Goal: Task Accomplishment & Management: Manage account settings

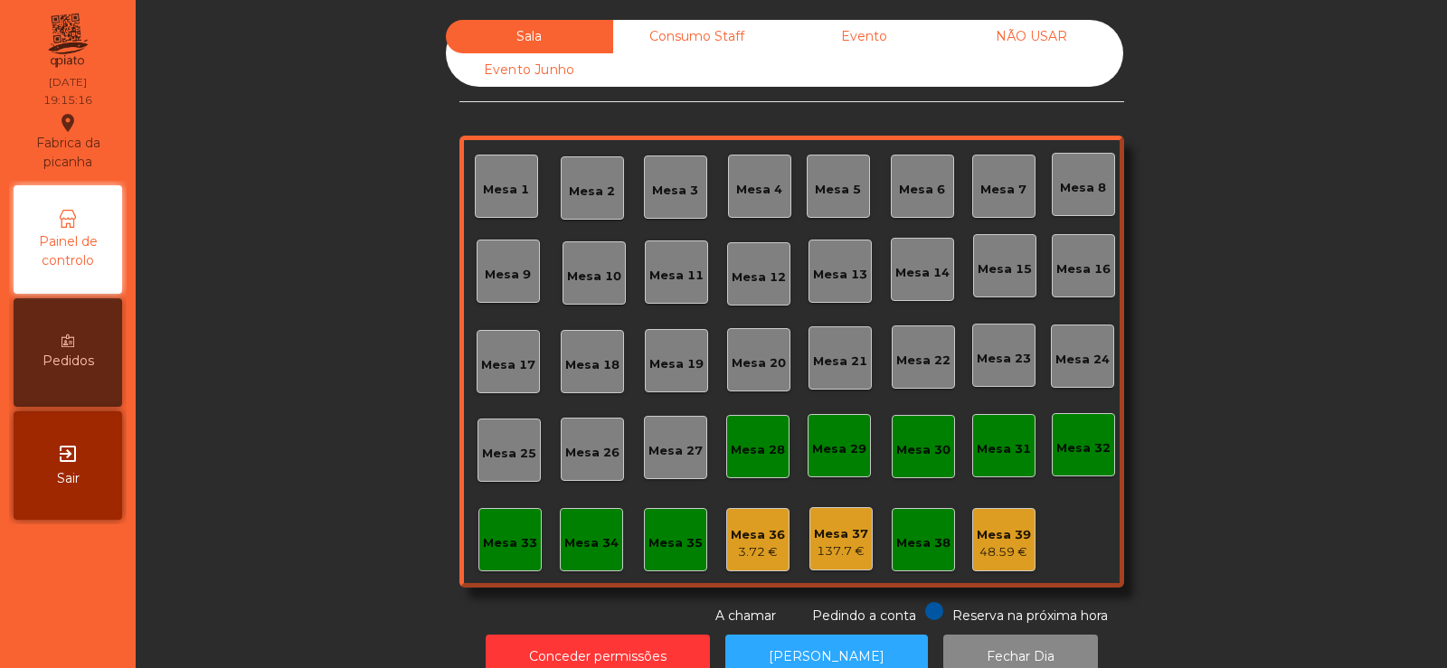
click at [998, 562] on div "Mesa 39 48.59 €" at bounding box center [1003, 539] width 63 height 63
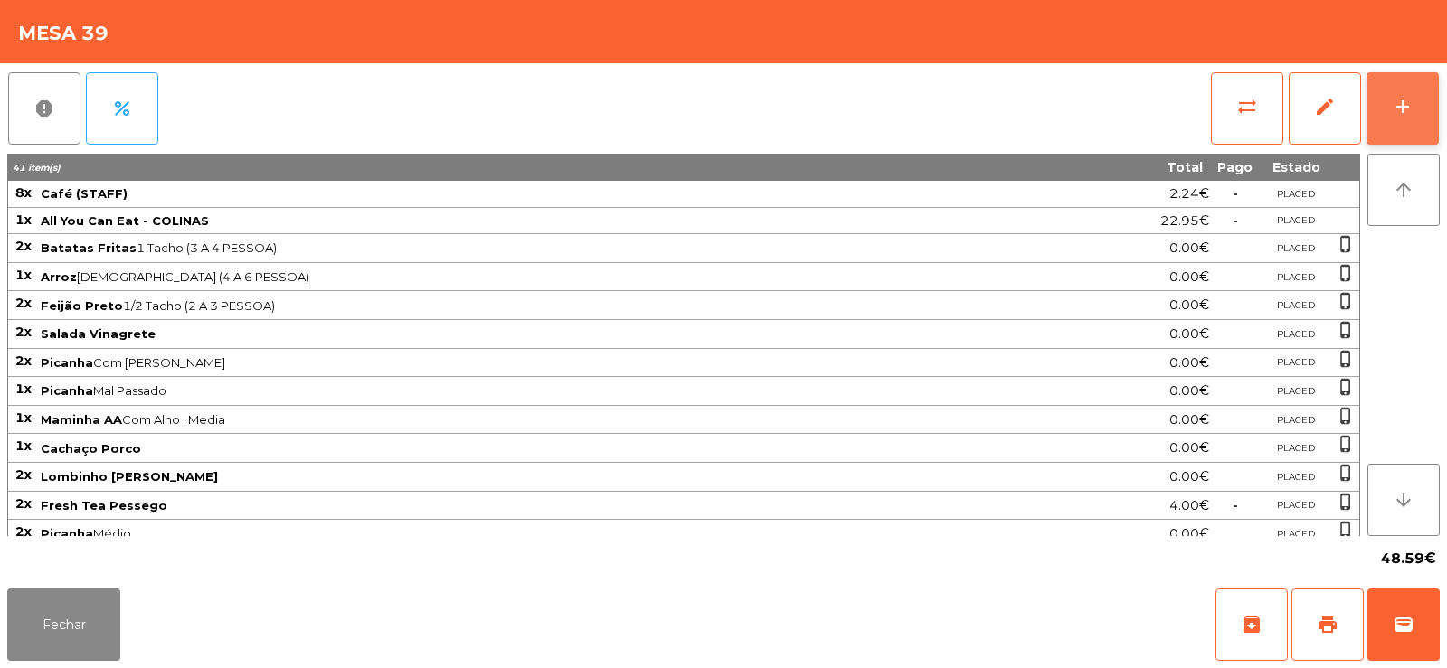
click at [1381, 113] on button "add" at bounding box center [1403, 108] width 72 height 72
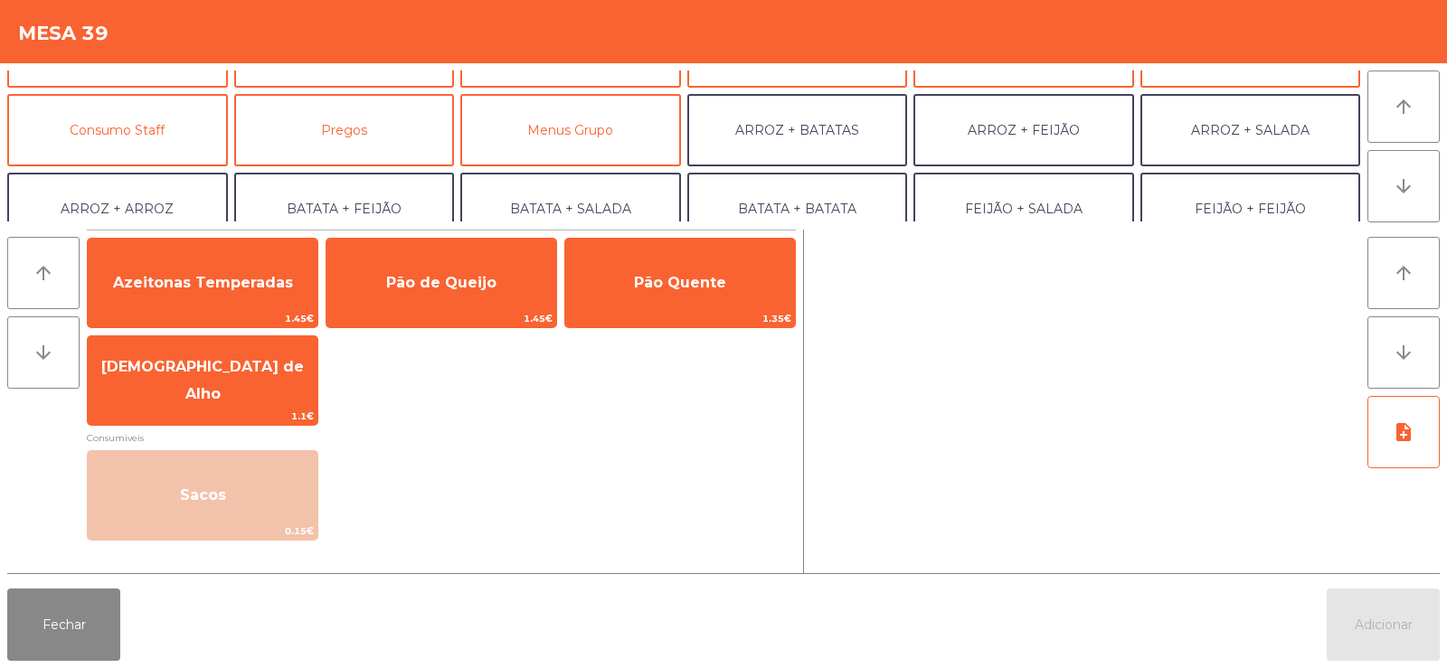
scroll to position [127, 0]
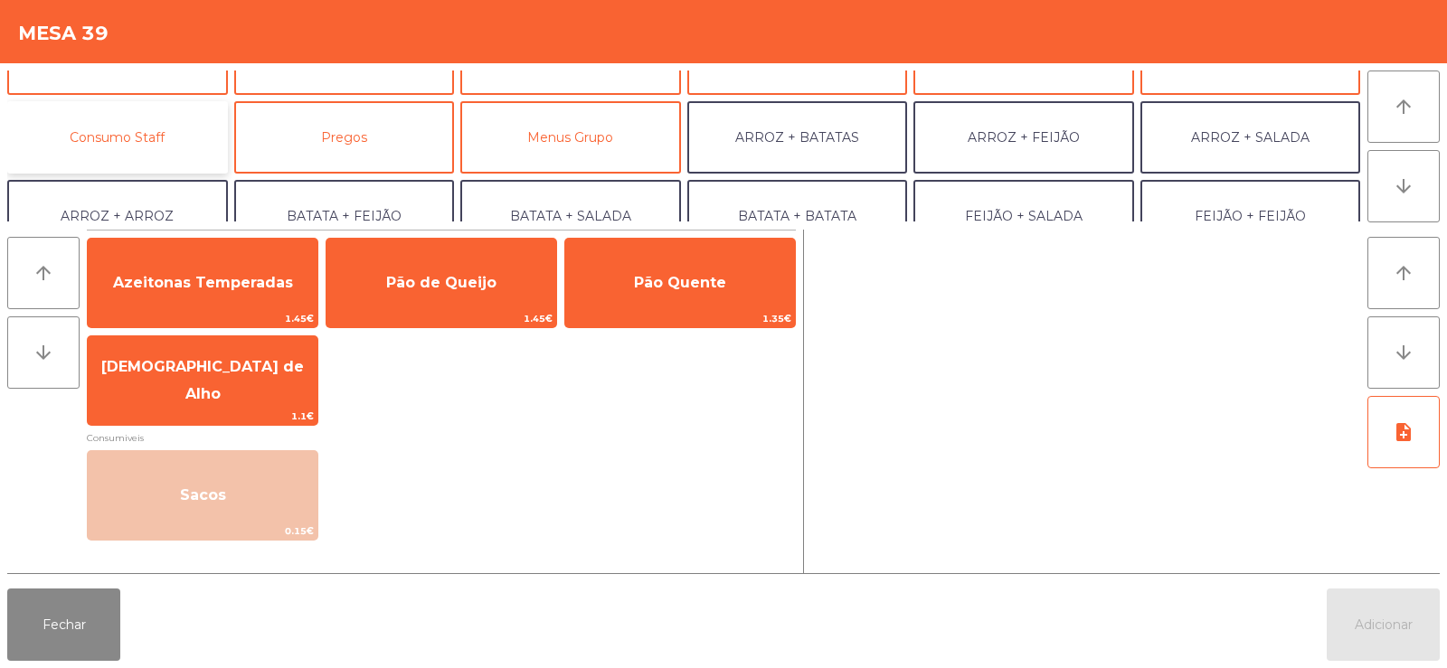
click at [185, 148] on button "Consumo Staff" at bounding box center [117, 137] width 221 height 72
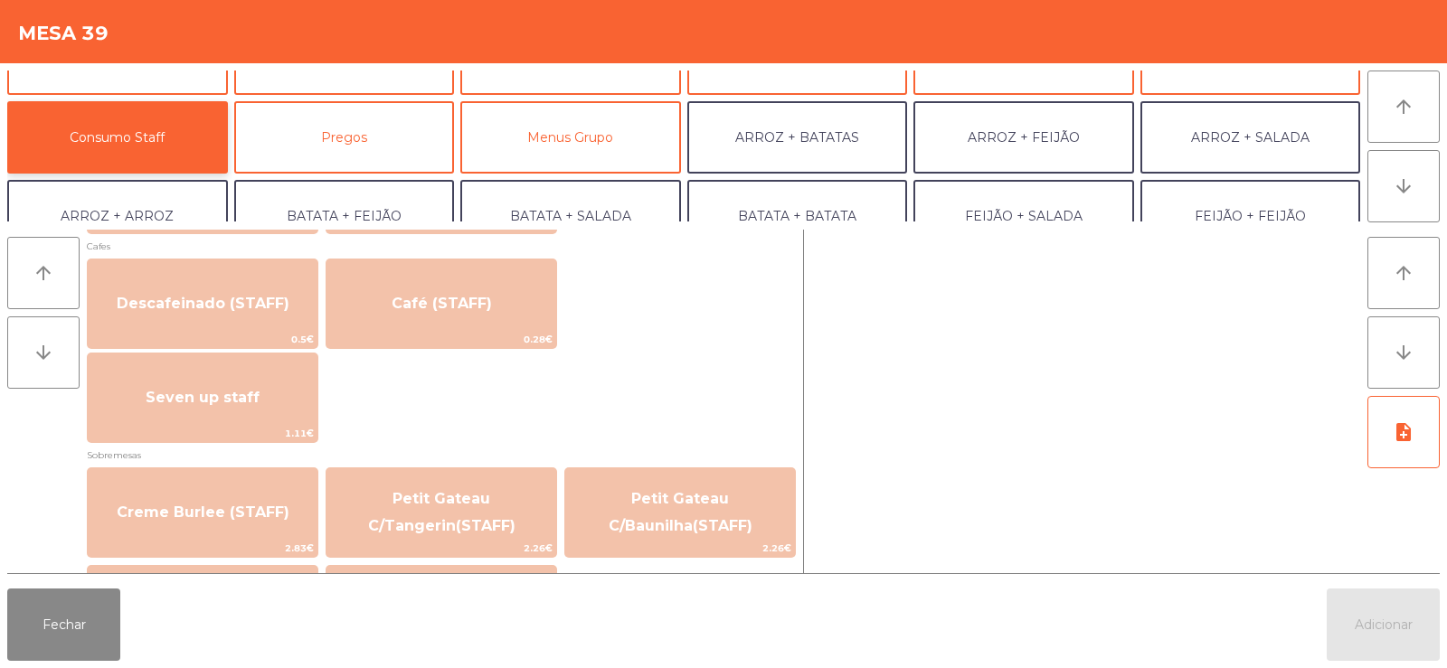
scroll to position [1045, 0]
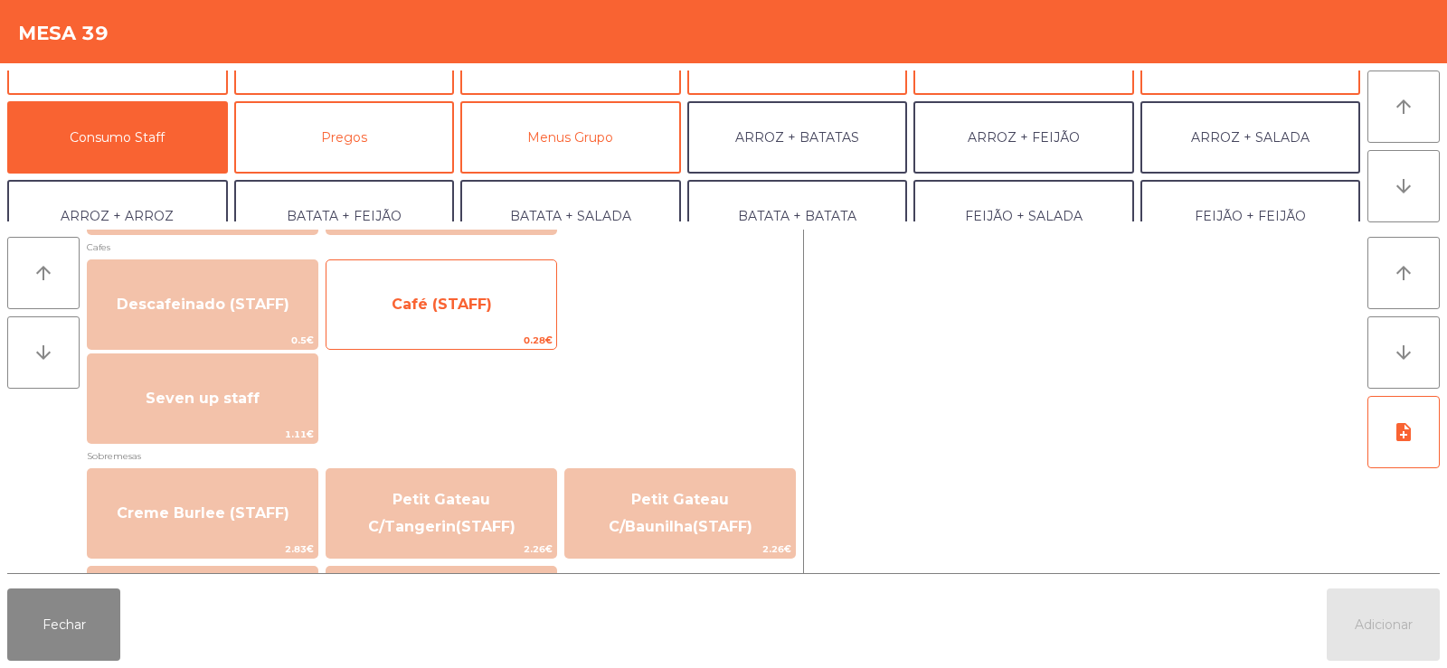
click at [440, 307] on span "Café (STAFF)" at bounding box center [442, 304] width 100 height 17
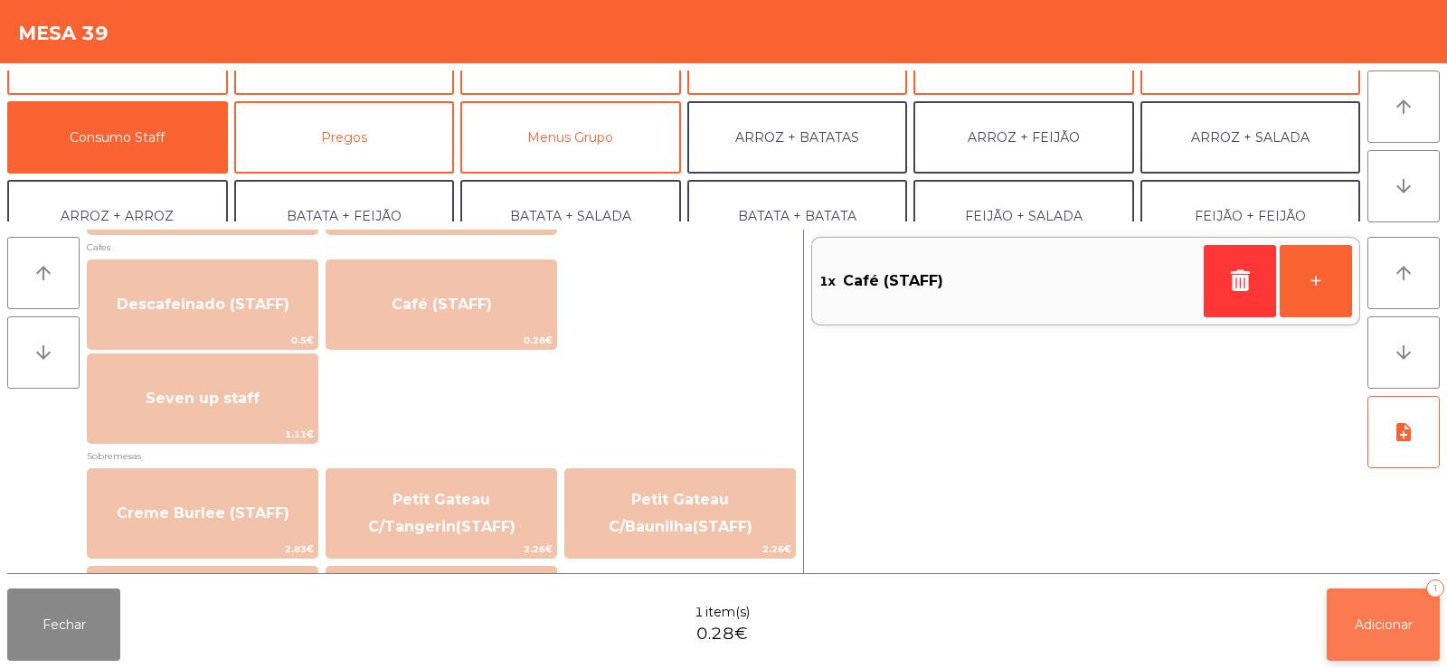
click at [1362, 625] on span "Adicionar" at bounding box center [1384, 625] width 58 height 16
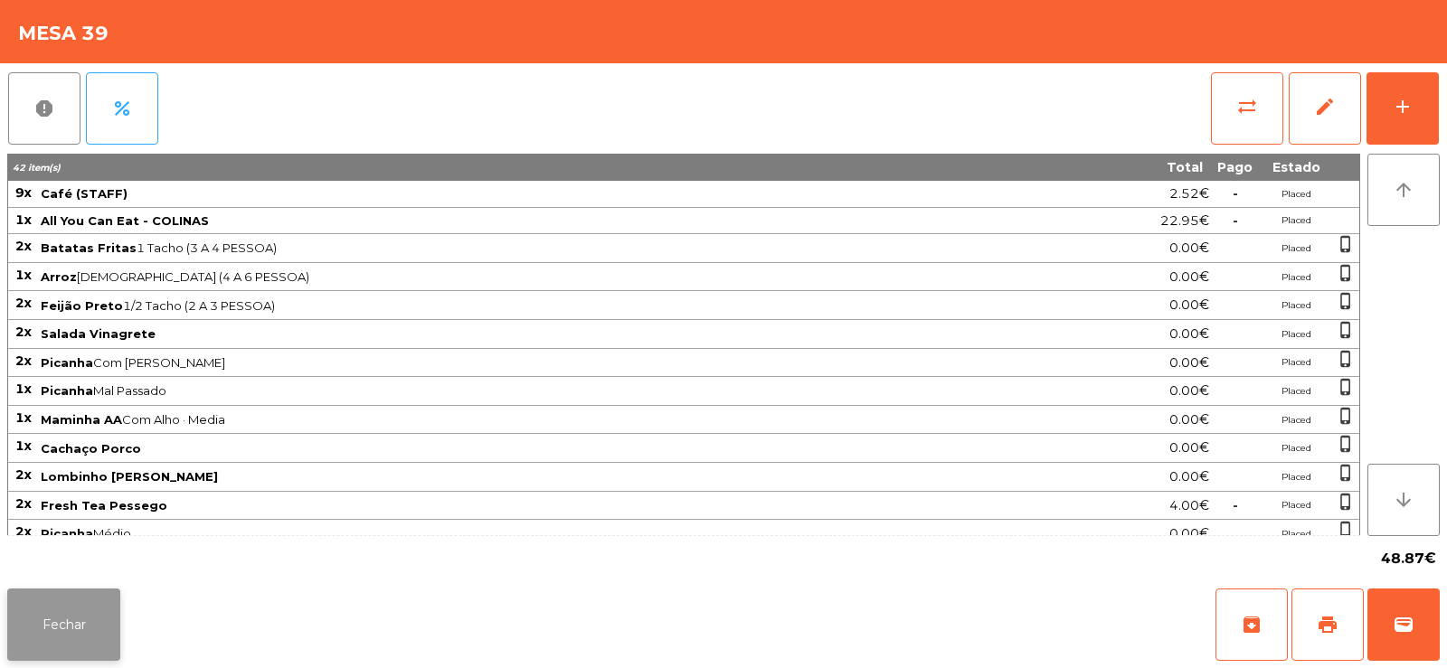
click at [93, 630] on button "Fechar" at bounding box center [63, 625] width 113 height 72
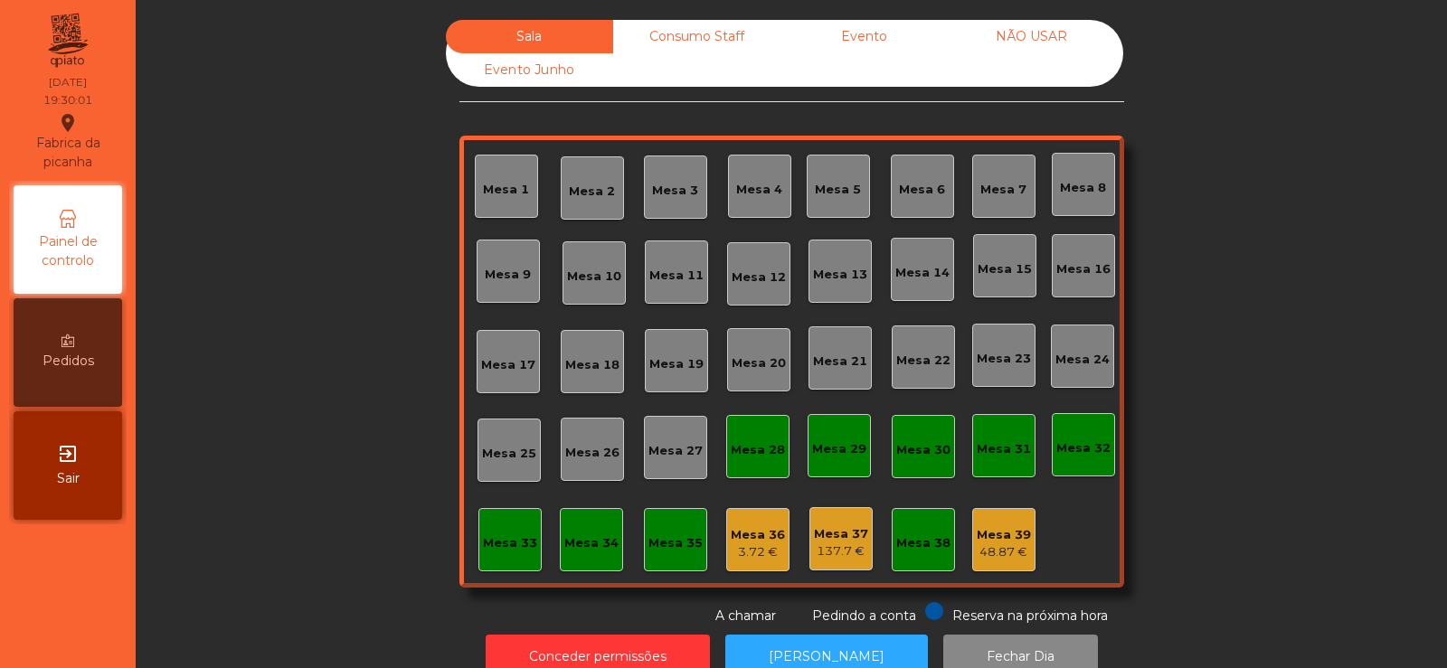
click at [815, 183] on div "Mesa 5" at bounding box center [838, 190] width 46 height 18
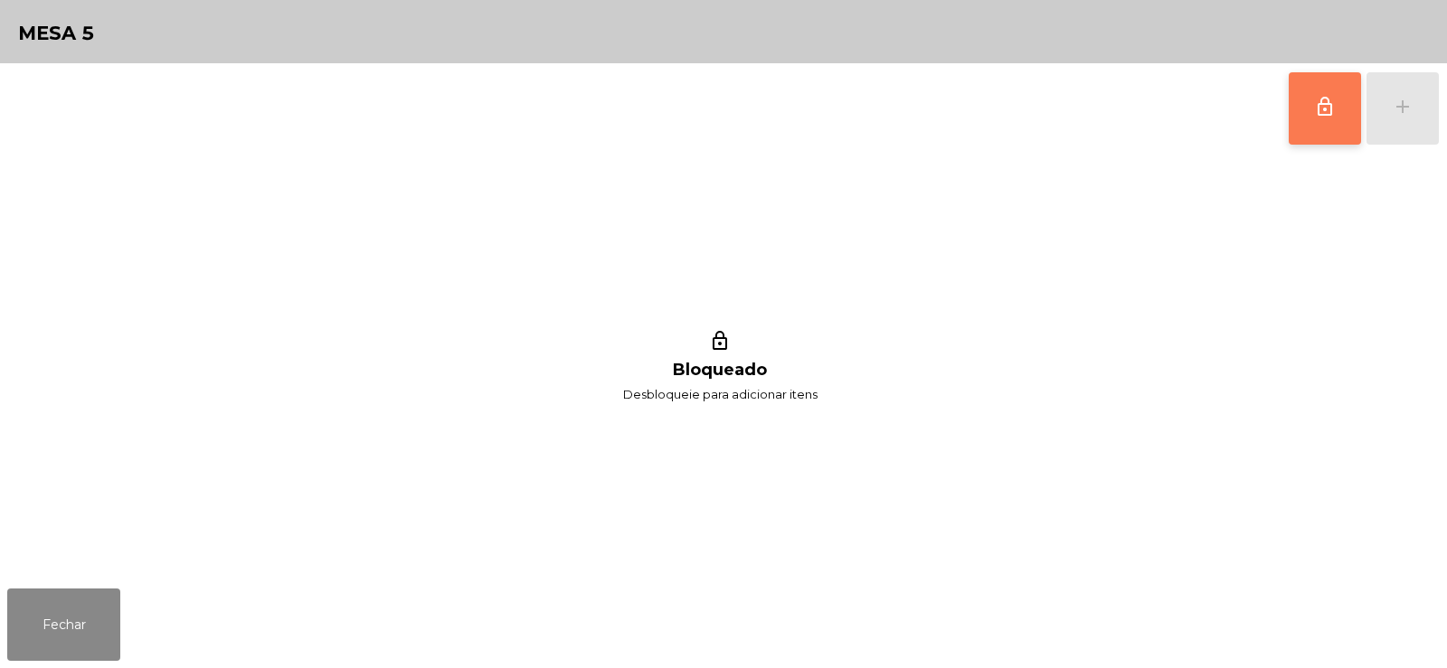
click at [1328, 125] on button "lock_outline" at bounding box center [1325, 108] width 72 height 72
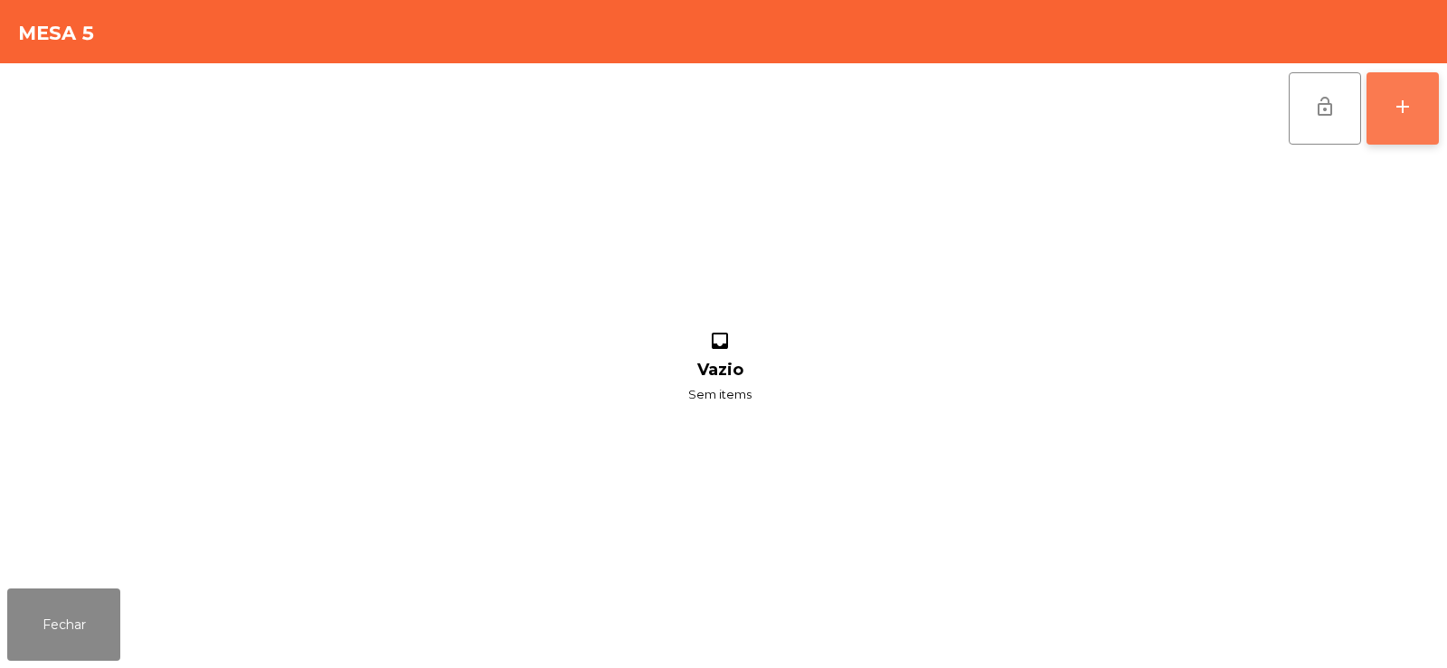
click at [1395, 108] on div "add" at bounding box center [1403, 107] width 22 height 22
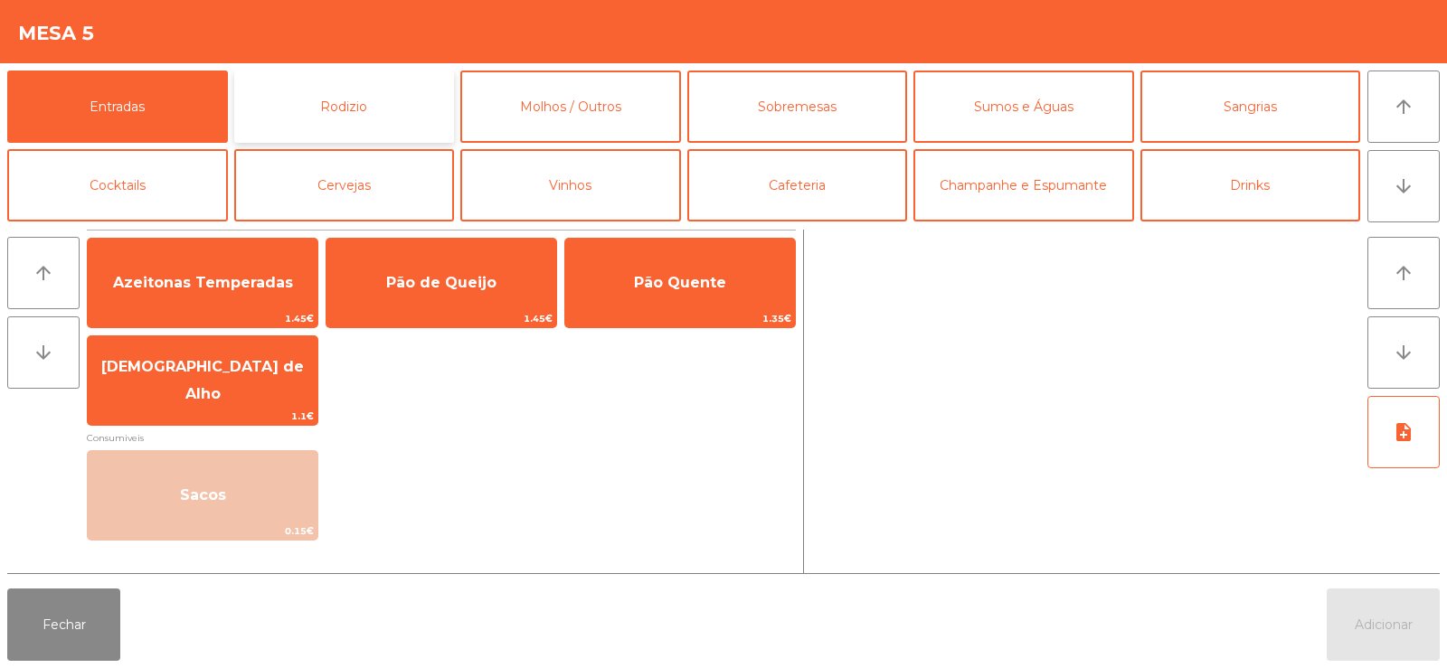
click at [379, 99] on button "Rodizio" at bounding box center [344, 107] width 221 height 72
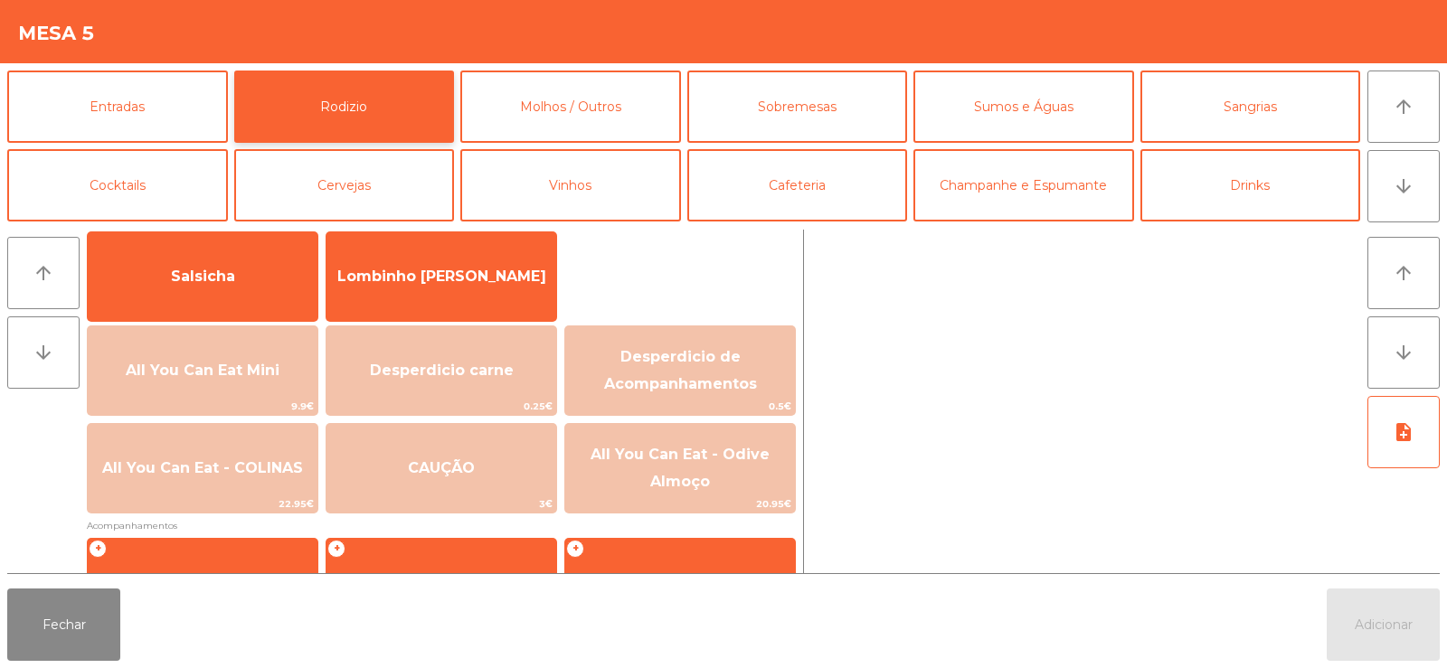
scroll to position [126, 0]
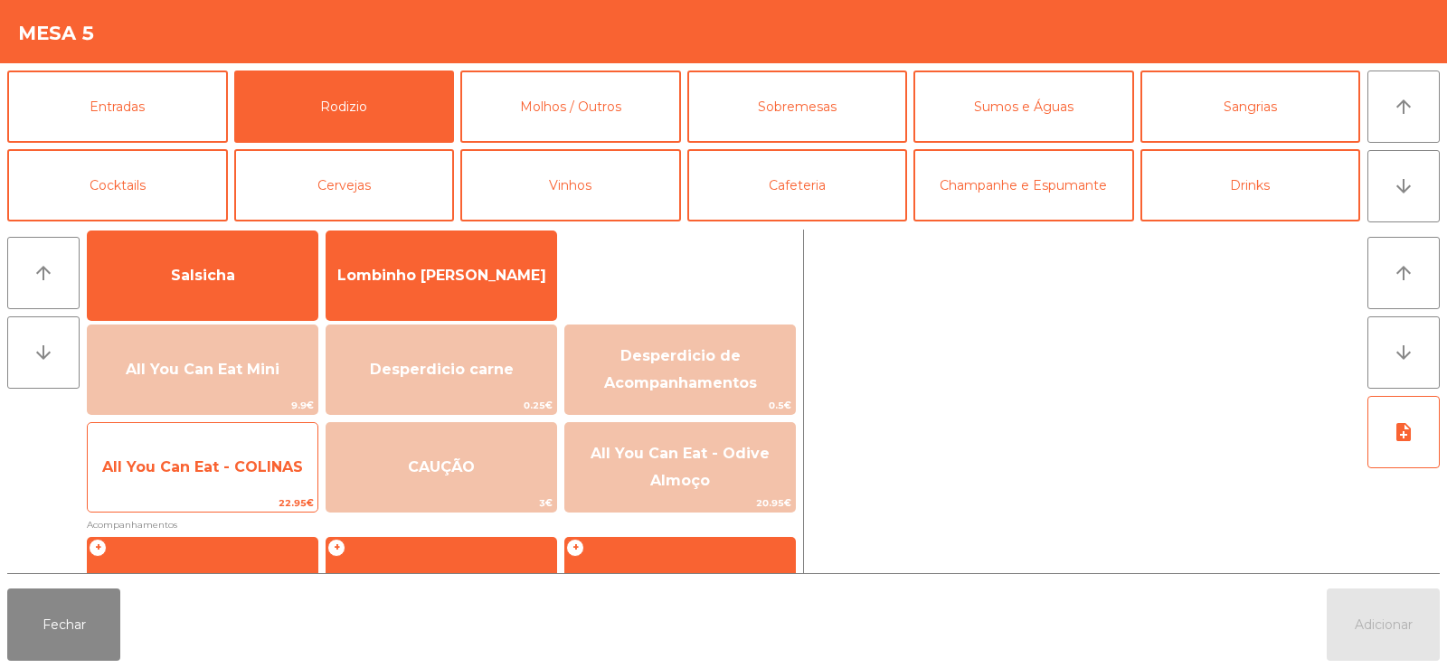
click at [236, 492] on span "All You Can Eat - COLINAS" at bounding box center [203, 467] width 230 height 49
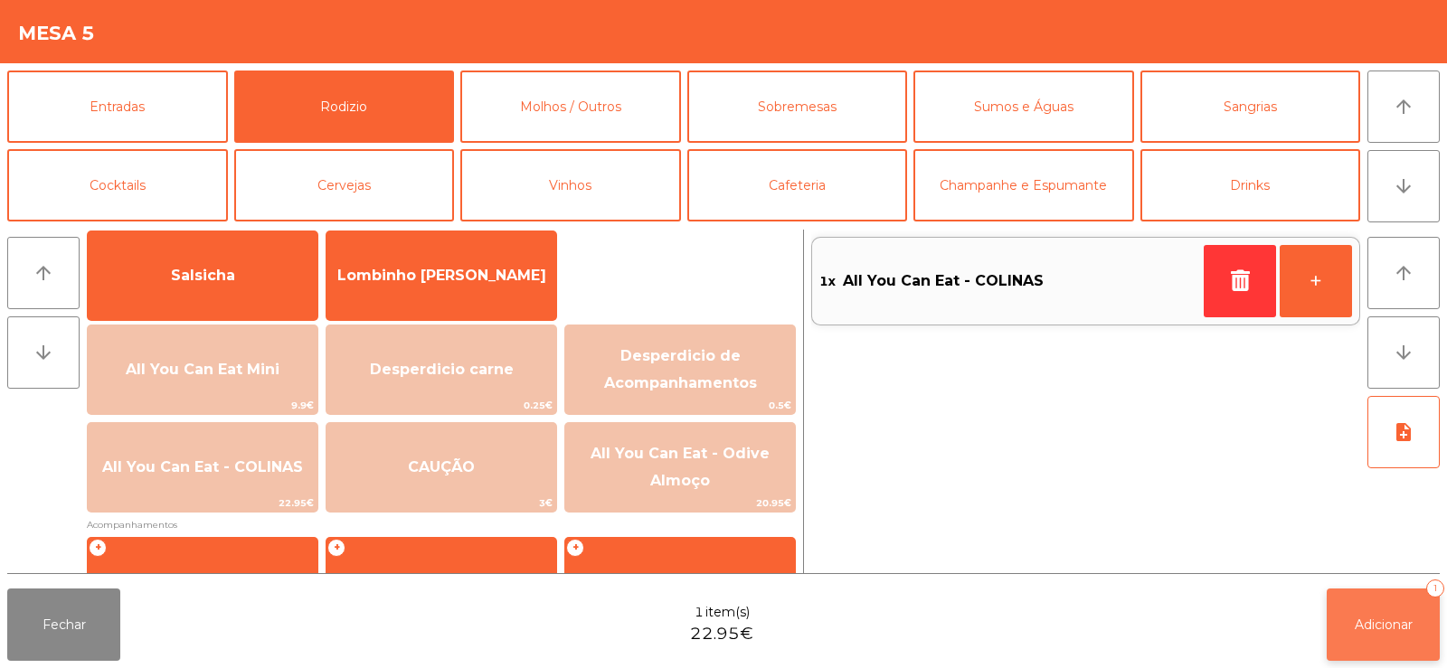
click at [1347, 593] on button "Adicionar 1" at bounding box center [1383, 625] width 113 height 72
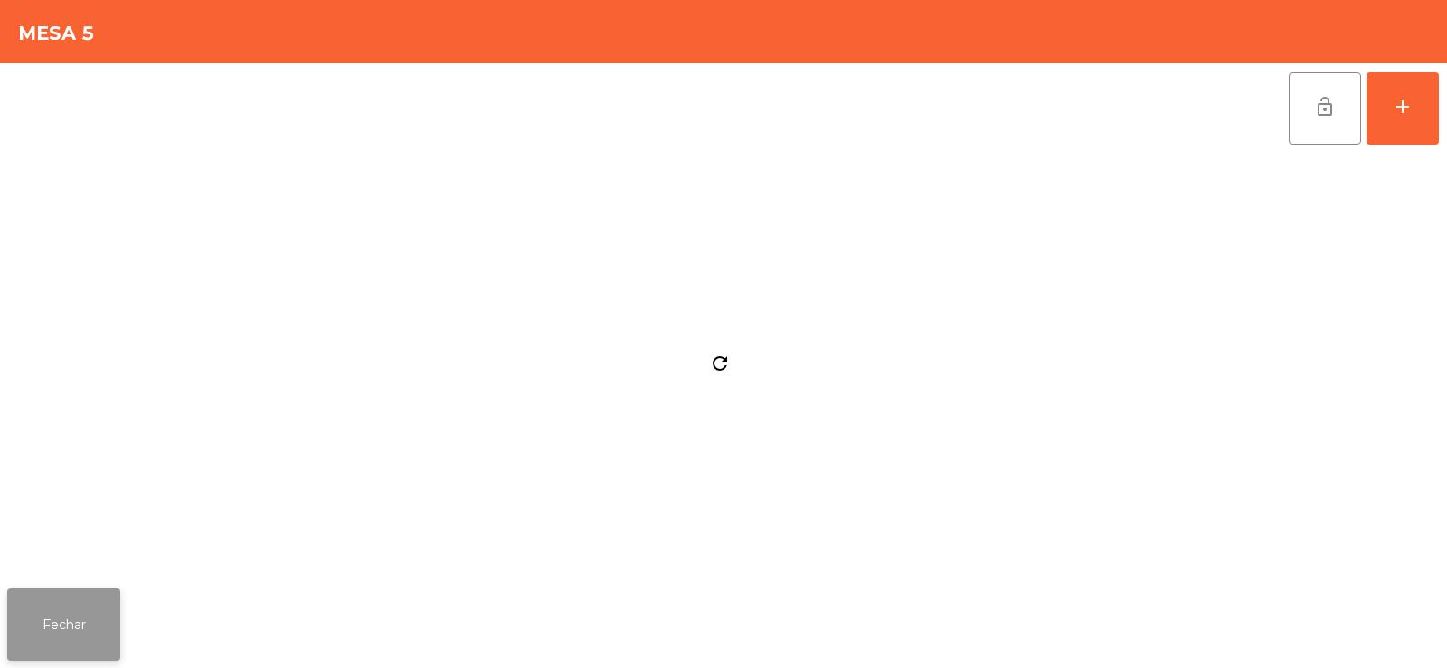
click at [90, 638] on button "Fechar" at bounding box center [63, 625] width 113 height 72
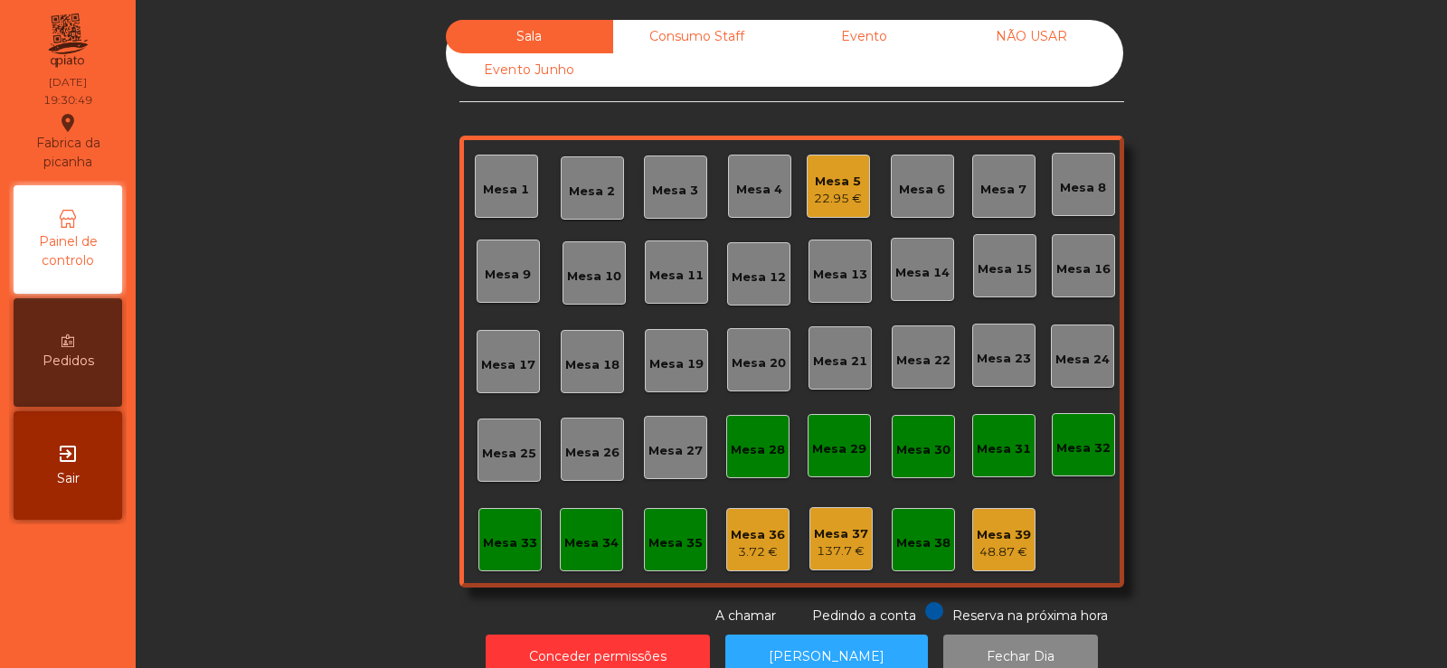
click at [516, 196] on div "Mesa 1" at bounding box center [506, 190] width 46 height 18
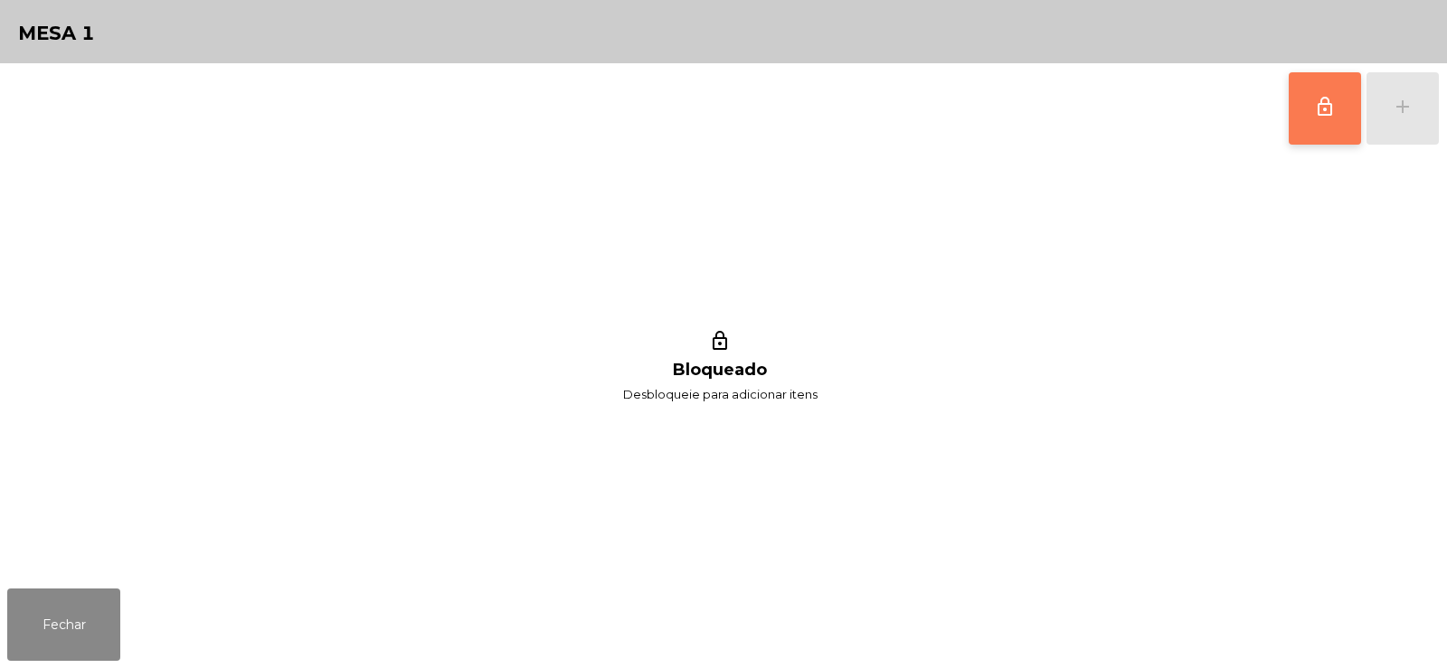
click at [1334, 120] on button "lock_outline" at bounding box center [1325, 108] width 72 height 72
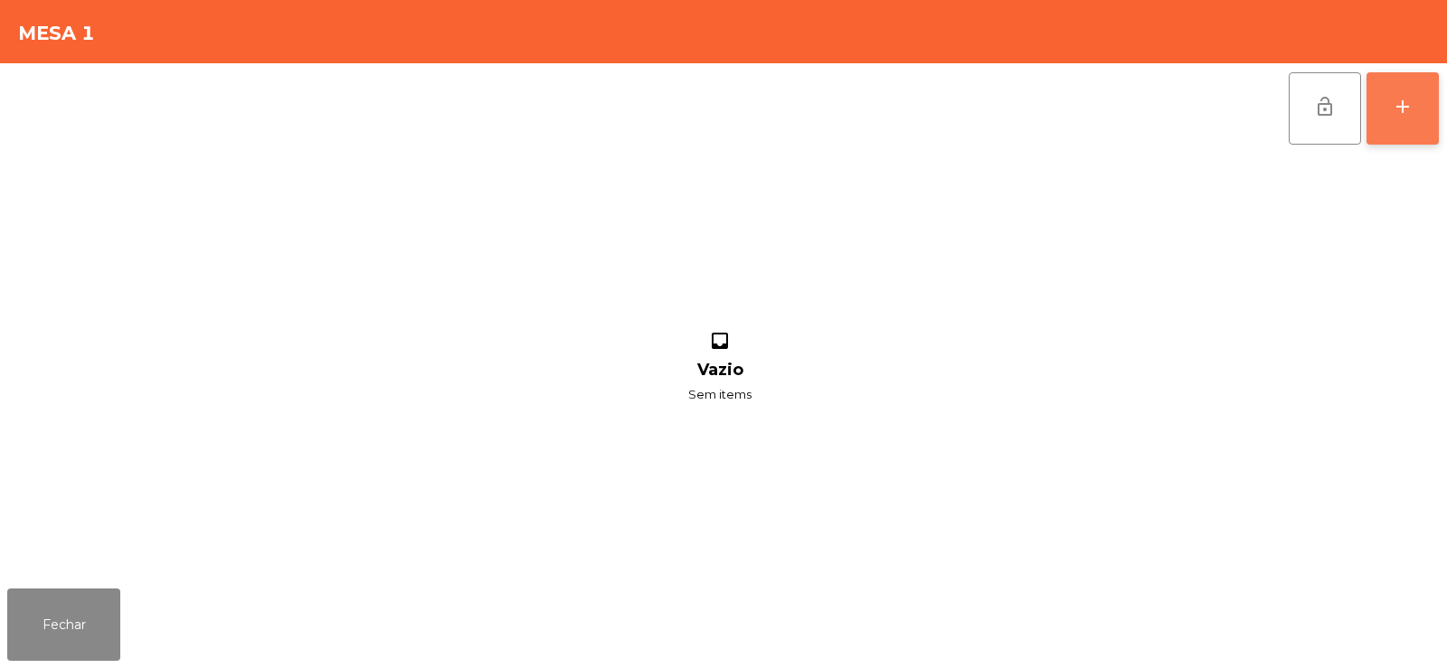
click at [1406, 118] on button "add" at bounding box center [1403, 108] width 72 height 72
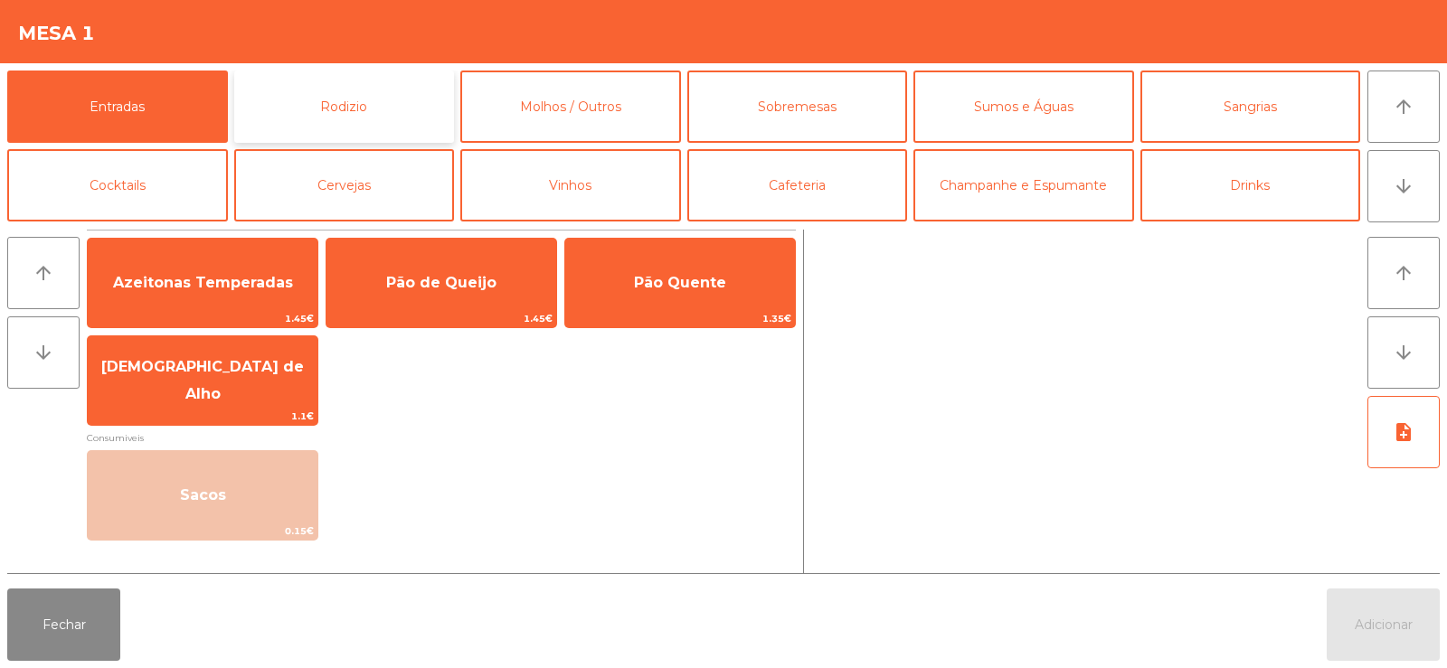
click at [325, 109] on button "Rodizio" at bounding box center [344, 107] width 221 height 72
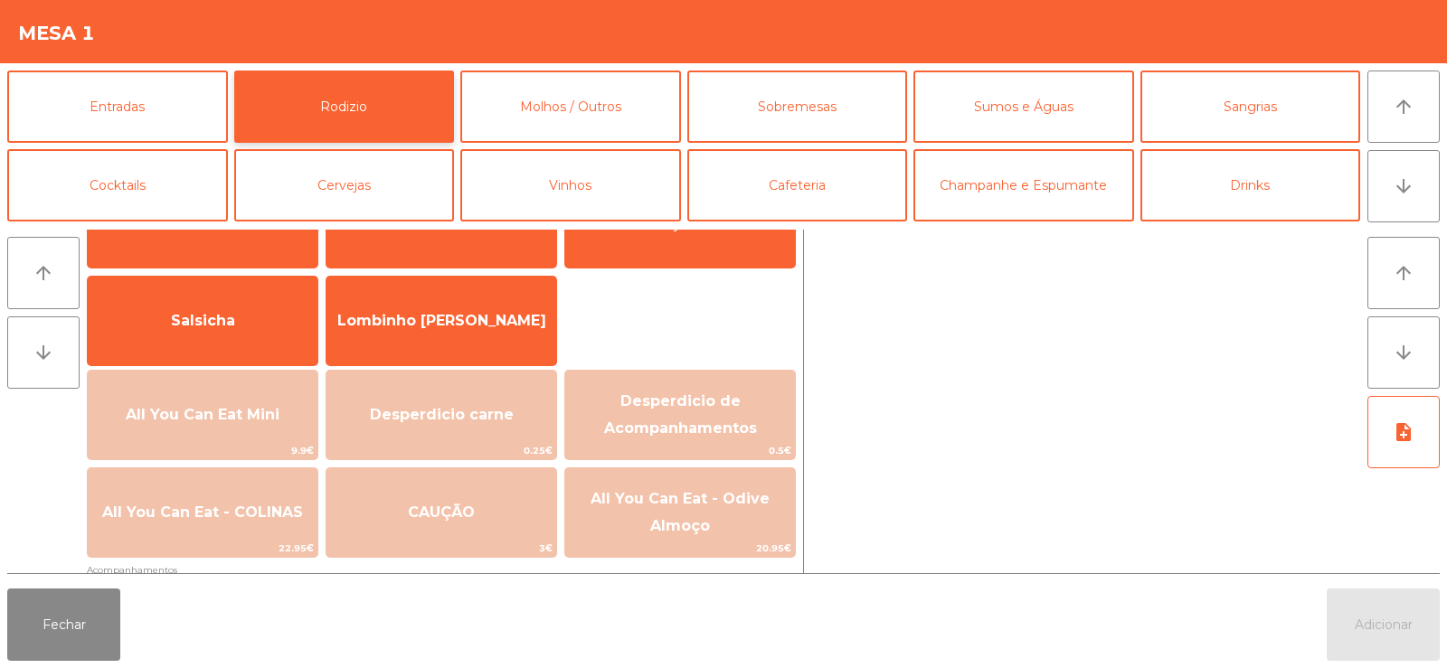
scroll to position [105, 0]
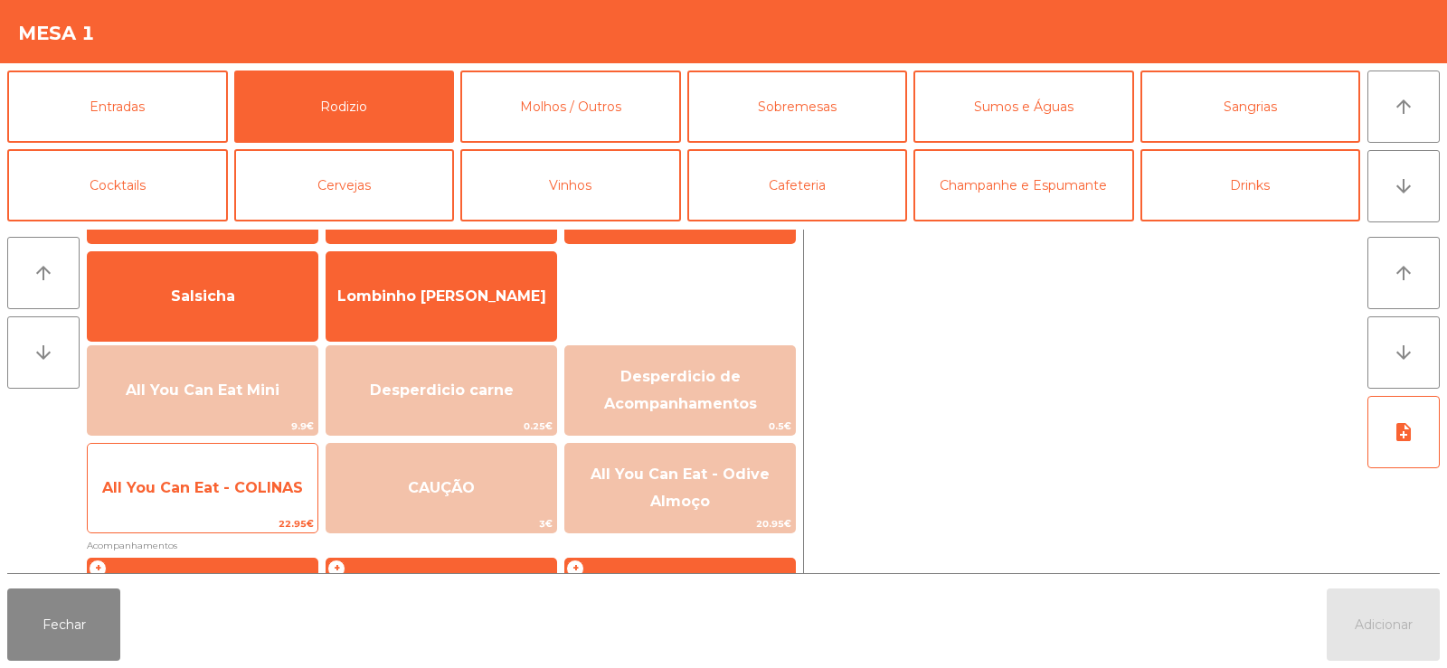
click at [255, 489] on span "All You Can Eat - COLINAS" at bounding box center [202, 487] width 201 height 17
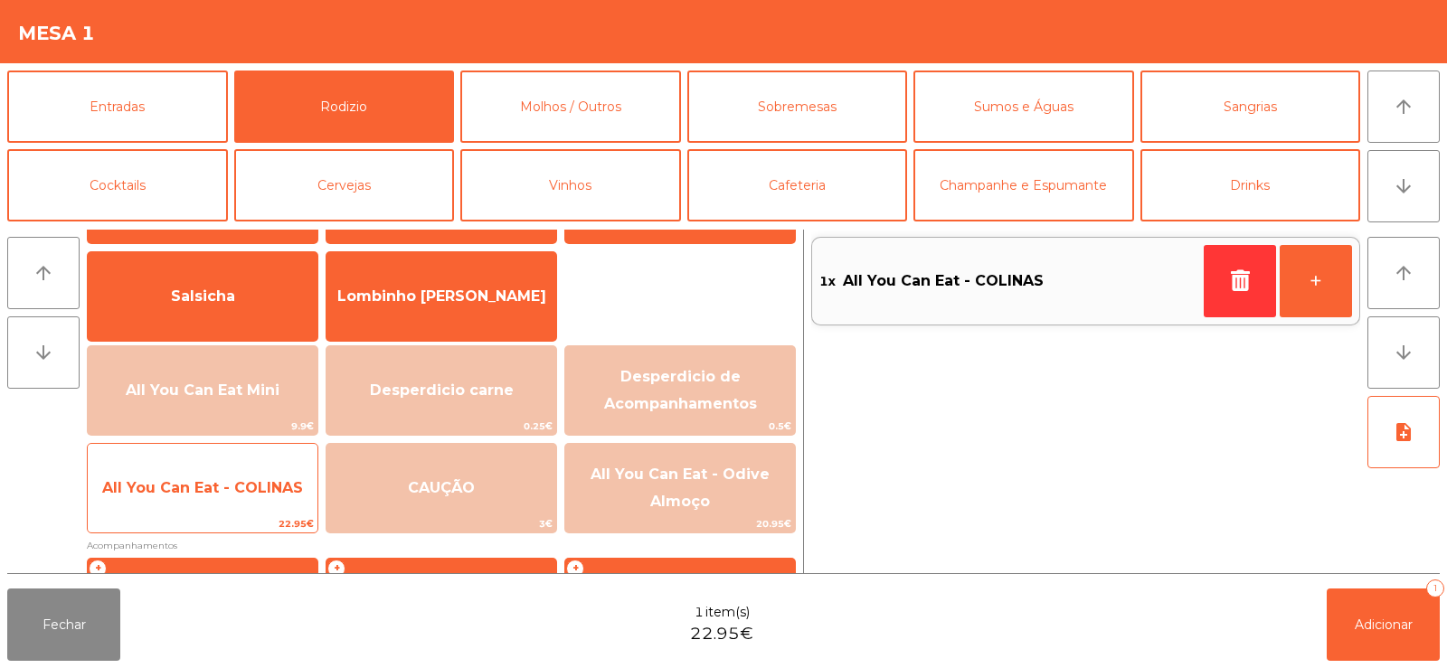
click at [255, 494] on span "All You Can Eat - COLINAS" at bounding box center [202, 487] width 201 height 17
click at [251, 489] on span "All You Can Eat - COLINAS" at bounding box center [202, 487] width 201 height 17
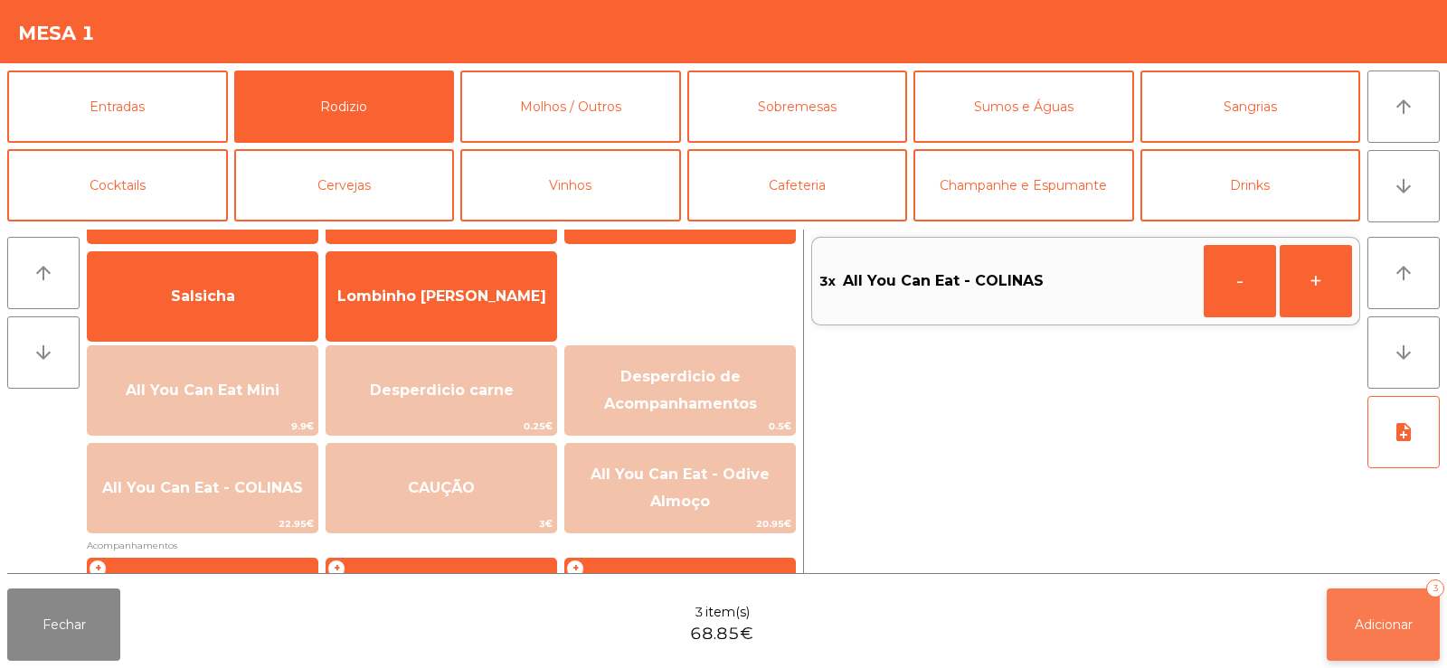
click at [1377, 623] on span "Adicionar" at bounding box center [1384, 625] width 58 height 16
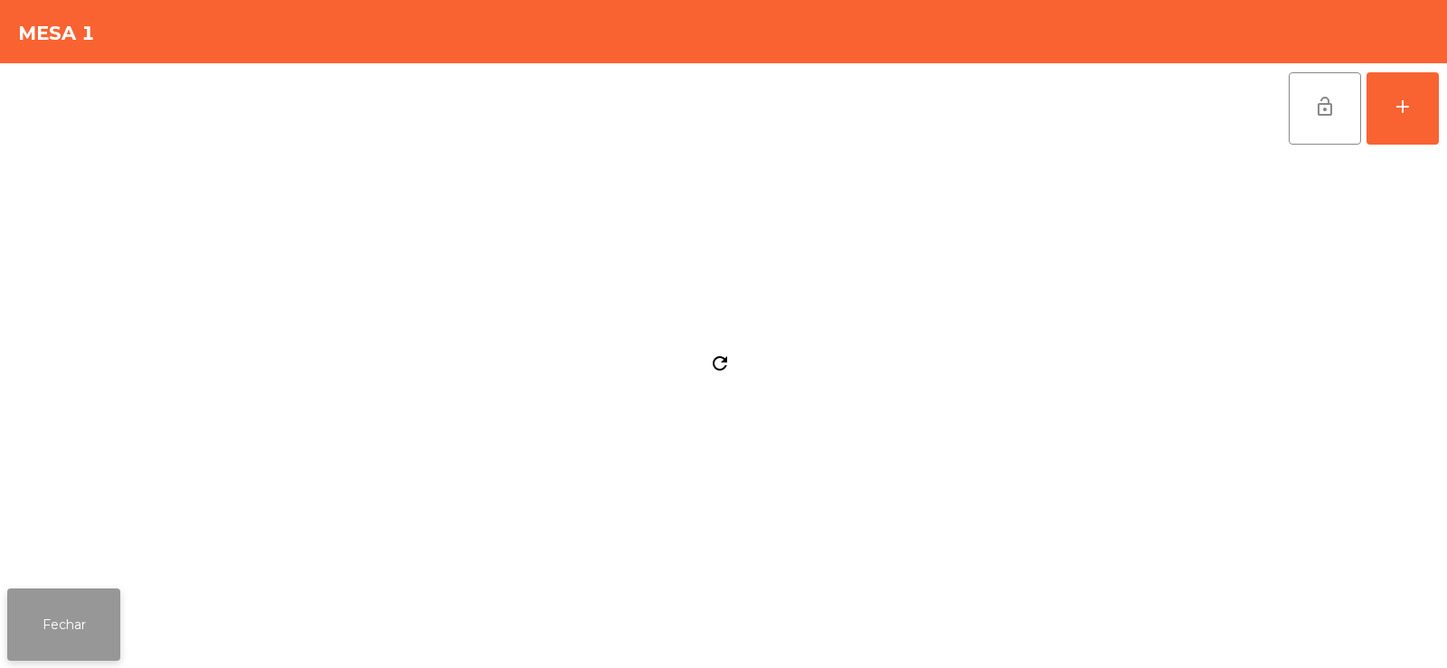
click at [55, 623] on button "Fechar" at bounding box center [63, 625] width 113 height 72
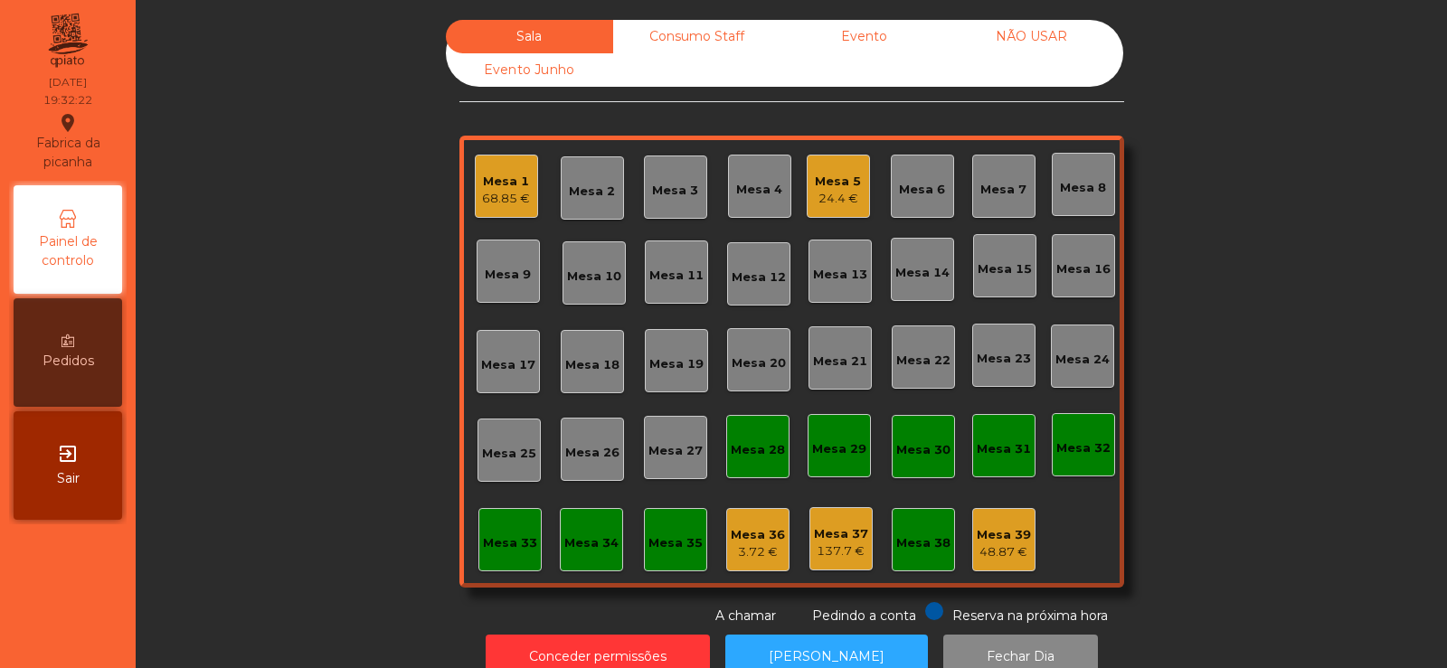
click at [972, 537] on div "Mesa 39 48.87 €" at bounding box center [1003, 539] width 63 height 63
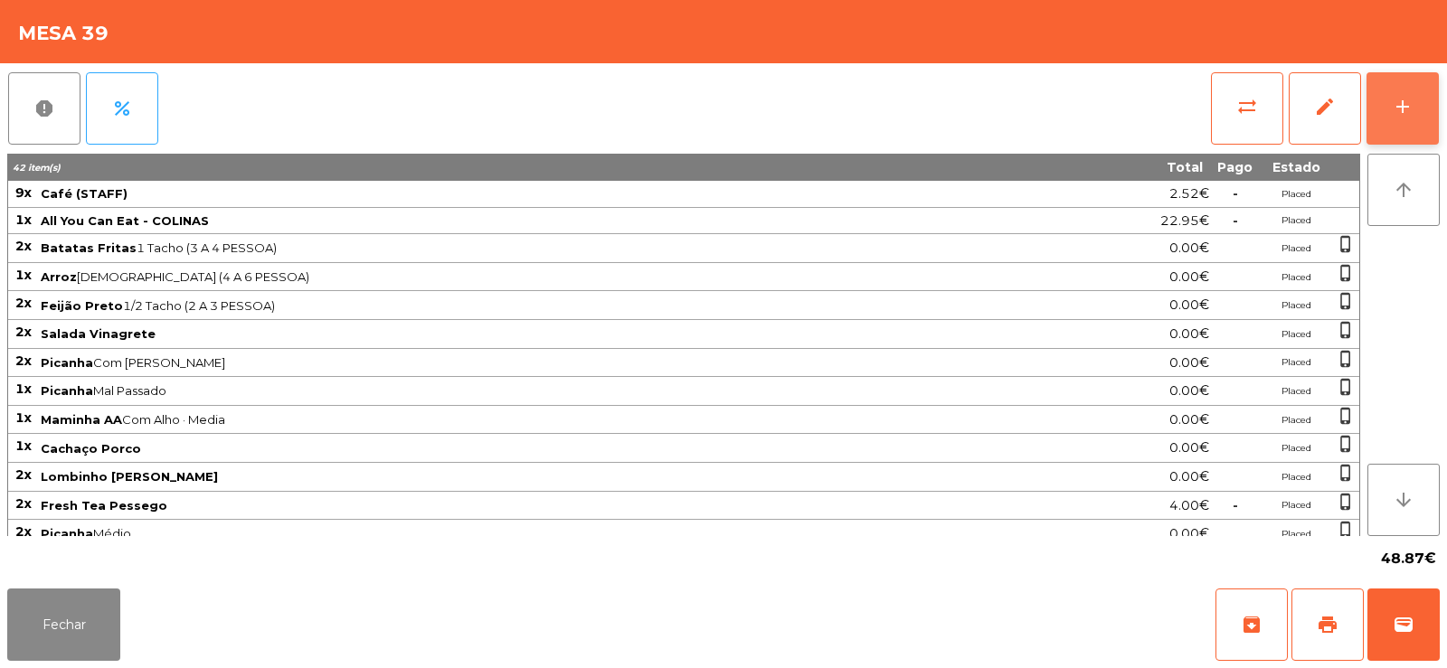
click at [1373, 94] on button "add" at bounding box center [1403, 108] width 72 height 72
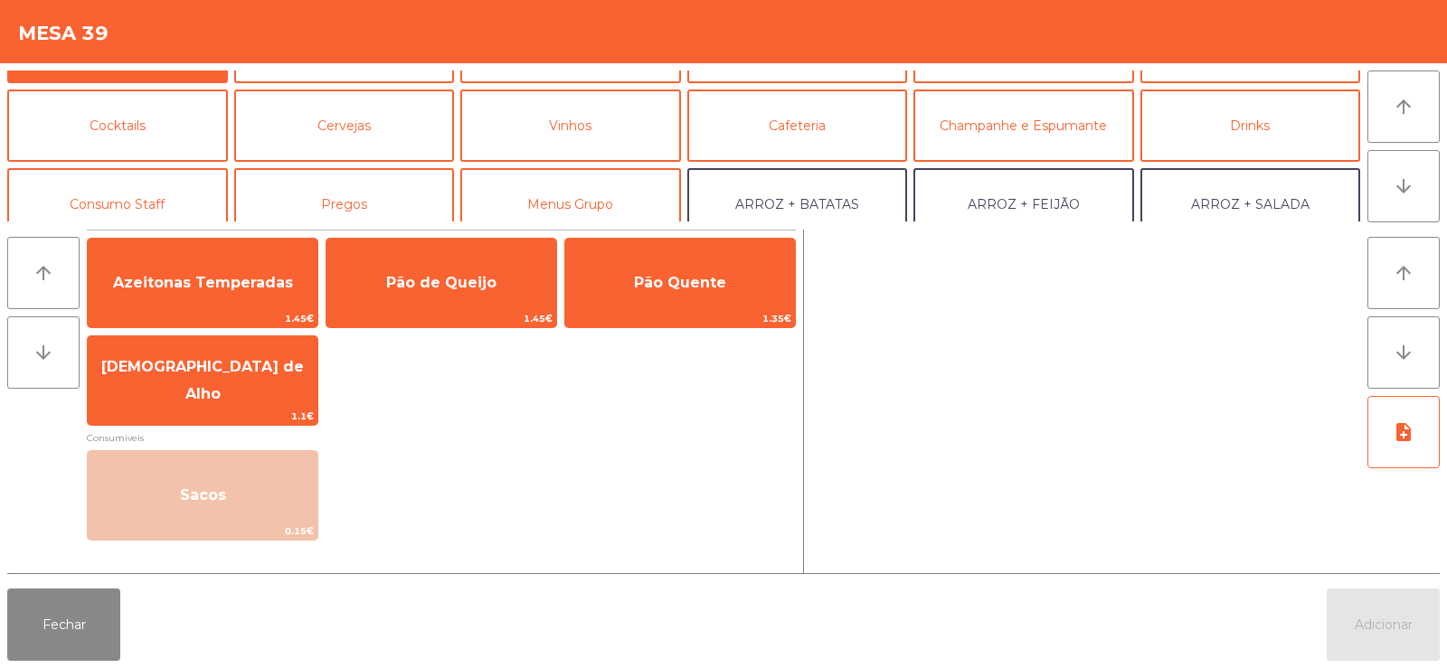
scroll to position [106, 0]
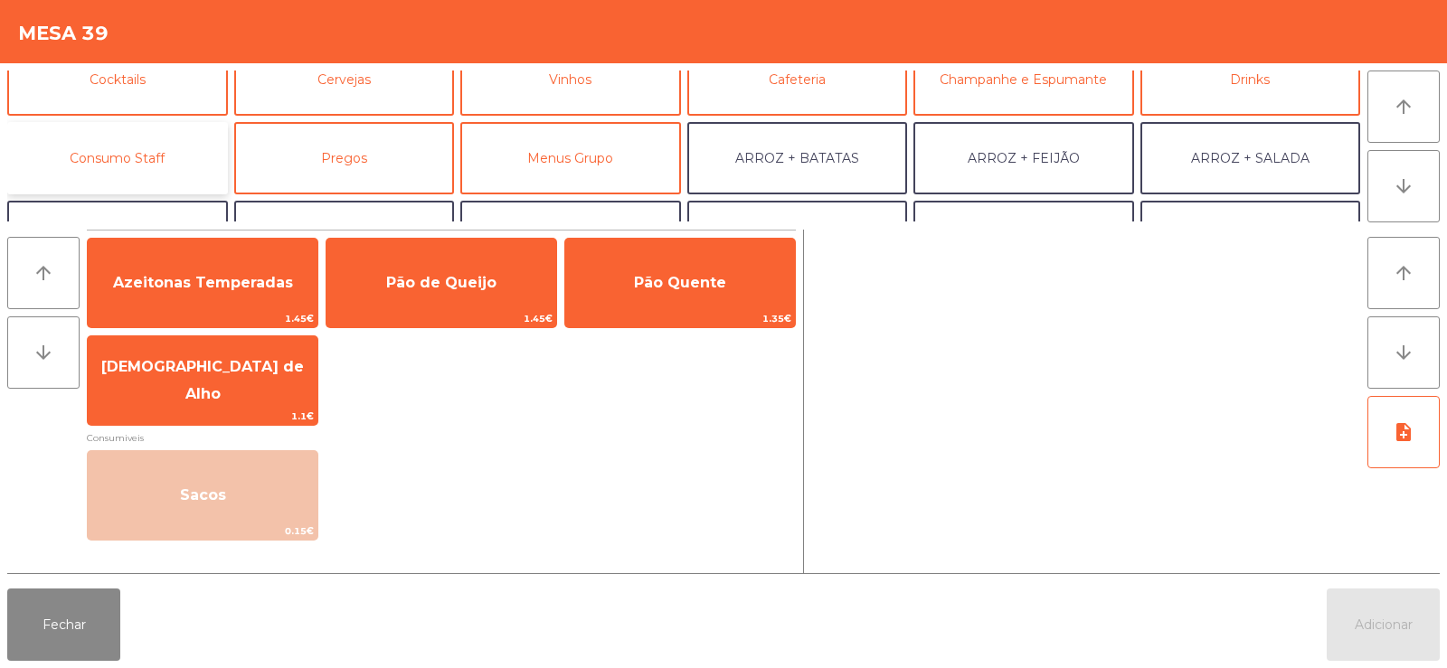
click at [171, 159] on button "Consumo Staff" at bounding box center [117, 158] width 221 height 72
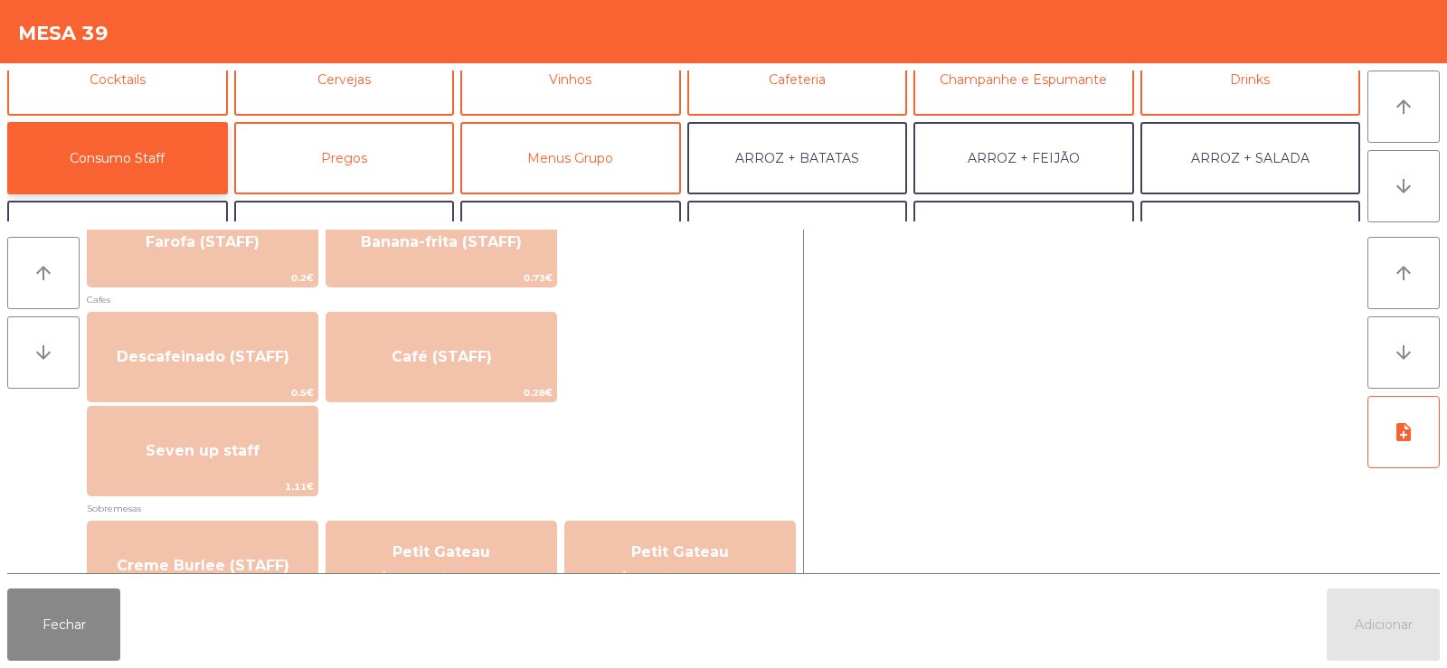
scroll to position [1034, 0]
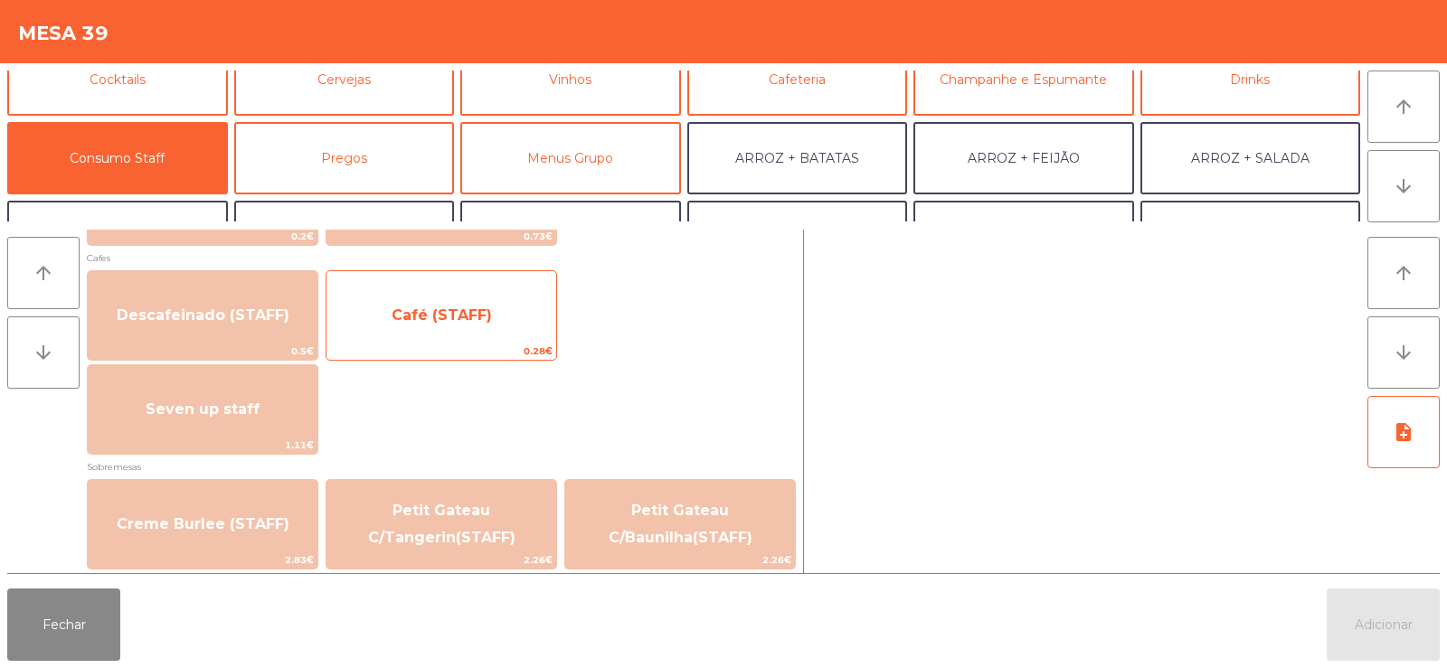
click at [501, 346] on span "0.28€" at bounding box center [442, 351] width 230 height 17
click at [511, 340] on span "Café (STAFF)" at bounding box center [442, 315] width 230 height 49
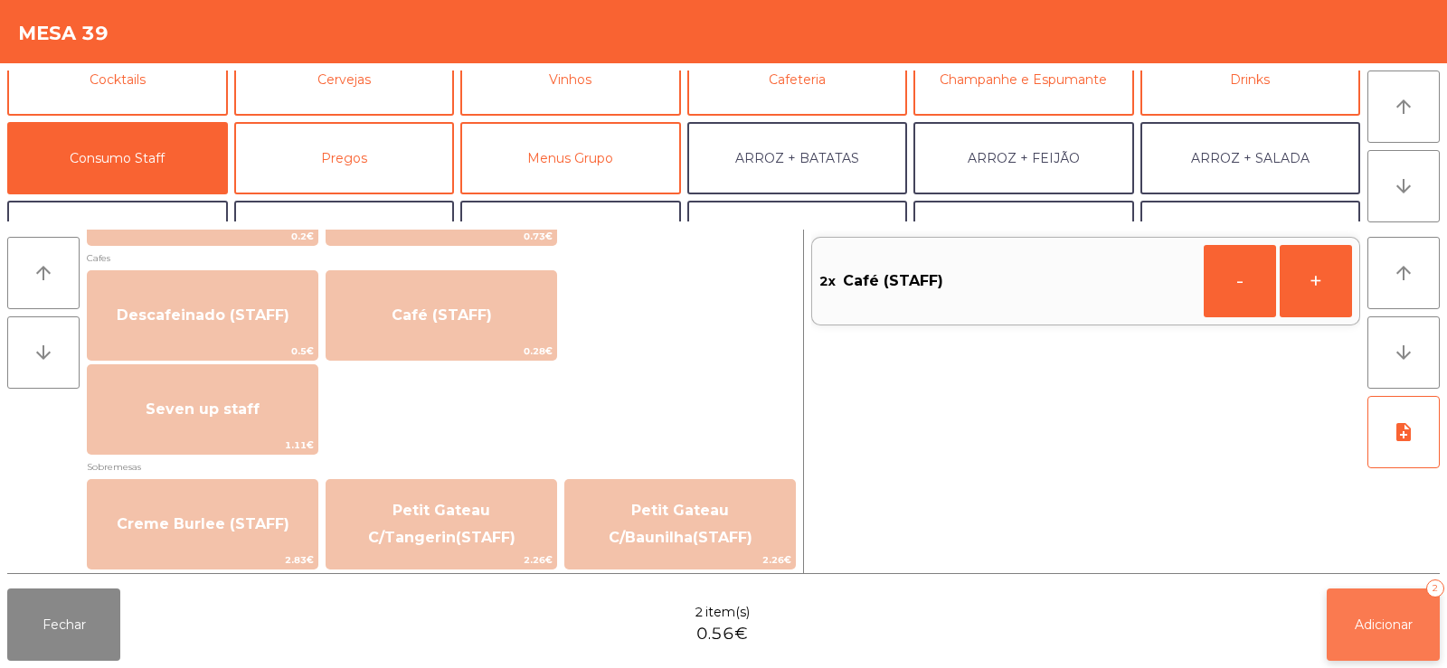
click at [1379, 606] on button "Adicionar 2" at bounding box center [1383, 625] width 113 height 72
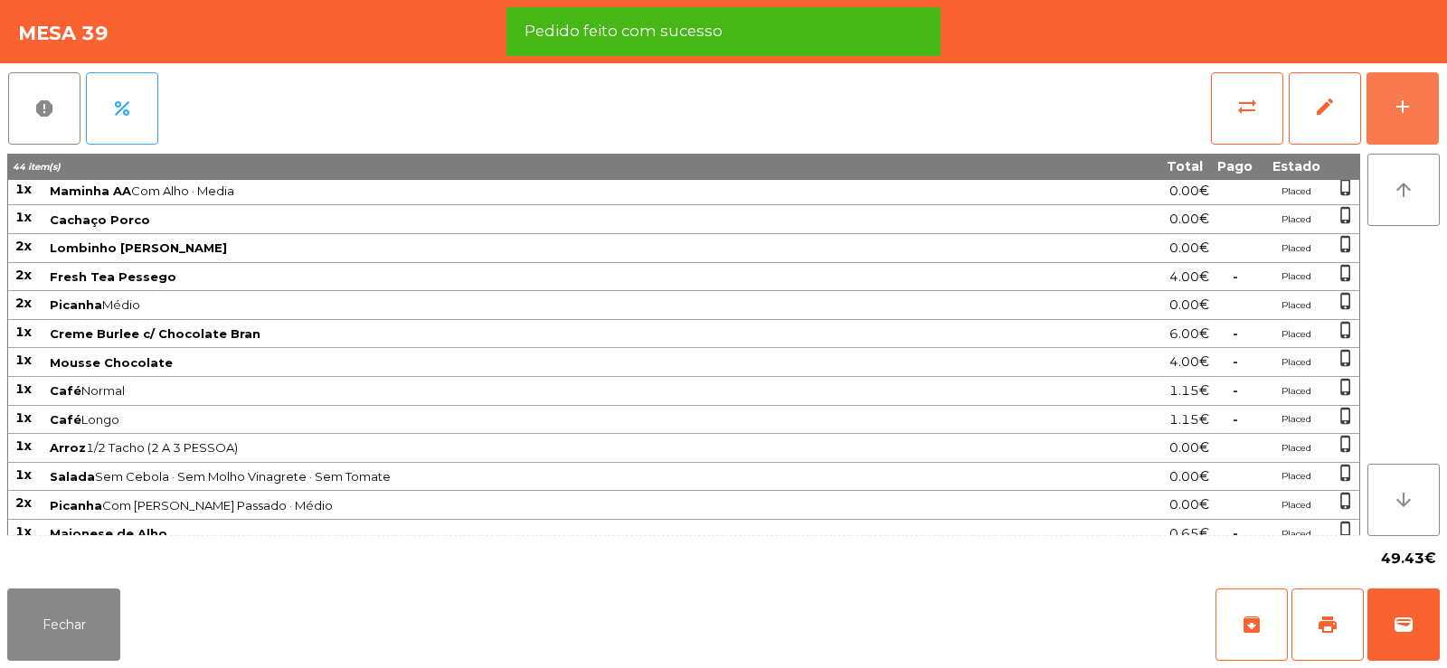
scroll to position [0, 0]
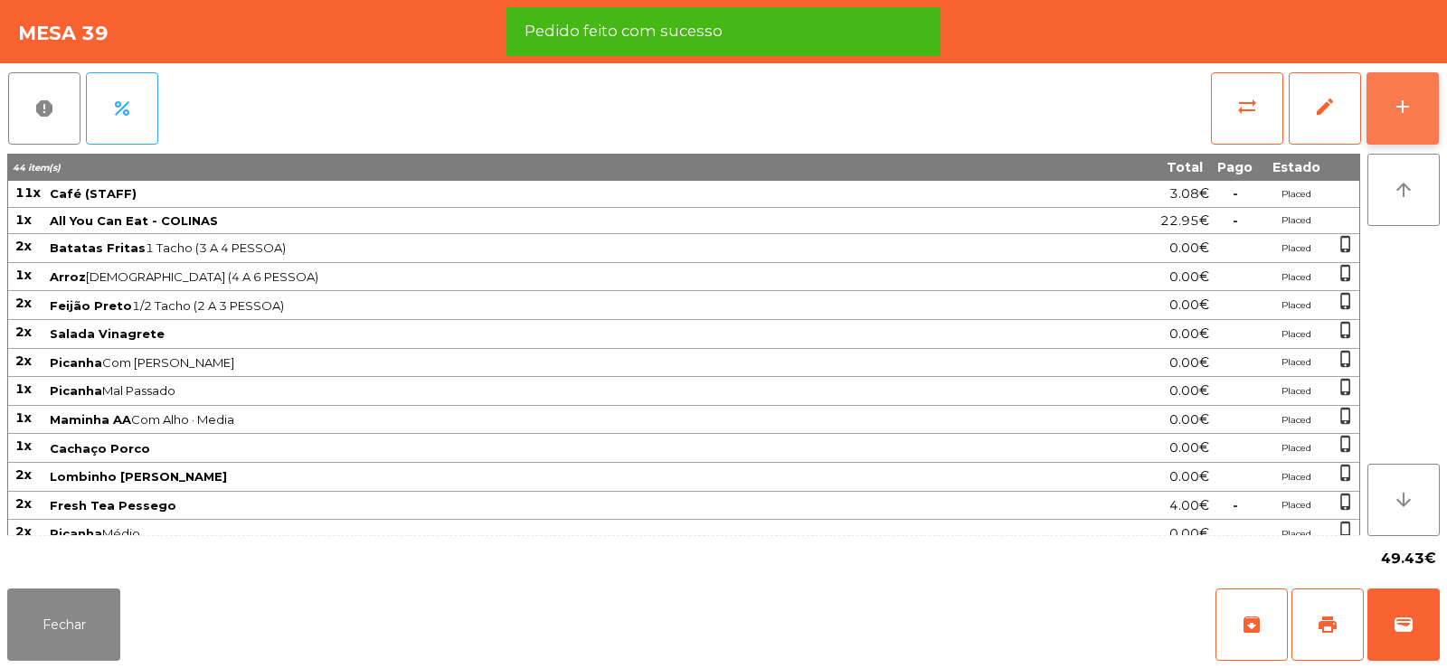
click at [1378, 125] on button "add" at bounding box center [1403, 108] width 72 height 72
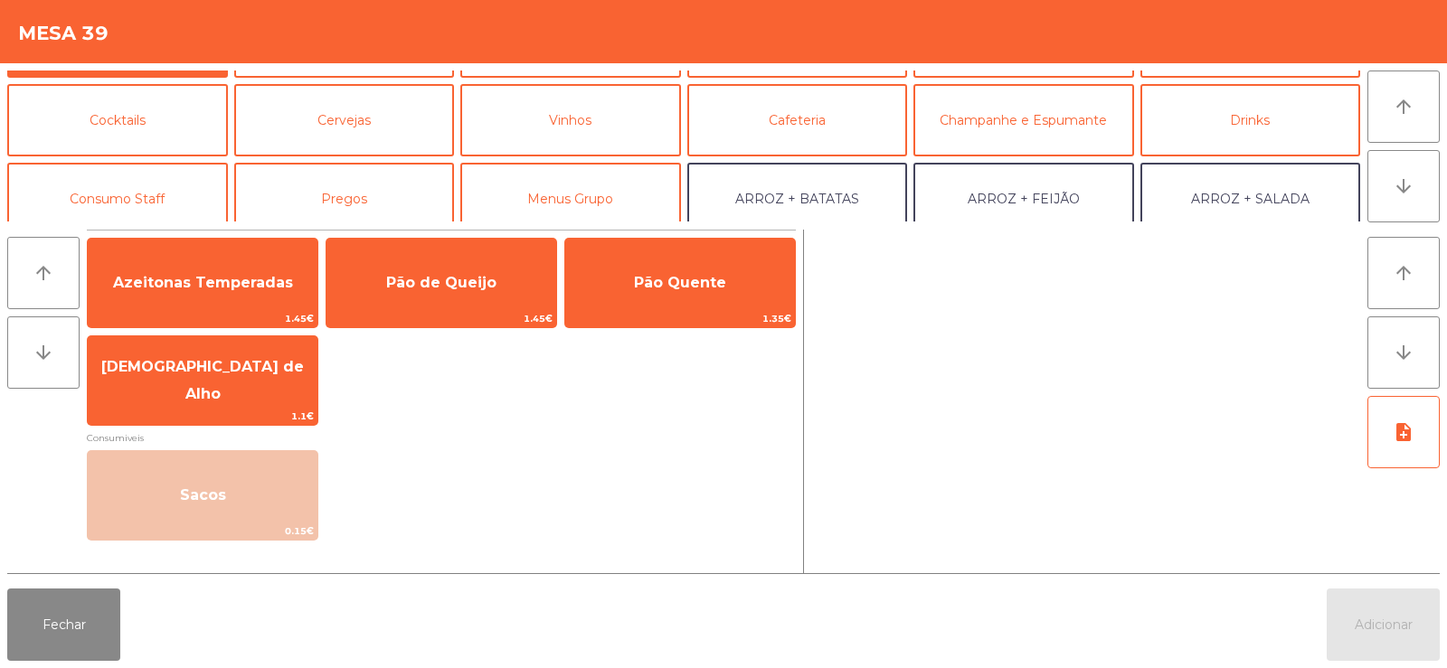
scroll to position [77, 0]
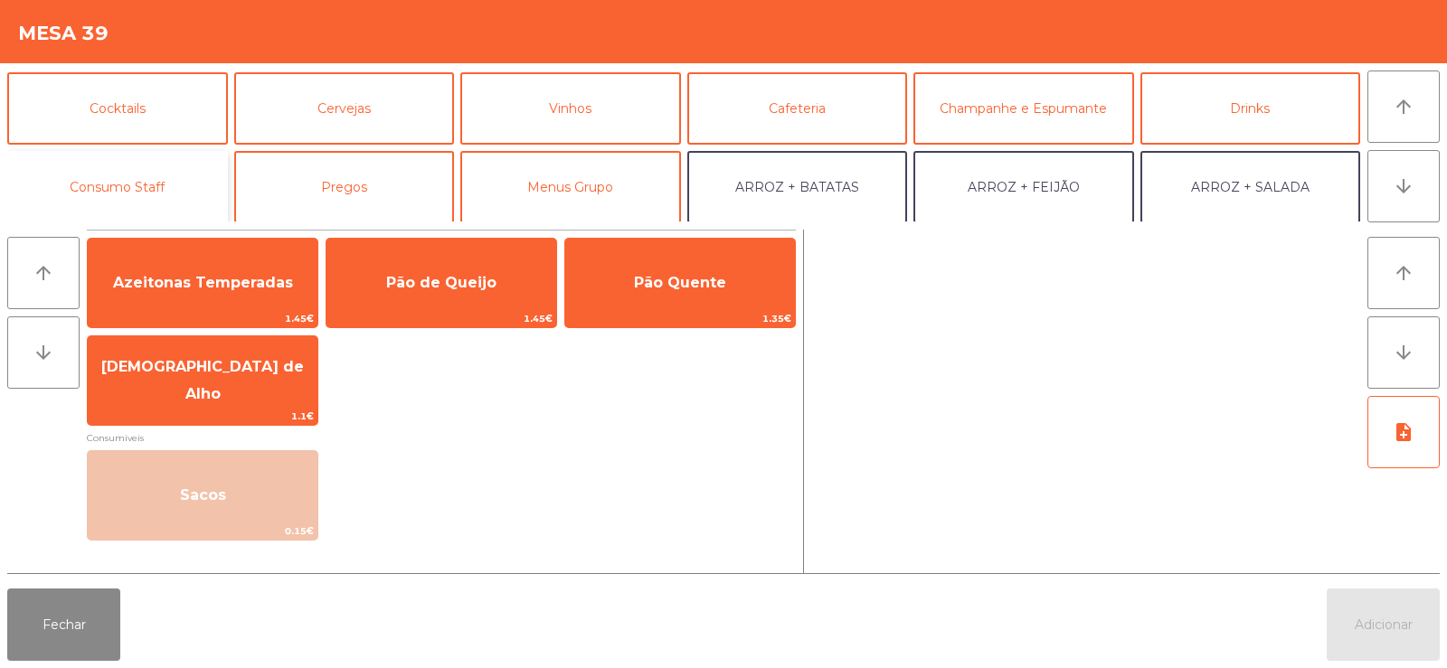
click at [154, 190] on button "Consumo Staff" at bounding box center [117, 187] width 221 height 72
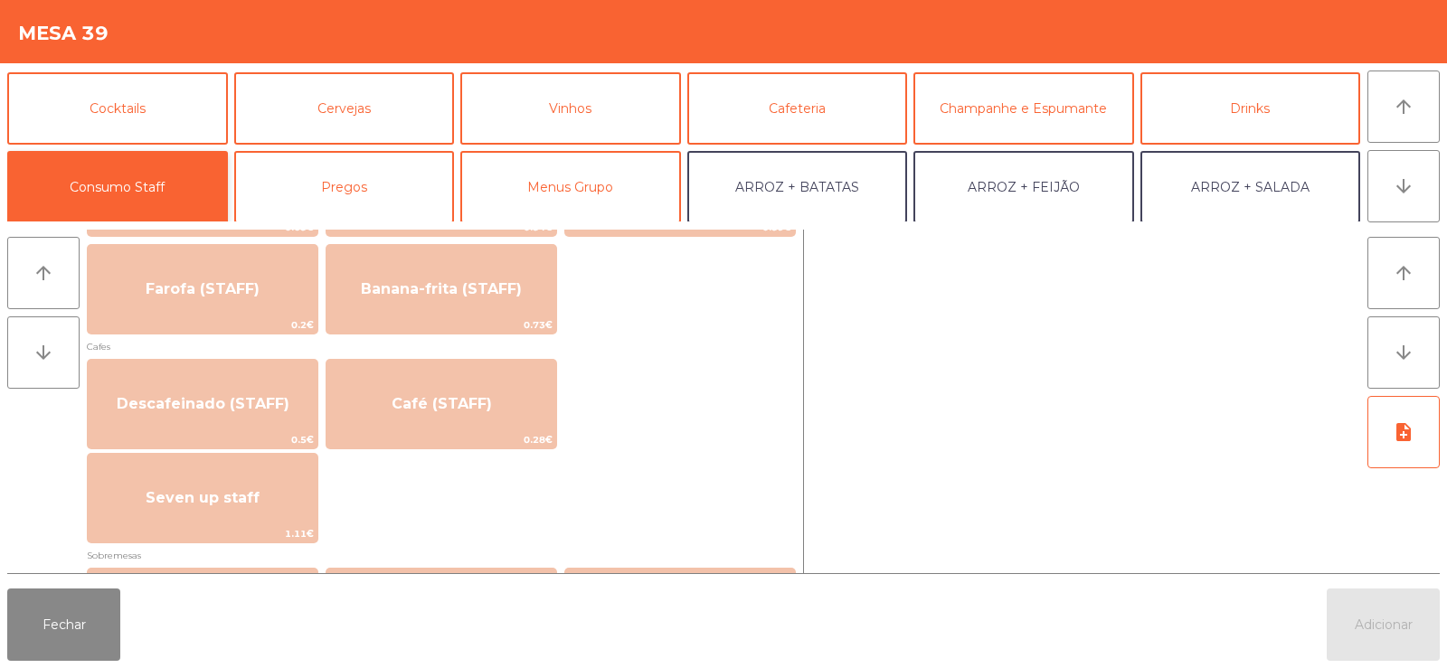
scroll to position [951, 0]
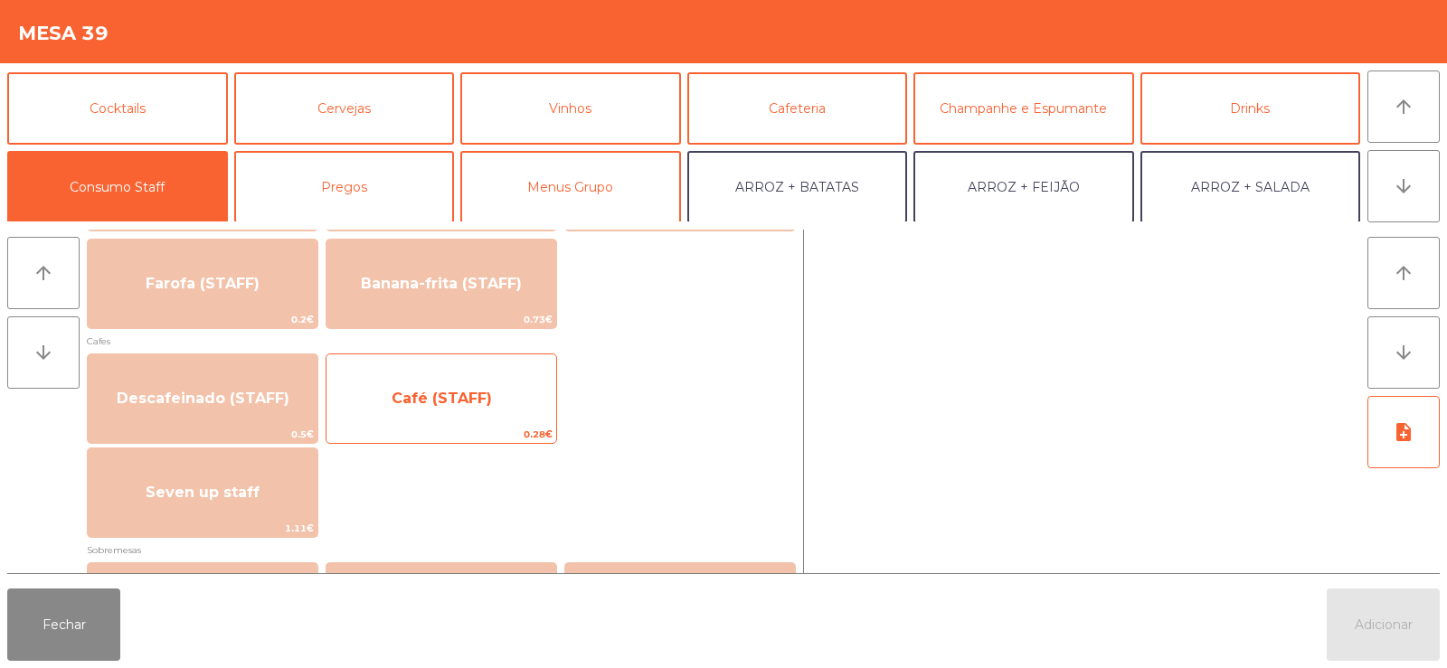
click at [451, 399] on span "Café (STAFF)" at bounding box center [442, 398] width 100 height 17
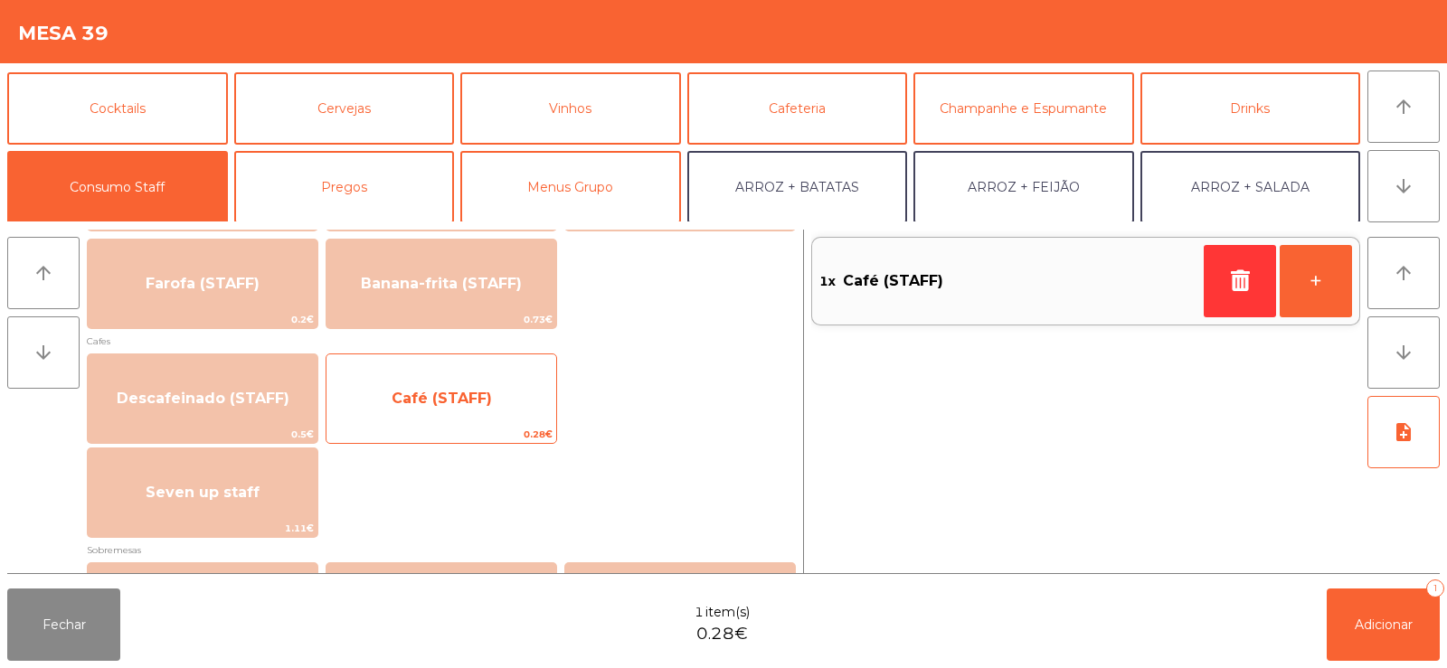
click at [462, 407] on span "Café (STAFF)" at bounding box center [442, 398] width 230 height 49
click at [464, 427] on span "0.28€" at bounding box center [442, 434] width 230 height 17
click at [476, 410] on span "Café (STAFF)" at bounding box center [442, 398] width 230 height 49
click at [475, 405] on span "Café (STAFF)" at bounding box center [442, 398] width 100 height 17
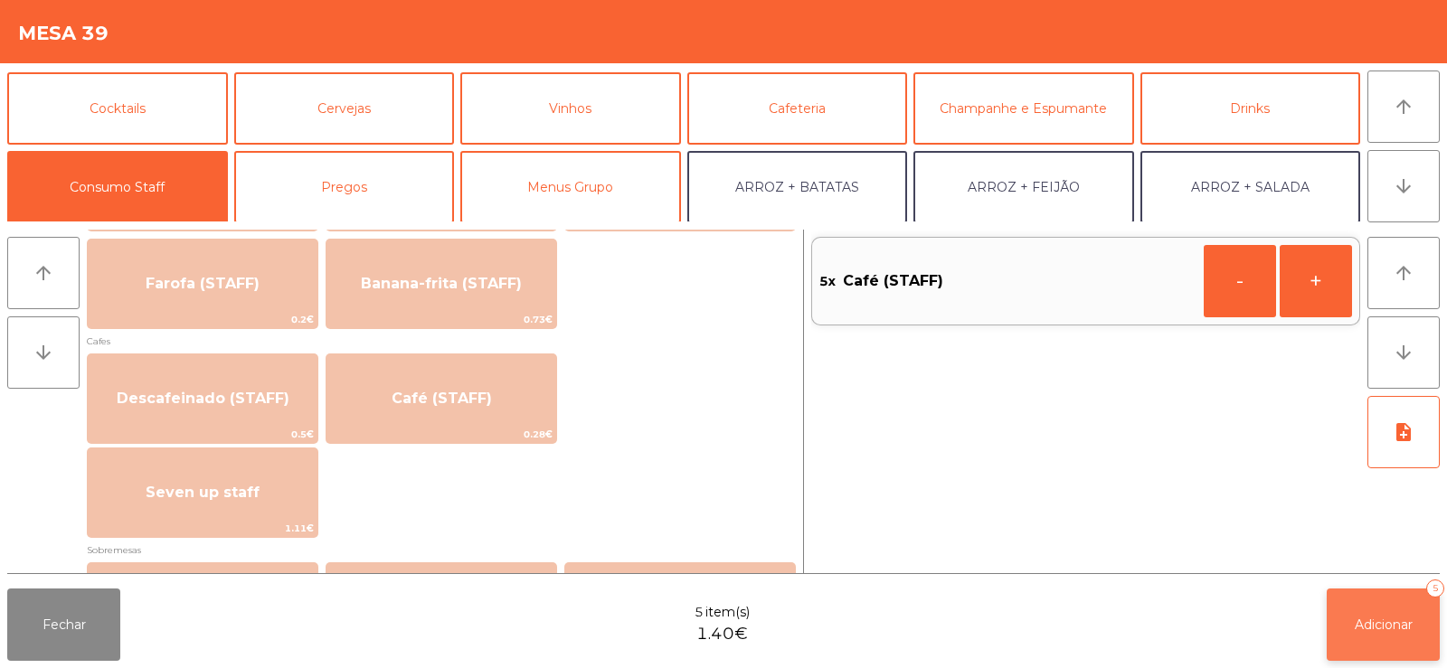
click at [1409, 620] on span "Adicionar" at bounding box center [1384, 625] width 58 height 16
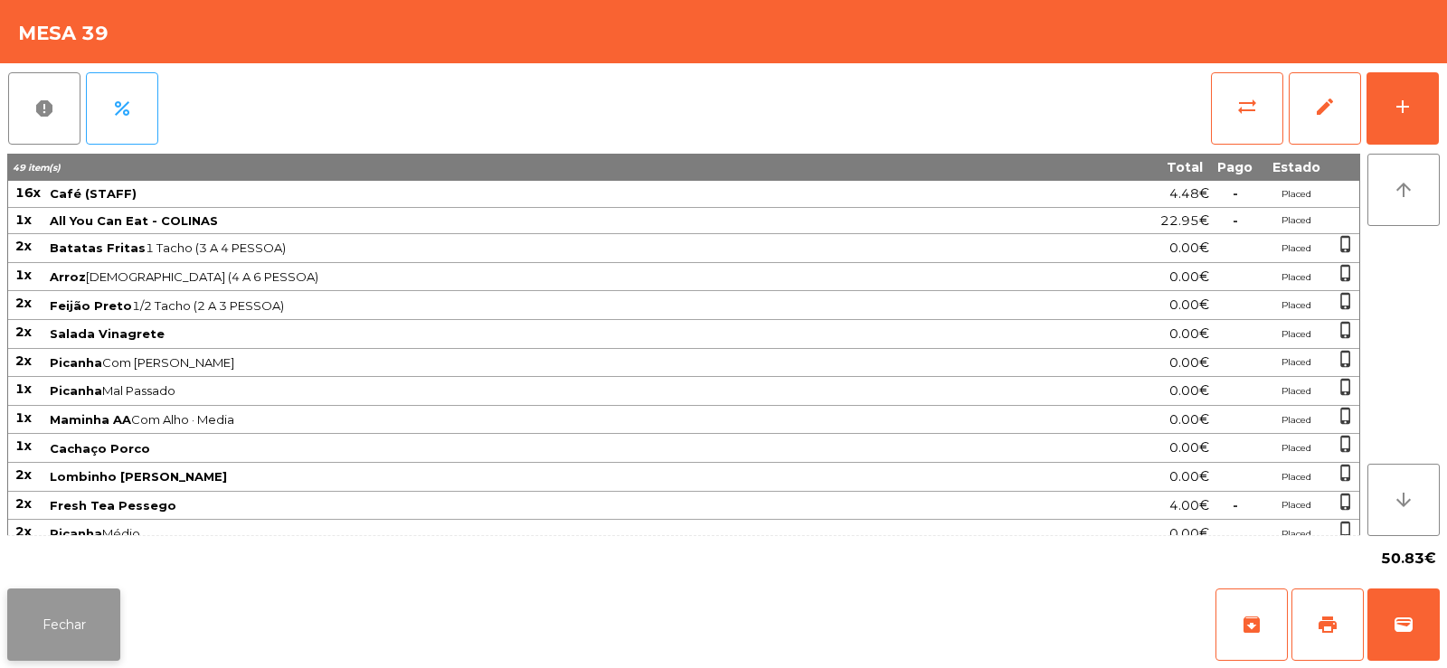
click at [62, 614] on button "Fechar" at bounding box center [63, 625] width 113 height 72
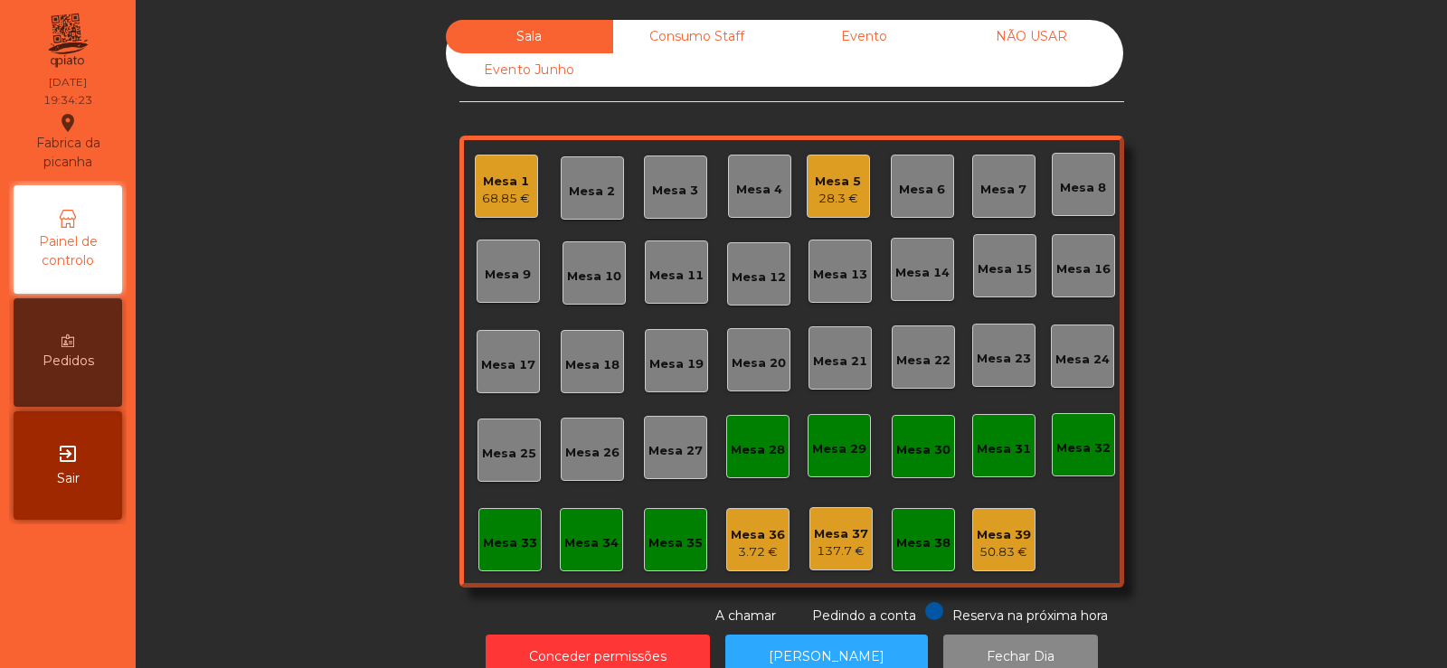
click at [980, 274] on div "Mesa 15" at bounding box center [1005, 269] width 54 height 18
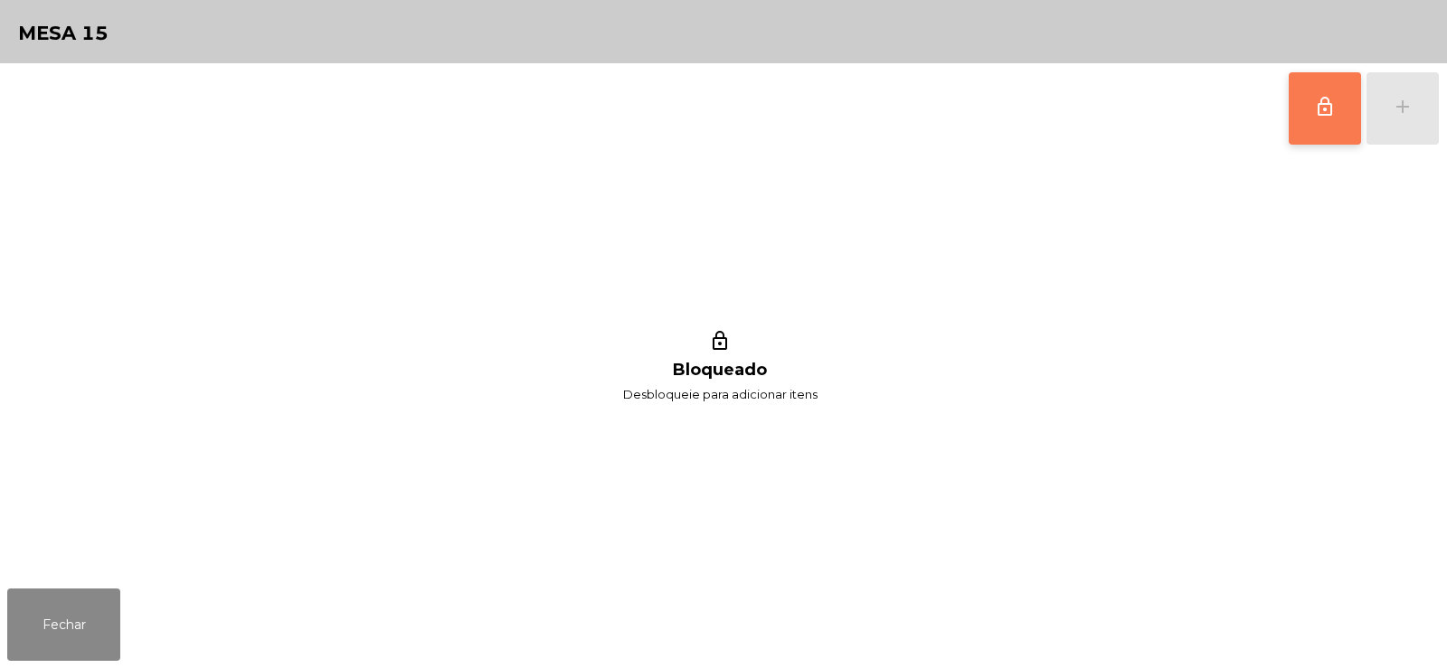
click at [1338, 120] on button "lock_outline" at bounding box center [1325, 108] width 72 height 72
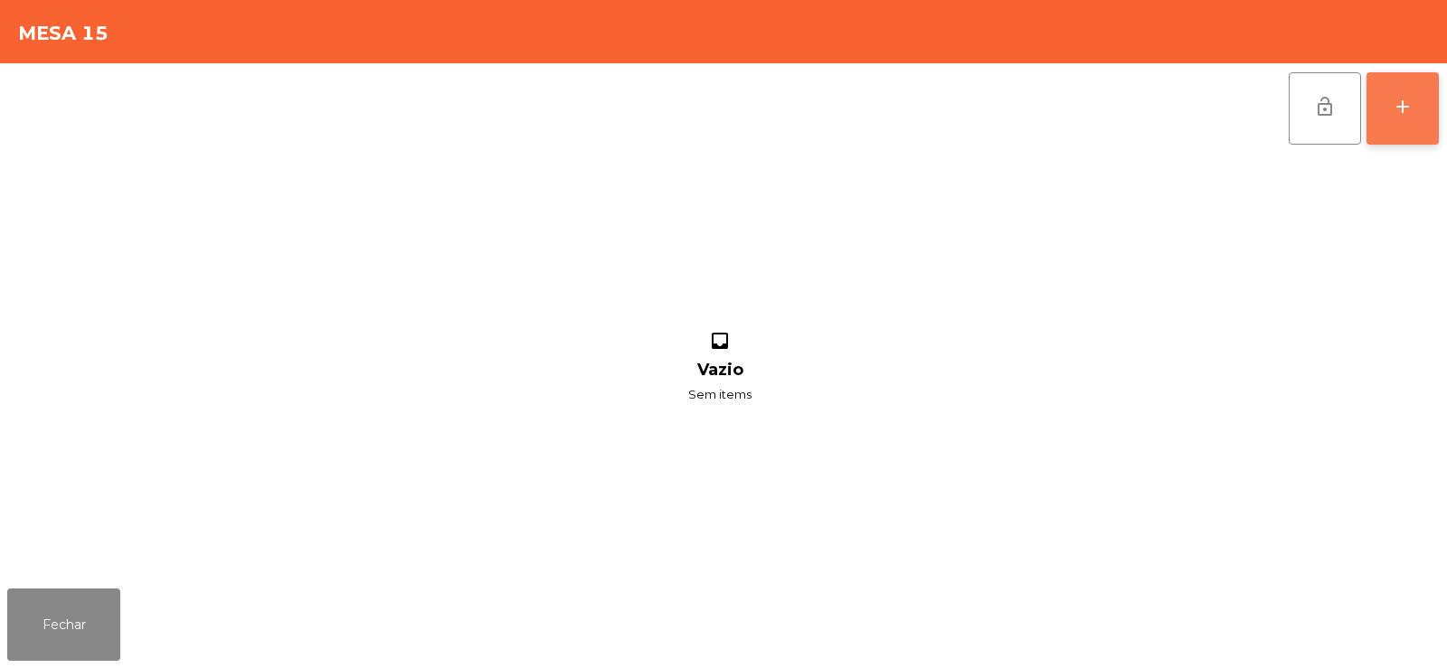
click at [1394, 119] on button "add" at bounding box center [1403, 108] width 72 height 72
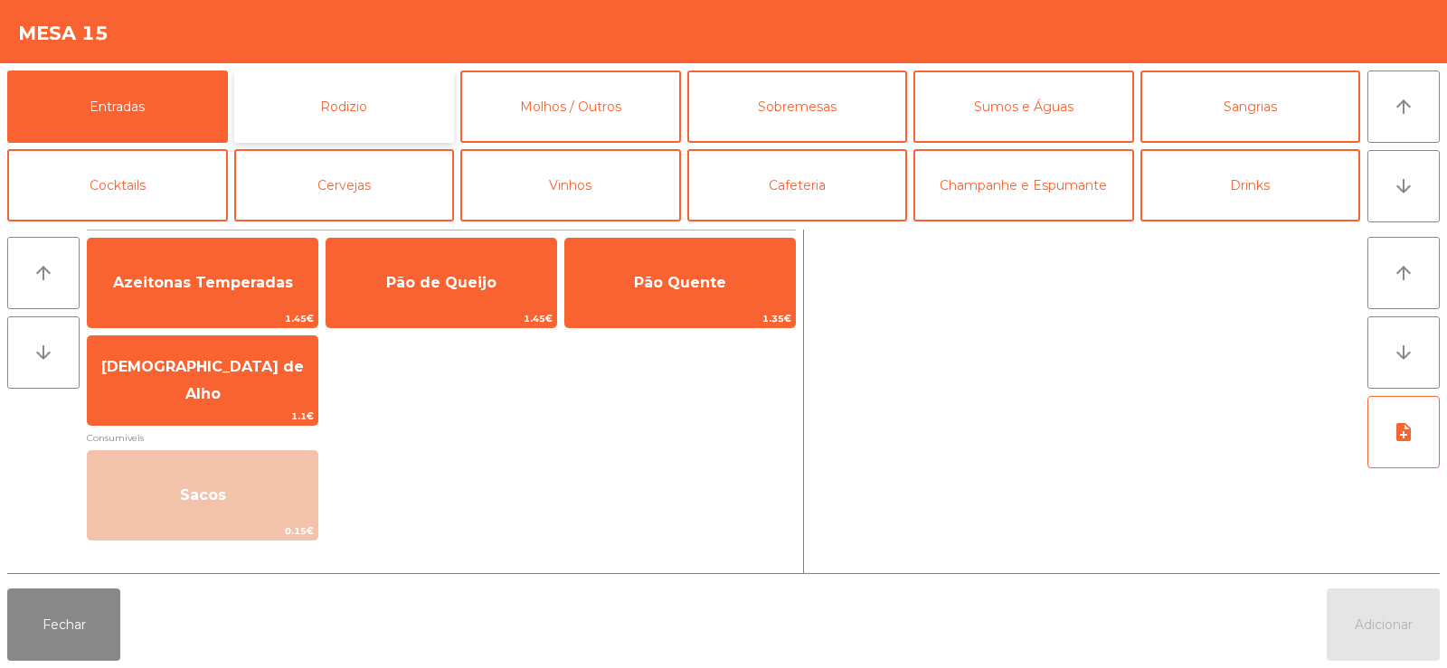
click at [314, 132] on button "Rodizio" at bounding box center [344, 107] width 221 height 72
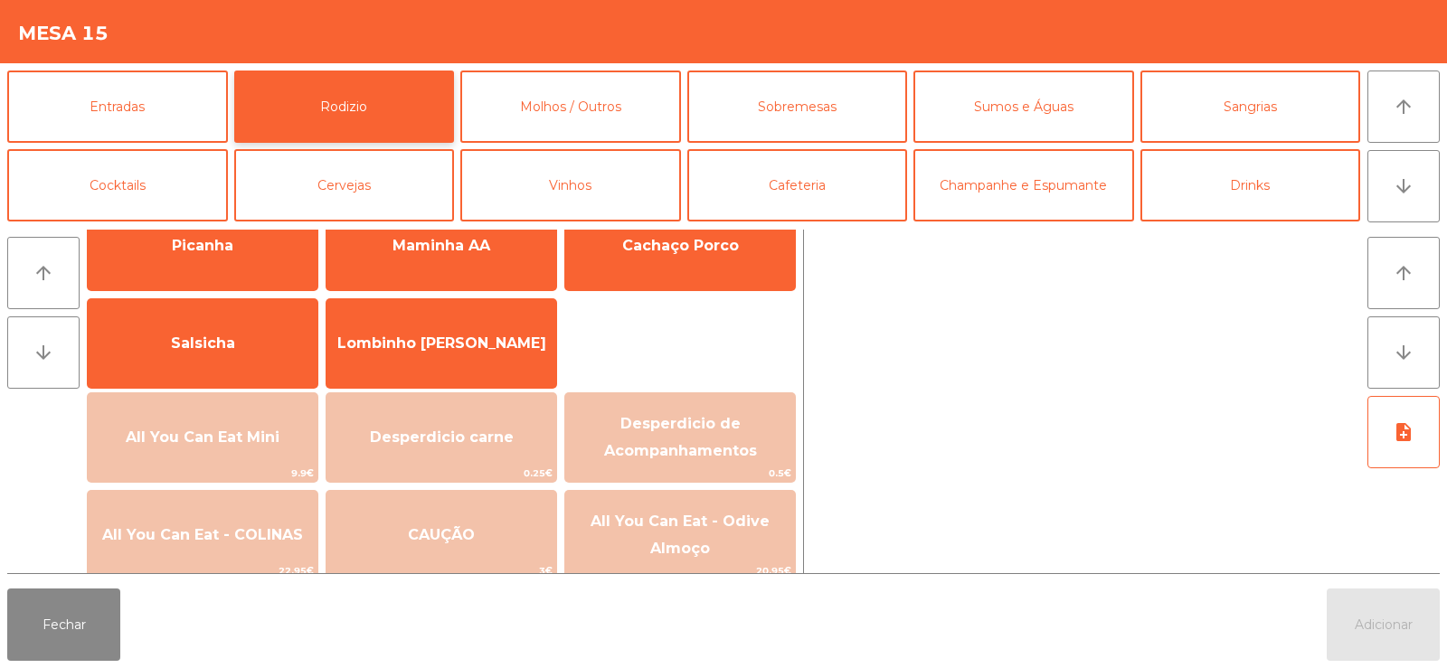
scroll to position [116, 0]
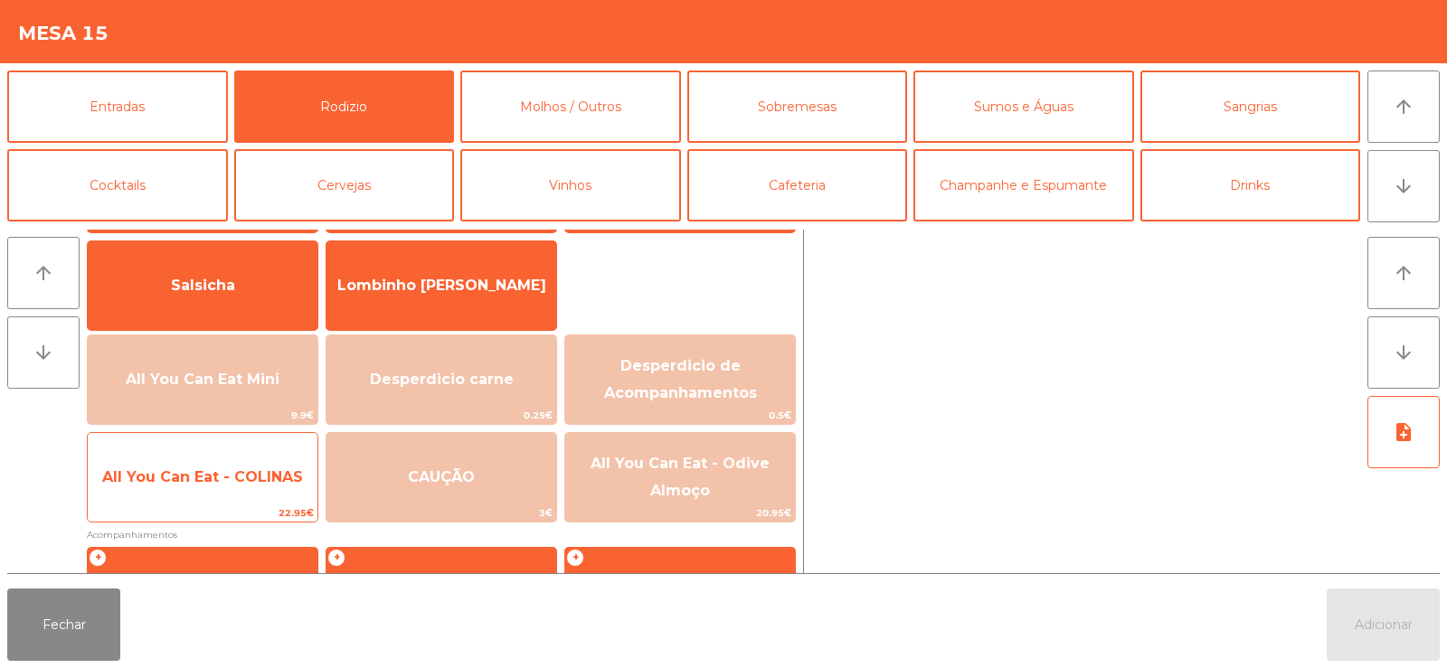
click at [257, 485] on span "All You Can Eat - COLINAS" at bounding box center [202, 477] width 201 height 17
click at [253, 502] on span "All You Can Eat - COLINAS" at bounding box center [203, 477] width 230 height 49
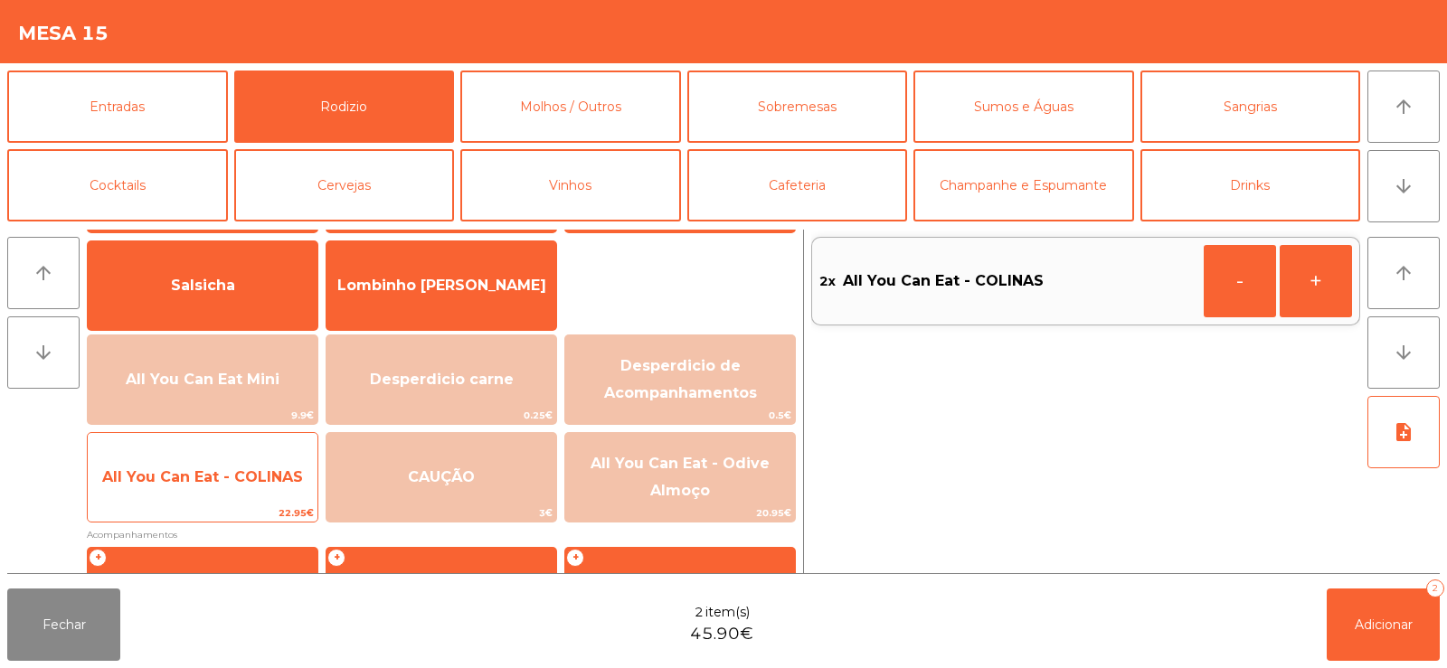
click at [261, 496] on span "All You Can Eat - COLINAS" at bounding box center [203, 477] width 230 height 49
click at [260, 507] on span "22.95€" at bounding box center [203, 513] width 230 height 17
click at [263, 497] on span "All You Can Eat - COLINAS" at bounding box center [203, 477] width 230 height 49
click at [266, 500] on span "All You Can Eat - COLINAS" at bounding box center [203, 477] width 230 height 49
click at [279, 503] on div "All You Can Eat - COLINAS 22.95€" at bounding box center [203, 477] width 232 height 90
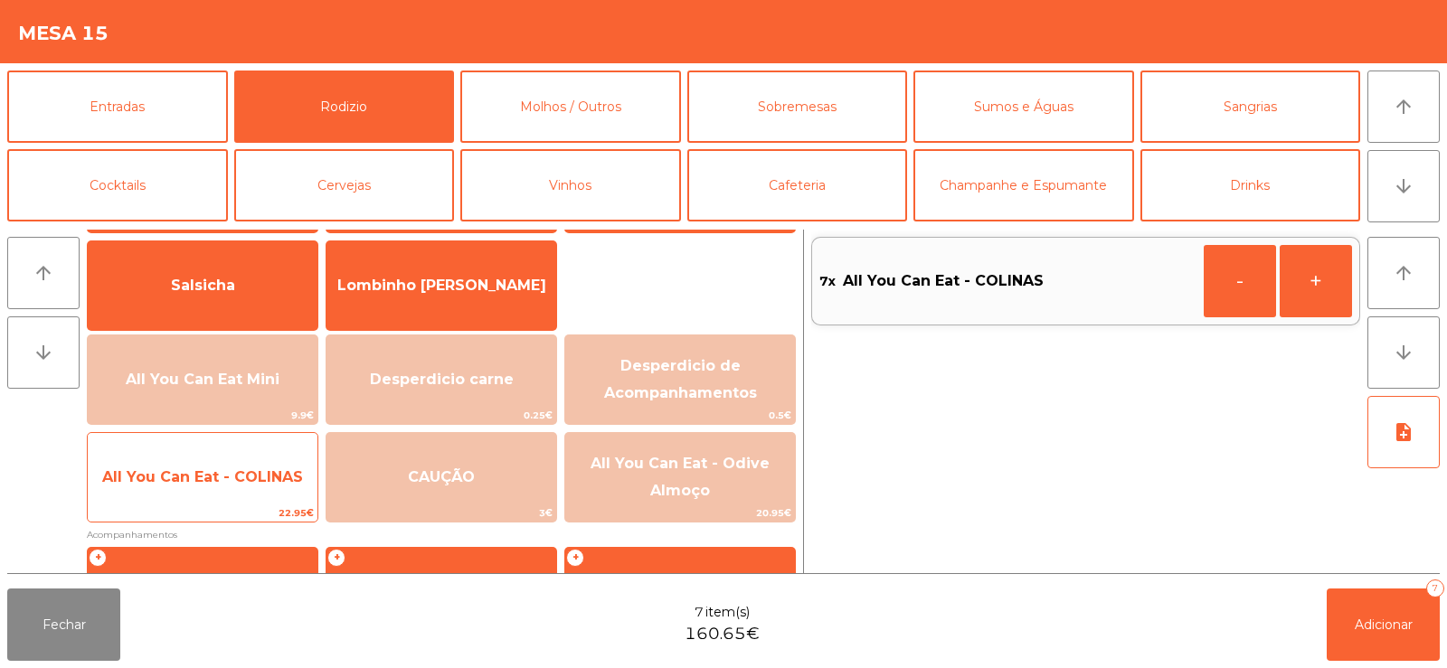
click at [279, 505] on span "22.95€" at bounding box center [203, 513] width 230 height 17
click at [286, 509] on span "22.95€" at bounding box center [203, 513] width 230 height 17
click at [297, 509] on span "22.95€" at bounding box center [203, 513] width 230 height 17
click at [298, 497] on span "All You Can Eat - COLINAS" at bounding box center [203, 477] width 230 height 49
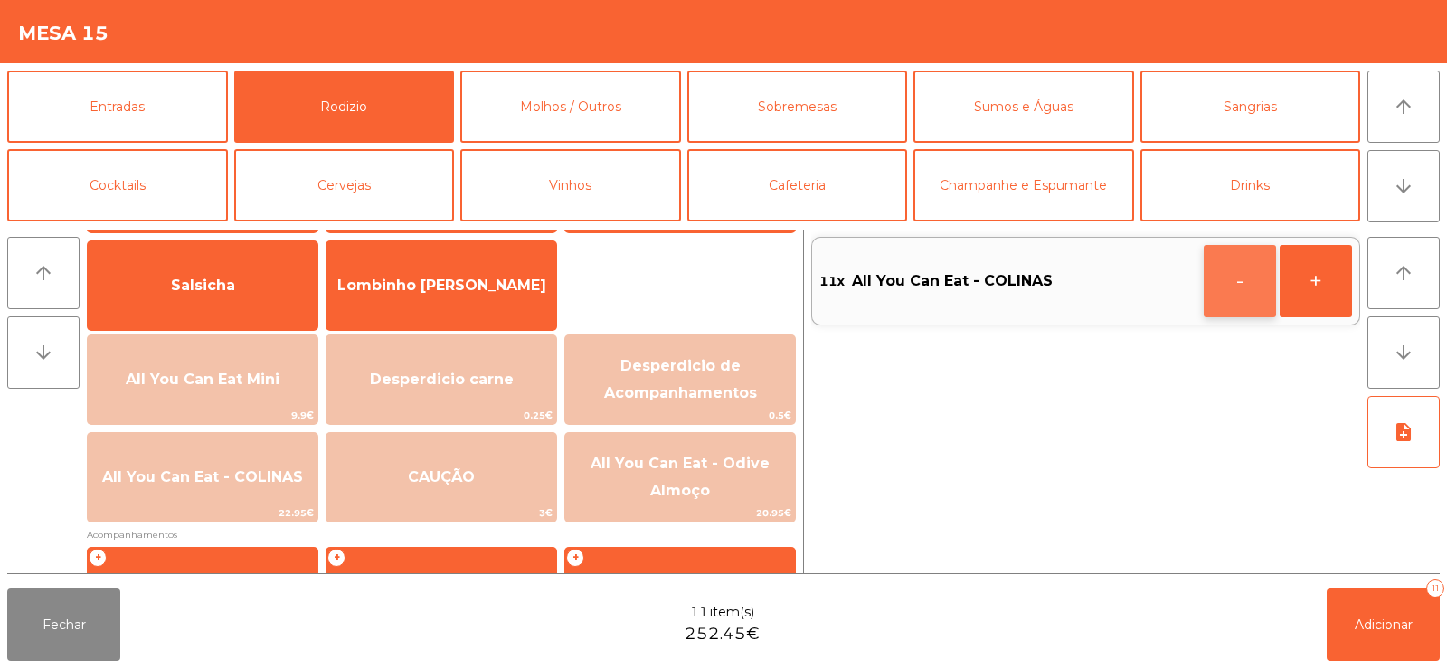
click at [1234, 279] on button "-" at bounding box center [1240, 281] width 72 height 72
click at [1230, 276] on button "-" at bounding box center [1240, 281] width 72 height 72
click at [1231, 289] on button "-" at bounding box center [1240, 281] width 72 height 72
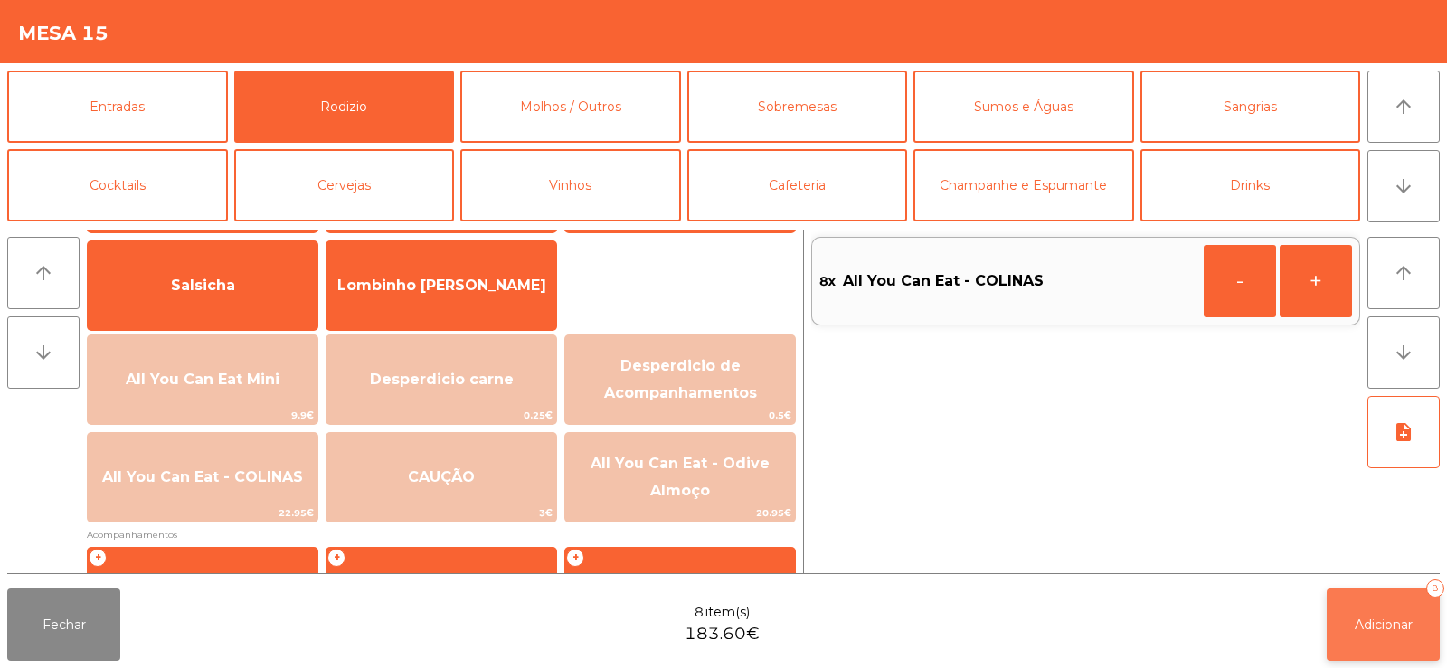
click at [1368, 605] on button "Adicionar 8" at bounding box center [1383, 625] width 113 height 72
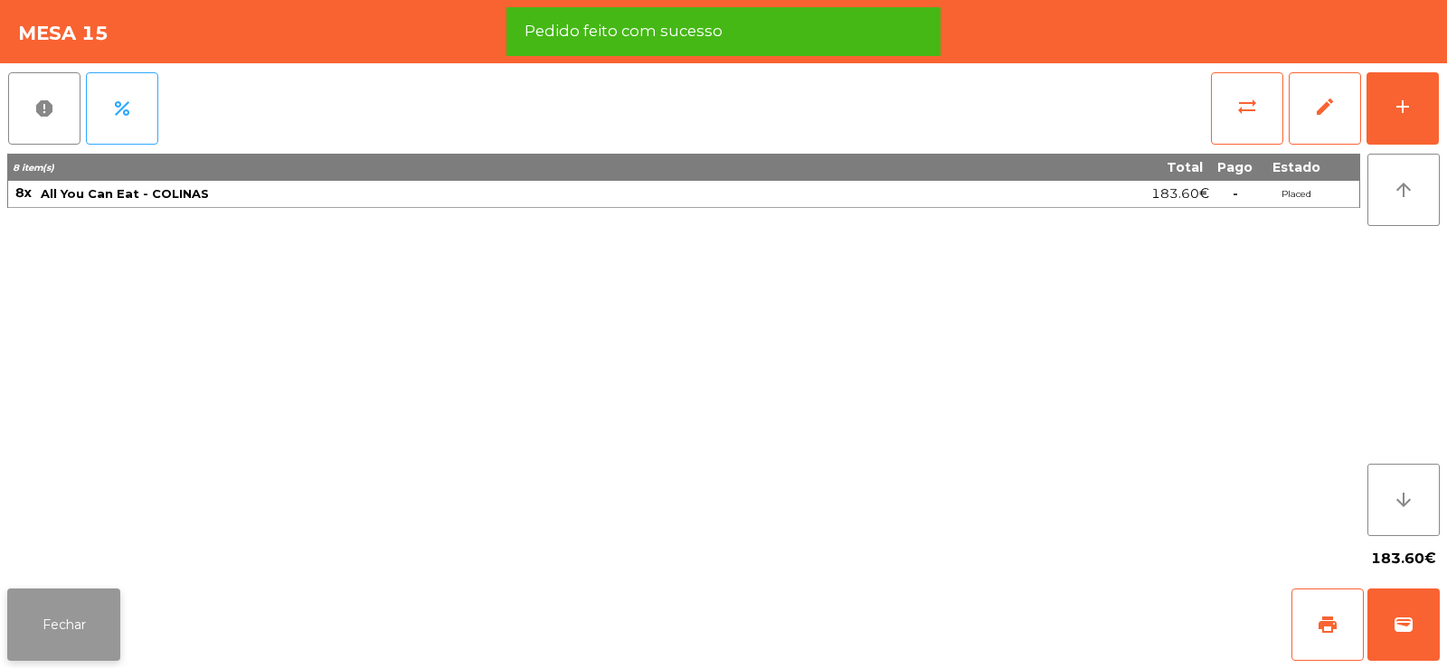
click at [102, 624] on button "Fechar" at bounding box center [63, 625] width 113 height 72
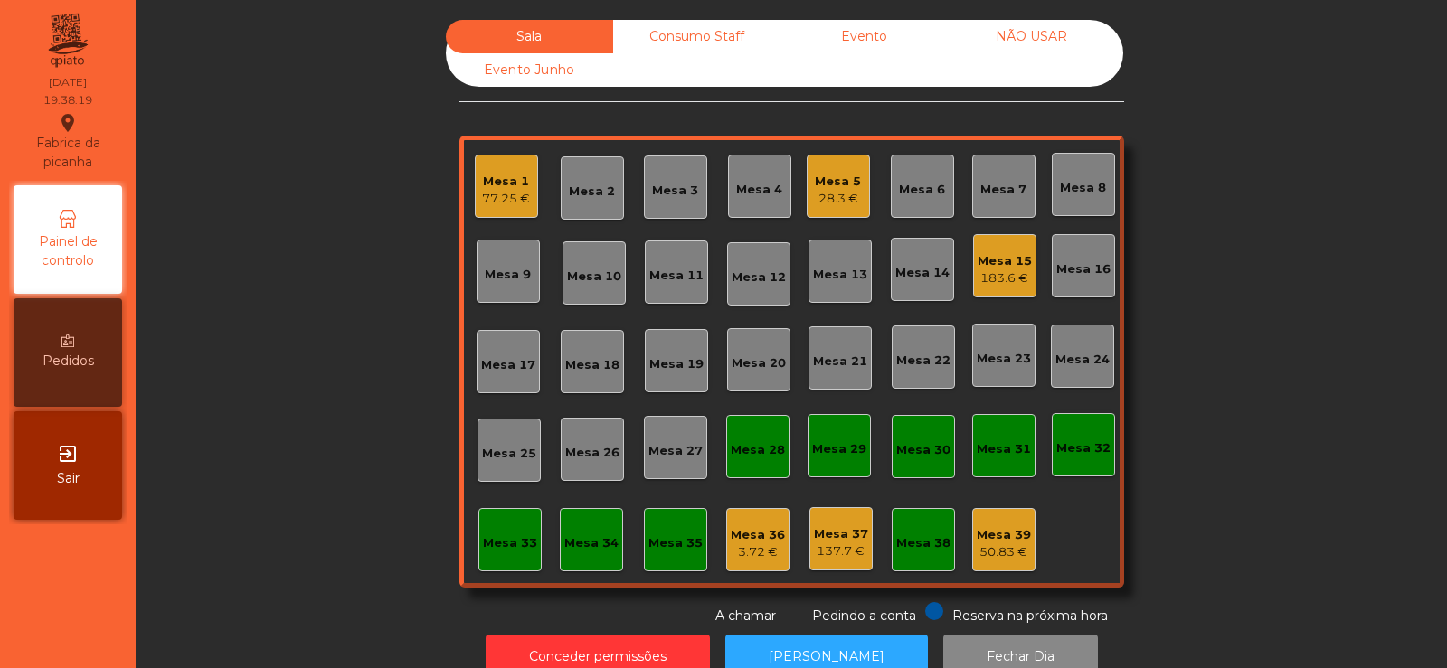
click at [668, 474] on div "Mesa 27" at bounding box center [675, 447] width 63 height 63
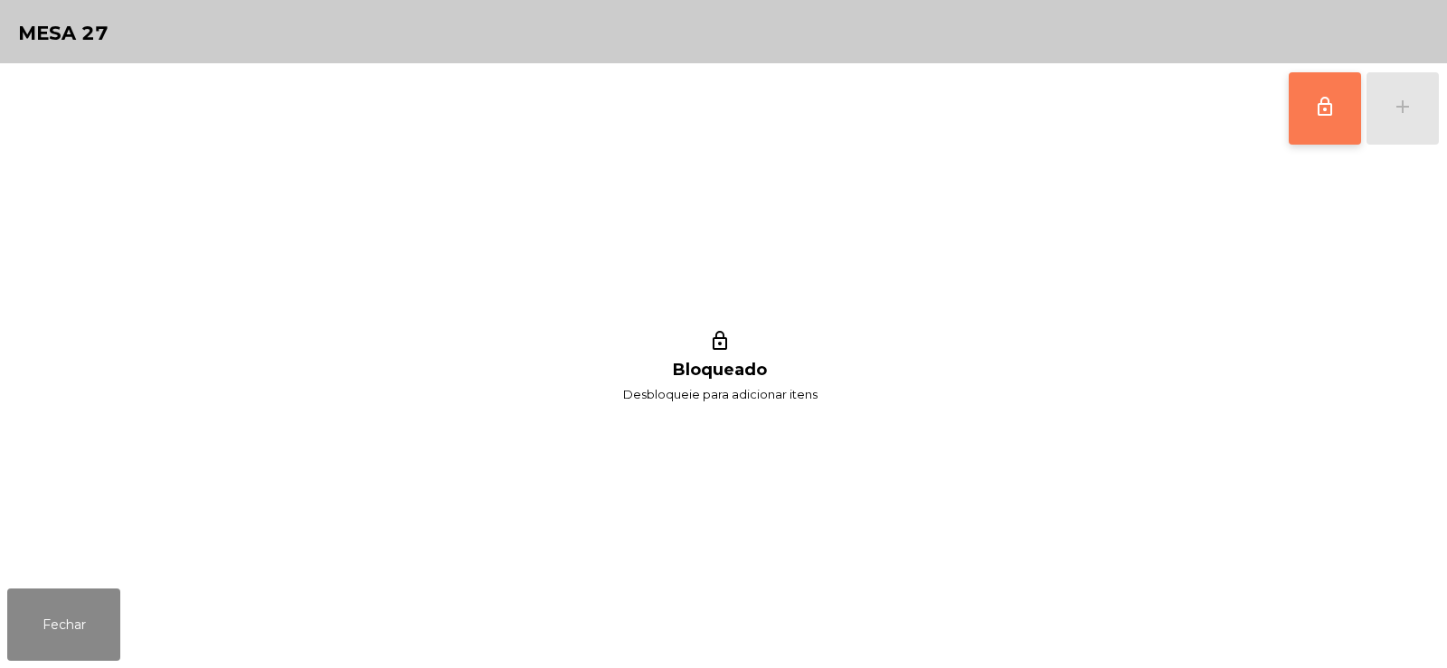
click at [1296, 130] on button "lock_outline" at bounding box center [1325, 108] width 72 height 72
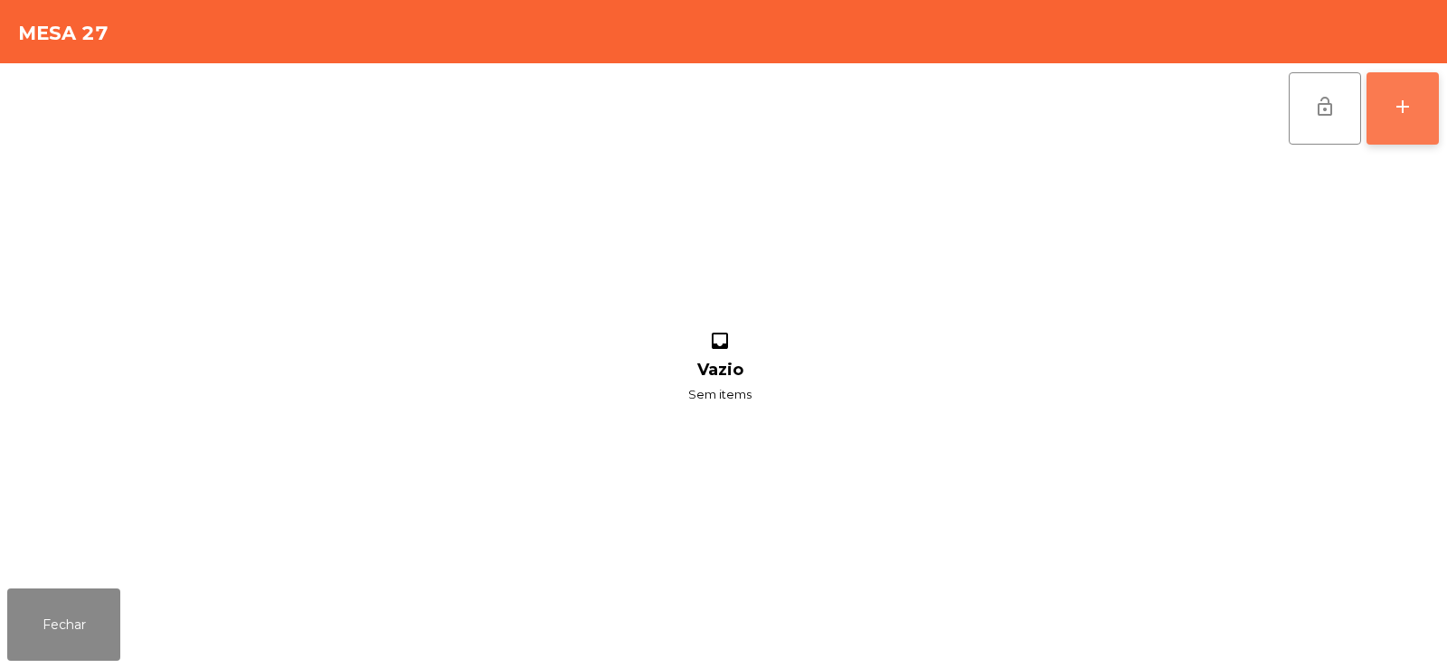
click at [1415, 119] on button "add" at bounding box center [1403, 108] width 72 height 72
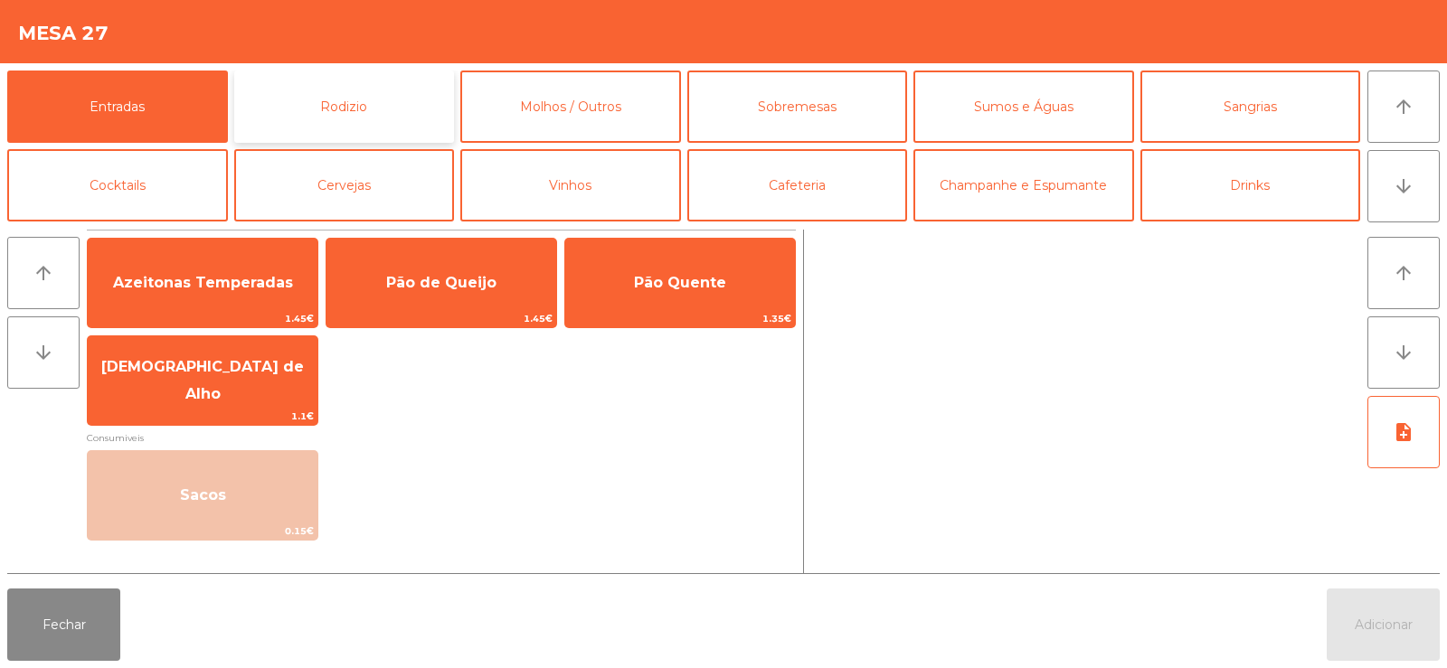
click at [367, 118] on button "Rodizio" at bounding box center [344, 107] width 221 height 72
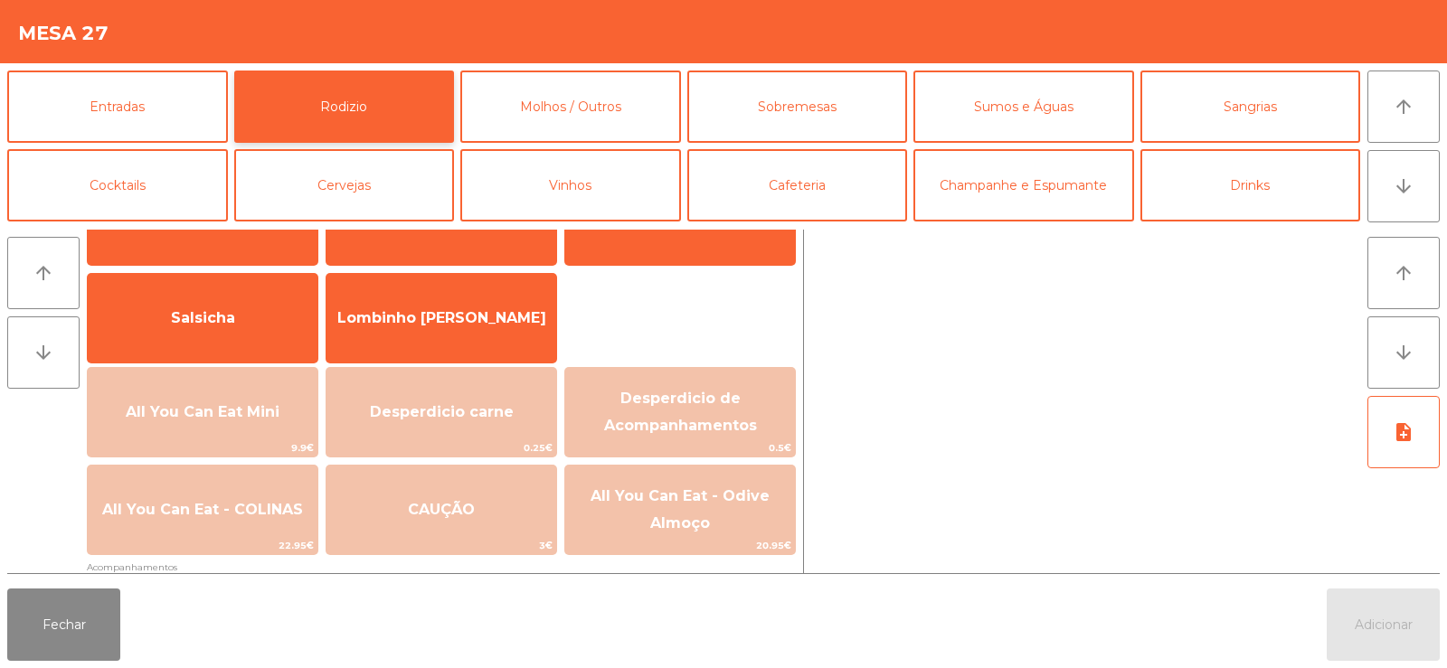
scroll to position [108, 0]
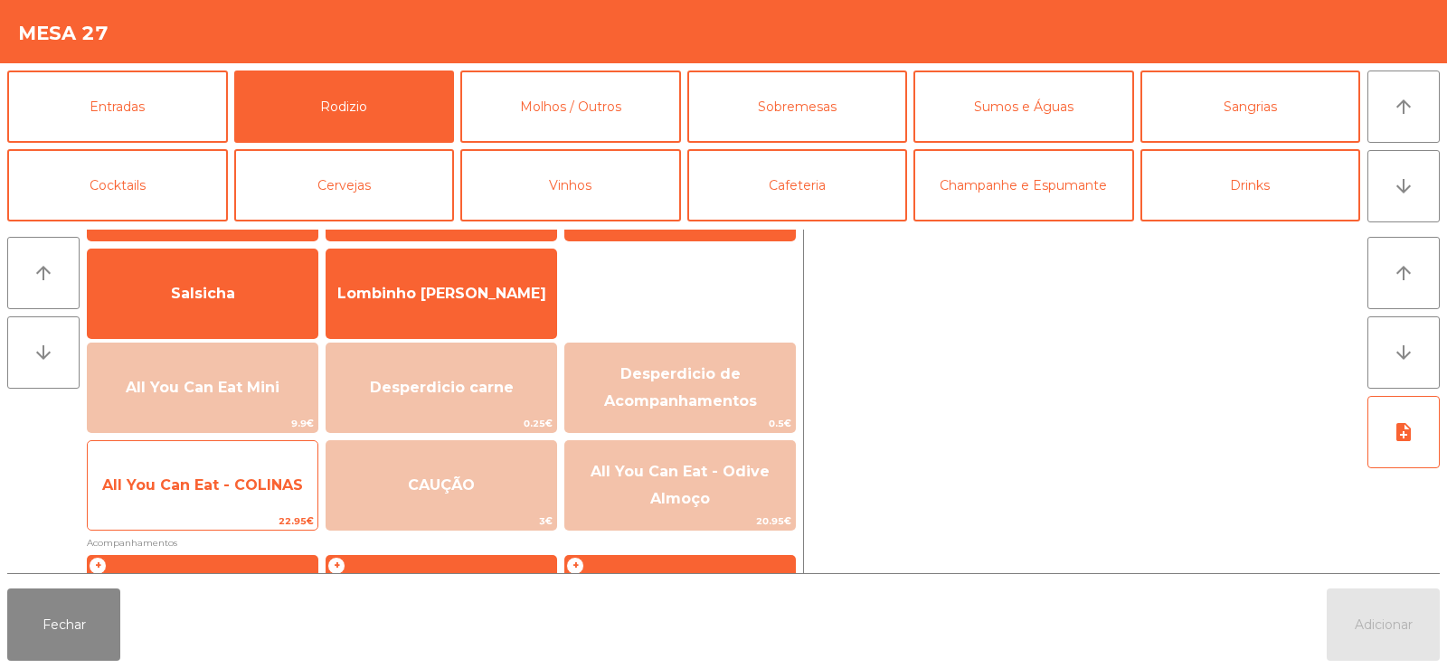
click at [269, 495] on span "All You Can Eat - COLINAS" at bounding box center [203, 485] width 230 height 49
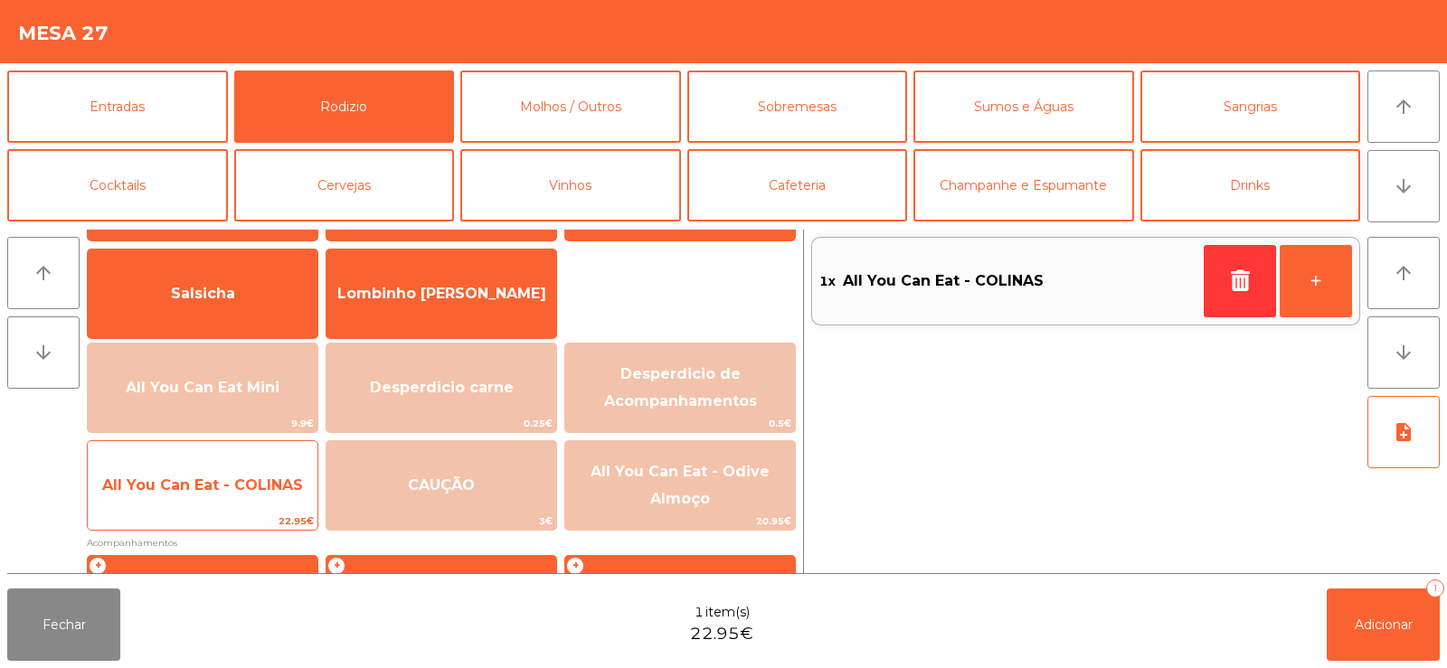
click at [266, 507] on span "All You Can Eat - COLINAS" at bounding box center [203, 485] width 230 height 49
click at [269, 507] on span "All You Can Eat - COLINAS" at bounding box center [203, 485] width 230 height 49
click at [269, 503] on span "All You Can Eat - COLINAS" at bounding box center [203, 485] width 230 height 49
click at [261, 498] on span "All You Can Eat - COLINAS" at bounding box center [203, 485] width 230 height 49
click at [268, 500] on span "All You Can Eat - COLINAS" at bounding box center [203, 485] width 230 height 49
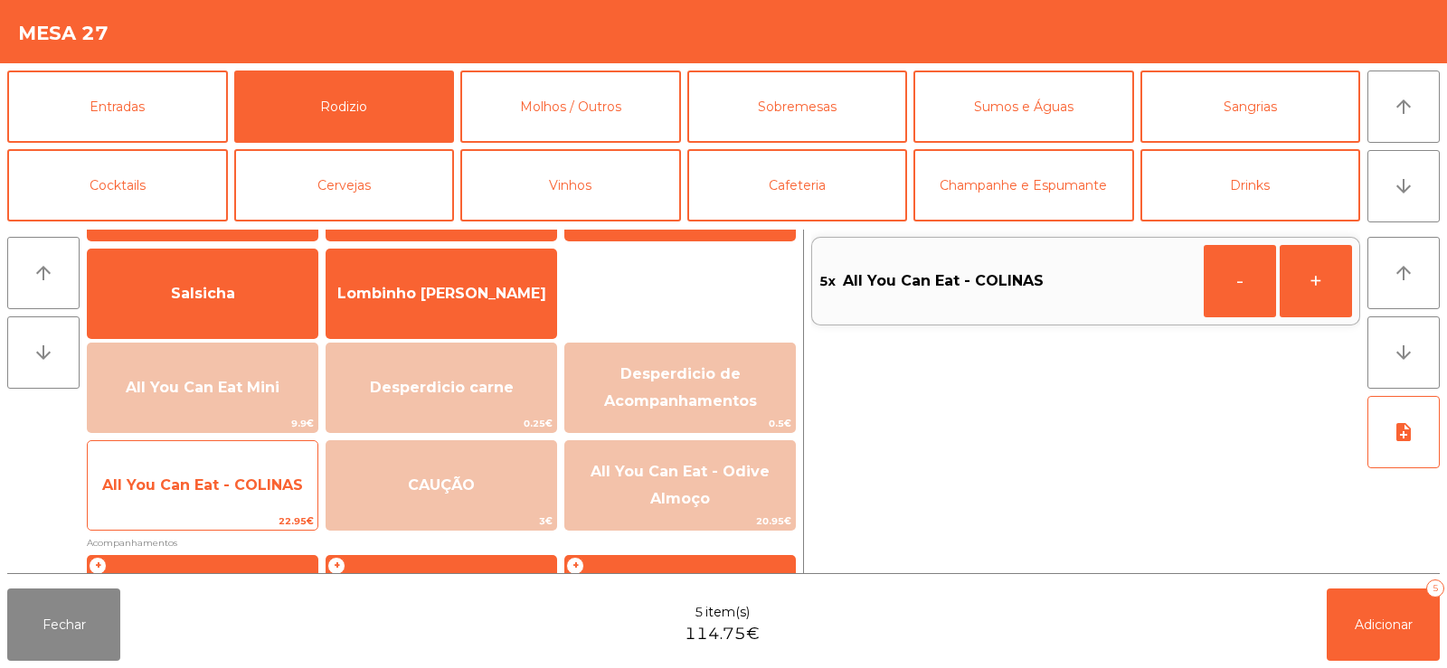
click at [264, 500] on span "All You Can Eat - COLINAS" at bounding box center [203, 485] width 230 height 49
click at [245, 489] on span "All You Can Eat - COLINAS" at bounding box center [202, 485] width 201 height 17
click at [249, 499] on span "All You Can Eat - COLINAS" at bounding box center [203, 485] width 230 height 49
click at [263, 480] on span "All You Can Eat - COLINAS" at bounding box center [202, 485] width 201 height 17
click at [279, 506] on span "All You Can Eat - COLINAS" at bounding box center [203, 485] width 230 height 49
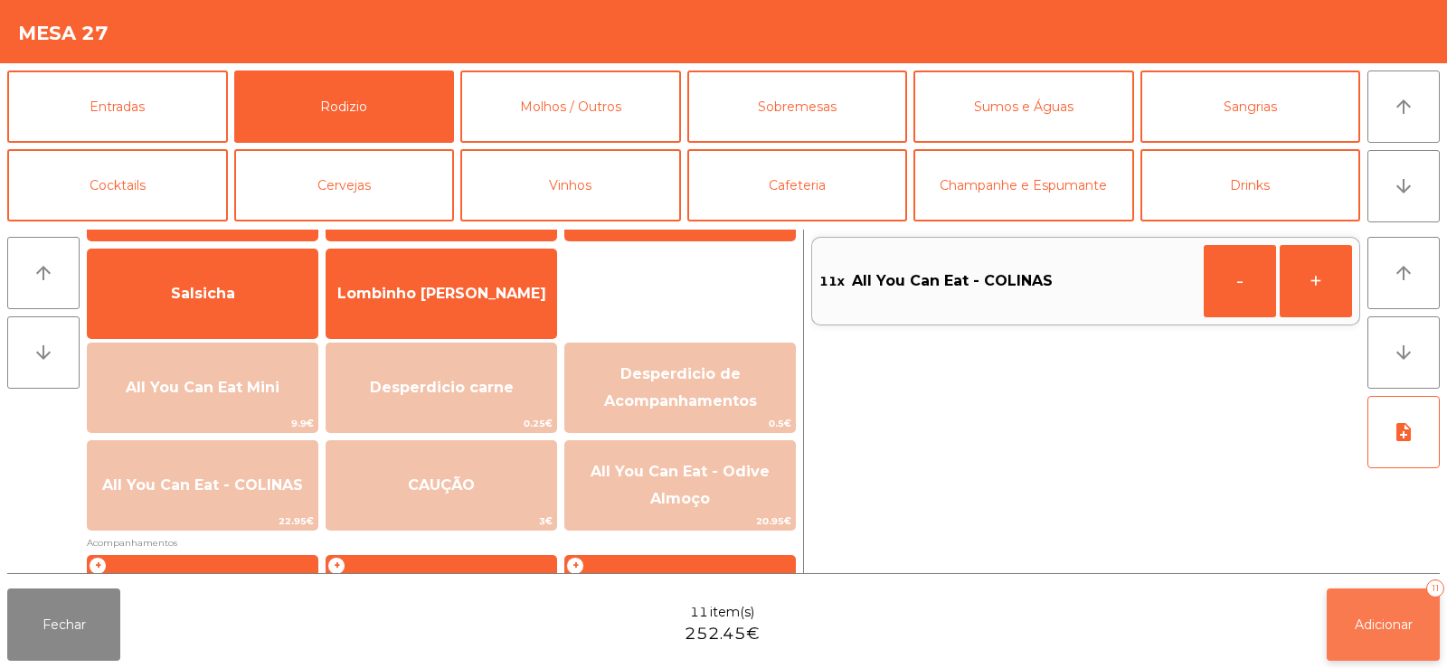
click at [1384, 619] on span "Adicionar" at bounding box center [1384, 625] width 58 height 16
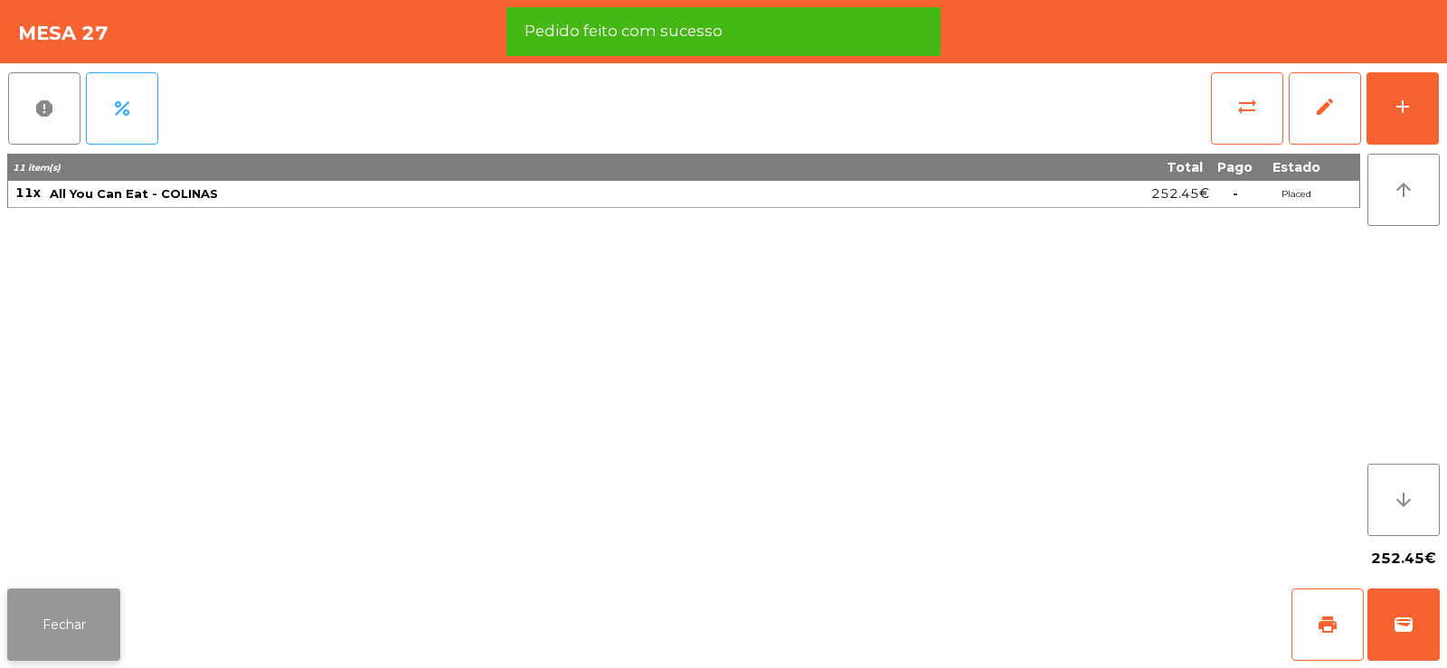
click at [85, 603] on button "Fechar" at bounding box center [63, 625] width 113 height 72
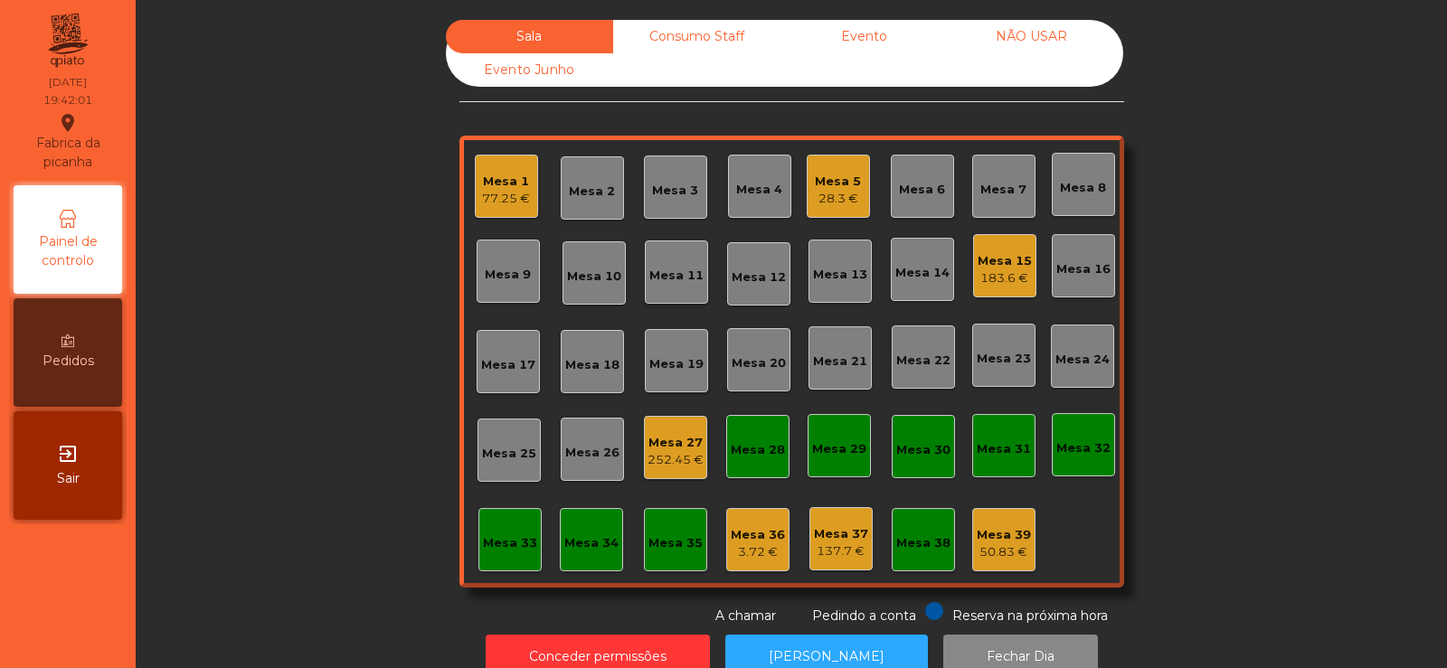
click at [765, 186] on div "Mesa 4" at bounding box center [759, 190] width 46 height 18
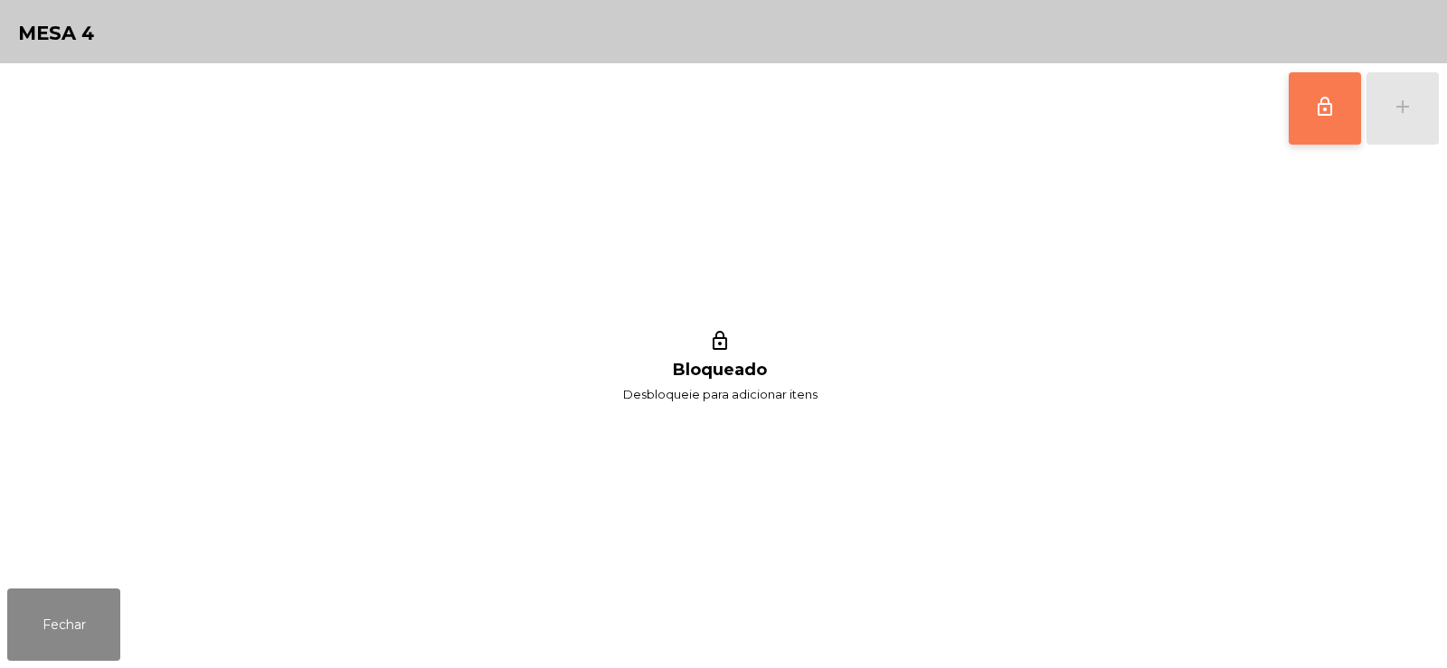
click at [1322, 109] on span "lock_outline" at bounding box center [1325, 107] width 22 height 22
click at [1402, 107] on div "add" at bounding box center [1403, 107] width 22 height 22
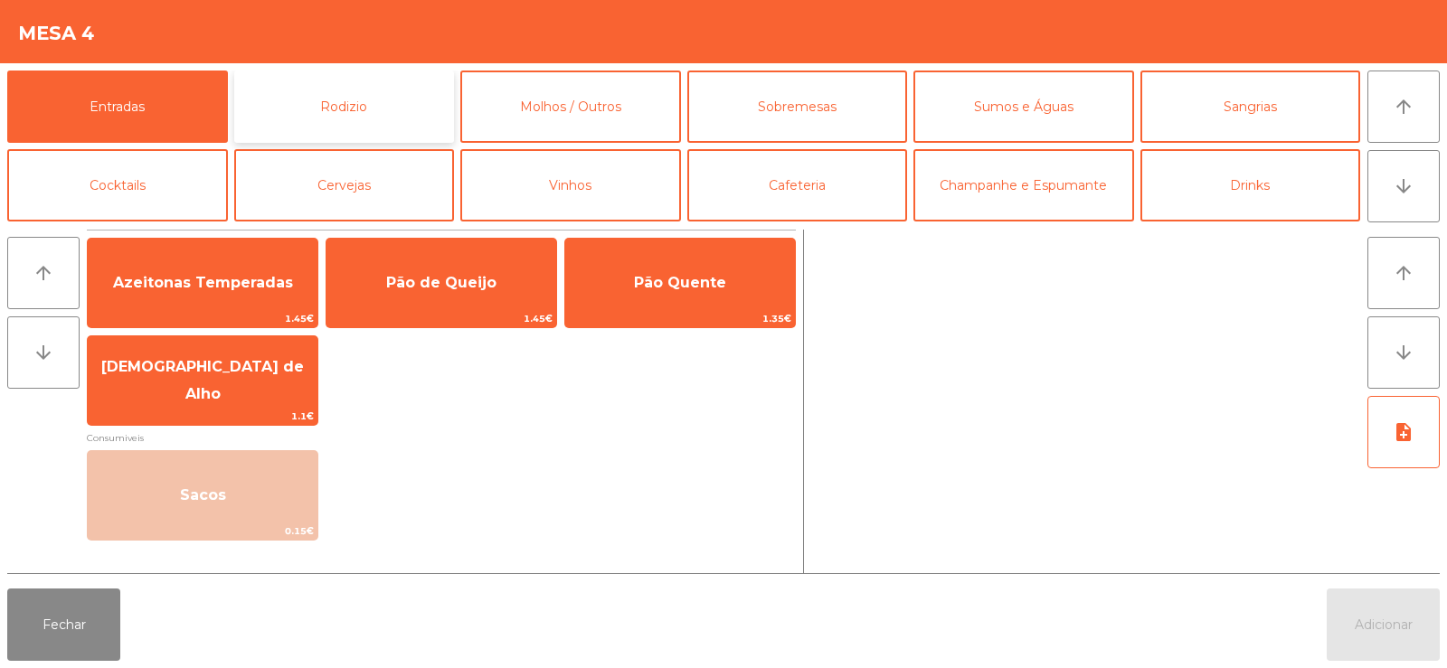
click at [298, 126] on button "Rodizio" at bounding box center [344, 107] width 221 height 72
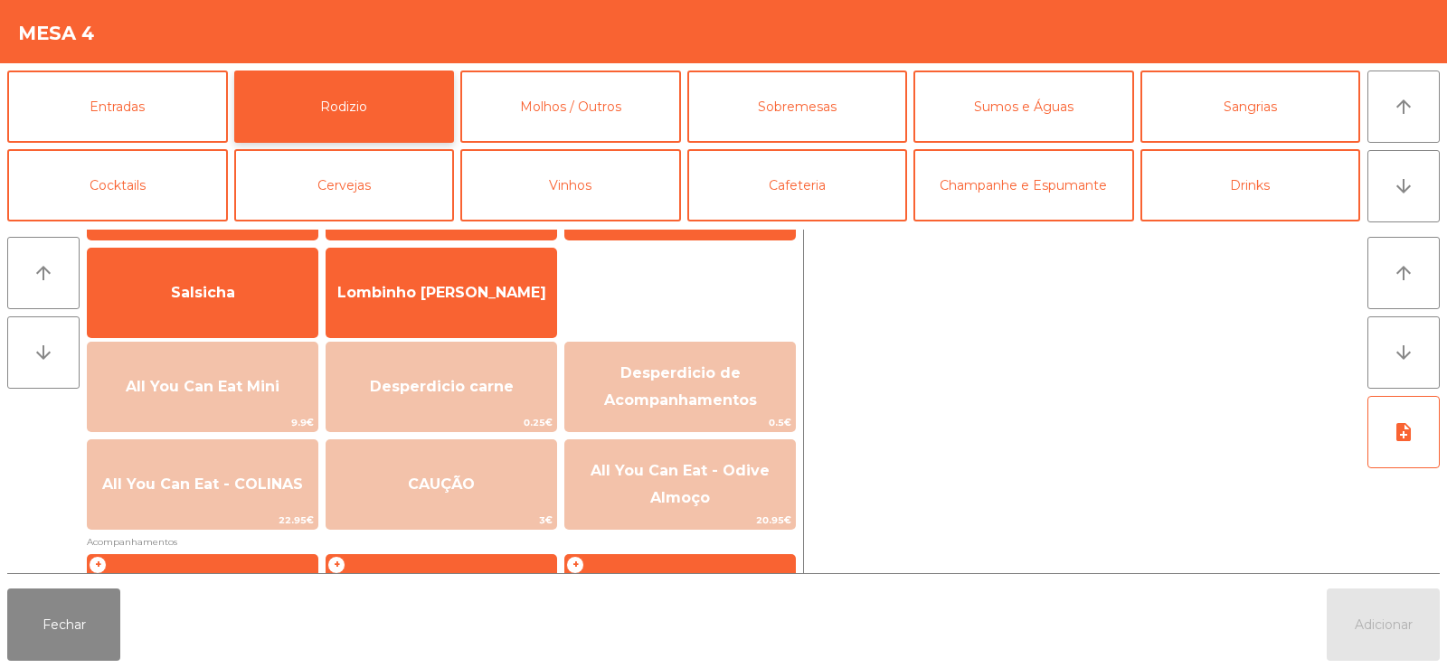
scroll to position [147, 0]
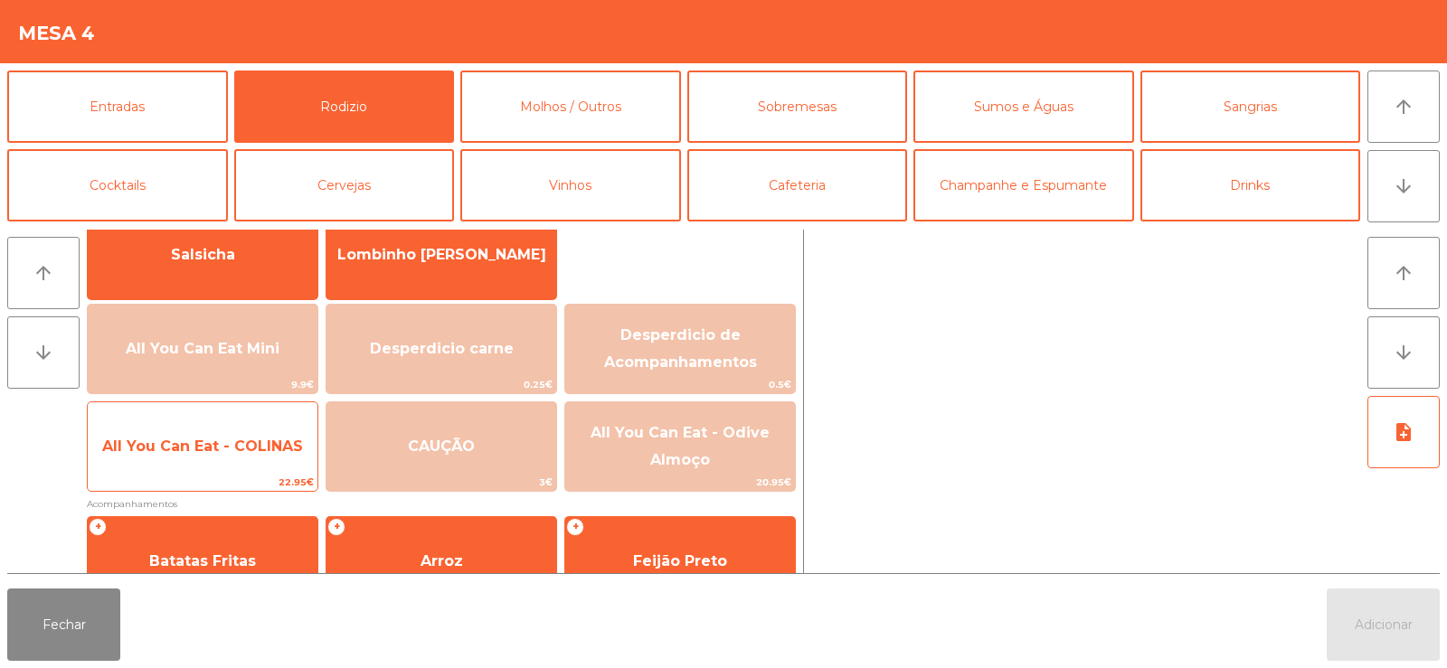
click at [266, 481] on span "22.95€" at bounding box center [203, 482] width 230 height 17
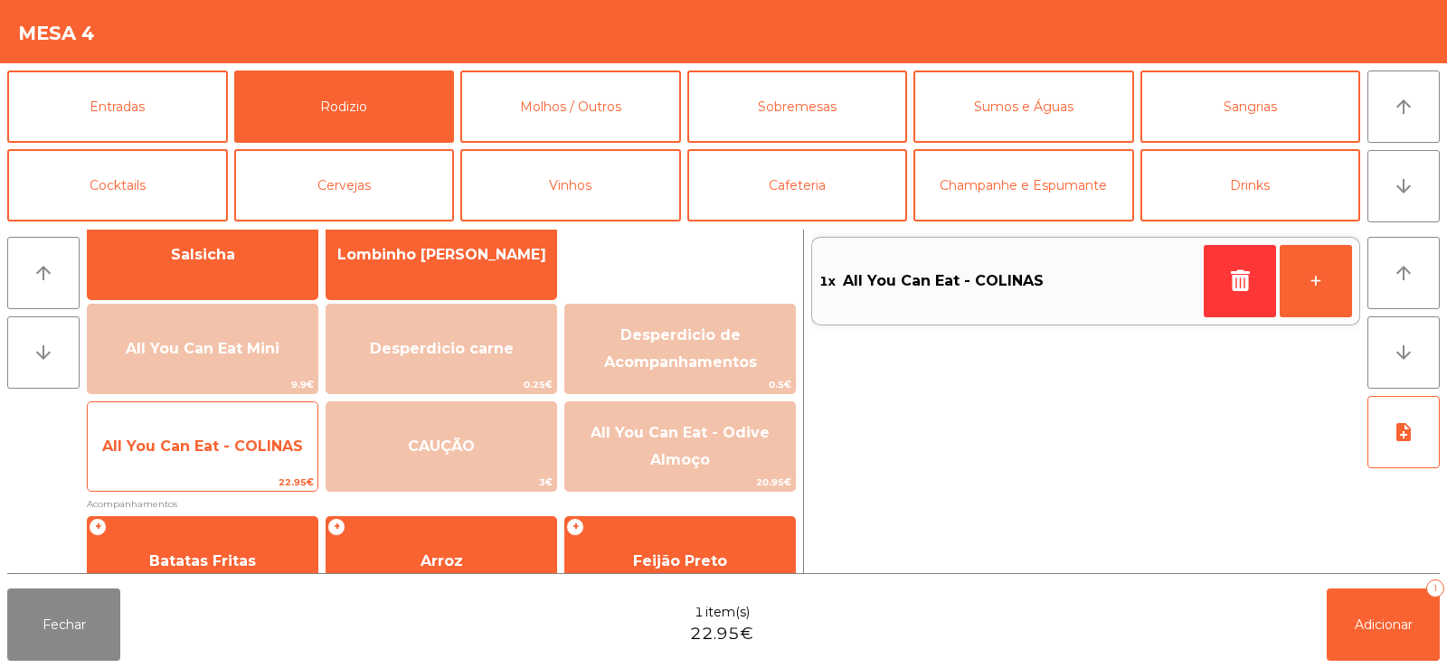
click at [259, 481] on span "22.95€" at bounding box center [203, 482] width 230 height 17
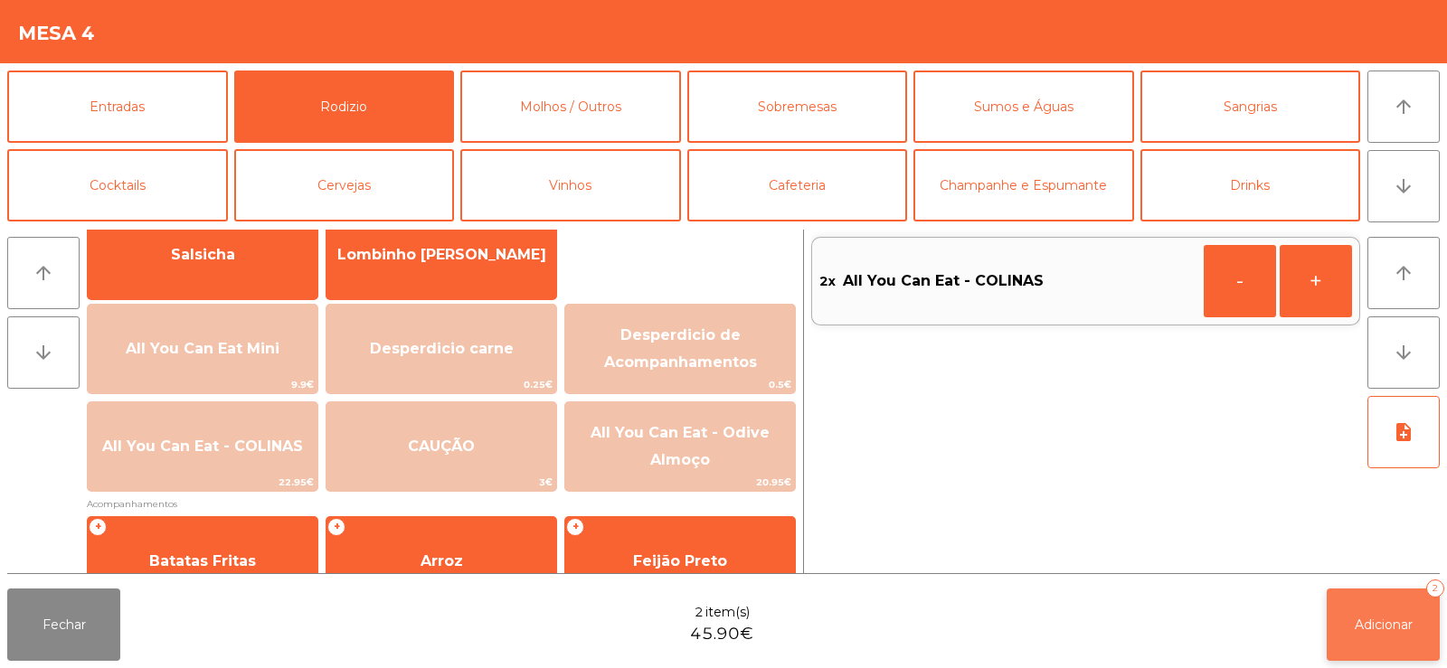
click at [1357, 636] on button "Adicionar 2" at bounding box center [1383, 625] width 113 height 72
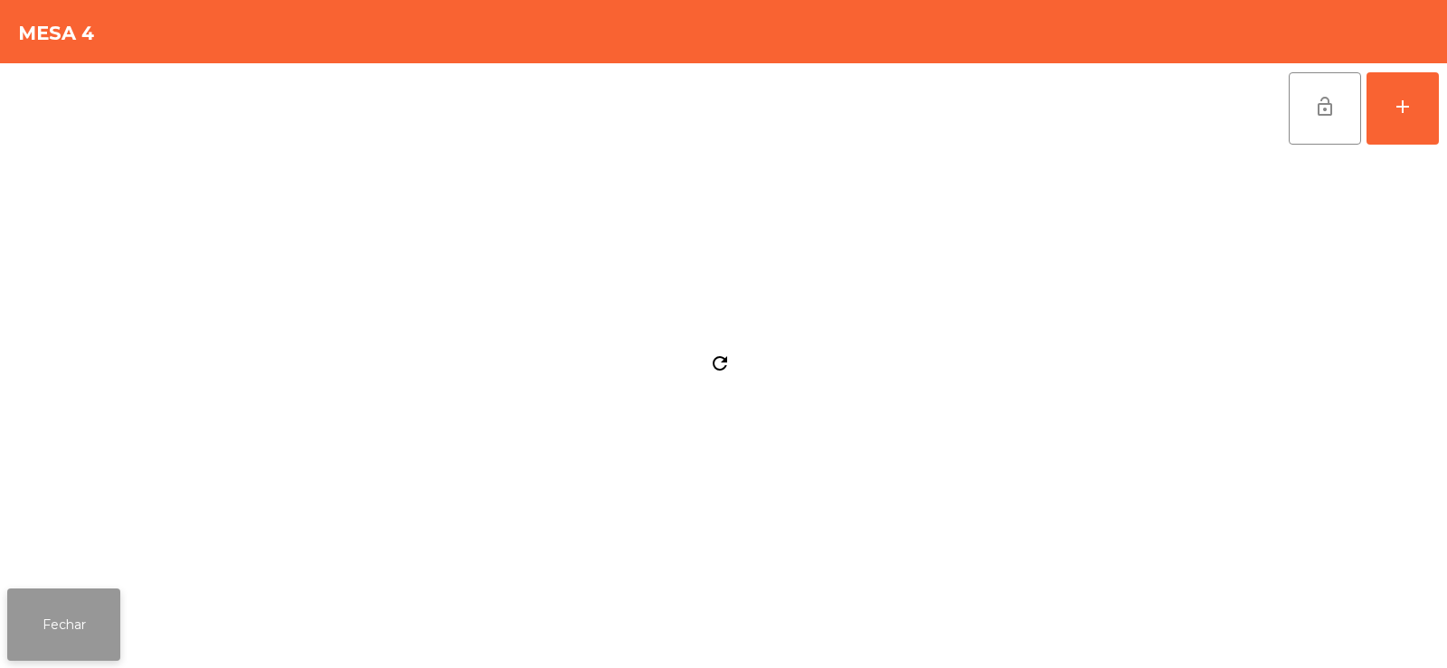
click at [75, 628] on button "Fechar" at bounding box center [63, 625] width 113 height 72
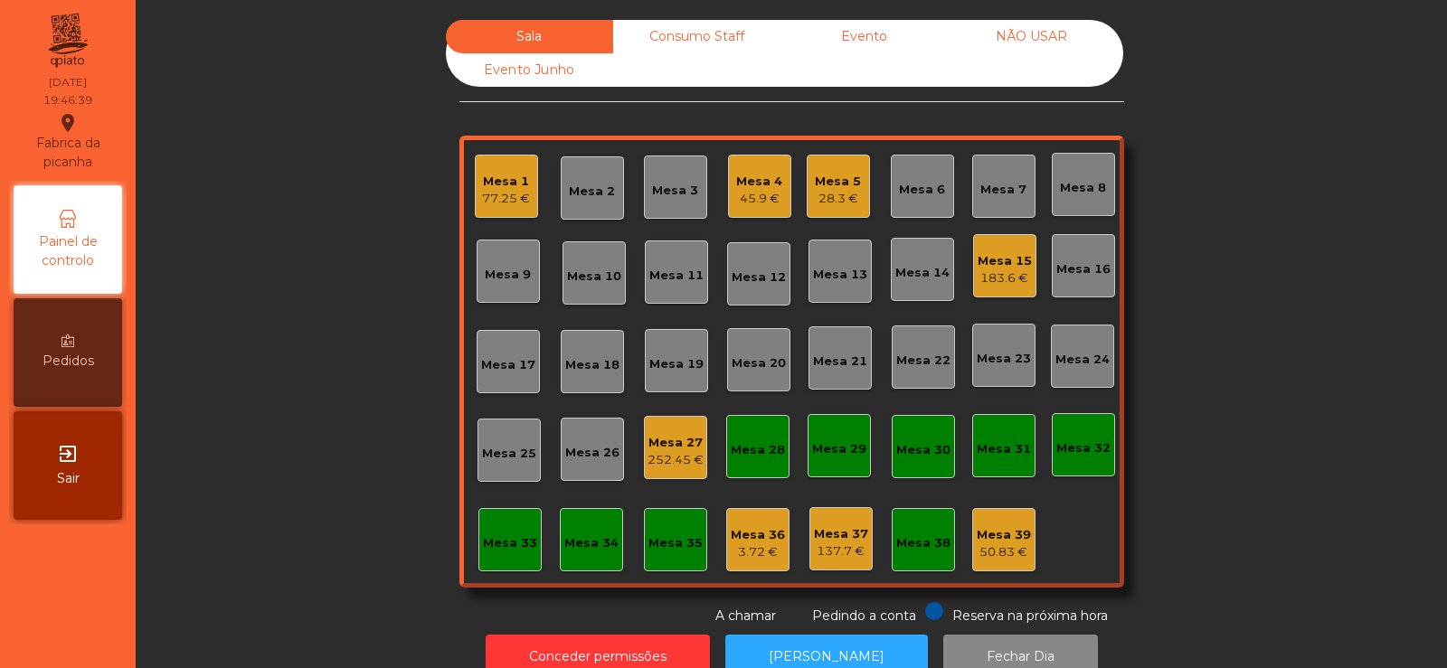
click at [492, 526] on div "Mesa 33" at bounding box center [509, 539] width 63 height 63
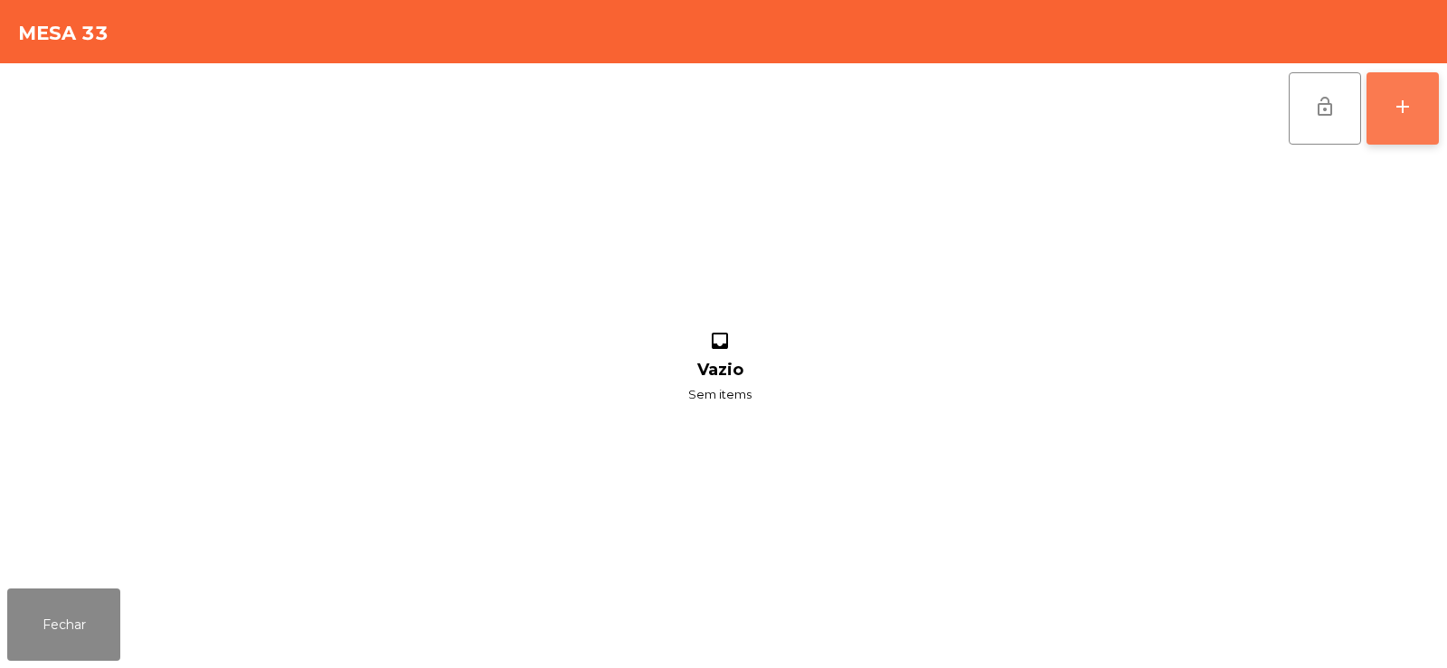
click at [1378, 138] on button "add" at bounding box center [1403, 108] width 72 height 72
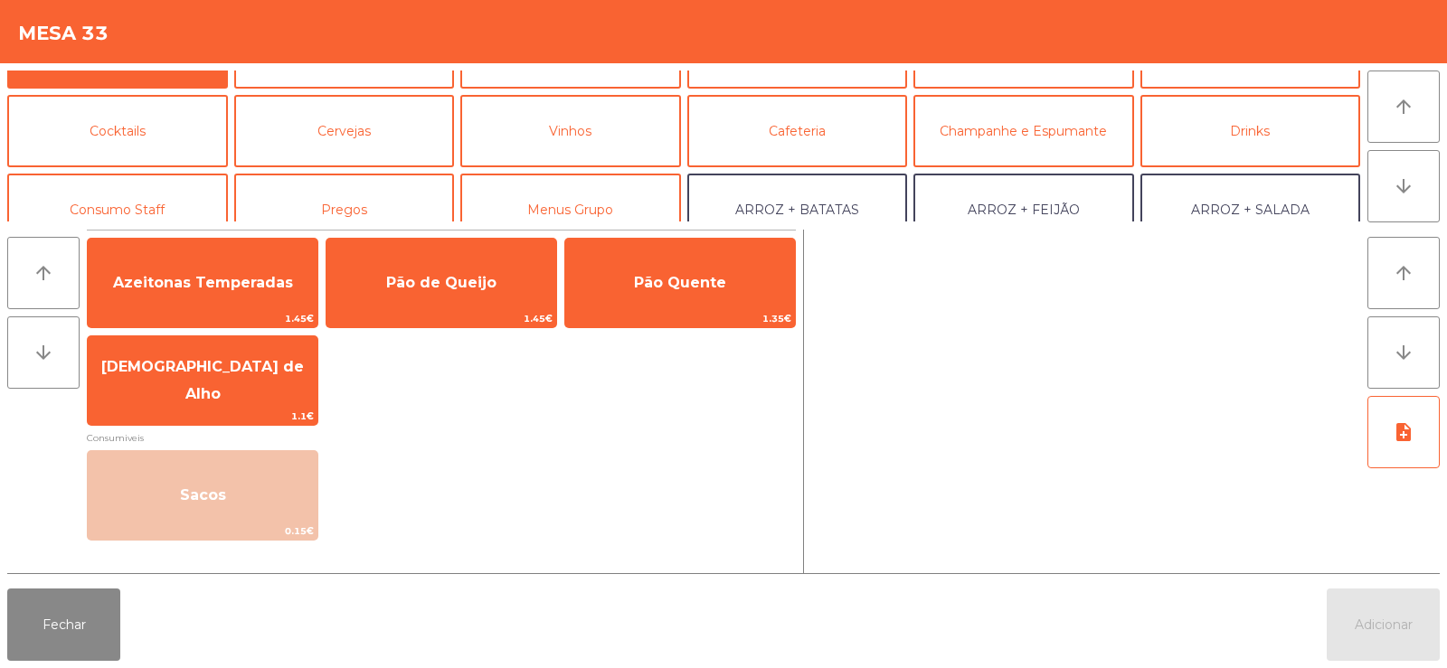
scroll to position [59, 0]
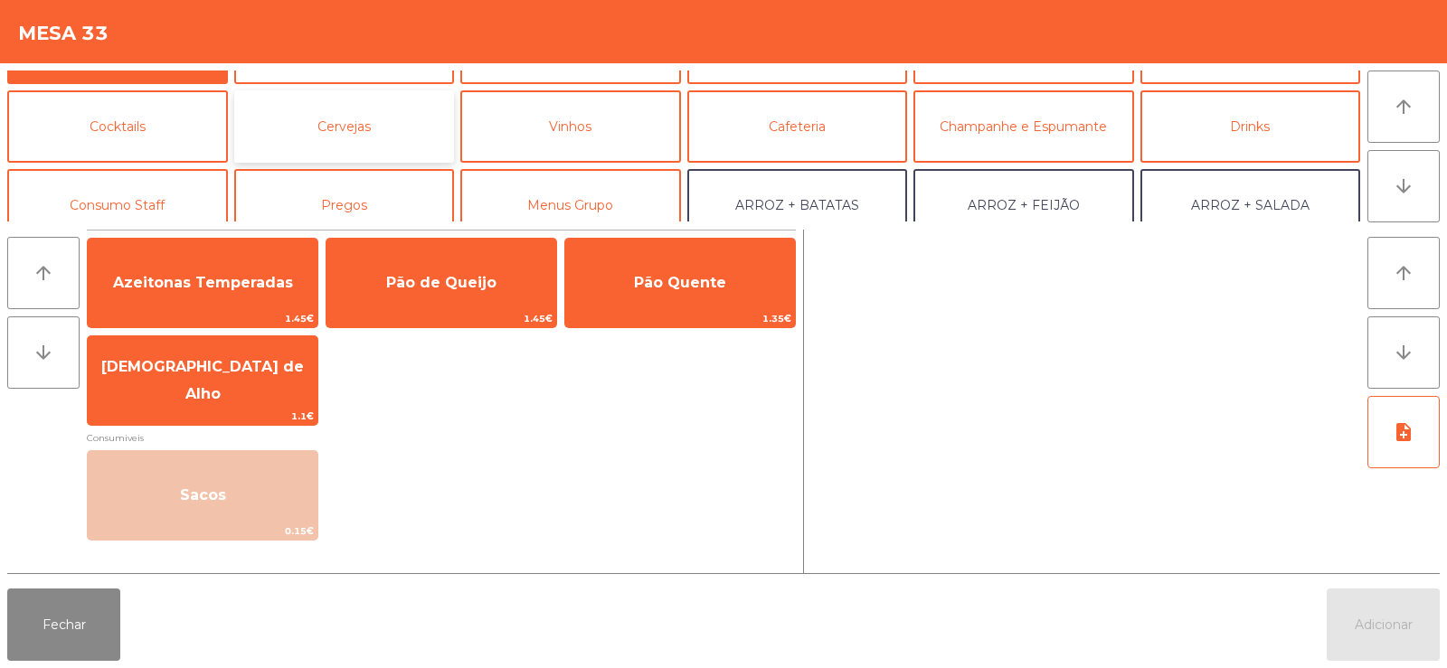
click at [370, 135] on button "Cervejas" at bounding box center [344, 126] width 221 height 72
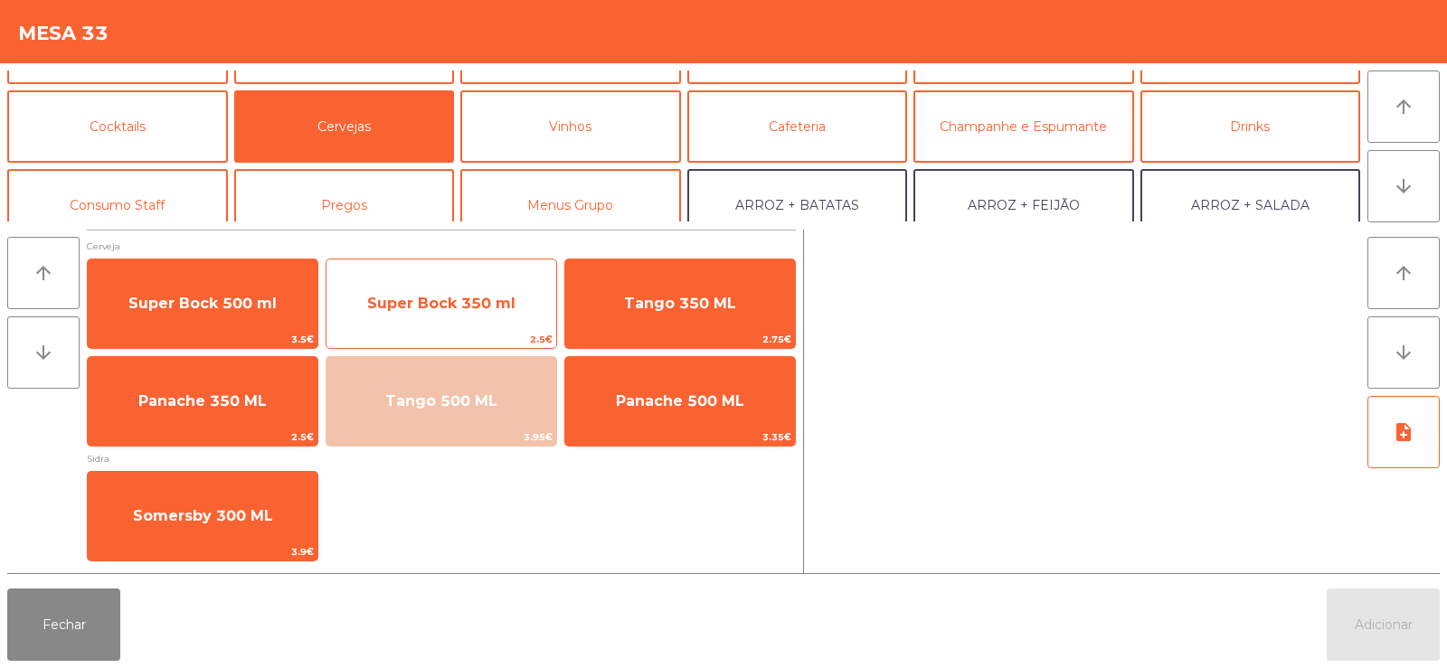
click at [431, 309] on span "Super Bock 350 ml" at bounding box center [441, 303] width 148 height 17
click at [412, 315] on span "Super Bock 350 ml" at bounding box center [442, 303] width 230 height 49
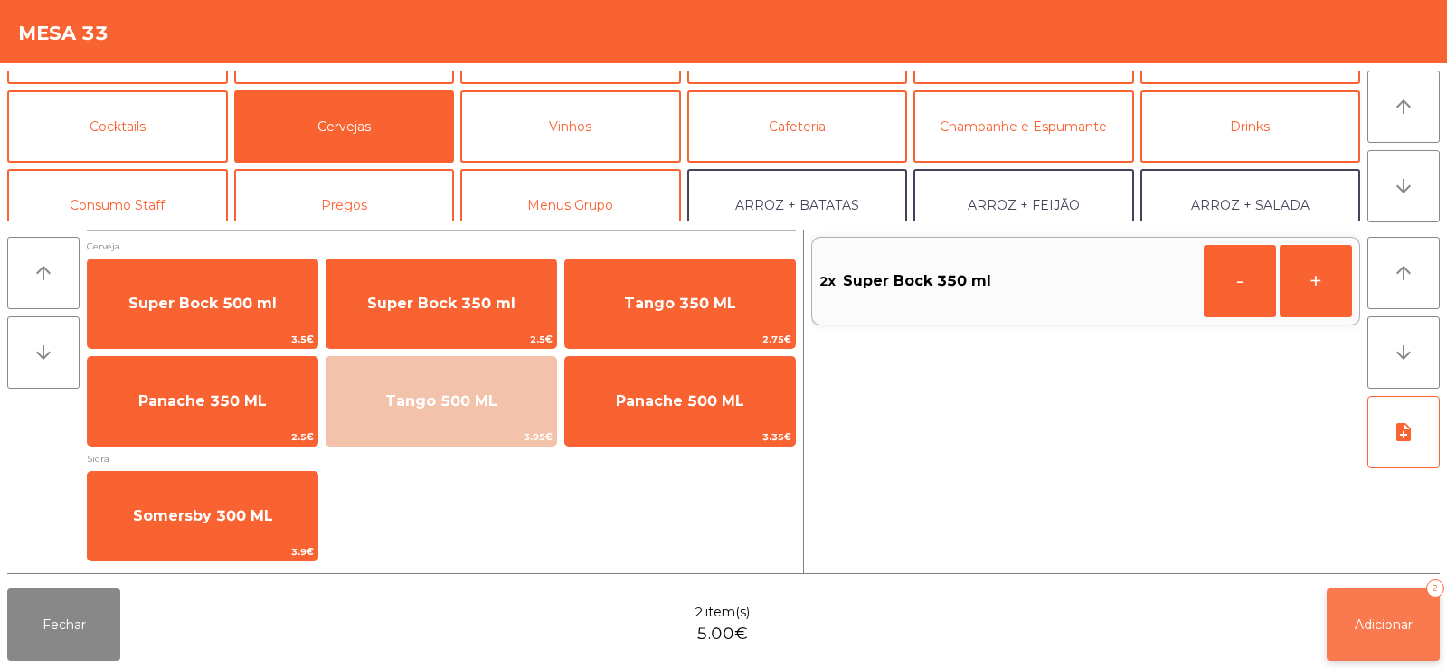
click at [1379, 614] on button "Adicionar 2" at bounding box center [1383, 625] width 113 height 72
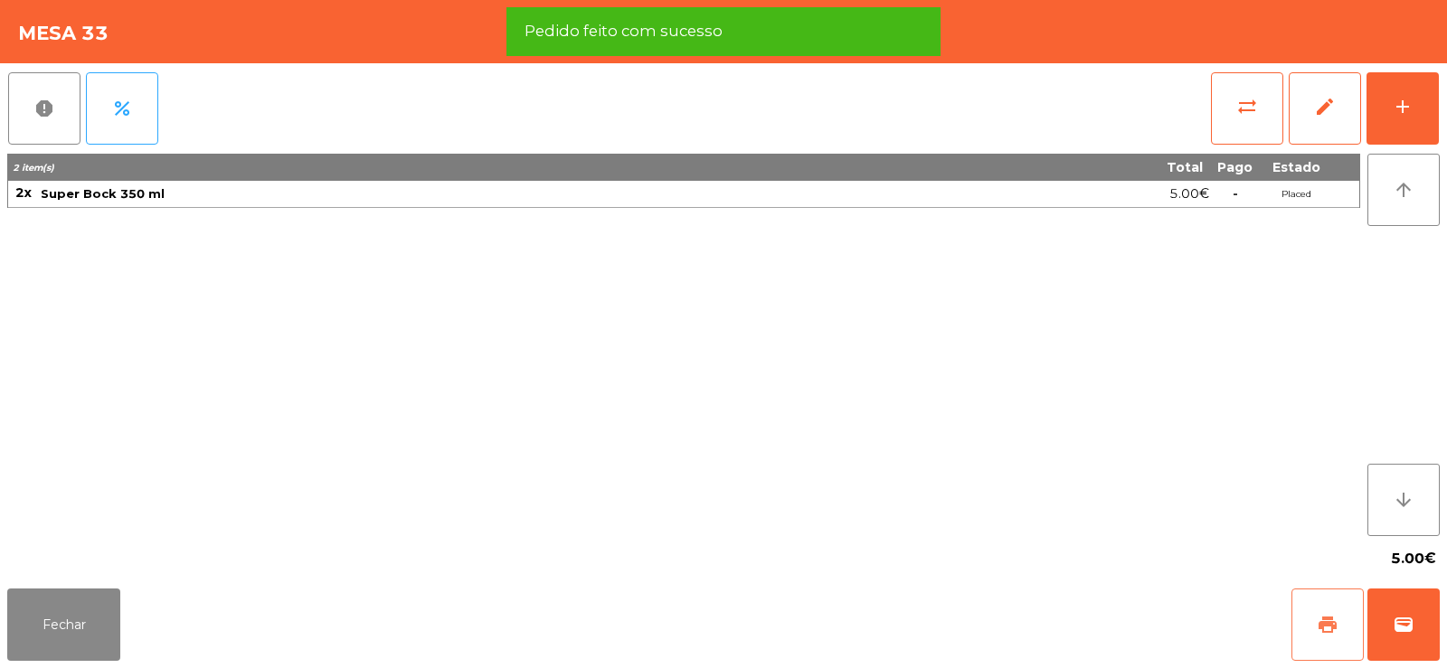
click at [1321, 611] on button "print" at bounding box center [1328, 625] width 72 height 72
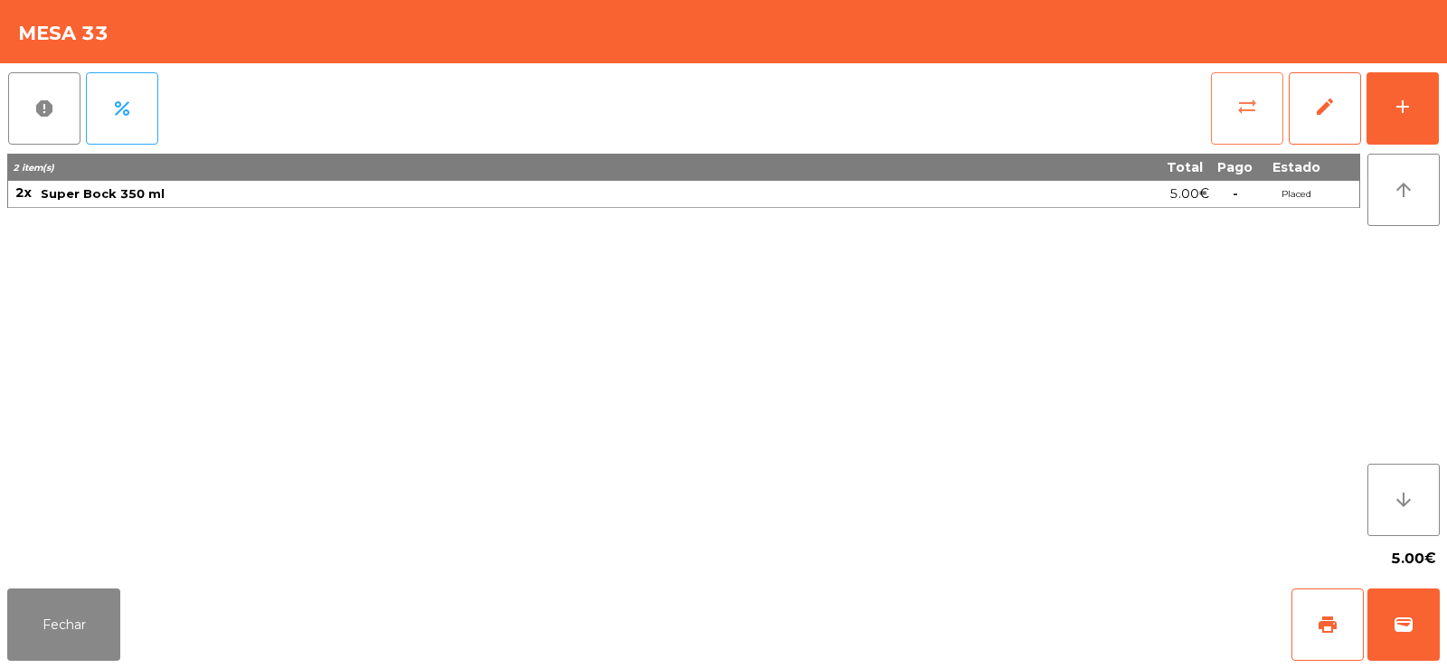
click at [1225, 90] on button "sync_alt" at bounding box center [1247, 108] width 72 height 72
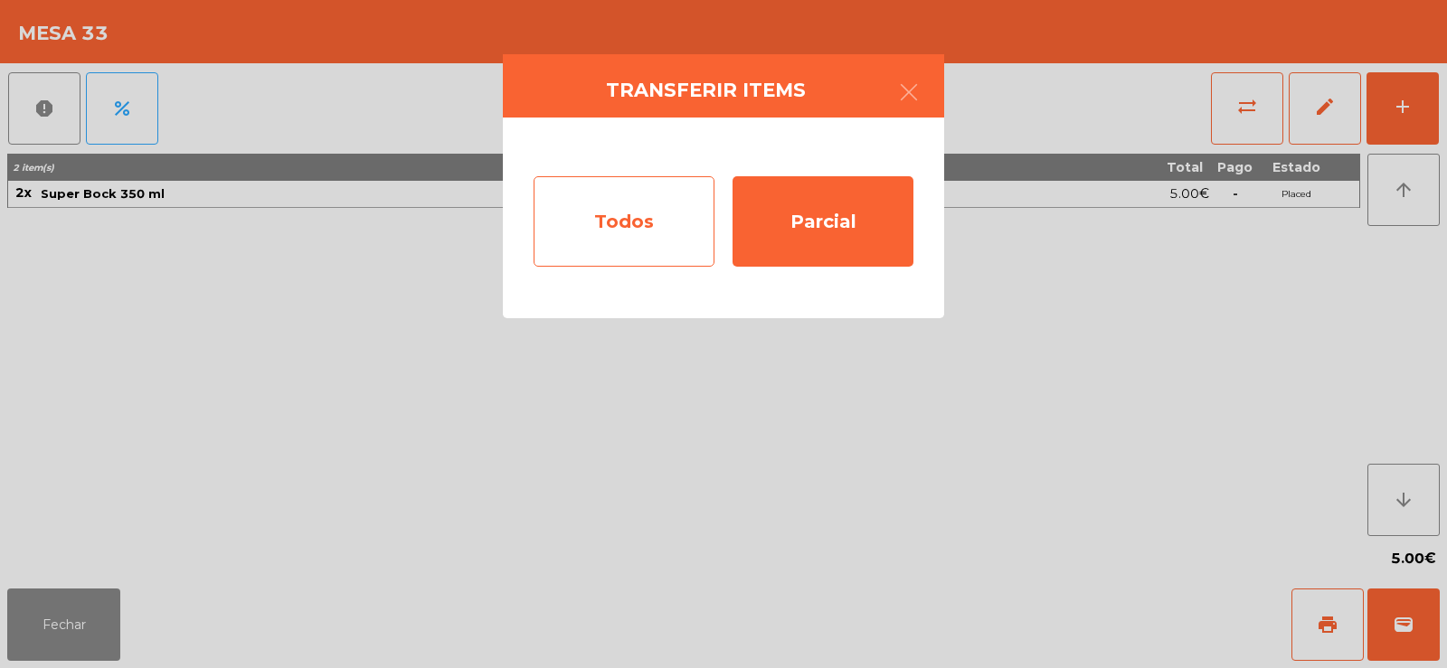
click at [616, 256] on div "Todos" at bounding box center [624, 221] width 181 height 90
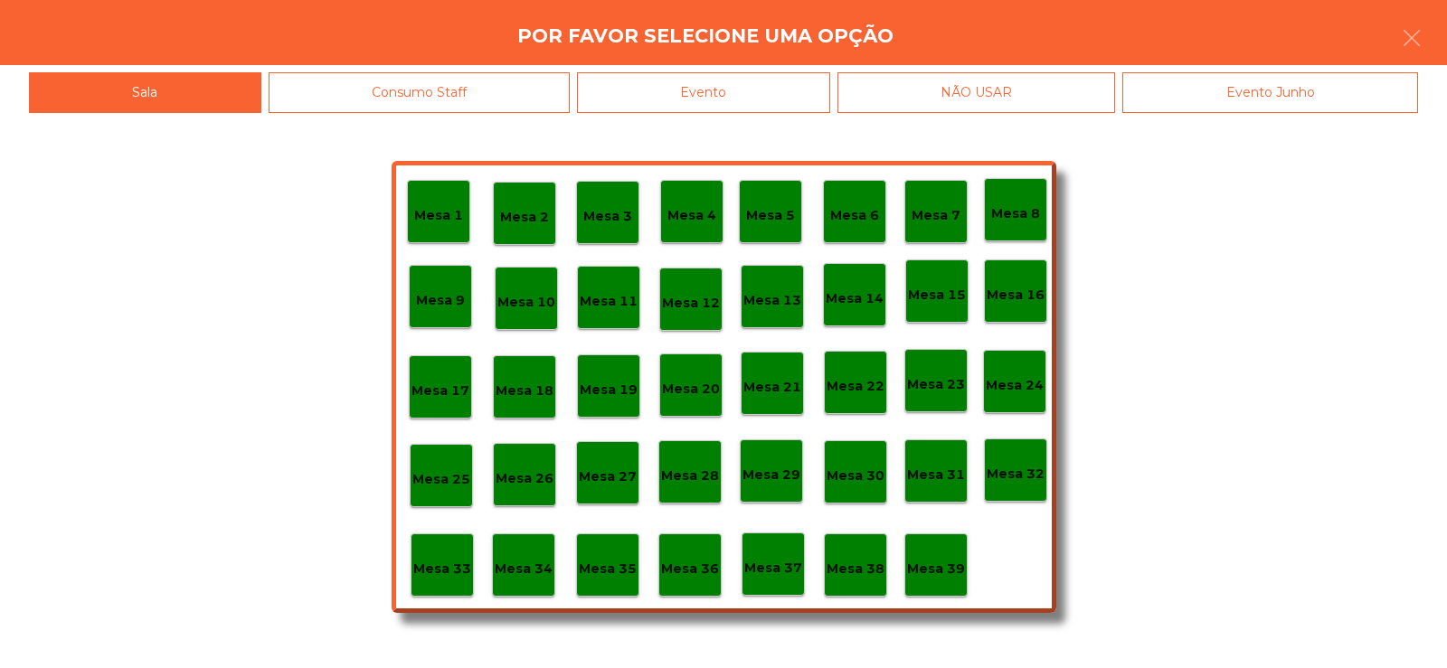
click at [840, 108] on div "NÃO USAR" at bounding box center [977, 92] width 279 height 41
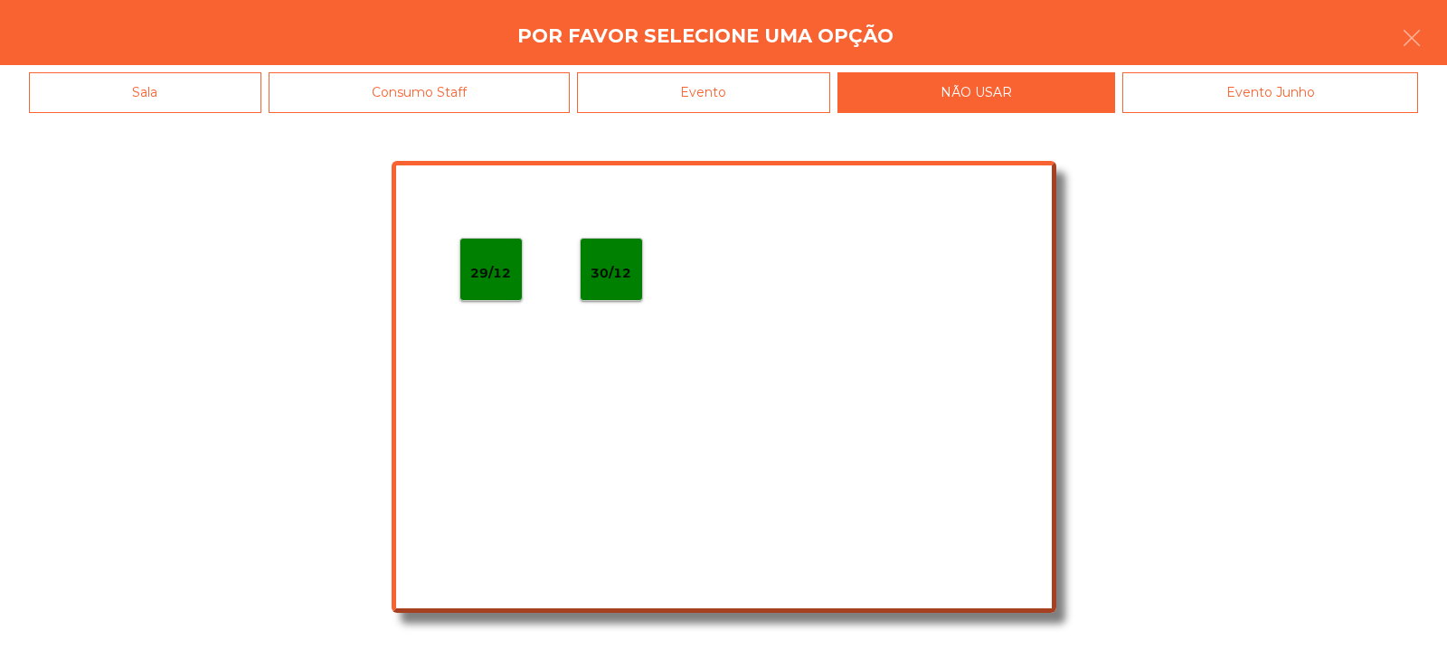
click at [756, 106] on div "Evento" at bounding box center [703, 92] width 253 height 41
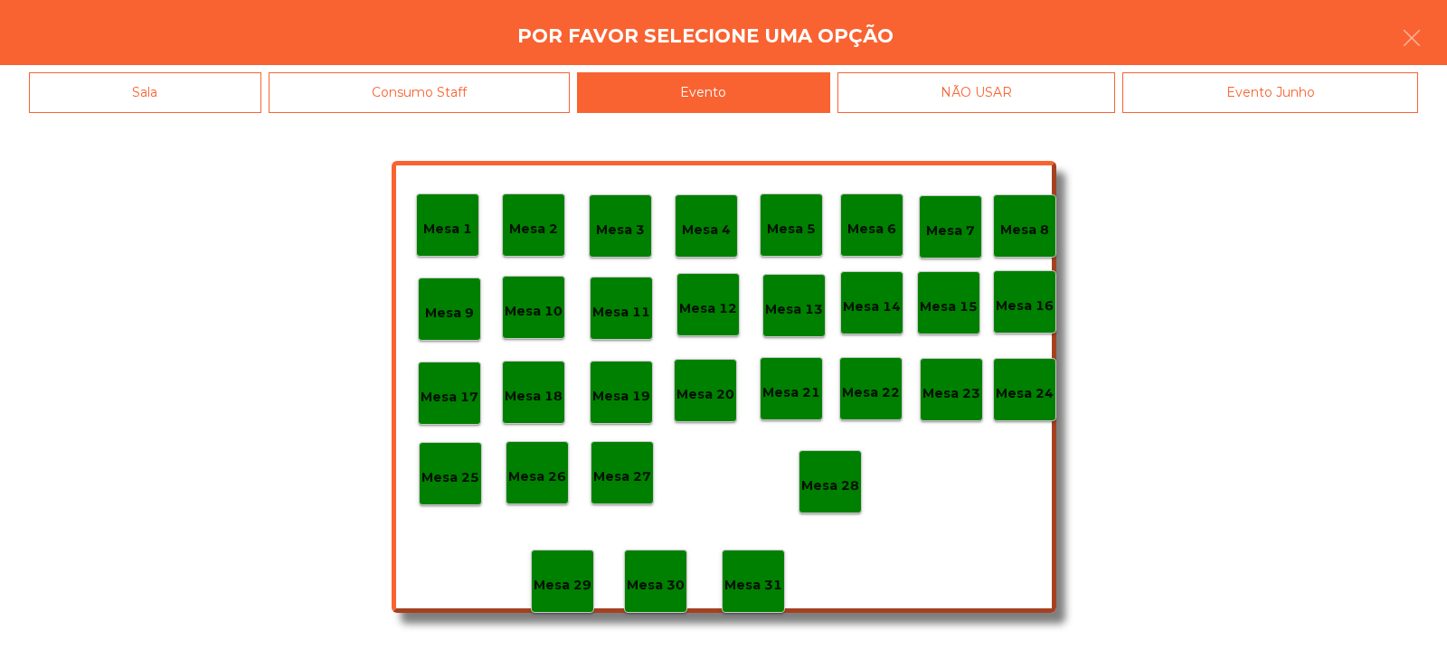
click at [845, 477] on p "Mesa 28" at bounding box center [830, 486] width 58 height 21
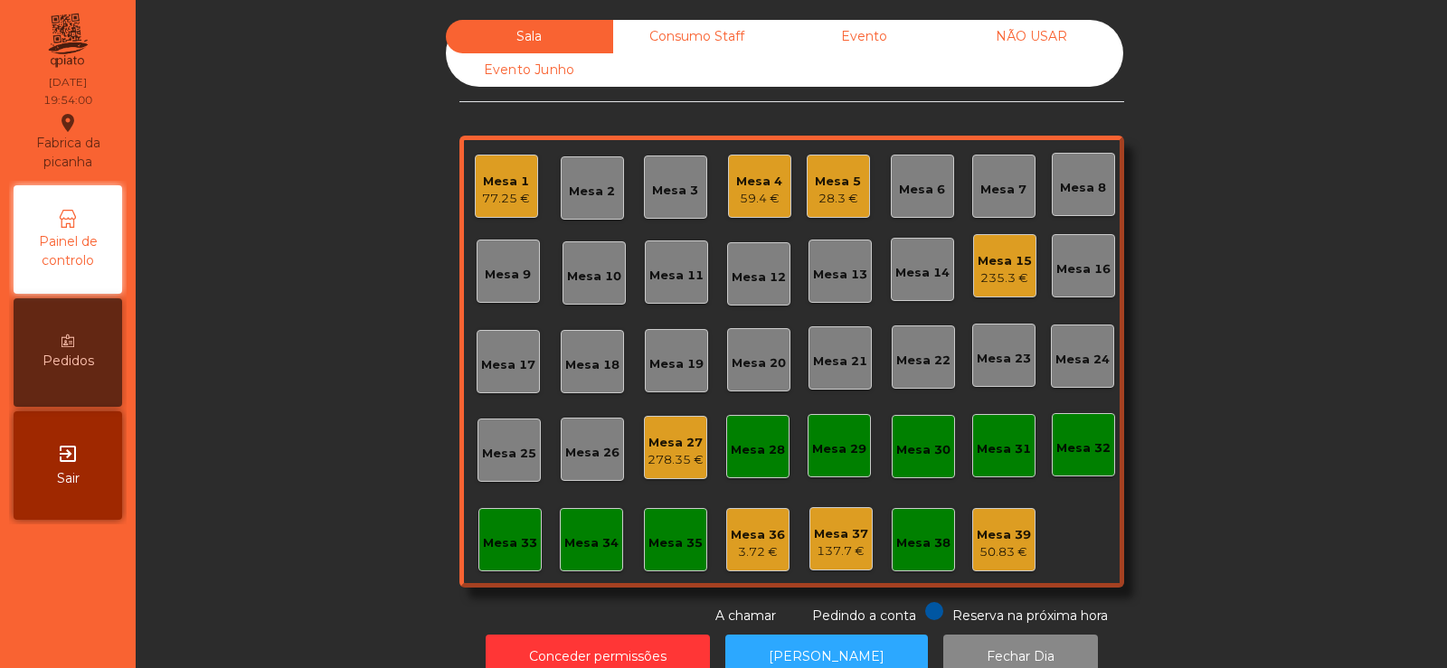
click at [648, 445] on div "Mesa 27" at bounding box center [676, 443] width 56 height 18
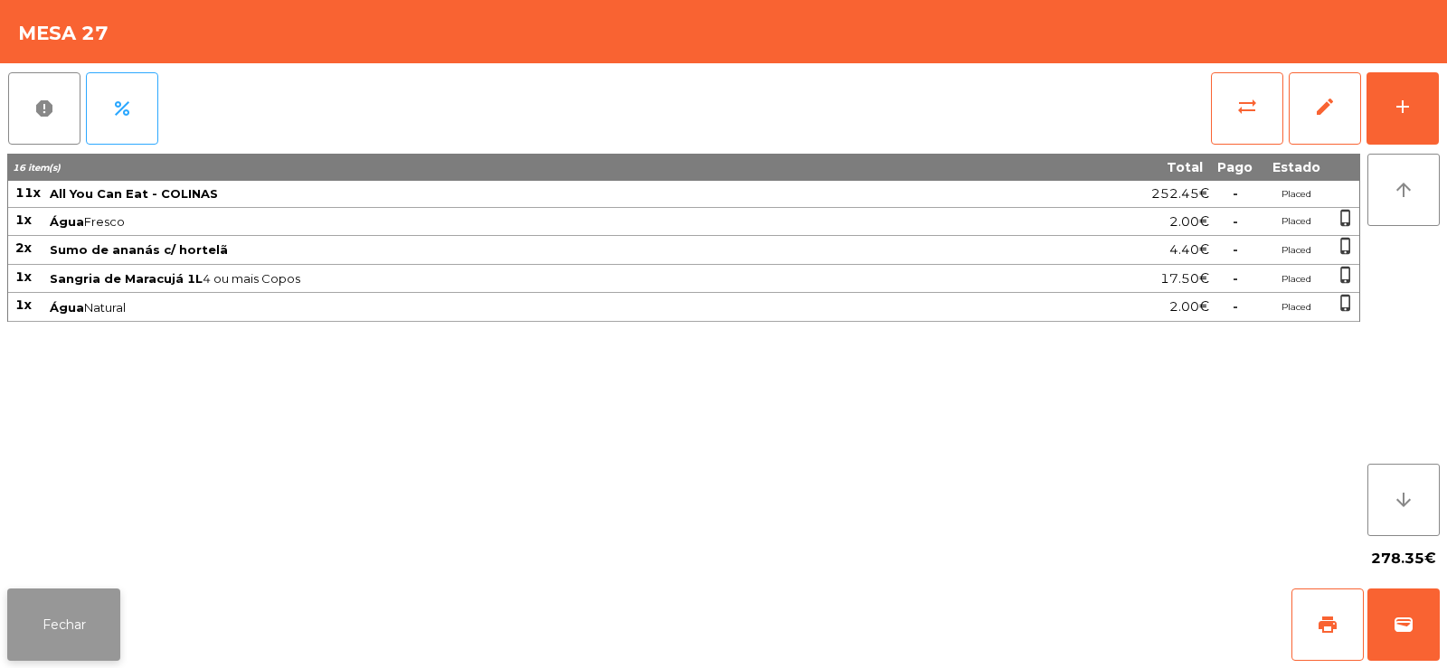
click at [57, 630] on button "Fechar" at bounding box center [63, 625] width 113 height 72
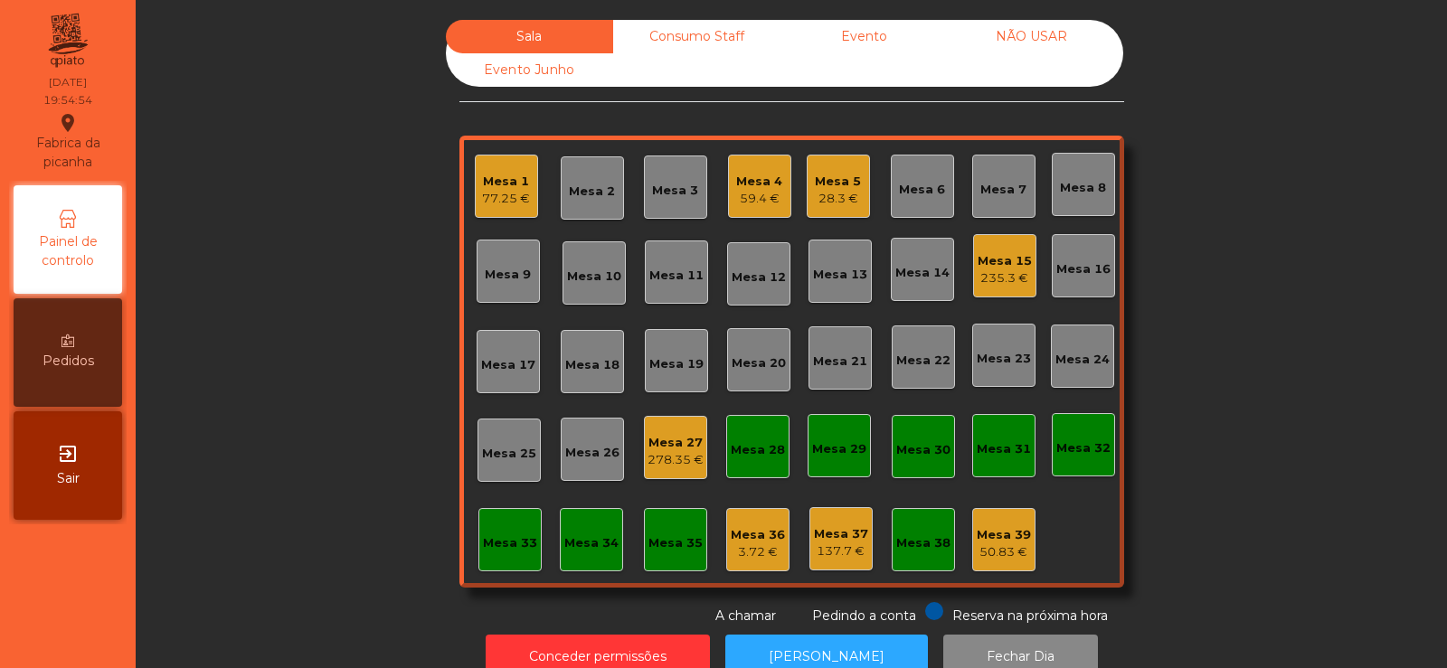
click at [588, 372] on div "Mesa 18" at bounding box center [592, 365] width 54 height 18
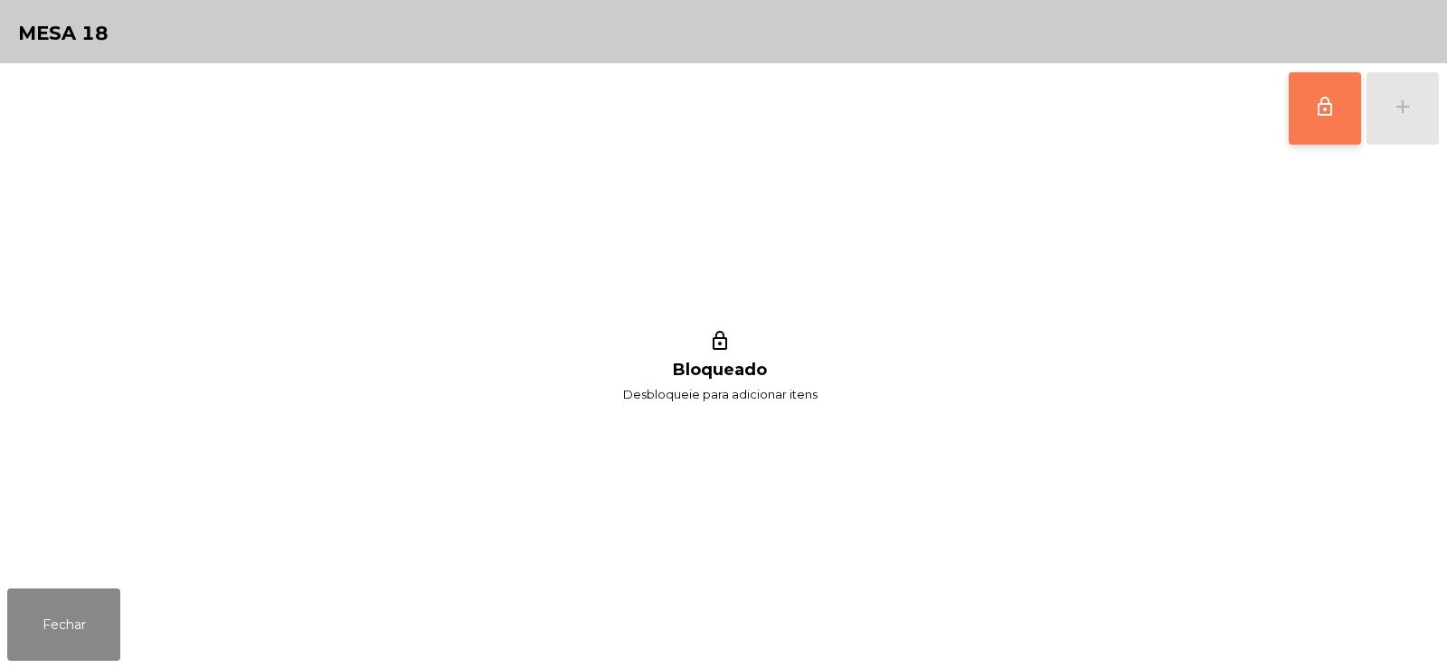
click at [1331, 120] on button "lock_outline" at bounding box center [1325, 108] width 72 height 72
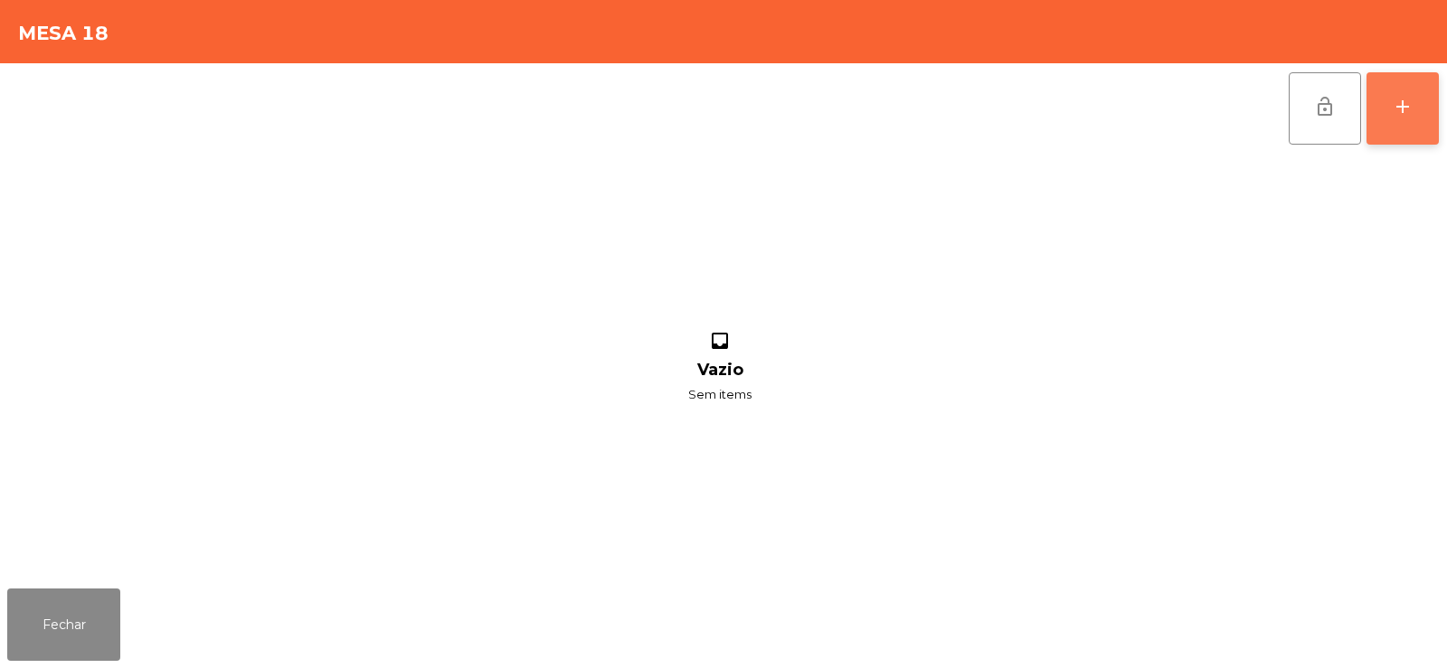
click at [1420, 114] on button "add" at bounding box center [1403, 108] width 72 height 72
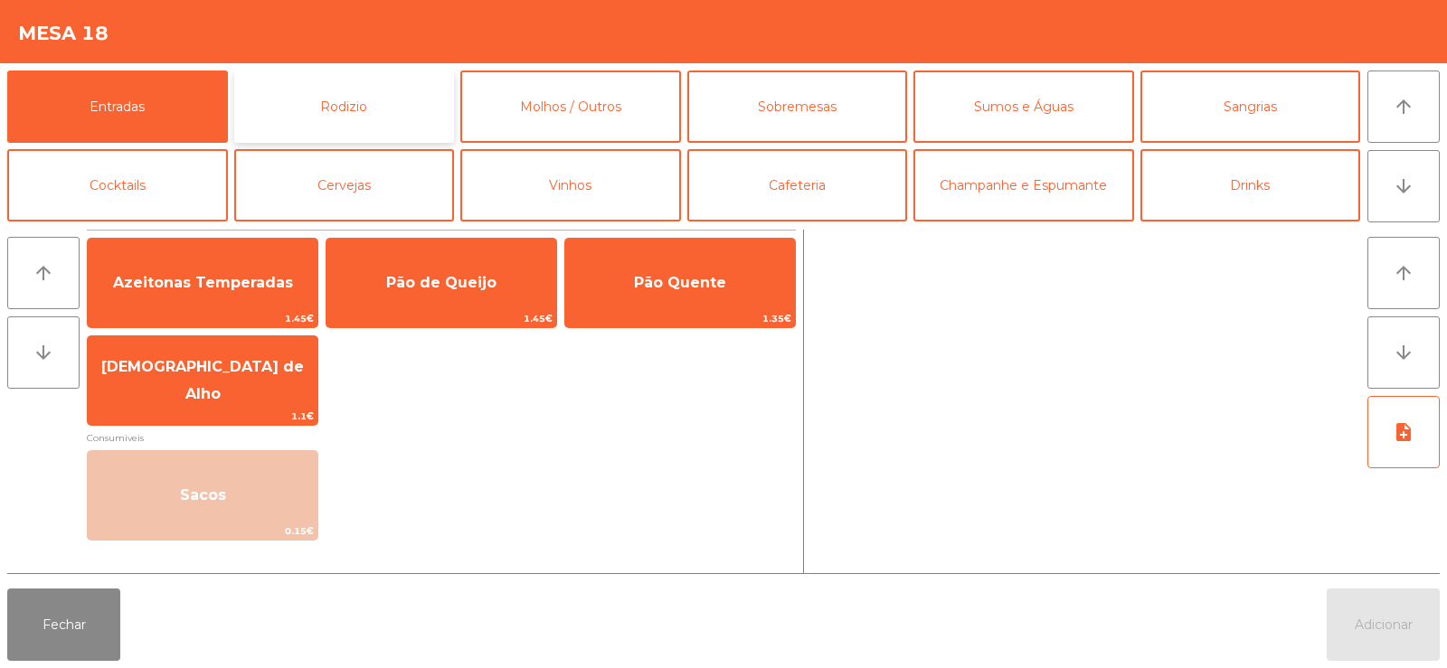
click at [327, 112] on button "Rodizio" at bounding box center [344, 107] width 221 height 72
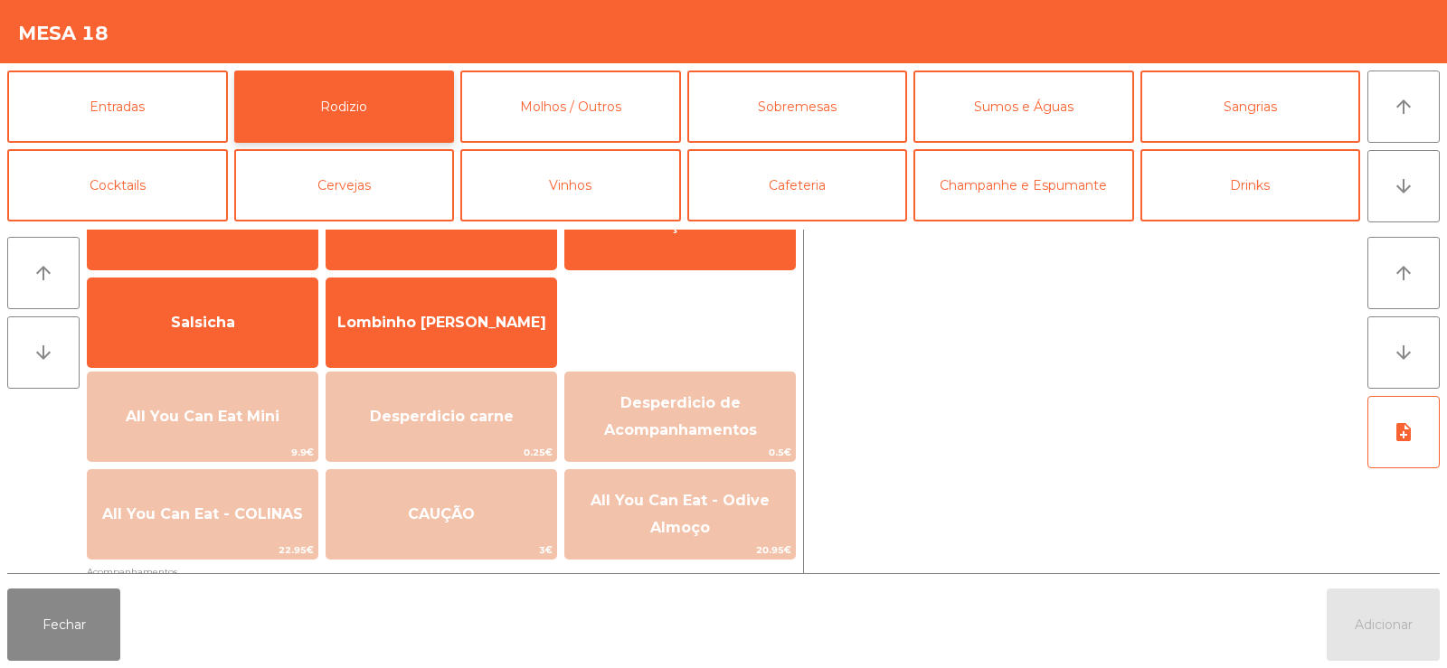
scroll to position [119, 0]
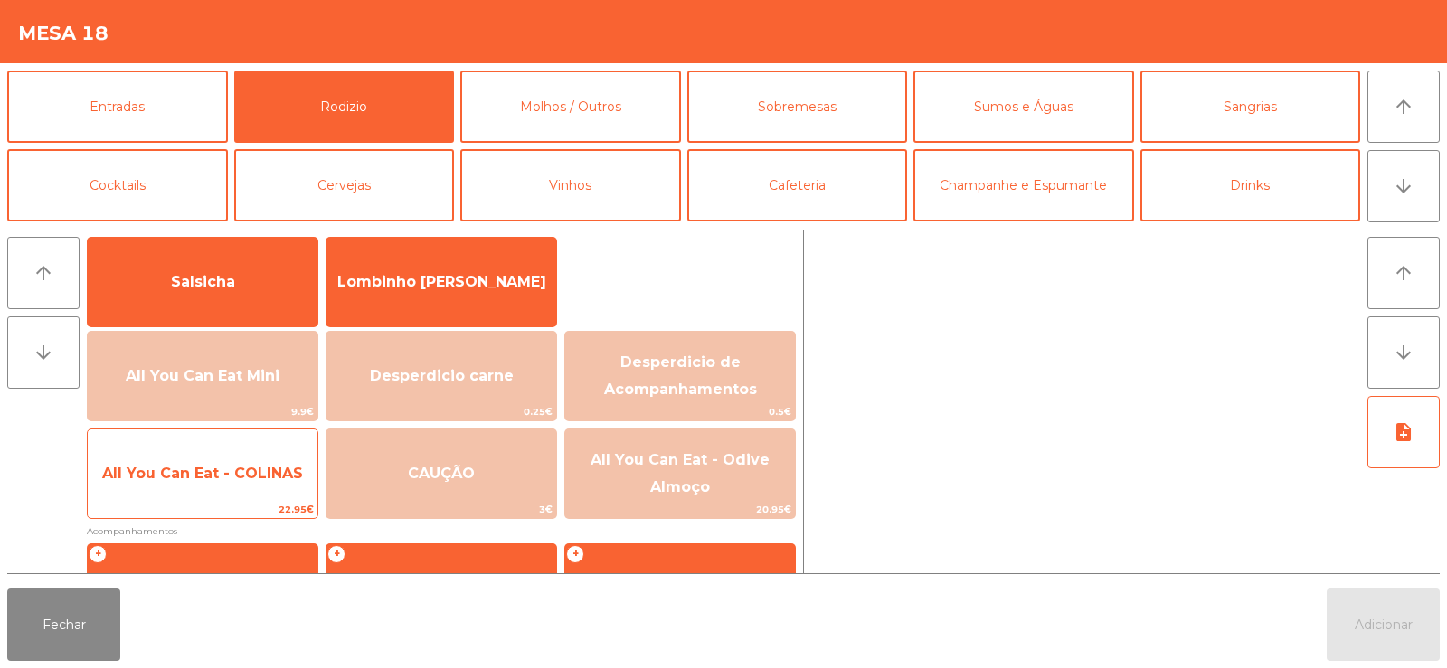
click at [248, 503] on span "22.95€" at bounding box center [203, 509] width 230 height 17
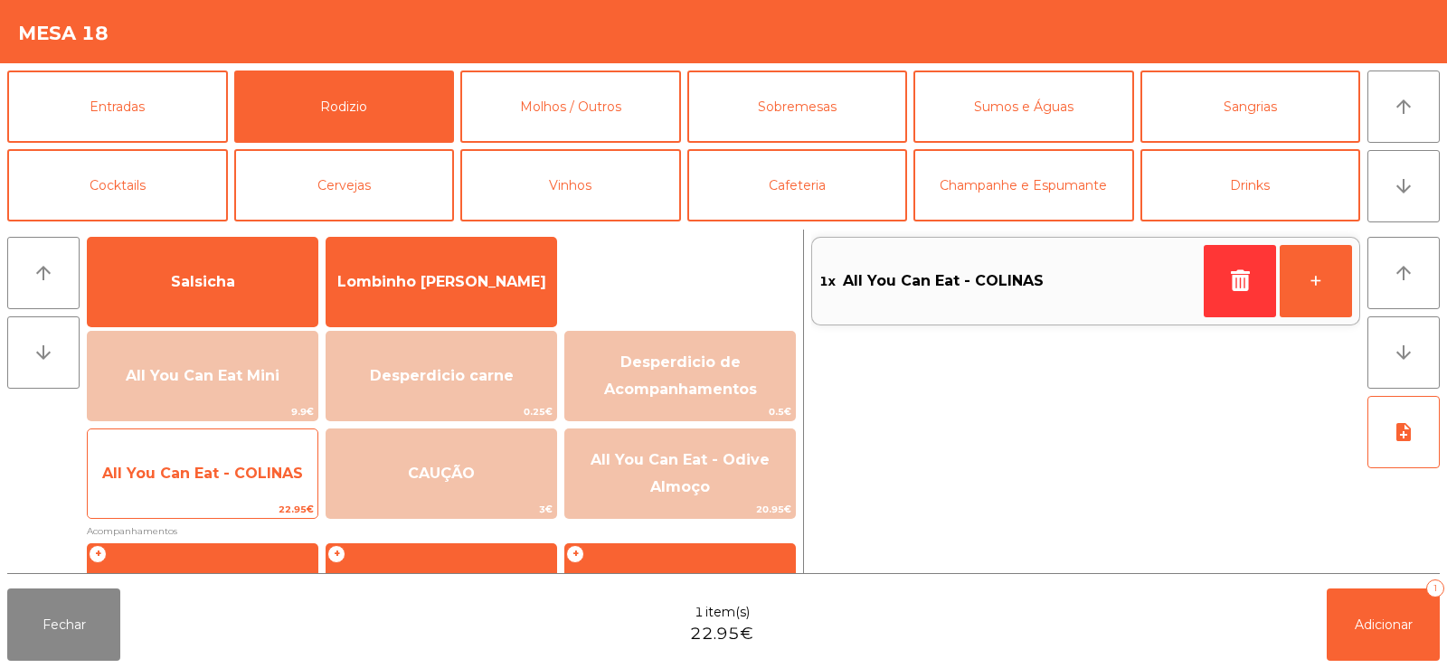
click at [255, 488] on span "All You Can Eat - COLINAS" at bounding box center [203, 474] width 230 height 49
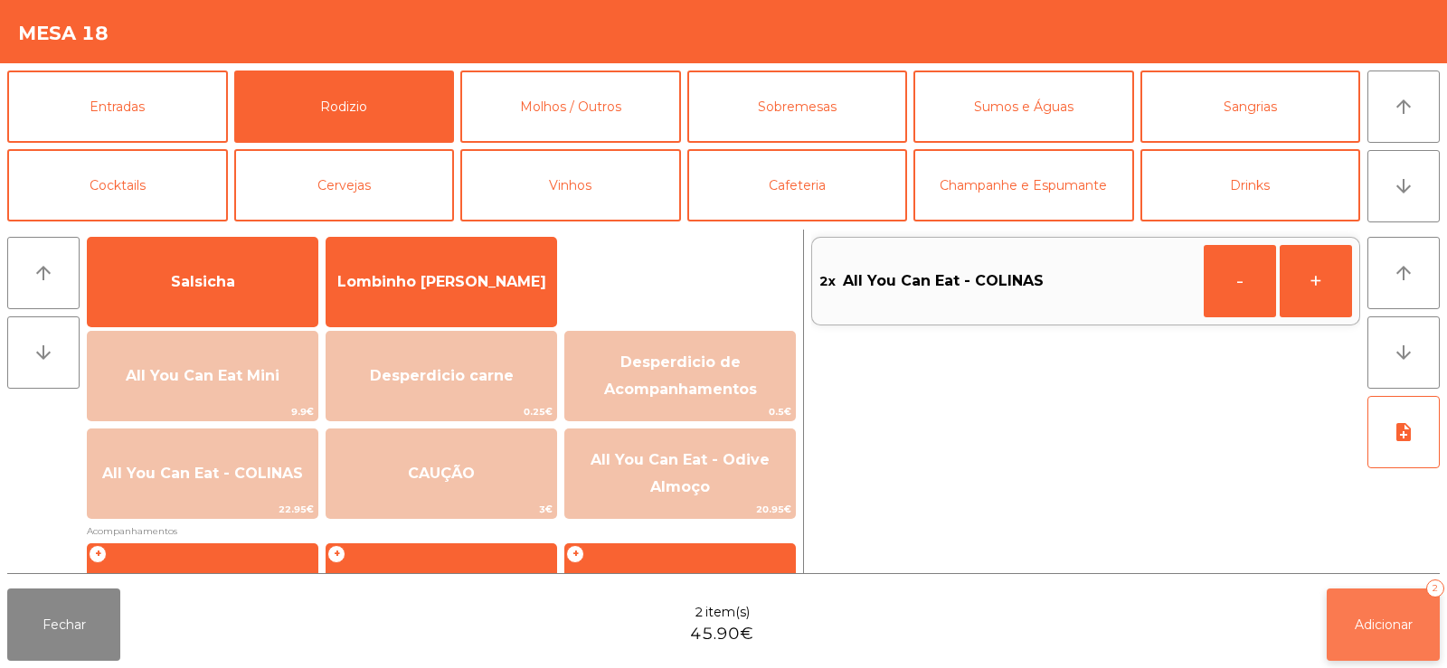
click at [1364, 592] on button "Adicionar 2" at bounding box center [1383, 625] width 113 height 72
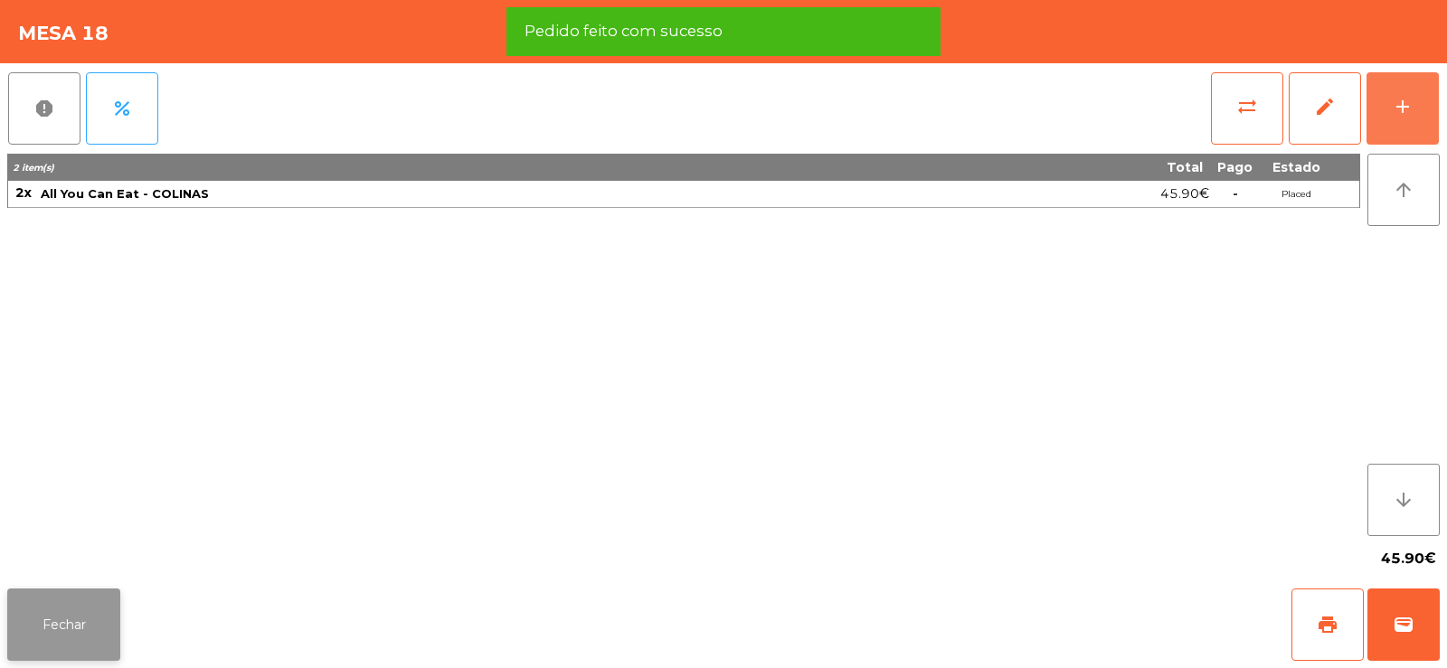
click at [82, 615] on button "Fechar" at bounding box center [63, 625] width 113 height 72
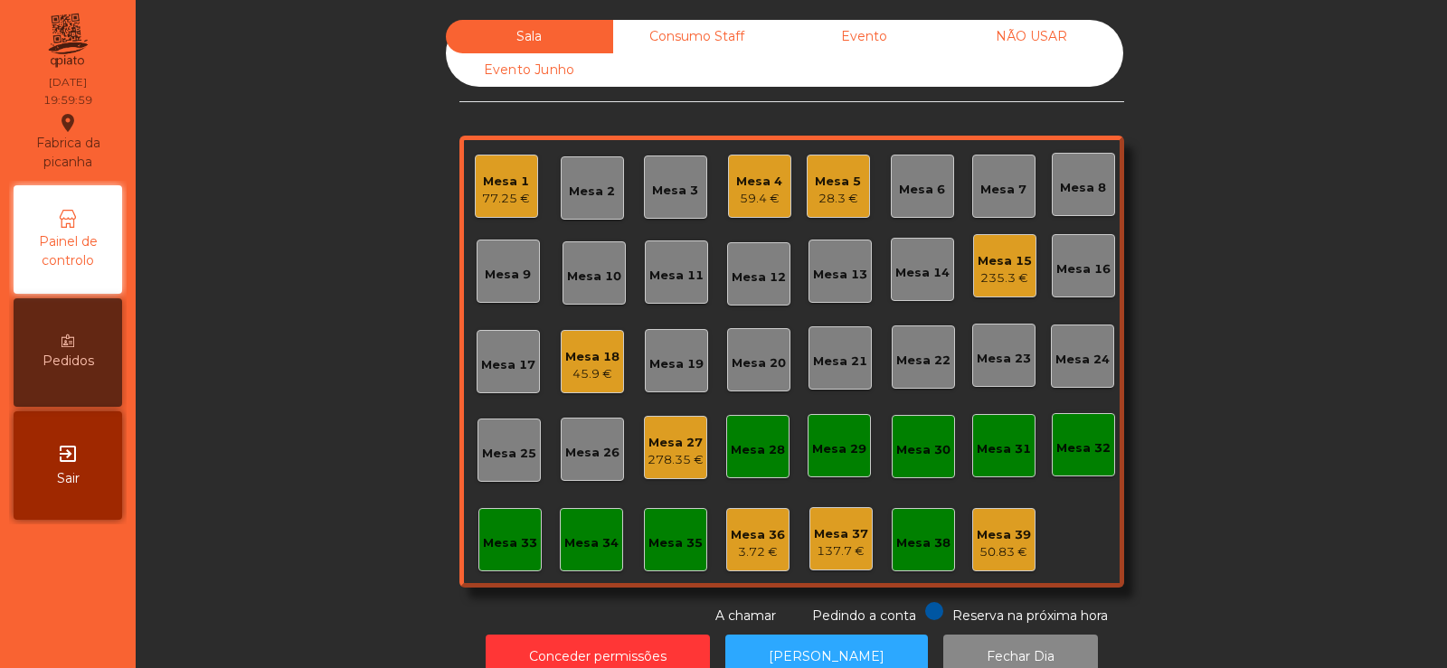
click at [685, 202] on div "Mesa 3" at bounding box center [675, 187] width 63 height 63
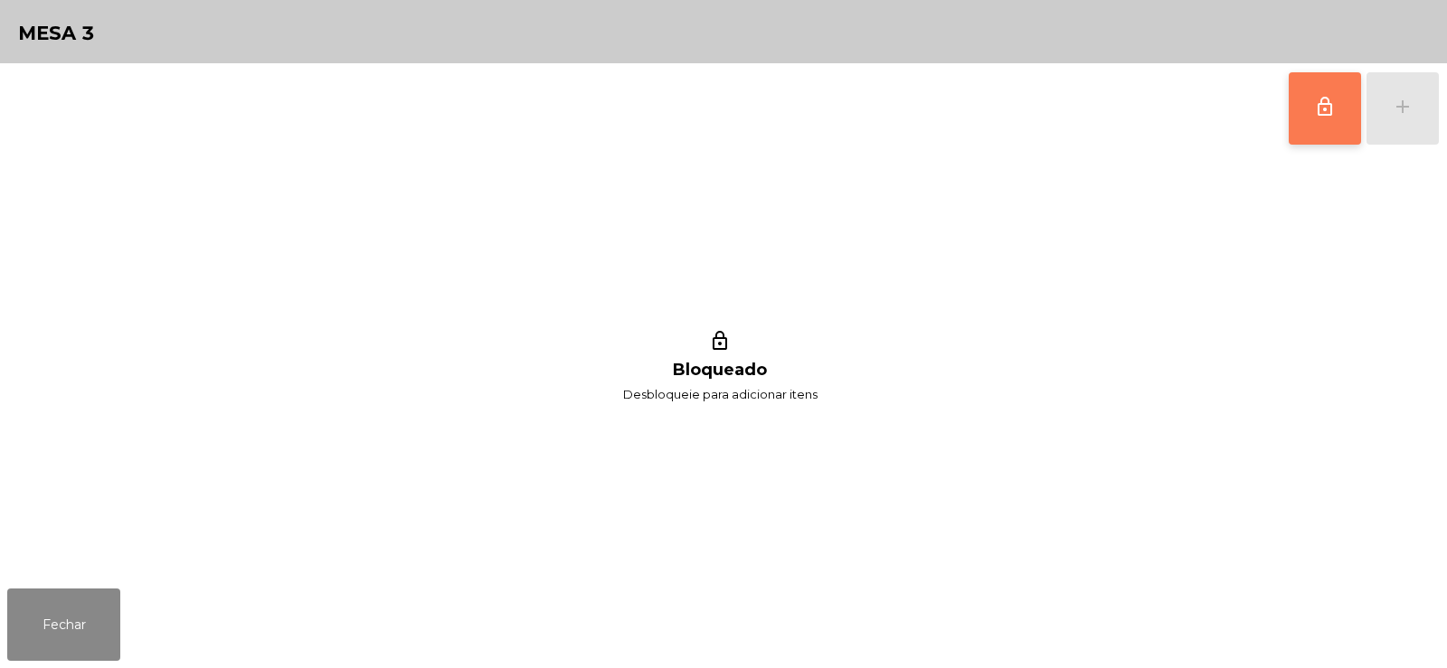
click at [1301, 131] on button "lock_outline" at bounding box center [1325, 108] width 72 height 72
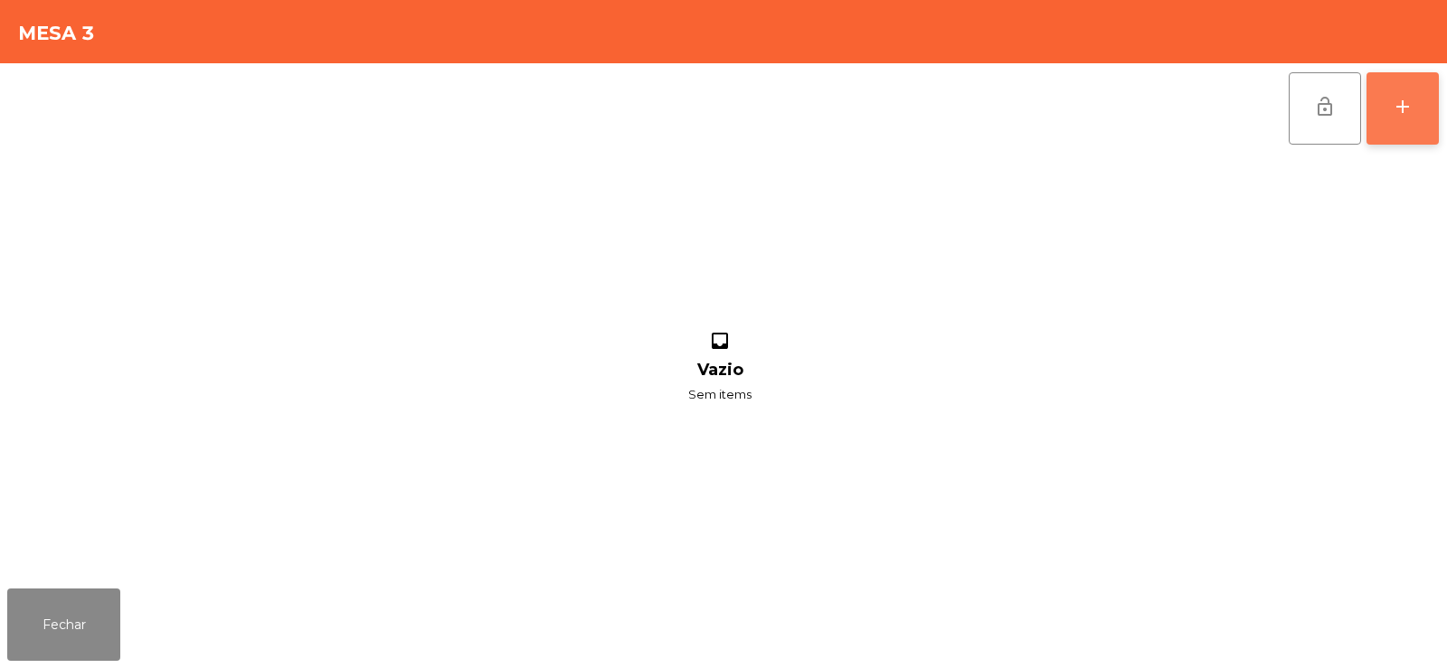
click at [1406, 114] on div "add" at bounding box center [1403, 107] width 22 height 22
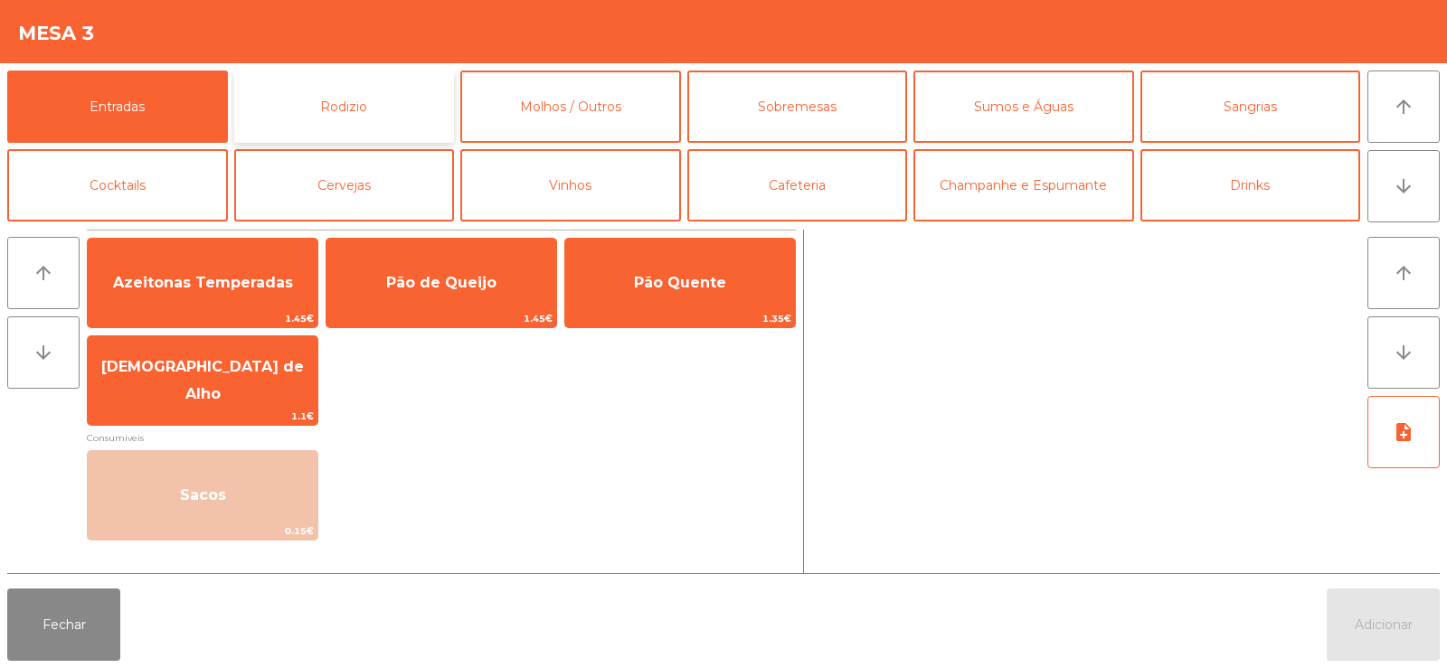
click at [327, 140] on button "Rodizio" at bounding box center [344, 107] width 221 height 72
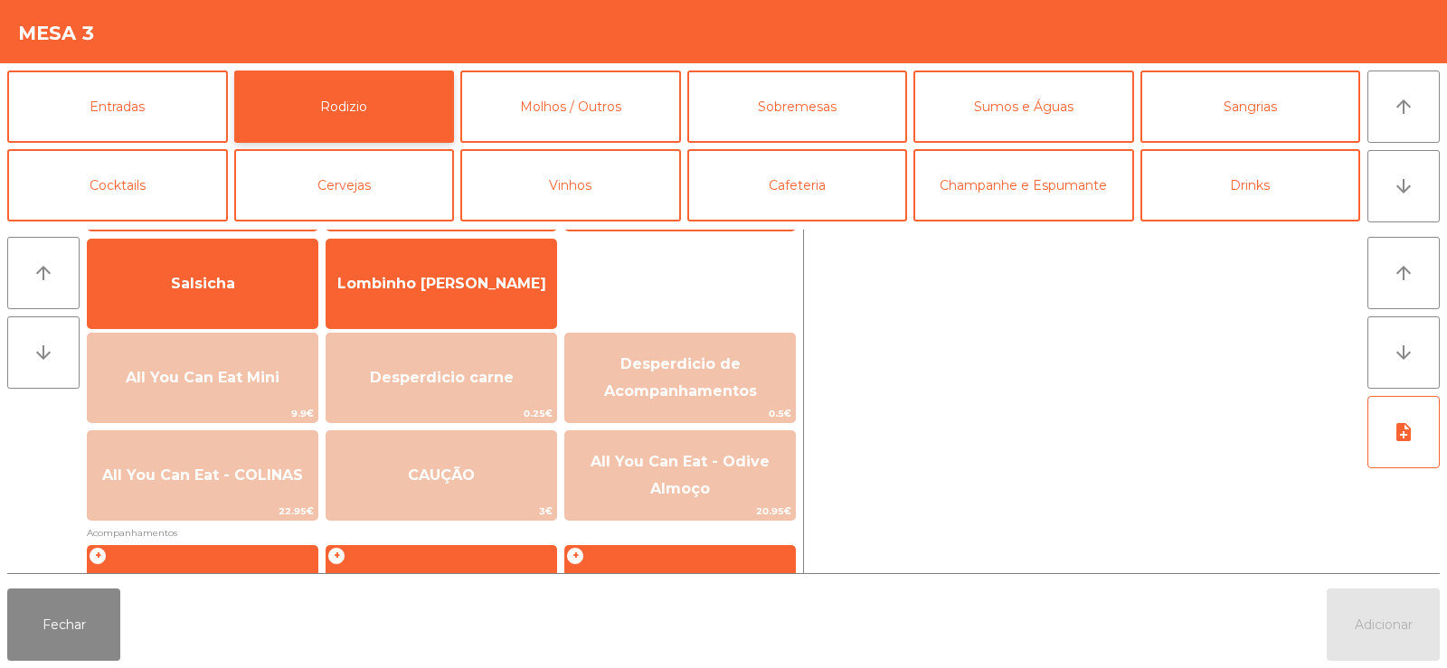
scroll to position [122, 0]
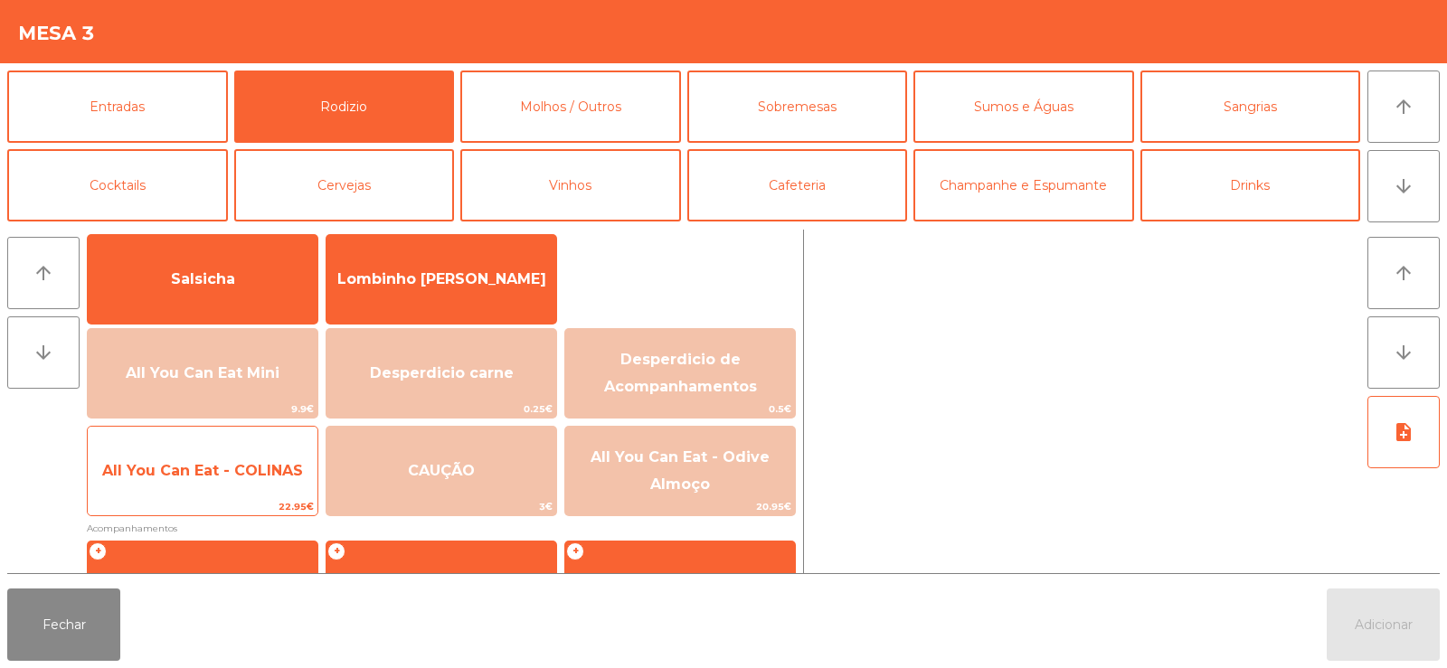
click at [251, 507] on span "22.95€" at bounding box center [203, 506] width 230 height 17
click at [249, 507] on span "22.95€" at bounding box center [203, 506] width 230 height 17
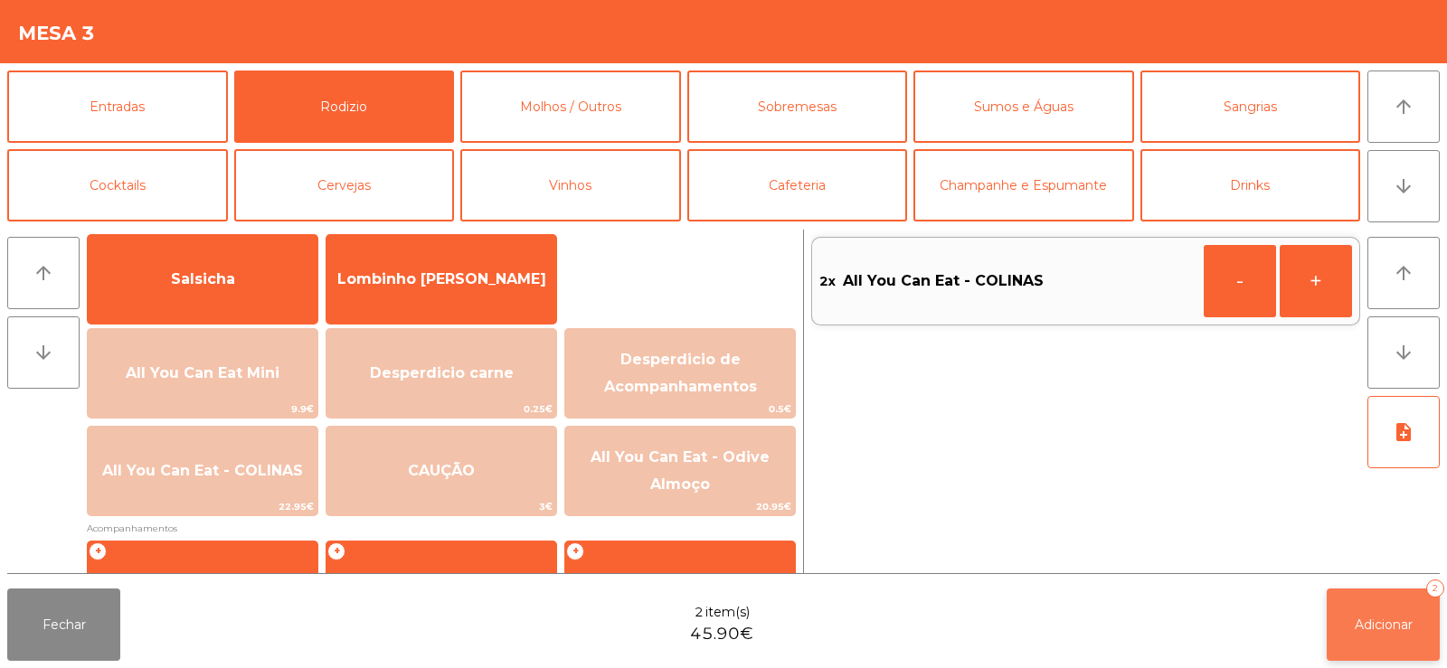
click at [1396, 631] on span "Adicionar" at bounding box center [1384, 625] width 58 height 16
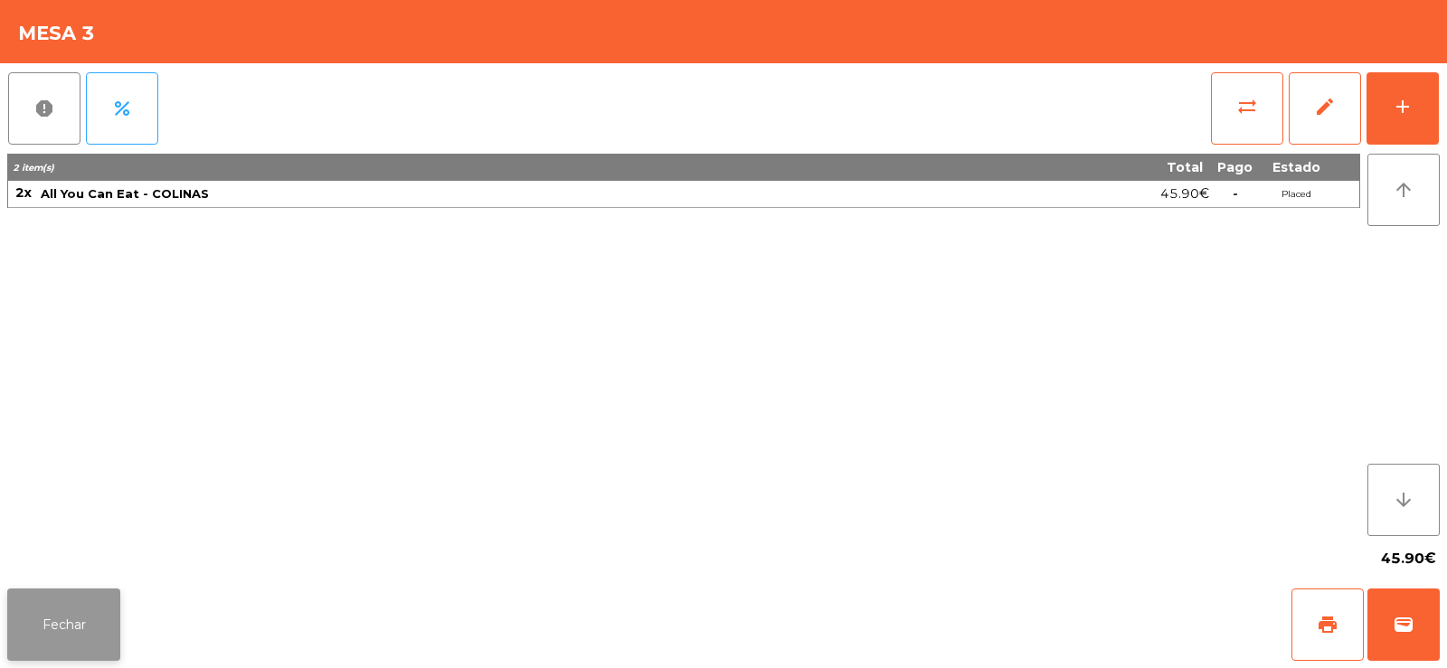
click at [71, 618] on button "Fechar" at bounding box center [63, 625] width 113 height 72
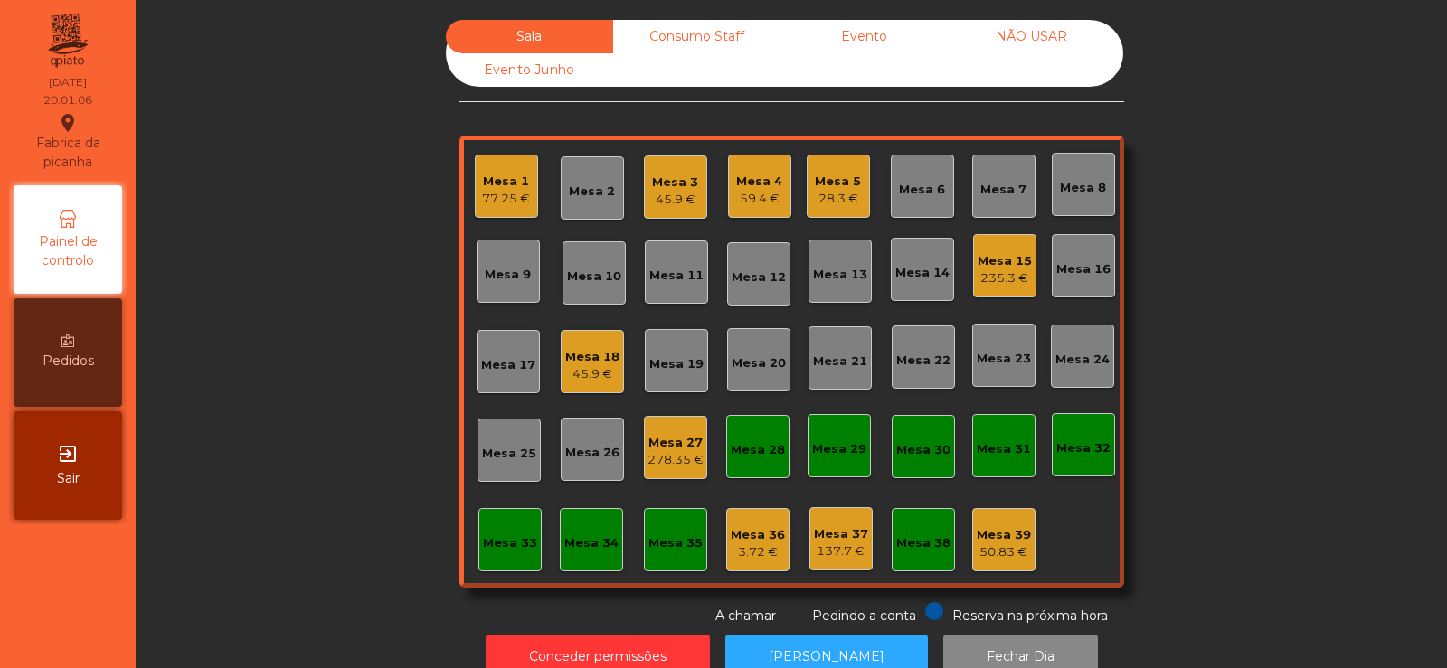
click at [507, 279] on div "Mesa 9" at bounding box center [508, 275] width 46 height 18
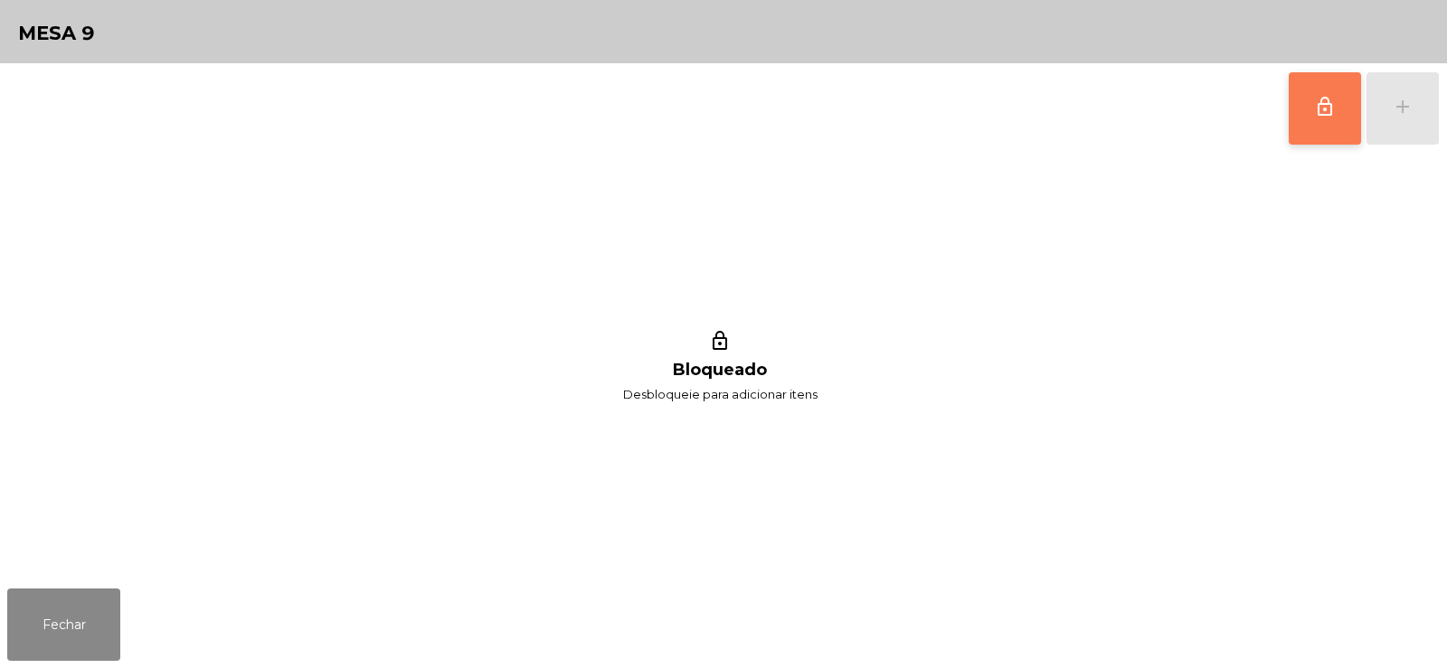
click at [1348, 124] on button "lock_outline" at bounding box center [1325, 108] width 72 height 72
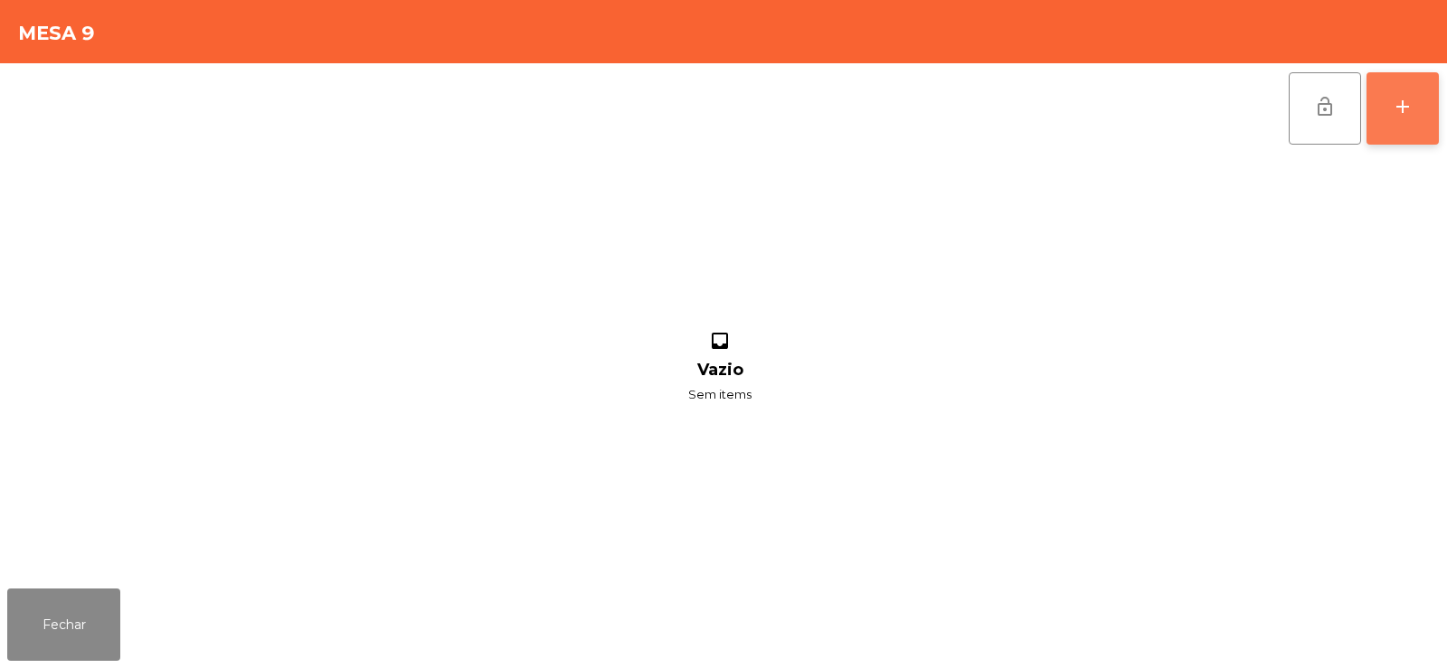
click at [1397, 117] on div "add" at bounding box center [1403, 107] width 22 height 22
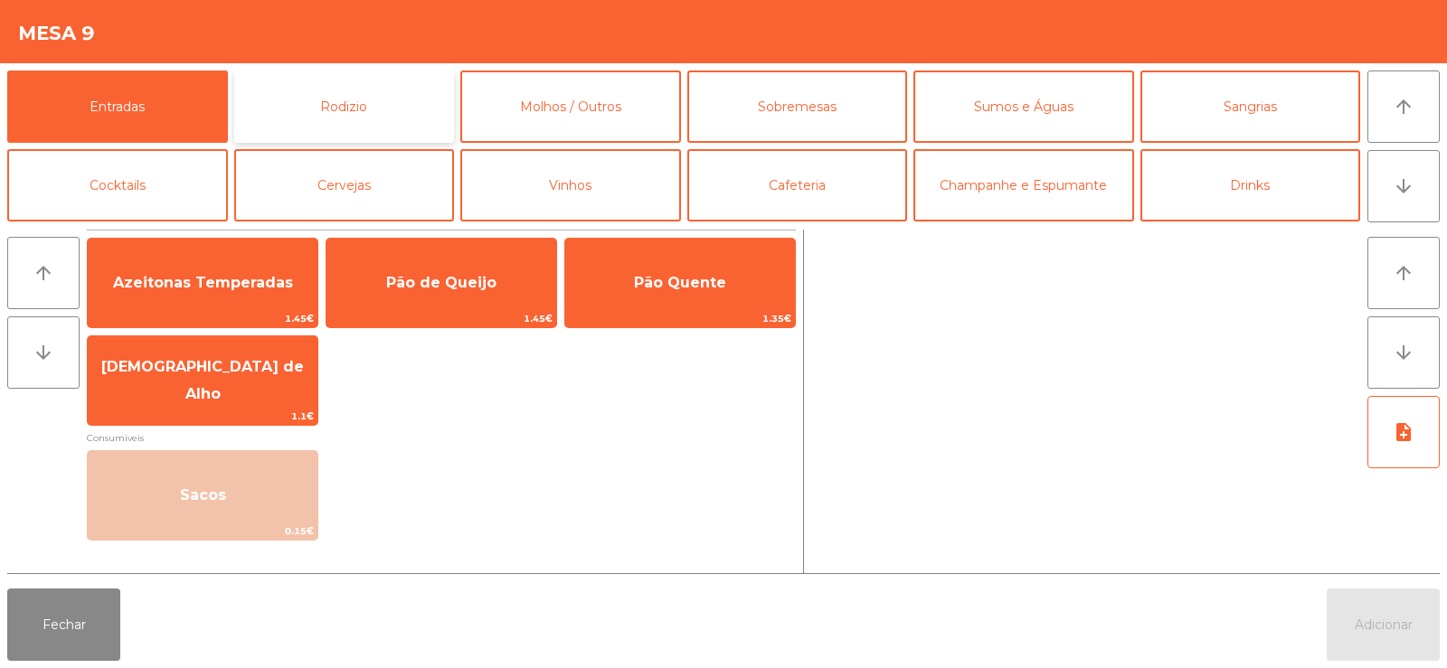
click at [310, 109] on button "Rodizio" at bounding box center [344, 107] width 221 height 72
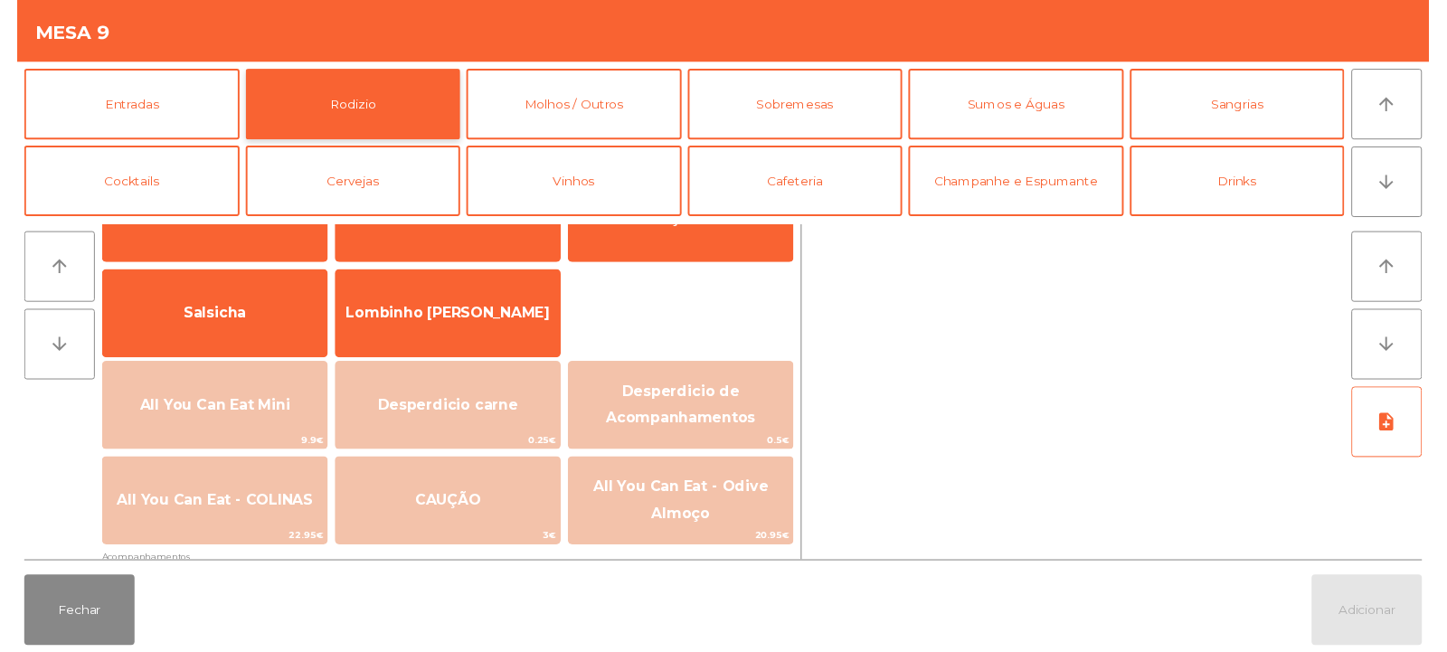
scroll to position [103, 0]
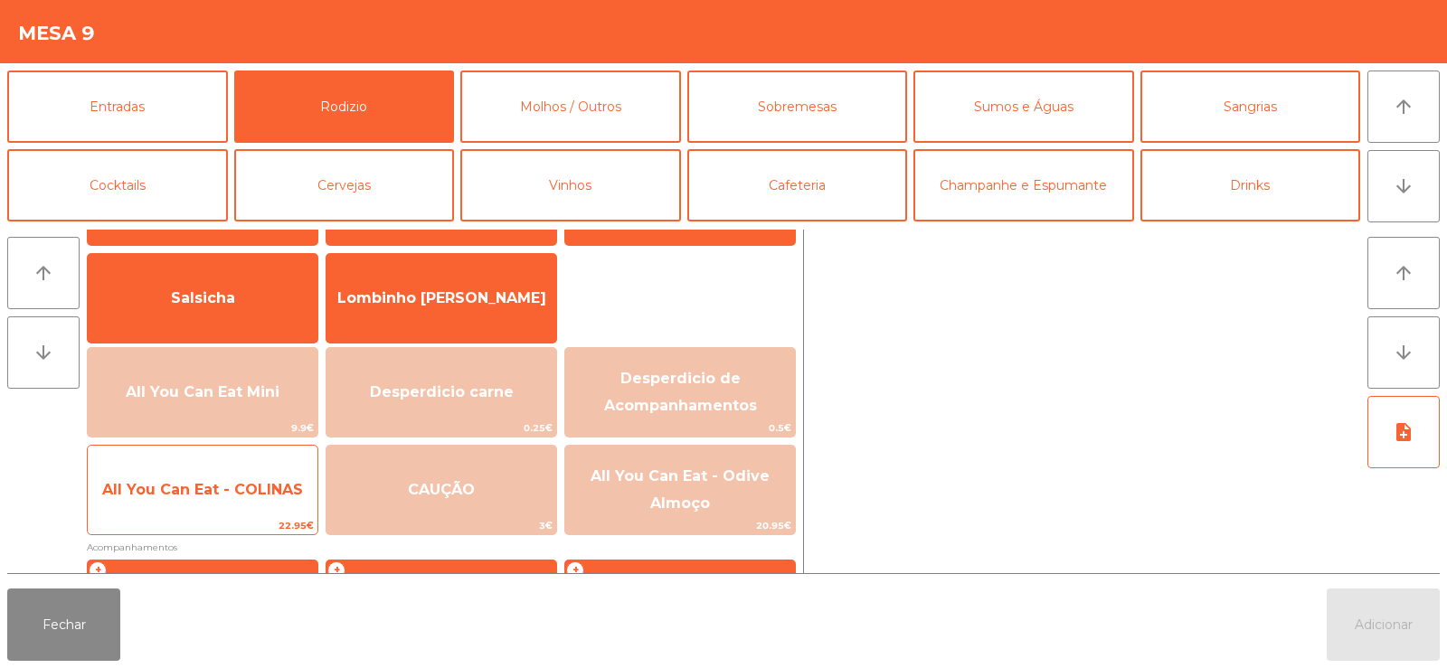
click at [236, 497] on span "All You Can Eat - COLINAS" at bounding box center [202, 489] width 201 height 17
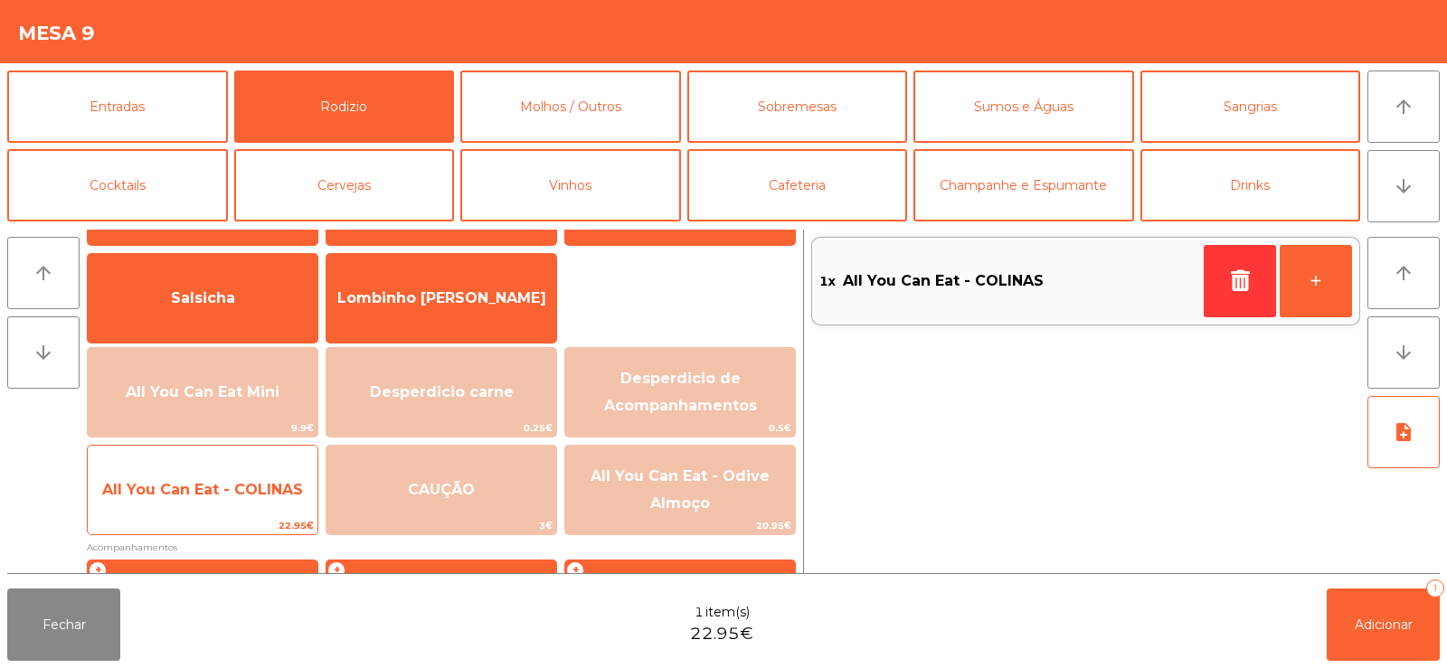
click at [244, 507] on span "All You Can Eat - COLINAS" at bounding box center [203, 490] width 230 height 49
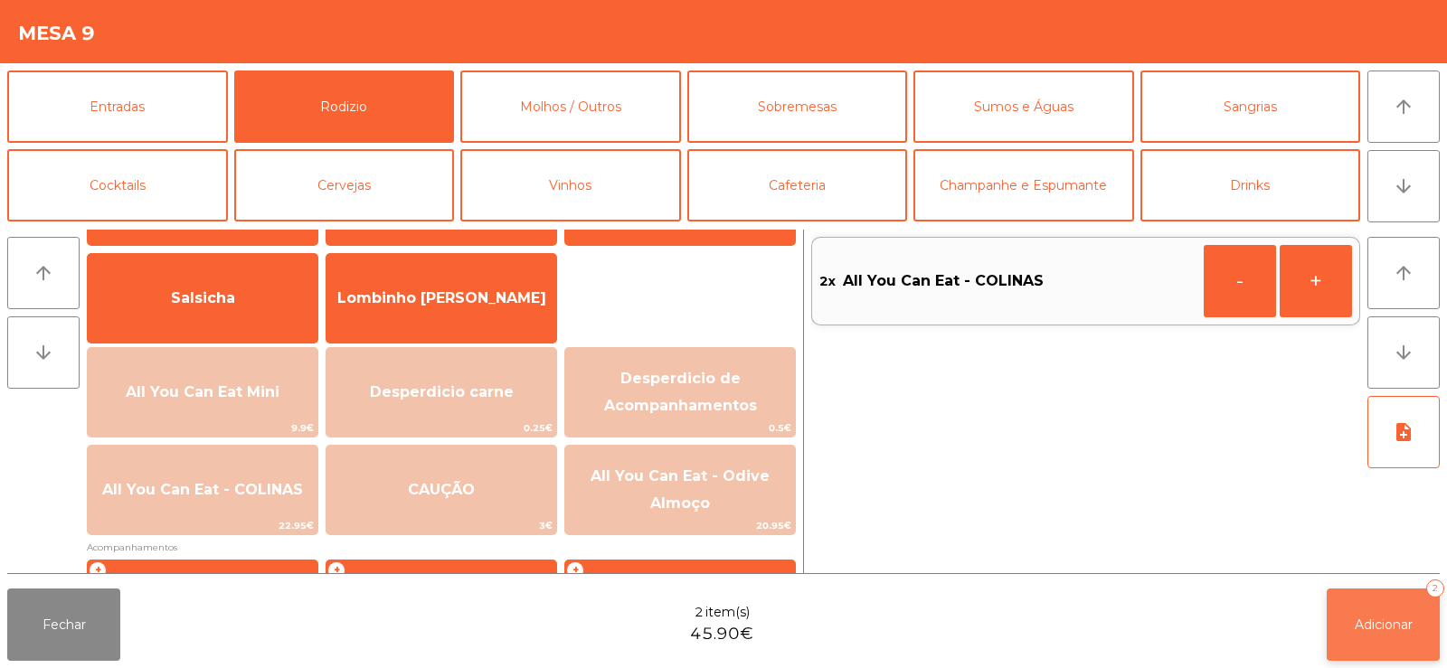
click at [1340, 595] on button "Adicionar 2" at bounding box center [1383, 625] width 113 height 72
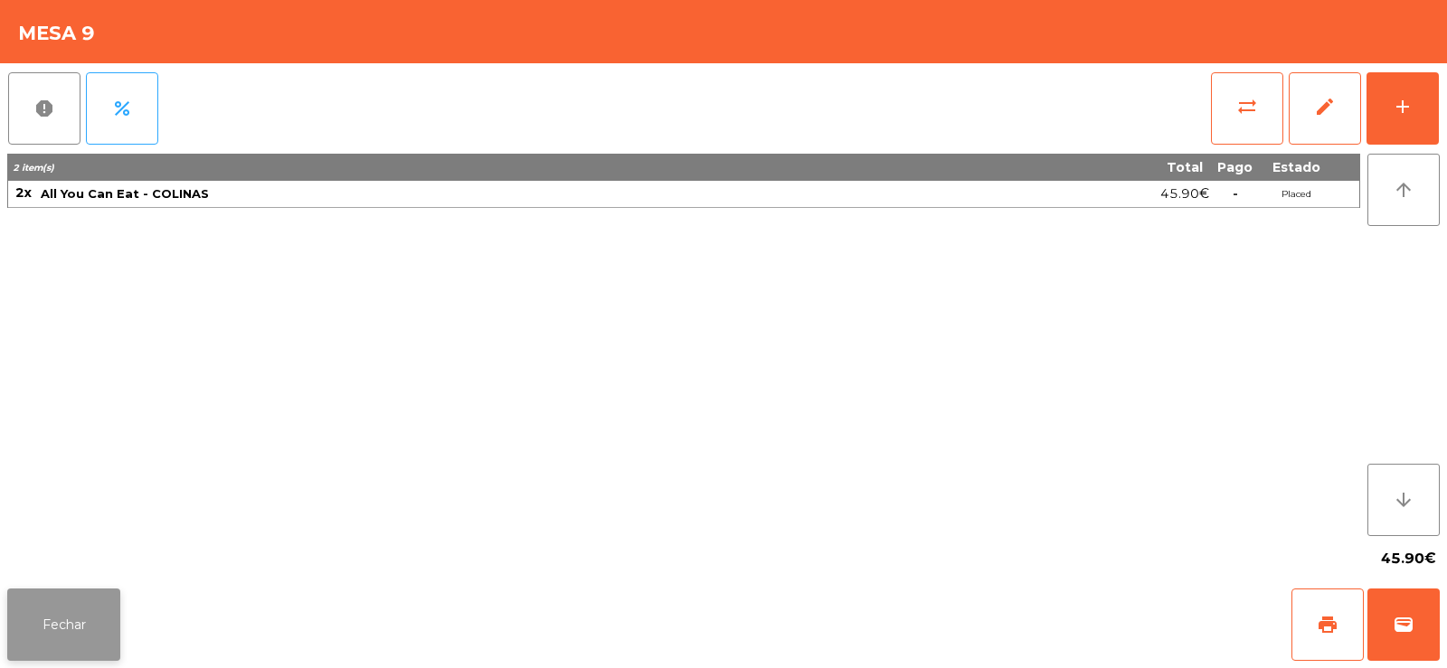
click at [58, 623] on button "Fechar" at bounding box center [63, 625] width 113 height 72
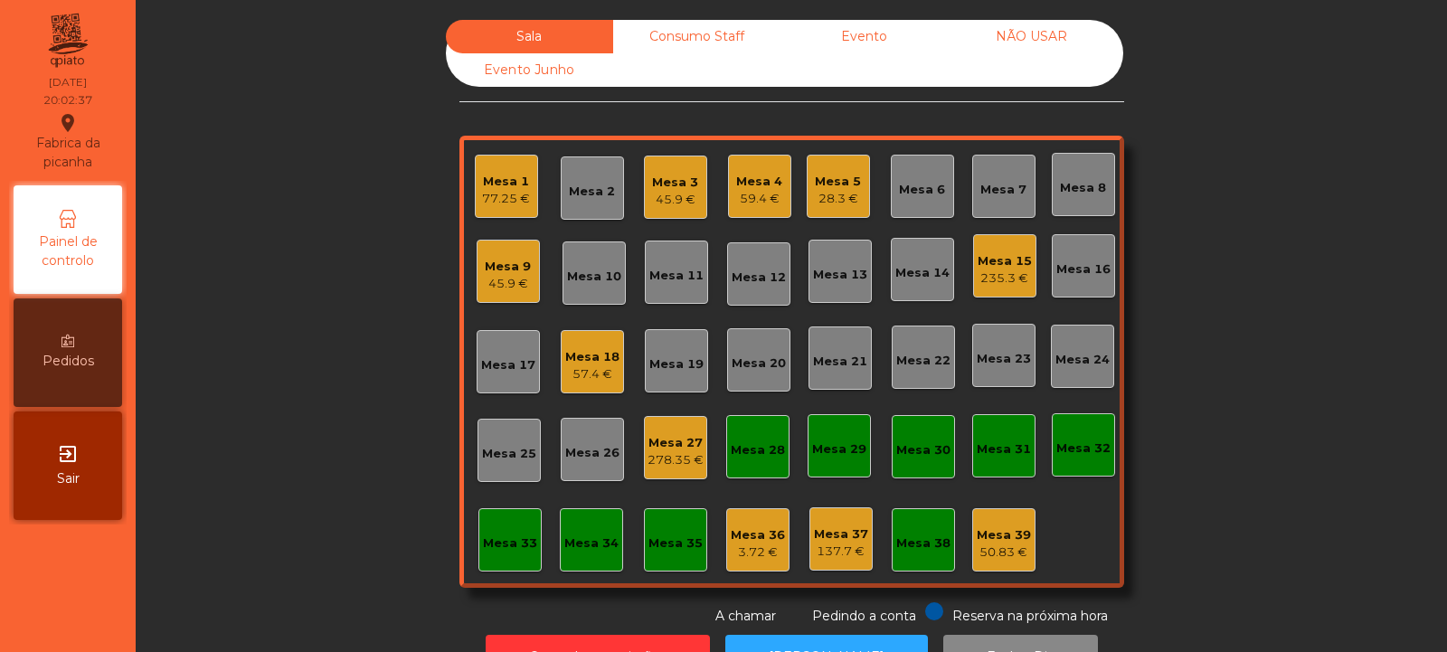
click at [757, 542] on div "Mesa 36" at bounding box center [758, 535] width 54 height 18
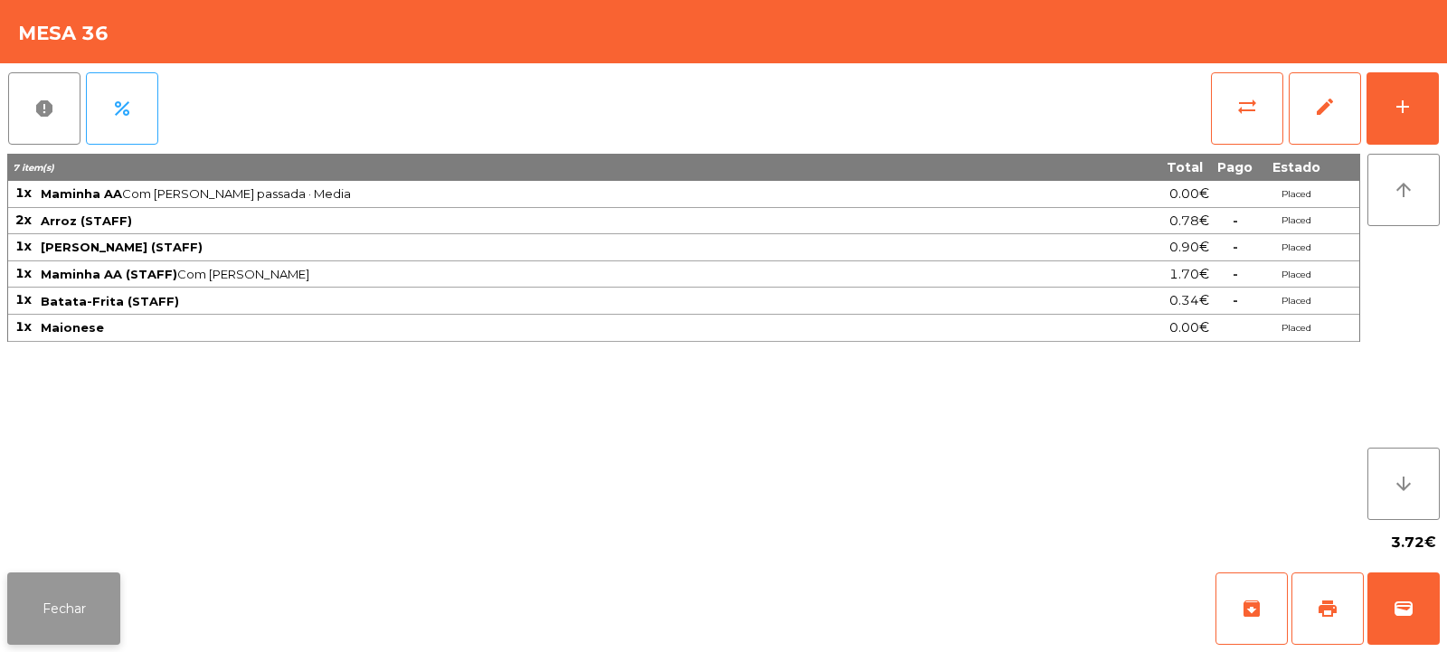
click at [69, 593] on button "Fechar" at bounding box center [63, 609] width 113 height 72
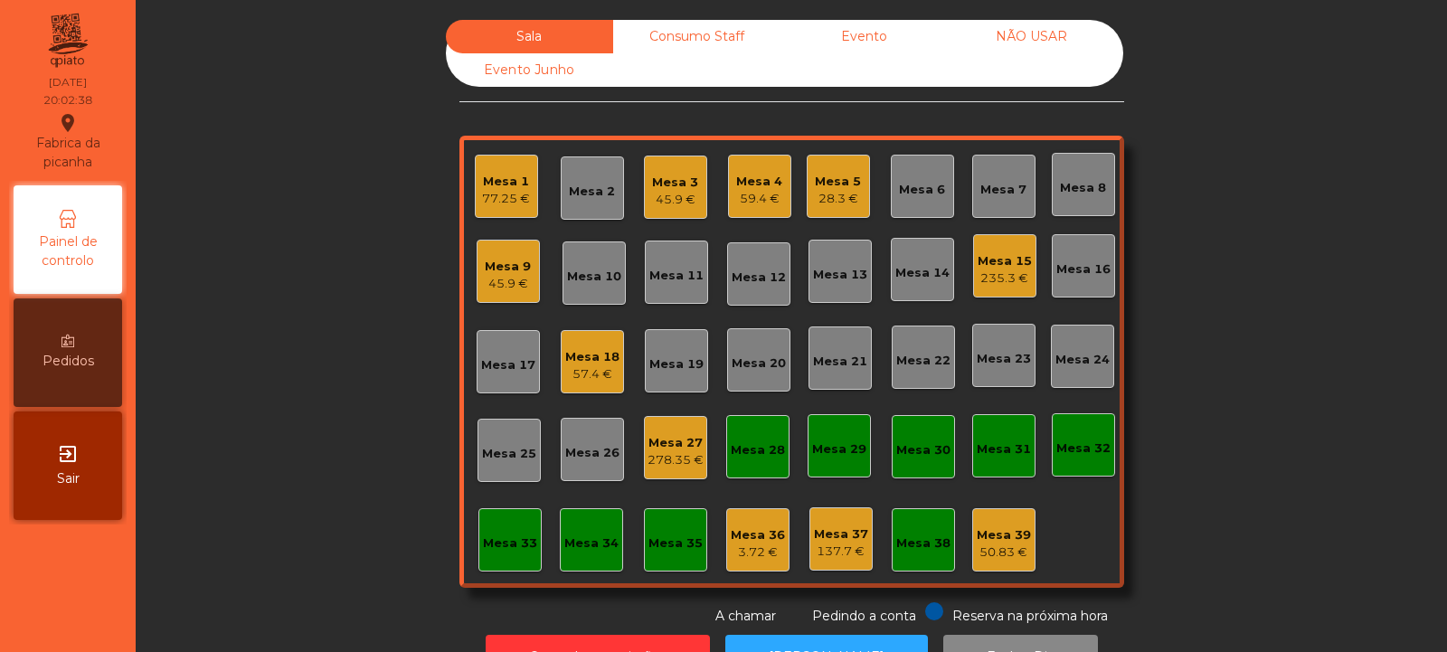
click at [1008, 547] on div "50.83 €" at bounding box center [1004, 553] width 54 height 18
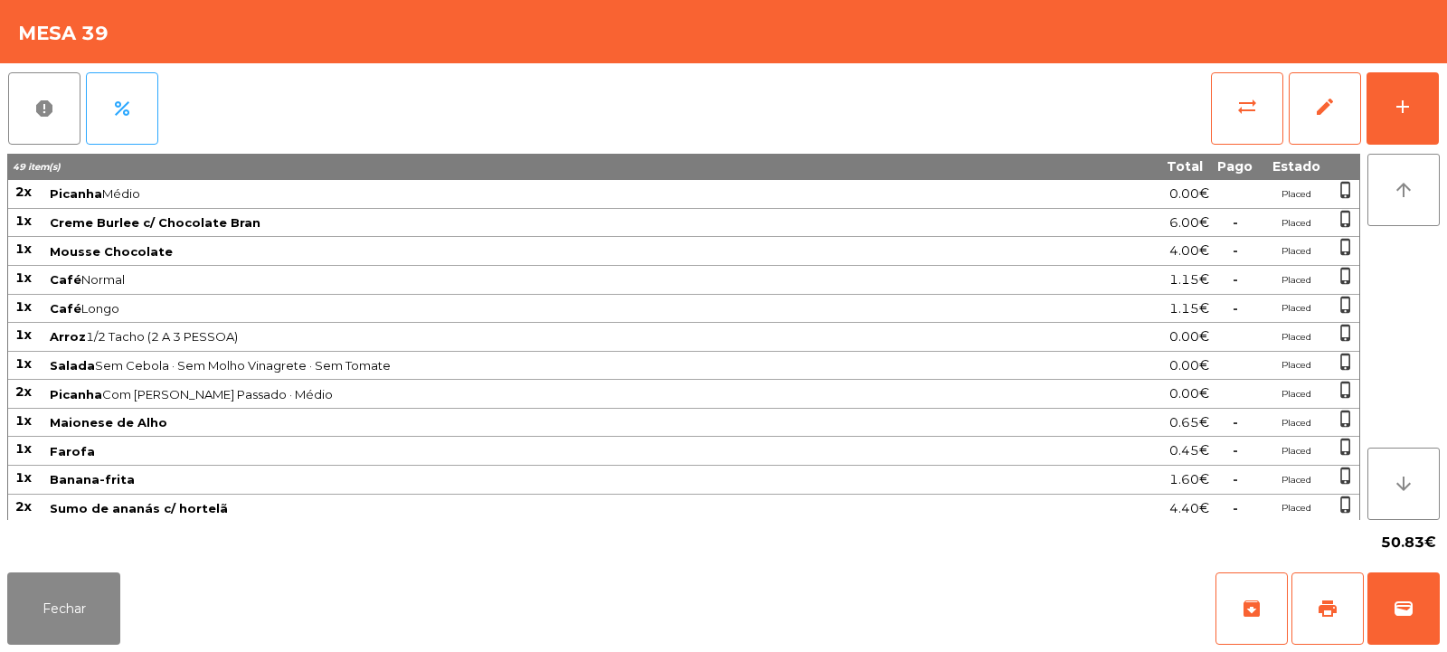
scroll to position [372, 0]
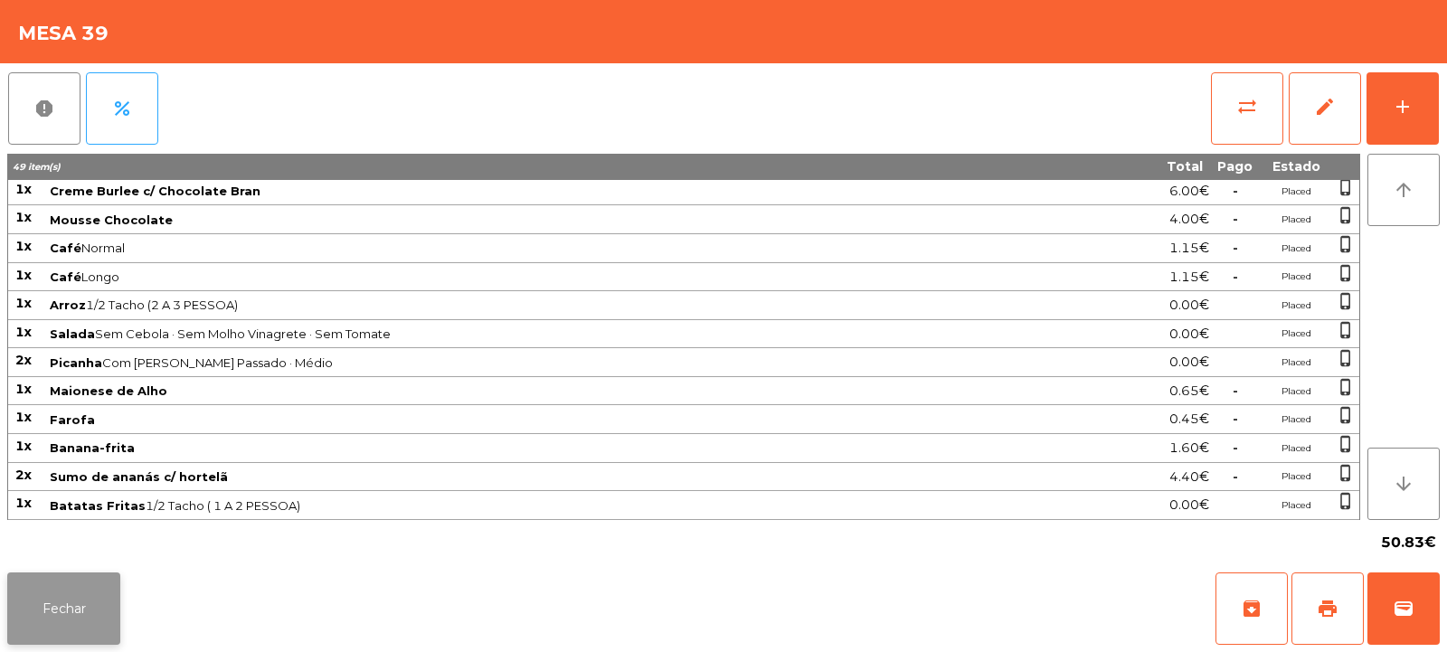
click at [89, 595] on button "Fechar" at bounding box center [63, 609] width 113 height 72
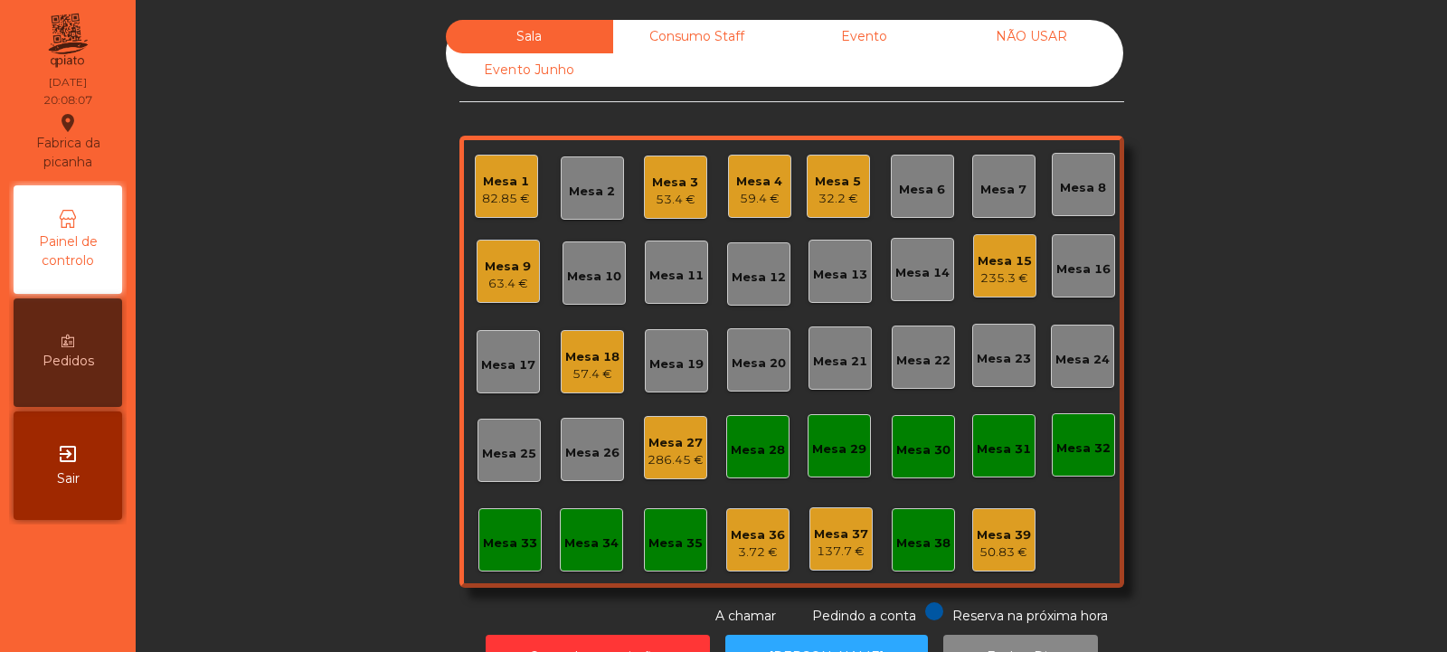
click at [569, 186] on div "Mesa 2" at bounding box center [592, 192] width 46 height 18
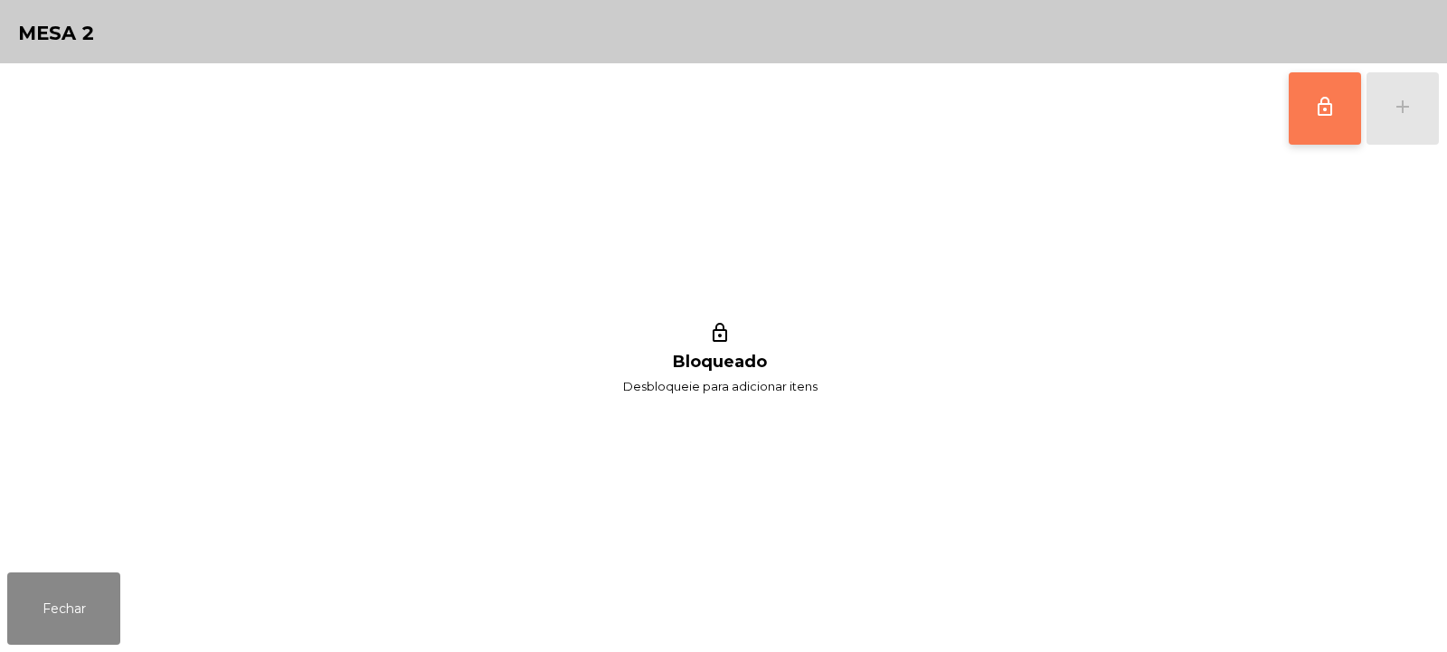
click at [1349, 92] on button "lock_outline" at bounding box center [1325, 108] width 72 height 72
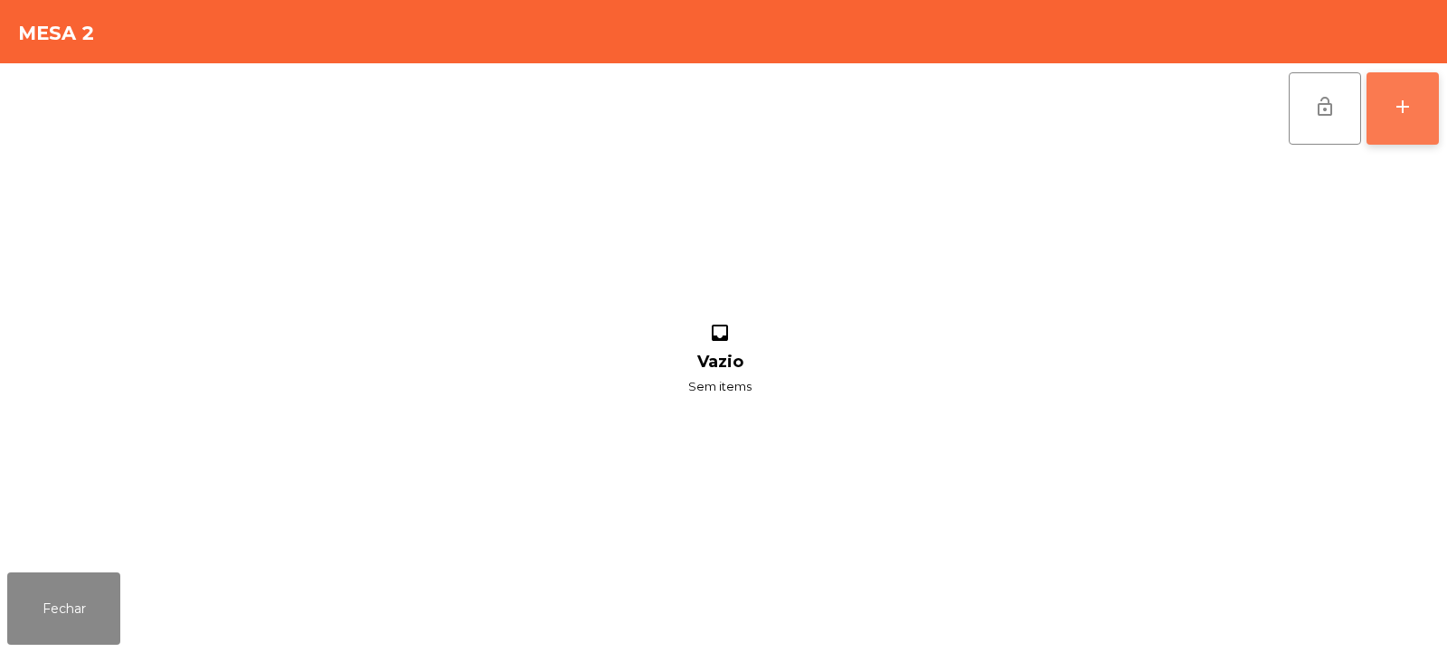
click at [1407, 104] on div "add" at bounding box center [1403, 107] width 22 height 22
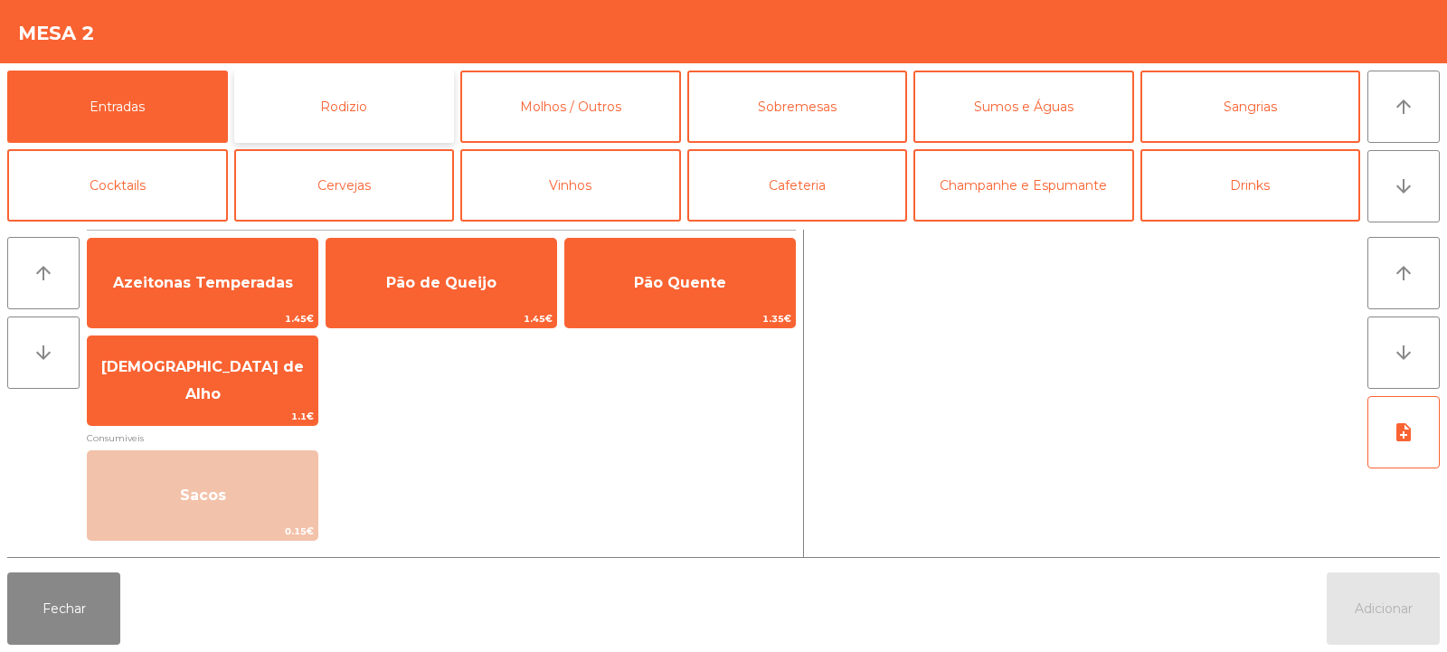
click at [402, 101] on button "Rodizio" at bounding box center [344, 107] width 221 height 72
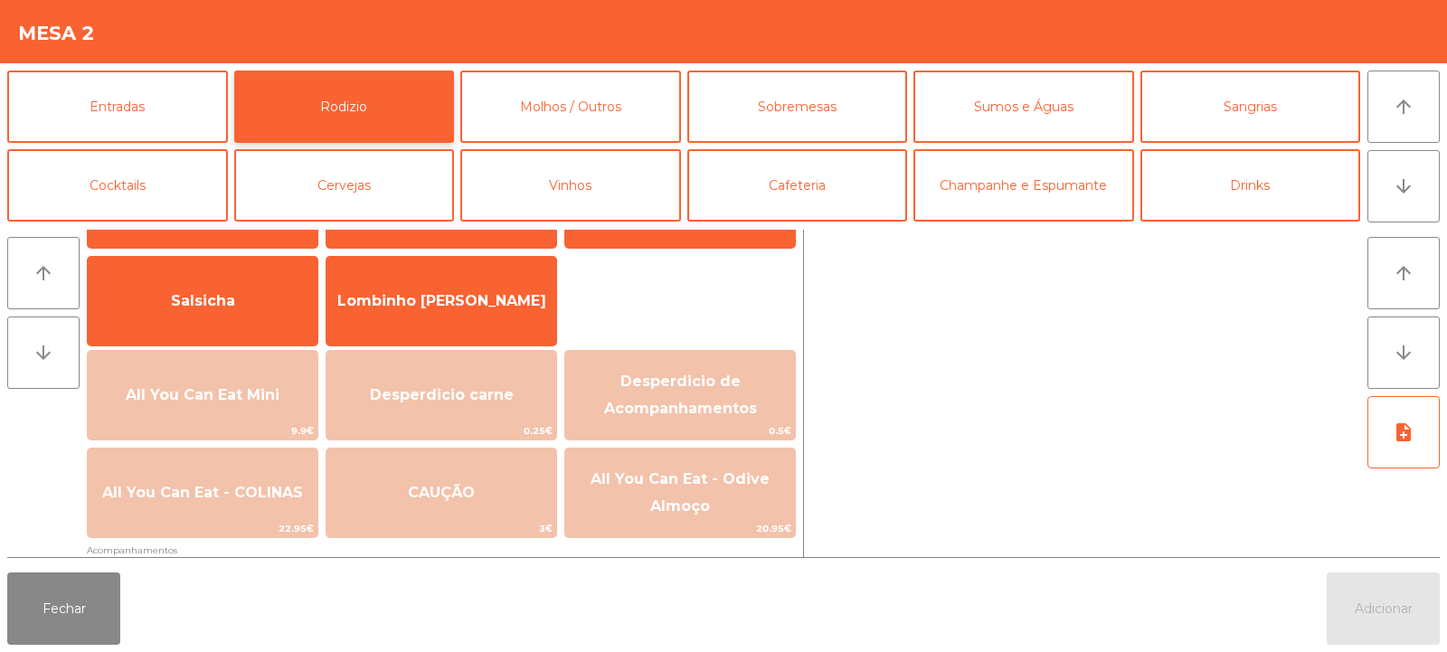
scroll to position [109, 0]
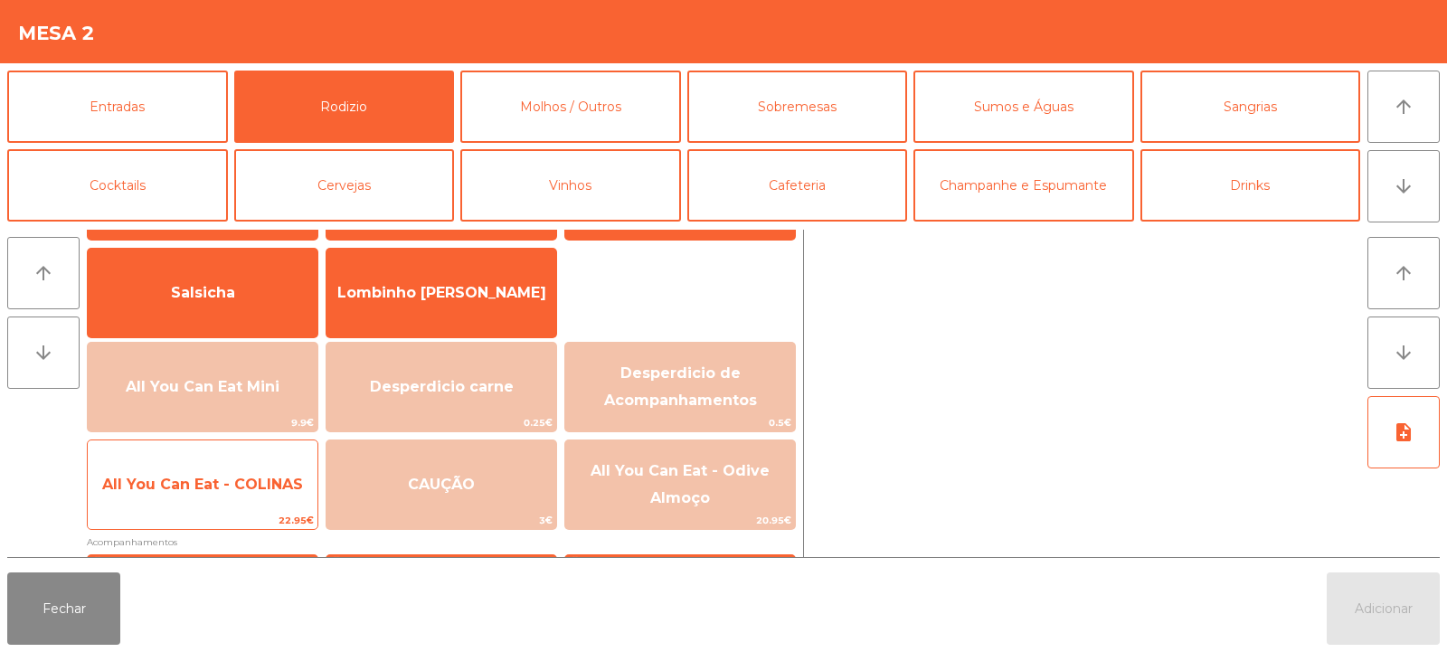
click at [249, 479] on span "All You Can Eat - COLINAS" at bounding box center [202, 484] width 201 height 17
click at [251, 482] on span "All You Can Eat - COLINAS" at bounding box center [202, 484] width 201 height 17
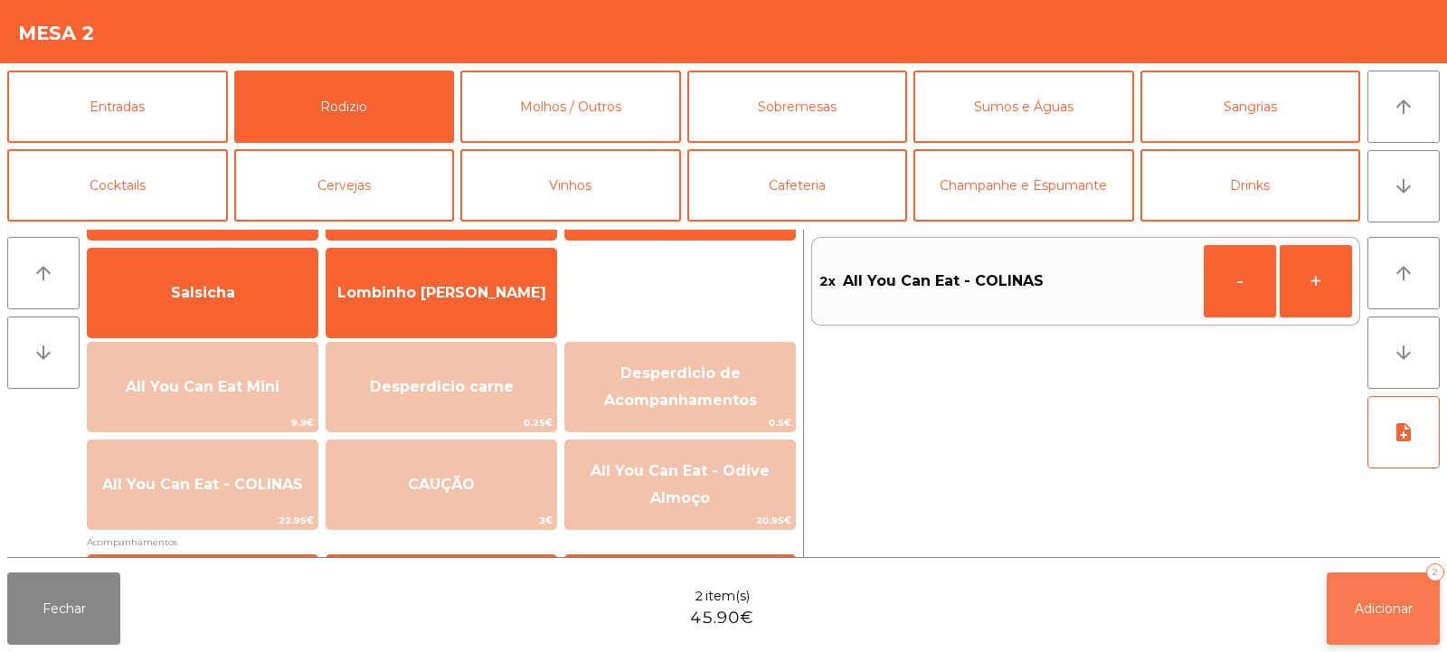
click at [1400, 611] on span "Adicionar" at bounding box center [1384, 609] width 58 height 16
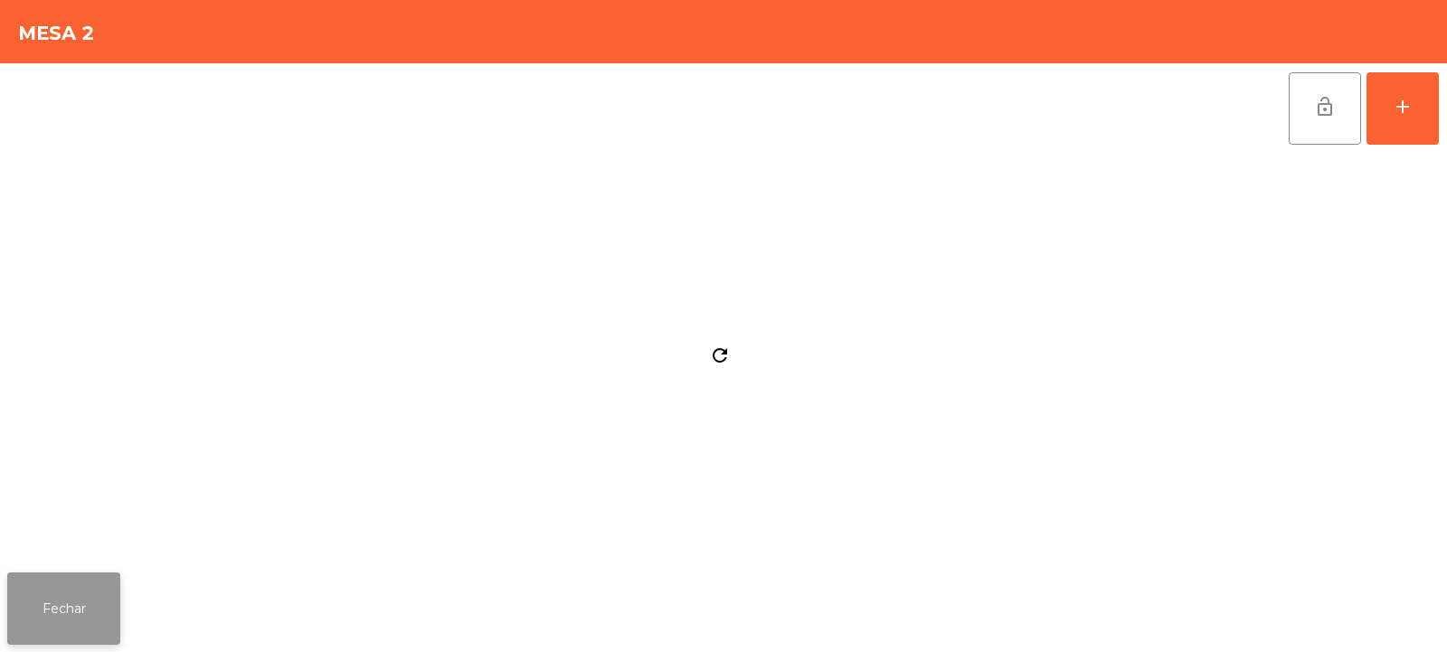
click at [84, 592] on button "Fechar" at bounding box center [63, 609] width 113 height 72
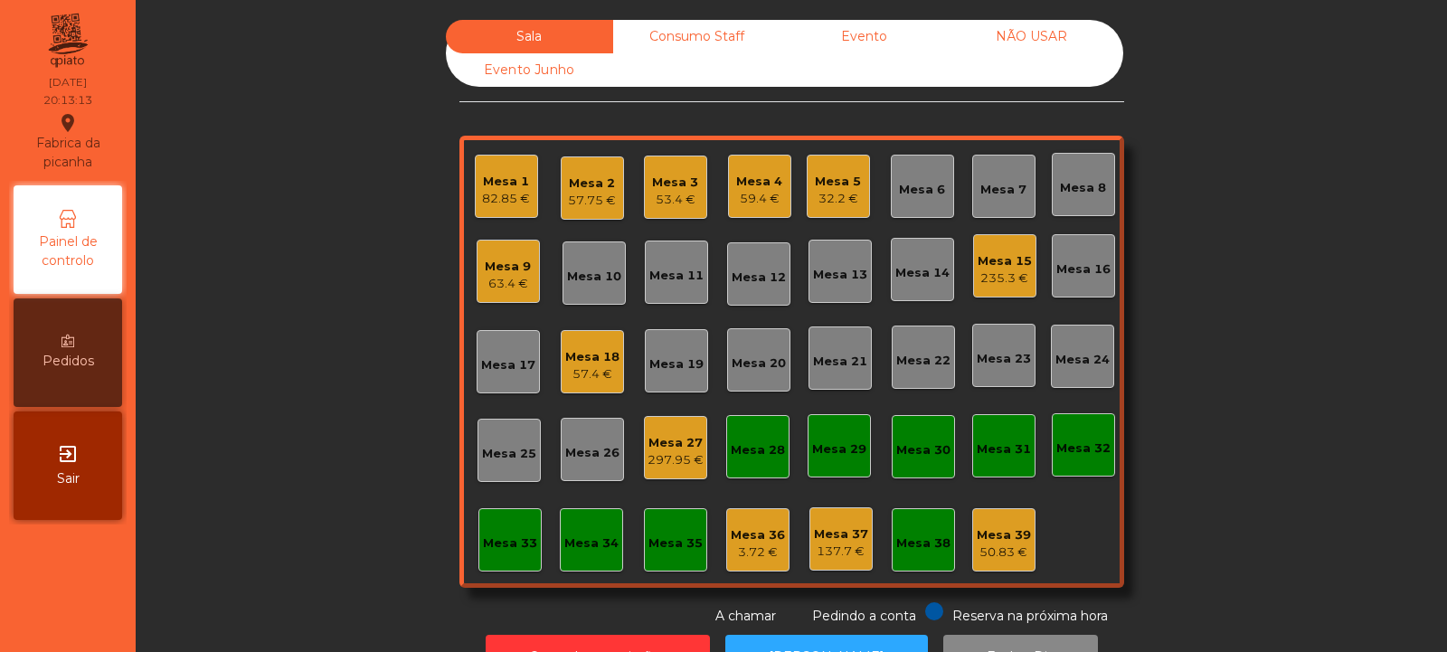
click at [340, 123] on div "Sala Consumo Staff Evento NÃO USAR Evento Junho Mesa 1 82.85 € Mesa 2 57.75 € M…" at bounding box center [791, 323] width 1263 height 606
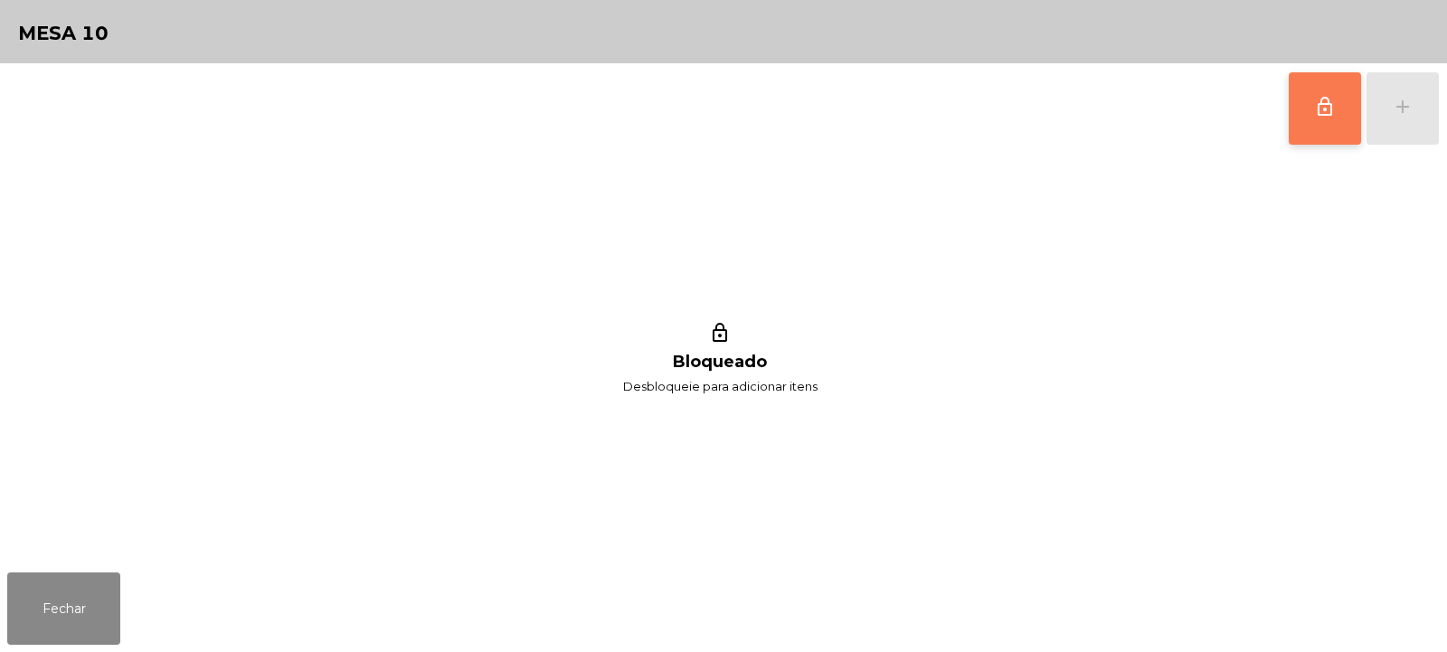
click at [1319, 110] on span "lock_outline" at bounding box center [1325, 107] width 22 height 22
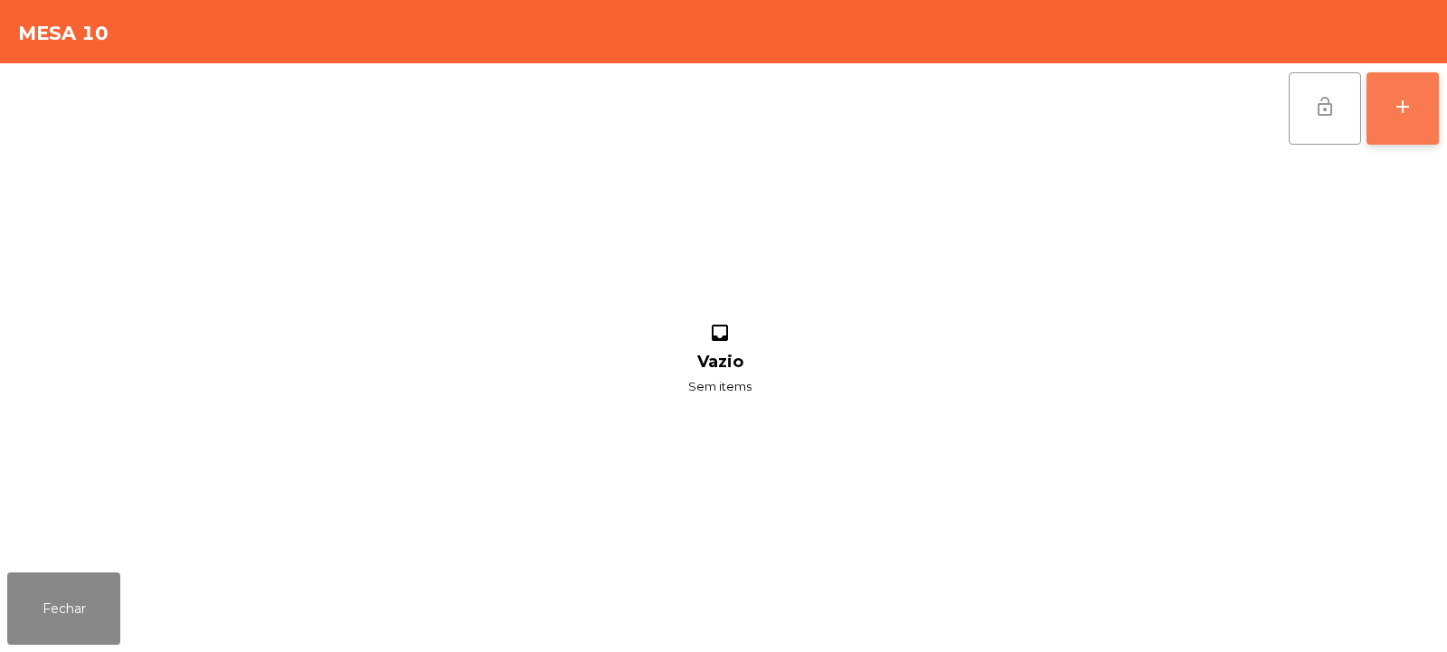
click at [1403, 99] on div "add" at bounding box center [1403, 107] width 22 height 22
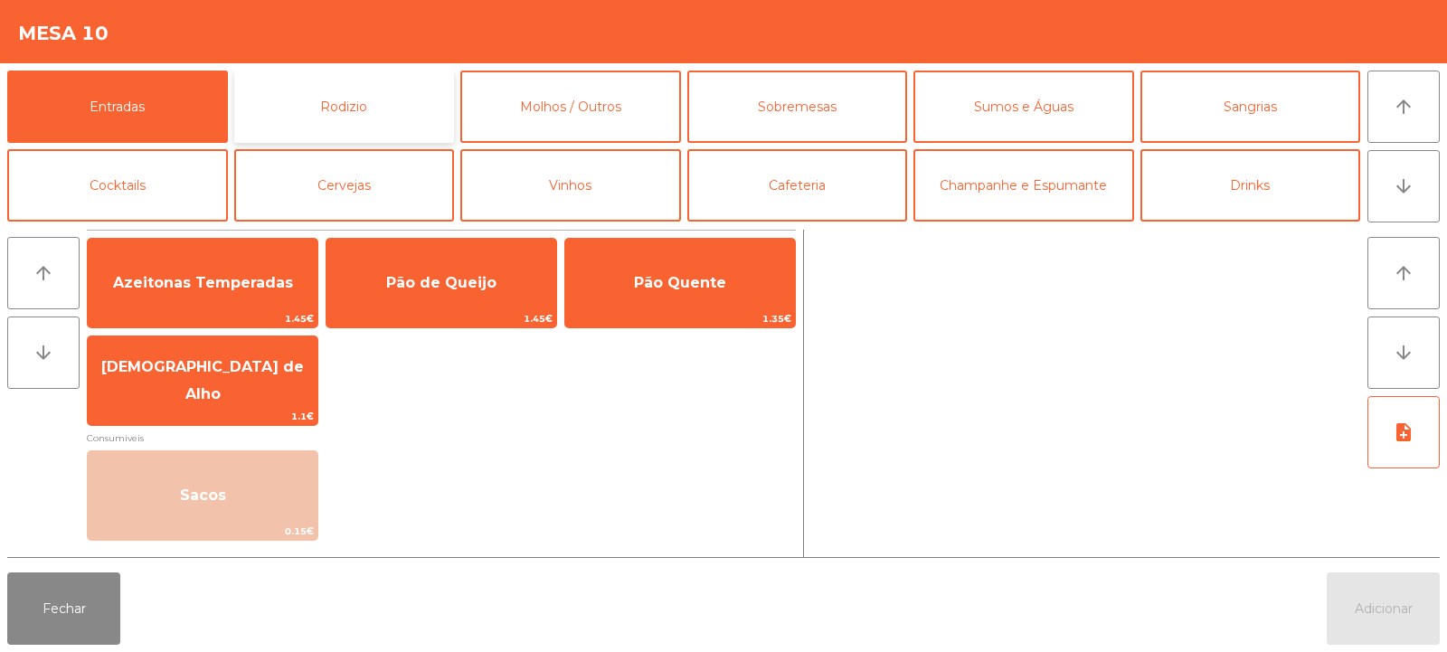
click at [346, 118] on button "Rodizio" at bounding box center [344, 107] width 221 height 72
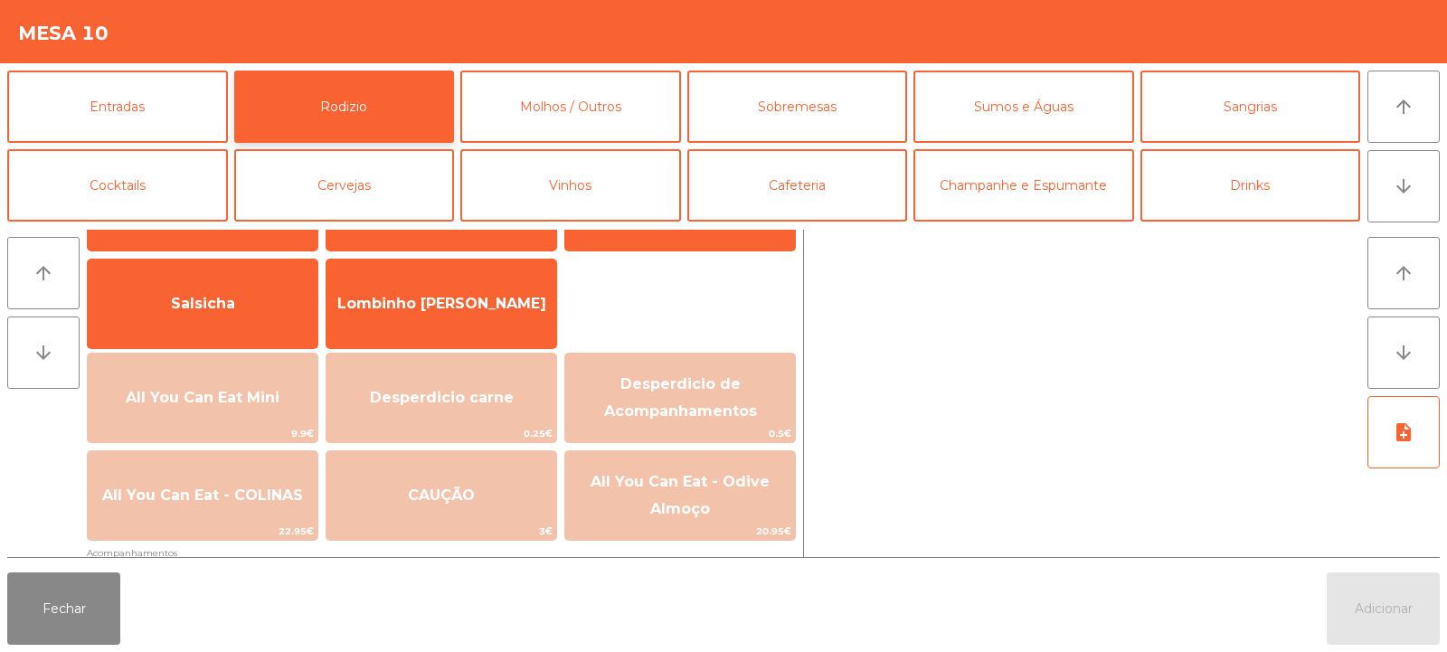
scroll to position [122, 0]
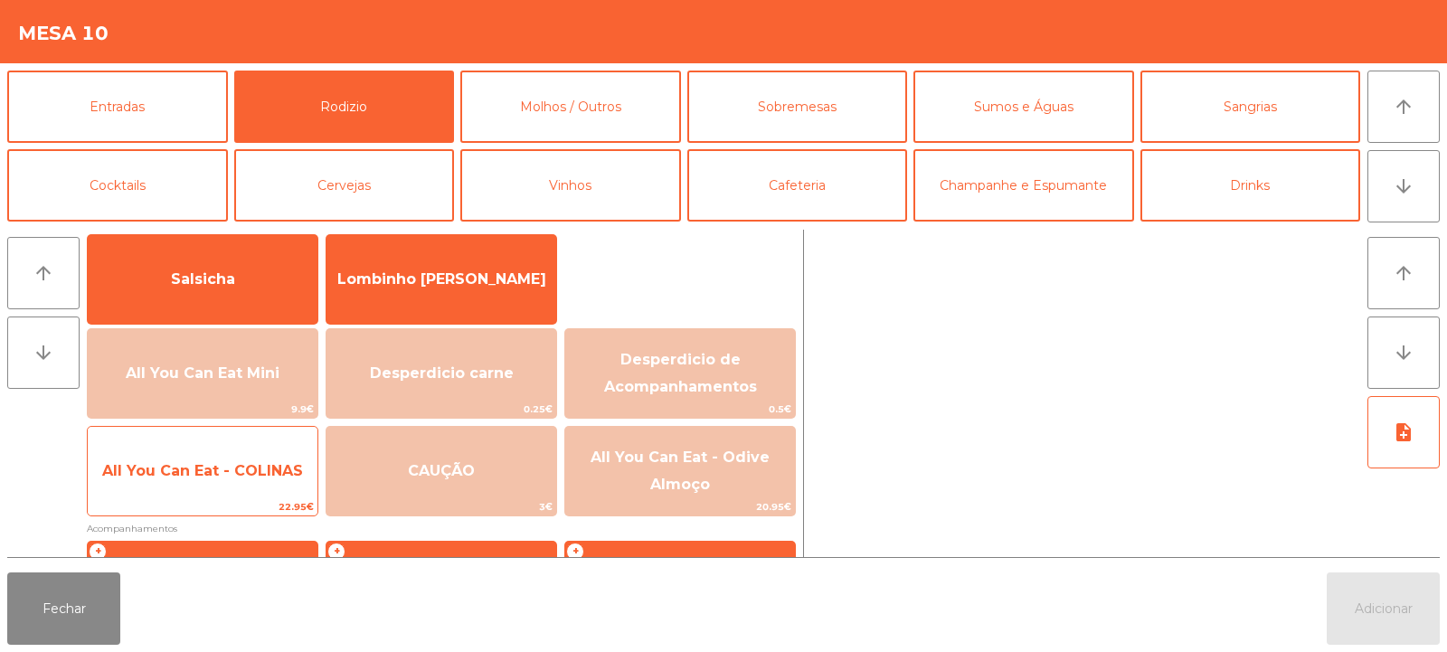
click at [251, 497] on div "All You Can Eat - COLINAS 22.95€" at bounding box center [203, 471] width 232 height 90
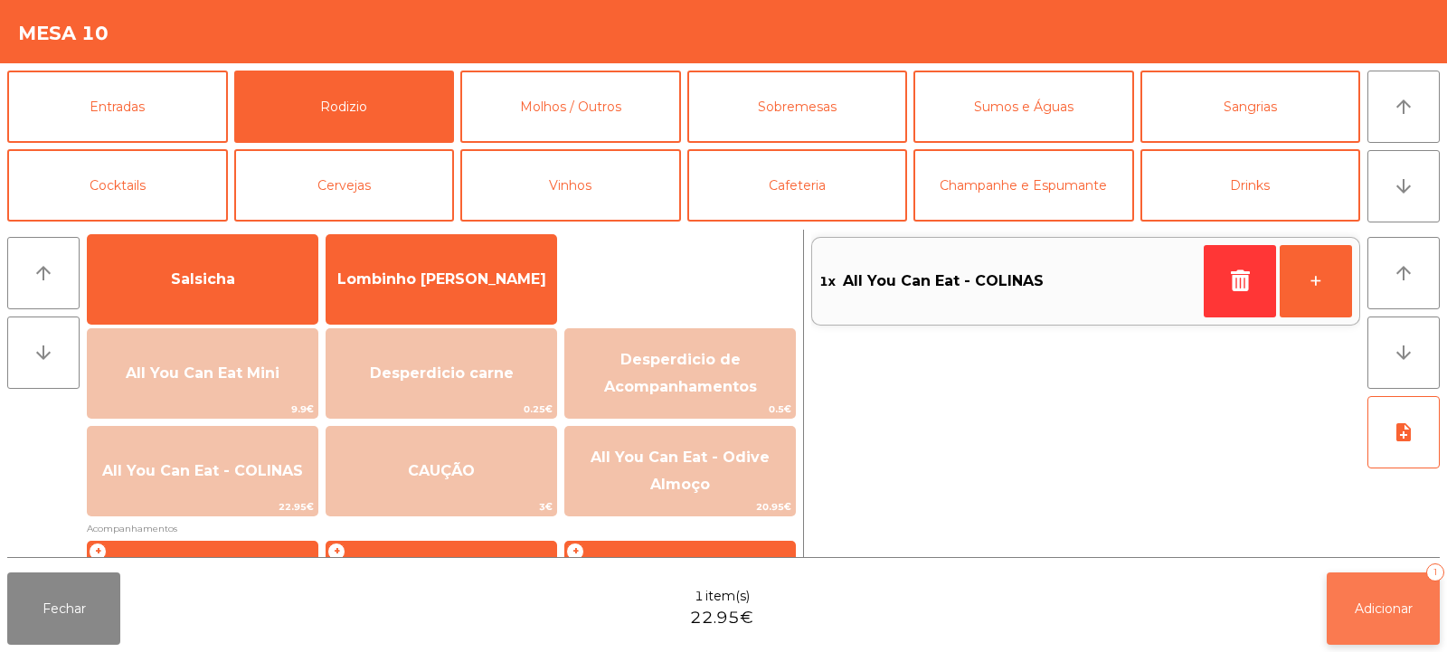
click at [1394, 590] on button "Adicionar 1" at bounding box center [1383, 609] width 113 height 72
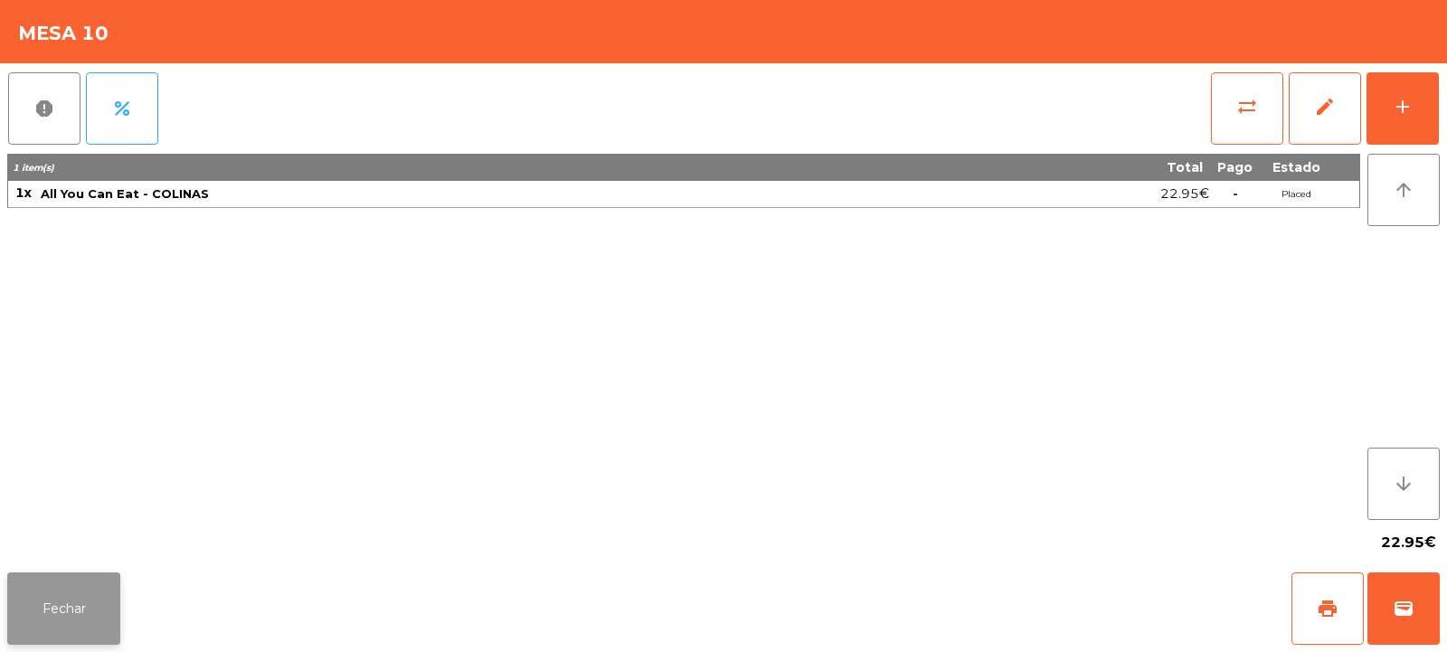
click at [73, 612] on button "Fechar" at bounding box center [63, 609] width 113 height 72
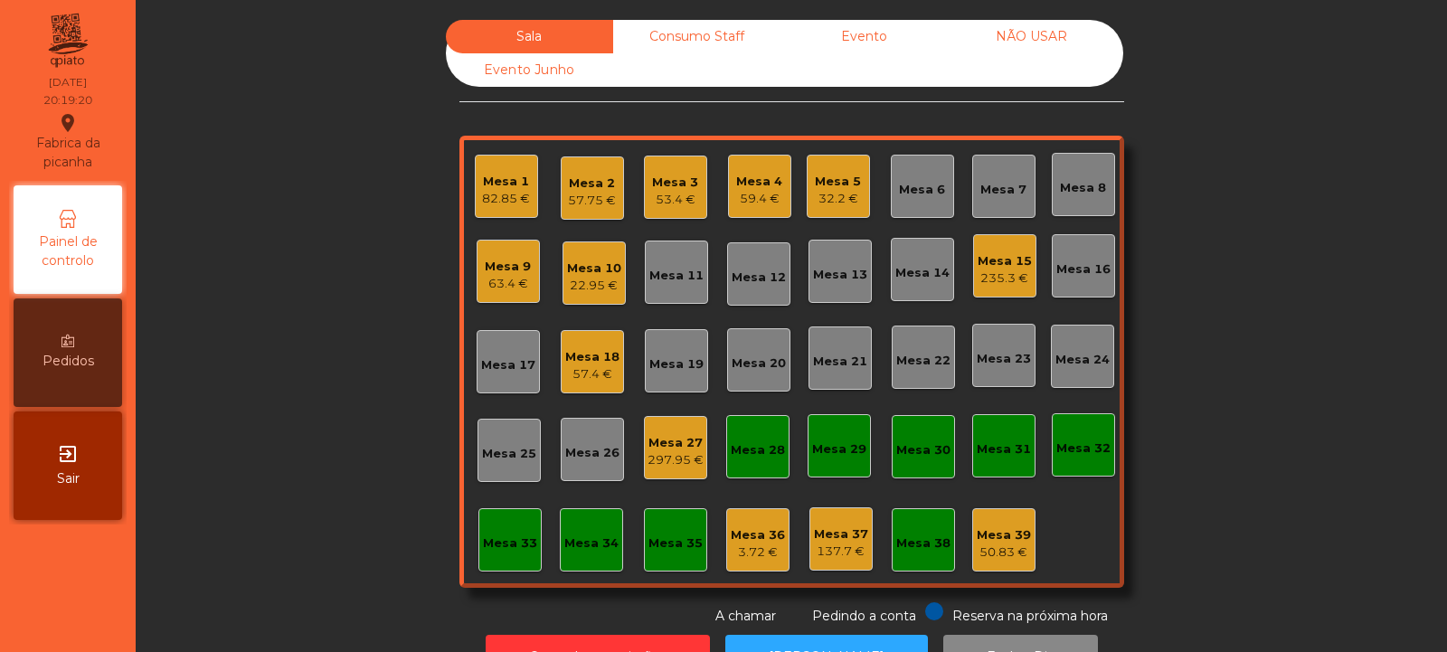
click at [735, 383] on div "Mesa 20" at bounding box center [758, 359] width 63 height 63
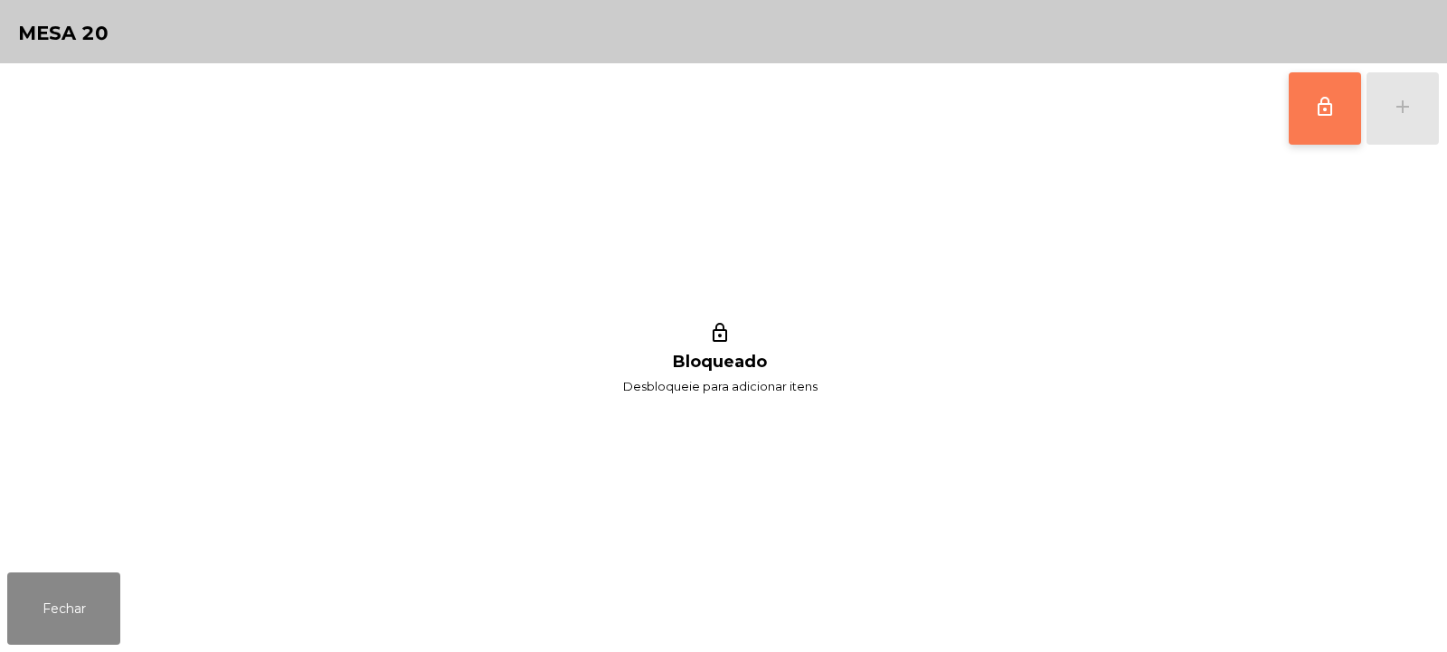
click at [1310, 110] on button "lock_outline" at bounding box center [1325, 108] width 72 height 72
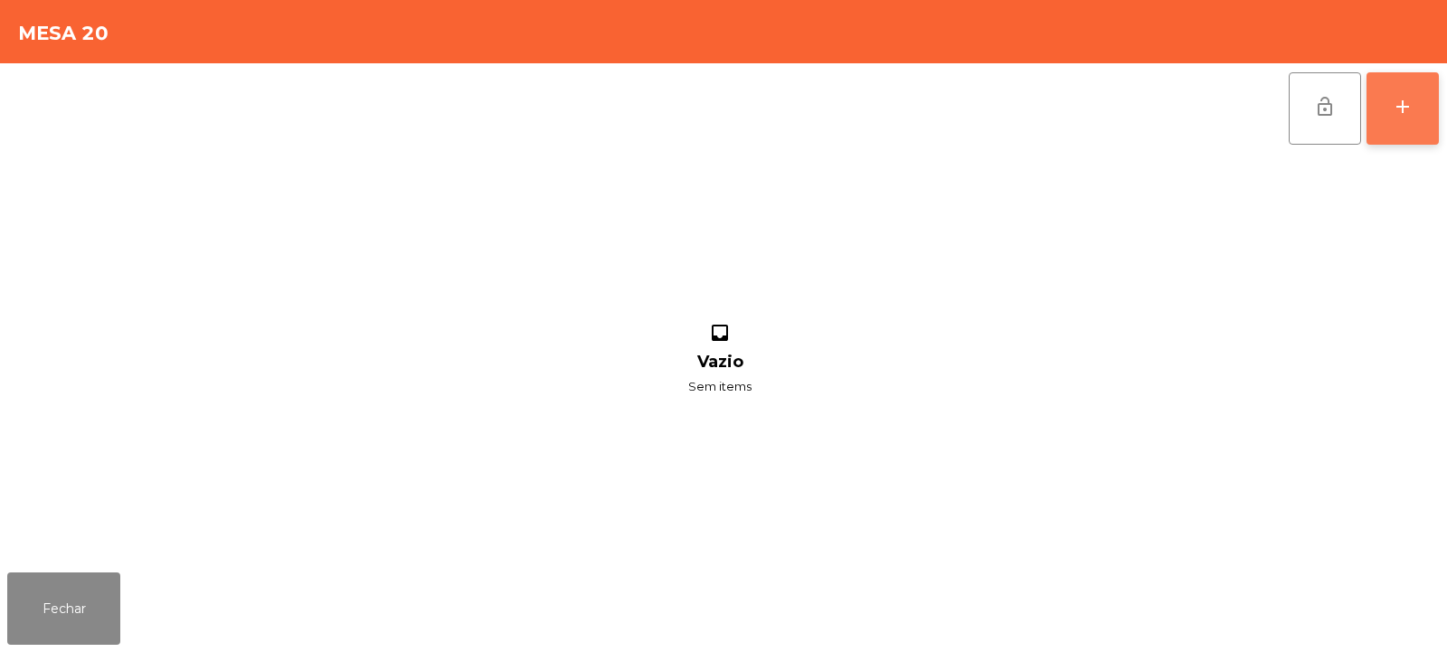
click at [1406, 94] on button "add" at bounding box center [1403, 108] width 72 height 72
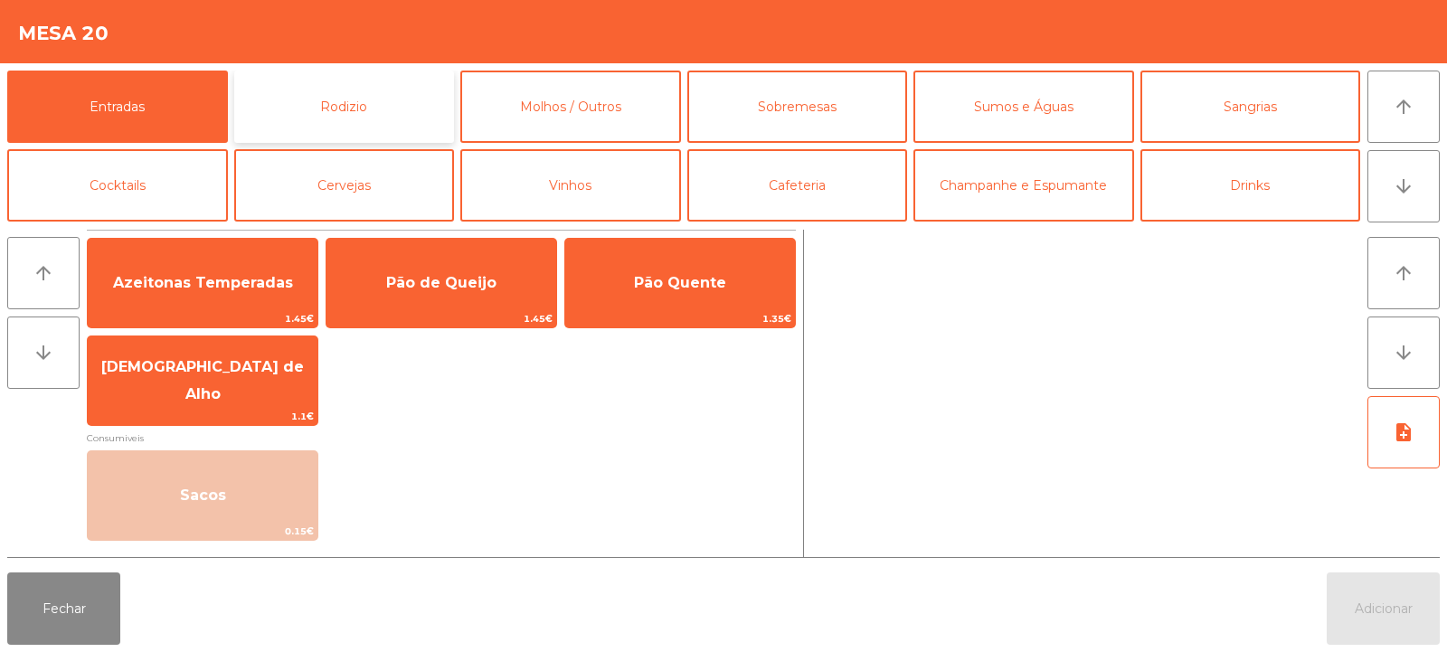
click at [380, 106] on button "Rodizio" at bounding box center [344, 107] width 221 height 72
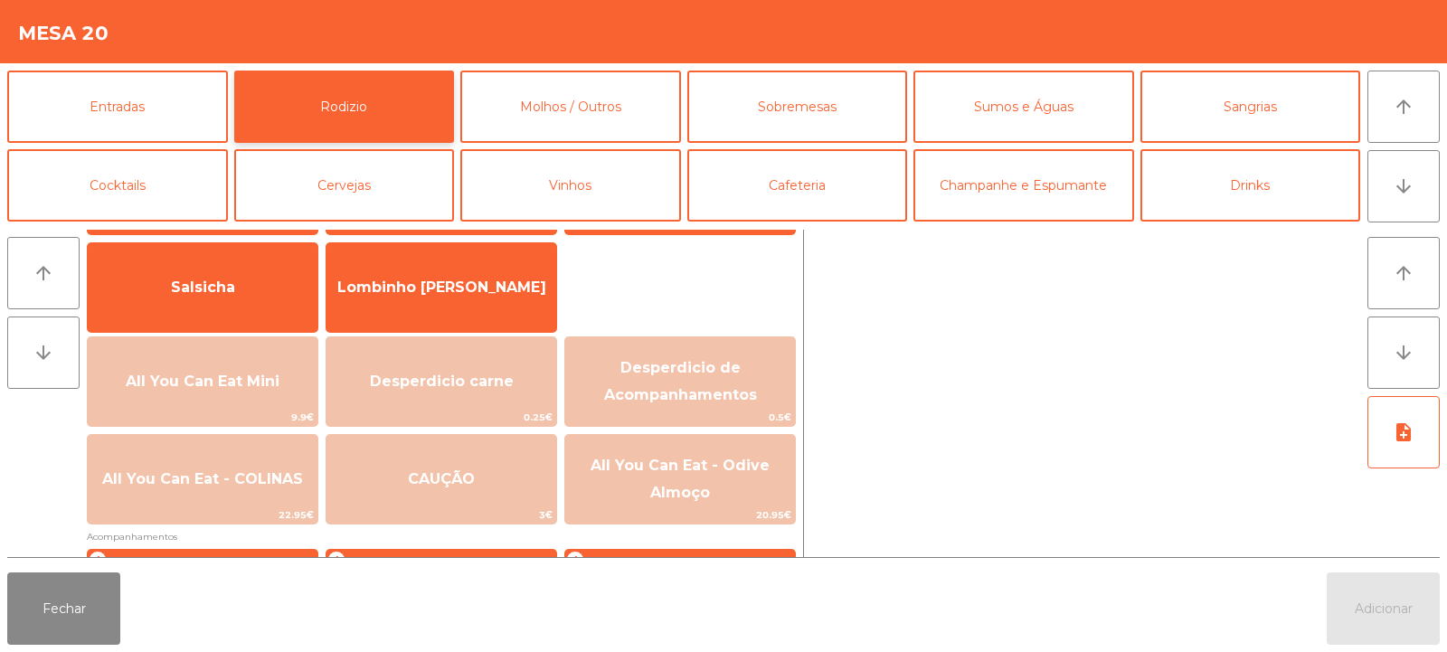
scroll to position [121, 0]
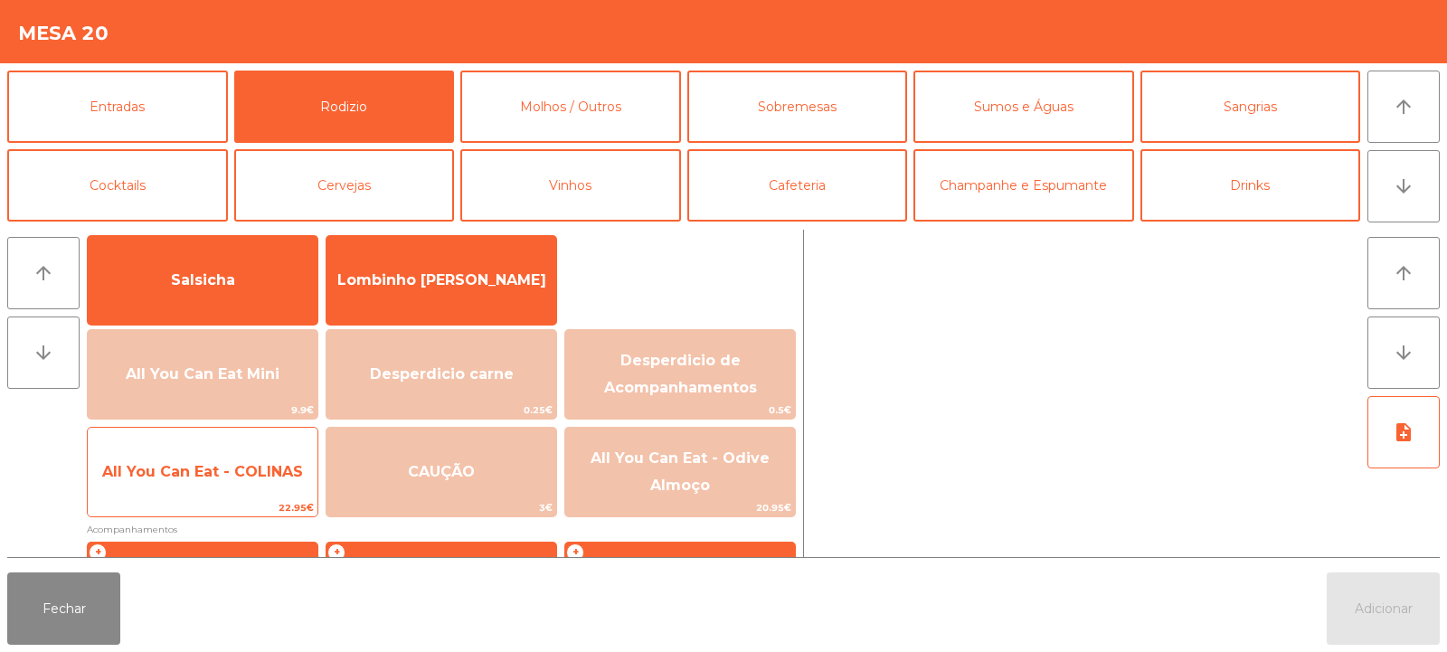
click at [266, 452] on span "All You Can Eat - COLINAS" at bounding box center [203, 472] width 230 height 49
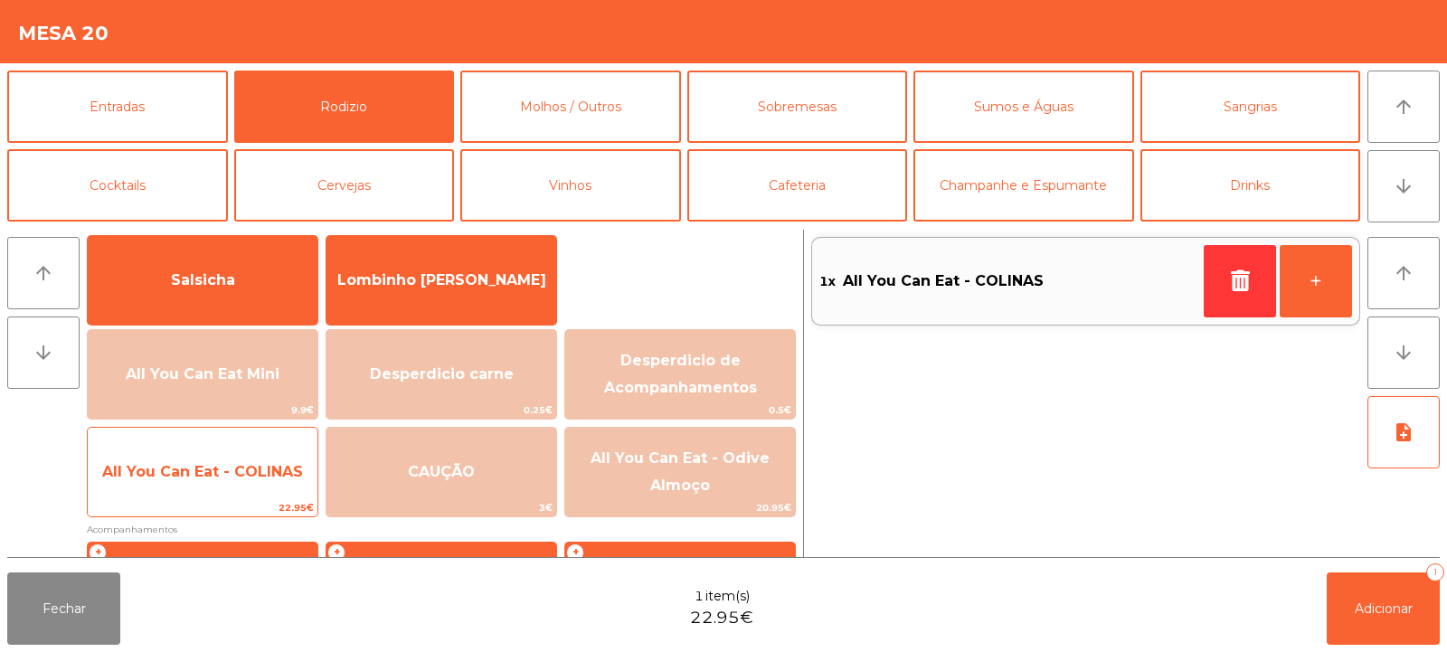
click at [260, 454] on span "All You Can Eat - COLINAS" at bounding box center [203, 472] width 230 height 49
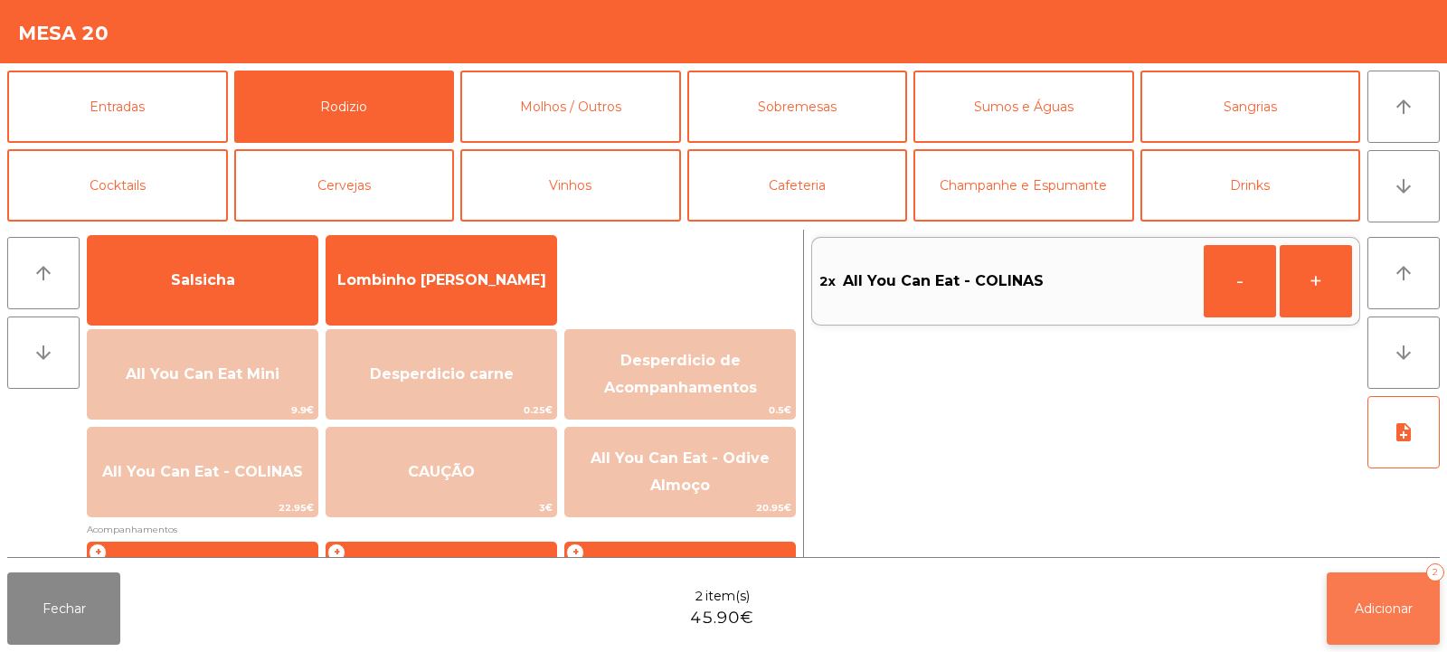
click at [1336, 577] on button "Adicionar 2" at bounding box center [1383, 609] width 113 height 72
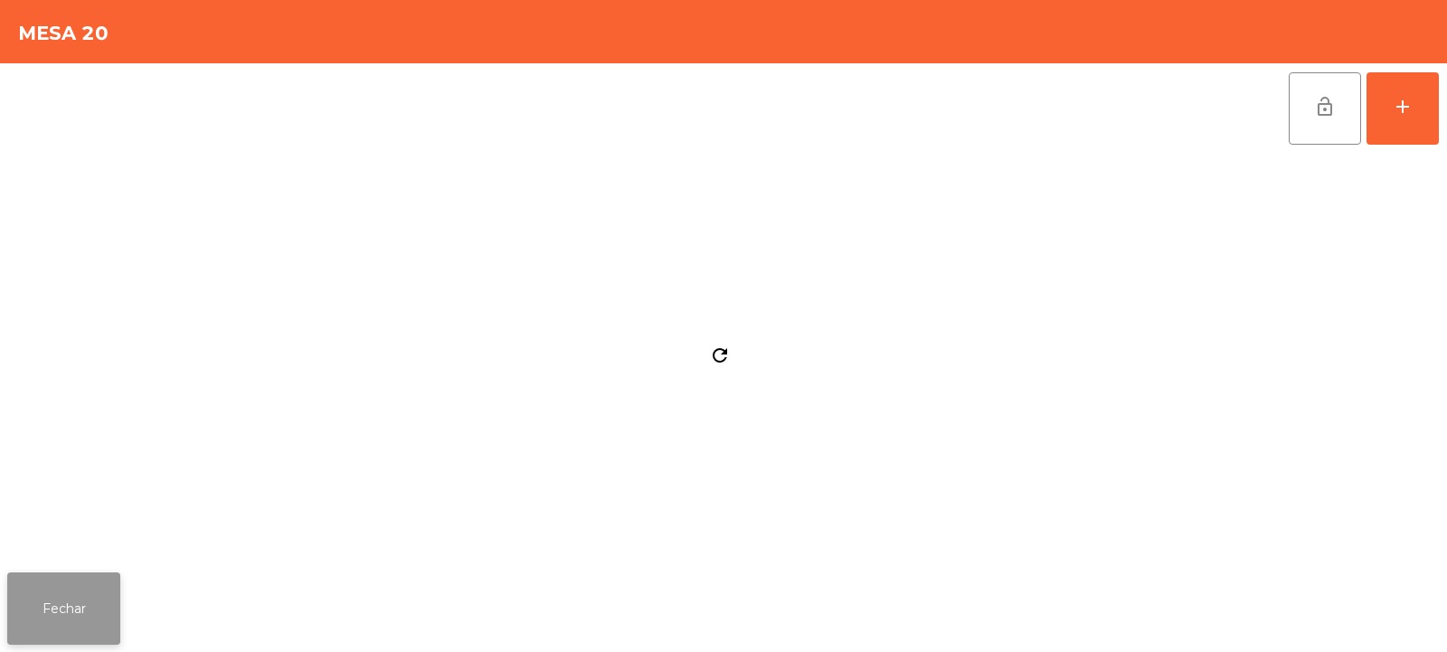
click at [80, 600] on button "Fechar" at bounding box center [63, 609] width 113 height 72
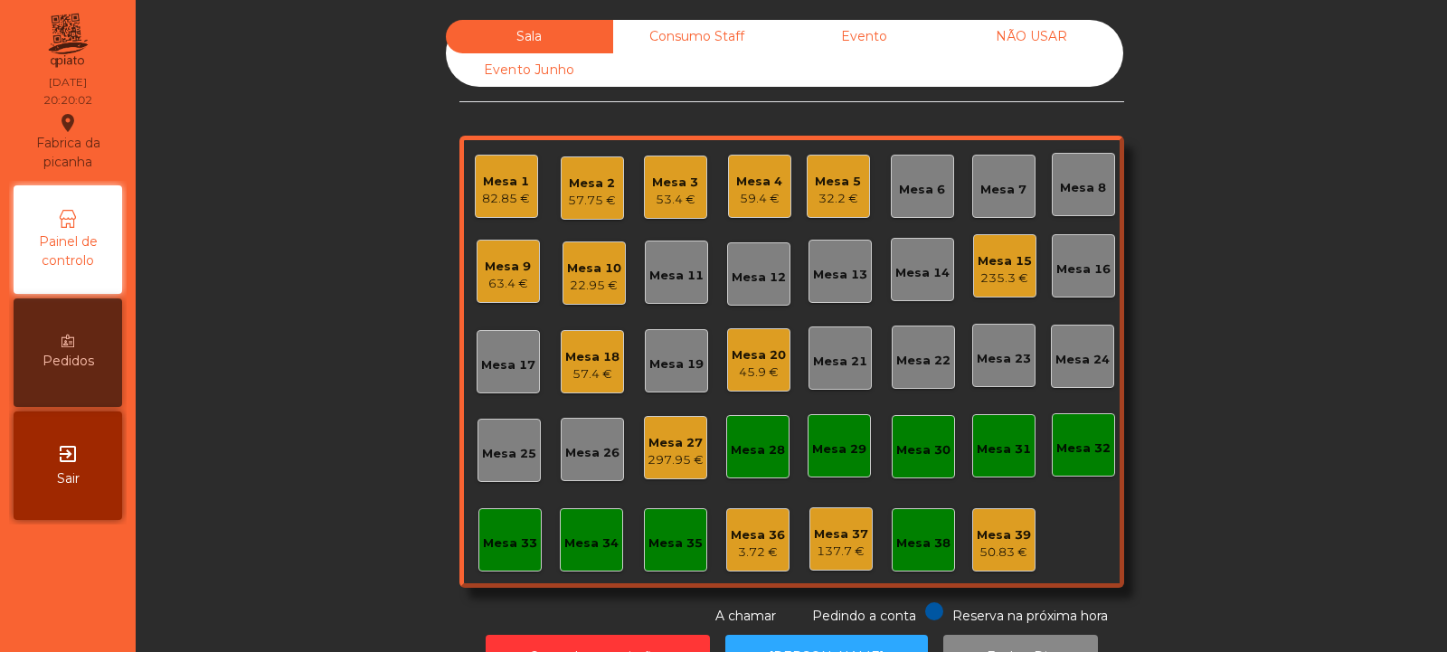
click at [1016, 351] on div "Mesa 23" at bounding box center [1004, 359] width 54 height 18
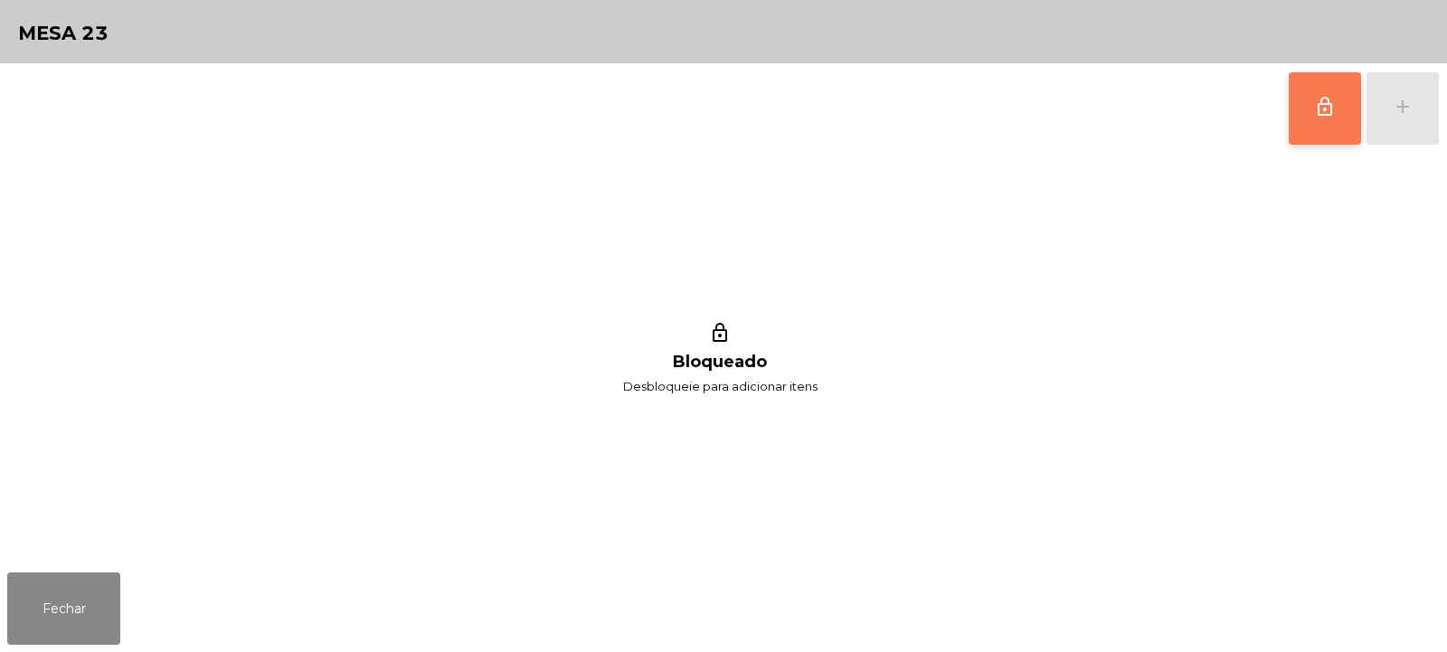
click at [1315, 87] on button "lock_outline" at bounding box center [1325, 108] width 72 height 72
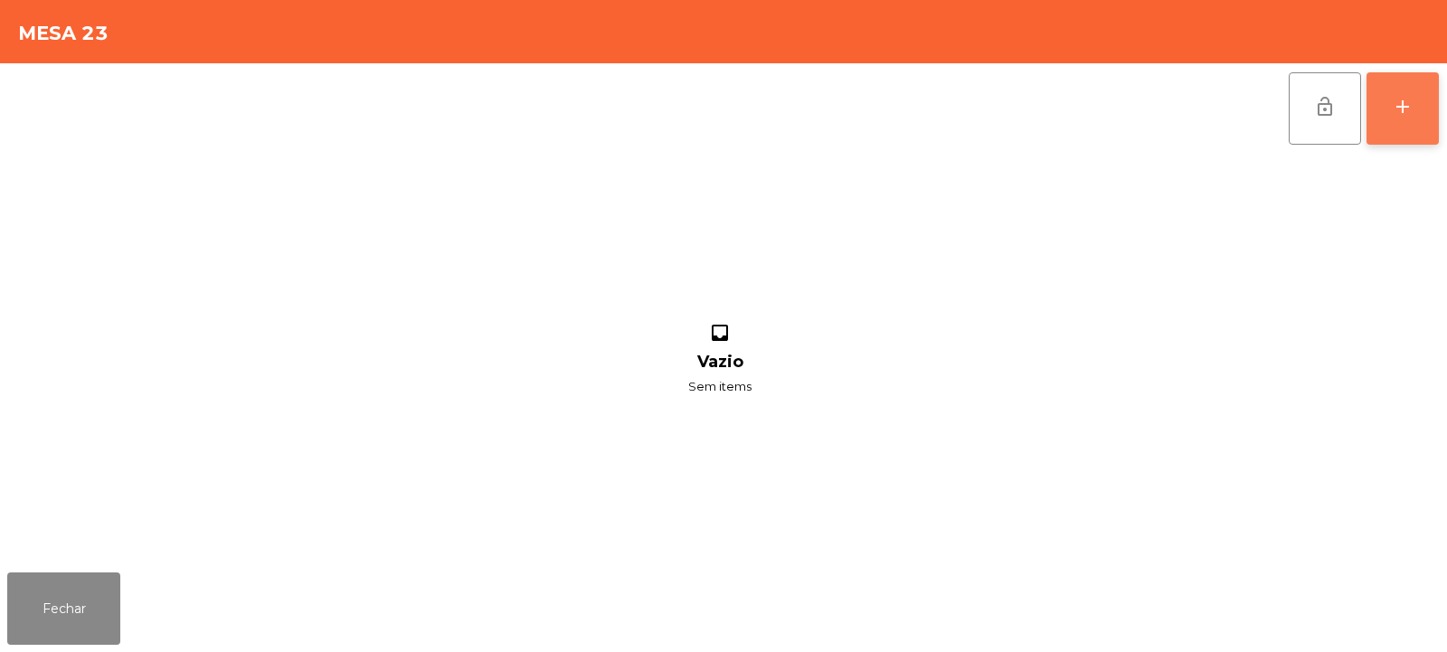
click at [1414, 108] on button "add" at bounding box center [1403, 108] width 72 height 72
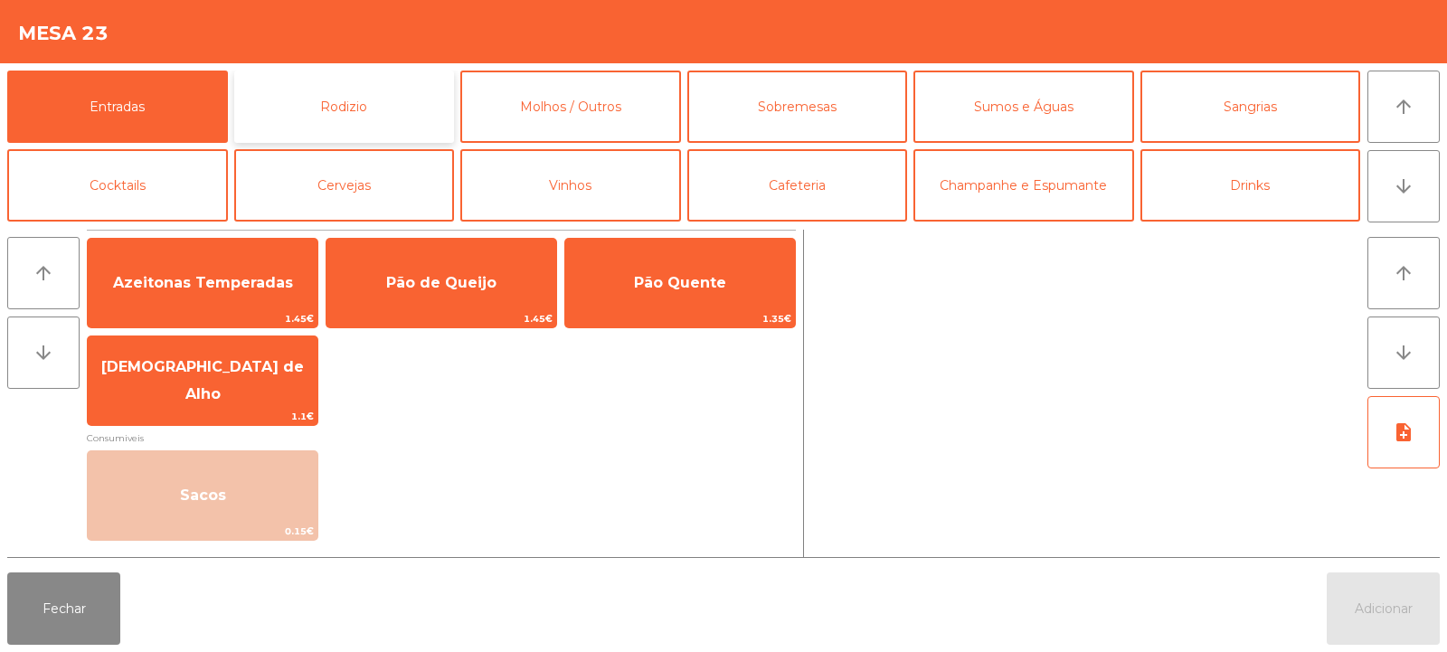
click at [336, 100] on button "Rodizio" at bounding box center [344, 107] width 221 height 72
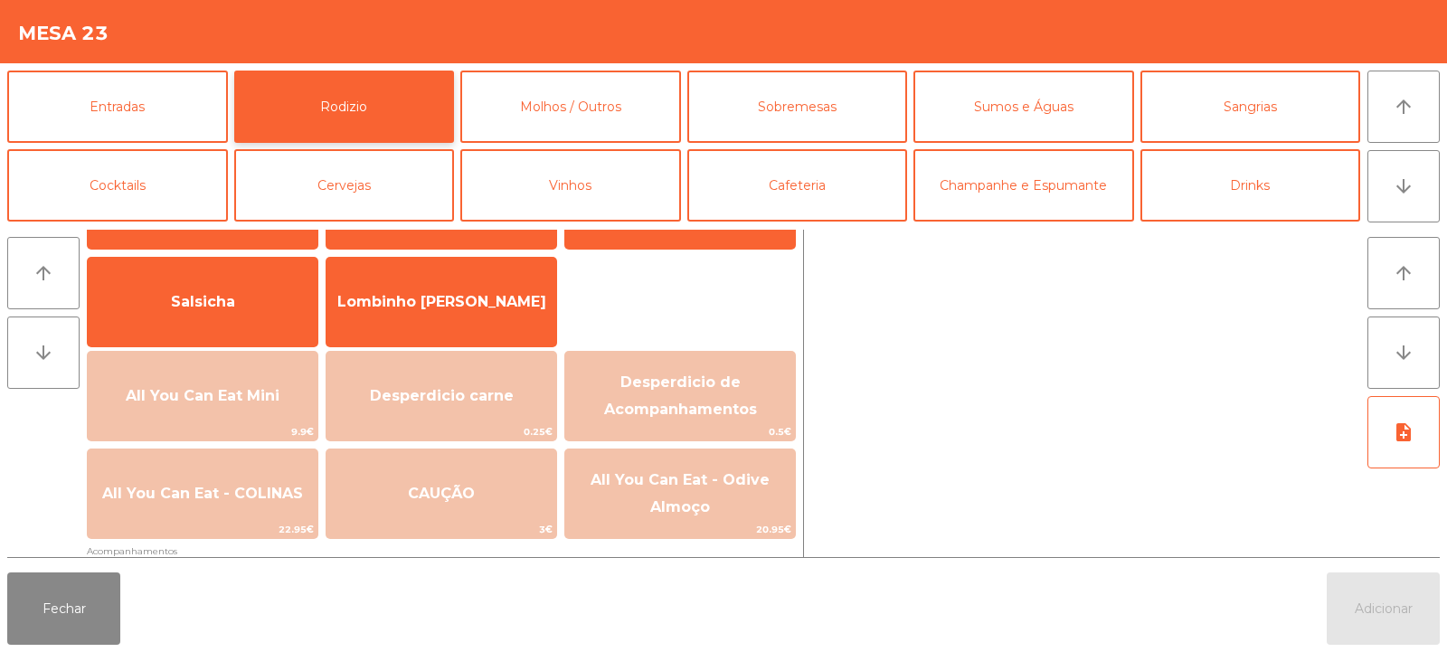
scroll to position [104, 0]
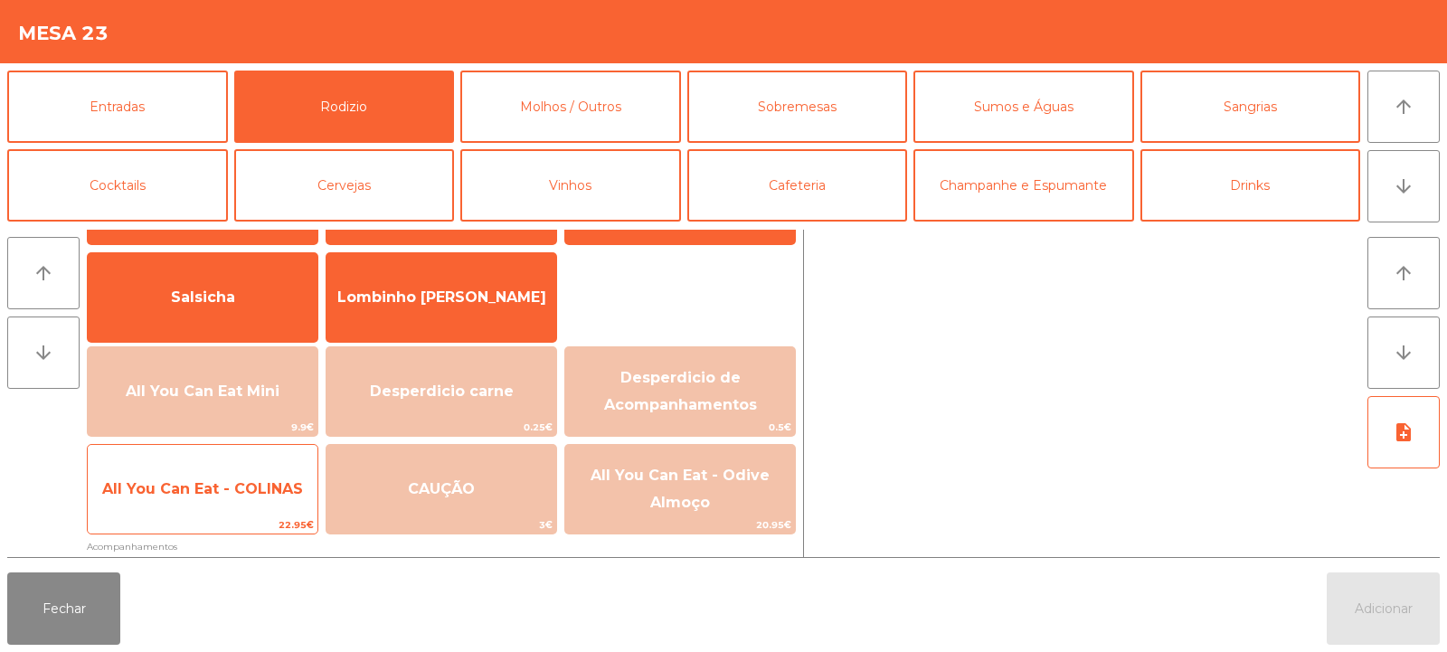
click at [238, 507] on span "All You Can Eat - COLINAS" at bounding box center [203, 489] width 230 height 49
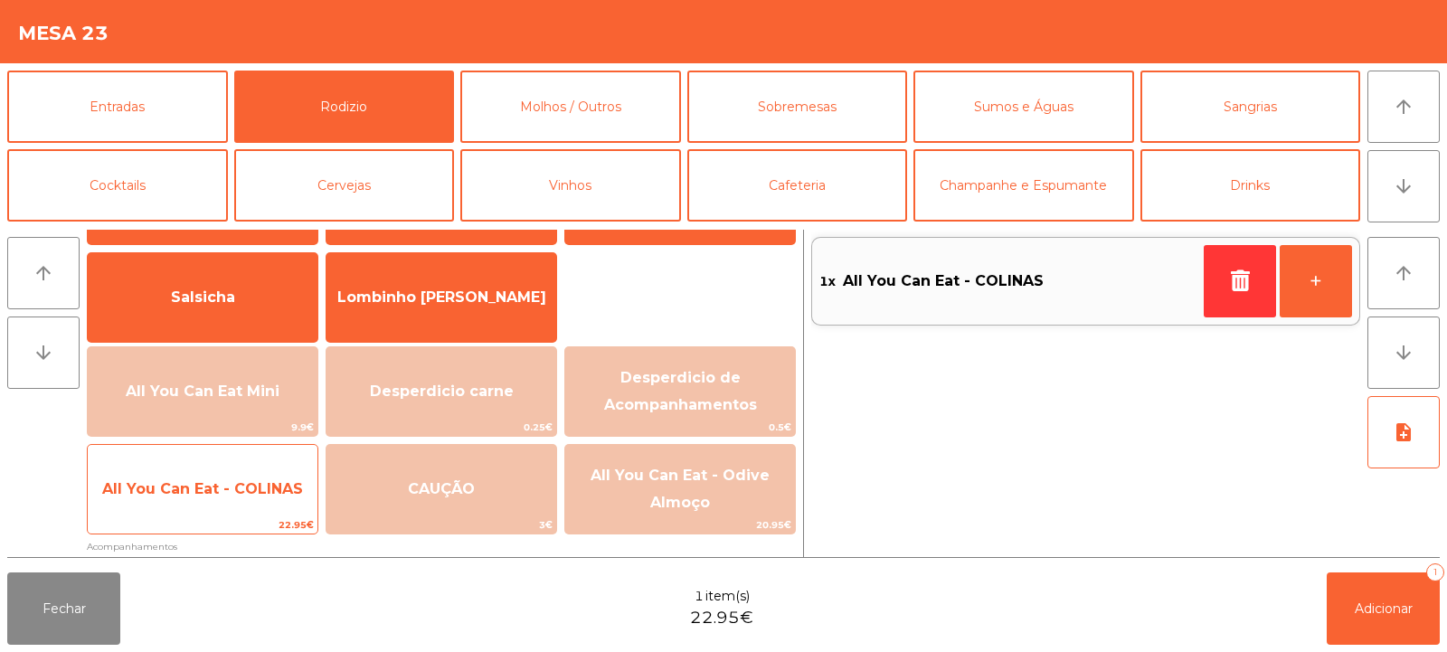
click at [241, 507] on span "All You Can Eat - COLINAS" at bounding box center [203, 489] width 230 height 49
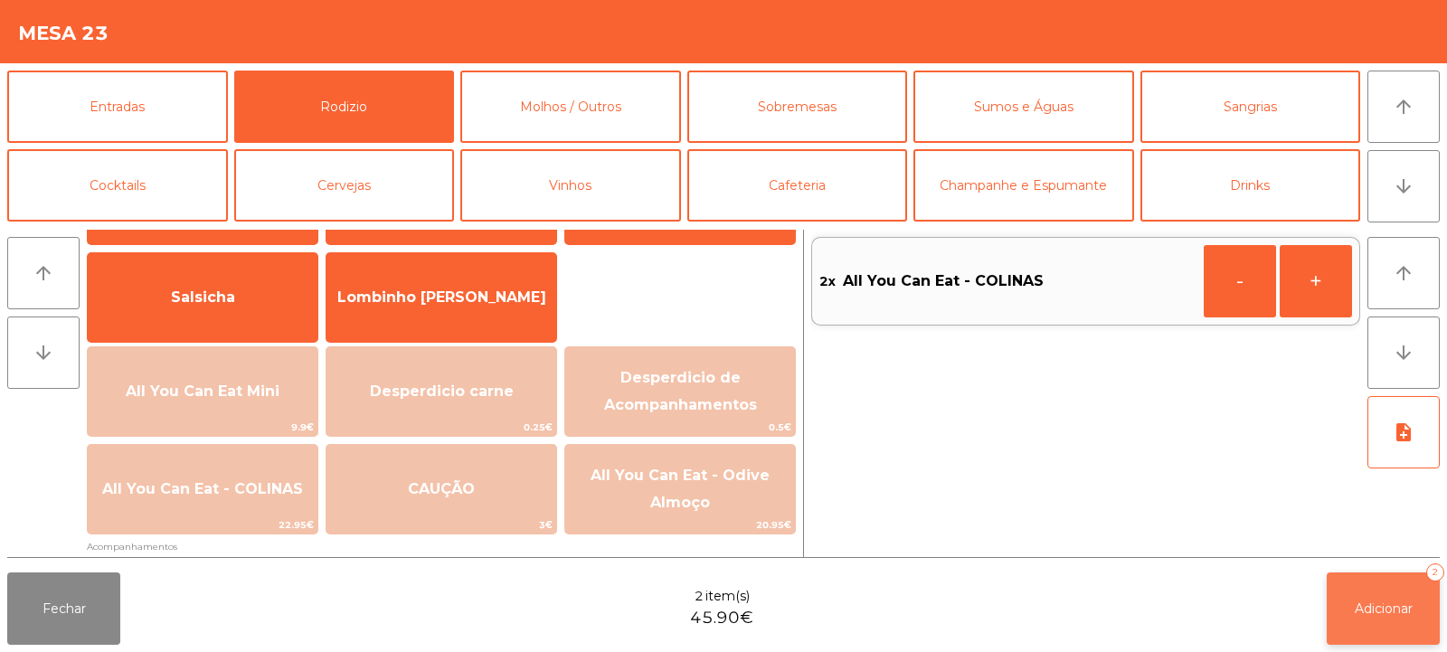
click at [1362, 614] on span "Adicionar" at bounding box center [1384, 609] width 58 height 16
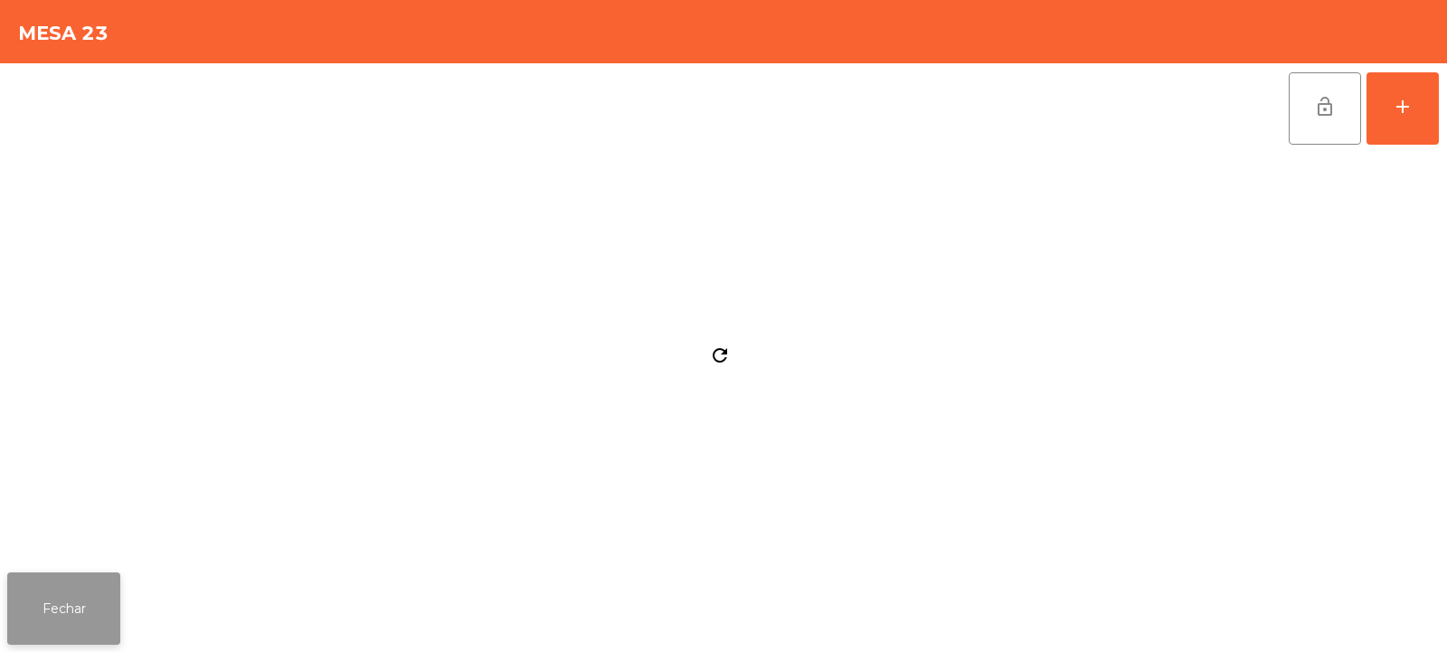
click at [56, 601] on button "Fechar" at bounding box center [63, 609] width 113 height 72
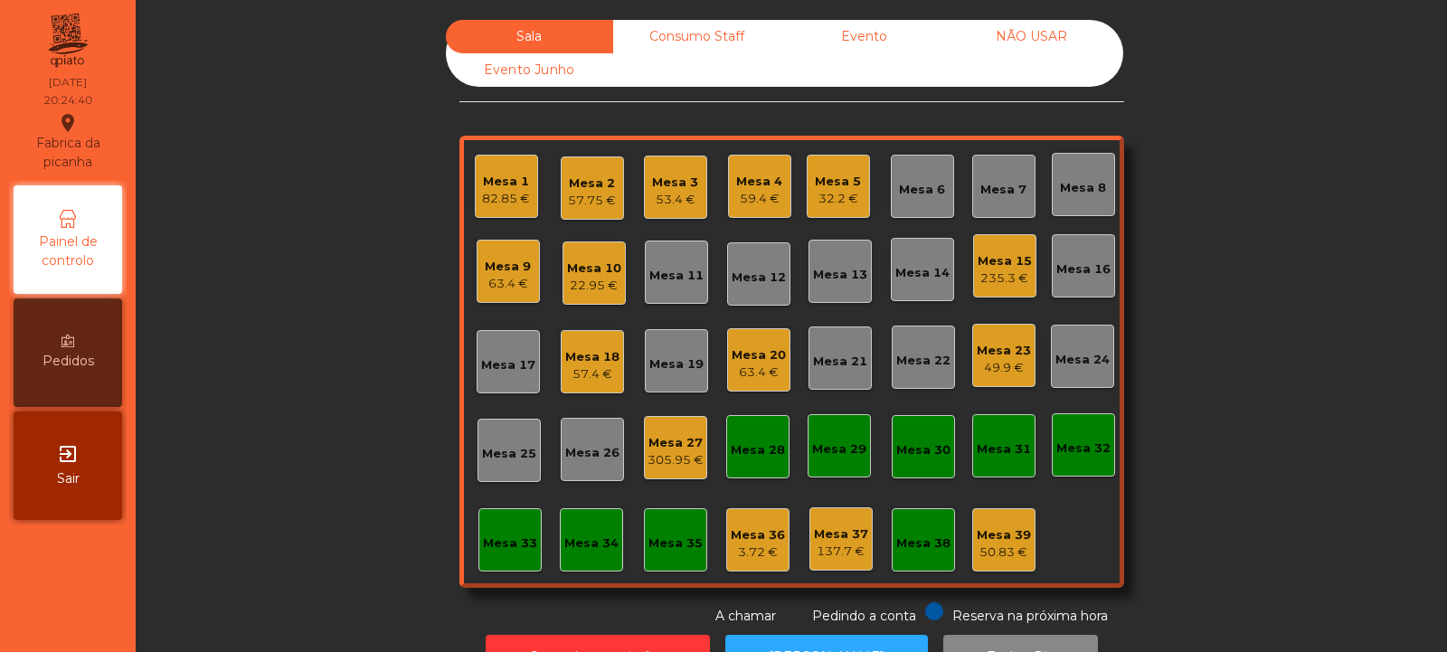
click at [1093, 178] on div "Mesa 8" at bounding box center [1083, 184] width 46 height 25
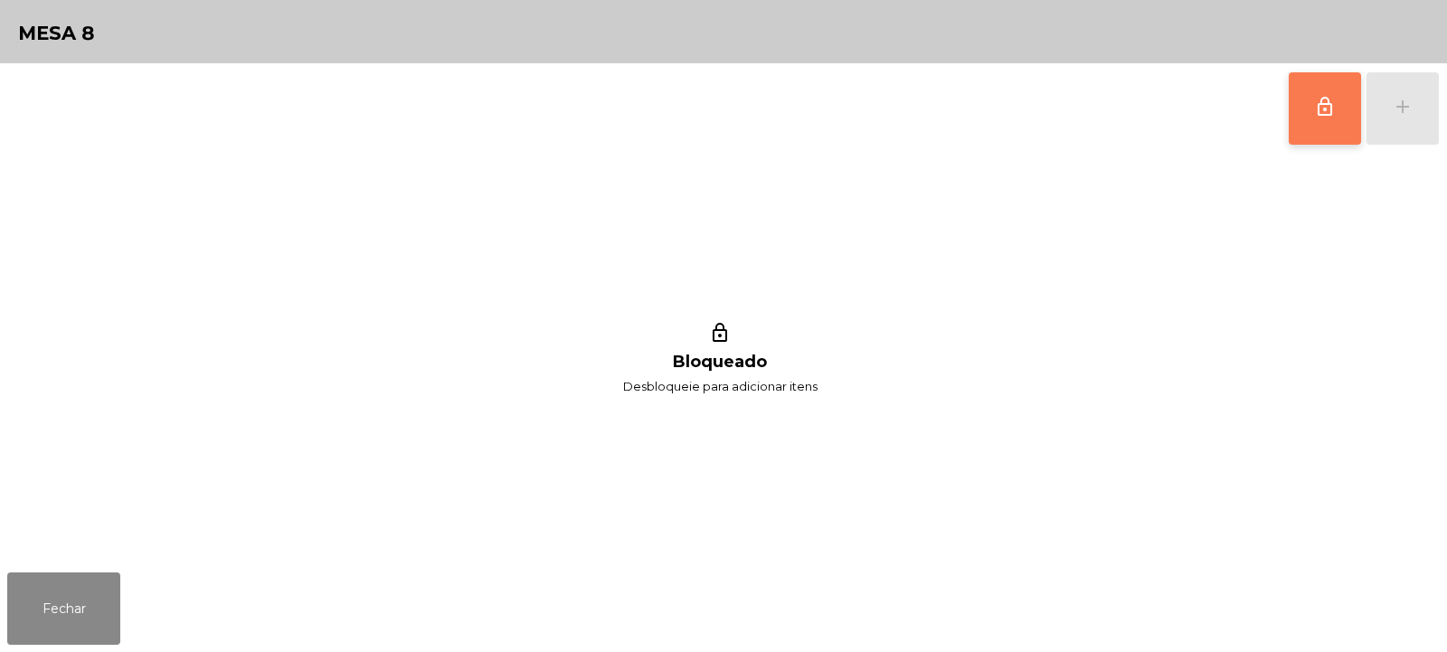
click at [1319, 133] on button "lock_outline" at bounding box center [1325, 108] width 72 height 72
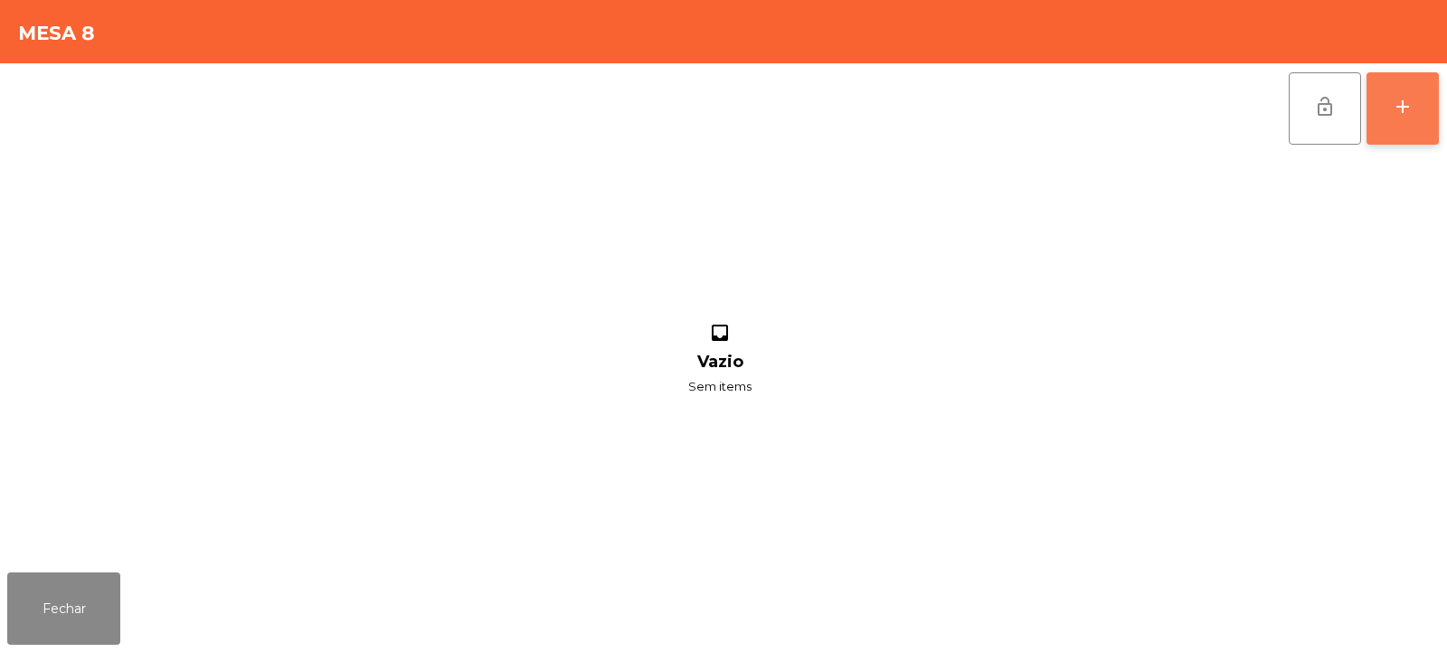
click at [1405, 107] on div "add" at bounding box center [1403, 107] width 22 height 22
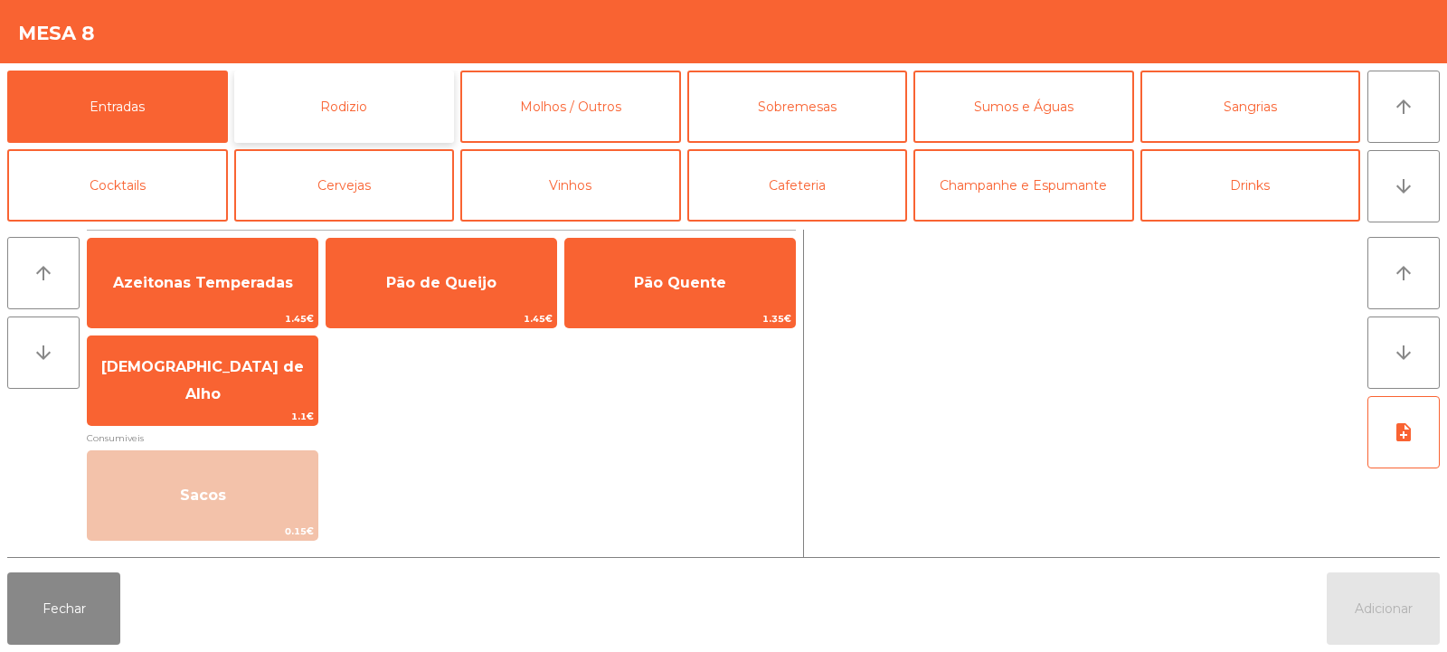
click at [386, 128] on button "Rodizio" at bounding box center [344, 107] width 221 height 72
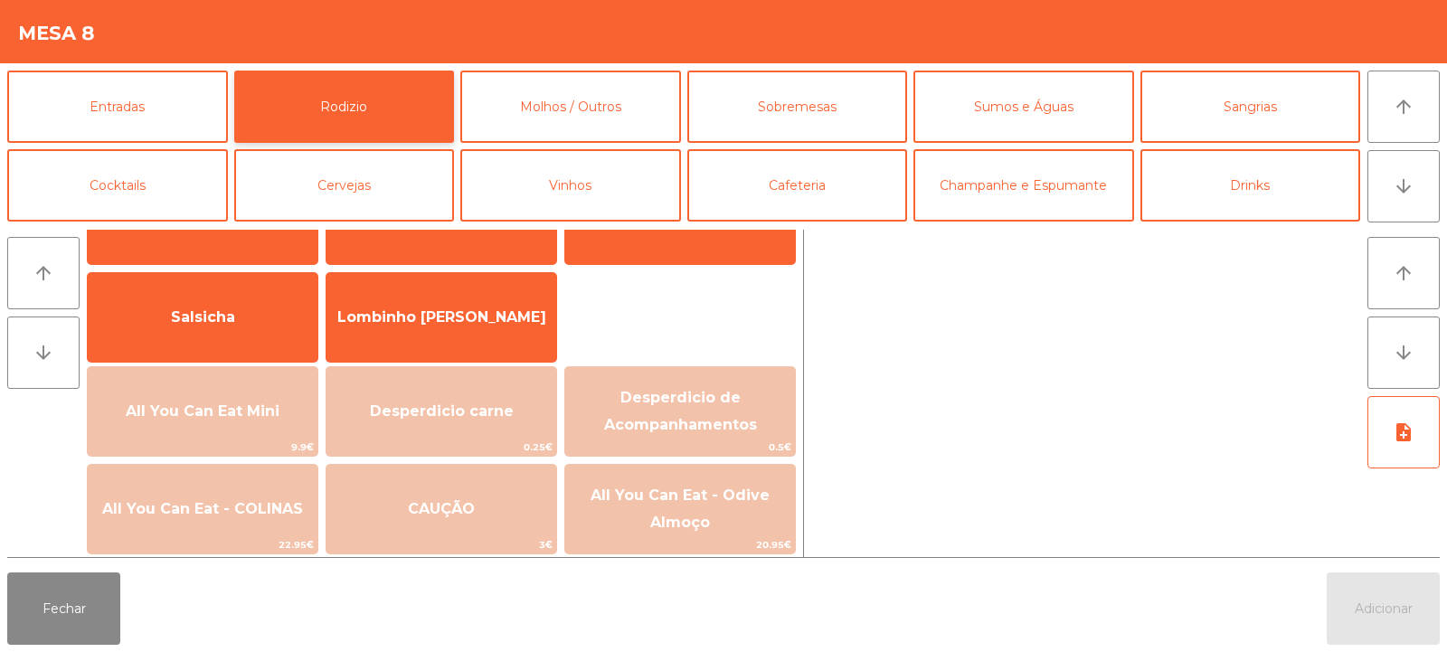
scroll to position [99, 0]
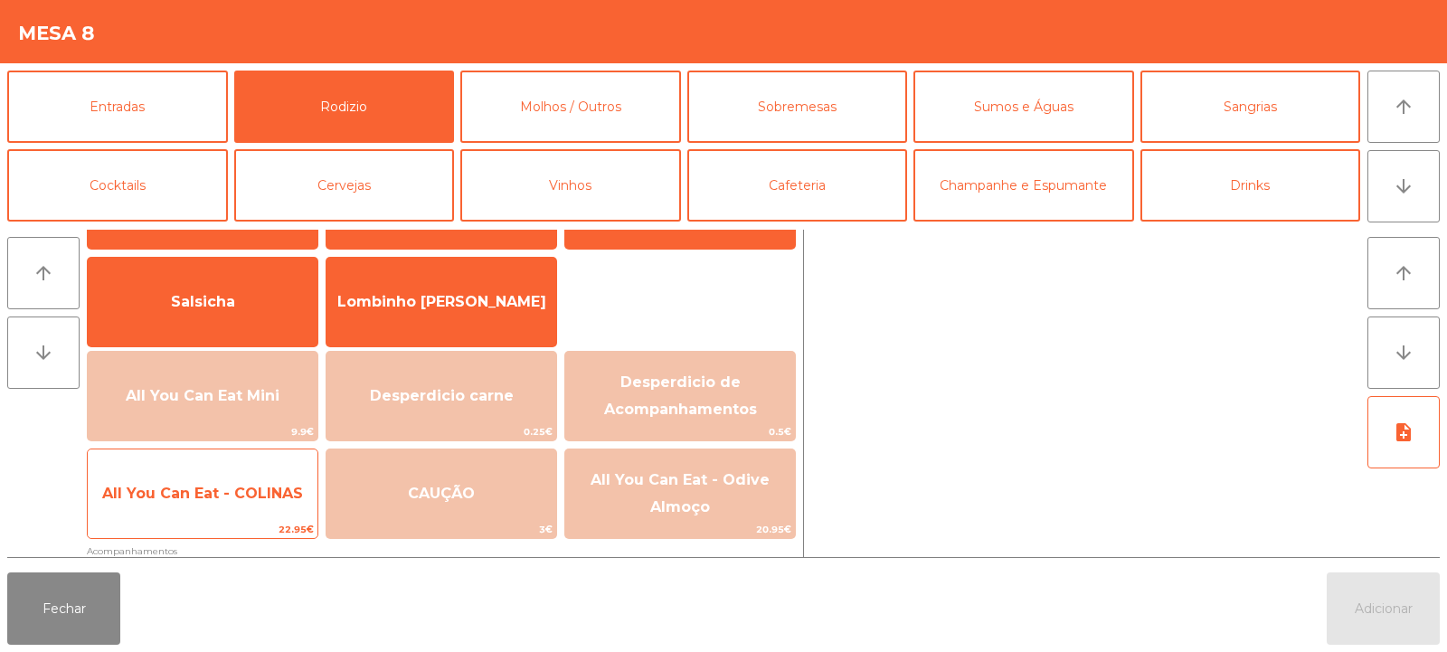
click at [266, 503] on span "All You Can Eat - COLINAS" at bounding box center [203, 493] width 230 height 49
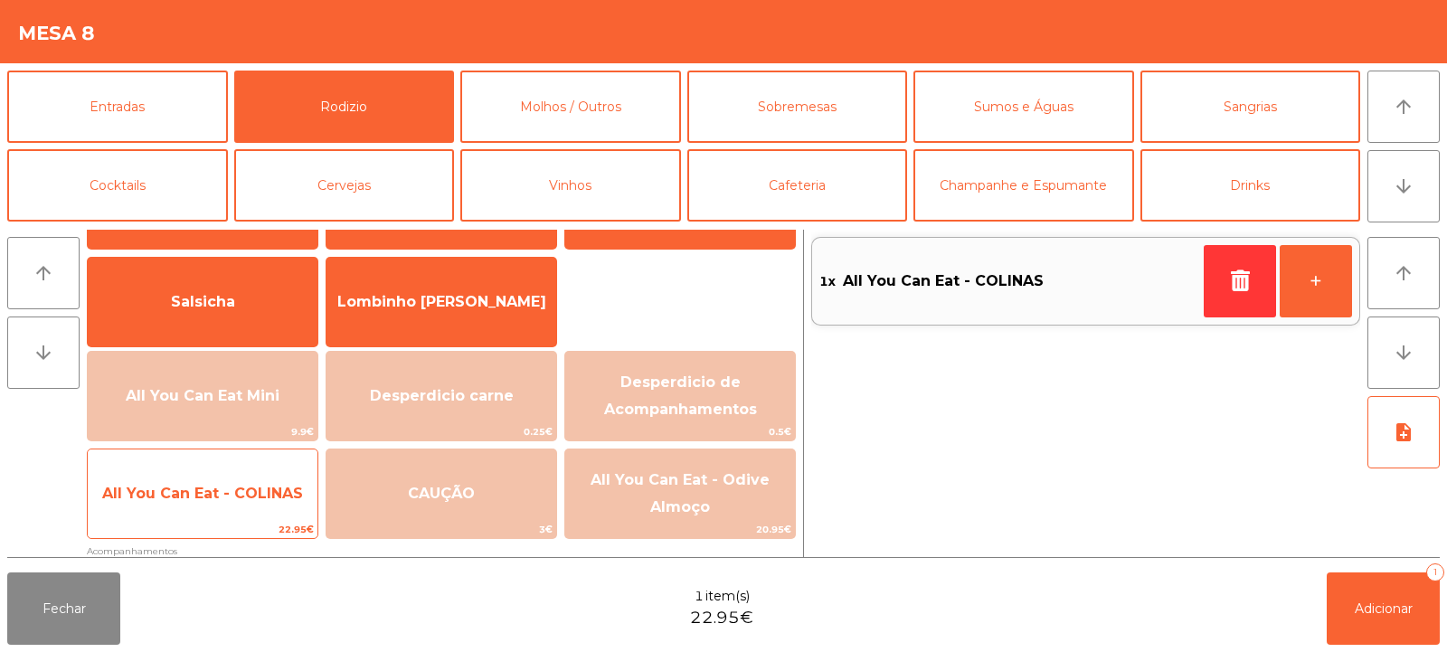
click at [275, 495] on span "All You Can Eat - COLINAS" at bounding box center [202, 493] width 201 height 17
click at [276, 507] on span "All You Can Eat - COLINAS" at bounding box center [203, 493] width 230 height 49
click at [281, 496] on span "All You Can Eat - COLINAS" at bounding box center [202, 493] width 201 height 17
click at [277, 495] on span "All You Can Eat - COLINAS" at bounding box center [202, 493] width 201 height 17
click at [274, 503] on span "All You Can Eat - COLINAS" at bounding box center [203, 493] width 230 height 49
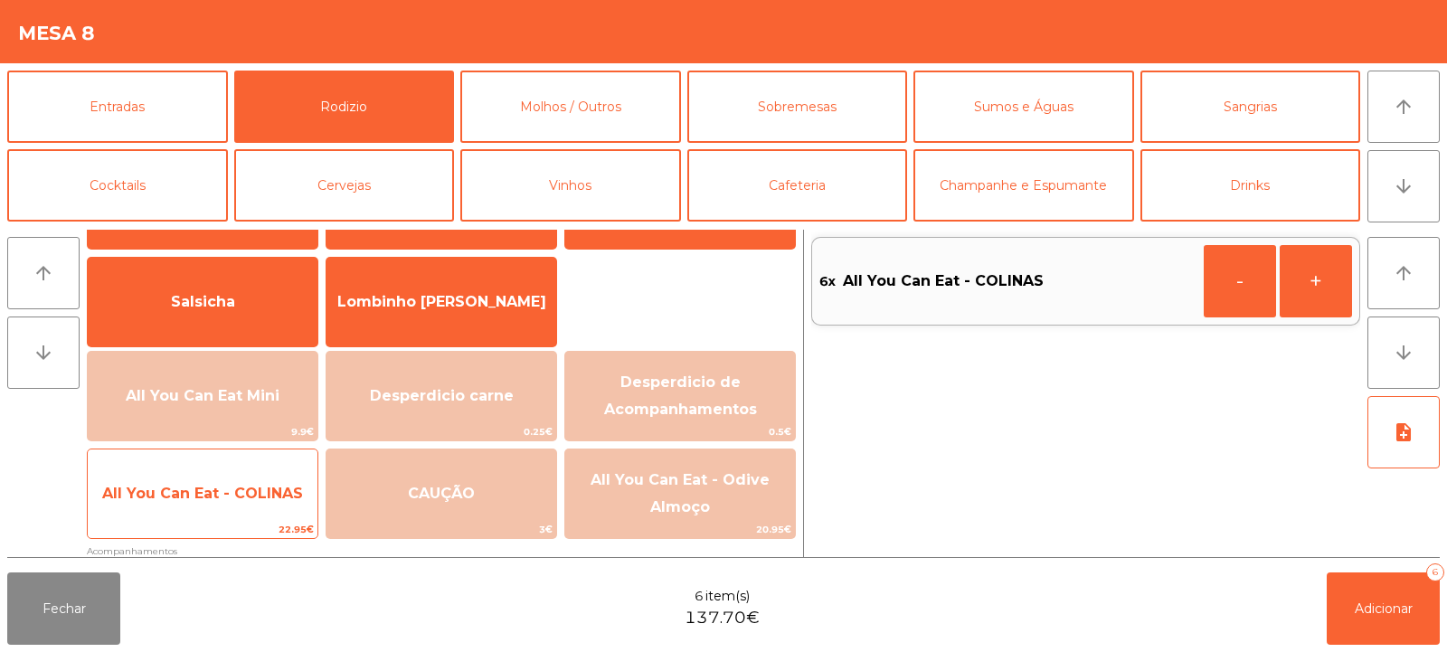
click at [269, 500] on span "All You Can Eat - COLINAS" at bounding box center [202, 493] width 201 height 17
click at [279, 514] on span "All You Can Eat - COLINAS" at bounding box center [203, 493] width 230 height 49
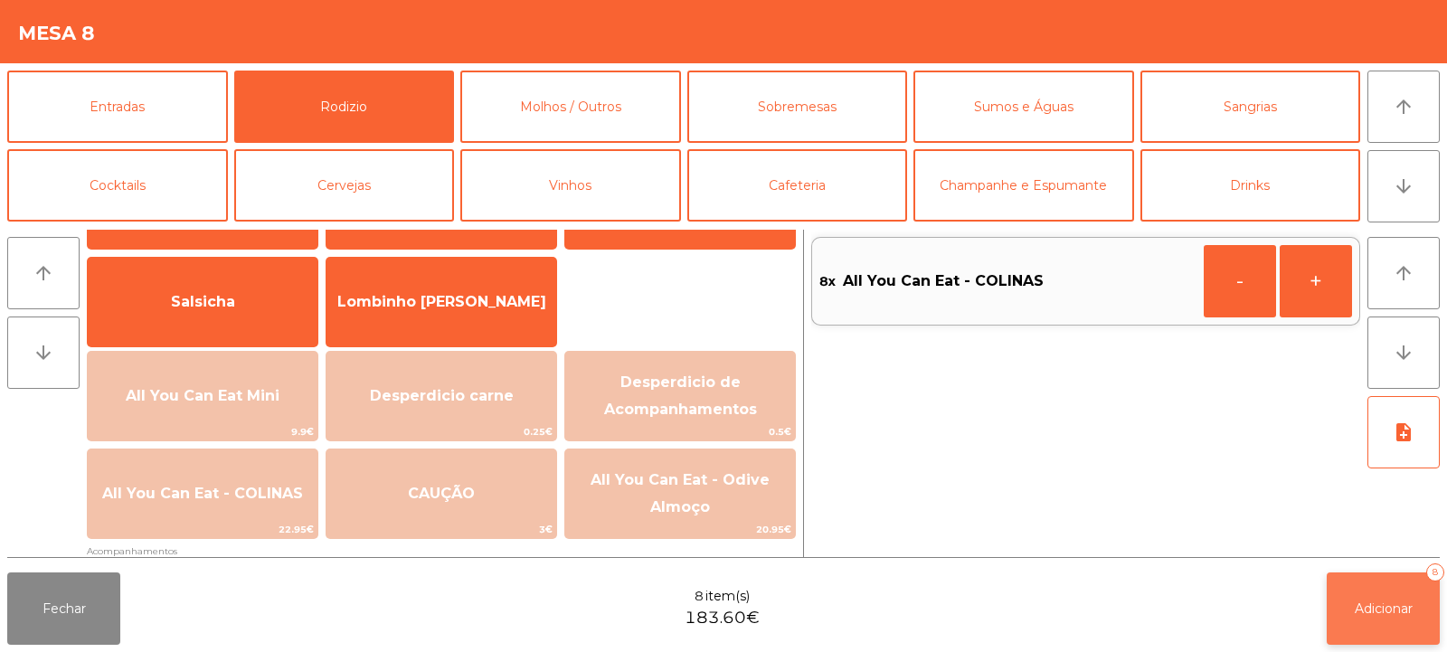
click at [1346, 618] on button "Adicionar 8" at bounding box center [1383, 609] width 113 height 72
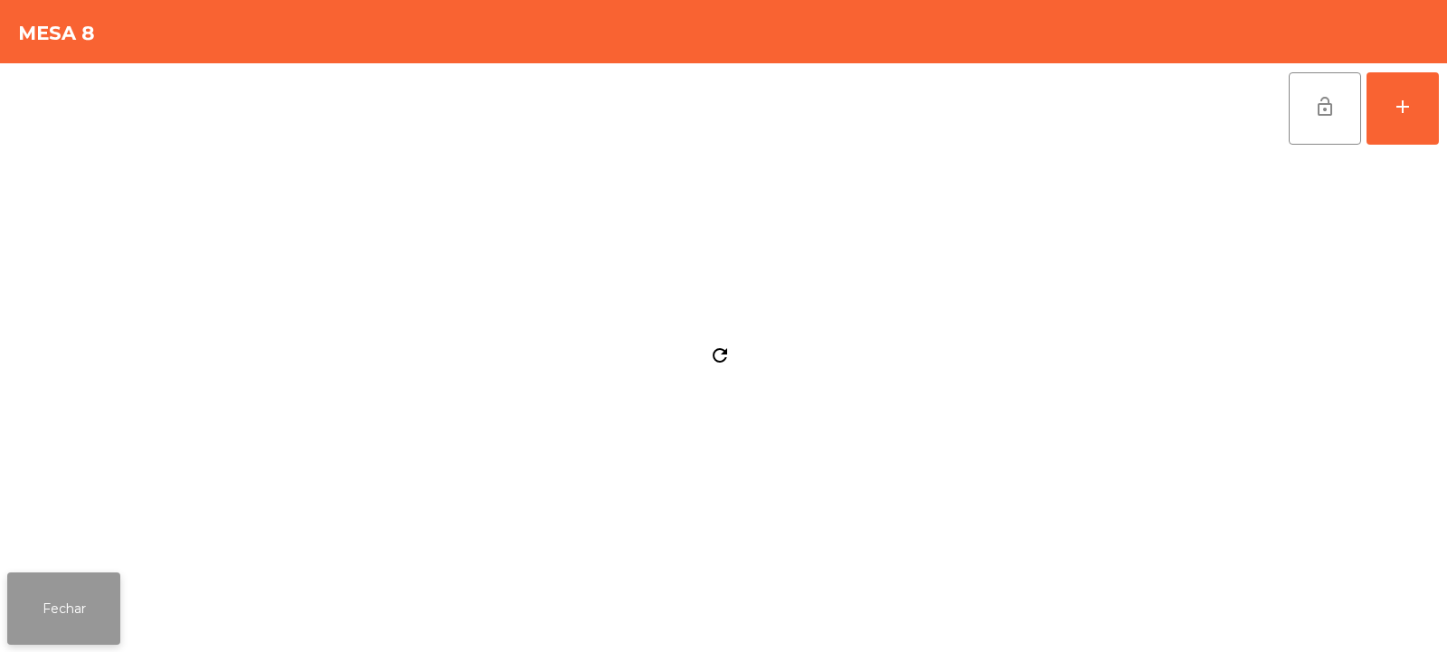
click at [113, 594] on button "Fechar" at bounding box center [63, 609] width 113 height 72
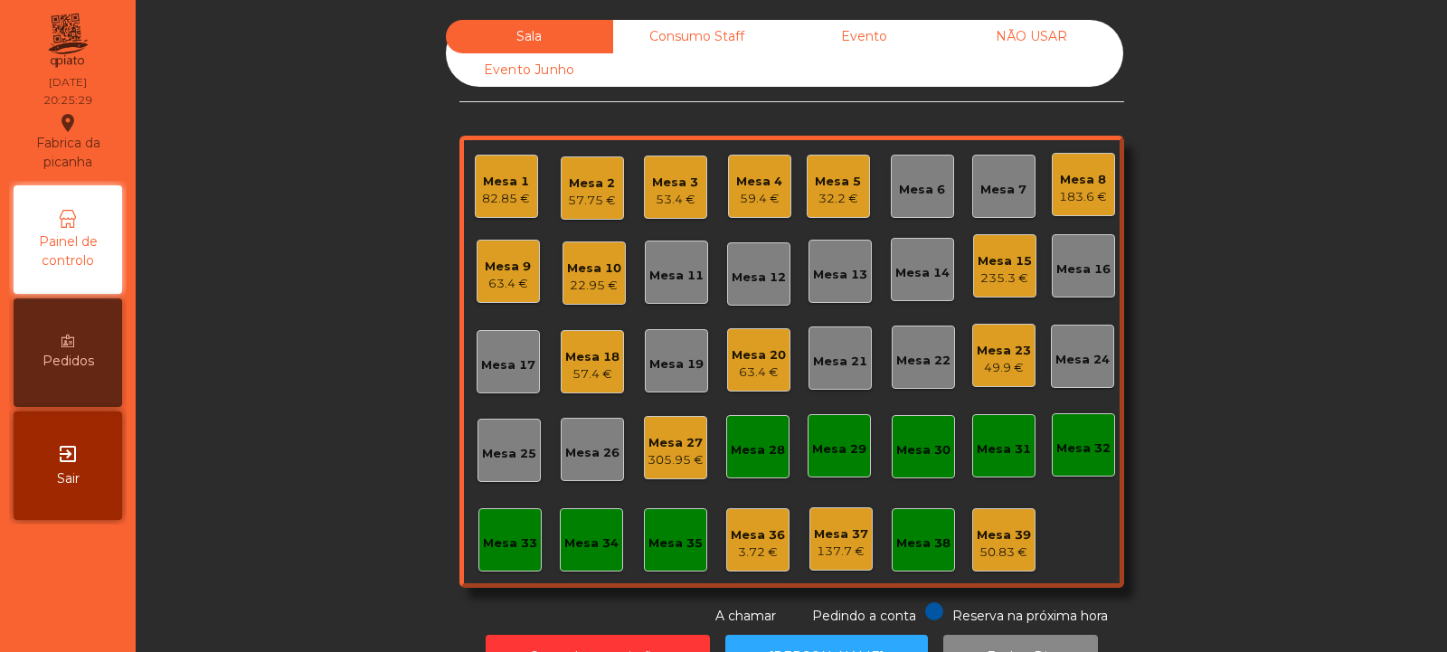
click at [829, 373] on div "Mesa 21" at bounding box center [840, 358] width 63 height 63
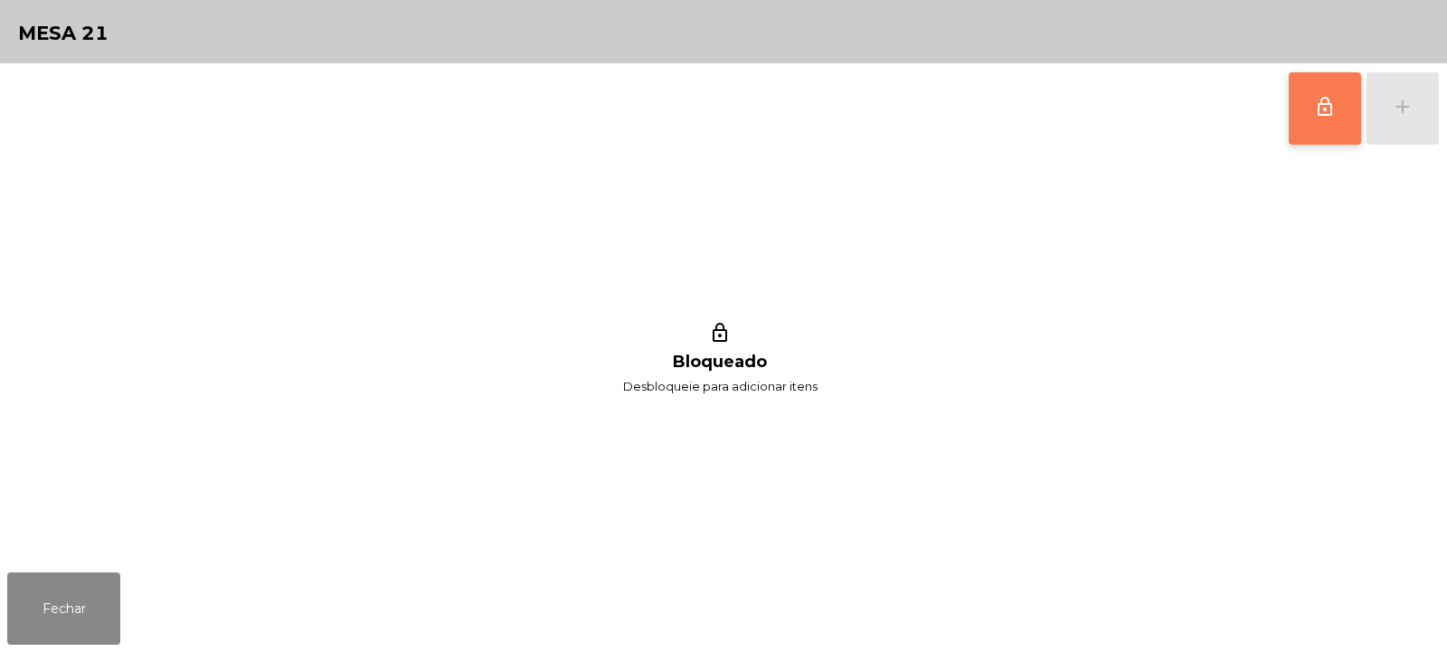
click at [1342, 103] on button "lock_outline" at bounding box center [1325, 108] width 72 height 72
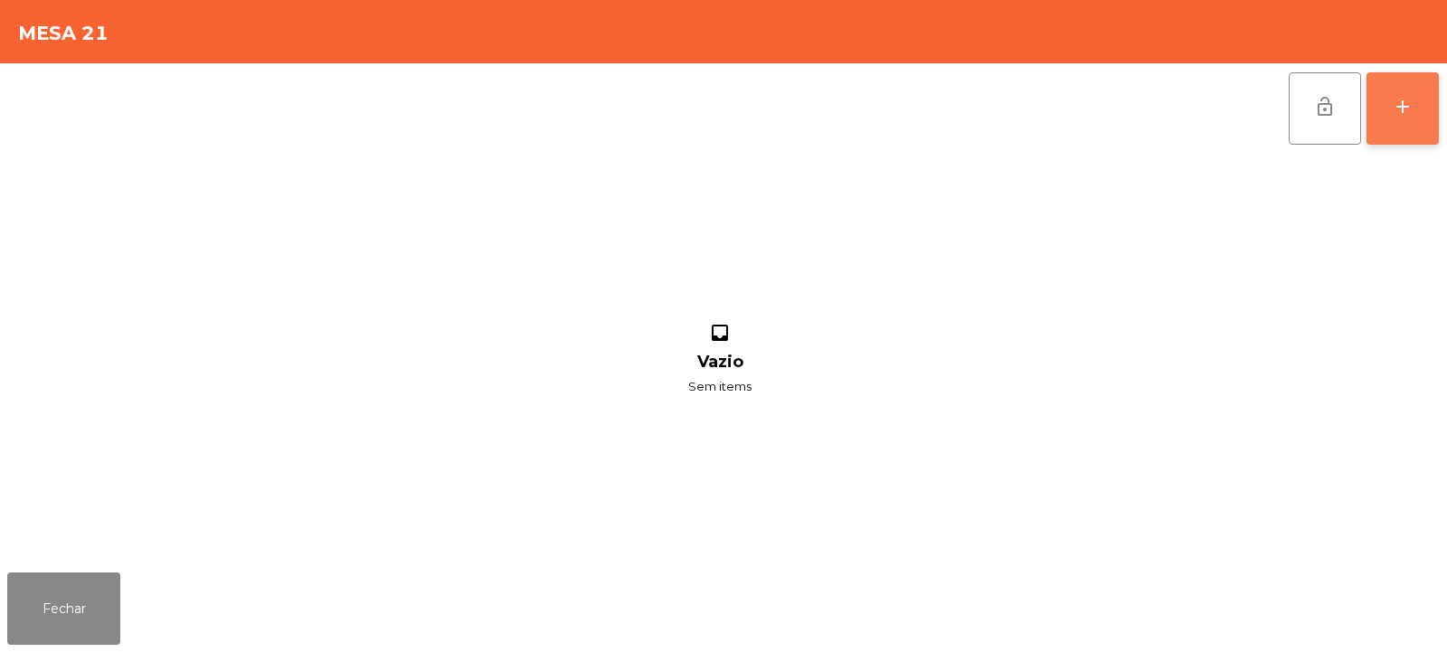
click at [1399, 97] on div "add" at bounding box center [1403, 107] width 22 height 22
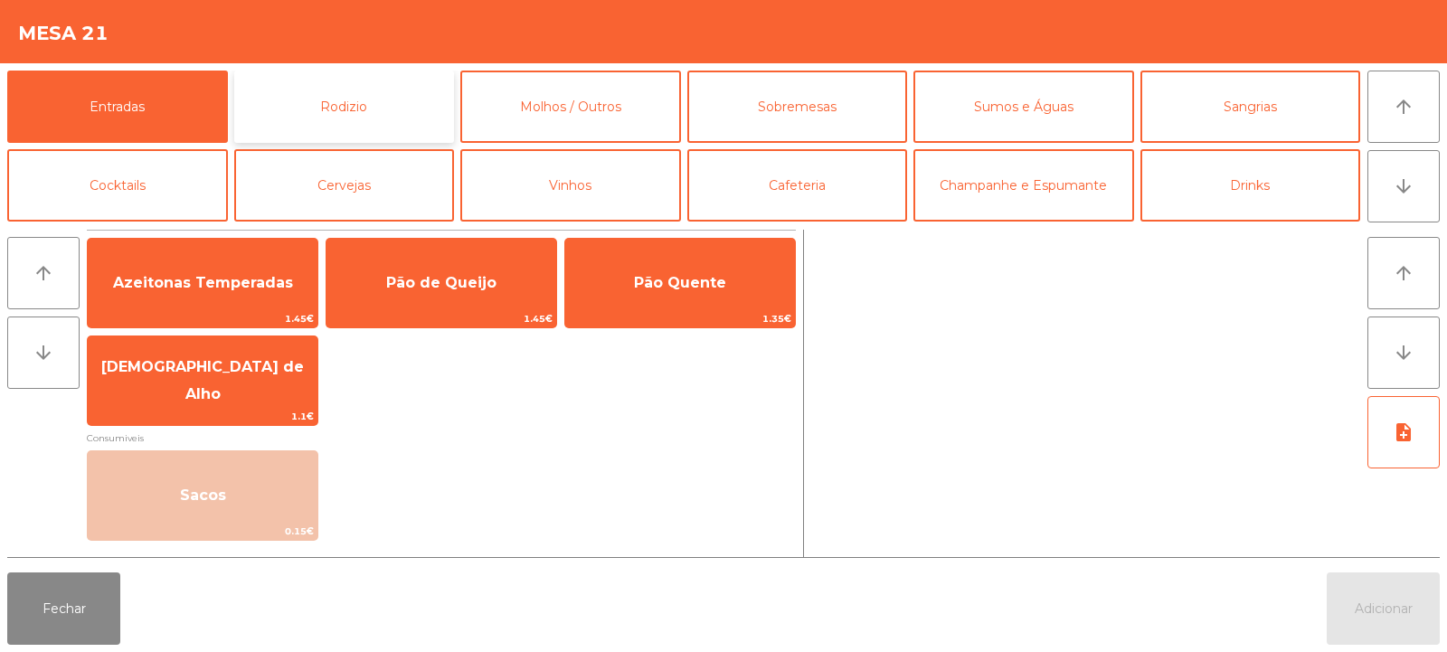
click at [315, 83] on button "Rodizio" at bounding box center [344, 107] width 221 height 72
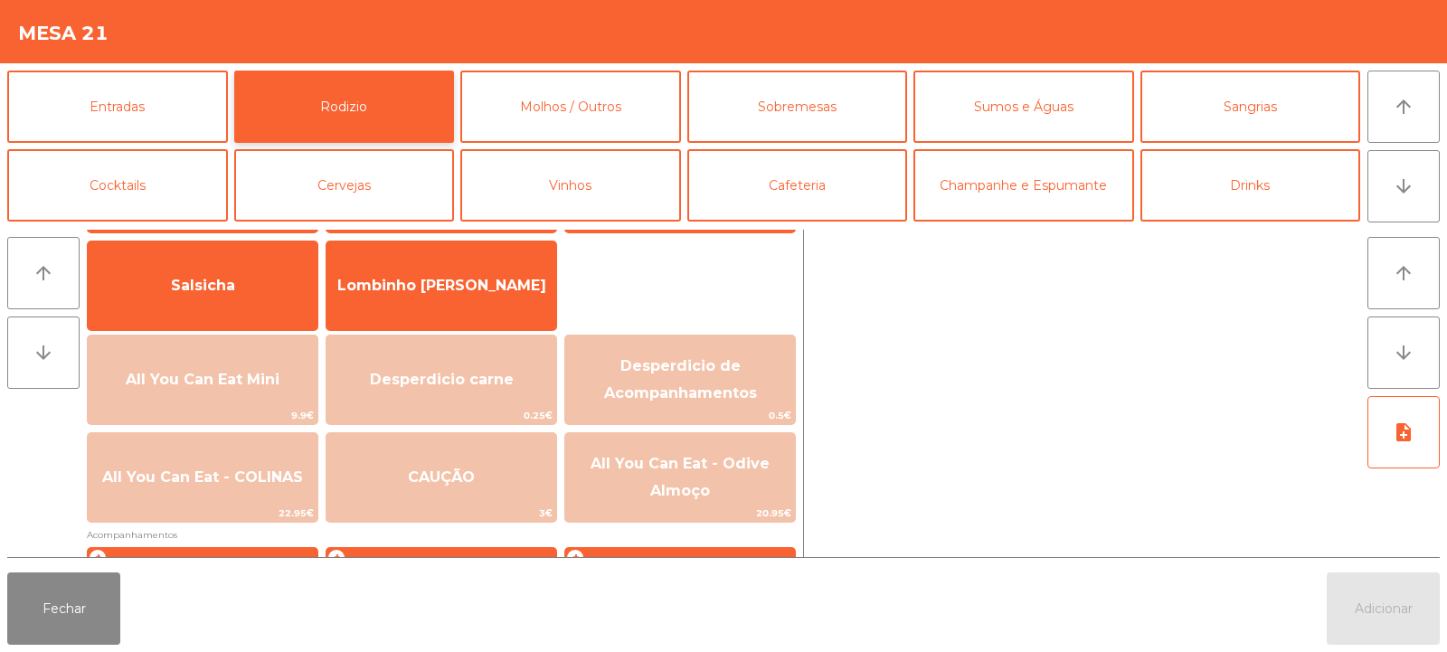
scroll to position [139, 0]
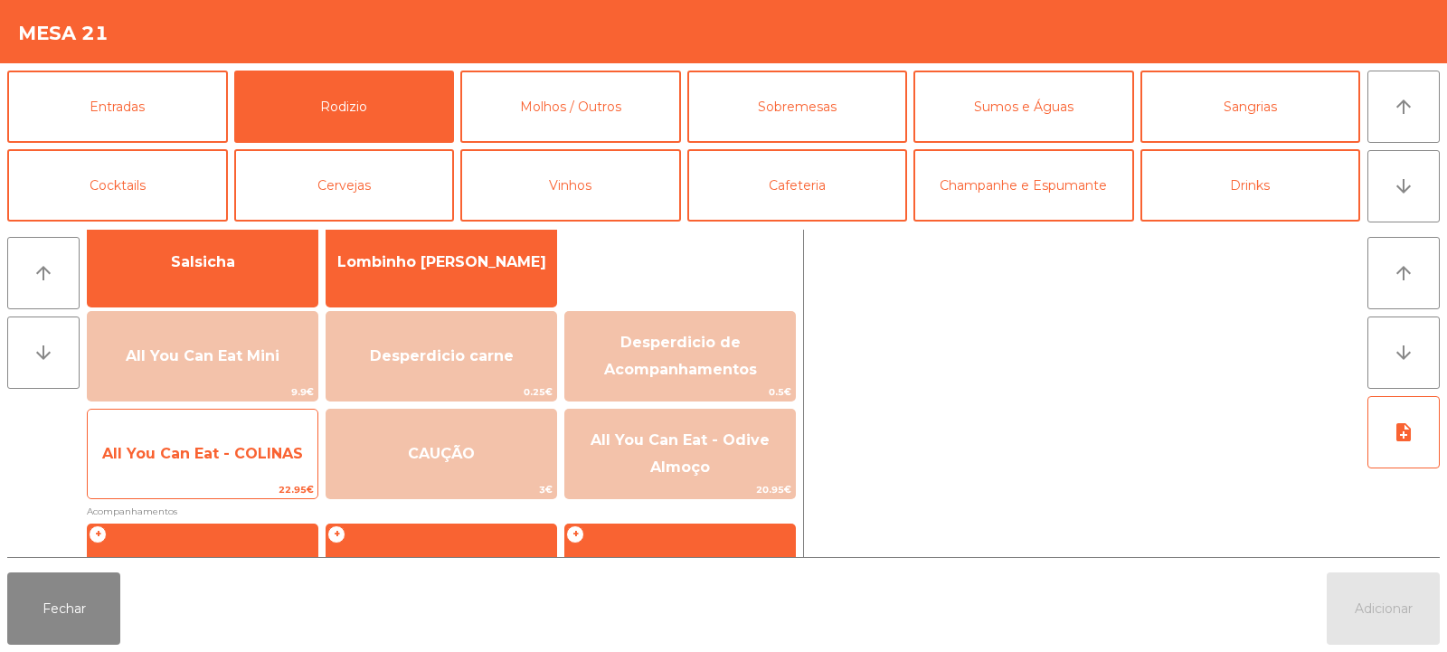
click at [260, 463] on span "All You Can Eat - COLINAS" at bounding box center [203, 454] width 230 height 49
click at [260, 466] on span "All You Can Eat - COLINAS" at bounding box center [203, 454] width 230 height 49
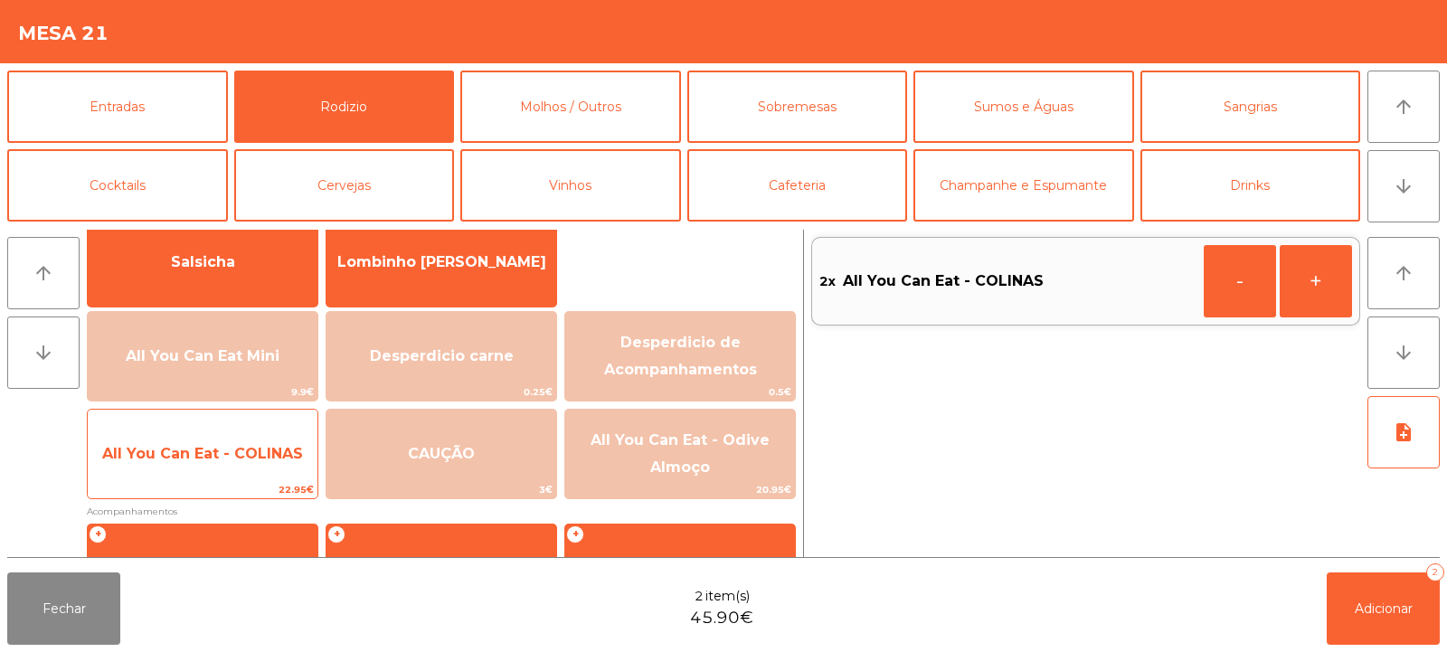
click at [270, 468] on span "All You Can Eat - COLINAS" at bounding box center [203, 454] width 230 height 49
click at [257, 469] on span "All You Can Eat - COLINAS" at bounding box center [203, 454] width 230 height 49
click at [231, 482] on span "22.95€" at bounding box center [203, 489] width 230 height 17
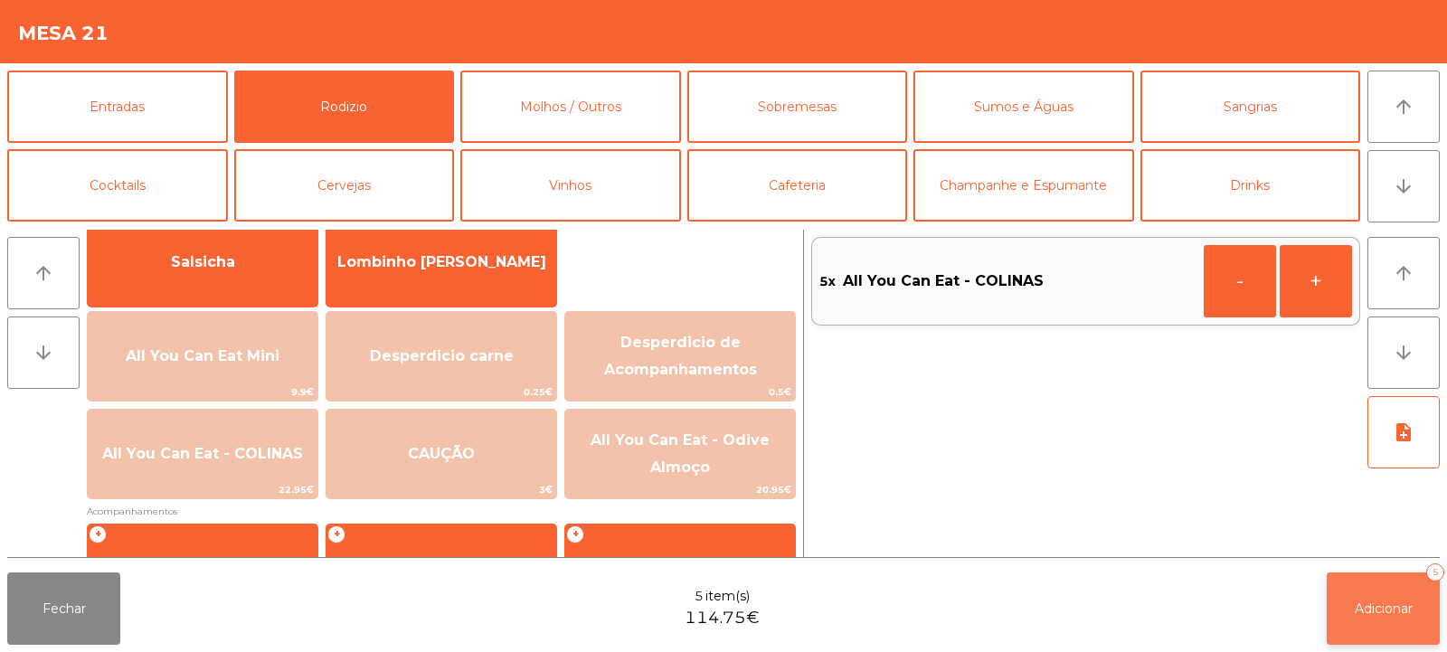
click at [1355, 593] on button "Adicionar 5" at bounding box center [1383, 609] width 113 height 72
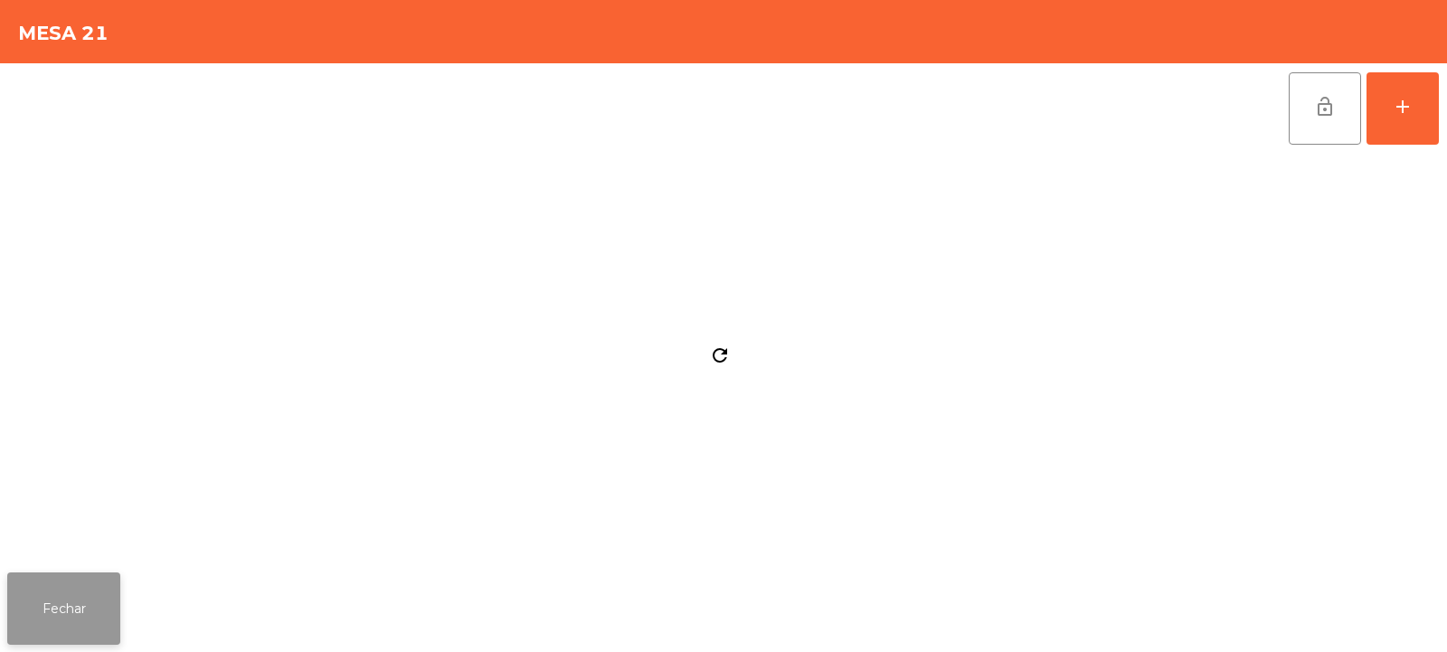
click at [72, 600] on button "Fechar" at bounding box center [63, 609] width 113 height 72
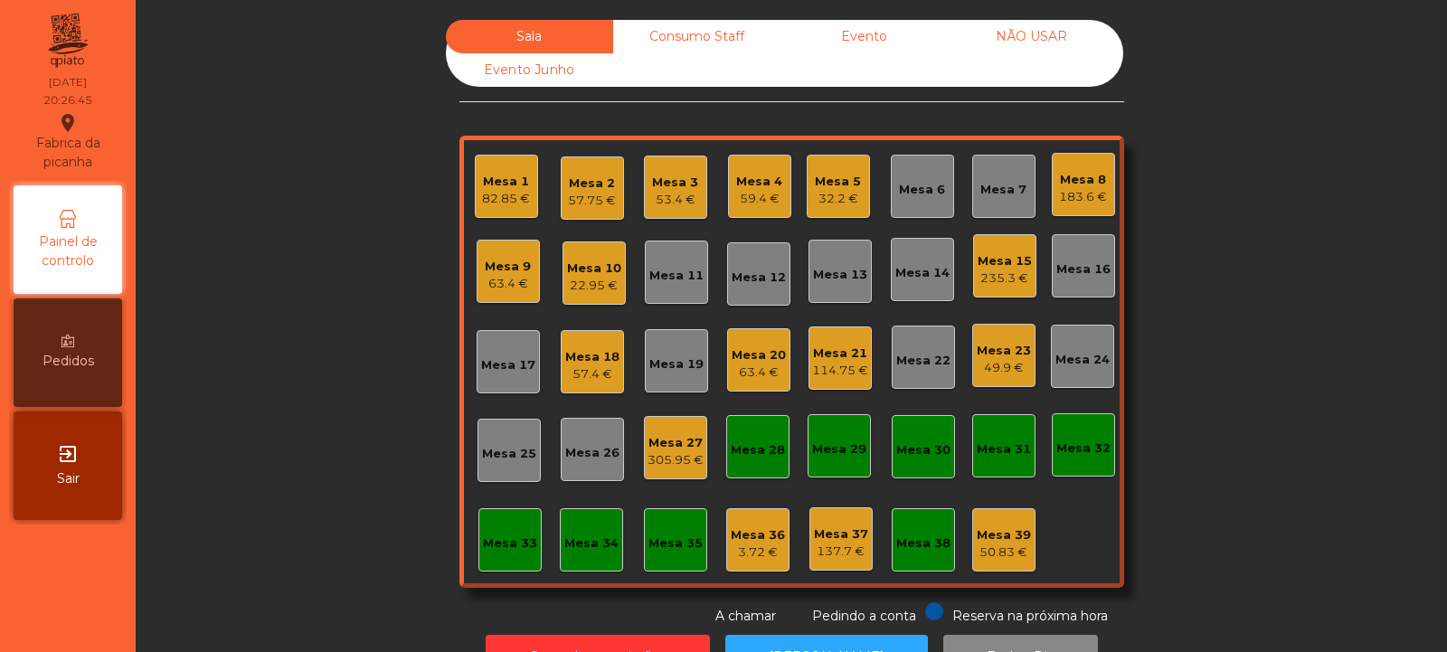
click at [319, 271] on div "Sala Consumo Staff Evento NÃO USAR Evento Junho Mesa 1 82.85 € Mesa 2 57.75 € M…" at bounding box center [791, 323] width 1263 height 606
click at [923, 368] on div "Mesa 22" at bounding box center [923, 361] width 54 height 18
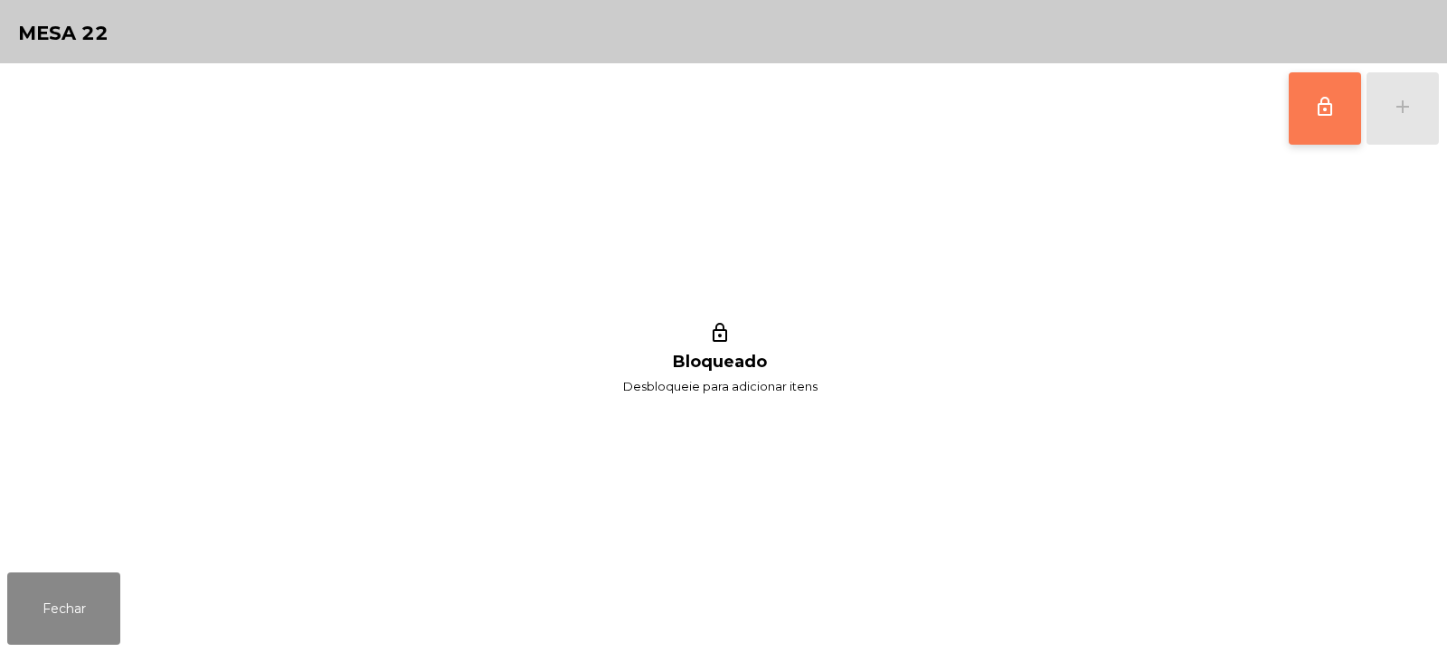
click at [1328, 110] on span "lock_outline" at bounding box center [1325, 107] width 22 height 22
click at [1427, 117] on button "add" at bounding box center [1403, 108] width 72 height 72
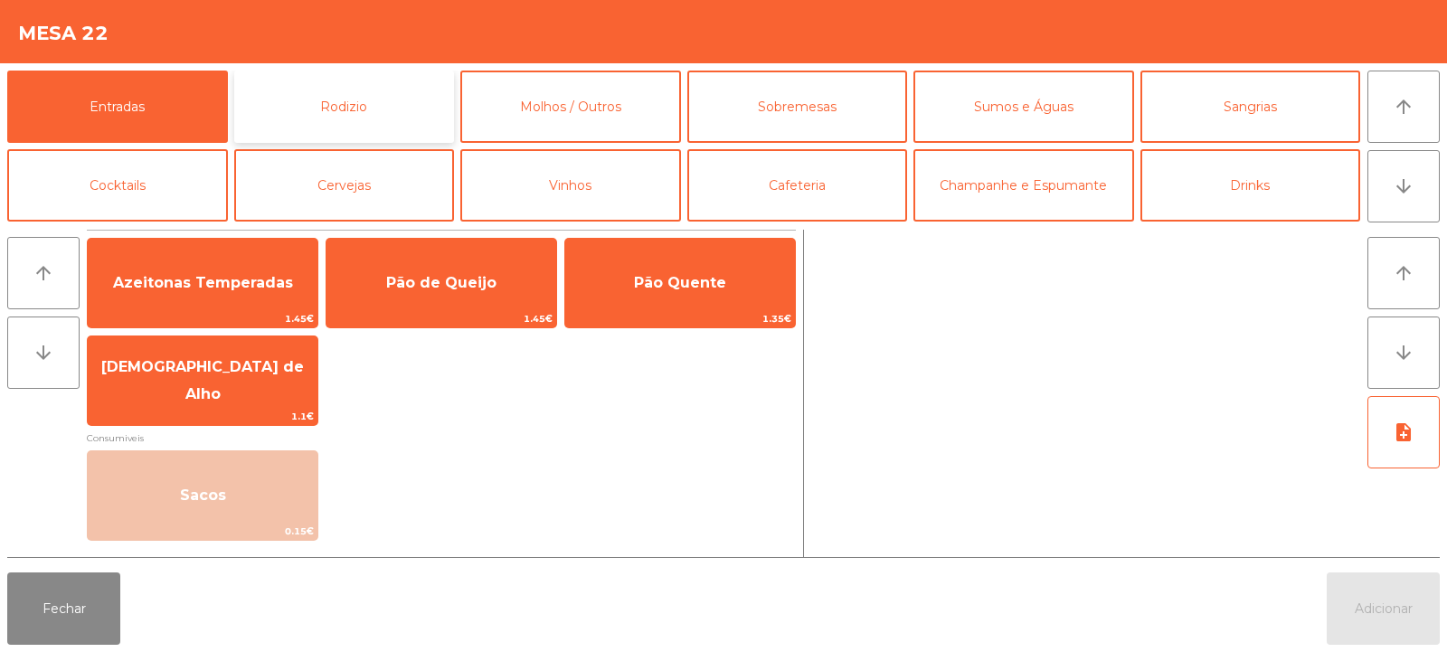
click at [381, 100] on button "Rodizio" at bounding box center [344, 107] width 221 height 72
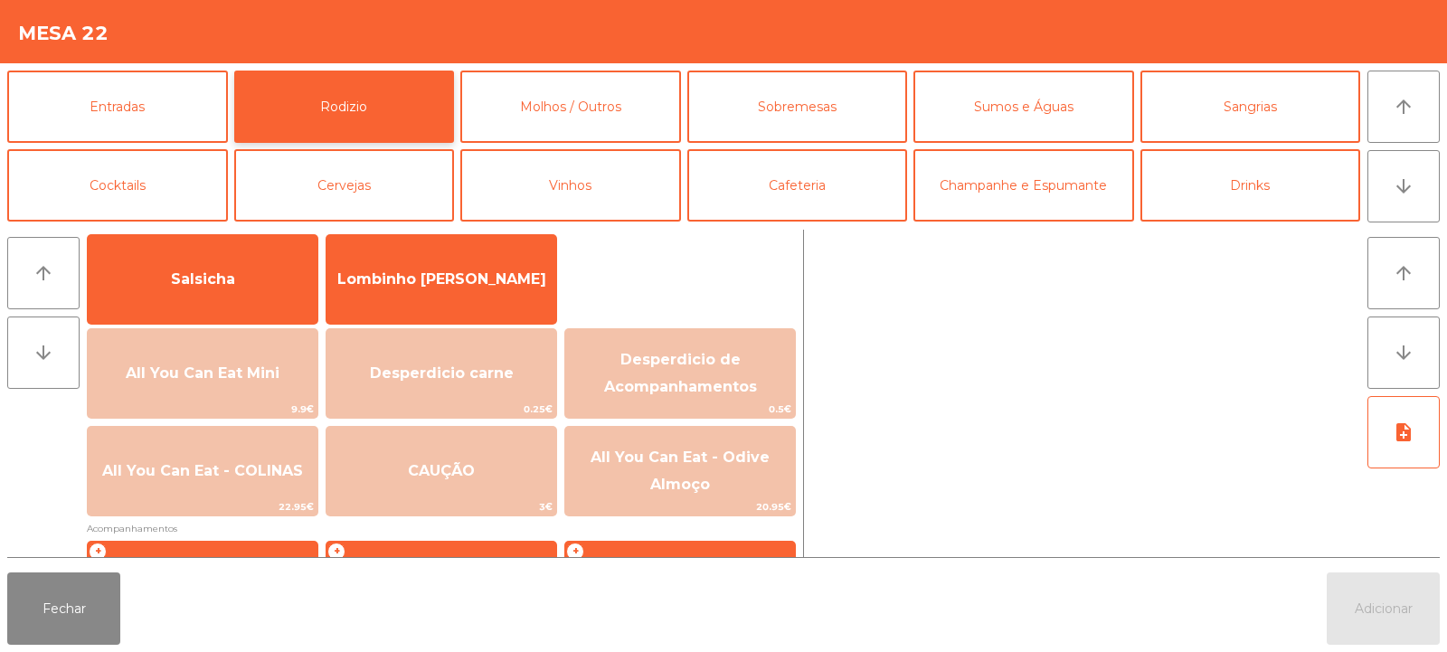
scroll to position [125, 0]
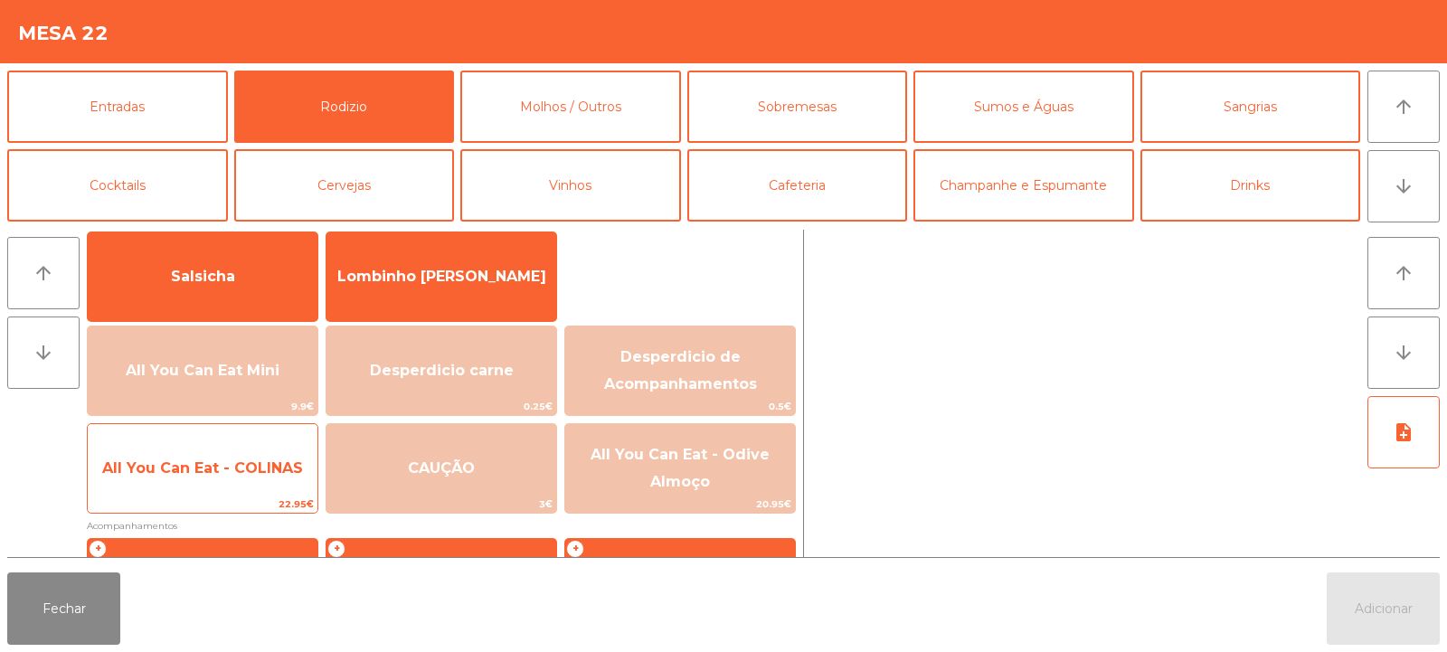
click at [177, 486] on span "All You Can Eat - COLINAS" at bounding box center [203, 468] width 230 height 49
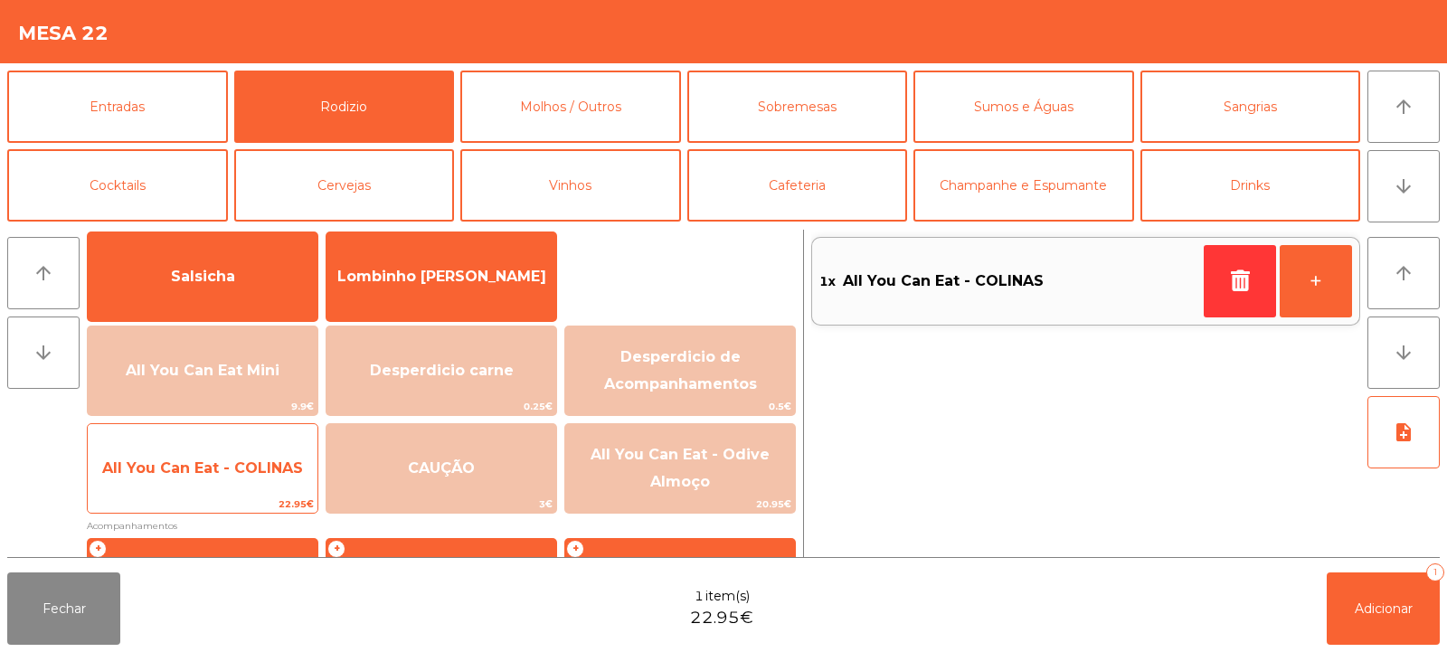
click at [176, 477] on span "All You Can Eat - COLINAS" at bounding box center [203, 468] width 230 height 49
click at [169, 481] on span "All You Can Eat - COLINAS" at bounding box center [203, 468] width 230 height 49
click at [170, 483] on span "All You Can Eat - COLINAS" at bounding box center [203, 468] width 230 height 49
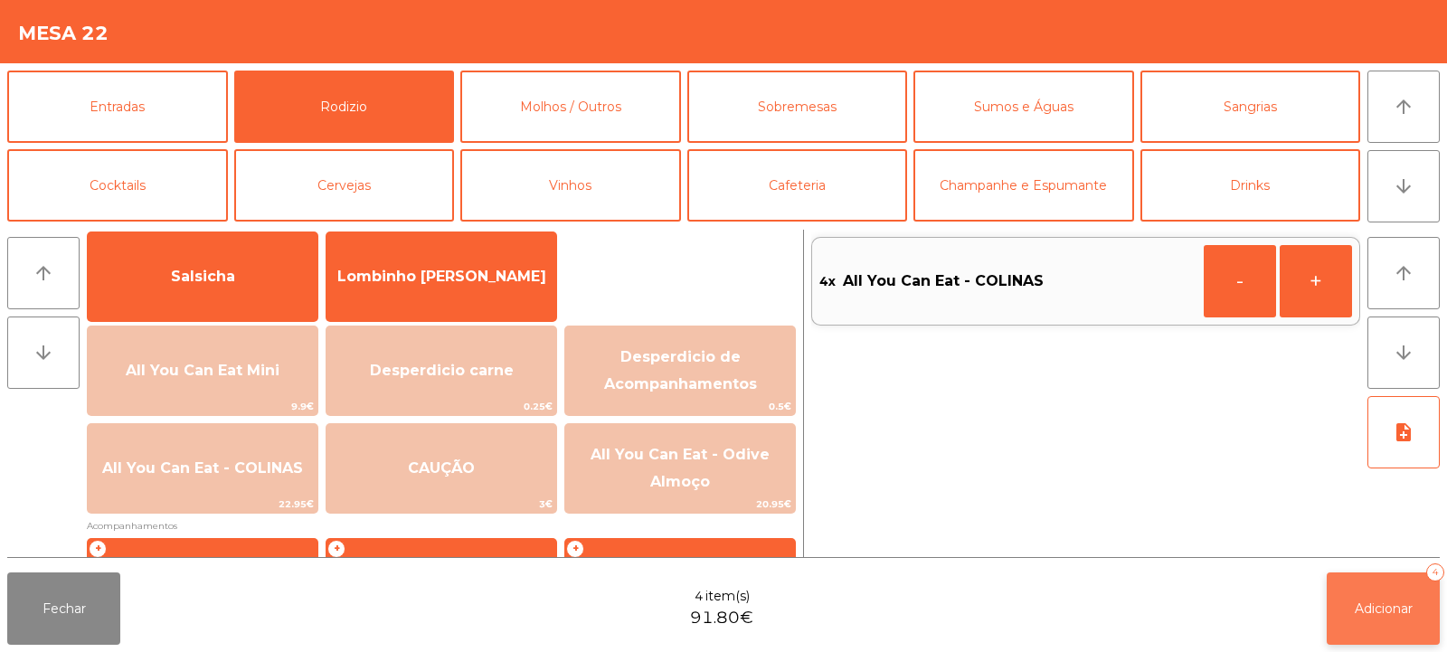
click at [1389, 595] on button "Adicionar 4" at bounding box center [1383, 609] width 113 height 72
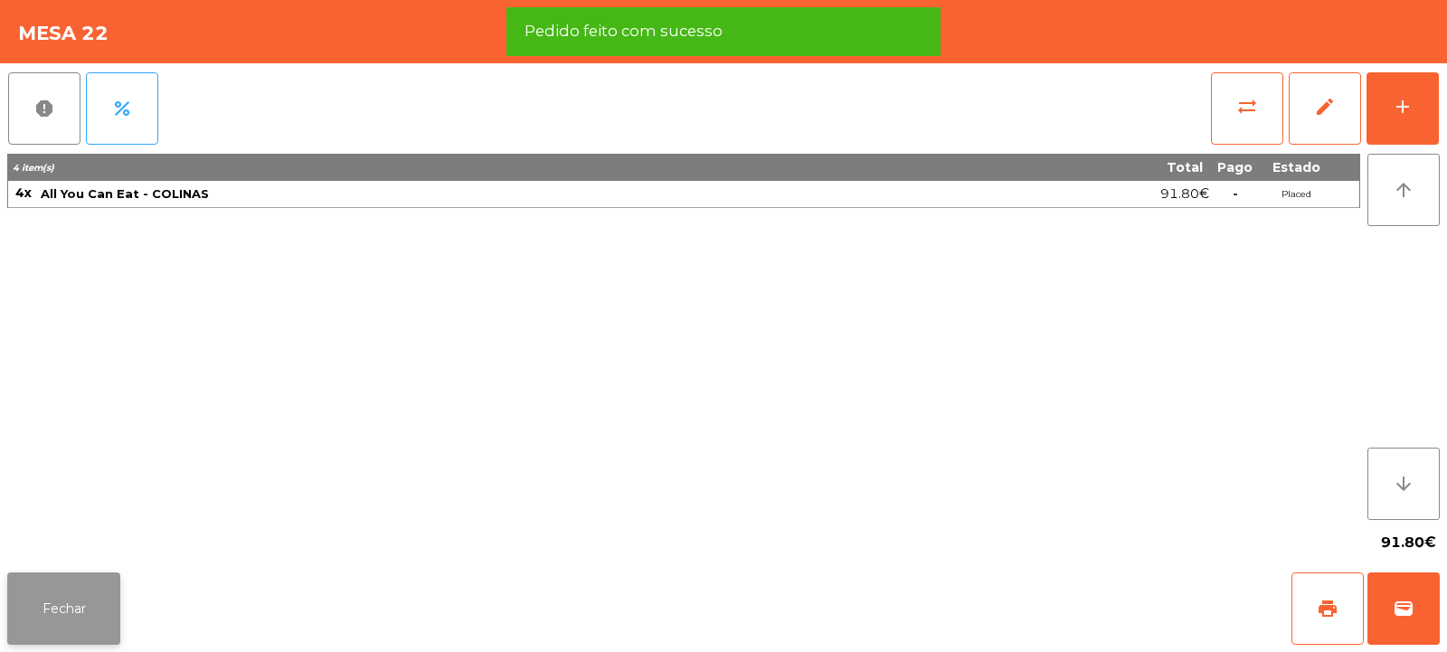
click at [71, 607] on button "Fechar" at bounding box center [63, 609] width 113 height 72
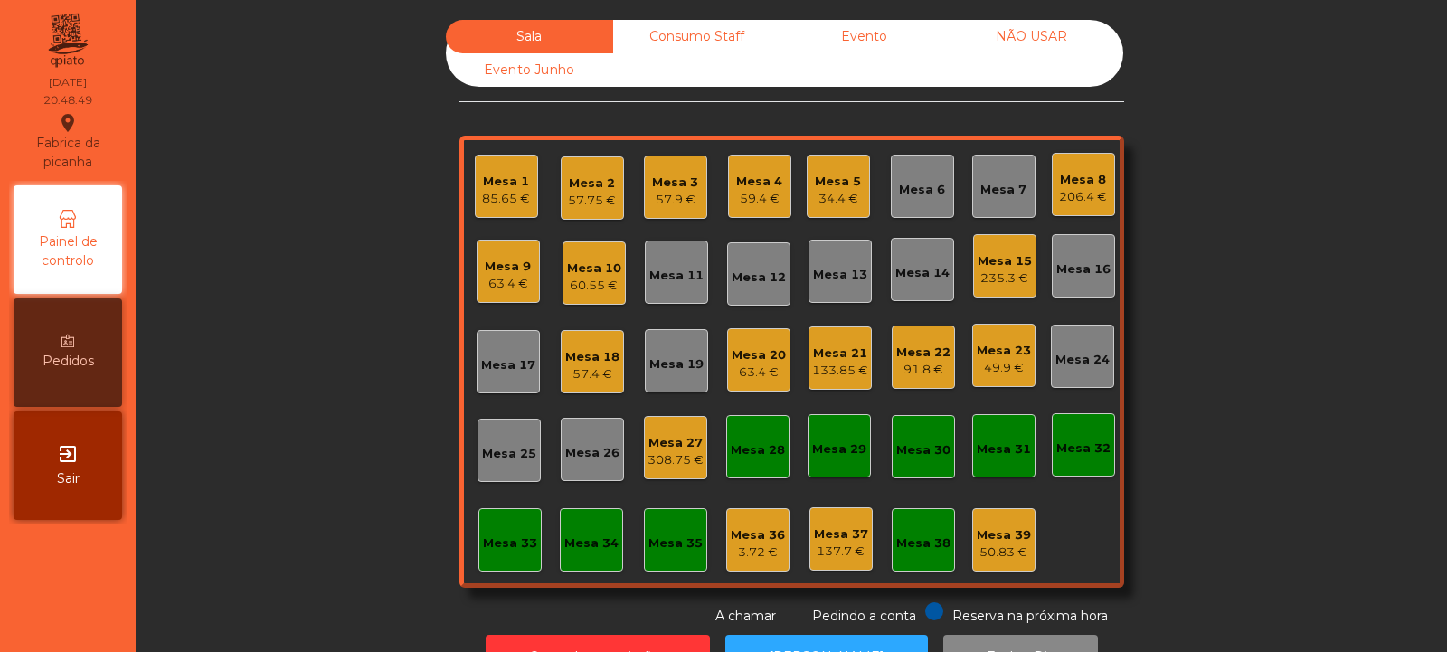
click at [828, 369] on div "133.85 €" at bounding box center [840, 371] width 56 height 18
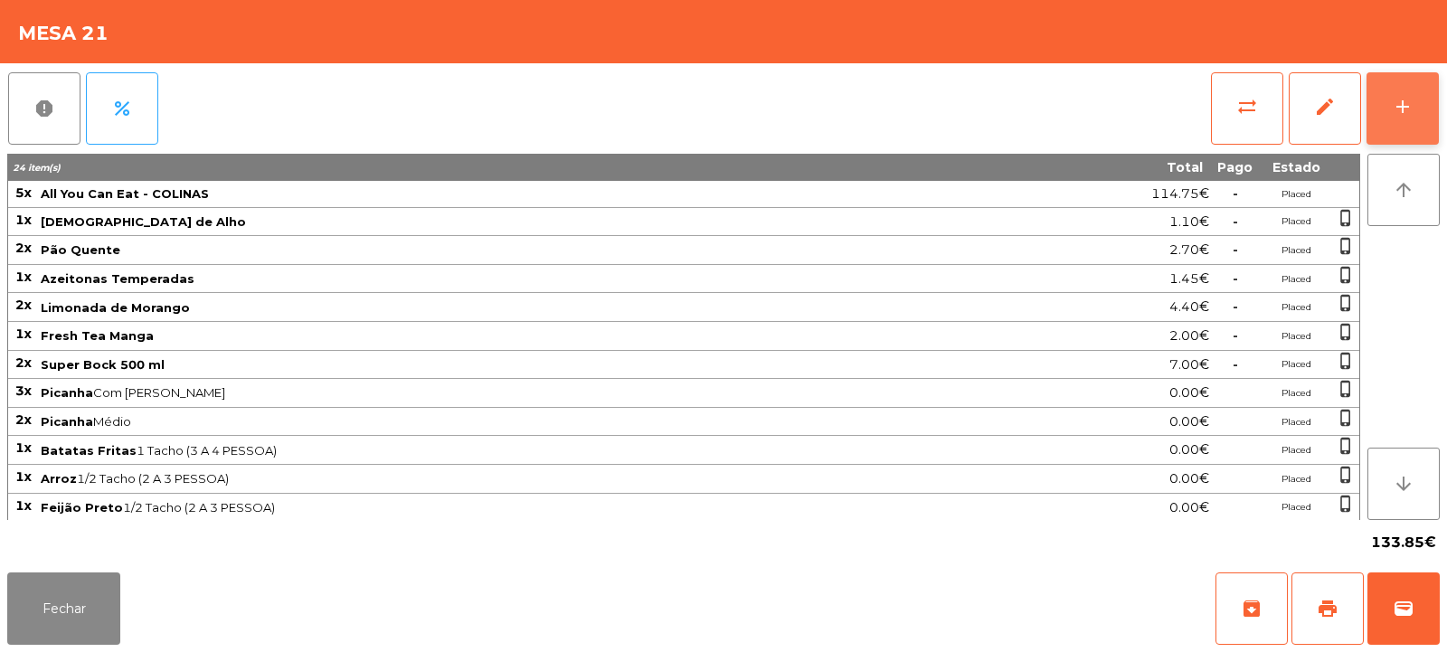
click at [1422, 118] on button "add" at bounding box center [1403, 108] width 72 height 72
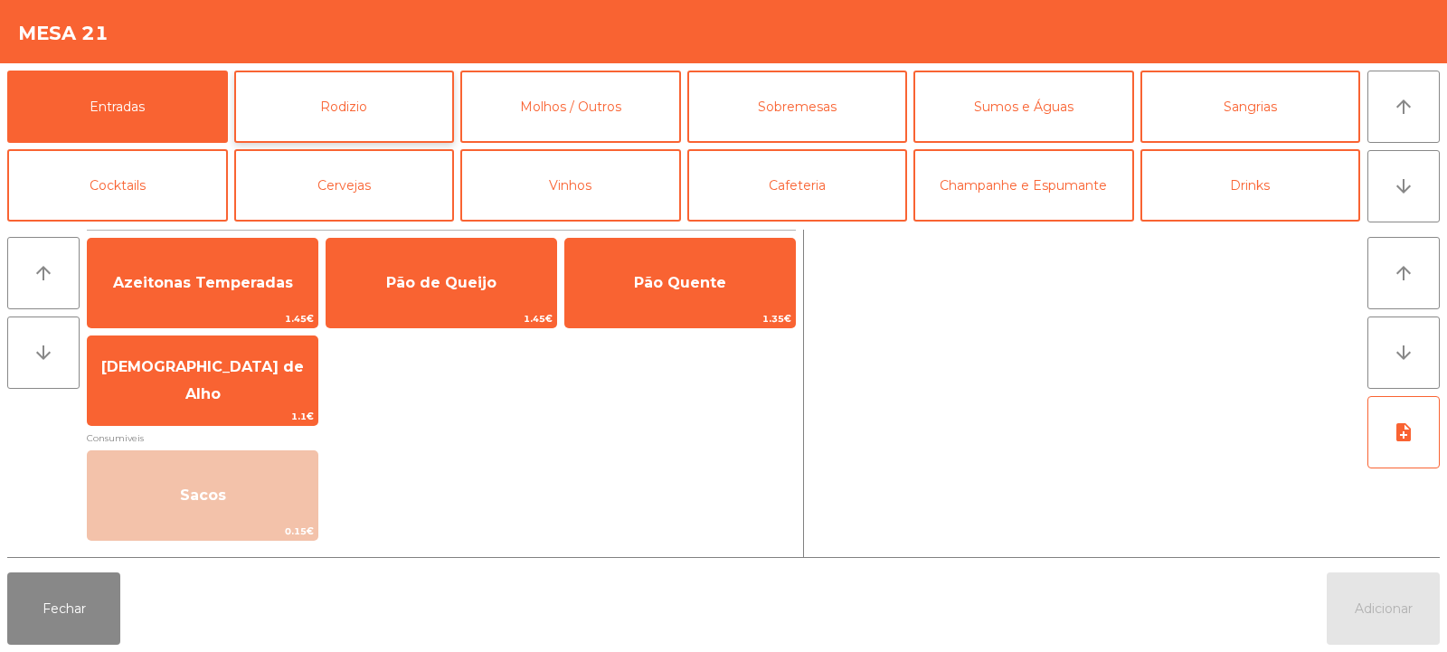
click at [382, 92] on button "Rodizio" at bounding box center [344, 107] width 221 height 72
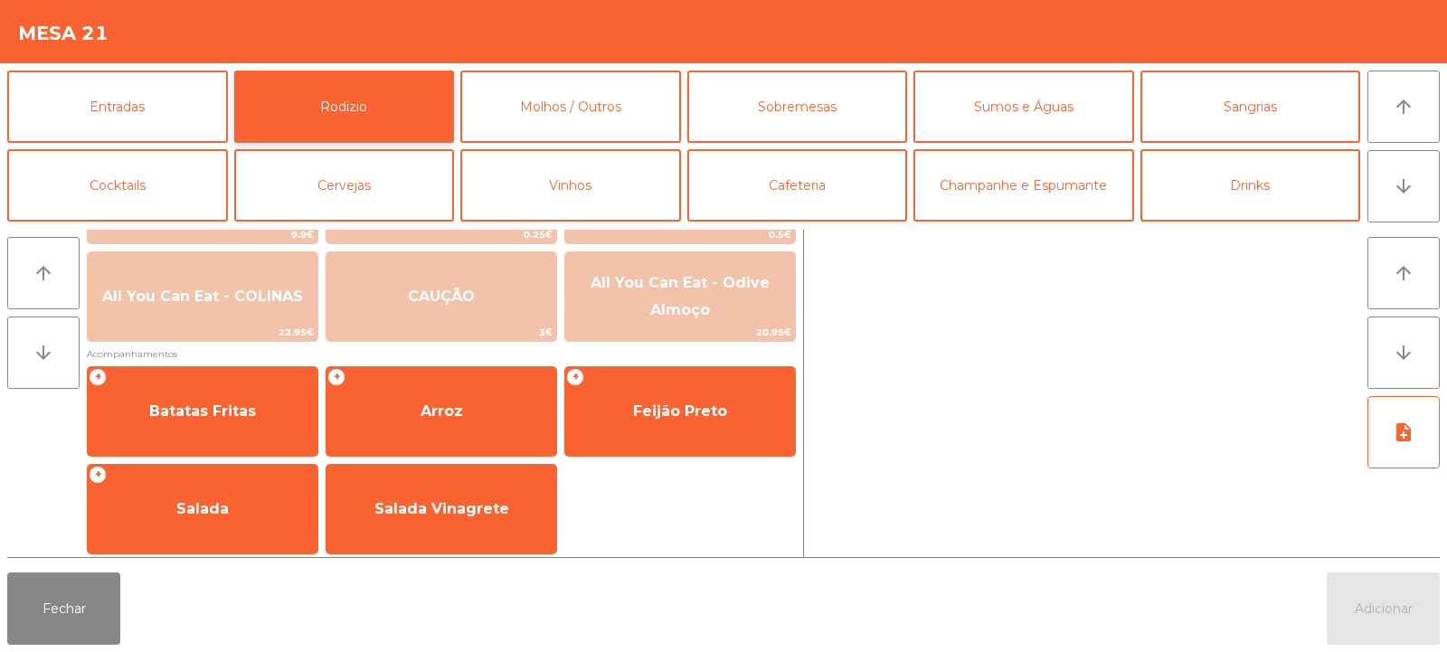
scroll to position [301, 0]
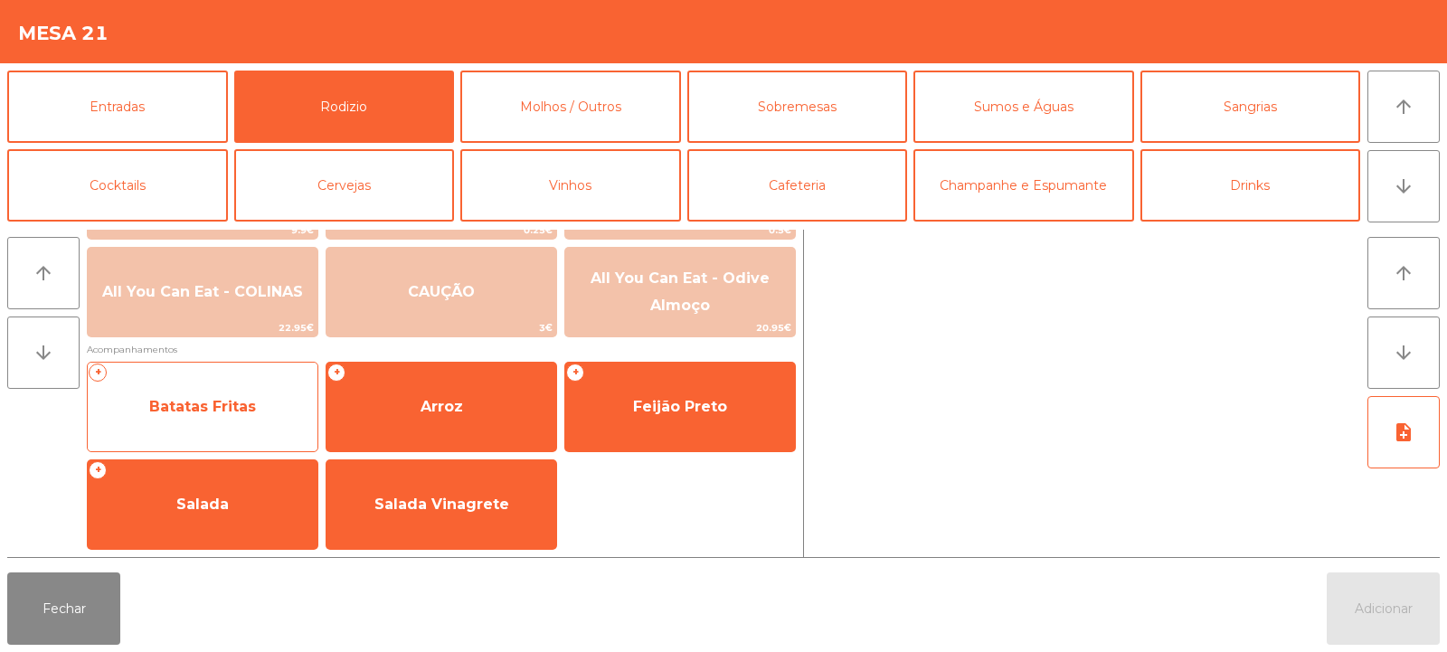
click at [232, 404] on span "Batatas Fritas" at bounding box center [202, 406] width 107 height 17
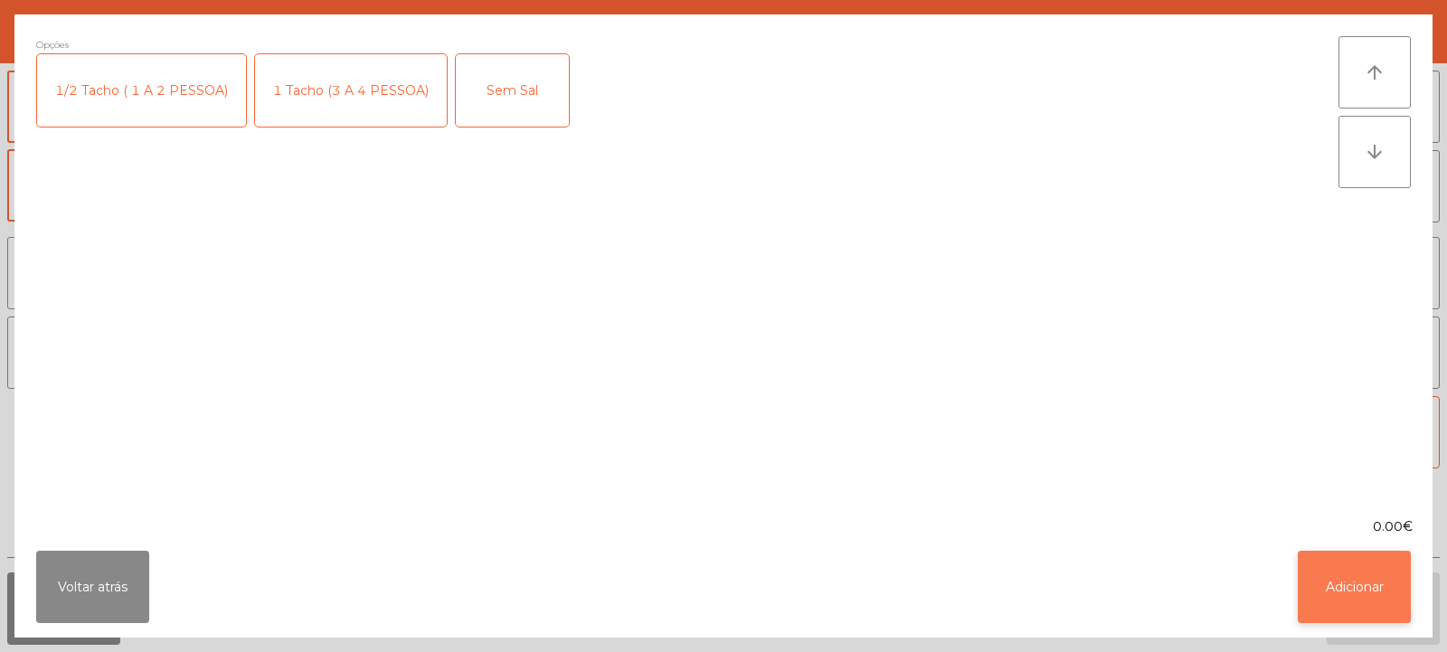
click at [1359, 582] on button "Adicionar" at bounding box center [1354, 587] width 113 height 72
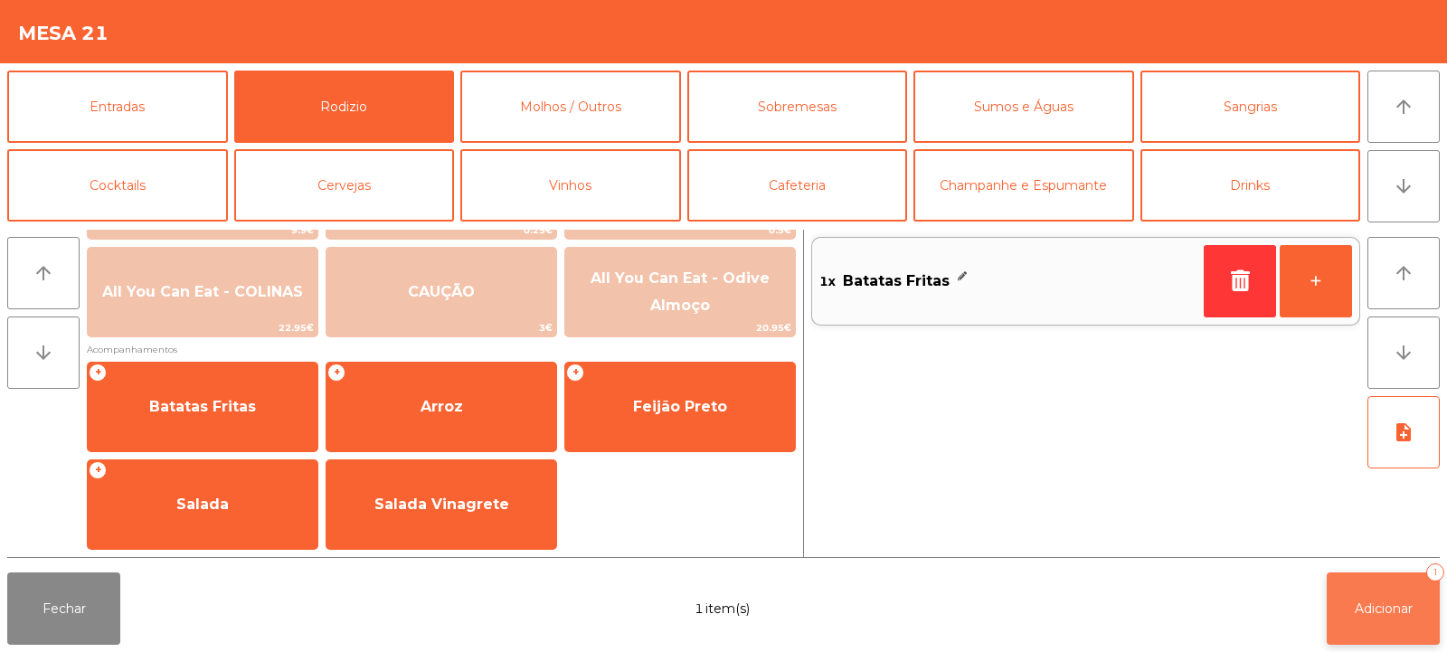
click at [1367, 606] on span "Adicionar" at bounding box center [1384, 609] width 58 height 16
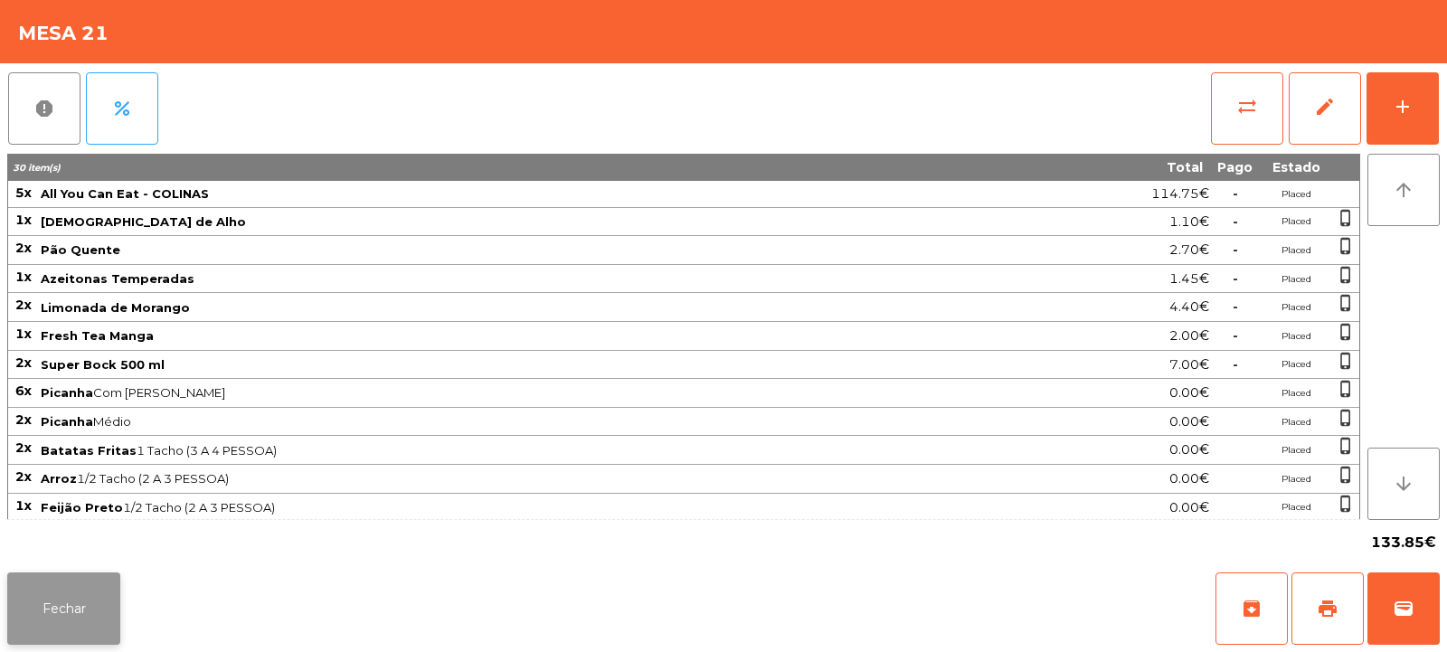
click at [57, 575] on button "Fechar" at bounding box center [63, 609] width 113 height 72
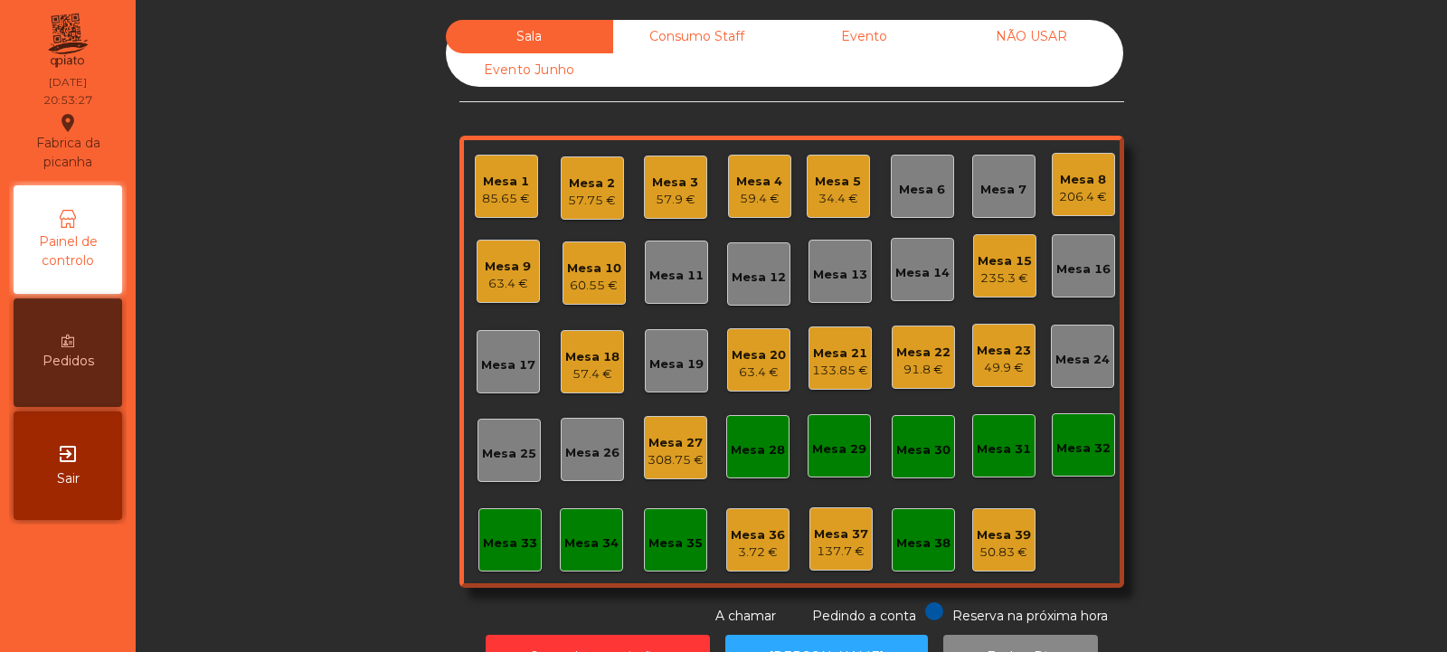
click at [520, 557] on div "Mesa 33" at bounding box center [509, 539] width 63 height 63
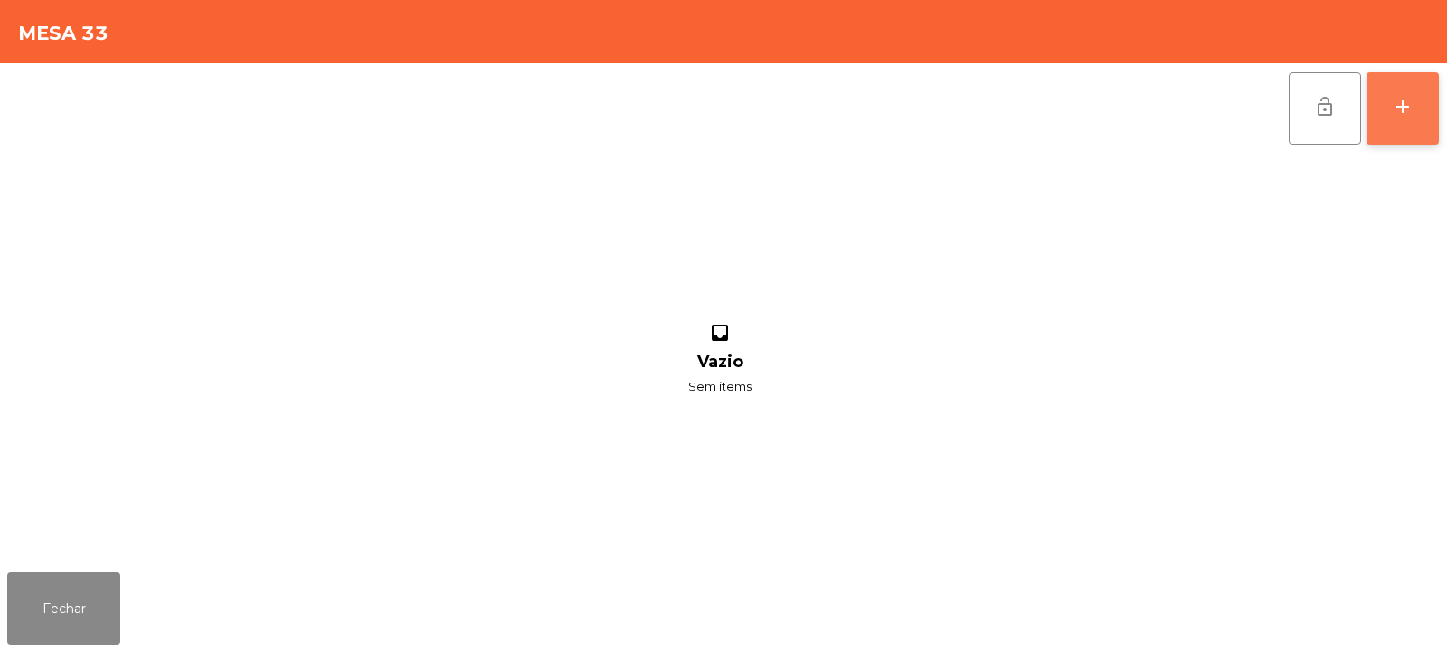
click at [1427, 137] on button "add" at bounding box center [1403, 108] width 72 height 72
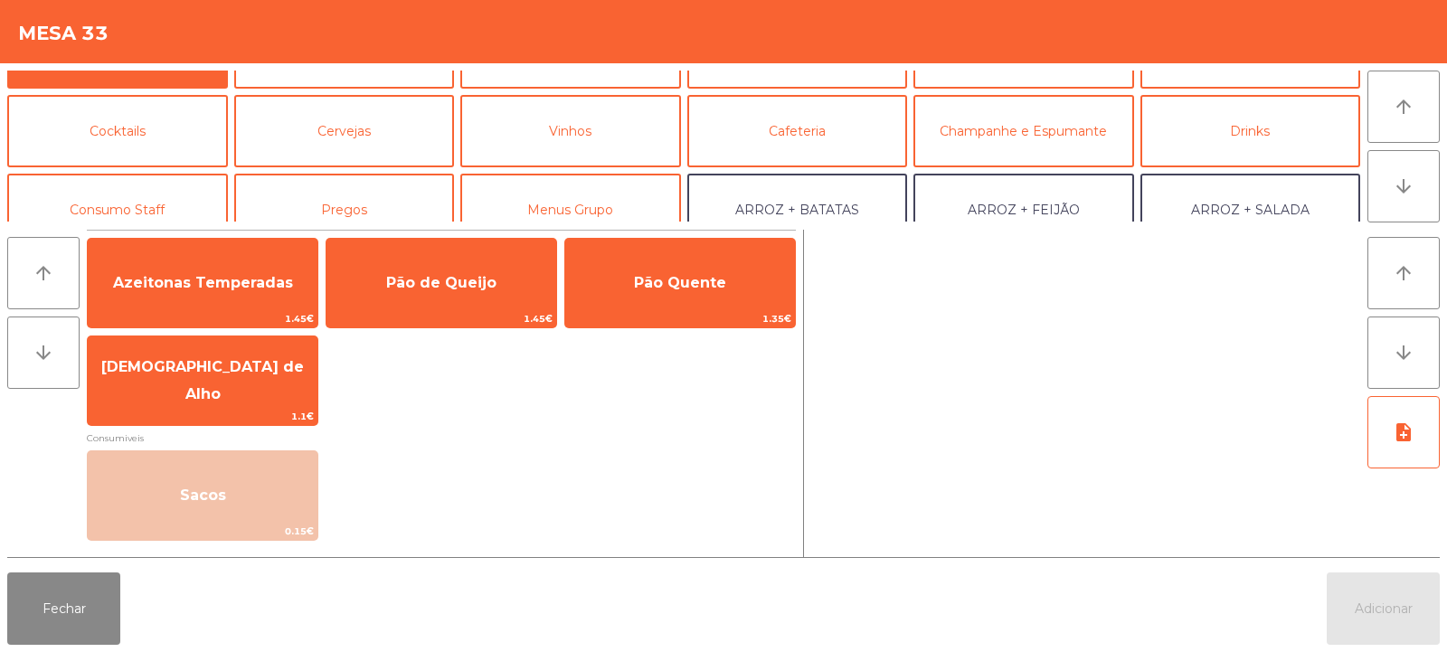
scroll to position [0, 0]
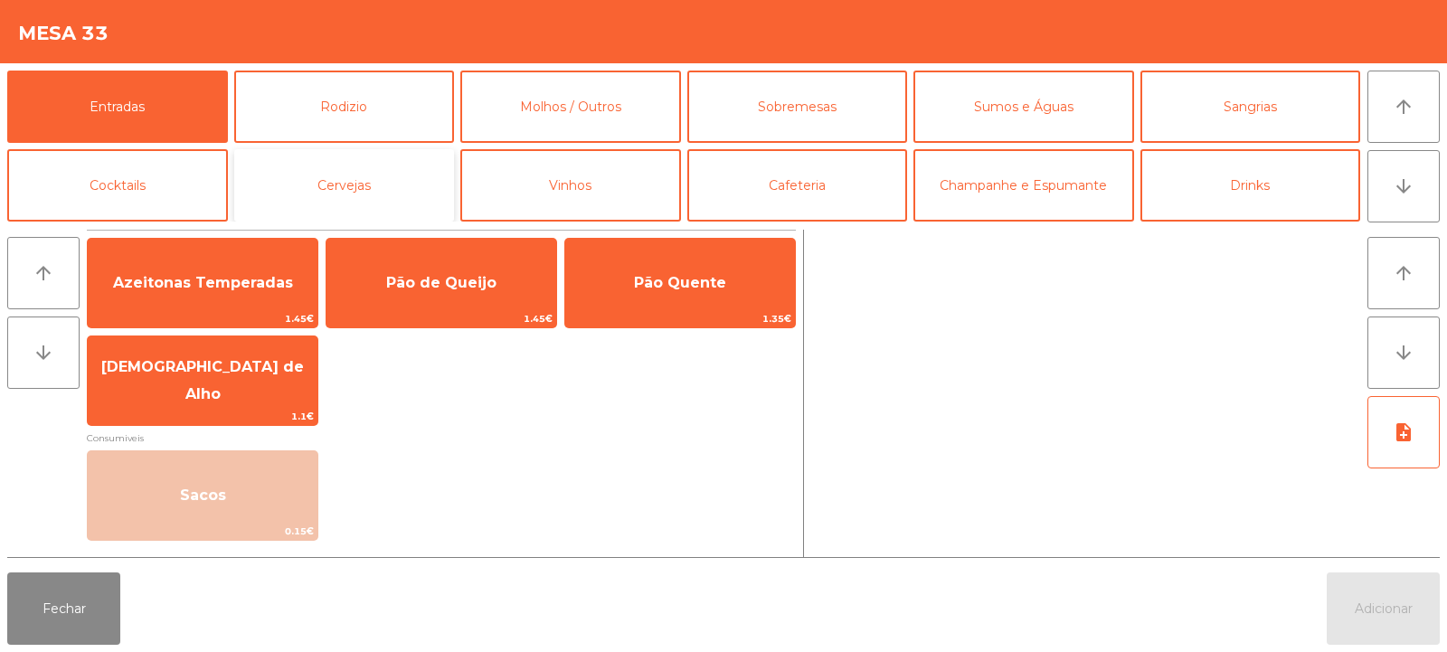
click at [367, 184] on button "Cervejas" at bounding box center [344, 185] width 221 height 72
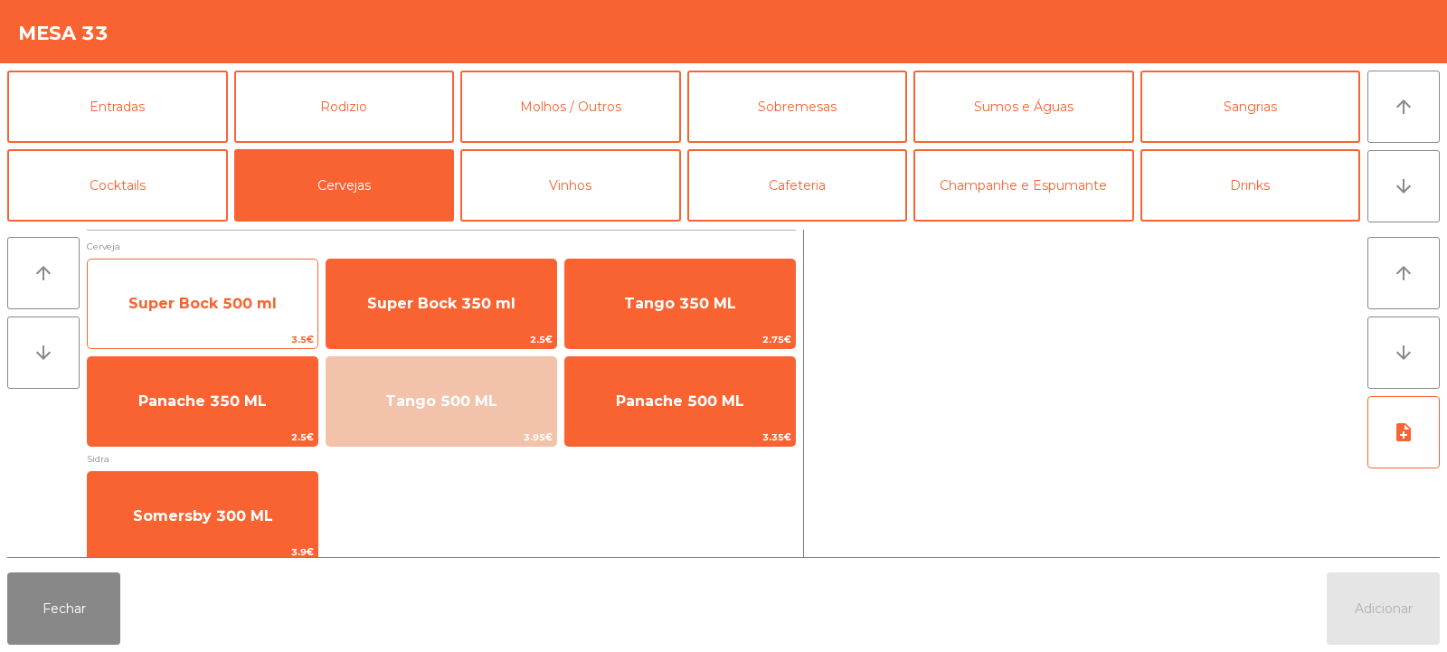
click at [223, 311] on span "Super Bock 500 ml" at bounding box center [202, 303] width 148 height 17
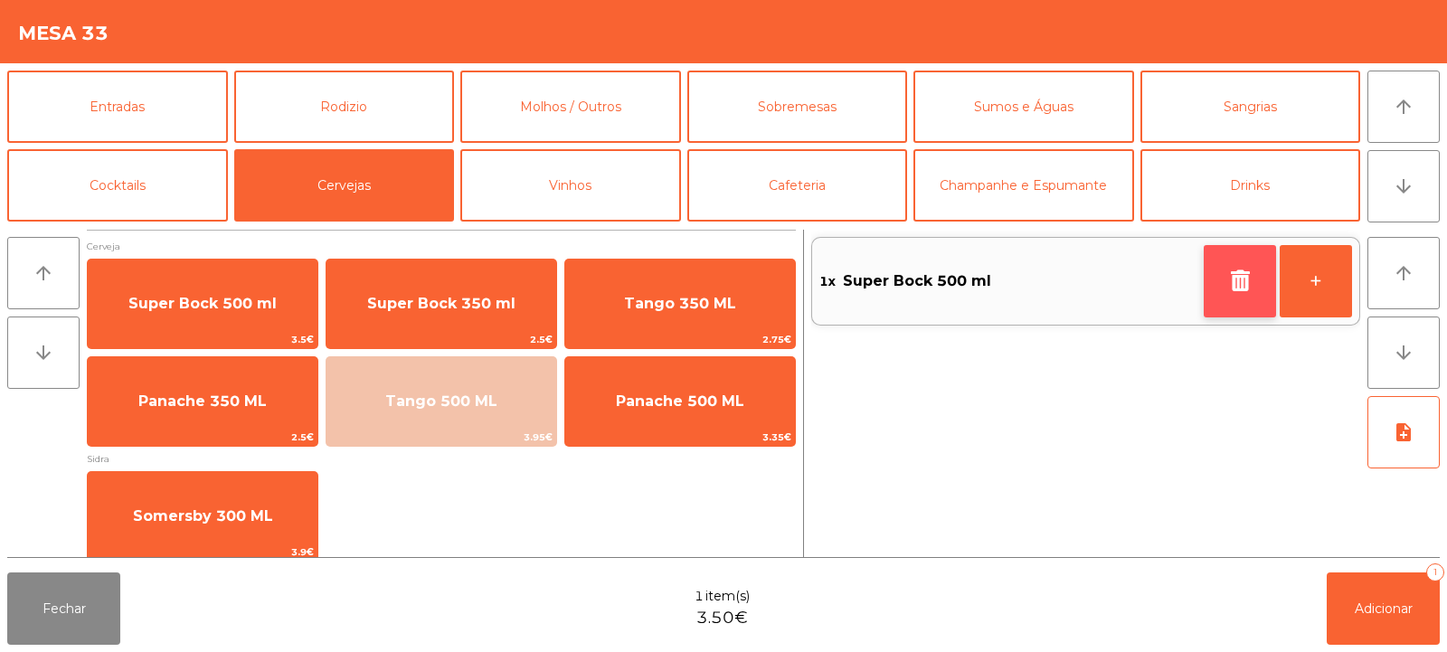
click at [1227, 270] on icon "button" at bounding box center [1239, 281] width 27 height 22
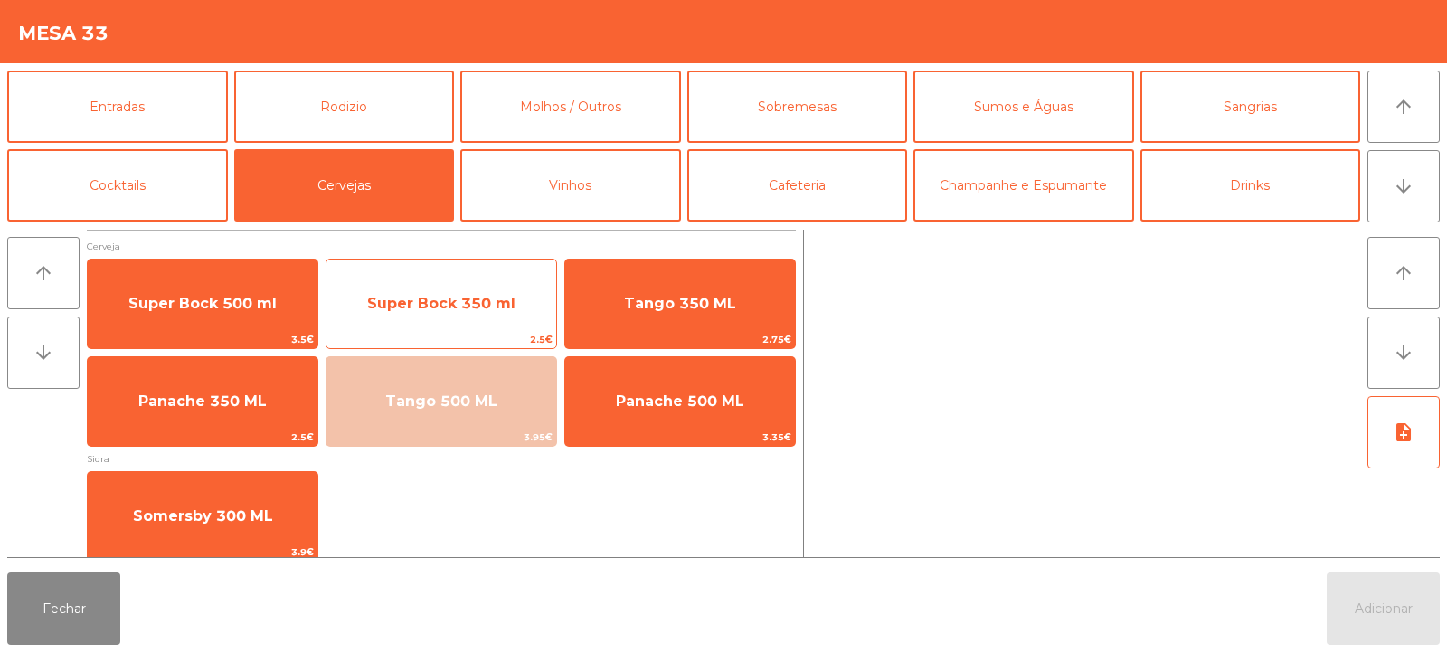
click at [466, 281] on span "Super Bock 350 ml" at bounding box center [442, 303] width 230 height 49
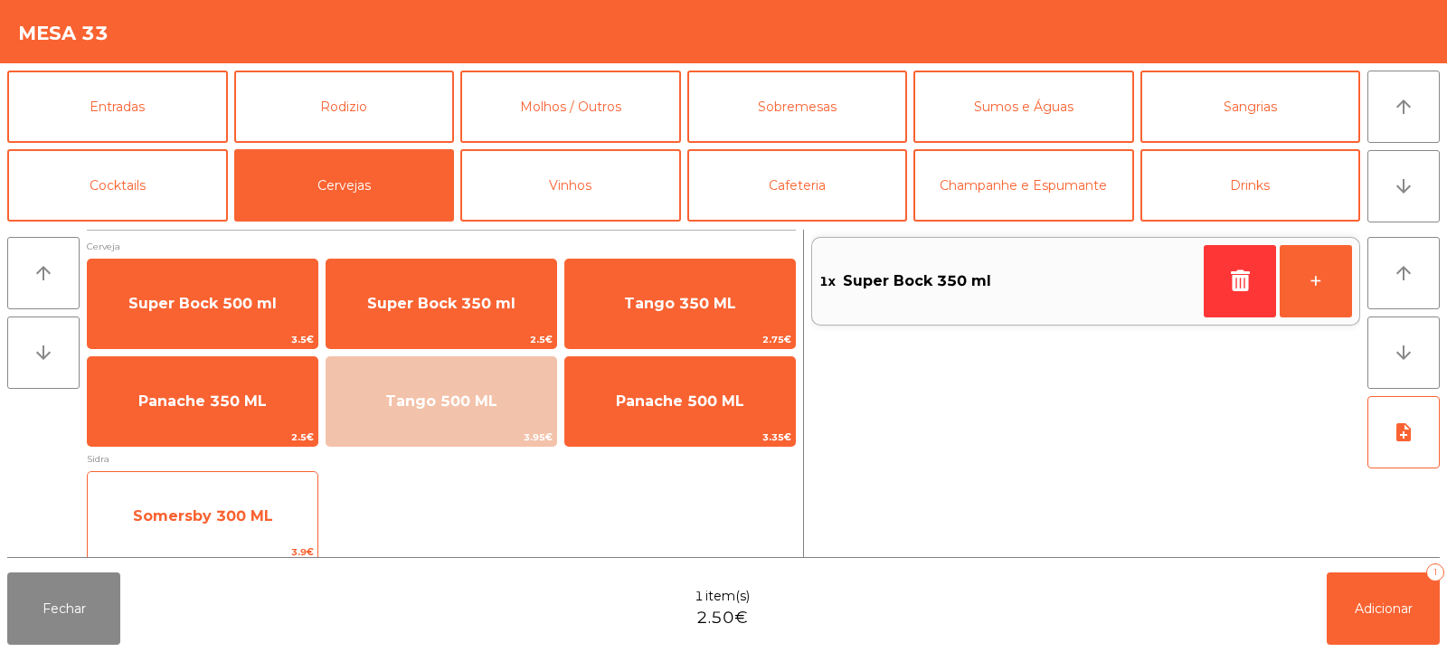
click at [241, 535] on span "Somersby 300 ML" at bounding box center [203, 516] width 230 height 49
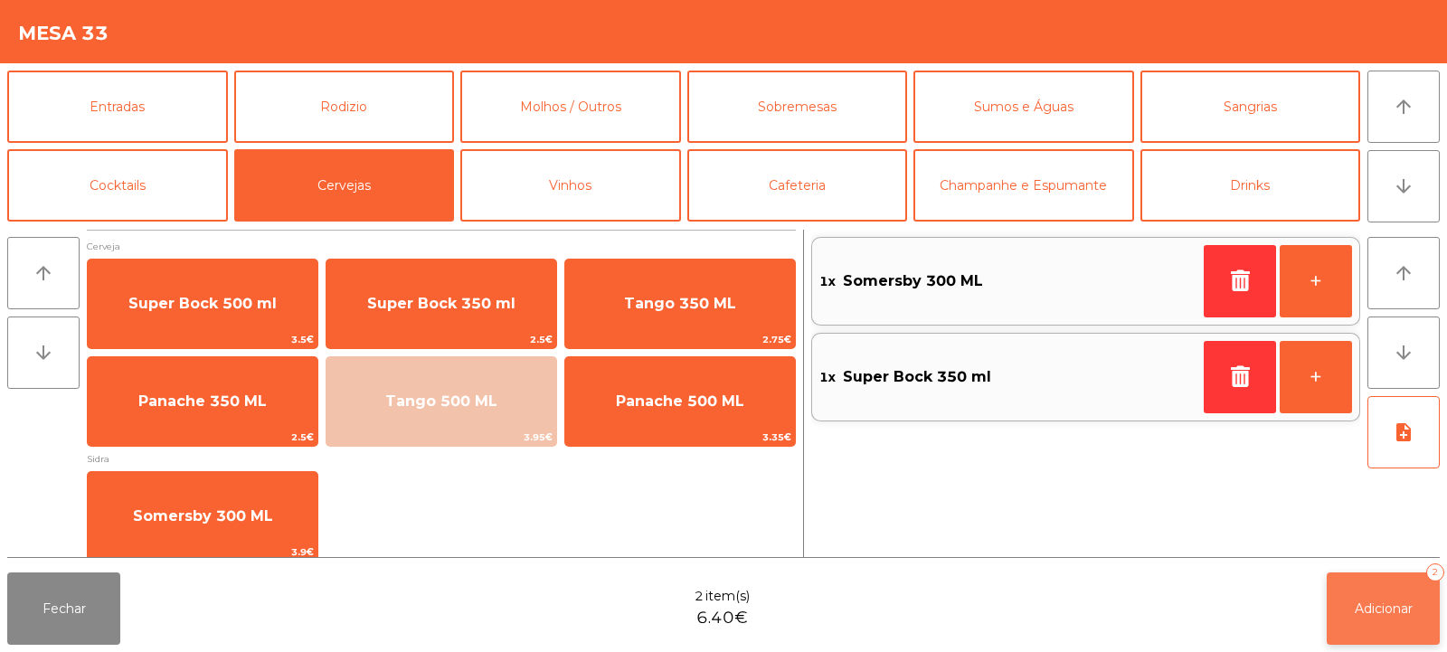
click at [1407, 577] on button "Adicionar 2" at bounding box center [1383, 609] width 113 height 72
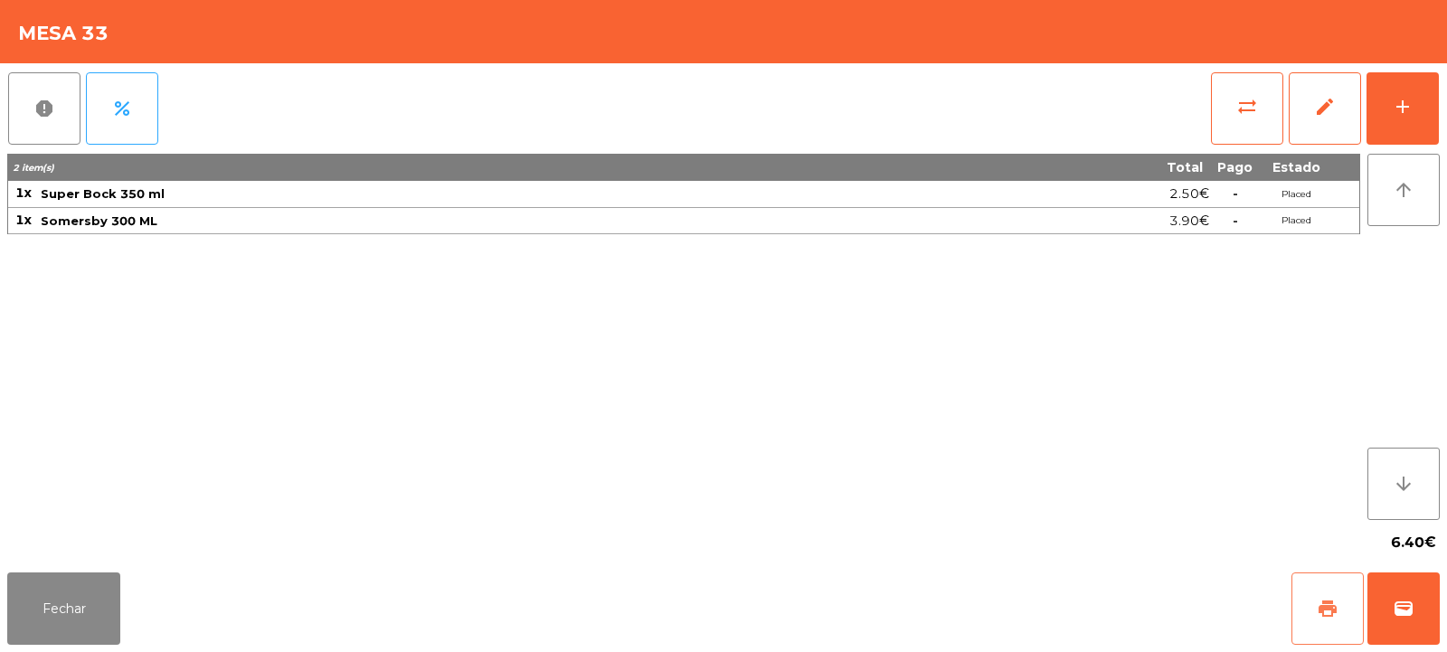
click at [1337, 596] on button "print" at bounding box center [1328, 609] width 72 height 72
click at [51, 596] on button "Fechar" at bounding box center [63, 609] width 113 height 72
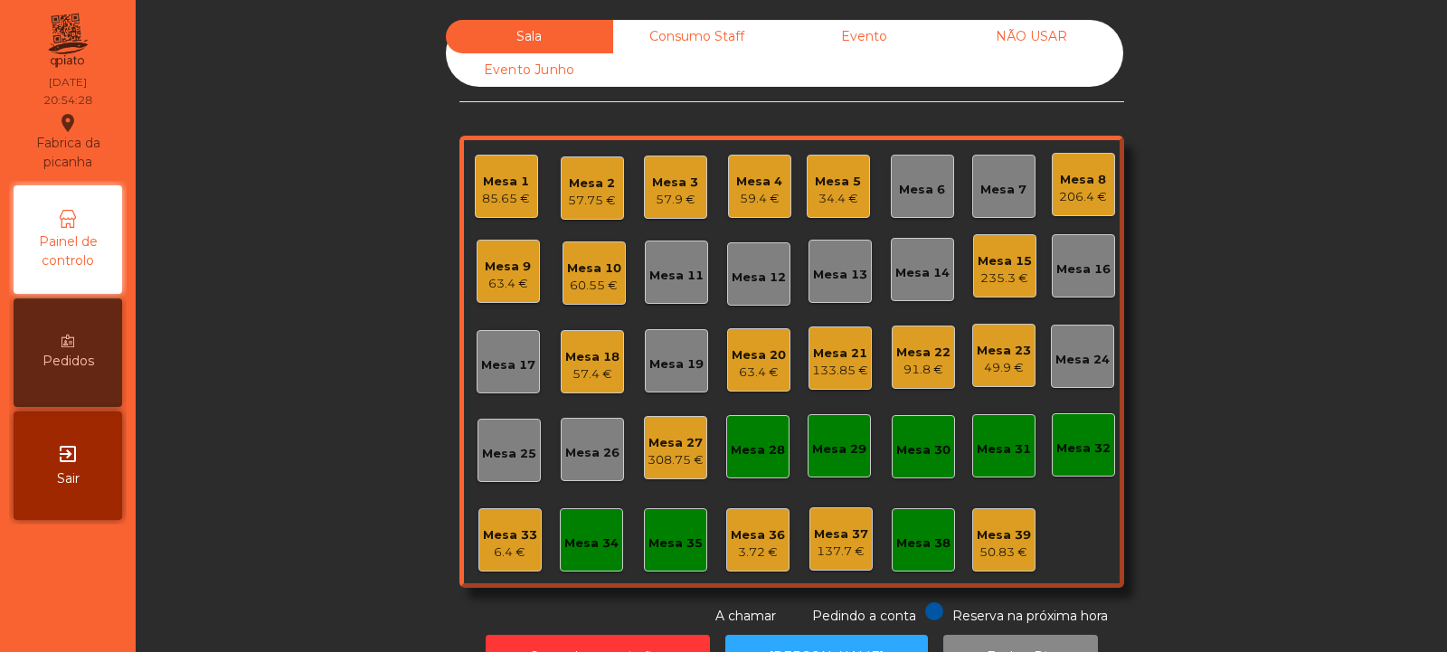
scroll to position [61, 0]
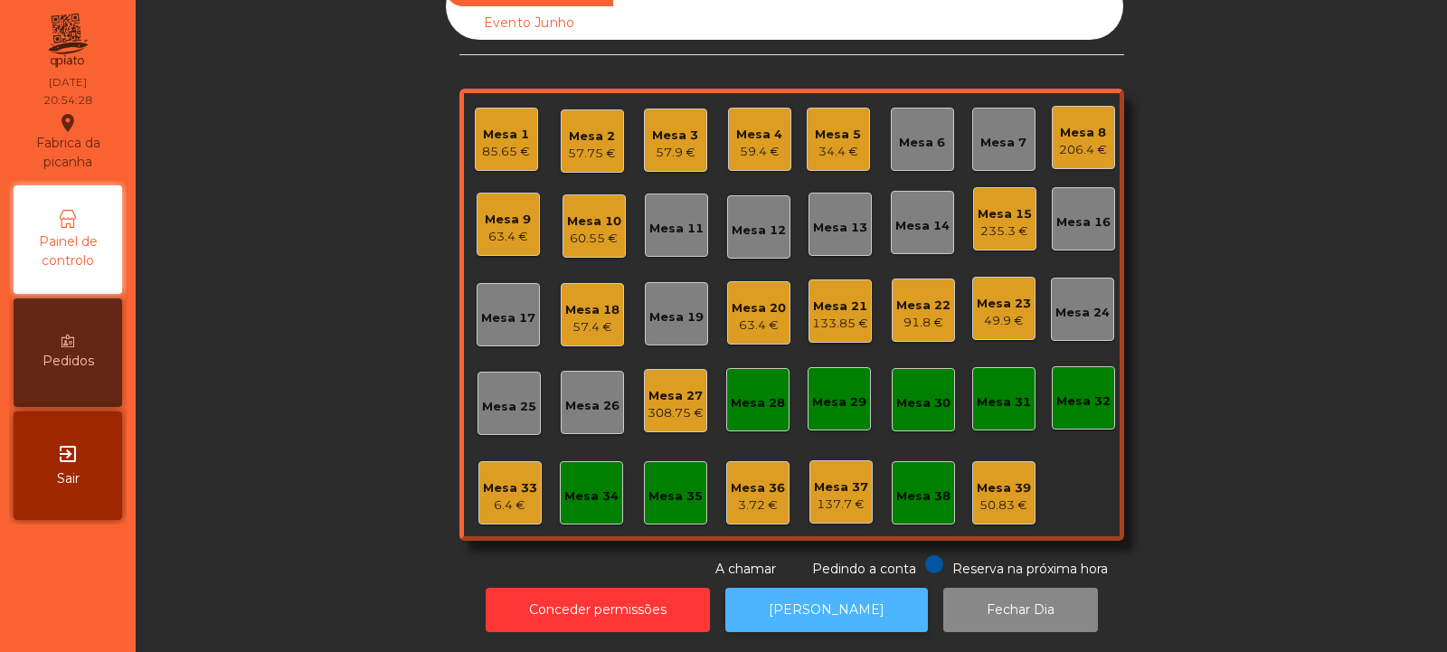
click at [790, 599] on button "[PERSON_NAME]" at bounding box center [826, 610] width 203 height 44
click at [488, 504] on div "Mesa 33 6.4 €" at bounding box center [509, 492] width 63 height 63
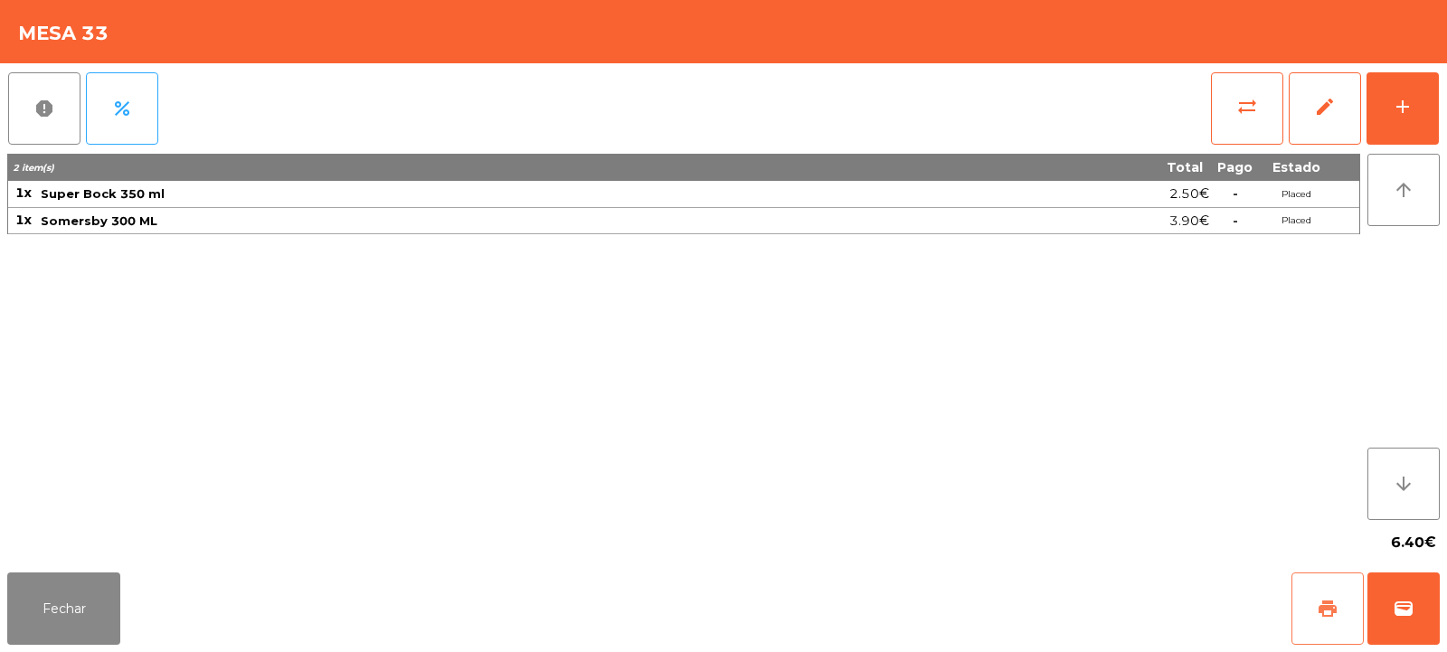
click at [1306, 606] on button "print" at bounding box center [1328, 609] width 72 height 72
click at [1212, 106] on button "sync_alt" at bounding box center [1247, 108] width 72 height 72
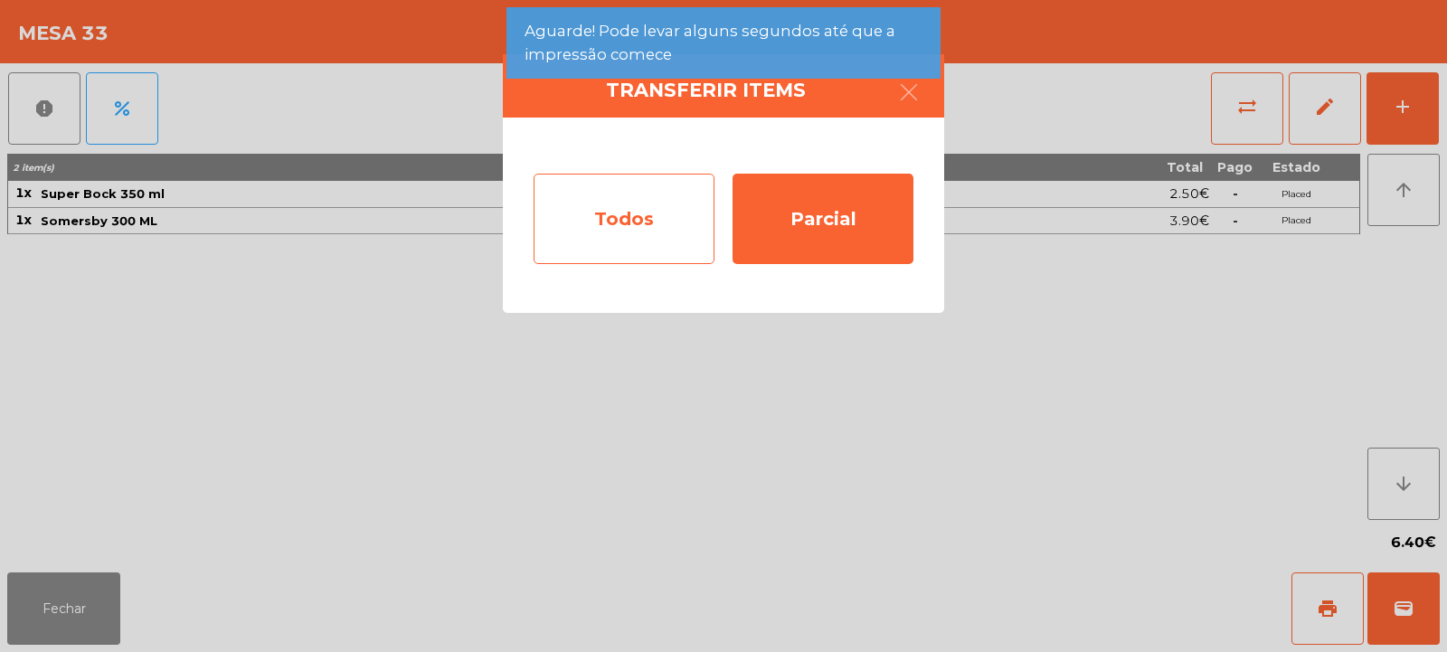
click at [561, 183] on div "Todos" at bounding box center [624, 219] width 181 height 90
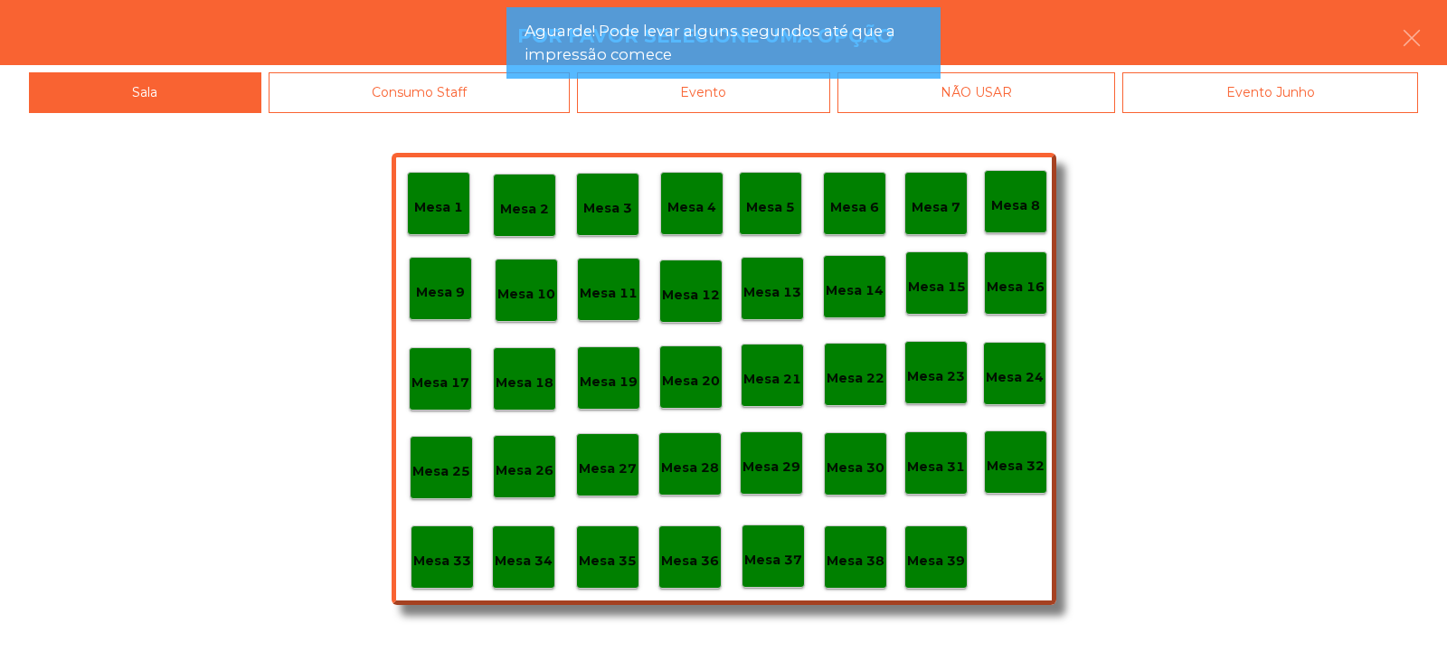
click at [758, 98] on div "Evento" at bounding box center [703, 92] width 253 height 41
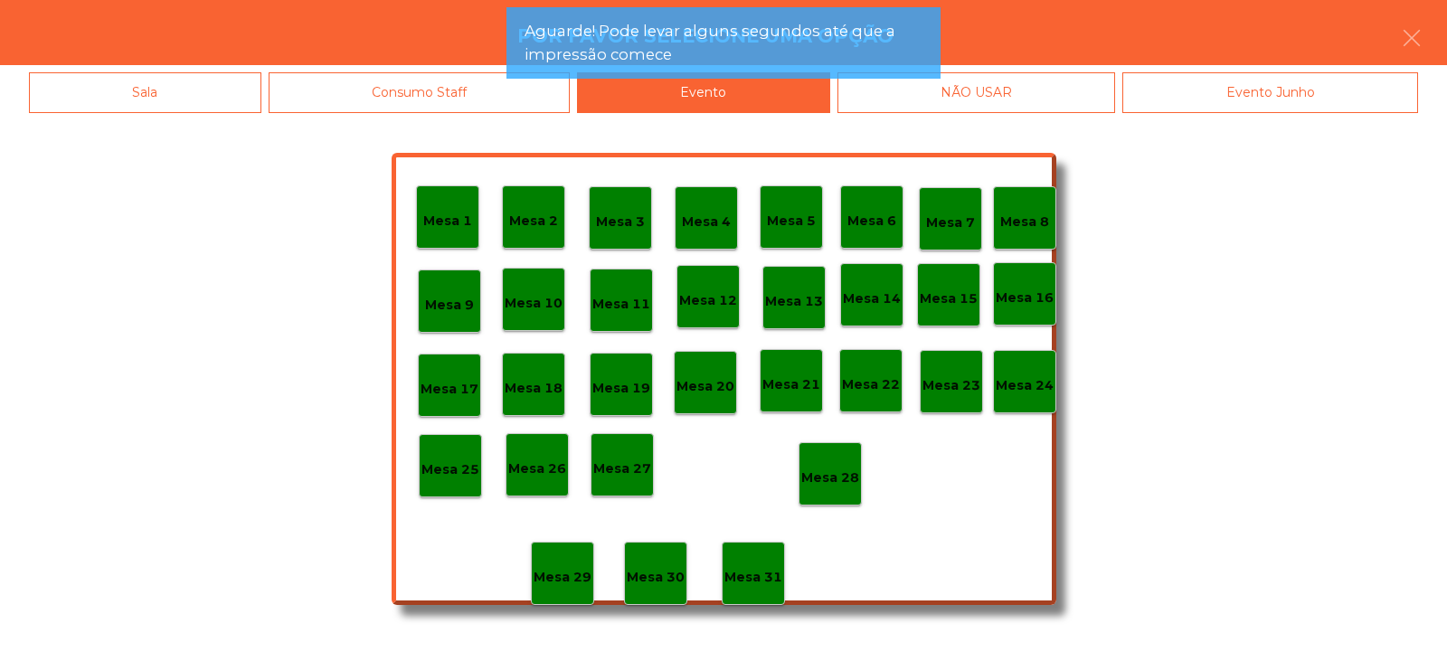
click at [812, 412] on div "Mesa 21" at bounding box center [791, 380] width 63 height 63
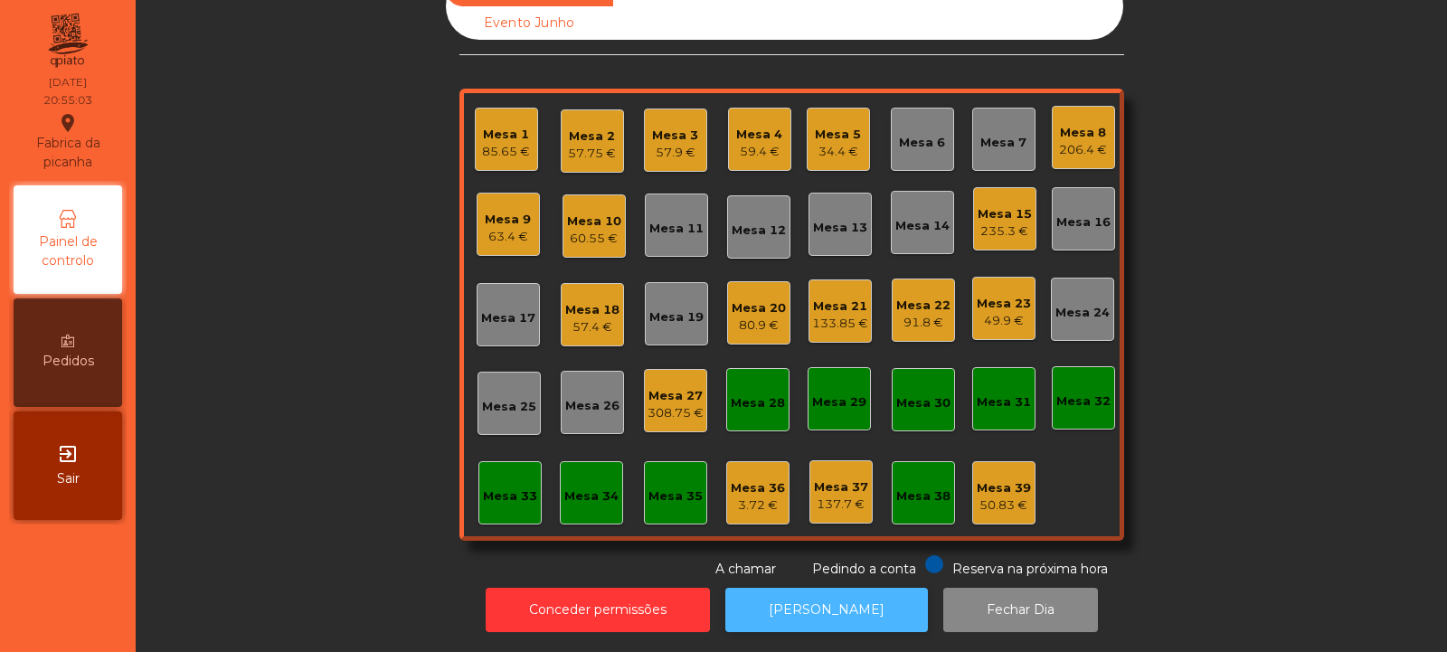
click at [827, 613] on button "[PERSON_NAME]" at bounding box center [826, 610] width 203 height 44
click at [736, 147] on div "59.4 €" at bounding box center [759, 152] width 46 height 18
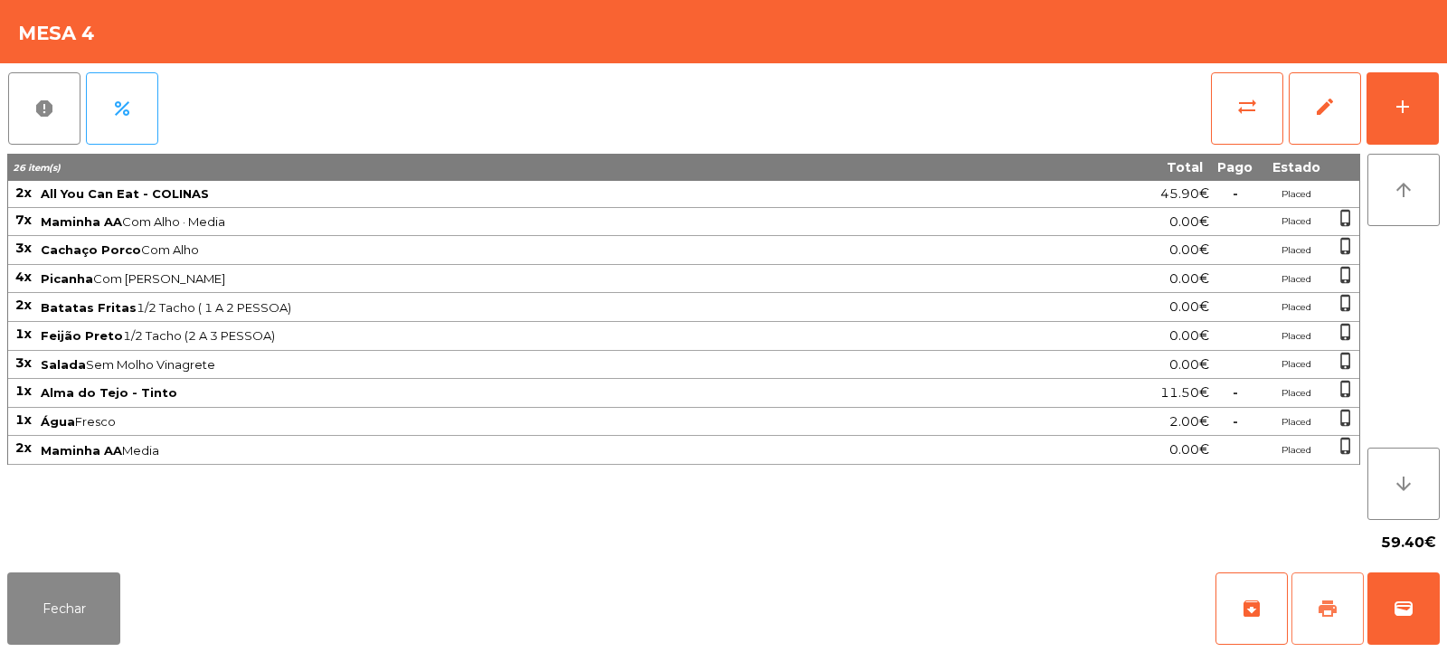
click at [1331, 626] on button "print" at bounding box center [1328, 609] width 72 height 72
click at [72, 609] on button "Fechar" at bounding box center [63, 609] width 113 height 72
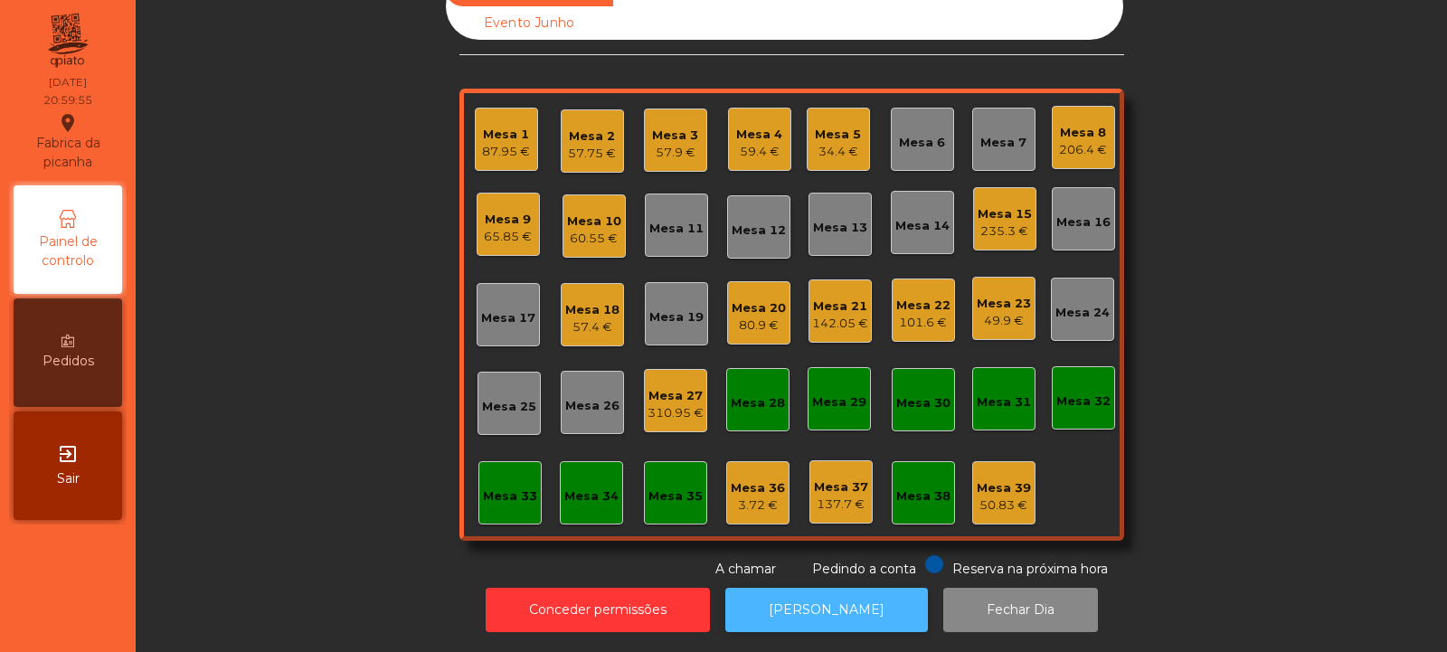
click at [872, 588] on button "[PERSON_NAME]" at bounding box center [826, 610] width 203 height 44
click at [752, 126] on div "Mesa 4" at bounding box center [759, 135] width 46 height 18
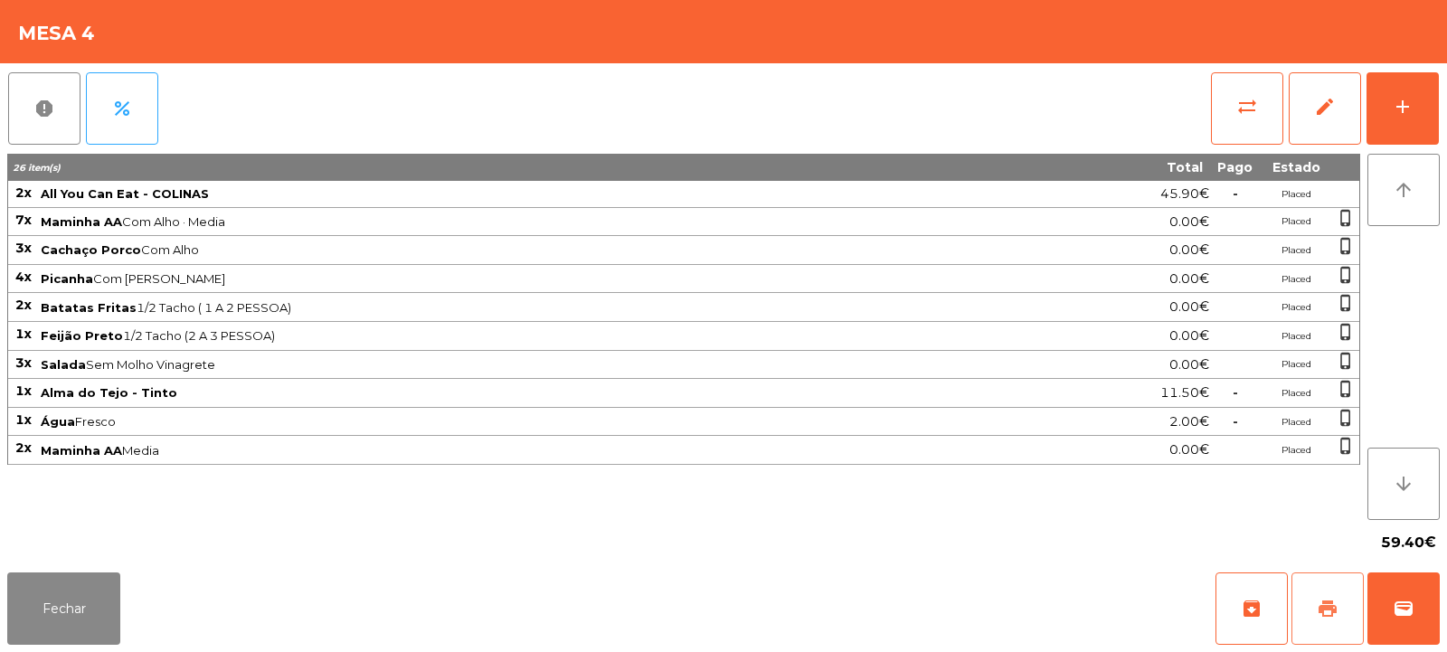
click at [1337, 624] on button "print" at bounding box center [1328, 609] width 72 height 72
click at [1422, 617] on button "wallet" at bounding box center [1404, 609] width 72 height 72
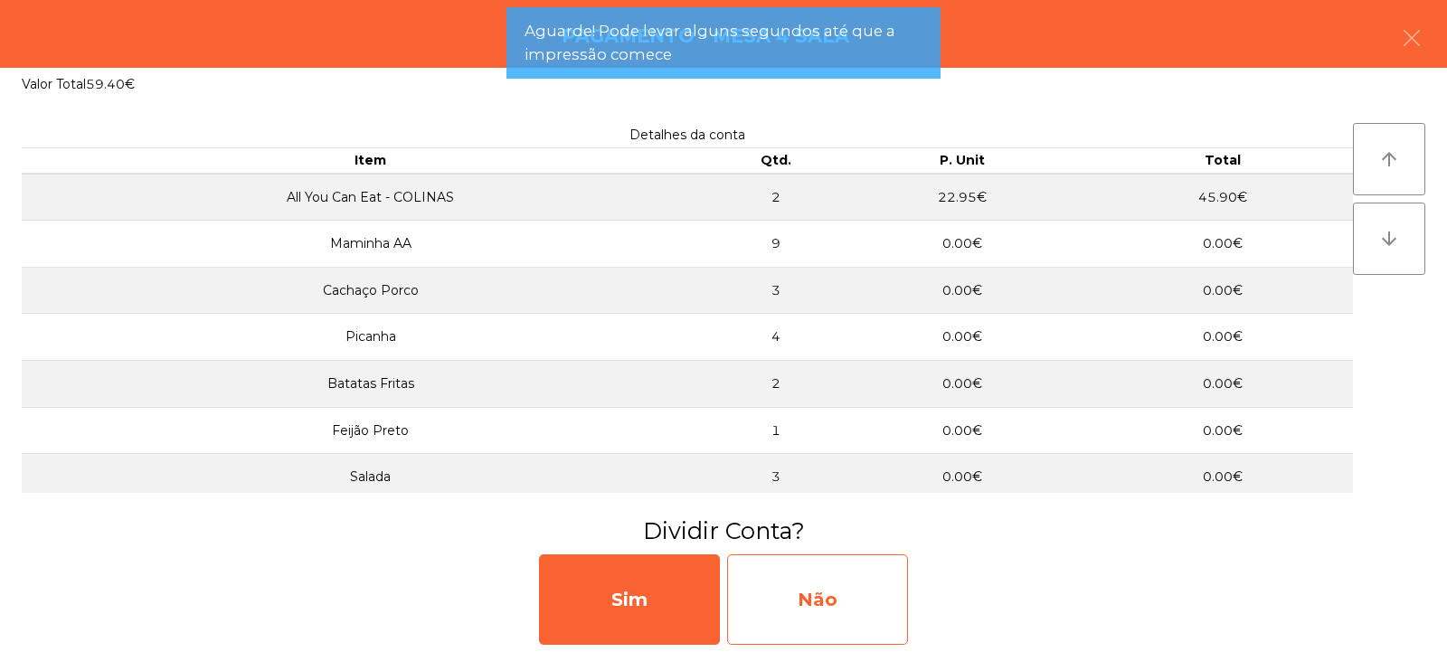
click at [847, 573] on div "Não" at bounding box center [817, 599] width 181 height 90
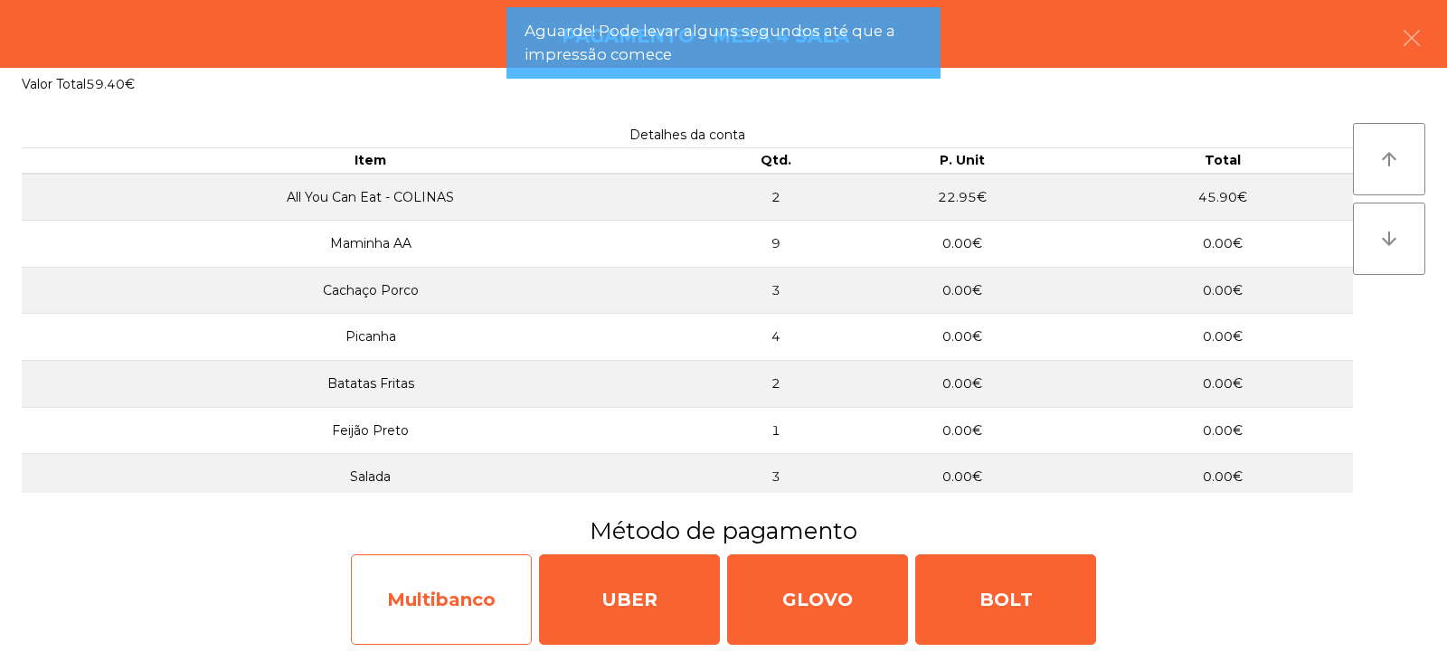
click at [423, 607] on div "Multibanco" at bounding box center [441, 599] width 181 height 90
select select "**"
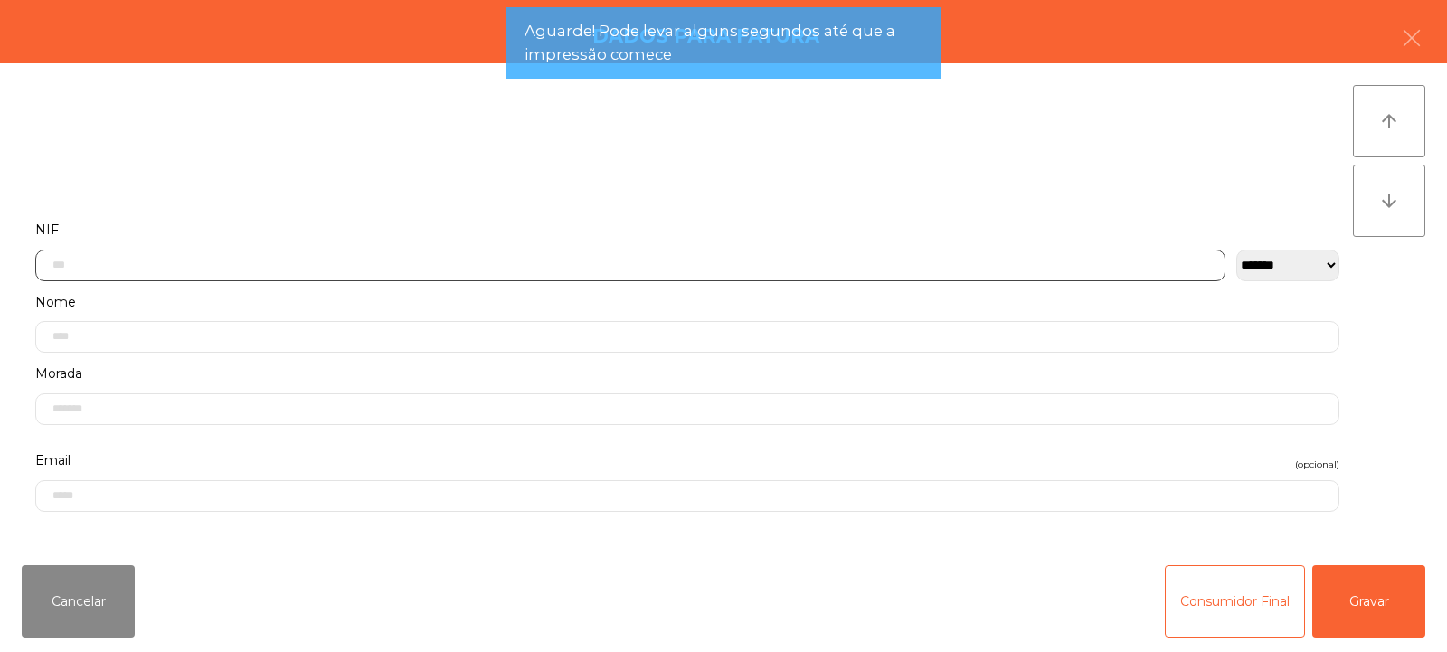
click at [316, 262] on input "text" at bounding box center [630, 266] width 1190 height 32
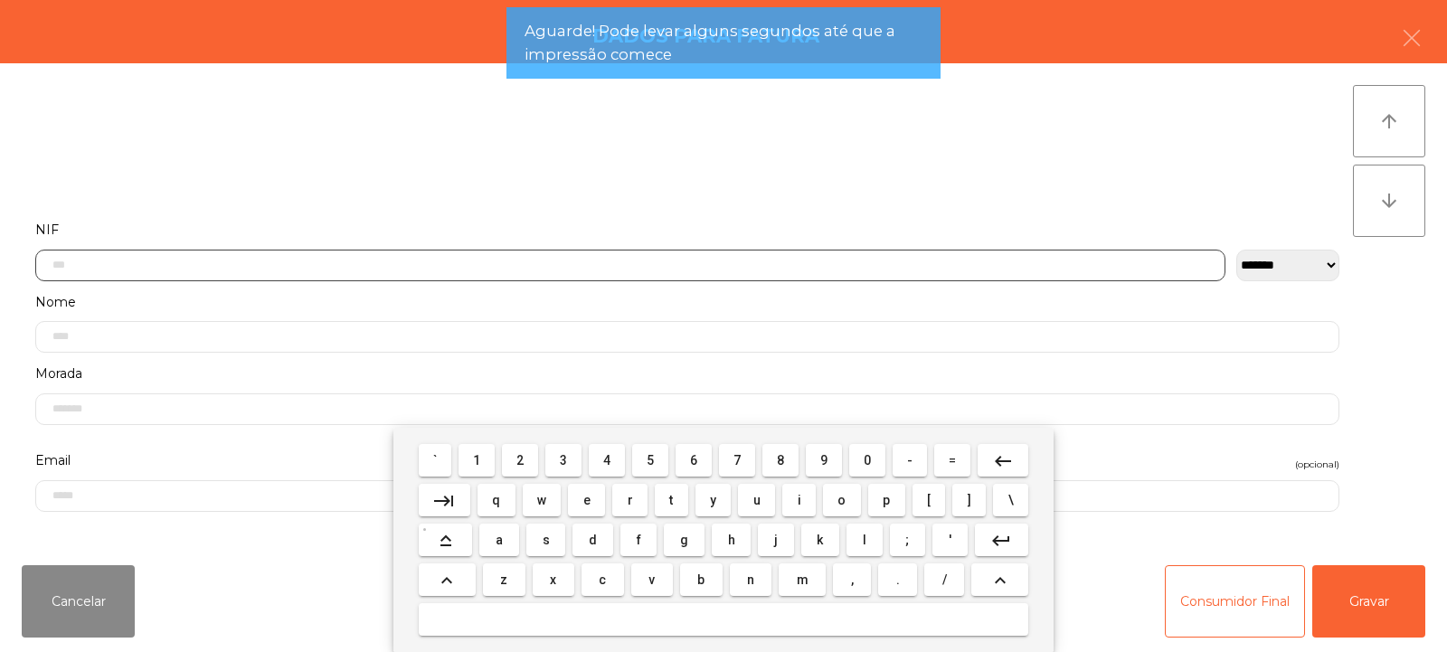
scroll to position [132, 0]
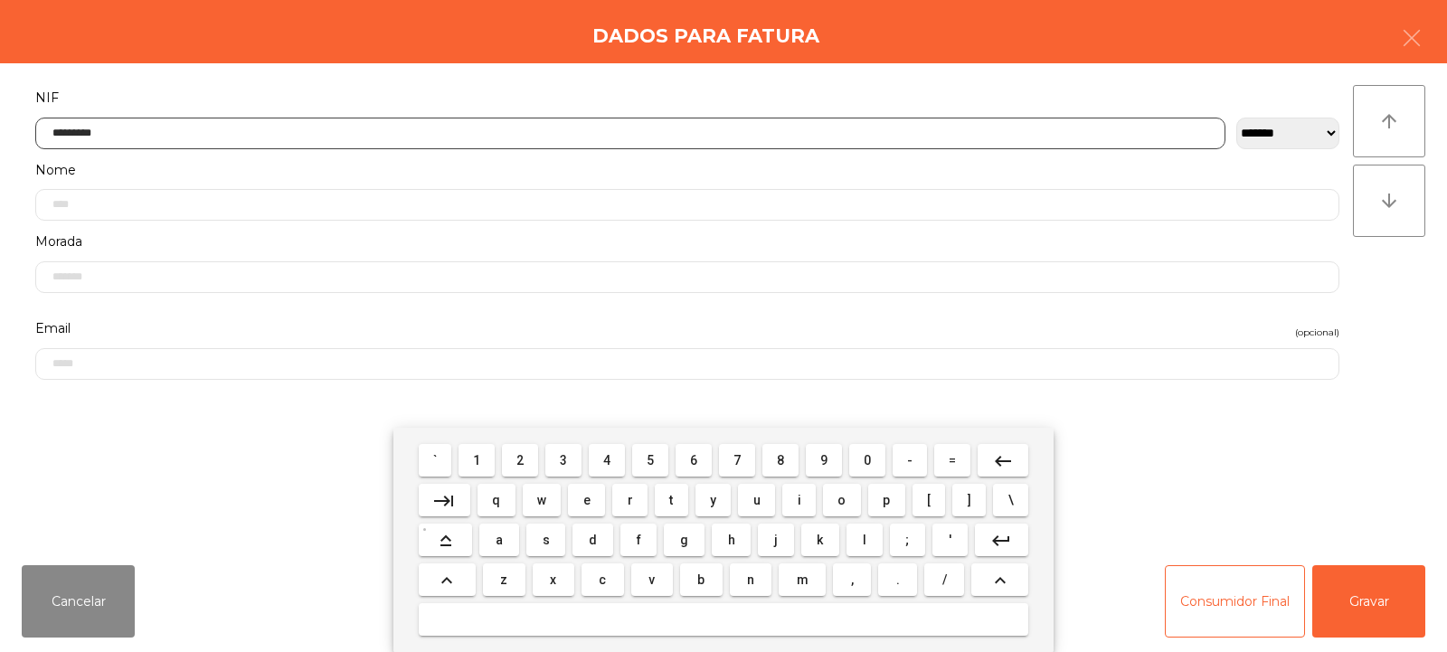
type input "*********"
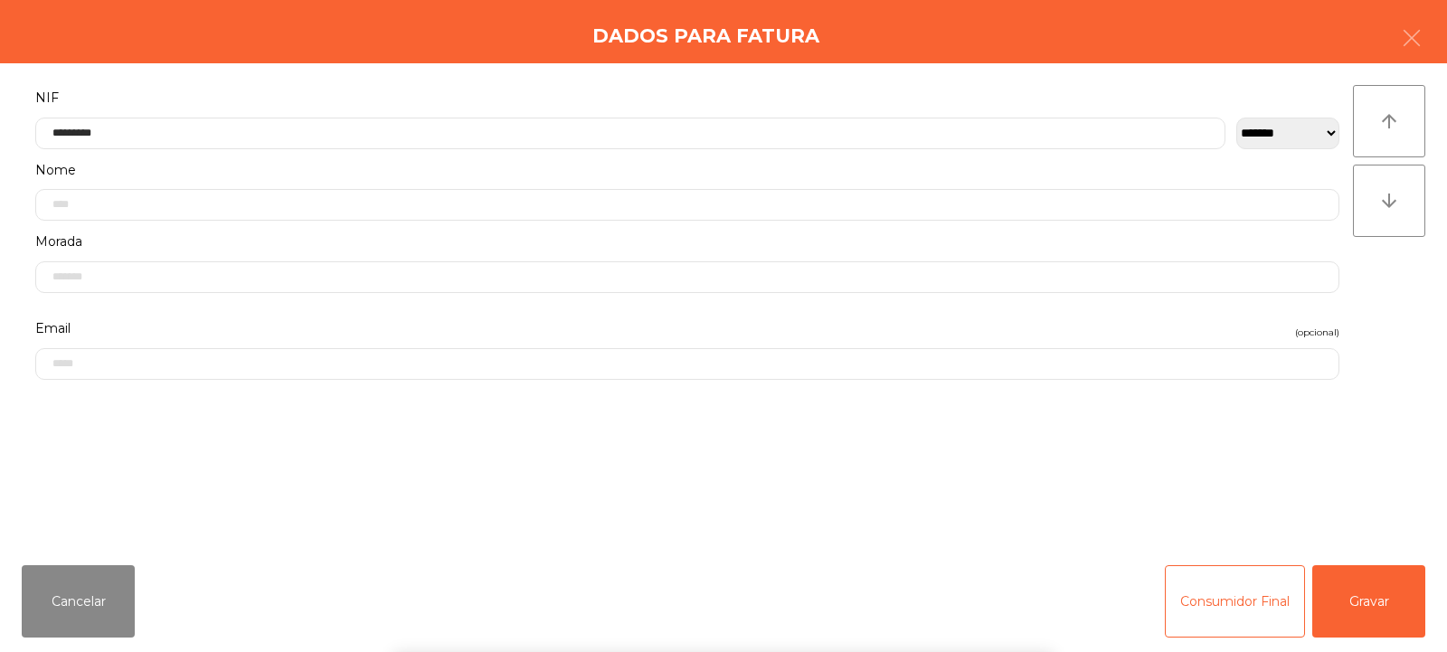
click at [1365, 584] on div "` 1 2 3 4 5 6 7 8 9 0 - = keyboard_backspace keyboard_tab q w e r t y u i o p […" at bounding box center [723, 540] width 1447 height 224
click at [1359, 606] on button "Gravar" at bounding box center [1368, 601] width 113 height 72
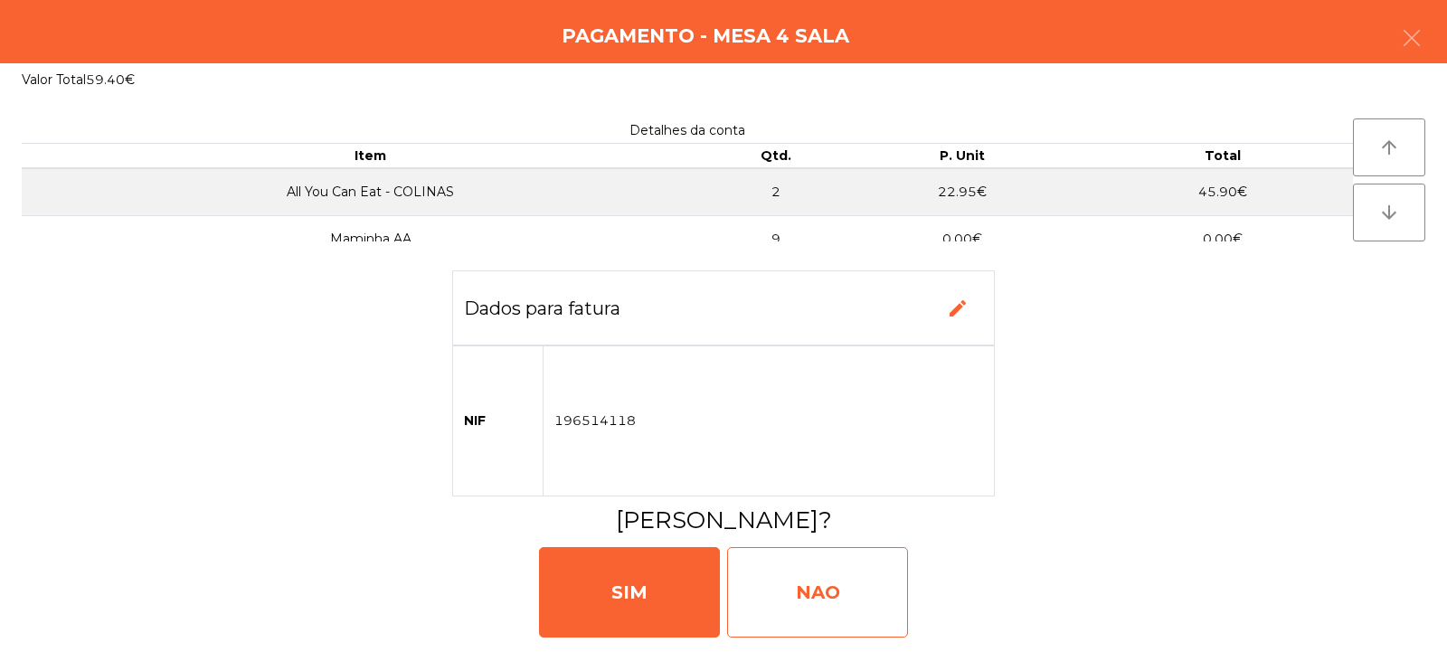
click at [814, 589] on div "NAO" at bounding box center [817, 592] width 181 height 90
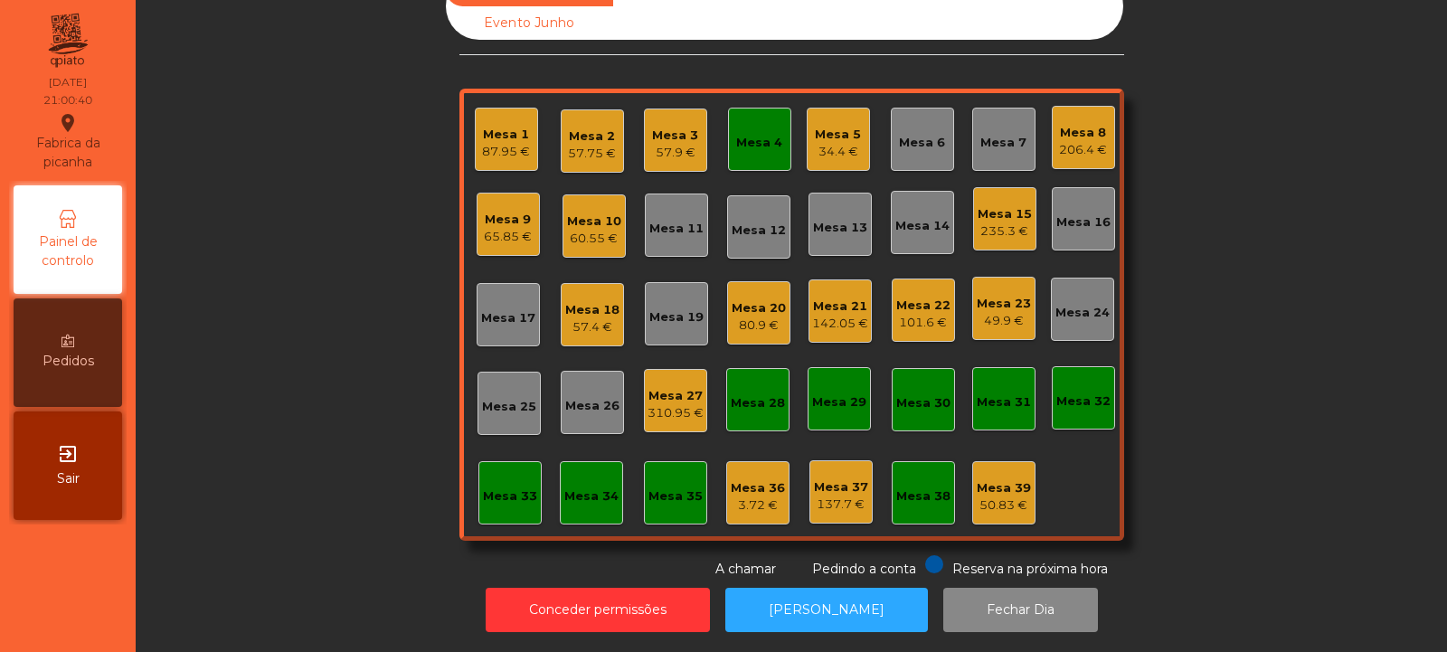
click at [586, 145] on div "57.75 €" at bounding box center [592, 154] width 48 height 18
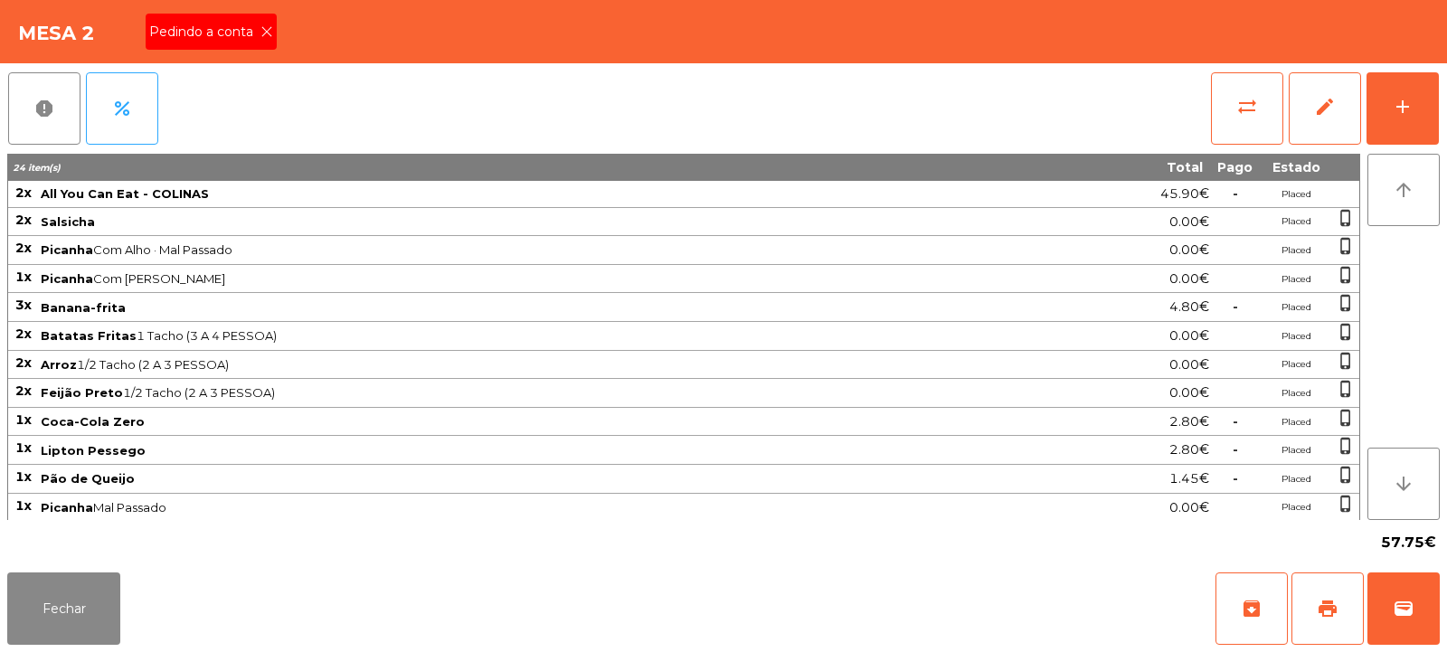
click at [240, 45] on div "Pedindo a conta" at bounding box center [211, 32] width 131 height 36
click at [1332, 617] on span "print" at bounding box center [1328, 609] width 22 height 22
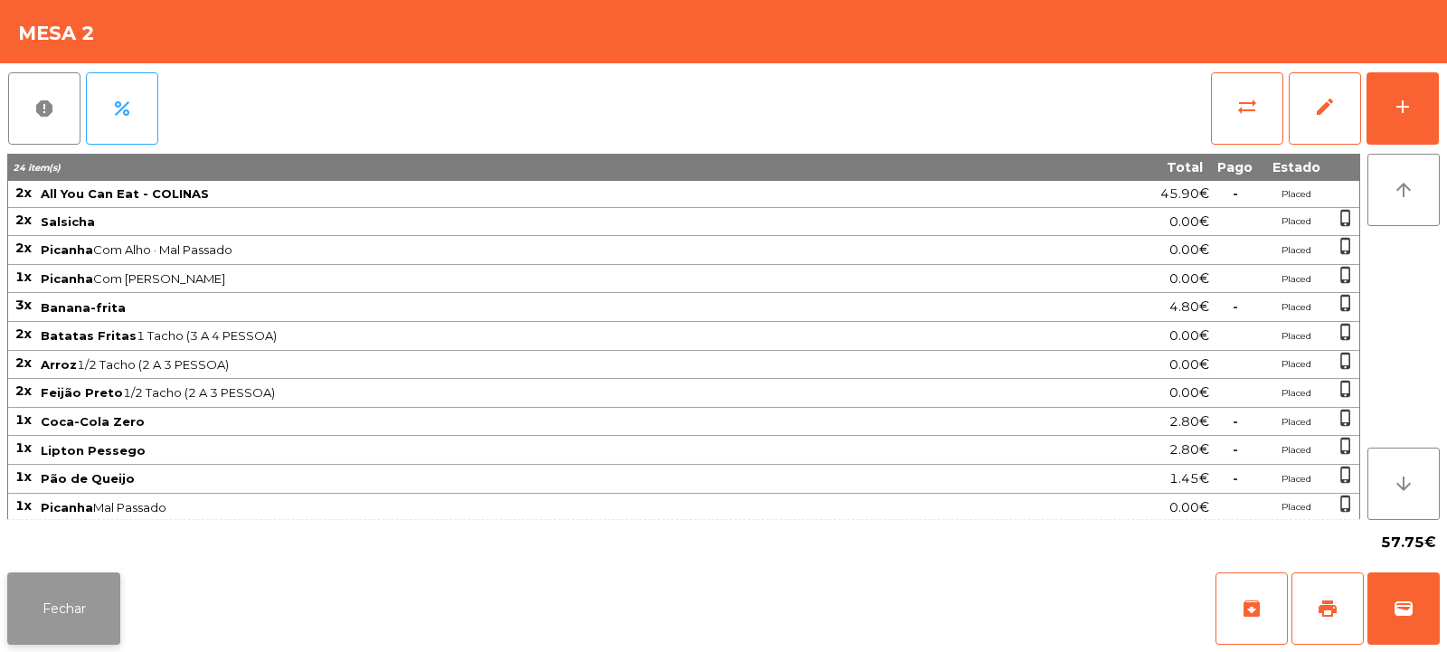
click at [11, 583] on button "Fechar" at bounding box center [63, 609] width 113 height 72
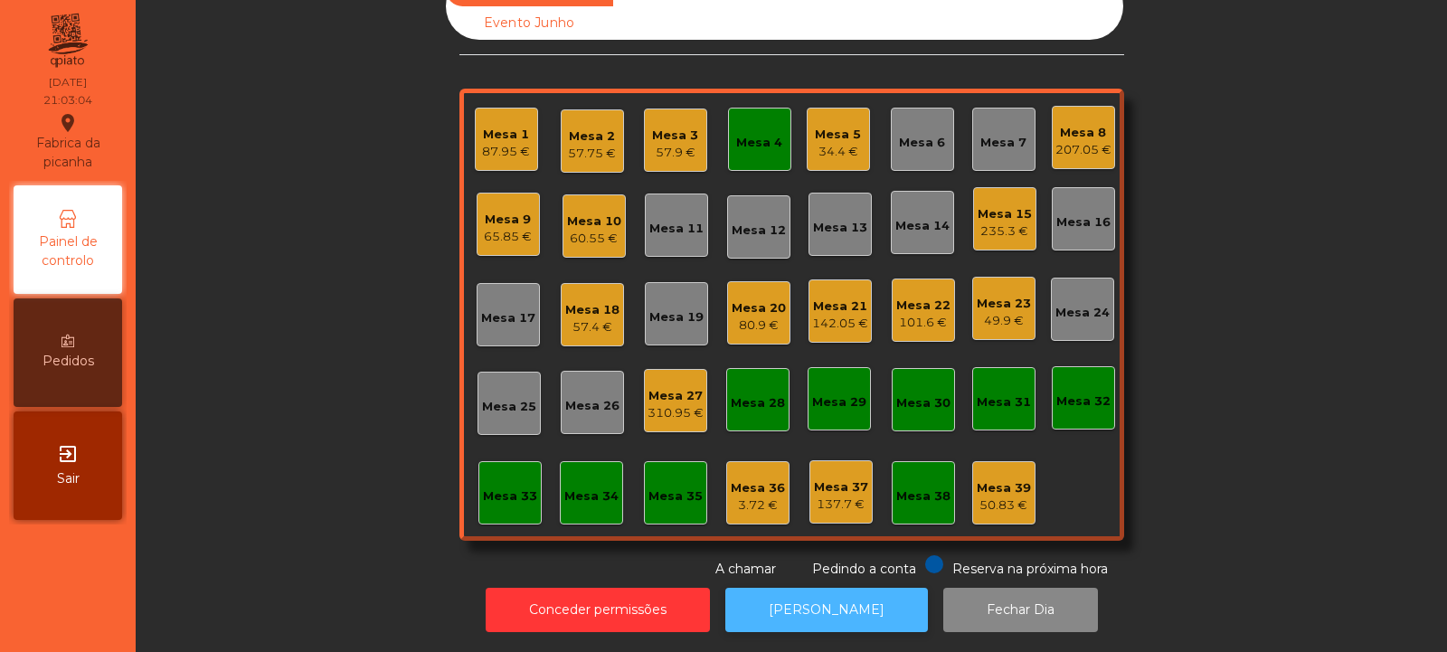
click at [816, 588] on button "[PERSON_NAME]" at bounding box center [826, 610] width 203 height 44
click at [586, 145] on div "57.75 €" at bounding box center [592, 154] width 48 height 18
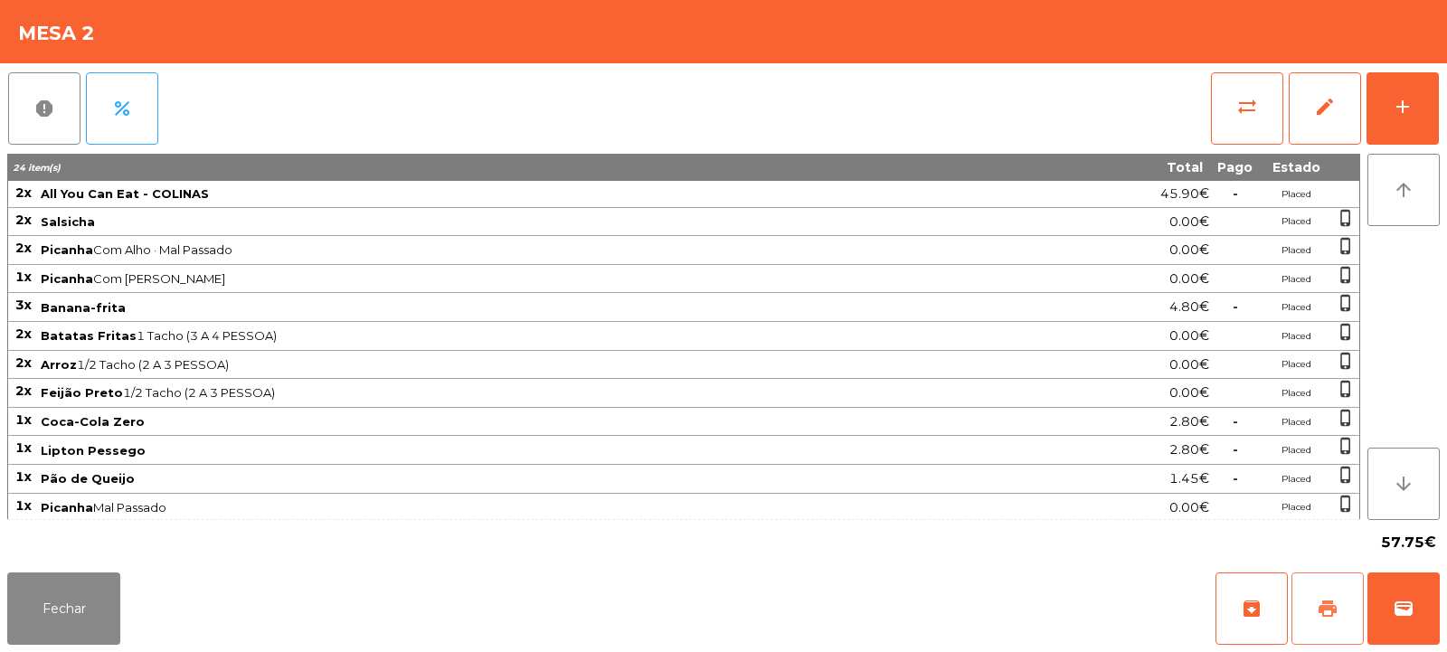
click at [1328, 602] on span "print" at bounding box center [1328, 609] width 22 height 22
click at [1398, 619] on span "wallet" at bounding box center [1404, 609] width 22 height 22
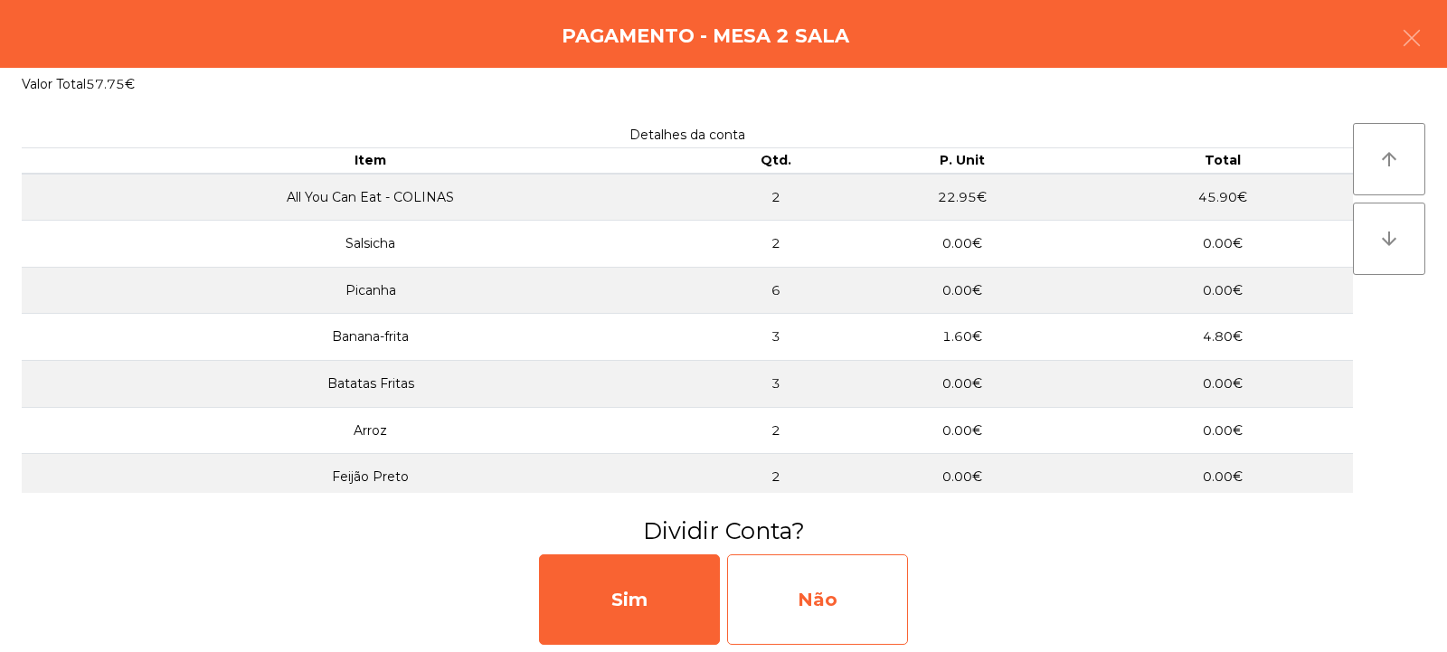
click at [794, 578] on div "Não" at bounding box center [817, 599] width 181 height 90
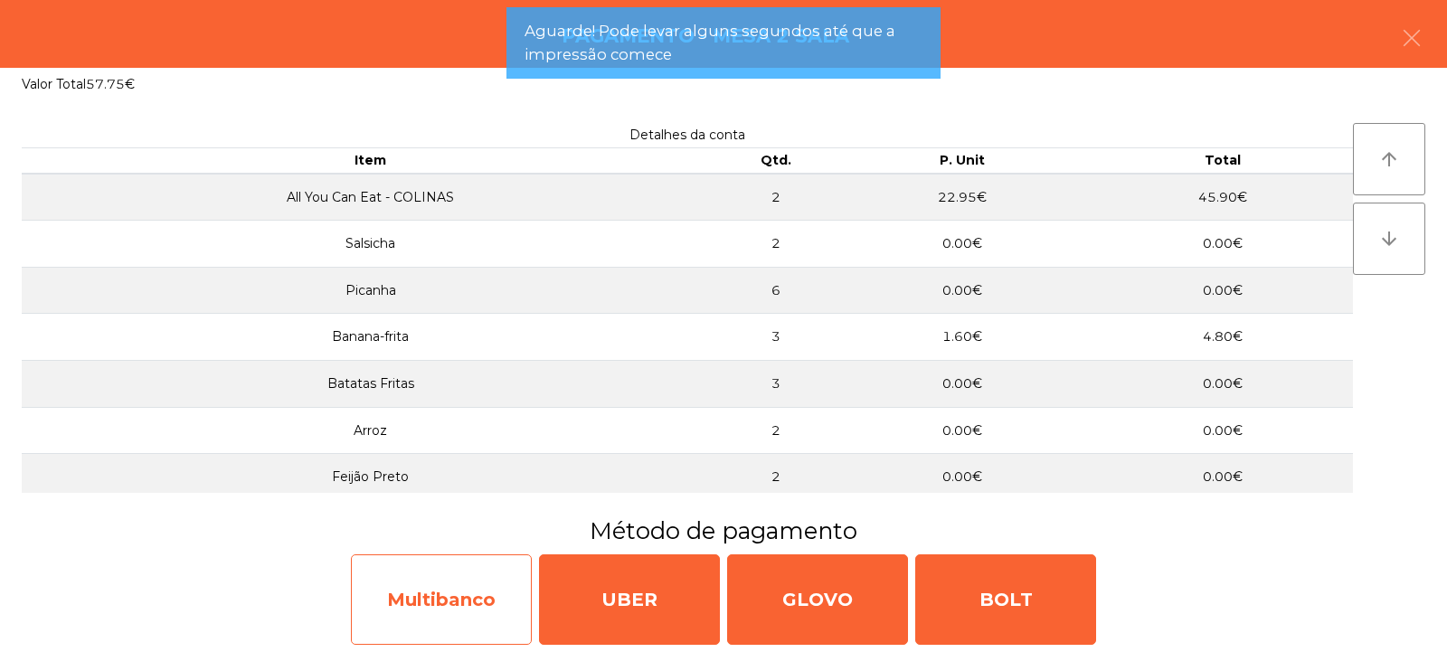
click at [397, 591] on div "Multibanco" at bounding box center [441, 599] width 181 height 90
select select "**"
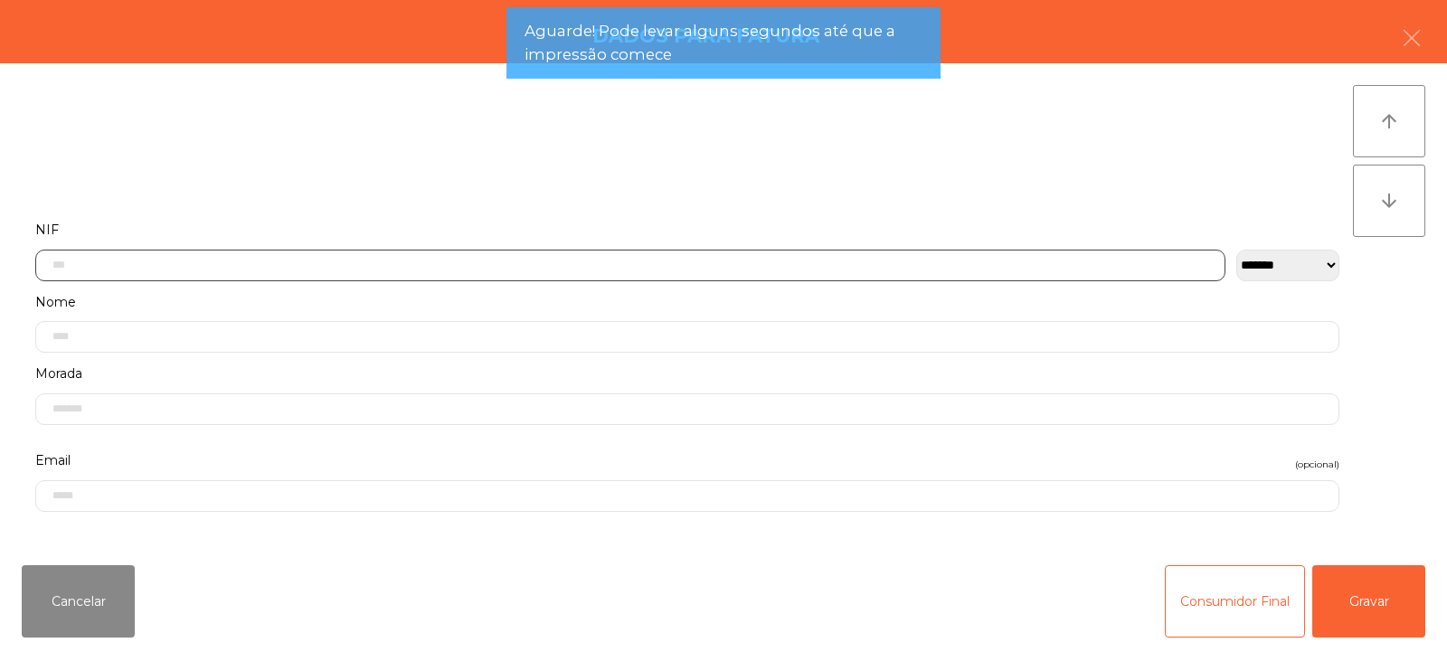
click at [259, 251] on input "text" at bounding box center [630, 266] width 1190 height 32
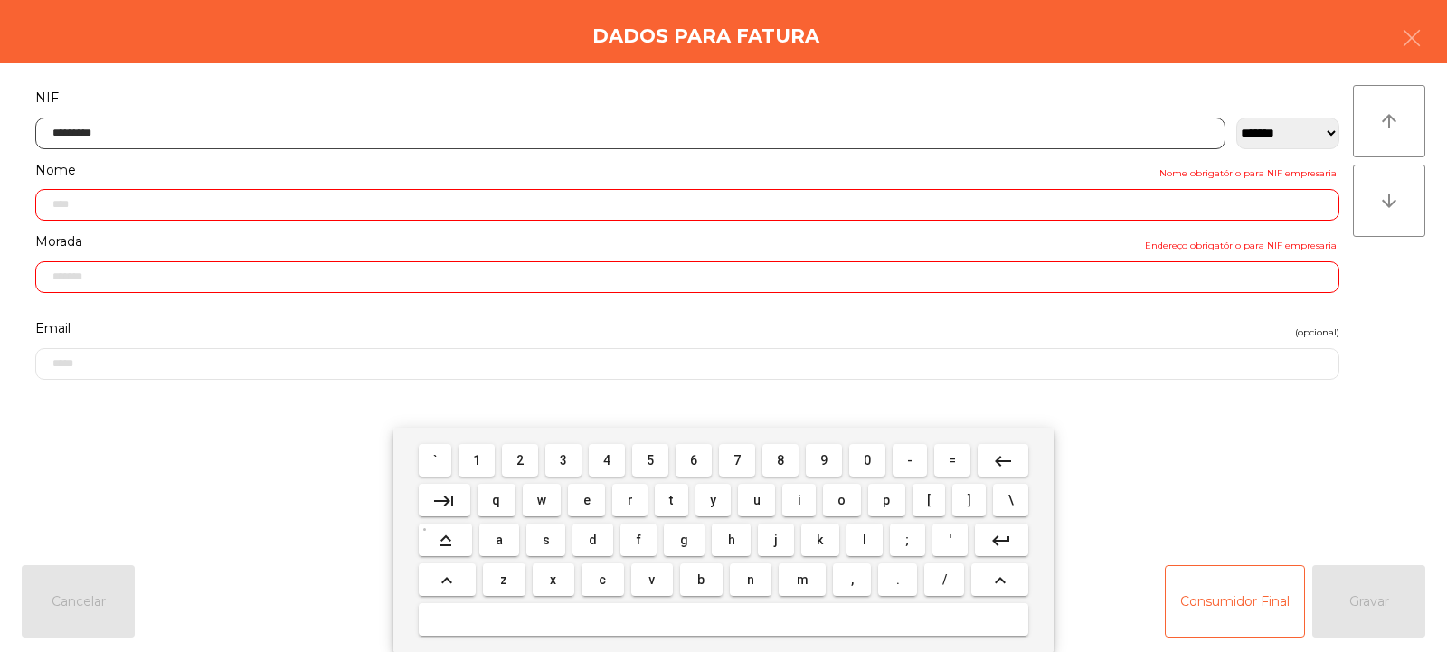
type input "*********"
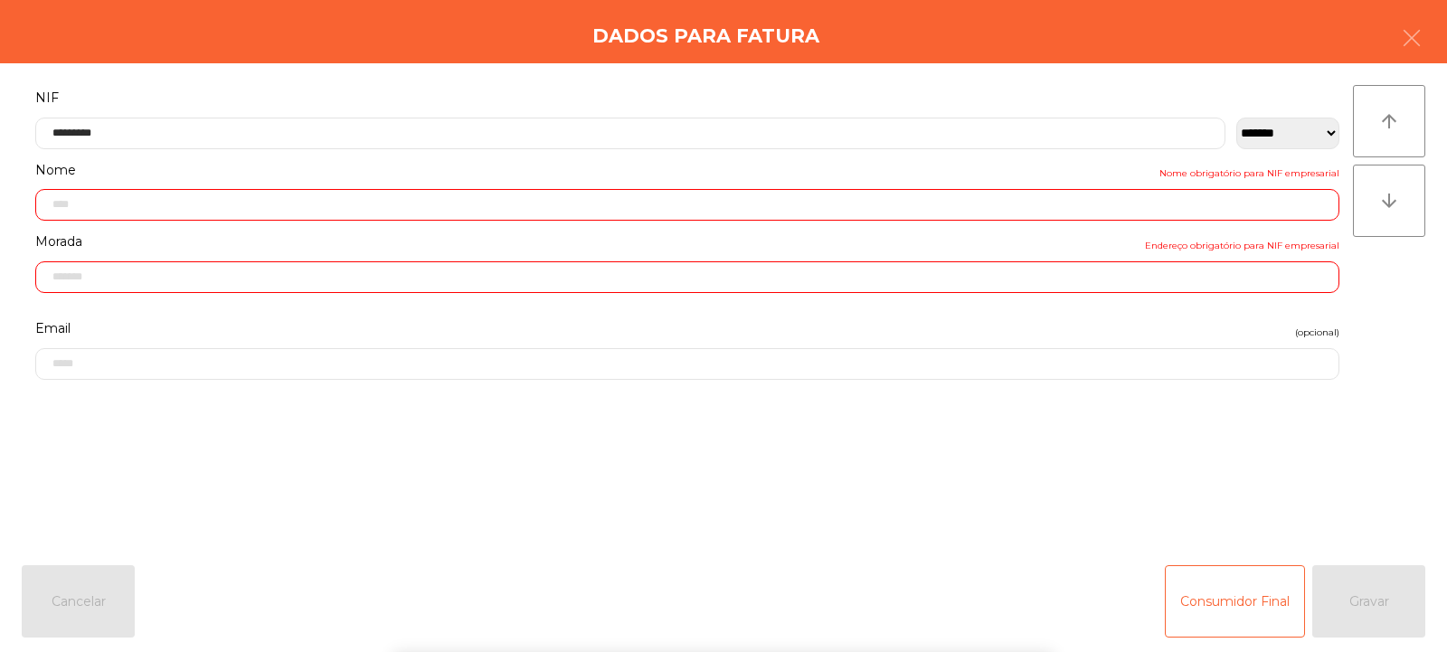
click at [1367, 585] on div "` 1 2 3 4 5 6 7 8 9 0 - = keyboard_backspace keyboard_tab q w e r t y u i o p […" at bounding box center [723, 540] width 1447 height 224
click at [1369, 601] on div "Consumidor Final Gravar" at bounding box center [1295, 601] width 260 height 72
type input "**********"
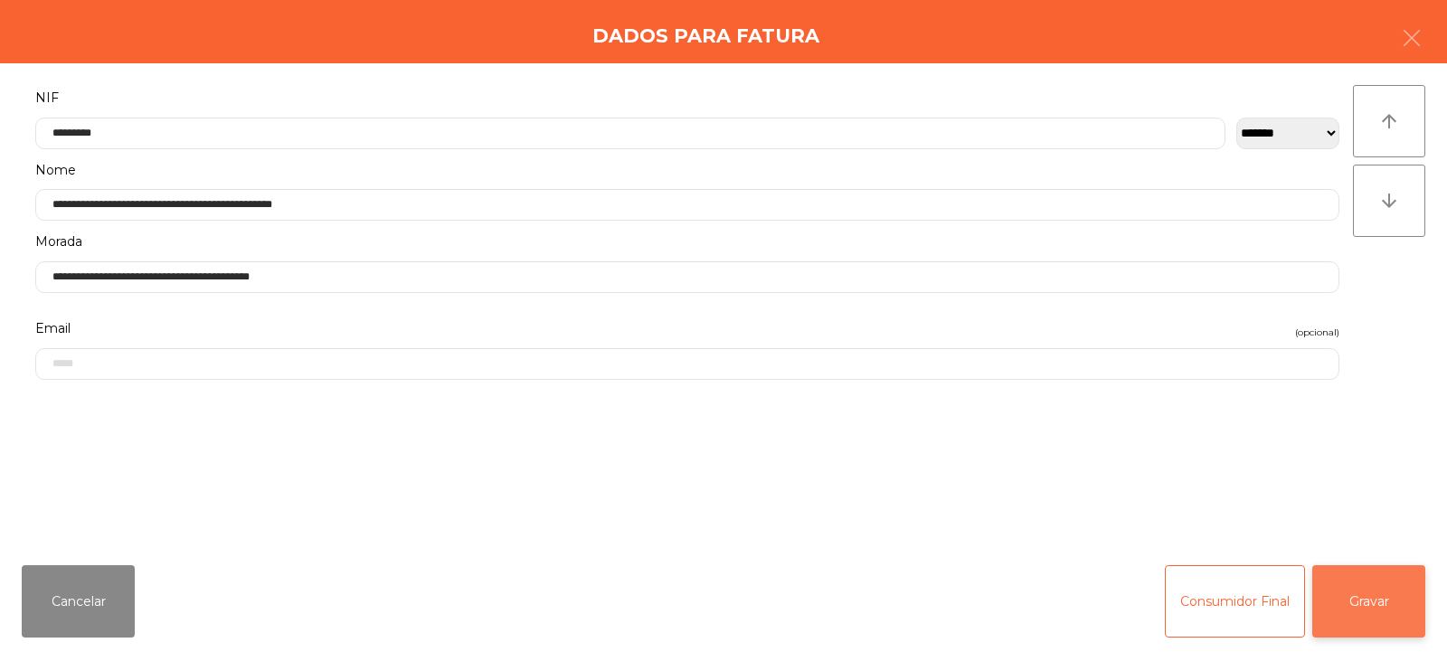
click at [1383, 605] on button "Gravar" at bounding box center [1368, 601] width 113 height 72
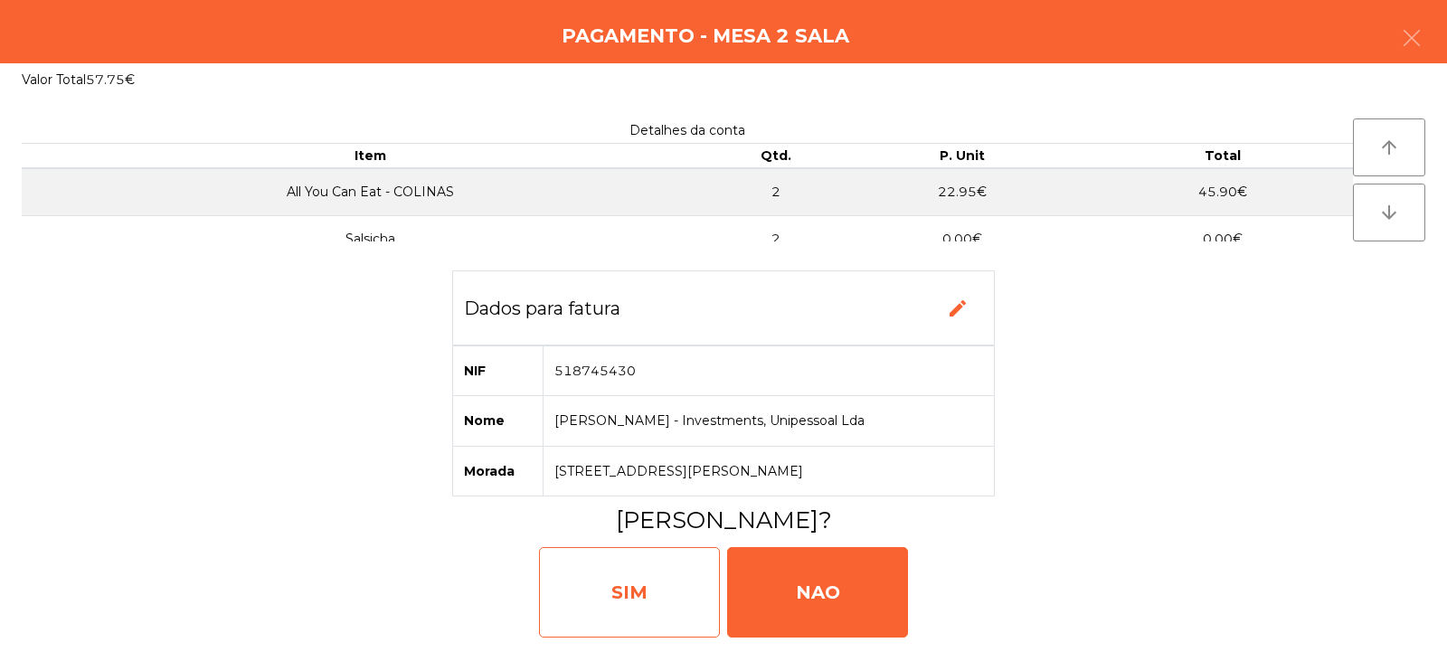
click at [672, 572] on div "SIM" at bounding box center [629, 592] width 181 height 90
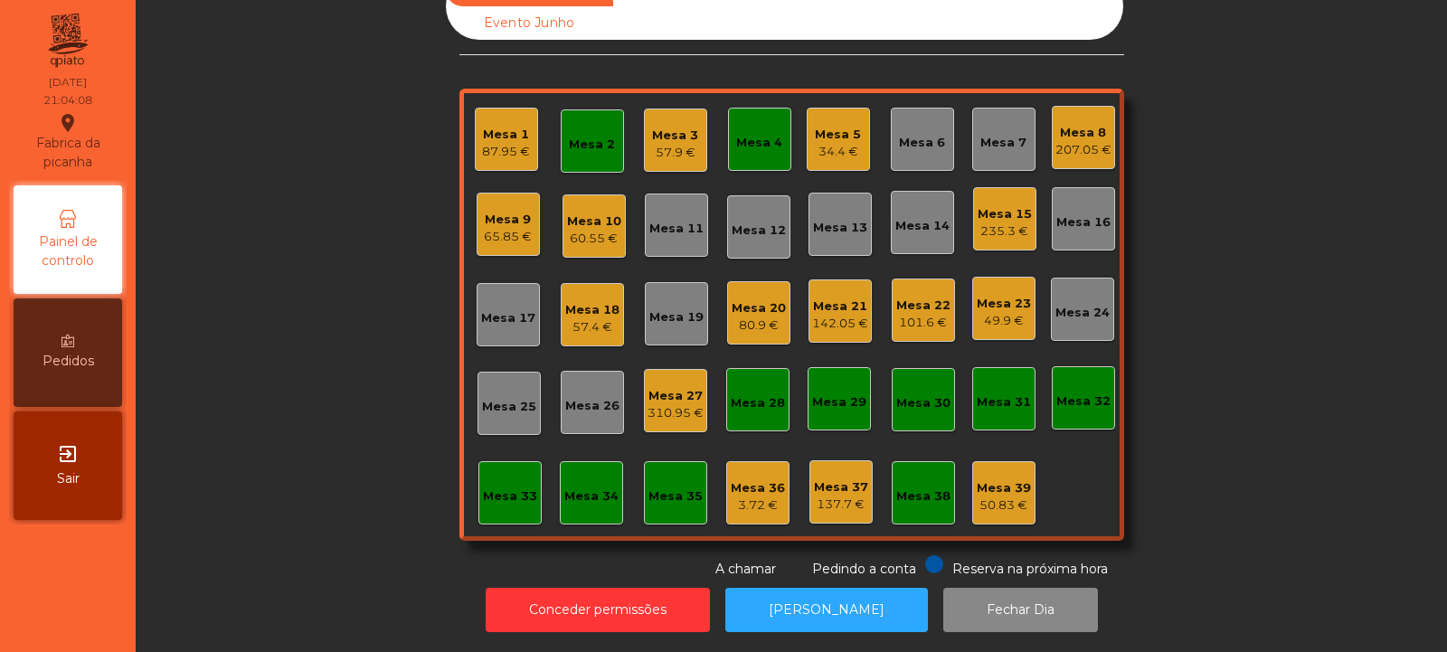
click at [588, 148] on div "Mesa 2" at bounding box center [592, 140] width 63 height 63
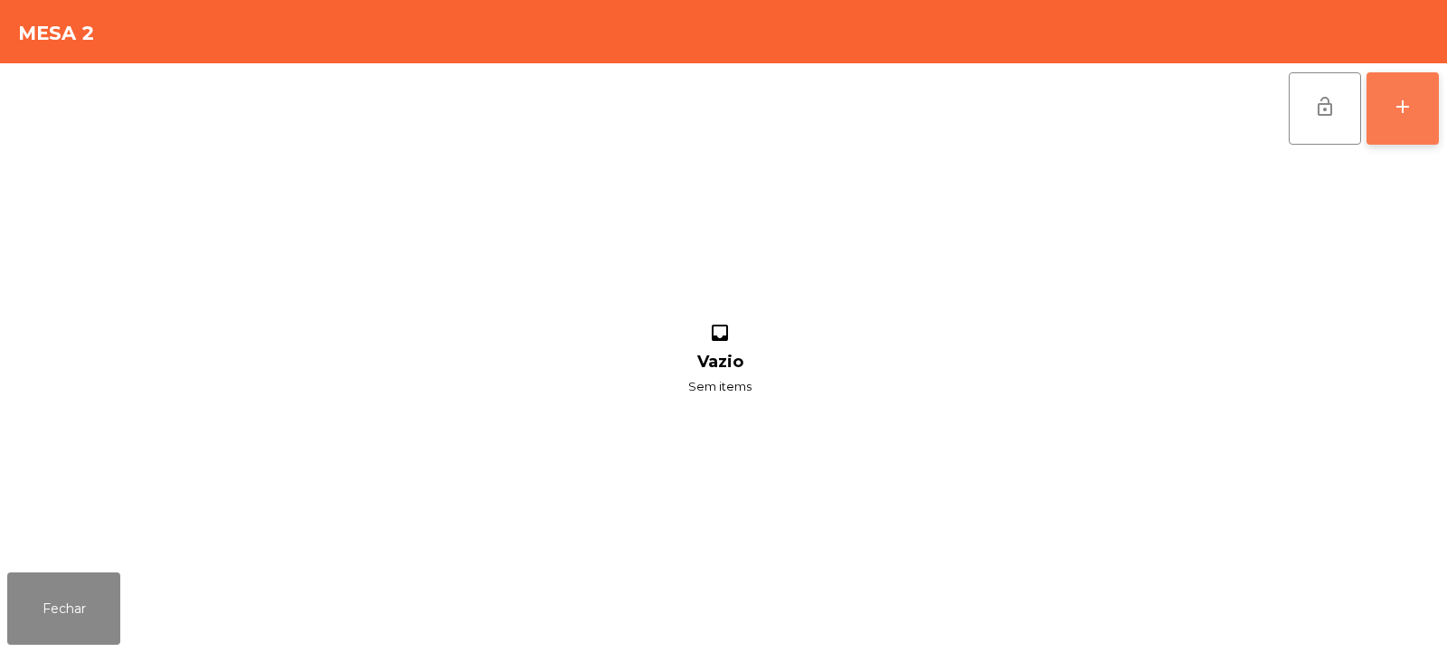
click at [1396, 99] on div "add" at bounding box center [1403, 107] width 22 height 22
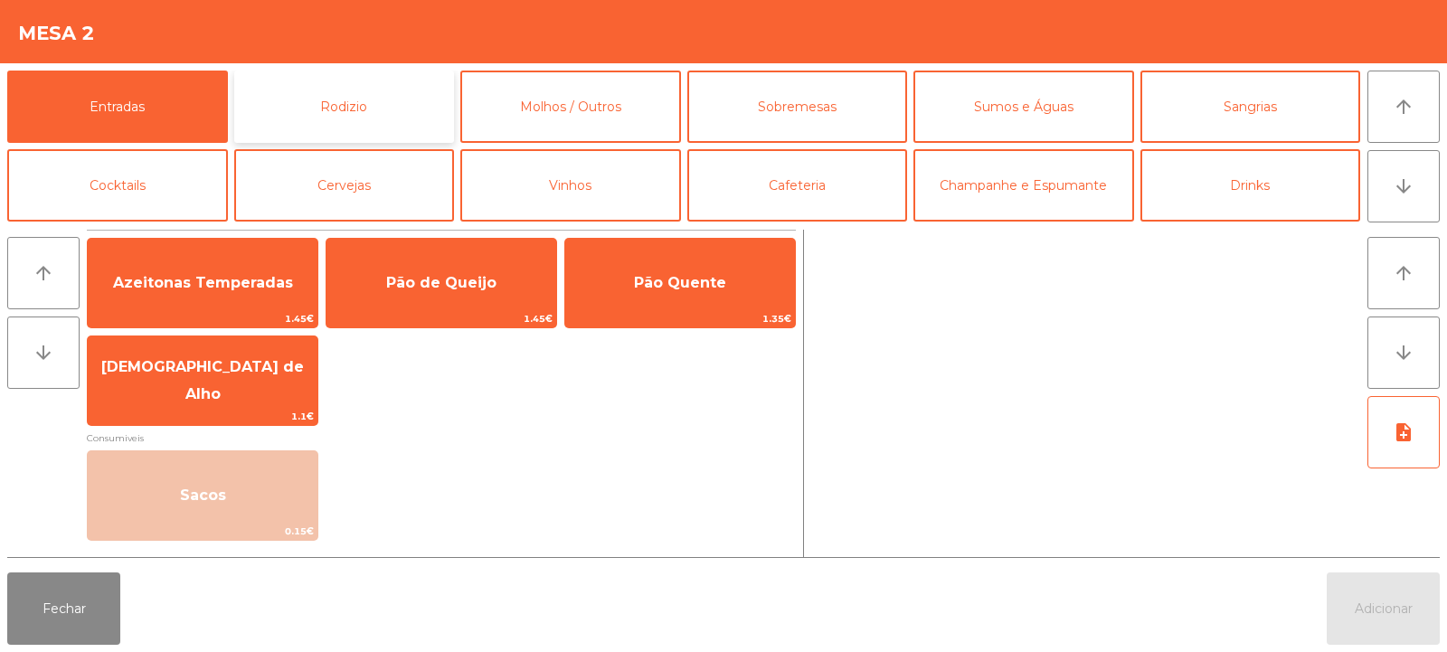
click at [358, 118] on button "Rodizio" at bounding box center [344, 107] width 221 height 72
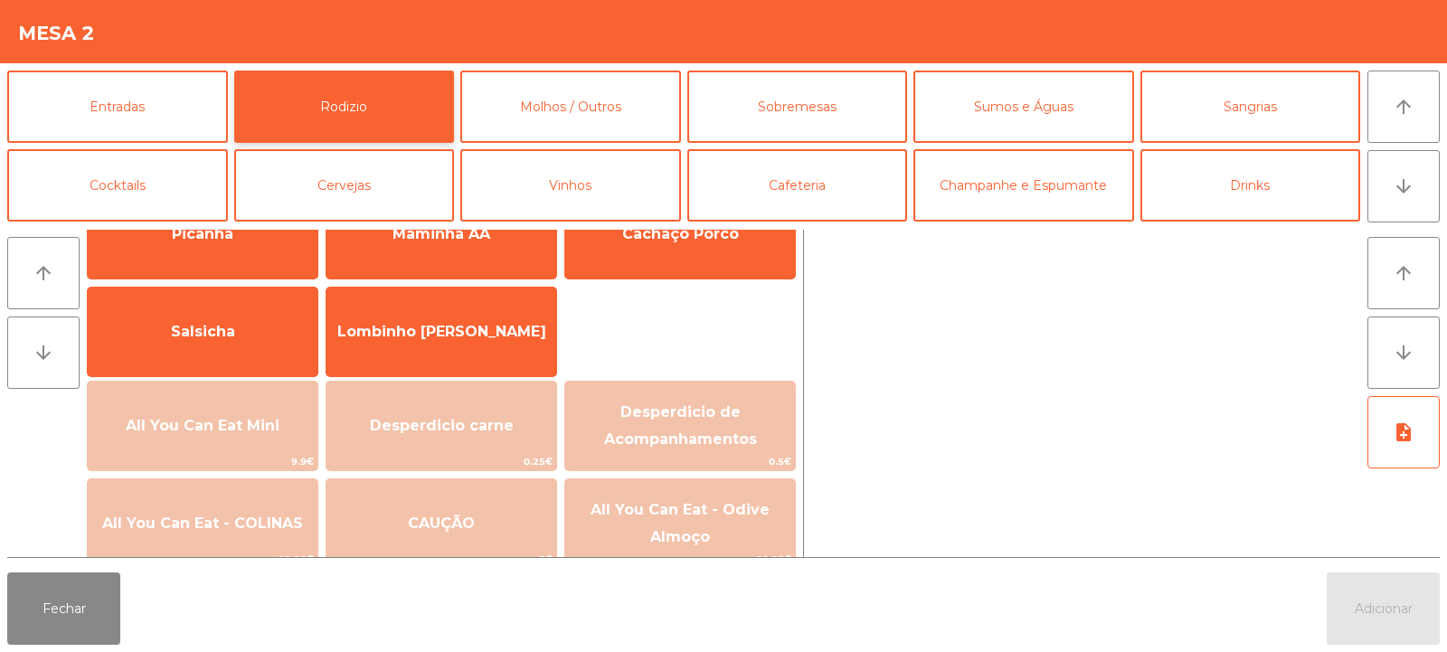
scroll to position [106, 0]
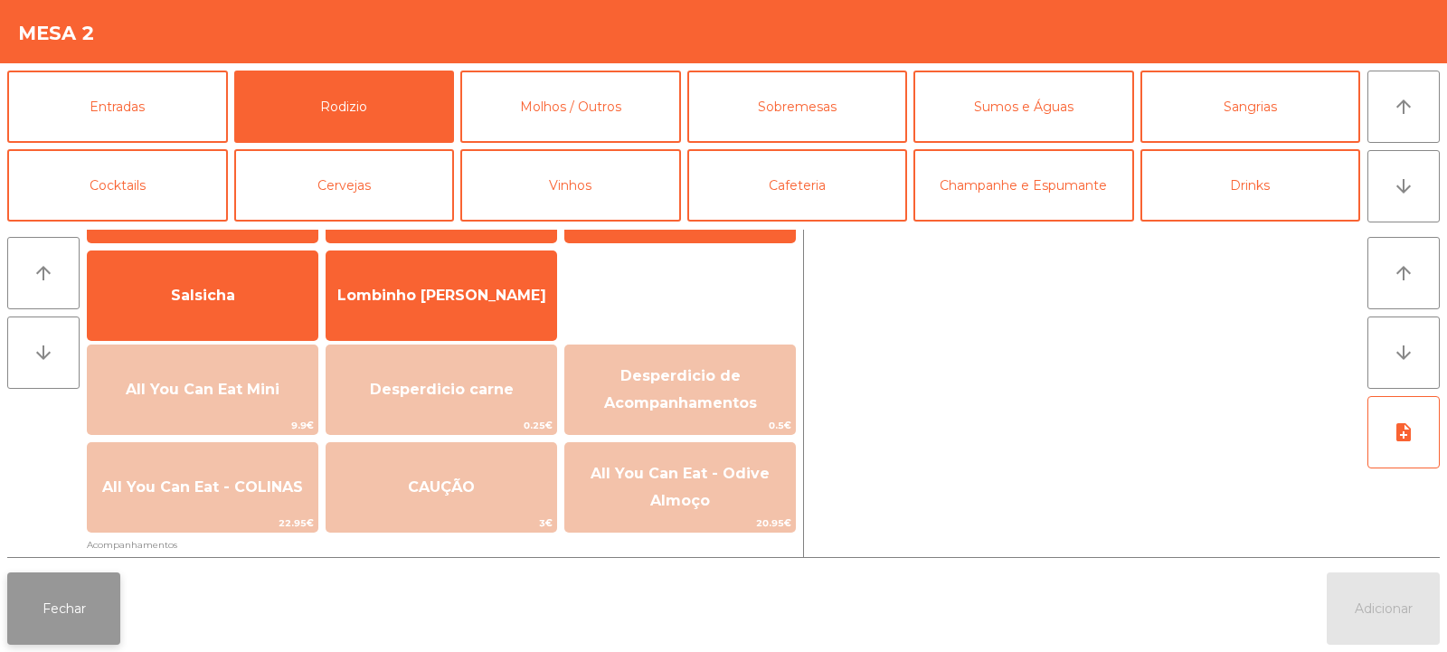
click at [67, 604] on button "Fechar" at bounding box center [63, 609] width 113 height 72
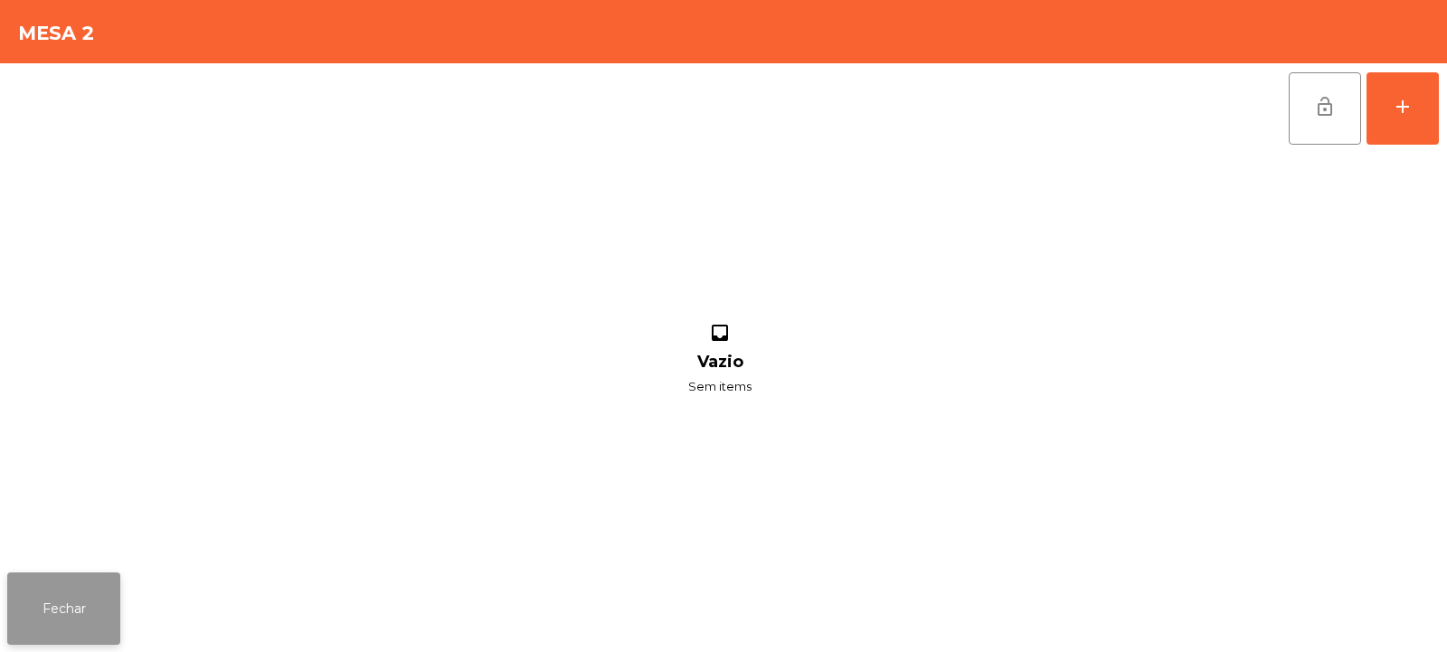
click at [83, 635] on button "Fechar" at bounding box center [63, 609] width 113 height 72
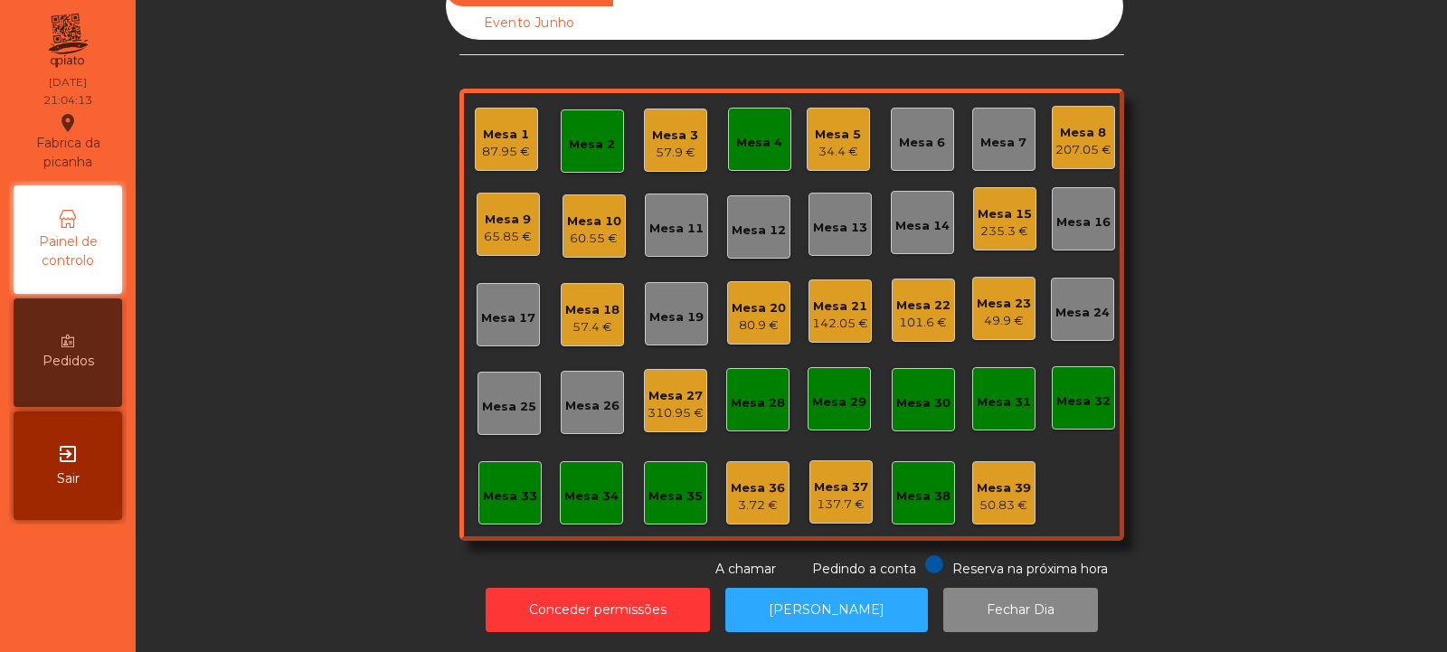
click at [743, 147] on div "Mesa 4" at bounding box center [759, 139] width 63 height 63
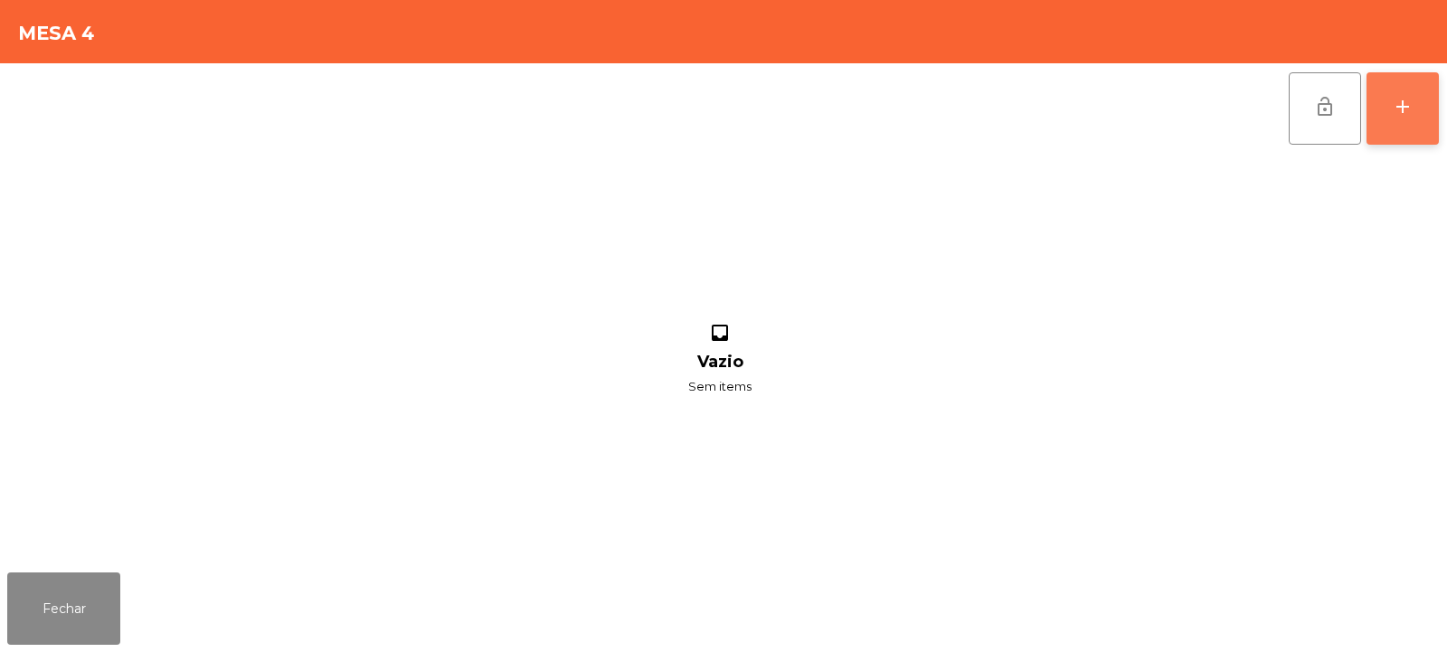
click at [1397, 98] on div "add" at bounding box center [1403, 107] width 22 height 22
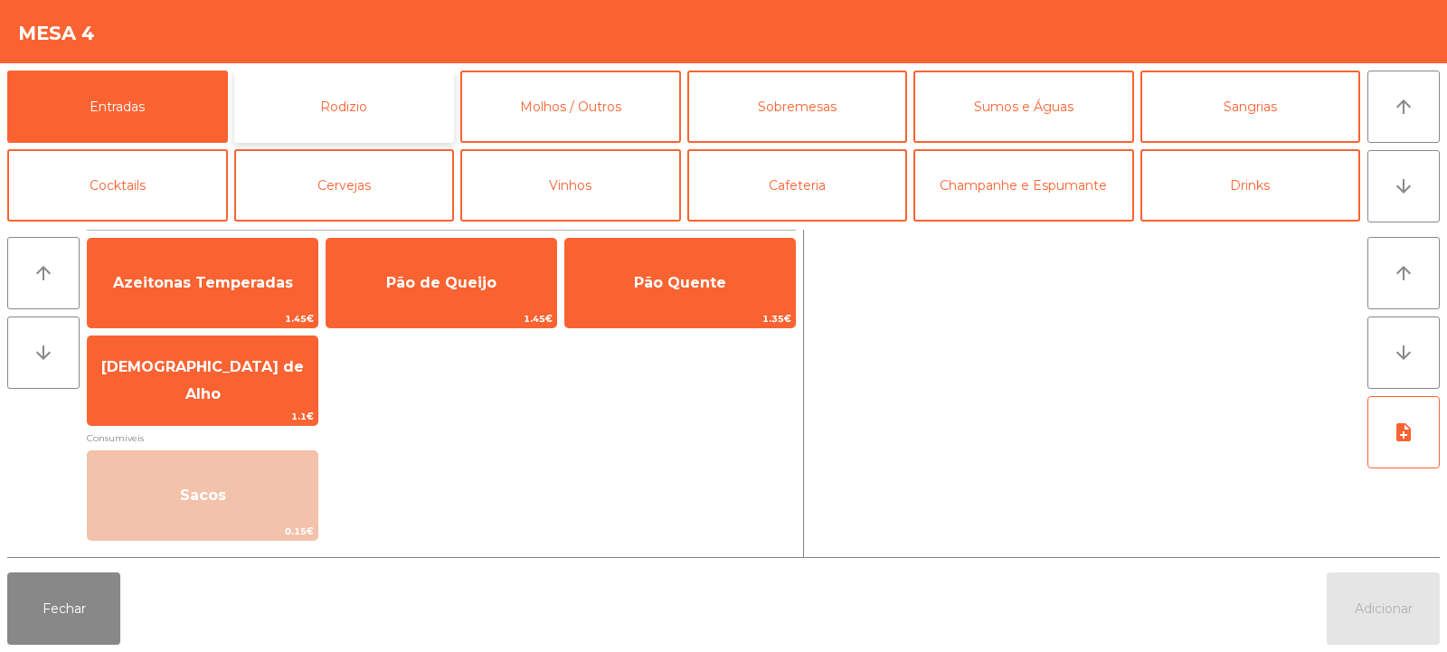
click at [373, 104] on button "Rodizio" at bounding box center [344, 107] width 221 height 72
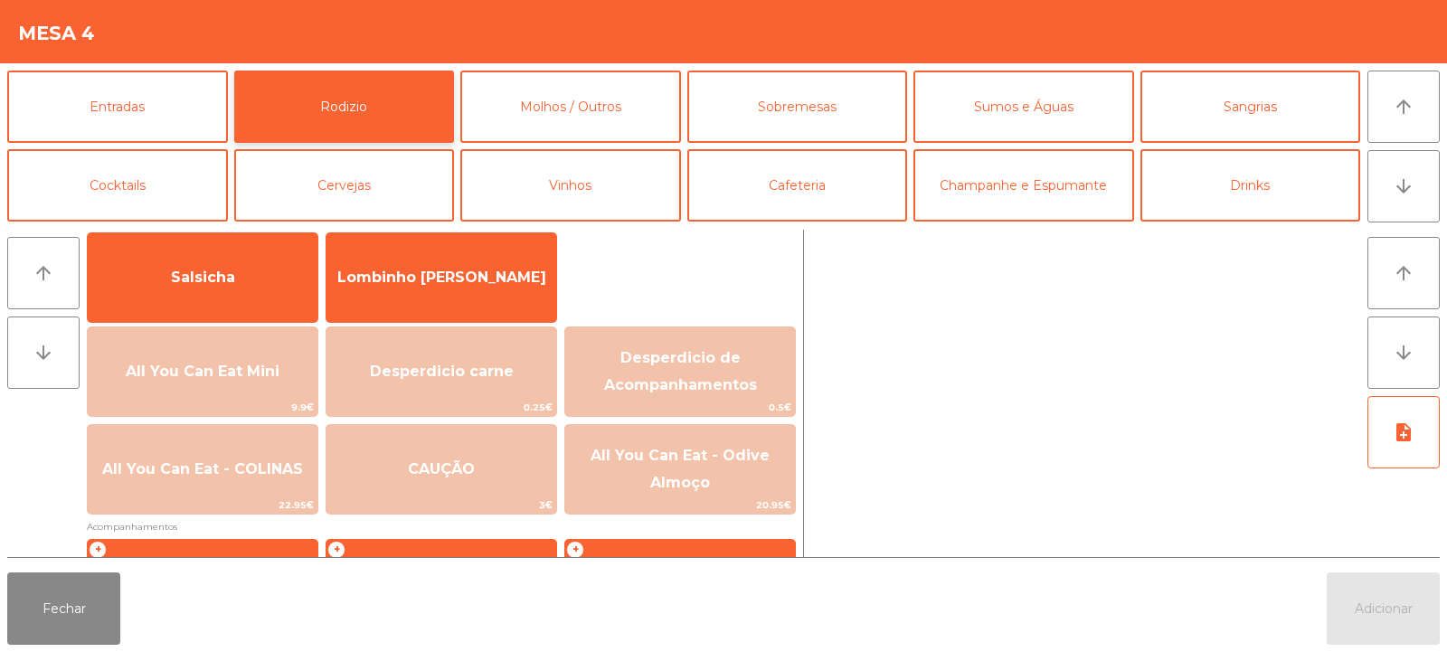
scroll to position [157, 0]
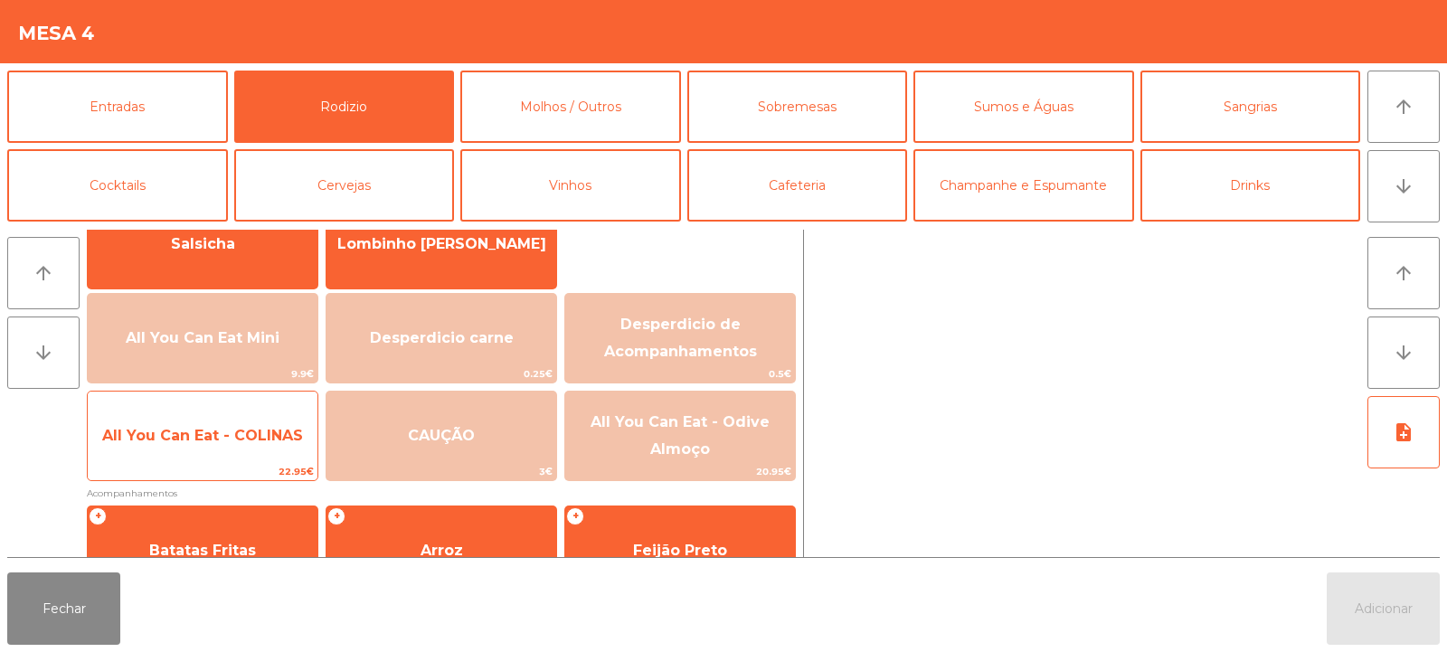
click at [241, 472] on span "22.95€" at bounding box center [203, 471] width 230 height 17
click at [235, 475] on span "22.95€" at bounding box center [203, 471] width 230 height 17
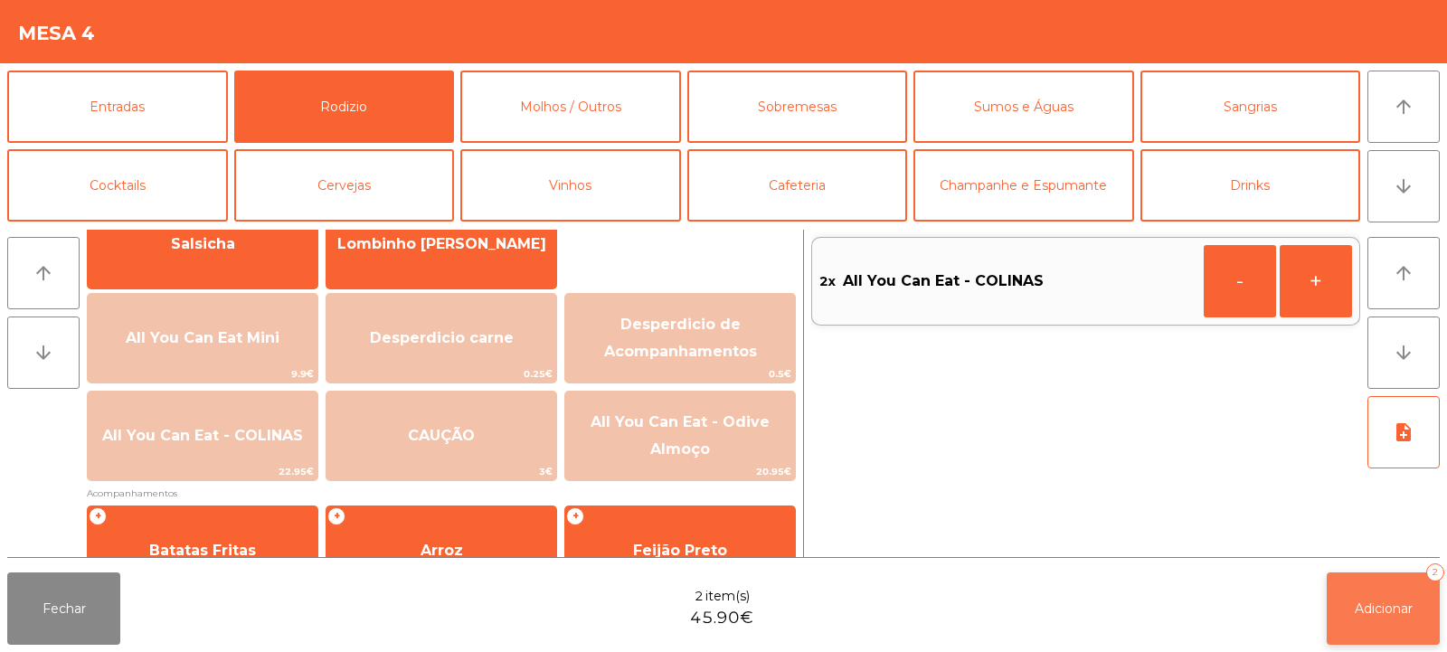
click at [1360, 576] on button "Adicionar 2" at bounding box center [1383, 609] width 113 height 72
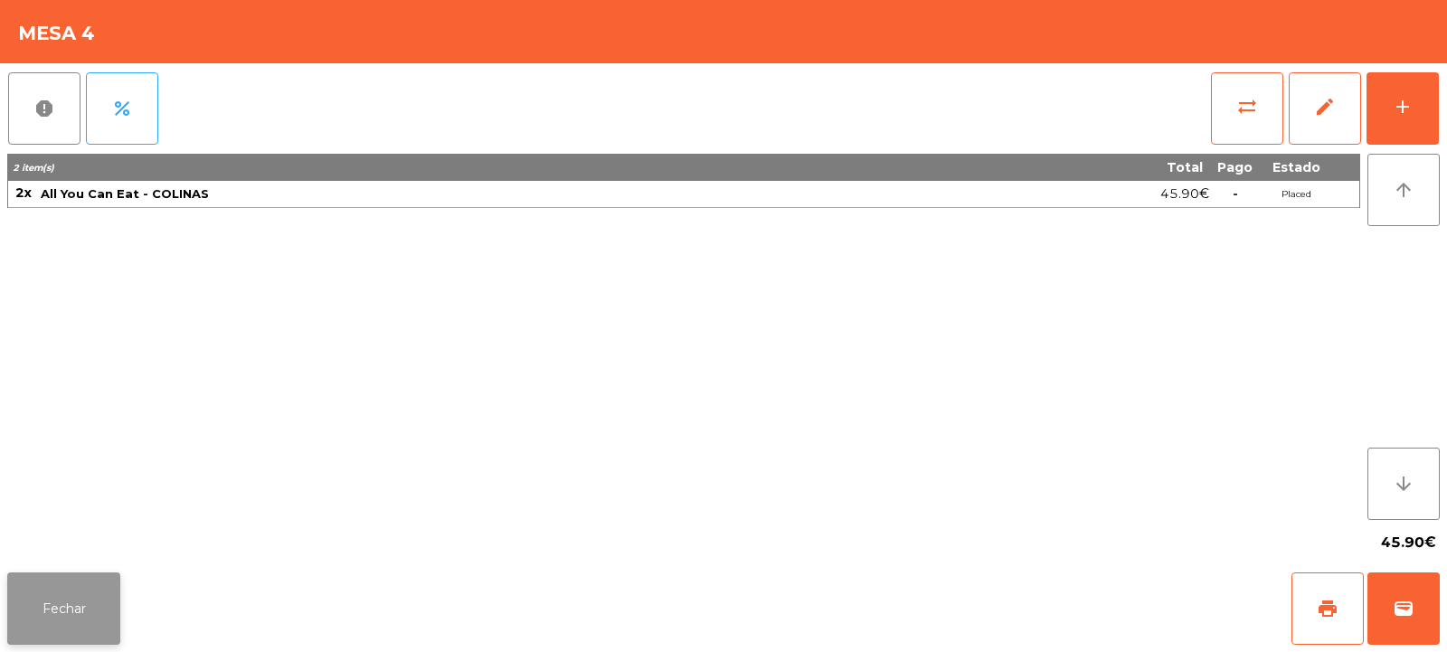
click at [98, 607] on button "Fechar" at bounding box center [63, 609] width 113 height 72
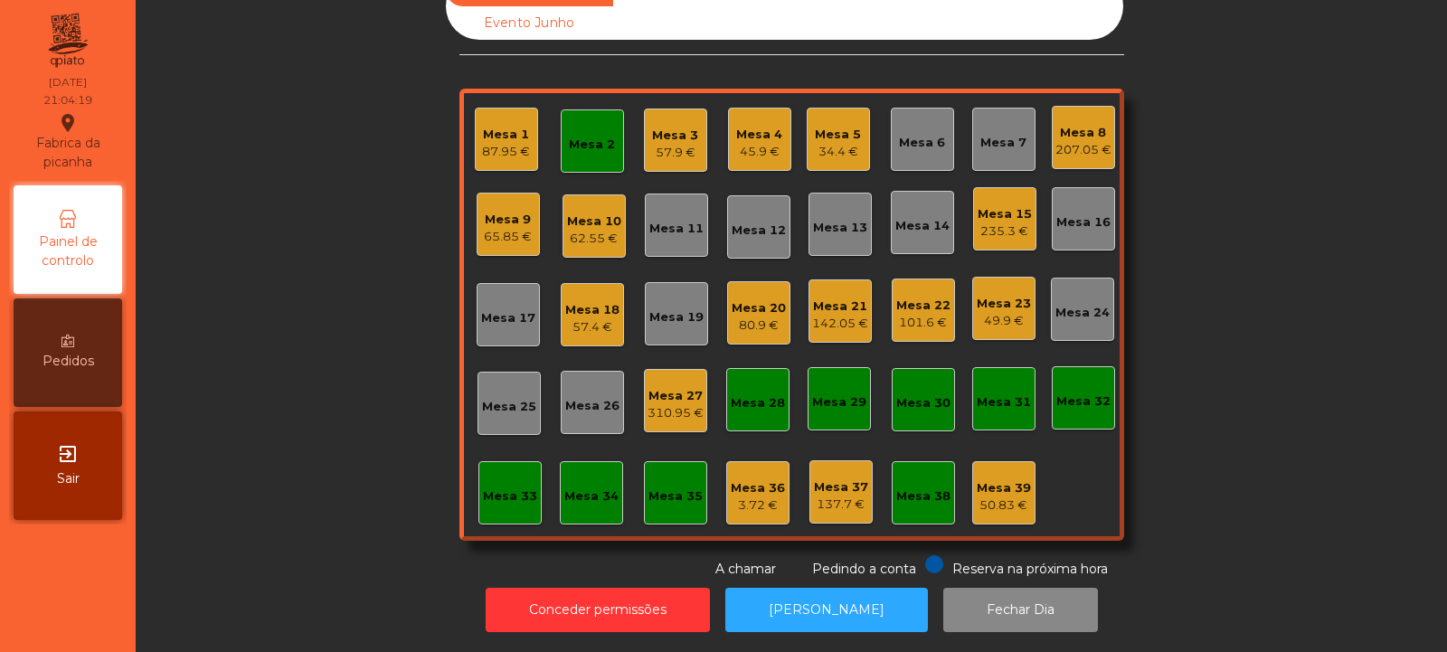
click at [892, 315] on div "Mesa 22 101.6 €" at bounding box center [923, 310] width 63 height 63
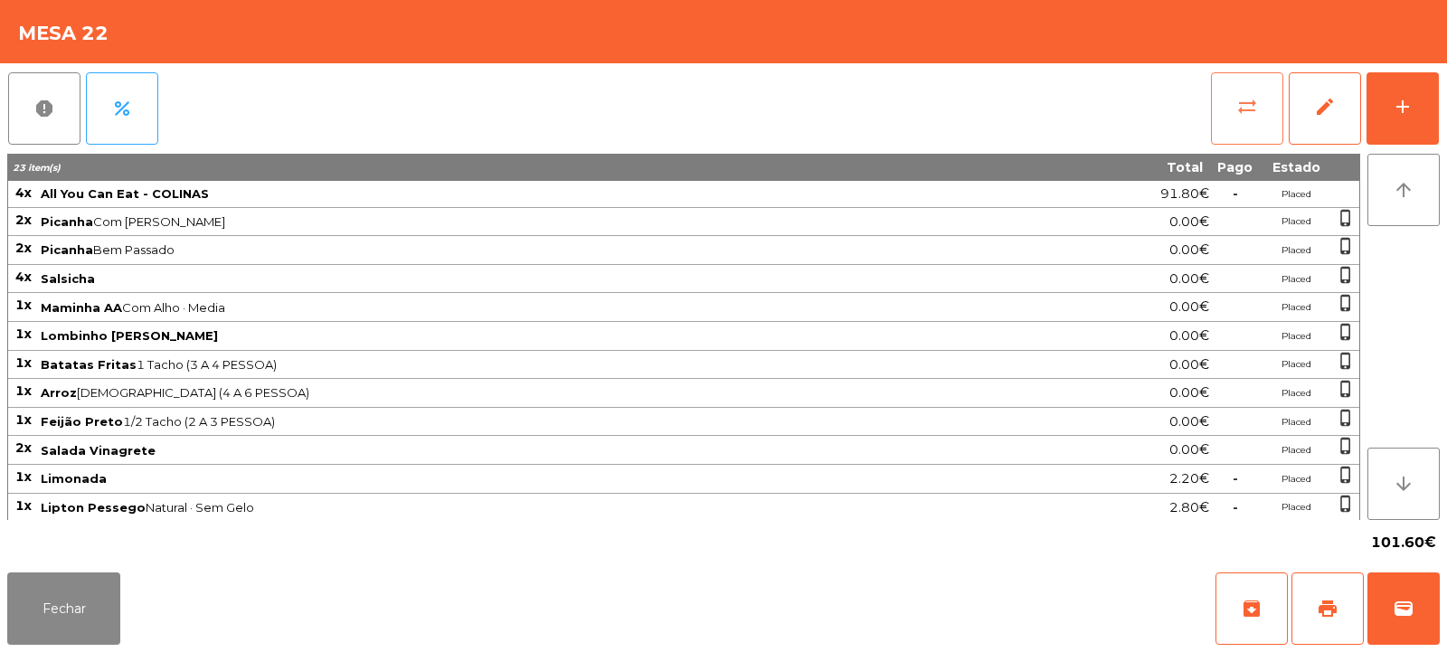
click at [1256, 120] on button "sync_alt" at bounding box center [1247, 108] width 72 height 72
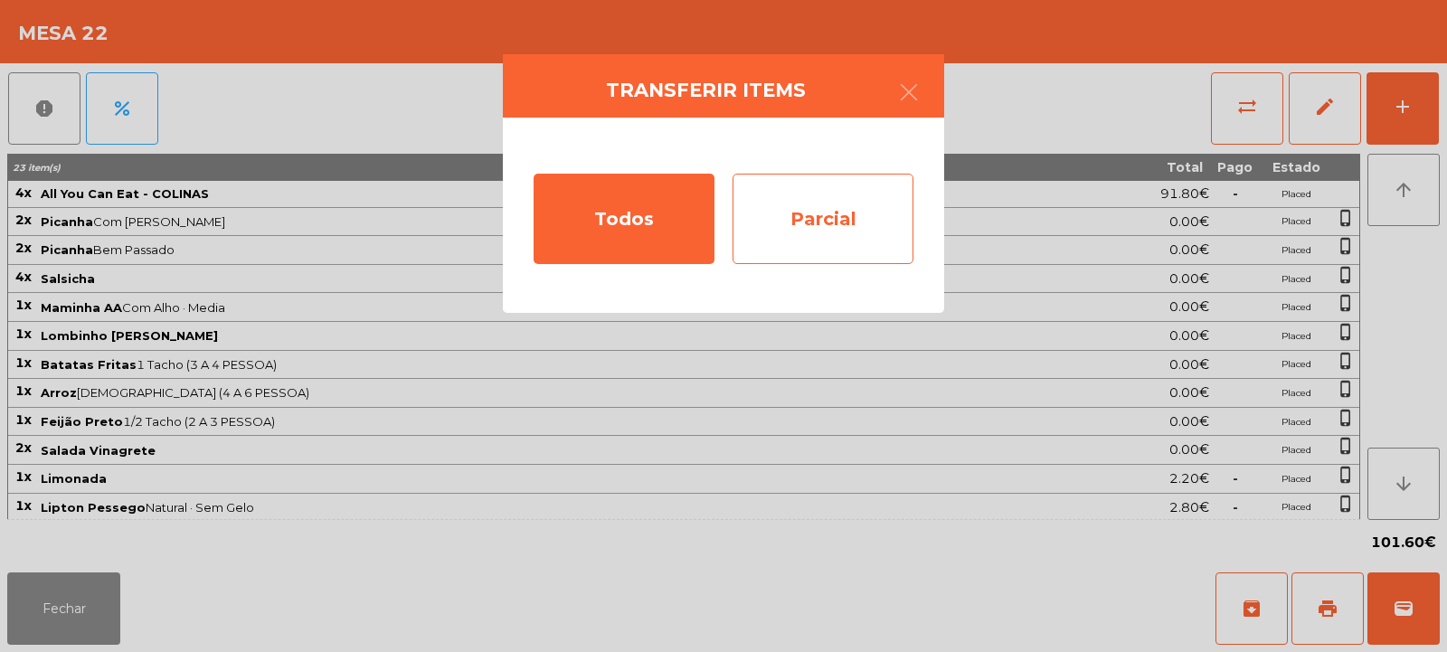
click at [882, 236] on div "Parcial" at bounding box center [823, 219] width 181 height 90
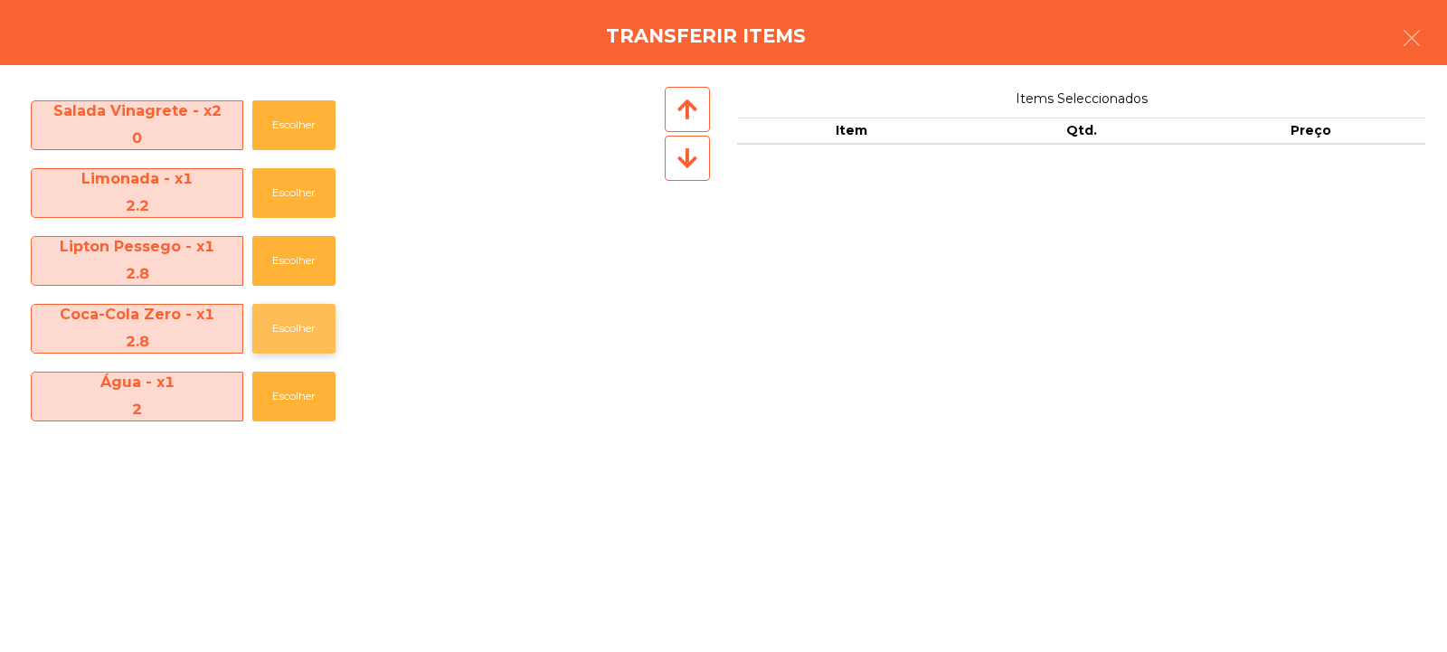
click at [259, 327] on button "Escolher" at bounding box center [293, 329] width 83 height 50
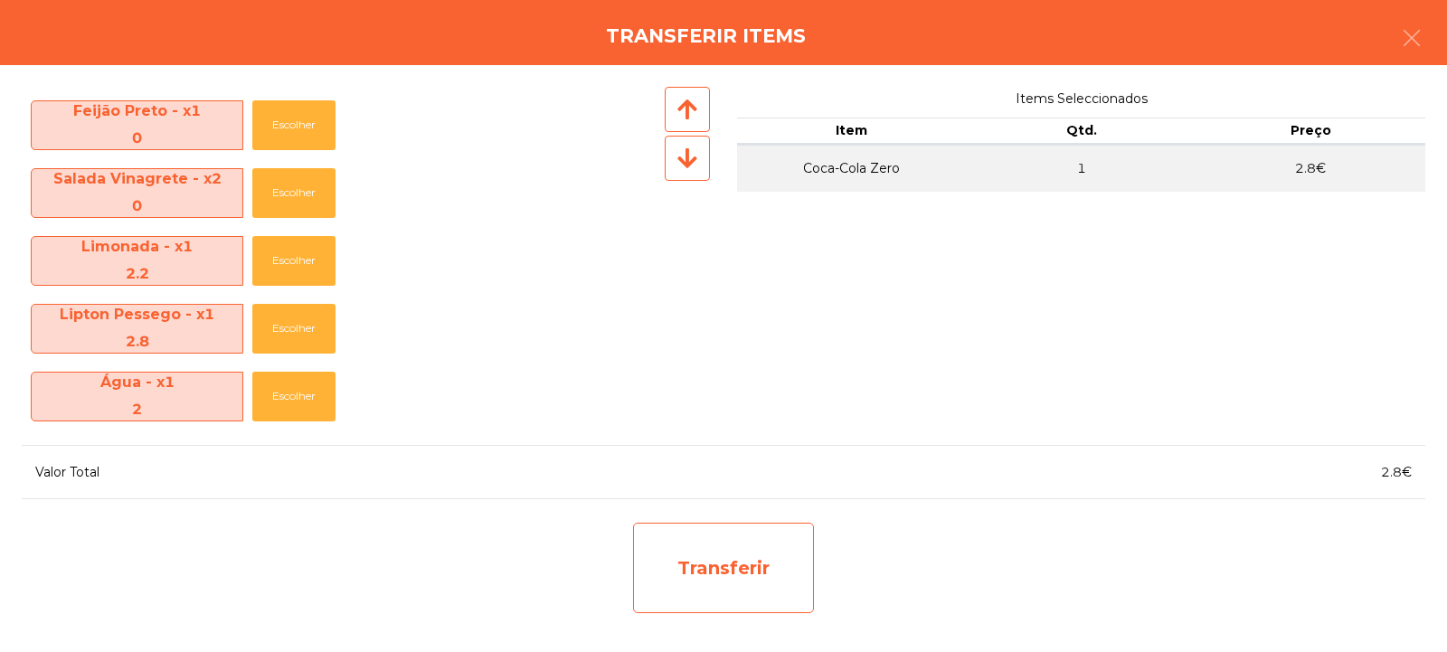
click at [719, 559] on div "Transferir" at bounding box center [723, 568] width 181 height 90
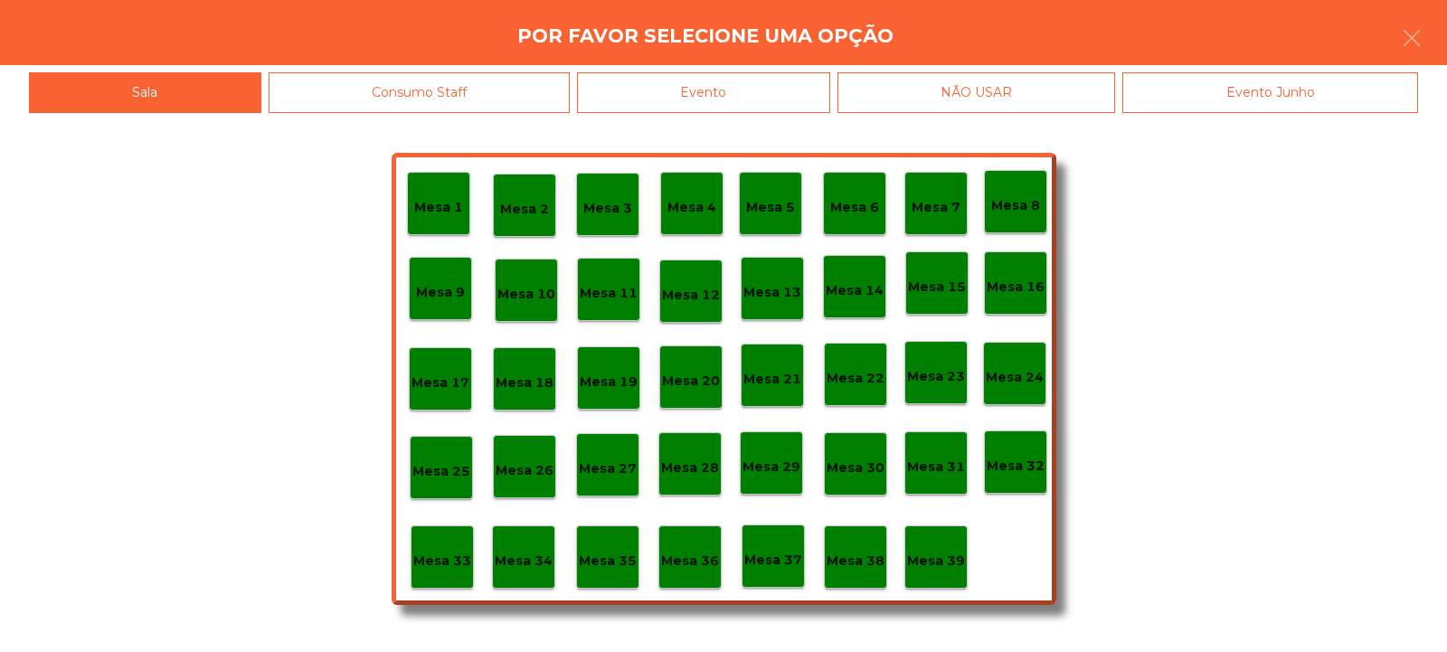
click at [793, 543] on div "Mesa 37" at bounding box center [773, 557] width 58 height 28
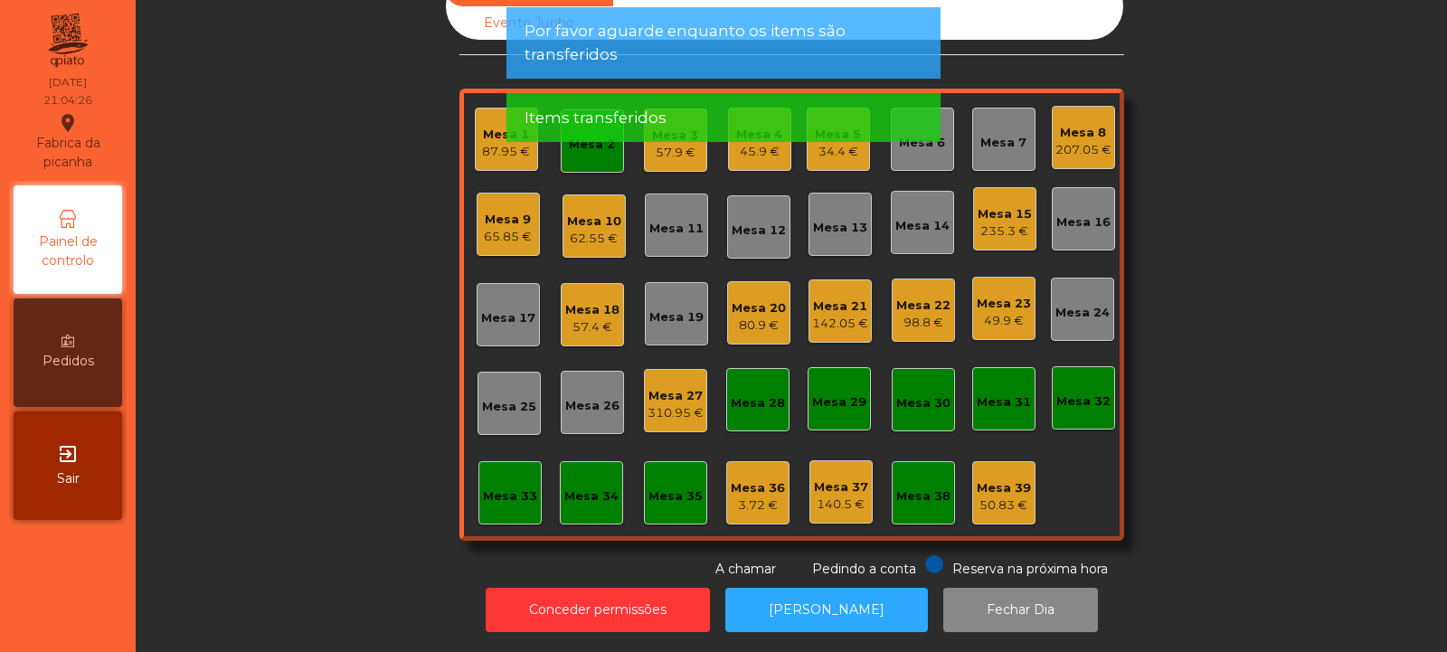
click at [898, 314] on div "98.8 €" at bounding box center [923, 323] width 54 height 18
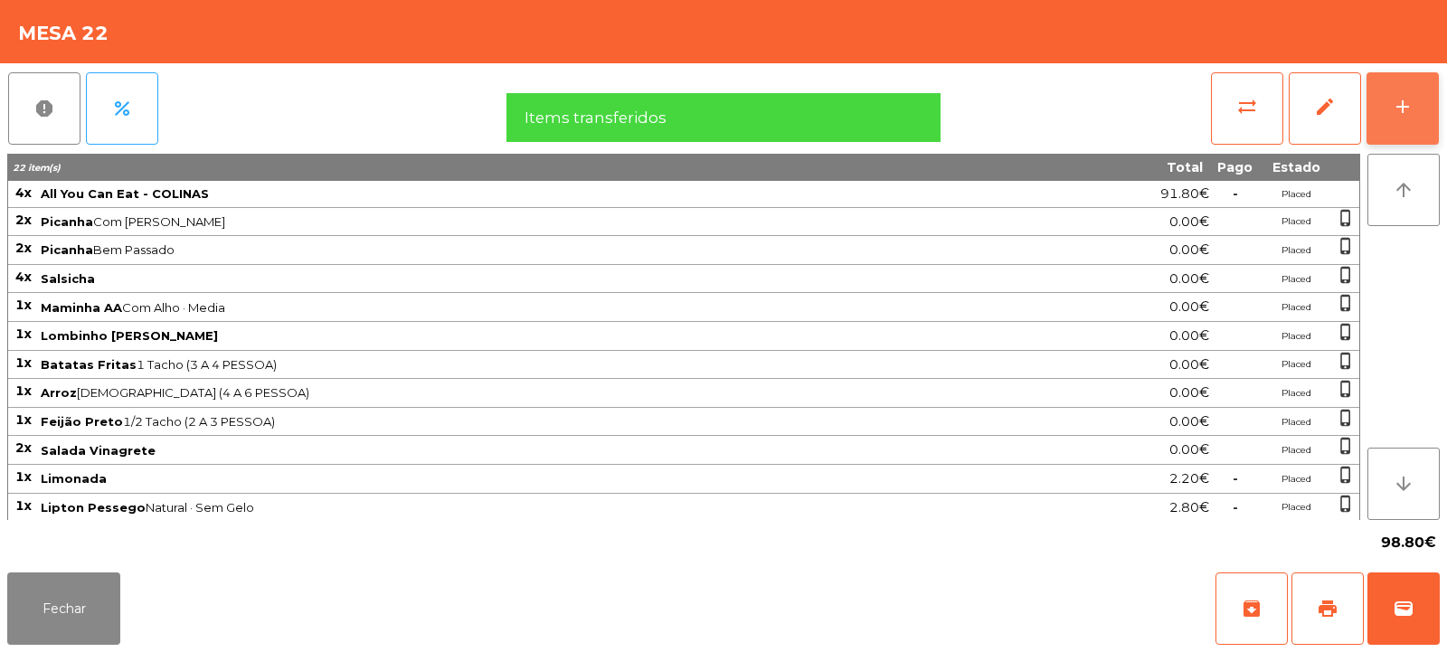
click at [1401, 106] on div "add" at bounding box center [1403, 107] width 22 height 22
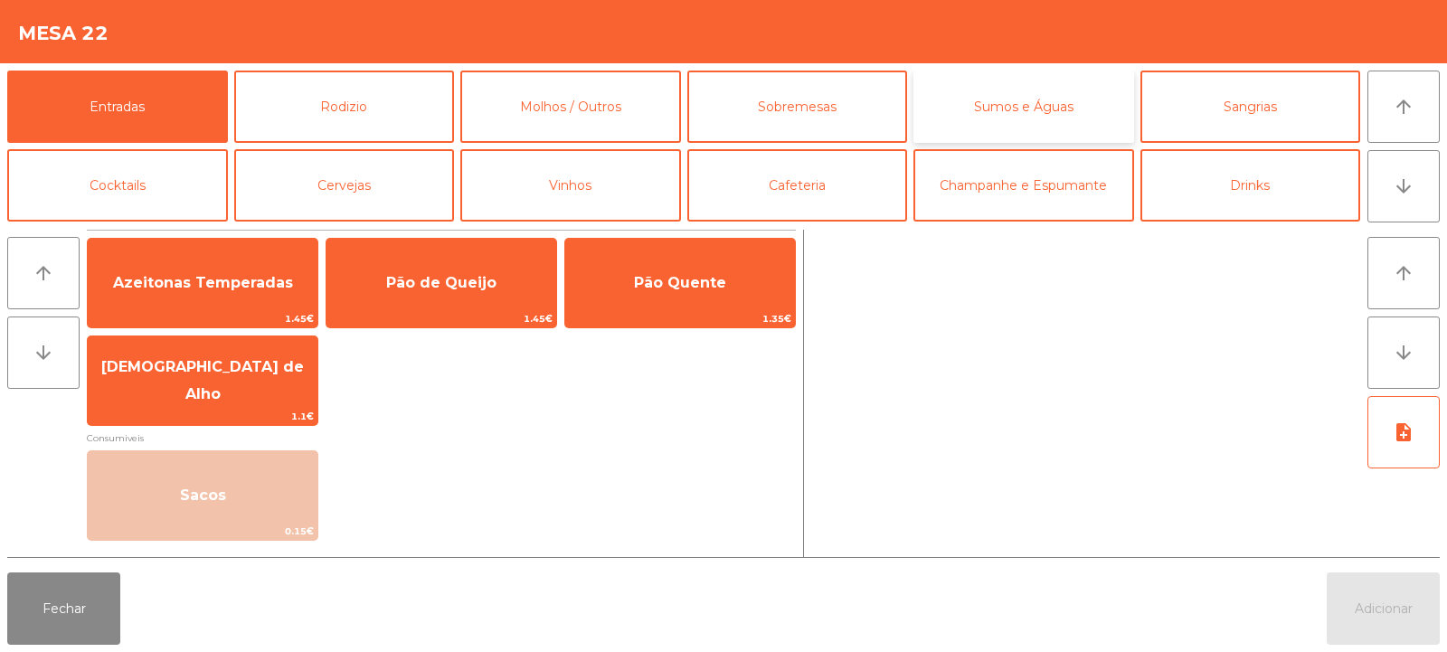
click at [1023, 118] on button "Sumos e Águas" at bounding box center [1024, 107] width 221 height 72
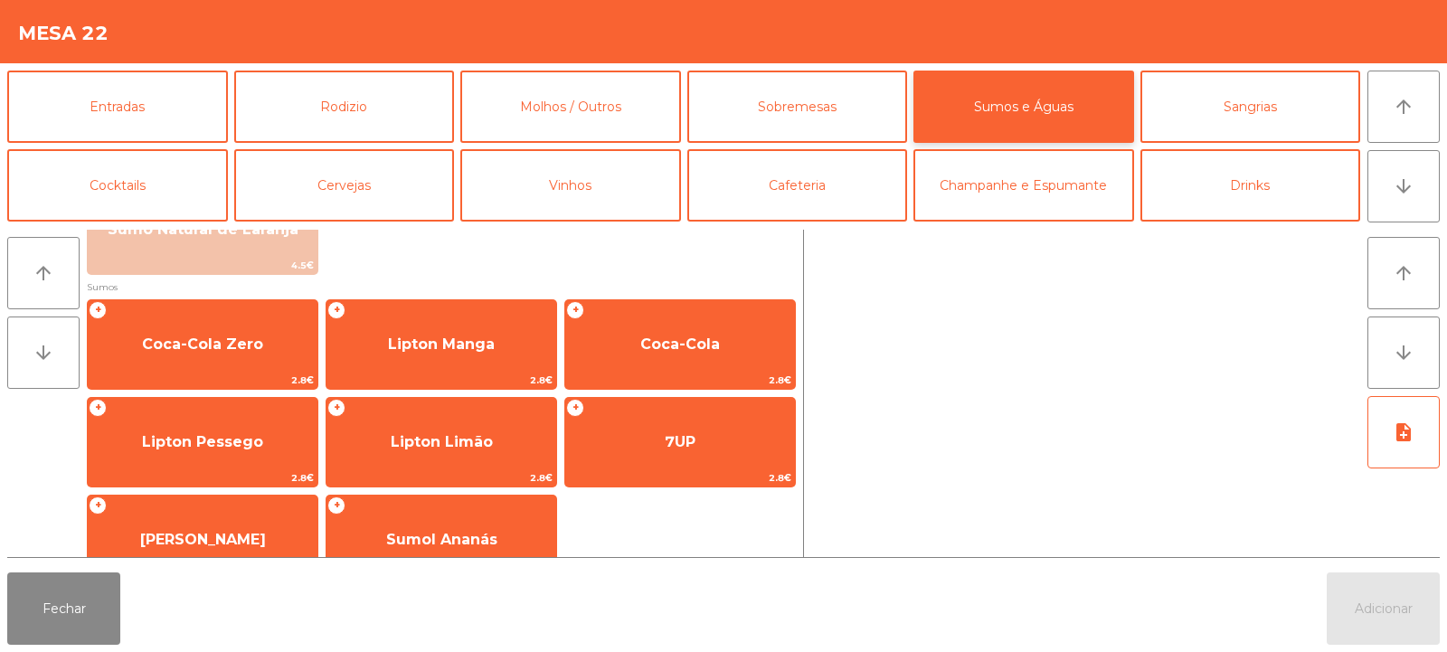
scroll to position [253, 0]
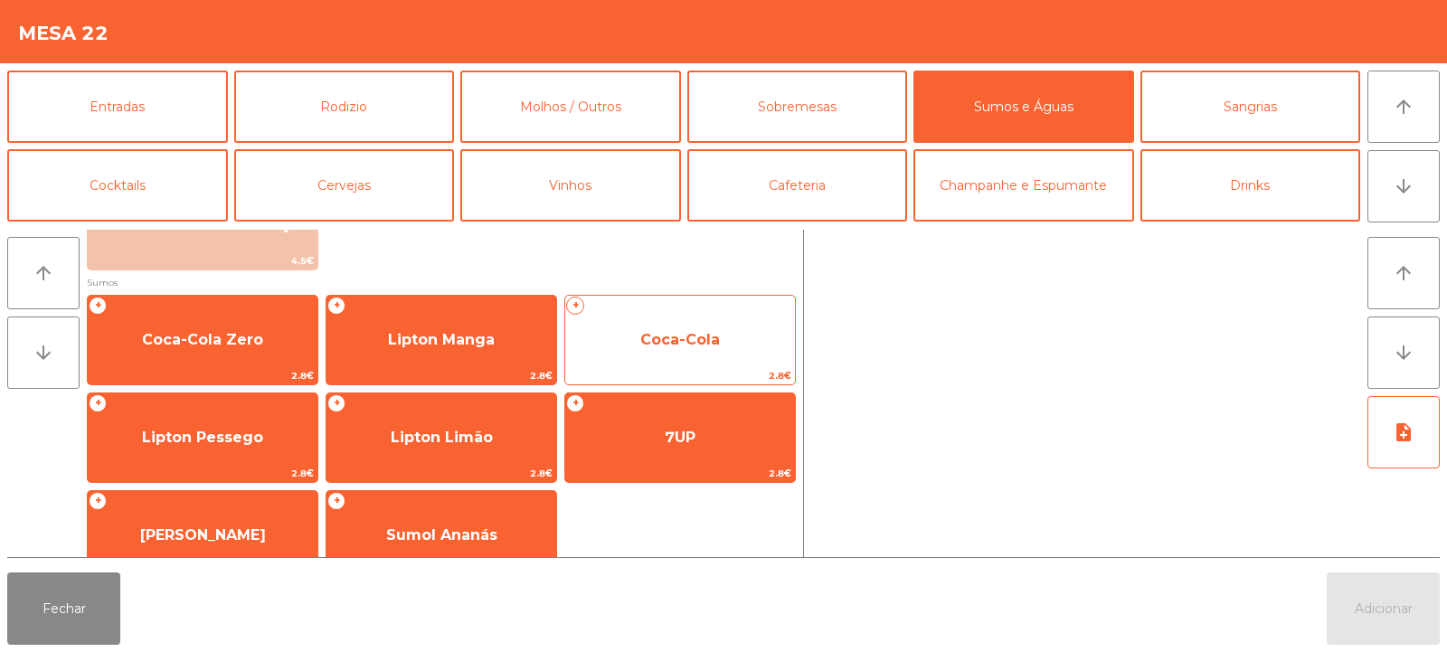
click at [703, 347] on span "Coca-Cola" at bounding box center [680, 339] width 80 height 17
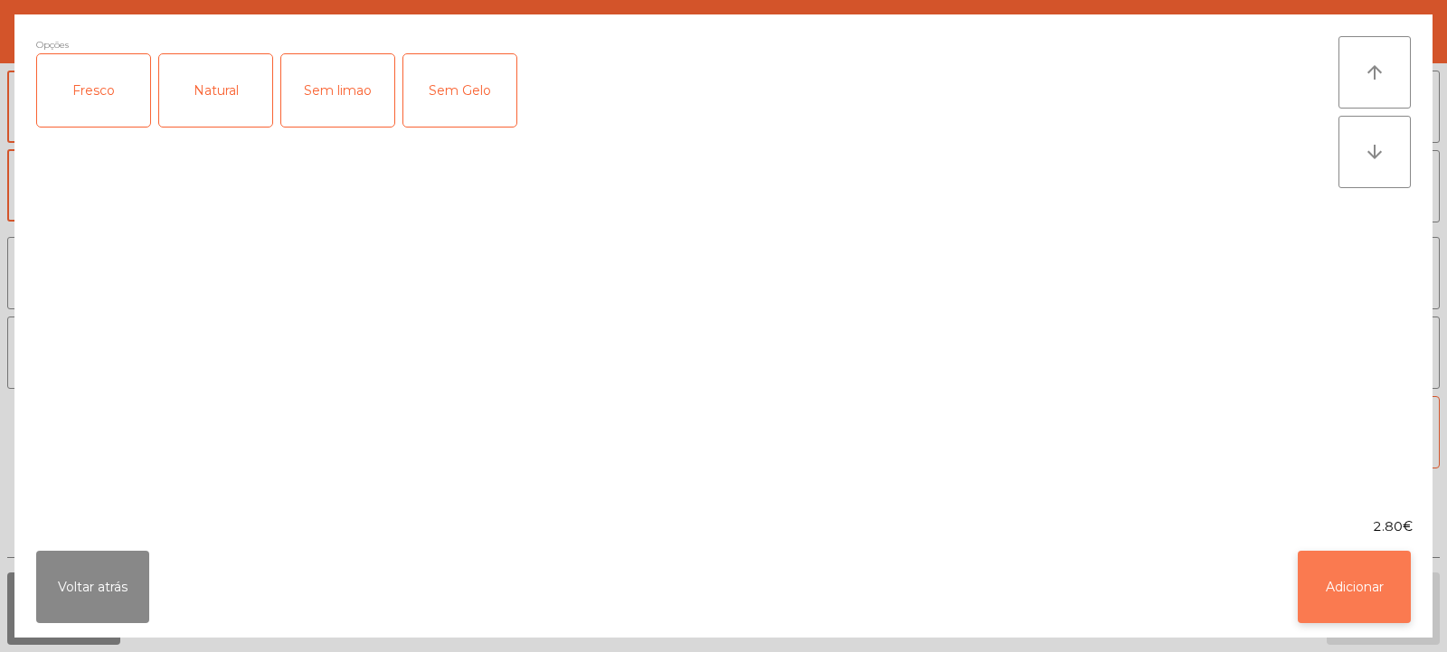
click at [1359, 568] on button "Adicionar" at bounding box center [1354, 587] width 113 height 72
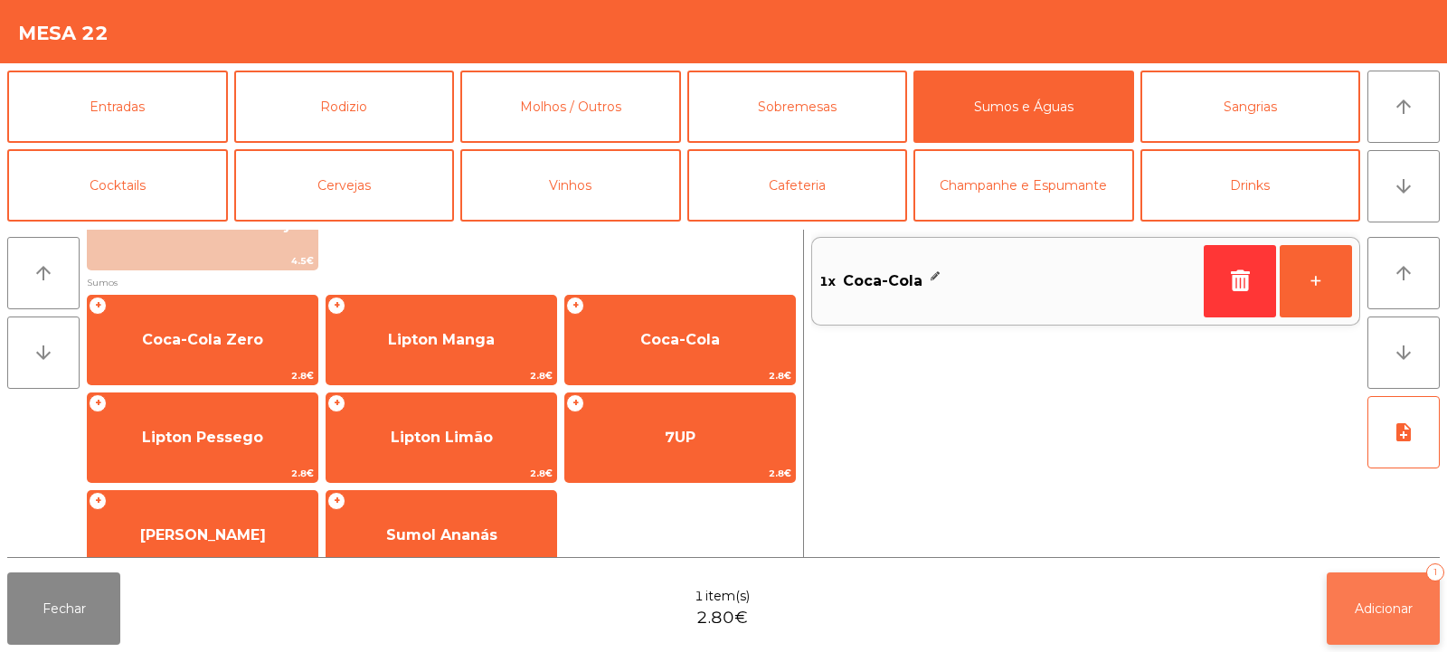
click at [1378, 592] on button "Adicionar 1" at bounding box center [1383, 609] width 113 height 72
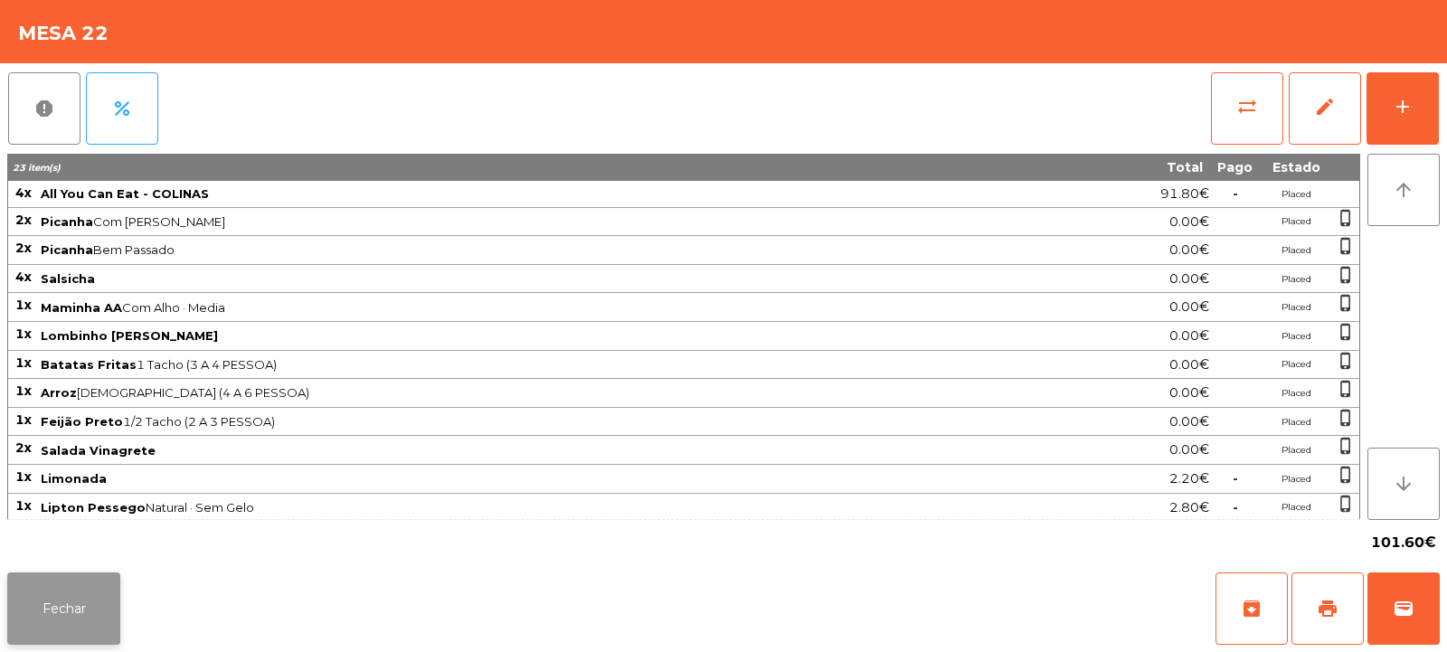
click at [95, 593] on button "Fechar" at bounding box center [63, 609] width 113 height 72
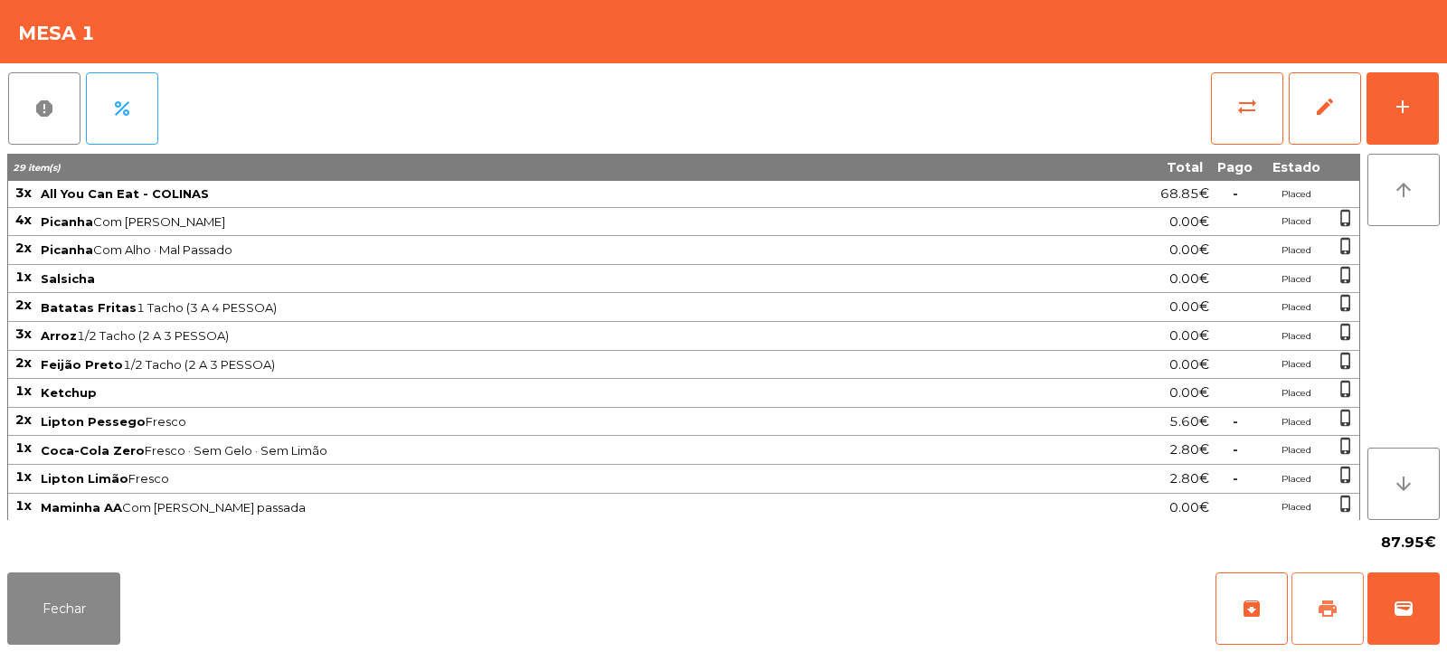
click at [1330, 614] on span "print" at bounding box center [1328, 609] width 22 height 22
click at [1217, 120] on button "sync_alt" at bounding box center [1247, 108] width 72 height 72
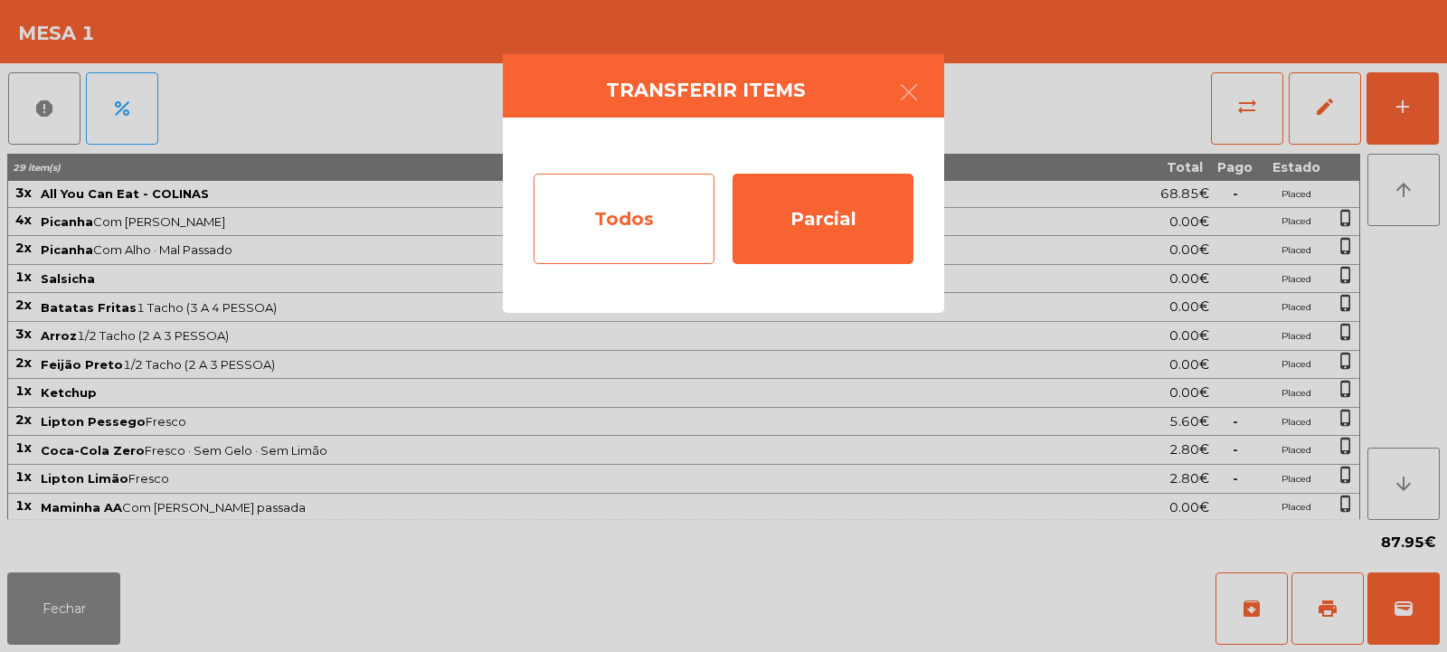
click at [579, 250] on div "Todos" at bounding box center [624, 219] width 181 height 90
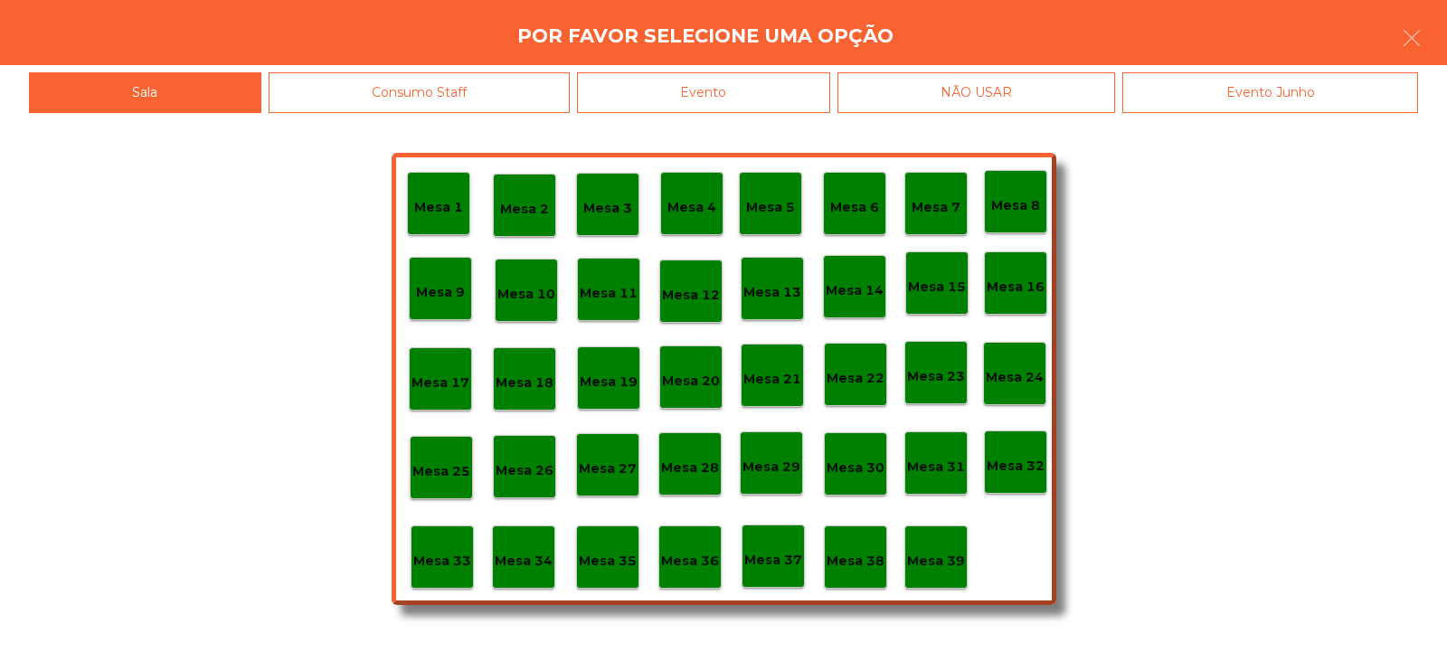
click at [760, 105] on div "Evento" at bounding box center [703, 92] width 253 height 41
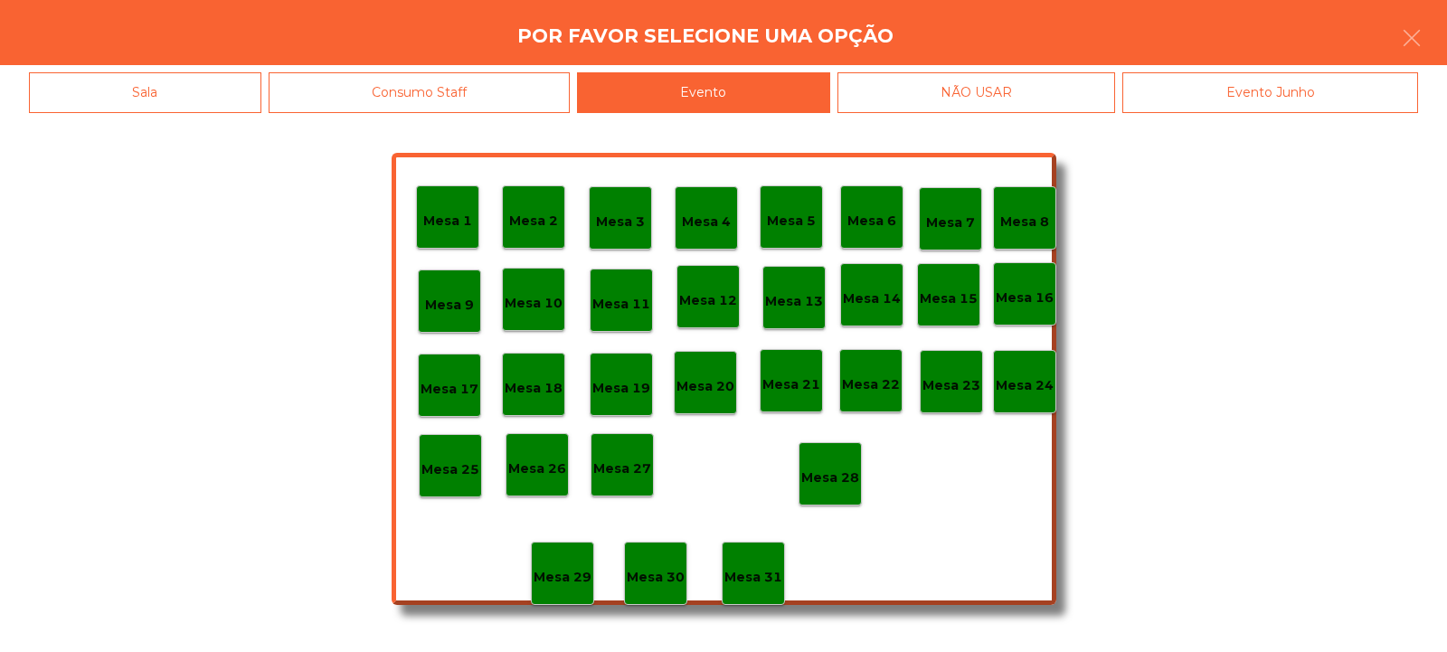
click at [856, 492] on div "Mesa 28" at bounding box center [830, 473] width 63 height 63
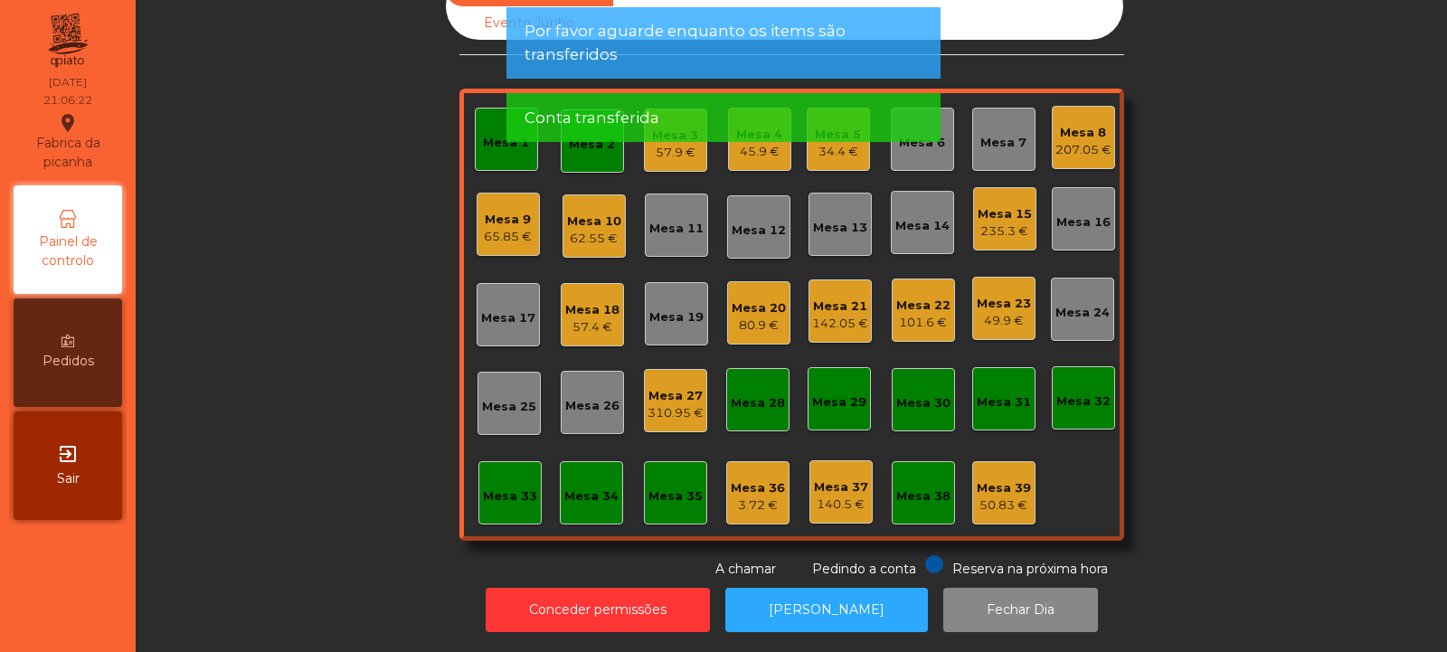
click at [499, 144] on div "Mesa 1" at bounding box center [506, 139] width 63 height 63
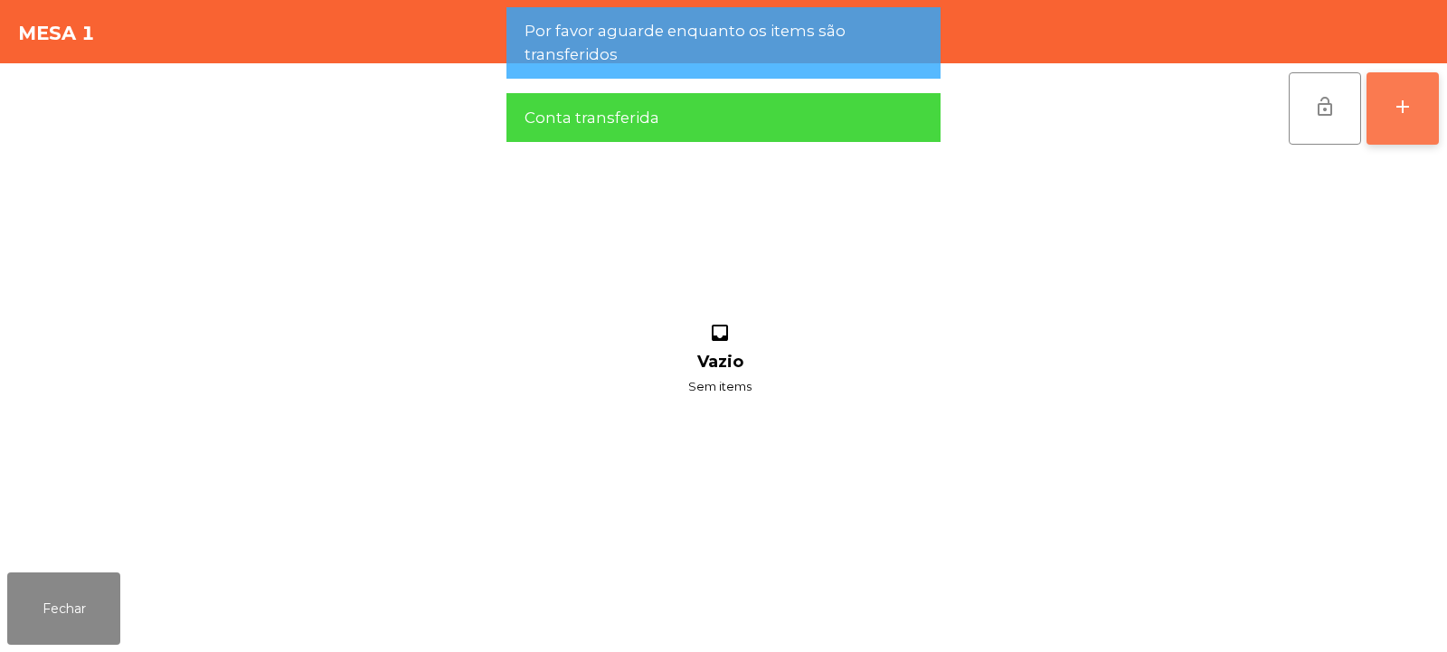
click at [1401, 116] on div "add" at bounding box center [1403, 107] width 22 height 22
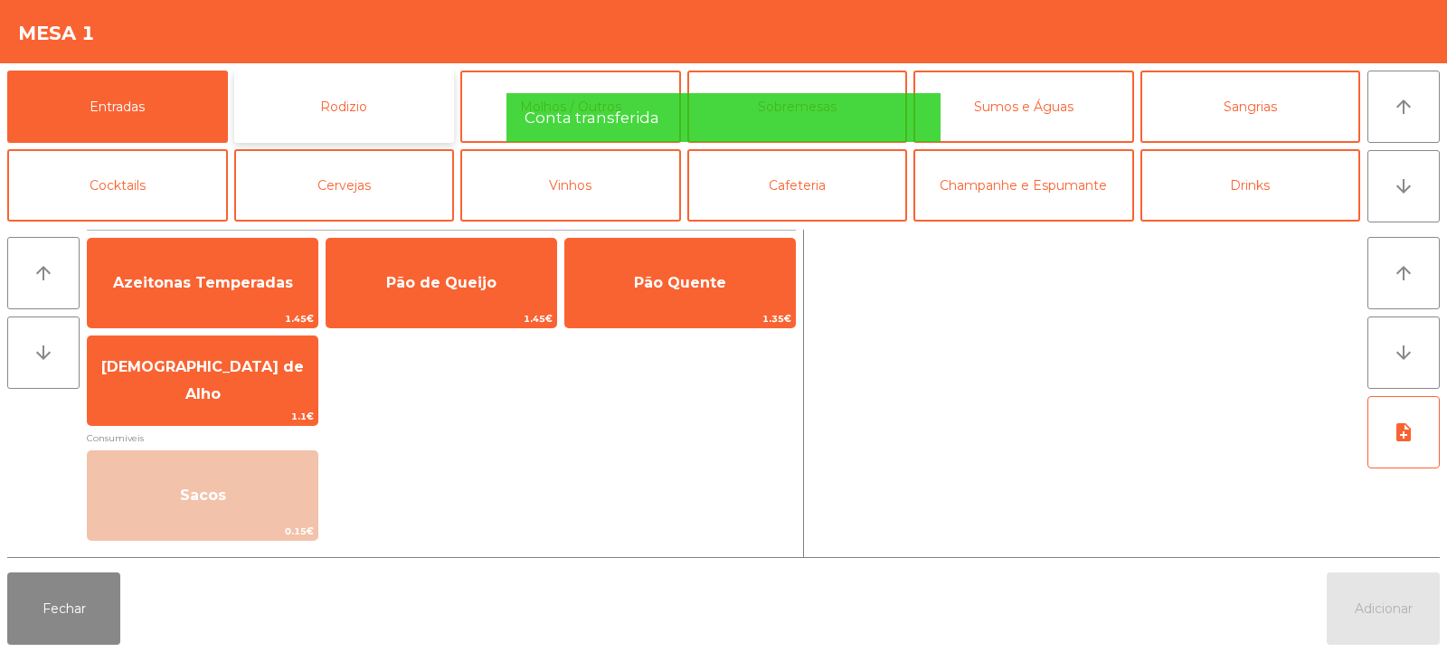
click at [240, 131] on button "Rodizio" at bounding box center [344, 107] width 221 height 72
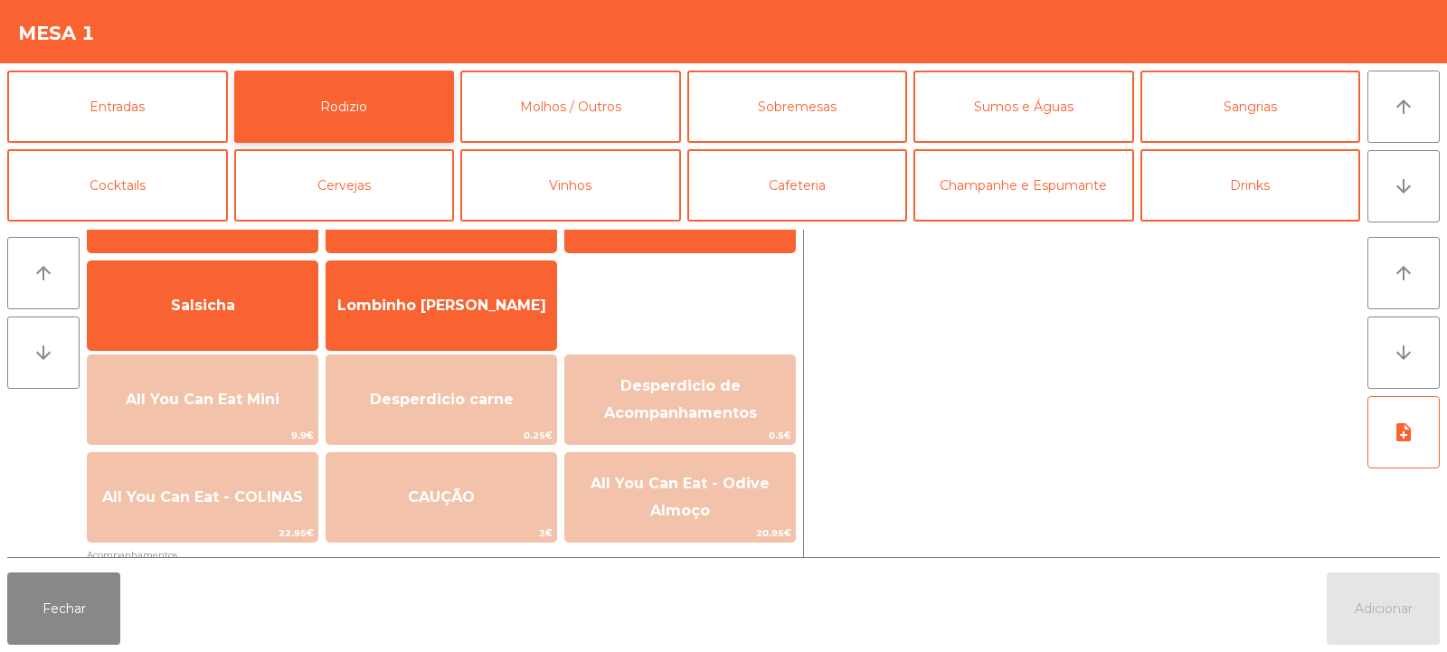
scroll to position [101, 0]
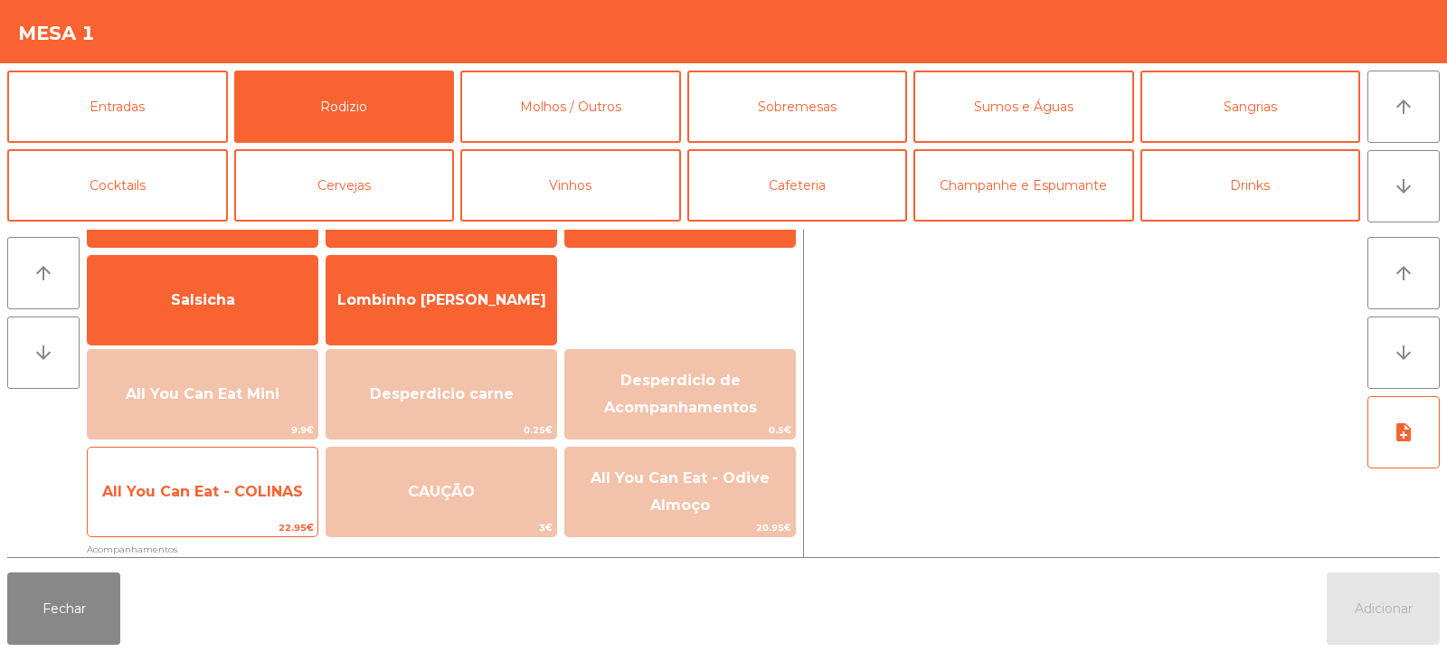
click at [267, 513] on span "All You Can Eat - COLINAS" at bounding box center [203, 492] width 230 height 49
click at [255, 529] on span "22.95€" at bounding box center [203, 527] width 230 height 17
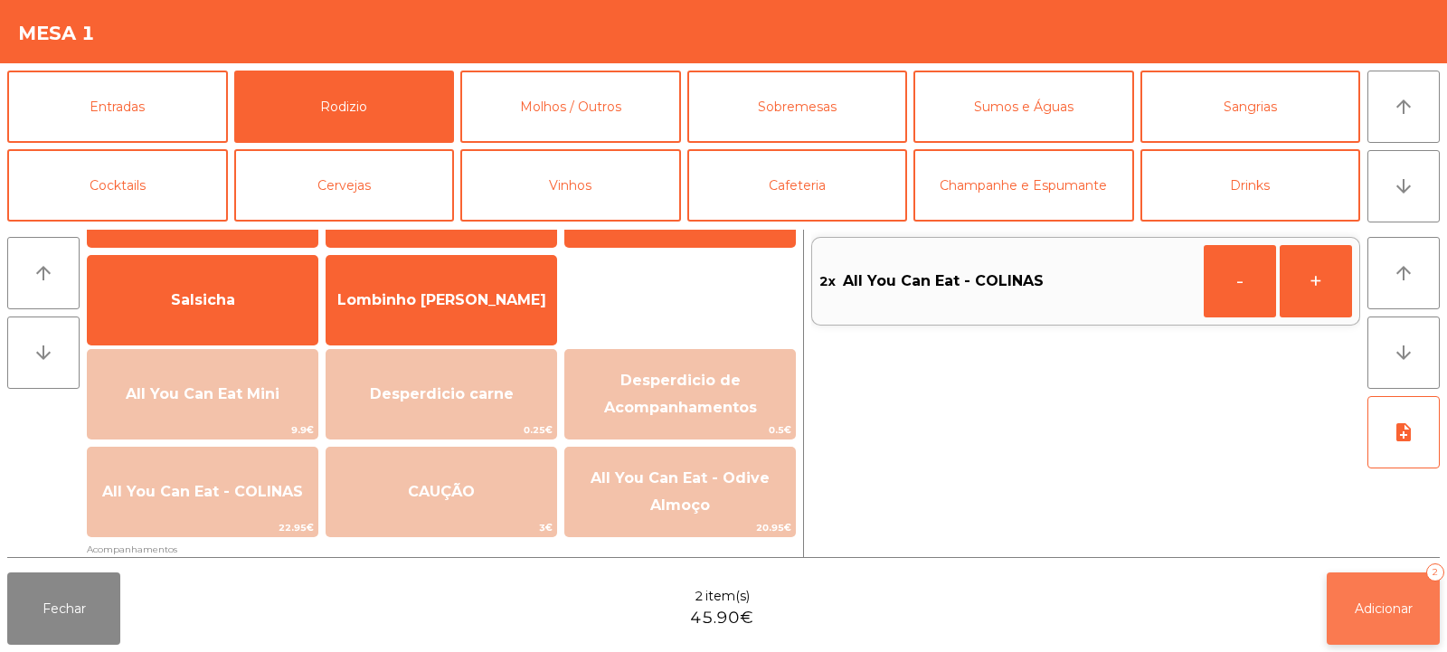
click at [1328, 611] on button "Adicionar 2" at bounding box center [1383, 609] width 113 height 72
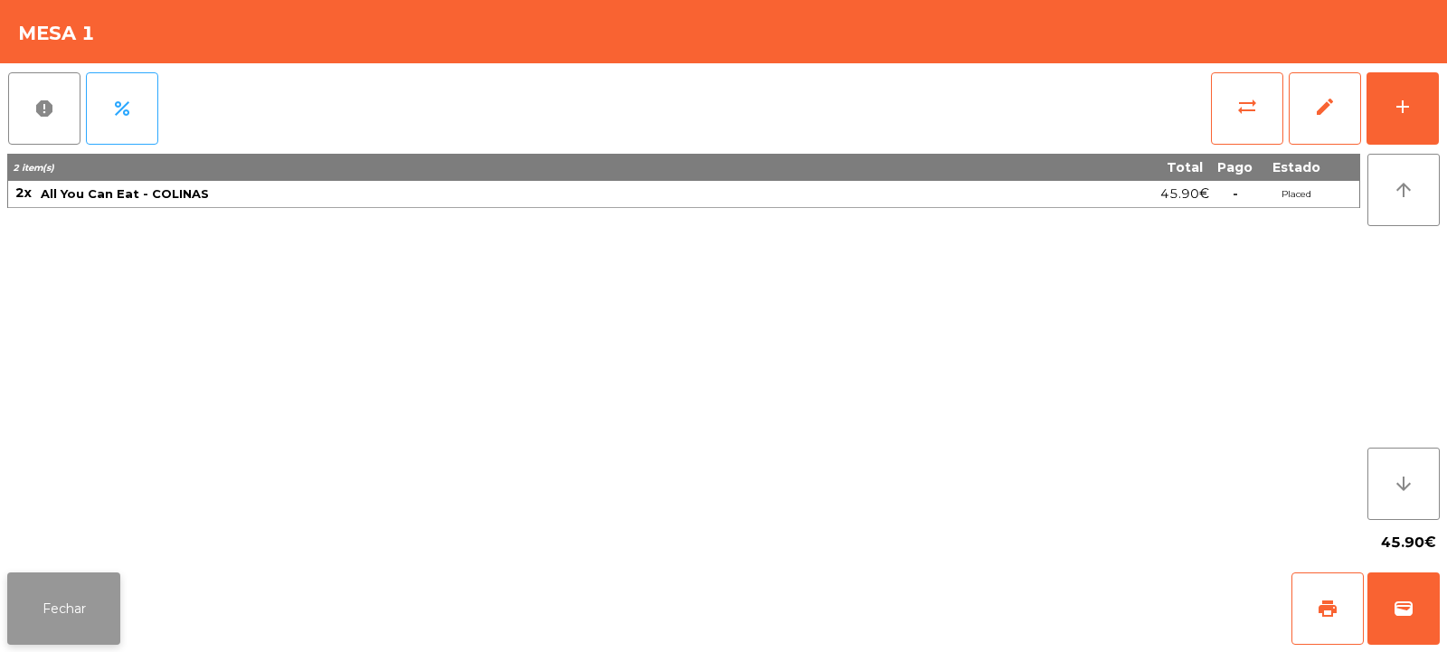
click at [77, 585] on button "Fechar" at bounding box center [63, 609] width 113 height 72
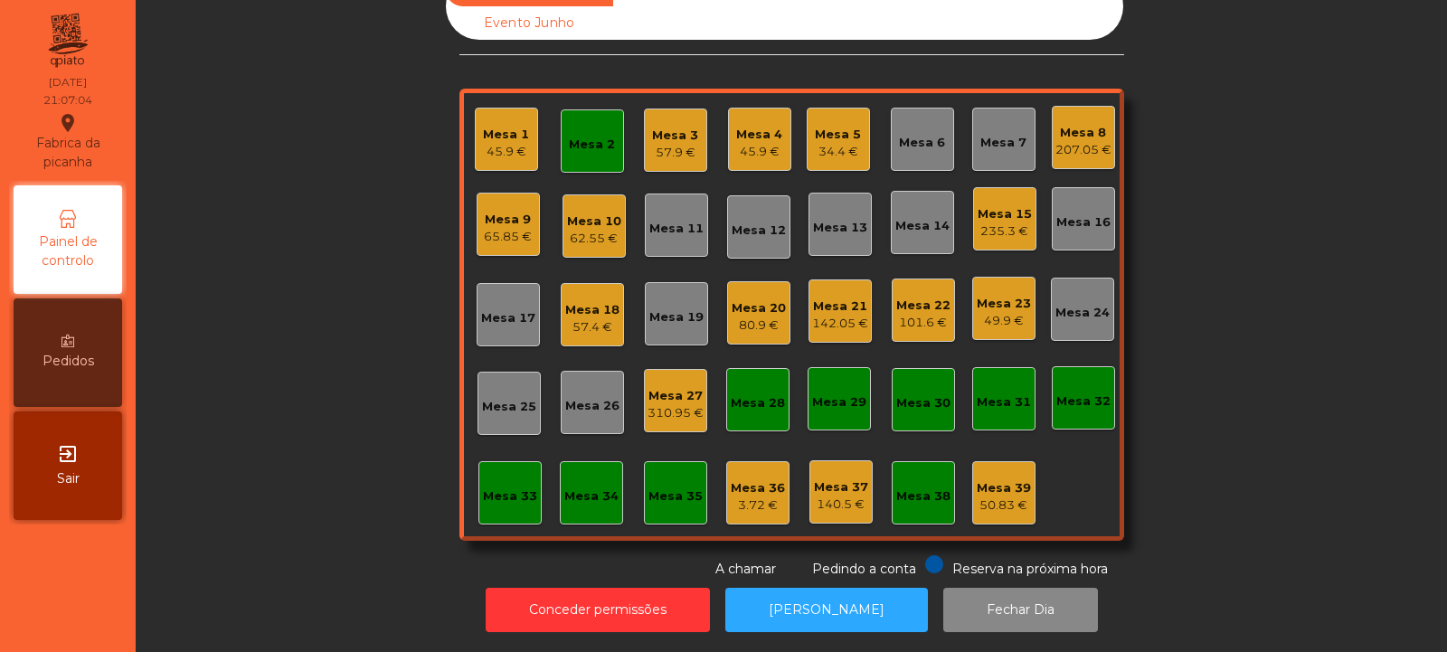
click at [656, 128] on div "Mesa 3" at bounding box center [675, 136] width 46 height 18
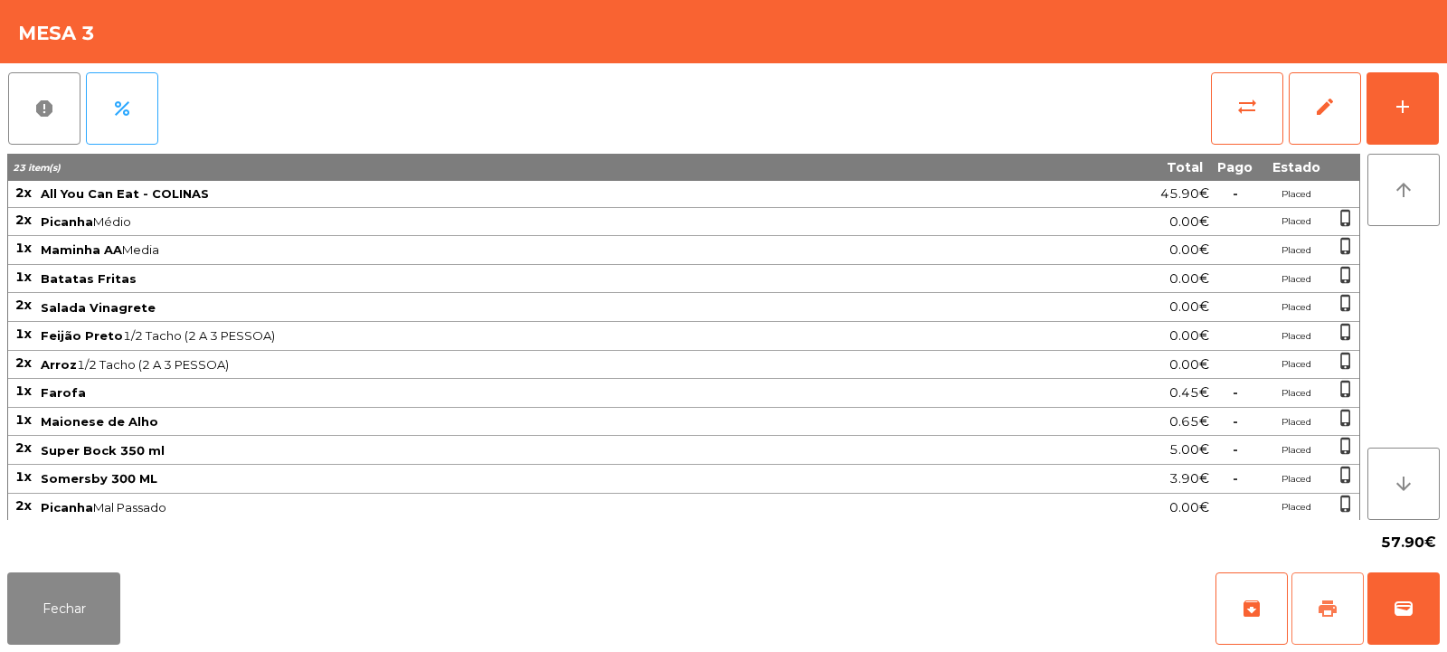
click at [1333, 622] on button "print" at bounding box center [1328, 609] width 72 height 72
click at [62, 622] on button "Fechar" at bounding box center [63, 609] width 113 height 72
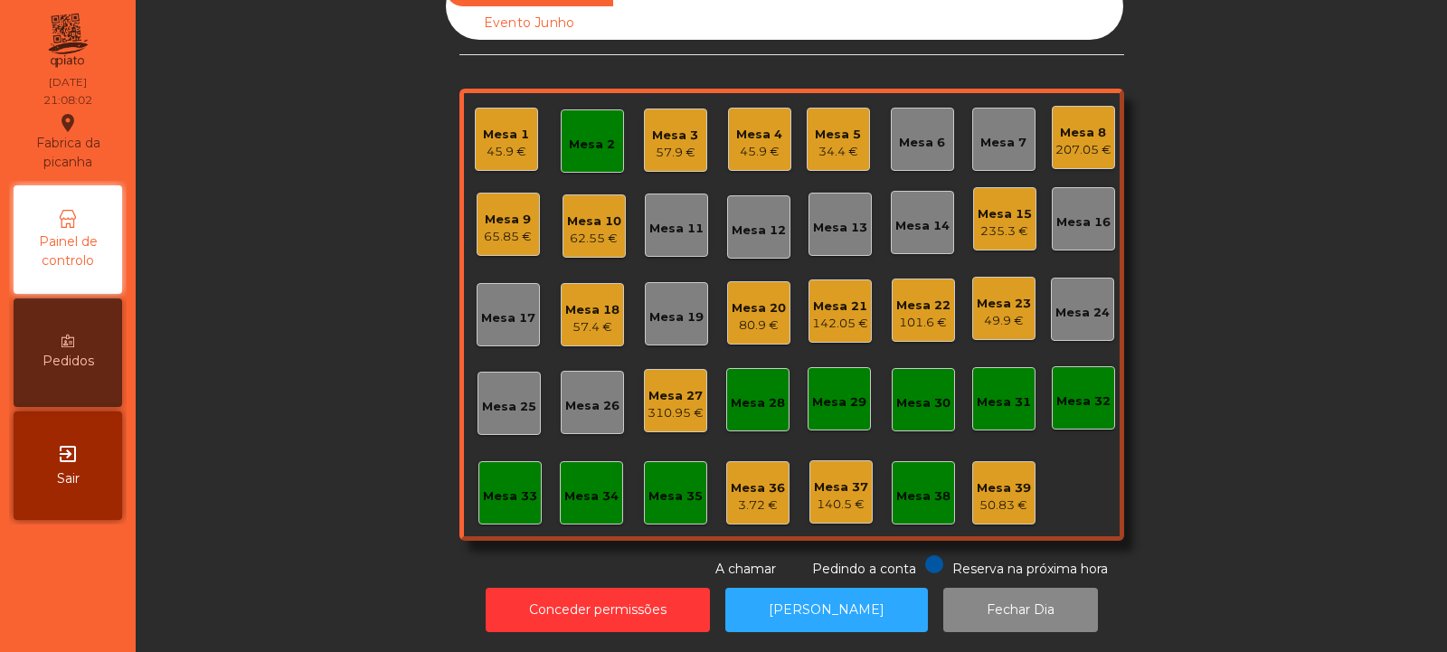
click at [740, 126] on div "Mesa 4" at bounding box center [759, 135] width 46 height 18
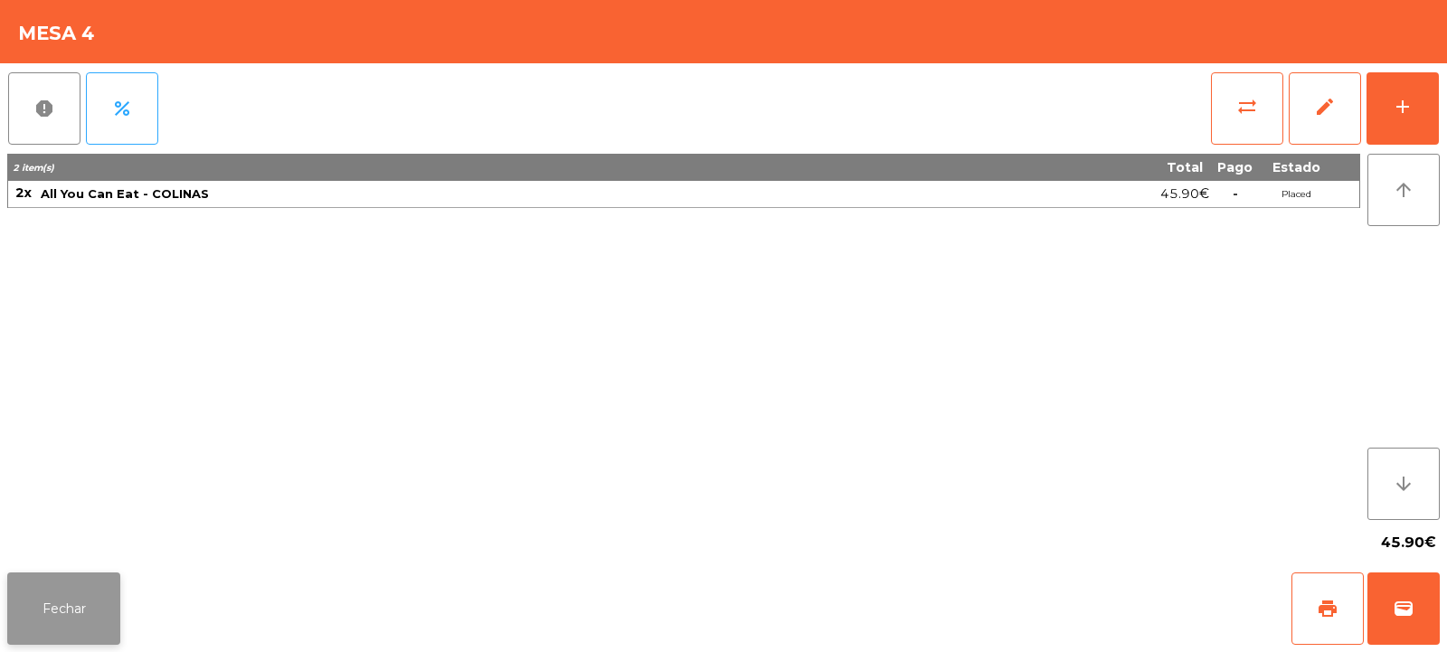
click at [72, 591] on button "Fechar" at bounding box center [63, 609] width 113 height 72
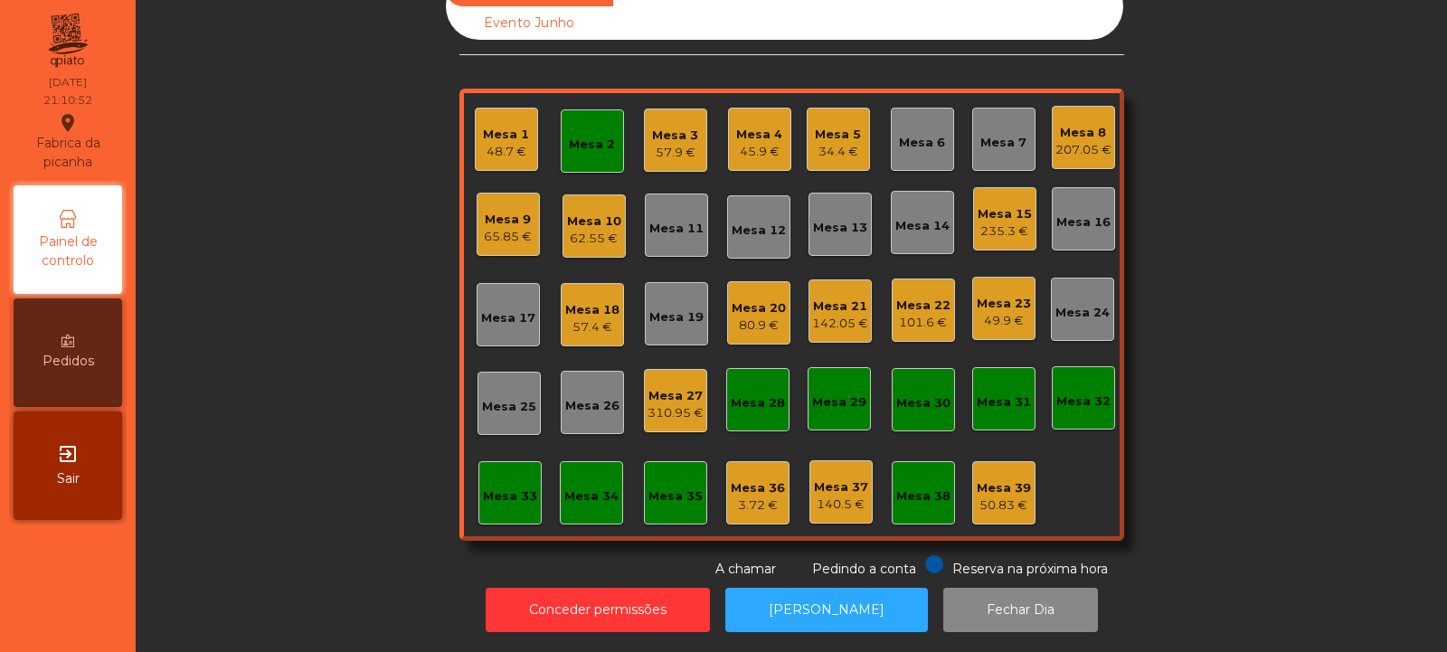
click at [668, 129] on div "Mesa 3" at bounding box center [675, 136] width 46 height 18
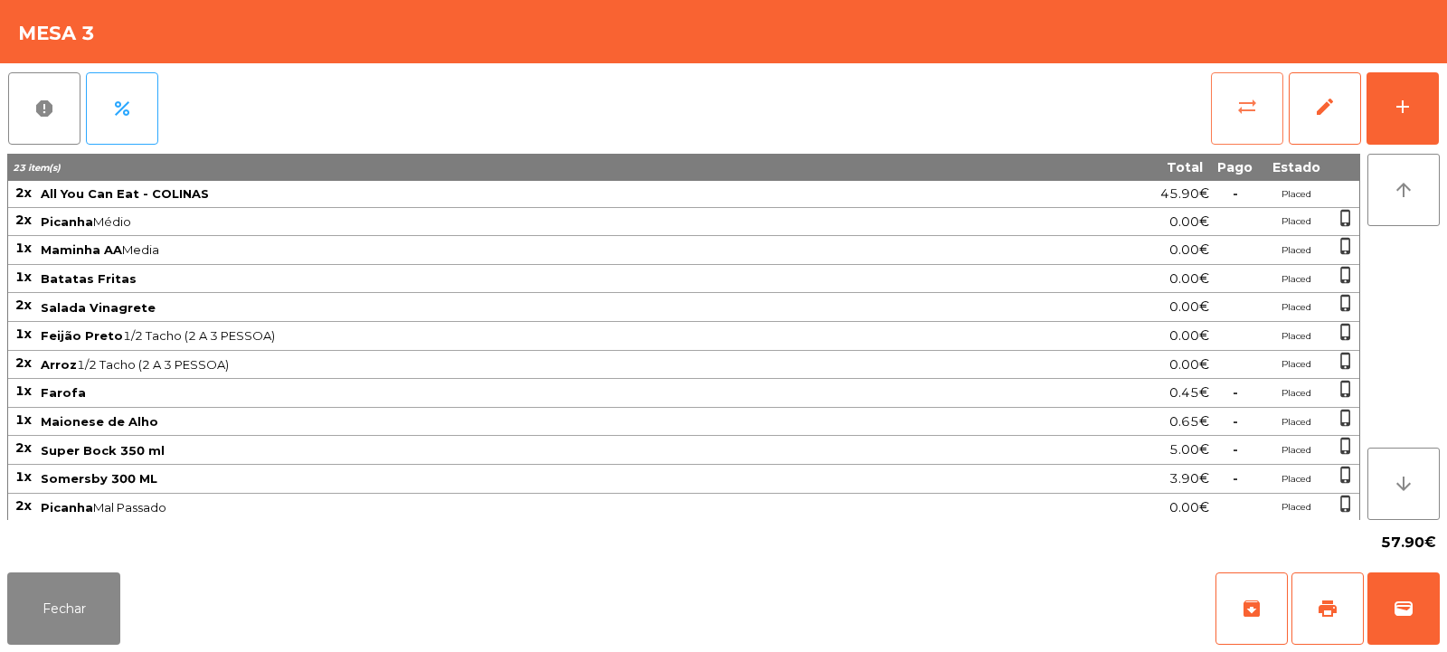
click at [1257, 124] on button "sync_alt" at bounding box center [1247, 108] width 72 height 72
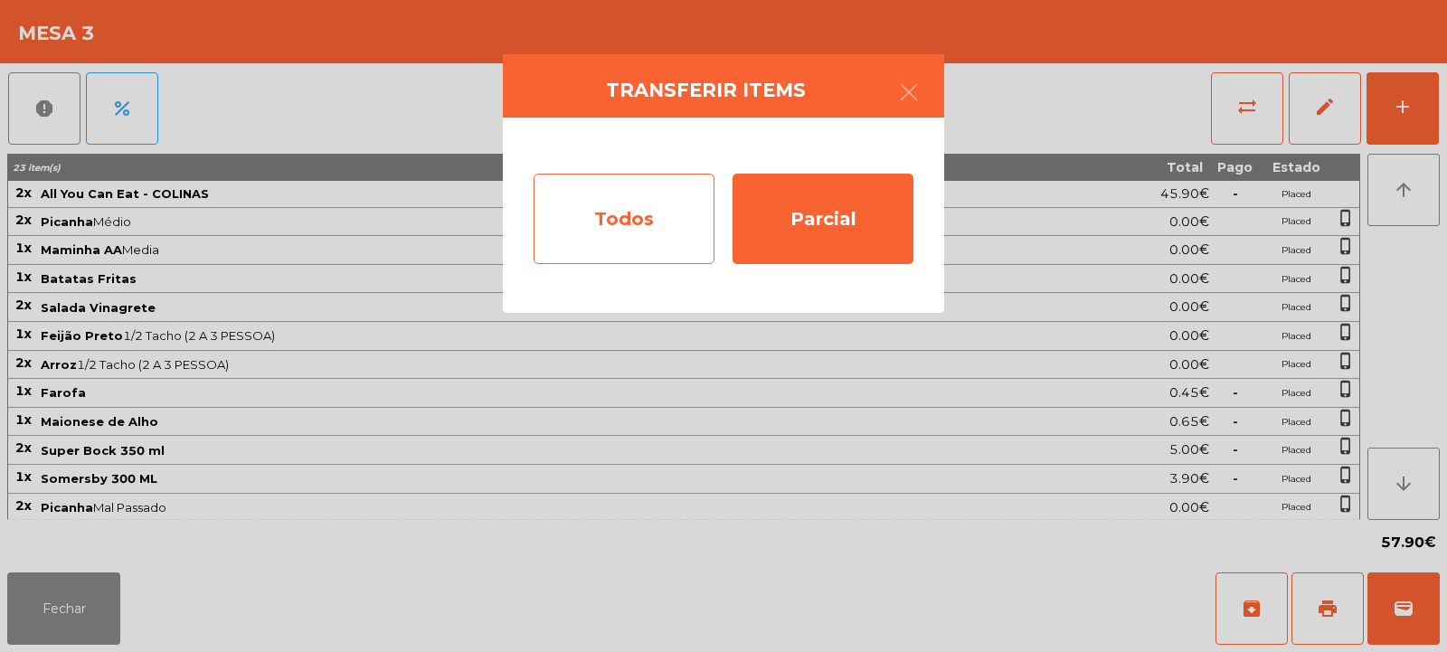
click at [655, 213] on div "Todos" at bounding box center [624, 219] width 181 height 90
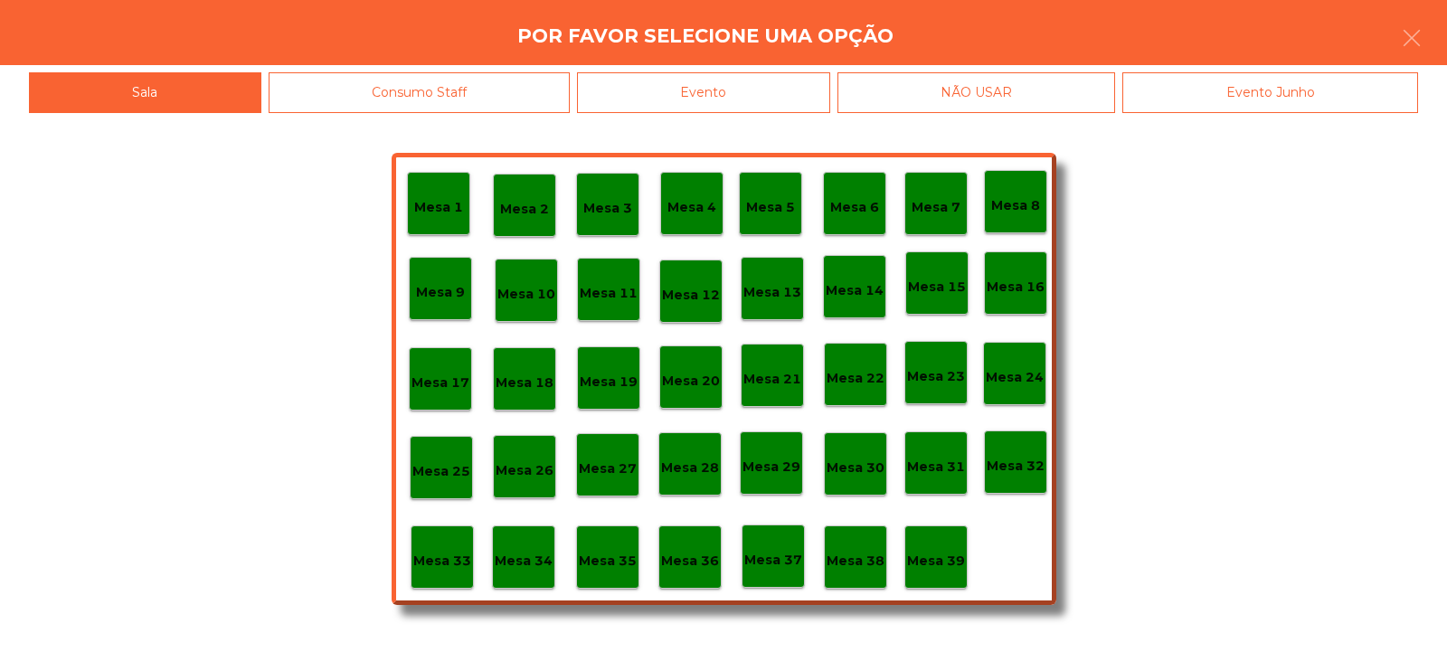
click at [766, 88] on div "Evento" at bounding box center [703, 92] width 253 height 41
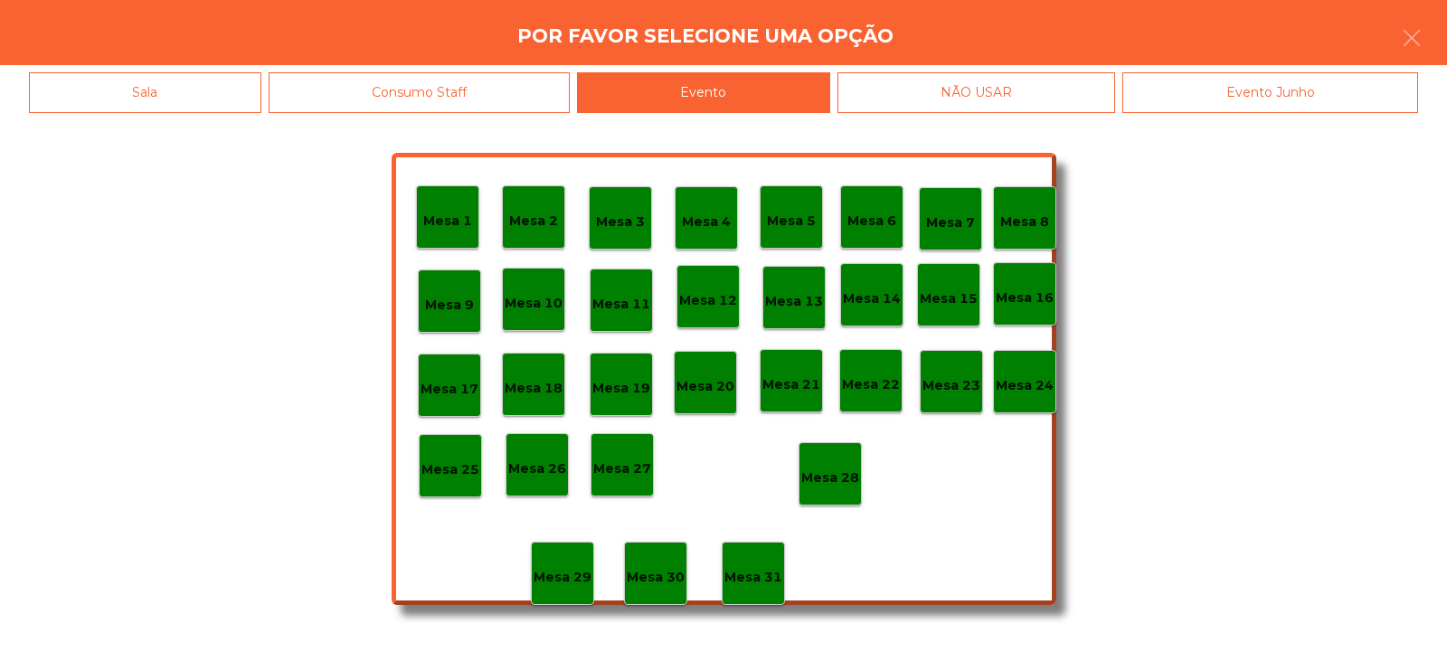
click at [825, 466] on div "Mesa 28" at bounding box center [830, 474] width 58 height 28
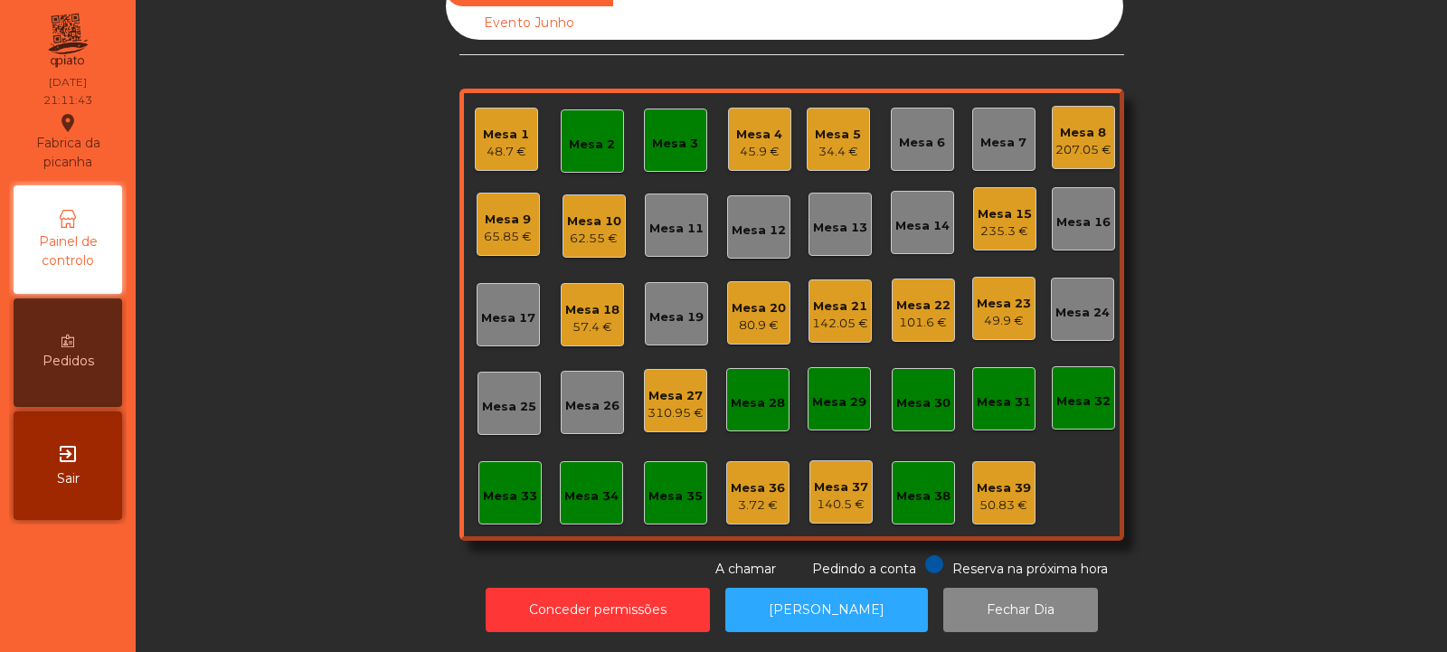
click at [675, 135] on div "Mesa 3" at bounding box center [675, 144] width 46 height 18
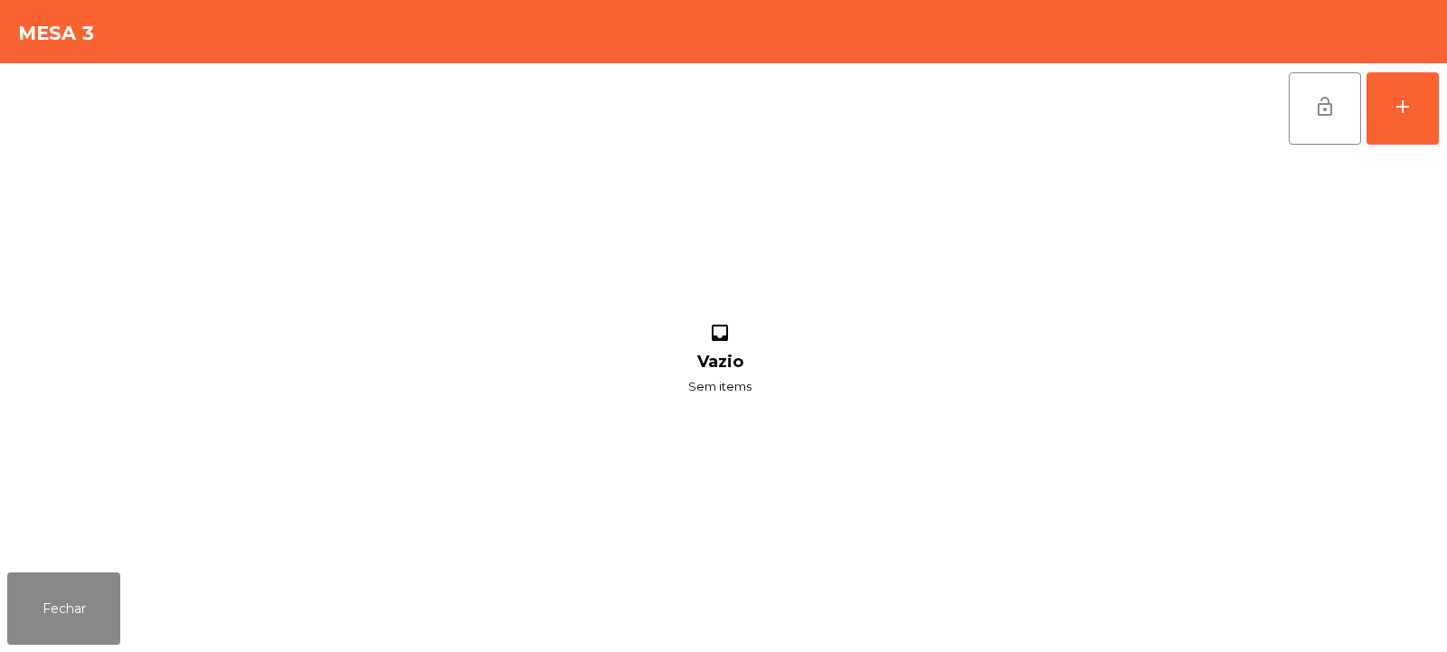
click at [1305, 125] on button "lock_open" at bounding box center [1325, 108] width 72 height 72
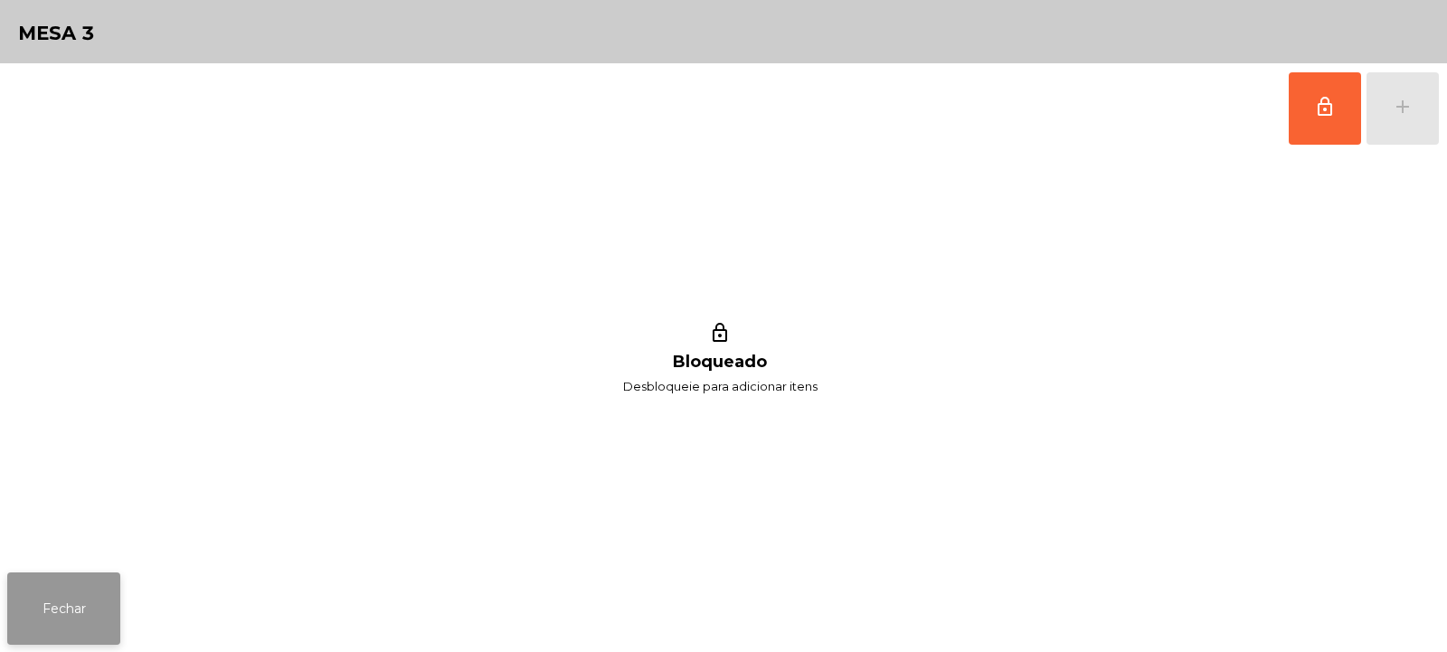
click at [90, 610] on button "Fechar" at bounding box center [63, 609] width 113 height 72
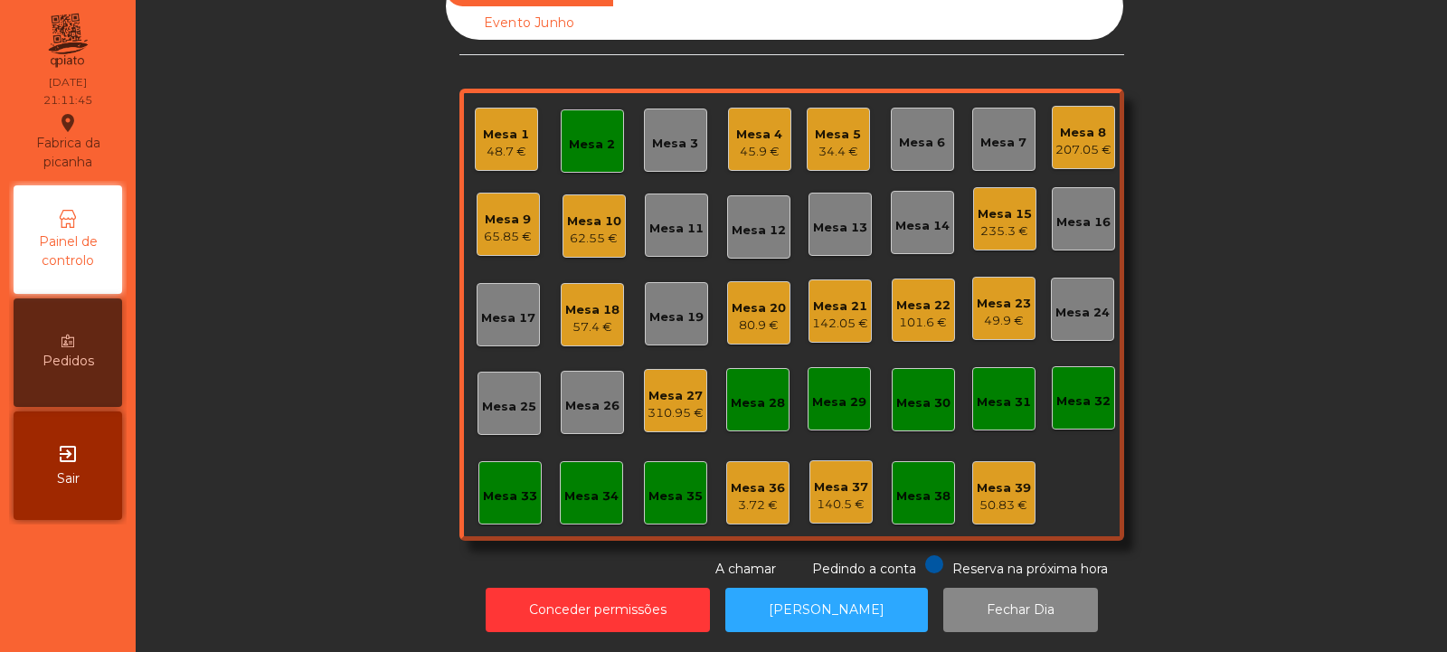
click at [573, 137] on div "Mesa 2" at bounding box center [592, 145] width 46 height 18
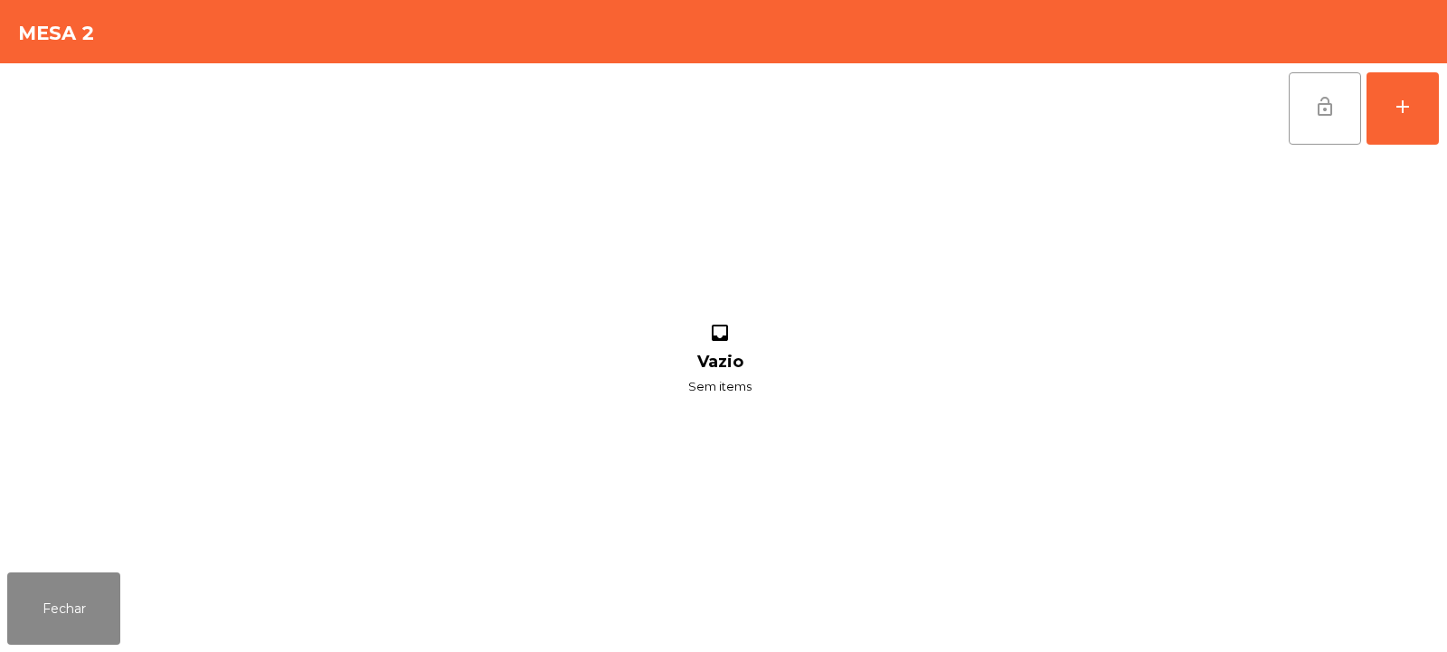
click at [1311, 113] on button "lock_open" at bounding box center [1325, 108] width 72 height 72
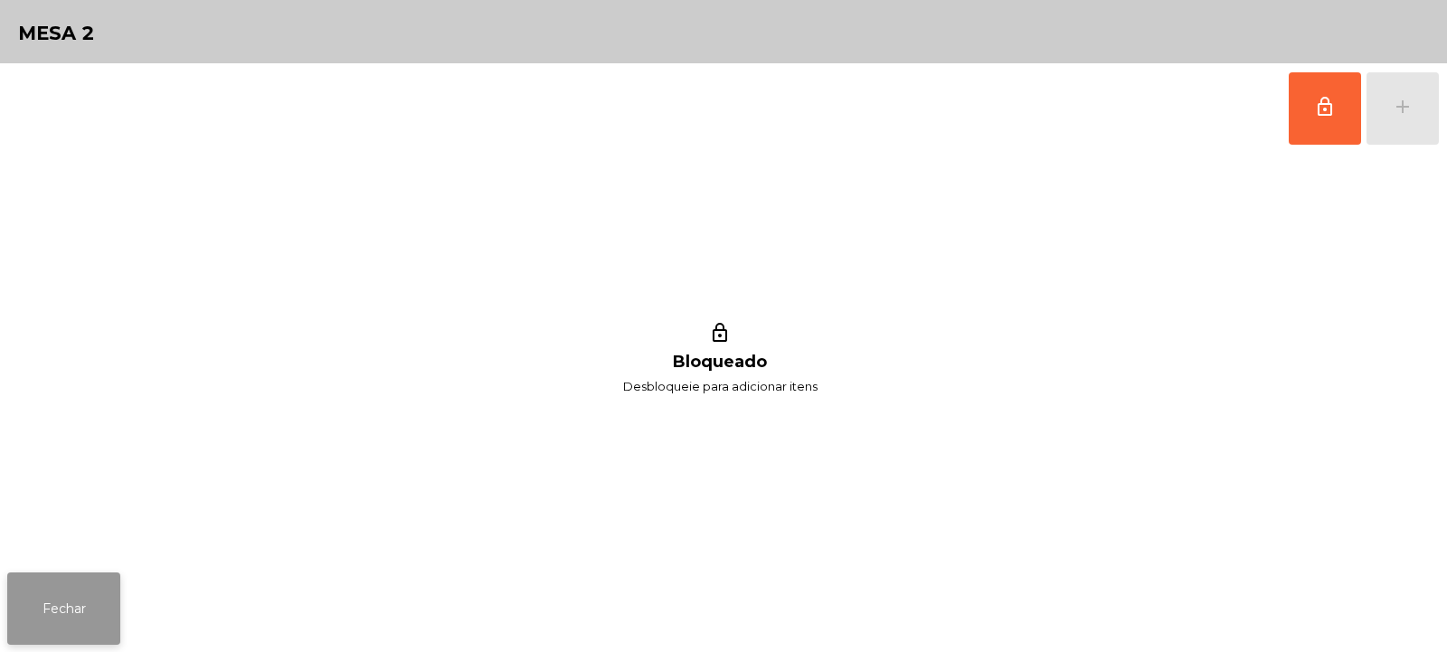
click at [74, 615] on button "Fechar" at bounding box center [63, 609] width 113 height 72
click at [1326, 119] on button "lock_outline" at bounding box center [1325, 108] width 72 height 72
click at [1383, 113] on div "lock_outline add" at bounding box center [1364, 108] width 152 height 90
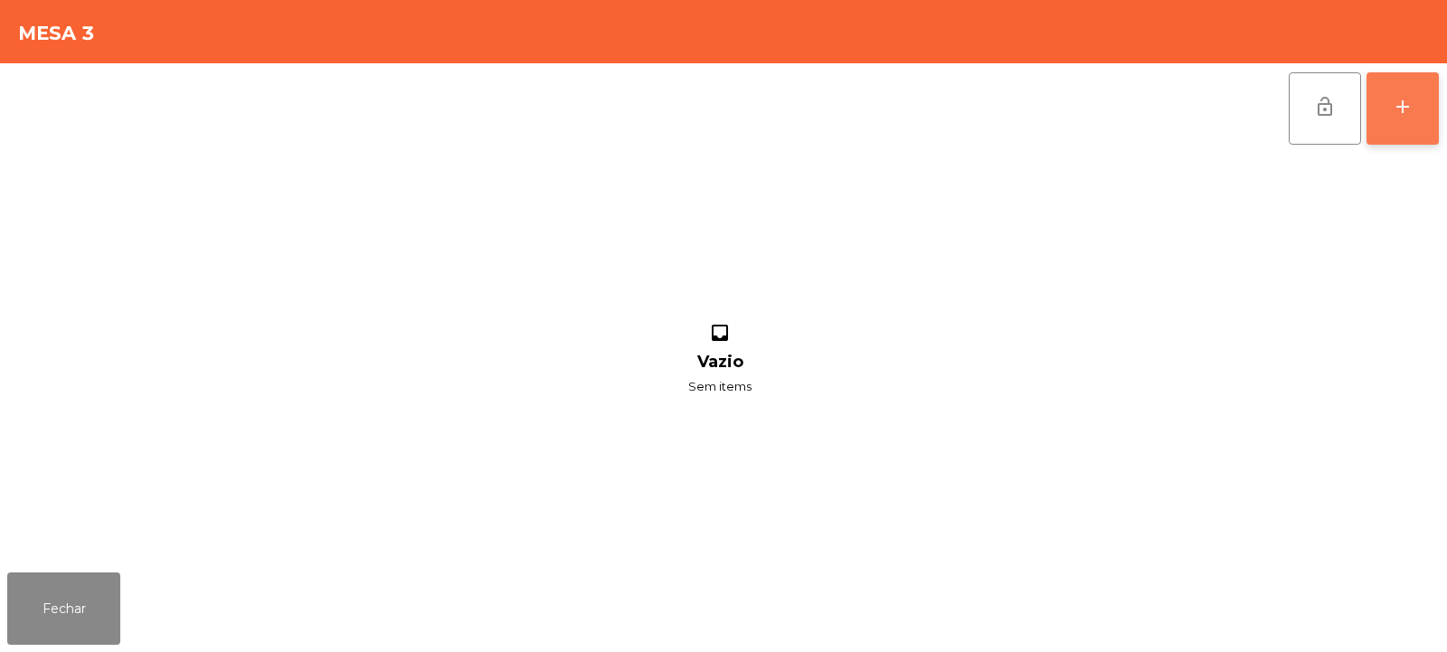
click at [1396, 120] on button "add" at bounding box center [1403, 108] width 72 height 72
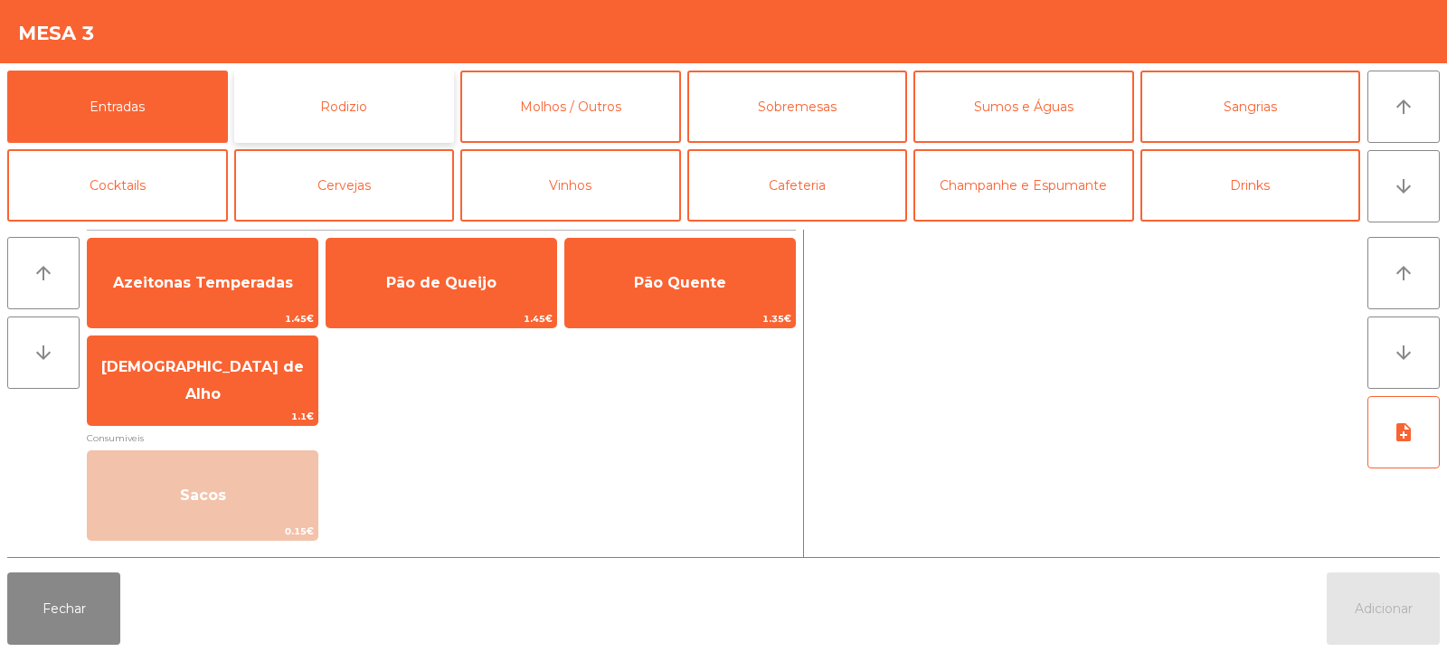
click at [366, 92] on button "Rodizio" at bounding box center [344, 107] width 221 height 72
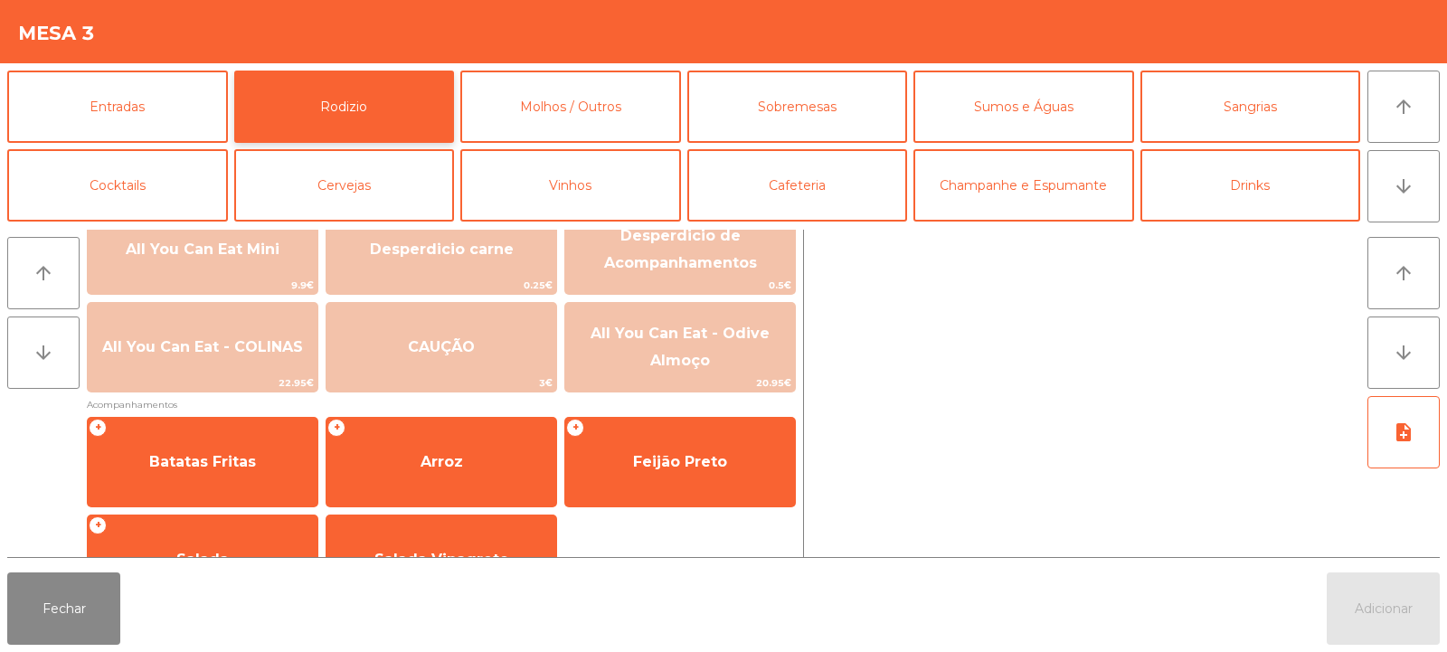
scroll to position [243, 0]
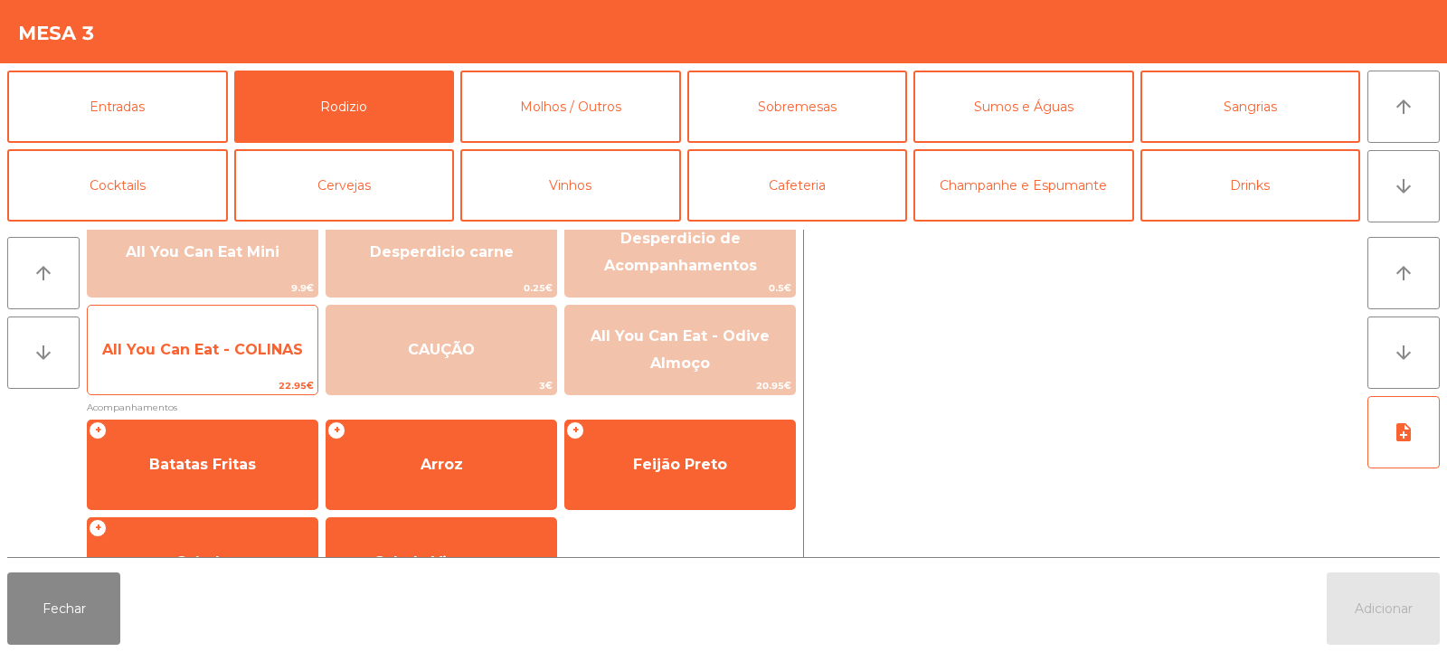
click at [194, 358] on span "All You Can Eat - COLINAS" at bounding box center [203, 350] width 230 height 49
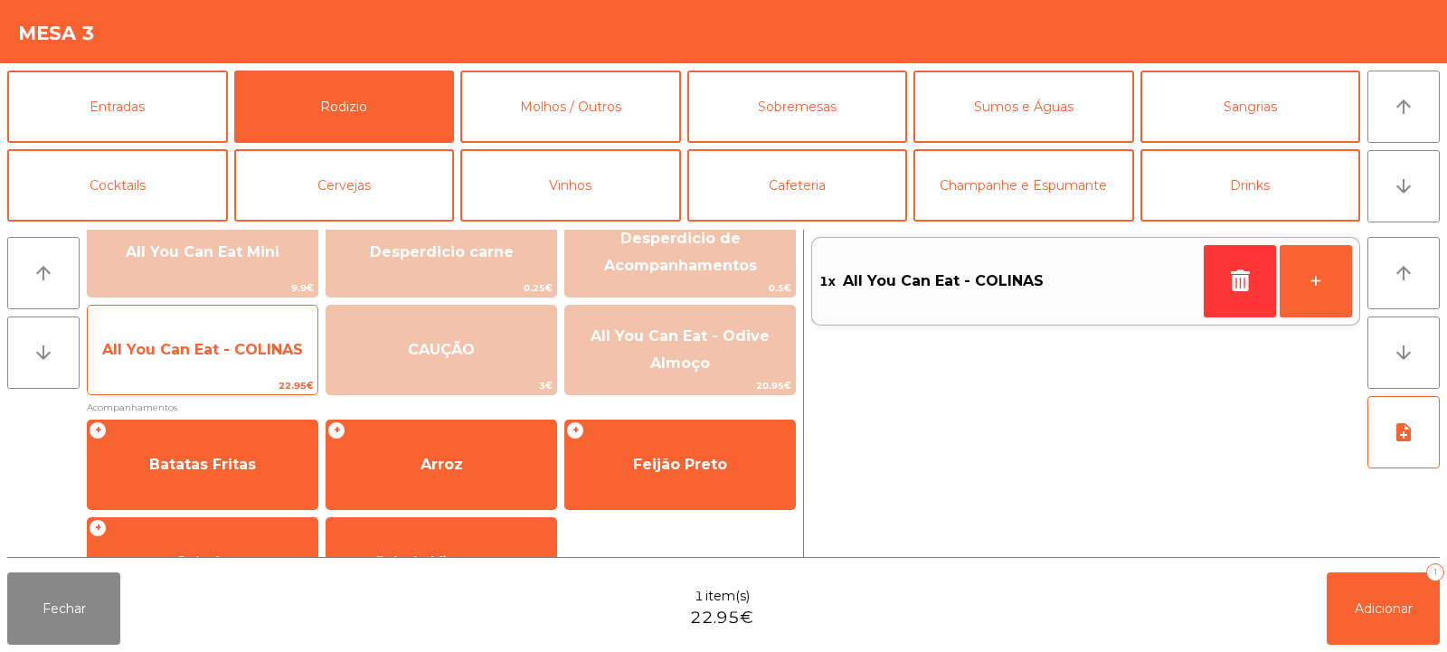
click at [185, 359] on span "All You Can Eat - COLINAS" at bounding box center [203, 350] width 230 height 49
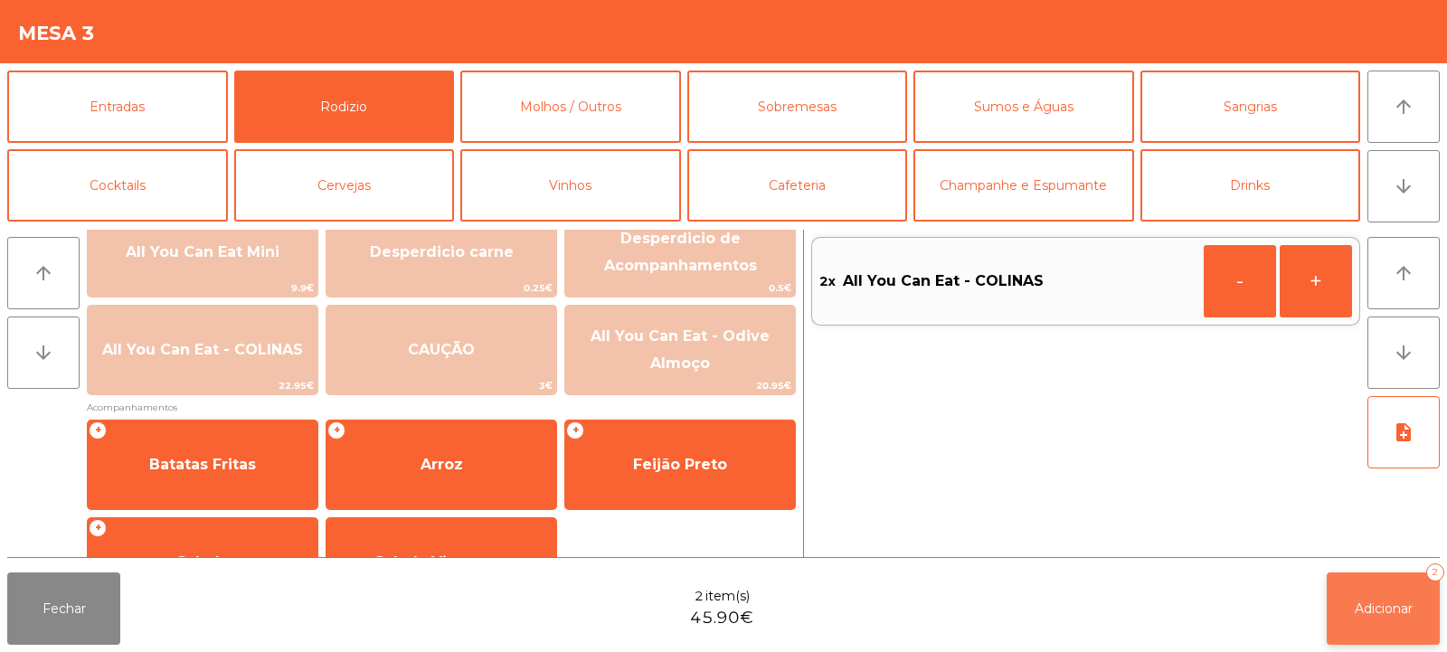
click at [1403, 613] on span "Adicionar" at bounding box center [1384, 609] width 58 height 16
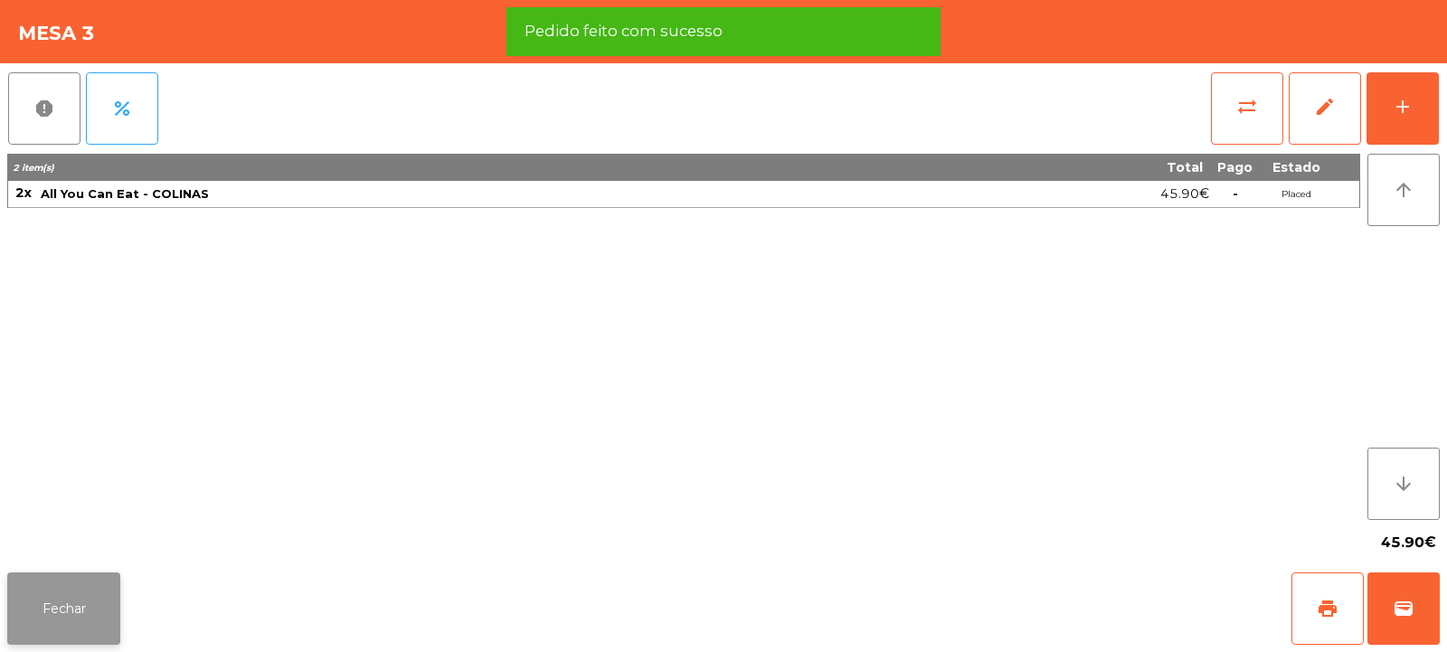
click at [65, 598] on button "Fechar" at bounding box center [63, 609] width 113 height 72
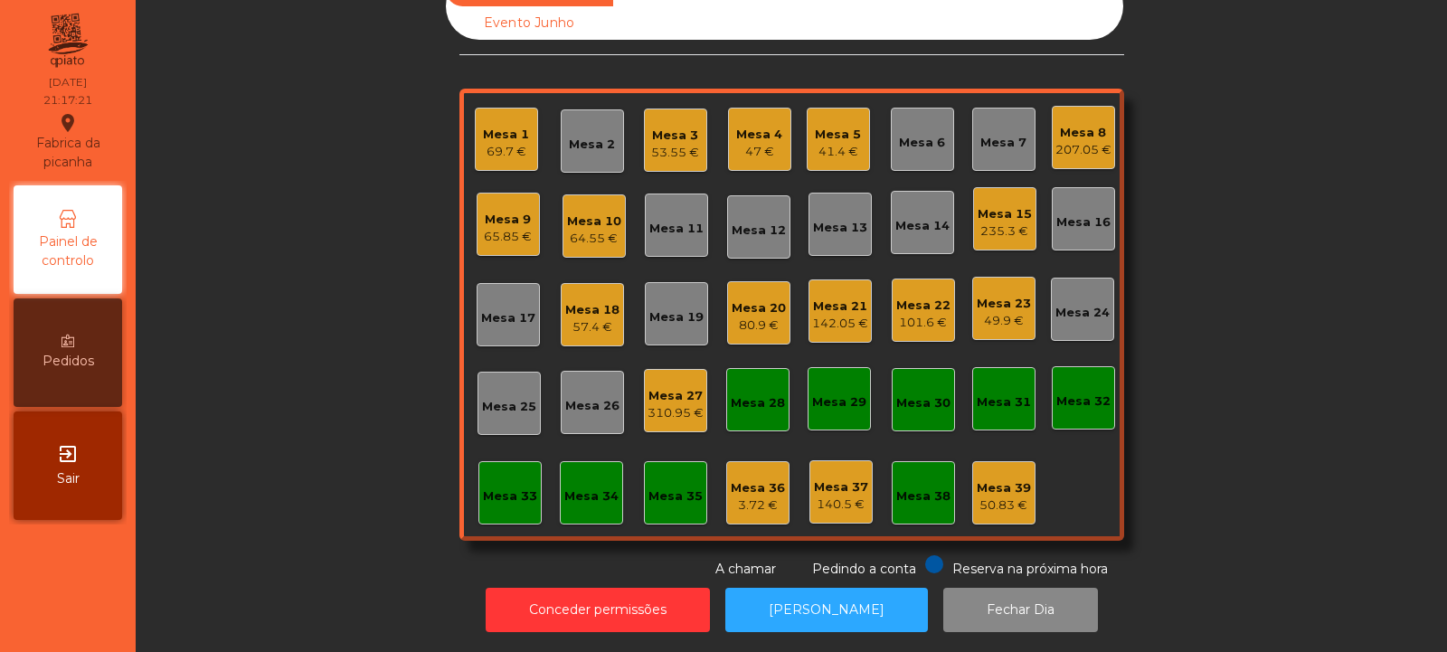
click at [497, 118] on div "Mesa 1 69.7 €" at bounding box center [506, 139] width 46 height 43
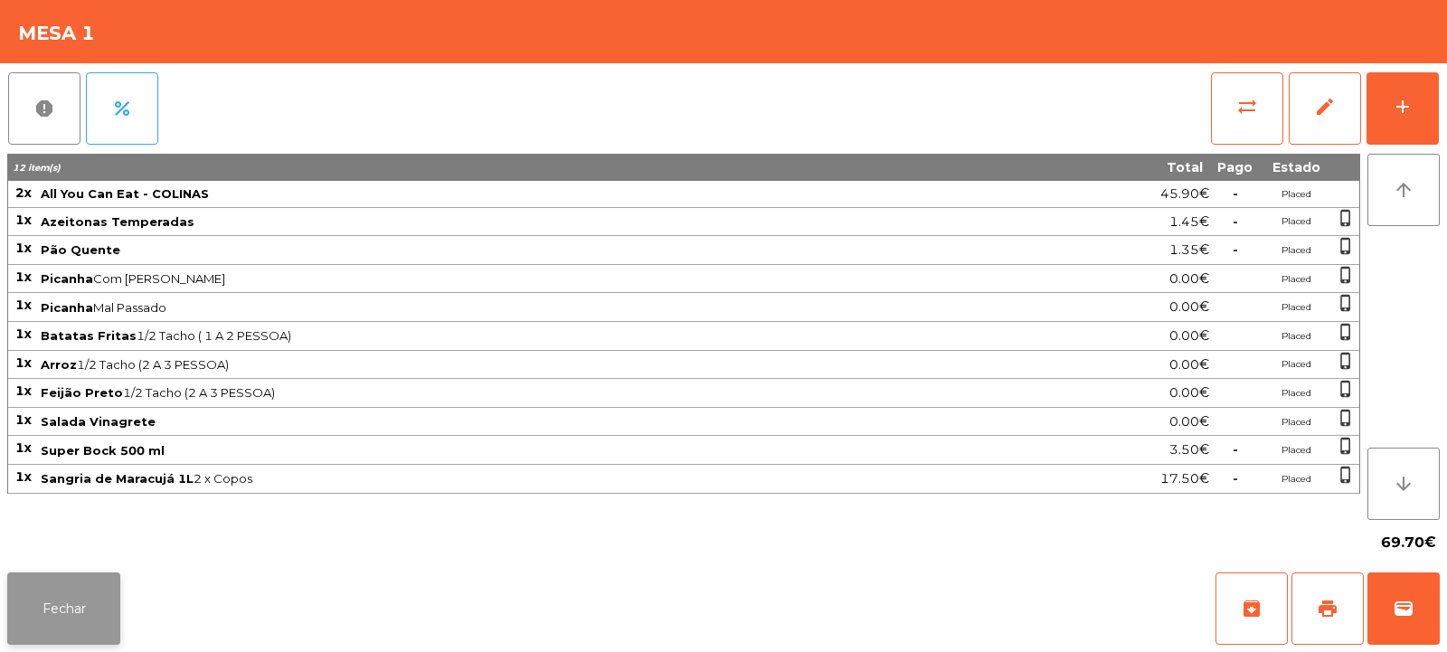
click at [64, 619] on button "Fechar" at bounding box center [63, 609] width 113 height 72
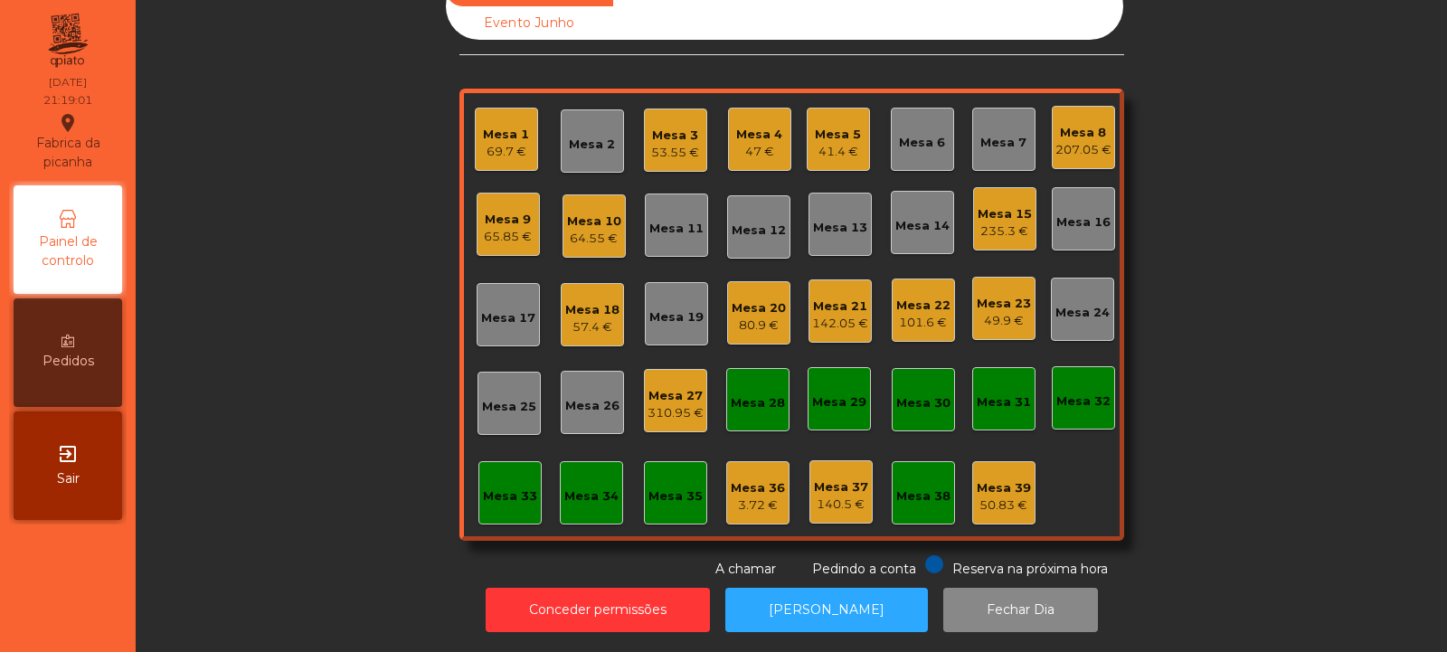
click at [666, 301] on div "Mesa 19" at bounding box center [676, 313] width 54 height 25
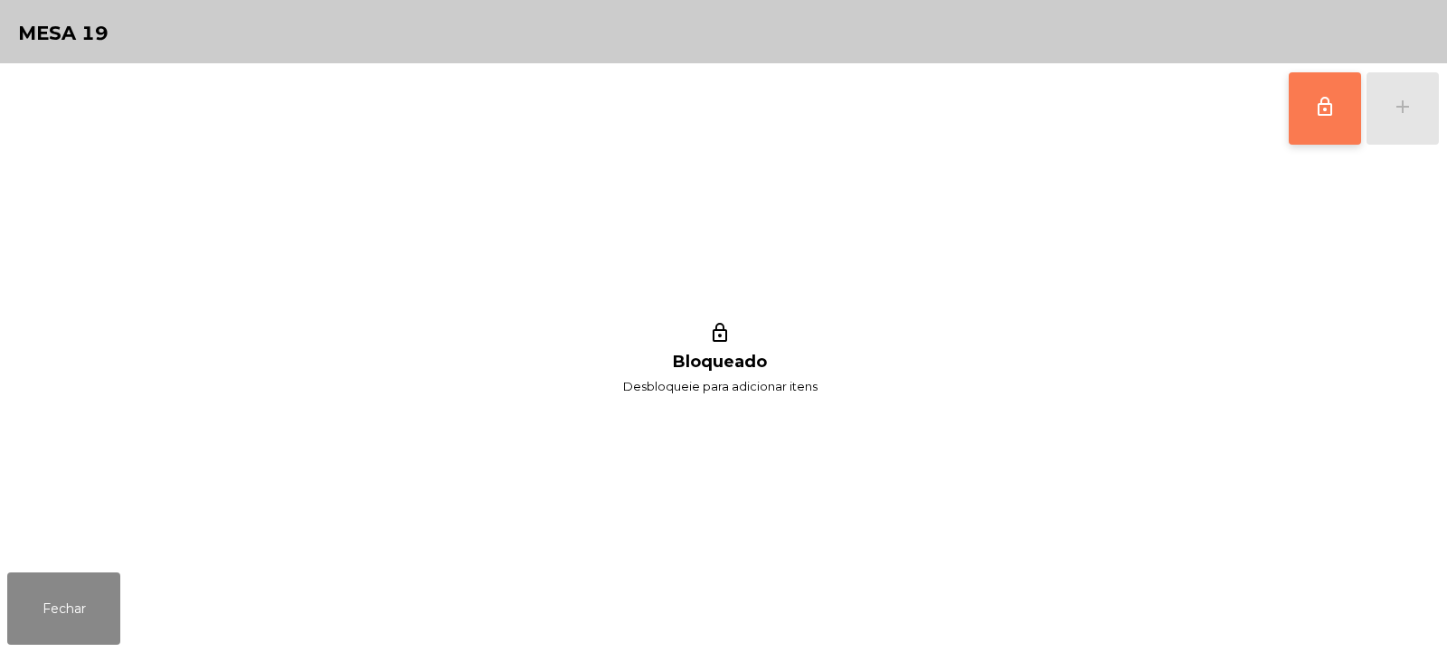
click at [1325, 97] on span "lock_outline" at bounding box center [1325, 107] width 22 height 22
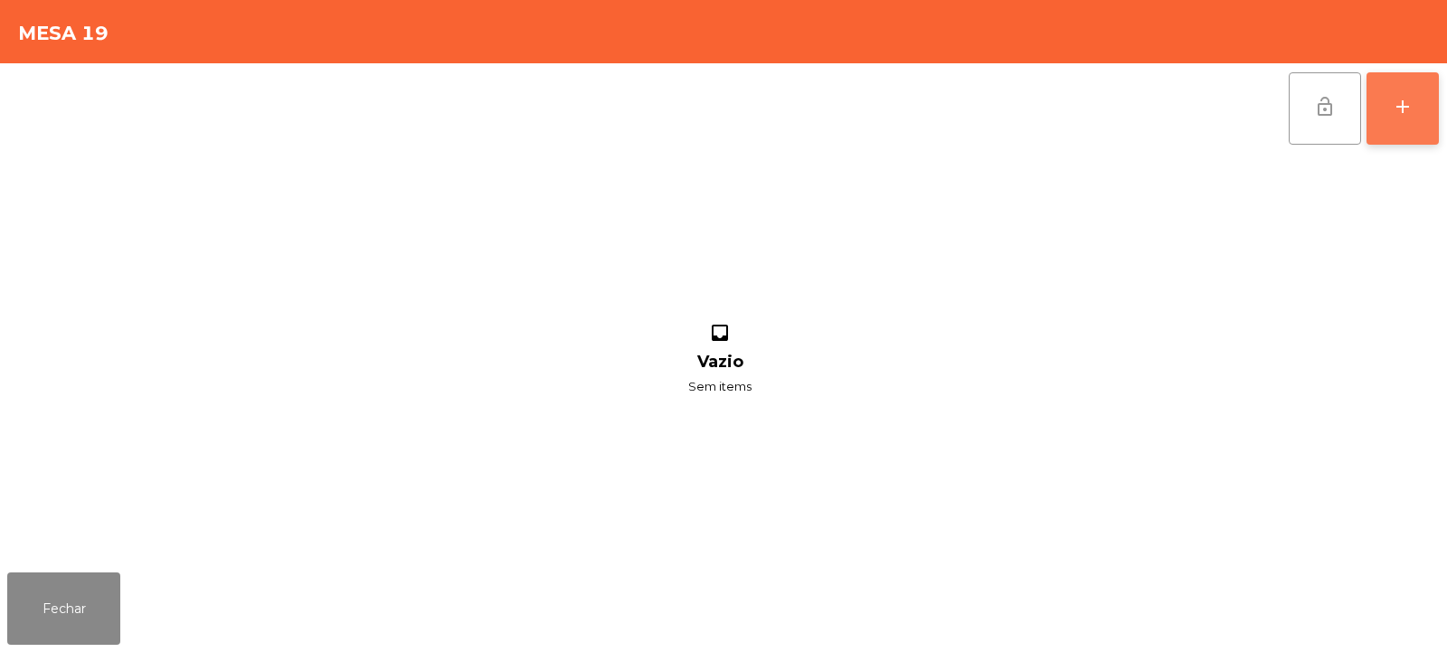
click at [1410, 104] on div "add" at bounding box center [1403, 107] width 22 height 22
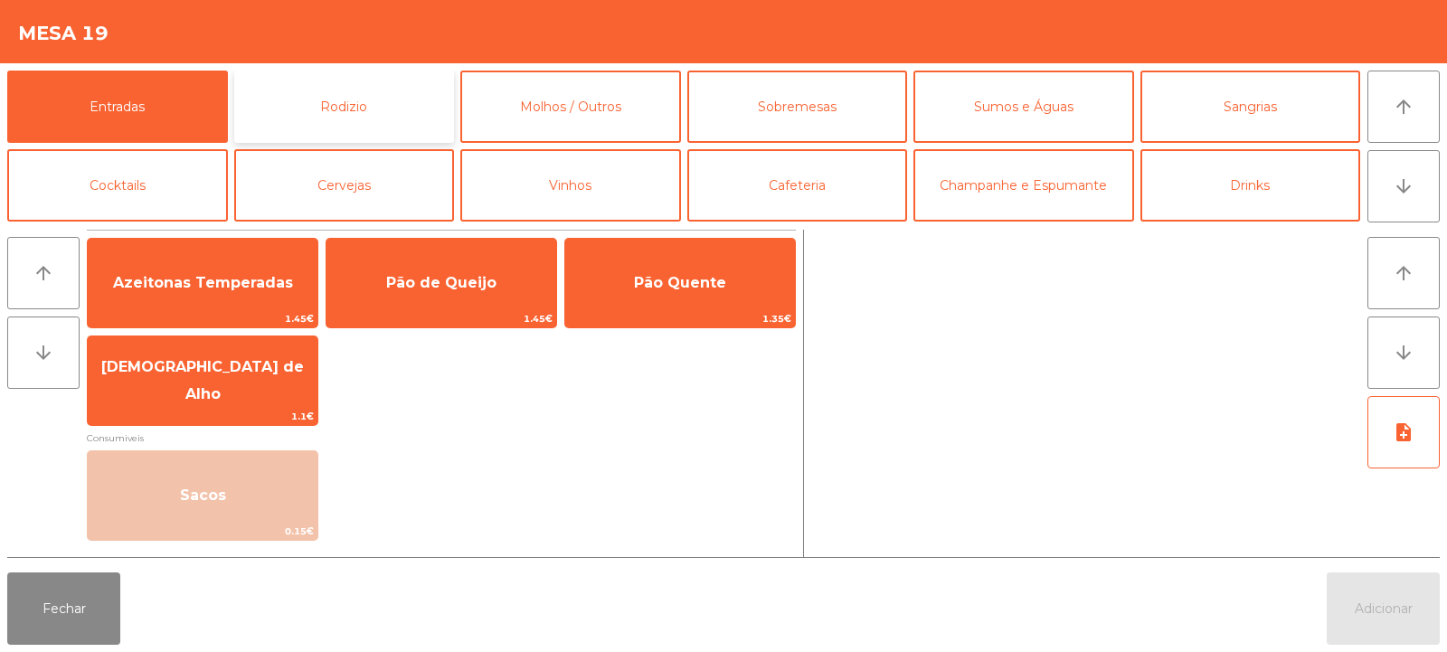
click at [374, 115] on button "Rodizio" at bounding box center [344, 107] width 221 height 72
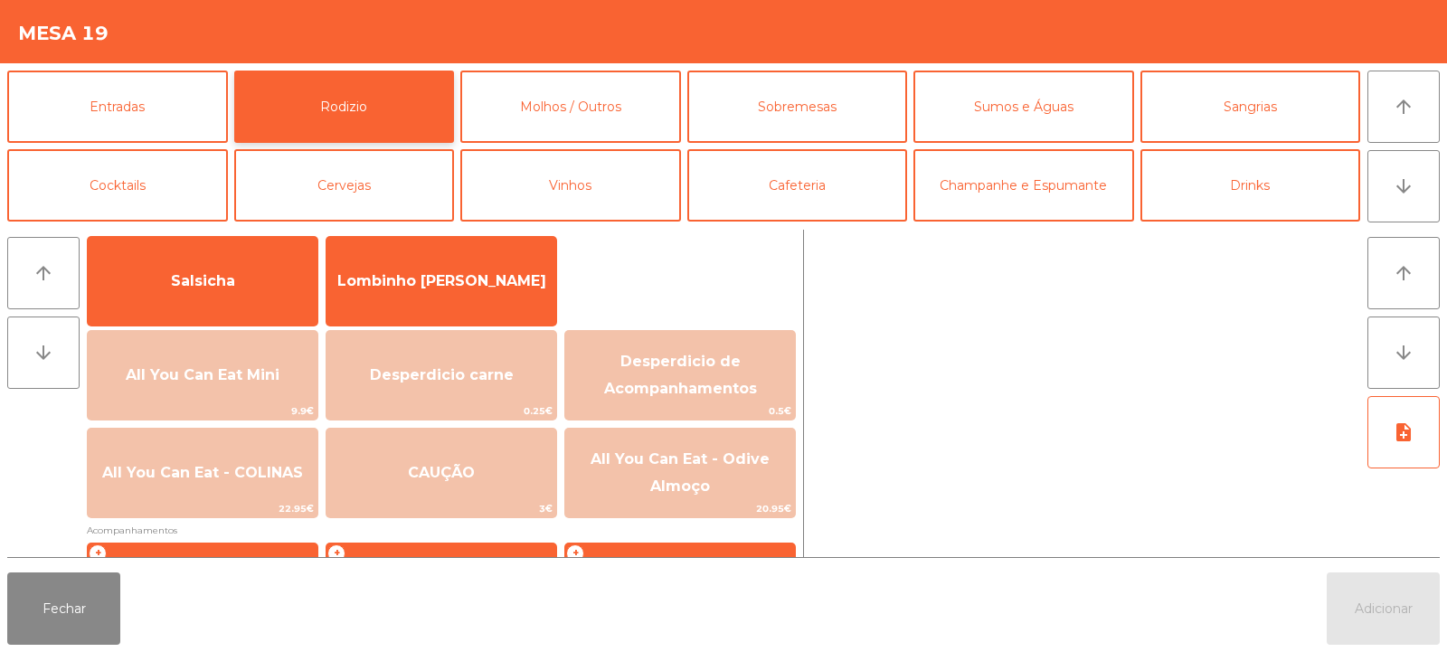
scroll to position [137, 0]
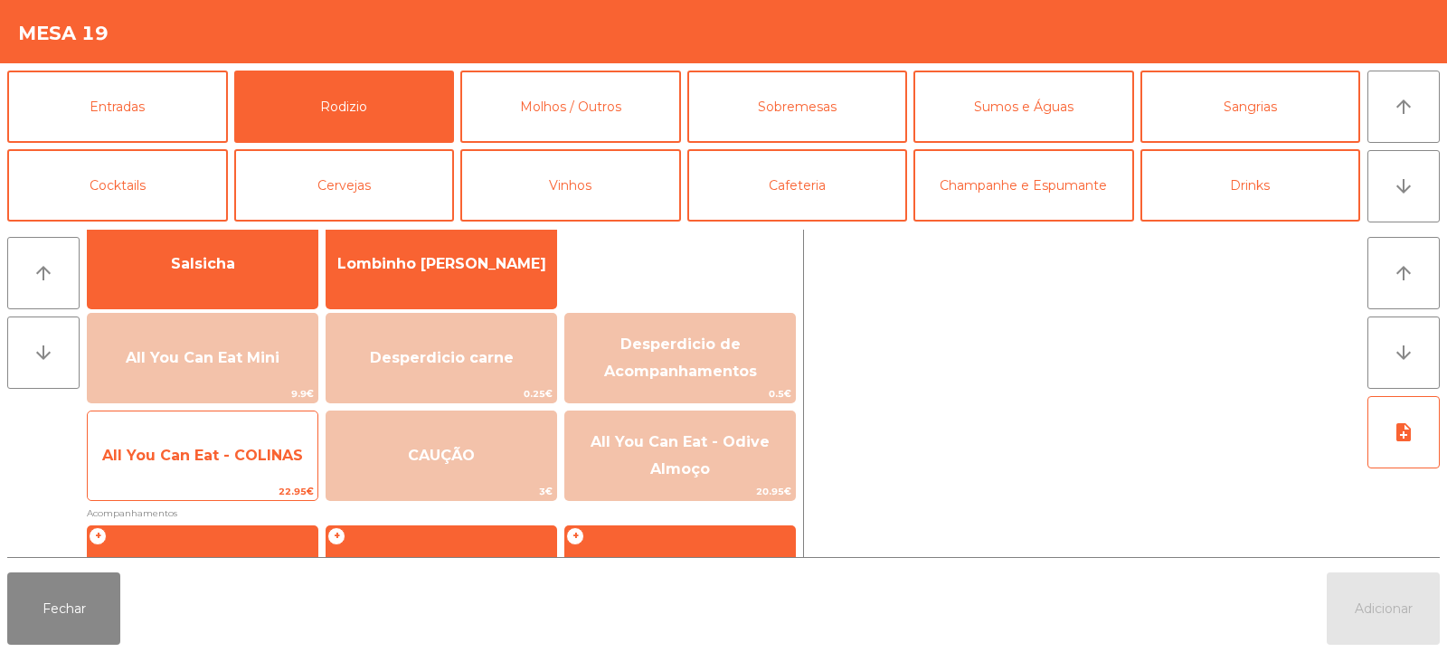
click at [268, 459] on span "All You Can Eat - COLINAS" at bounding box center [202, 455] width 201 height 17
click at [257, 463] on span "All You Can Eat - COLINAS" at bounding box center [202, 455] width 201 height 17
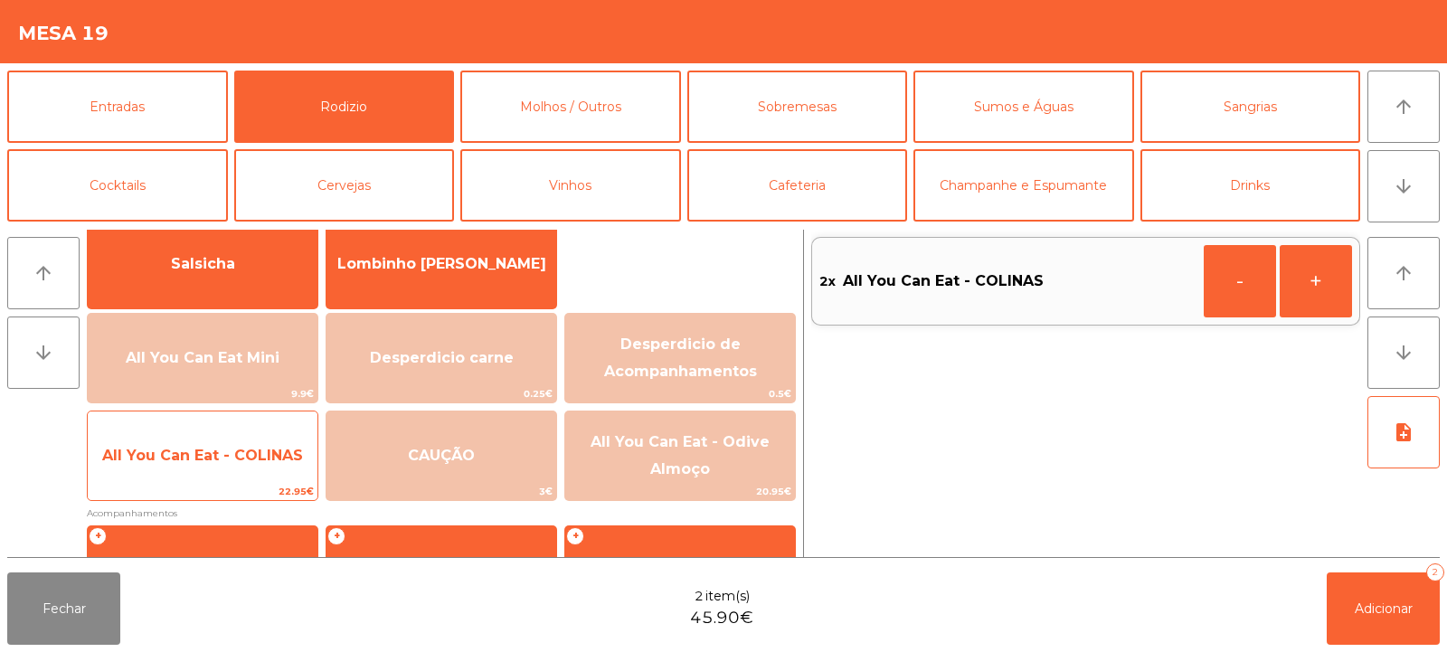
click at [258, 449] on span "All You Can Eat - COLINAS" at bounding box center [202, 455] width 201 height 17
click at [251, 464] on span "All You Can Eat - COLINAS" at bounding box center [203, 455] width 230 height 49
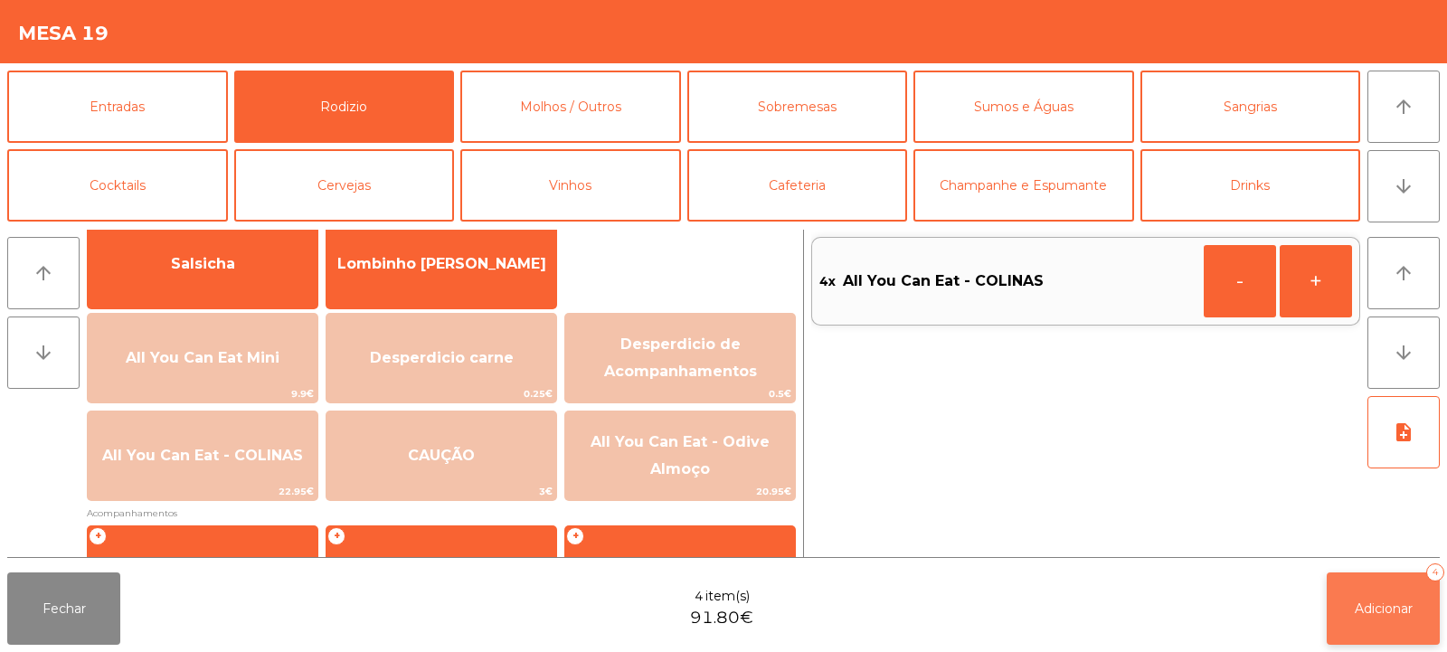
click at [1346, 585] on button "Adicionar 4" at bounding box center [1383, 609] width 113 height 72
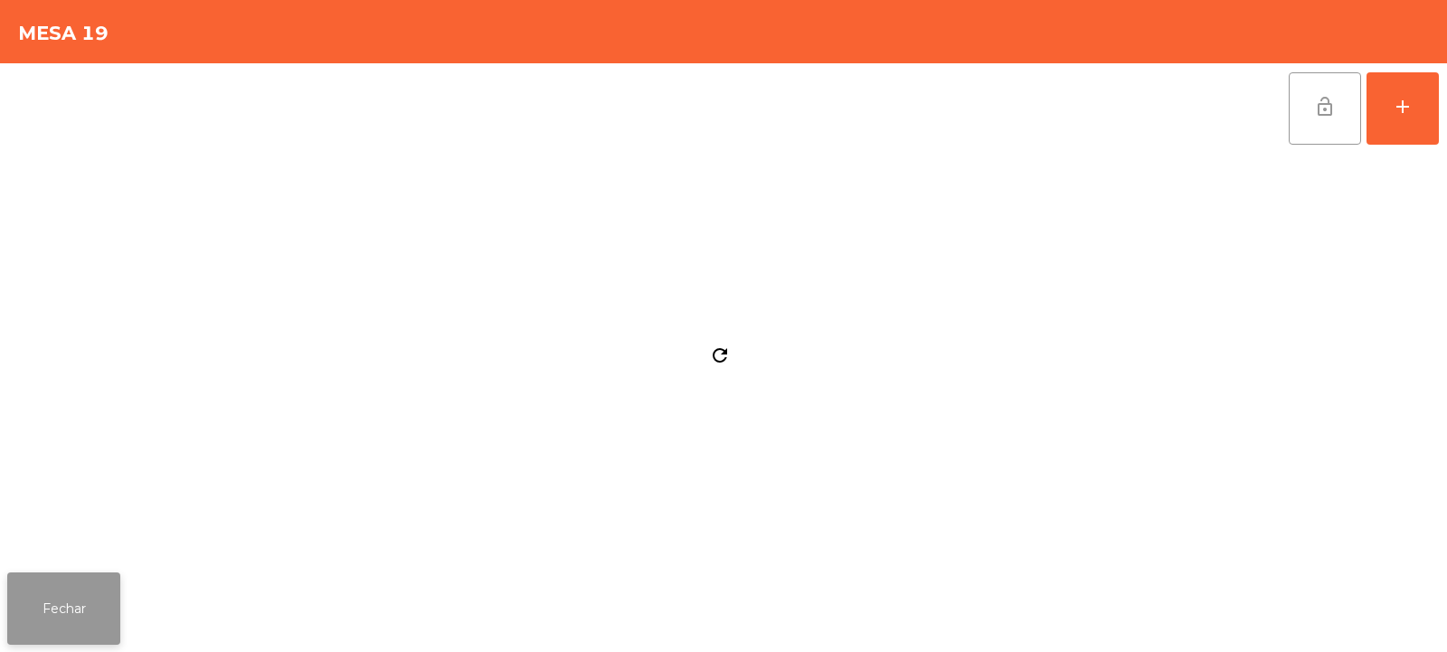
click at [72, 617] on button "Fechar" at bounding box center [63, 609] width 113 height 72
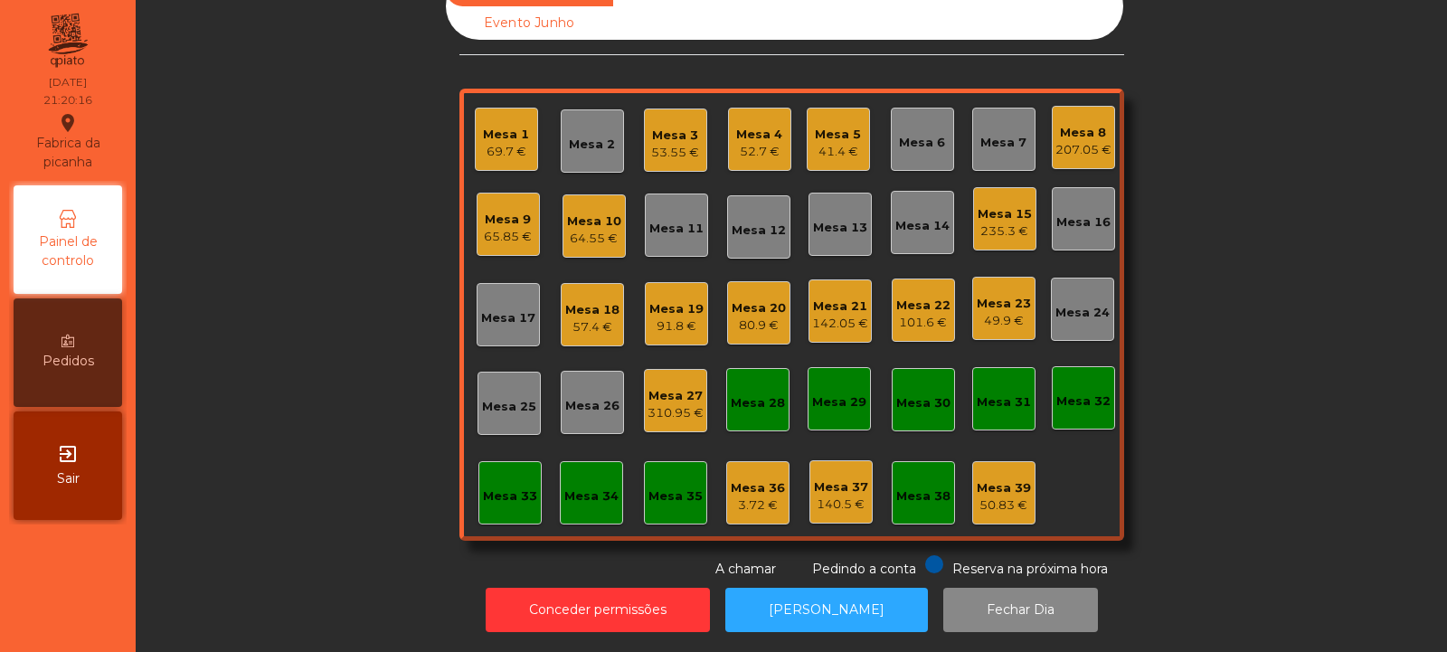
click at [834, 126] on div "Mesa 5" at bounding box center [838, 135] width 46 height 18
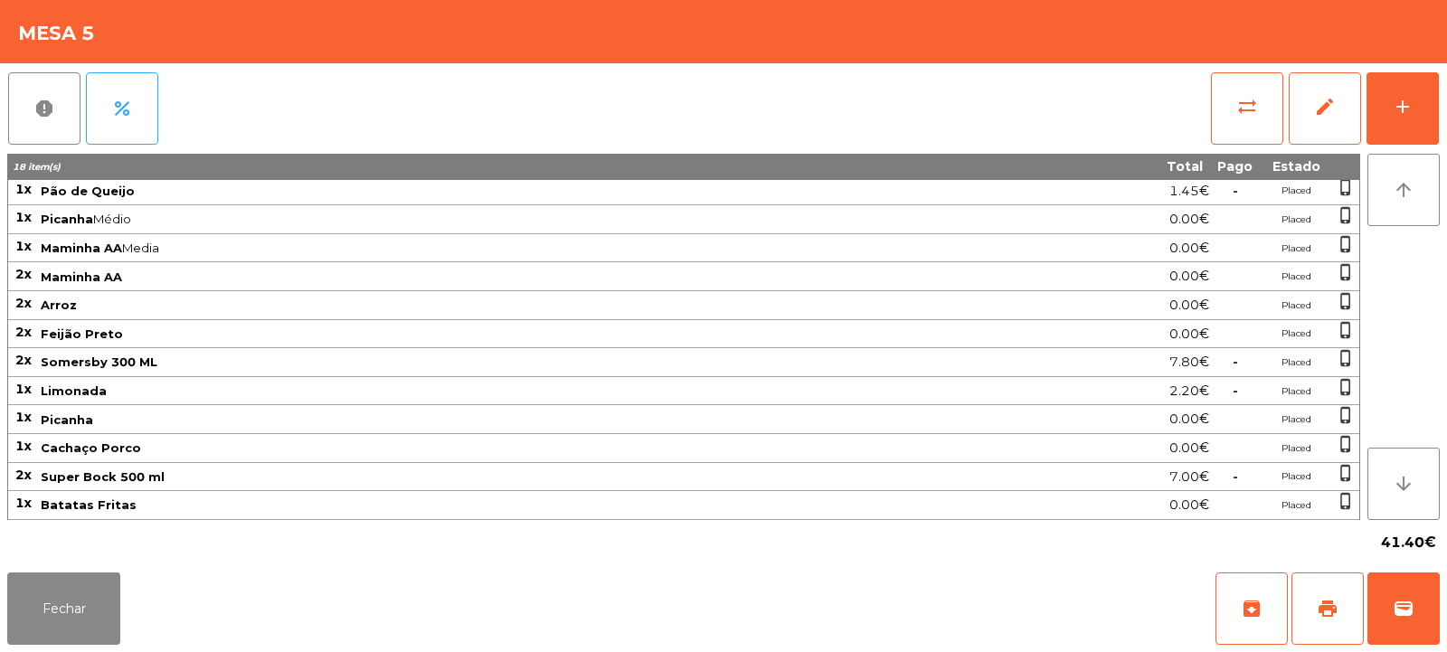
scroll to position [0, 0]
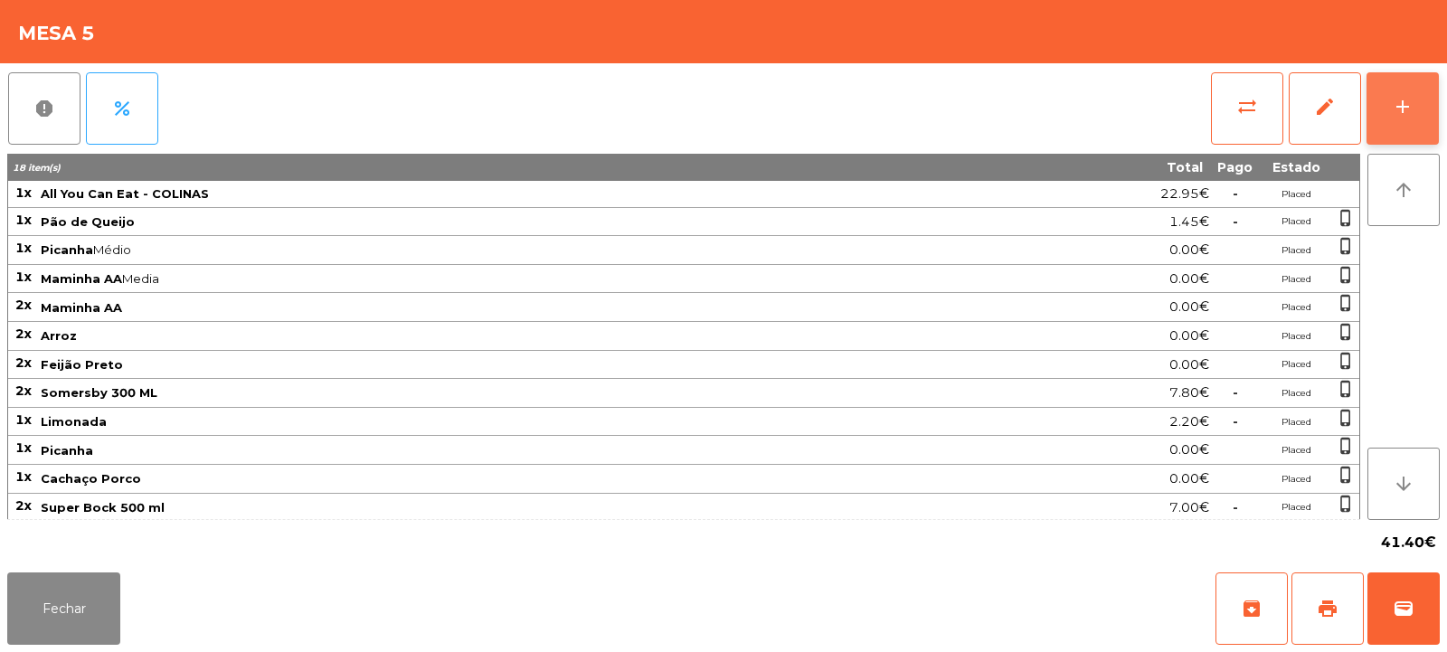
click at [1420, 78] on button "add" at bounding box center [1403, 108] width 72 height 72
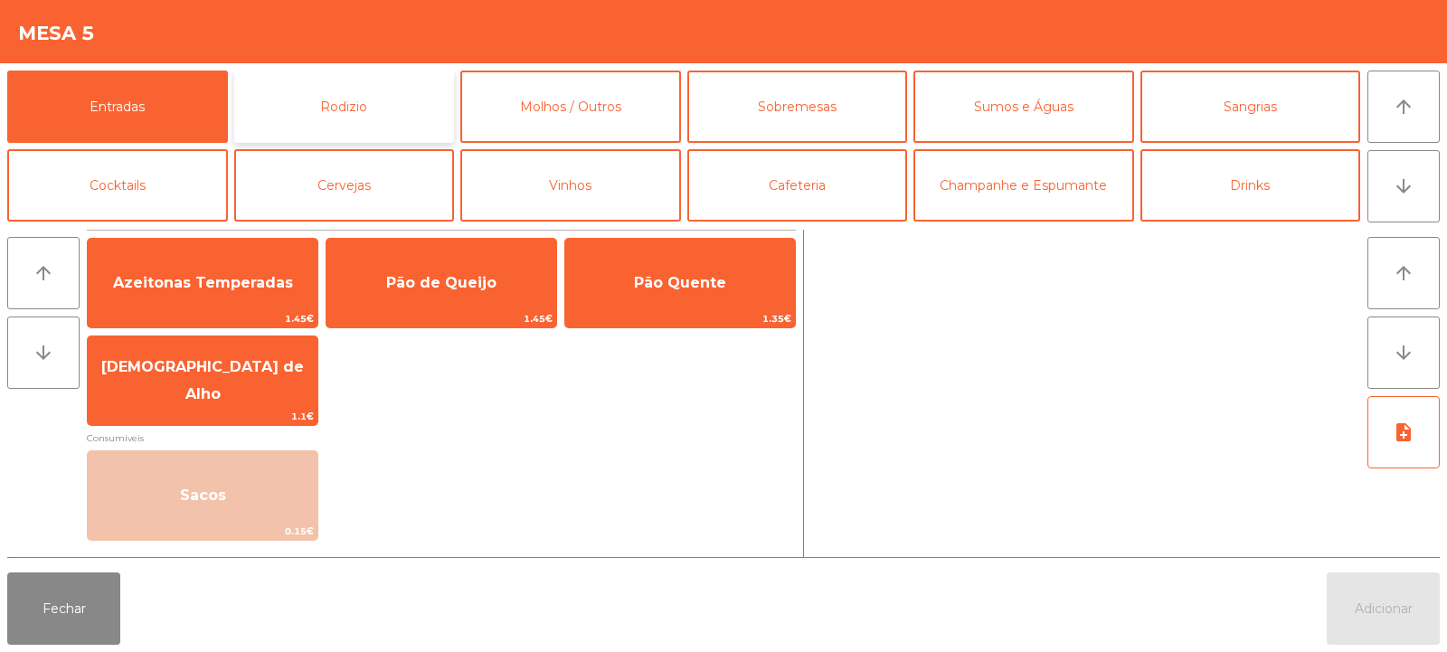
click at [377, 106] on button "Rodizio" at bounding box center [344, 107] width 221 height 72
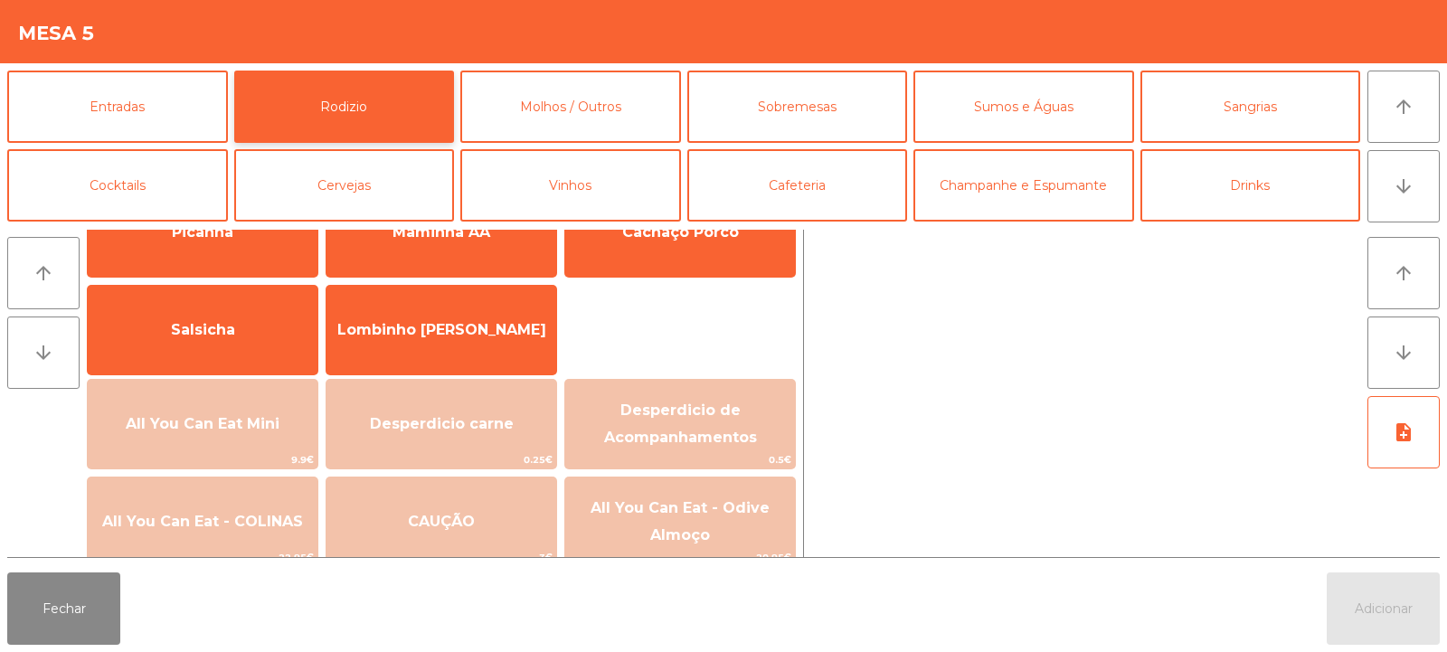
scroll to position [123, 0]
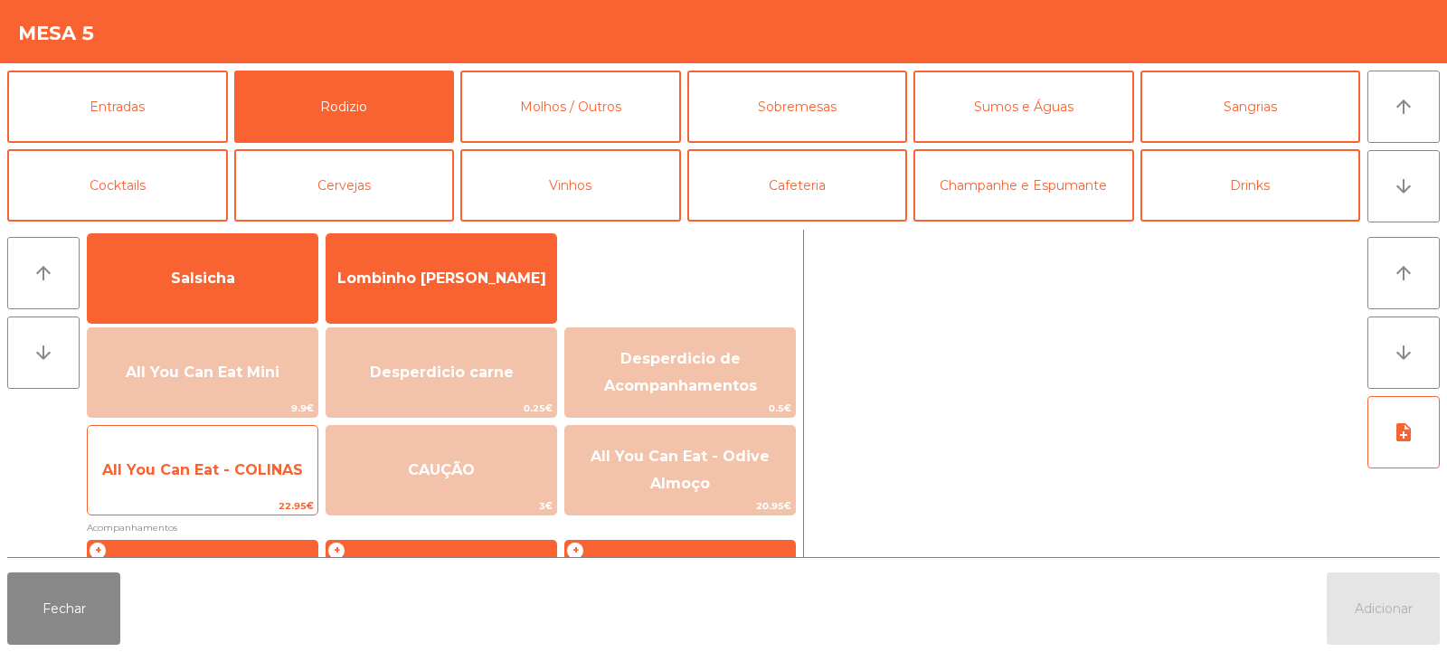
click at [267, 487] on span "All You Can Eat - COLINAS" at bounding box center [203, 470] width 230 height 49
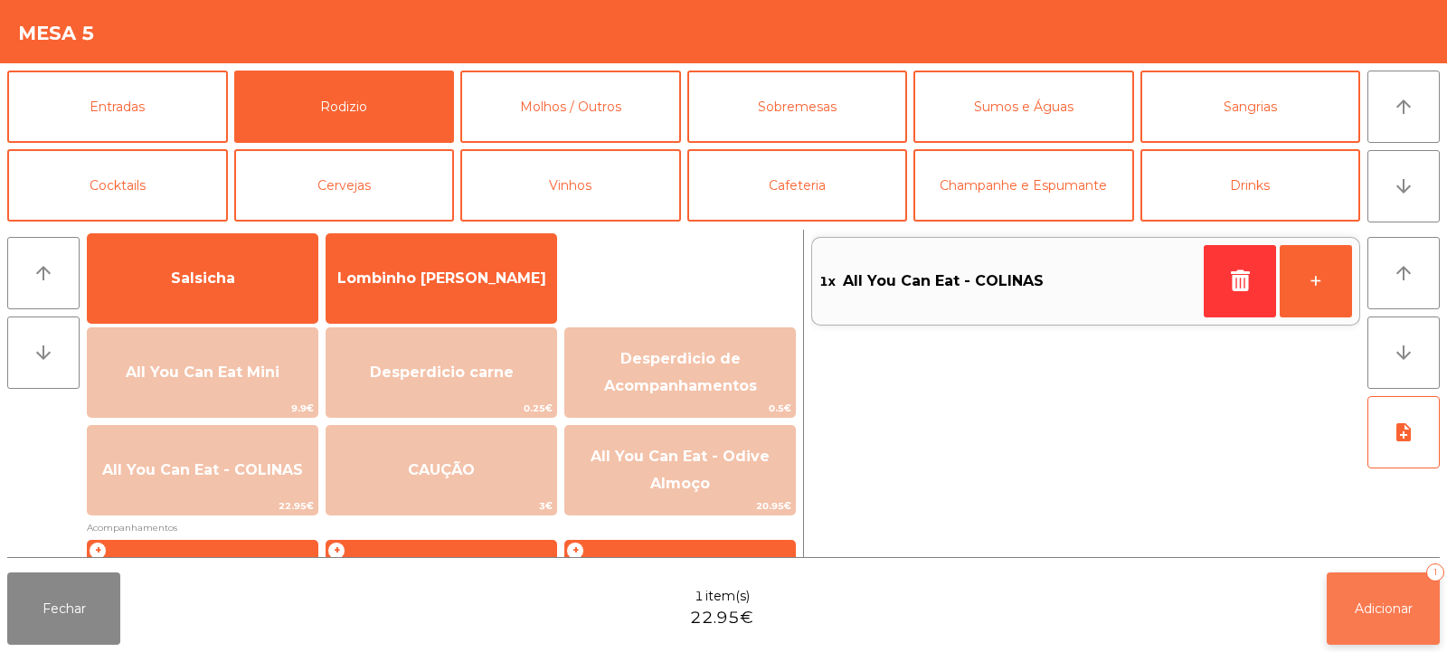
click at [1394, 624] on button "Adicionar 1" at bounding box center [1383, 609] width 113 height 72
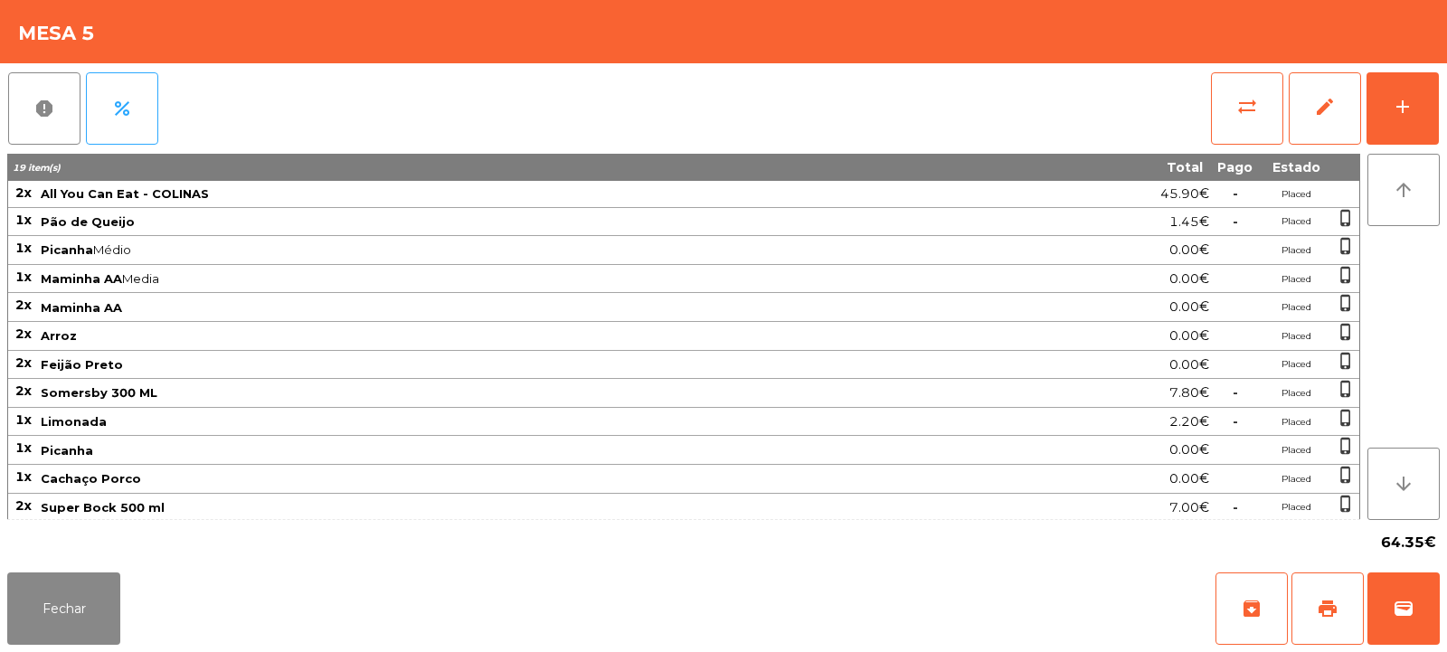
click at [138, 603] on div "Fechar archive print wallet" at bounding box center [723, 608] width 1447 height 87
click at [75, 598] on button "Fechar" at bounding box center [63, 609] width 113 height 72
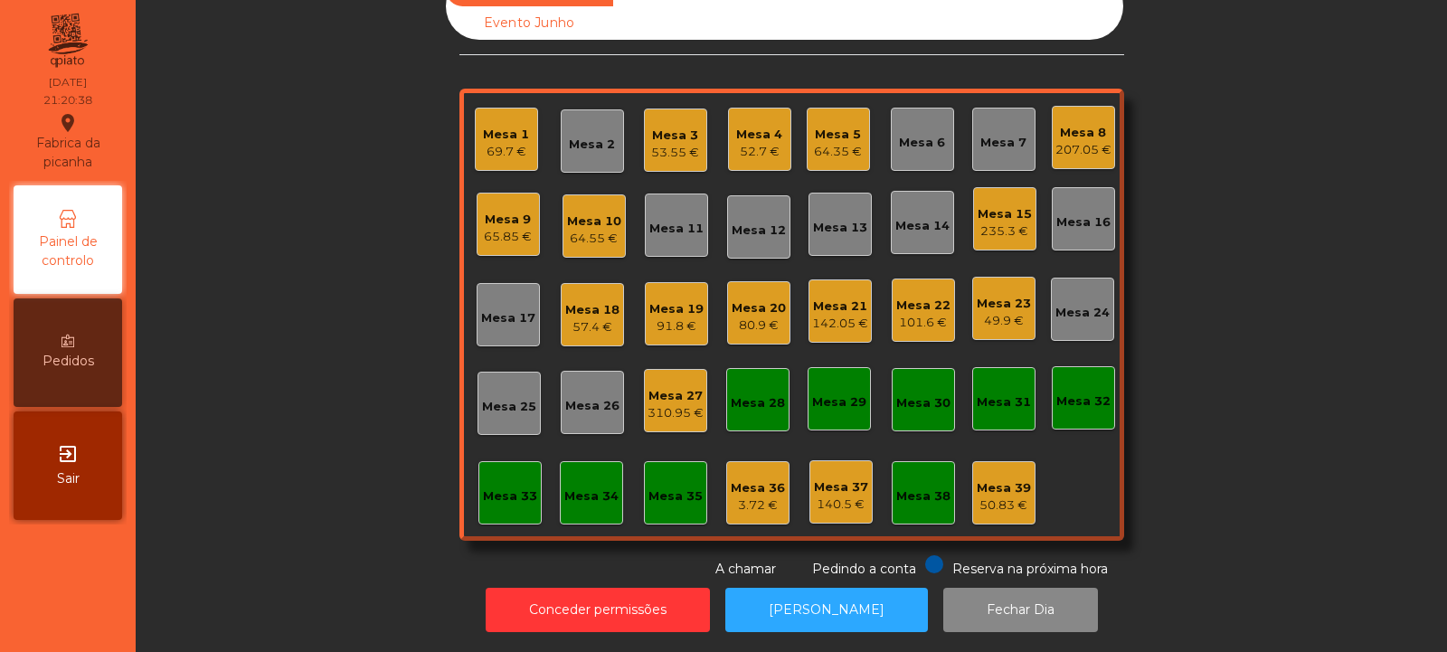
click at [649, 404] on div "310.95 €" at bounding box center [676, 413] width 56 height 18
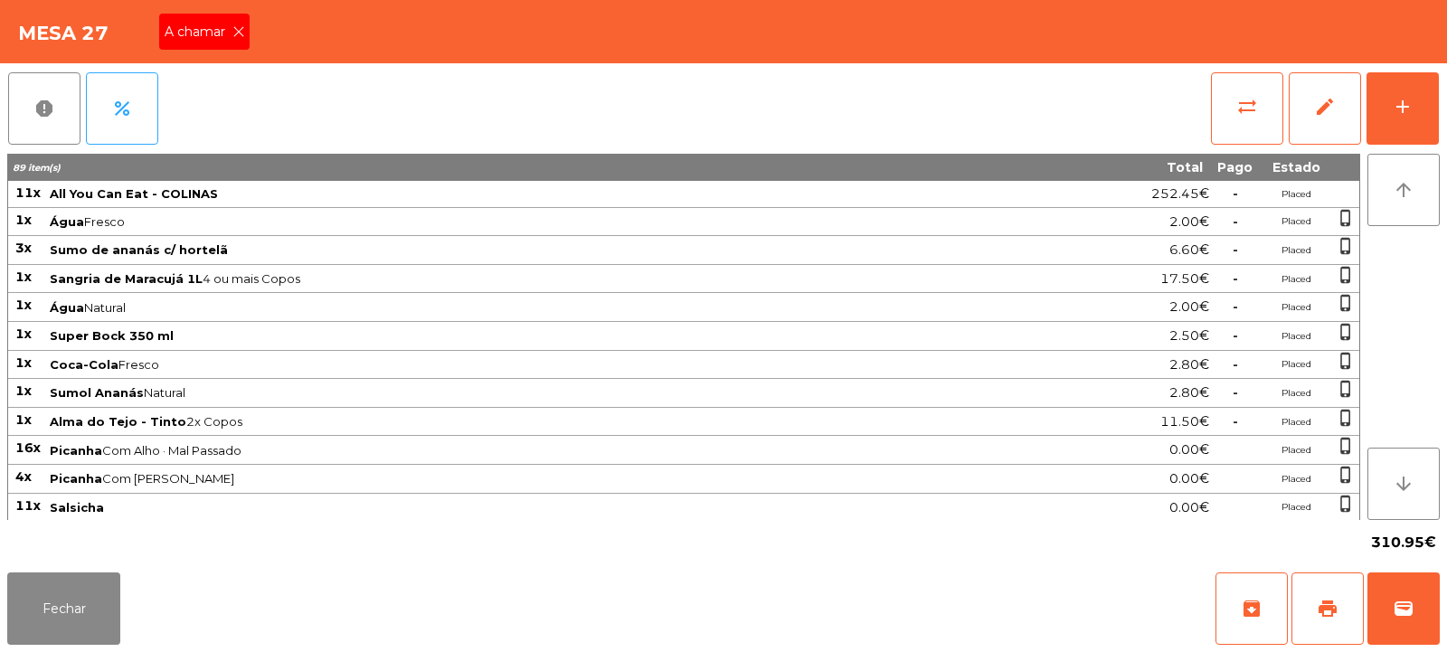
click at [226, 42] on div "A chamar" at bounding box center [204, 32] width 90 height 36
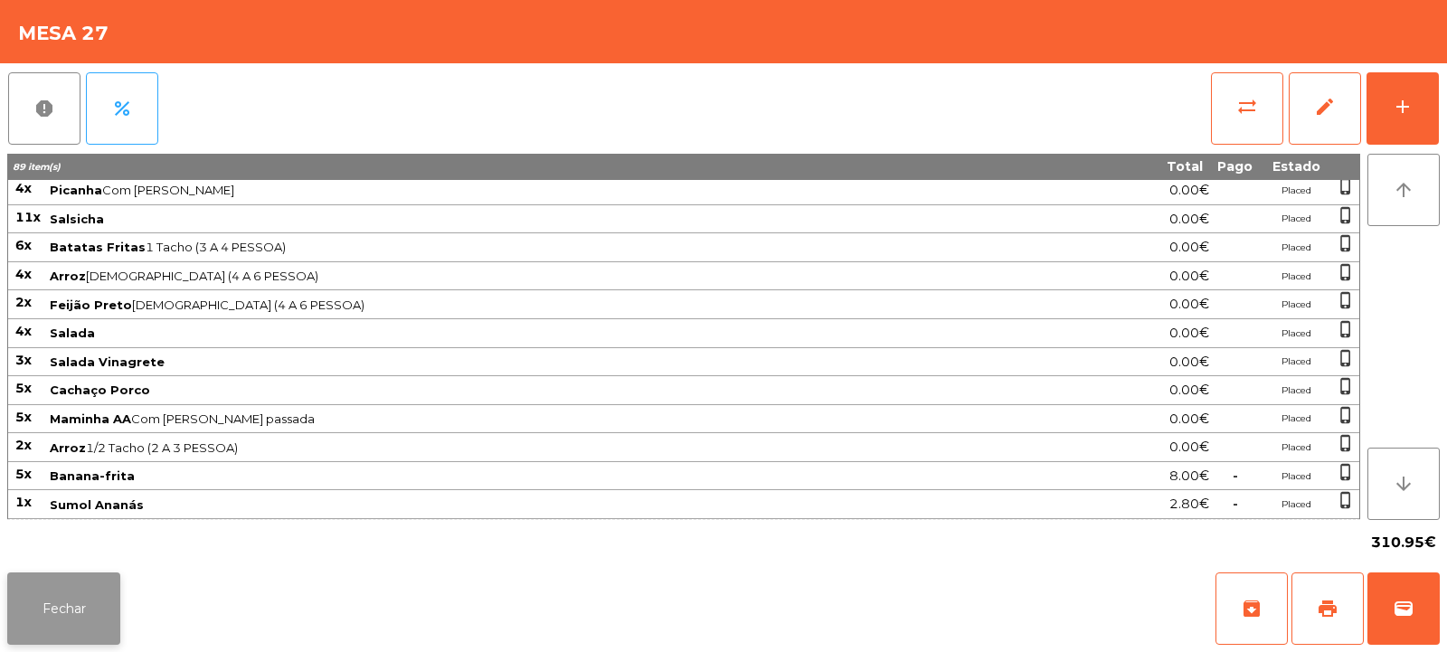
click at [63, 599] on button "Fechar" at bounding box center [63, 609] width 113 height 72
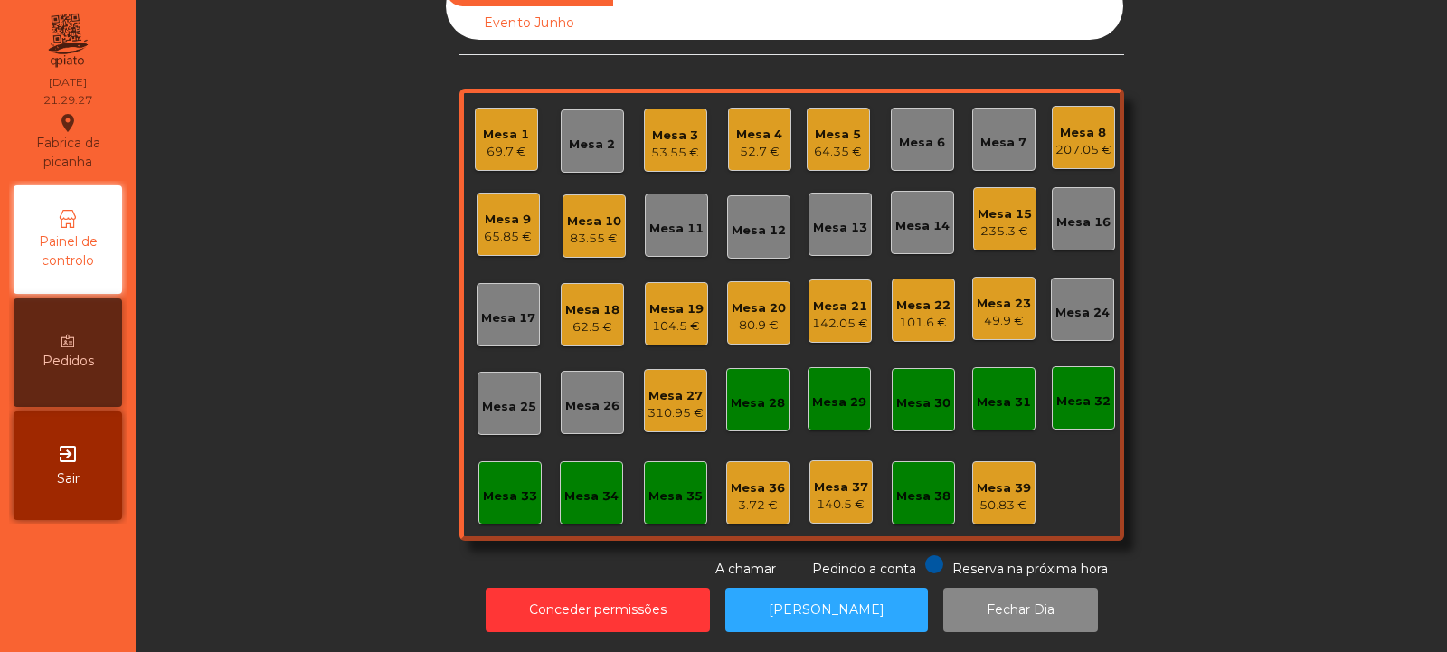
click at [582, 139] on div "Mesa 2" at bounding box center [592, 145] width 46 height 18
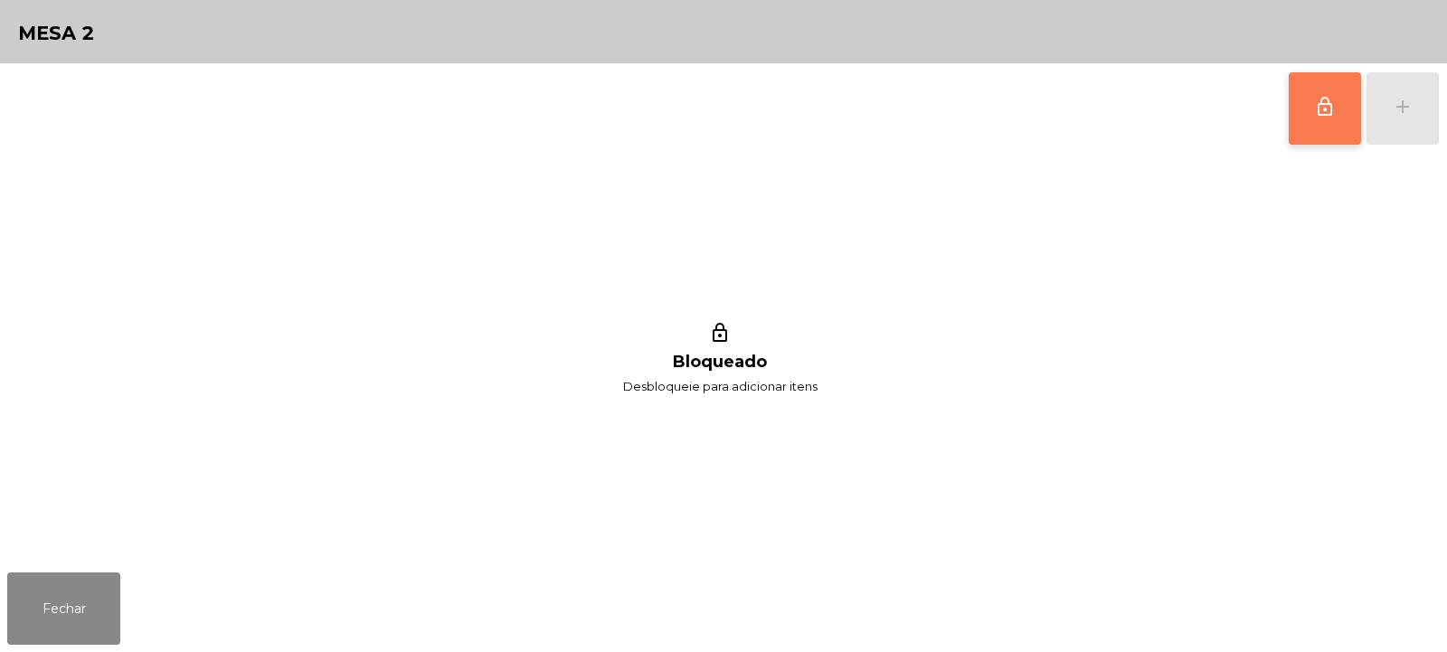
click at [1325, 112] on span "lock_outline" at bounding box center [1325, 107] width 22 height 22
click at [1411, 114] on div "add" at bounding box center [1403, 107] width 22 height 22
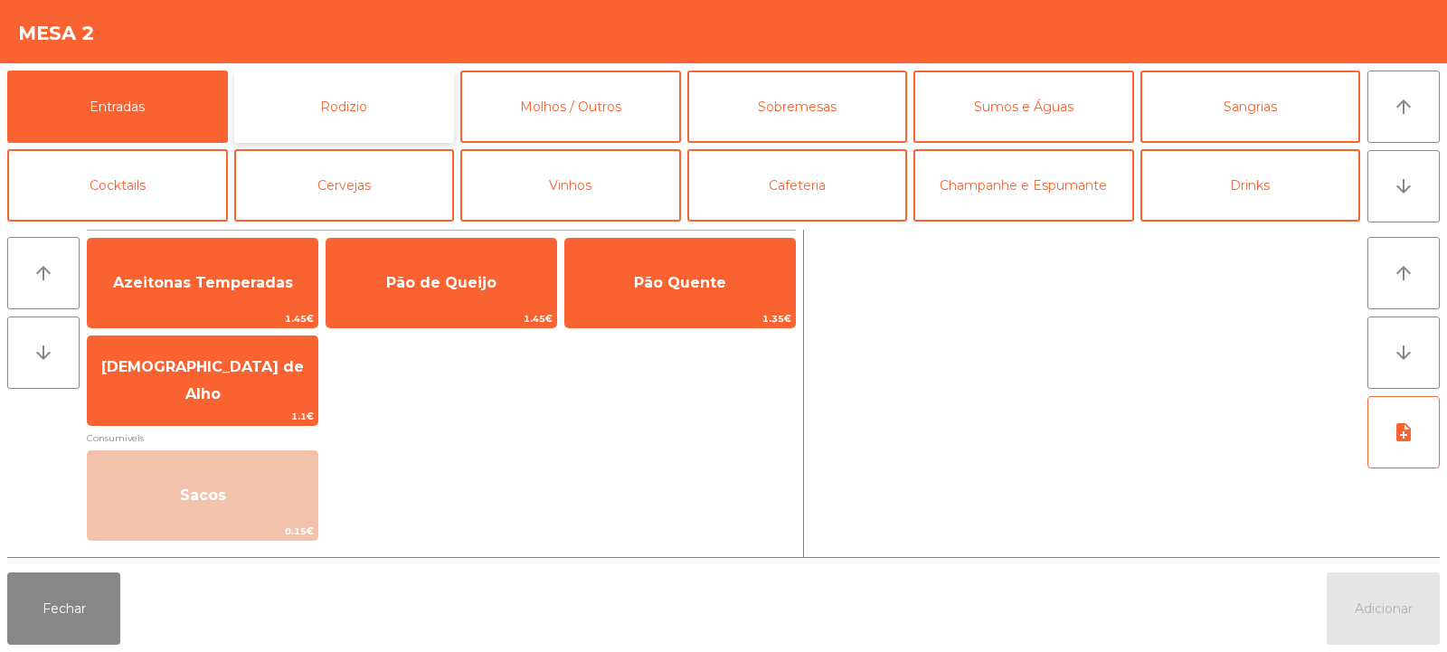
click at [346, 118] on button "Rodizio" at bounding box center [344, 107] width 221 height 72
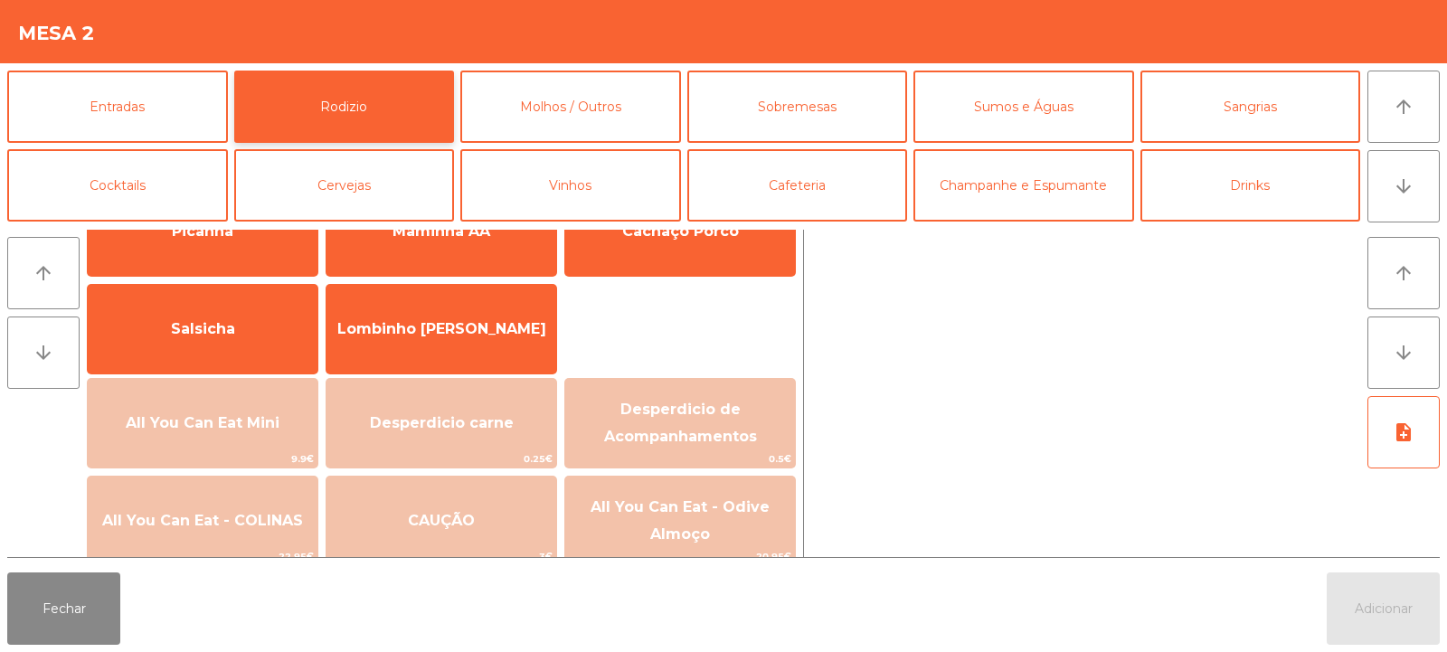
scroll to position [83, 0]
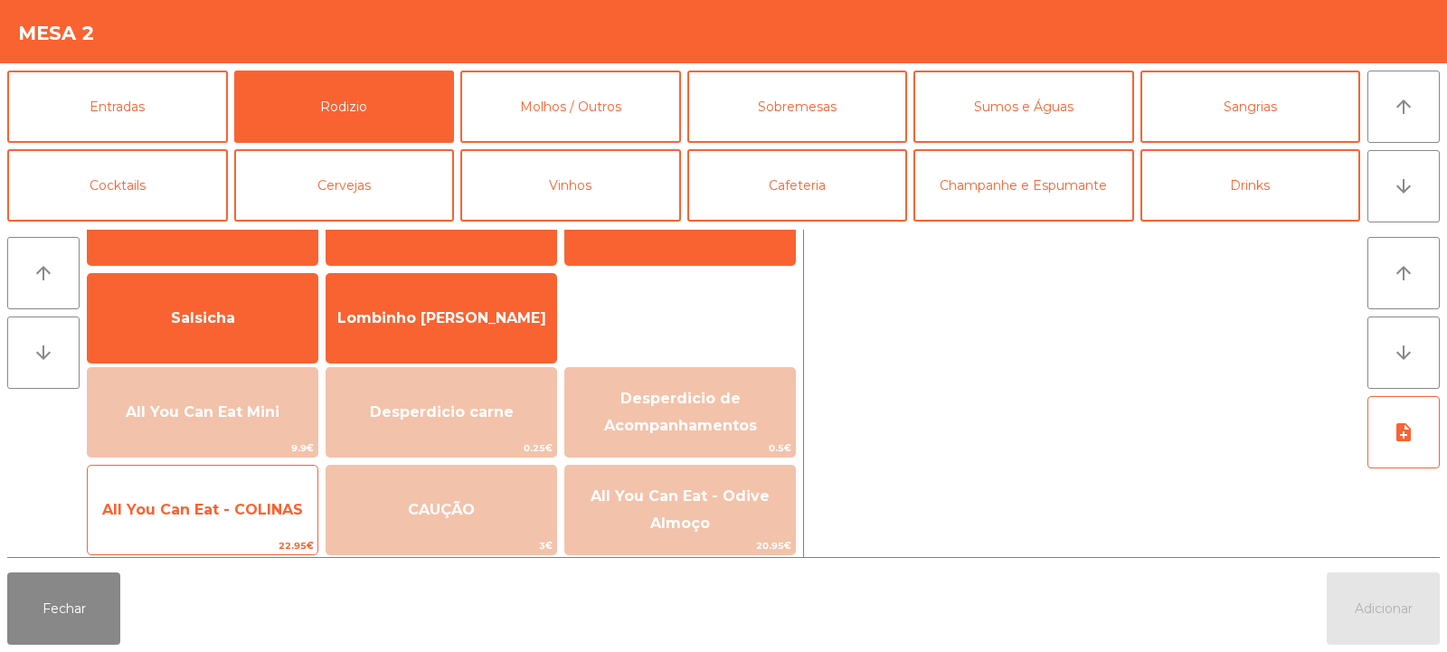
click at [254, 504] on span "All You Can Eat - COLINAS" at bounding box center [202, 509] width 201 height 17
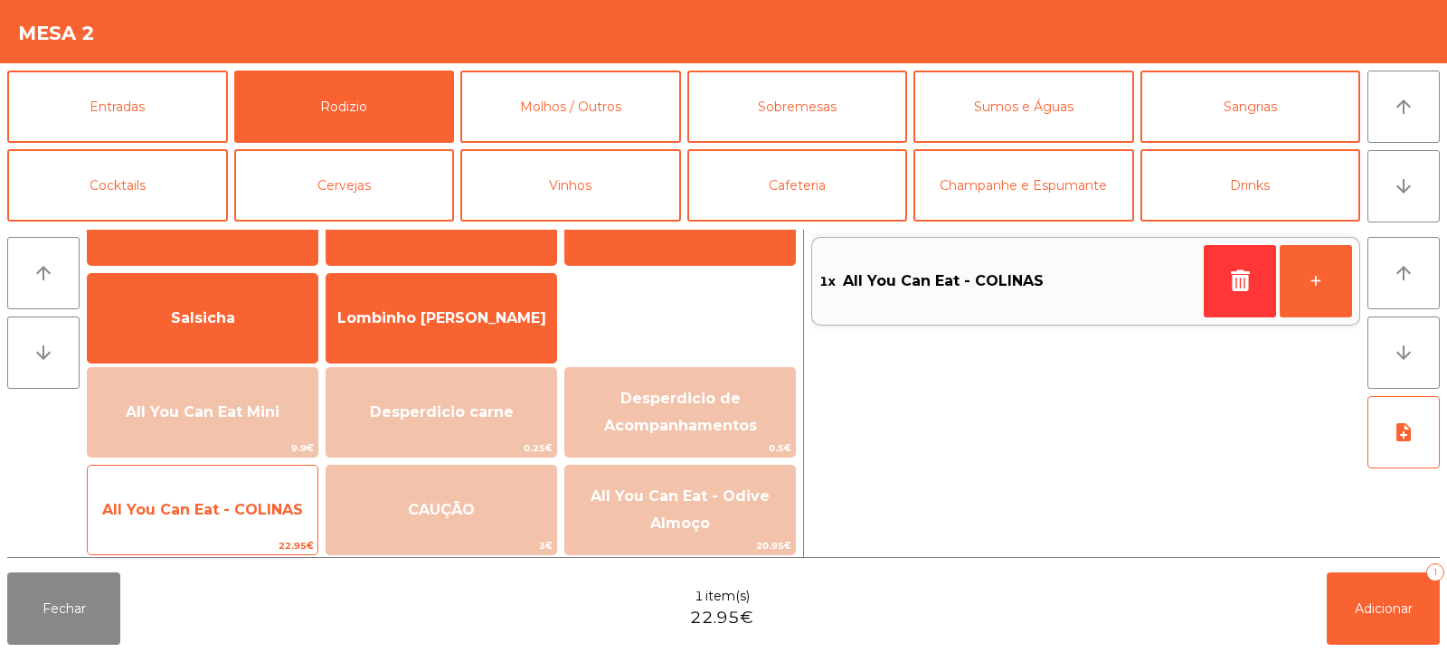
click at [251, 511] on span "All You Can Eat - COLINAS" at bounding box center [202, 509] width 201 height 17
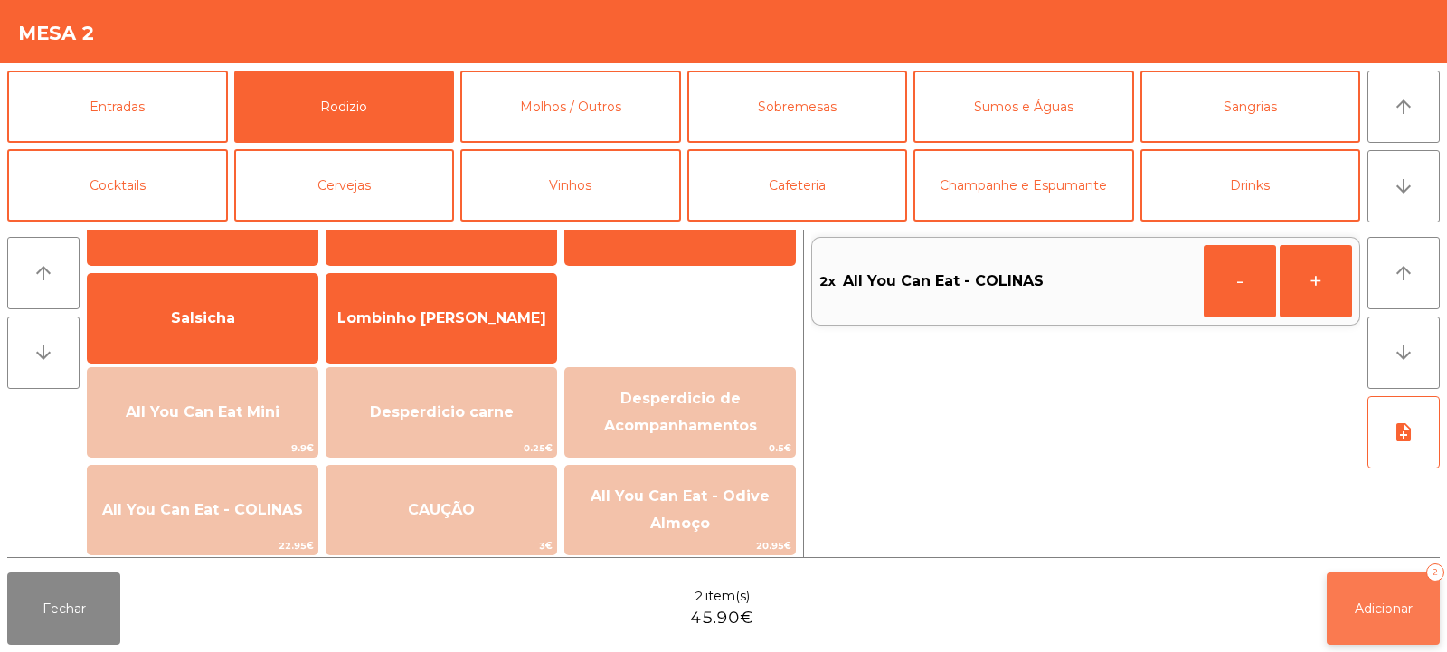
click at [1396, 617] on button "Adicionar 2" at bounding box center [1383, 609] width 113 height 72
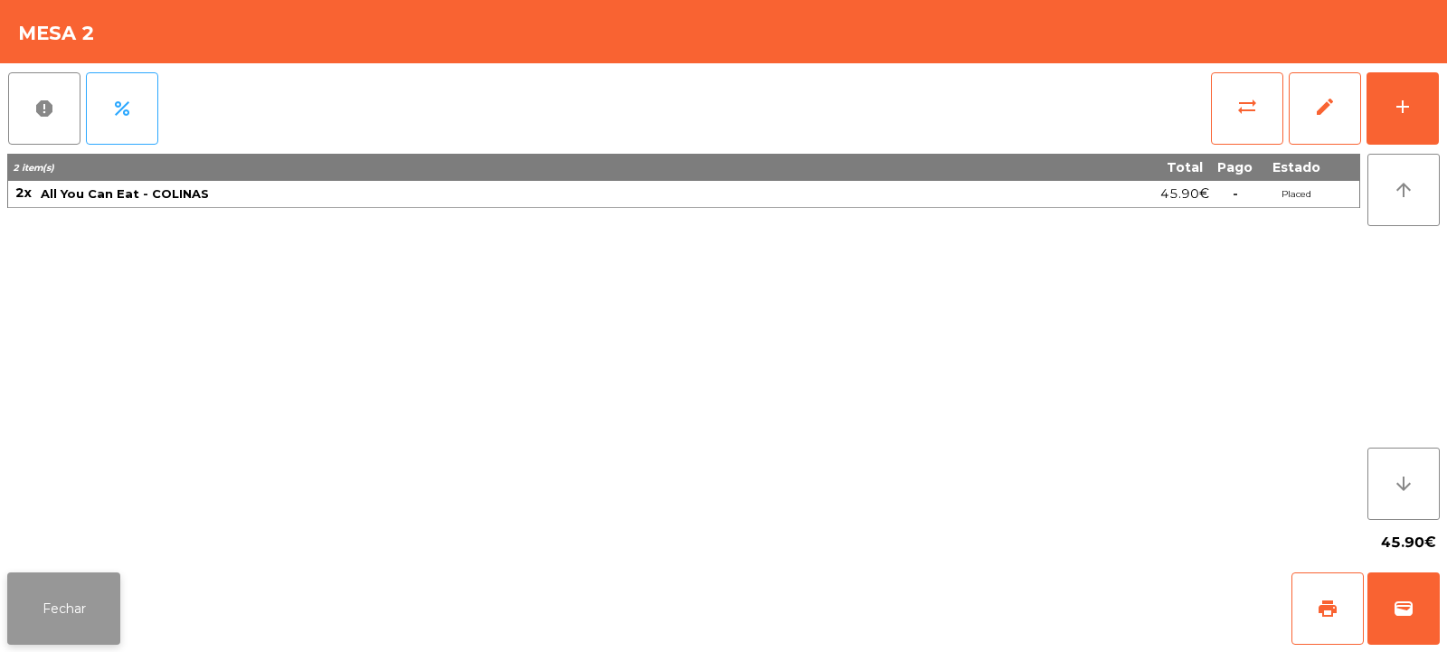
click at [76, 613] on button "Fechar" at bounding box center [63, 609] width 113 height 72
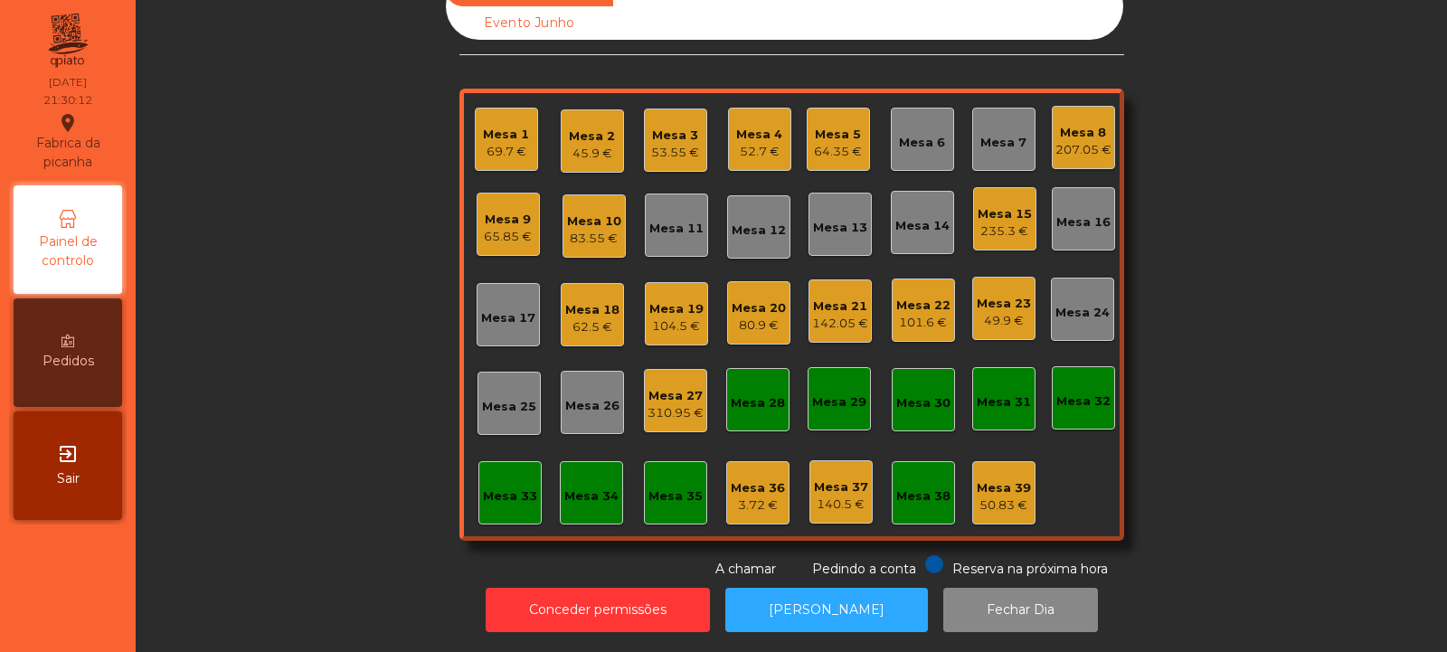
click at [526, 488] on div "Mesa 33" at bounding box center [510, 497] width 54 height 18
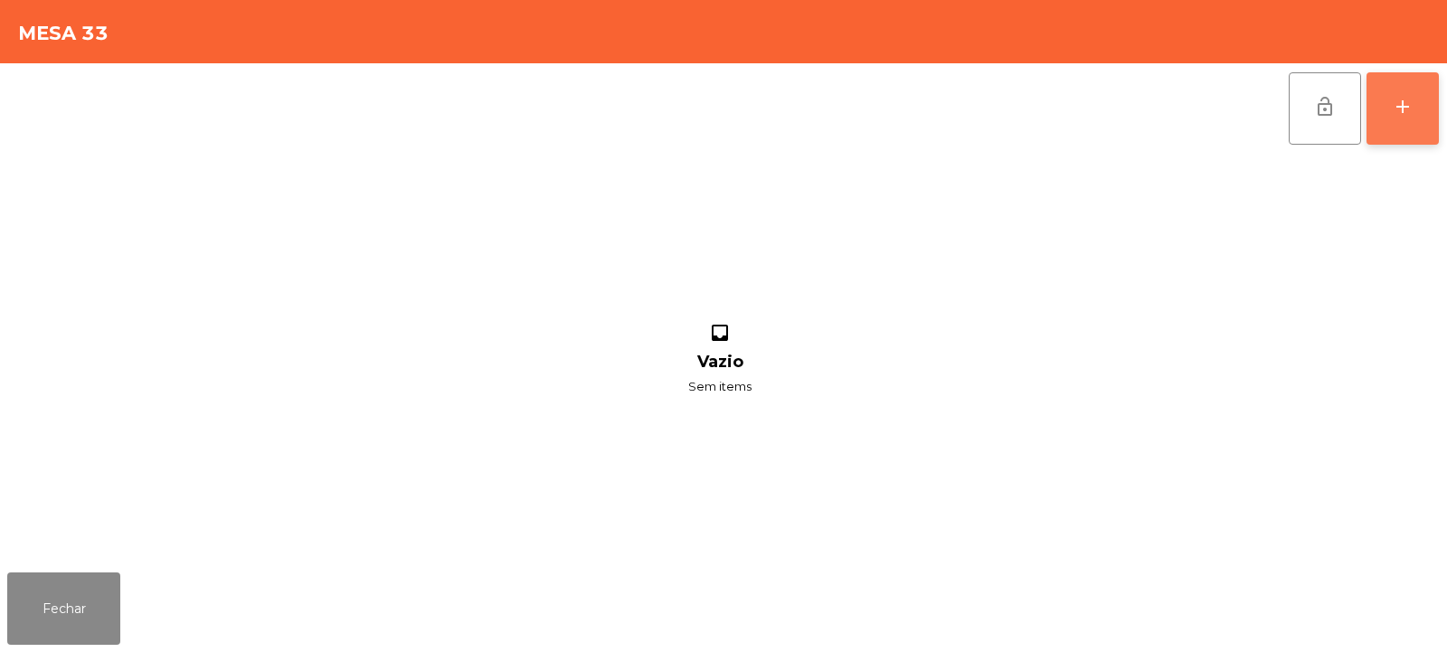
click at [1379, 113] on button "add" at bounding box center [1403, 108] width 72 height 72
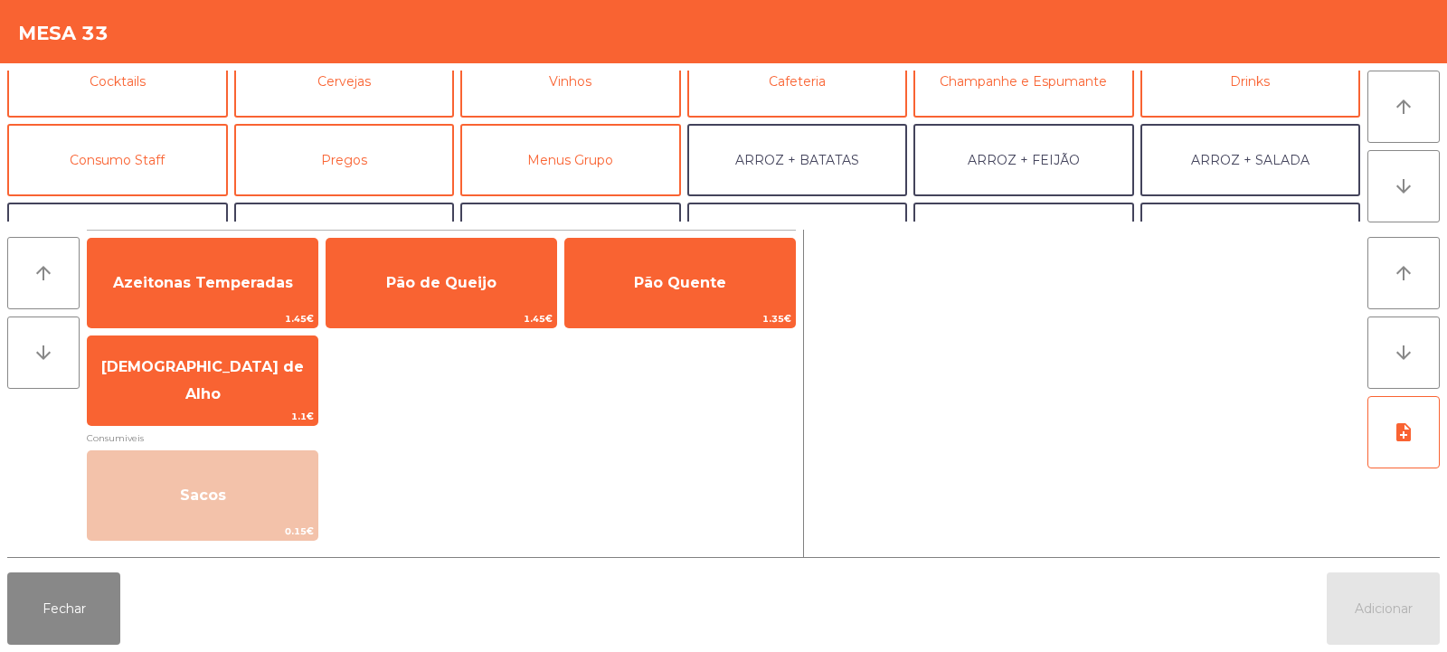
scroll to position [107, 0]
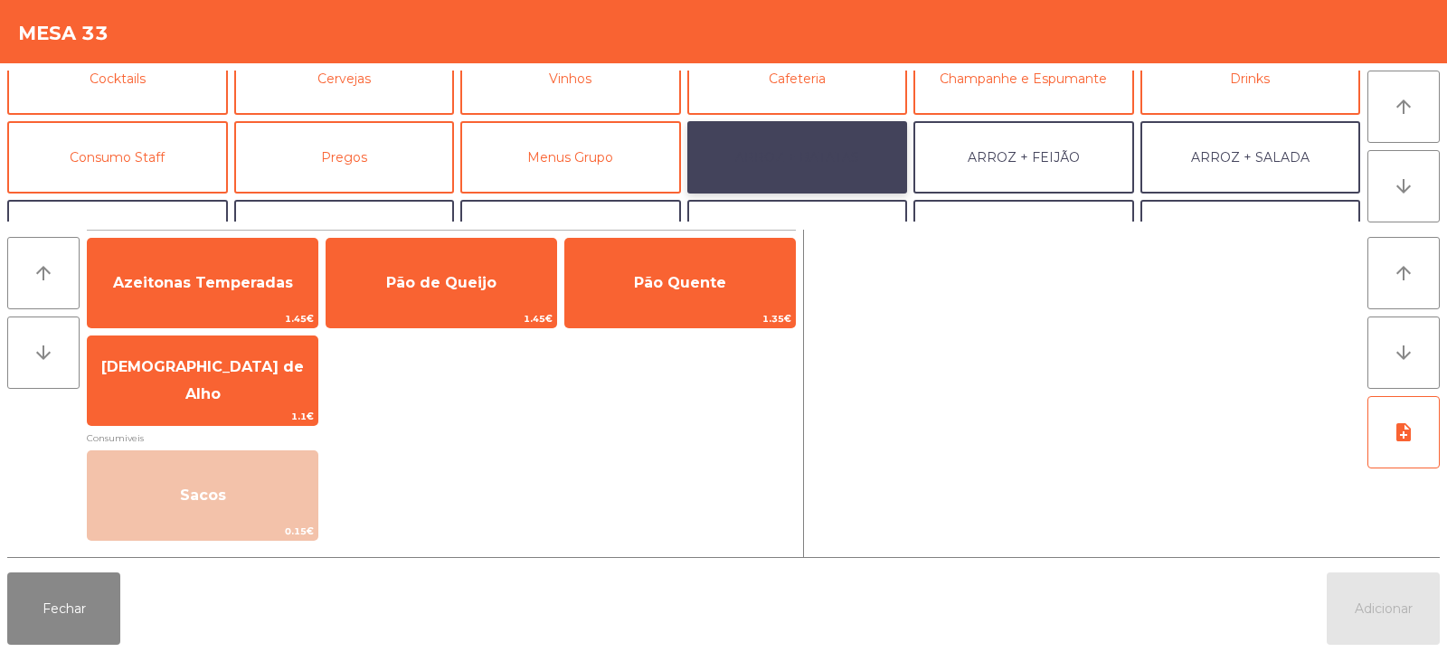
click at [834, 176] on button "ARROZ + BATATAS" at bounding box center [797, 157] width 221 height 72
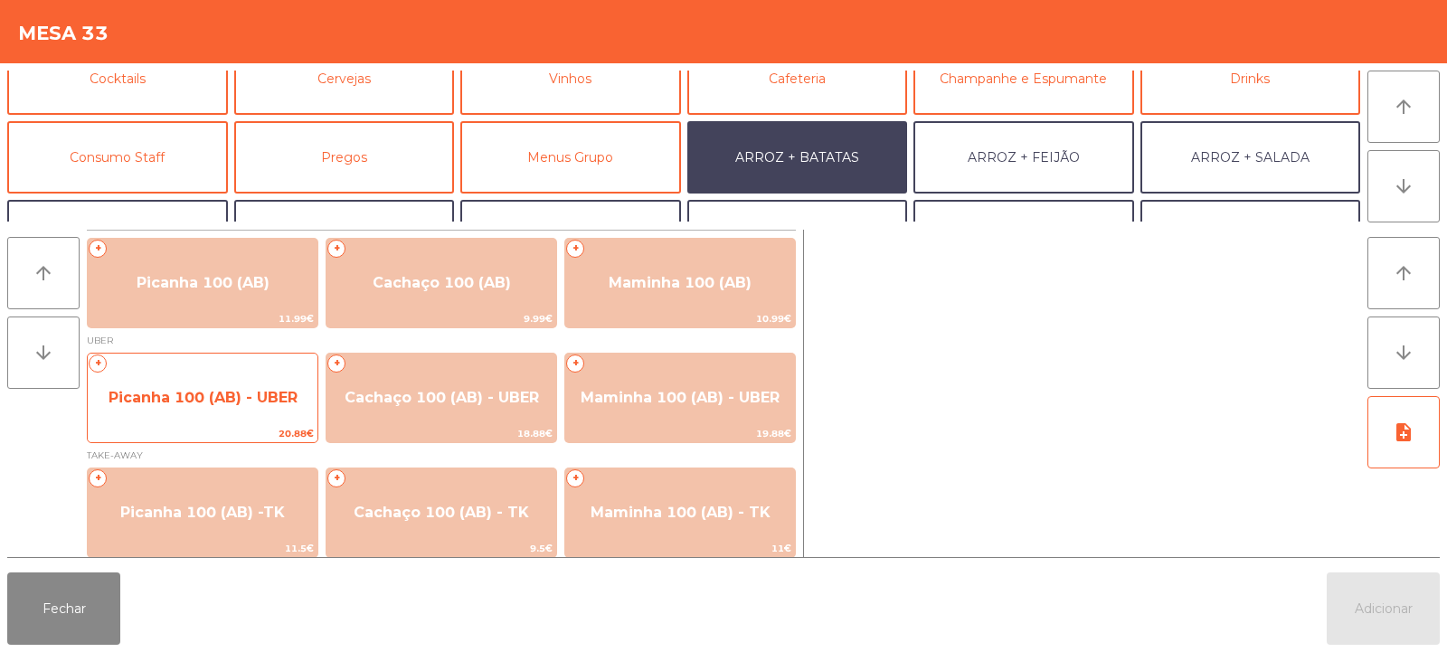
click at [208, 413] on span "Picanha 100 (AB) - UBER" at bounding box center [203, 398] width 230 height 49
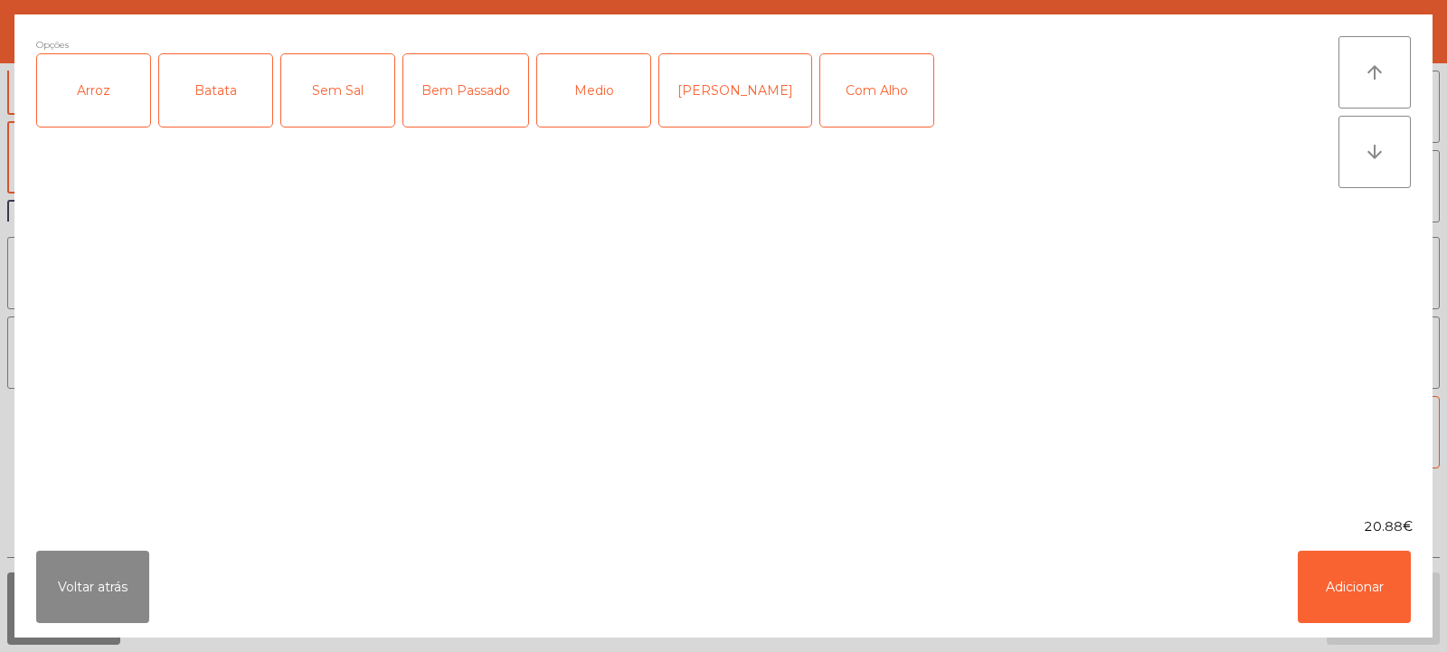
click at [115, 109] on div "Arroz" at bounding box center [93, 90] width 113 height 72
click at [205, 110] on div "Batata" at bounding box center [215, 90] width 113 height 72
click at [573, 113] on div "Medio" at bounding box center [593, 90] width 113 height 72
click at [862, 98] on div "Com Alho" at bounding box center [876, 90] width 113 height 72
click at [1346, 585] on button "Adicionar" at bounding box center [1354, 587] width 113 height 72
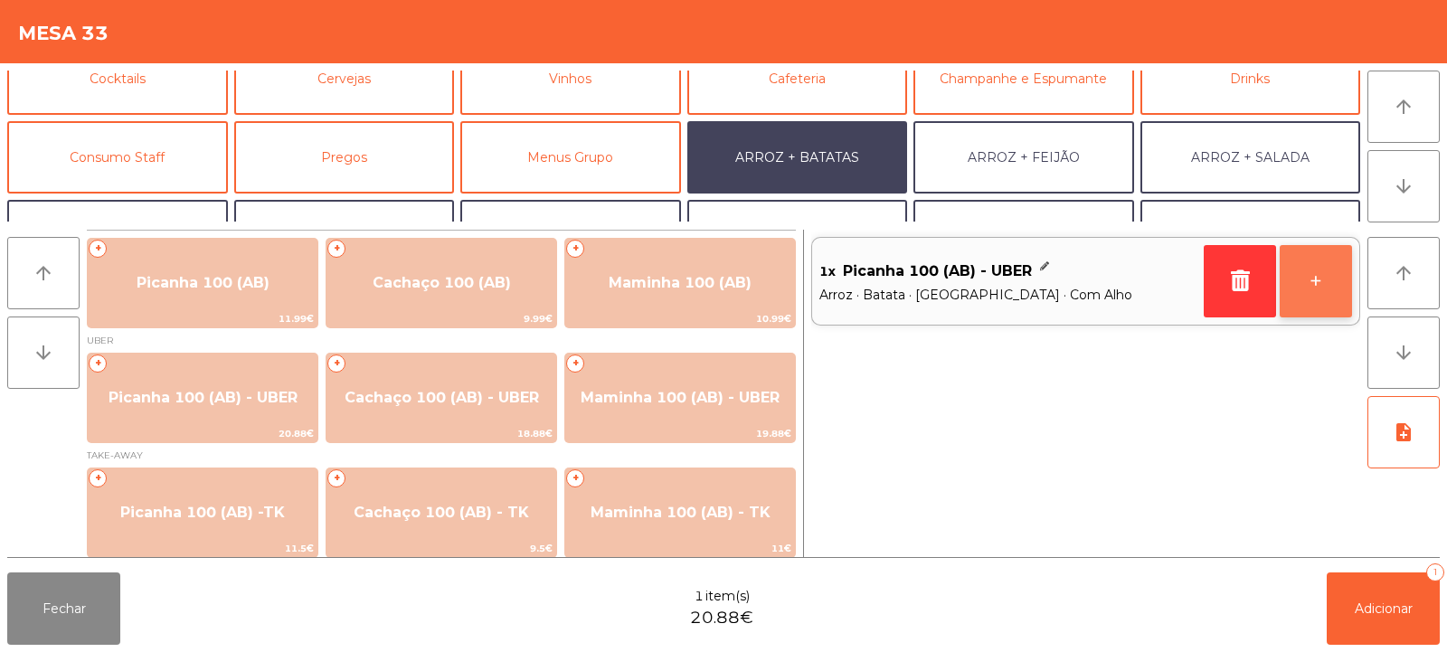
click at [1321, 268] on button "+" at bounding box center [1316, 281] width 72 height 72
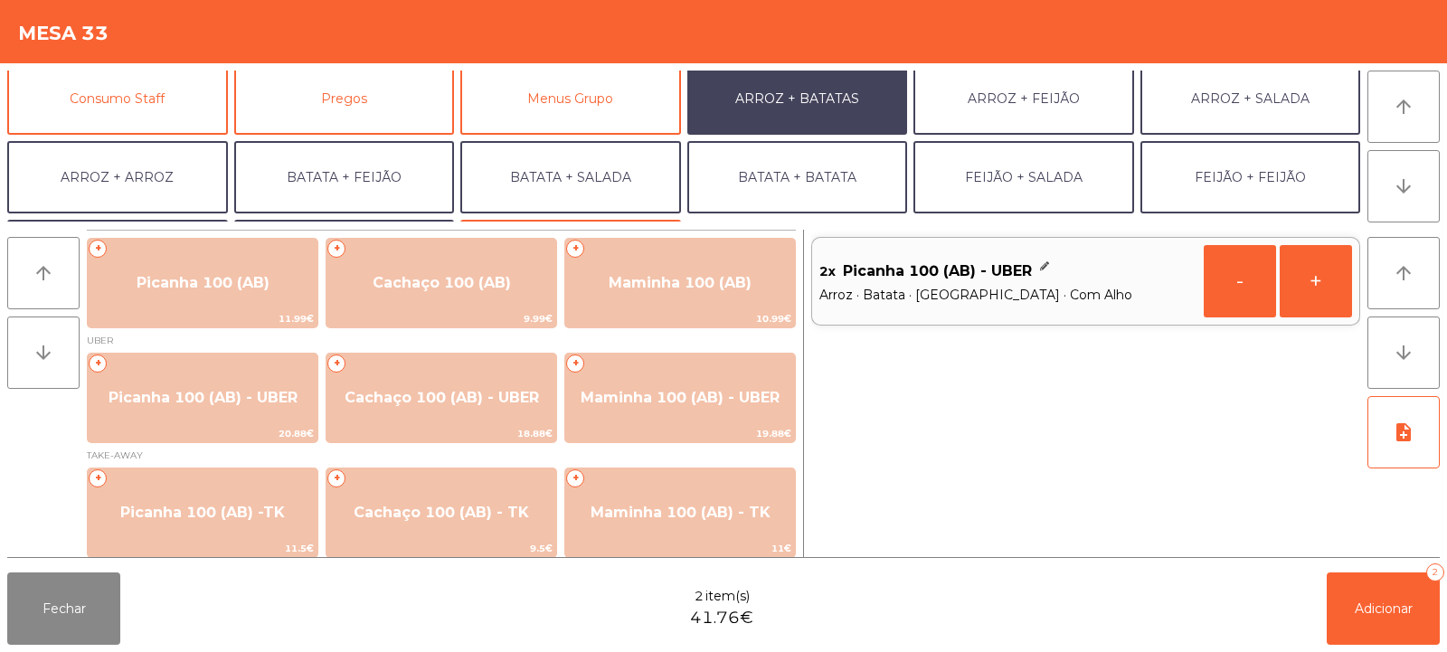
scroll to position [236, 0]
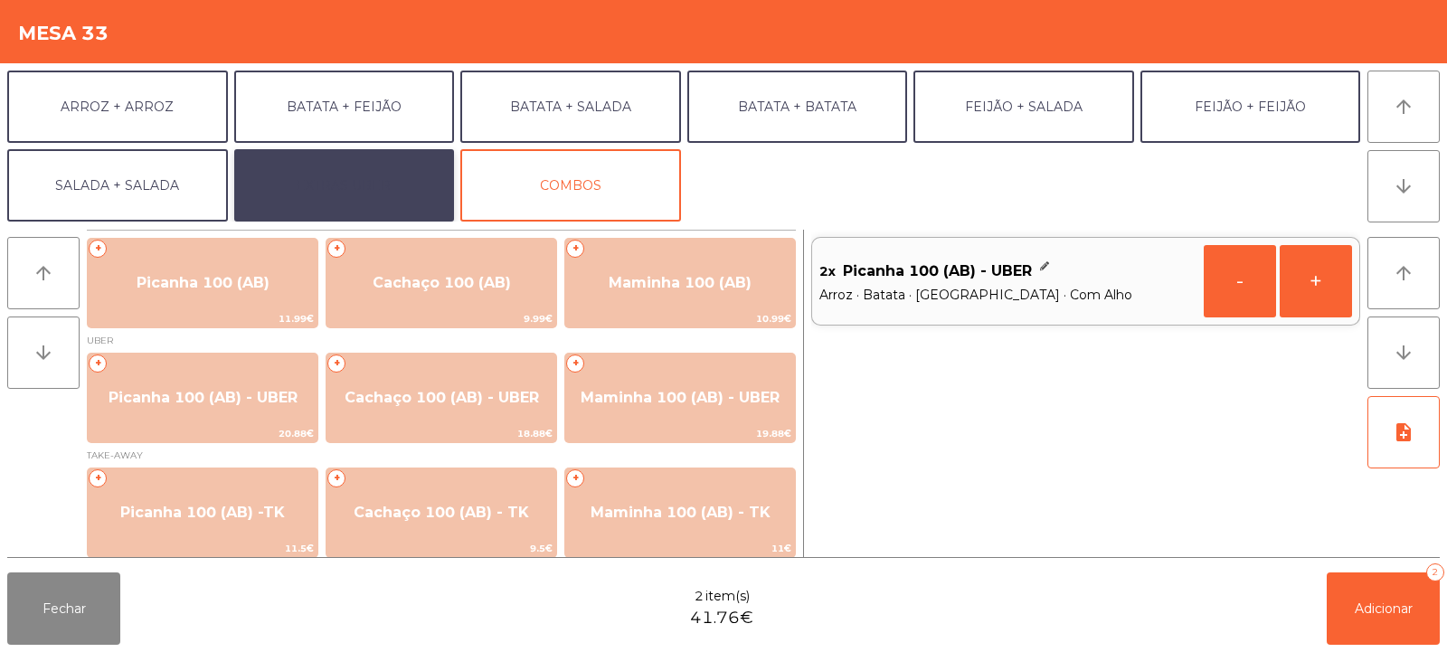
click at [374, 186] on button "EXTRAS UBER" at bounding box center [344, 185] width 221 height 72
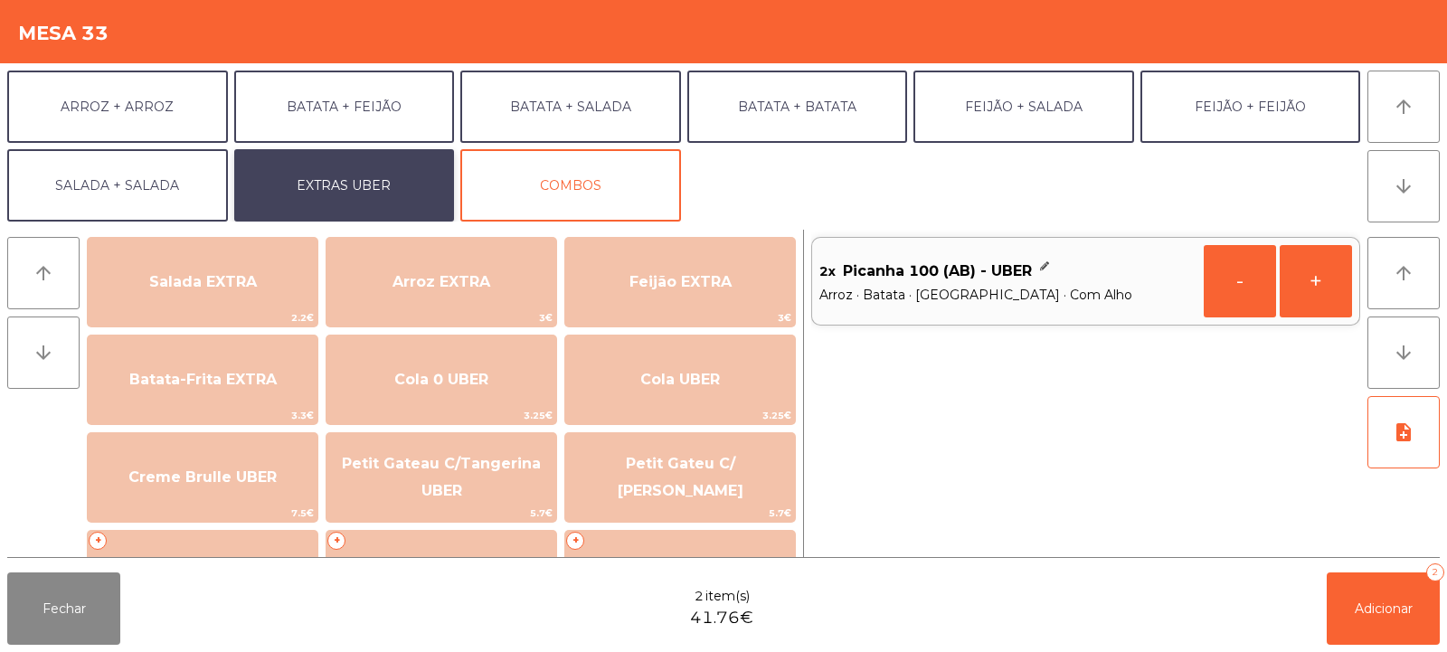
scroll to position [268, 0]
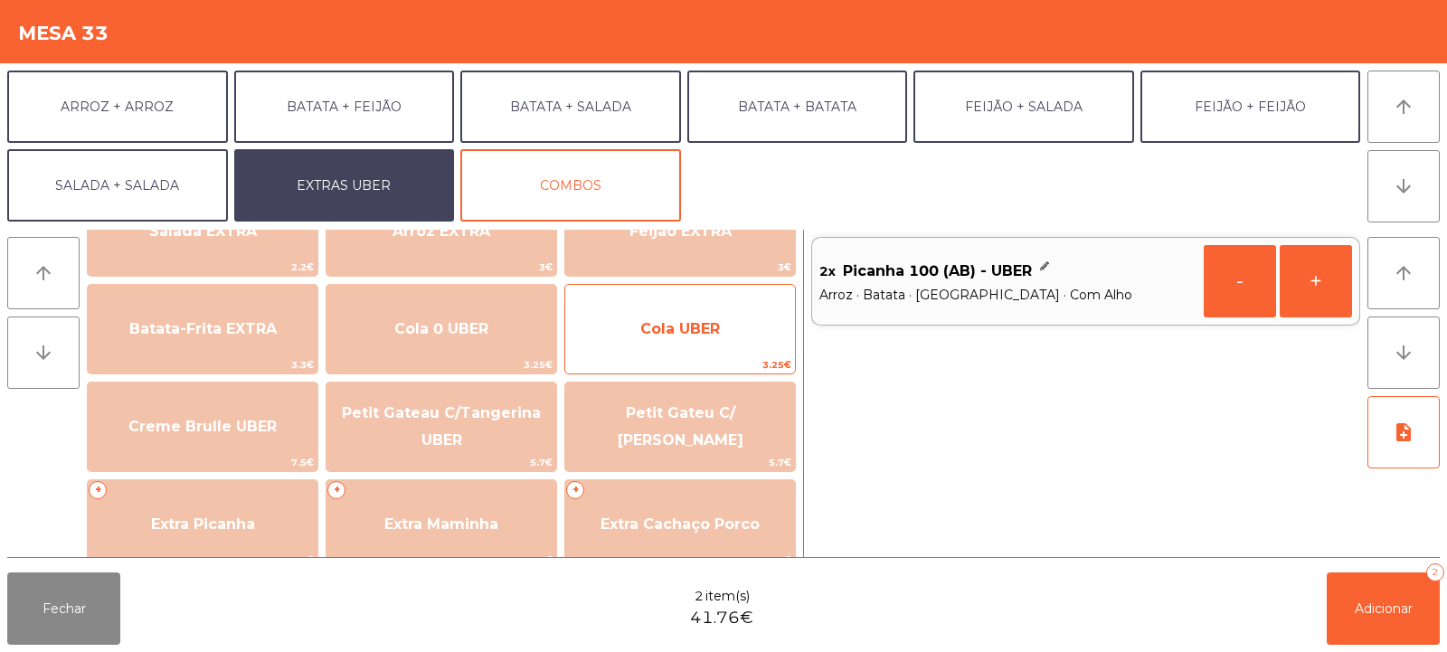
click at [673, 345] on span "Cola UBER" at bounding box center [680, 329] width 230 height 49
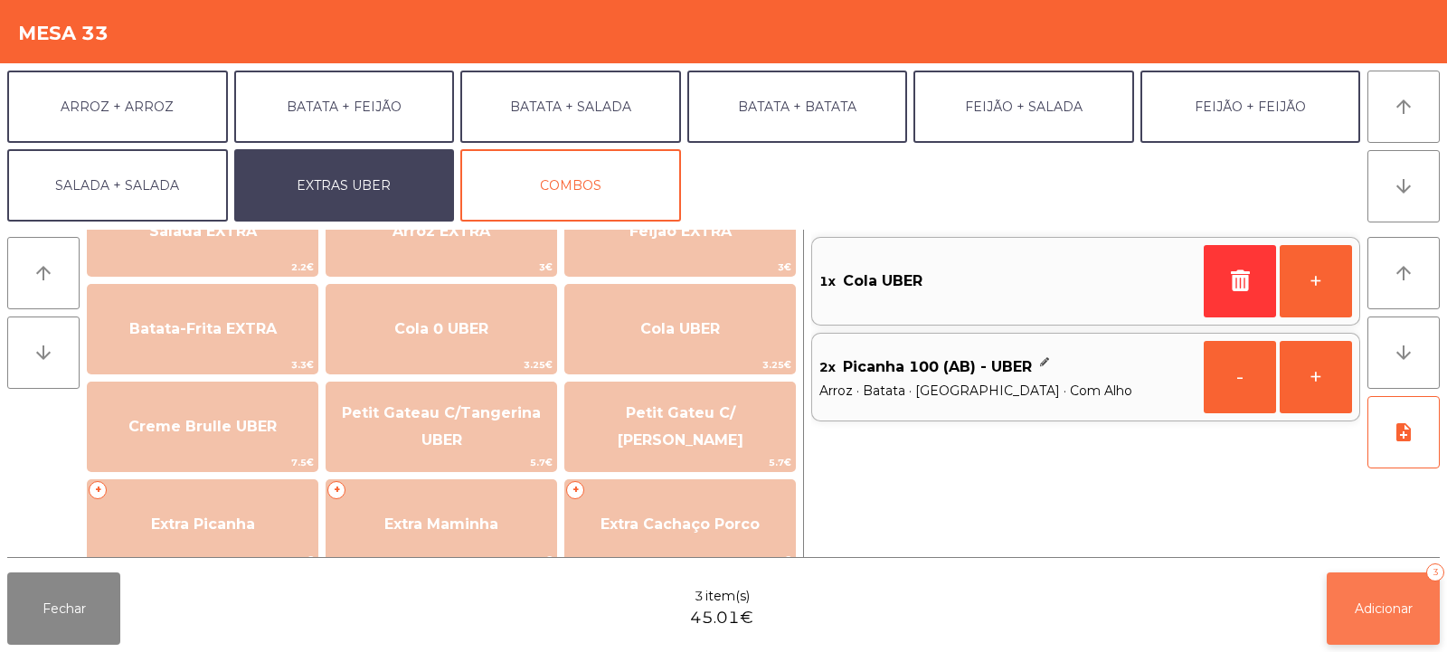
click at [1356, 616] on span "Adicionar" at bounding box center [1384, 609] width 58 height 16
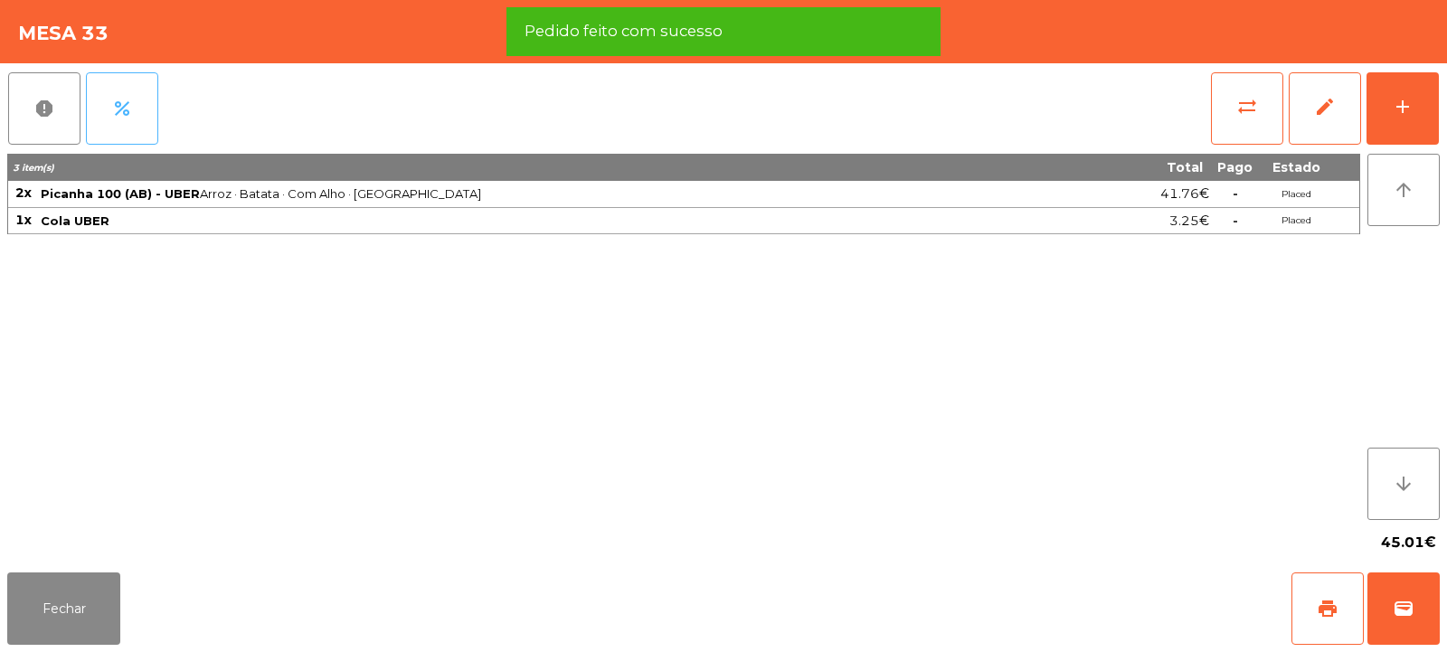
click at [113, 128] on button "percent" at bounding box center [122, 108] width 72 height 72
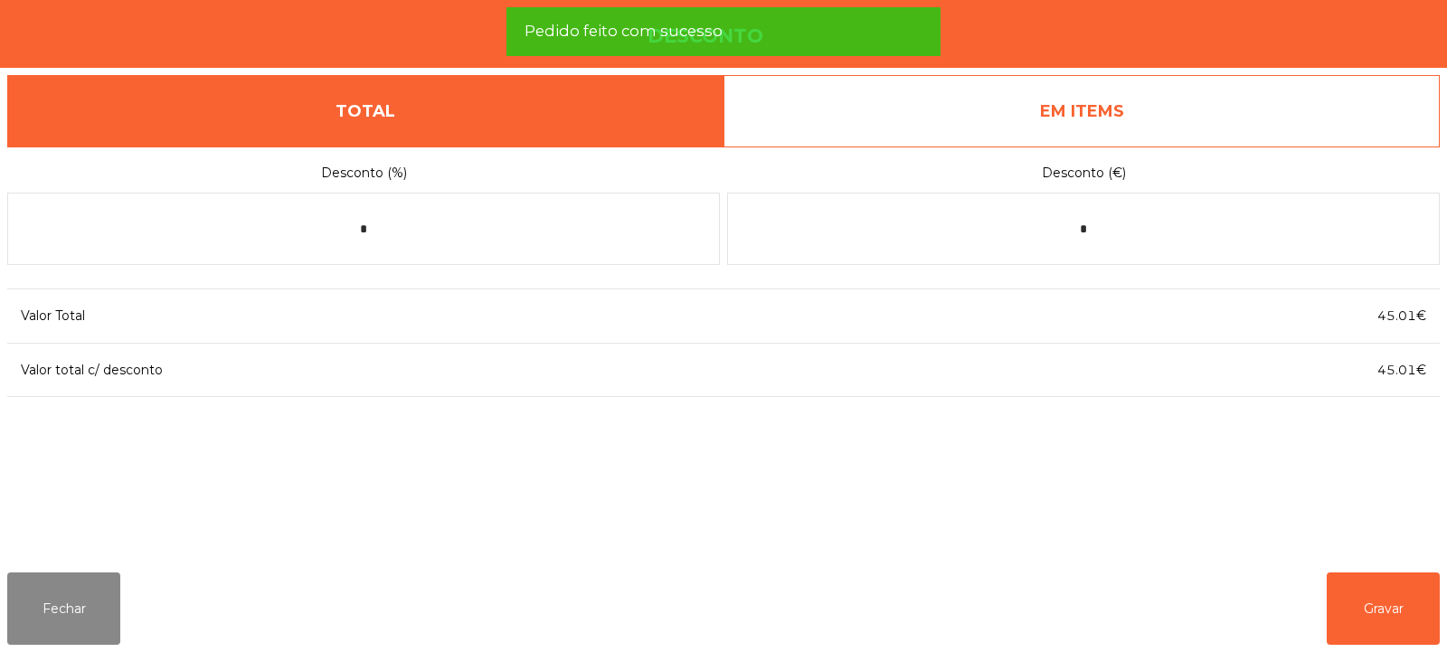
click at [1090, 122] on link "EM ITEMS" at bounding box center [1082, 111] width 716 height 72
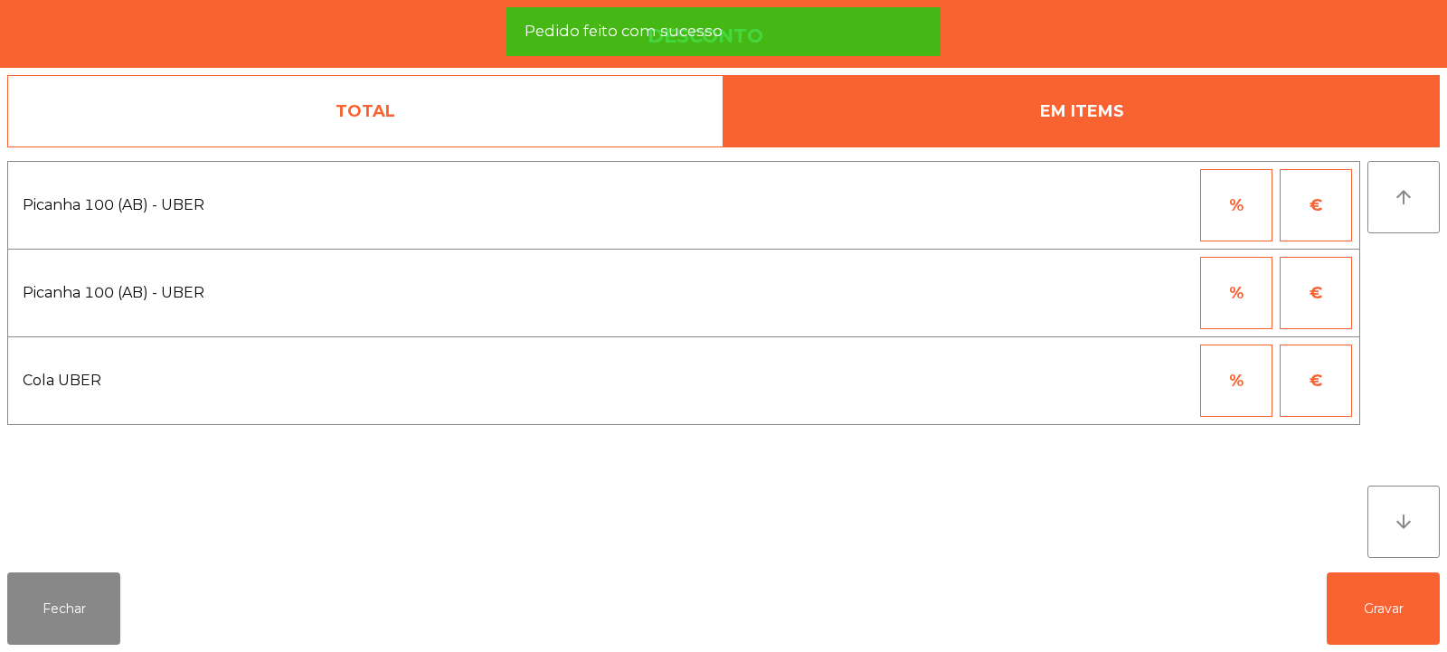
click at [1236, 204] on button "%" at bounding box center [1236, 205] width 72 height 72
click at [1135, 213] on input "*" at bounding box center [1148, 205] width 90 height 72
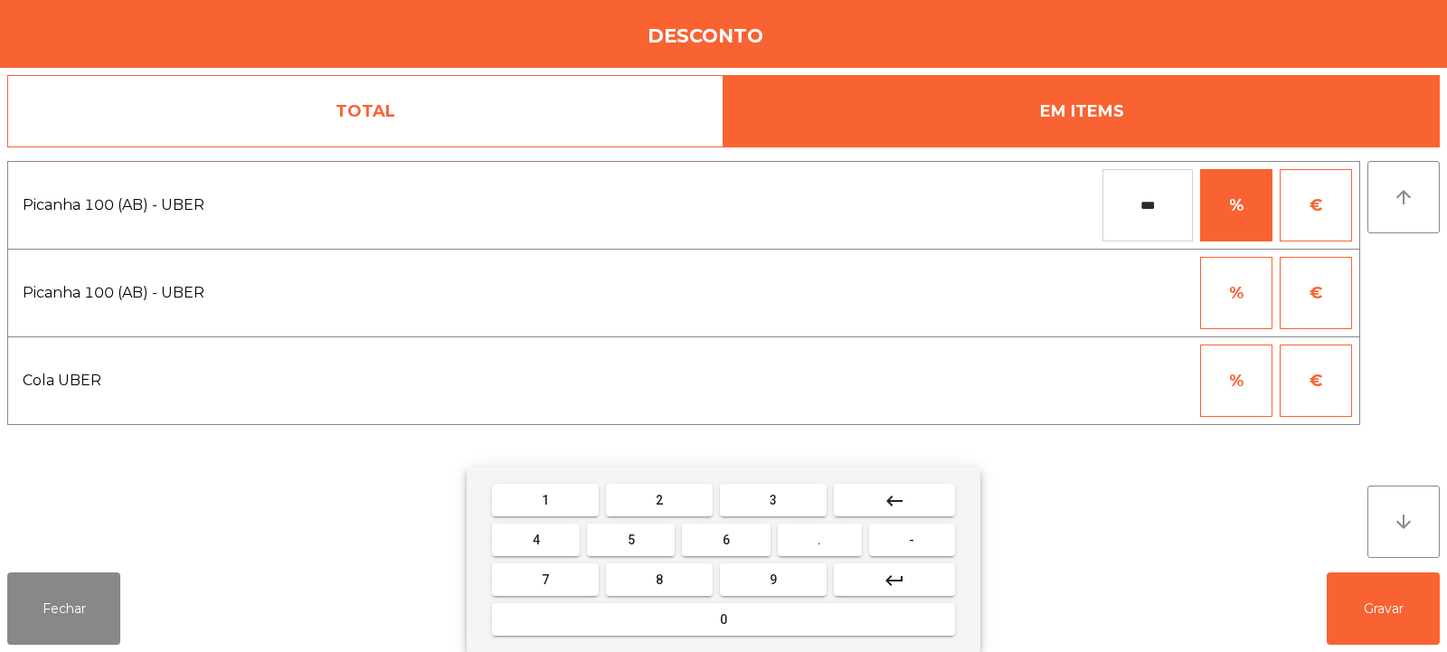
type input "***"
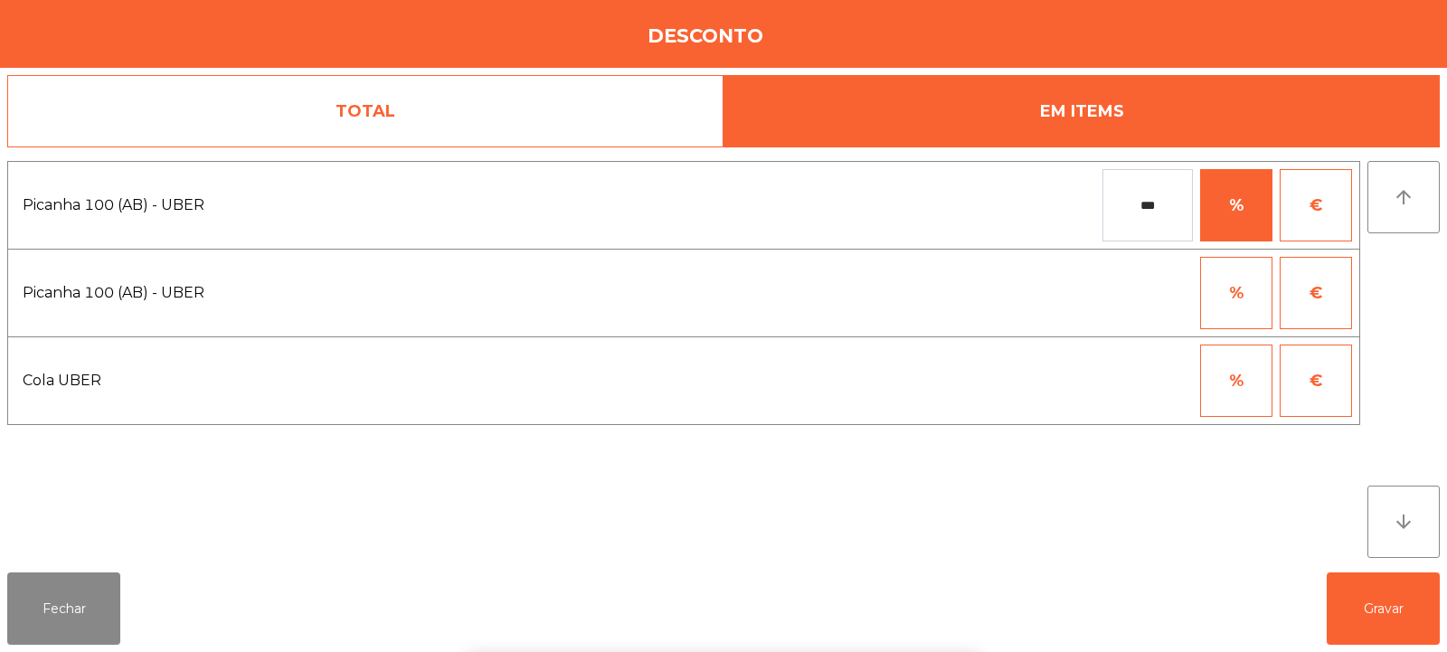
click at [1359, 624] on div "1 2 3 keyboard_backspace 4 5 6 . - 7 8 9 keyboard_return 0" at bounding box center [723, 560] width 1447 height 185
click at [1379, 614] on button "Gravar" at bounding box center [1383, 609] width 113 height 72
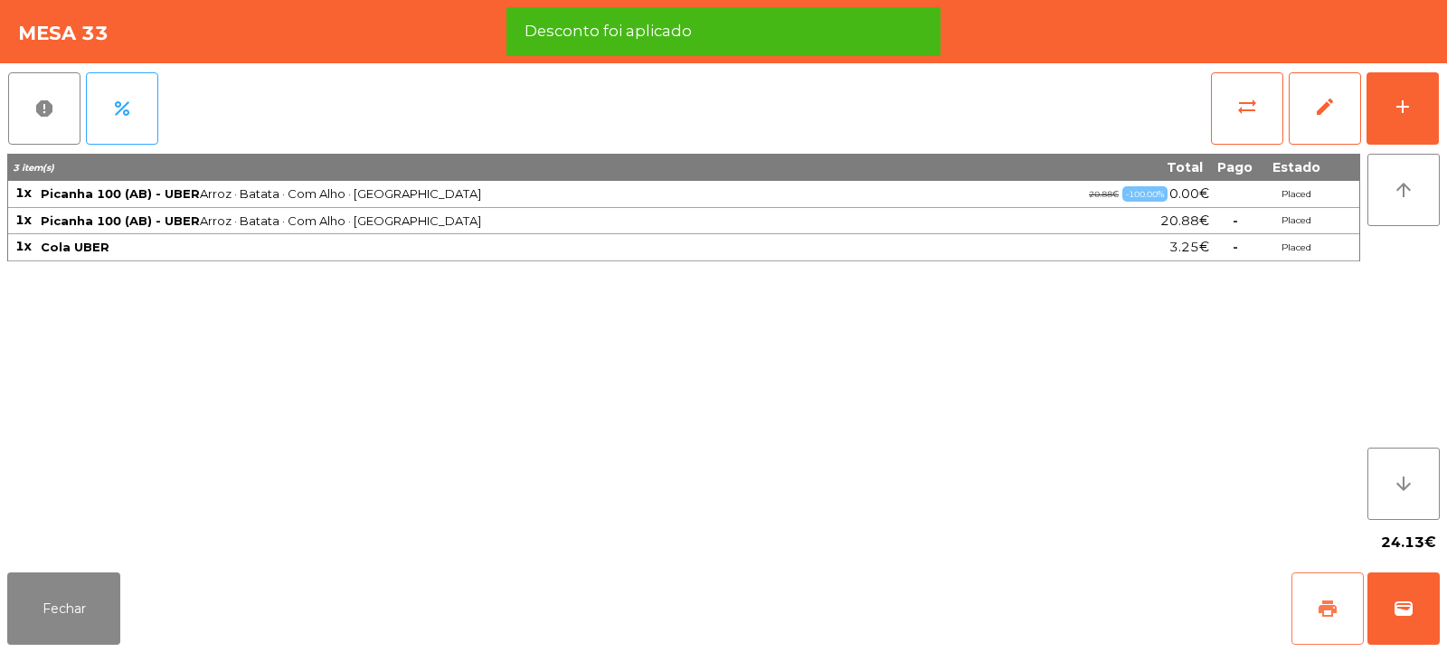
click at [1334, 614] on span "print" at bounding box center [1328, 609] width 22 height 22
click at [1399, 607] on span "wallet" at bounding box center [1404, 609] width 22 height 22
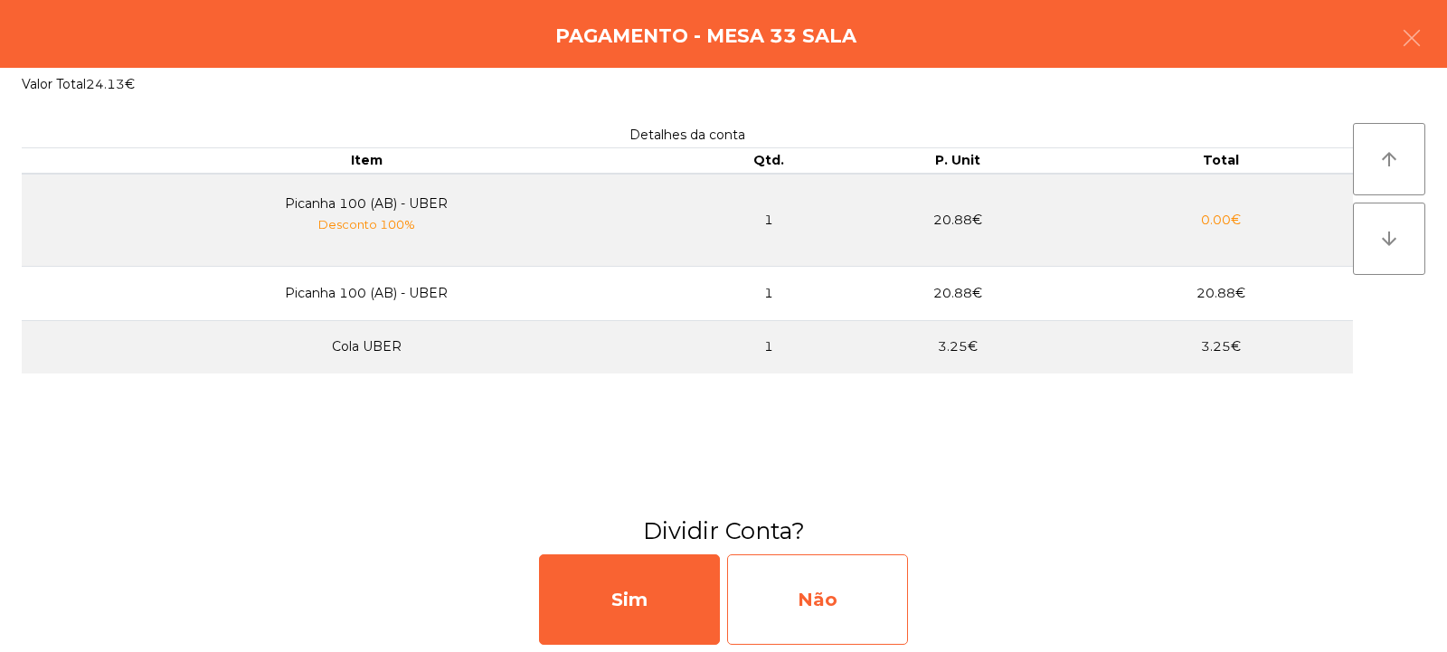
click at [803, 578] on div "Não" at bounding box center [817, 599] width 181 height 90
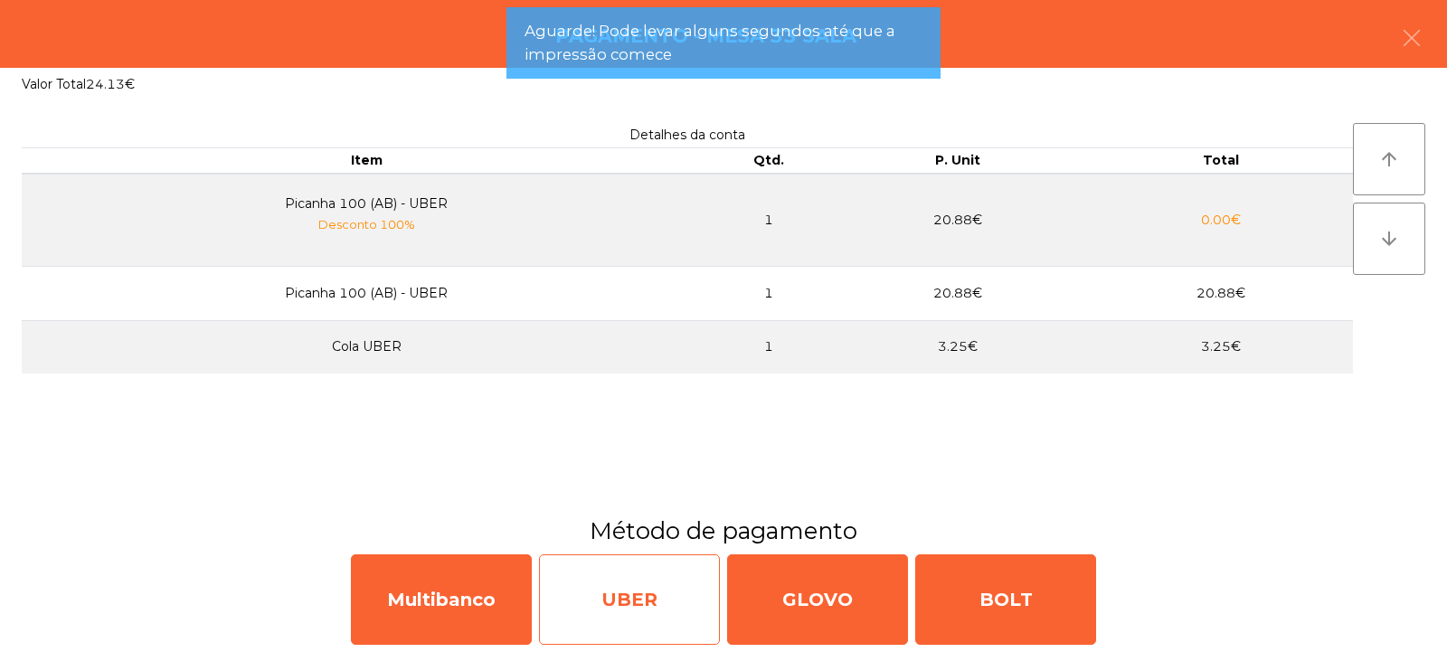
click at [614, 562] on div "UBER" at bounding box center [629, 599] width 181 height 90
select select "**"
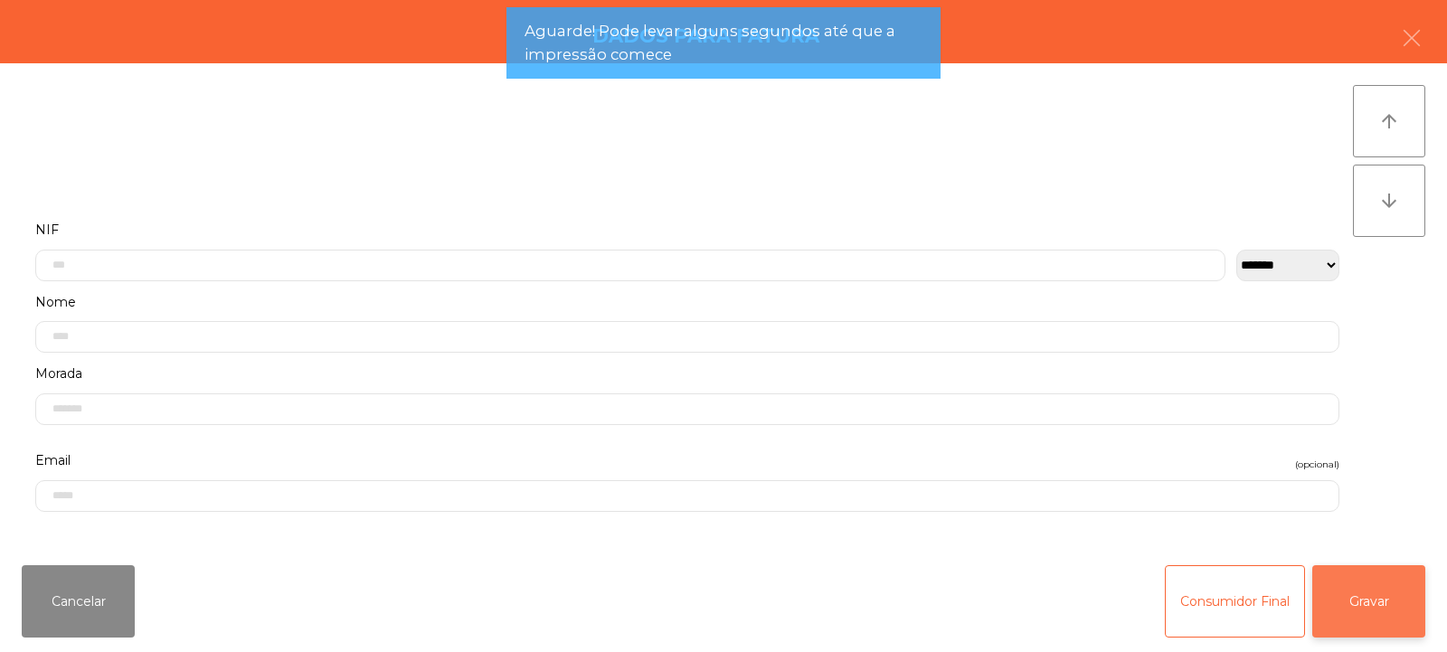
click at [1363, 625] on button "Gravar" at bounding box center [1368, 601] width 113 height 72
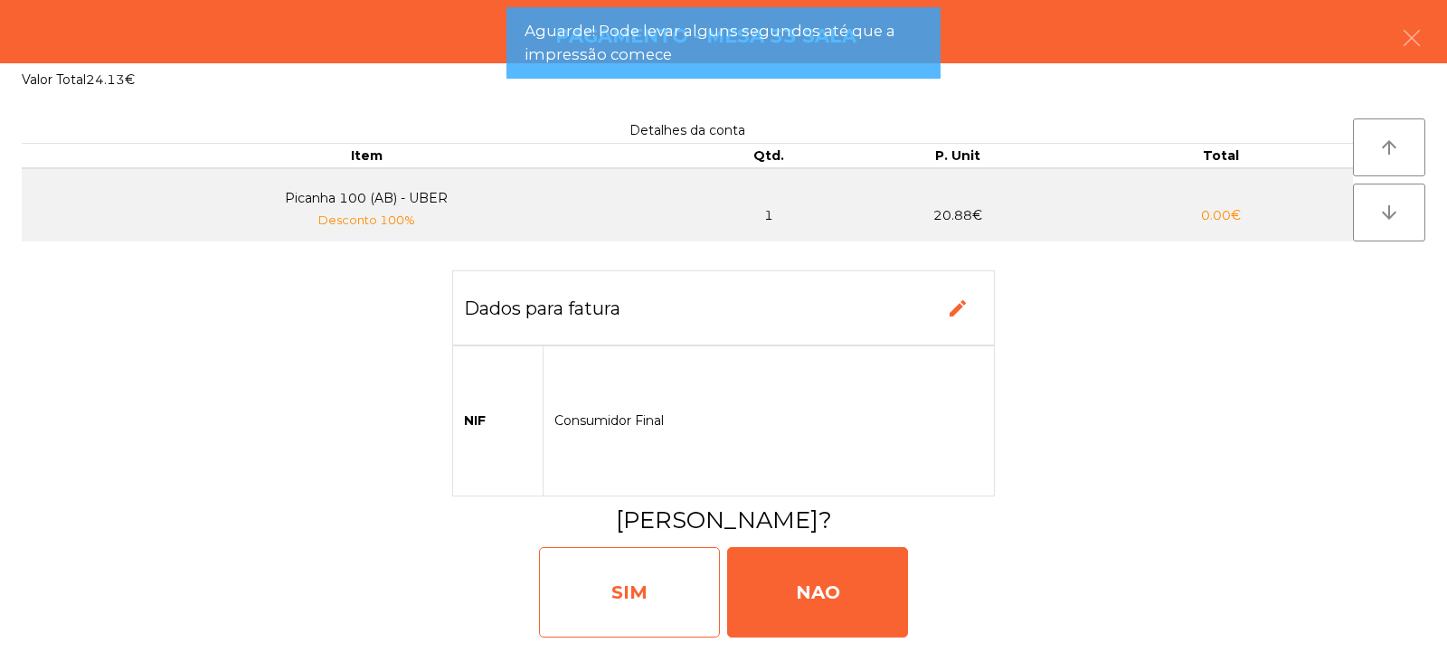
click at [678, 574] on div "SIM" at bounding box center [629, 592] width 181 height 90
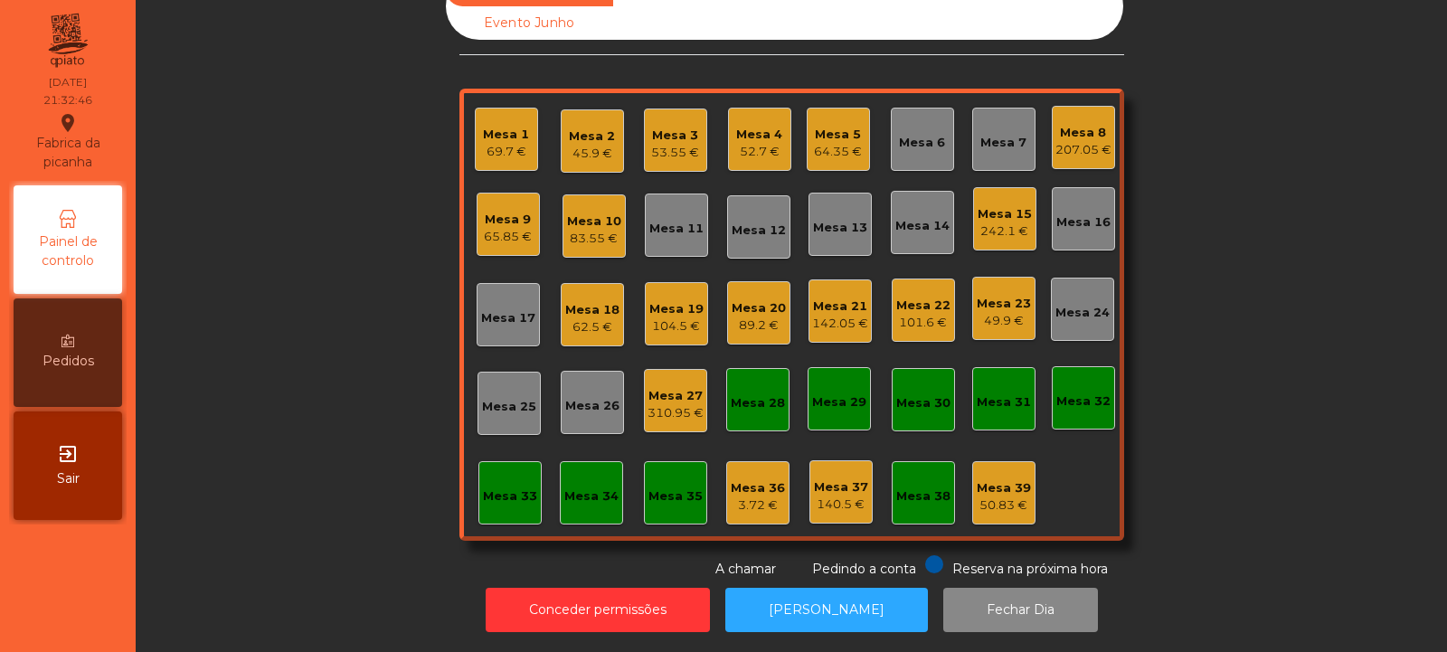
click at [588, 318] on div "62.5 €" at bounding box center [592, 327] width 54 height 18
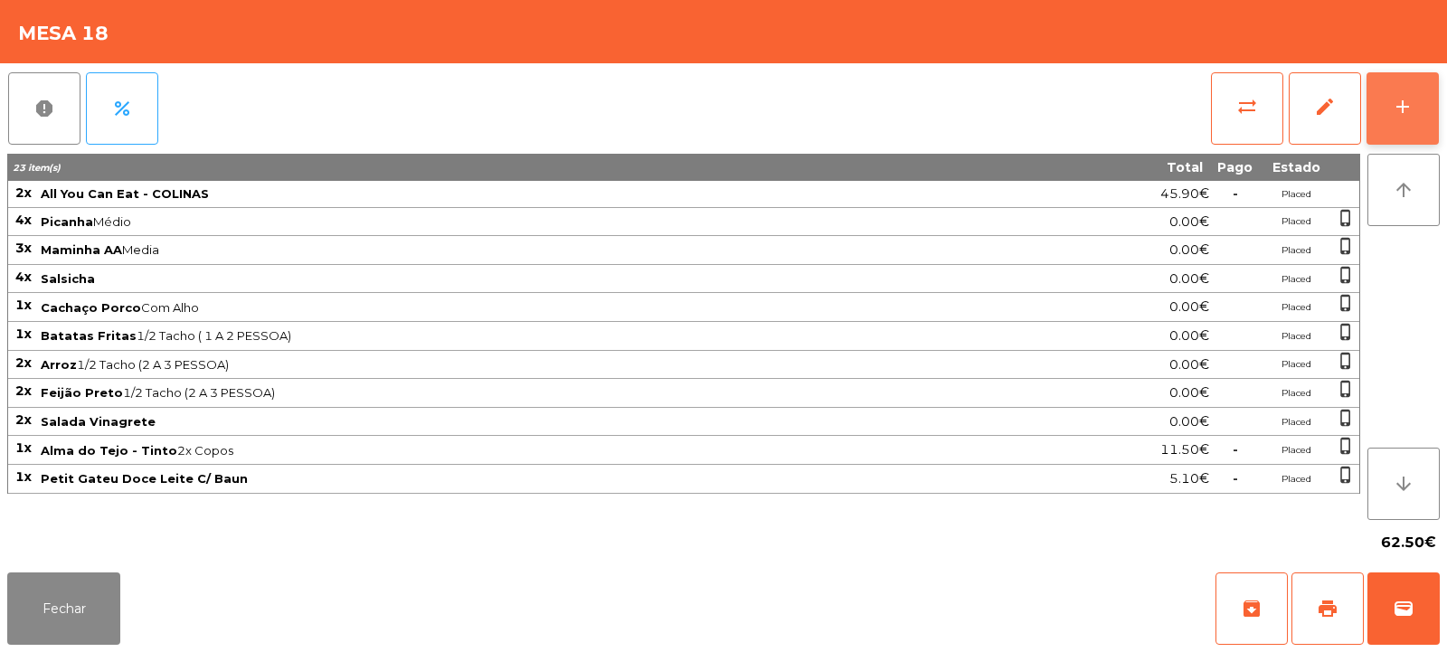
click at [1378, 109] on button "add" at bounding box center [1403, 108] width 72 height 72
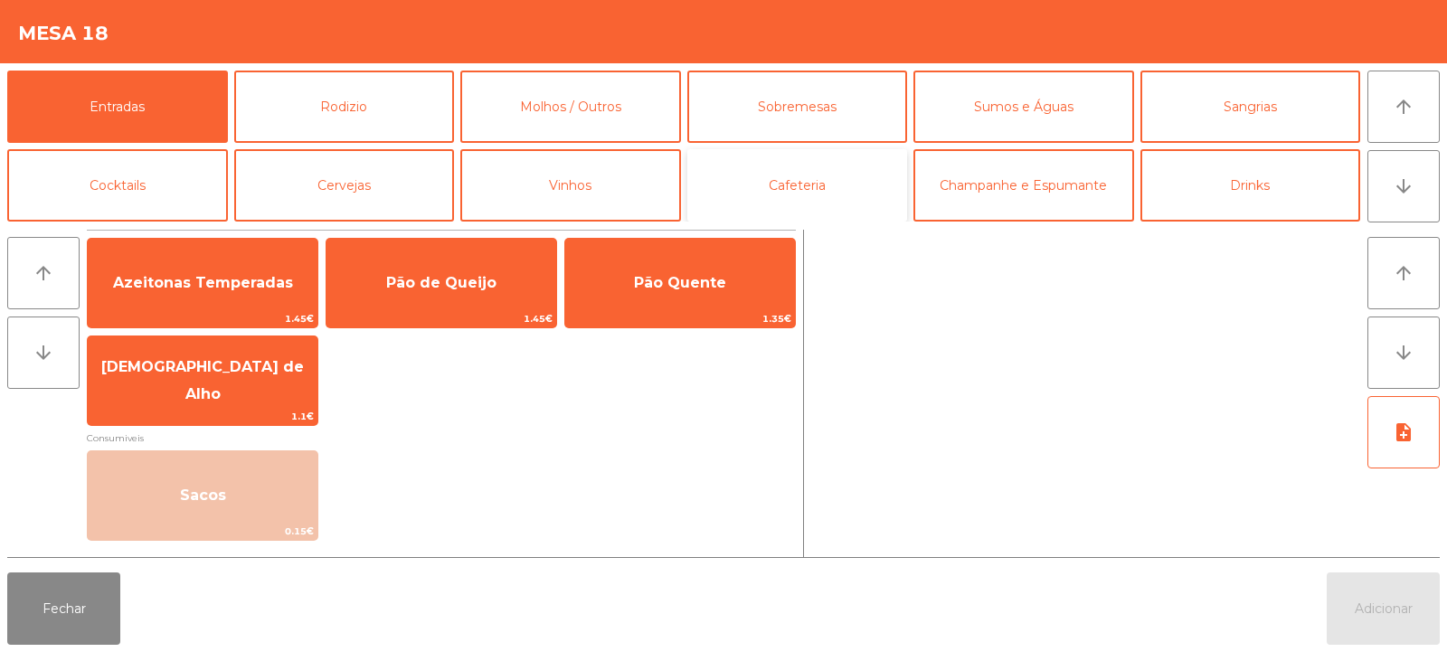
click at [793, 187] on button "Cafeteria" at bounding box center [797, 185] width 221 height 72
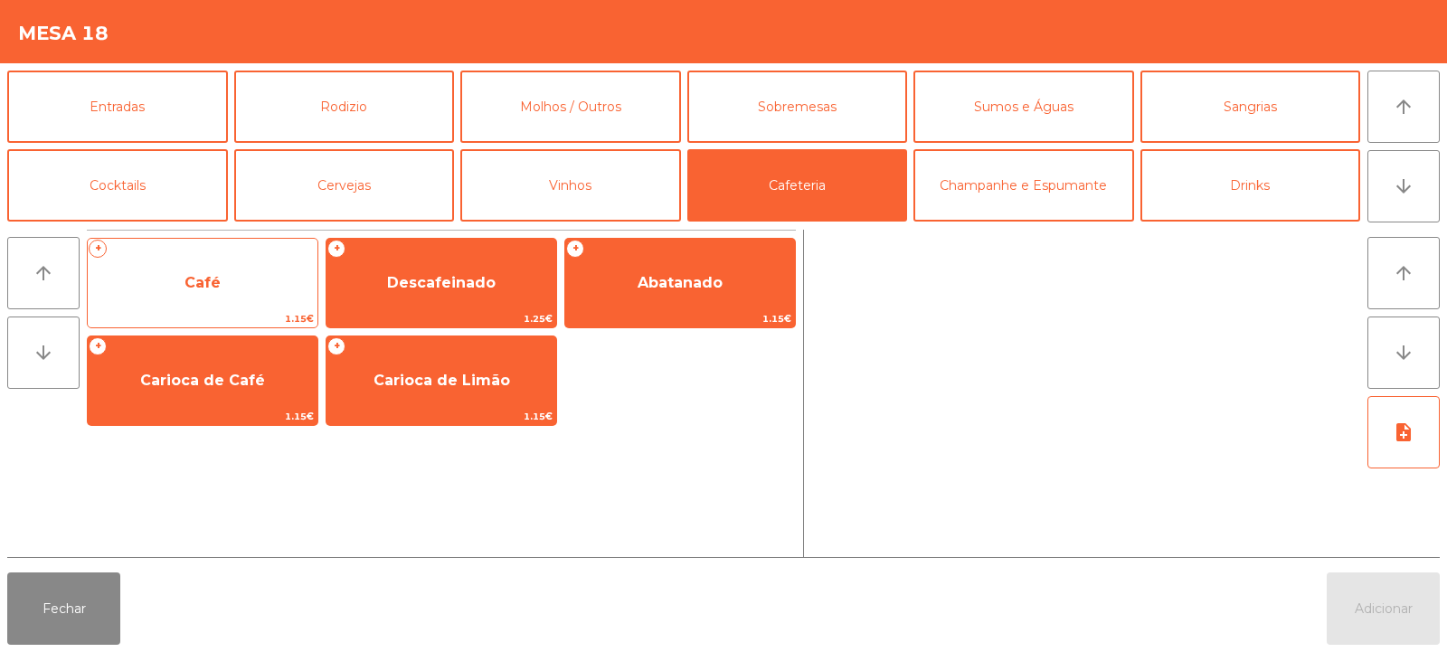
click at [238, 299] on span "Café" at bounding box center [203, 283] width 230 height 49
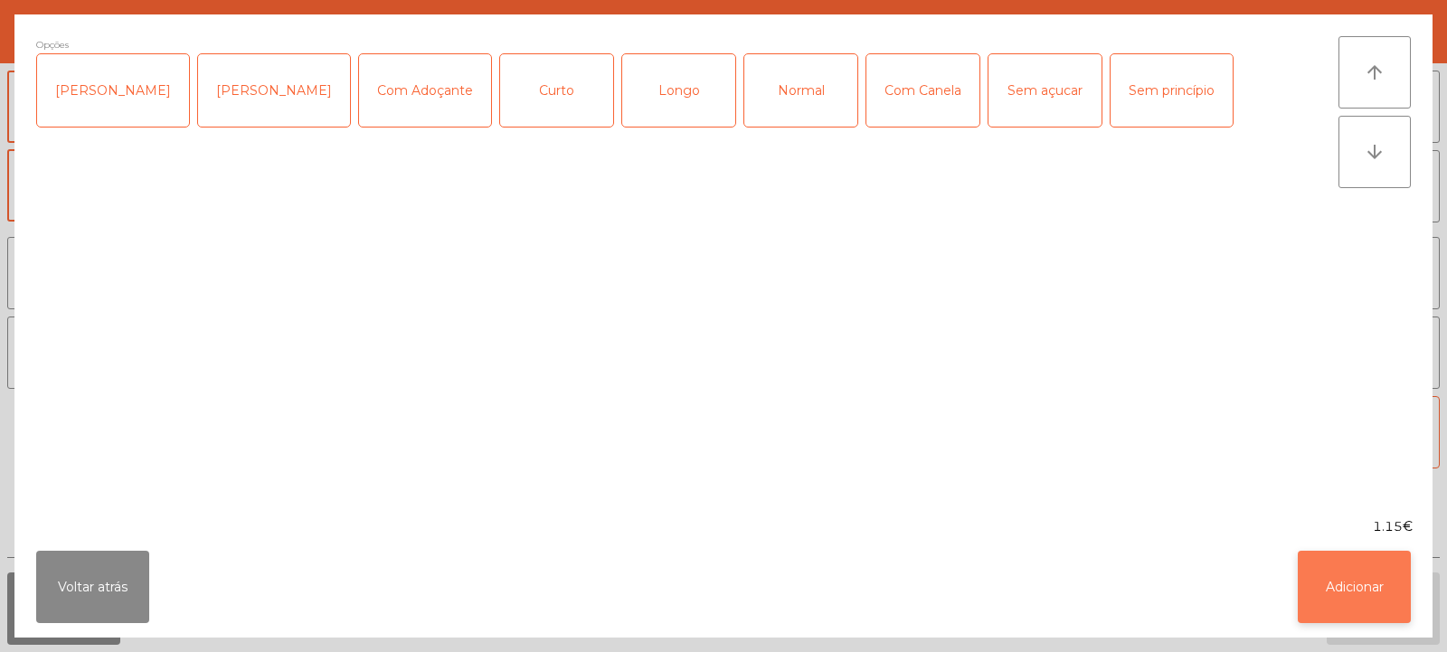
click at [1361, 586] on button "Adicionar" at bounding box center [1354, 587] width 113 height 72
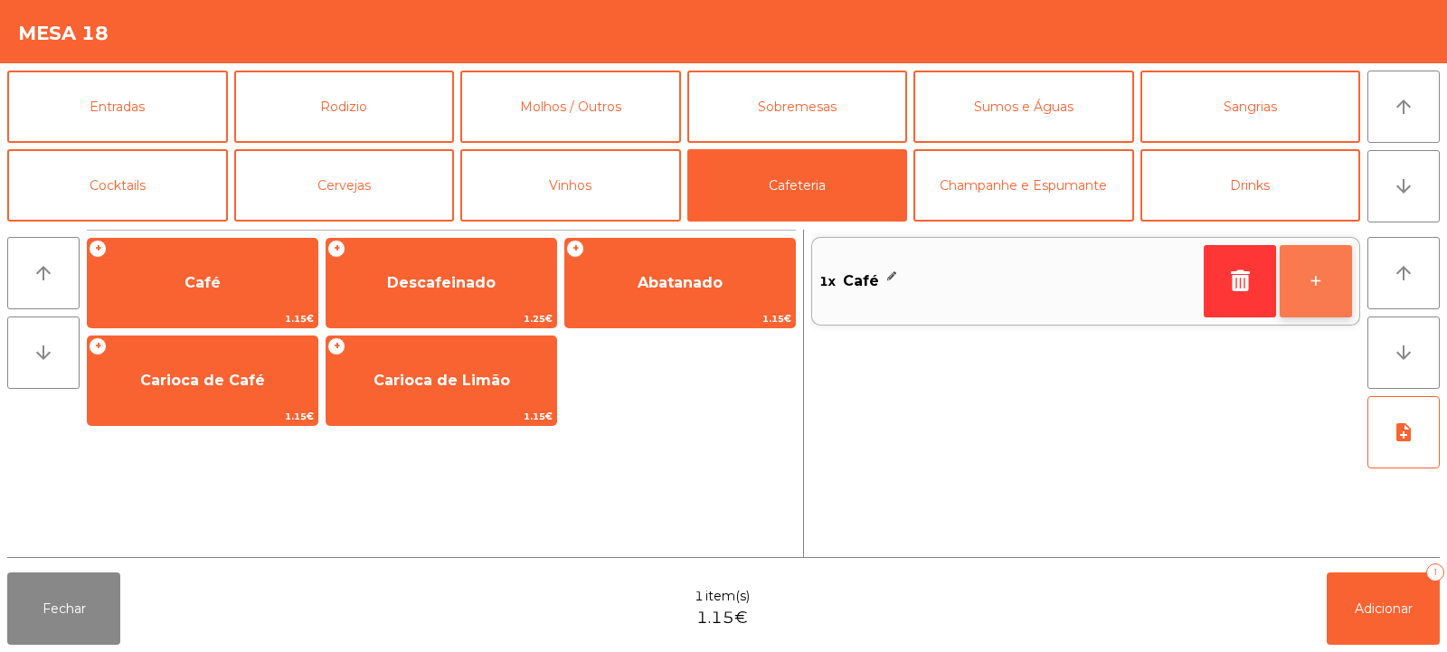
click at [1299, 293] on button "+" at bounding box center [1316, 281] width 72 height 72
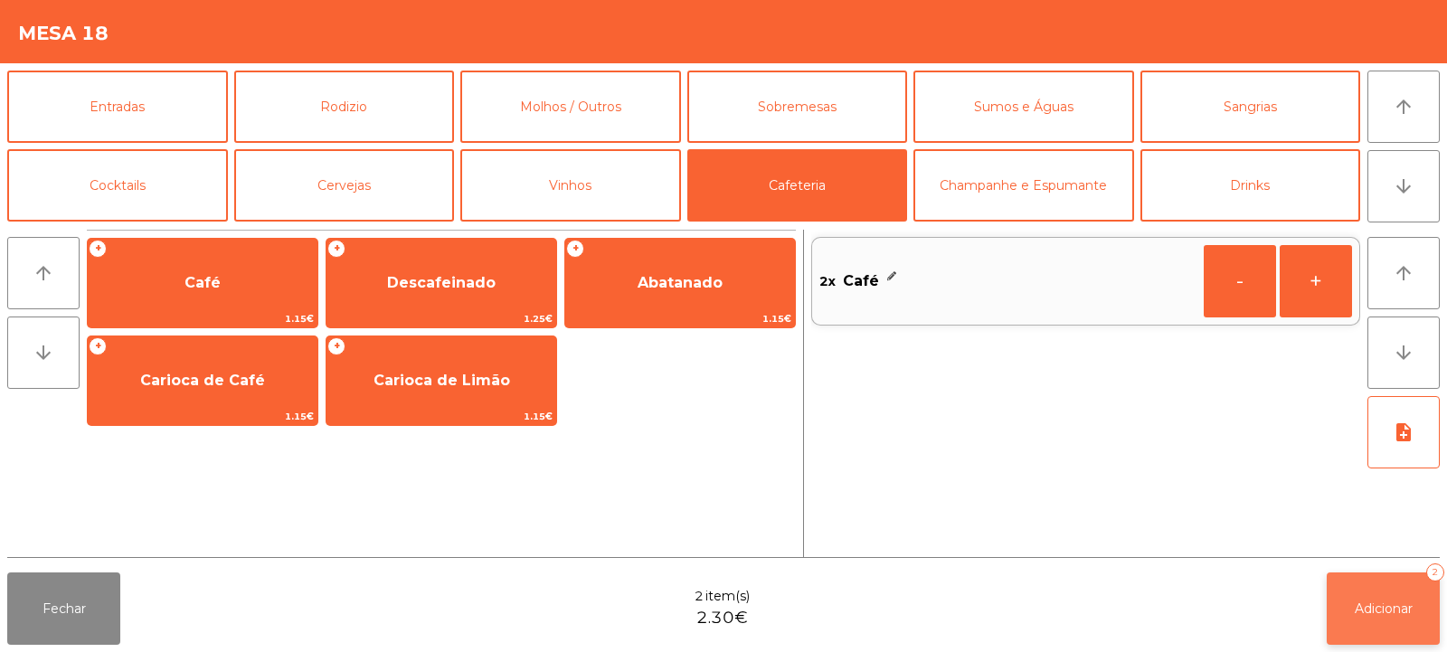
click at [1381, 583] on button "Adicionar 2" at bounding box center [1383, 609] width 113 height 72
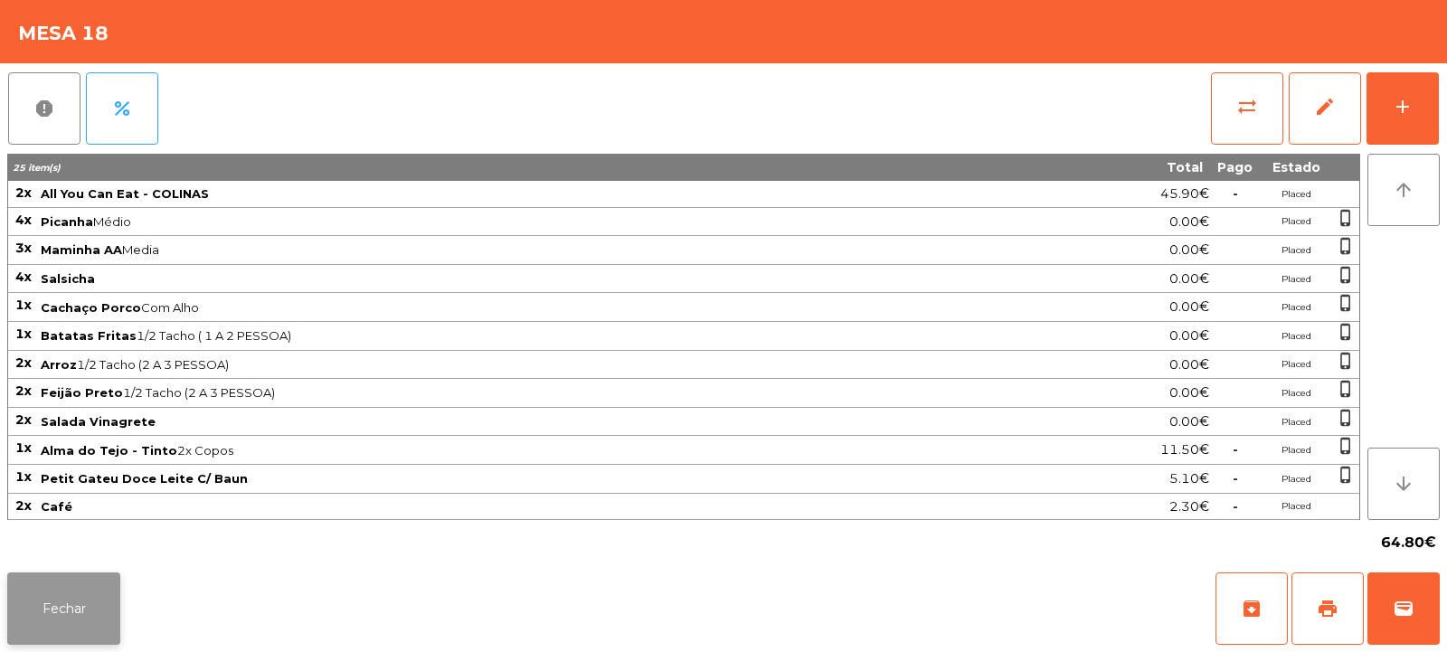
click at [62, 617] on button "Fechar" at bounding box center [63, 609] width 113 height 72
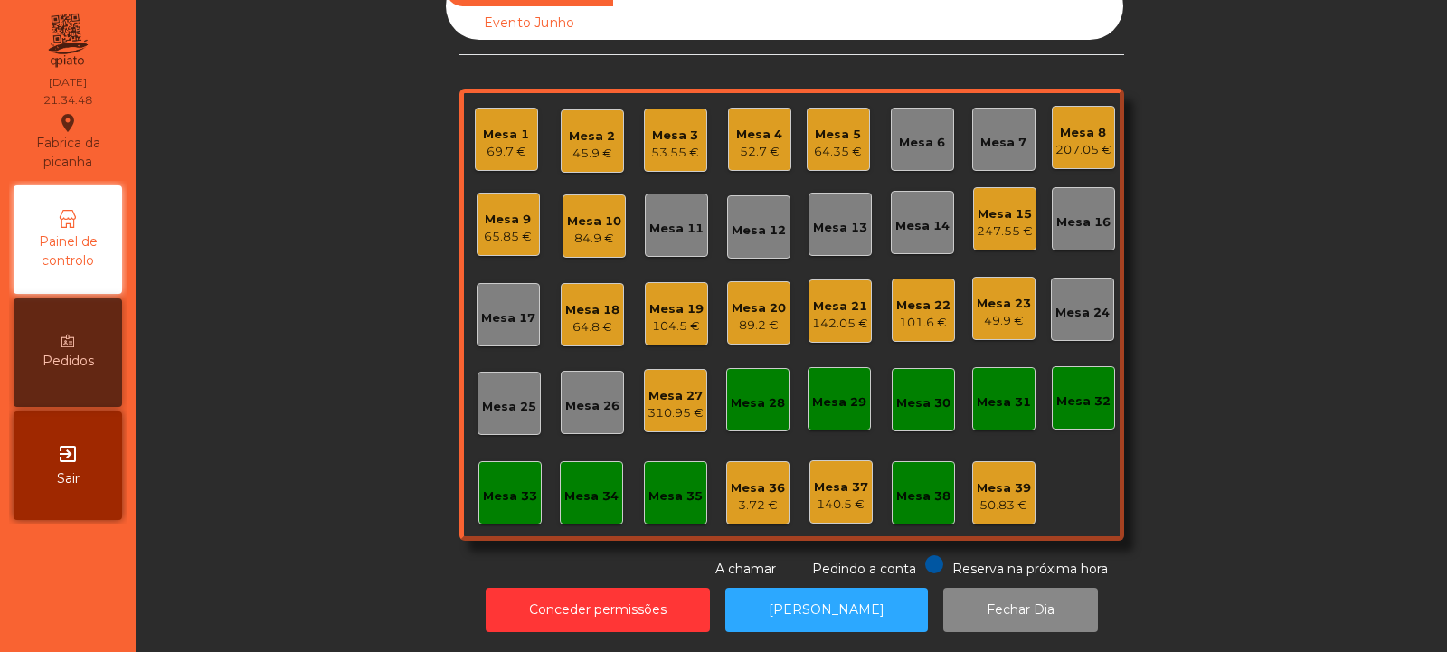
click at [497, 213] on div "Mesa 9" at bounding box center [508, 220] width 48 height 18
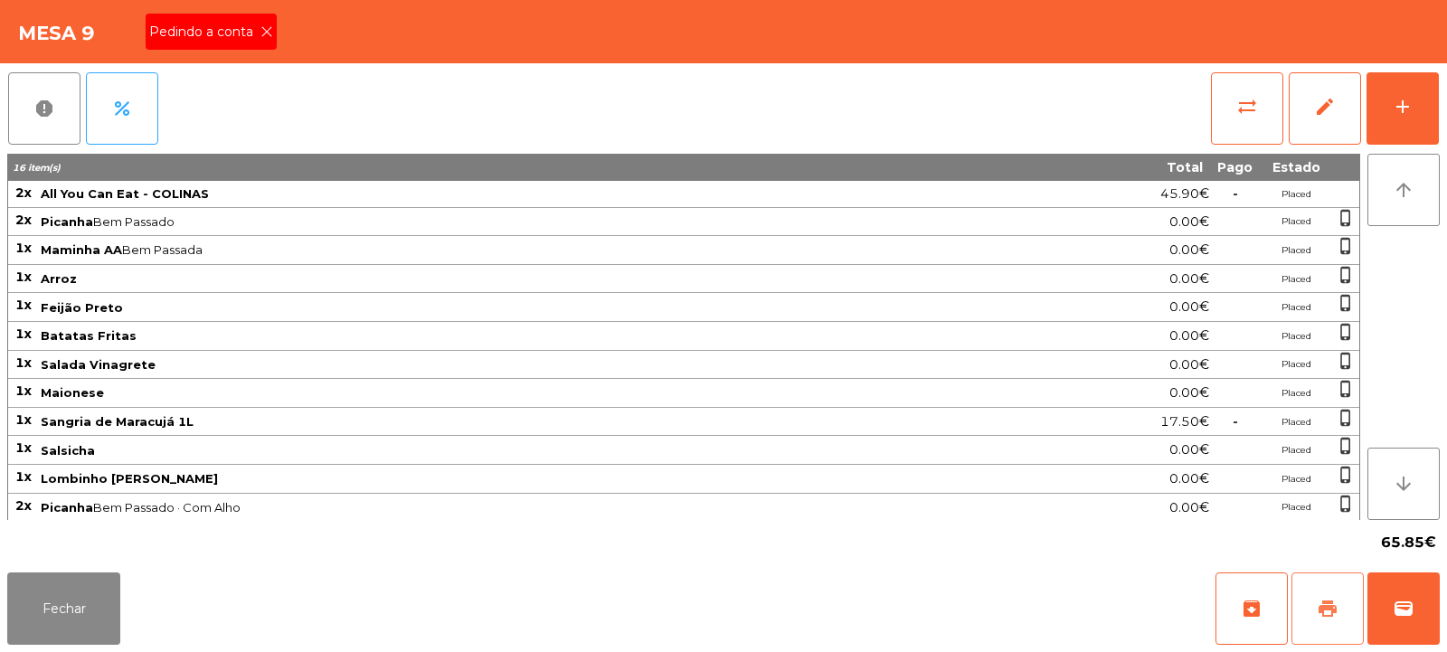
click at [1342, 606] on button "print" at bounding box center [1328, 609] width 72 height 72
click at [1331, 592] on button "print" at bounding box center [1328, 609] width 72 height 72
click at [1406, 609] on span "wallet" at bounding box center [1404, 609] width 22 height 22
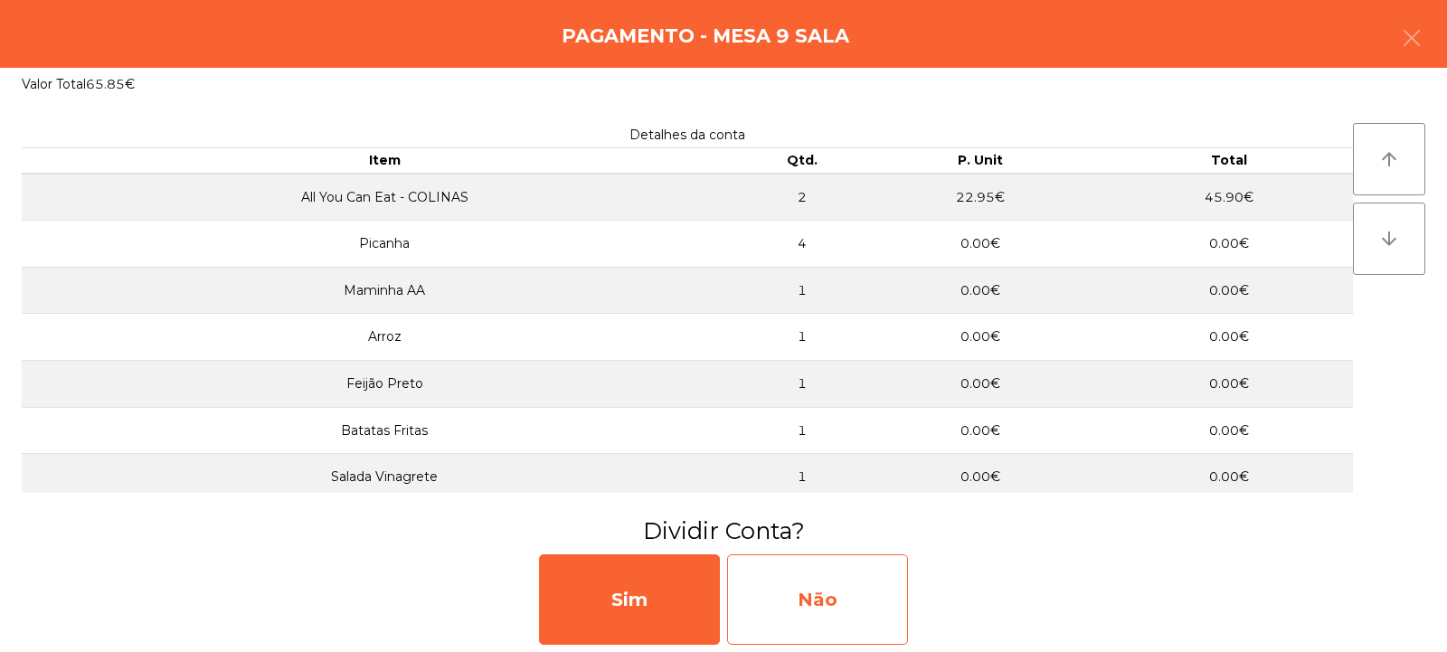
click at [845, 588] on div "Não" at bounding box center [817, 599] width 181 height 90
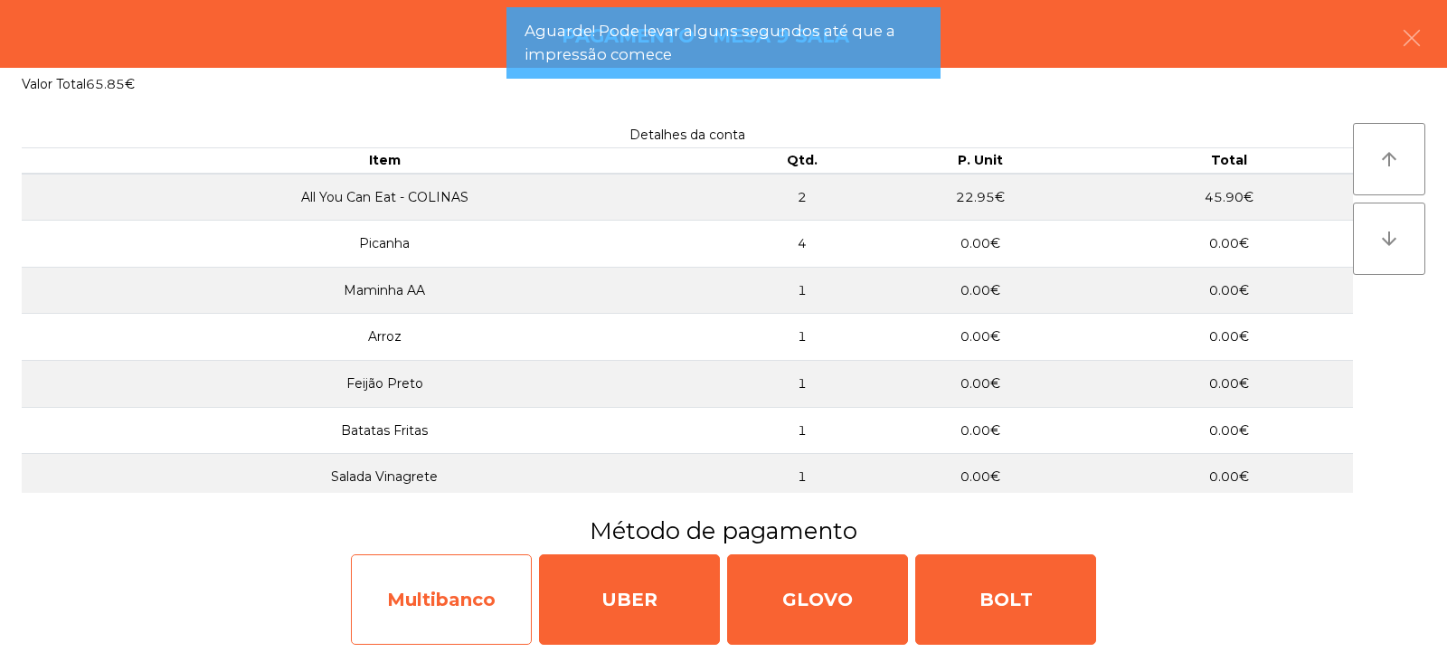
click at [395, 607] on div "Multibanco" at bounding box center [441, 599] width 181 height 90
select select "**"
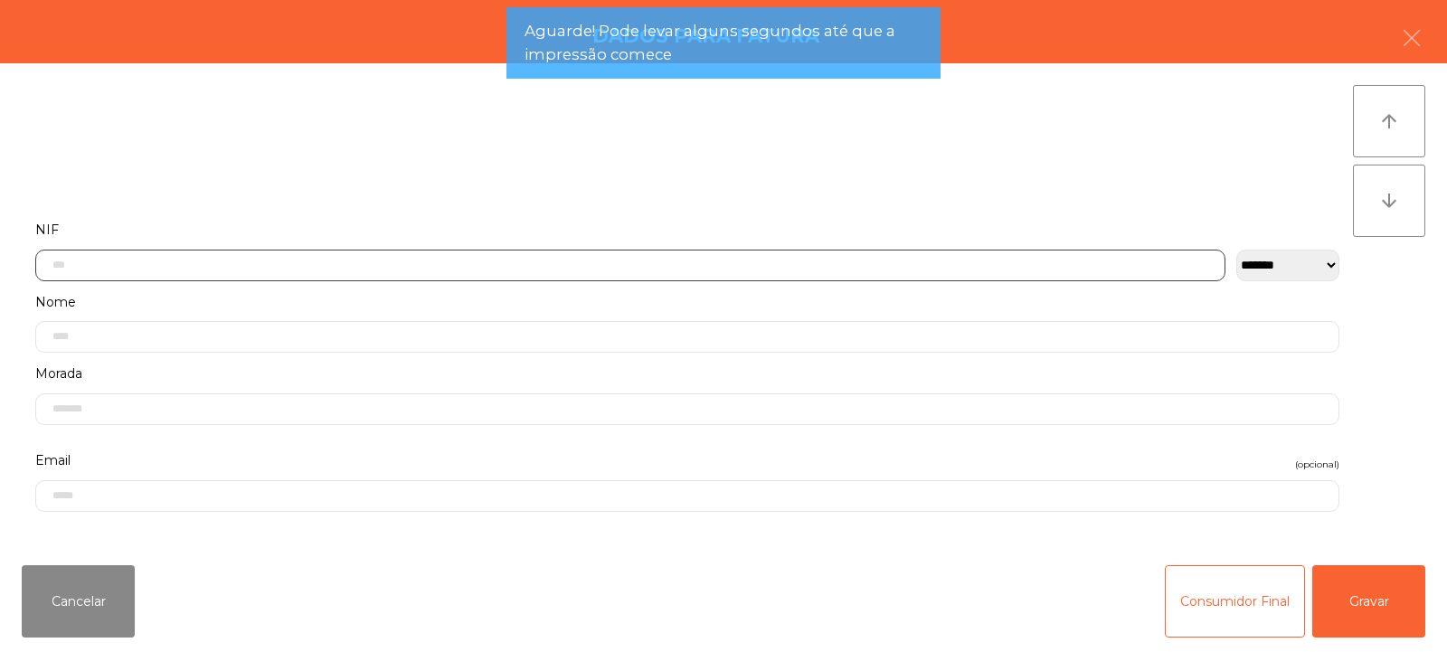
click at [351, 270] on input "text" at bounding box center [630, 266] width 1190 height 32
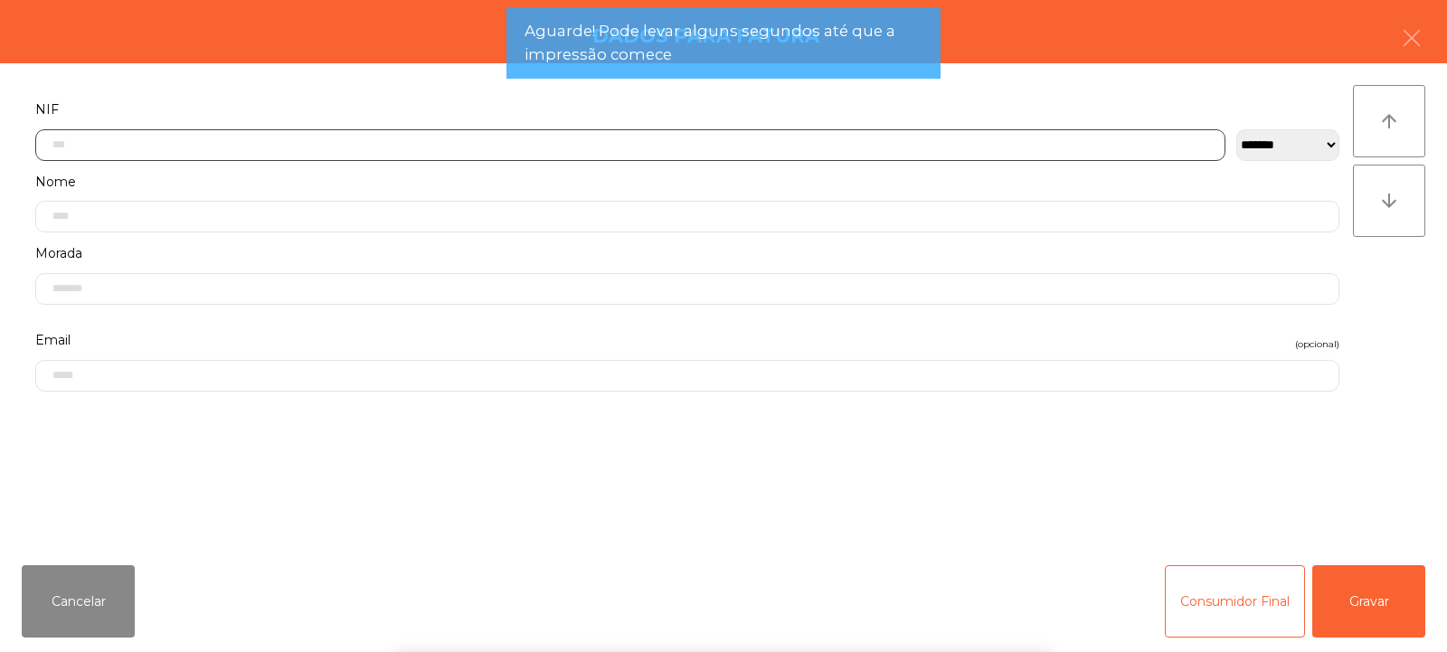
scroll to position [132, 0]
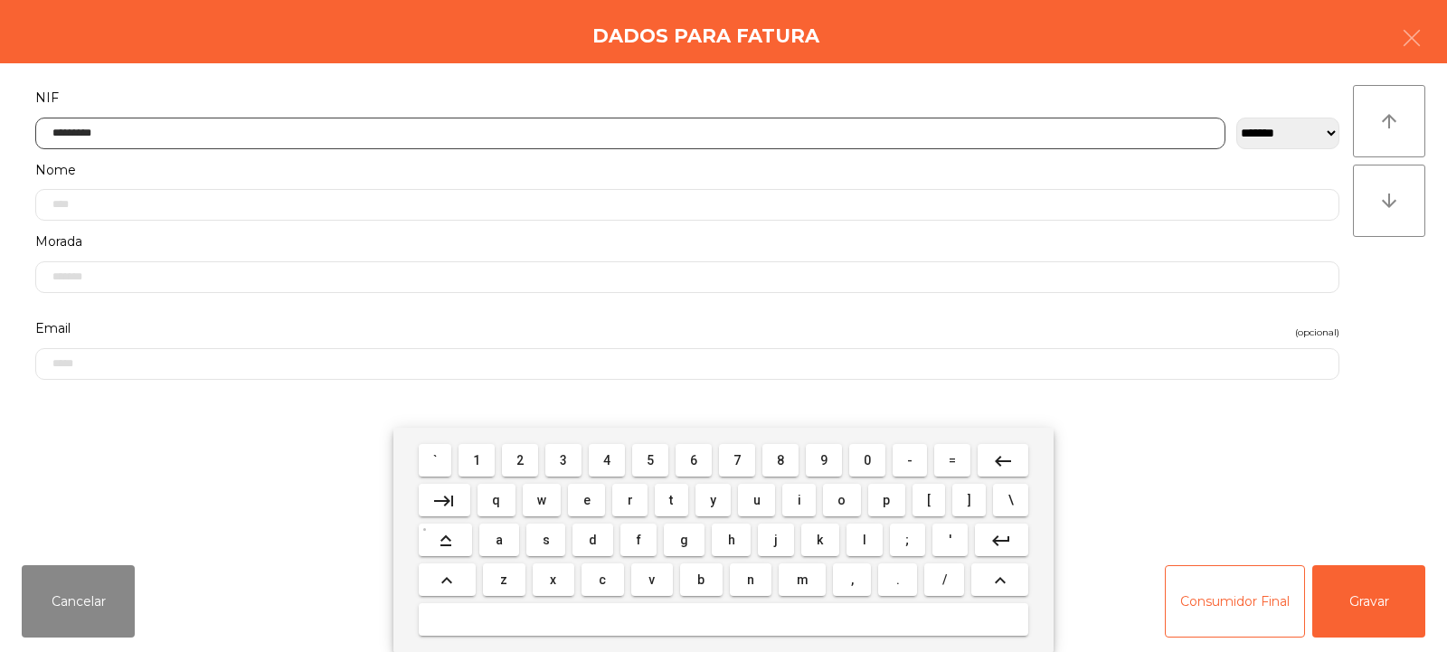
type input "*********"
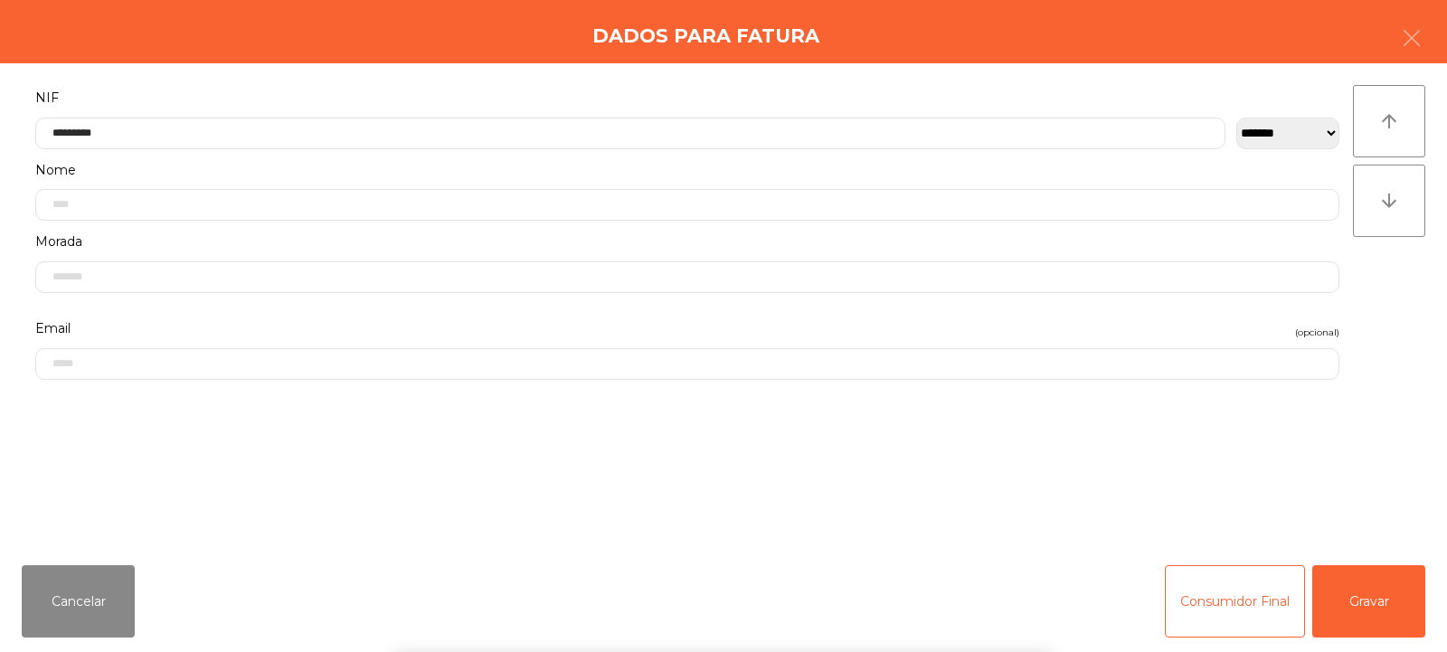
click at [1351, 591] on div "` 1 2 3 4 5 6 7 8 9 0 - = keyboard_backspace keyboard_tab q w e r t y u i o p […" at bounding box center [723, 540] width 1447 height 224
click at [1387, 593] on button "Gravar" at bounding box center [1368, 601] width 113 height 72
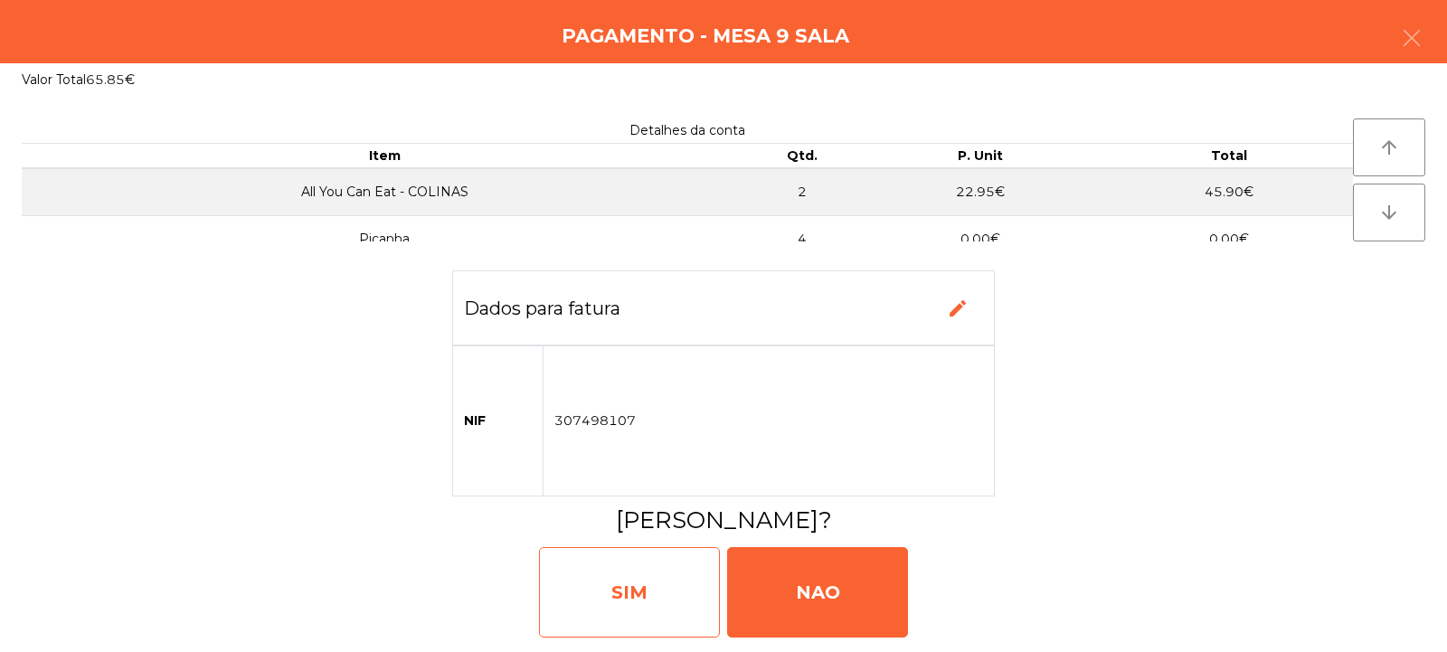
click at [623, 607] on div "SIM" at bounding box center [629, 592] width 181 height 90
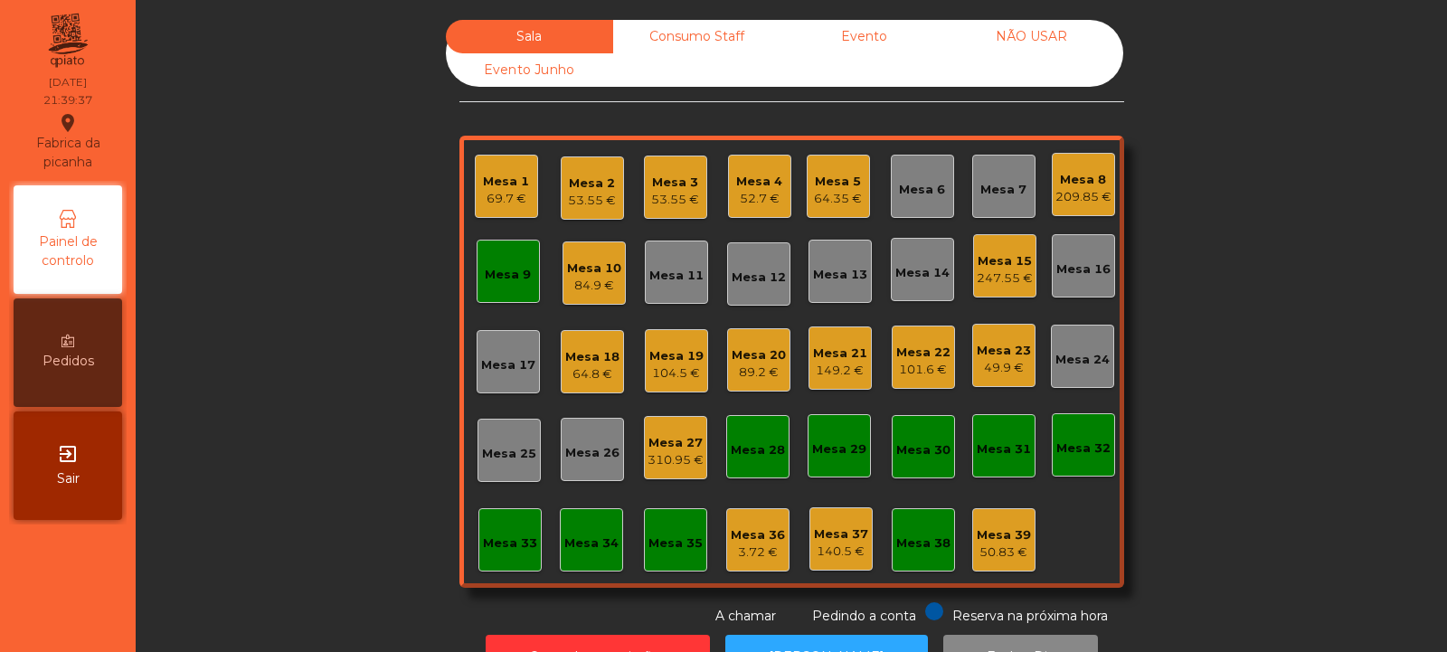
scroll to position [61, 0]
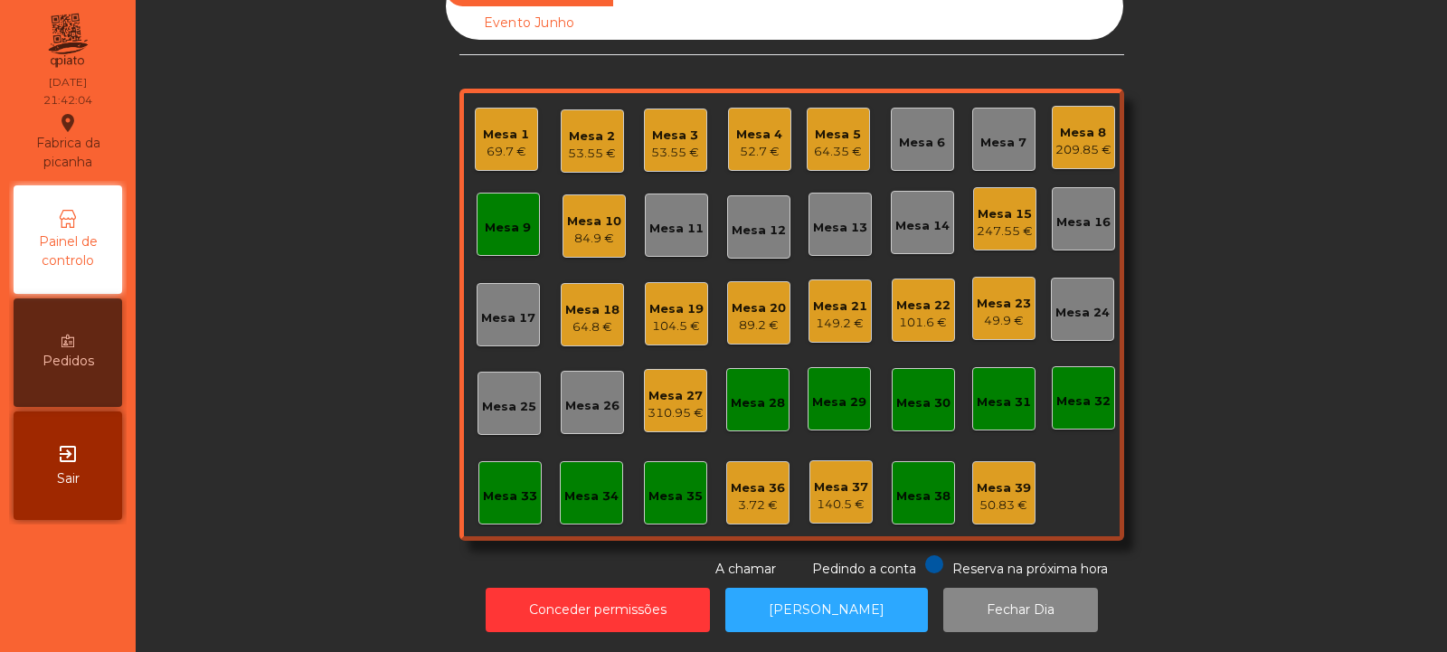
click at [748, 299] on div "Mesa 20" at bounding box center [759, 308] width 54 height 18
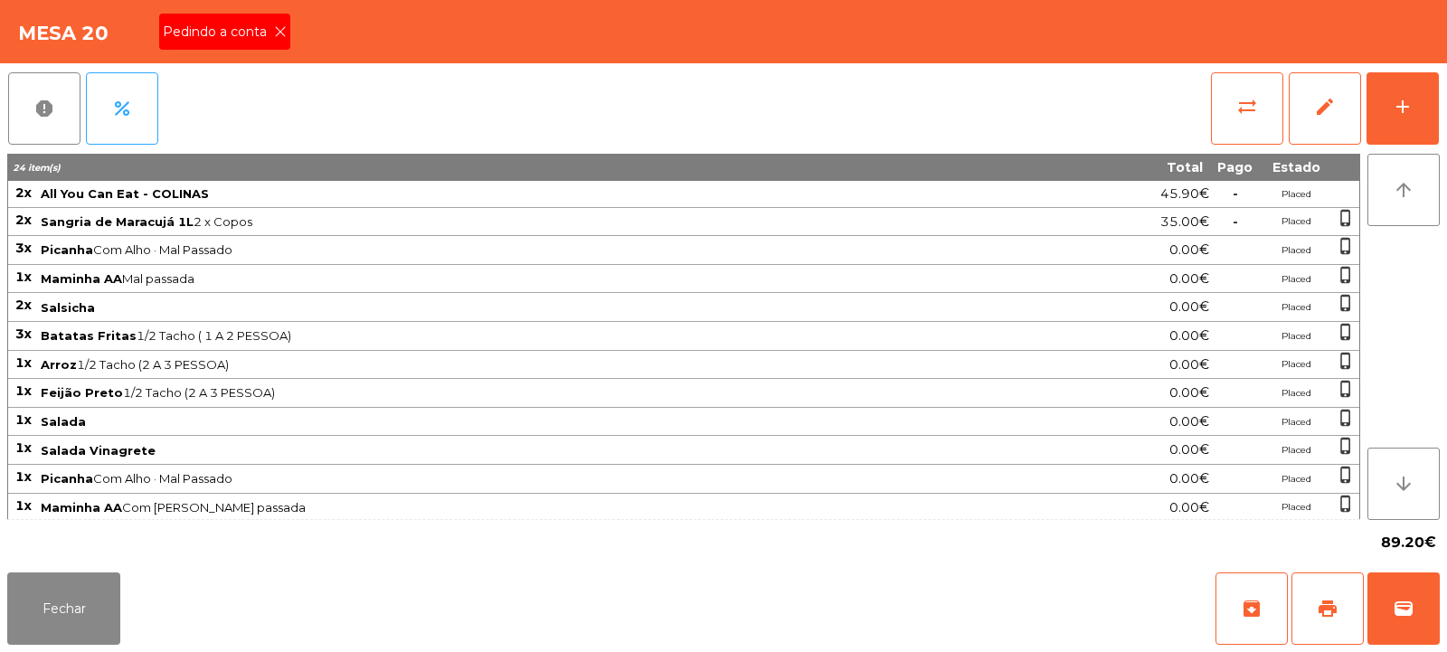
click at [279, 33] on icon at bounding box center [280, 31] width 13 height 13
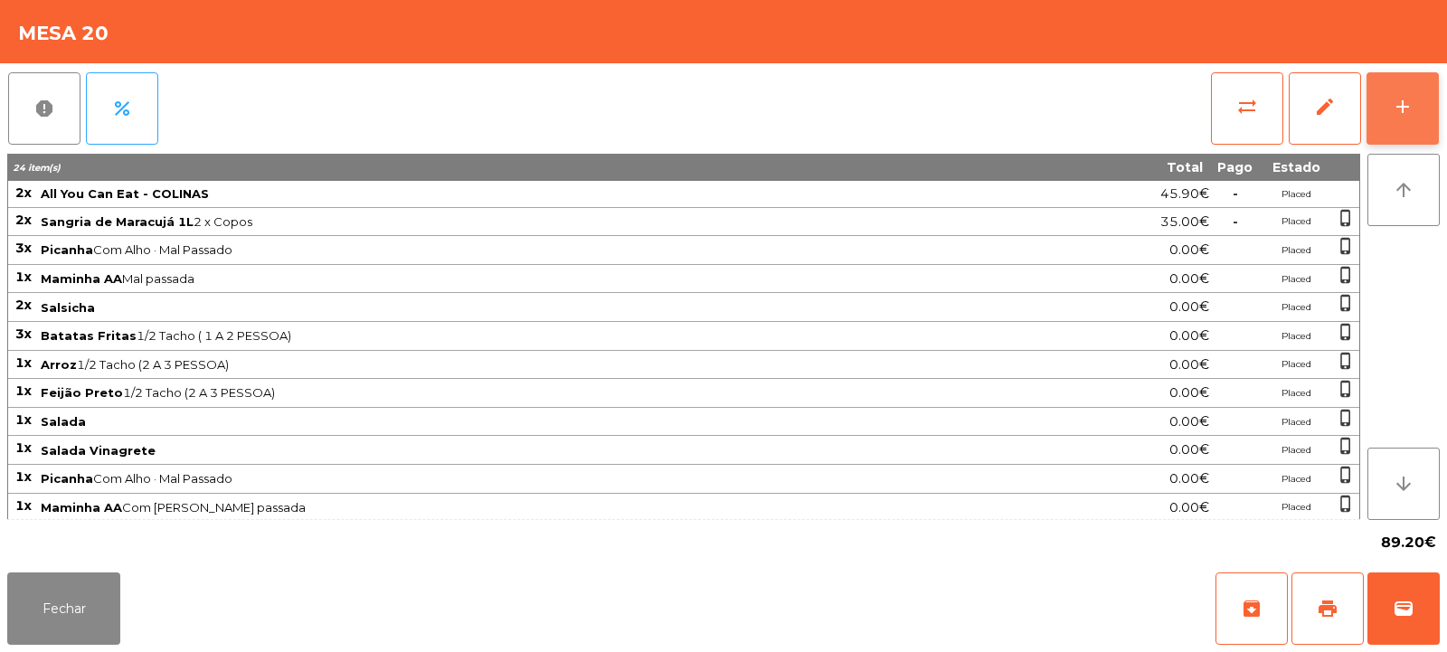
click at [1407, 98] on div "add" at bounding box center [1403, 107] width 22 height 22
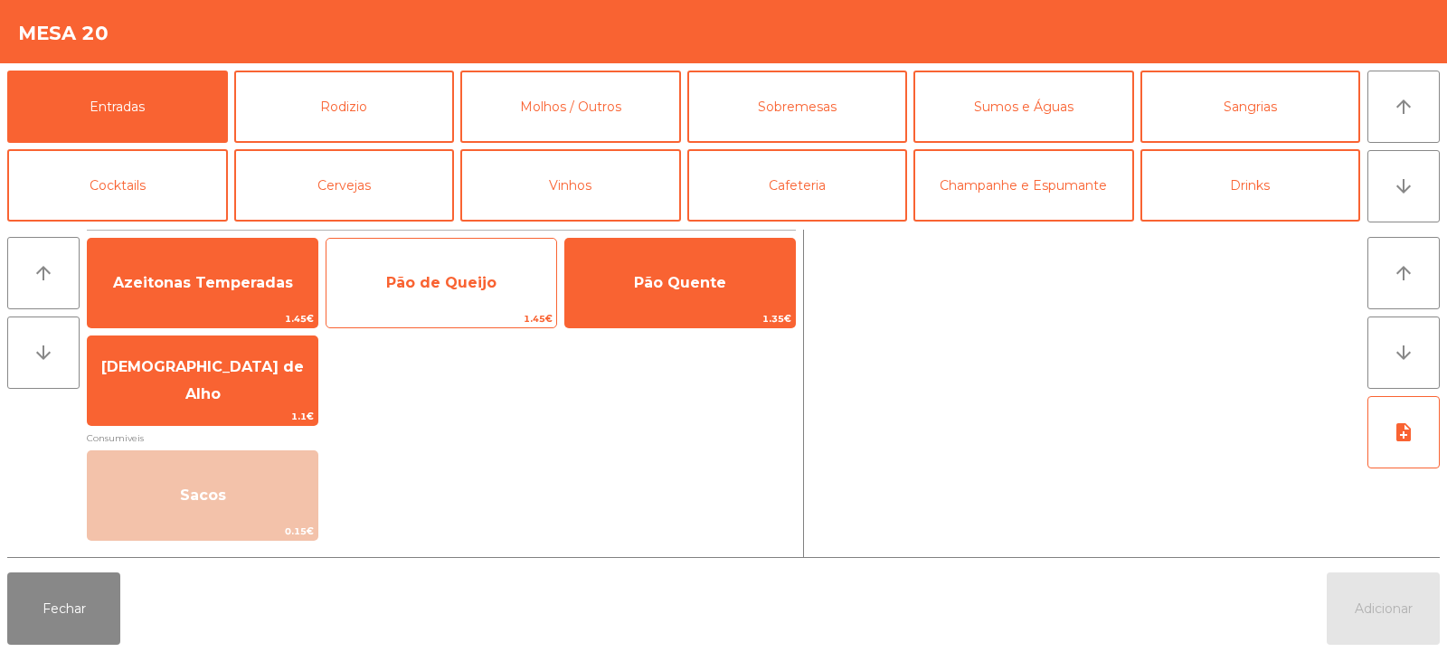
click at [476, 286] on span "Pão de Queijo" at bounding box center [441, 282] width 110 height 17
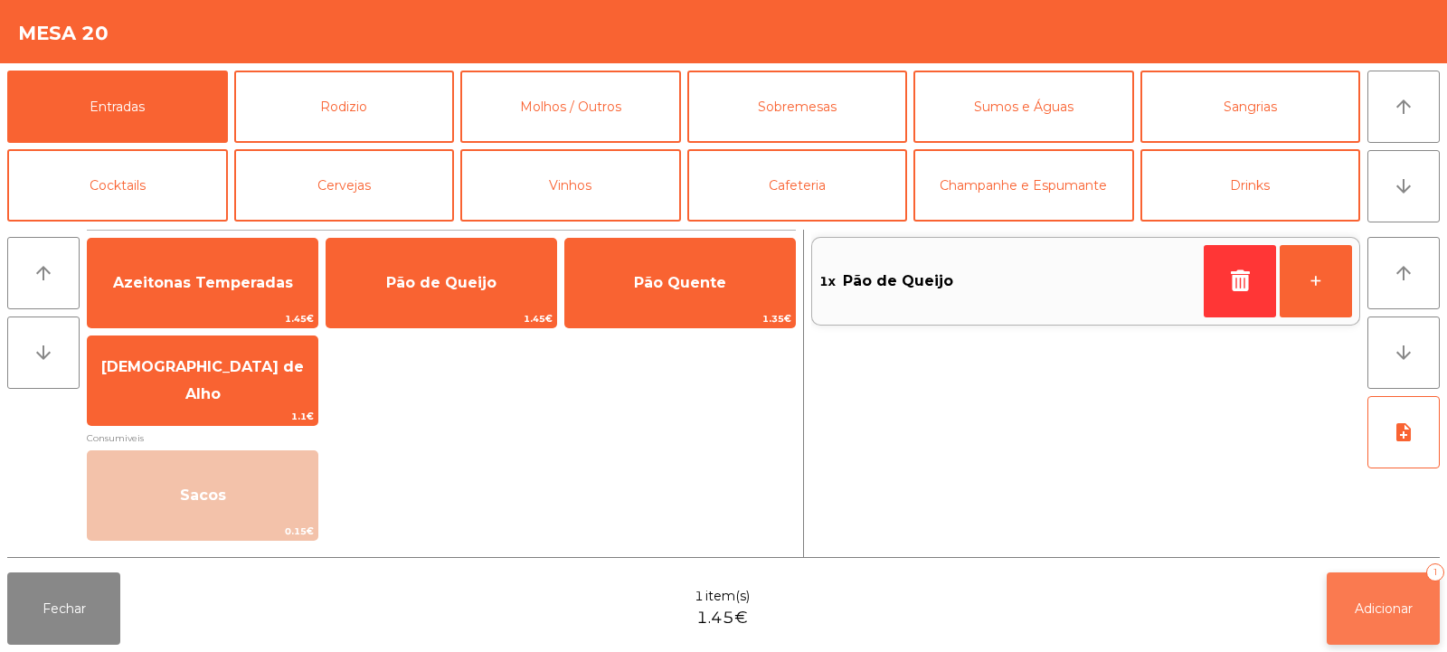
click at [1386, 626] on button "Adicionar 1" at bounding box center [1383, 609] width 113 height 72
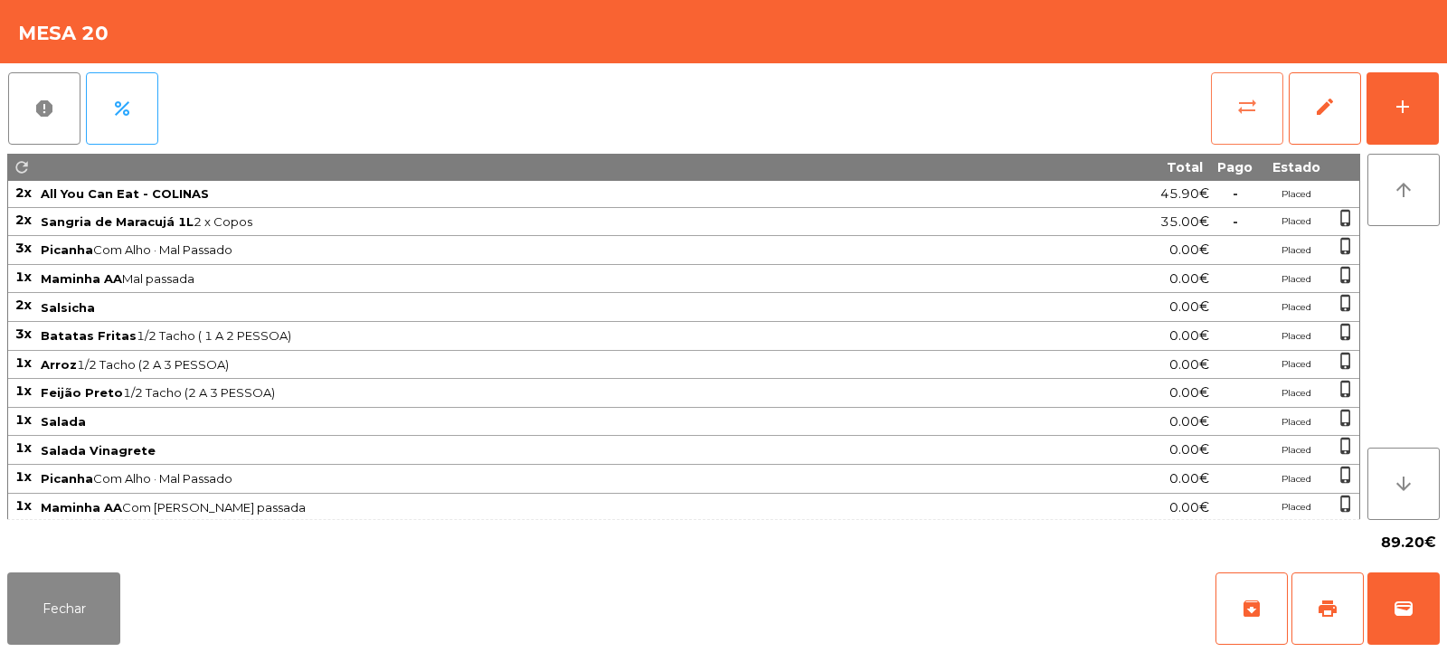
click at [1260, 101] on button "sync_alt" at bounding box center [1247, 108] width 72 height 72
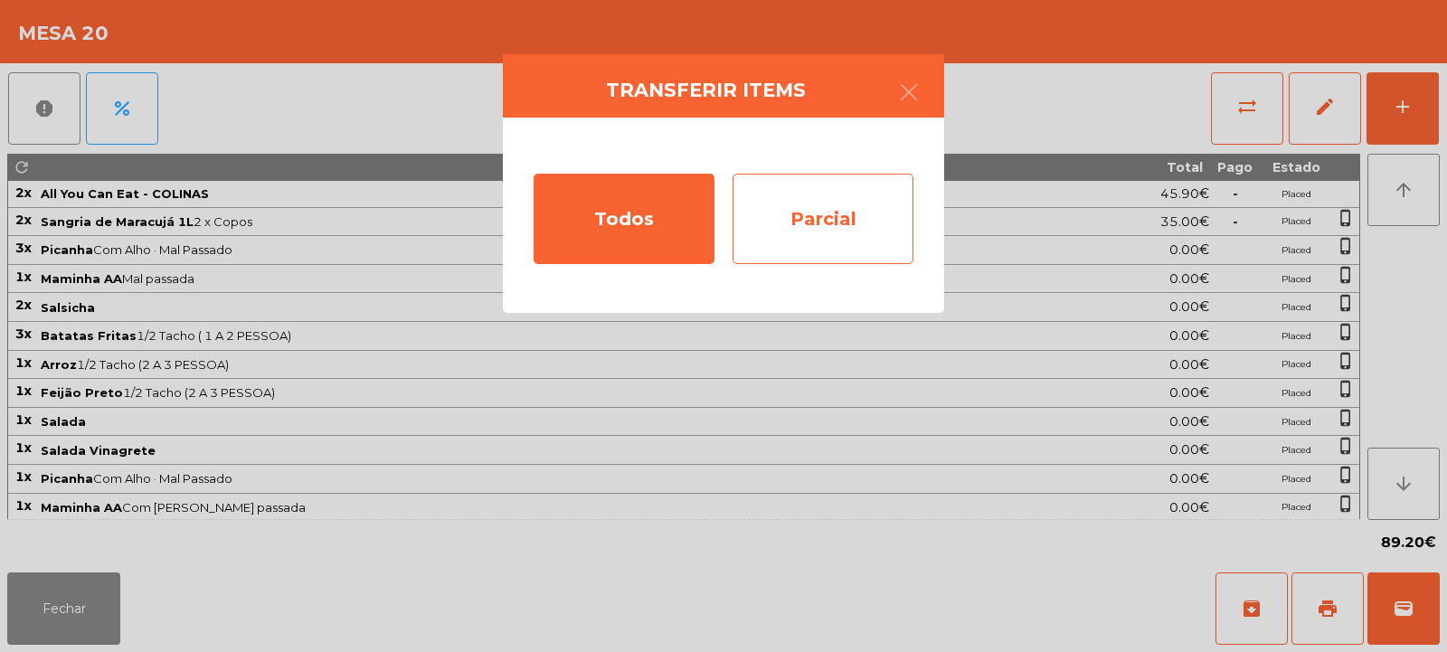
click at [852, 185] on div "Parcial" at bounding box center [823, 219] width 181 height 90
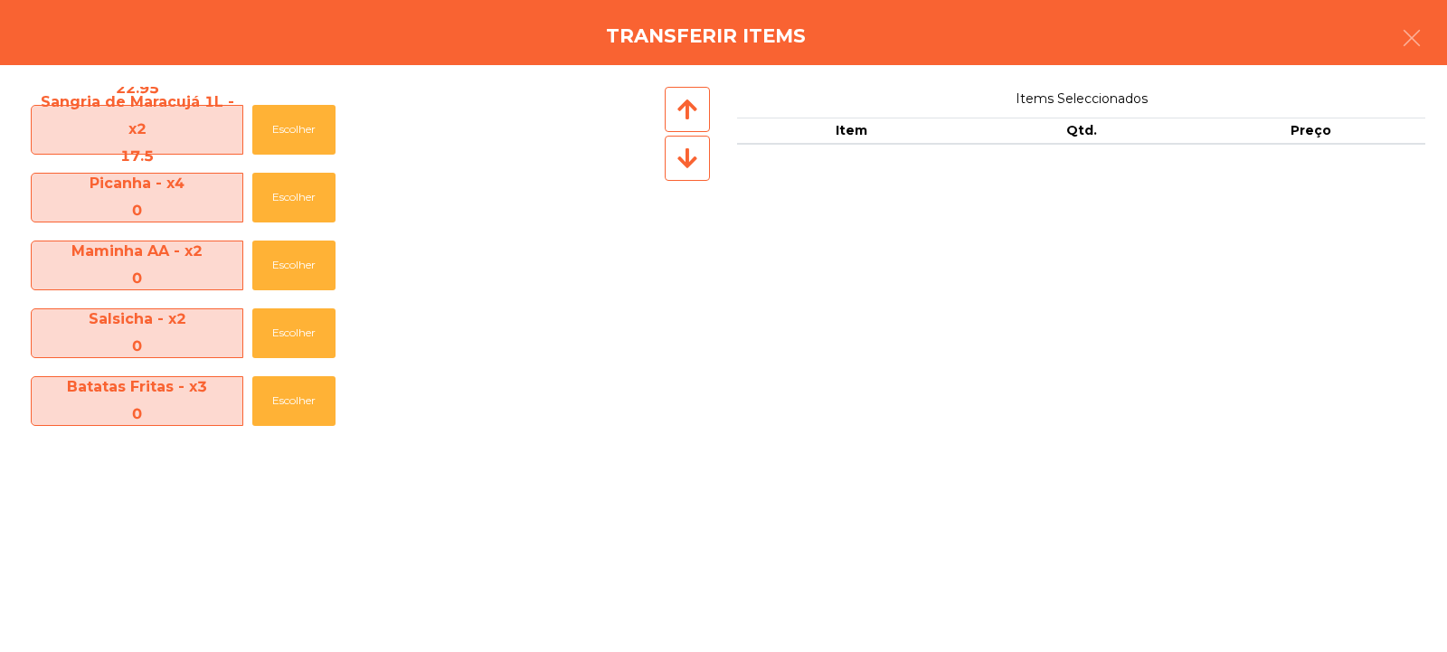
scroll to position [0, 0]
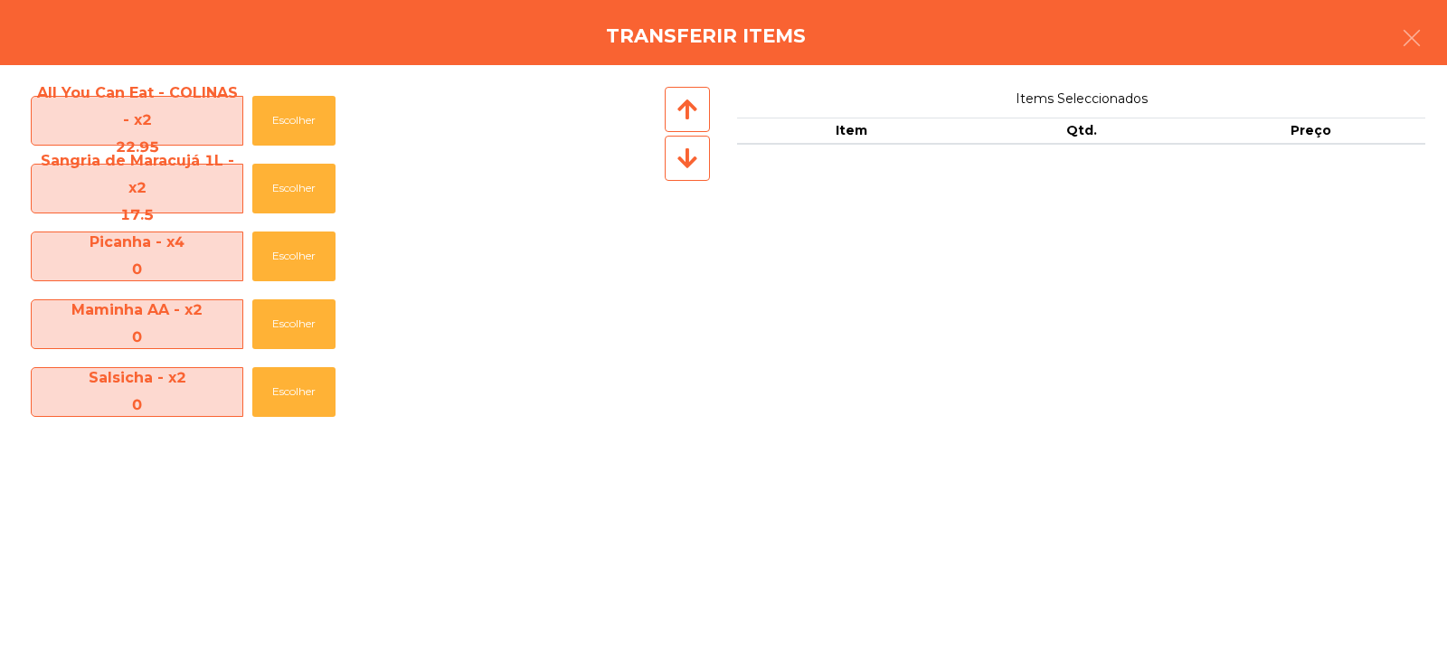
click at [1446, 60] on div "Transferir items" at bounding box center [723, 32] width 1447 height 65
click at [1402, 19] on button "button" at bounding box center [1412, 40] width 51 height 54
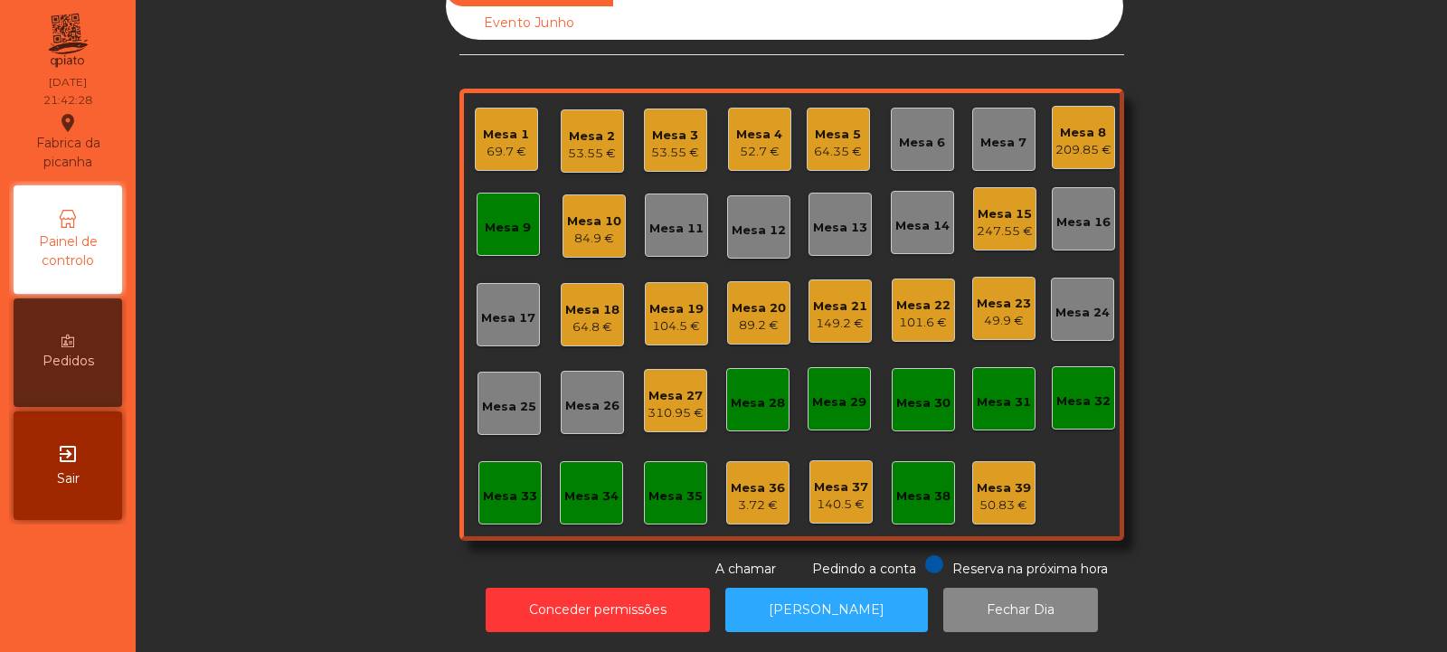
click at [583, 243] on div "Mesa 10 84.9 €" at bounding box center [594, 225] width 63 height 63
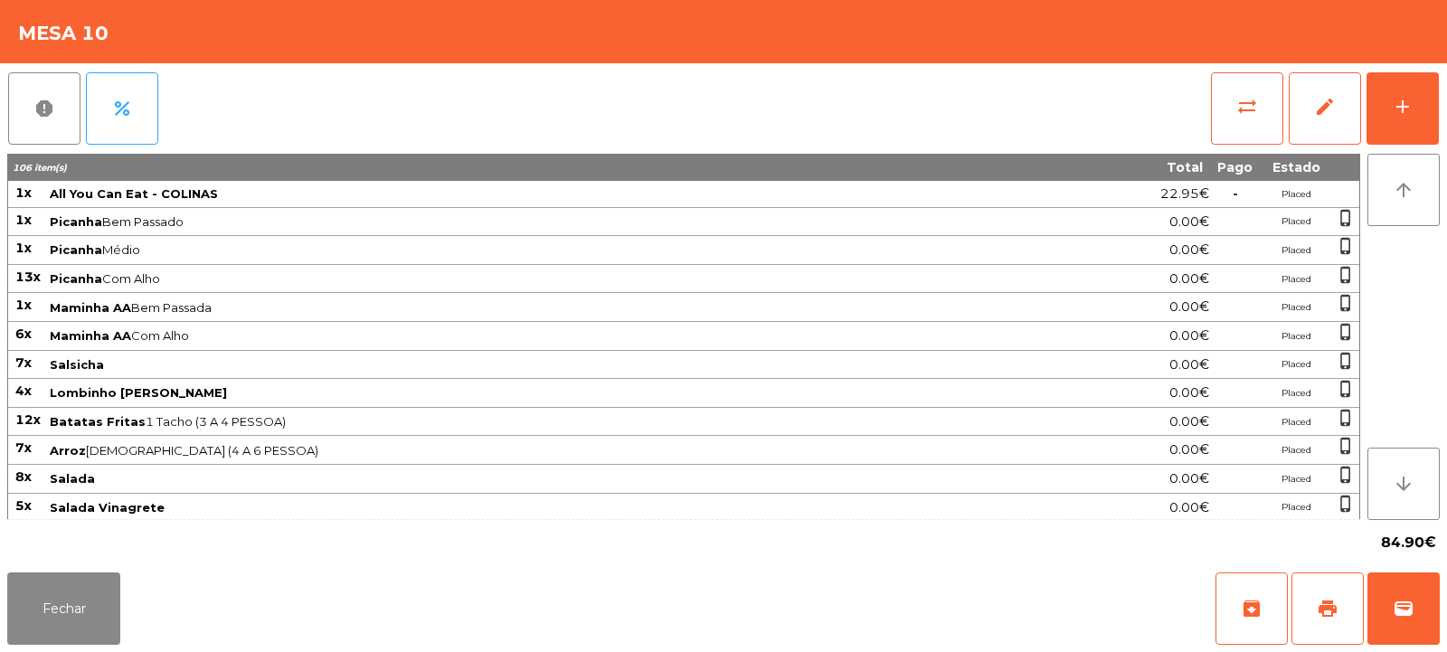
scroll to position [374, 0]
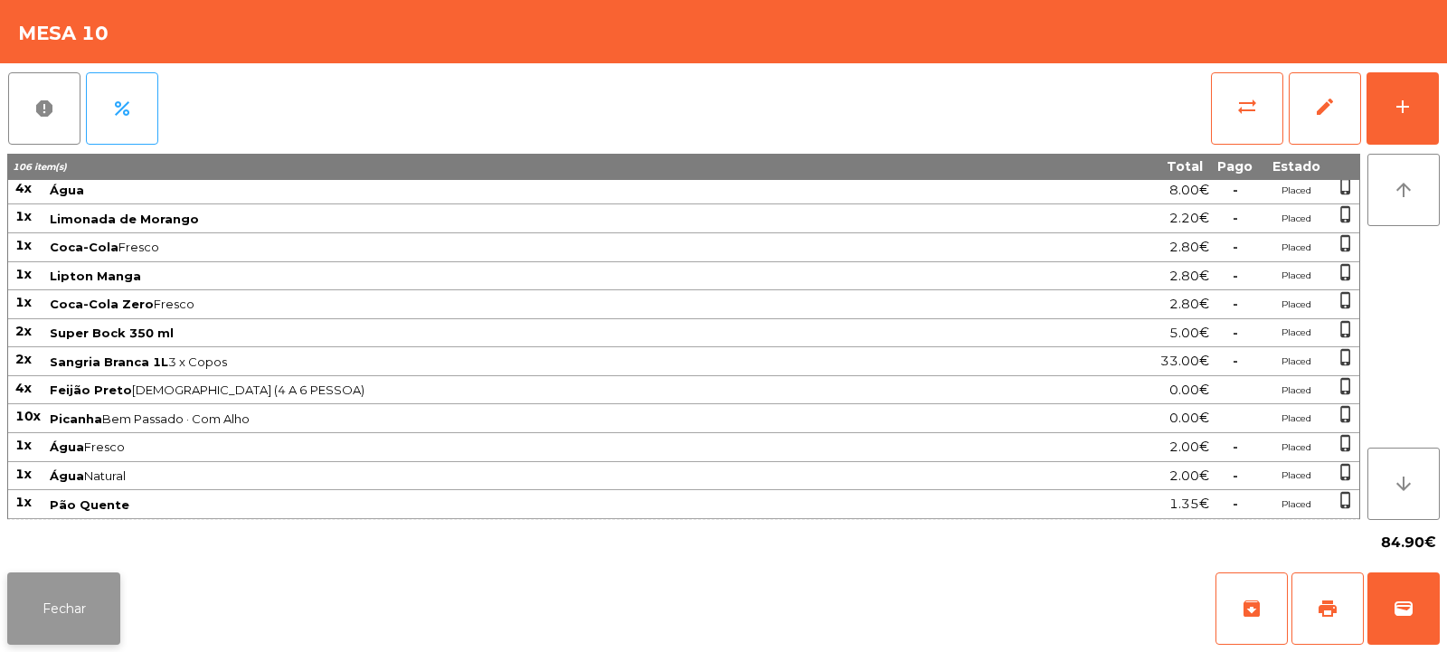
click at [79, 630] on button "Fechar" at bounding box center [63, 609] width 113 height 72
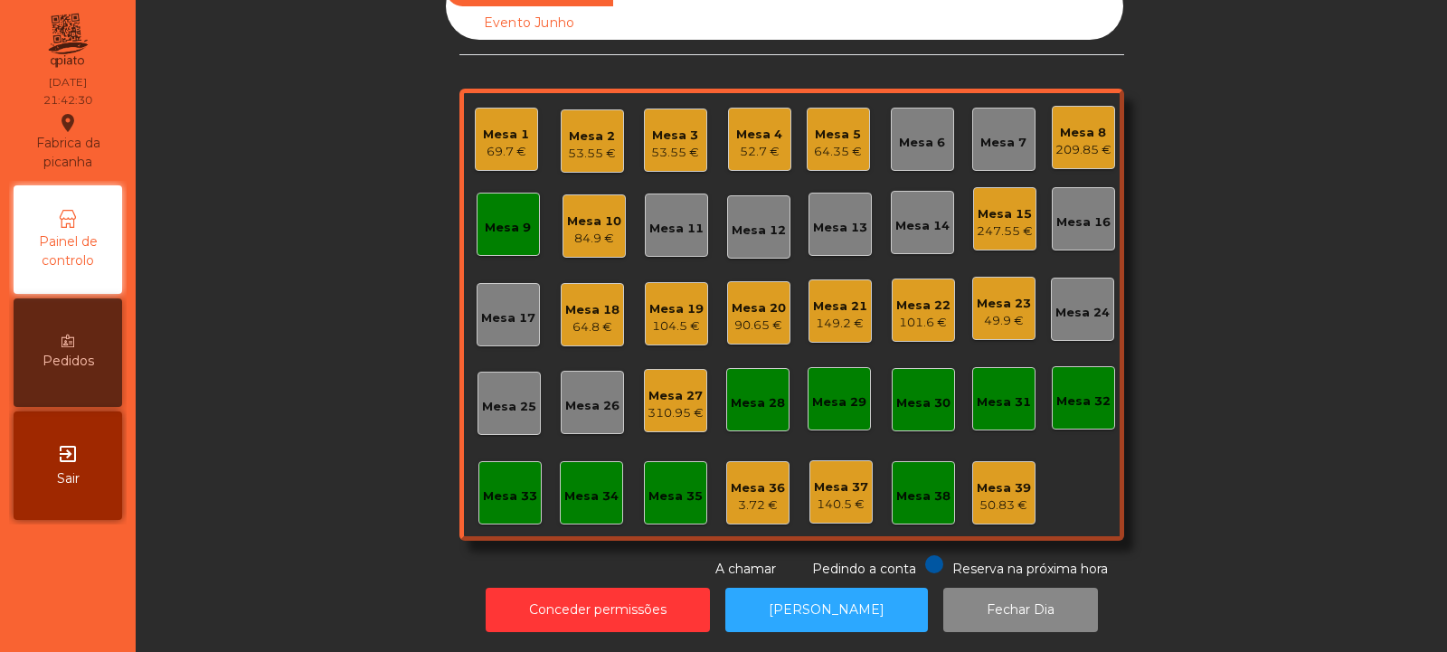
click at [977, 205] on div "Mesa 15" at bounding box center [1005, 214] width 56 height 18
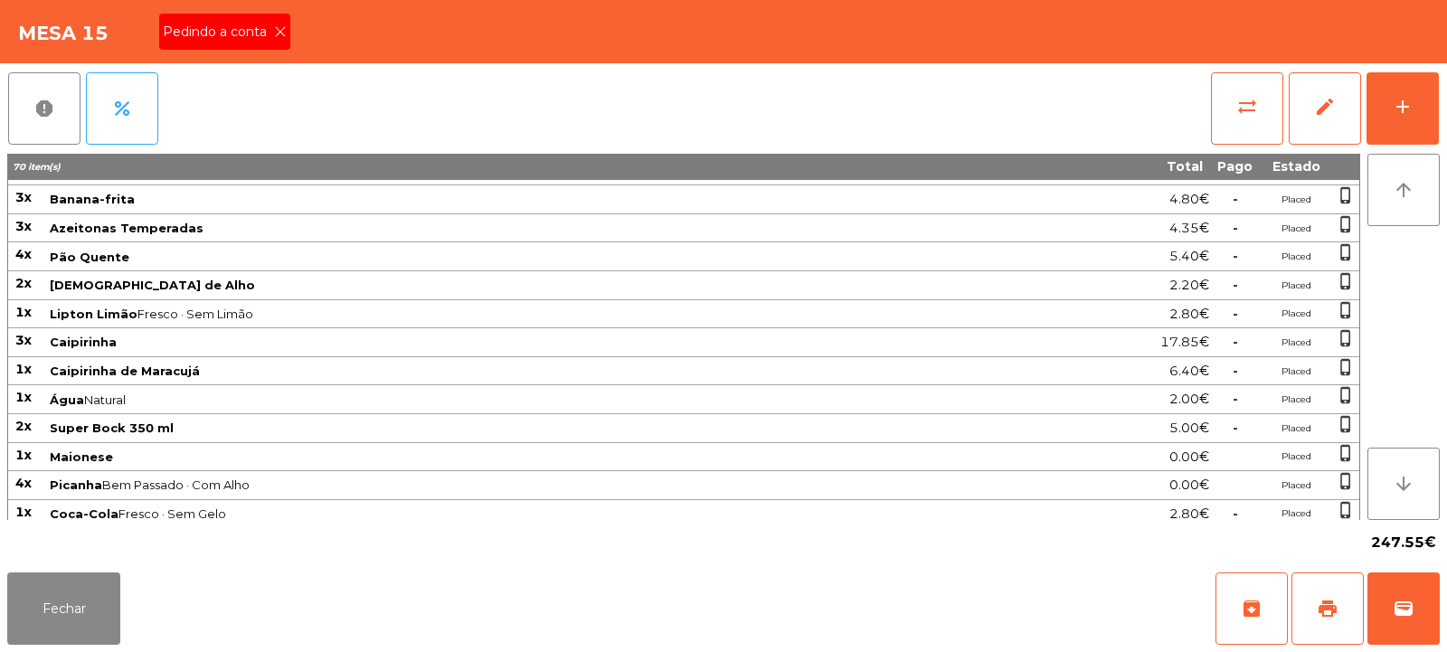
scroll to position [0, 0]
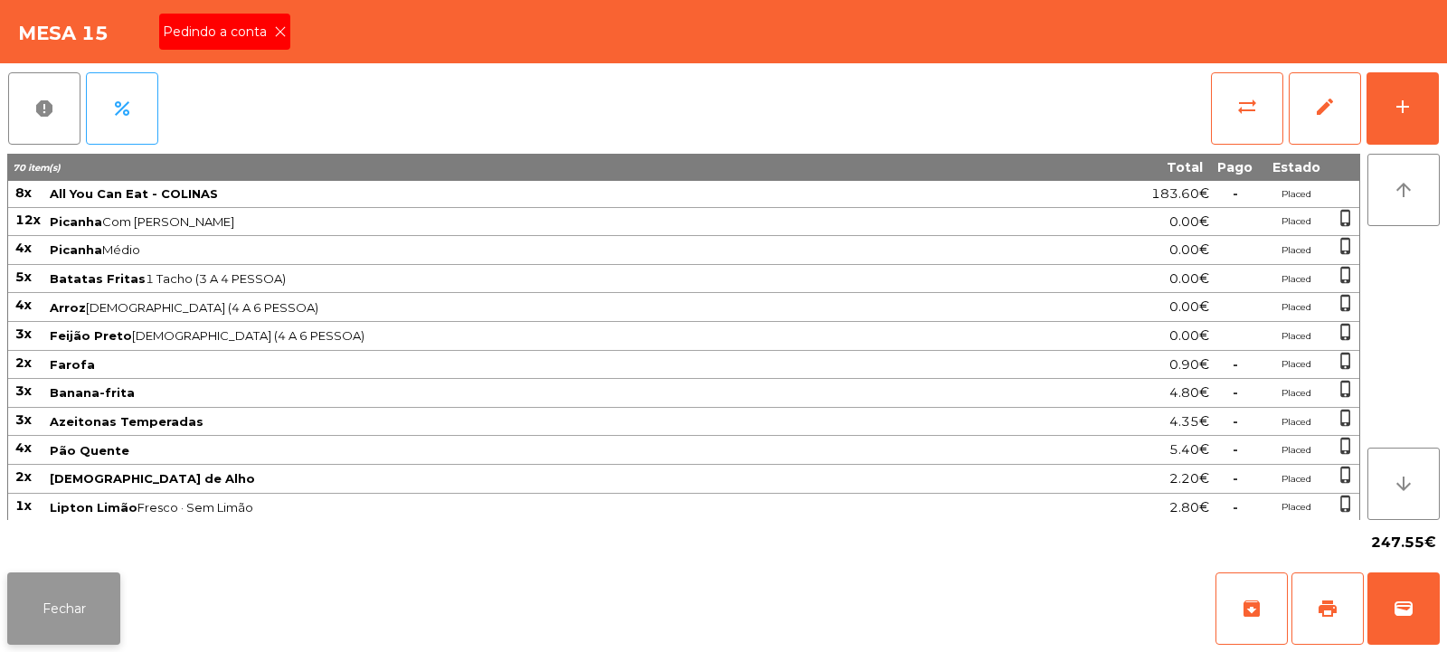
click at [73, 608] on button "Fechar" at bounding box center [63, 609] width 113 height 72
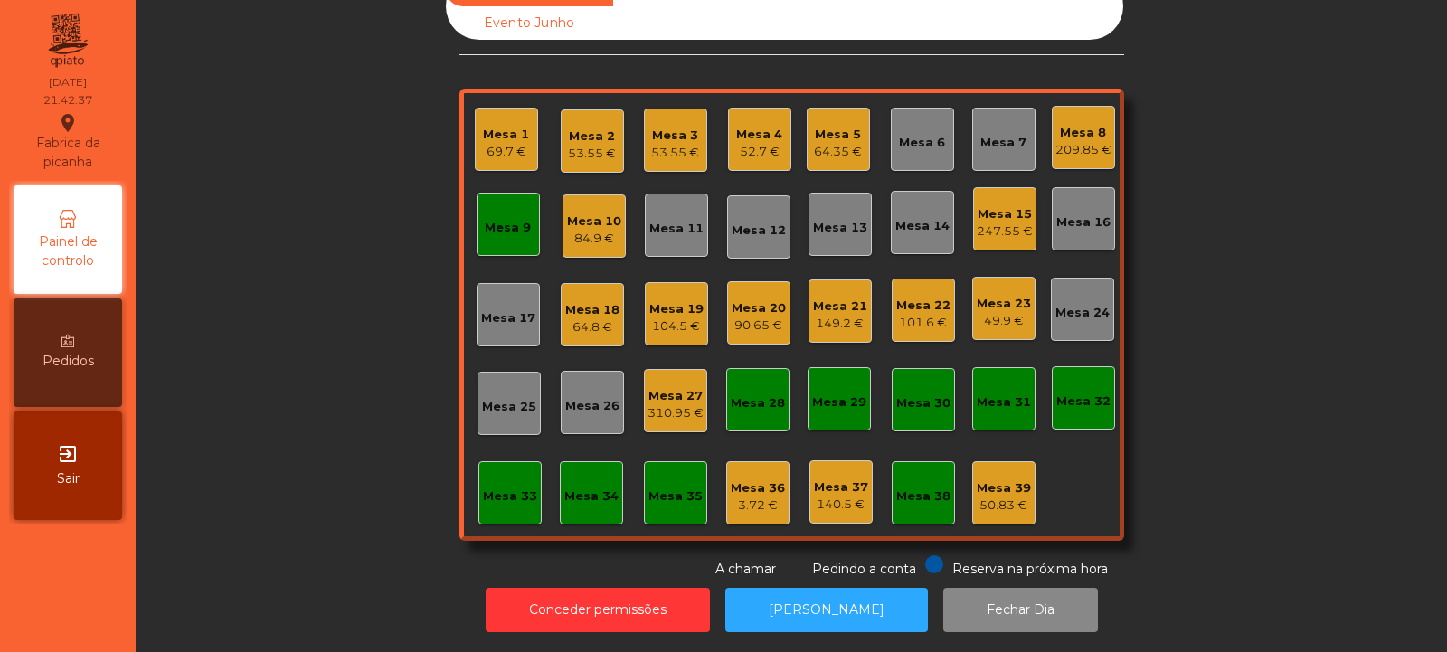
click at [585, 213] on div "Mesa 10" at bounding box center [594, 222] width 54 height 18
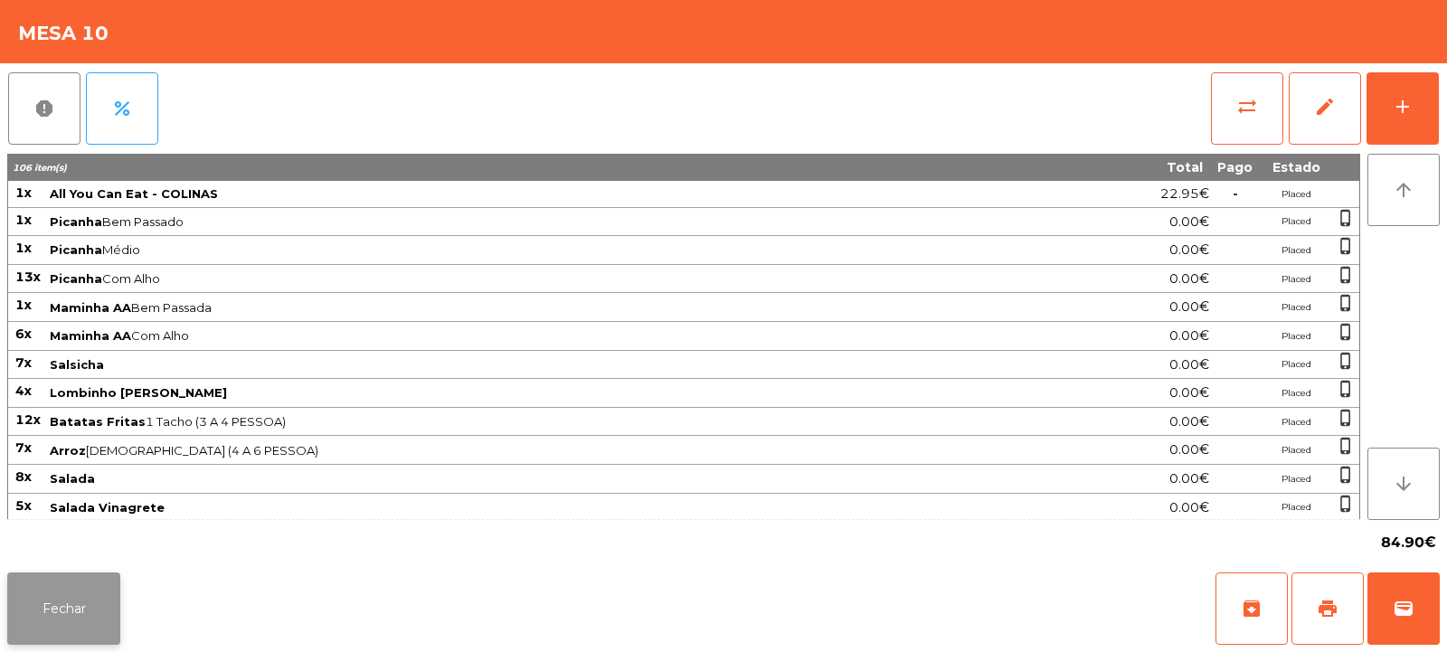
click at [73, 603] on button "Fechar" at bounding box center [63, 609] width 113 height 72
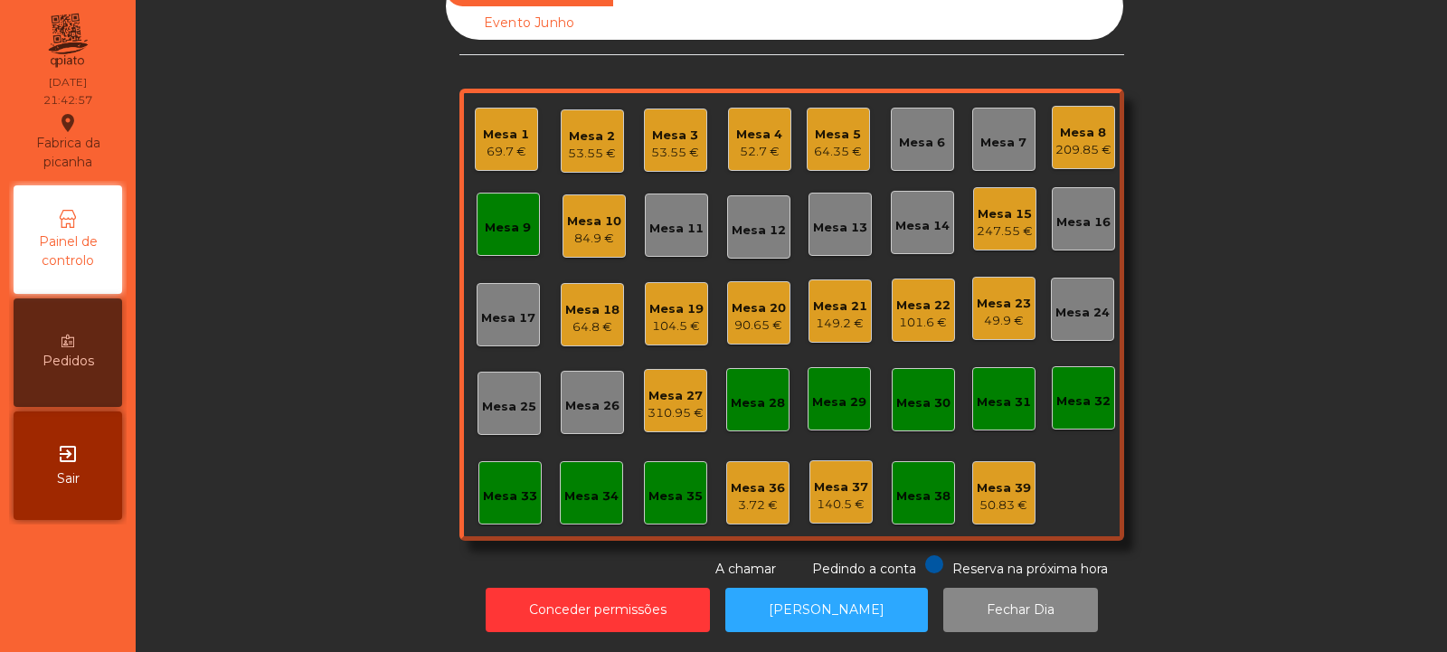
click at [756, 317] on div "90.65 €" at bounding box center [759, 326] width 54 height 18
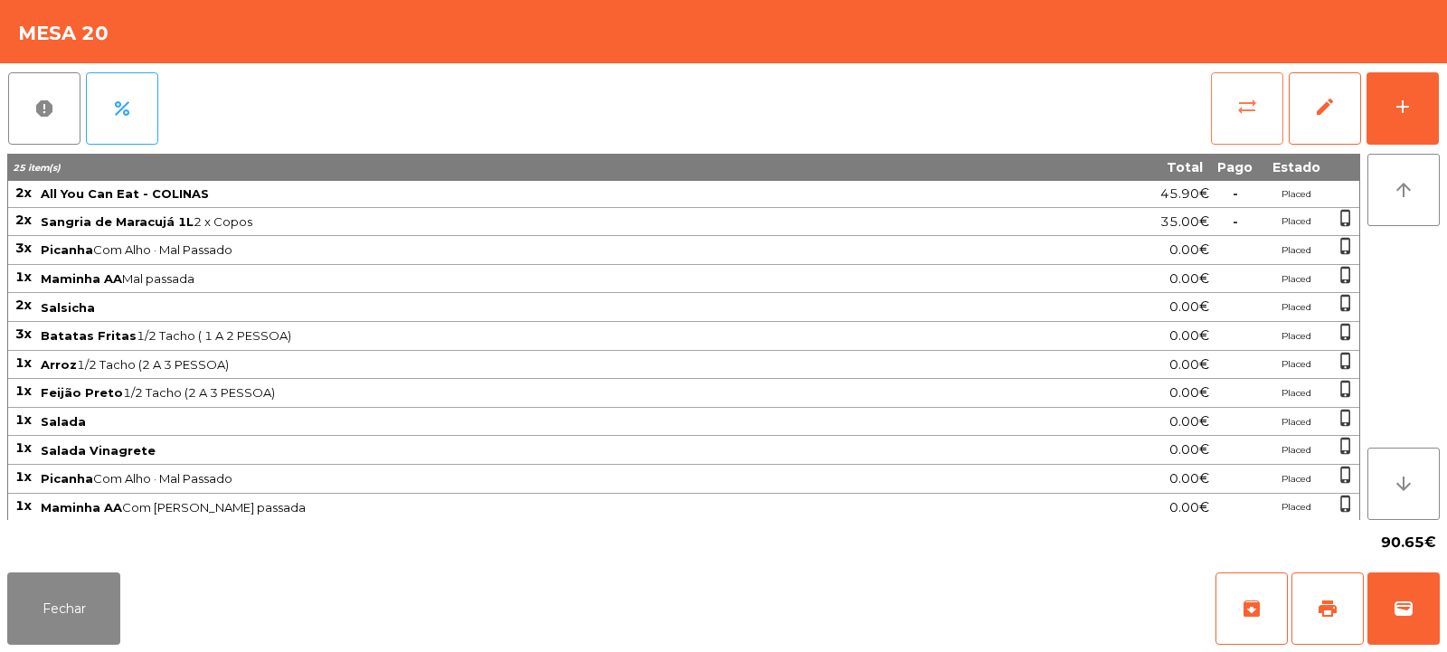
click at [1239, 112] on span "sync_alt" at bounding box center [1247, 107] width 22 height 22
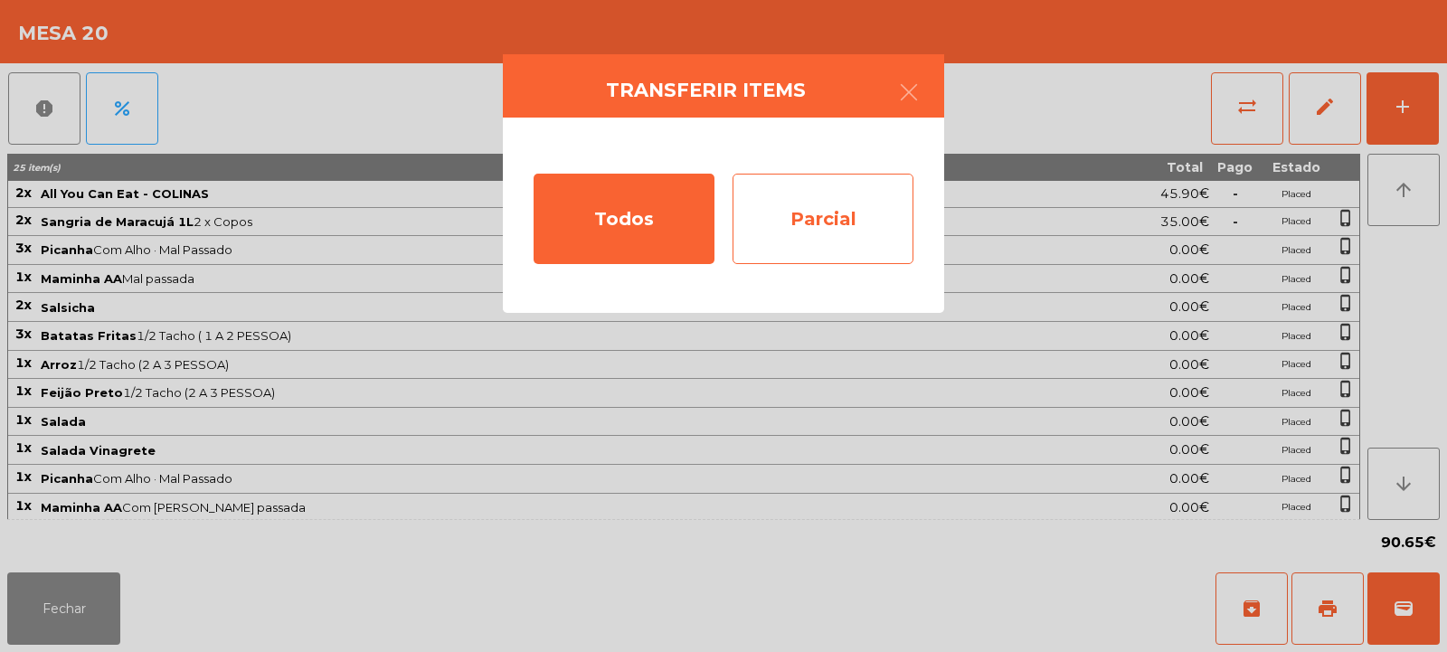
click at [819, 241] on div "Parcial" at bounding box center [823, 219] width 181 height 90
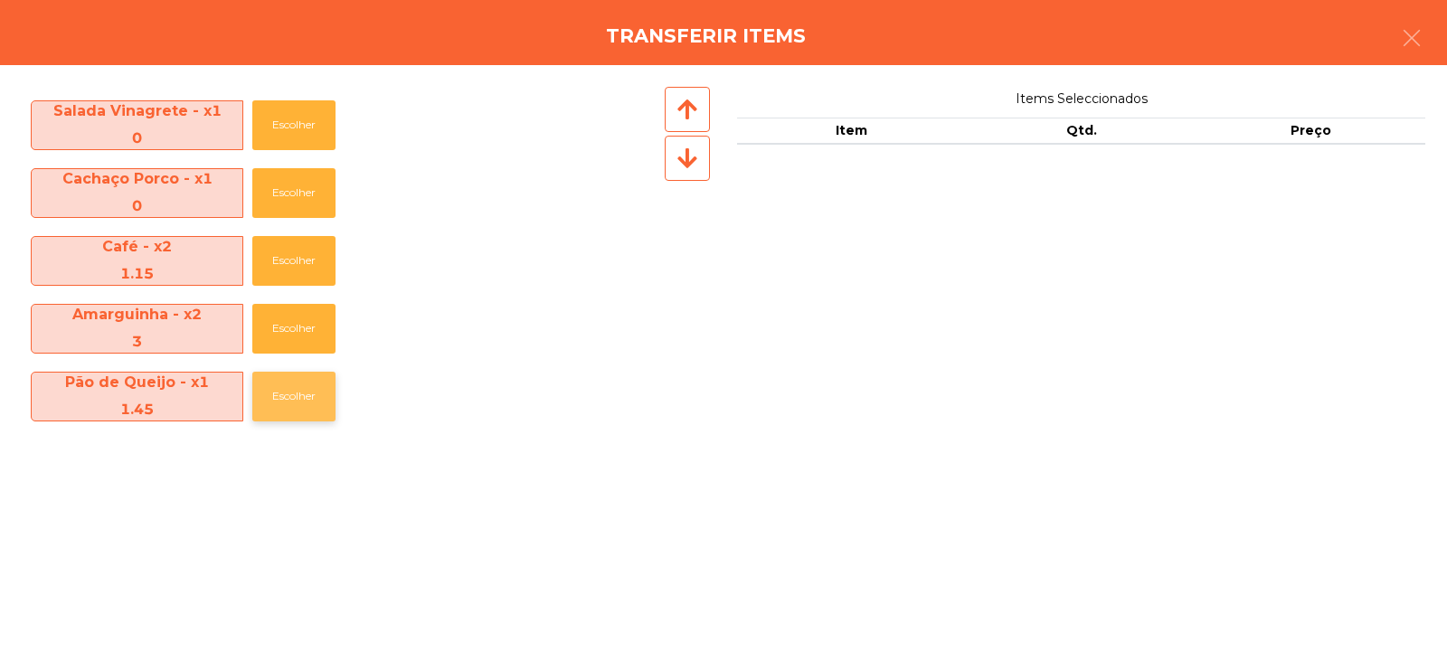
click at [307, 404] on button "Escolher" at bounding box center [293, 397] width 83 height 50
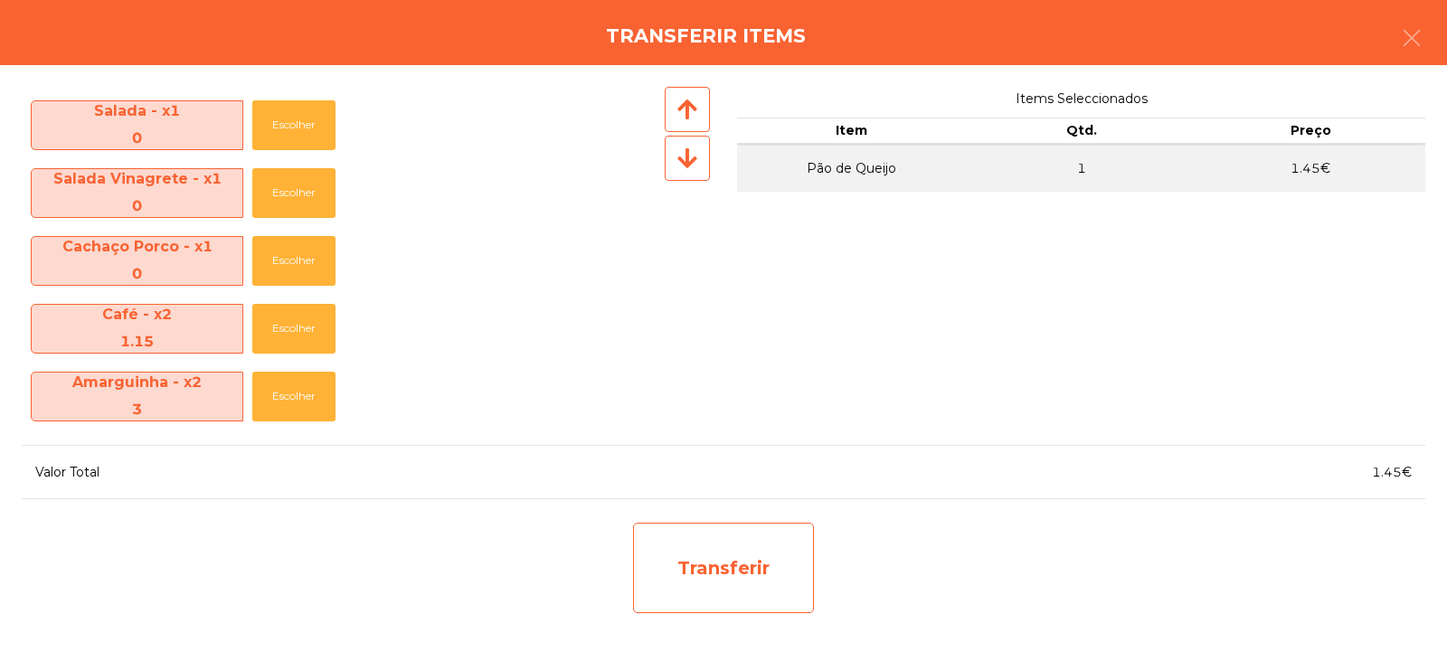
click at [764, 557] on div "Transferir" at bounding box center [723, 568] width 181 height 90
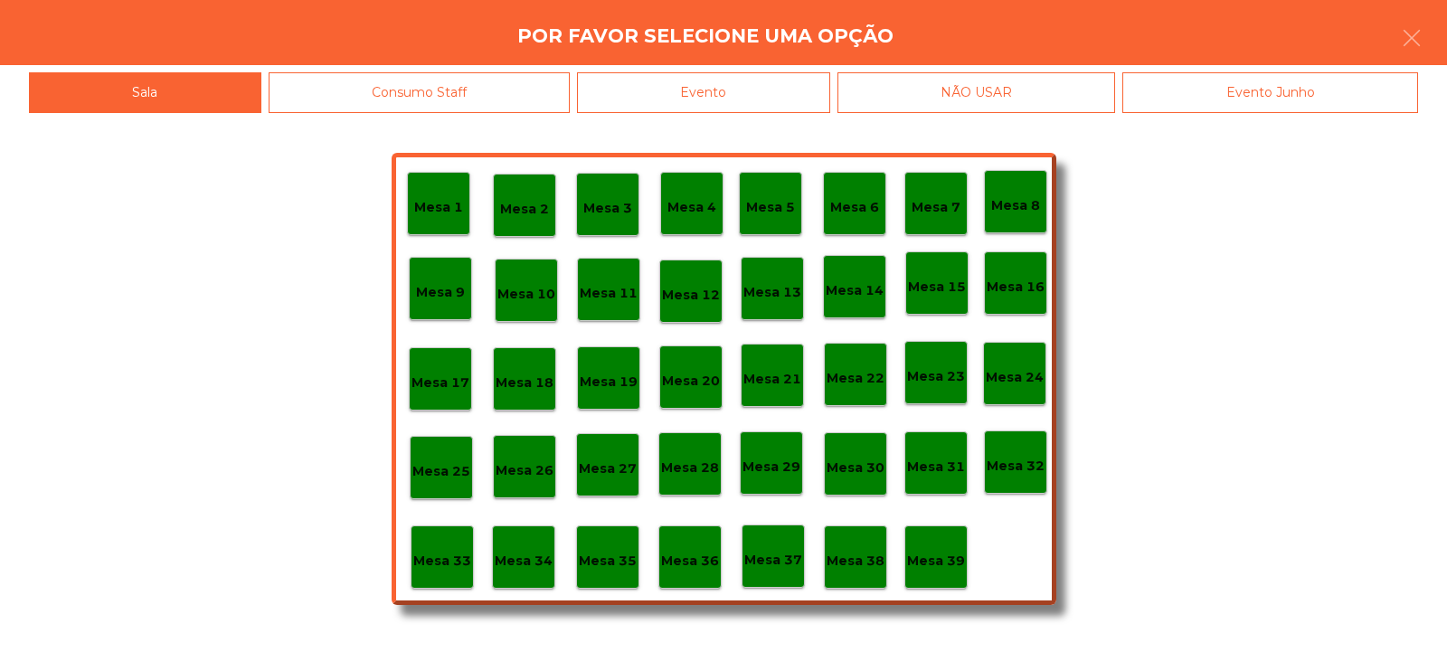
click at [535, 307] on div "Mesa 10" at bounding box center [526, 290] width 63 height 63
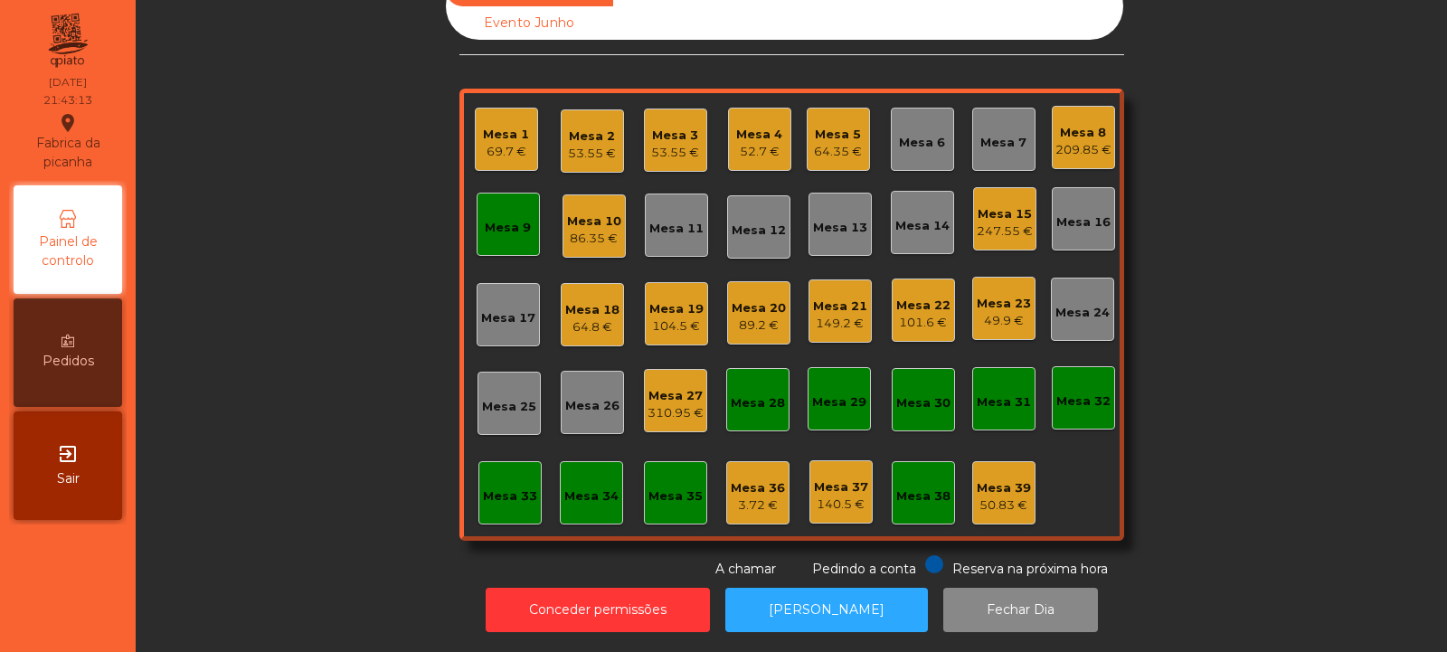
click at [741, 302] on div "Mesa 20" at bounding box center [759, 308] width 54 height 18
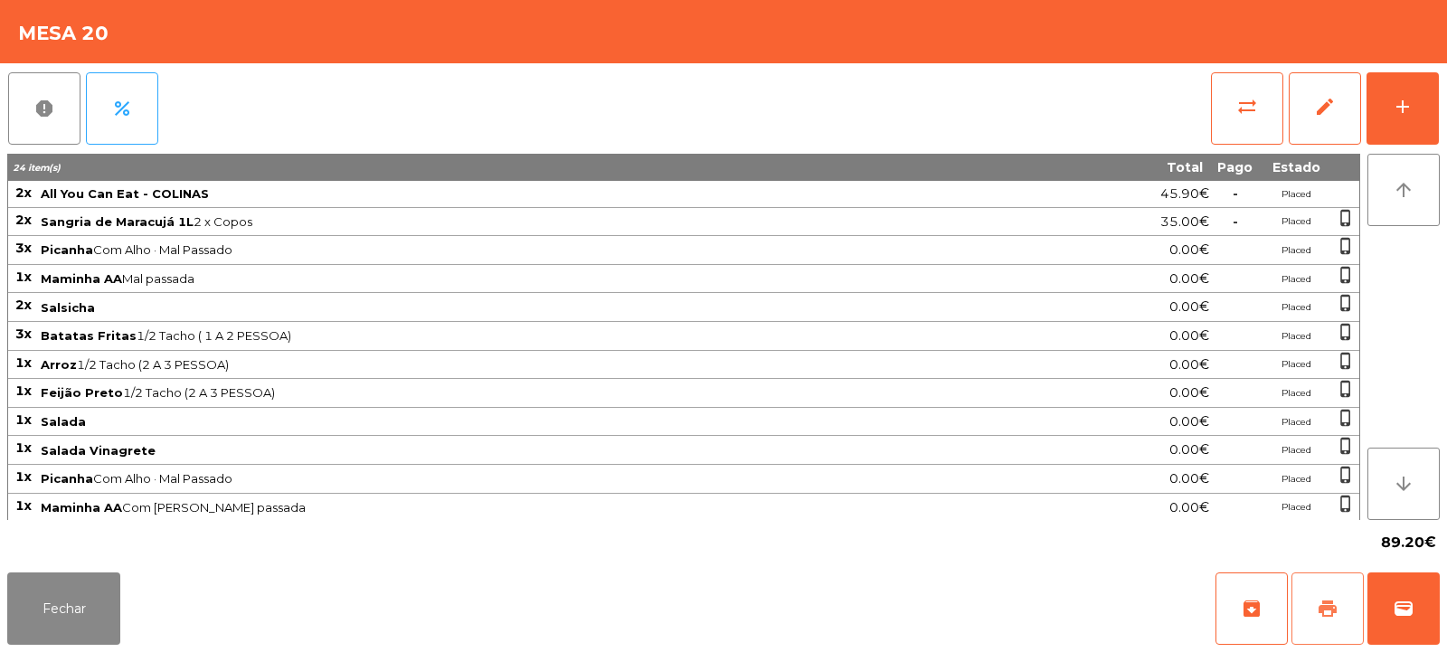
click at [1331, 611] on span "print" at bounding box center [1328, 609] width 22 height 22
click at [1326, 604] on span "print" at bounding box center [1328, 609] width 22 height 22
click at [1402, 592] on button "wallet" at bounding box center [1404, 609] width 72 height 72
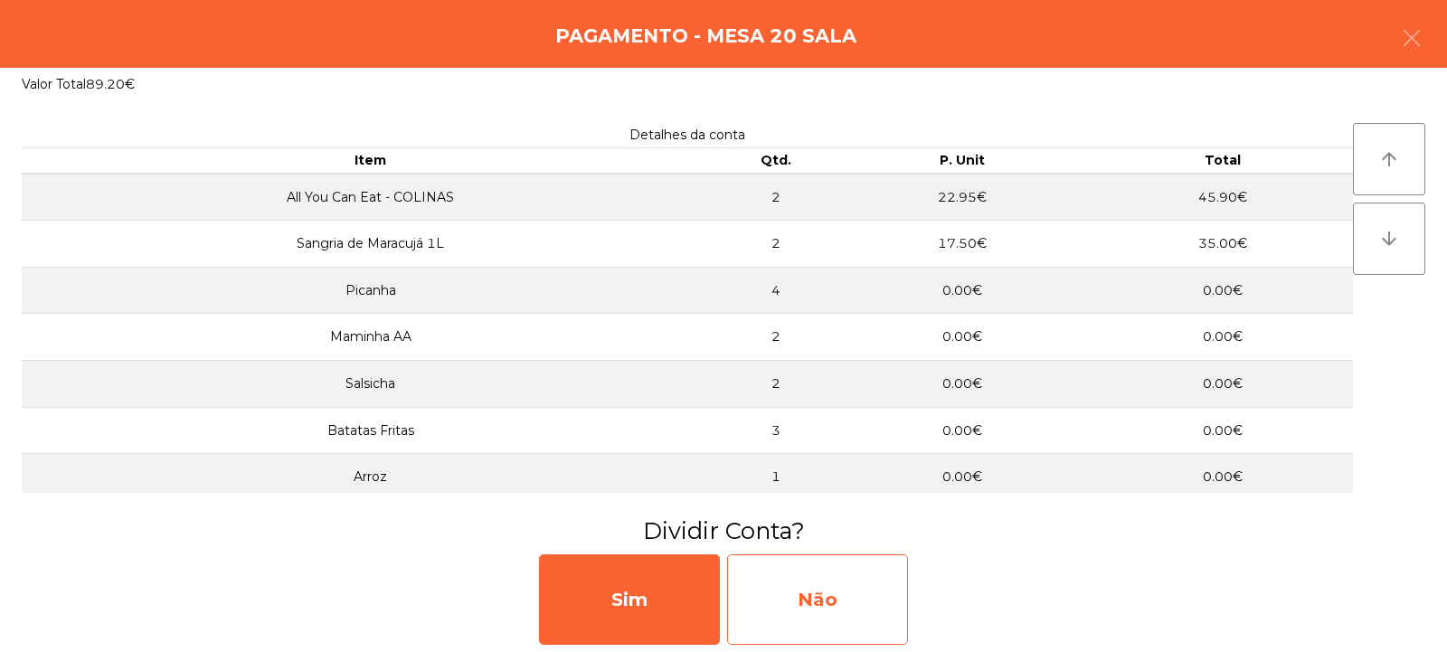
click at [830, 587] on div "Não" at bounding box center [817, 599] width 181 height 90
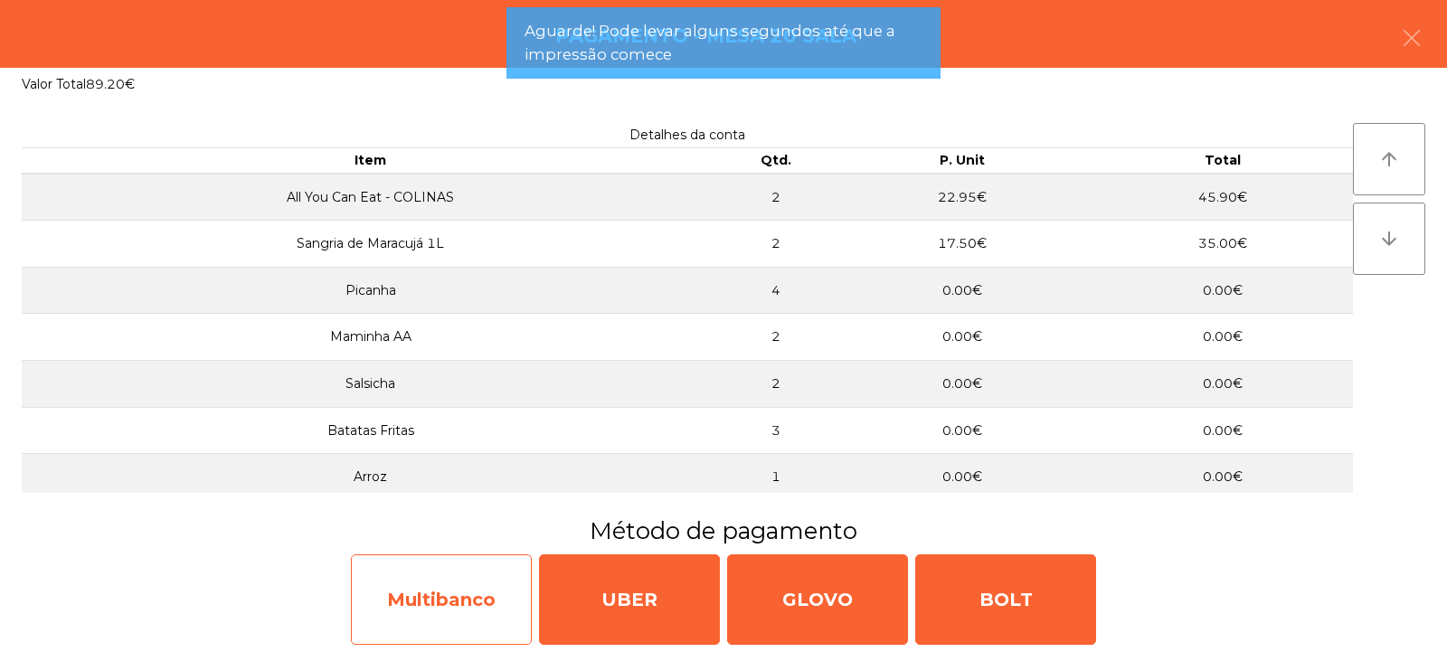
click at [478, 590] on div "Multibanco" at bounding box center [441, 599] width 181 height 90
select select "**"
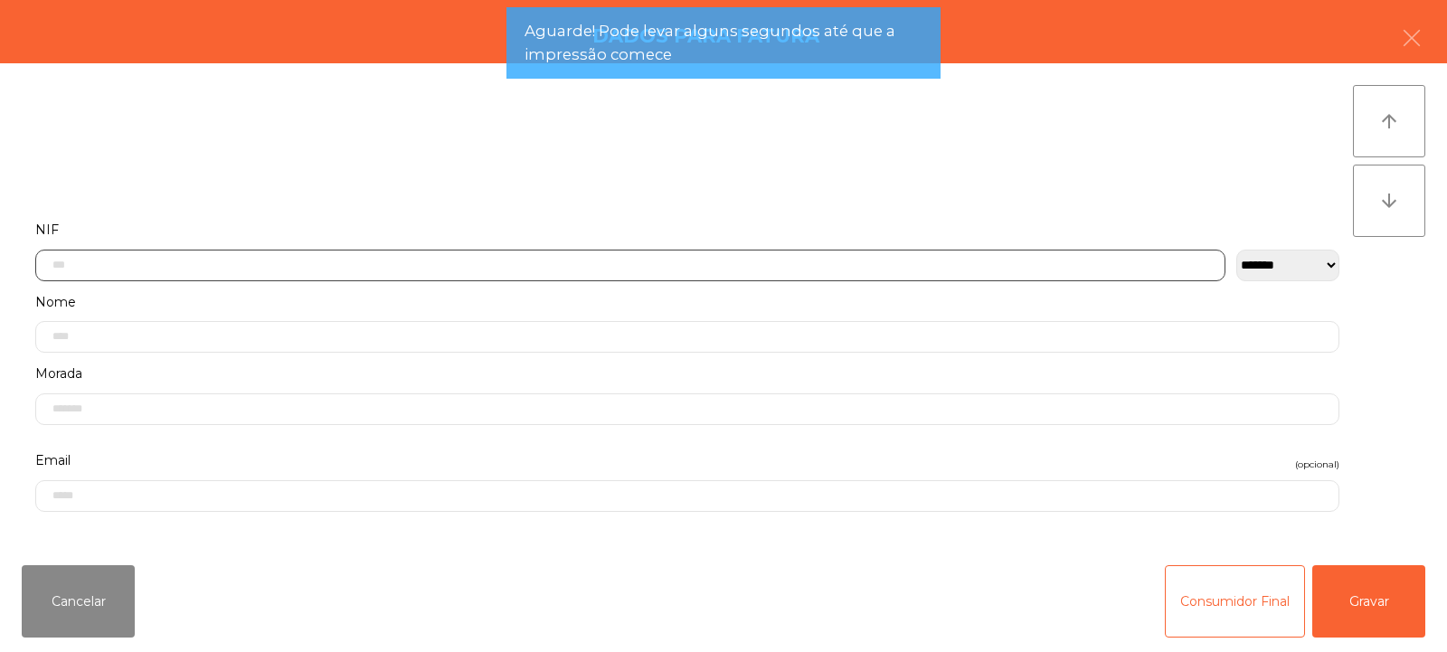
click at [408, 263] on input "text" at bounding box center [630, 266] width 1190 height 32
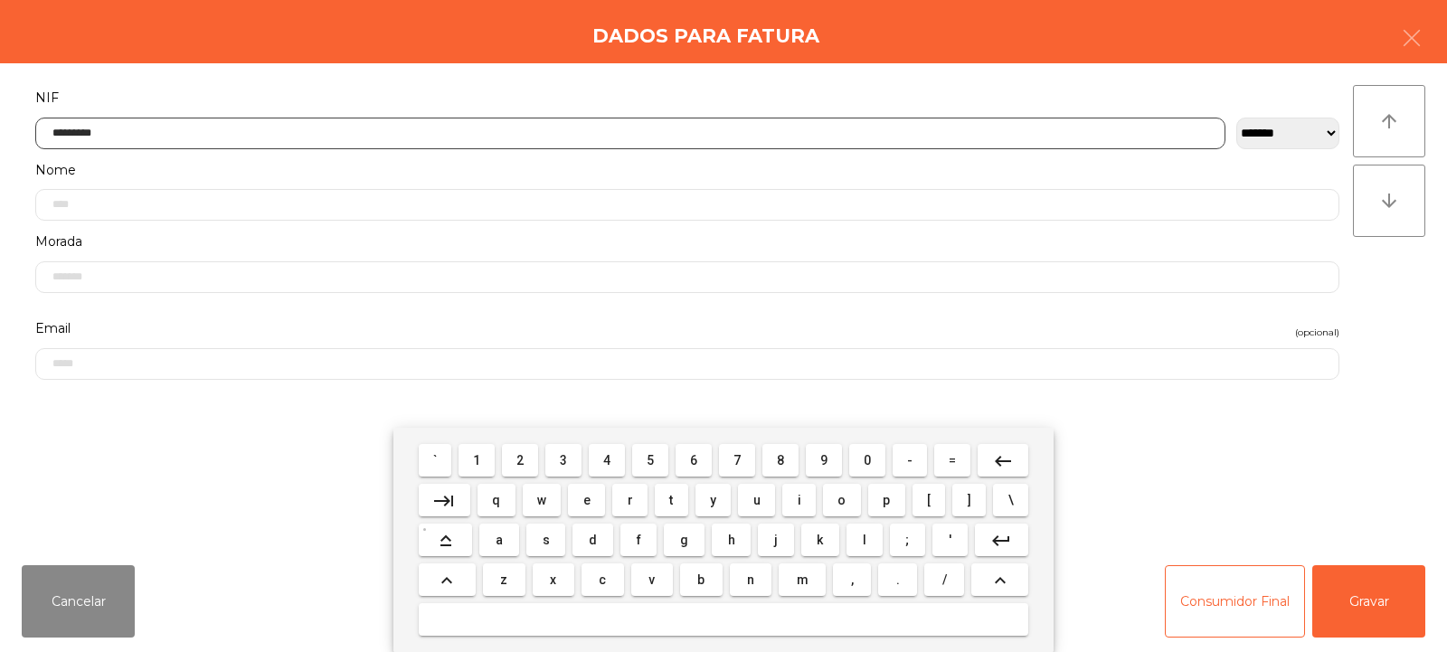
type input "*********"
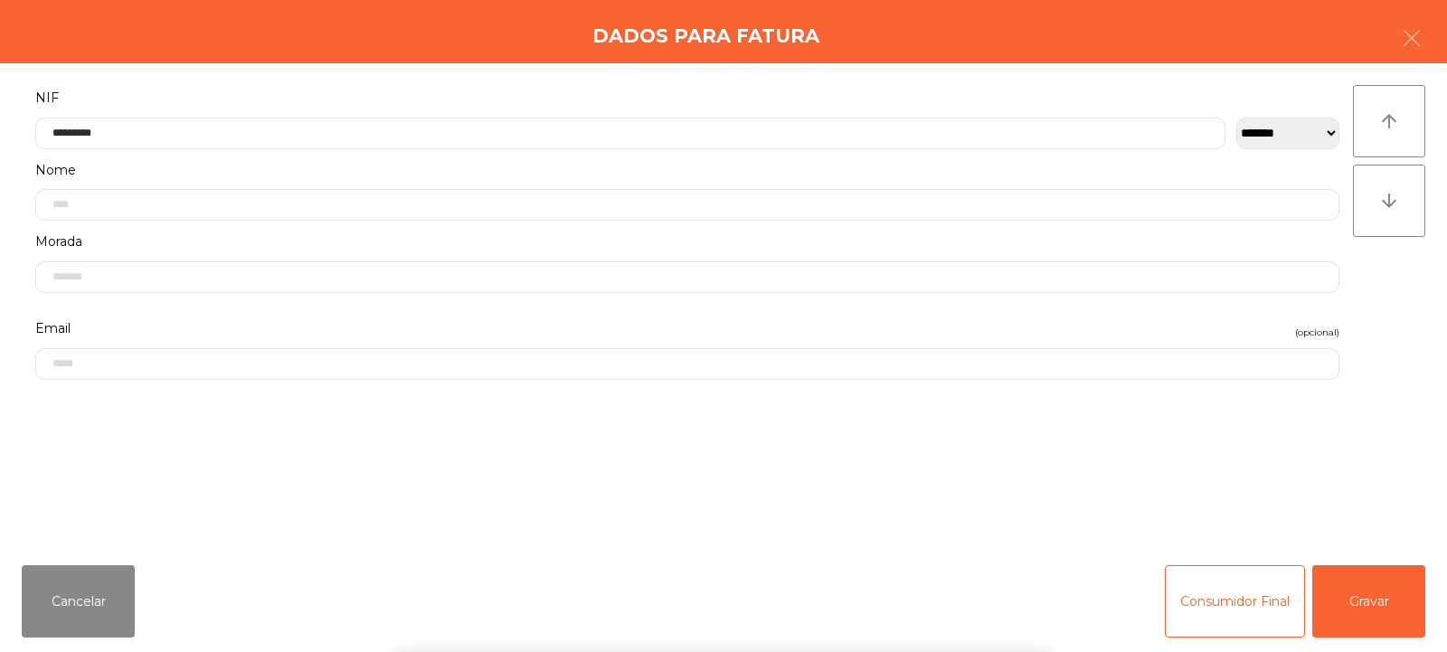
click at [1382, 594] on div "` 1 2 3 4 5 6 7 8 9 0 - = keyboard_backspace keyboard_tab q w e r t y u i o p […" at bounding box center [723, 540] width 1447 height 224
click at [1384, 579] on div "` 1 2 3 4 5 6 7 8 9 0 - = keyboard_backspace keyboard_tab q w e r t y u i o p […" at bounding box center [723, 540] width 1447 height 224
click at [1321, 615] on button "Gravar" at bounding box center [1368, 601] width 113 height 72
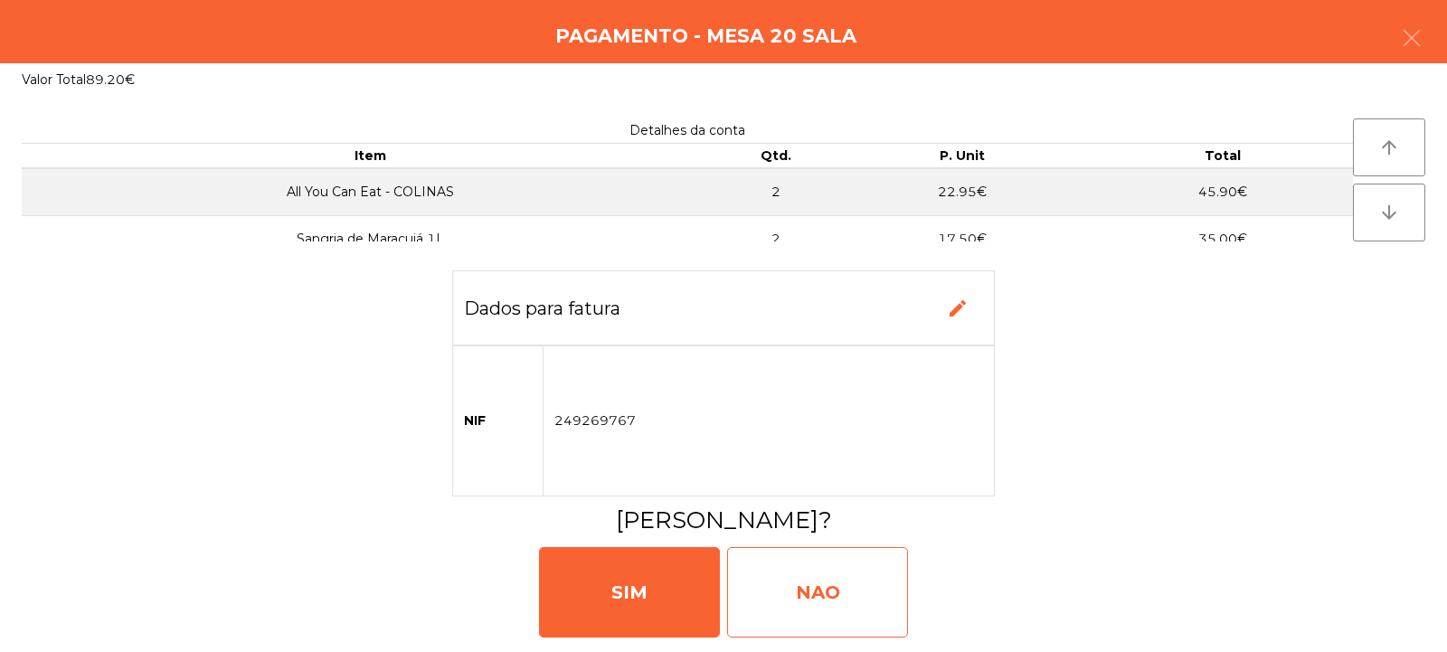
click at [825, 600] on div "NAO" at bounding box center [817, 592] width 181 height 90
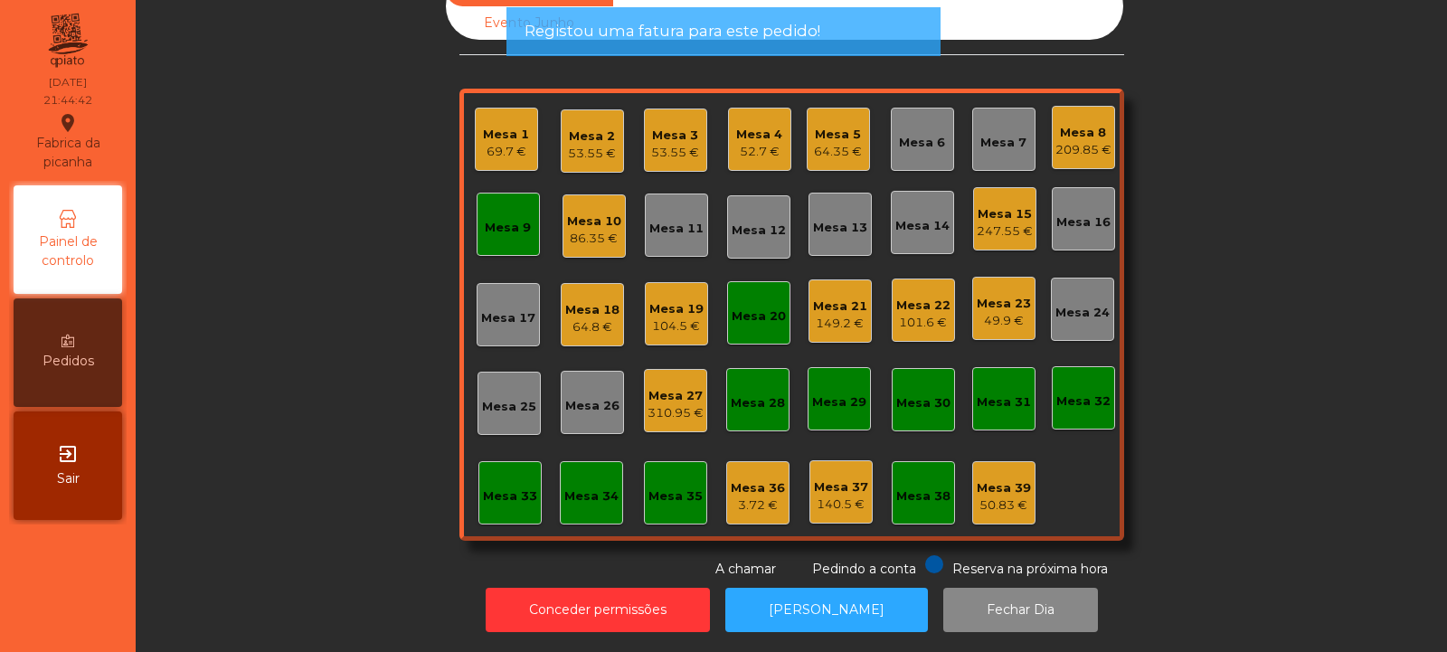
click at [1009, 223] on div "247.55 €" at bounding box center [1005, 232] width 56 height 18
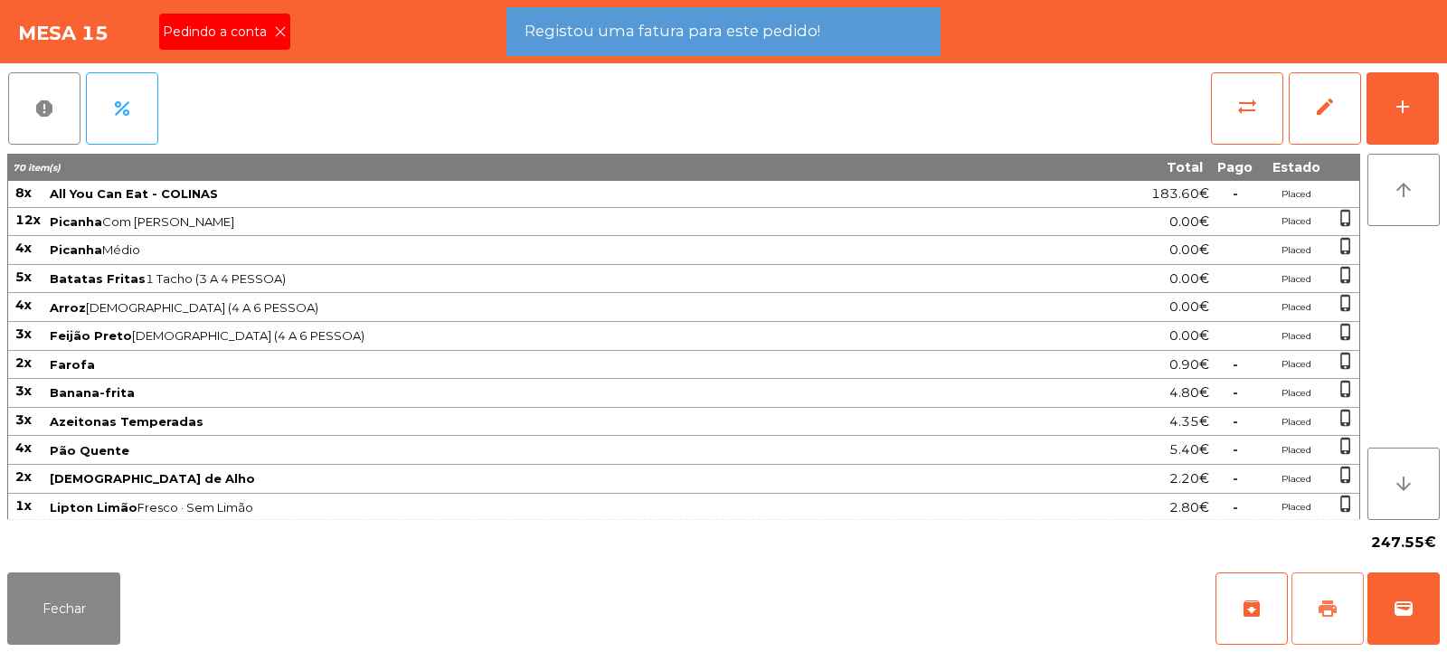
click at [1331, 609] on span "print" at bounding box center [1328, 609] width 22 height 22
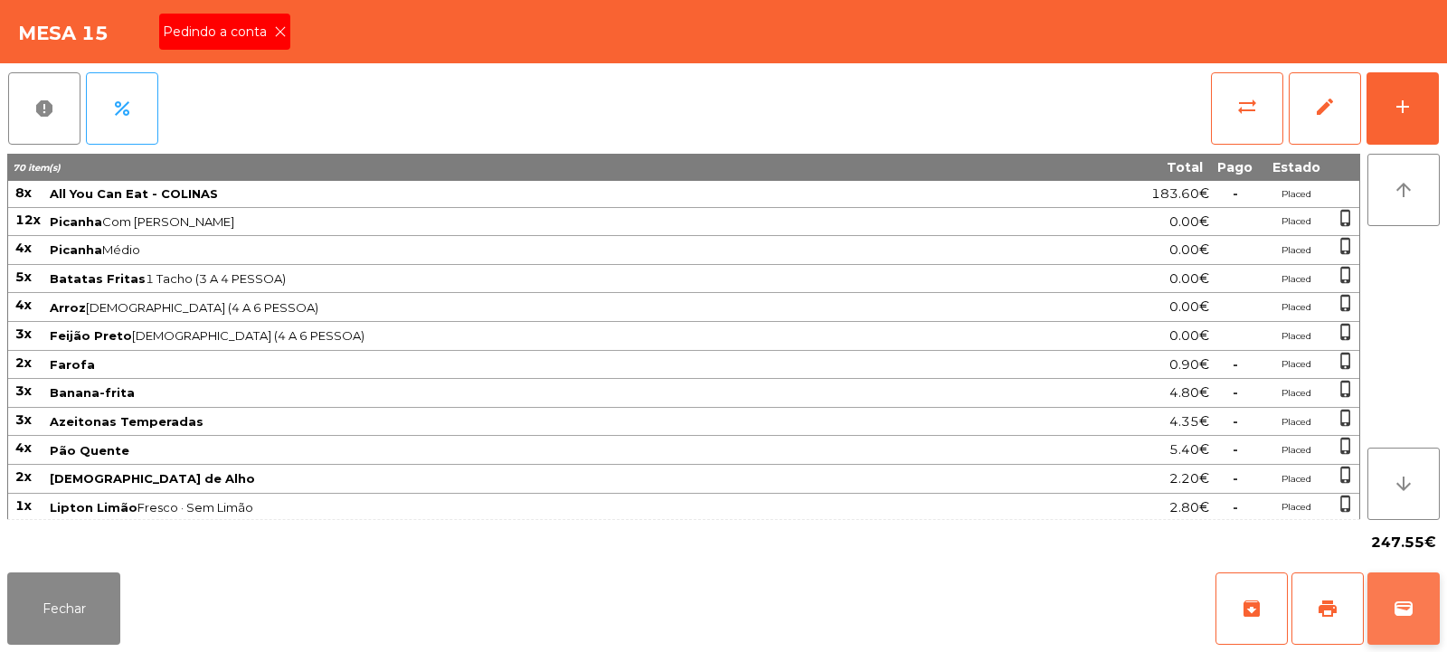
click at [1410, 622] on button "wallet" at bounding box center [1404, 609] width 72 height 72
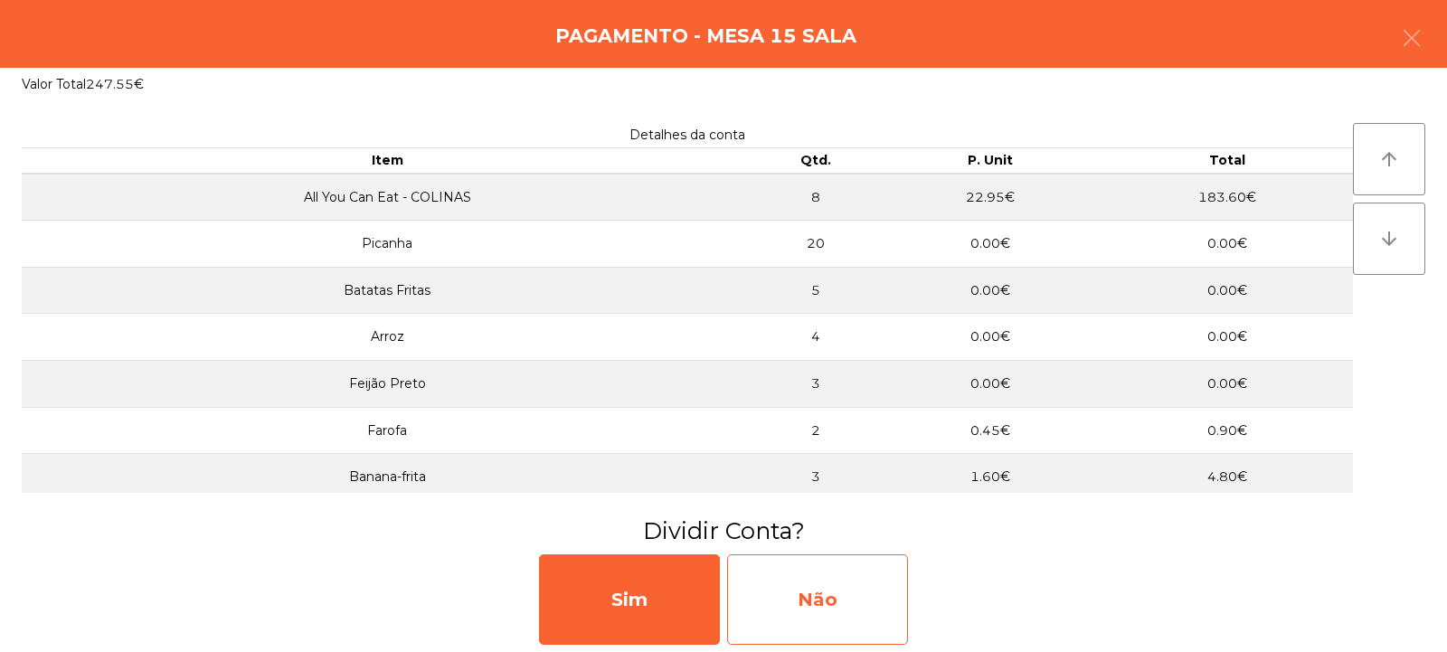
click at [869, 585] on div "Não" at bounding box center [817, 599] width 181 height 90
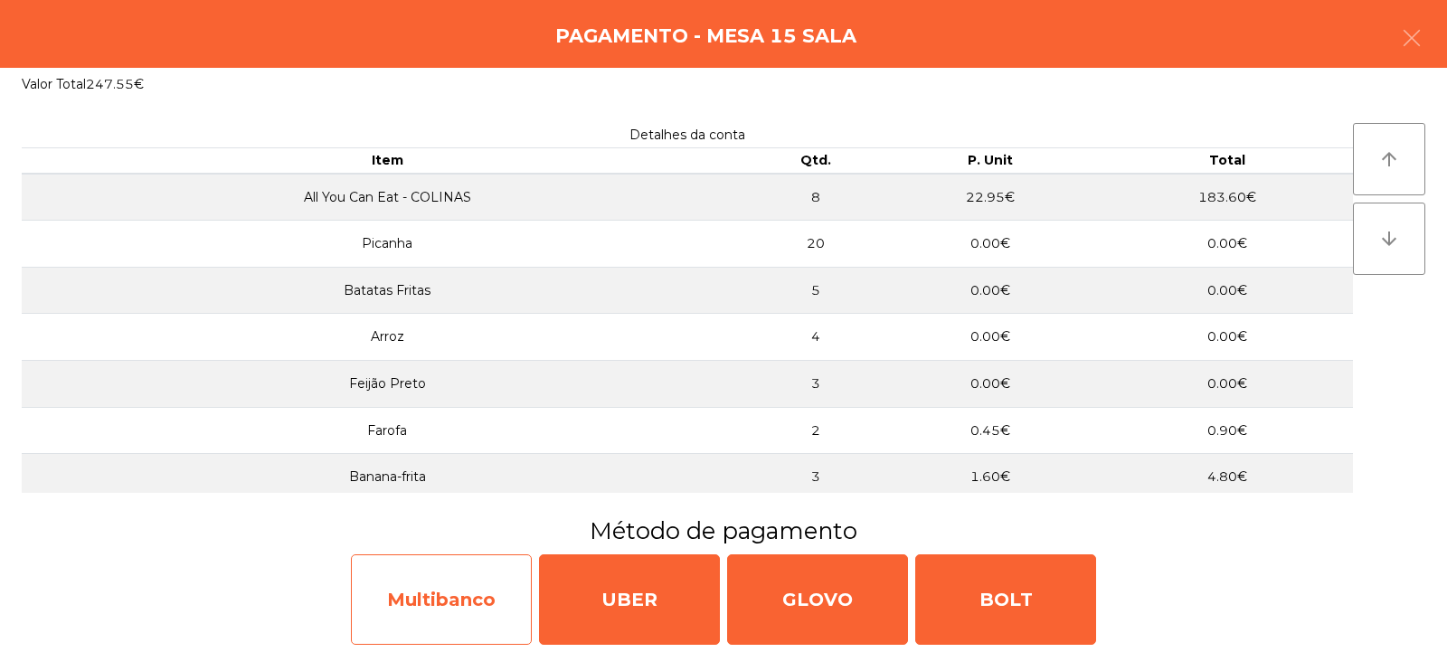
click at [401, 591] on div "Multibanco" at bounding box center [441, 599] width 181 height 90
select select "**"
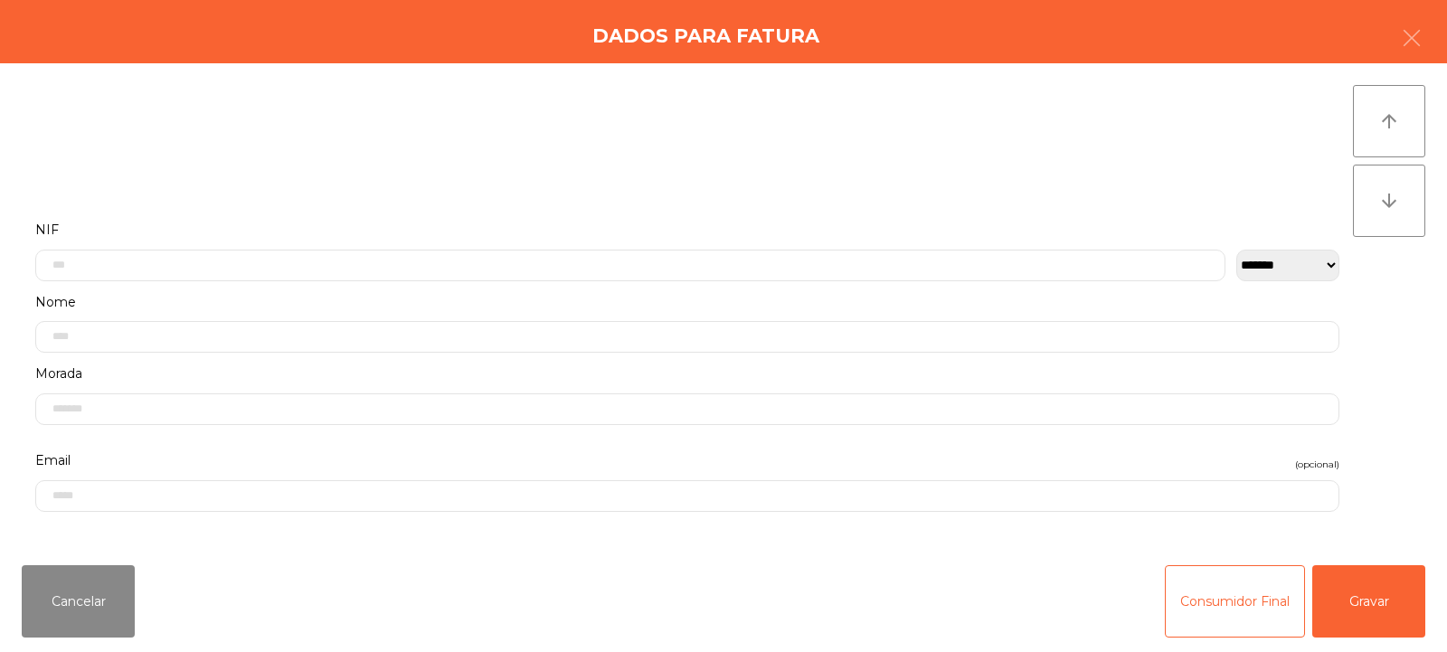
click at [395, 227] on label "NIF" at bounding box center [687, 230] width 1304 height 24
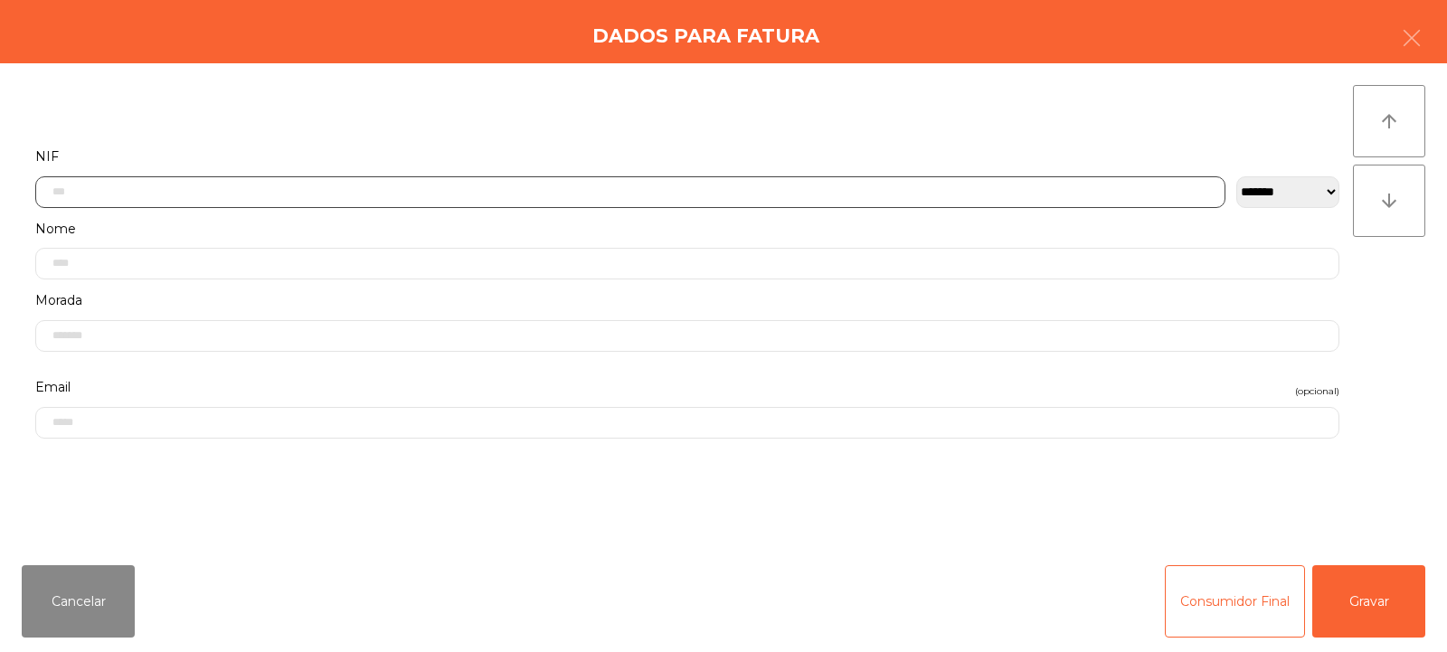
click at [397, 194] on input "text" at bounding box center [630, 192] width 1190 height 32
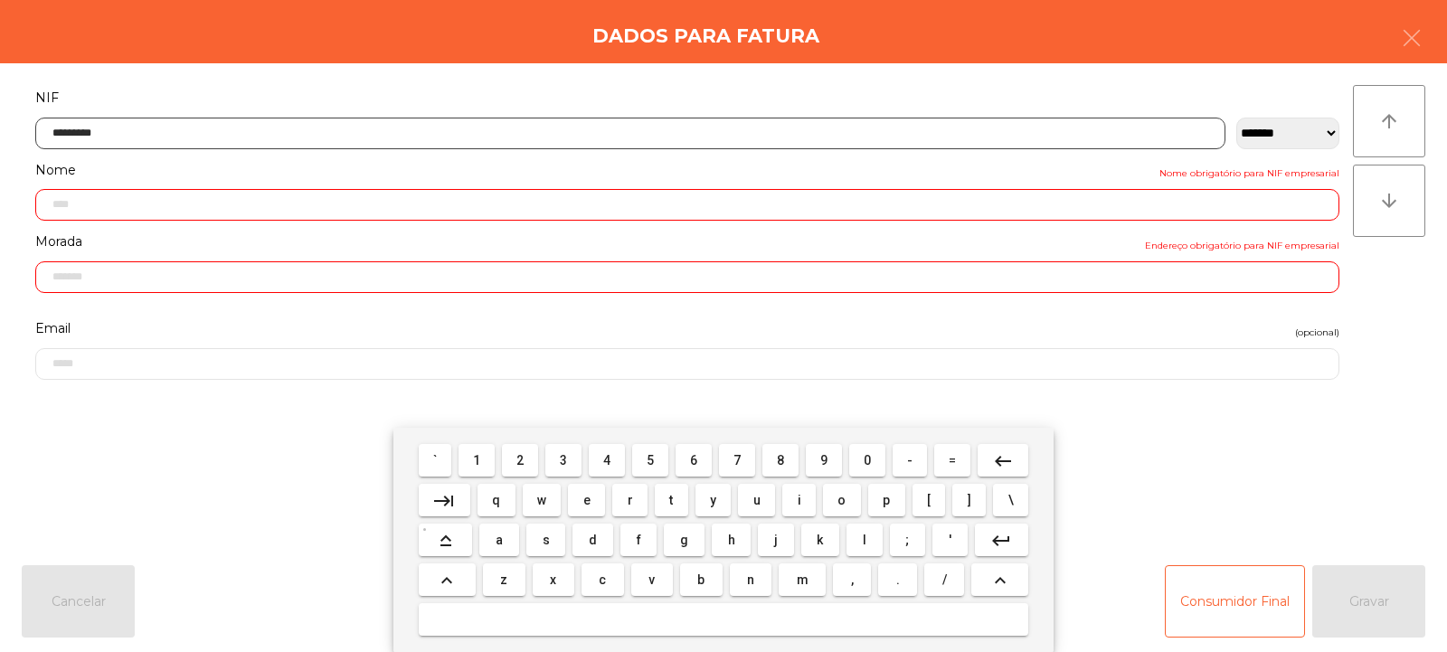
type input "*********"
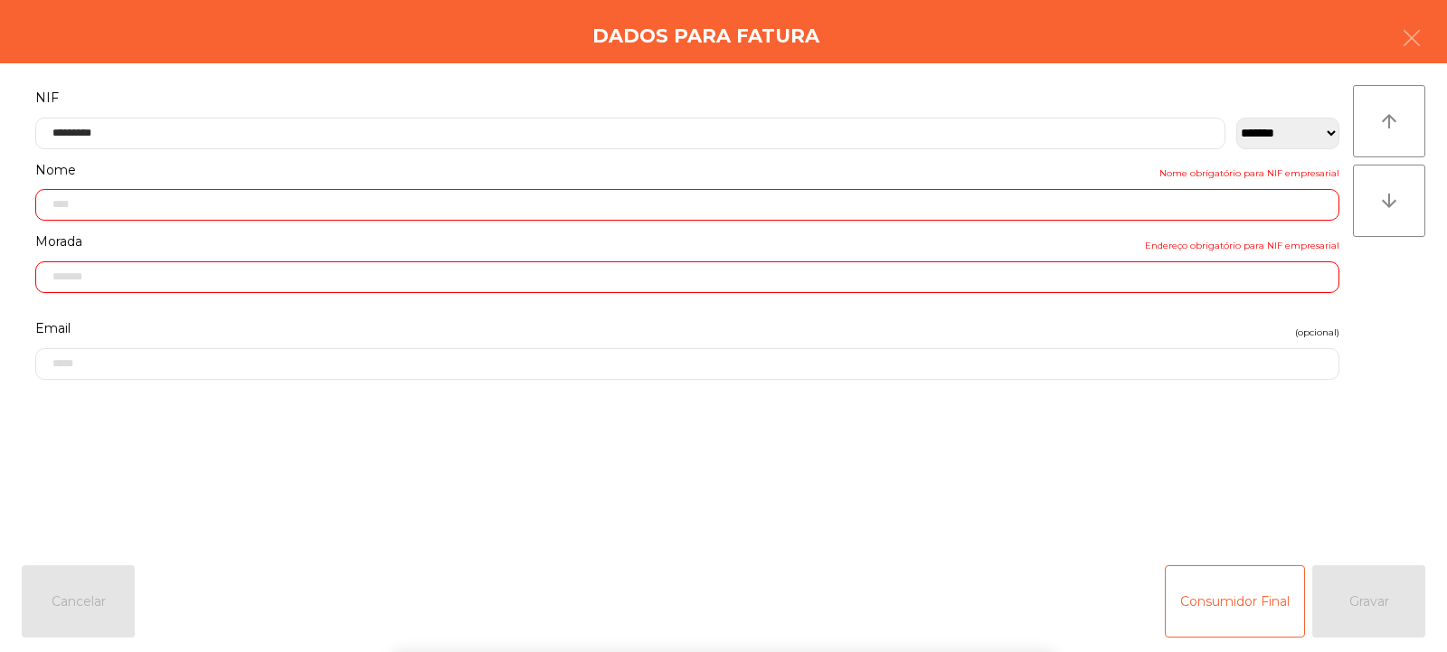
click at [1384, 582] on div "` 1 2 3 4 5 6 7 8 9 0 - = keyboard_backspace keyboard_tab q w e r t y u i o p […" at bounding box center [723, 540] width 1447 height 224
type input "**********"
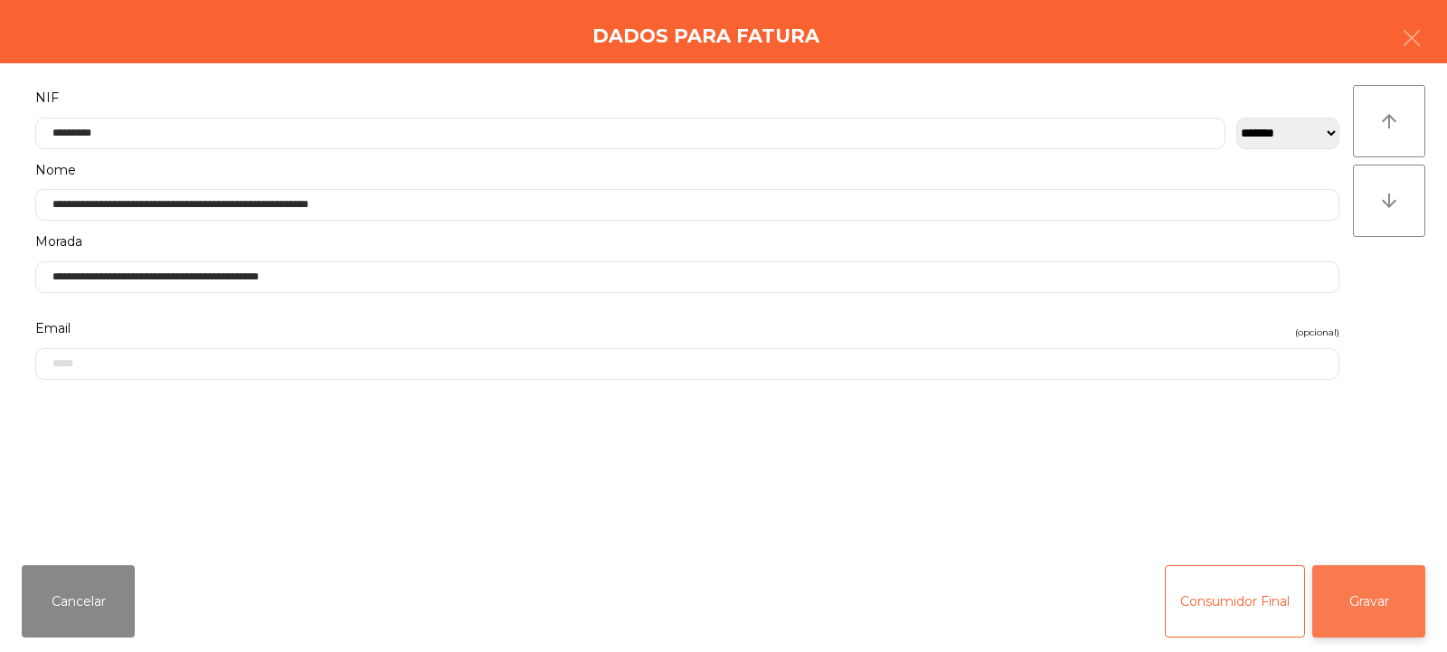
click at [1396, 589] on button "Gravar" at bounding box center [1368, 601] width 113 height 72
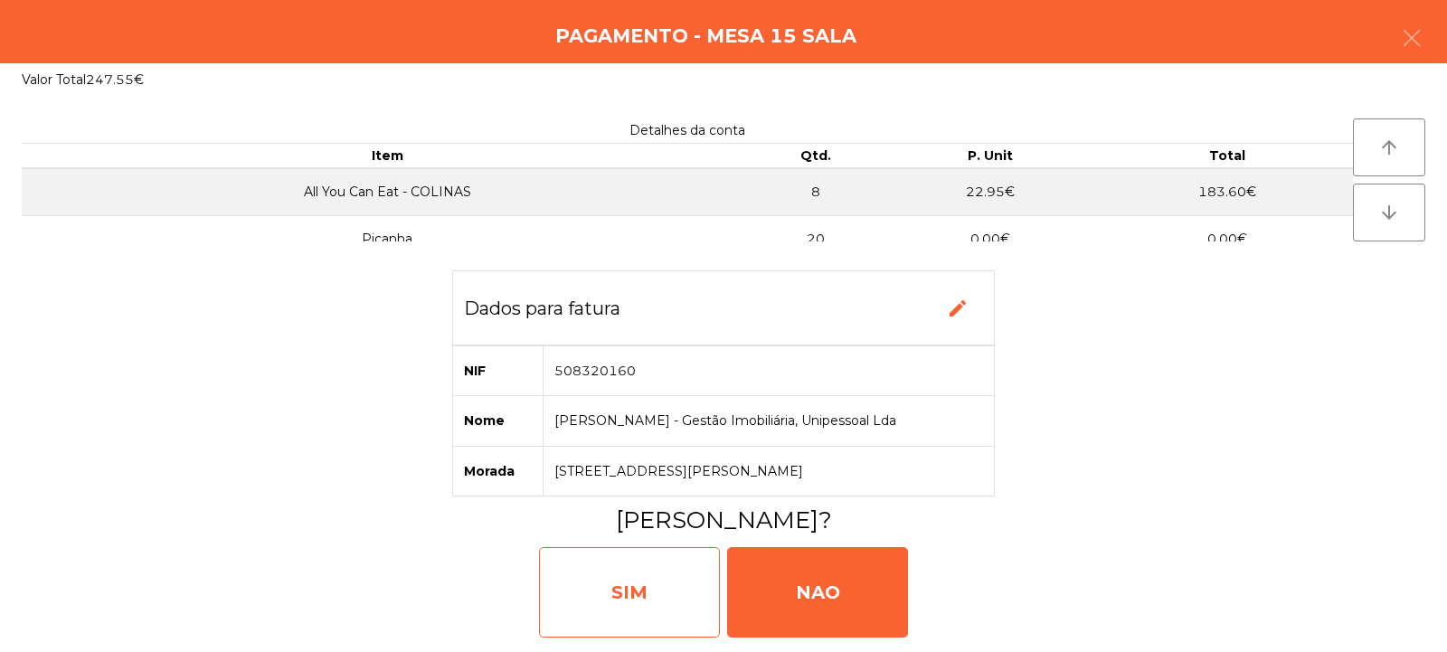
click at [671, 586] on div "SIM" at bounding box center [629, 592] width 181 height 90
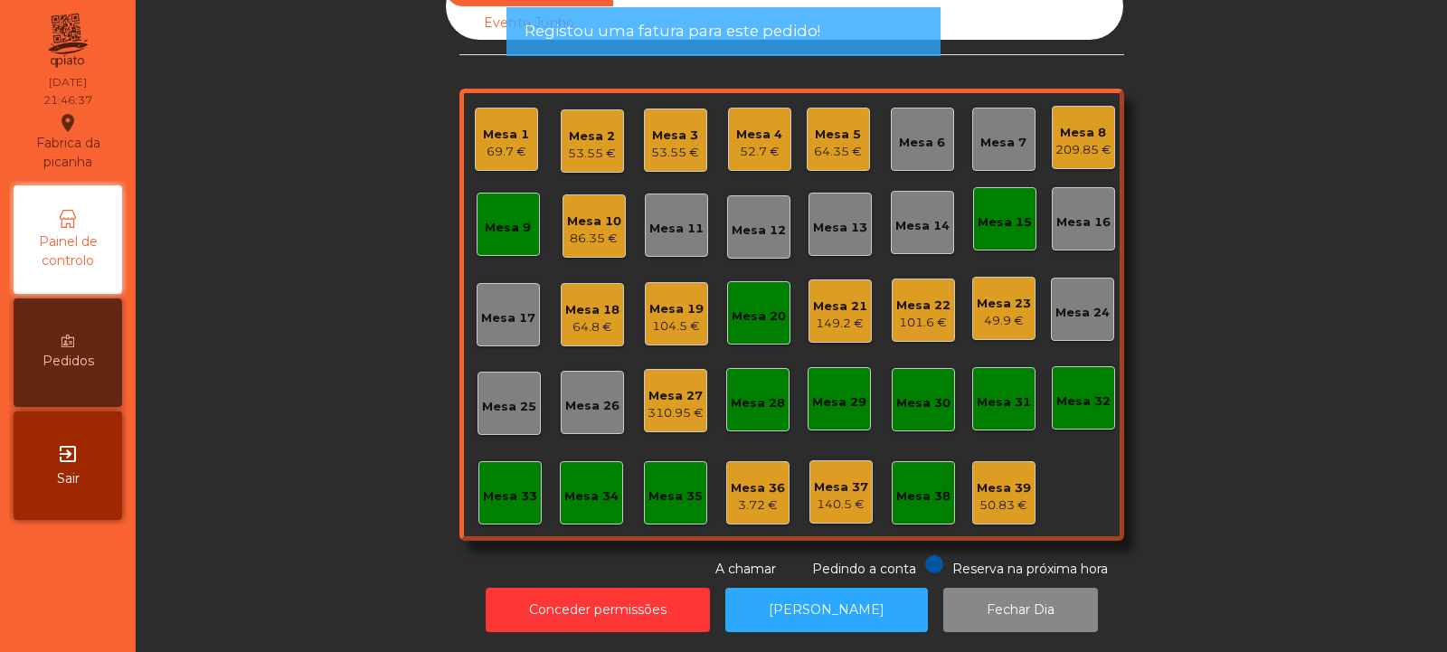
click at [911, 314] on div "101.6 €" at bounding box center [923, 323] width 54 height 18
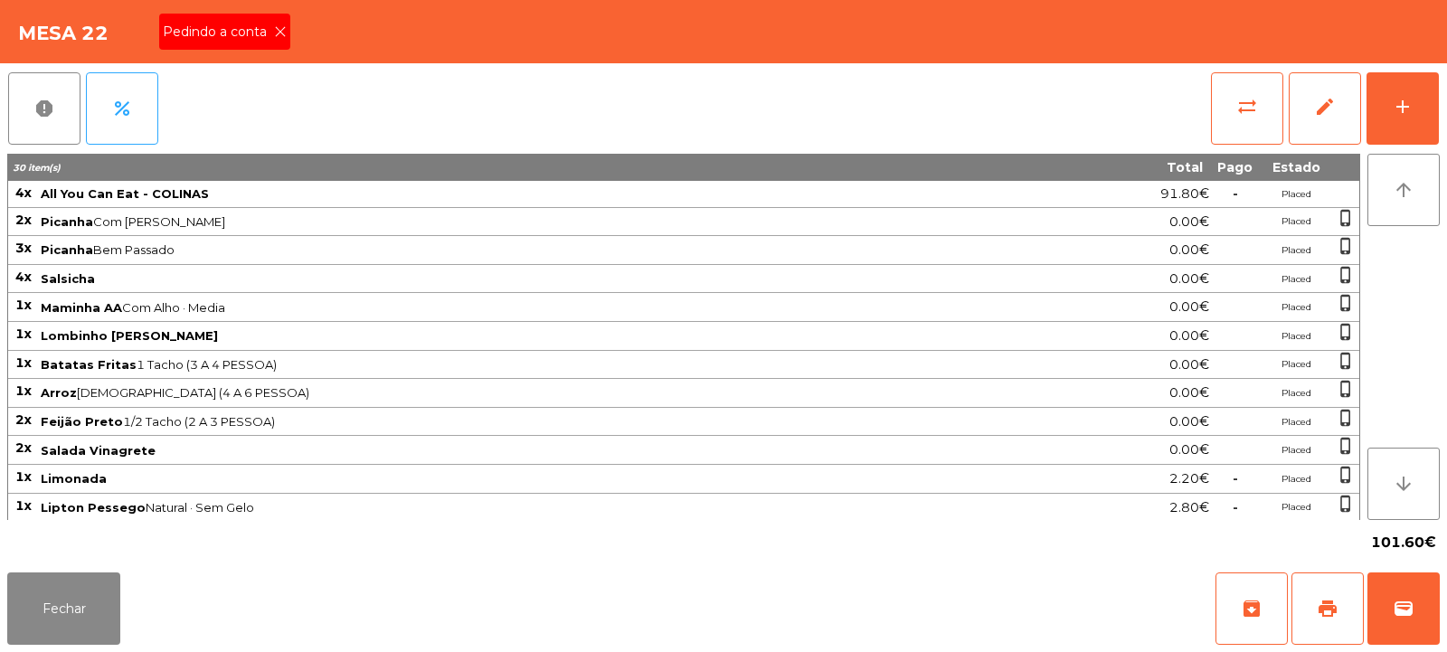
click at [257, 33] on span "Pedindo a conta" at bounding box center [218, 32] width 111 height 19
click at [1308, 627] on button "print" at bounding box center [1328, 609] width 72 height 72
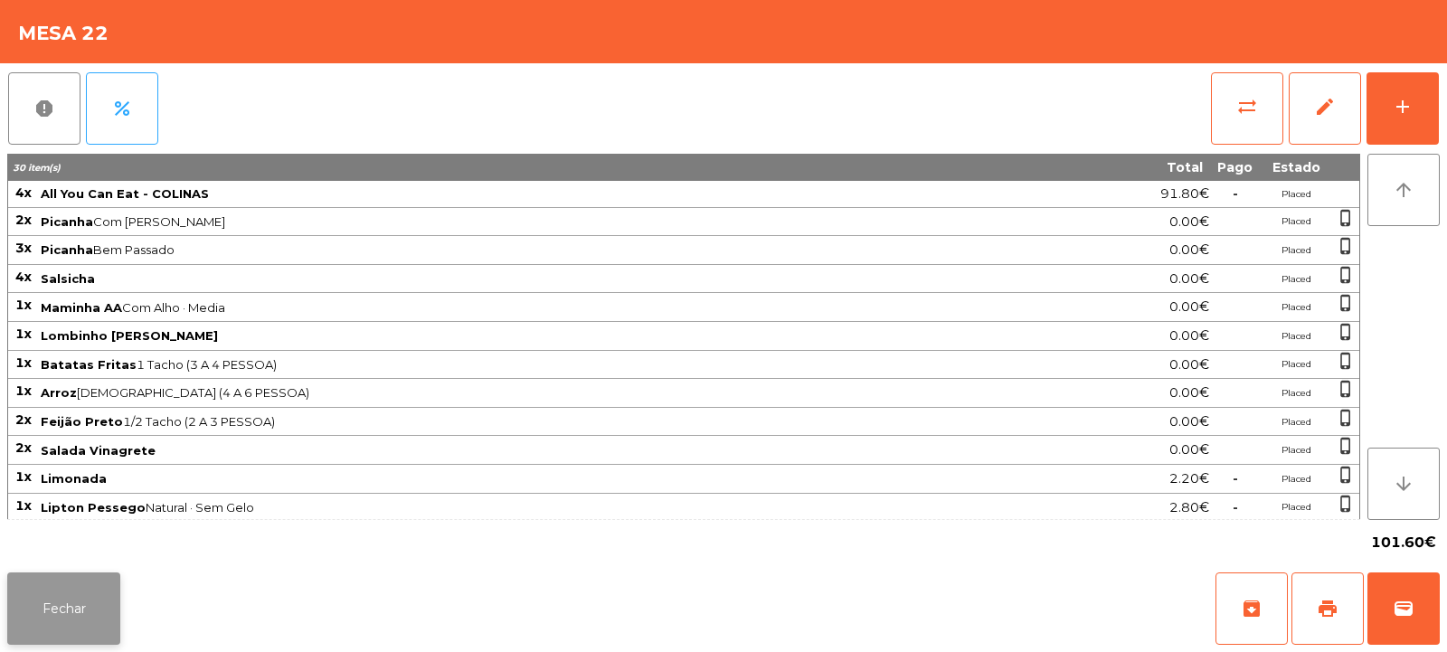
click at [55, 593] on button "Fechar" at bounding box center [63, 609] width 113 height 72
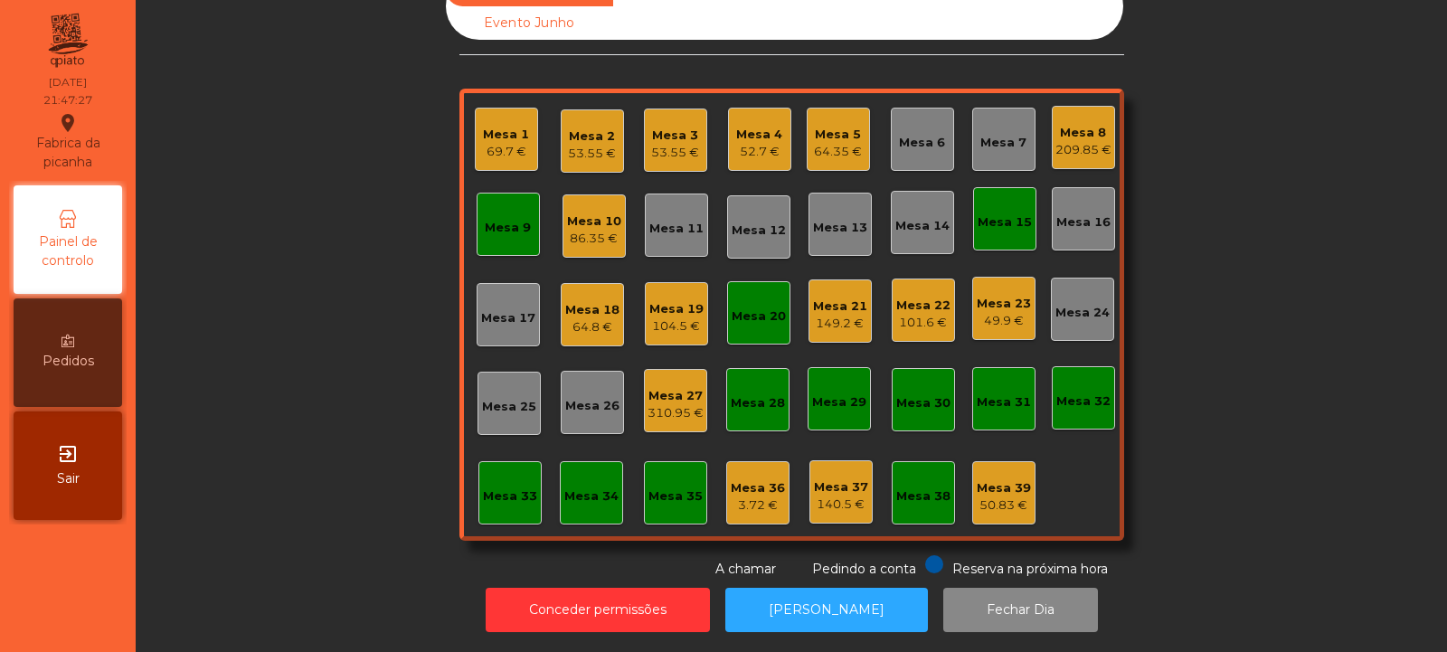
click at [1076, 150] on div "Mesa 8 209.85 €" at bounding box center [1083, 137] width 63 height 63
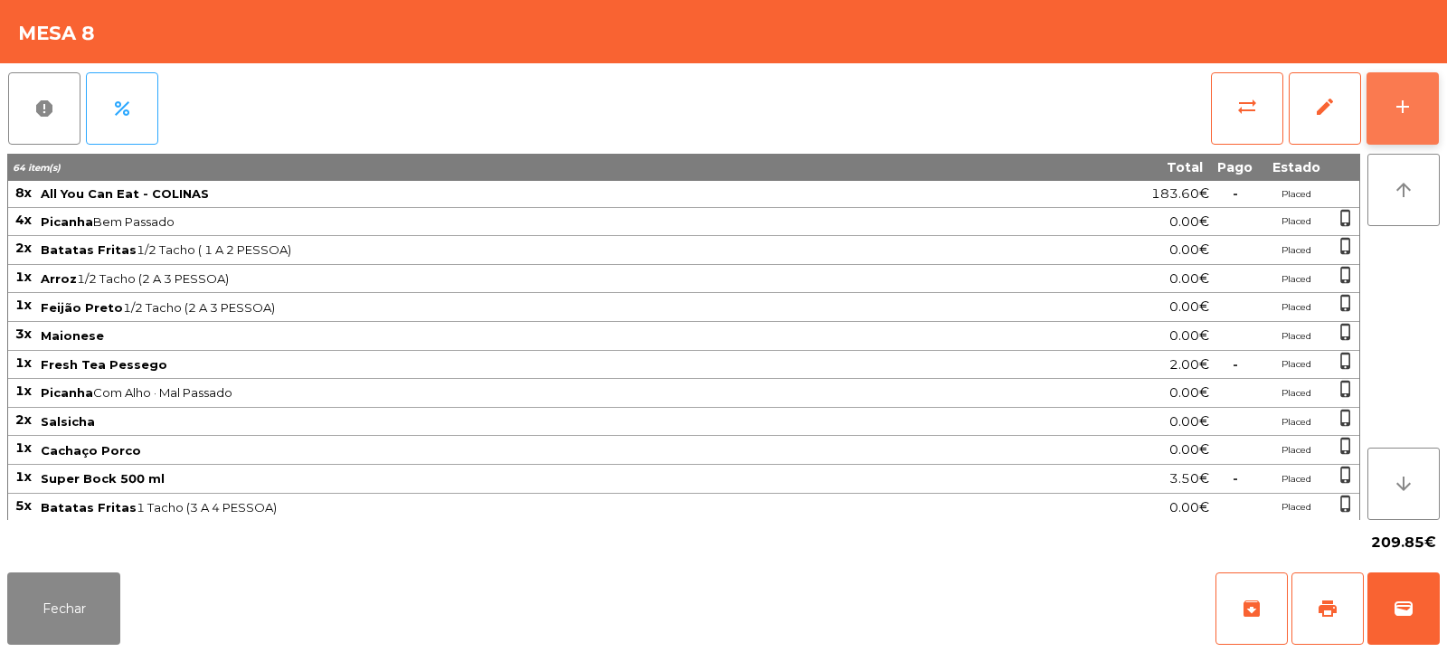
click at [1418, 119] on button "add" at bounding box center [1403, 108] width 72 height 72
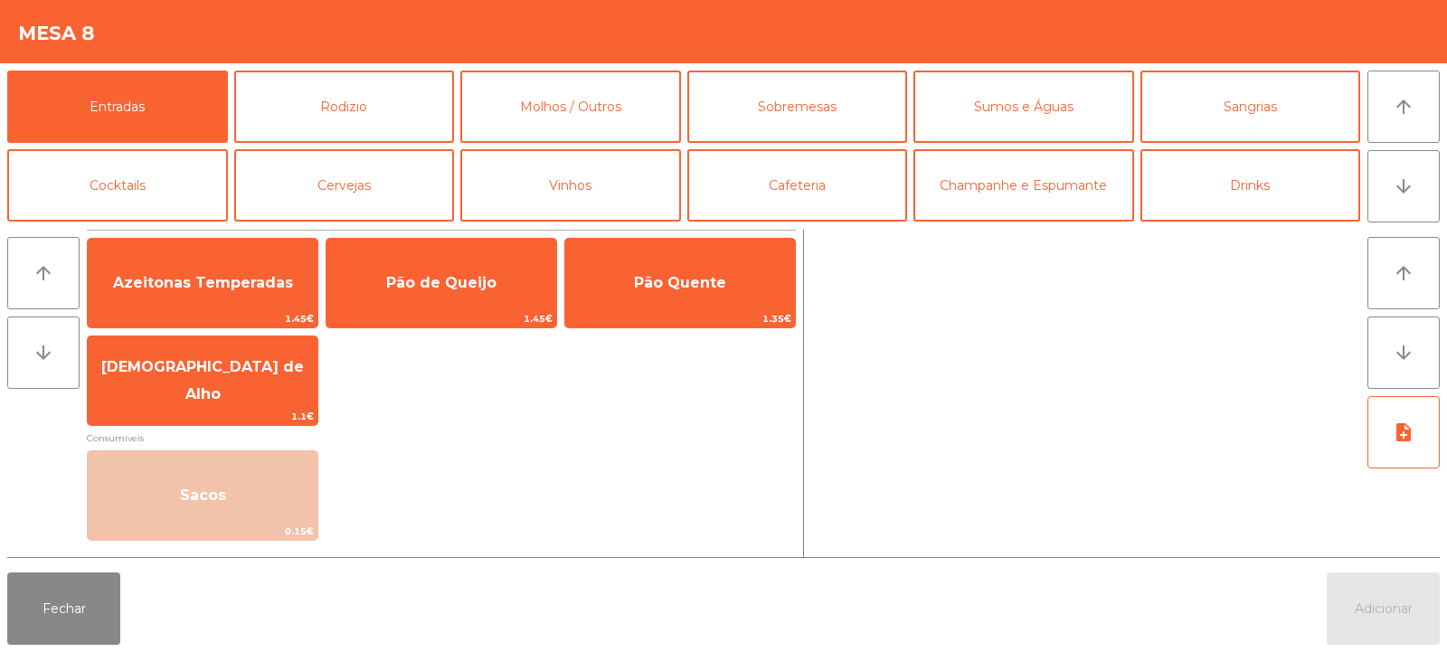
scroll to position [0, 0]
click at [971, 121] on button "Sumos e Águas" at bounding box center [1024, 107] width 221 height 72
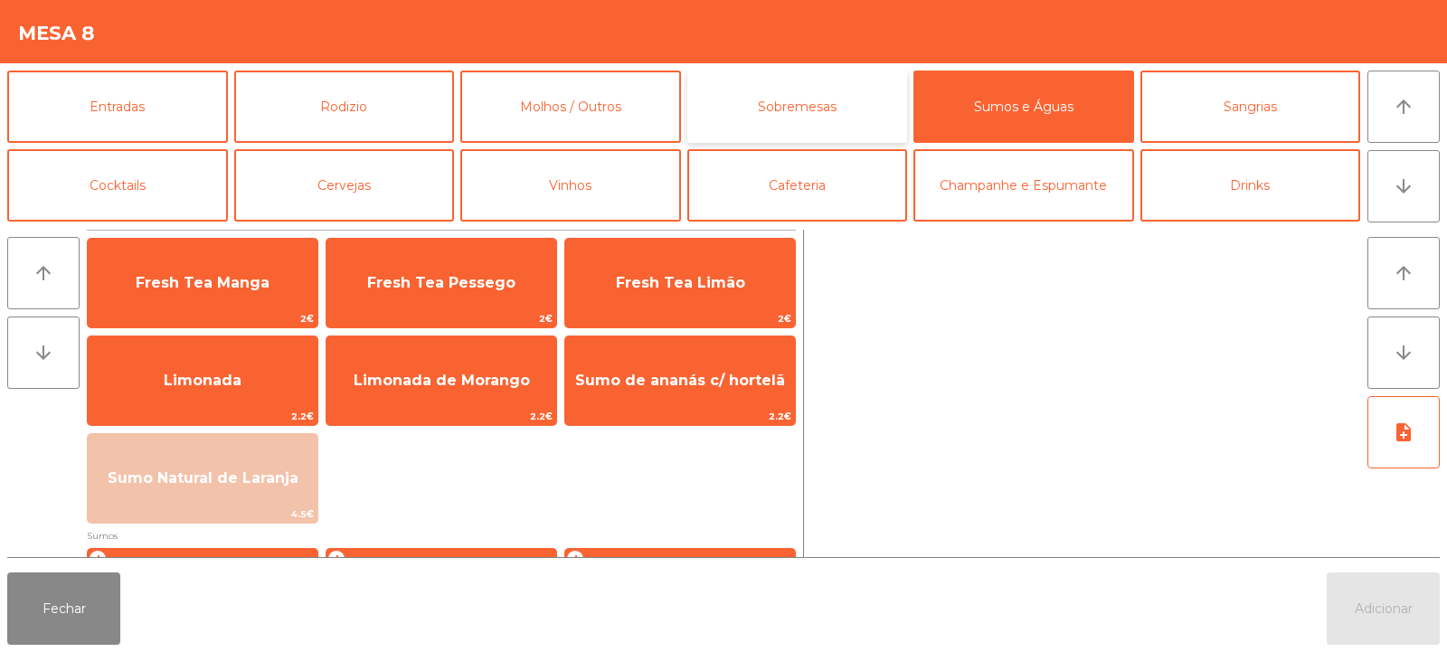
click at [807, 120] on button "Sobremesas" at bounding box center [797, 107] width 221 height 72
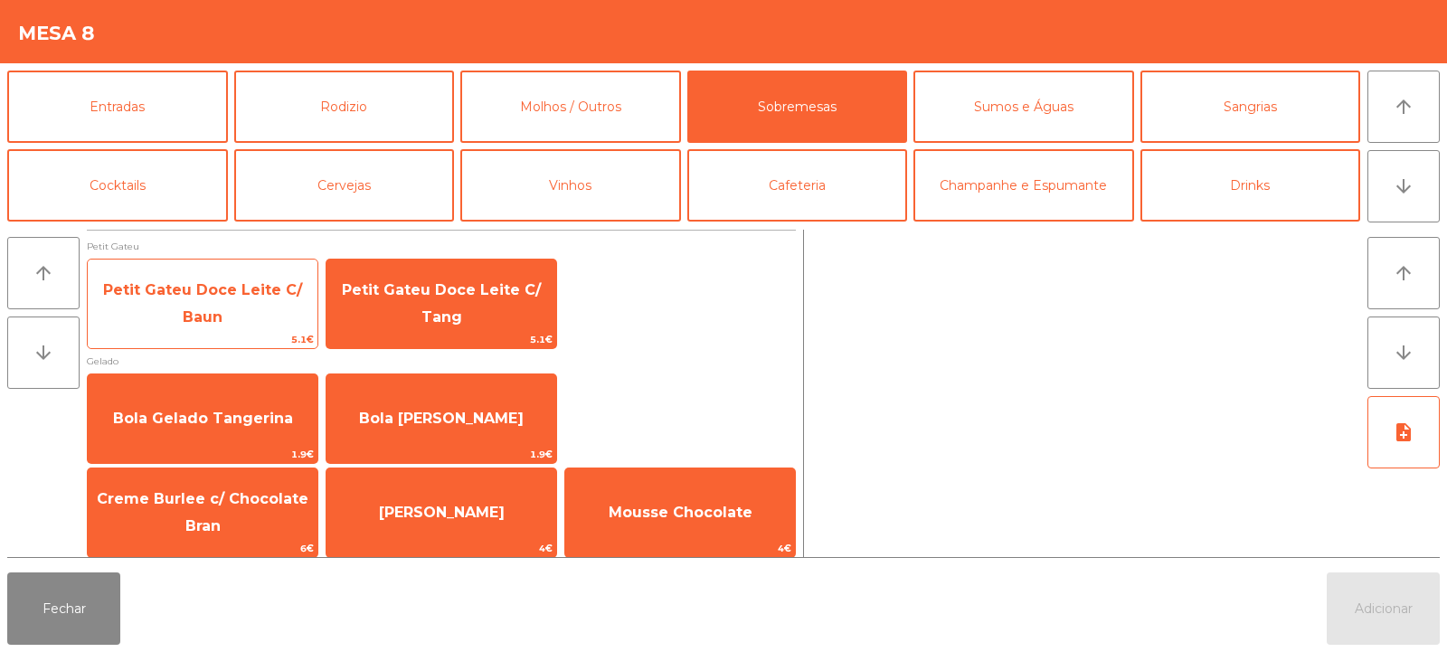
click at [214, 331] on span "5.1€" at bounding box center [203, 339] width 230 height 17
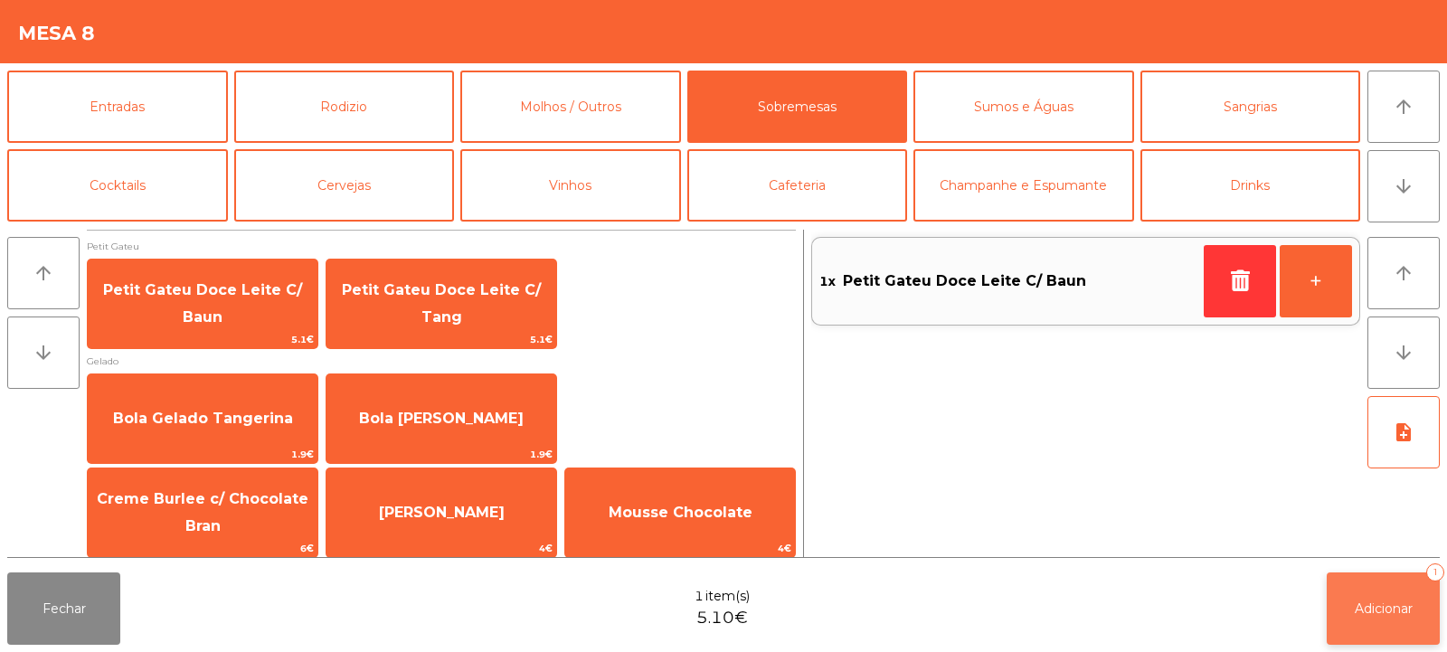
click at [1365, 606] on span "Adicionar" at bounding box center [1384, 609] width 58 height 16
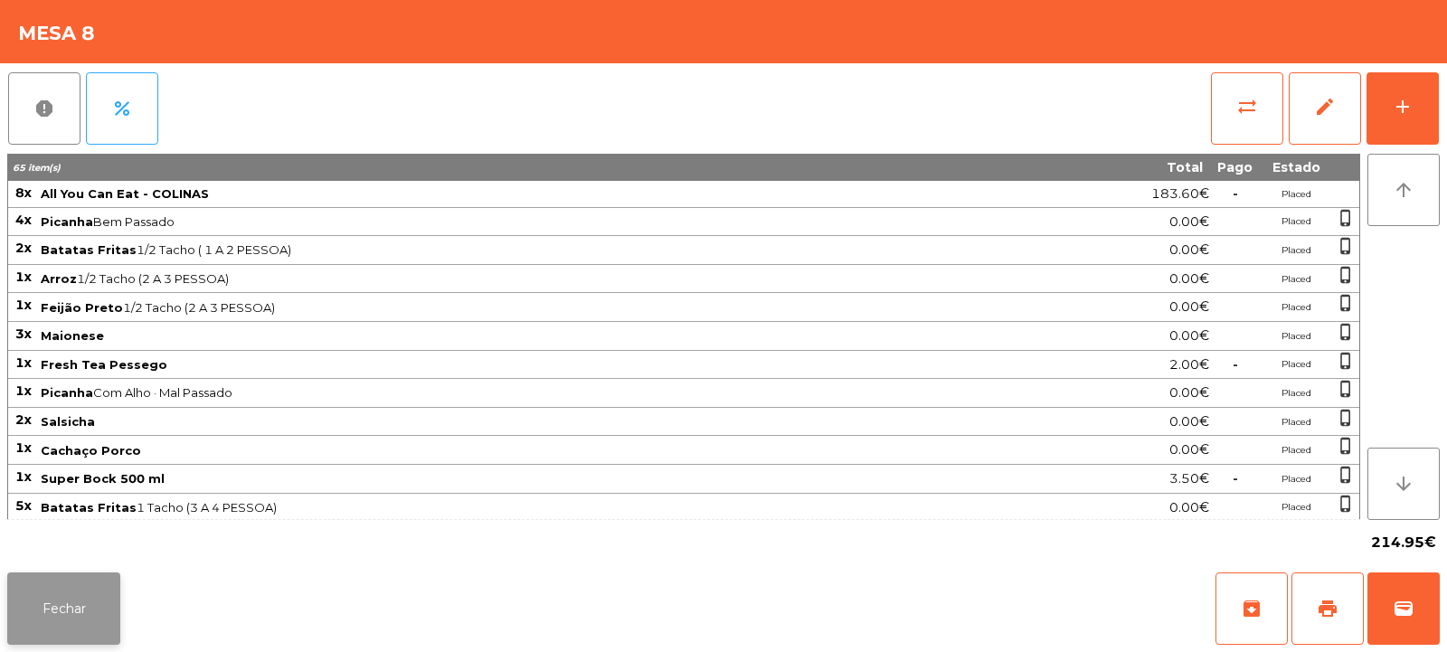
click at [64, 603] on button "Fechar" at bounding box center [63, 609] width 113 height 72
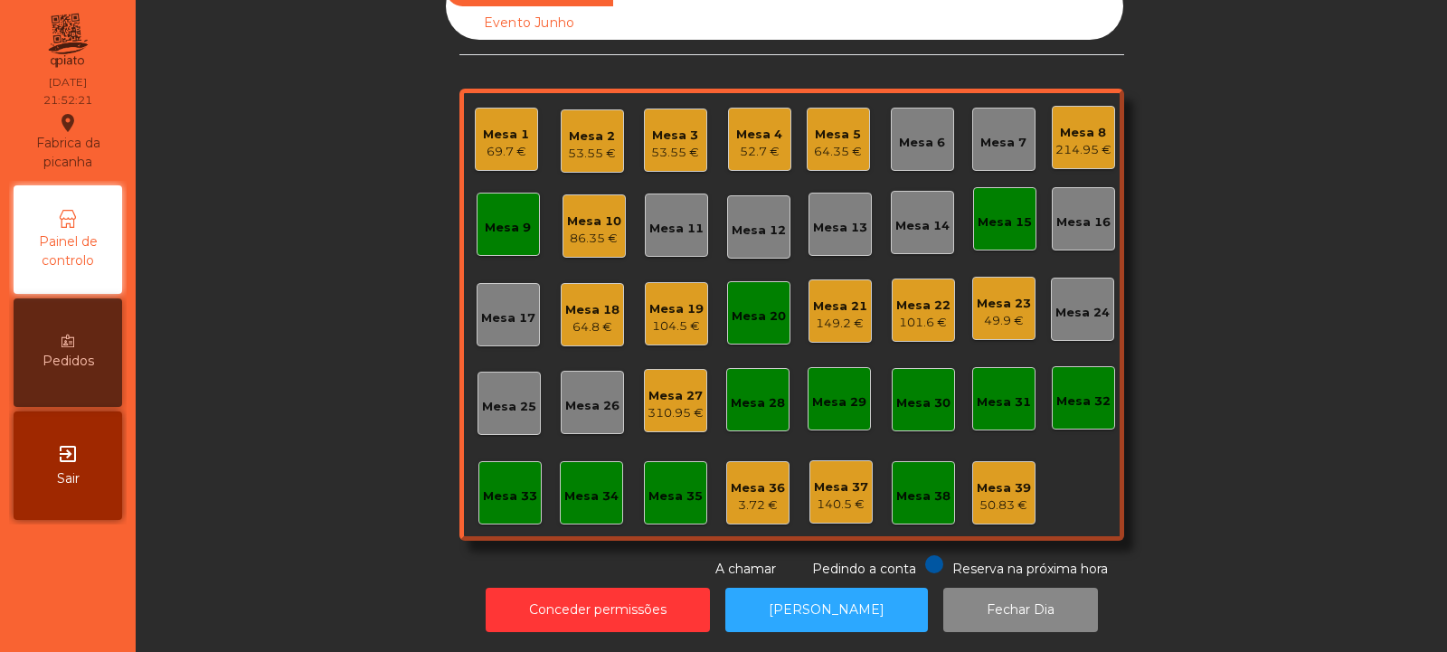
click at [917, 315] on div "101.6 €" at bounding box center [923, 323] width 54 height 18
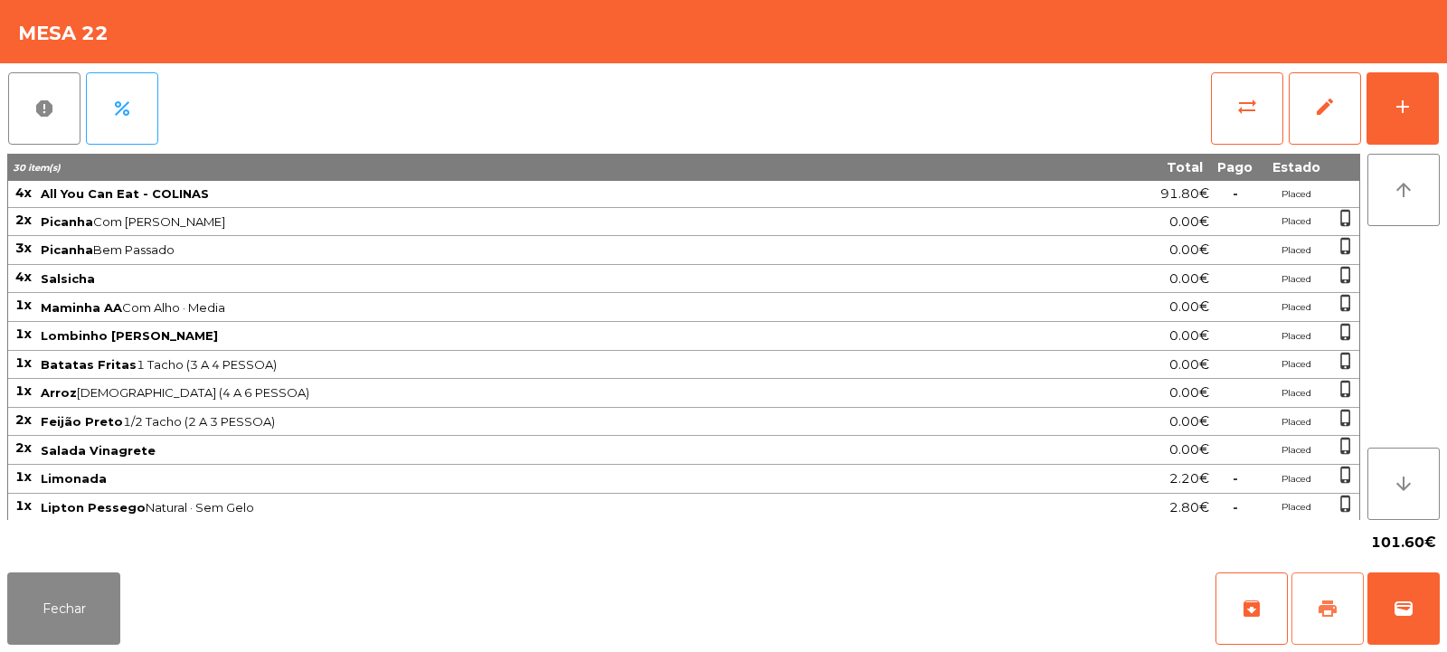
click at [1340, 601] on button "print" at bounding box center [1328, 609] width 72 height 72
click at [1415, 609] on button "wallet" at bounding box center [1404, 609] width 72 height 72
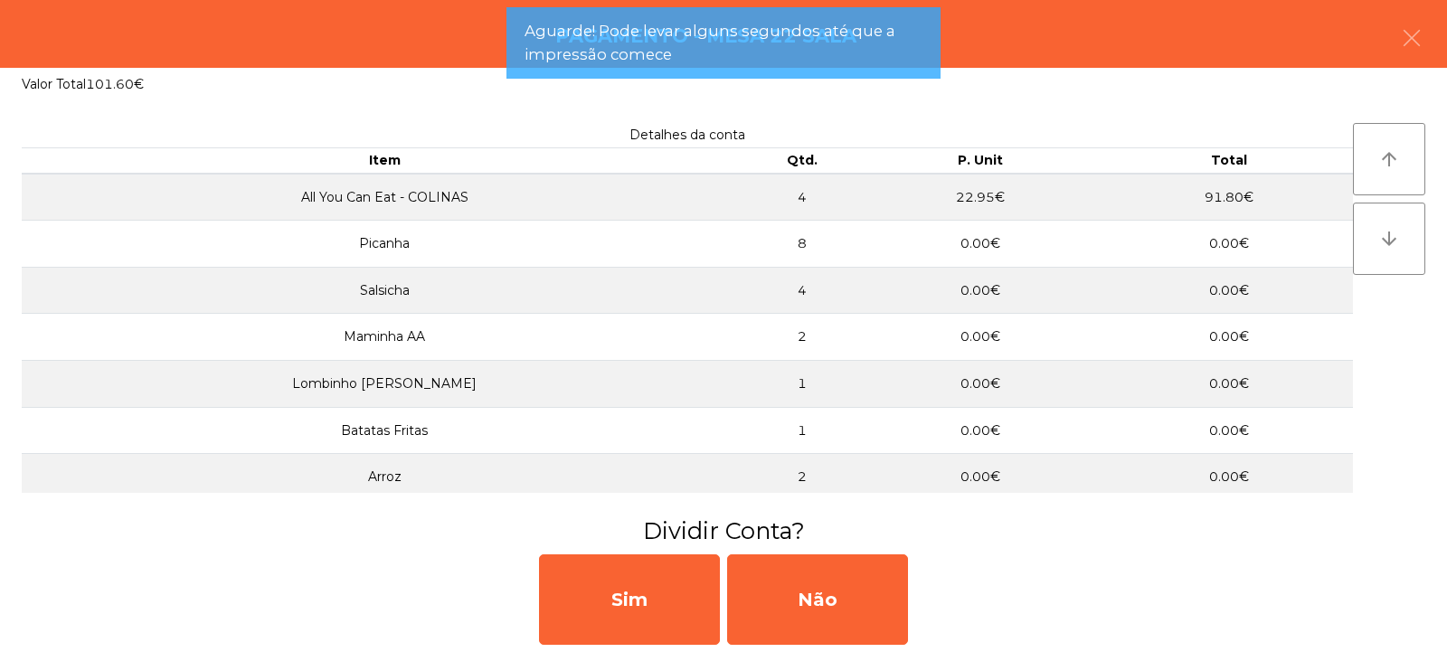
click at [444, 580] on div "Sim Não" at bounding box center [723, 599] width 1447 height 105
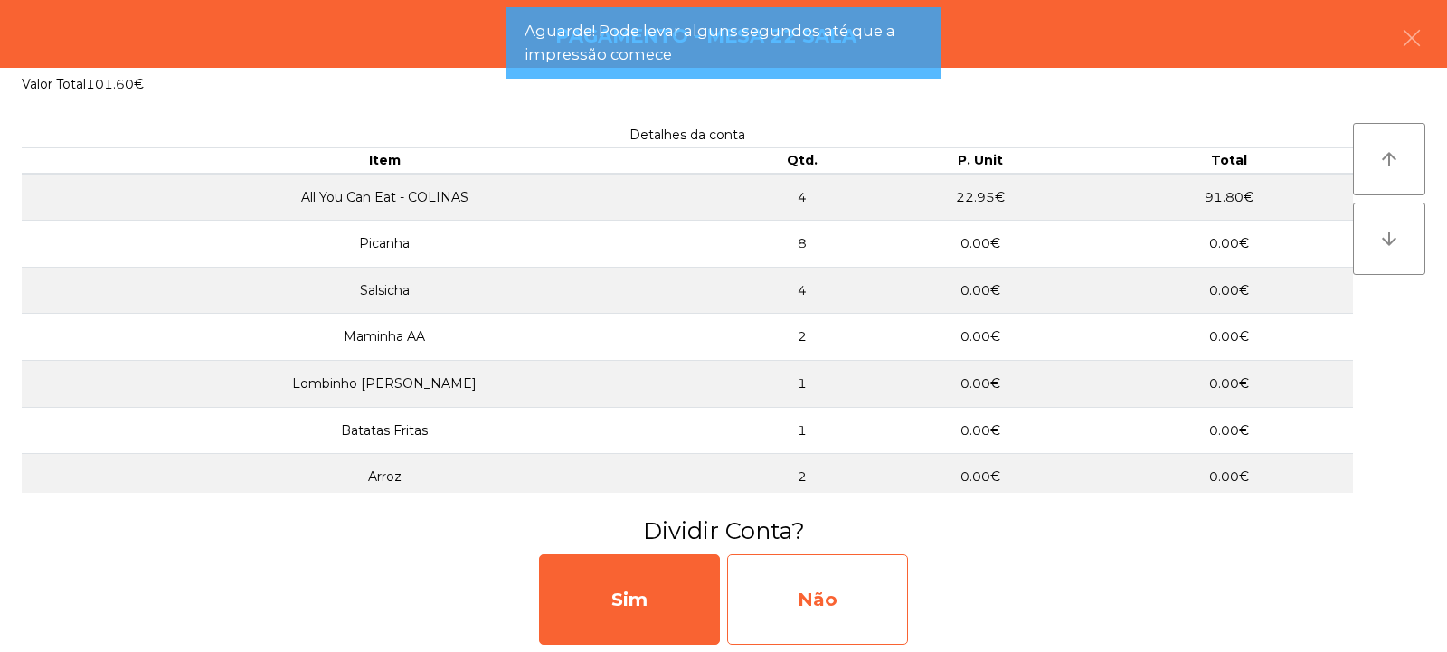
click at [826, 613] on div "Não" at bounding box center [817, 599] width 181 height 90
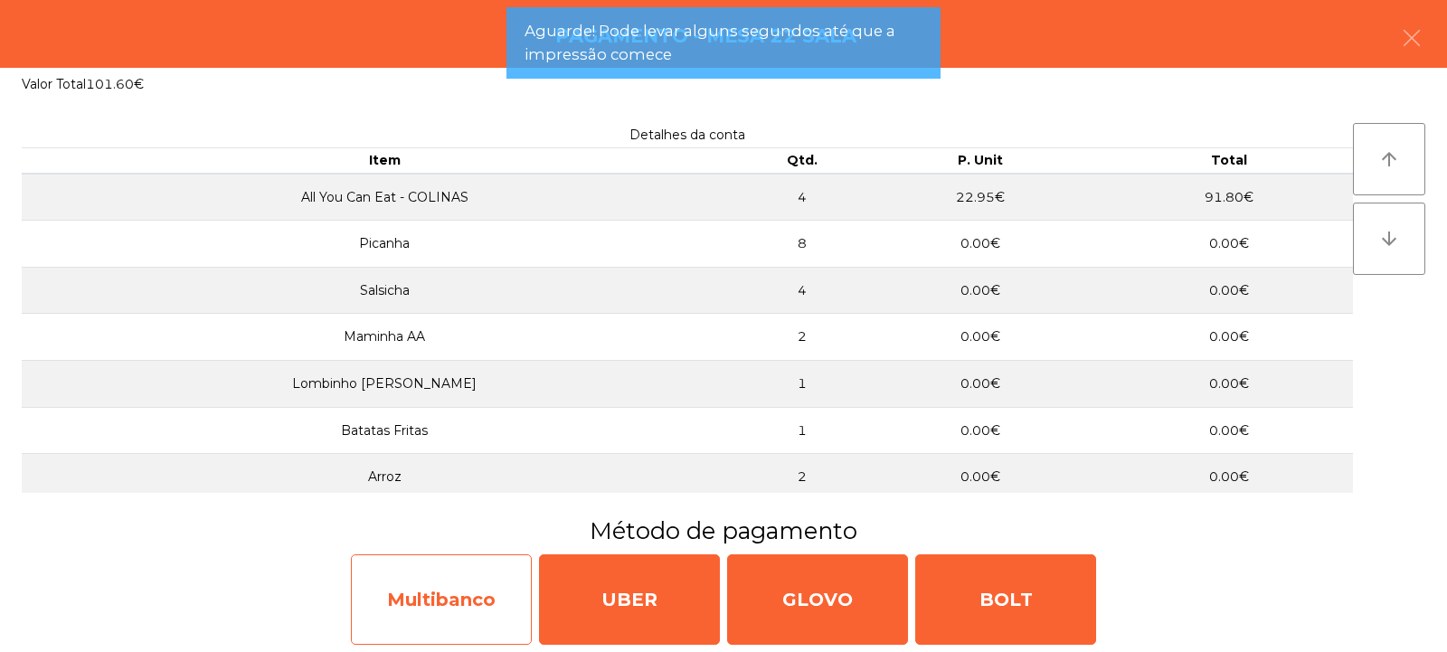
click at [411, 592] on div "Multibanco" at bounding box center [441, 599] width 181 height 90
select select "**"
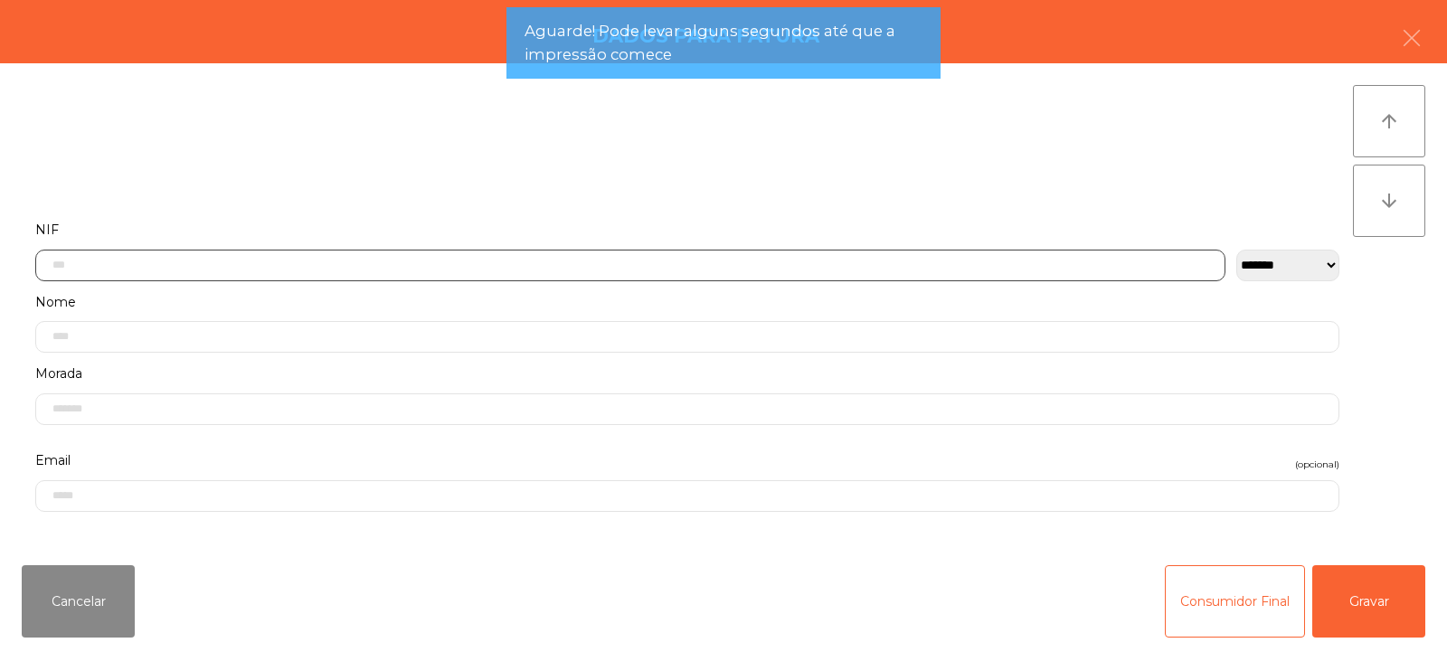
click at [434, 260] on input "text" at bounding box center [630, 266] width 1190 height 32
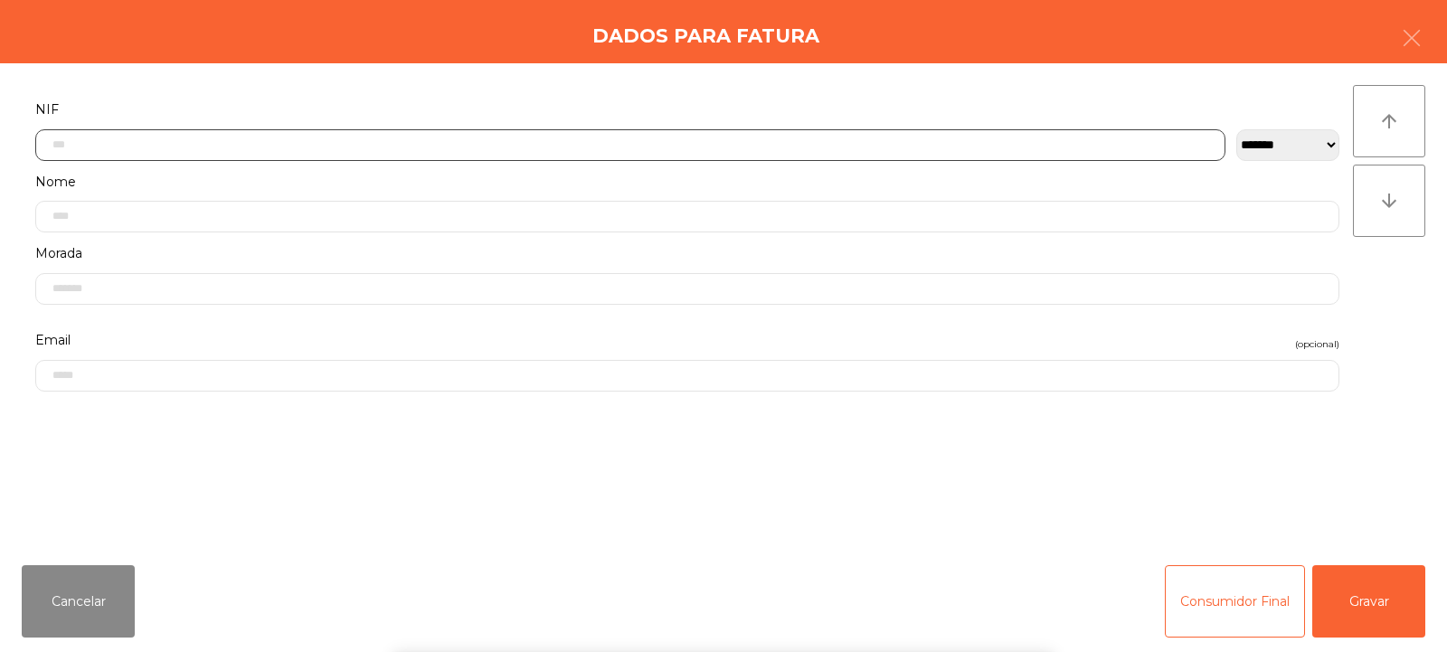
scroll to position [132, 0]
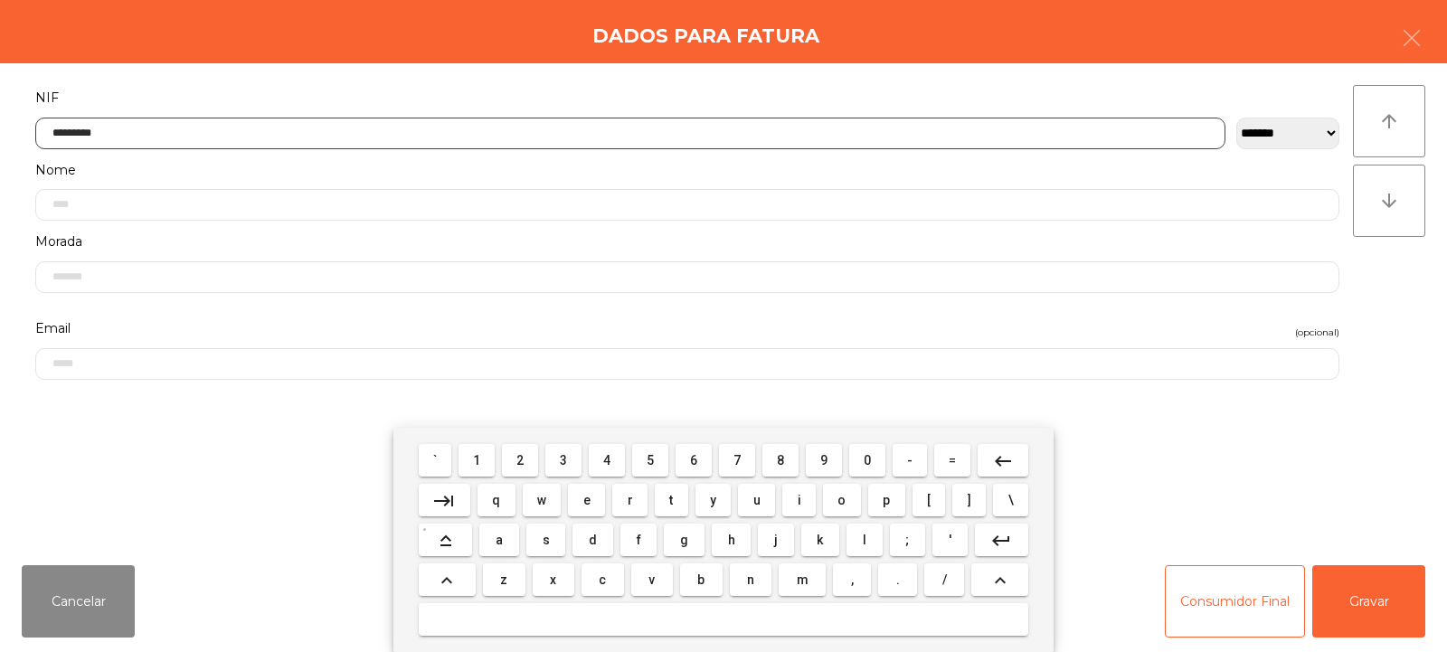
type input "*********"
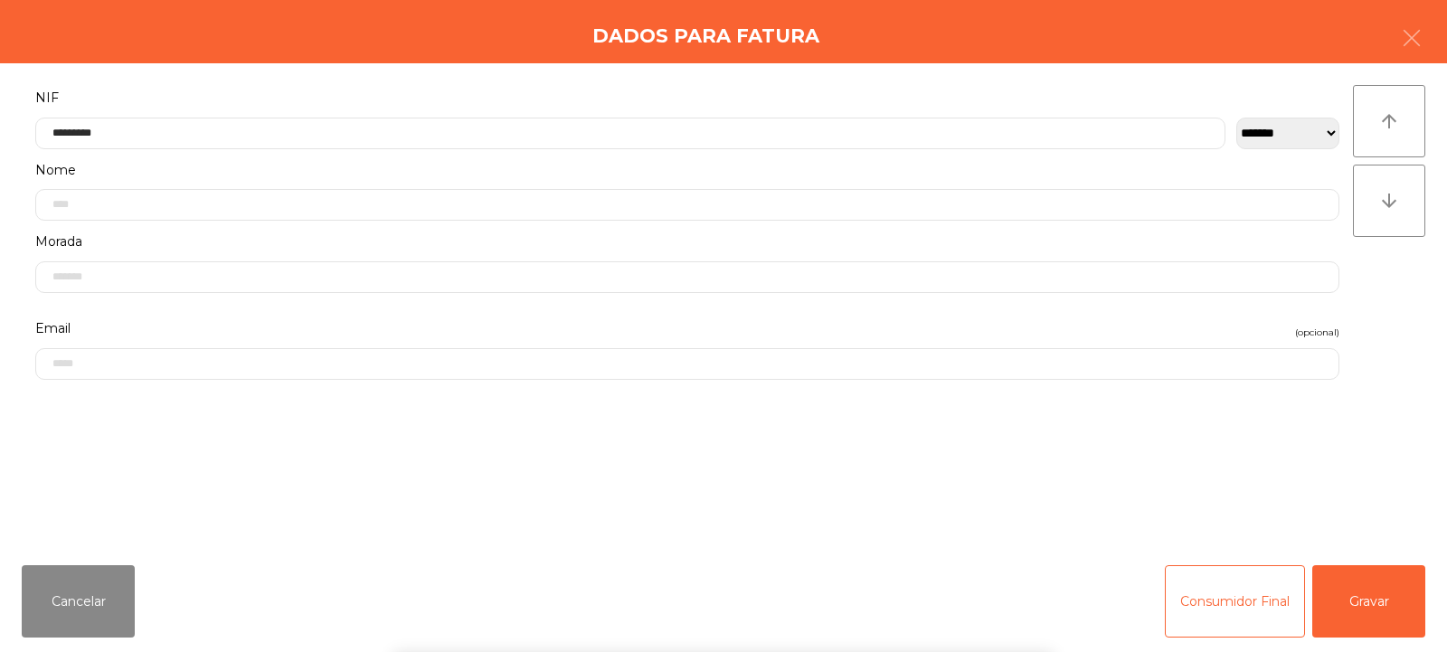
click at [1384, 603] on div "` 1 2 3 4 5 6 7 8 9 0 - = keyboard_backspace keyboard_tab q w e r t y u i o p […" at bounding box center [723, 540] width 1447 height 224
click at [1389, 597] on button "Gravar" at bounding box center [1368, 601] width 113 height 72
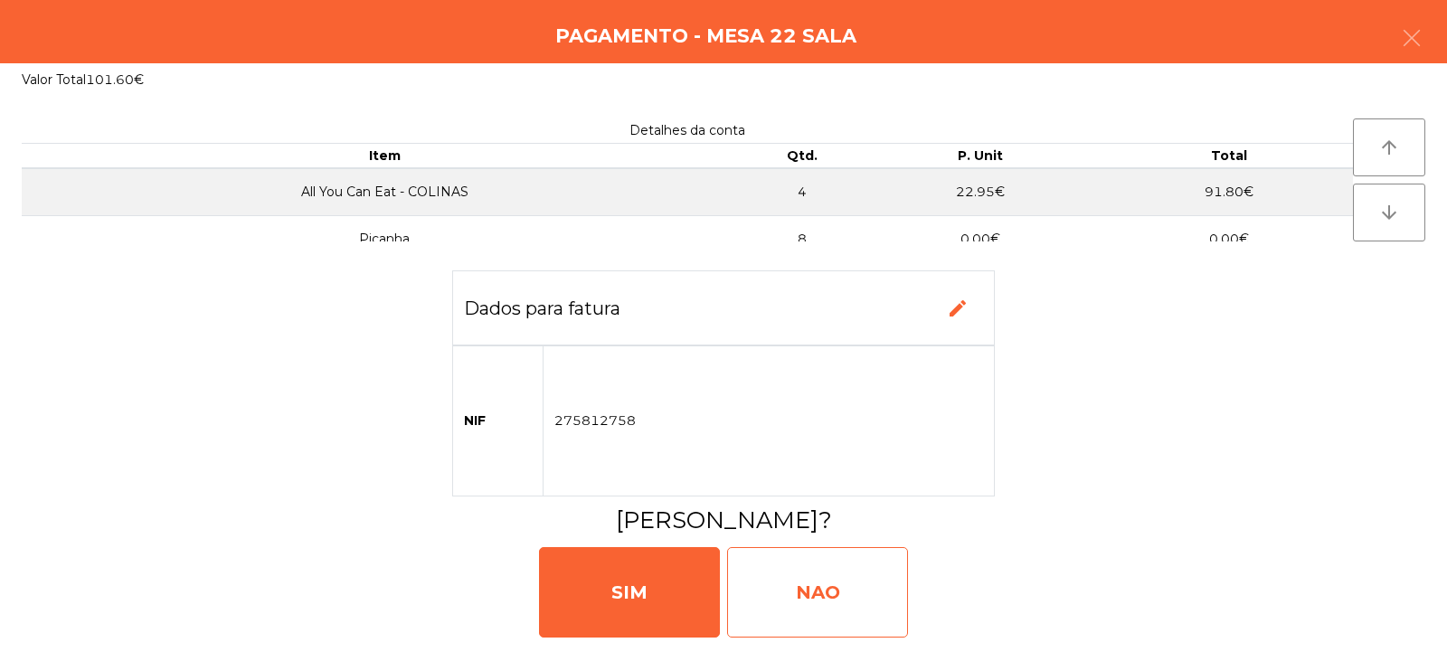
click at [867, 589] on div "NAO" at bounding box center [817, 592] width 181 height 90
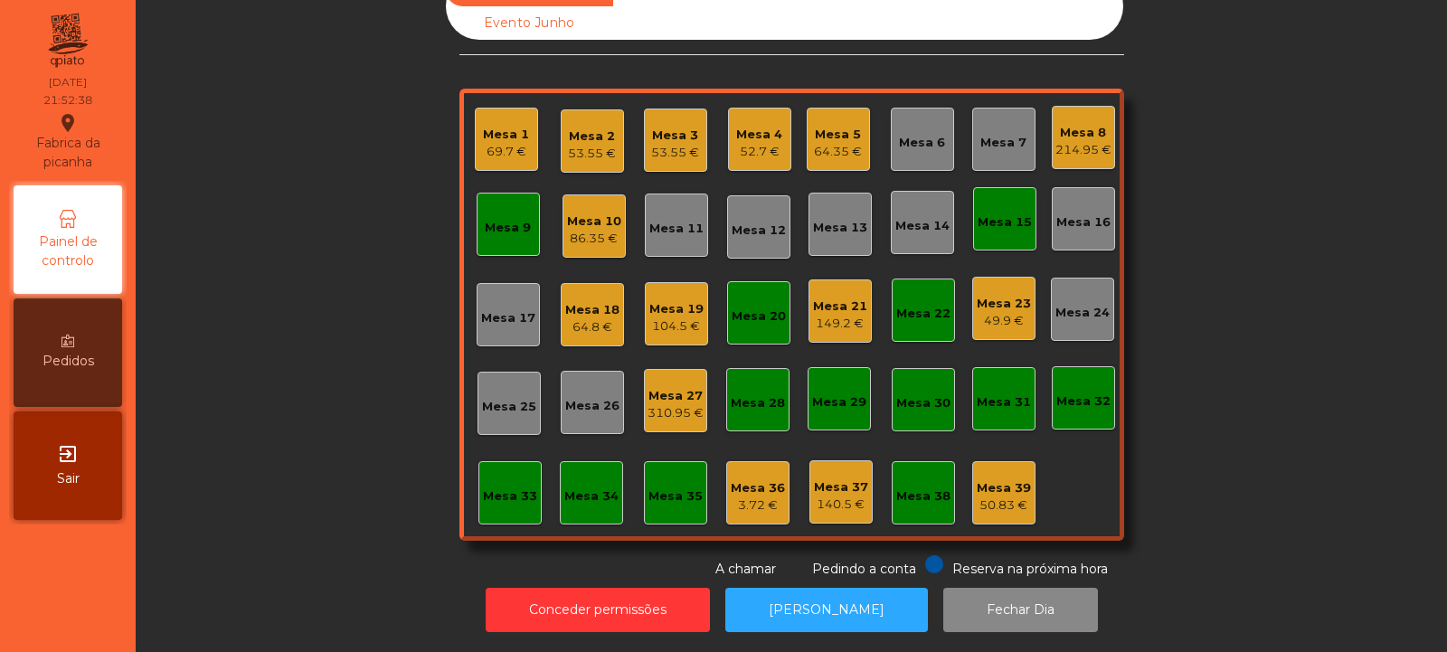
click at [841, 315] on div "149.2 €" at bounding box center [840, 324] width 54 height 18
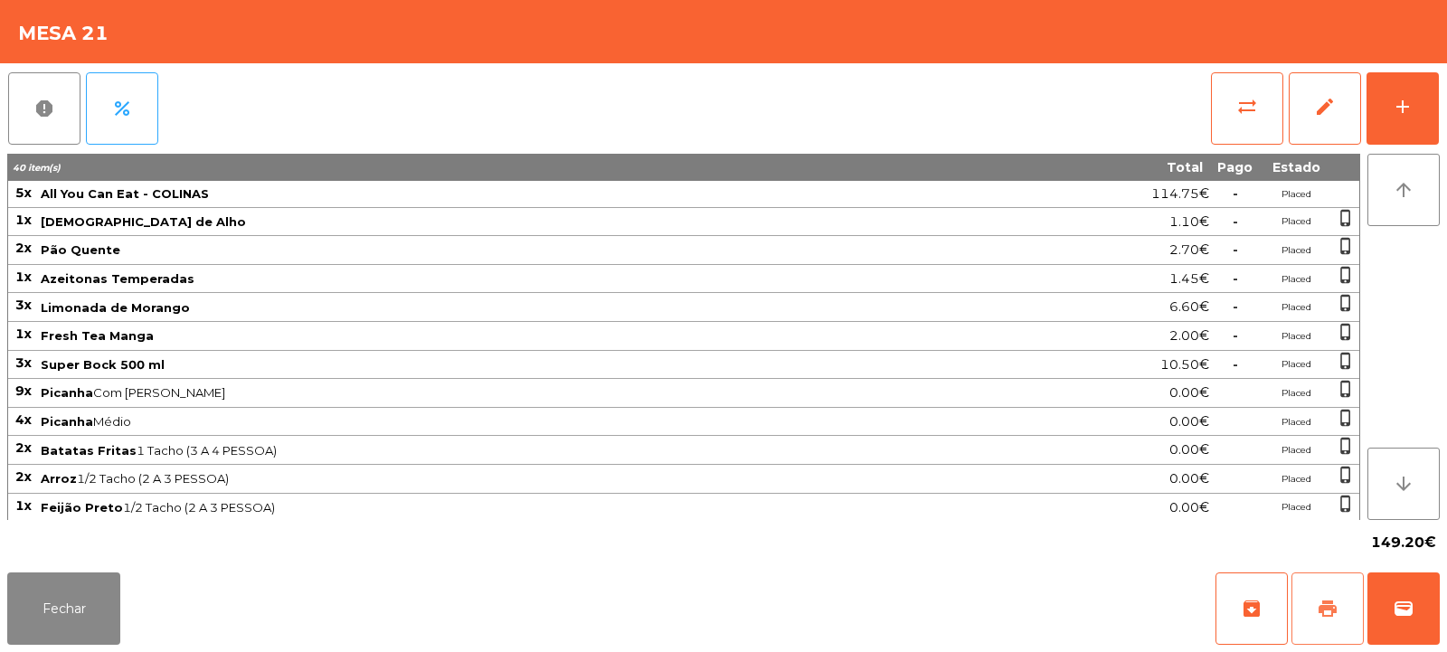
click at [1327, 601] on span "print" at bounding box center [1328, 609] width 22 height 22
click at [1343, 598] on button "print" at bounding box center [1328, 609] width 72 height 72
click at [1399, 601] on span "wallet" at bounding box center [1404, 609] width 22 height 22
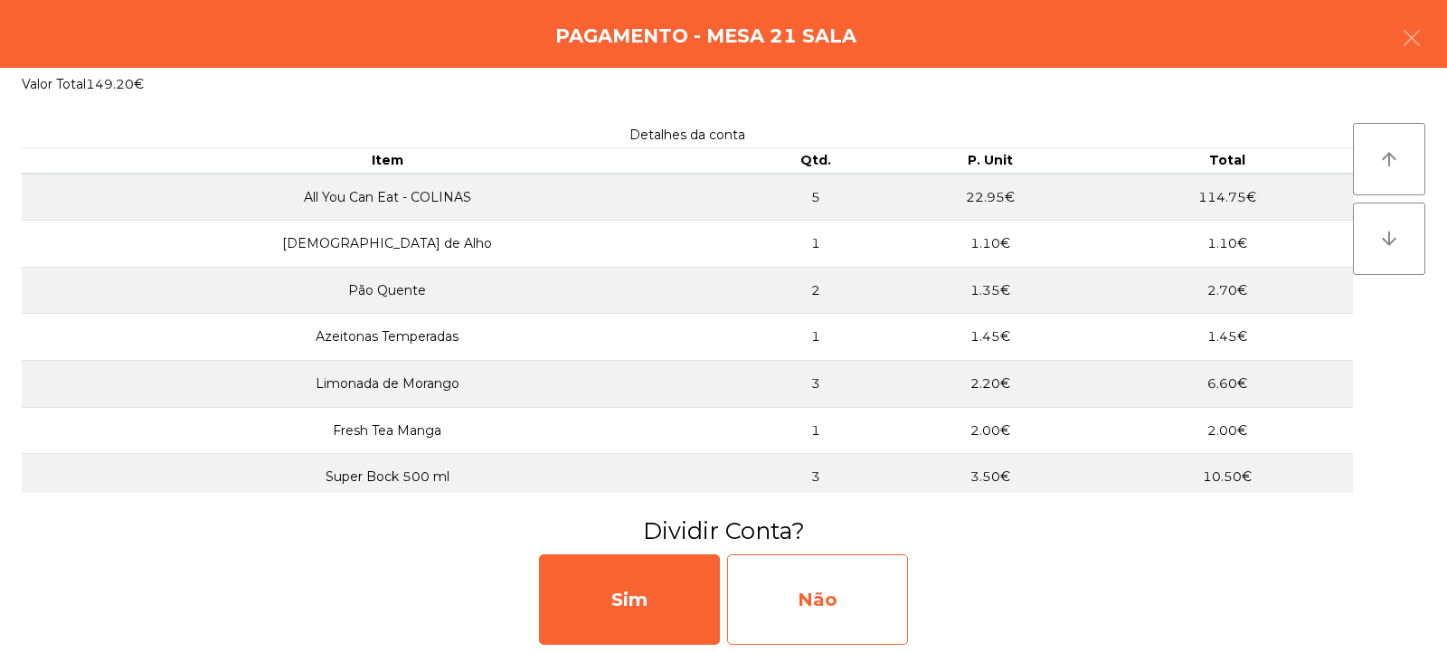
click at [825, 599] on div "Não" at bounding box center [817, 599] width 181 height 90
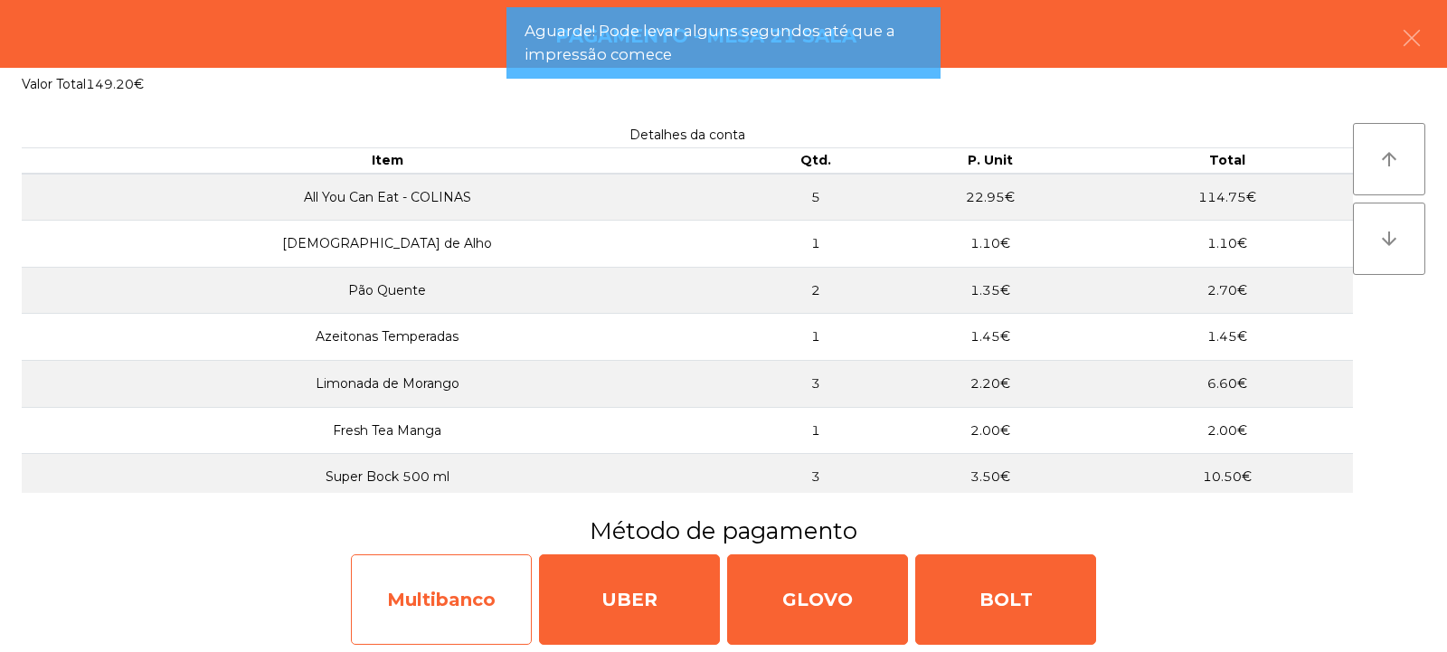
click at [483, 593] on div "Multibanco" at bounding box center [441, 599] width 181 height 90
select select "**"
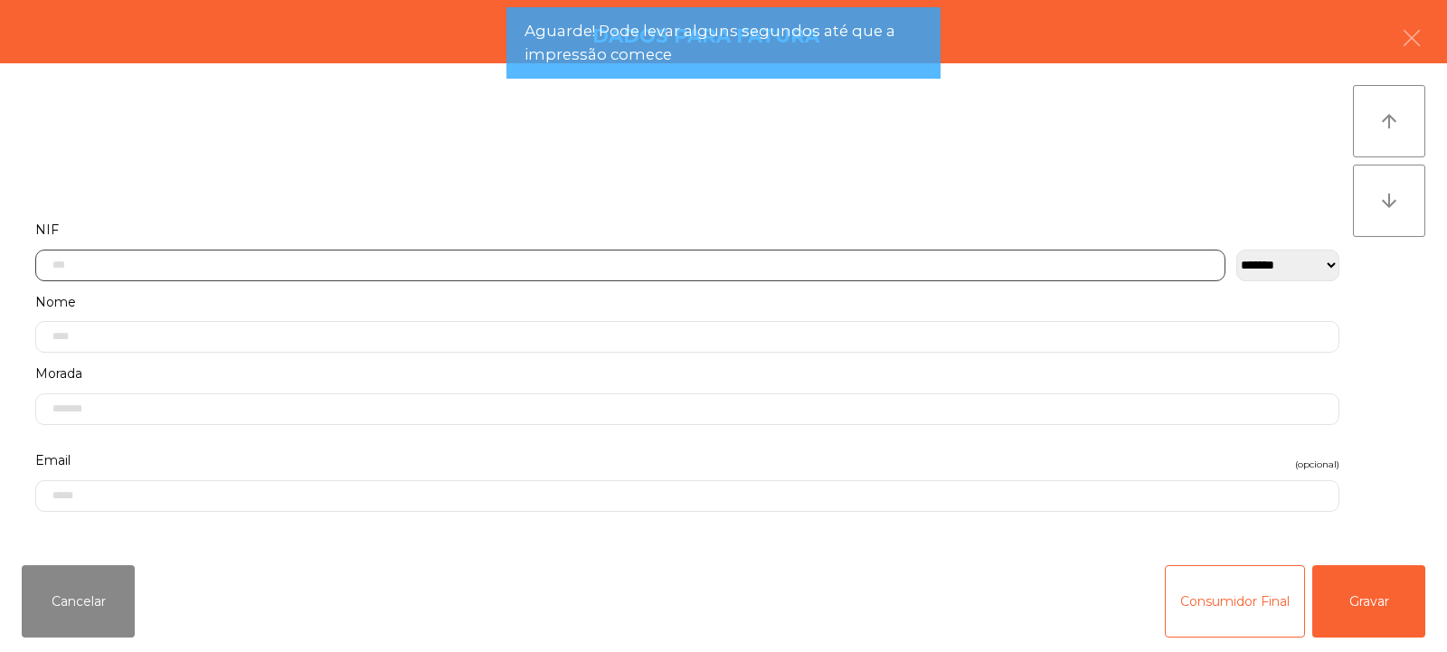
click at [308, 267] on input "text" at bounding box center [630, 266] width 1190 height 32
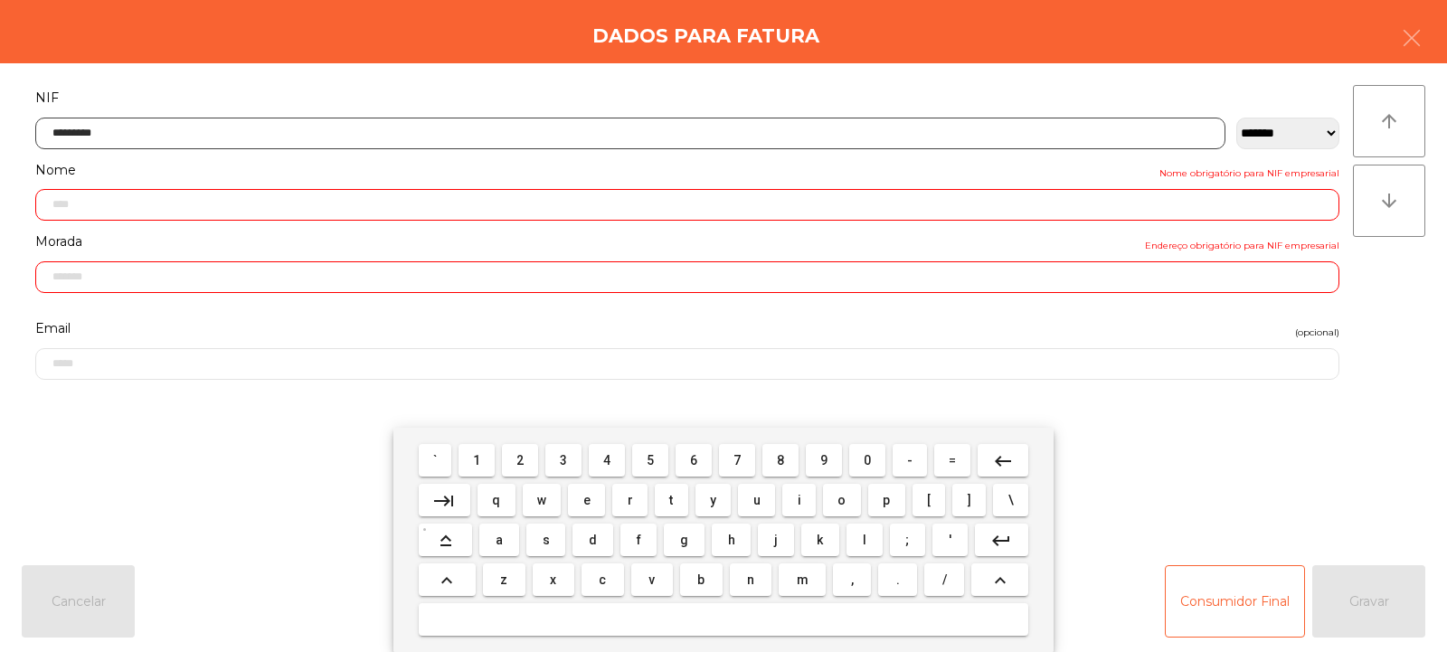
type input "*********"
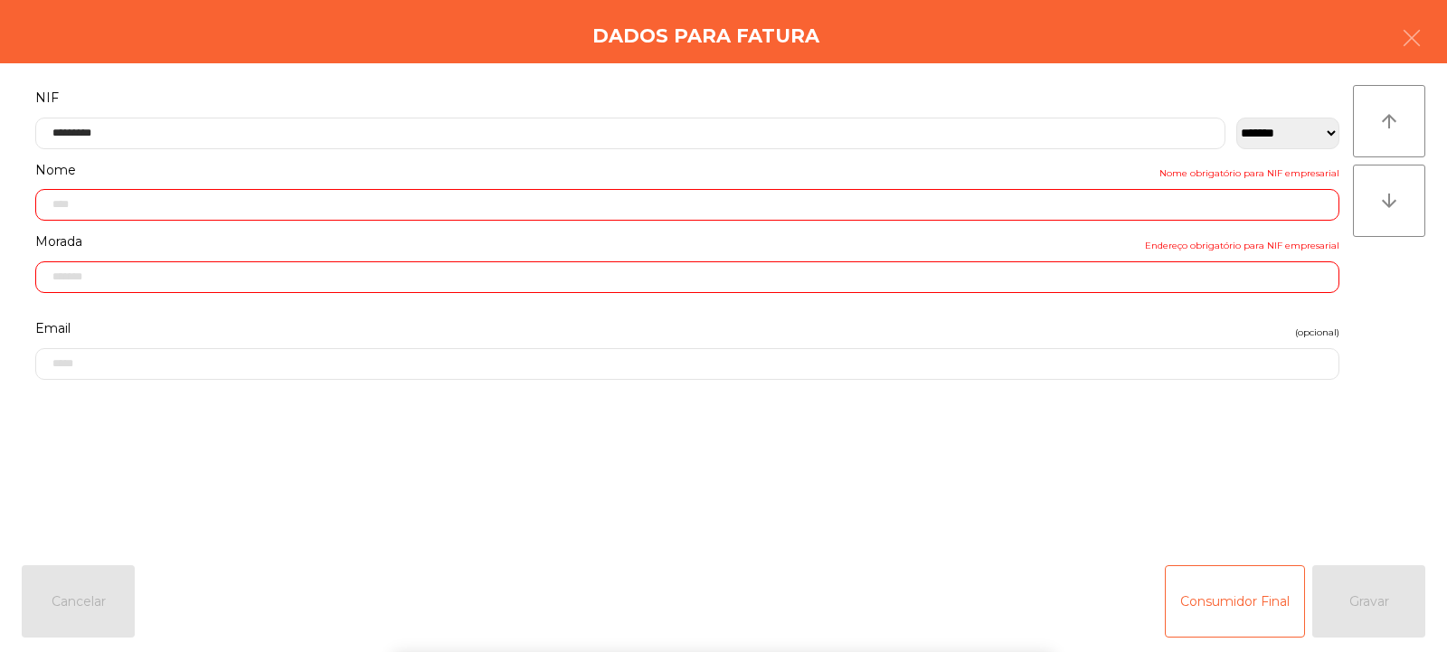
click at [1357, 601] on div "` 1 2 3 4 5 6 7 8 9 0 - = keyboard_backspace keyboard_tab q w e r t y u i o p […" at bounding box center [723, 540] width 1447 height 224
type input "**********"
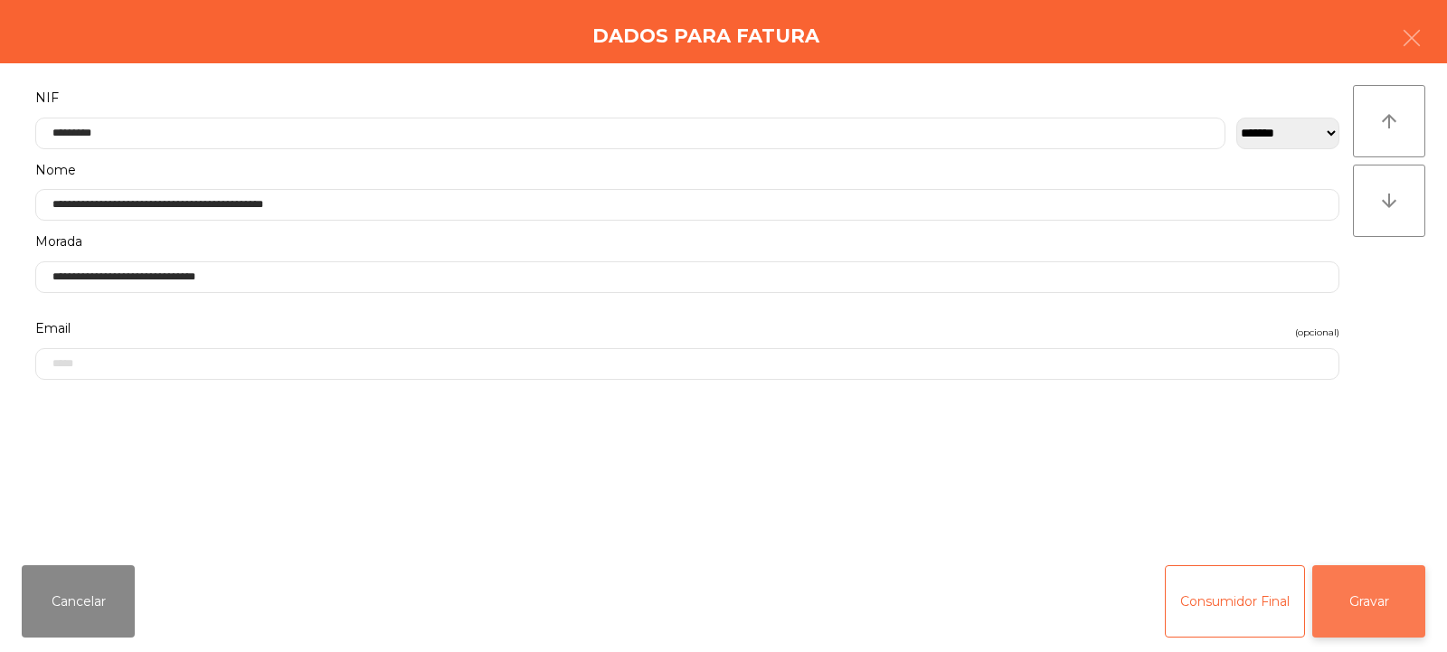
click at [1368, 608] on button "Gravar" at bounding box center [1368, 601] width 113 height 72
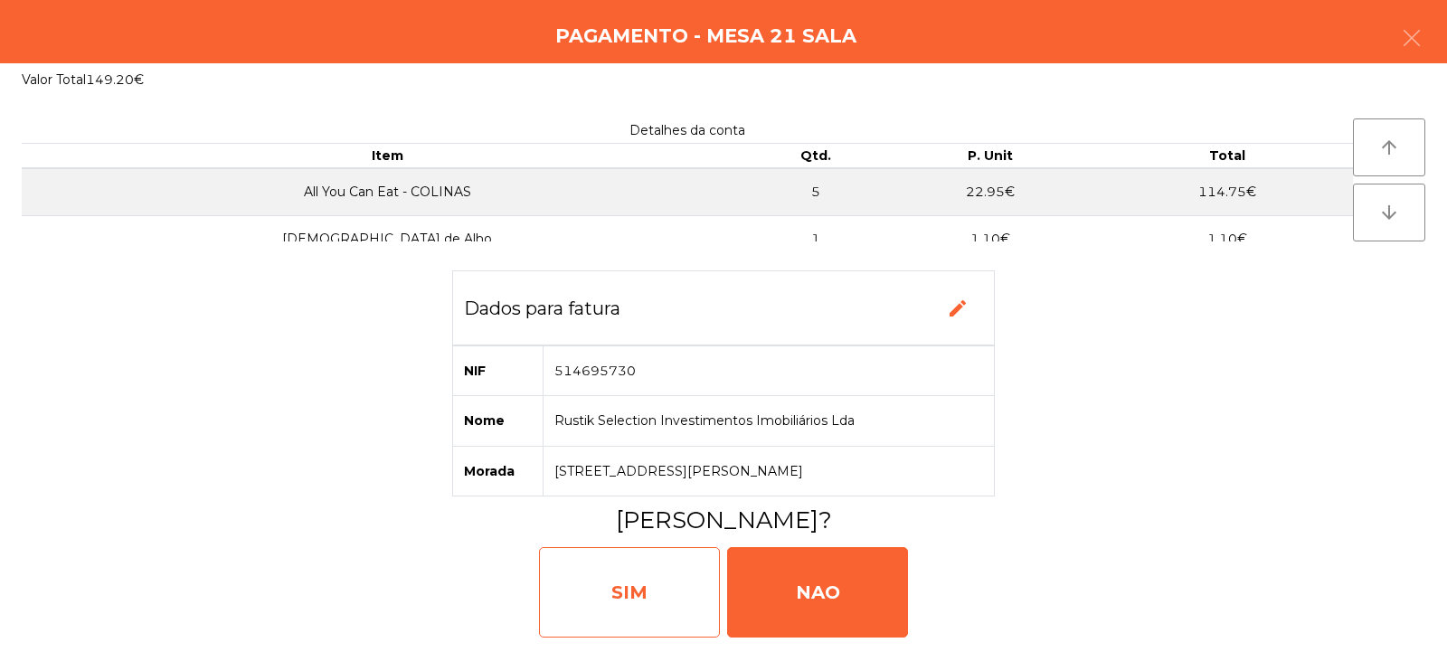
click at [563, 590] on div "SIM" at bounding box center [629, 592] width 181 height 90
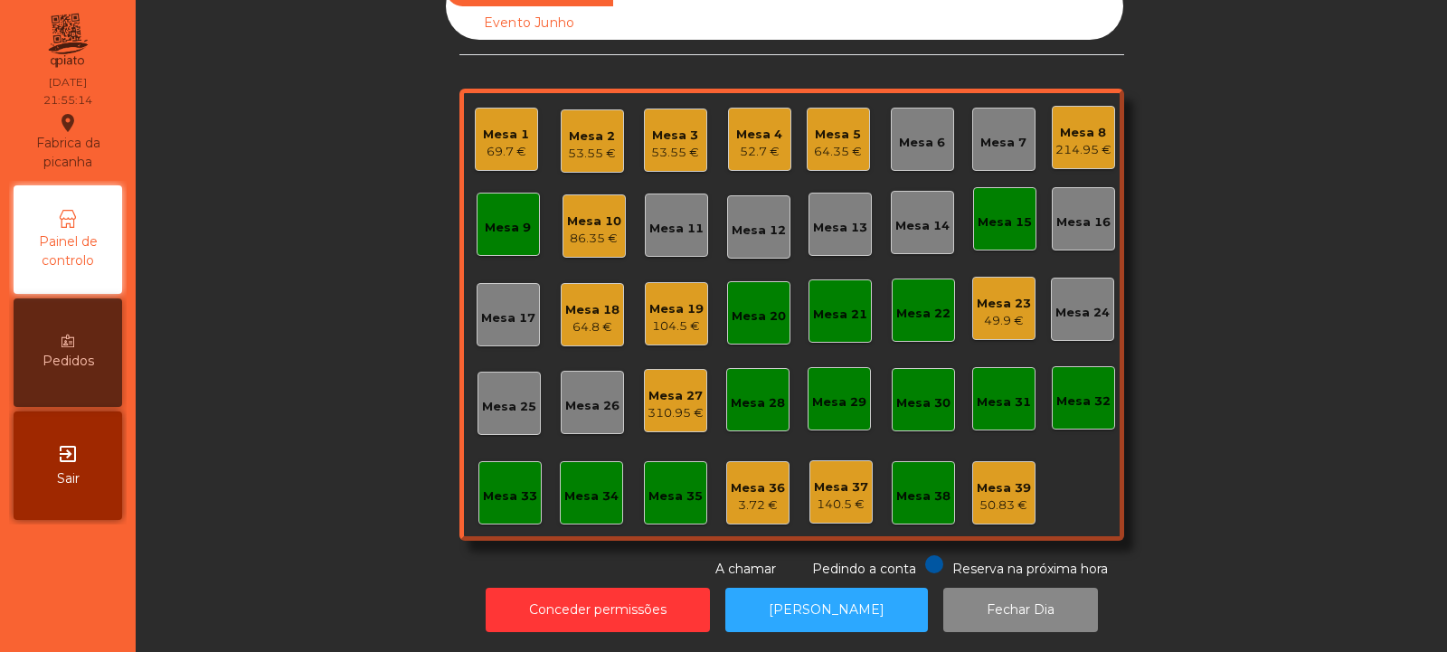
click at [676, 390] on div "Mesa 27" at bounding box center [676, 396] width 56 height 18
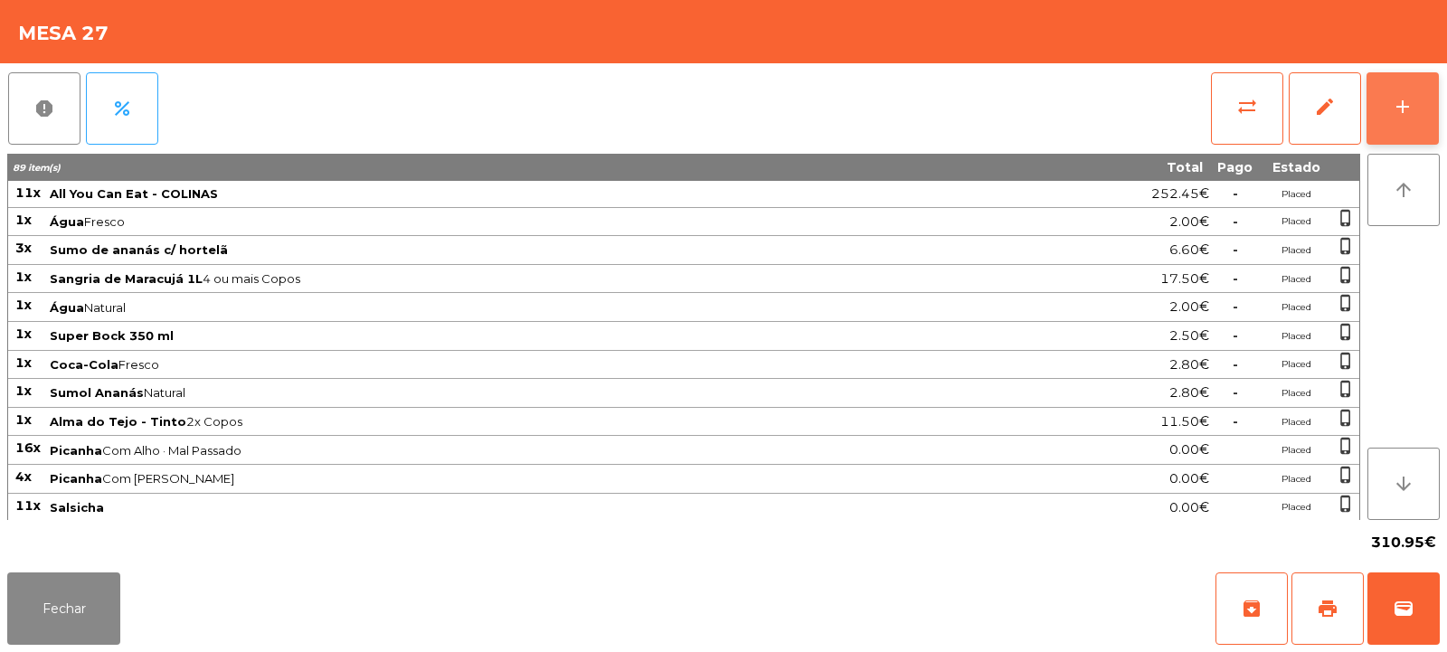
click at [1397, 76] on button "add" at bounding box center [1403, 108] width 72 height 72
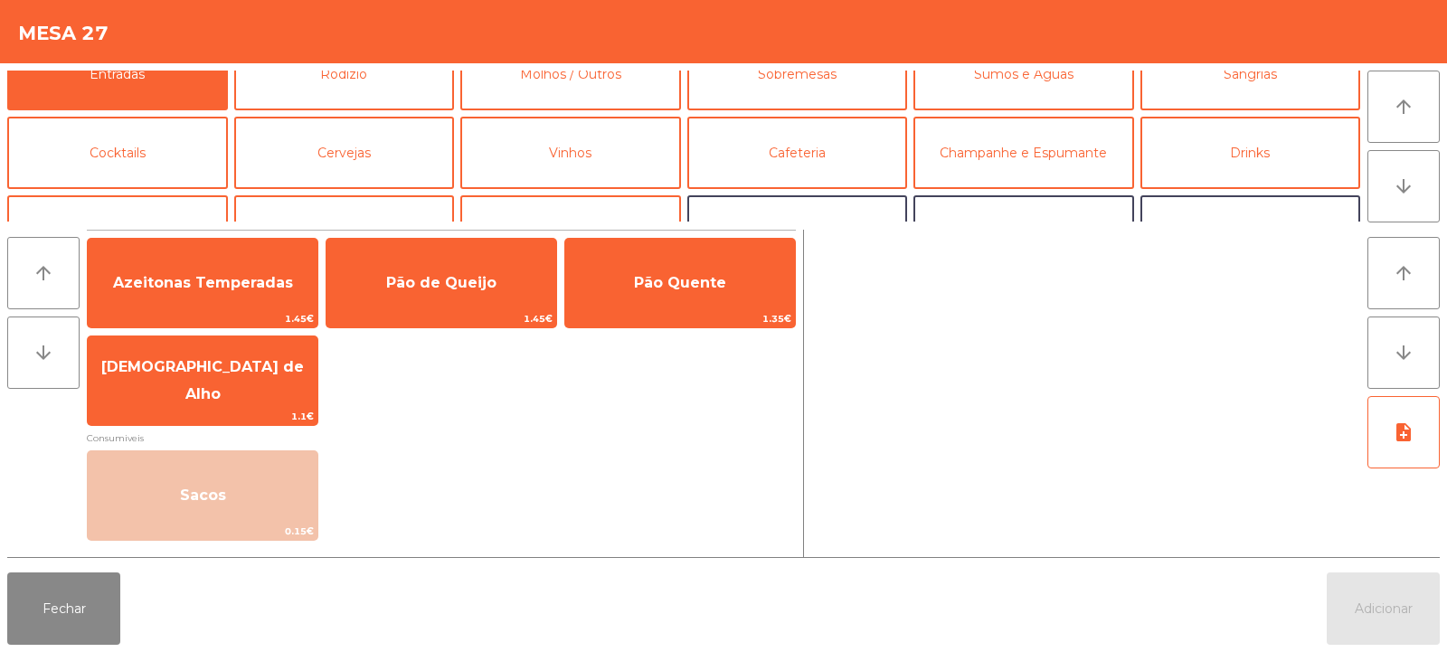
scroll to position [0, 0]
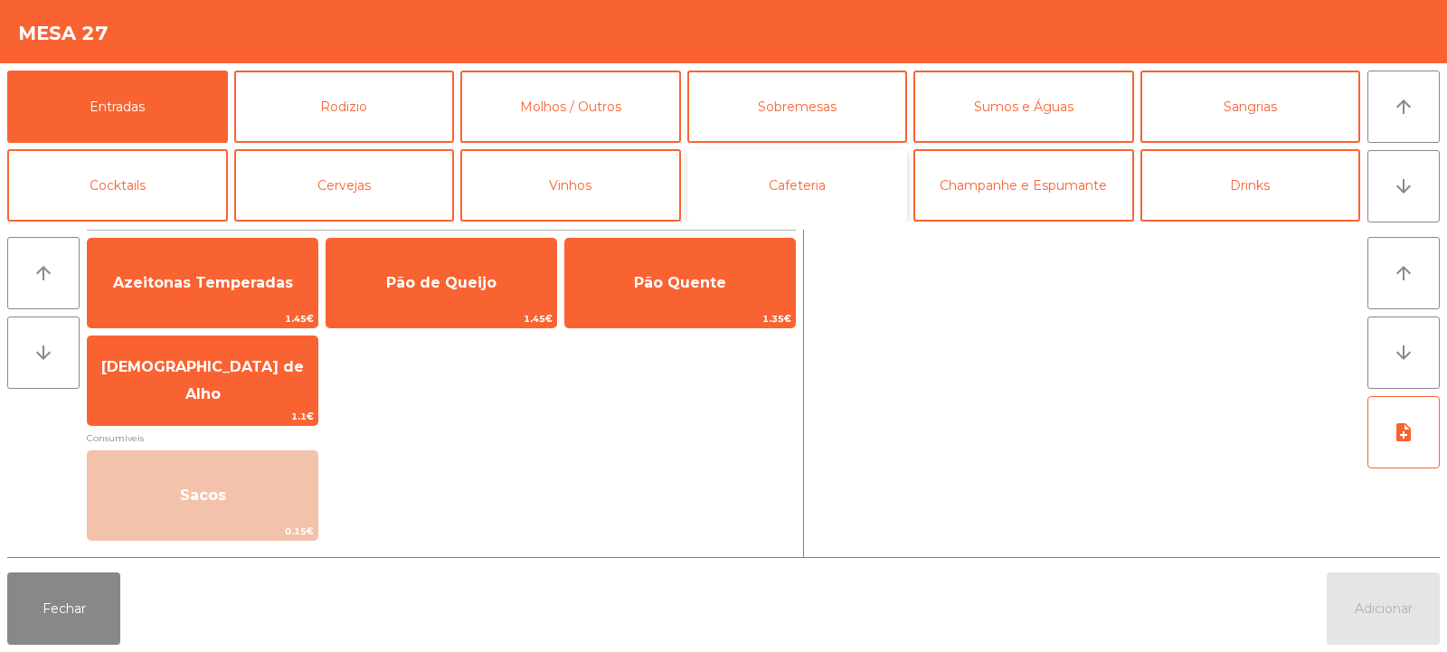
click at [805, 181] on button "Cafeteria" at bounding box center [797, 185] width 221 height 72
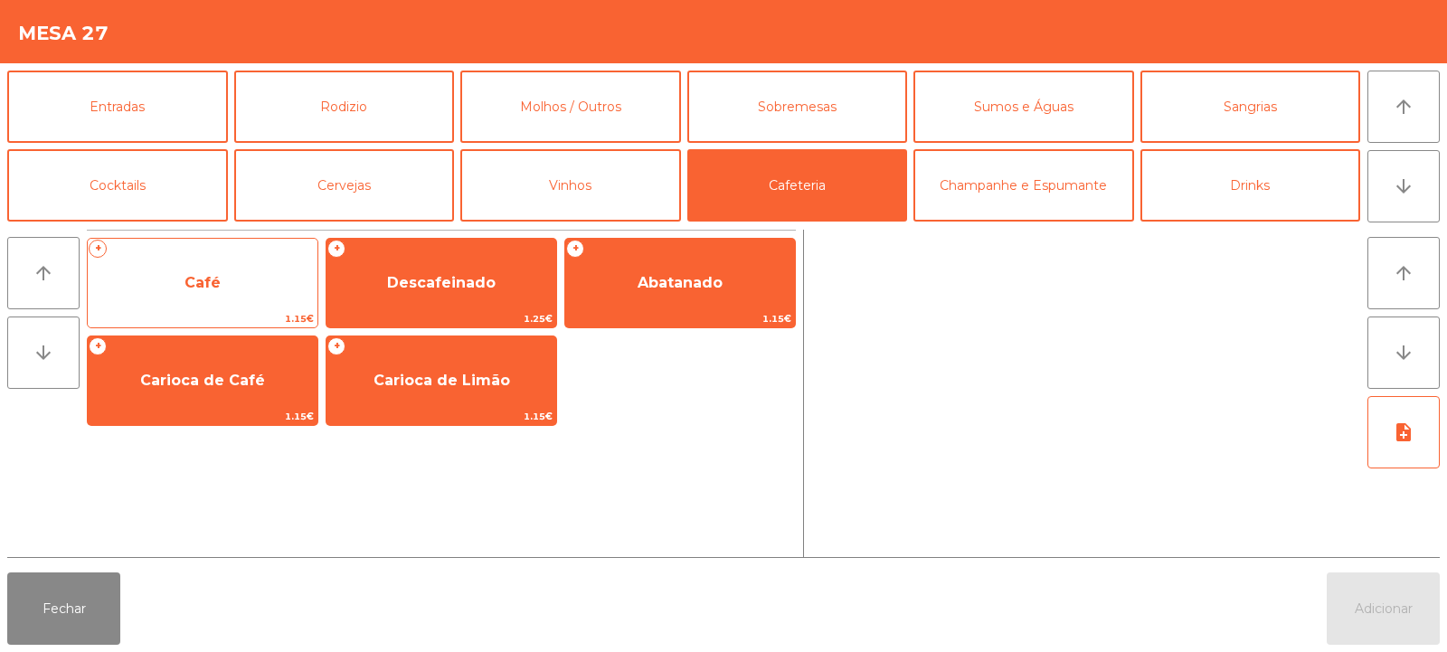
click at [262, 313] on span "1.15€" at bounding box center [203, 318] width 230 height 17
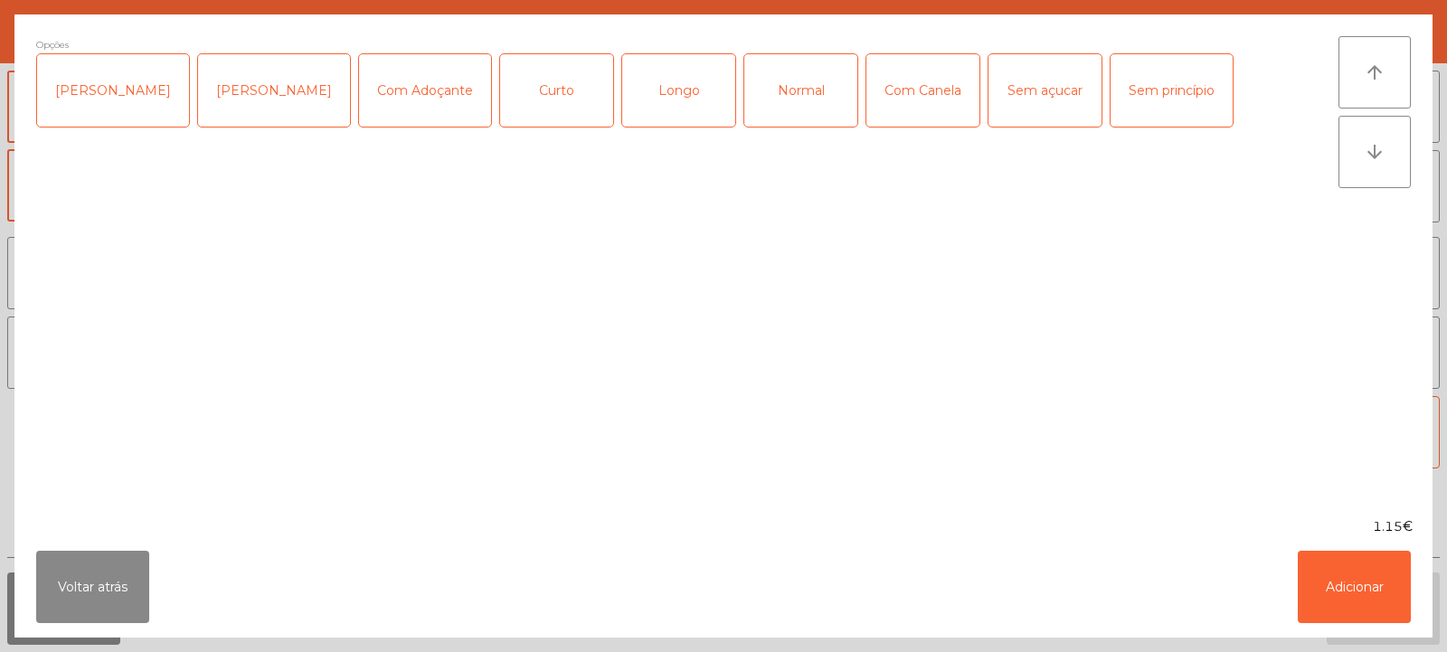
click at [772, 102] on div "Normal" at bounding box center [800, 90] width 113 height 72
click at [1346, 586] on button "Adicionar" at bounding box center [1354, 587] width 113 height 72
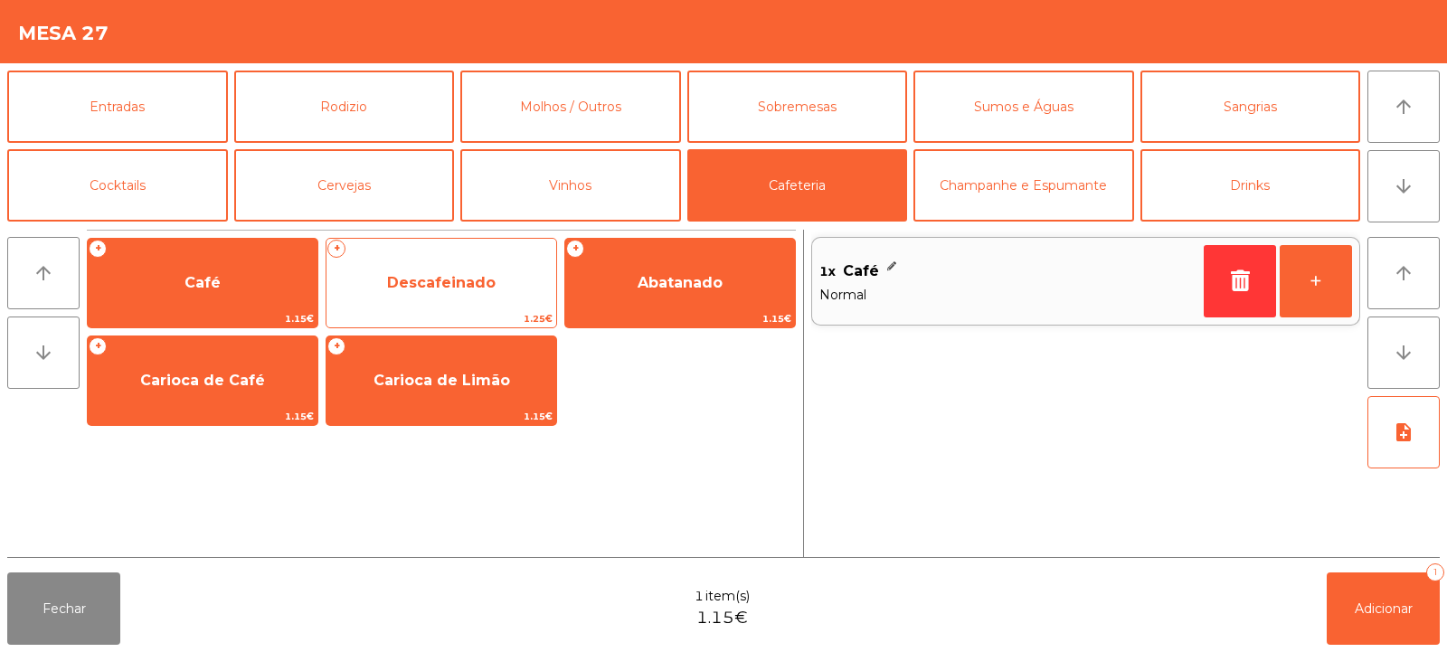
click at [462, 303] on span "Descafeinado" at bounding box center [442, 283] width 230 height 49
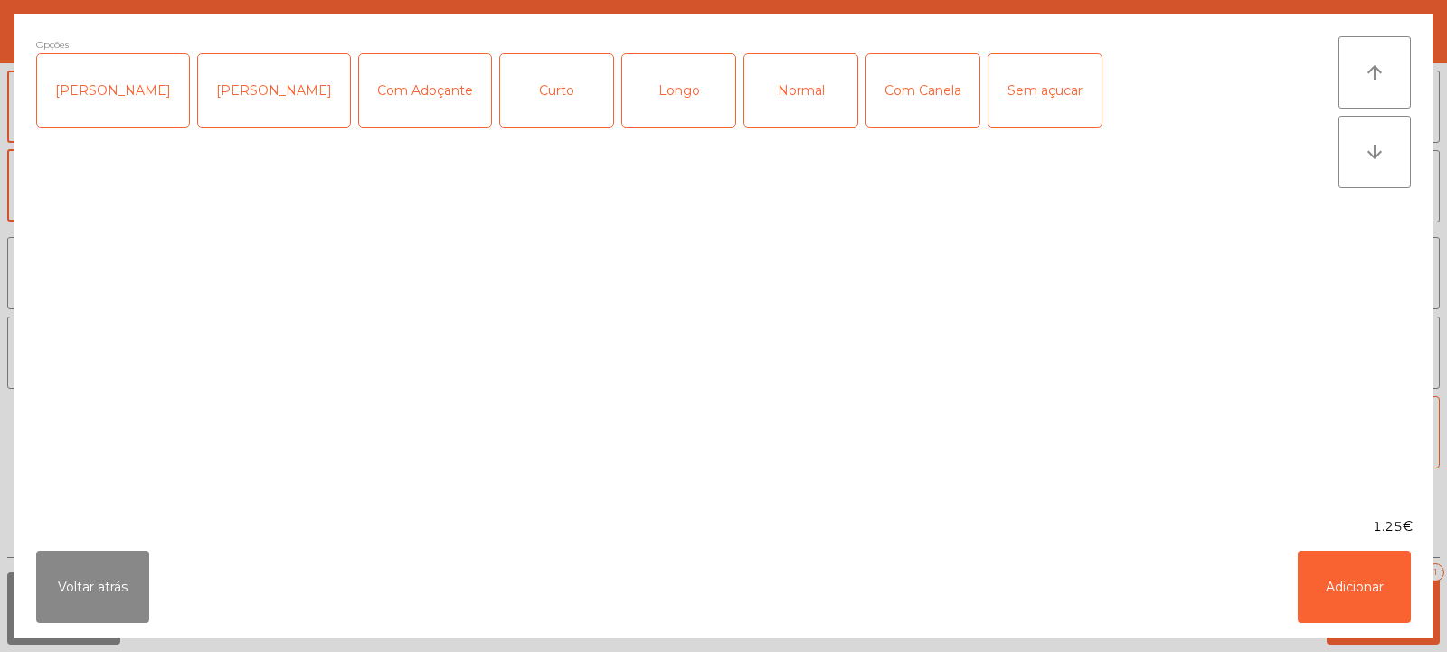
click at [658, 108] on div "Longo" at bounding box center [678, 90] width 113 height 72
click at [649, 114] on div "Longo" at bounding box center [678, 90] width 113 height 72
click at [767, 115] on div "Normal" at bounding box center [800, 90] width 113 height 72
click at [1359, 587] on button "Adicionar" at bounding box center [1354, 587] width 113 height 72
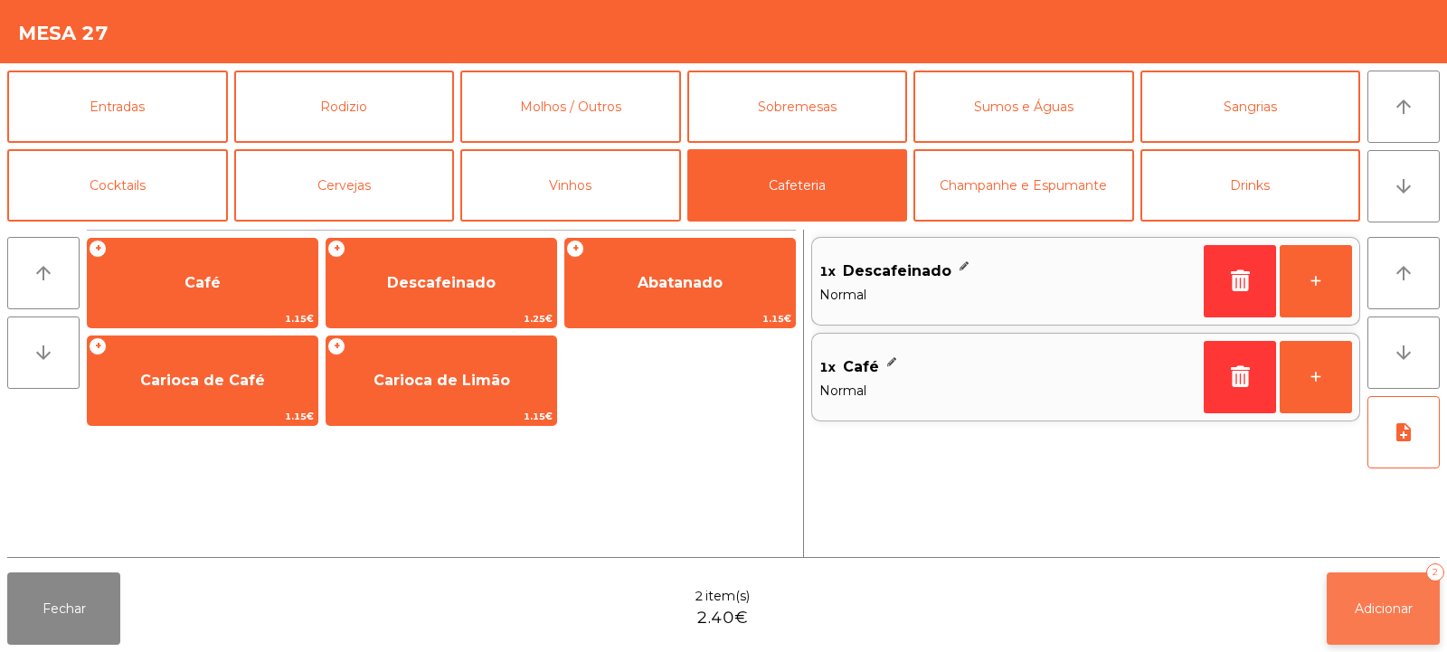
click at [1394, 601] on span "Adicionar" at bounding box center [1384, 609] width 58 height 16
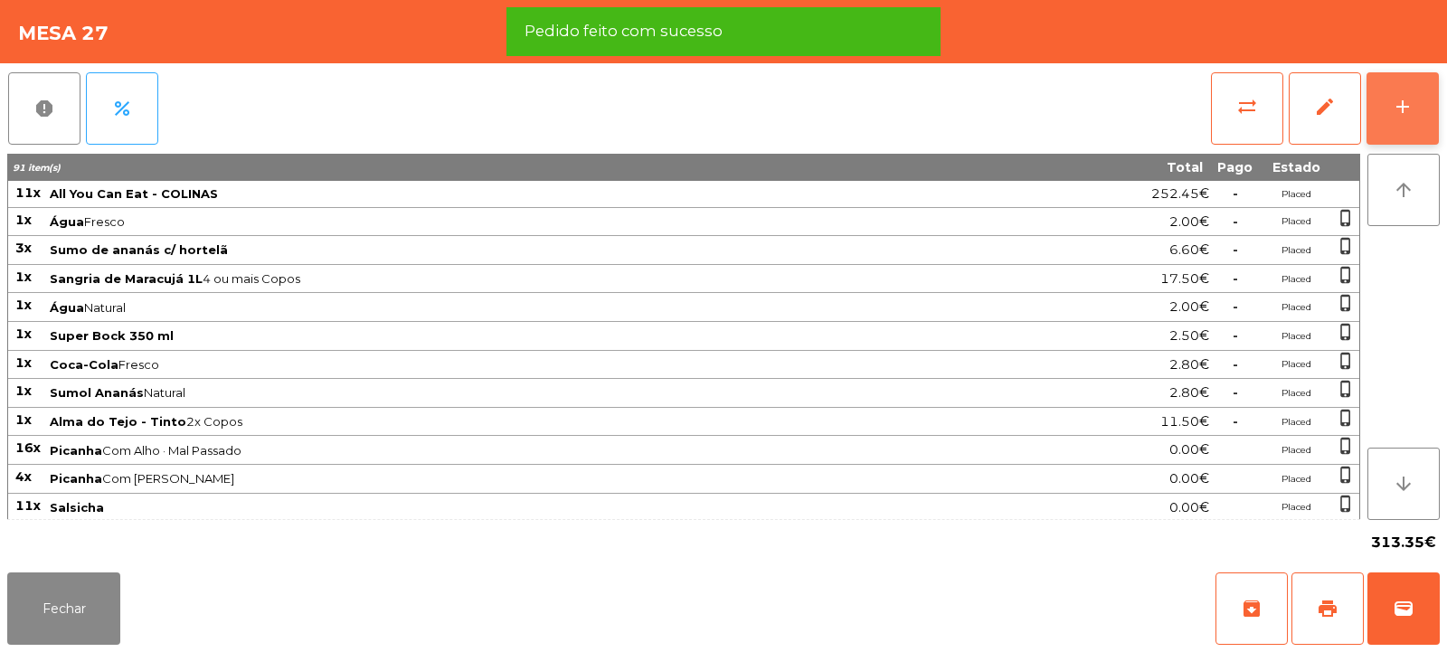
click at [1397, 118] on button "add" at bounding box center [1403, 108] width 72 height 72
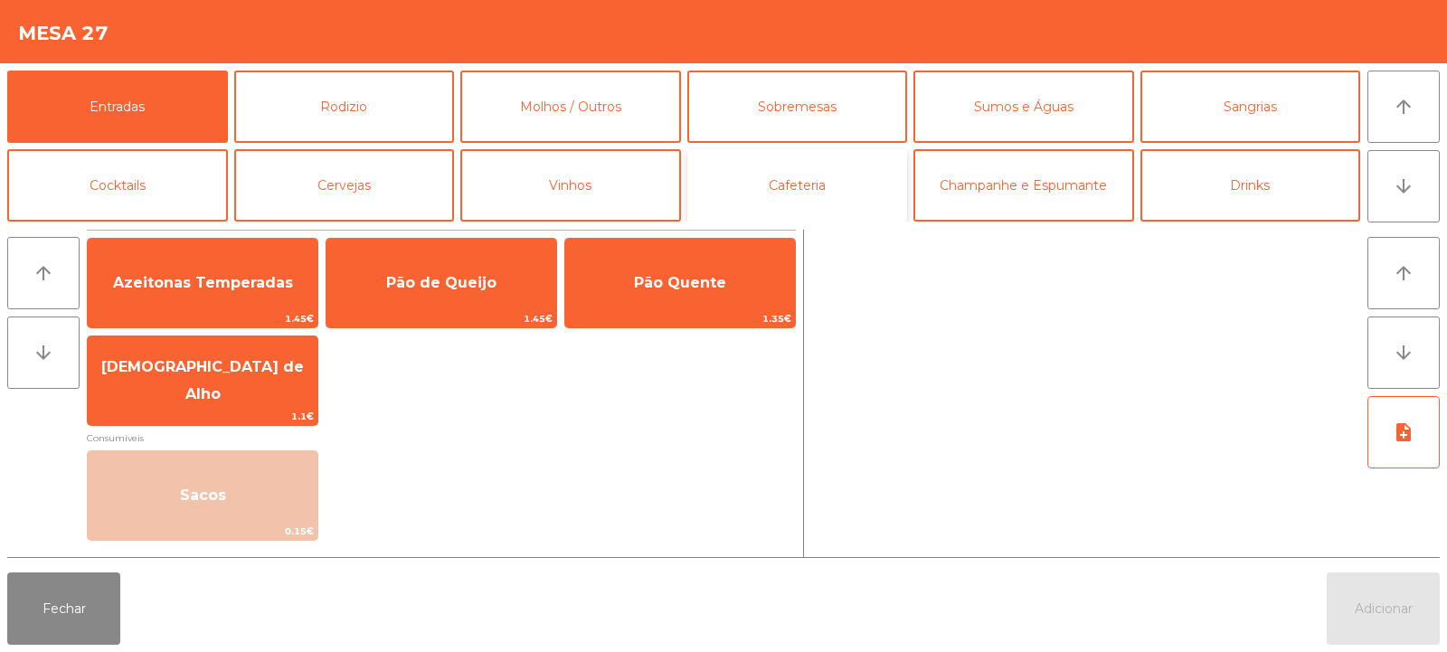
click at [806, 172] on button "Cafeteria" at bounding box center [797, 185] width 221 height 72
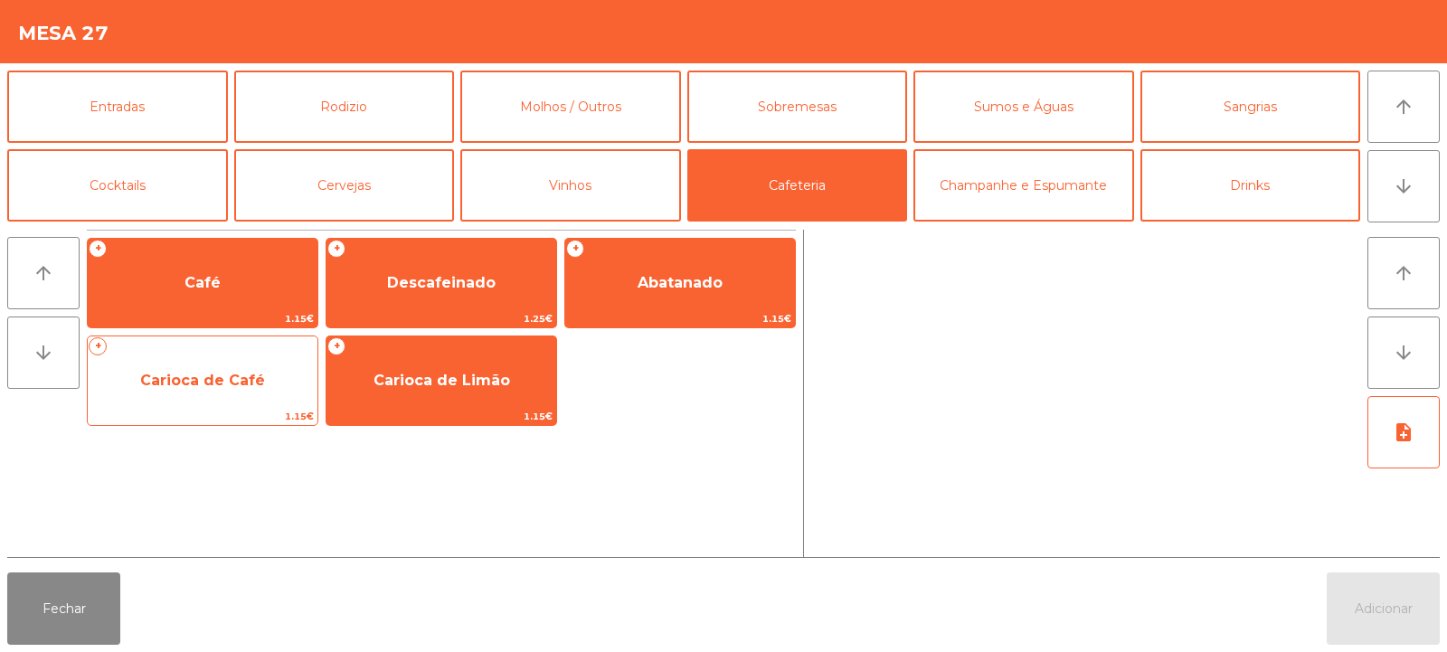
click at [246, 392] on span "Carioca de Café" at bounding box center [203, 380] width 230 height 49
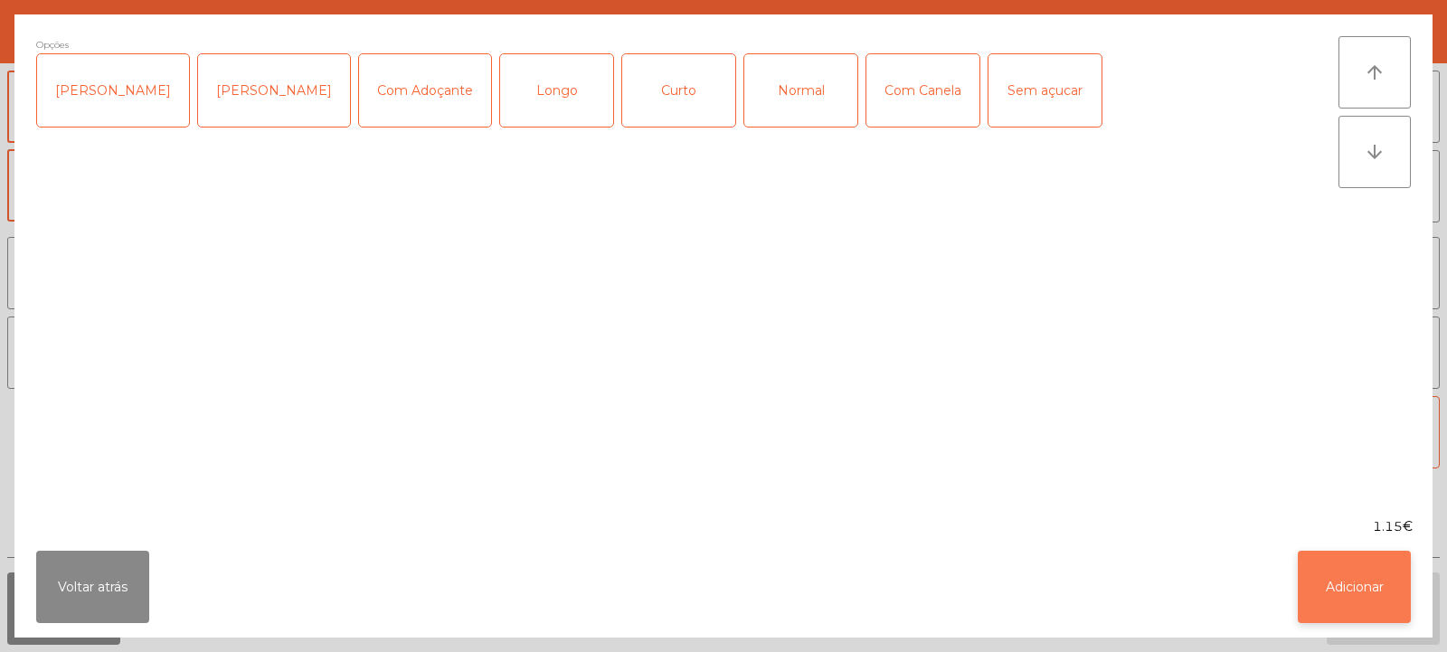
click at [1361, 594] on button "Adicionar" at bounding box center [1354, 587] width 113 height 72
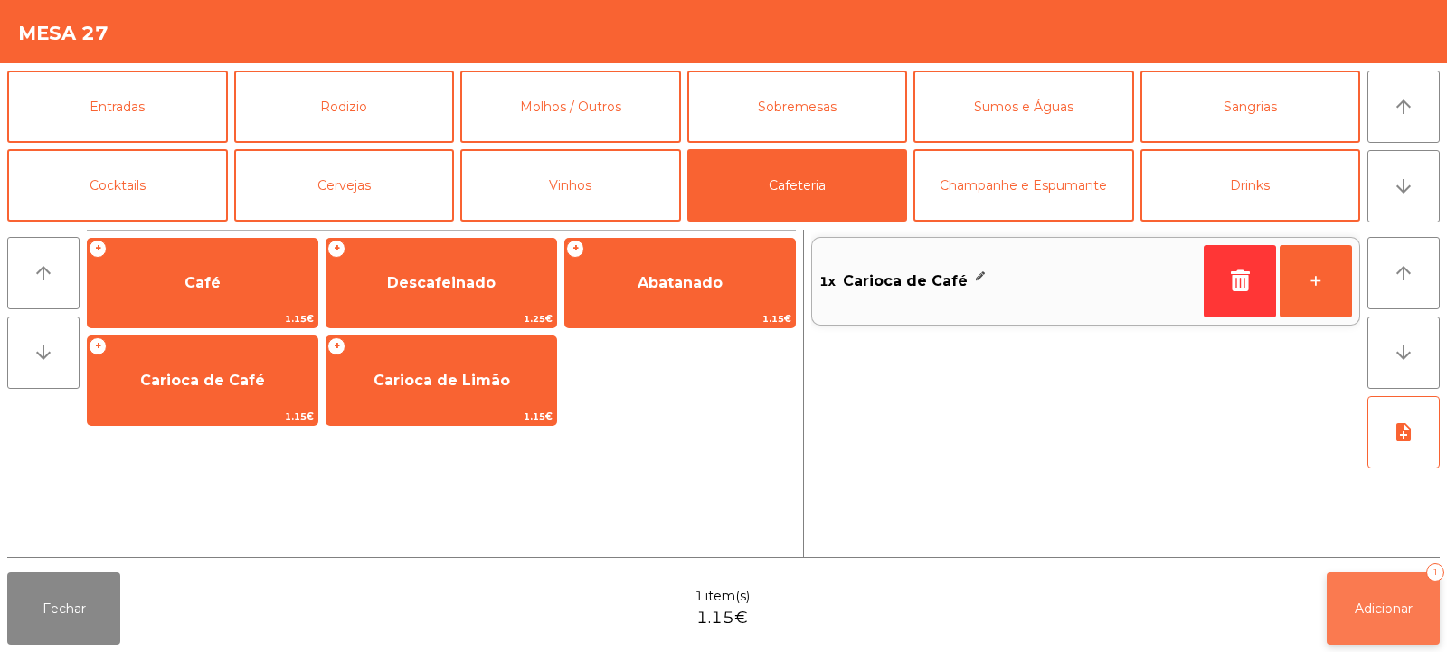
click at [1367, 616] on span "Adicionar" at bounding box center [1384, 609] width 58 height 16
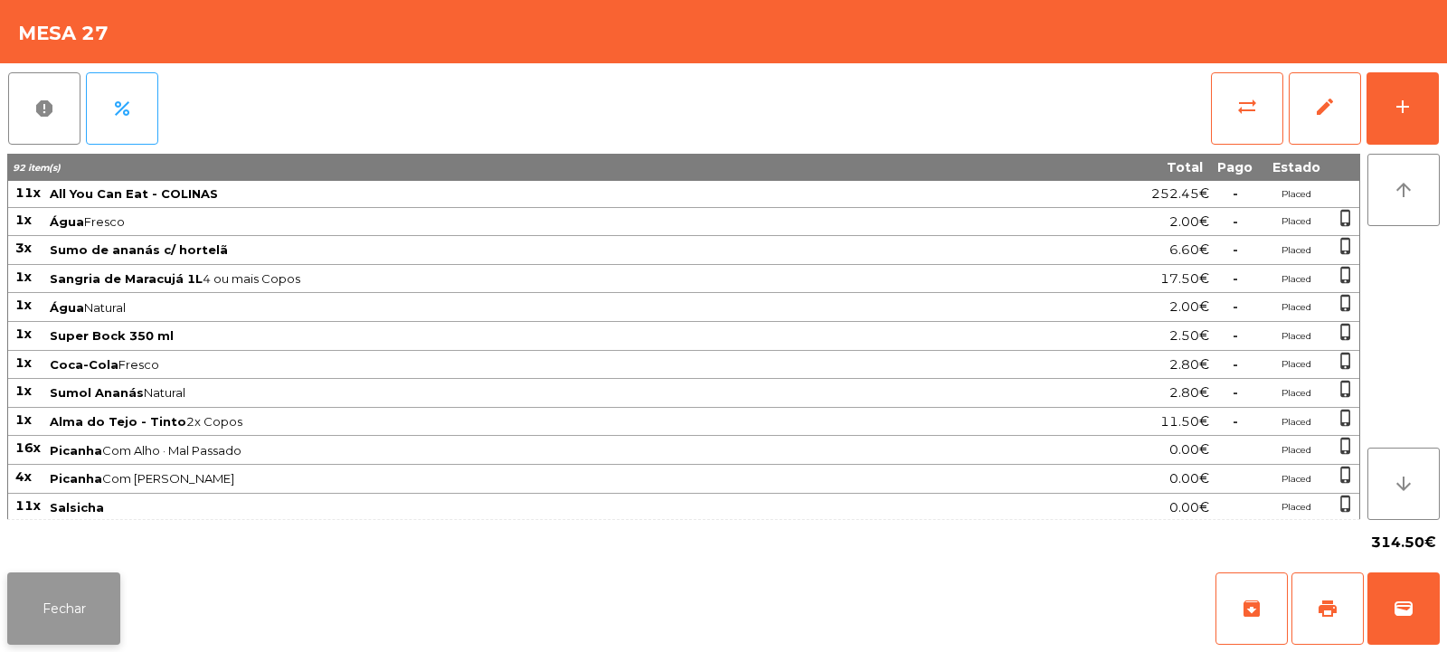
click at [39, 600] on button "Fechar" at bounding box center [63, 609] width 113 height 72
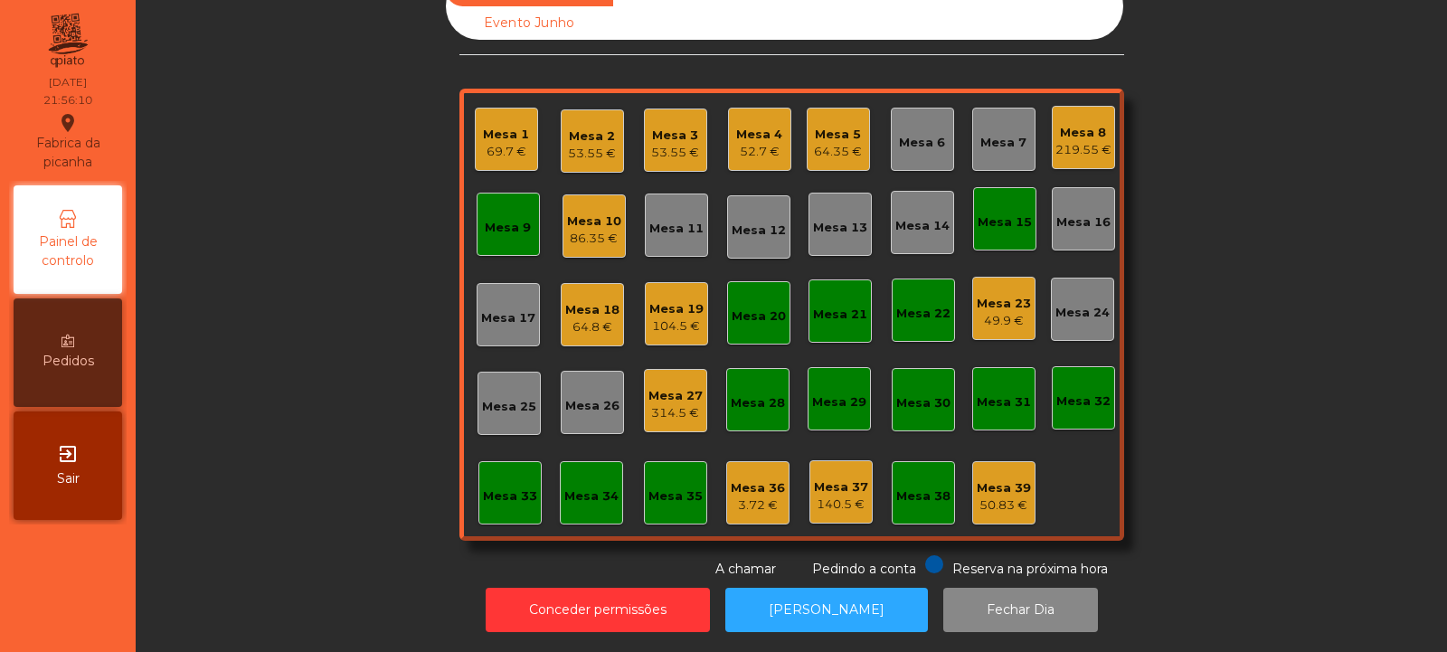
click at [911, 305] on div "Mesa 22" at bounding box center [923, 314] width 54 height 18
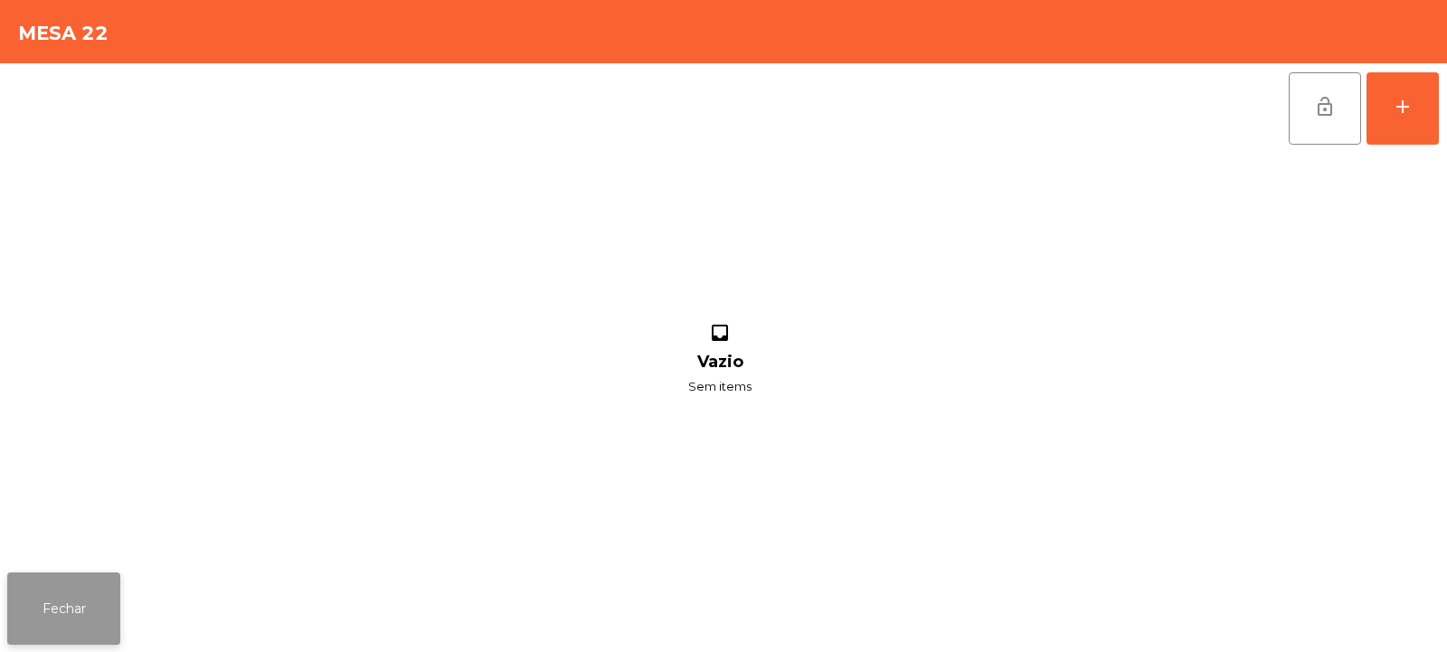
click at [78, 624] on button "Fechar" at bounding box center [63, 609] width 113 height 72
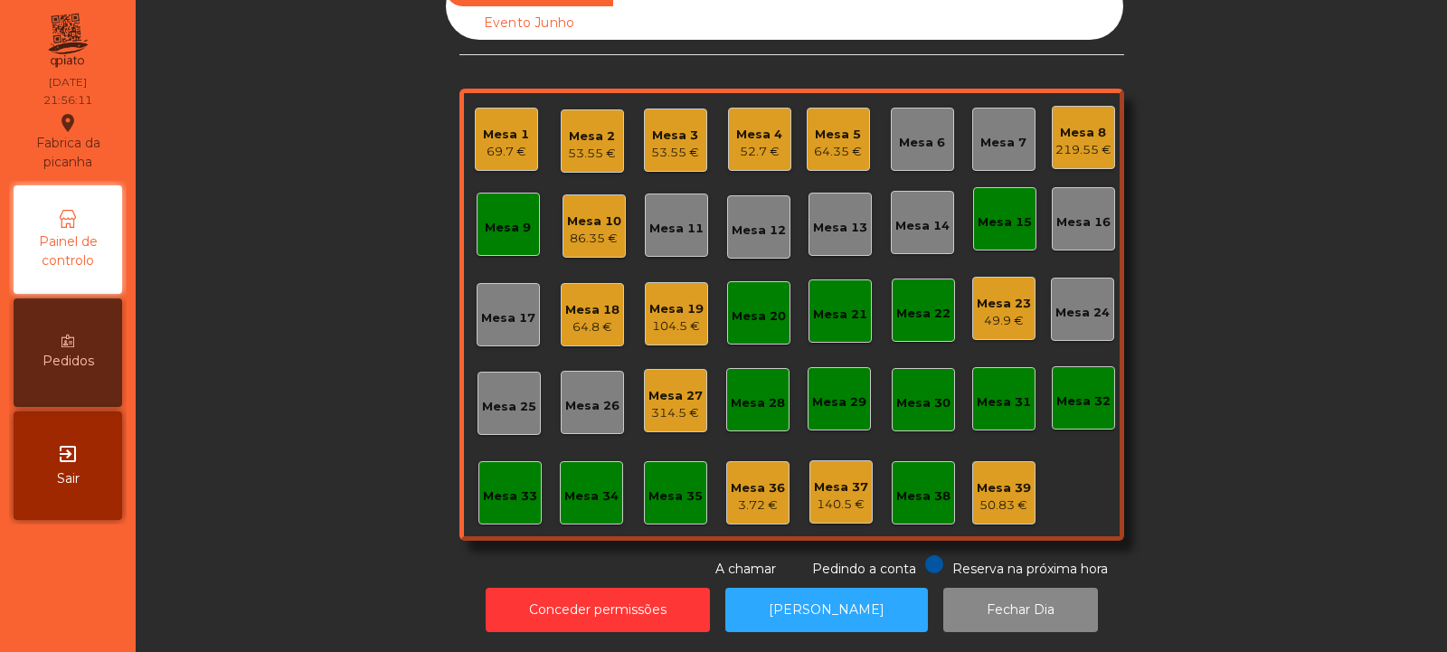
click at [755, 308] on div "Mesa 20" at bounding box center [759, 317] width 54 height 18
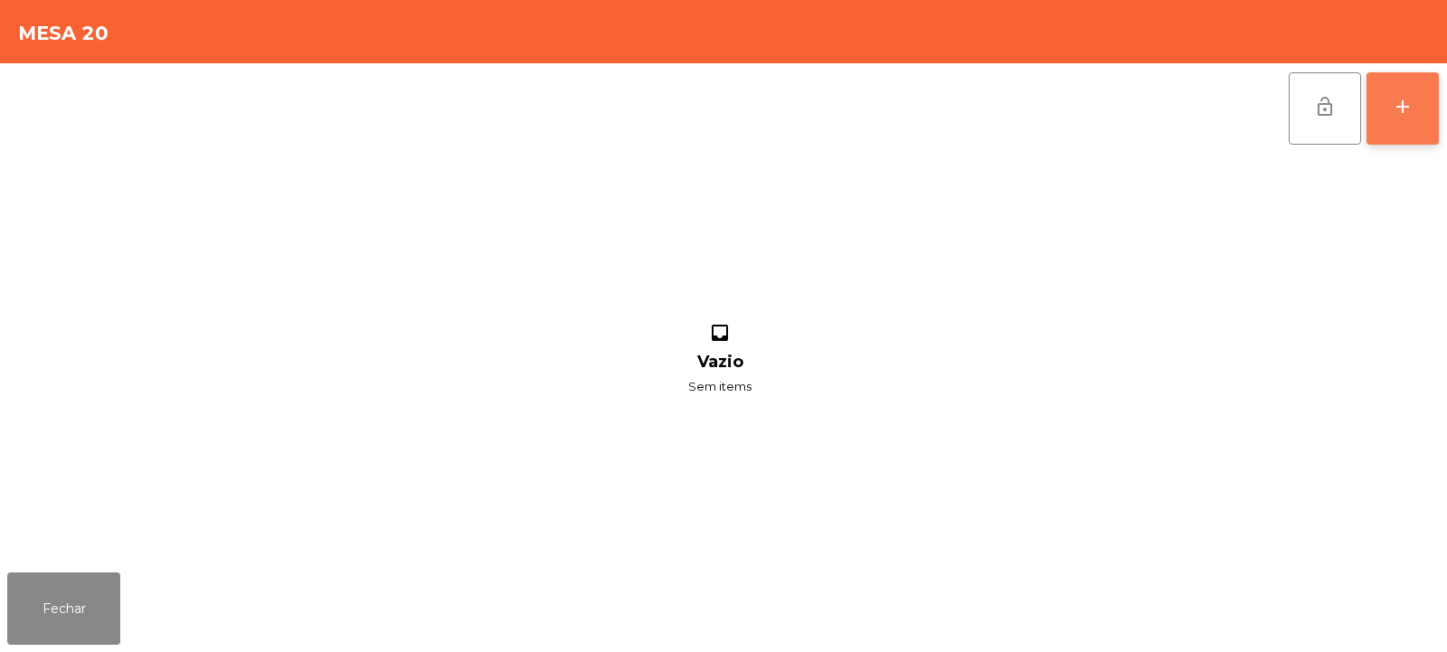
click at [1389, 122] on button "add" at bounding box center [1403, 108] width 72 height 72
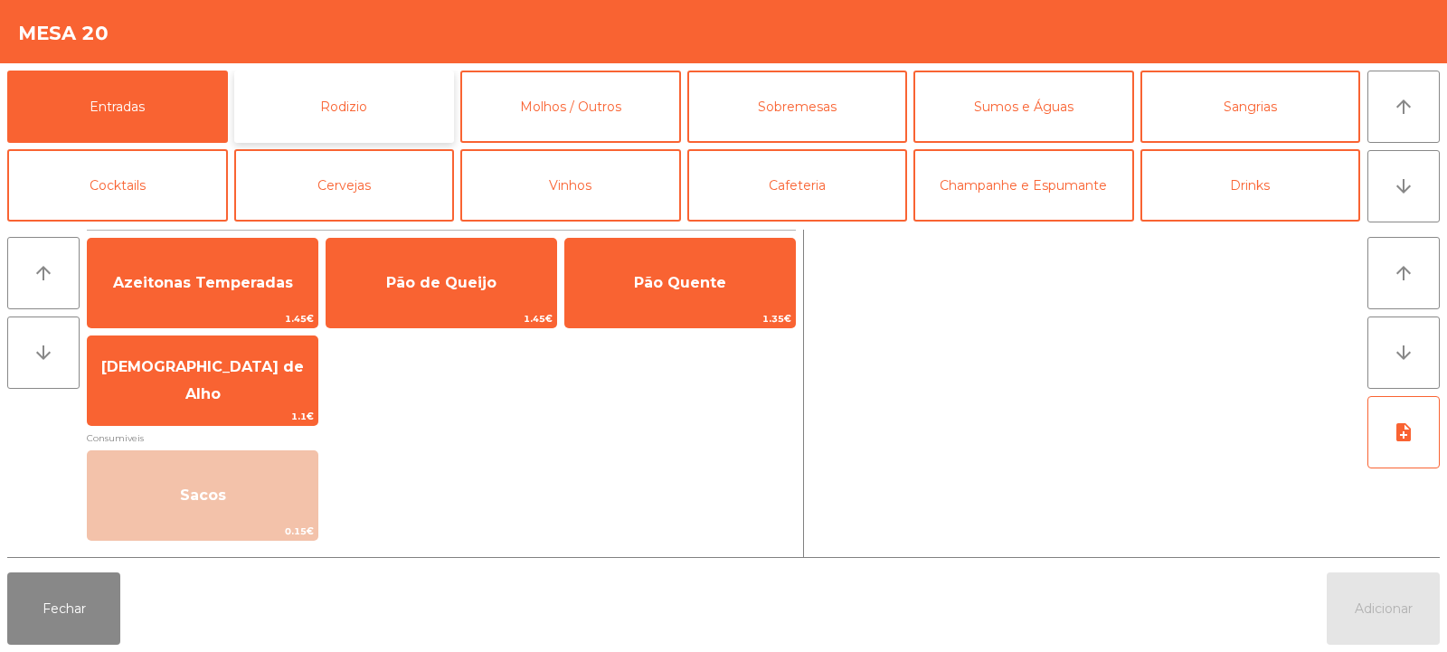
click at [385, 113] on button "Rodizio" at bounding box center [344, 107] width 221 height 72
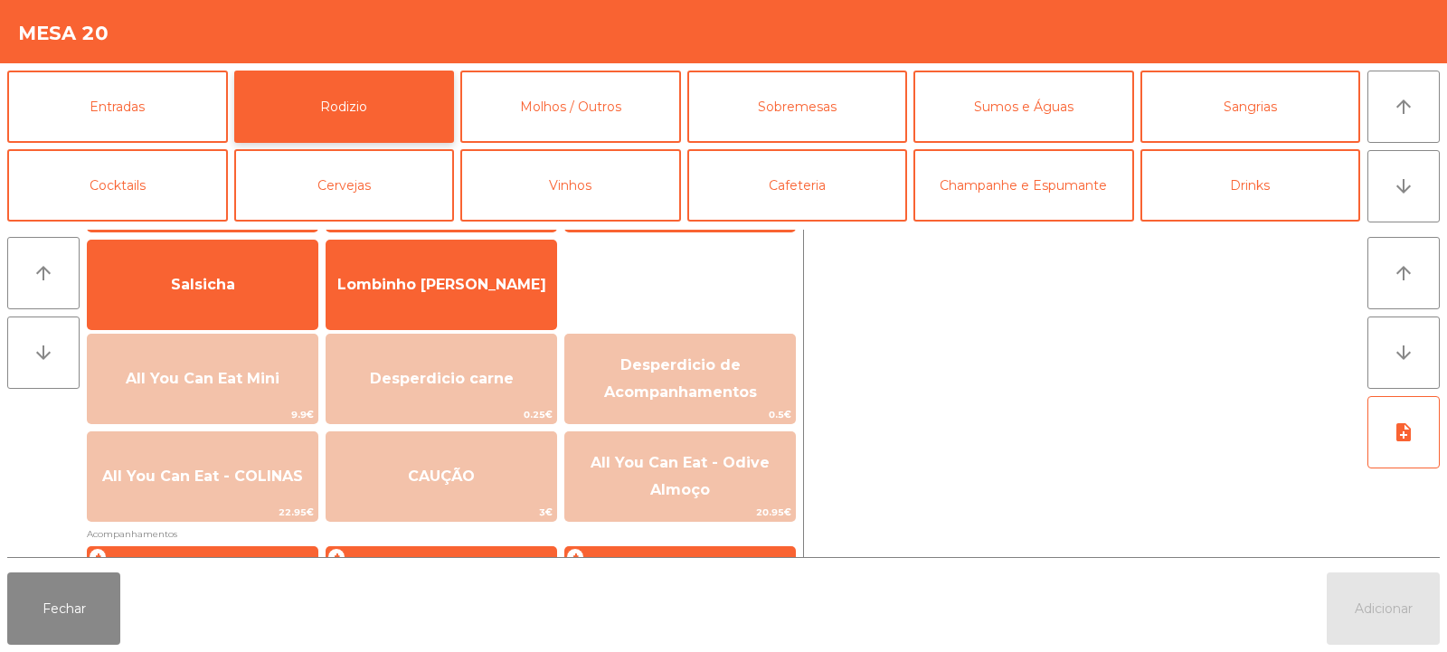
scroll to position [116, 0]
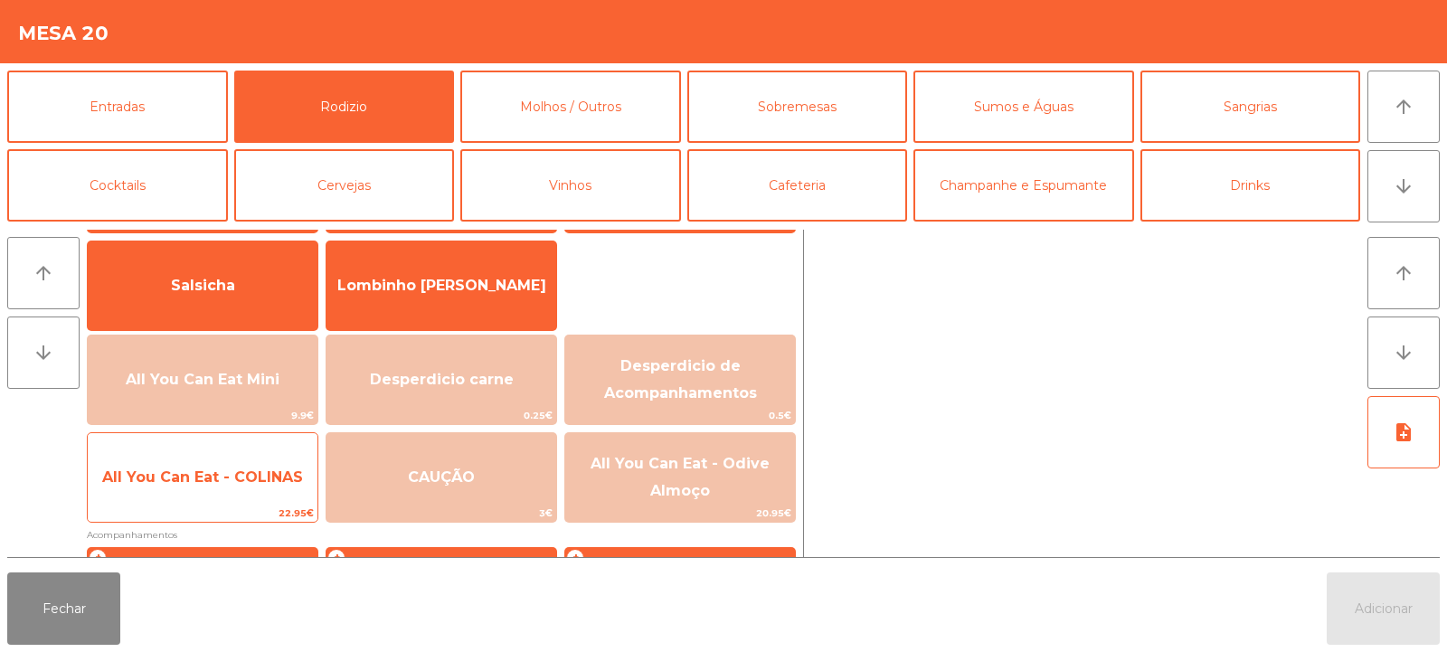
click at [241, 509] on span "22.95€" at bounding box center [203, 513] width 230 height 17
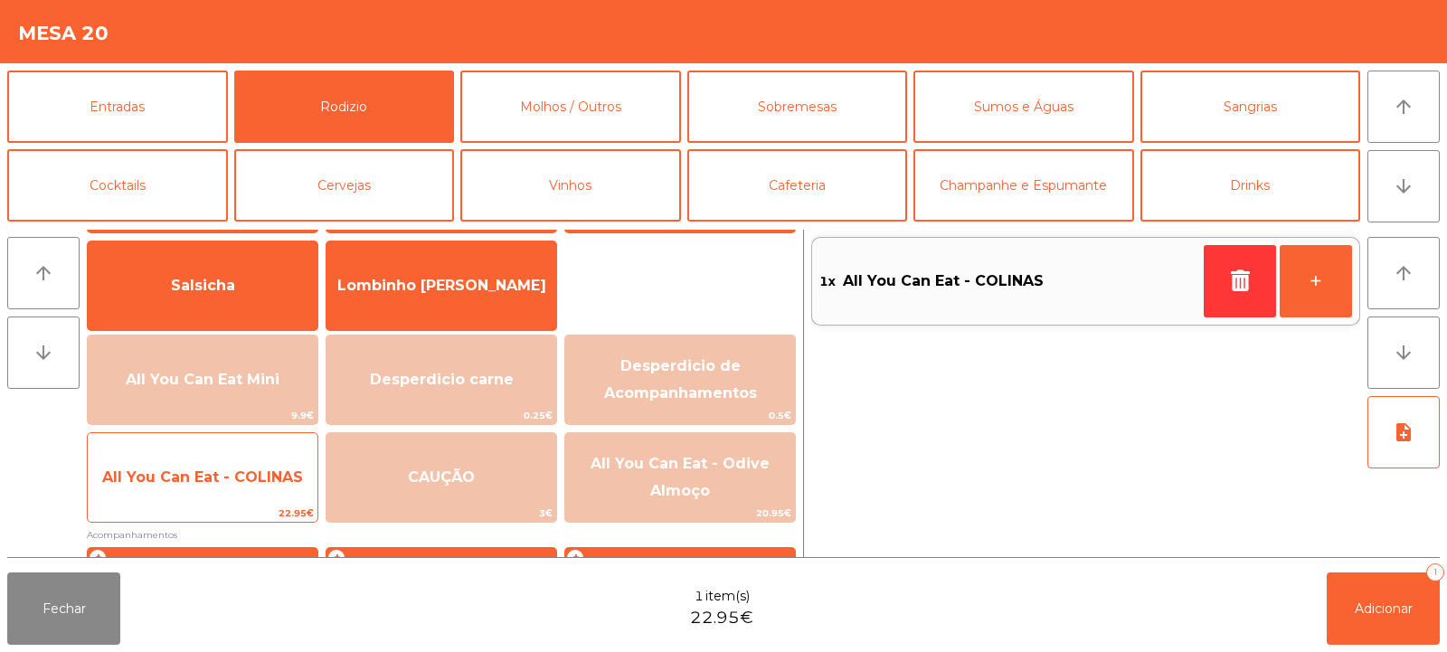
click at [239, 521] on span "22.95€" at bounding box center [203, 513] width 230 height 17
click at [232, 519] on span "22.95€" at bounding box center [203, 513] width 230 height 17
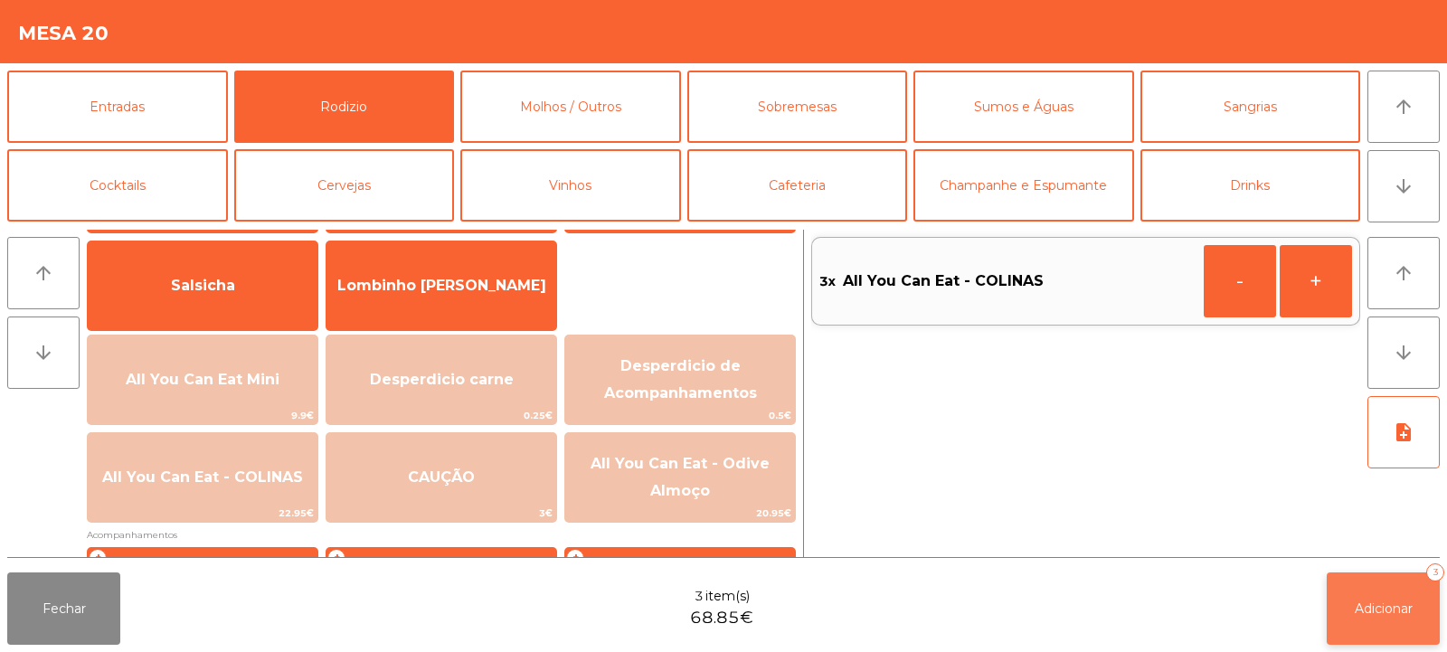
click at [1354, 573] on button "Adicionar 3" at bounding box center [1383, 609] width 113 height 72
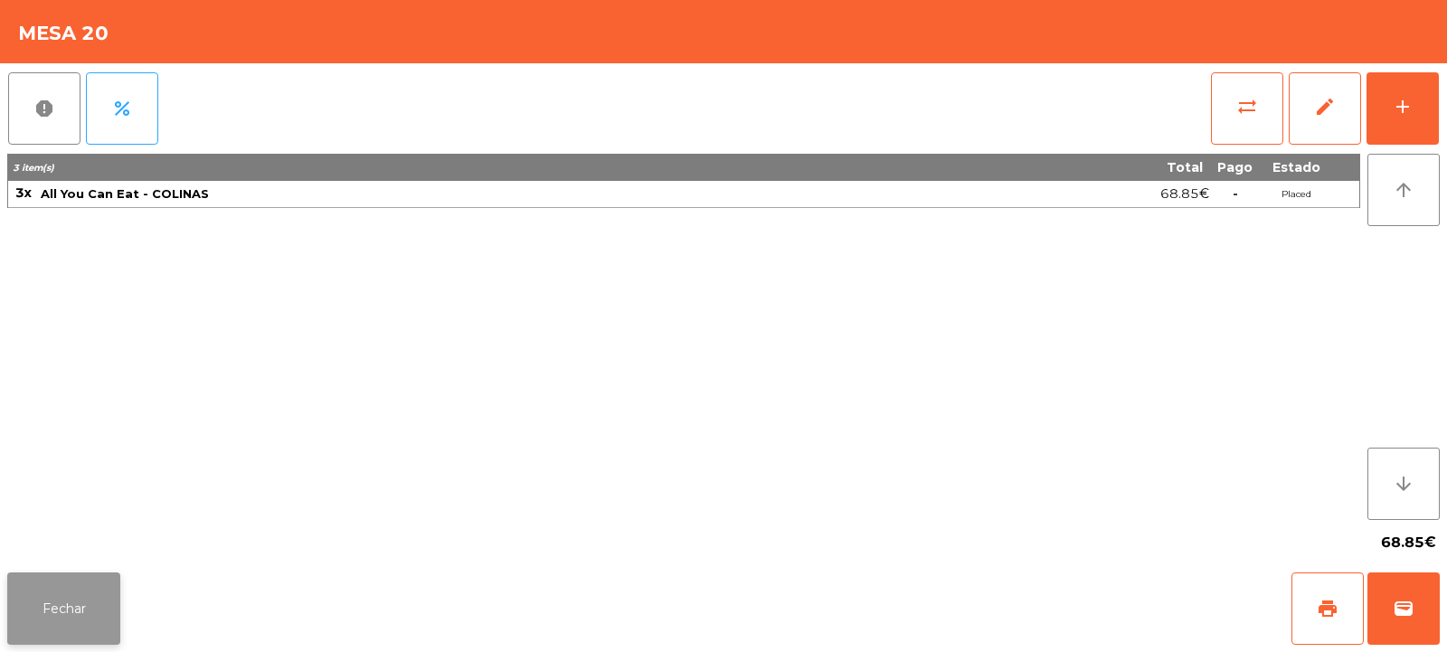
click at [49, 624] on button "Fechar" at bounding box center [63, 609] width 113 height 72
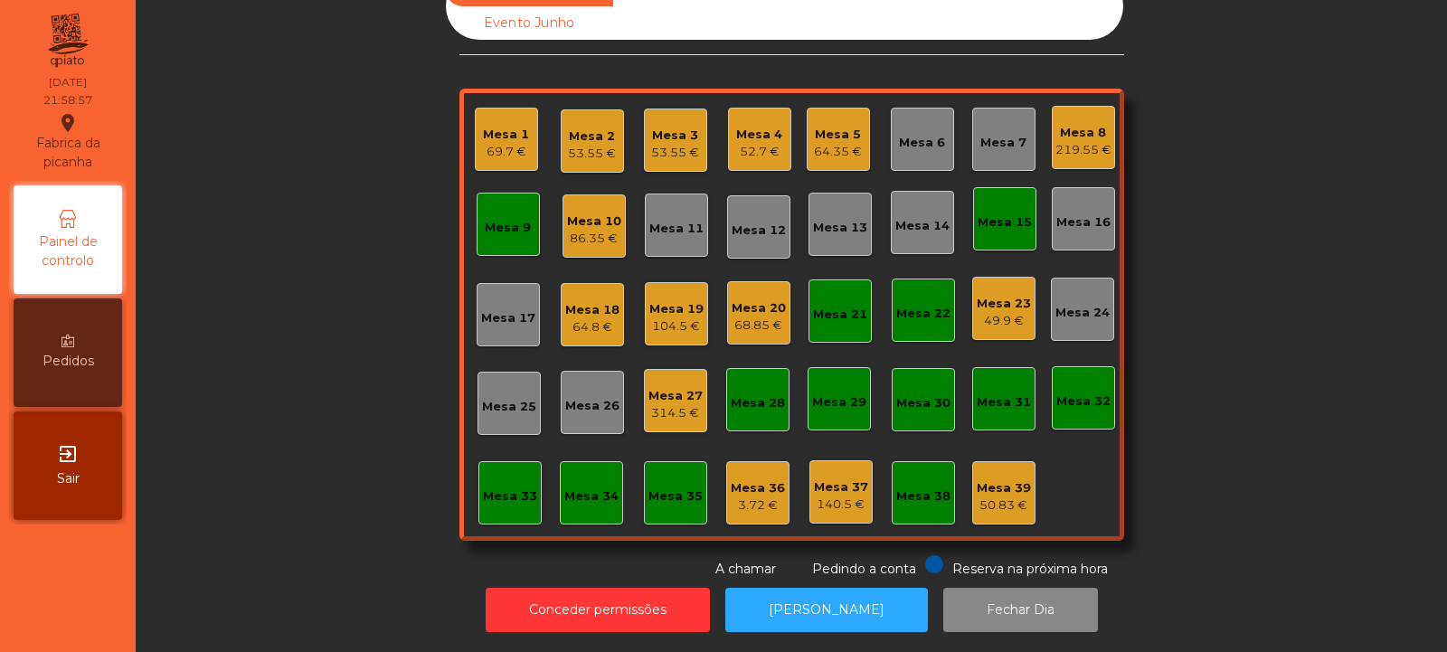
click at [586, 318] on div "64.8 €" at bounding box center [592, 327] width 54 height 18
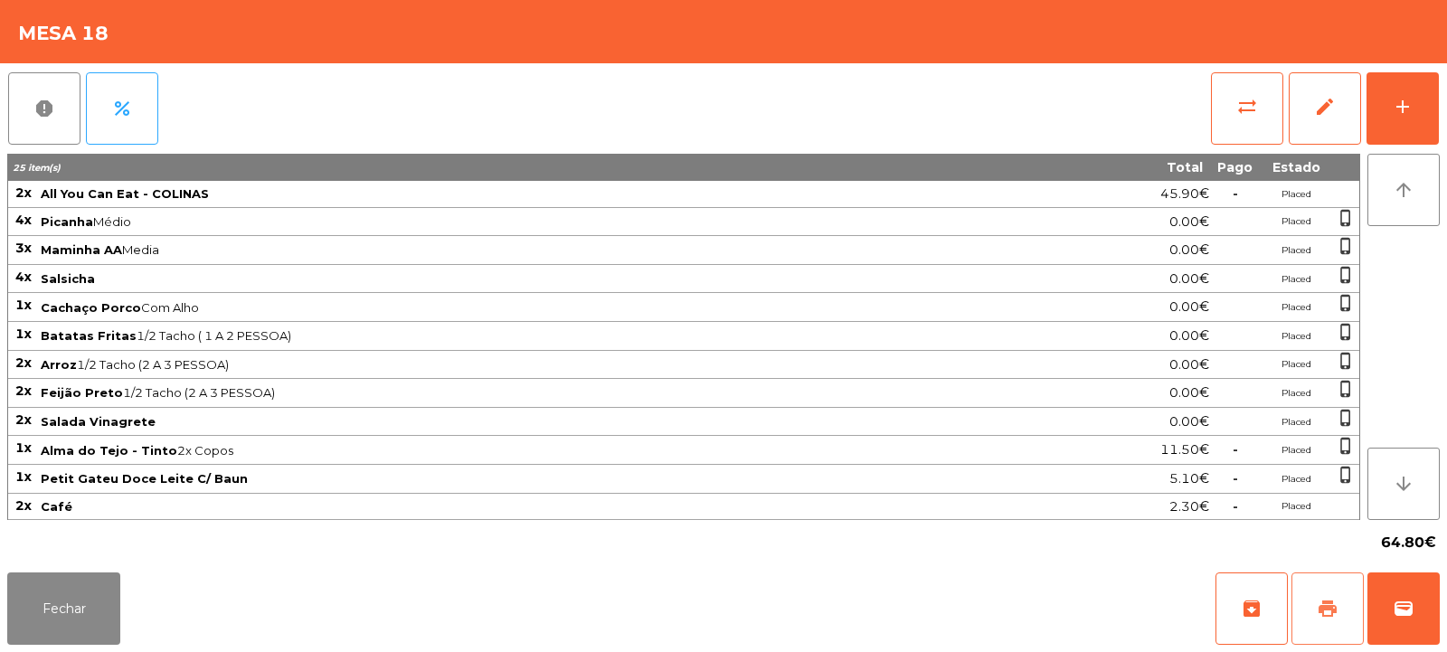
click at [1321, 620] on button "print" at bounding box center [1328, 609] width 72 height 72
click at [71, 607] on button "Fechar" at bounding box center [63, 609] width 113 height 72
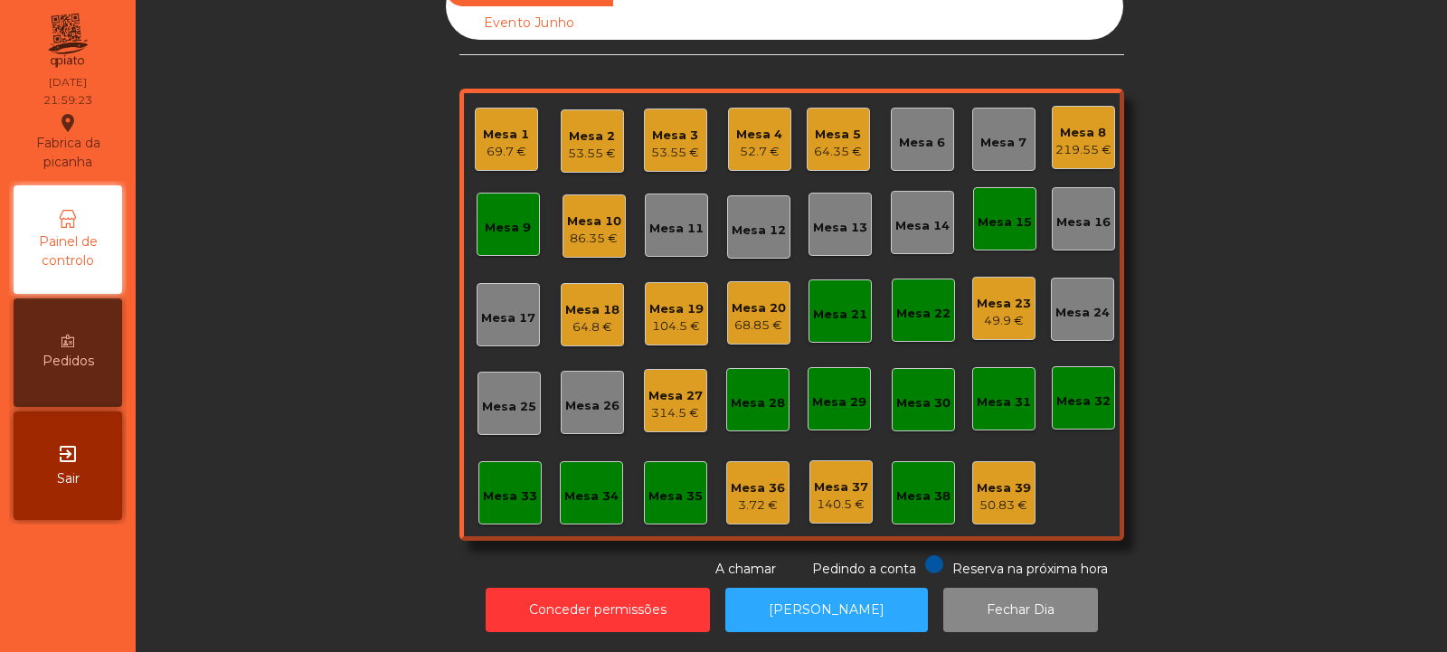
click at [830, 143] on div "64.35 €" at bounding box center [838, 152] width 48 height 18
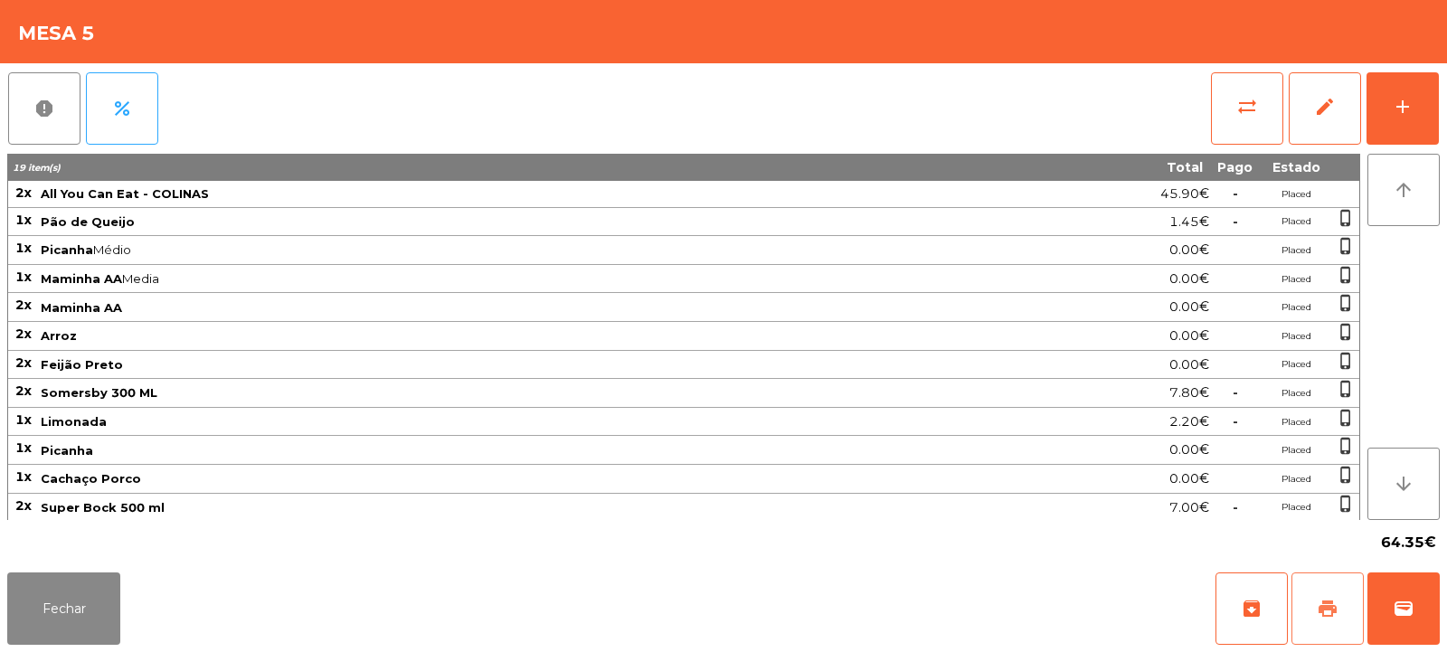
click at [1334, 588] on button "print" at bounding box center [1328, 609] width 72 height 72
click at [62, 607] on button "Fechar" at bounding box center [63, 609] width 113 height 72
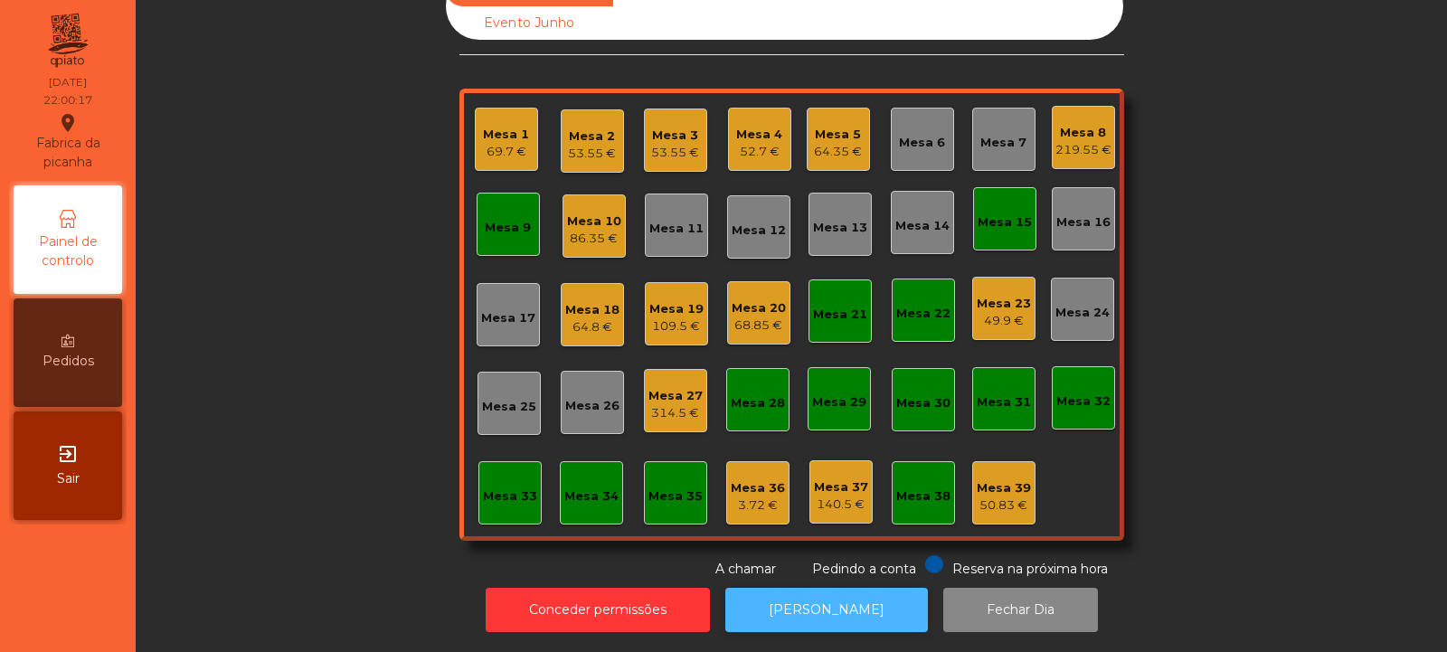
click at [861, 592] on button "[PERSON_NAME]" at bounding box center [826, 610] width 203 height 44
click at [585, 318] on div "64.8 €" at bounding box center [592, 327] width 54 height 18
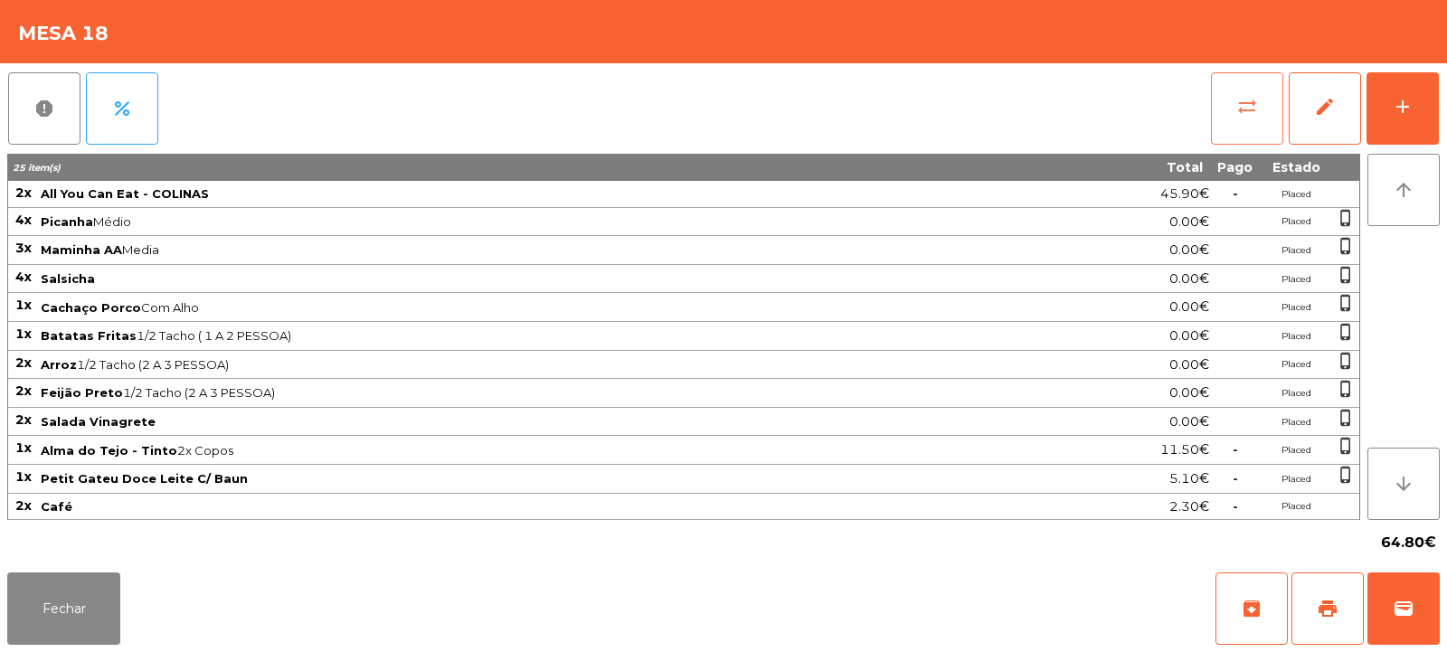
click at [1248, 99] on span "sync_alt" at bounding box center [1247, 107] width 22 height 22
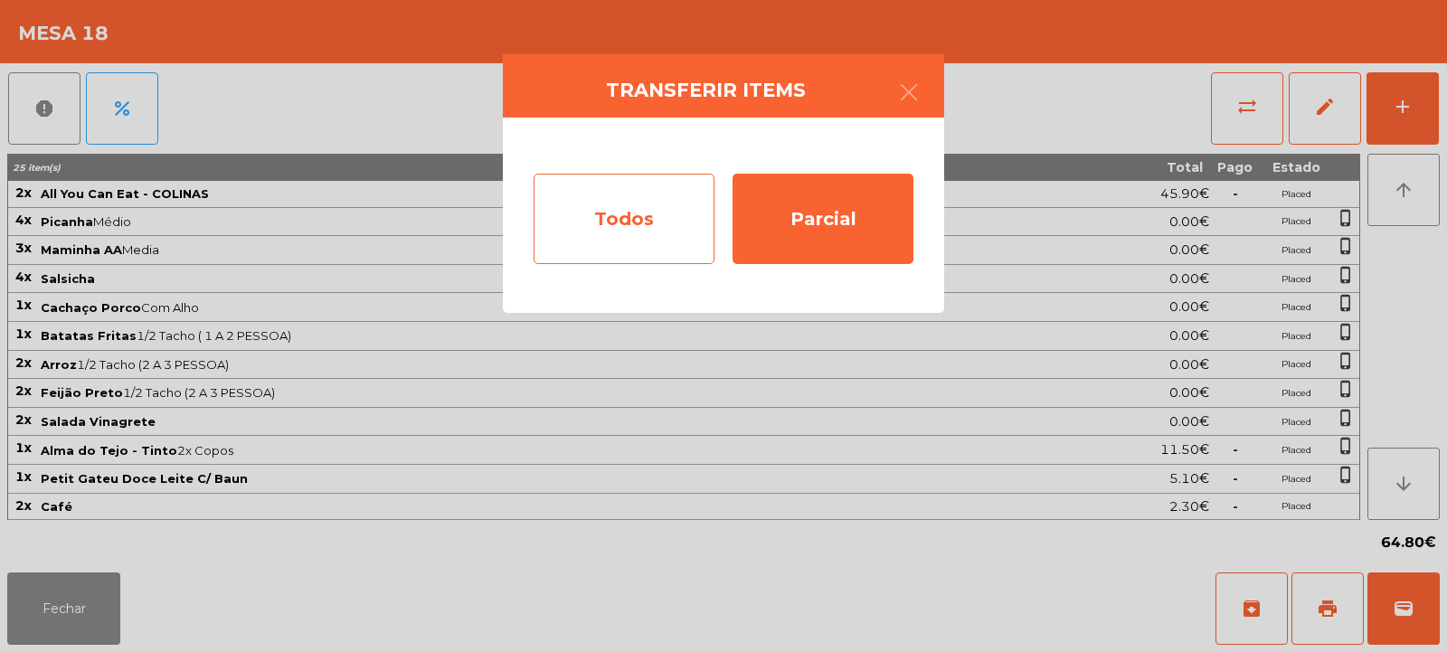
click at [575, 211] on div "Todos" at bounding box center [624, 219] width 181 height 90
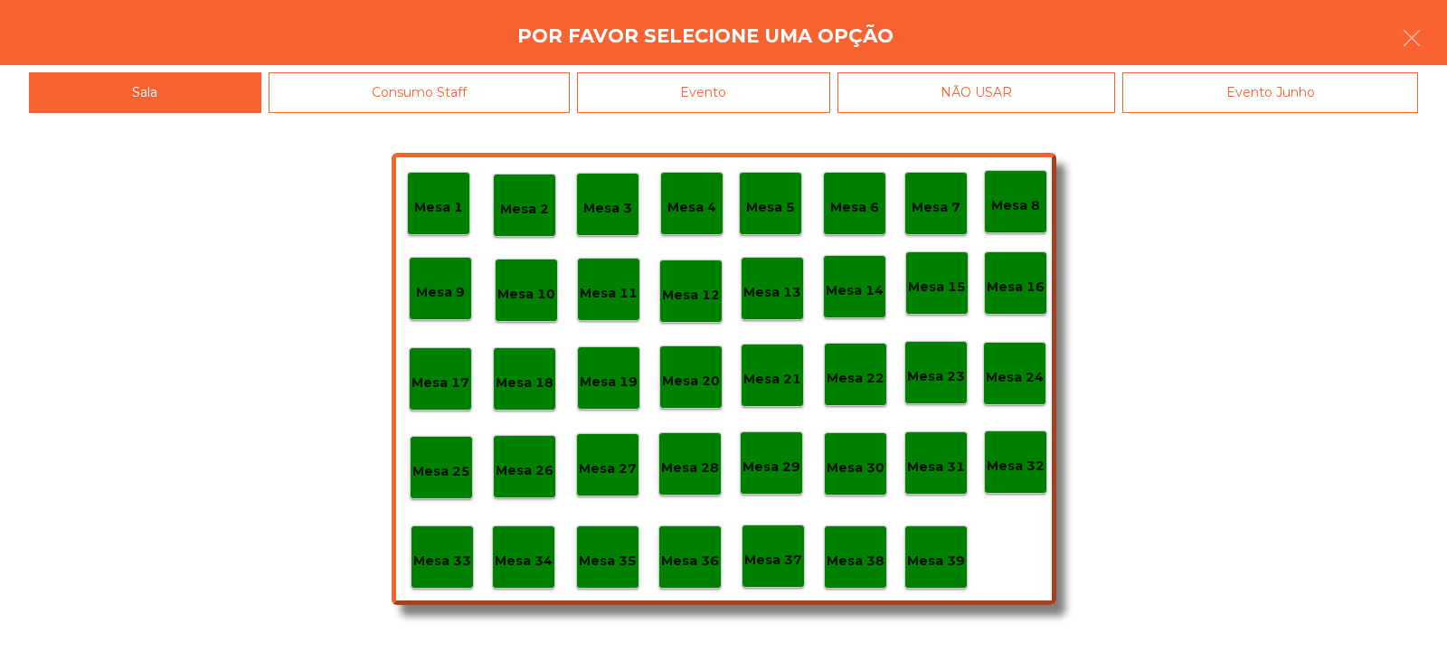
click at [791, 103] on div "Evento" at bounding box center [703, 92] width 253 height 41
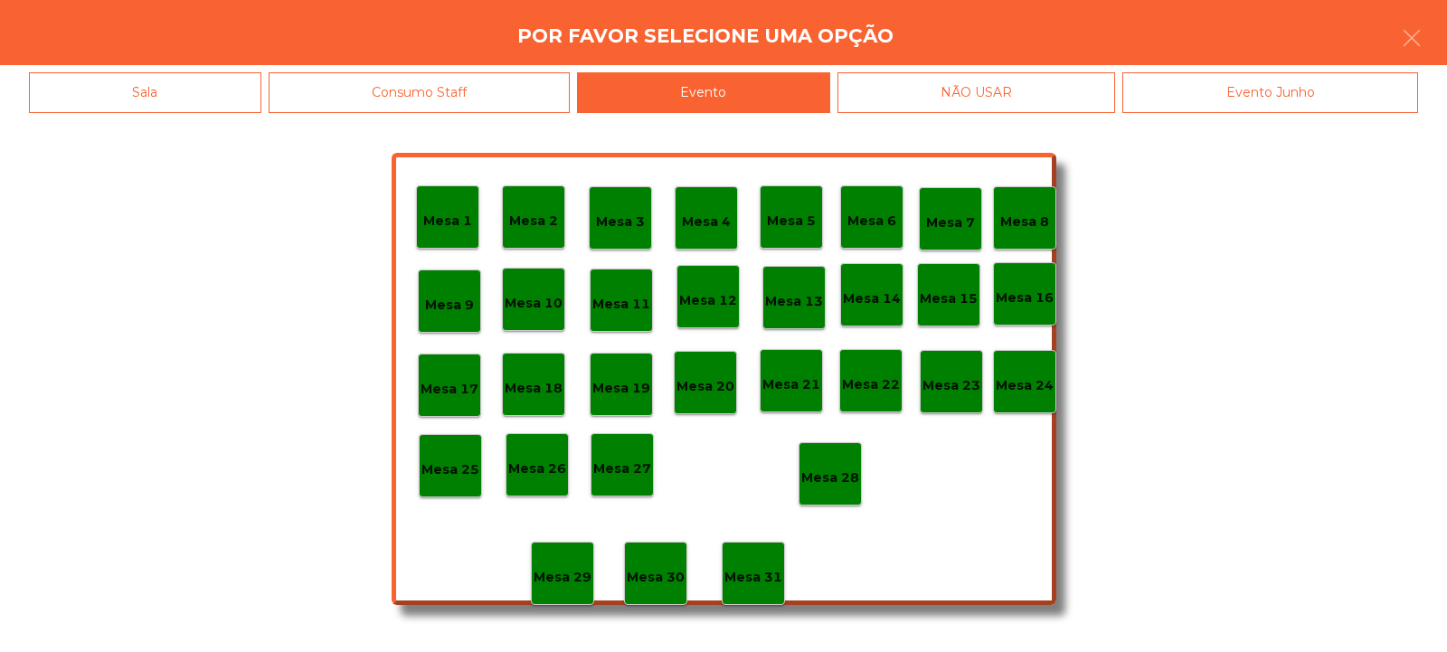
click at [835, 468] on p "Mesa 28" at bounding box center [830, 478] width 58 height 21
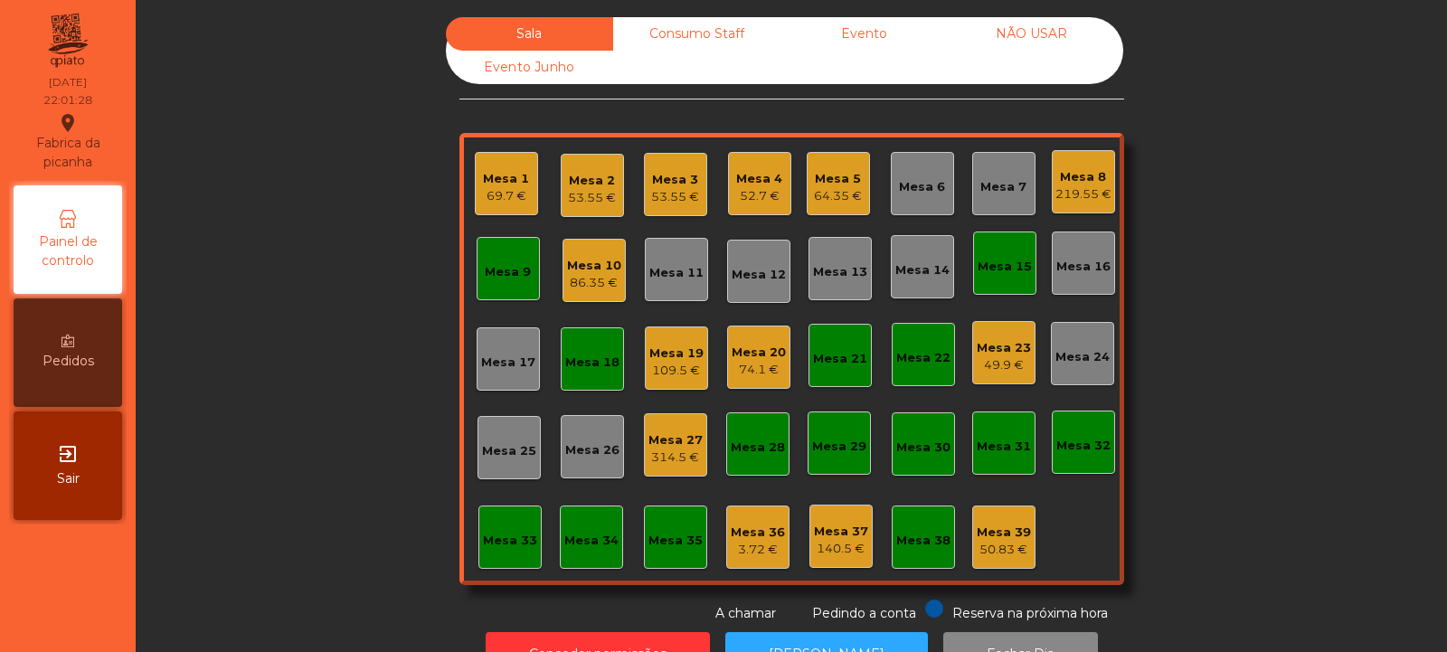
scroll to position [0, 0]
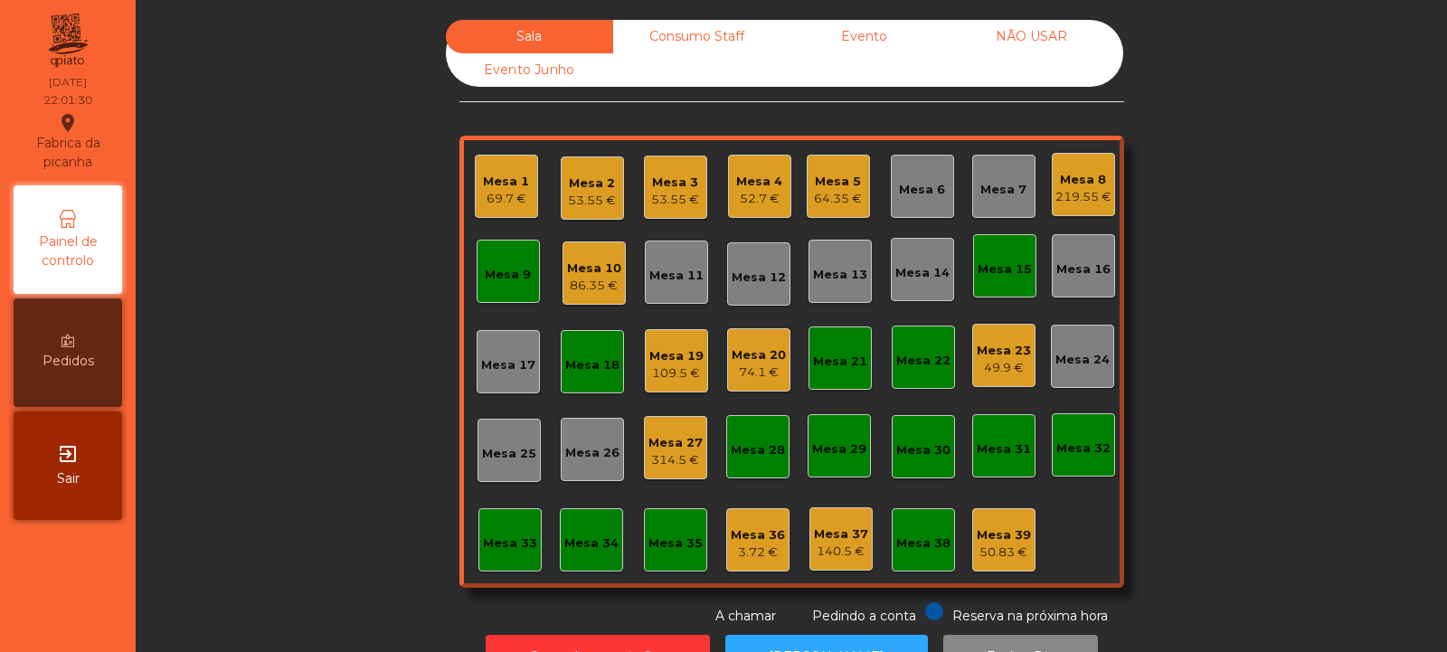
click at [838, 177] on div "Mesa 5" at bounding box center [838, 182] width 48 height 18
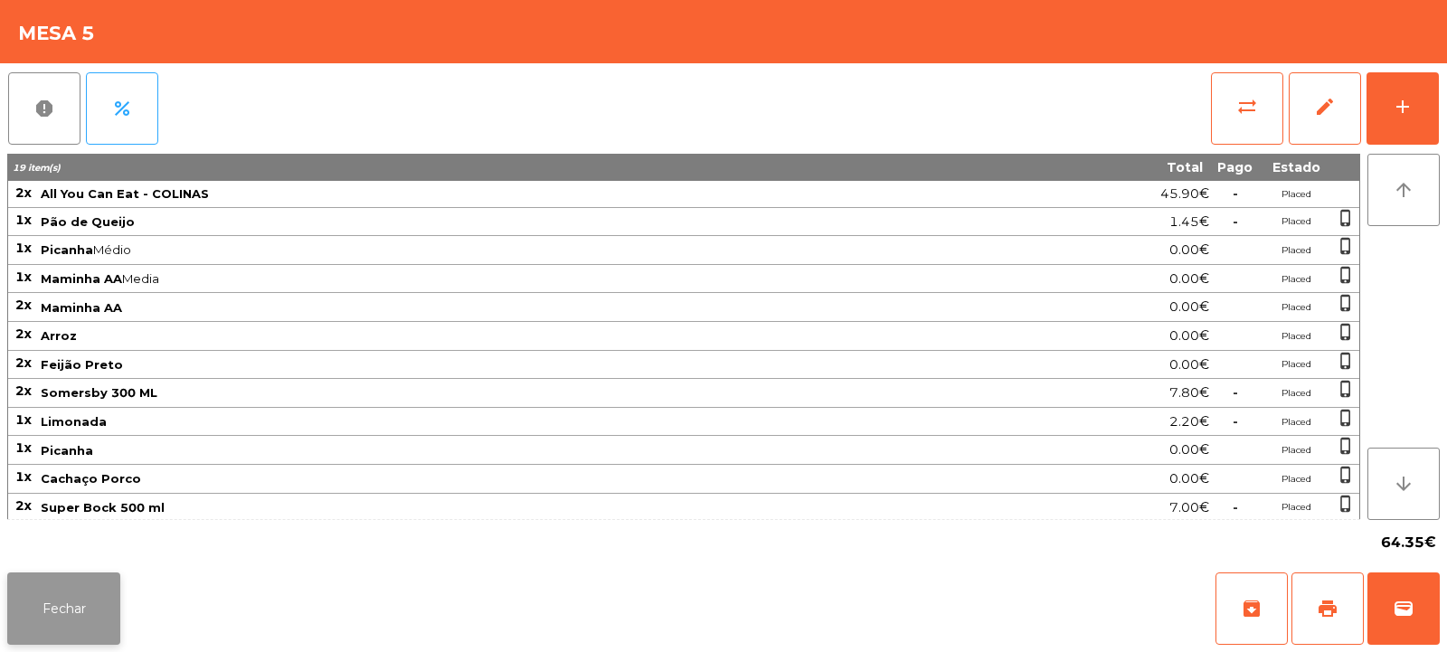
click at [43, 601] on button "Fechar" at bounding box center [63, 609] width 113 height 72
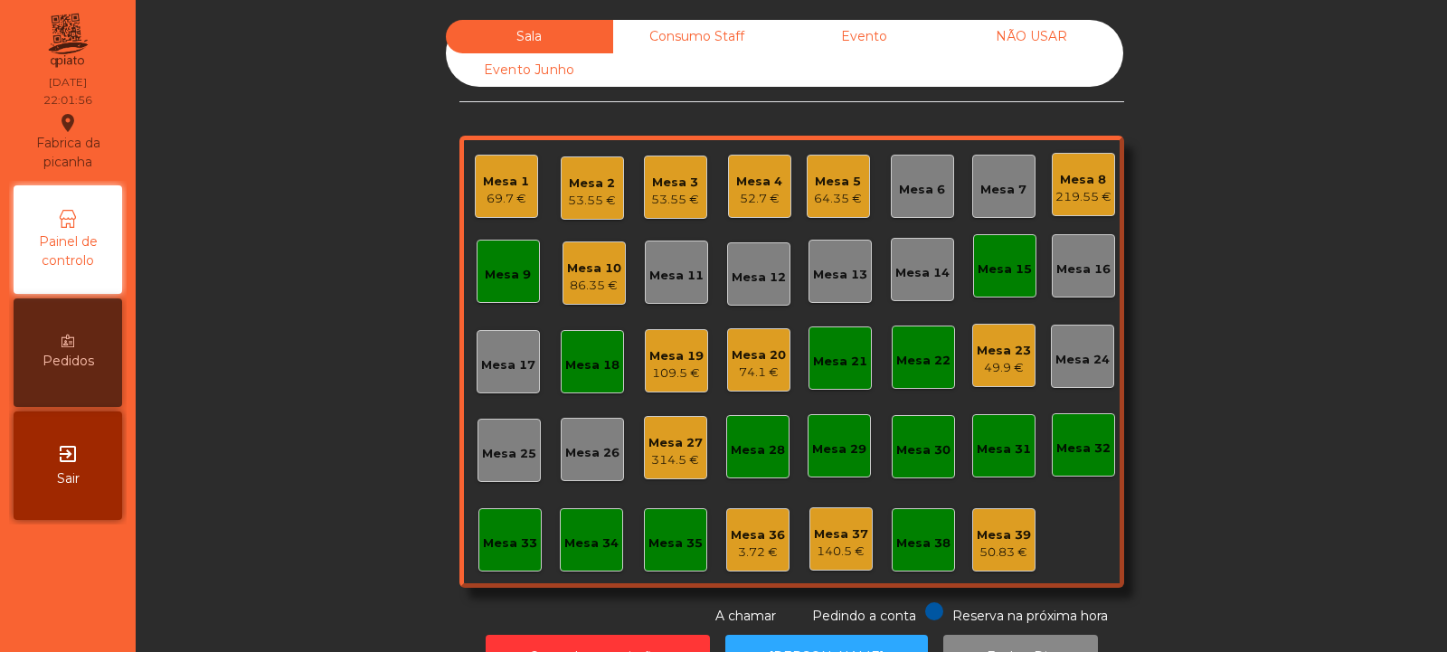
click at [737, 367] on div "74.1 €" at bounding box center [759, 373] width 54 height 18
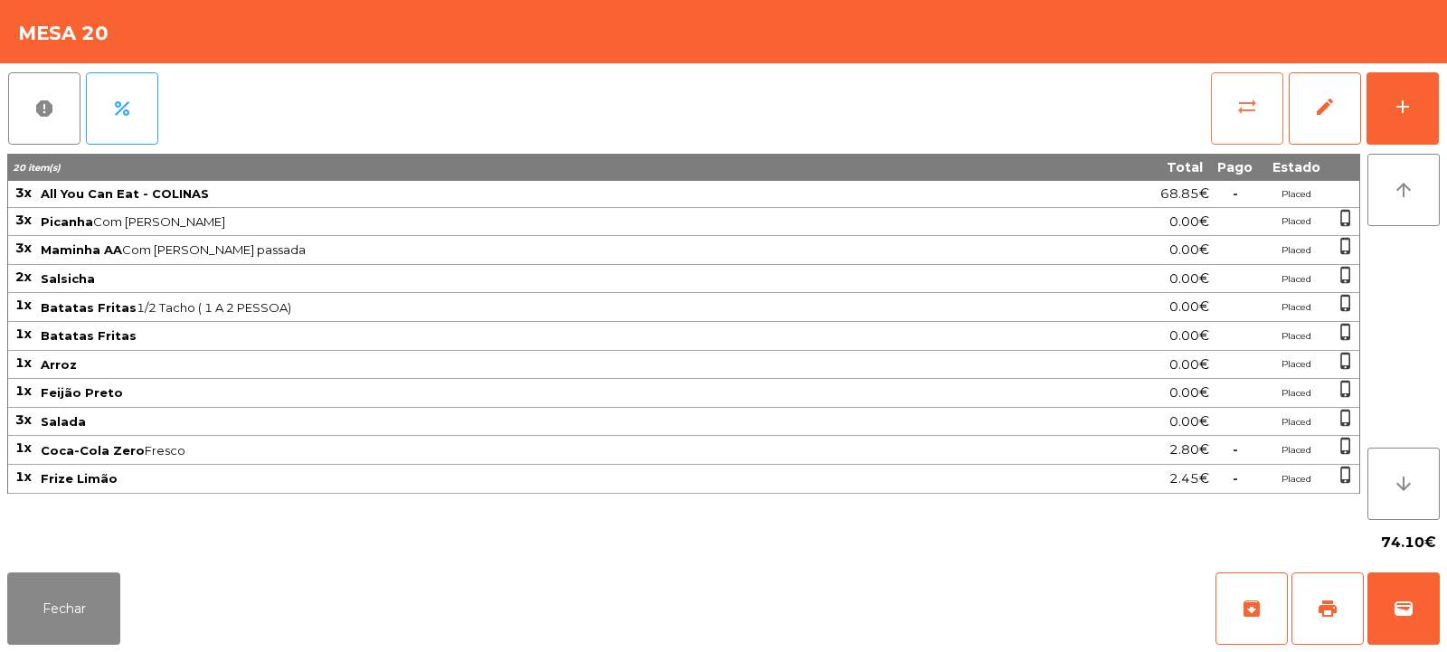
click at [1233, 101] on button "sync_alt" at bounding box center [1247, 108] width 72 height 72
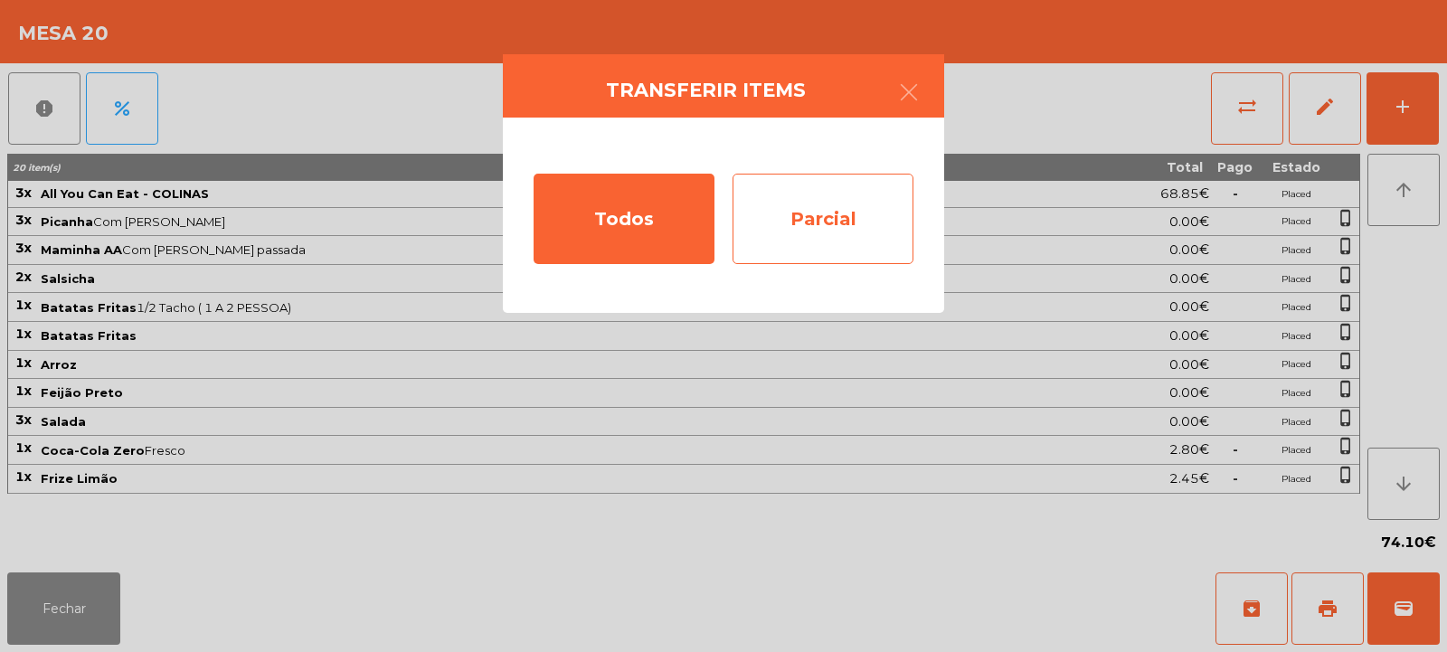
click at [829, 231] on div "Parcial" at bounding box center [823, 219] width 181 height 90
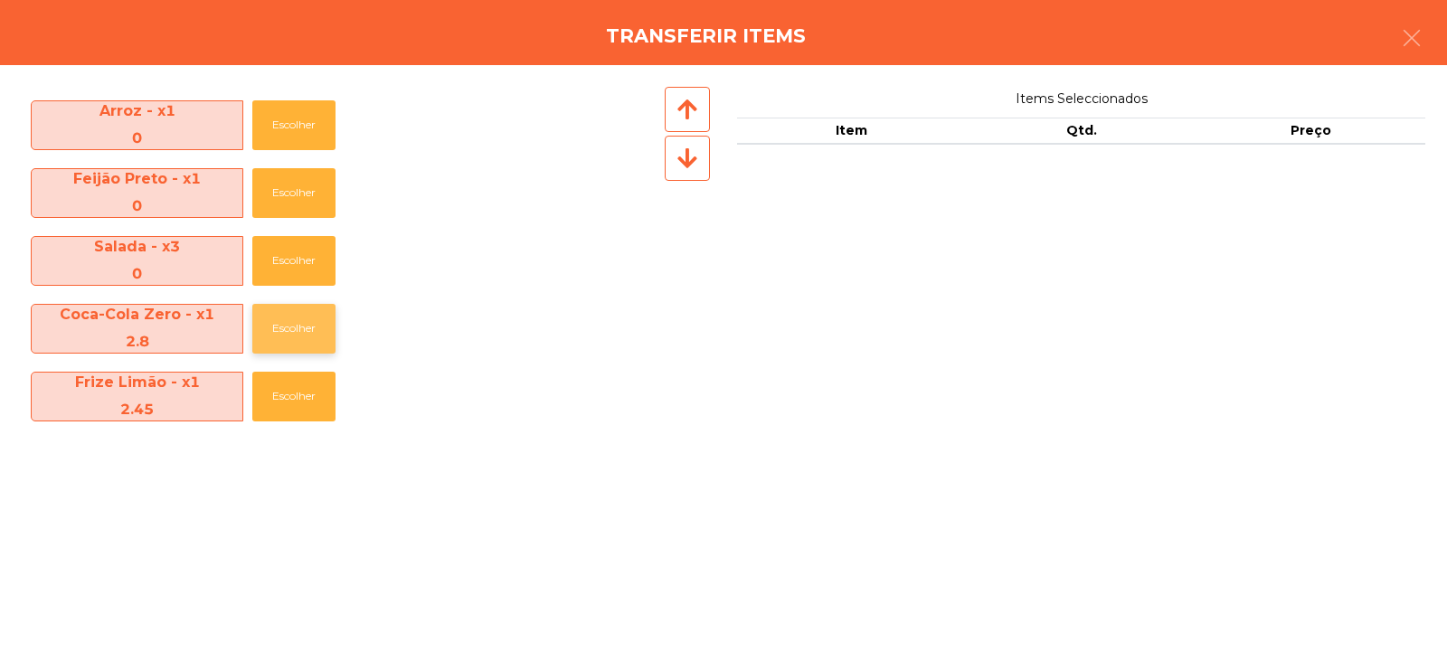
click at [273, 314] on button "Escolher" at bounding box center [293, 329] width 83 height 50
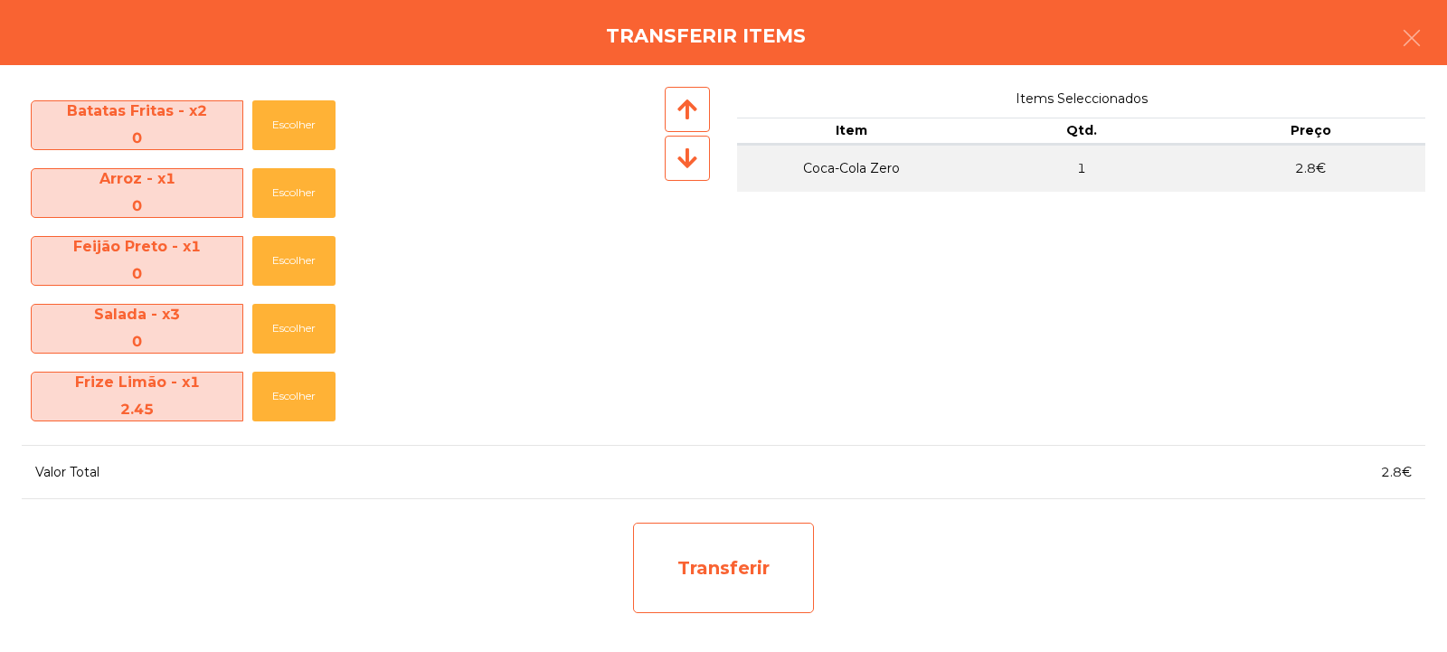
click at [712, 587] on div "Transferir" at bounding box center [723, 568] width 181 height 90
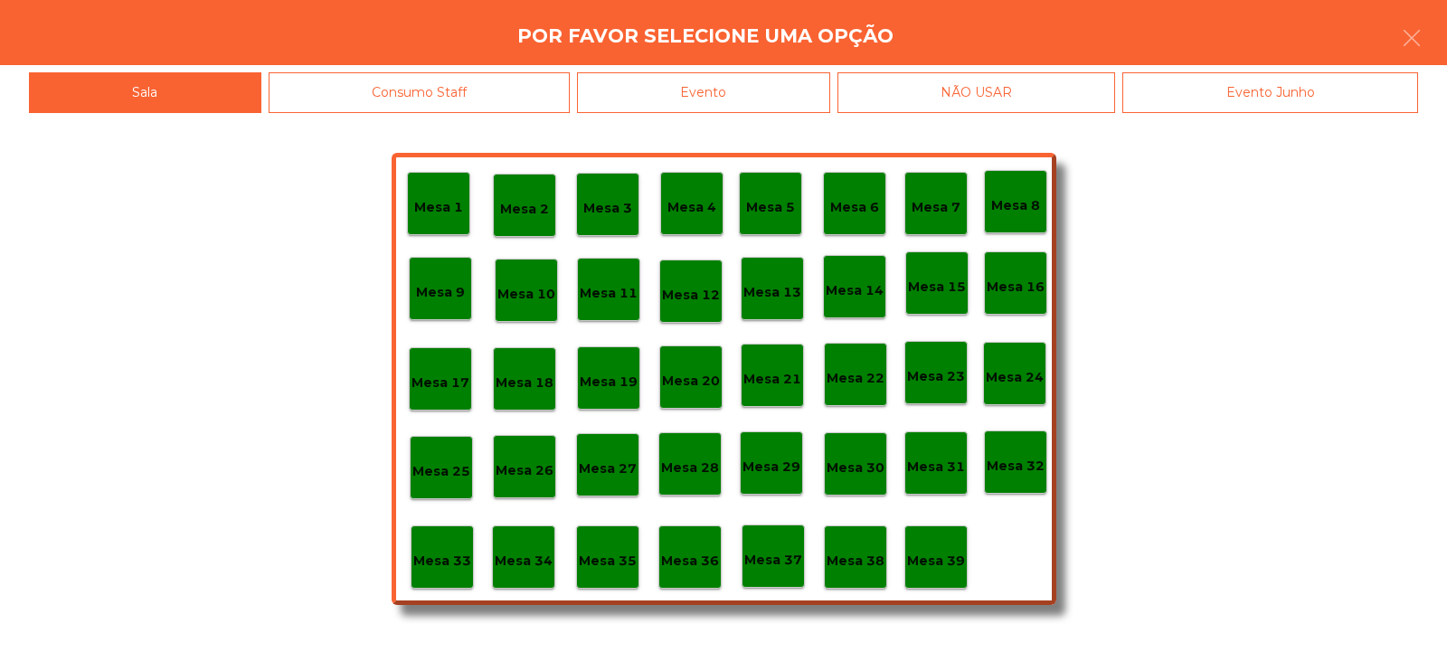
click at [758, 556] on p "Mesa 37" at bounding box center [773, 560] width 58 height 21
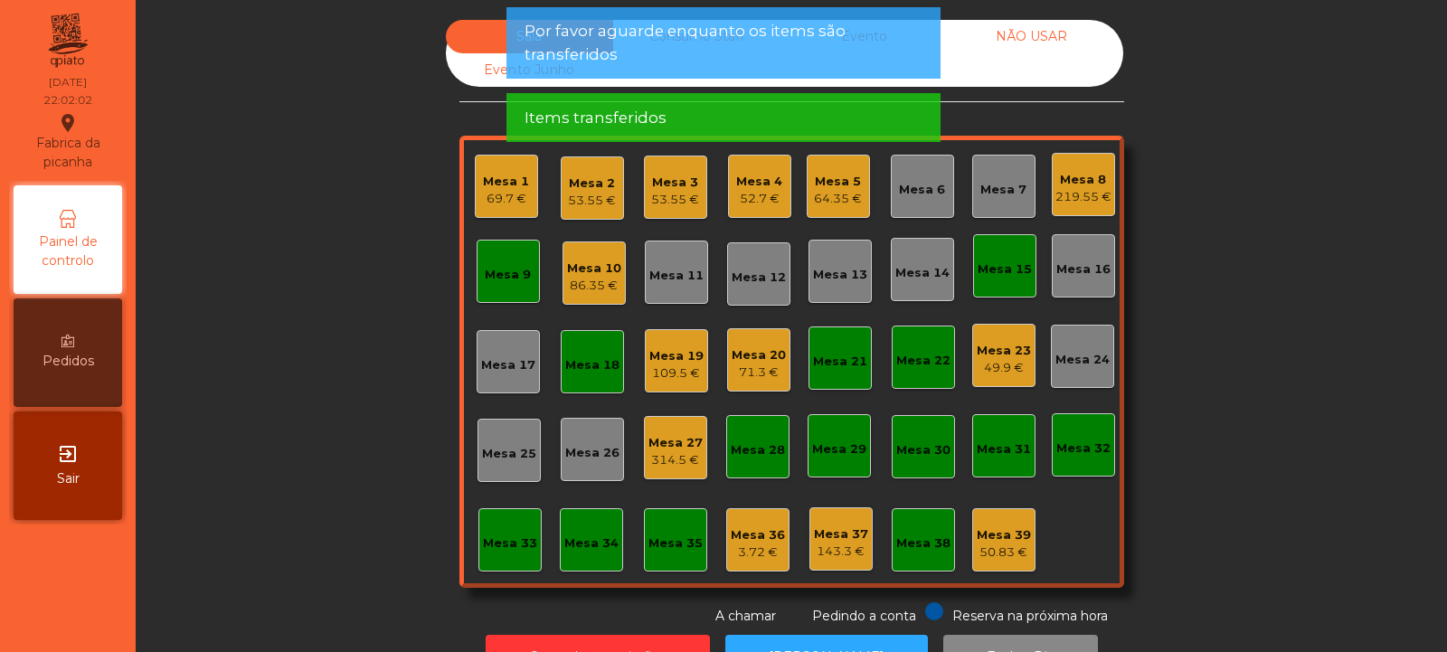
click at [747, 374] on div "71.3 €" at bounding box center [759, 373] width 54 height 18
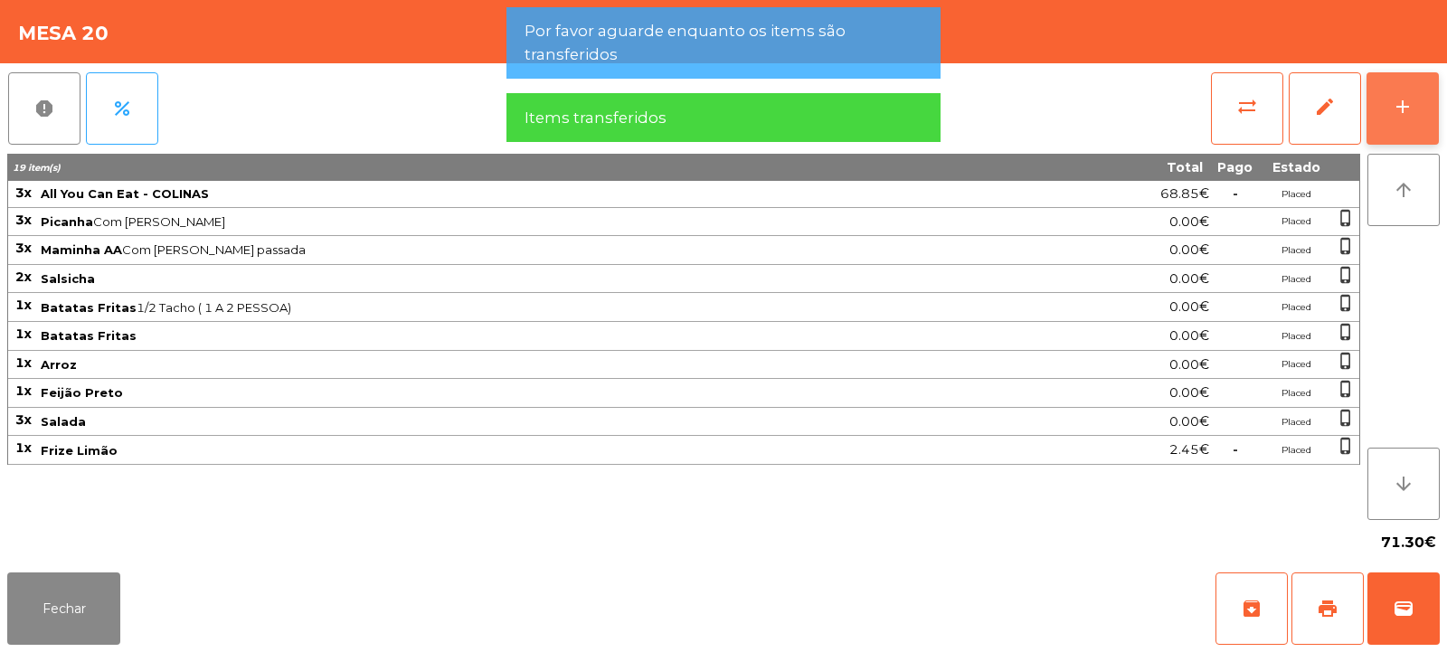
click at [1389, 101] on button "add" at bounding box center [1403, 108] width 72 height 72
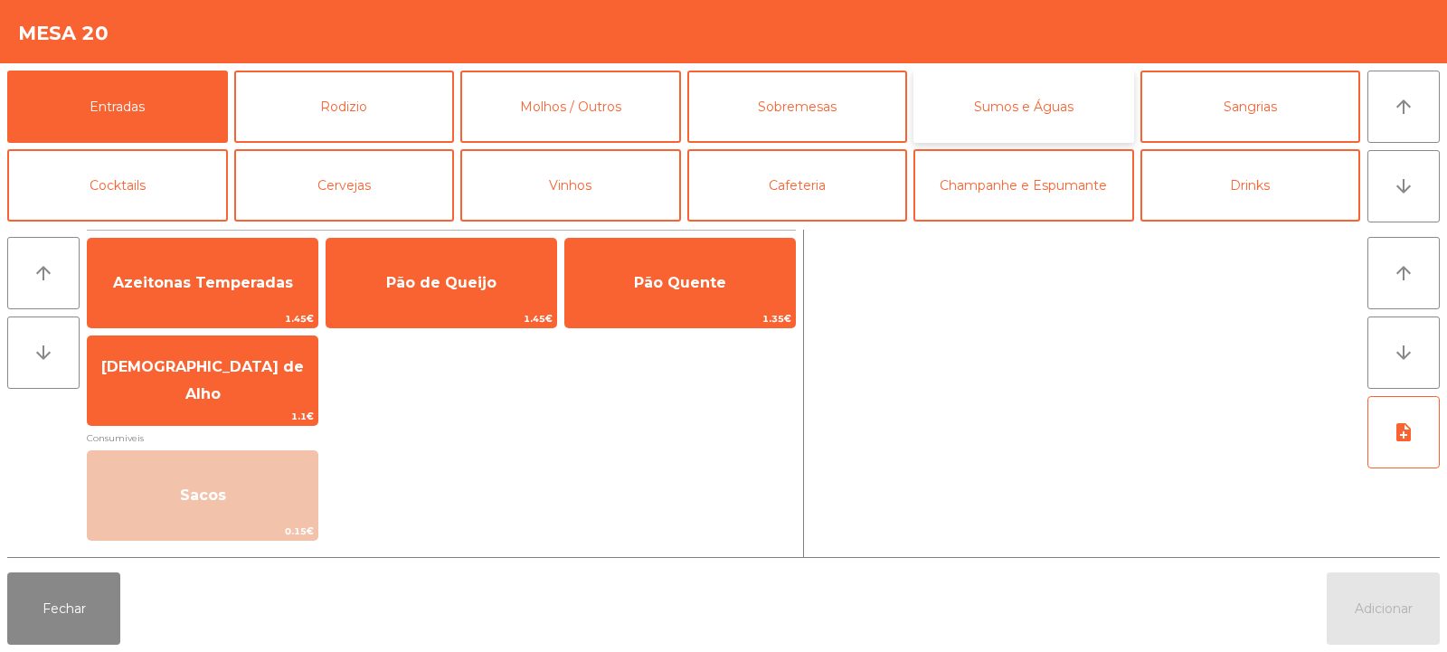
click at [1054, 118] on button "Sumos e Águas" at bounding box center [1024, 107] width 221 height 72
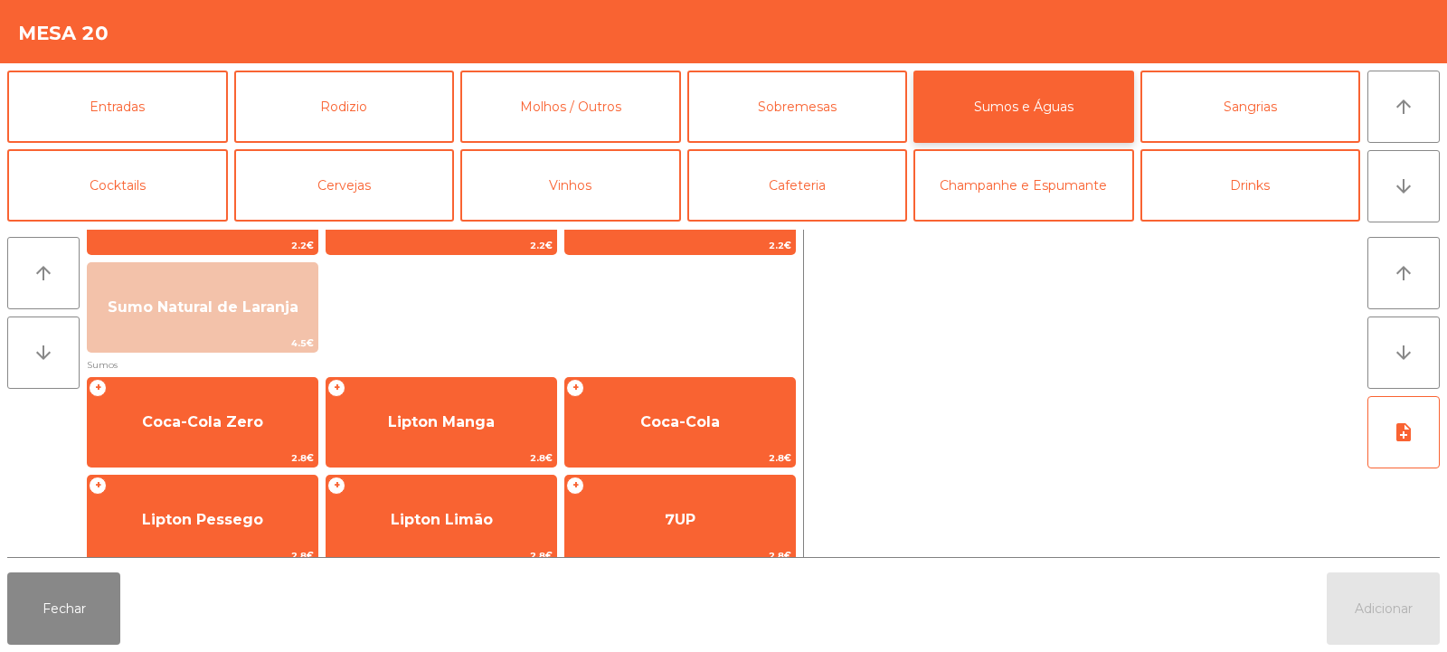
scroll to position [184, 0]
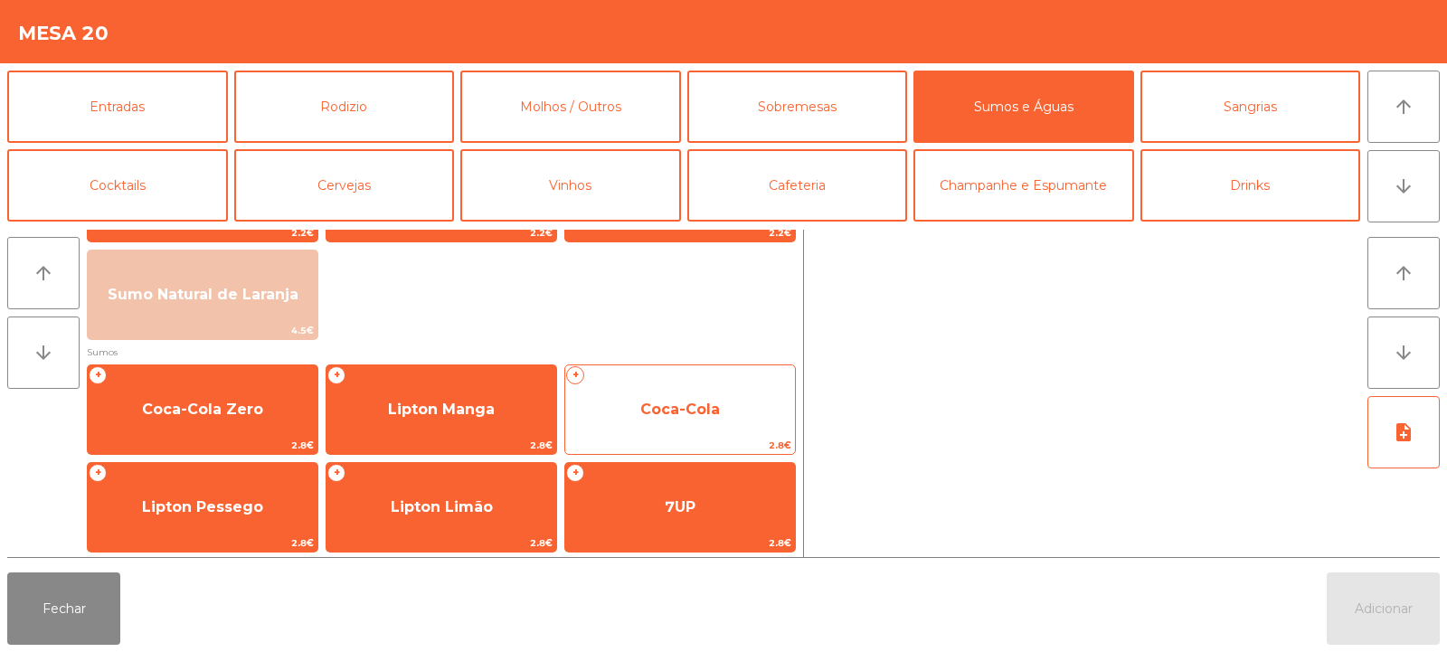
click at [651, 401] on span "Coca-Cola" at bounding box center [680, 409] width 80 height 17
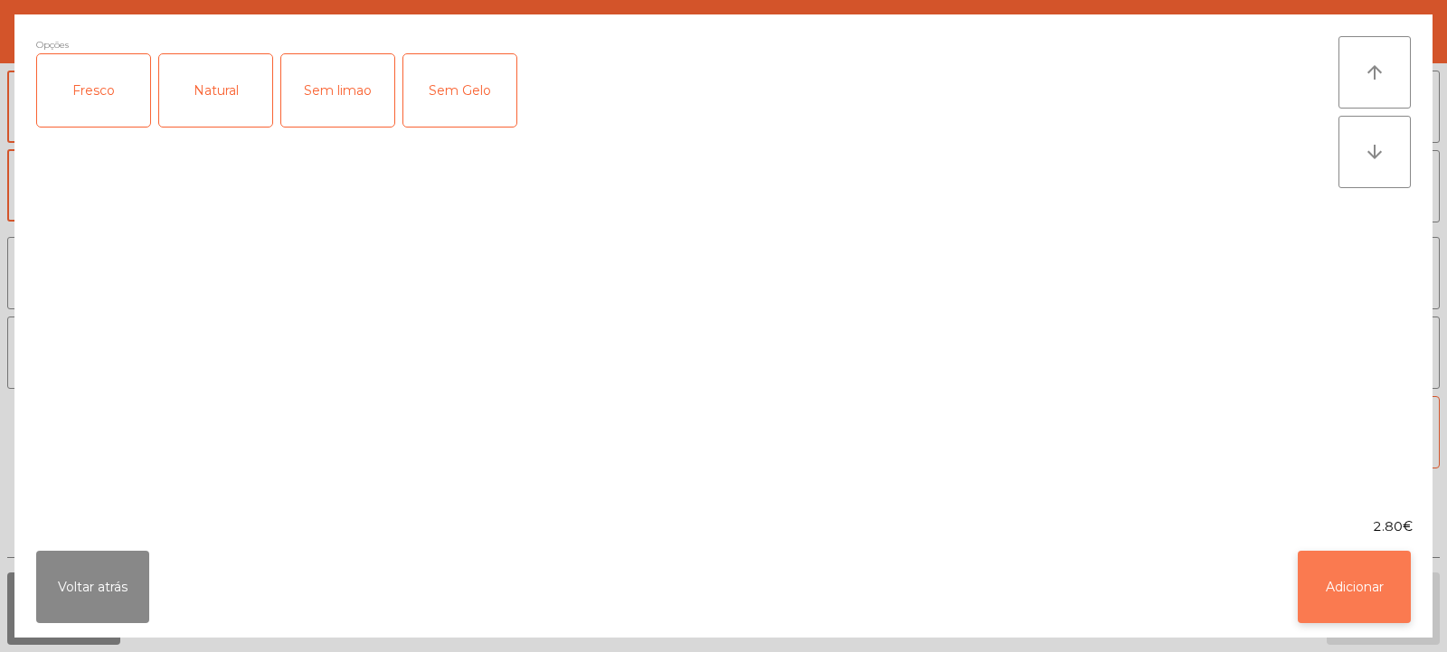
click at [1345, 585] on button "Adicionar" at bounding box center [1354, 587] width 113 height 72
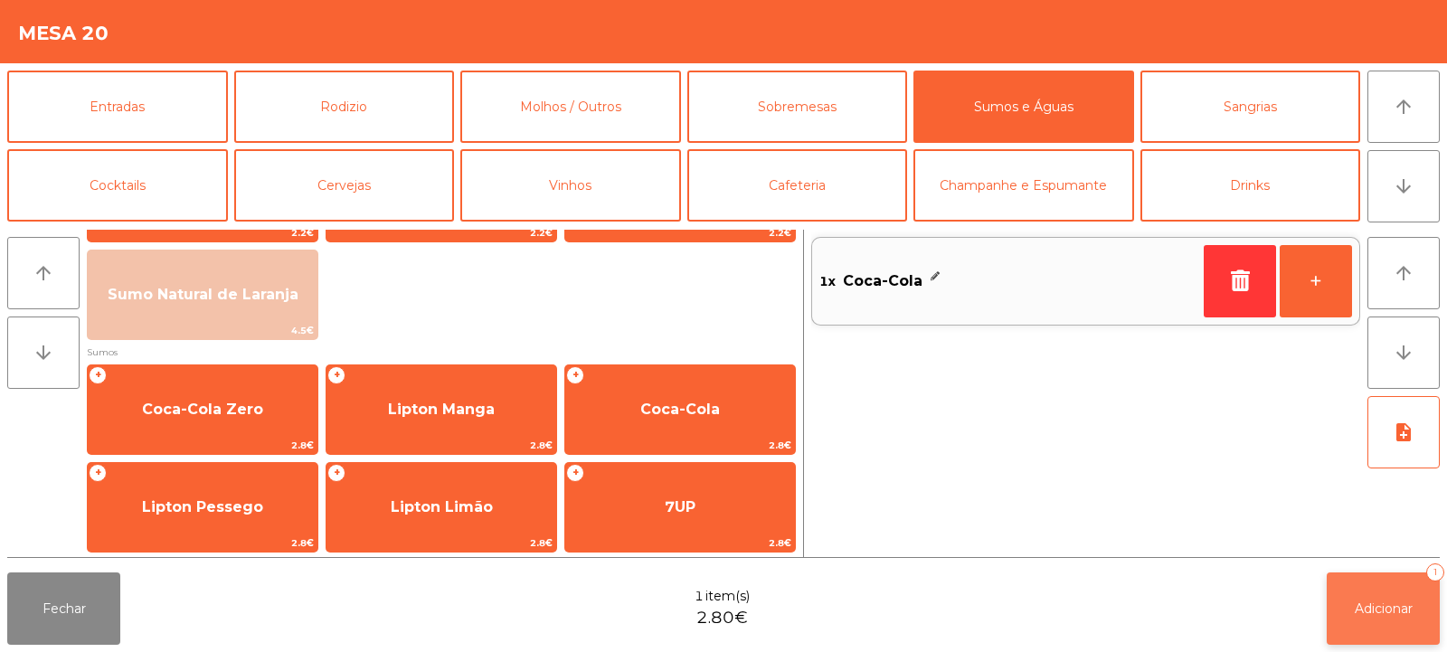
click at [1359, 610] on span "Adicionar" at bounding box center [1384, 609] width 58 height 16
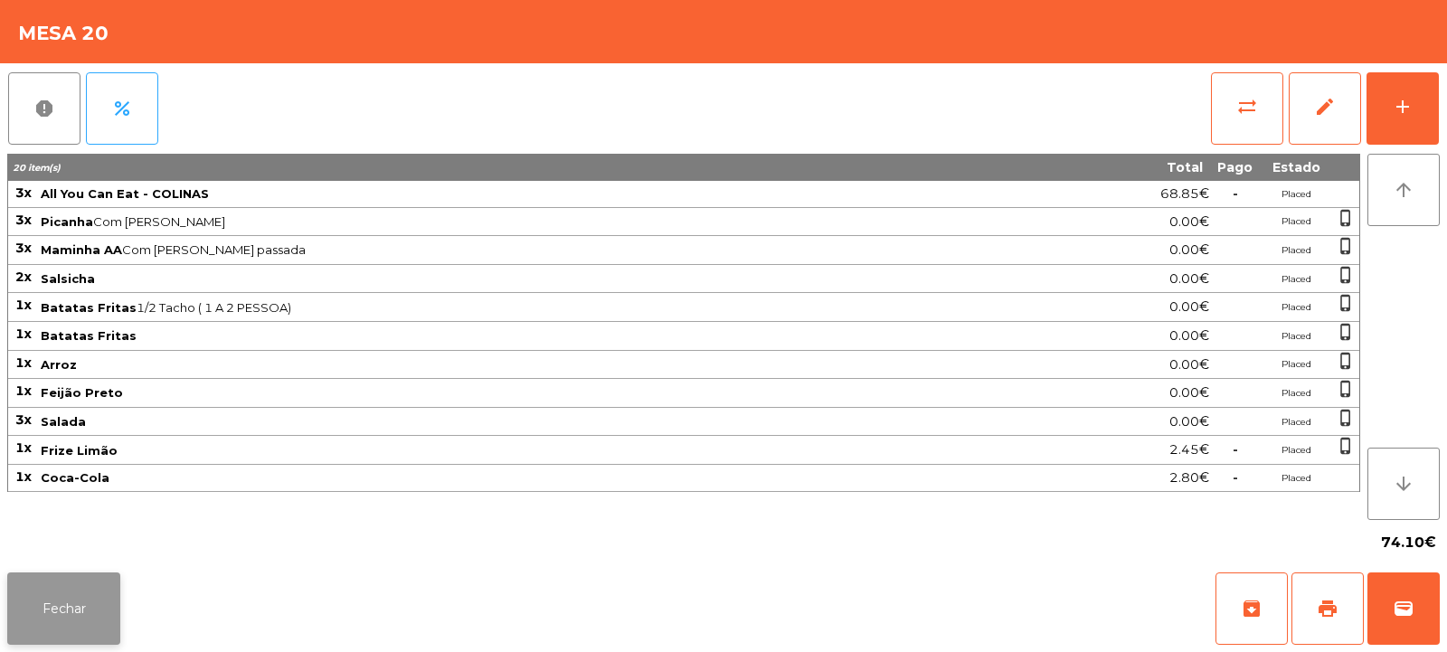
click at [33, 578] on button "Fechar" at bounding box center [63, 609] width 113 height 72
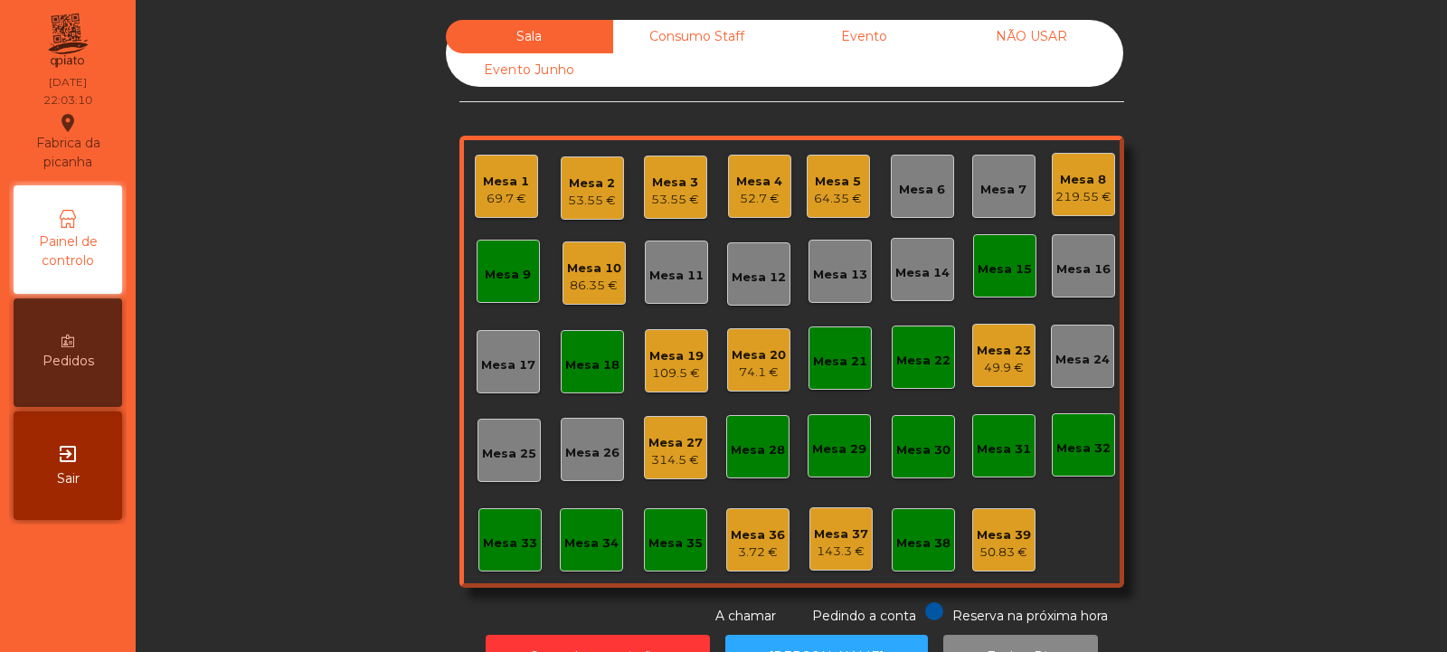
click at [487, 283] on div "Mesa 9" at bounding box center [508, 275] width 46 height 18
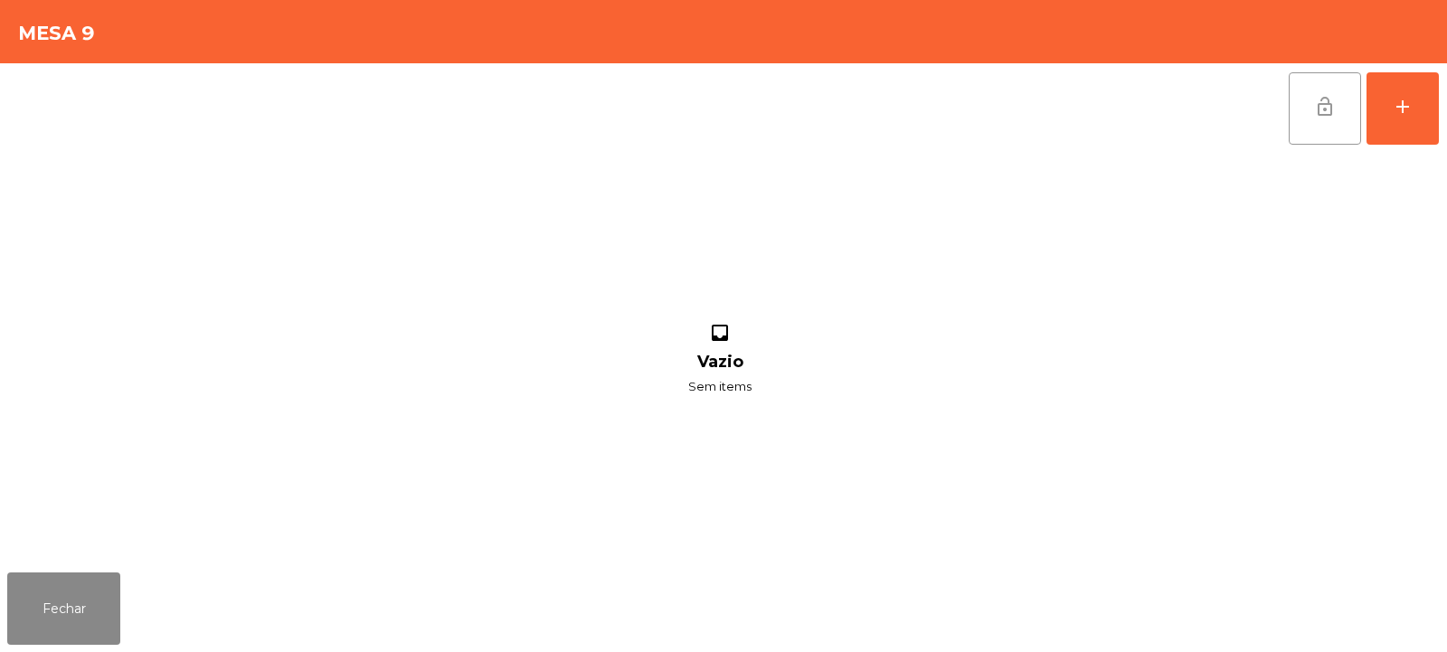
click at [1309, 125] on button "lock_open" at bounding box center [1325, 108] width 72 height 72
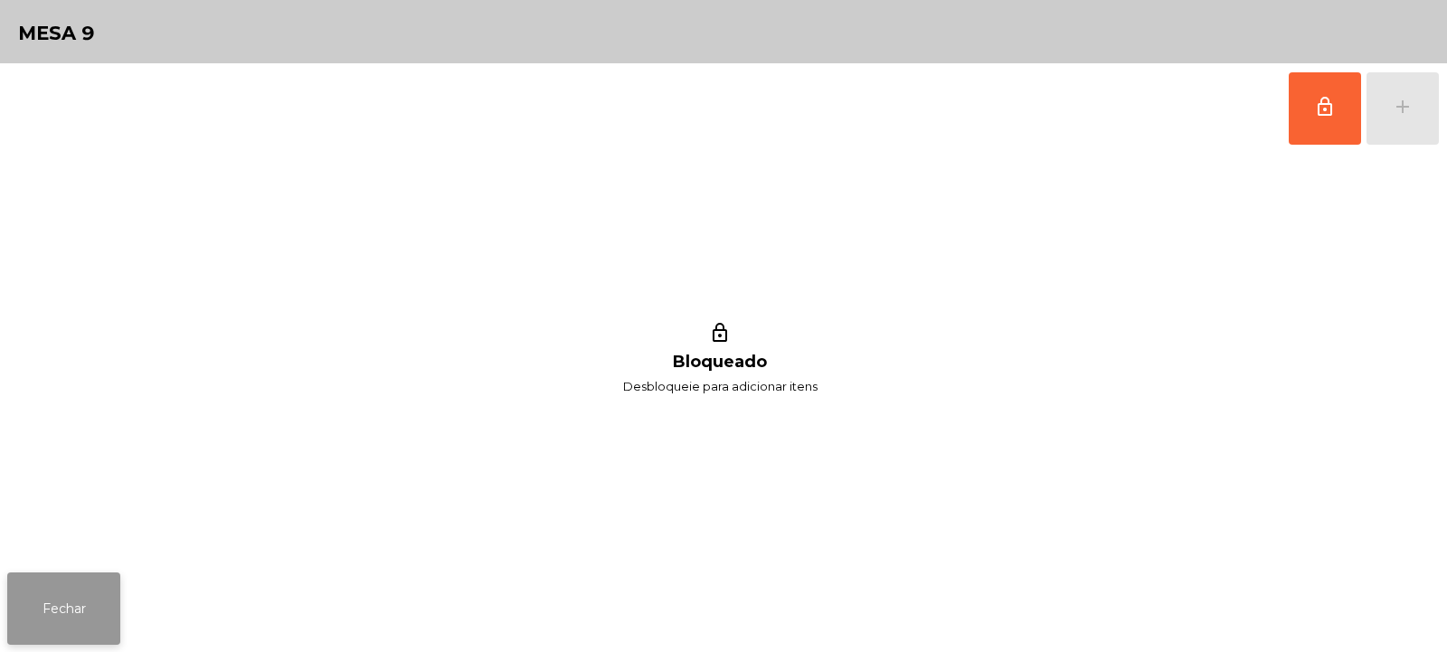
click at [53, 623] on button "Fechar" at bounding box center [63, 609] width 113 height 72
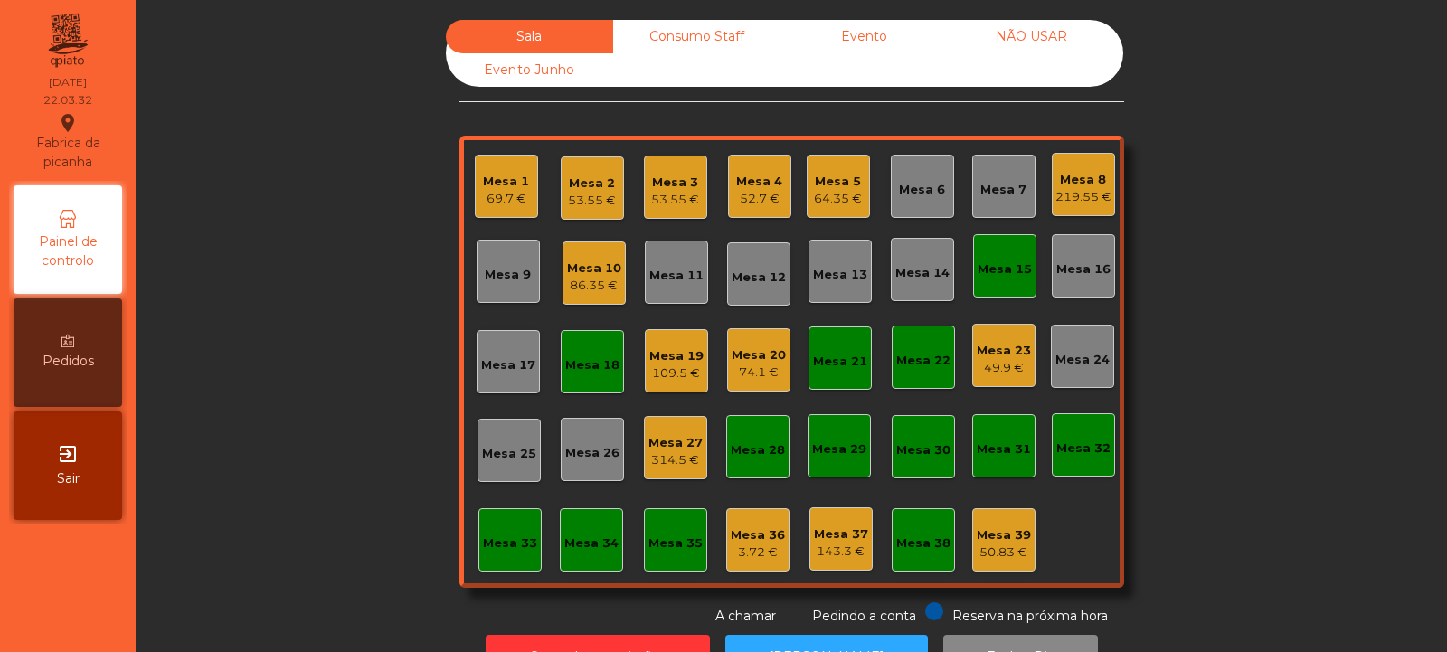
click at [838, 197] on div "64.35 €" at bounding box center [838, 199] width 48 height 18
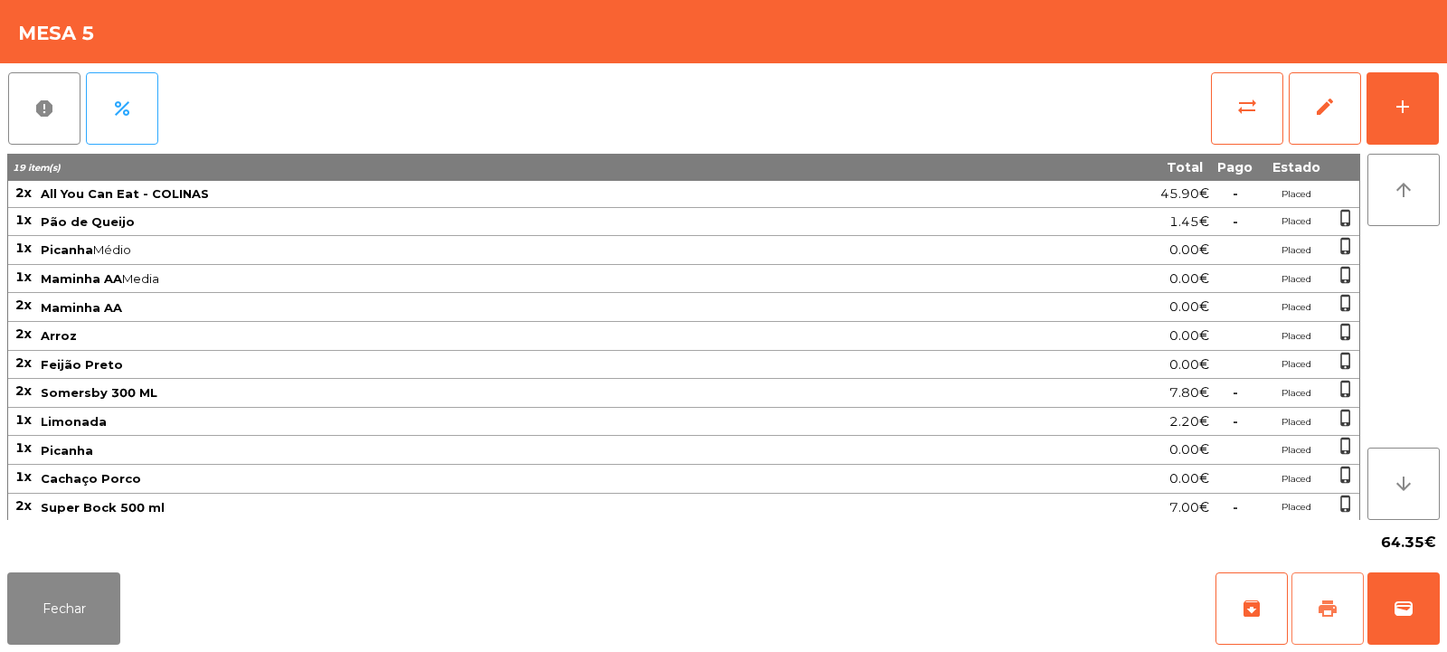
click at [1323, 601] on span "print" at bounding box center [1328, 609] width 22 height 22
click at [44, 594] on button "Fechar" at bounding box center [63, 609] width 113 height 72
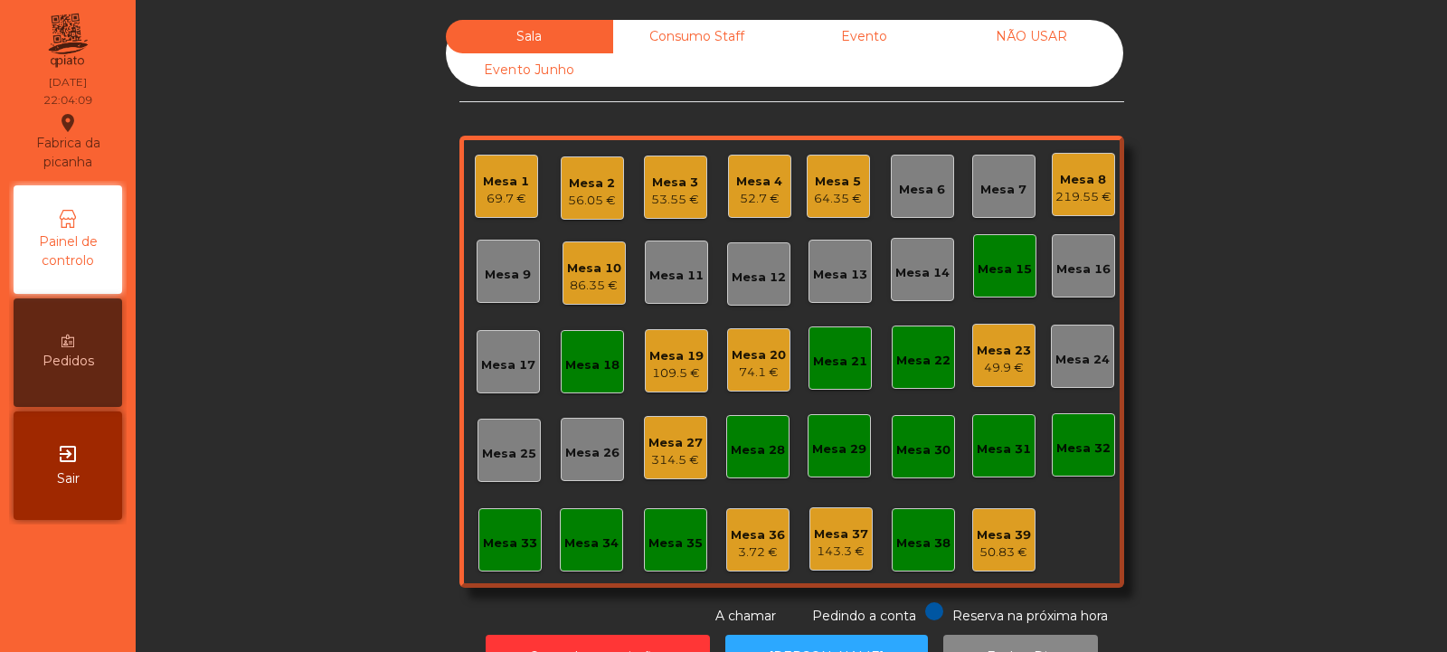
click at [654, 441] on div "Mesa 27" at bounding box center [676, 443] width 54 height 18
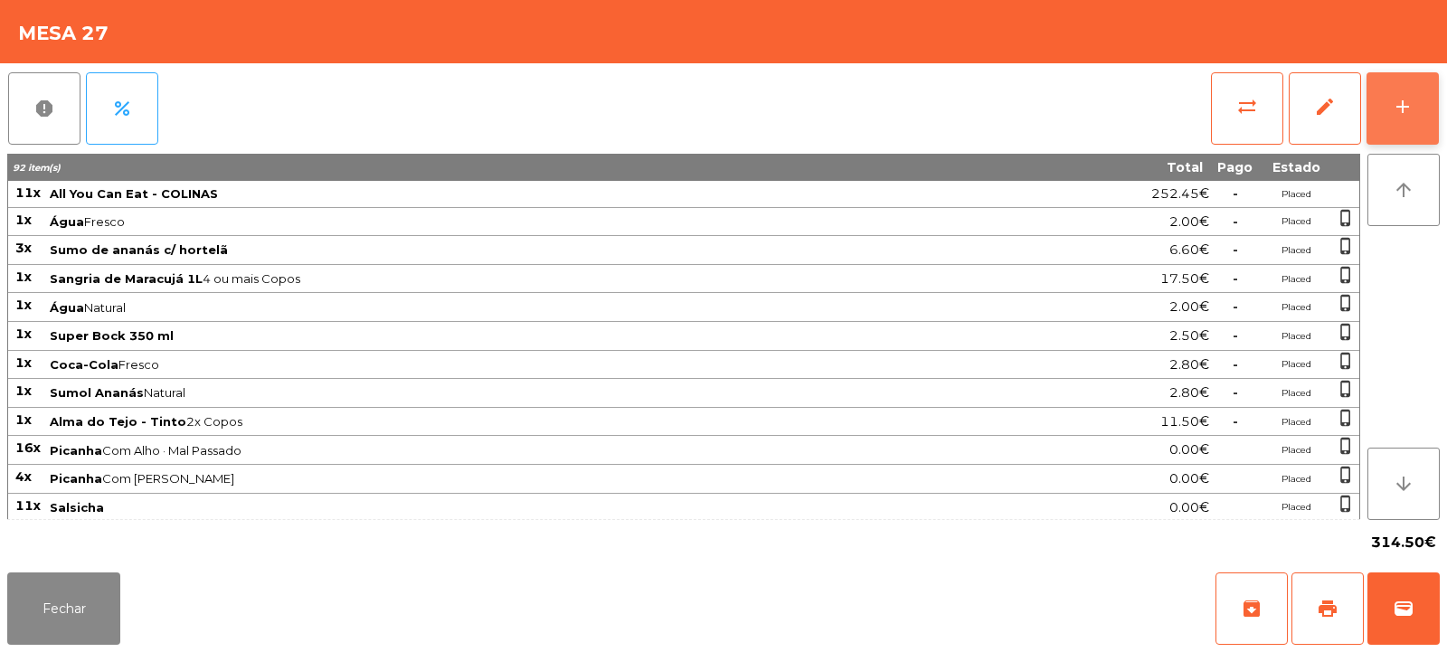
click at [1422, 118] on button "add" at bounding box center [1403, 108] width 72 height 72
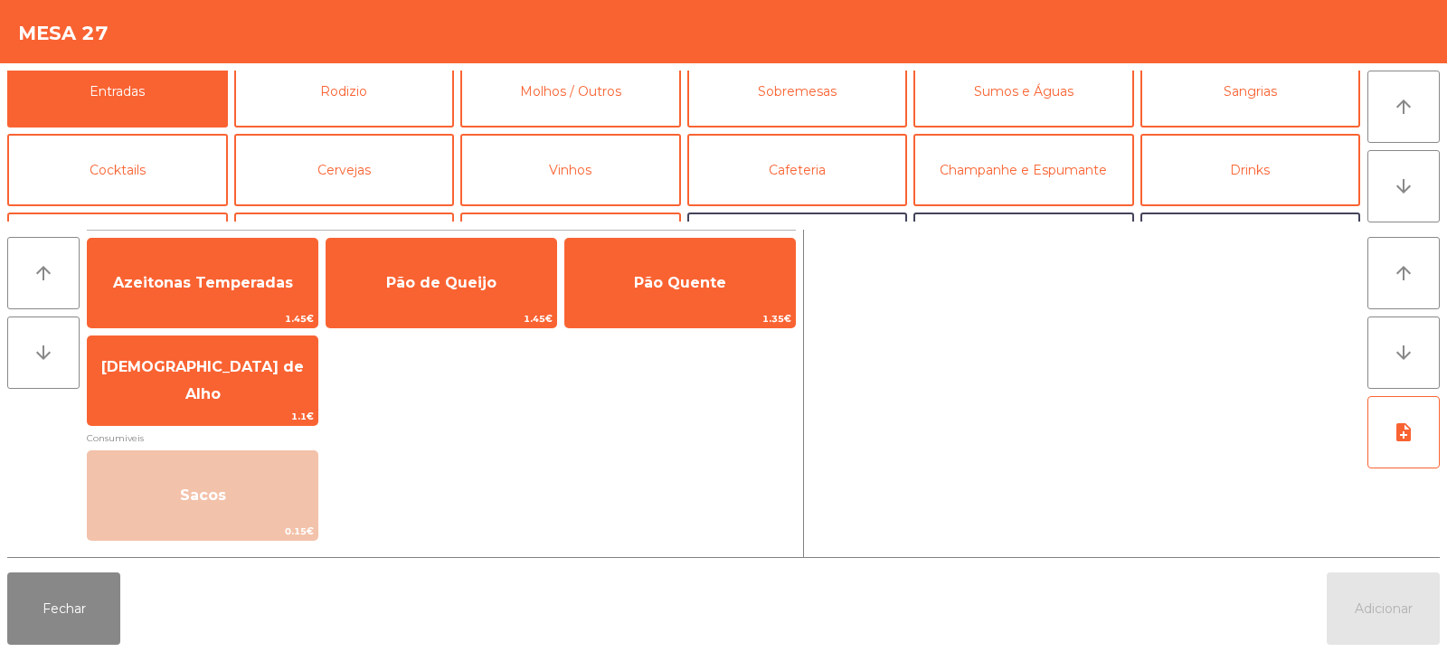
scroll to position [0, 0]
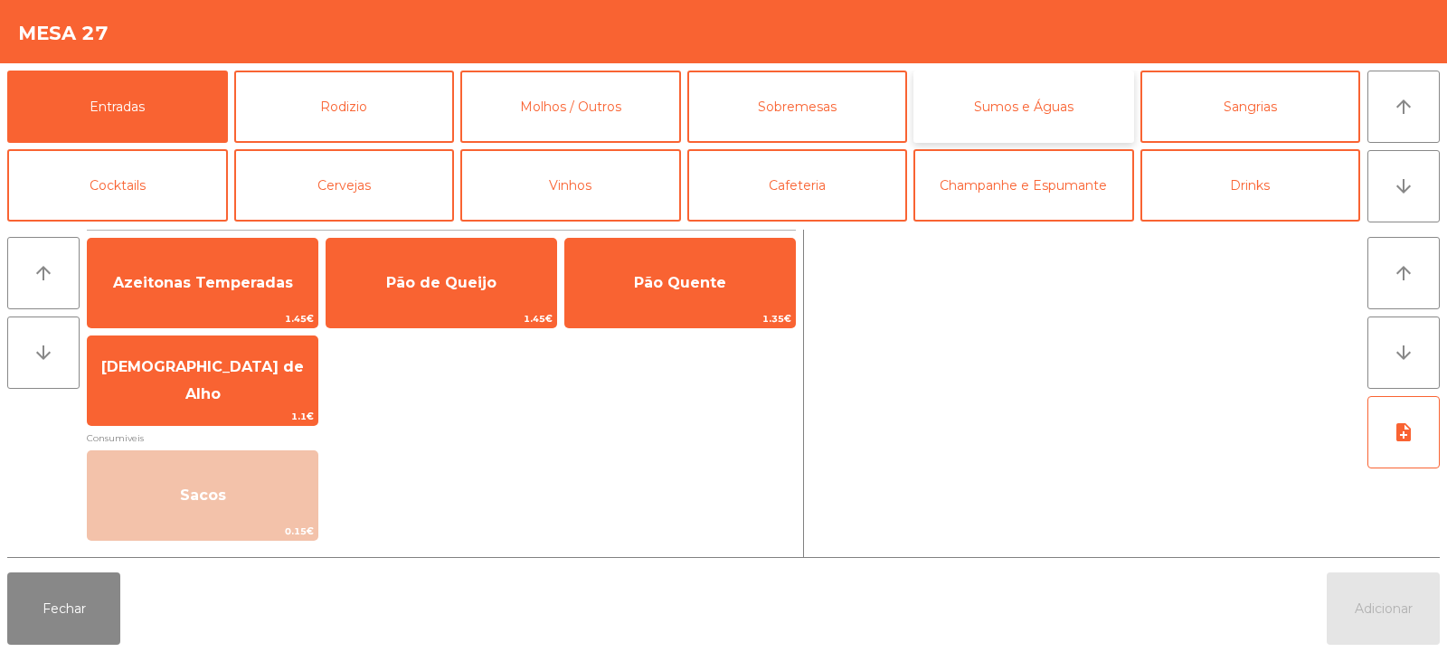
click at [1045, 96] on button "Sumos e Águas" at bounding box center [1024, 107] width 221 height 72
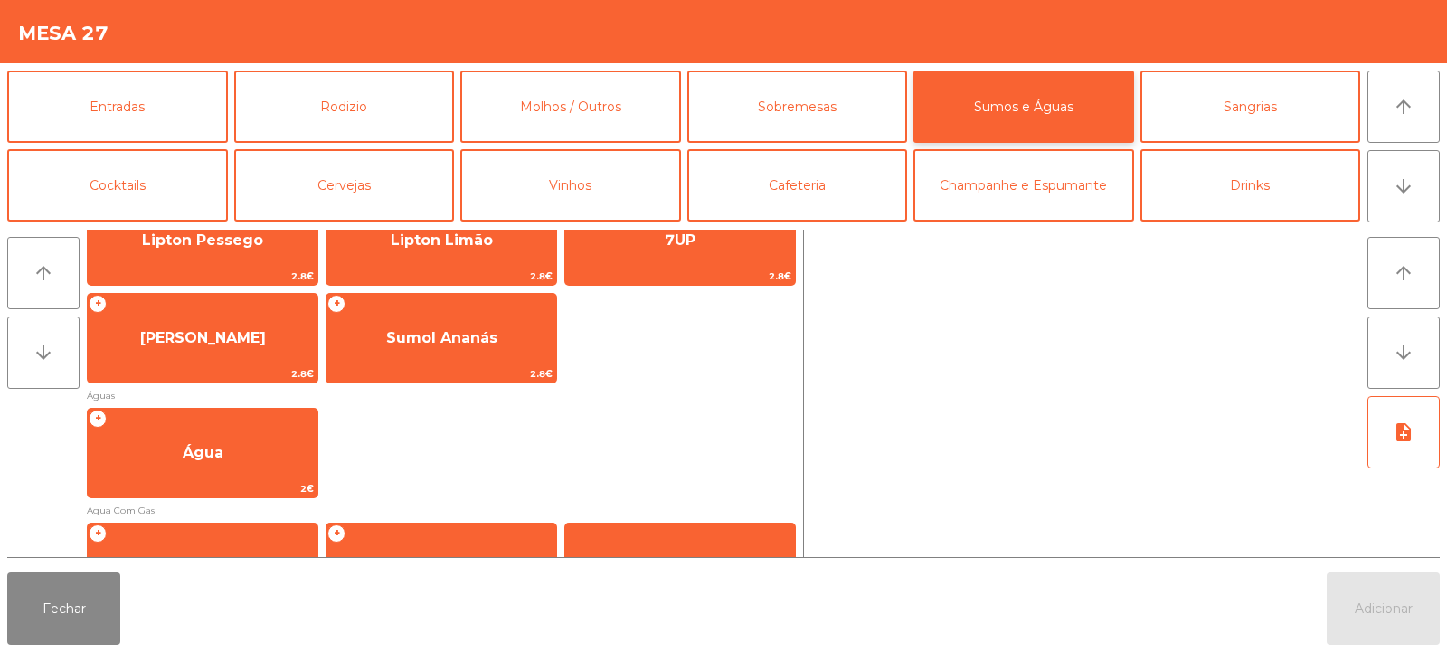
scroll to position [488, 0]
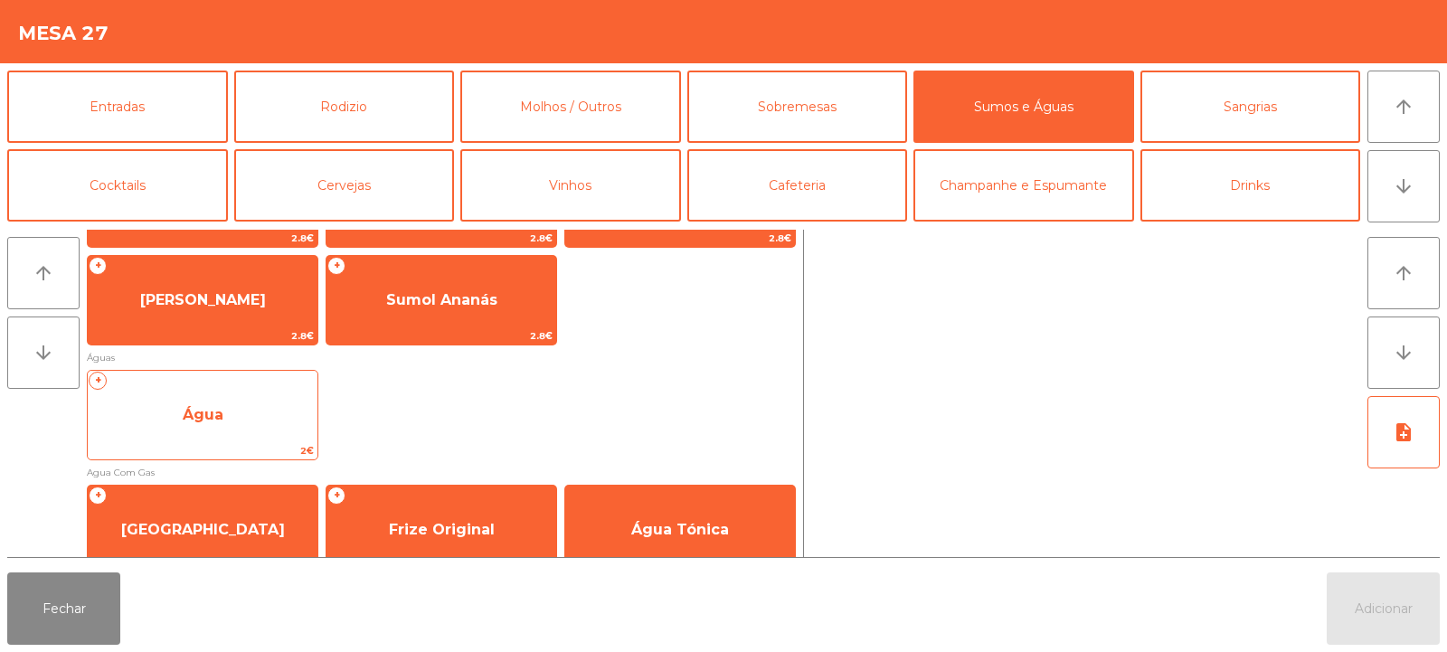
click at [247, 403] on span "Água" at bounding box center [203, 415] width 230 height 49
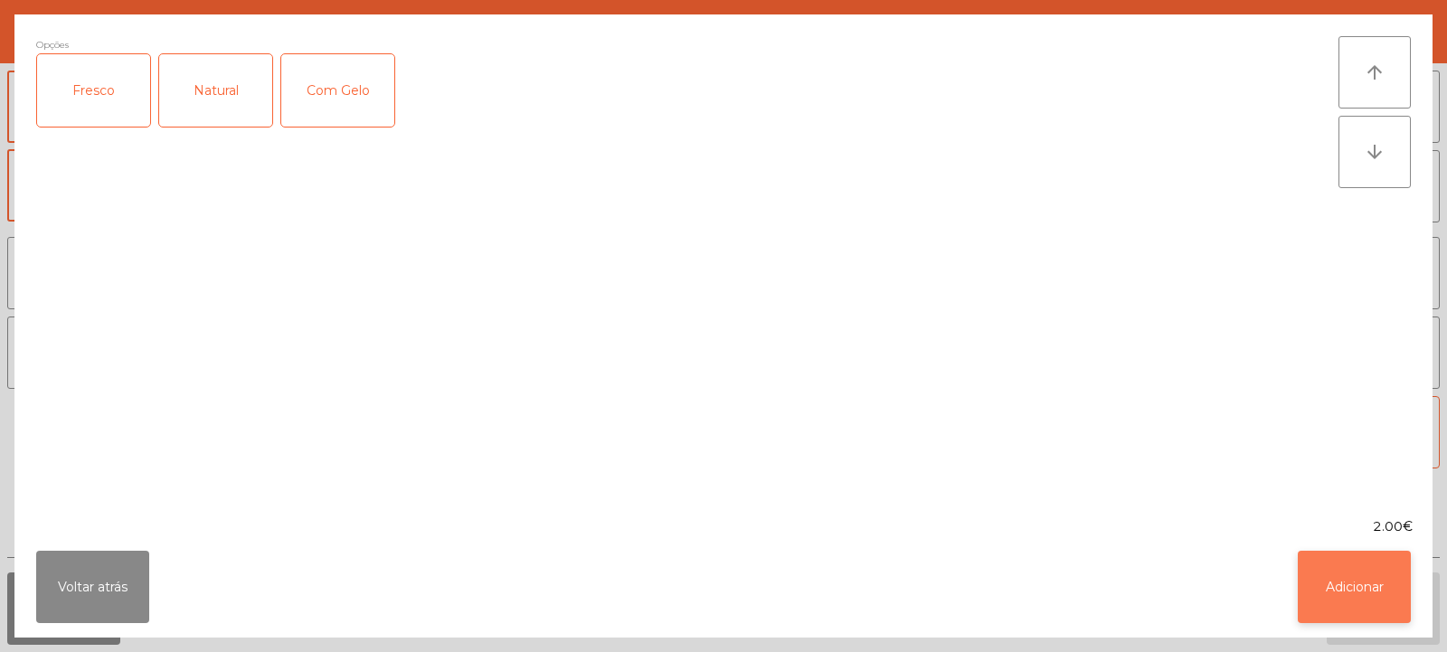
click at [1337, 601] on button "Adicionar" at bounding box center [1354, 587] width 113 height 72
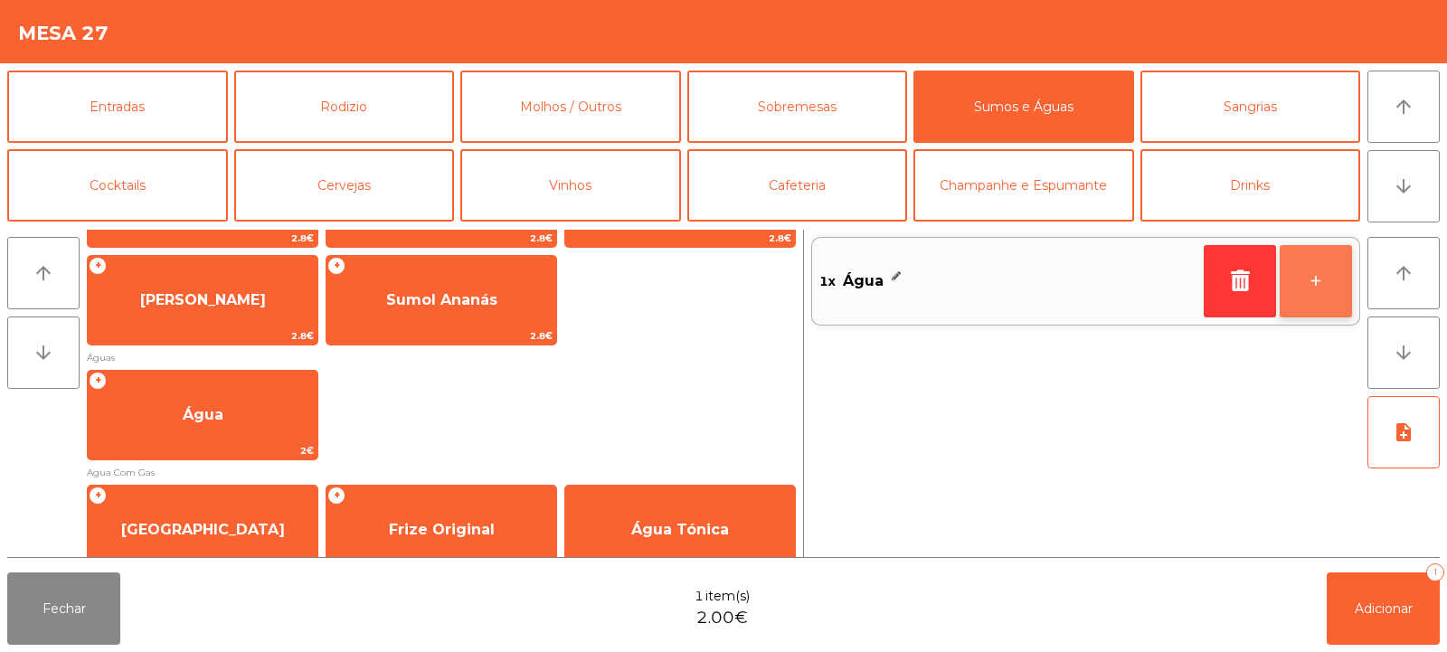
click at [1301, 278] on button "+" at bounding box center [1316, 281] width 72 height 72
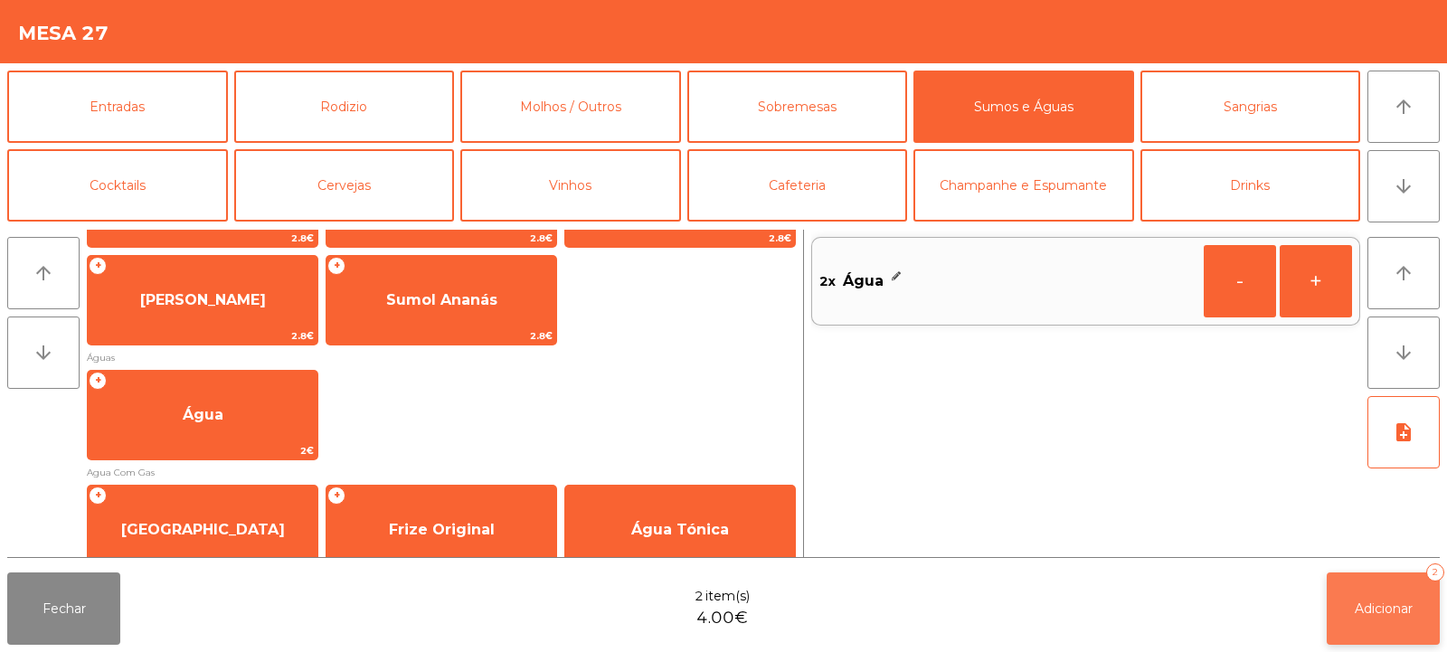
click at [1395, 610] on span "Adicionar" at bounding box center [1384, 609] width 58 height 16
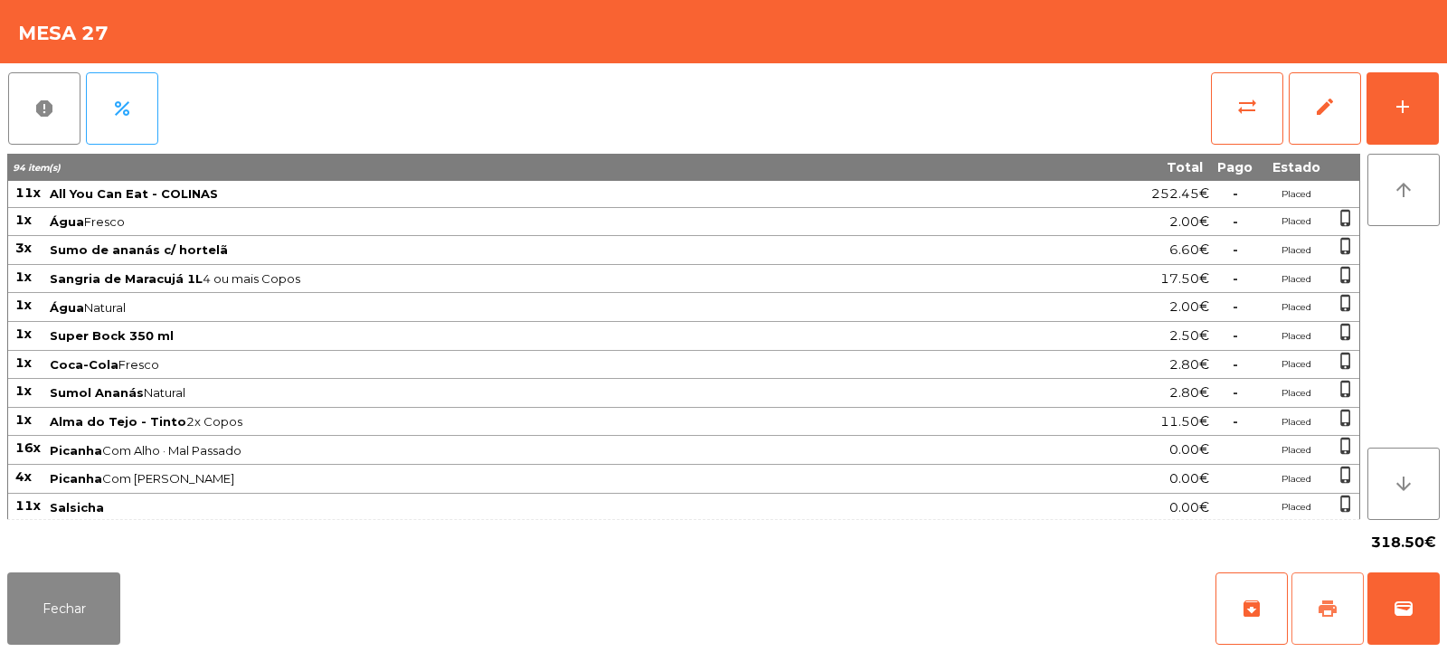
click at [1319, 605] on span "print" at bounding box center [1328, 609] width 22 height 22
click at [1405, 591] on button "wallet" at bounding box center [1404, 609] width 72 height 72
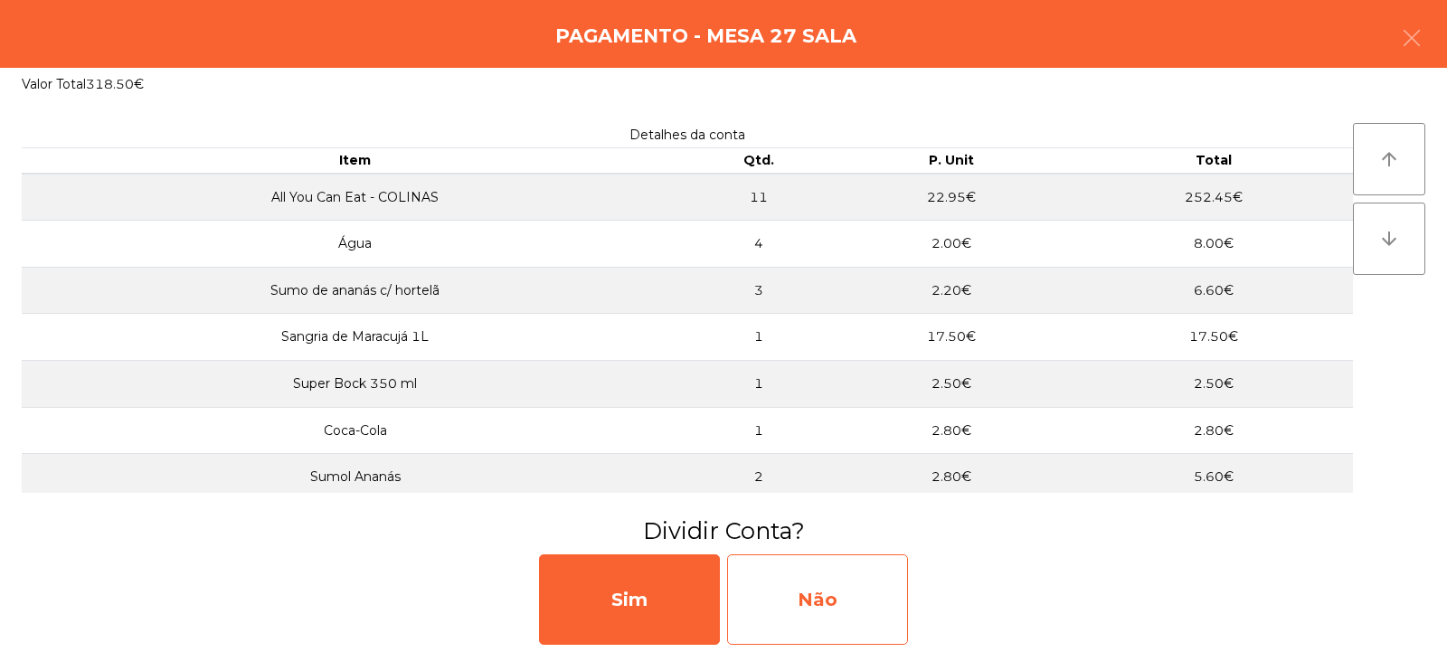
click at [829, 592] on div "Não" at bounding box center [817, 599] width 181 height 90
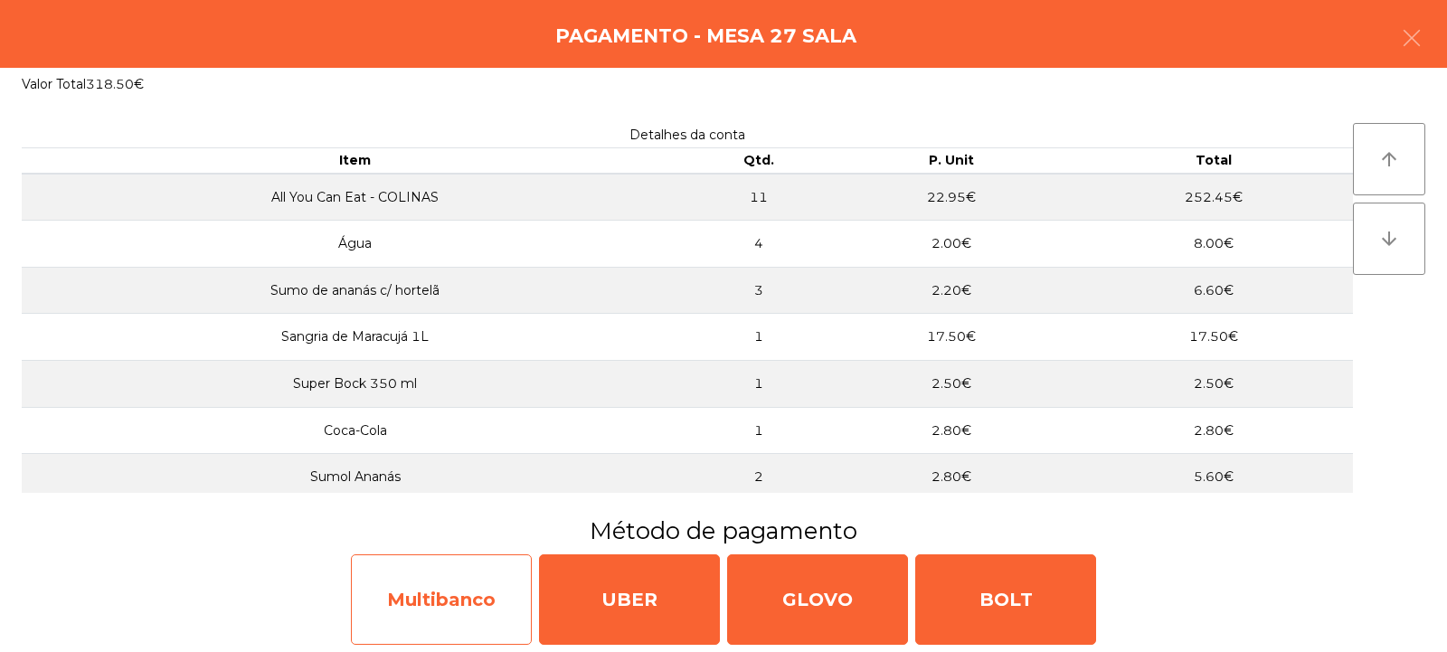
click at [432, 593] on div "Multibanco" at bounding box center [441, 599] width 181 height 90
select select "**"
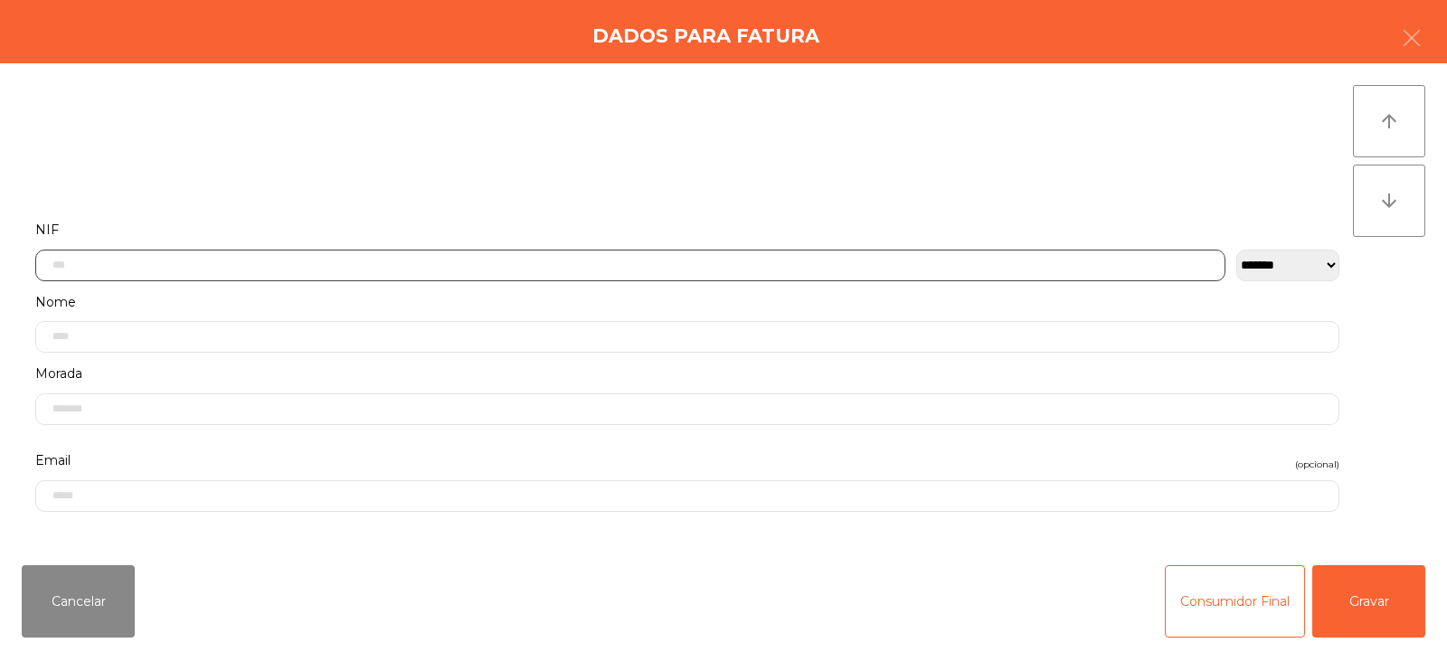
click at [439, 266] on input "text" at bounding box center [630, 266] width 1190 height 32
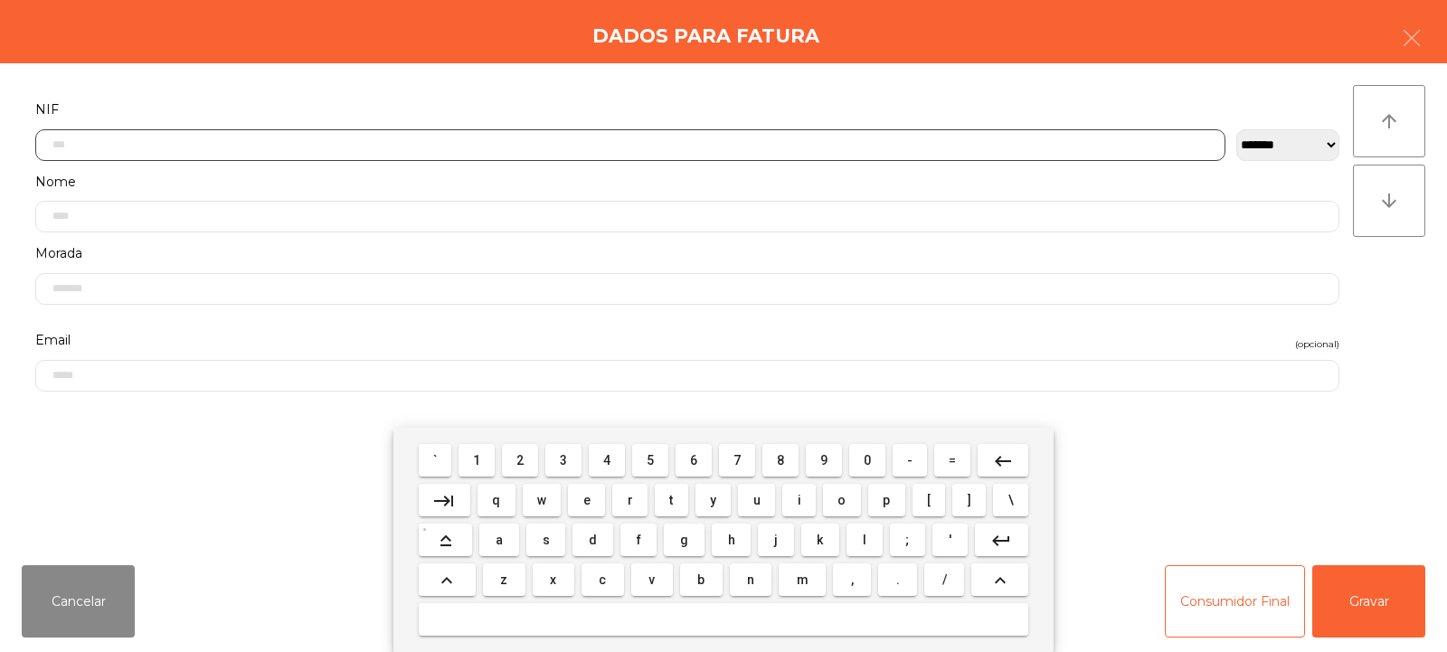
scroll to position [132, 0]
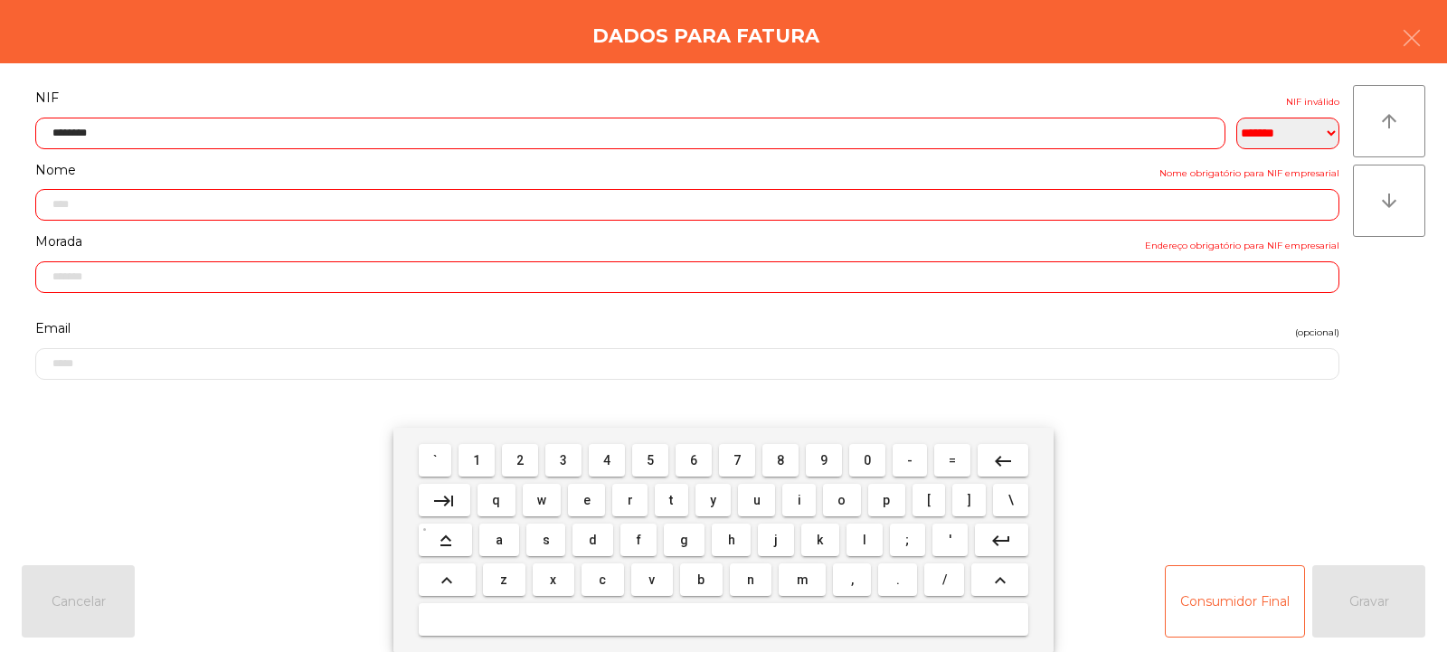
type input "*********"
type input "**********"
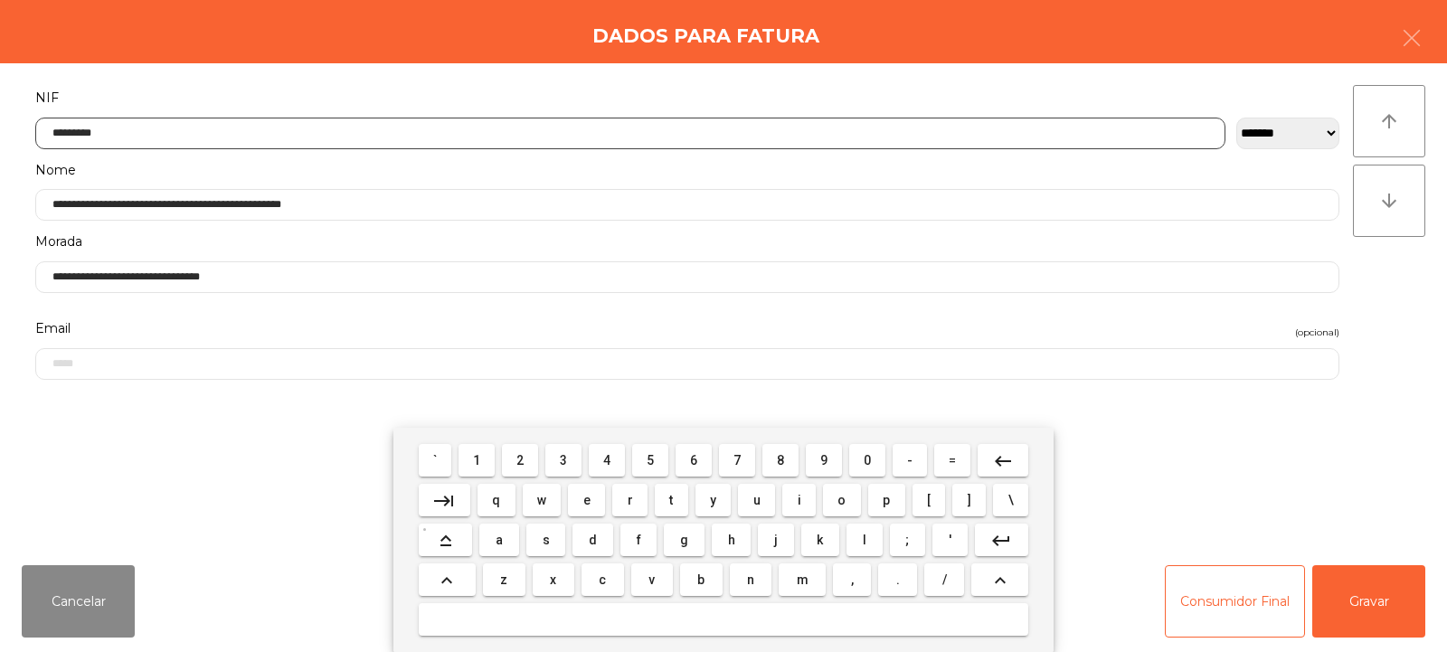
type input "*********"
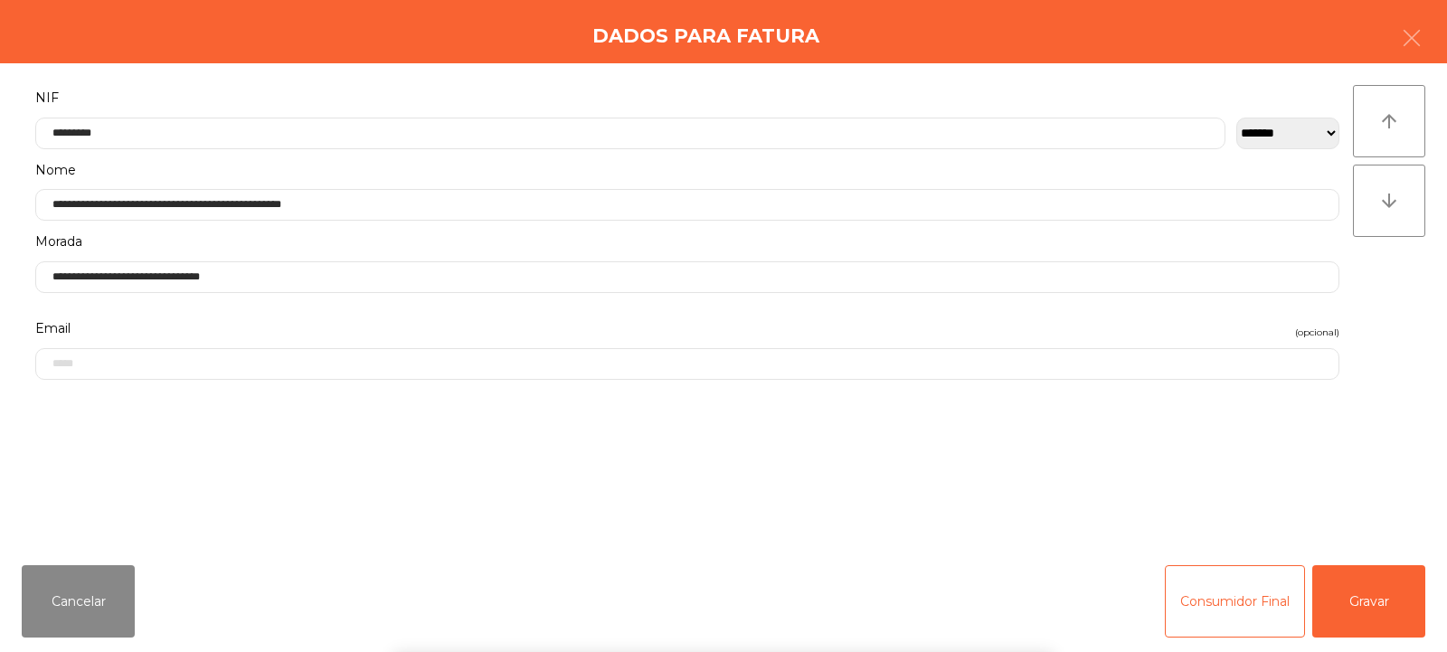
click at [1383, 310] on div "arrow_upward arrow_downward" at bounding box center [1389, 307] width 72 height 444
click at [1378, 607] on button "Gravar" at bounding box center [1368, 601] width 113 height 72
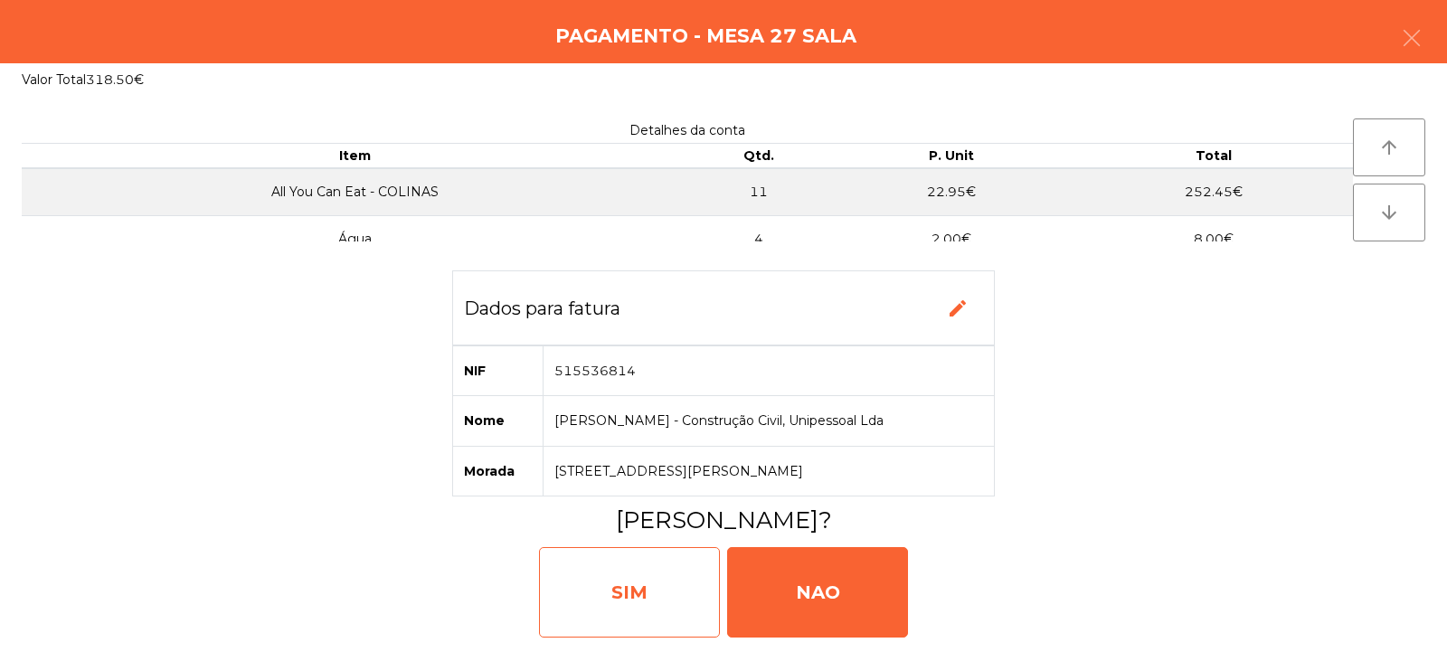
click at [649, 593] on div "SIM" at bounding box center [629, 592] width 181 height 90
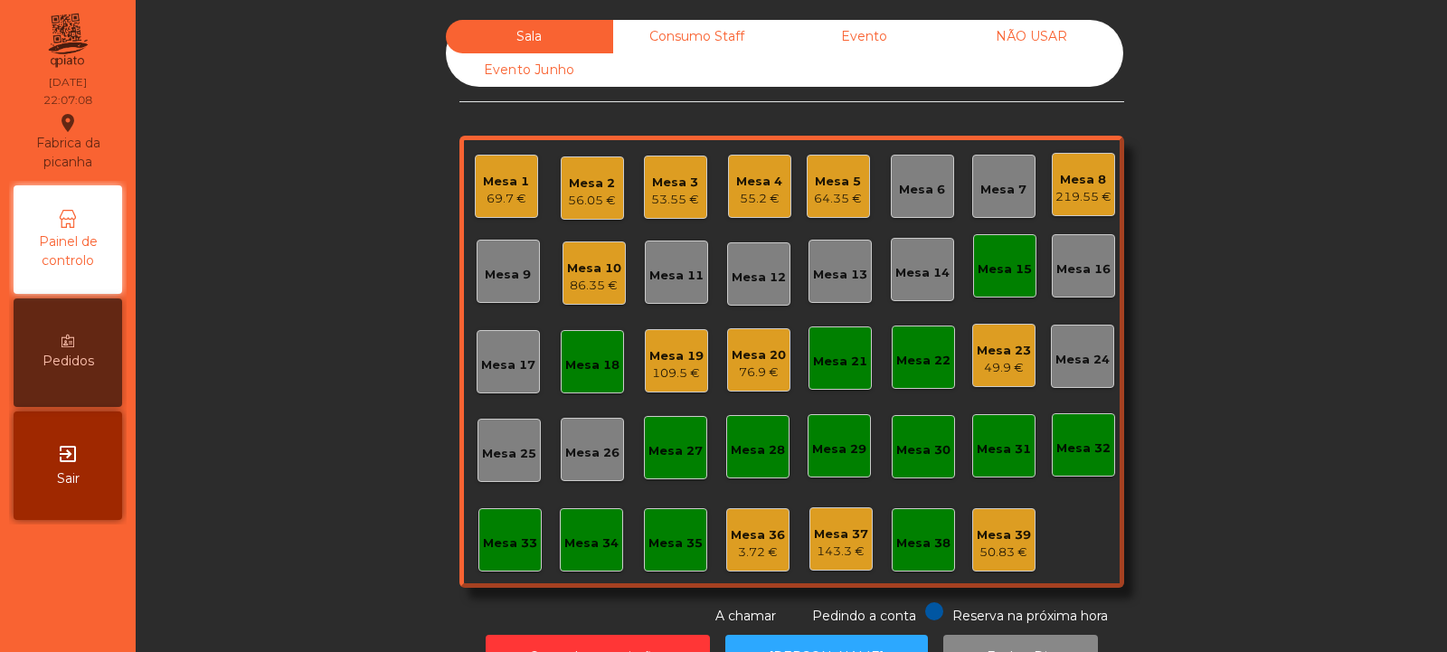
click at [677, 376] on div "109.5 €" at bounding box center [676, 374] width 54 height 18
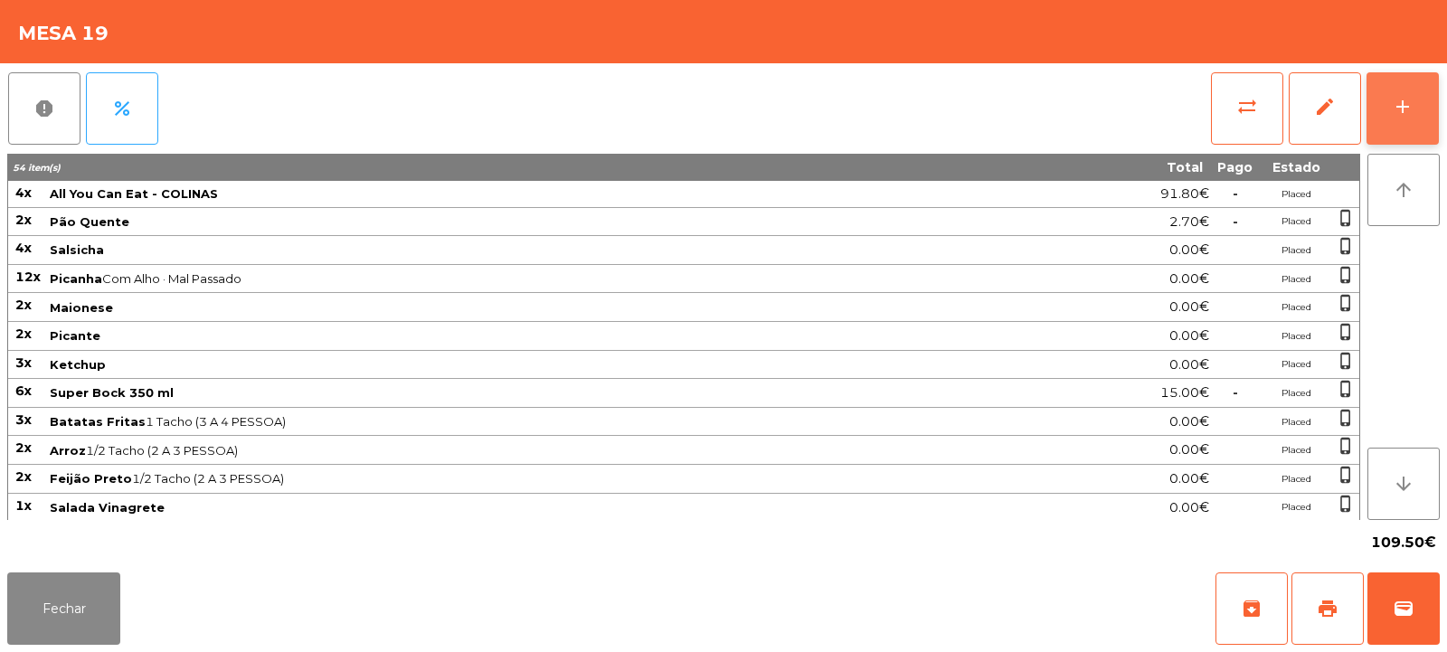
click at [1394, 132] on button "add" at bounding box center [1403, 108] width 72 height 72
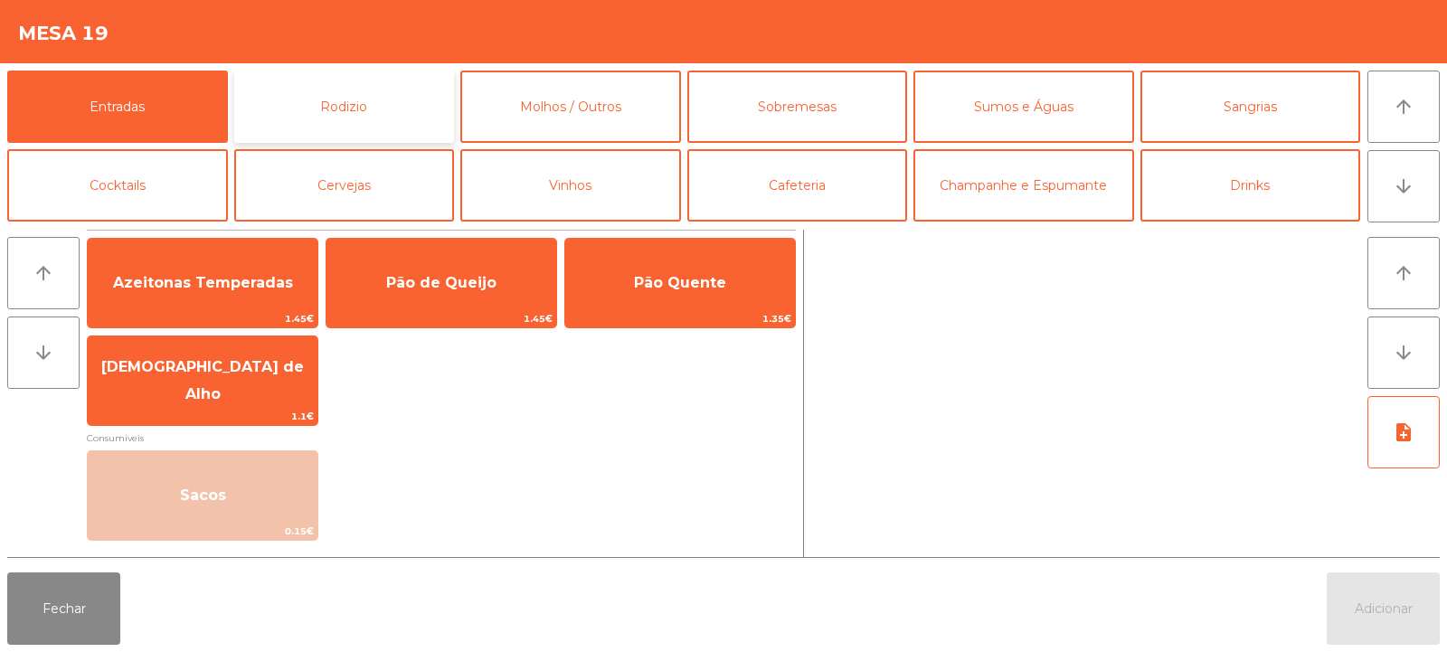
click at [377, 93] on button "Rodizio" at bounding box center [344, 107] width 221 height 72
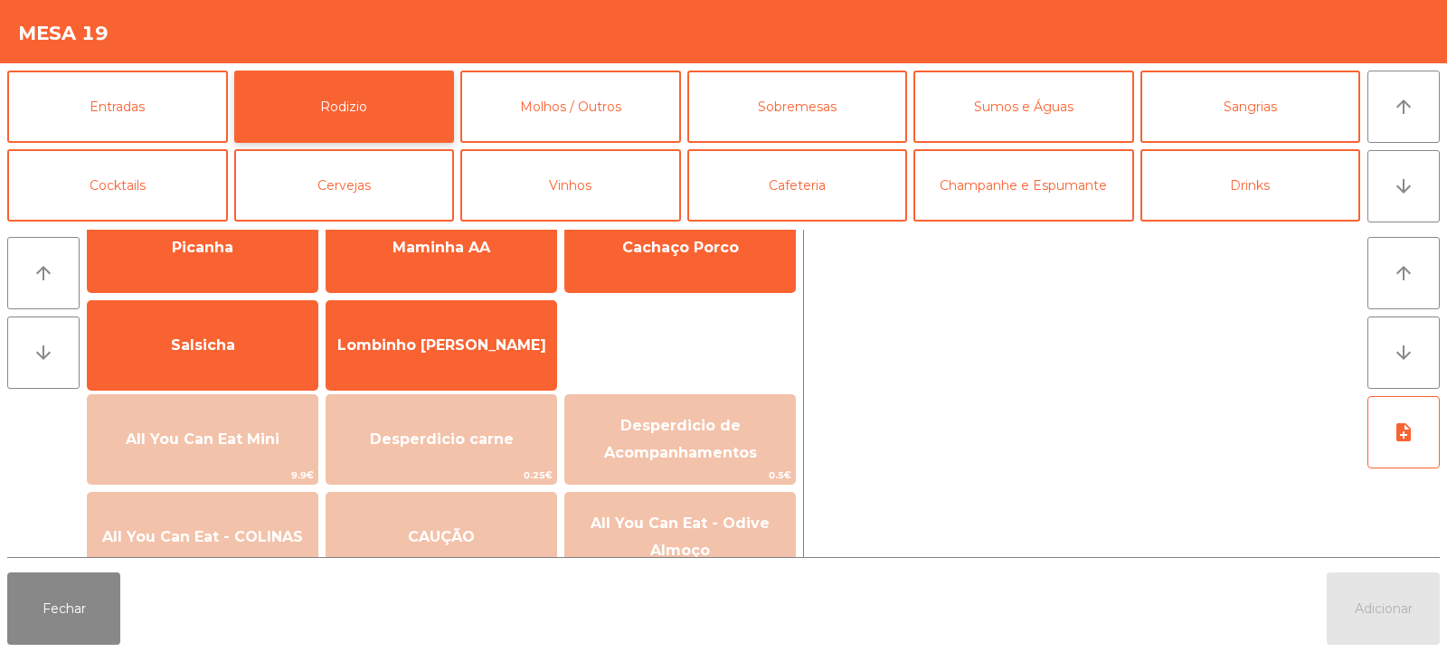
scroll to position [78, 0]
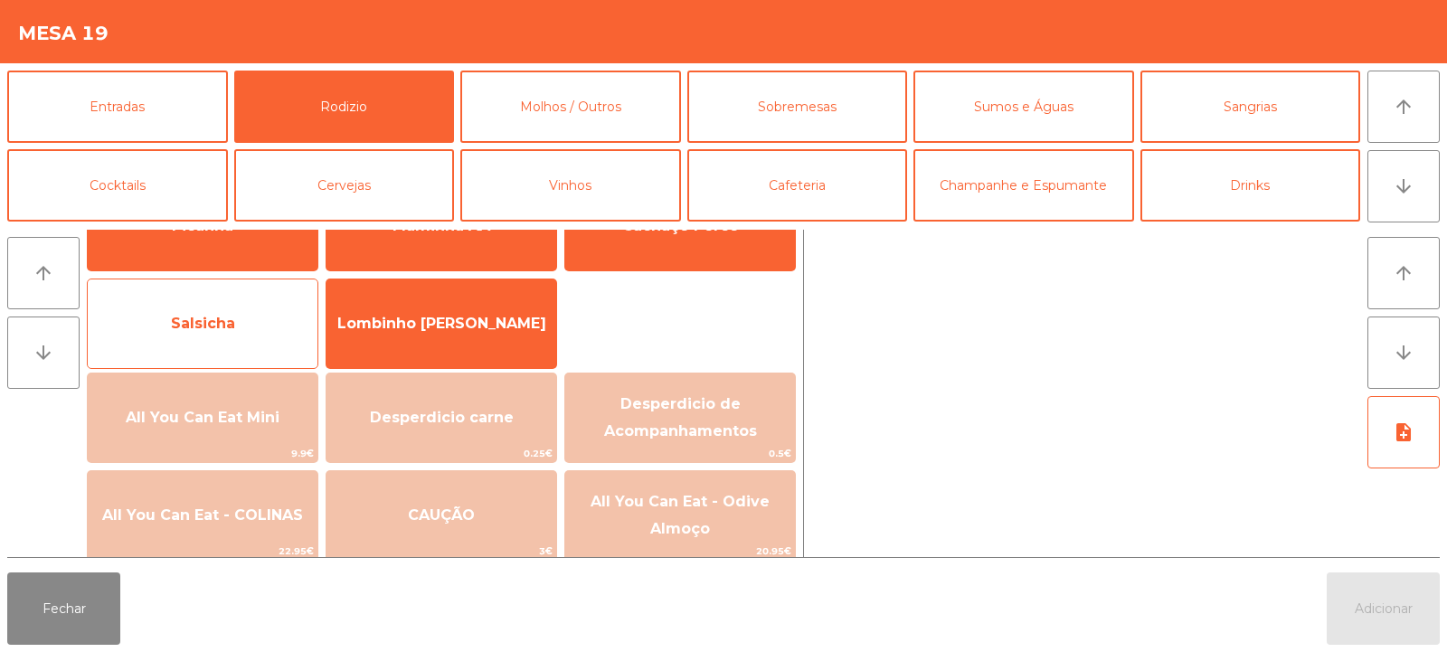
click at [204, 333] on span "Salsicha" at bounding box center [203, 323] width 230 height 49
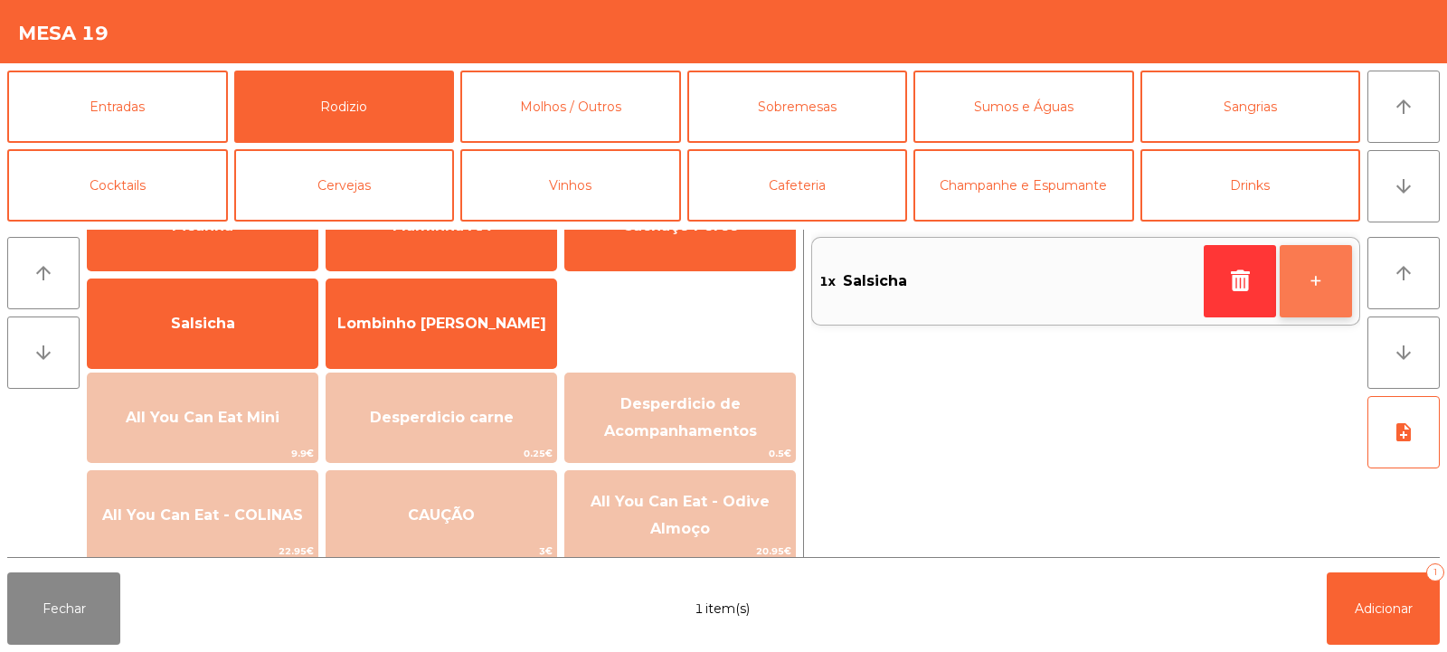
click at [1323, 292] on button "+" at bounding box center [1316, 281] width 72 height 72
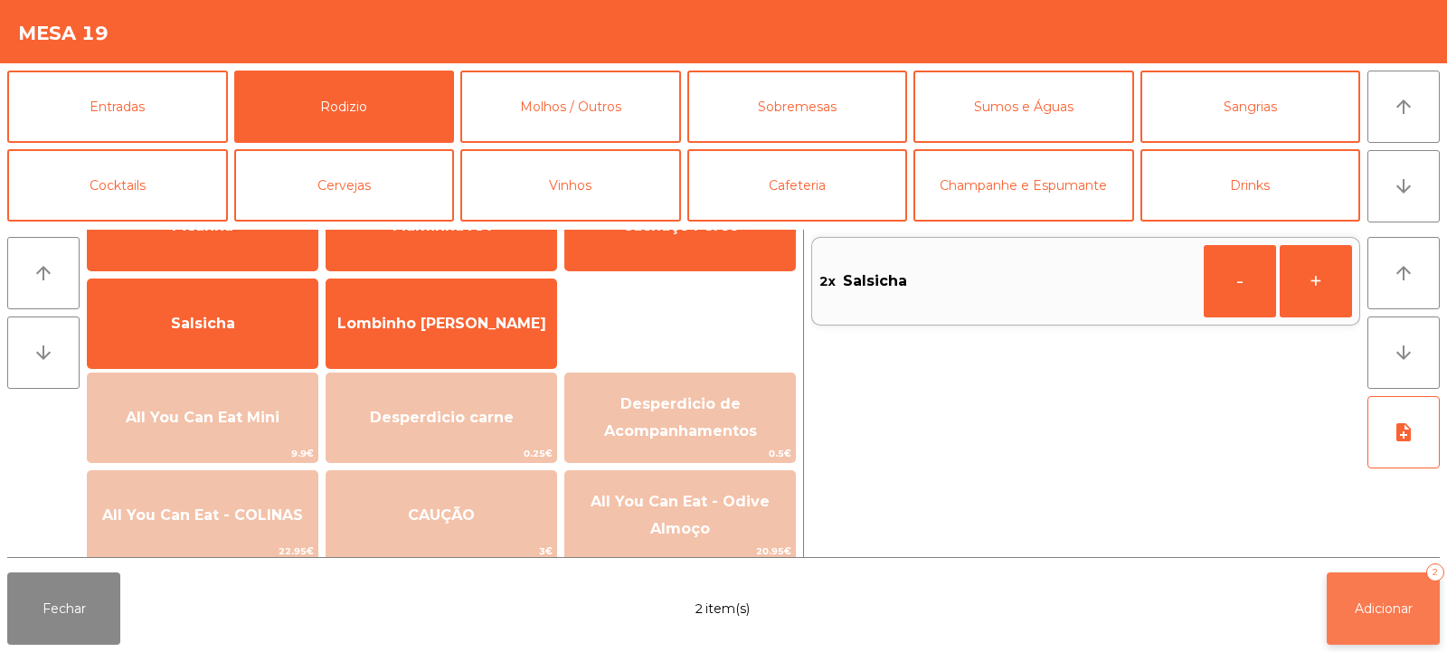
click at [1382, 601] on span "Adicionar" at bounding box center [1384, 609] width 58 height 16
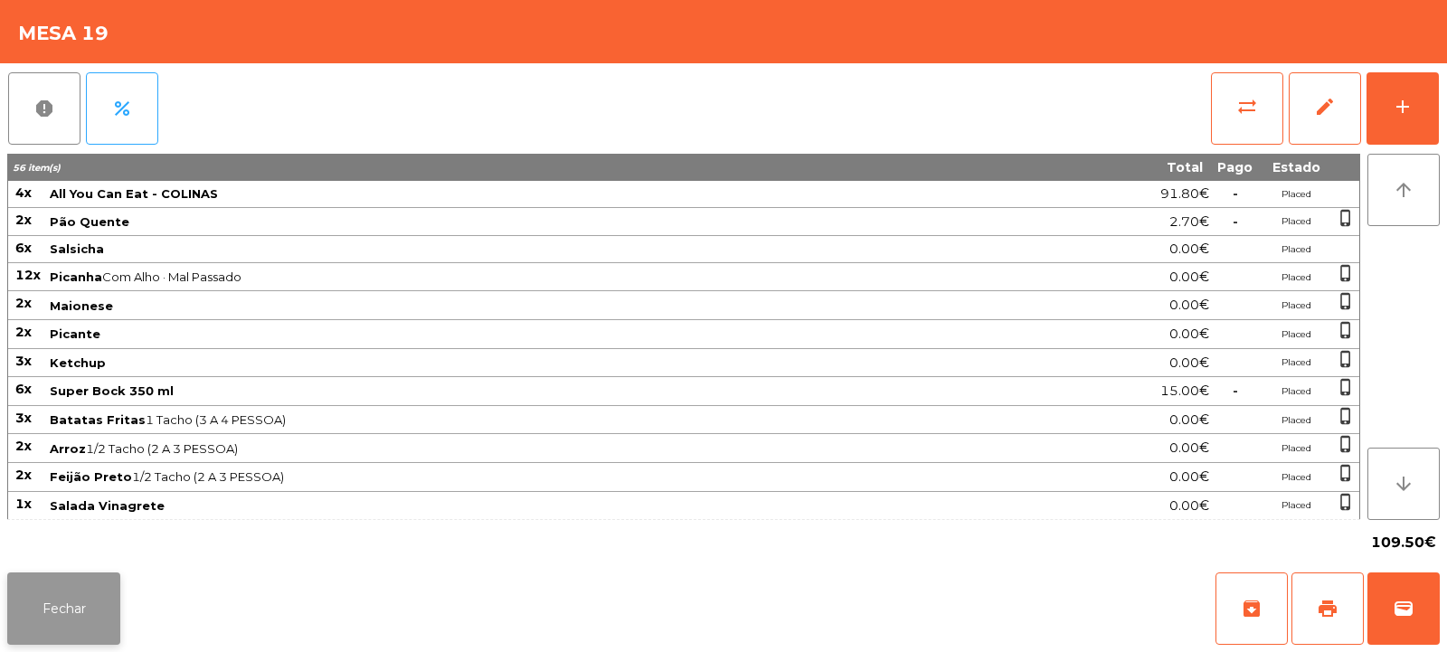
click at [87, 615] on button "Fechar" at bounding box center [63, 609] width 113 height 72
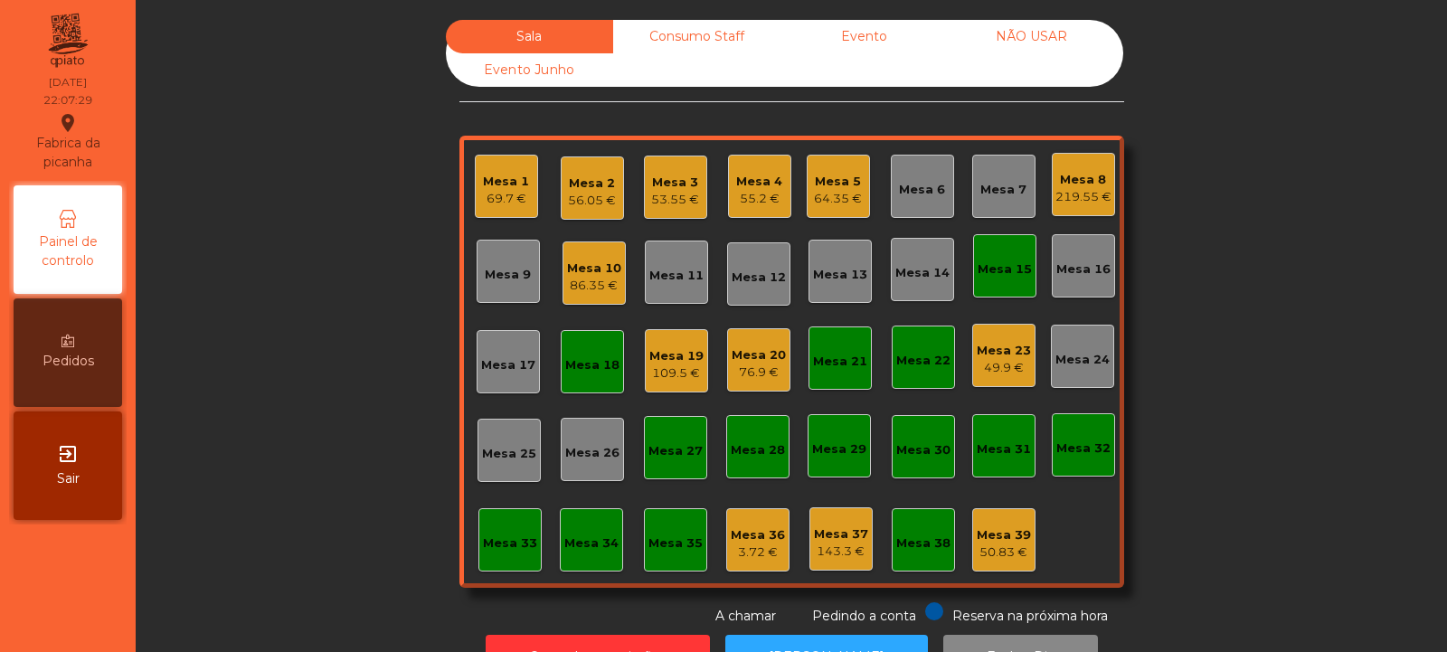
click at [824, 196] on div "64.35 €" at bounding box center [838, 199] width 48 height 18
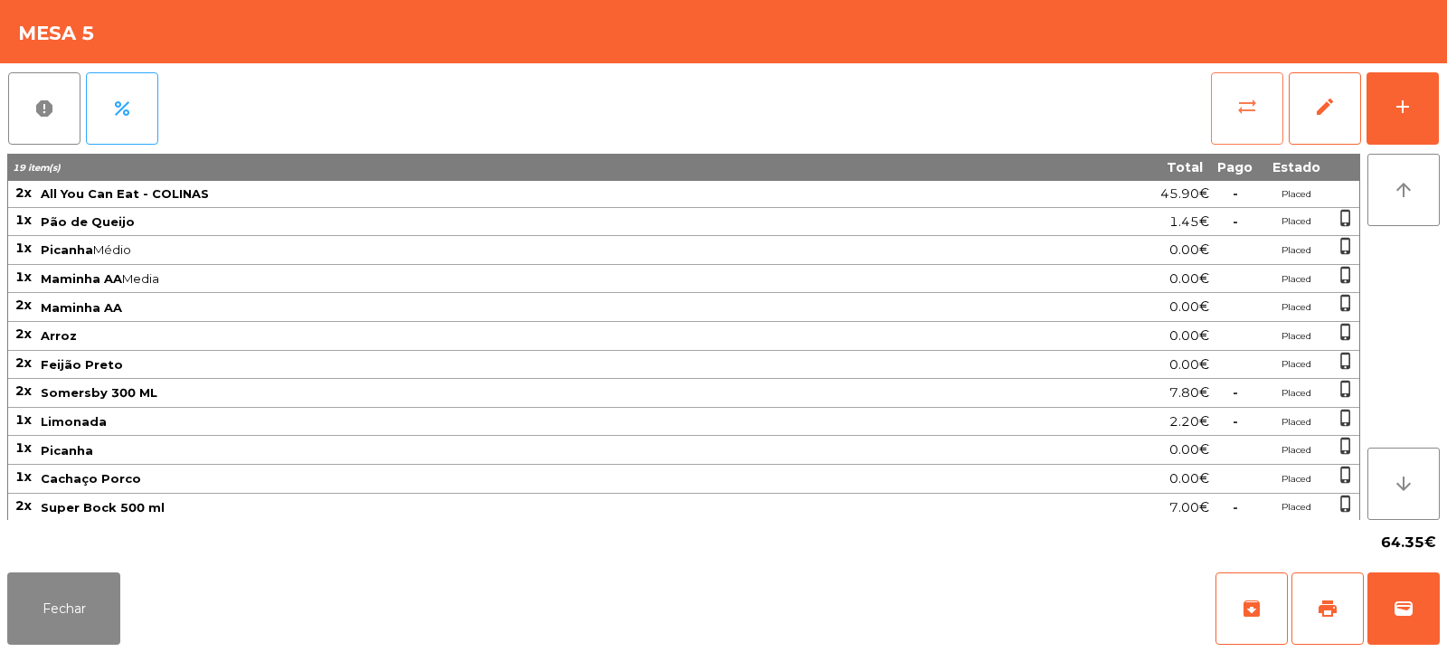
click at [1236, 128] on button "sync_alt" at bounding box center [1247, 108] width 72 height 72
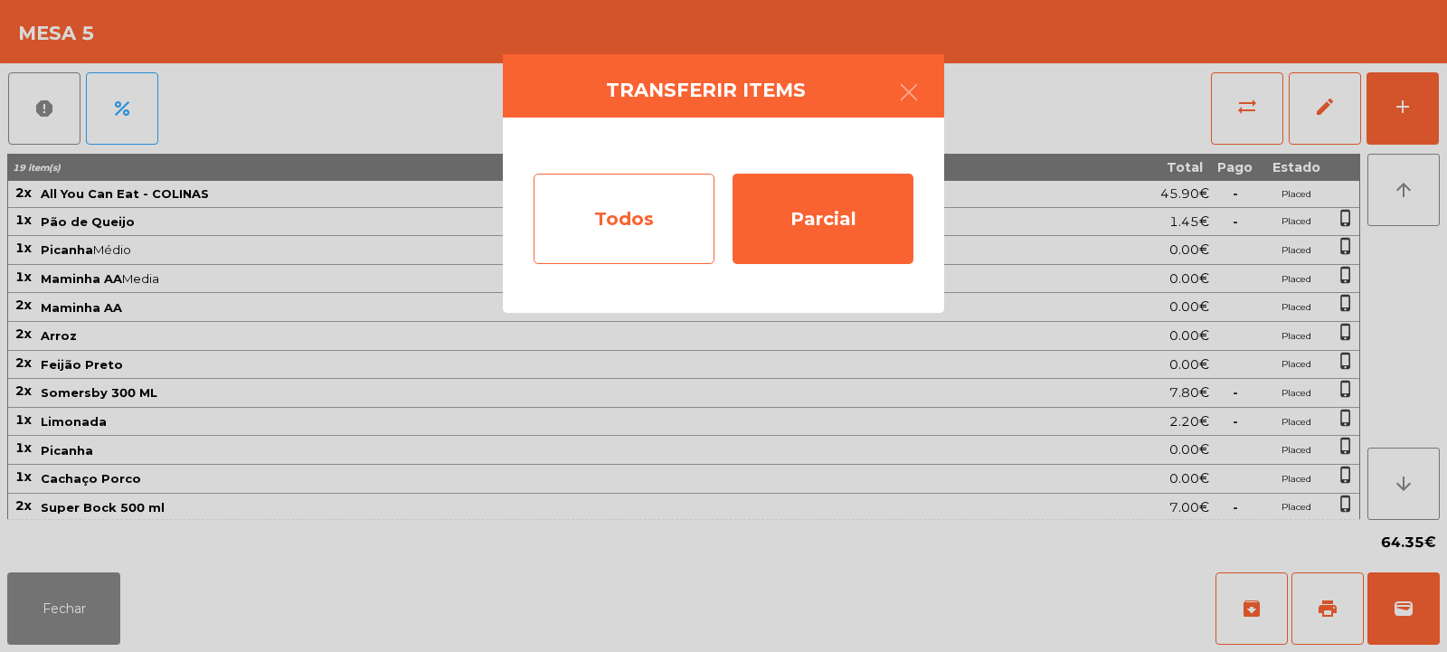
click at [644, 207] on div "Todos" at bounding box center [624, 219] width 181 height 90
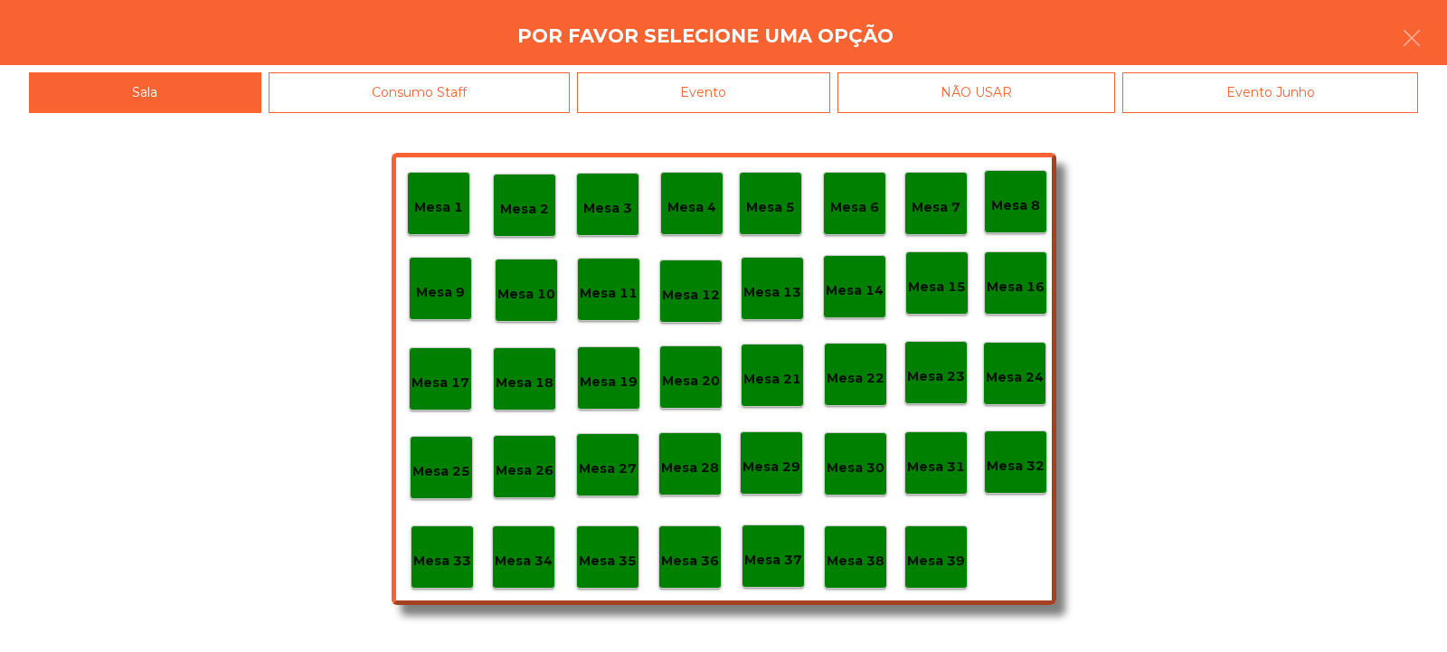
click at [759, 94] on div "Evento" at bounding box center [703, 92] width 253 height 41
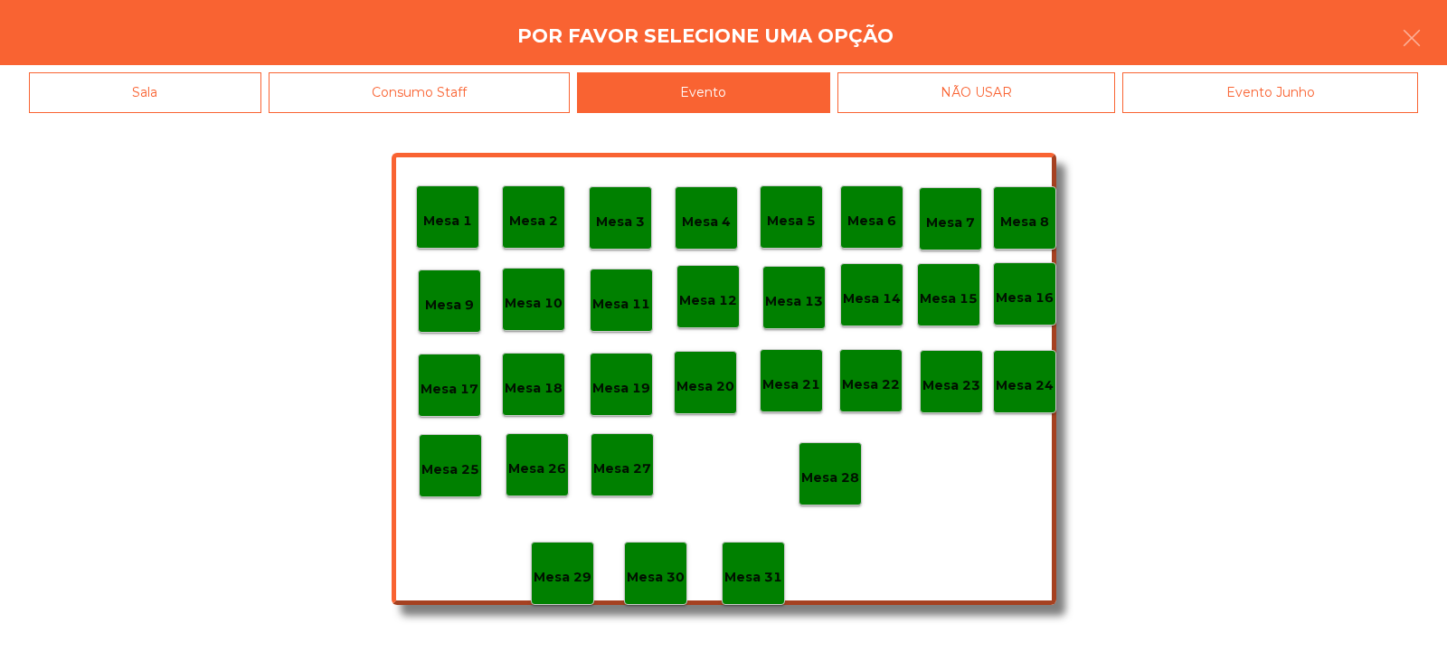
click at [828, 473] on p "Mesa 28" at bounding box center [830, 478] width 58 height 21
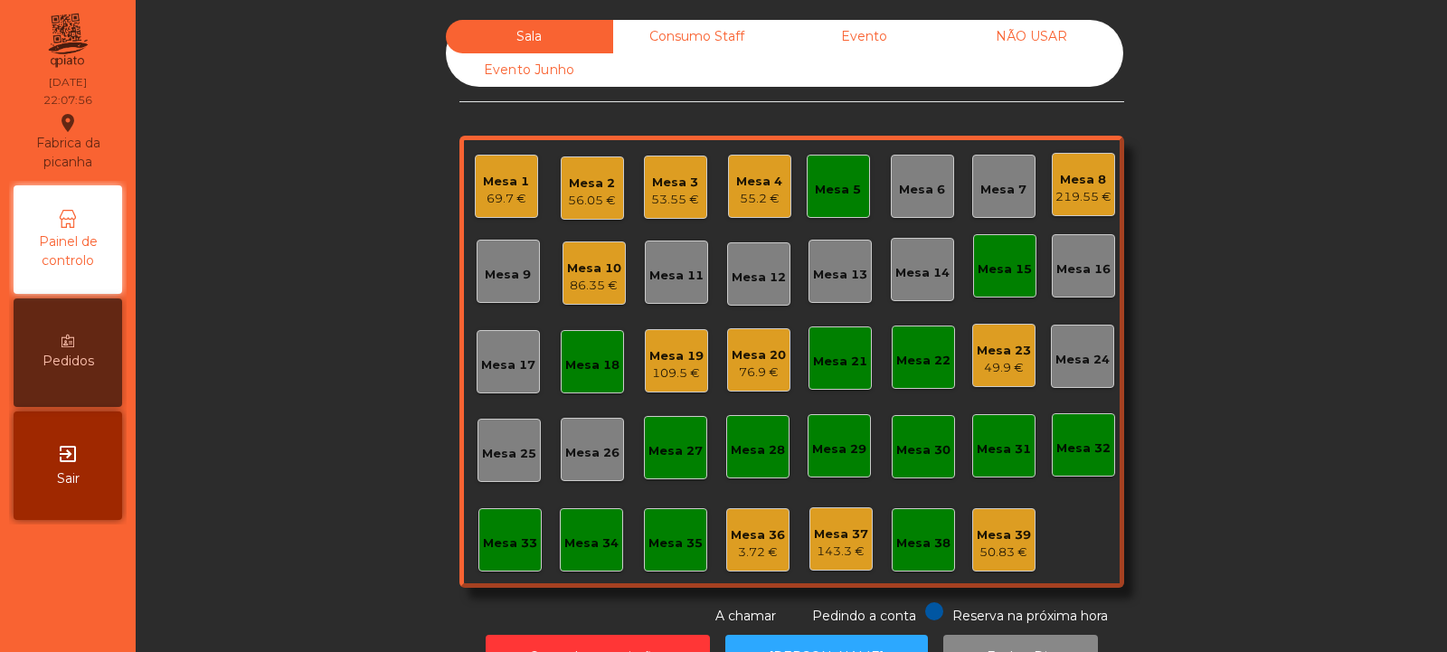
click at [857, 191] on div "Mesa 5" at bounding box center [838, 186] width 63 height 63
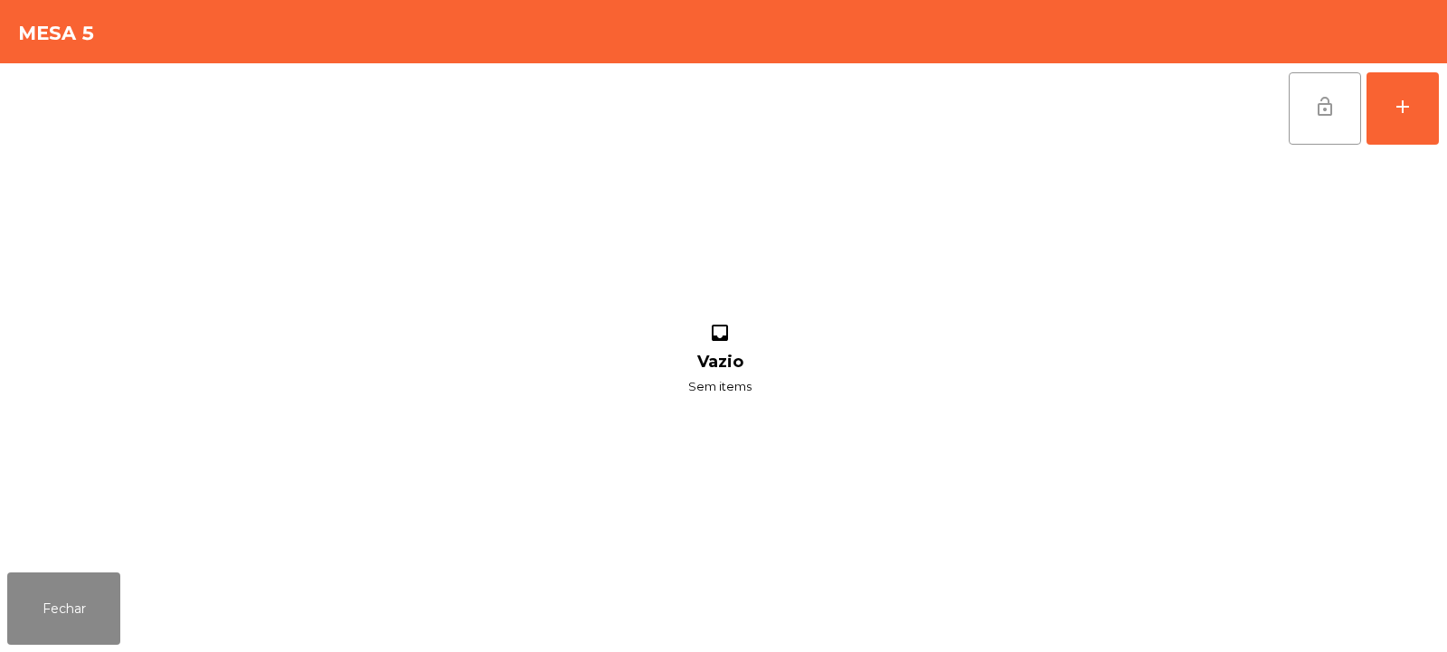
click at [1314, 115] on span "lock_open" at bounding box center [1325, 107] width 22 height 22
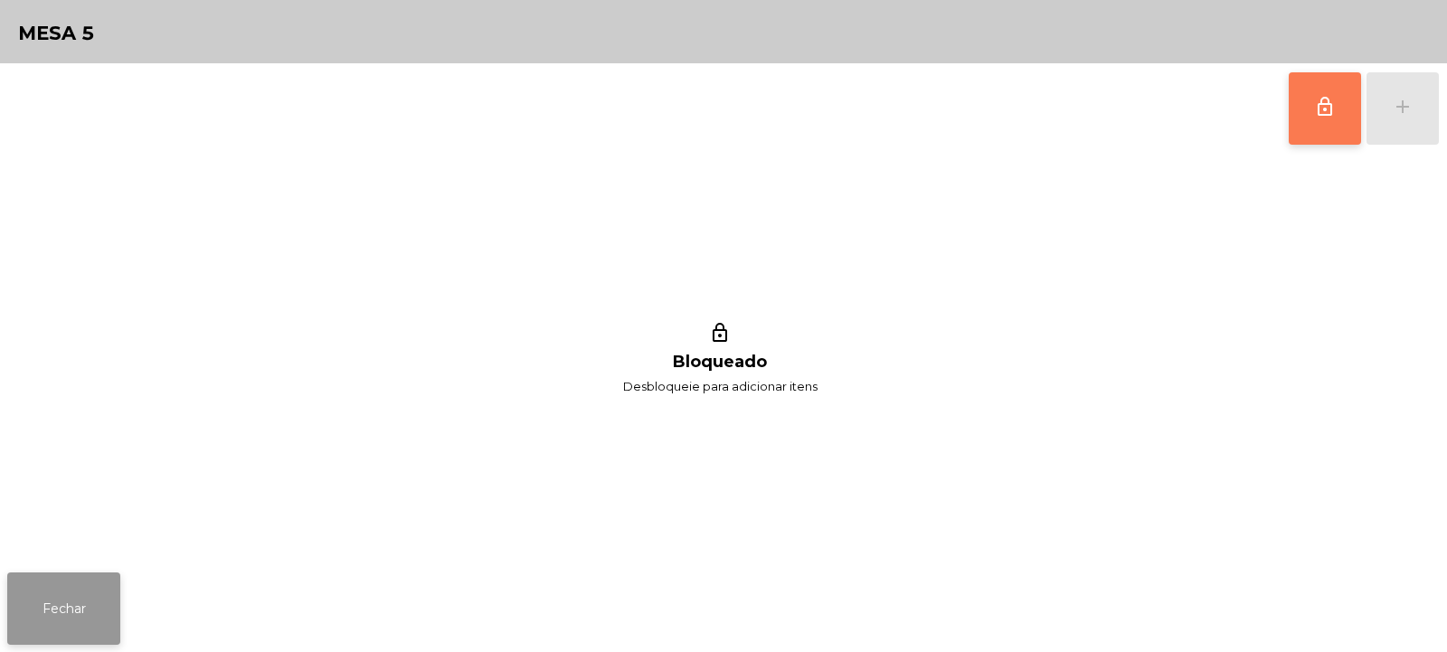
click at [92, 626] on button "Fechar" at bounding box center [63, 609] width 113 height 72
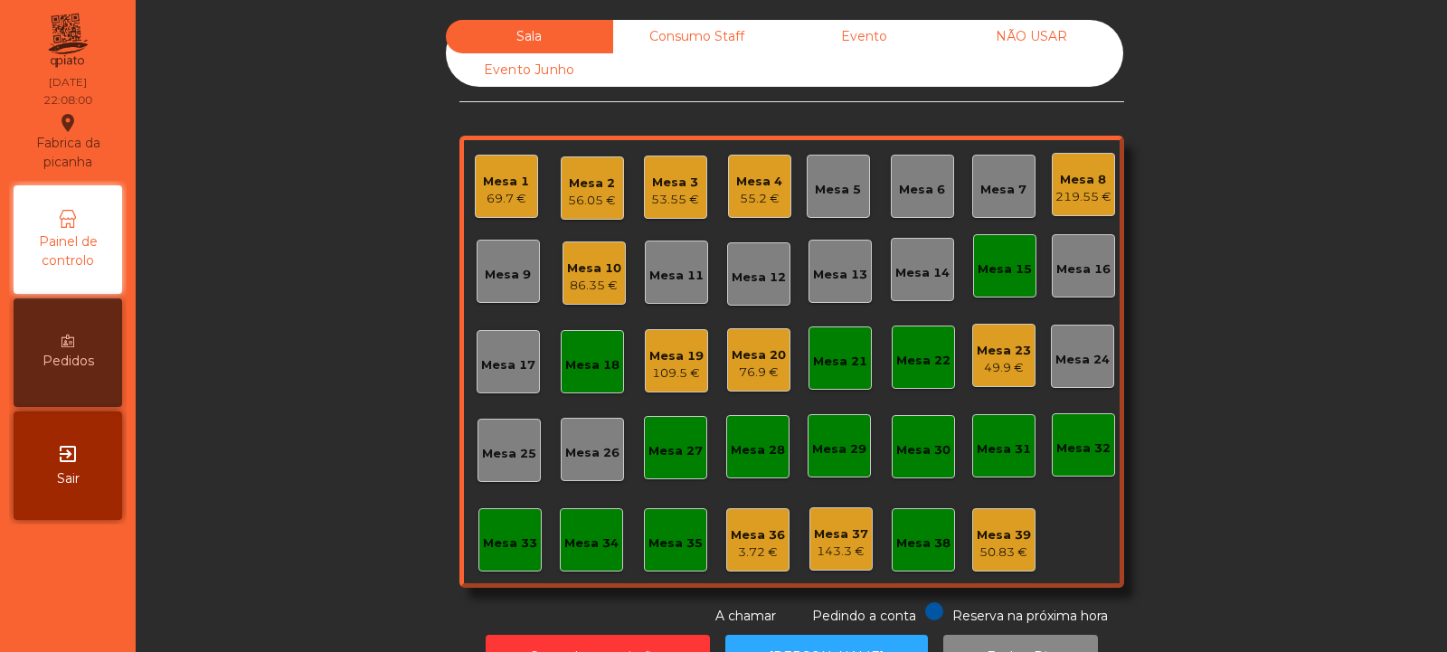
click at [1052, 253] on div "Mesa 16" at bounding box center [1083, 265] width 63 height 63
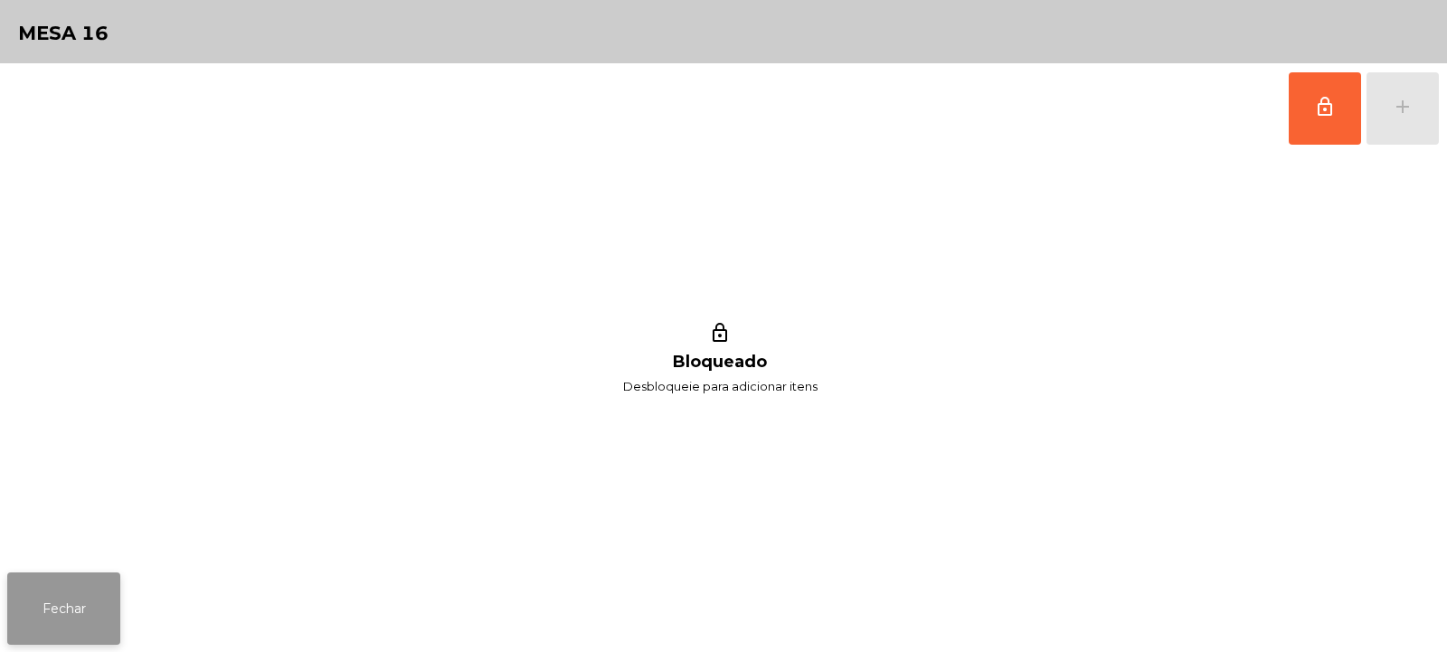
click at [58, 617] on button "Fechar" at bounding box center [63, 609] width 113 height 72
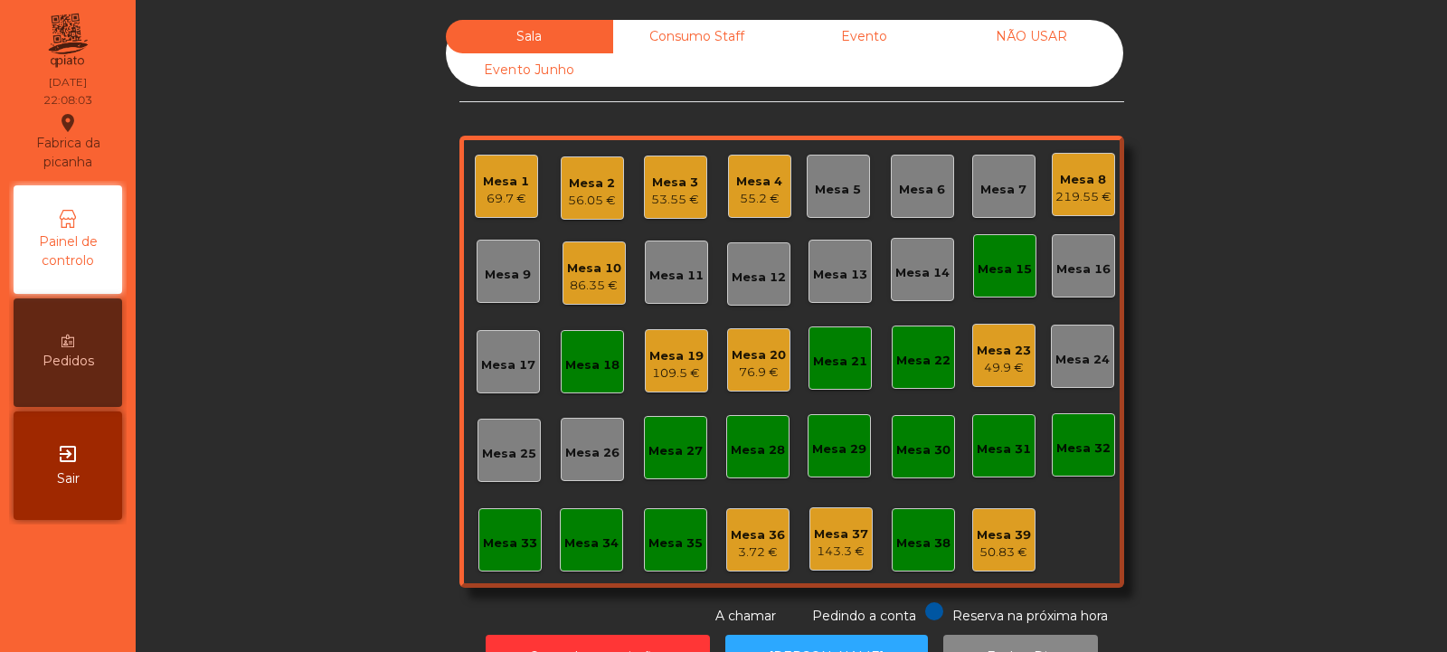
click at [1003, 278] on div "Mesa 15" at bounding box center [1005, 269] width 54 height 18
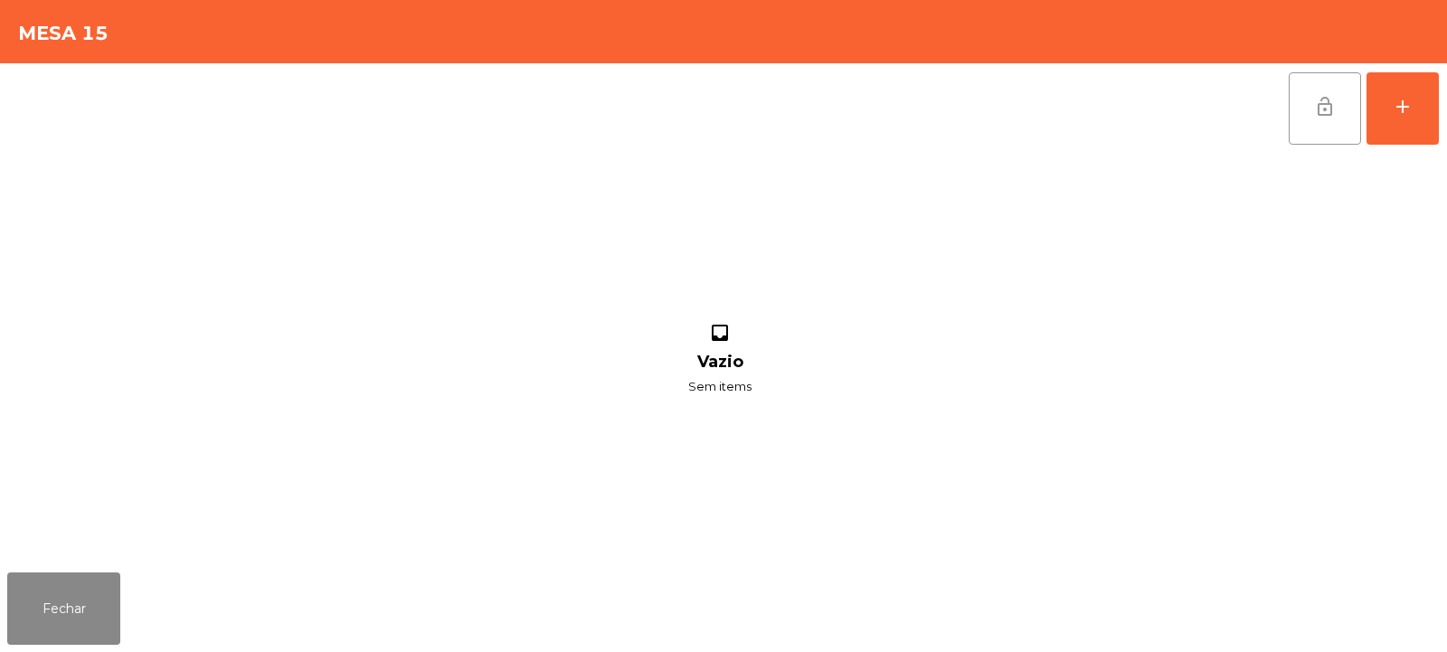
click at [1301, 102] on button "lock_open" at bounding box center [1325, 108] width 72 height 72
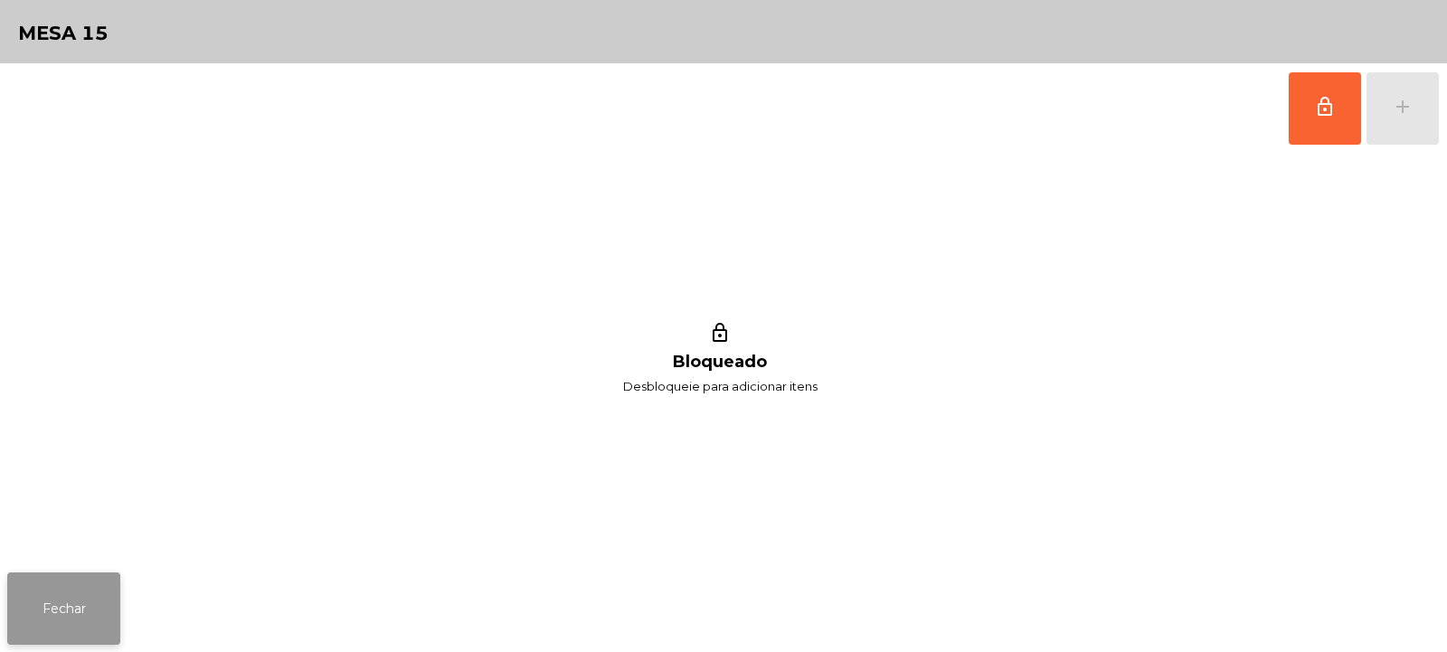
click at [18, 624] on button "Fechar" at bounding box center [63, 609] width 113 height 72
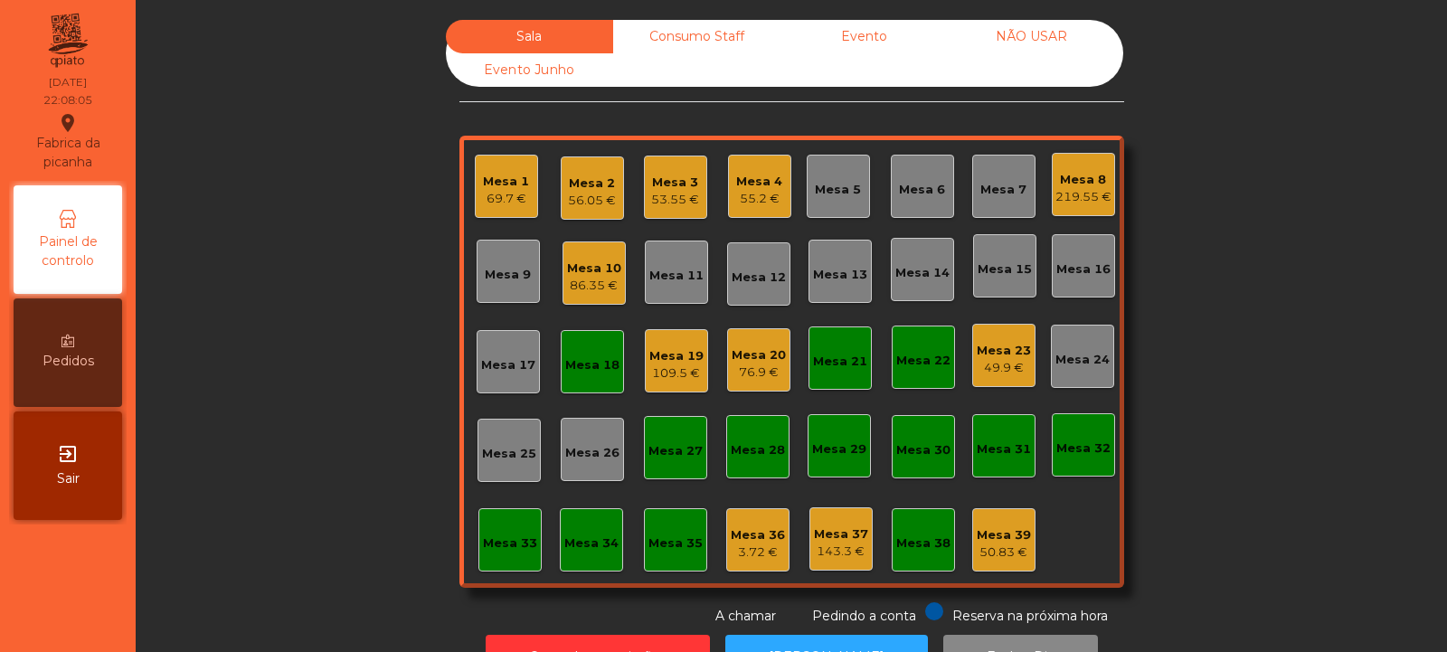
click at [570, 370] on div "Mesa 18" at bounding box center [592, 365] width 54 height 18
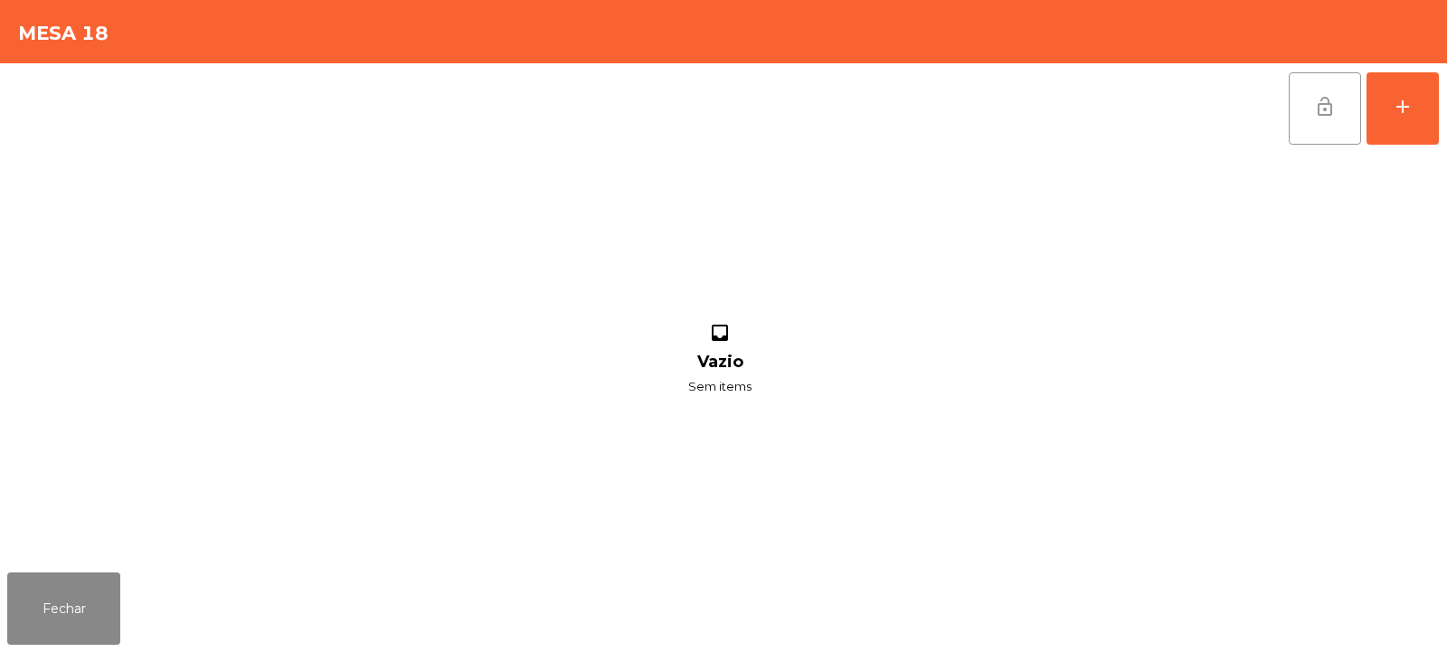
click at [1343, 127] on button "lock_open" at bounding box center [1325, 108] width 72 height 72
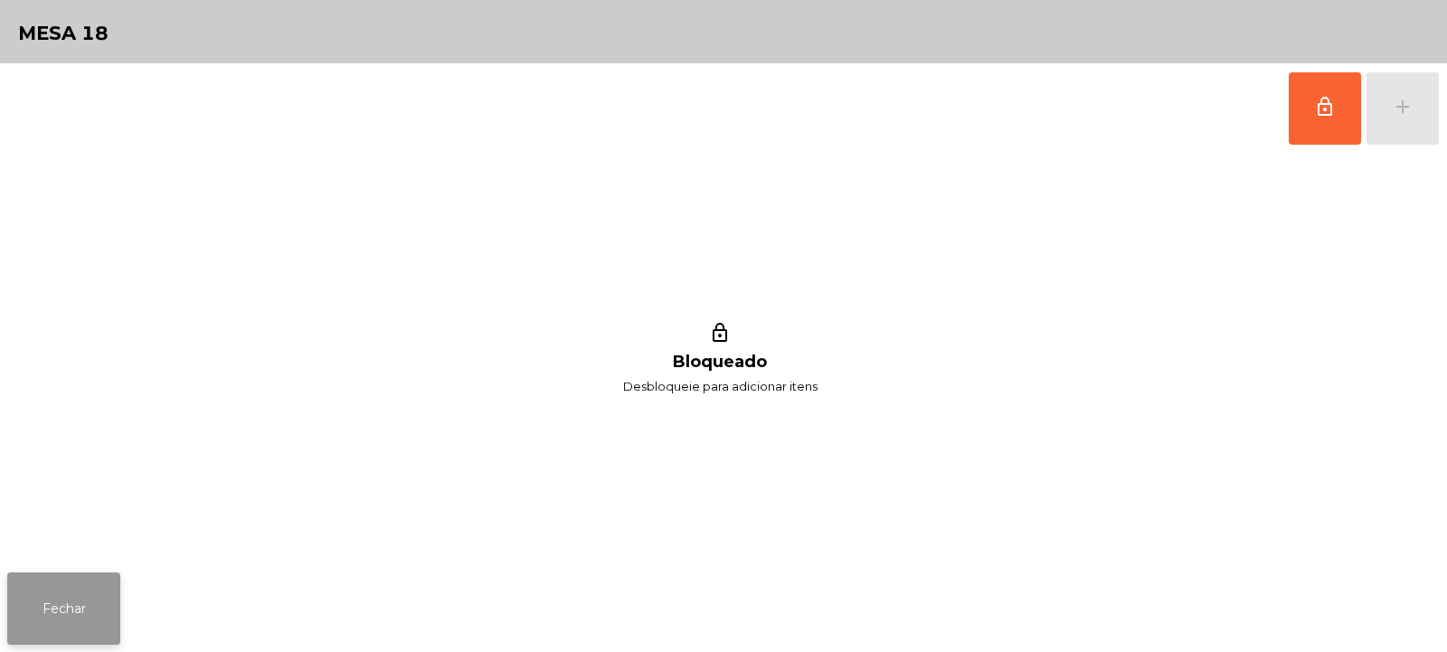
click at [71, 597] on button "Fechar" at bounding box center [63, 609] width 113 height 72
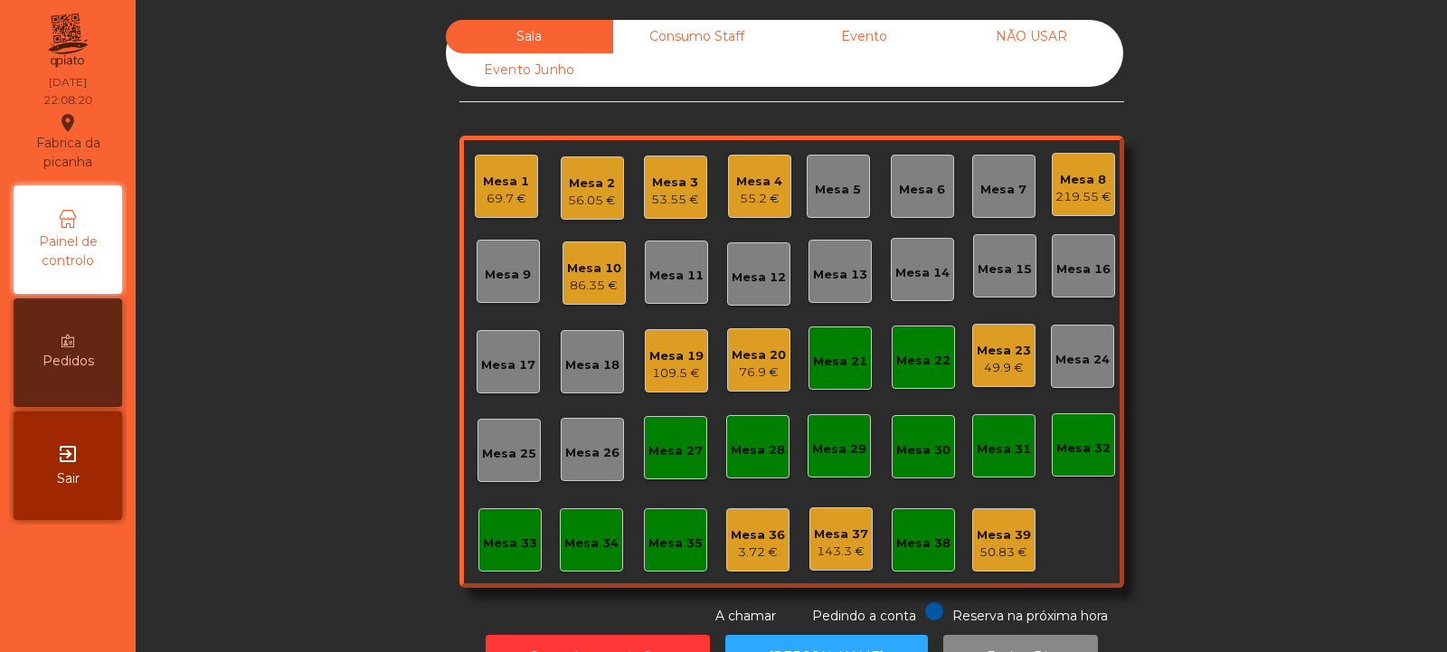
click at [822, 361] on div "Mesa 21" at bounding box center [840, 362] width 54 height 18
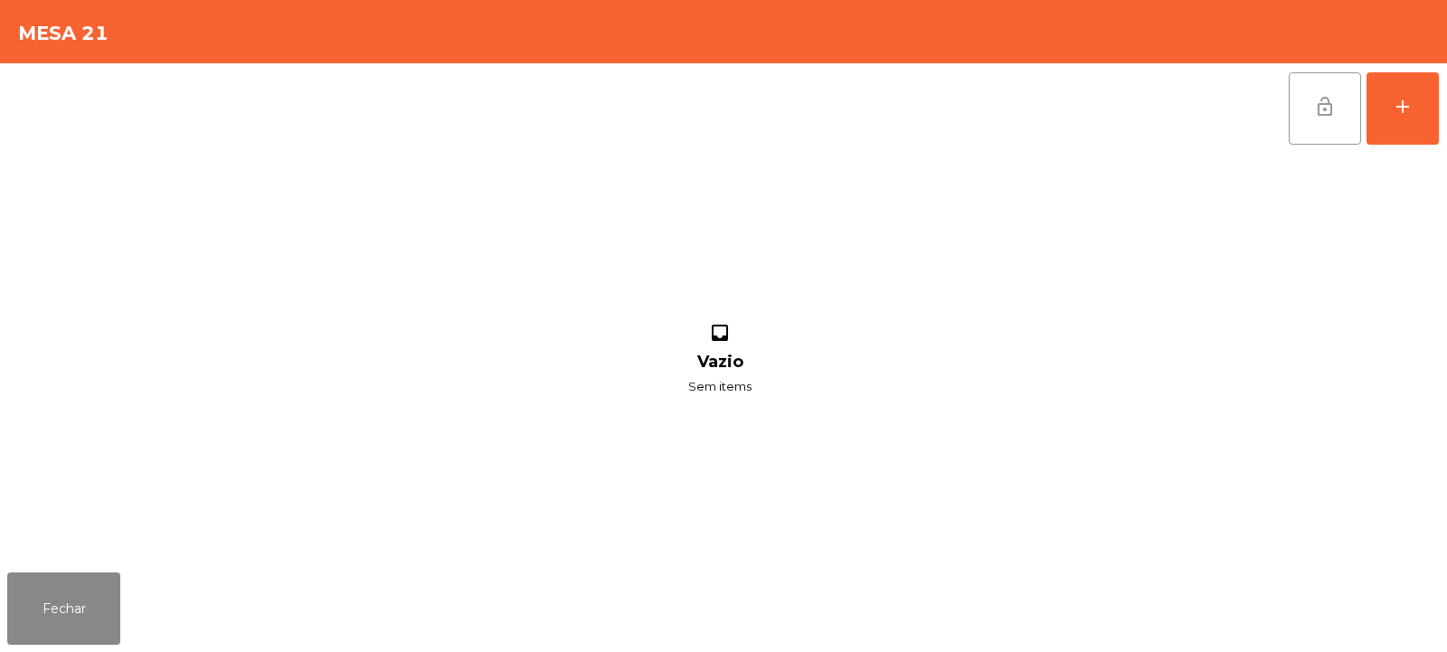
click at [1332, 87] on button "lock_open" at bounding box center [1325, 108] width 72 height 72
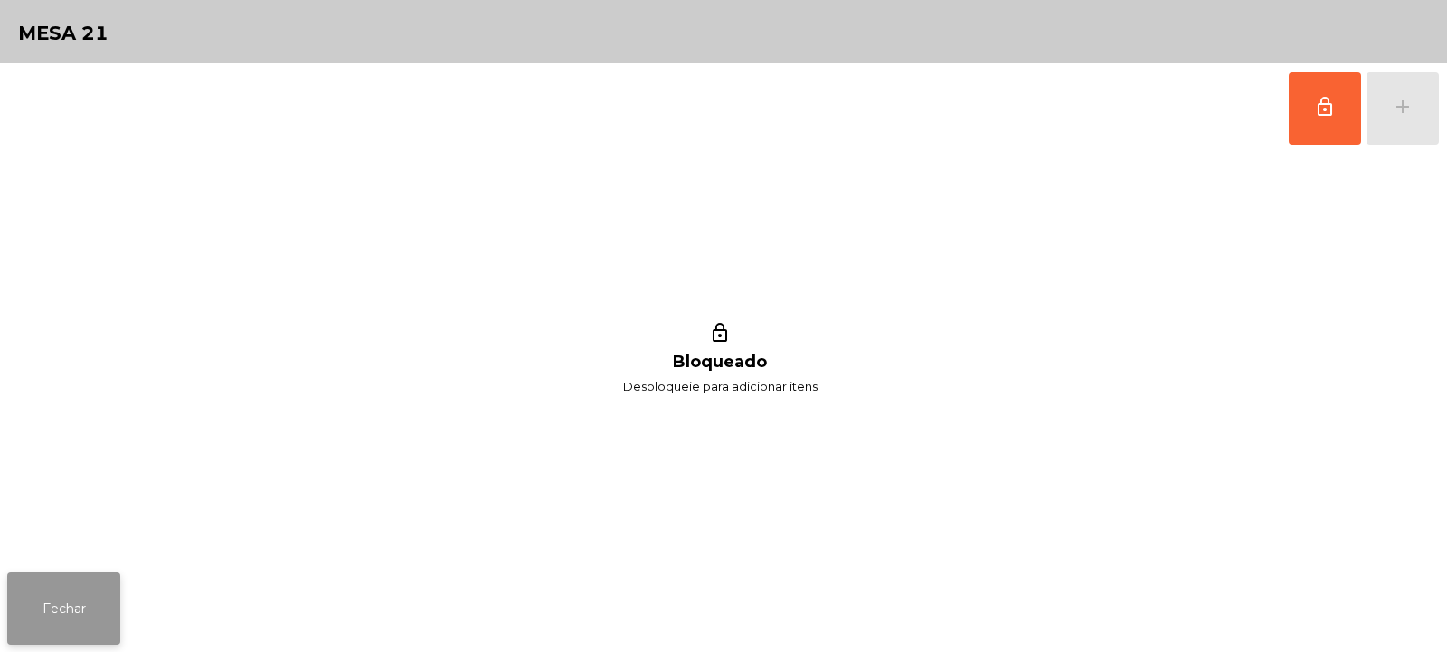
click at [78, 622] on button "Fechar" at bounding box center [63, 609] width 113 height 72
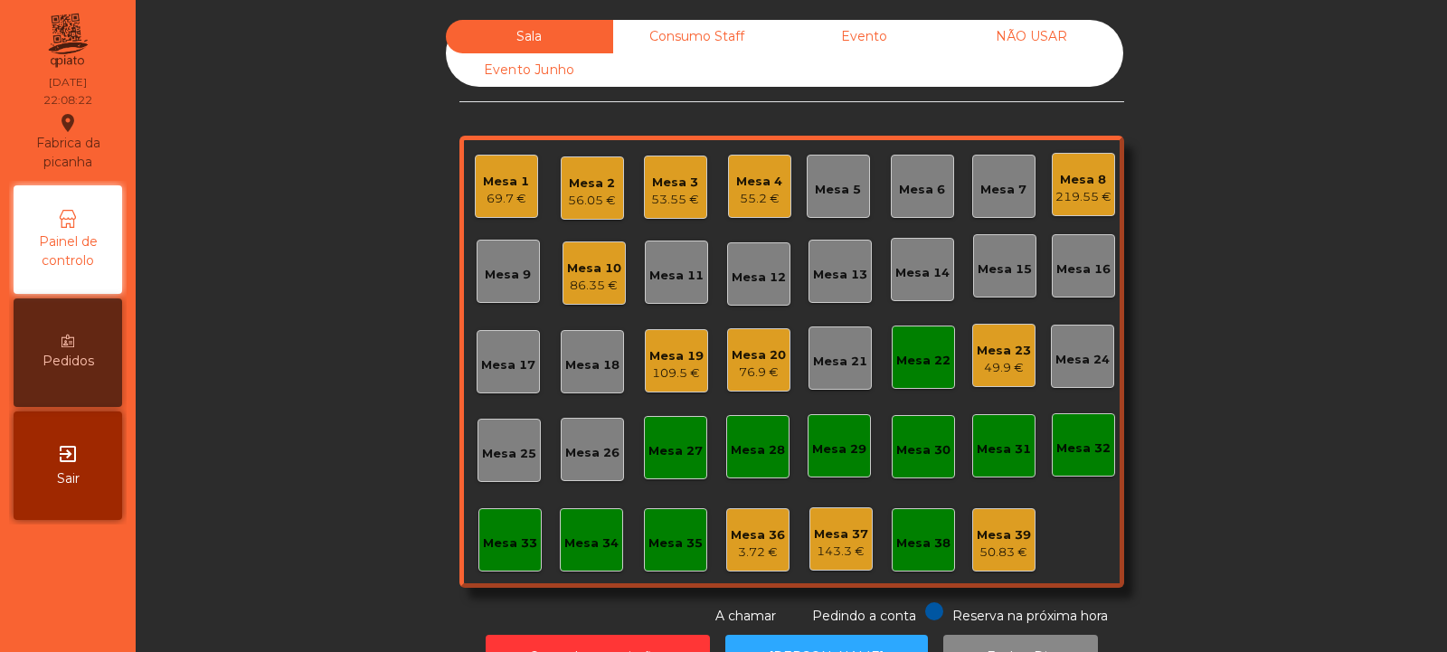
click at [898, 370] on div "Mesa 22" at bounding box center [923, 357] width 63 height 63
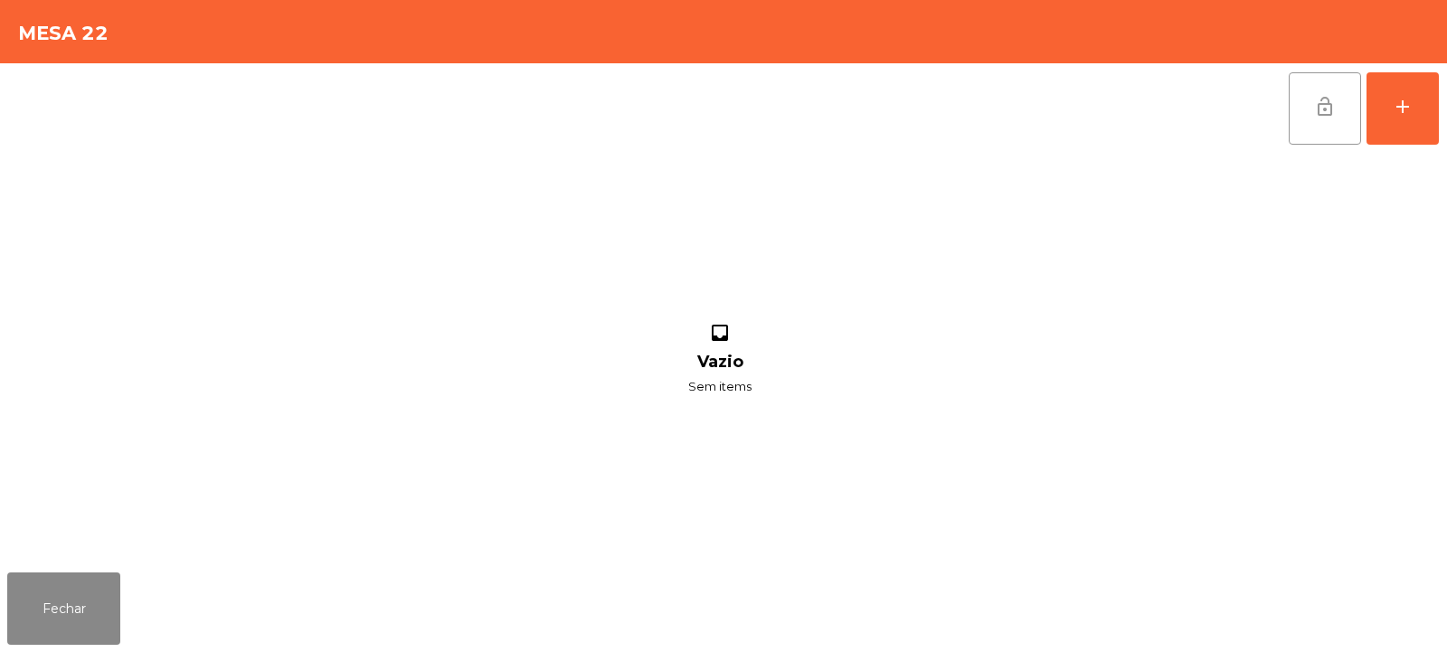
click at [1325, 99] on span "lock_open" at bounding box center [1325, 107] width 22 height 22
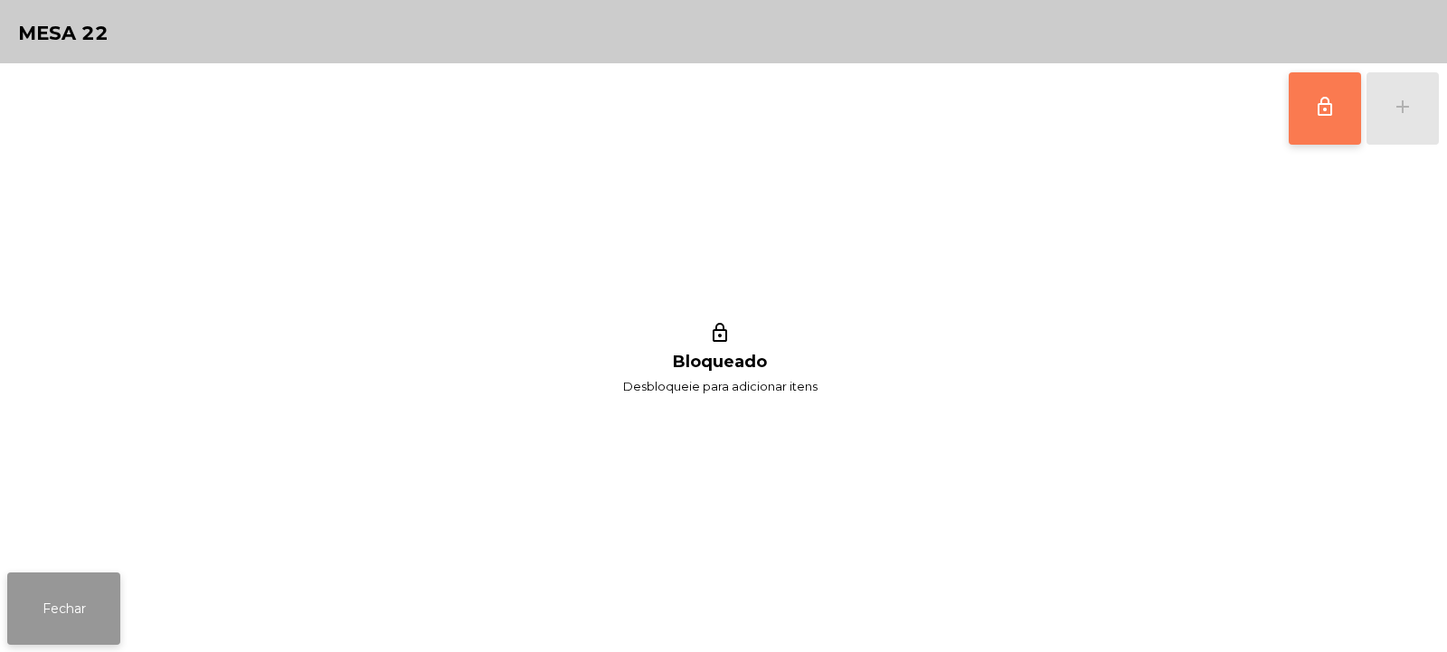
click at [80, 608] on button "Fechar" at bounding box center [63, 609] width 113 height 72
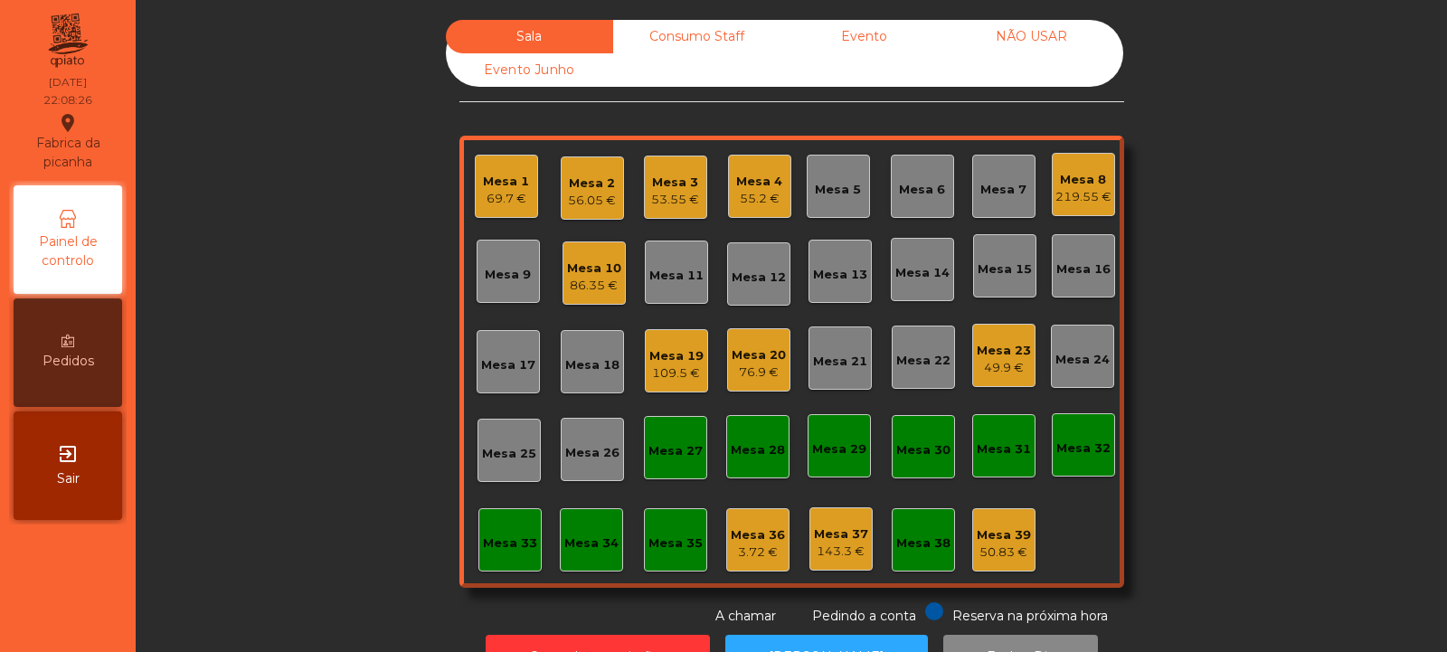
click at [679, 443] on div "Mesa 27" at bounding box center [676, 451] width 54 height 18
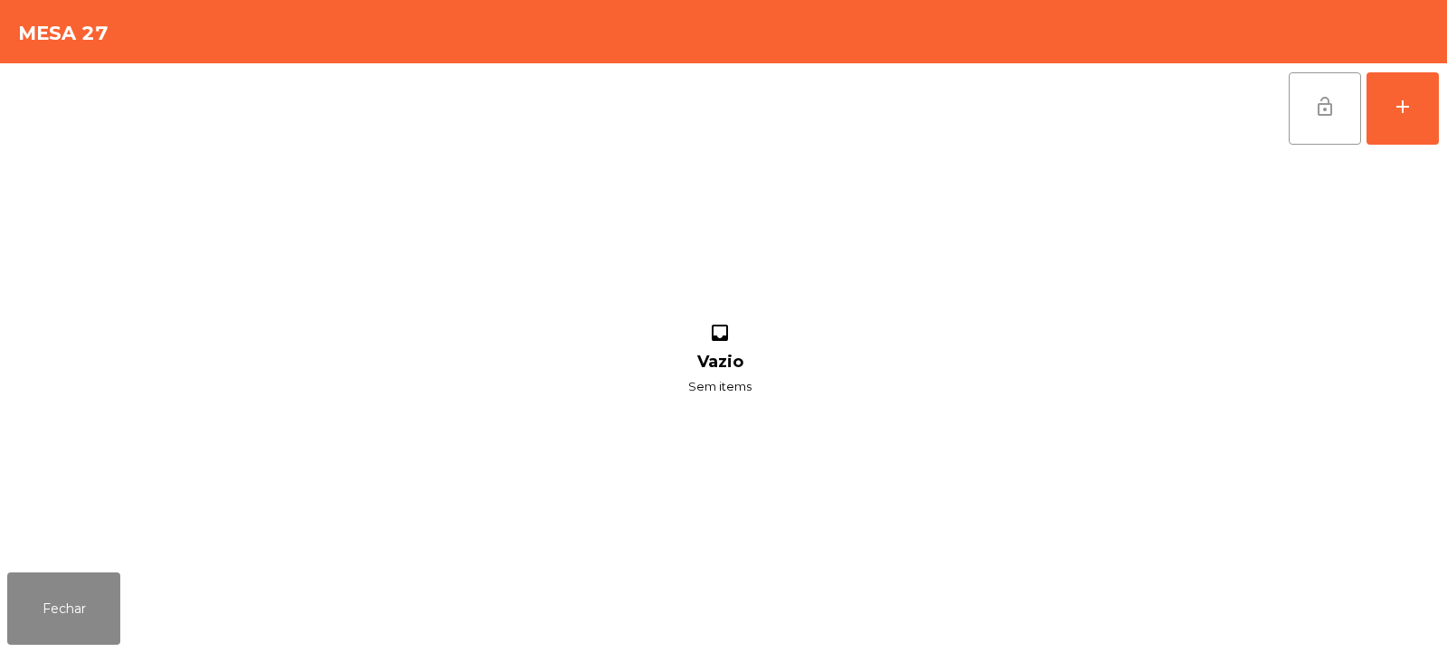
click at [1340, 112] on button "lock_open" at bounding box center [1325, 108] width 72 height 72
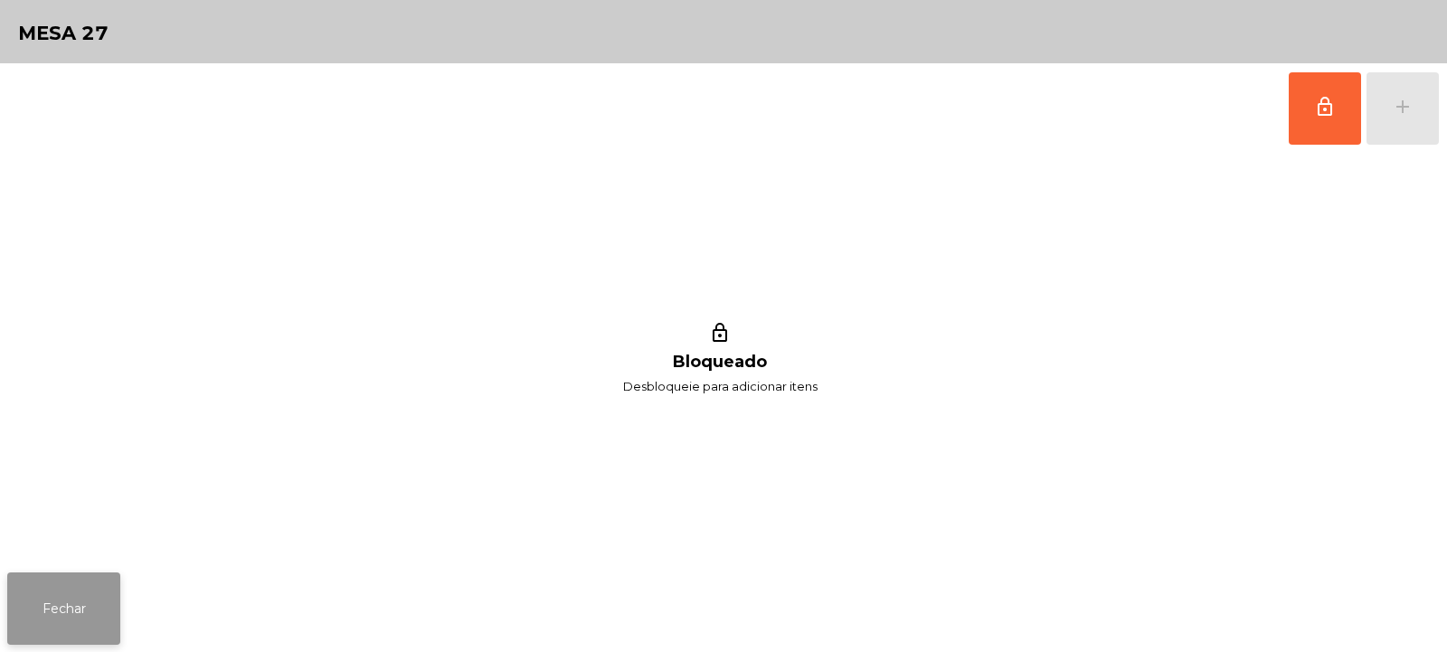
click at [72, 611] on button "Fechar" at bounding box center [63, 609] width 113 height 72
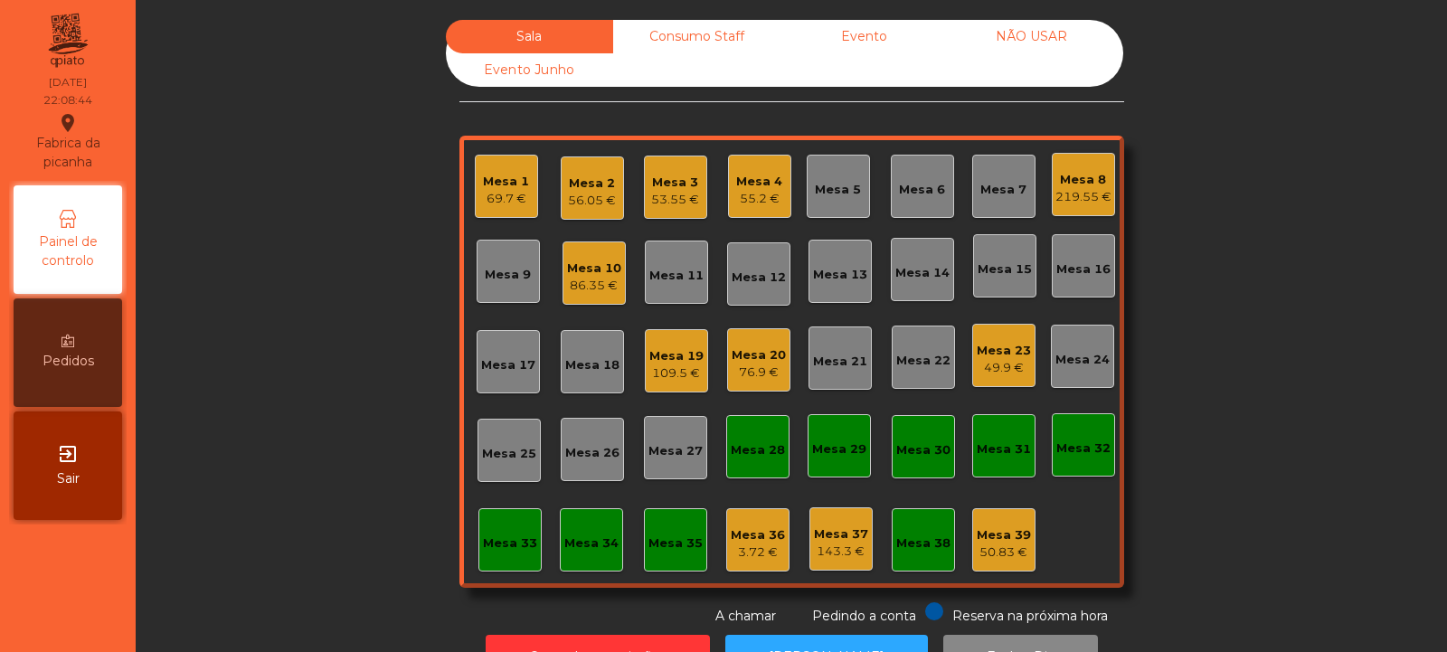
click at [682, 43] on div "Consumo Staff" at bounding box center [696, 36] width 167 height 33
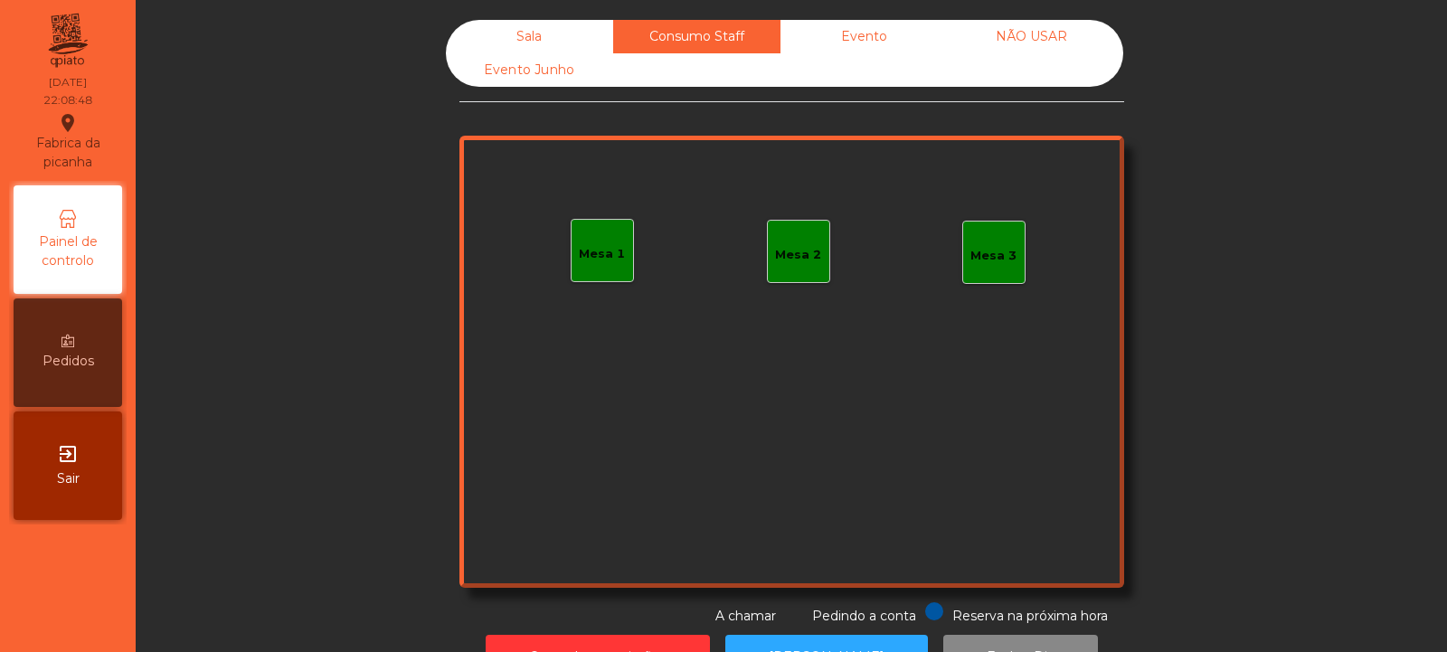
click at [610, 259] on div "Mesa 1" at bounding box center [602, 254] width 46 height 18
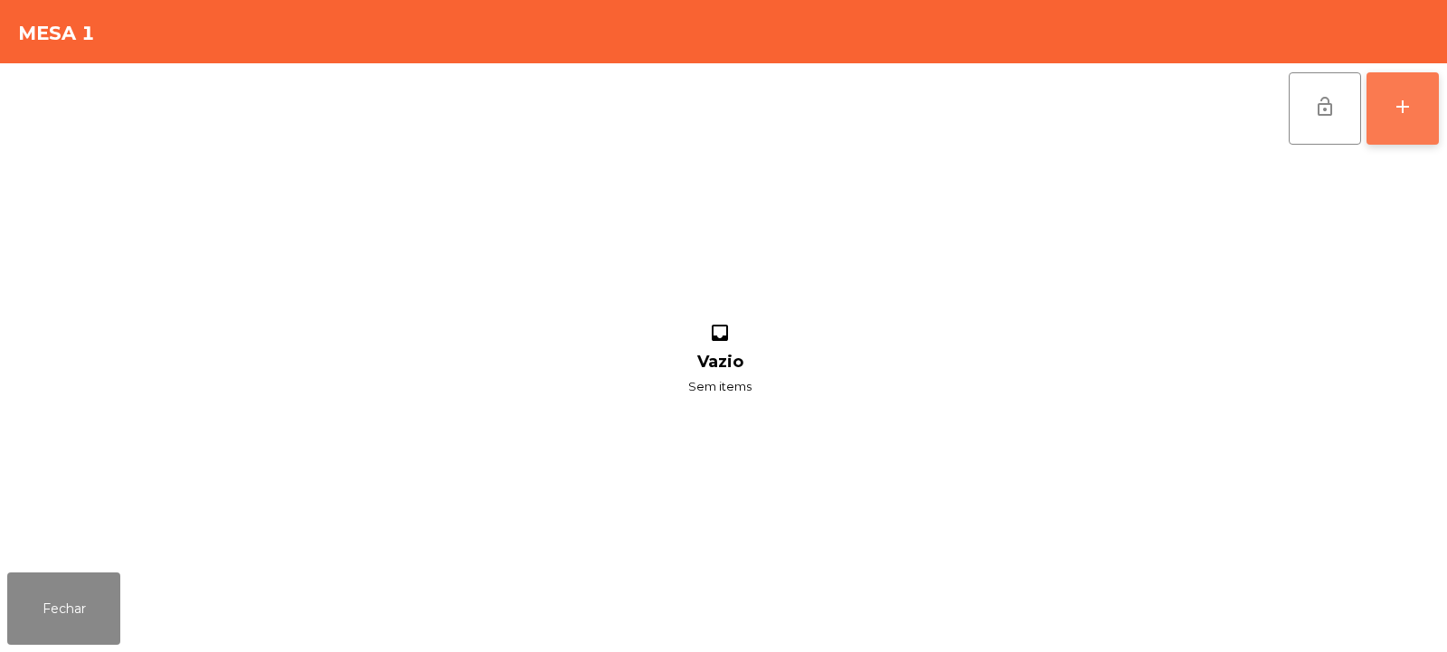
click at [1400, 114] on div "add" at bounding box center [1403, 107] width 22 height 22
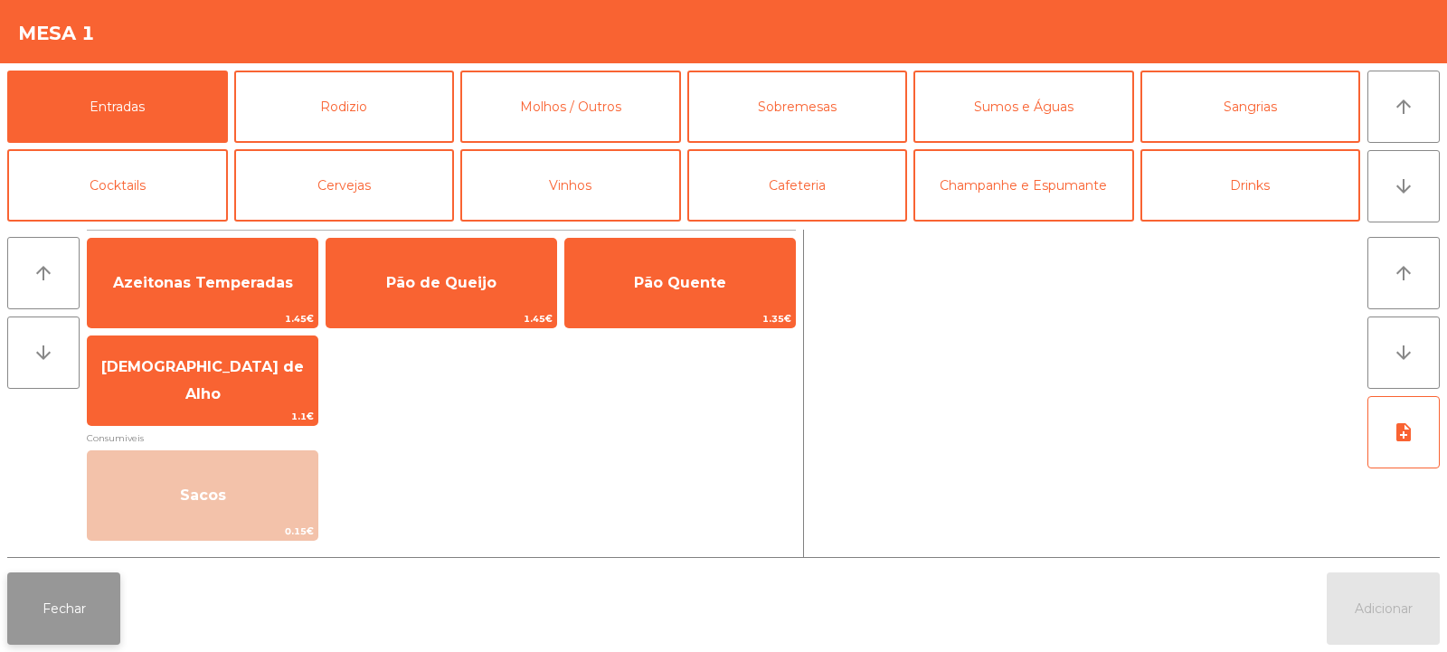
click at [42, 611] on button "Fechar" at bounding box center [63, 609] width 113 height 72
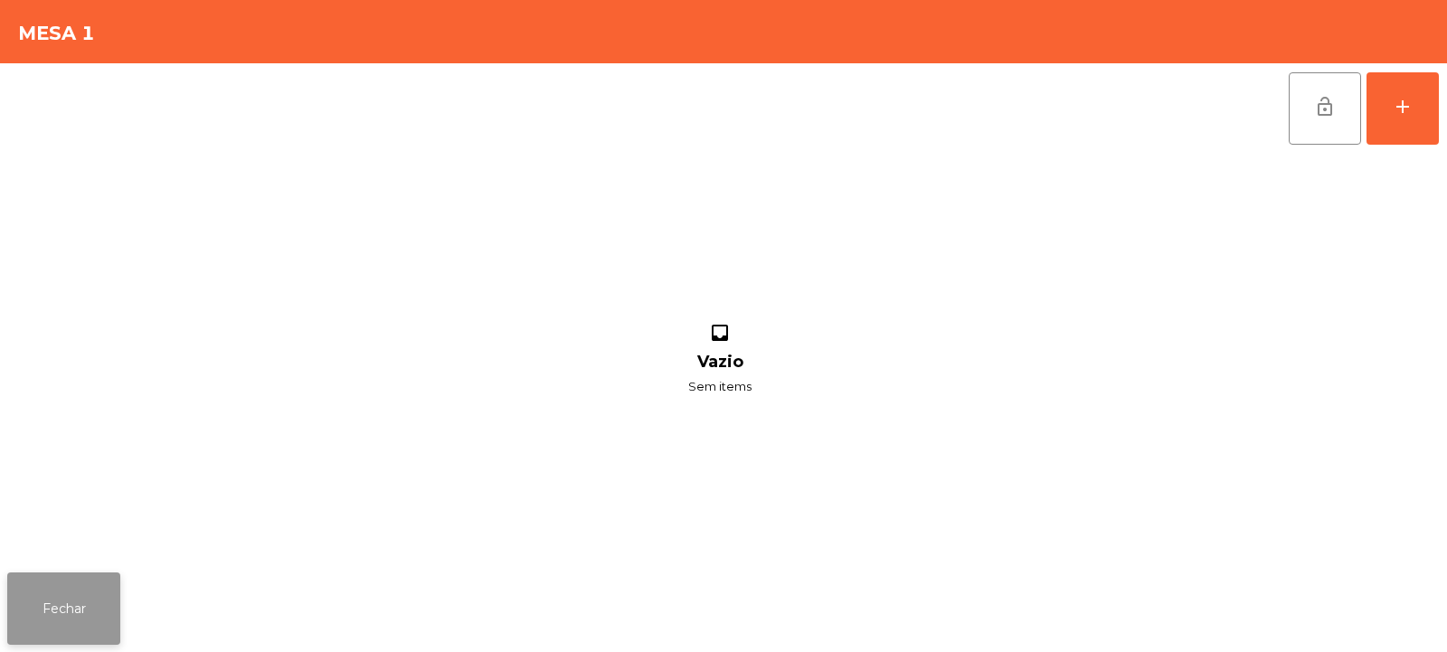
click at [24, 585] on button "Fechar" at bounding box center [63, 609] width 113 height 72
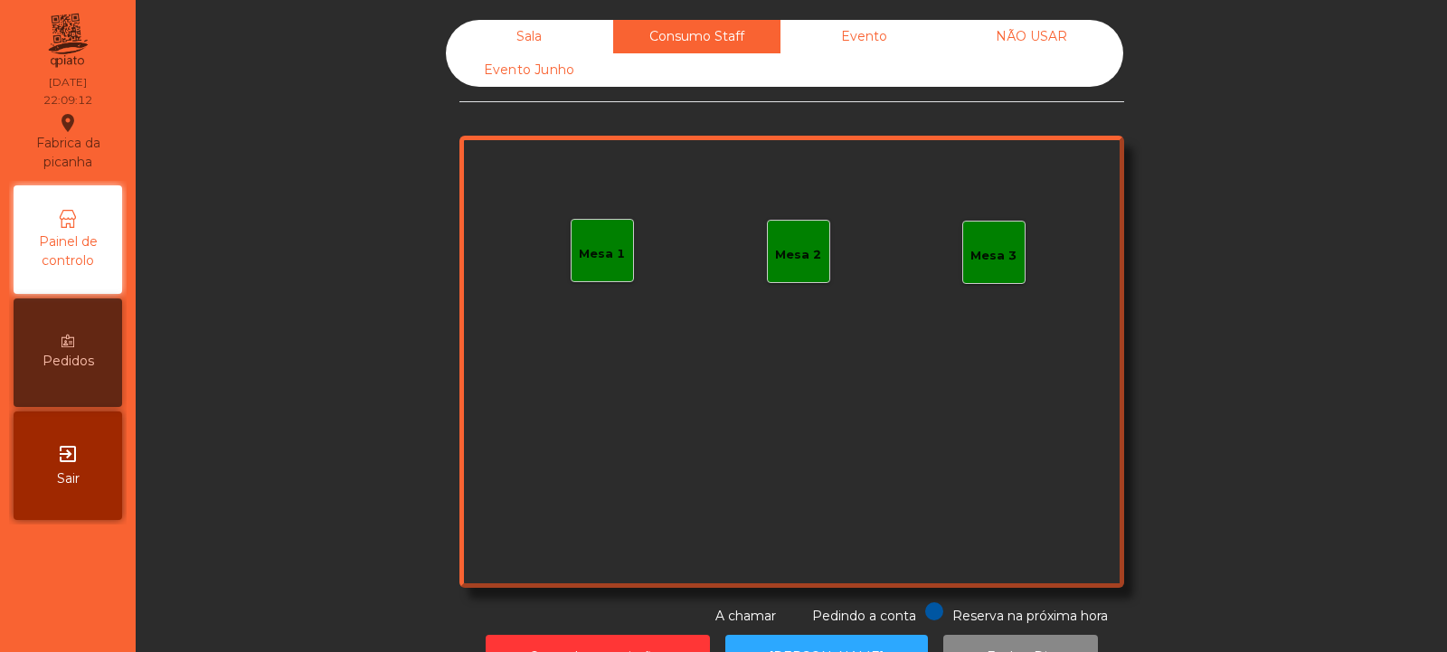
click at [516, 38] on div "Sala" at bounding box center [529, 36] width 167 height 33
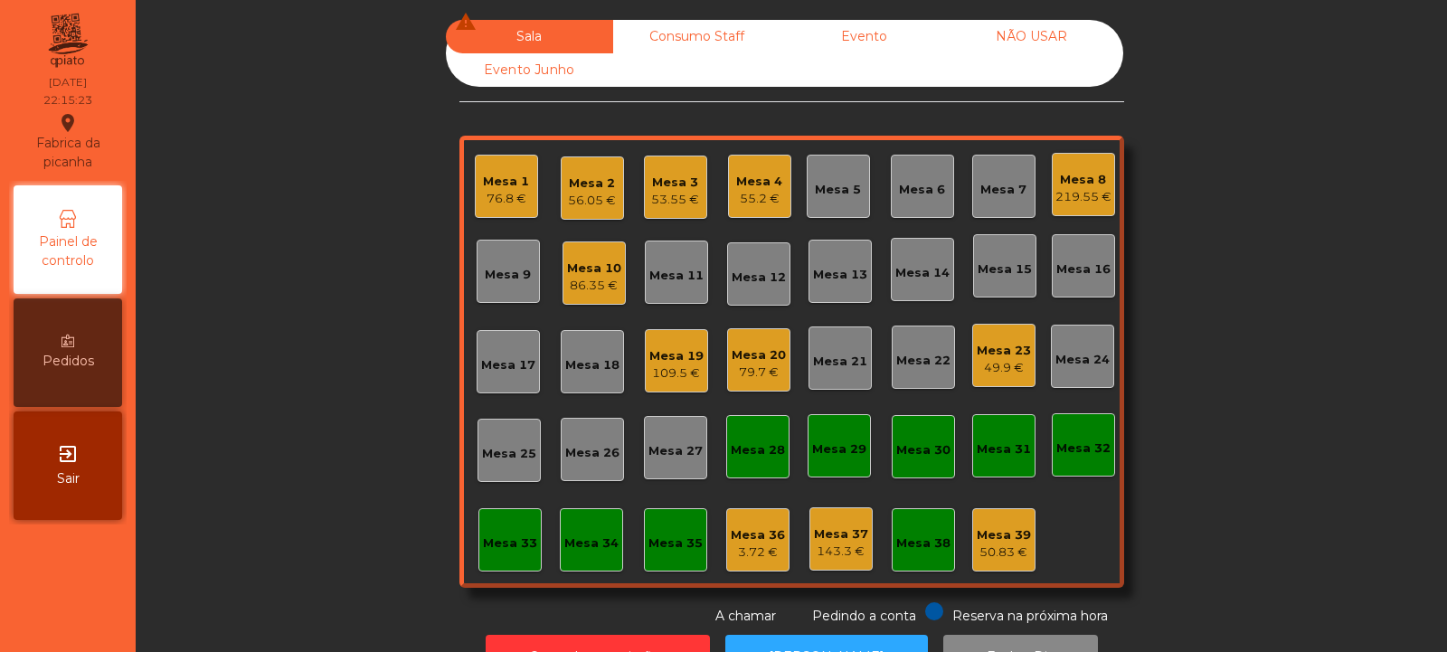
click at [664, 166] on div "Mesa 3 53.55 €" at bounding box center [675, 187] width 48 height 43
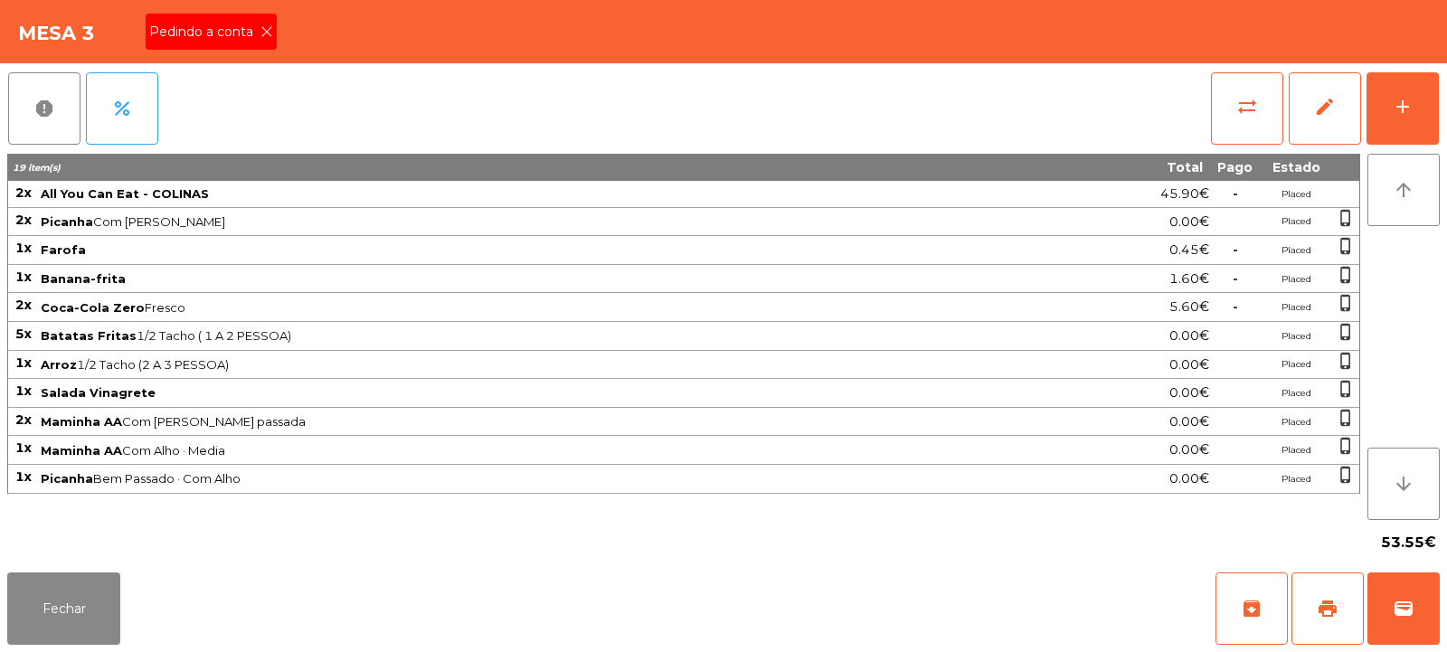
click at [252, 42] on div "Pedindo a conta" at bounding box center [211, 32] width 131 height 36
click at [1325, 619] on span "print" at bounding box center [1328, 609] width 22 height 22
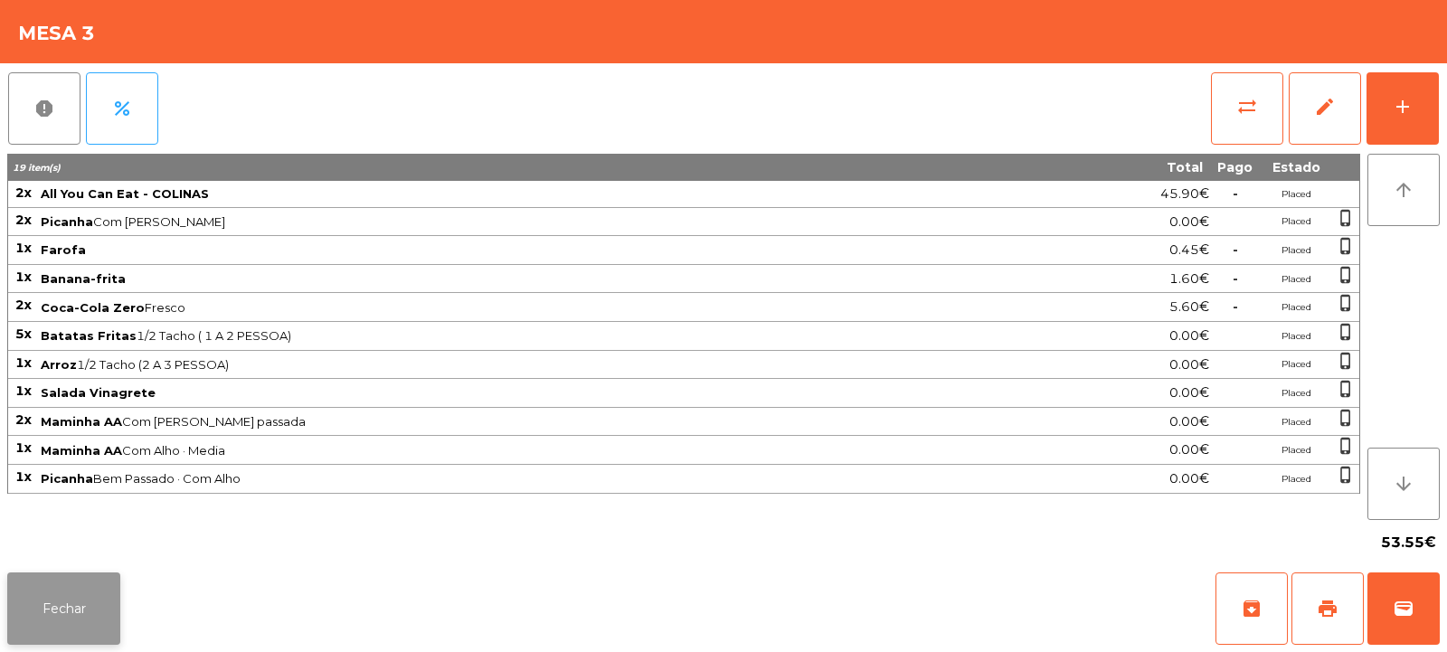
click at [76, 636] on button "Fechar" at bounding box center [63, 609] width 113 height 72
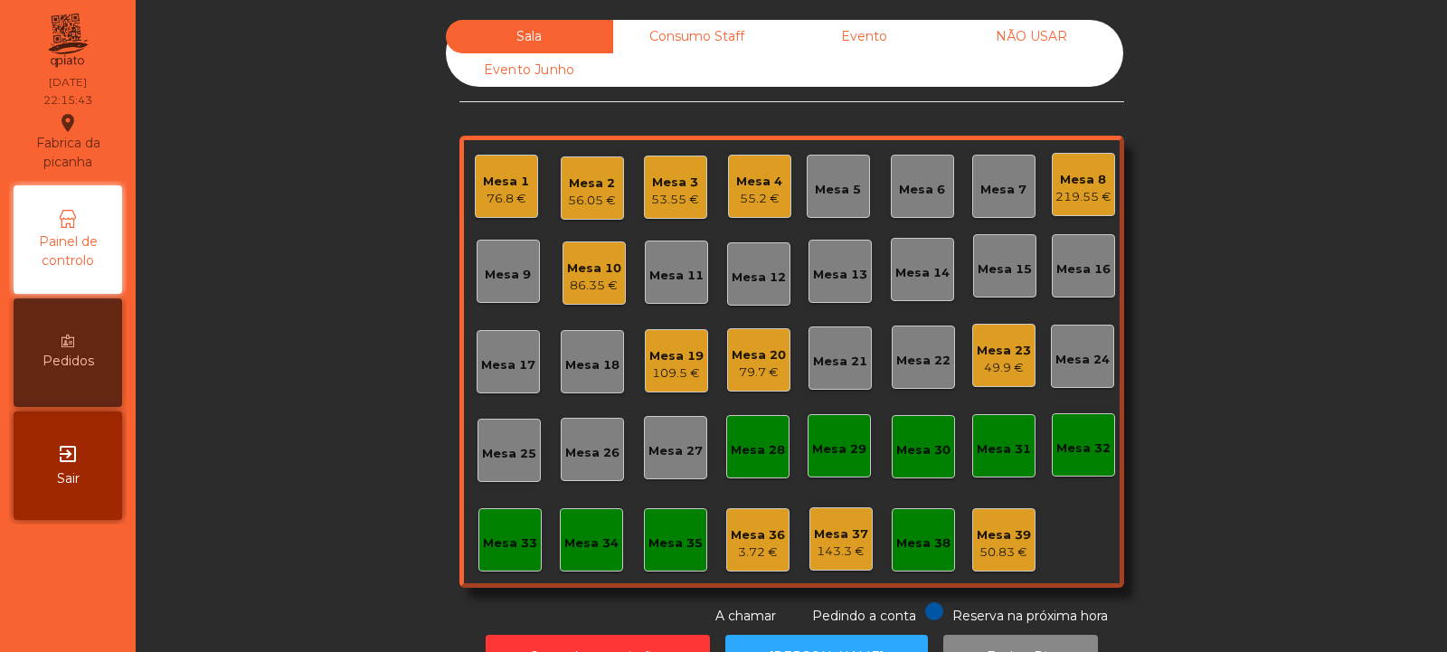
click at [575, 291] on div "86.35 €" at bounding box center [594, 286] width 54 height 18
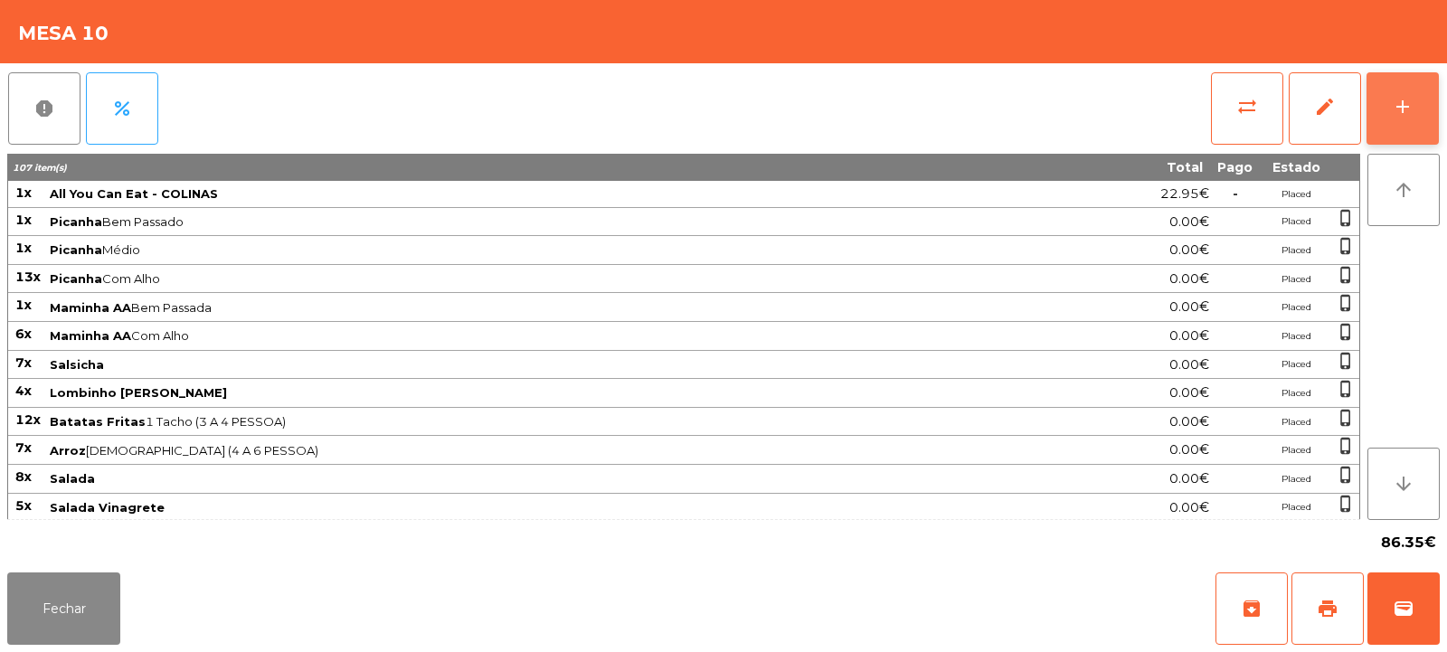
click at [1422, 103] on button "add" at bounding box center [1403, 108] width 72 height 72
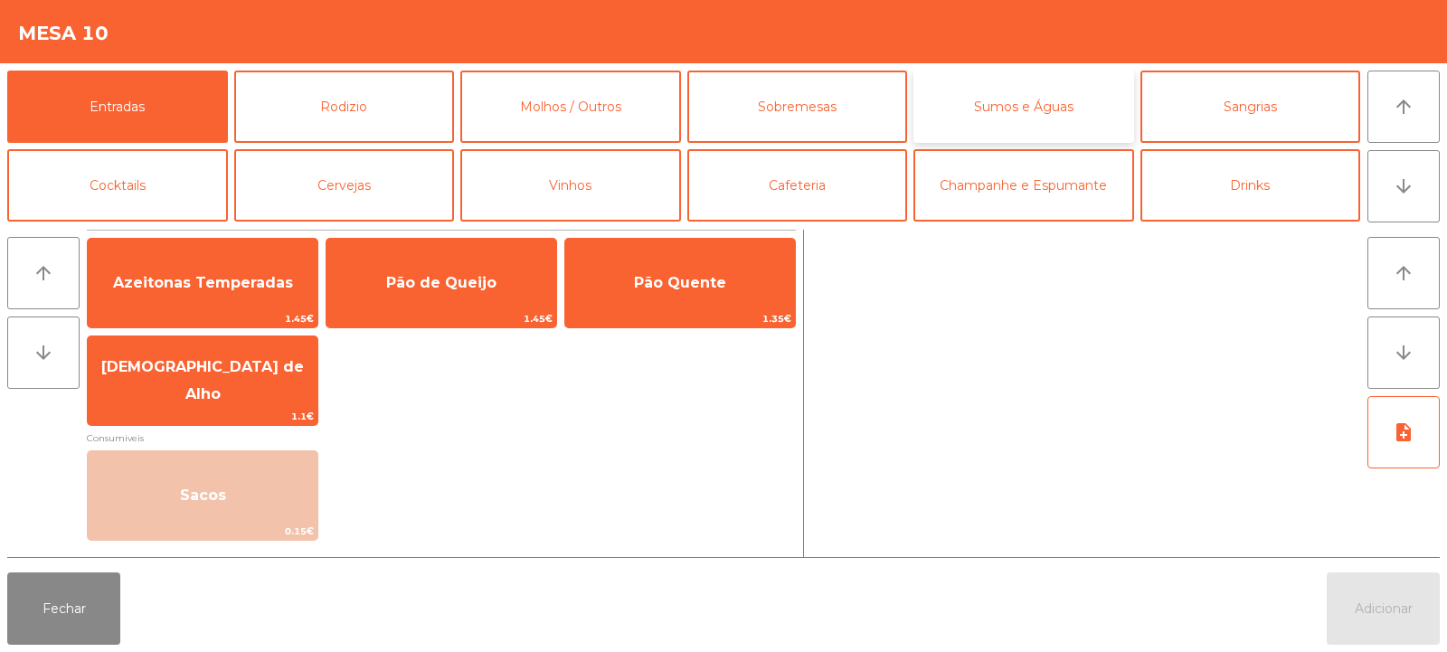
click at [1030, 105] on button "Sumos e Águas" at bounding box center [1024, 107] width 221 height 72
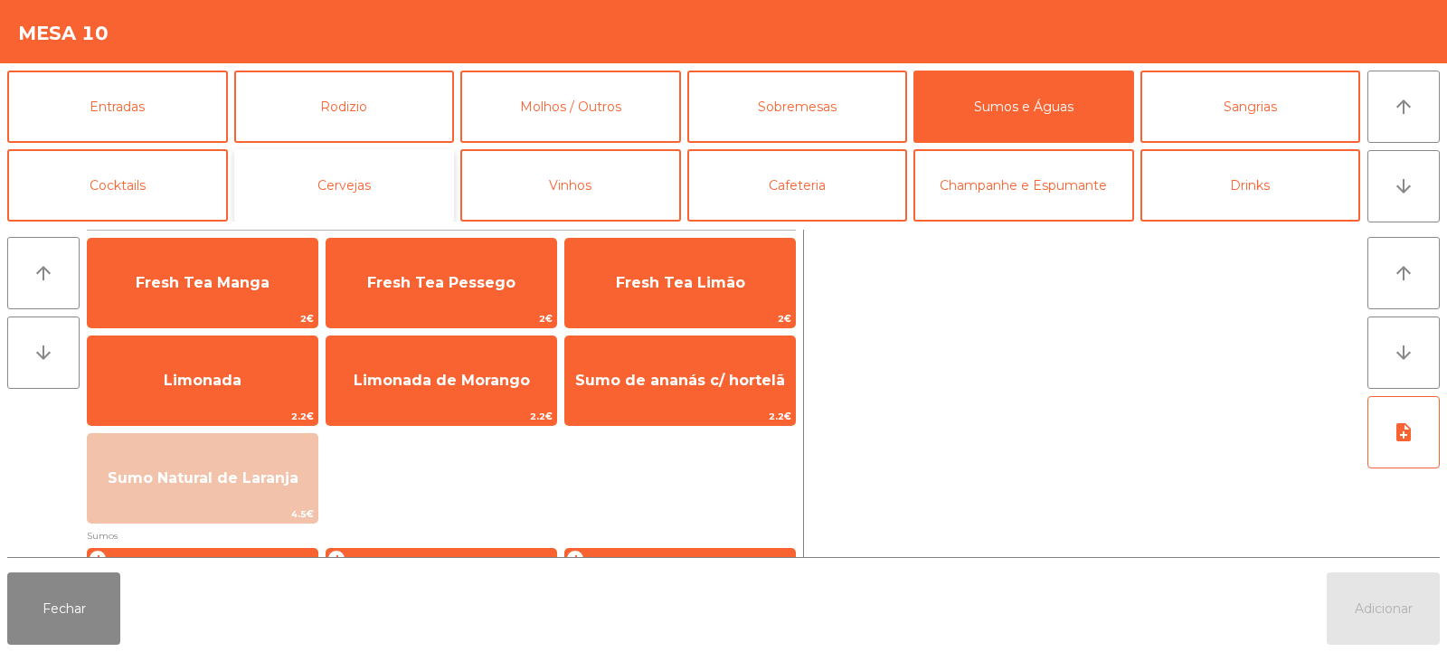
click at [284, 171] on button "Cervejas" at bounding box center [344, 185] width 221 height 72
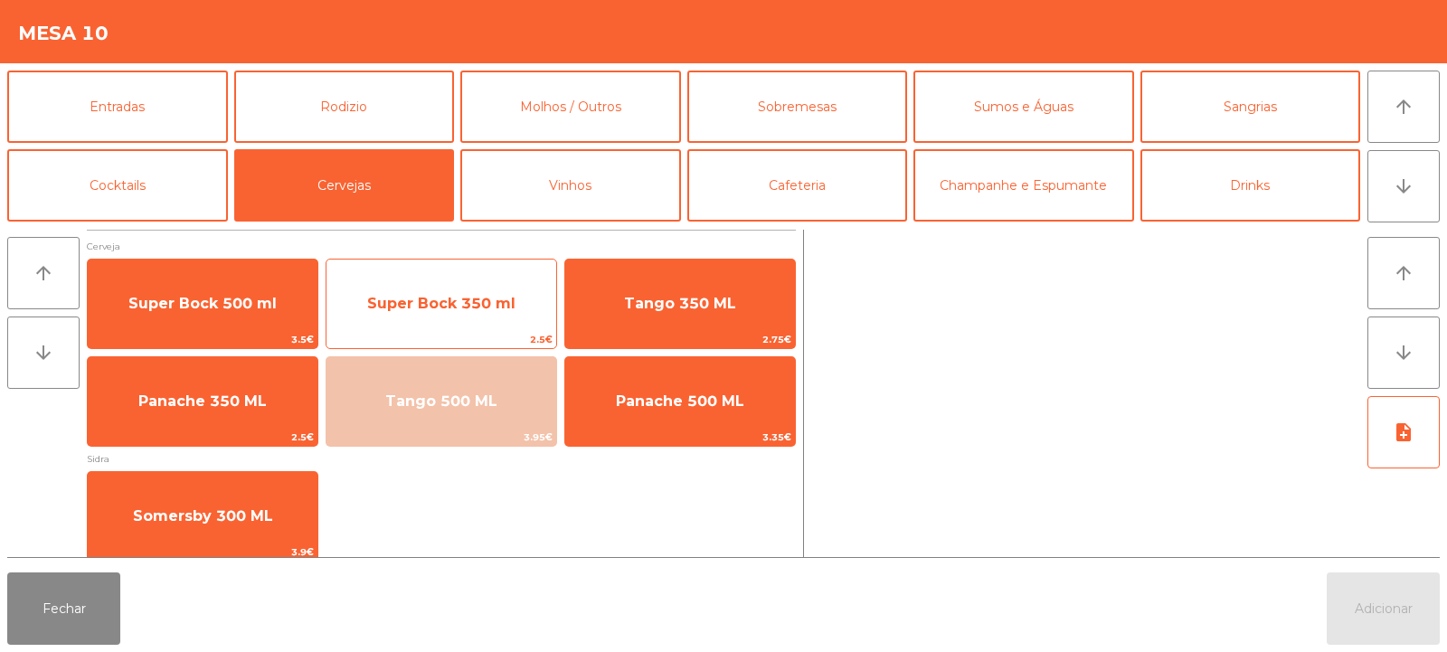
click at [438, 291] on span "Super Bock 350 ml" at bounding box center [442, 303] width 230 height 49
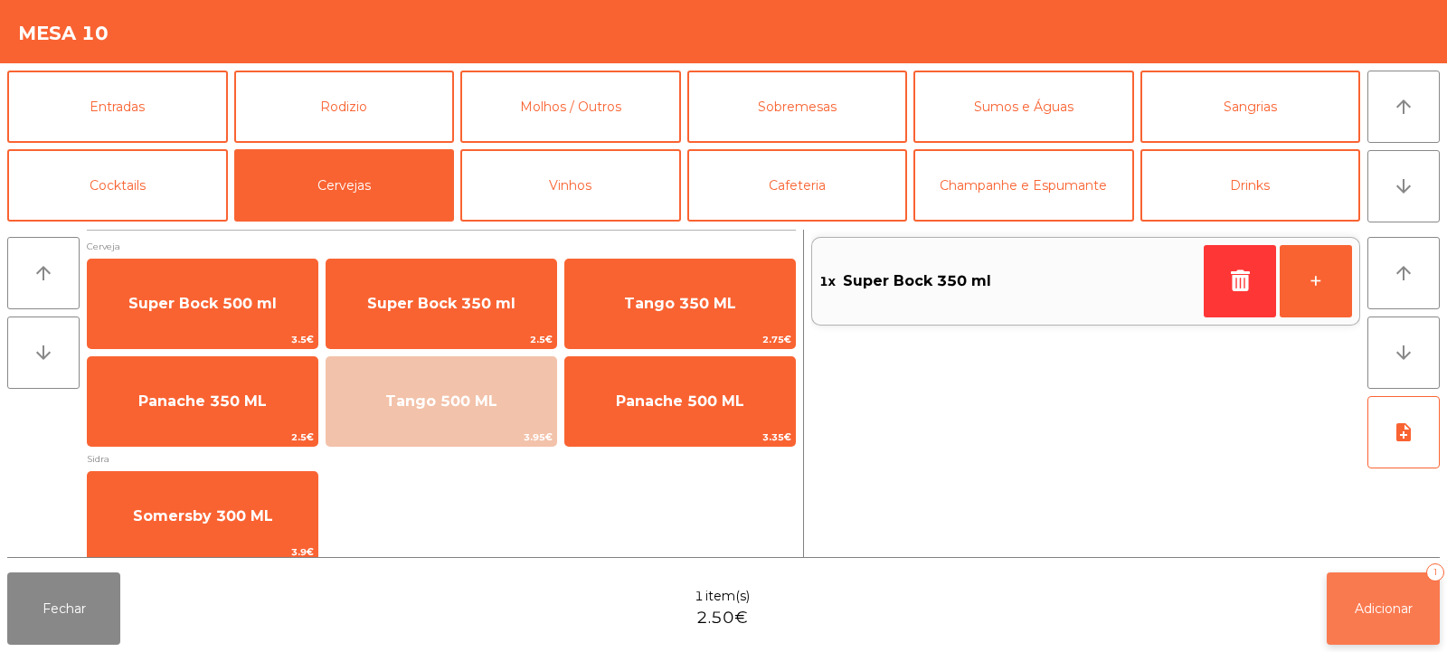
click at [1379, 597] on button "Adicionar 1" at bounding box center [1383, 609] width 113 height 72
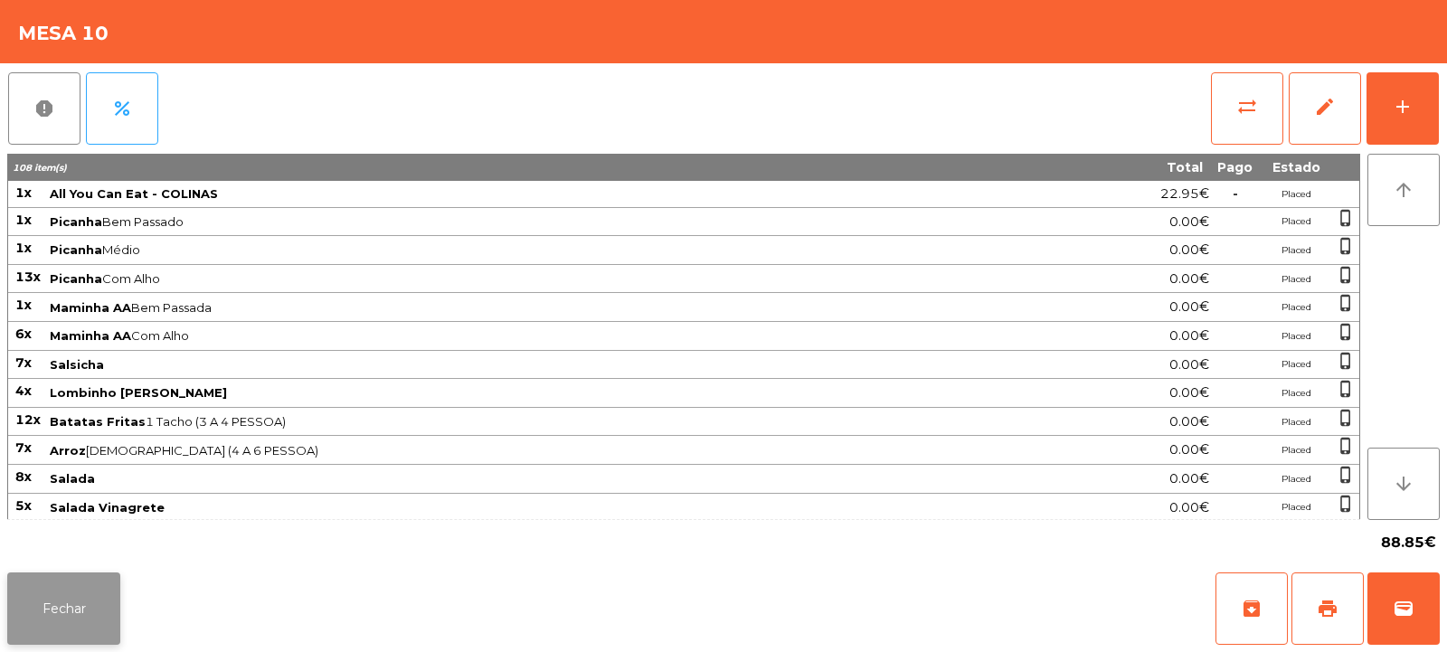
click at [68, 608] on button "Fechar" at bounding box center [63, 609] width 113 height 72
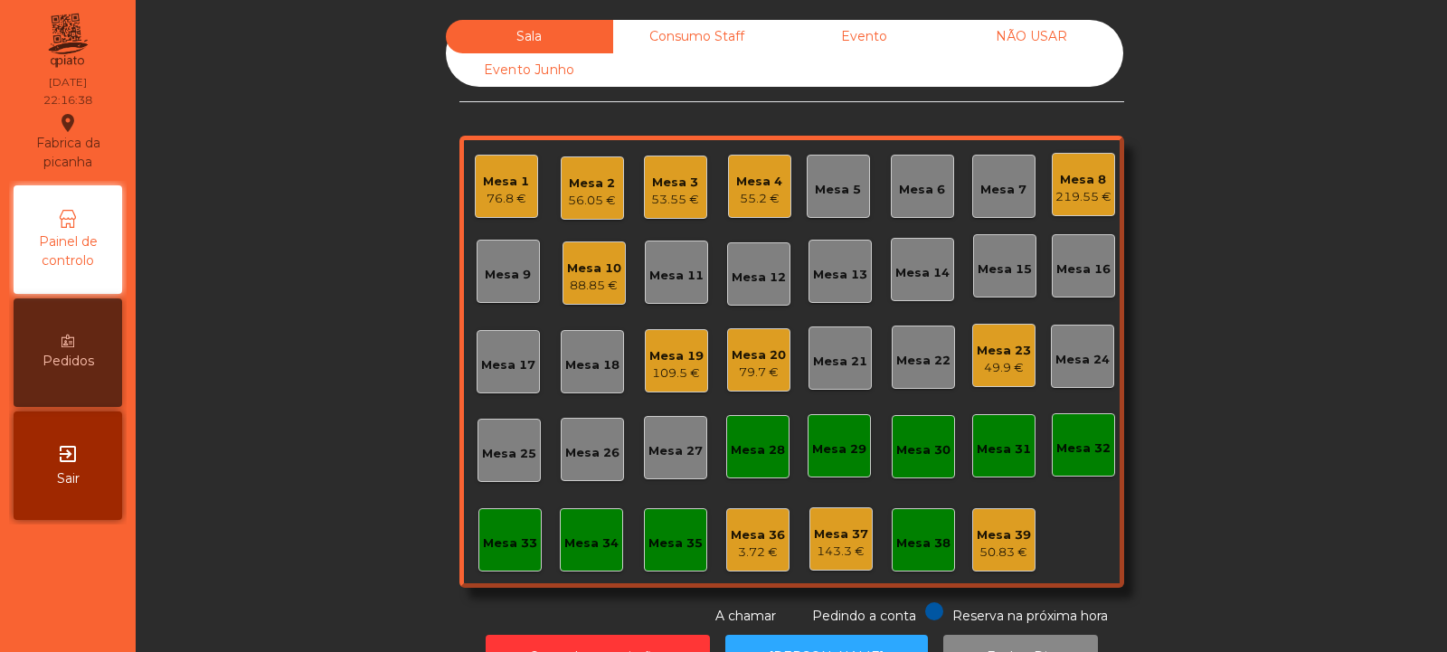
click at [667, 33] on div "Consumo Staff" at bounding box center [696, 36] width 167 height 33
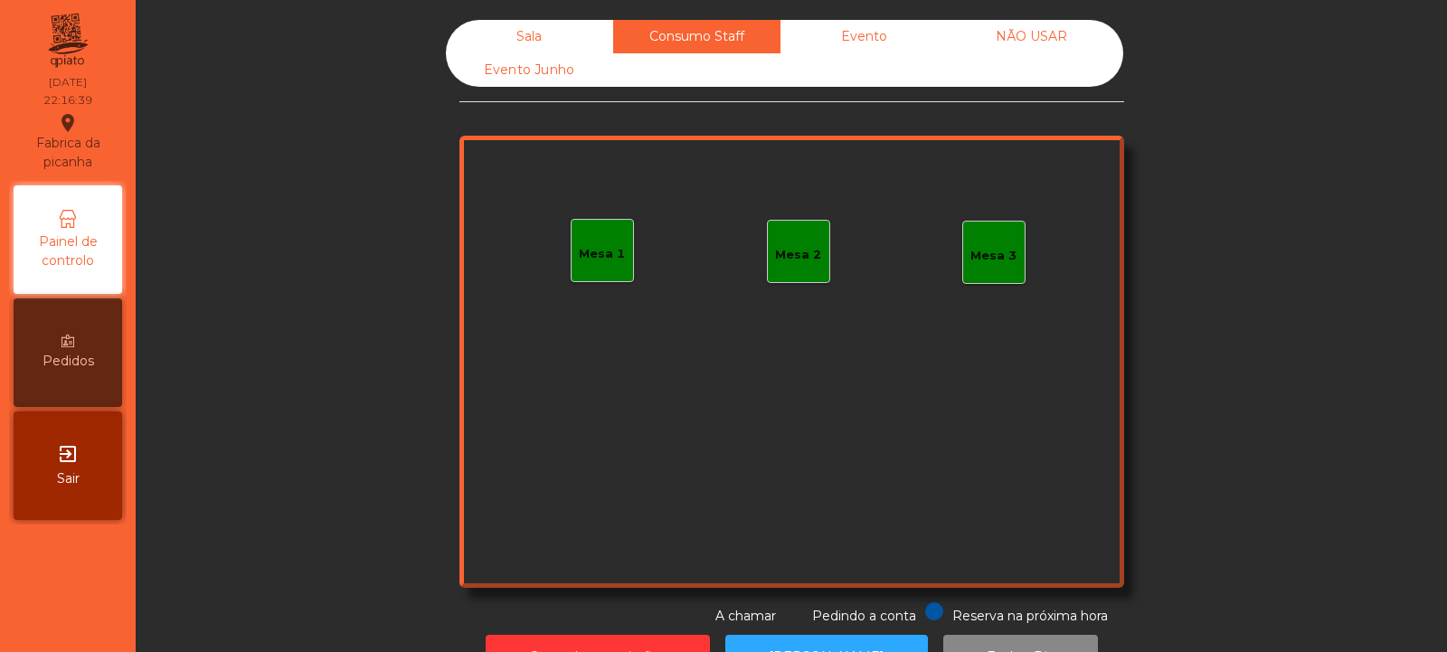
click at [616, 275] on div "Mesa 1" at bounding box center [602, 250] width 63 height 63
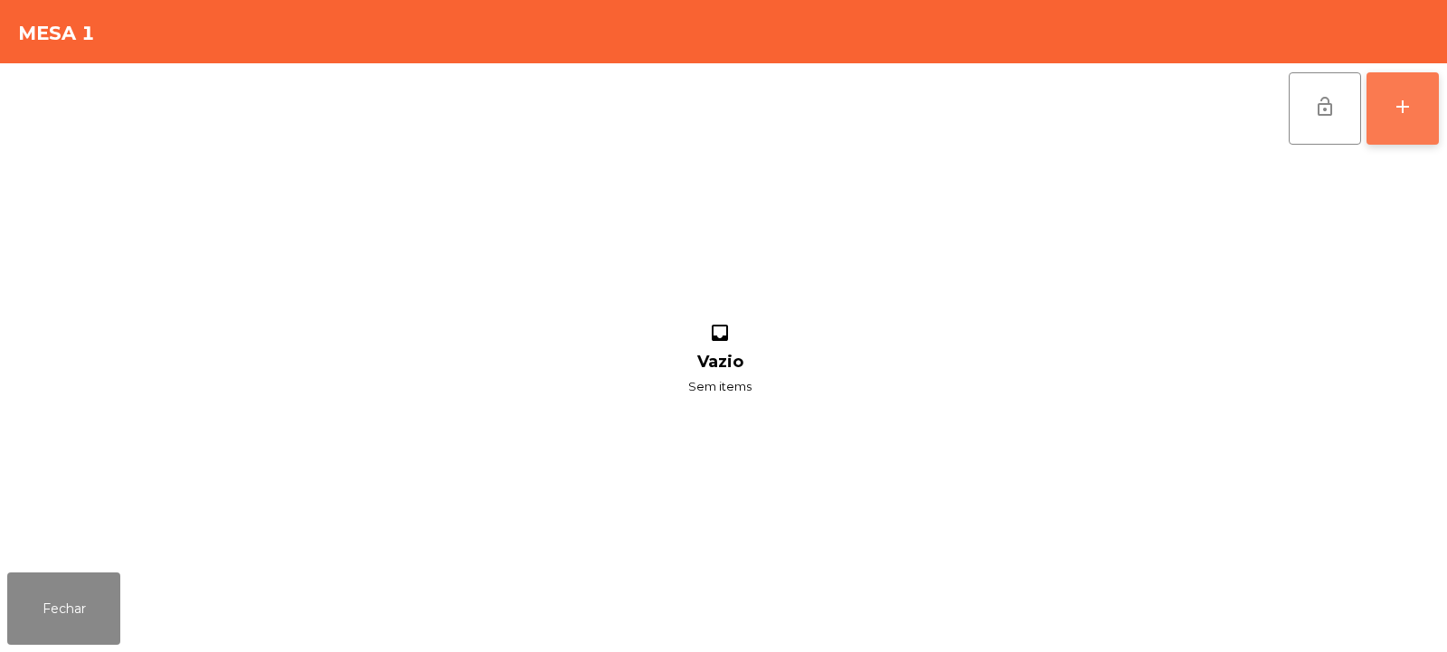
click at [1411, 113] on div "add" at bounding box center [1403, 107] width 22 height 22
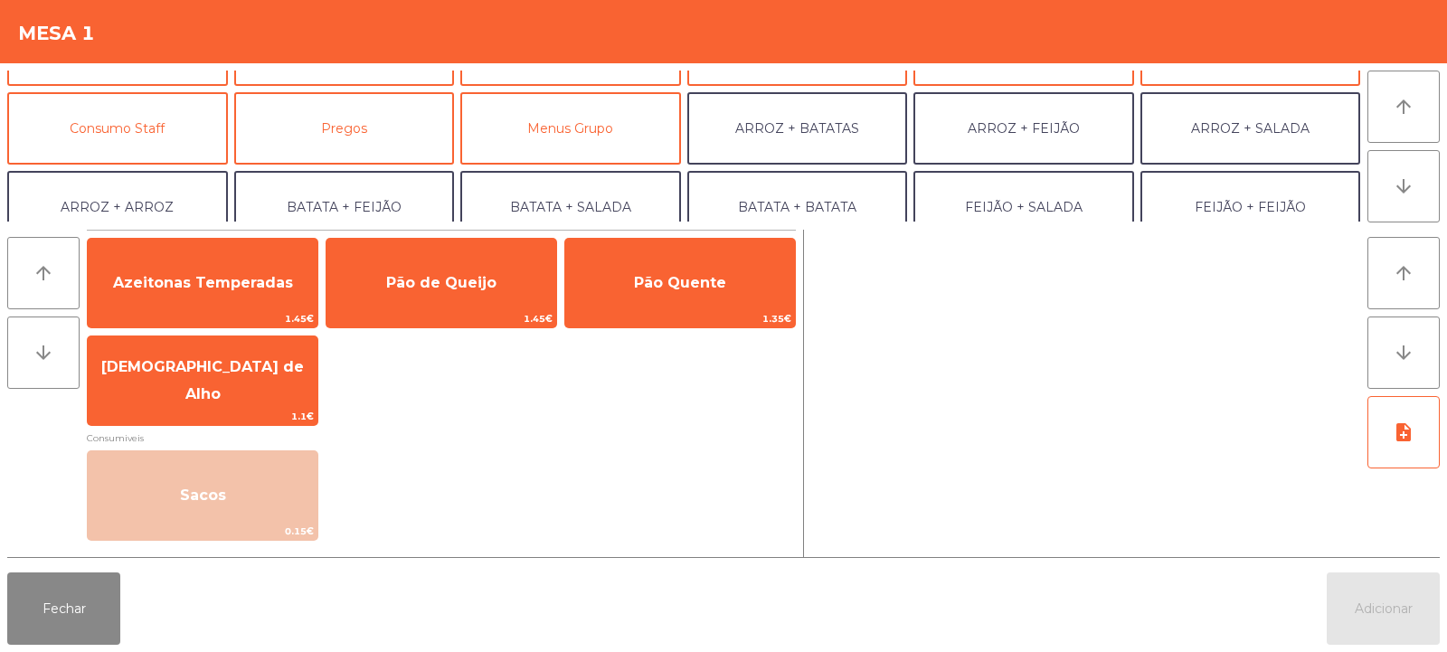
scroll to position [128, 0]
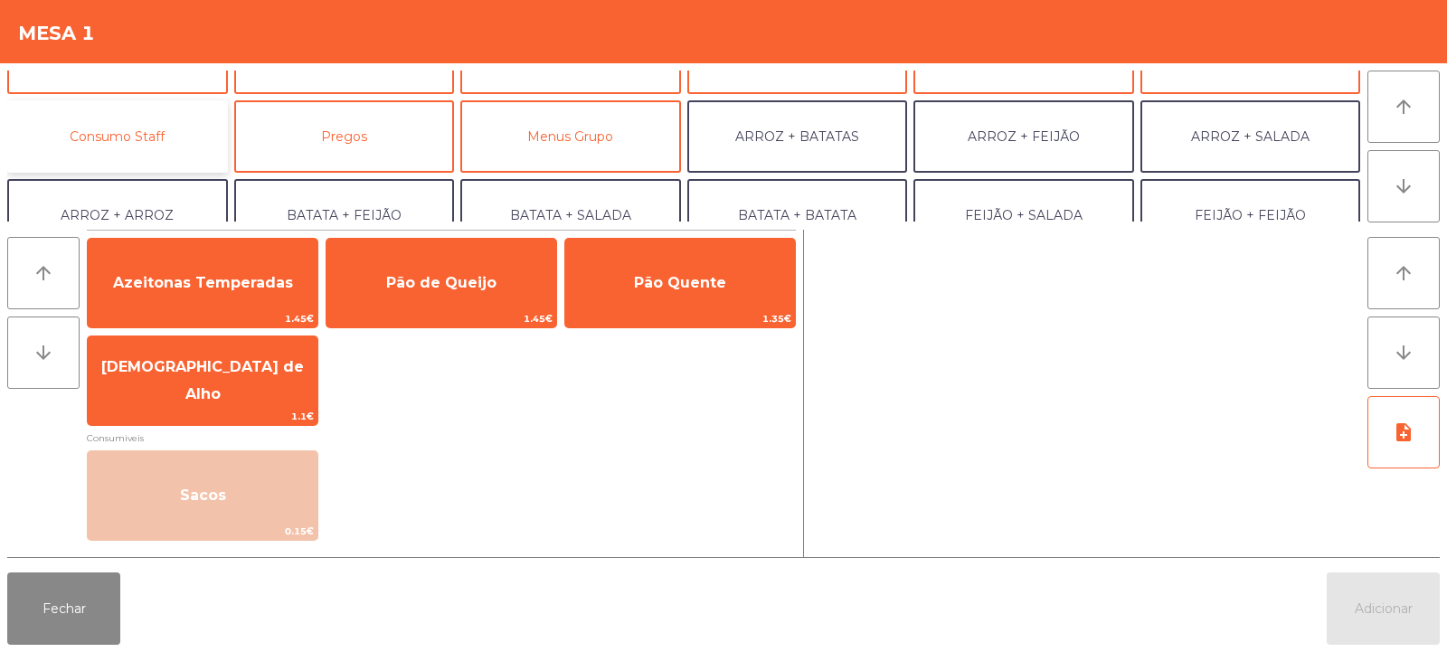
click at [165, 149] on button "Consumo Staff" at bounding box center [117, 136] width 221 height 72
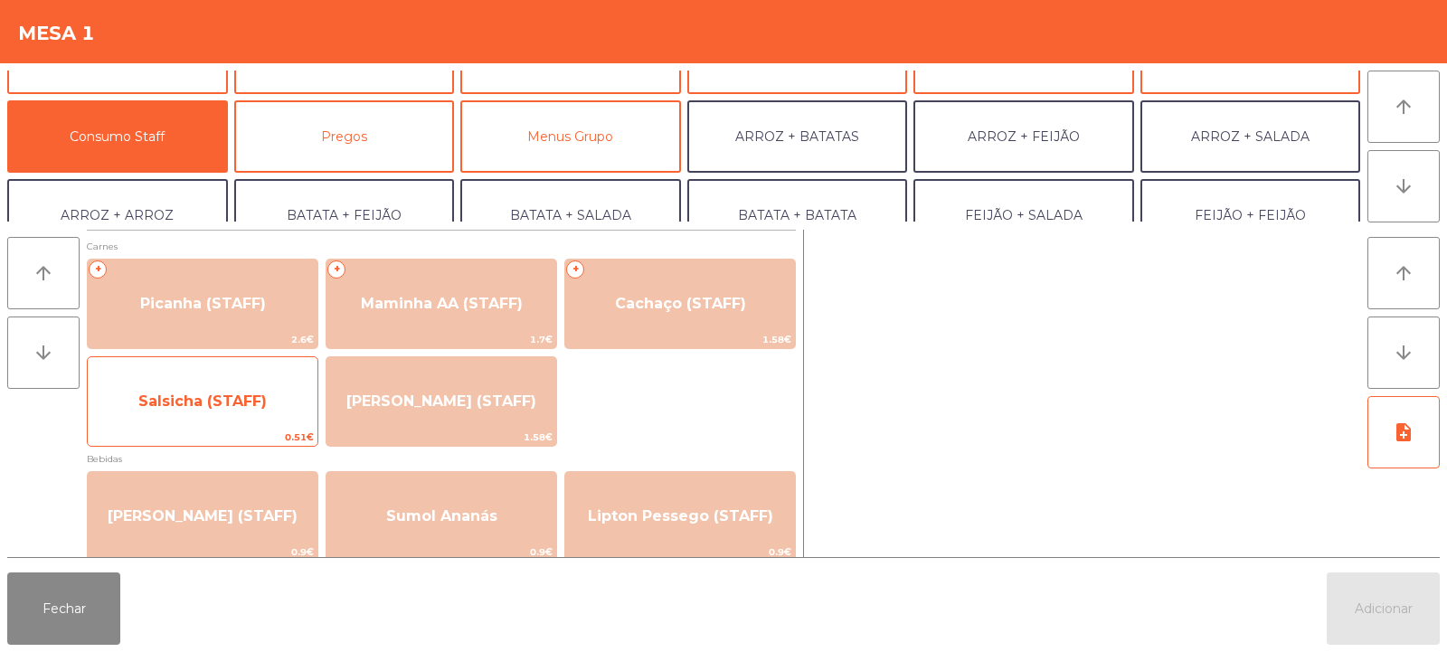
click at [248, 428] on div "Salsicha (STAFF) 0.51€" at bounding box center [203, 401] width 232 height 90
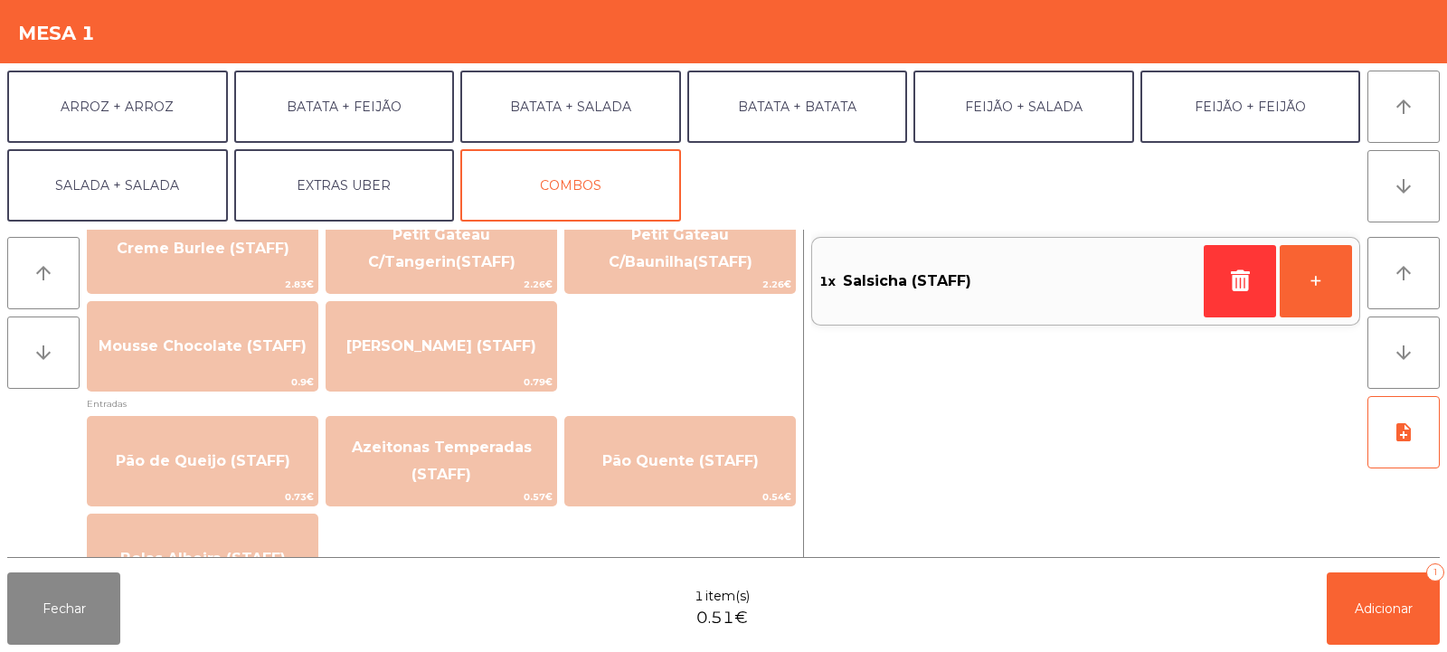
scroll to position [1311, 0]
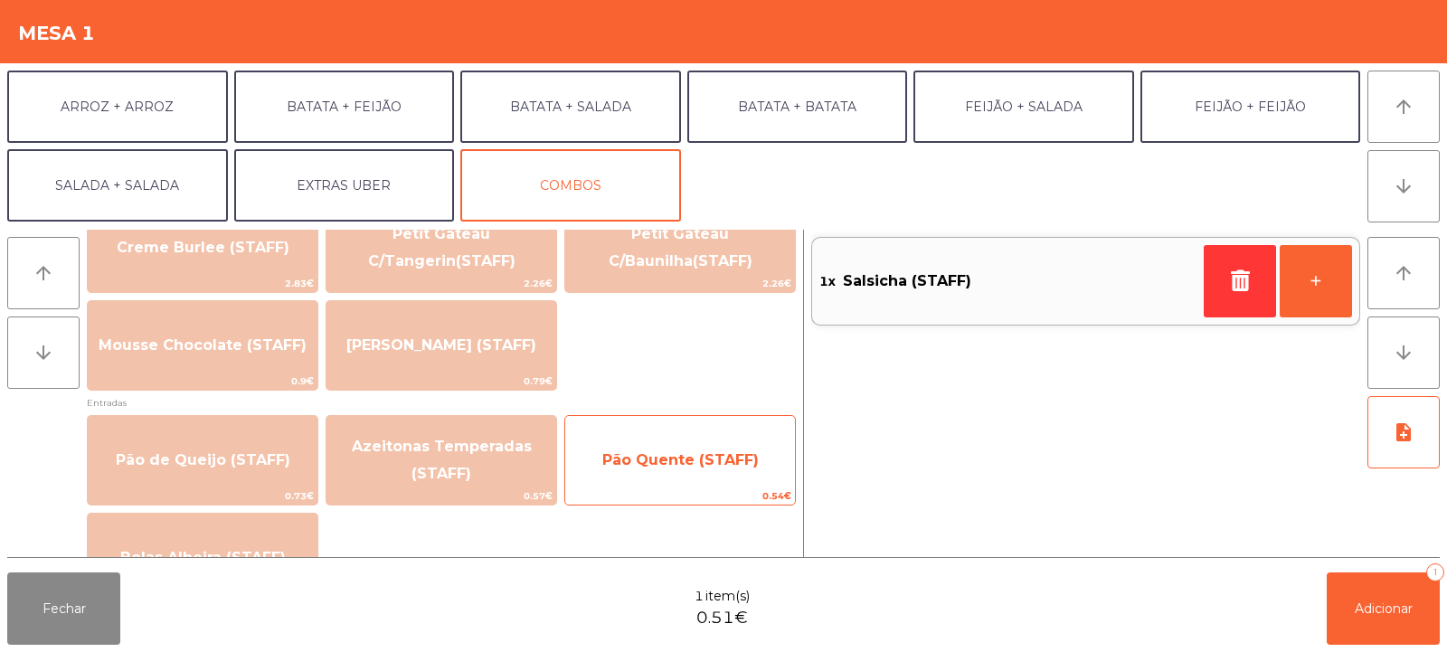
click at [714, 488] on span "0.54€" at bounding box center [680, 496] width 230 height 17
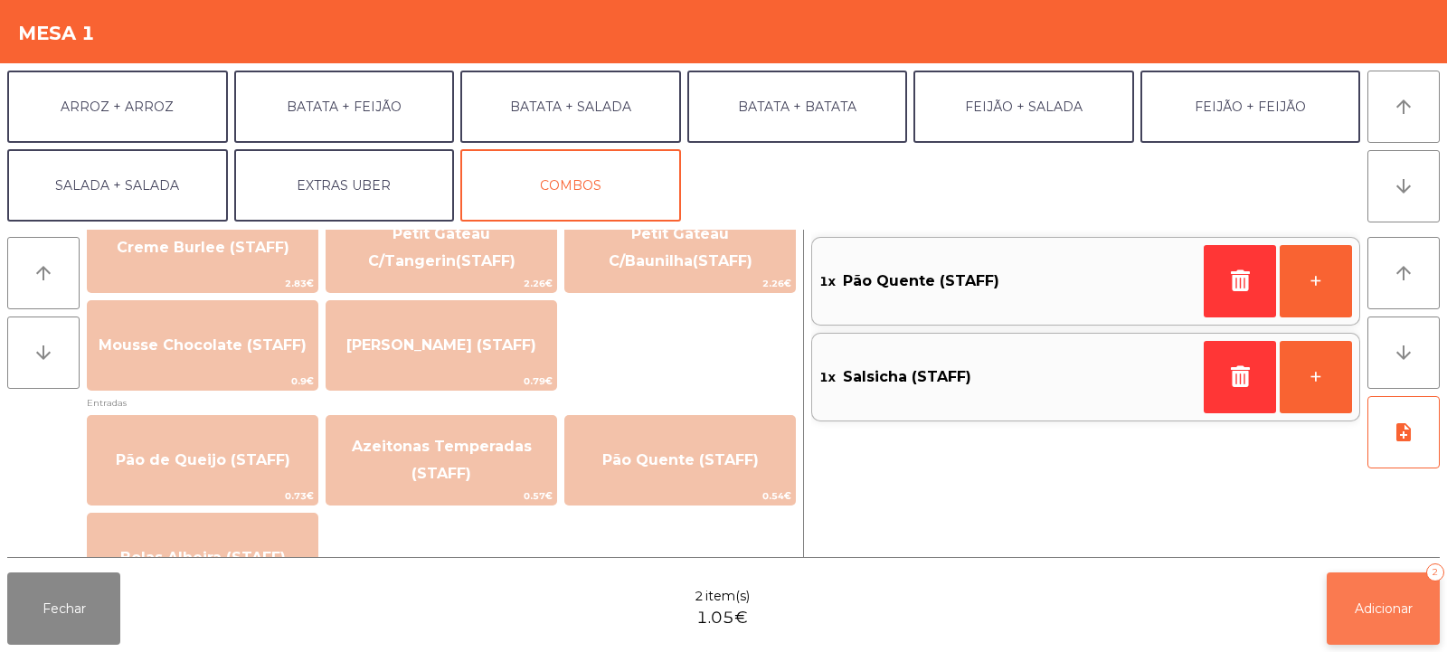
click at [1375, 614] on span "Adicionar" at bounding box center [1384, 609] width 58 height 16
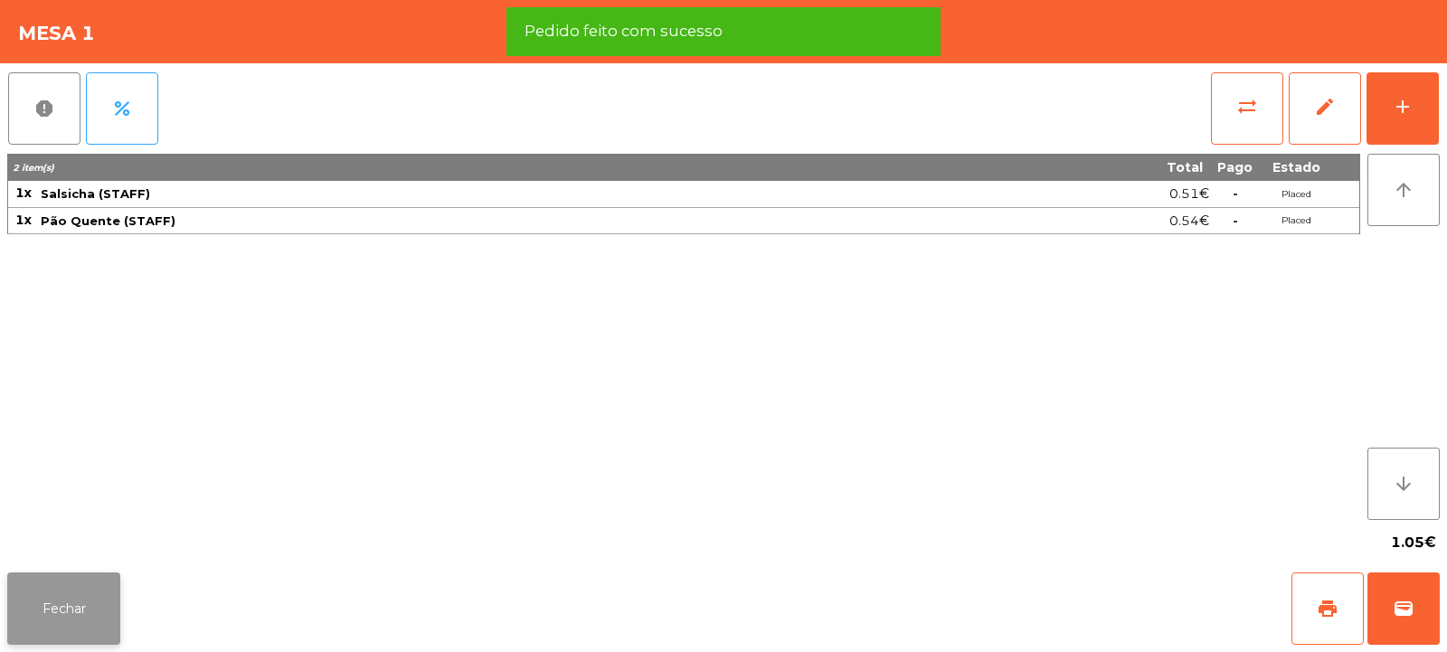
click at [75, 598] on button "Fechar" at bounding box center [63, 609] width 113 height 72
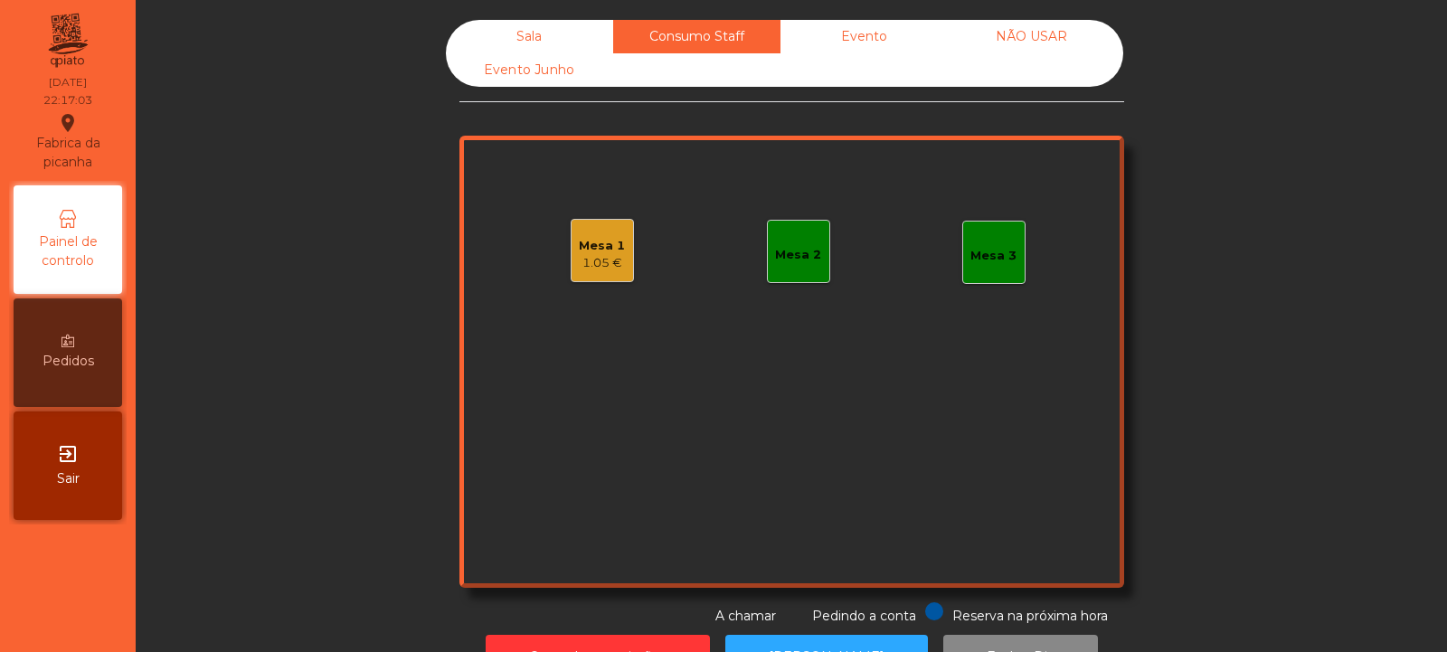
click at [480, 43] on div "Sala" at bounding box center [529, 36] width 167 height 33
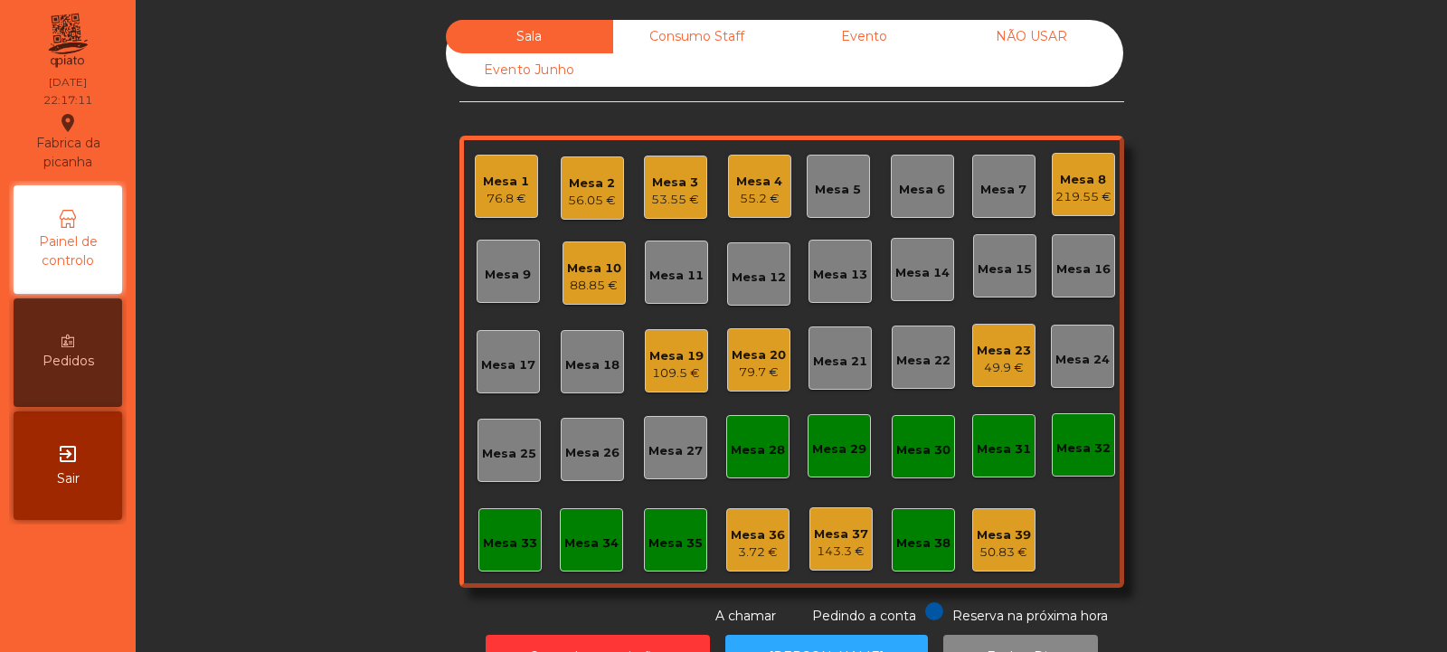
click at [679, 194] on div "53.55 €" at bounding box center [675, 200] width 48 height 18
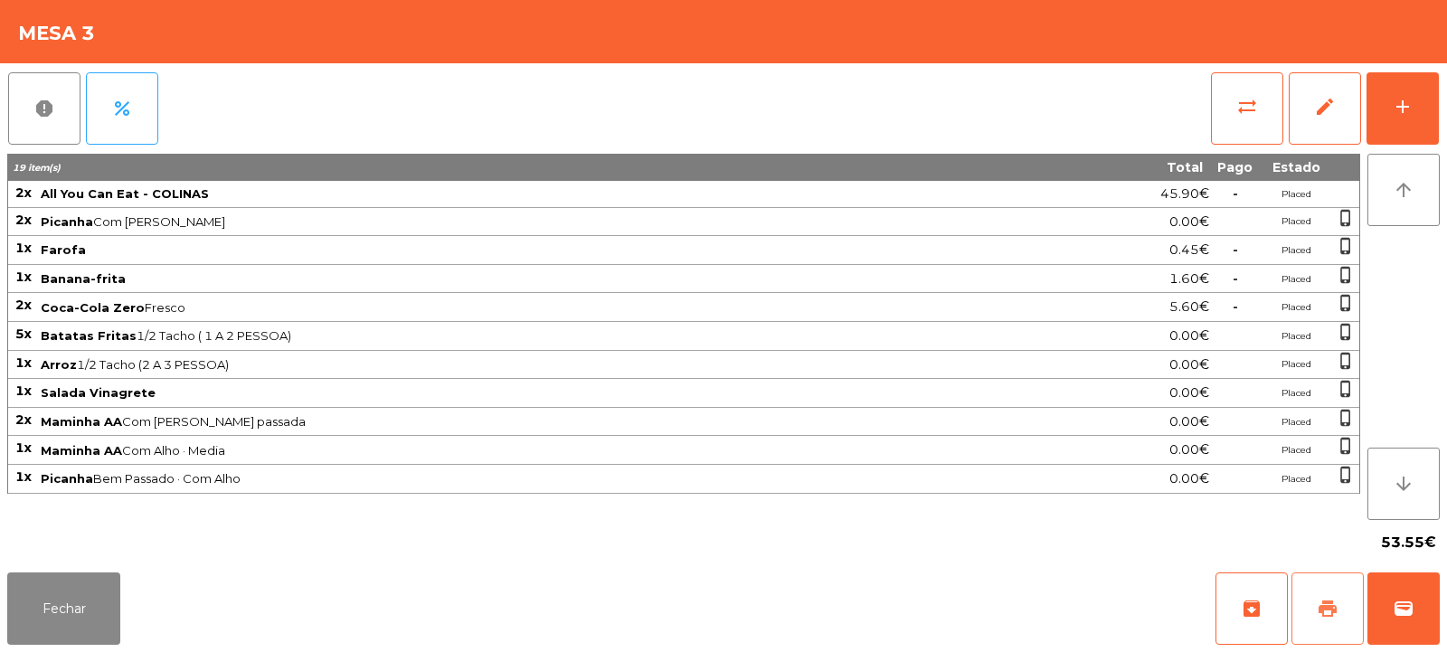
click at [1312, 601] on button "print" at bounding box center [1328, 609] width 72 height 72
click at [1420, 619] on button "wallet" at bounding box center [1404, 609] width 72 height 72
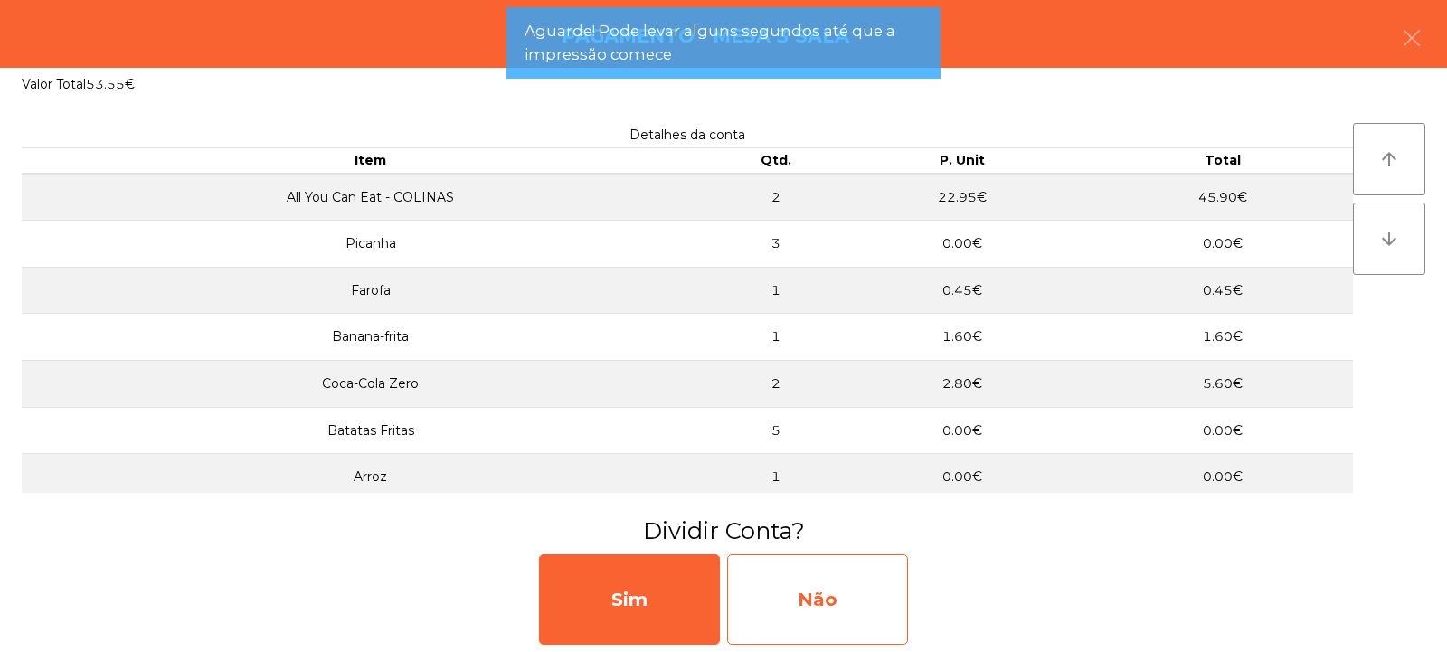
click at [858, 588] on div "Não" at bounding box center [817, 599] width 181 height 90
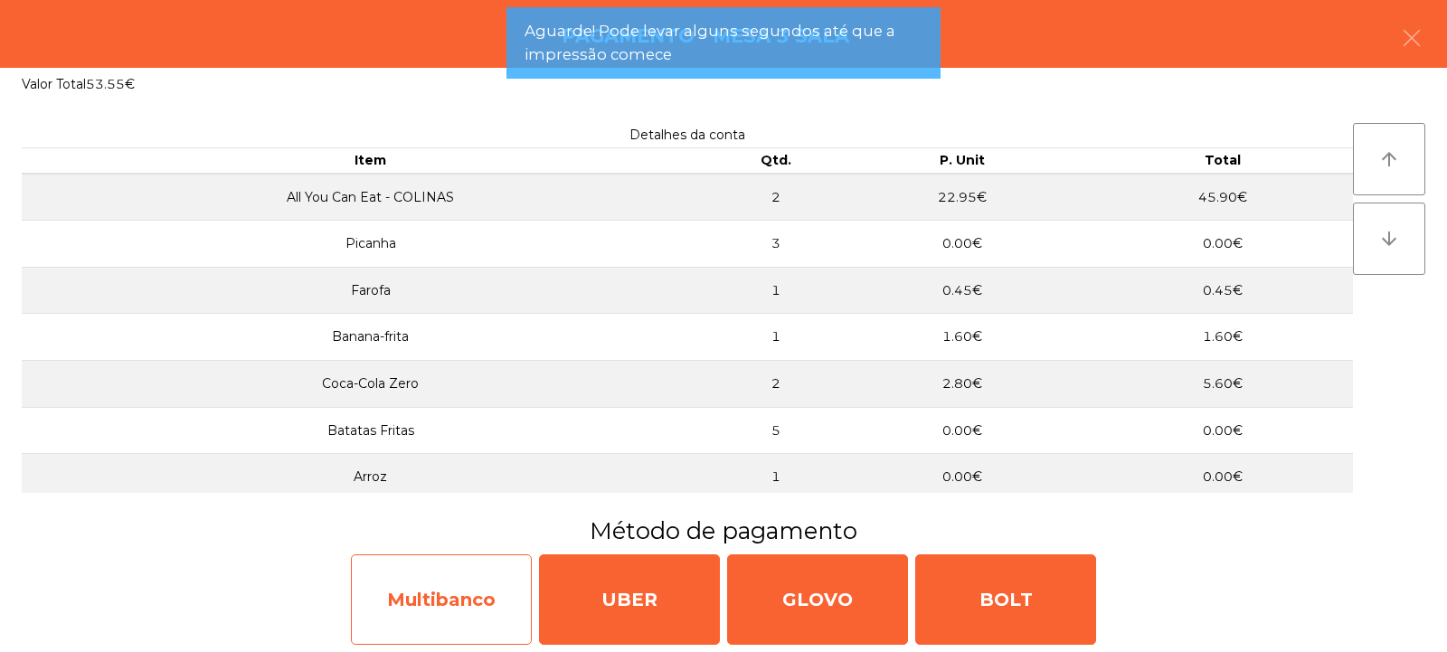
click at [431, 584] on div "Multibanco" at bounding box center [441, 599] width 181 height 90
select select "**"
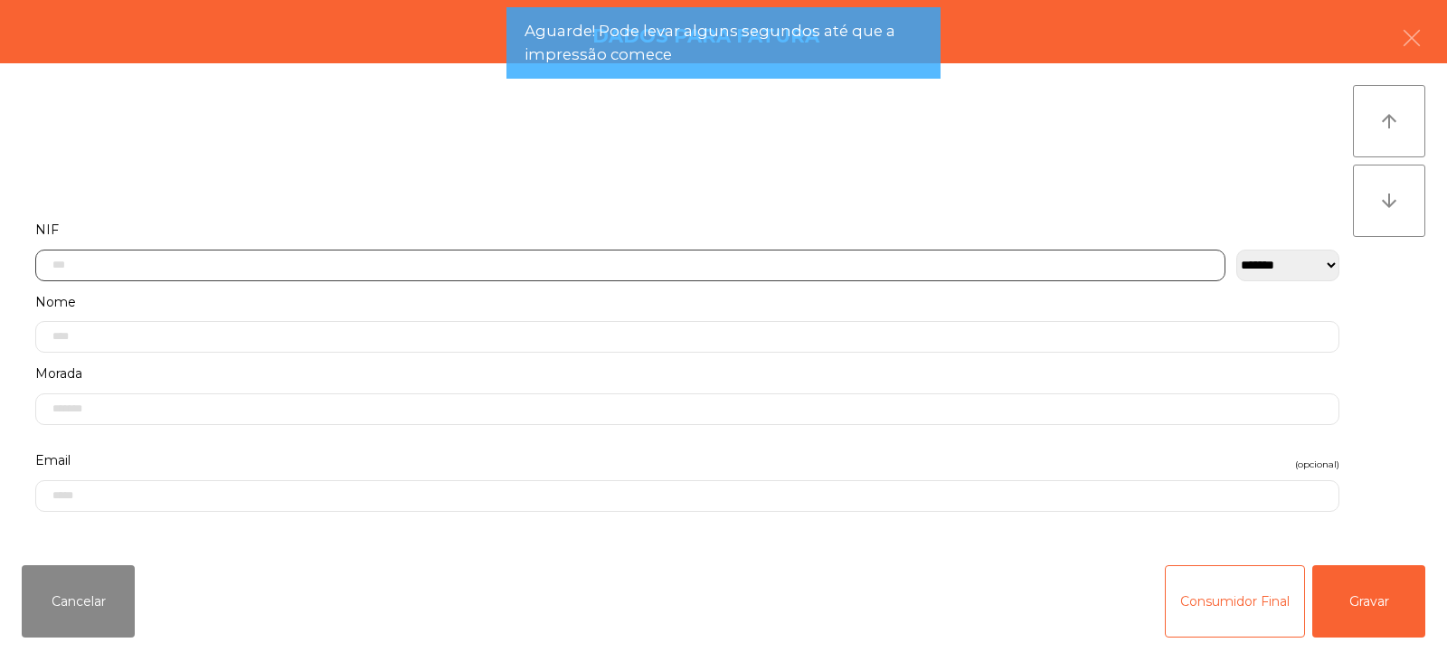
click at [393, 260] on input "text" at bounding box center [630, 266] width 1190 height 32
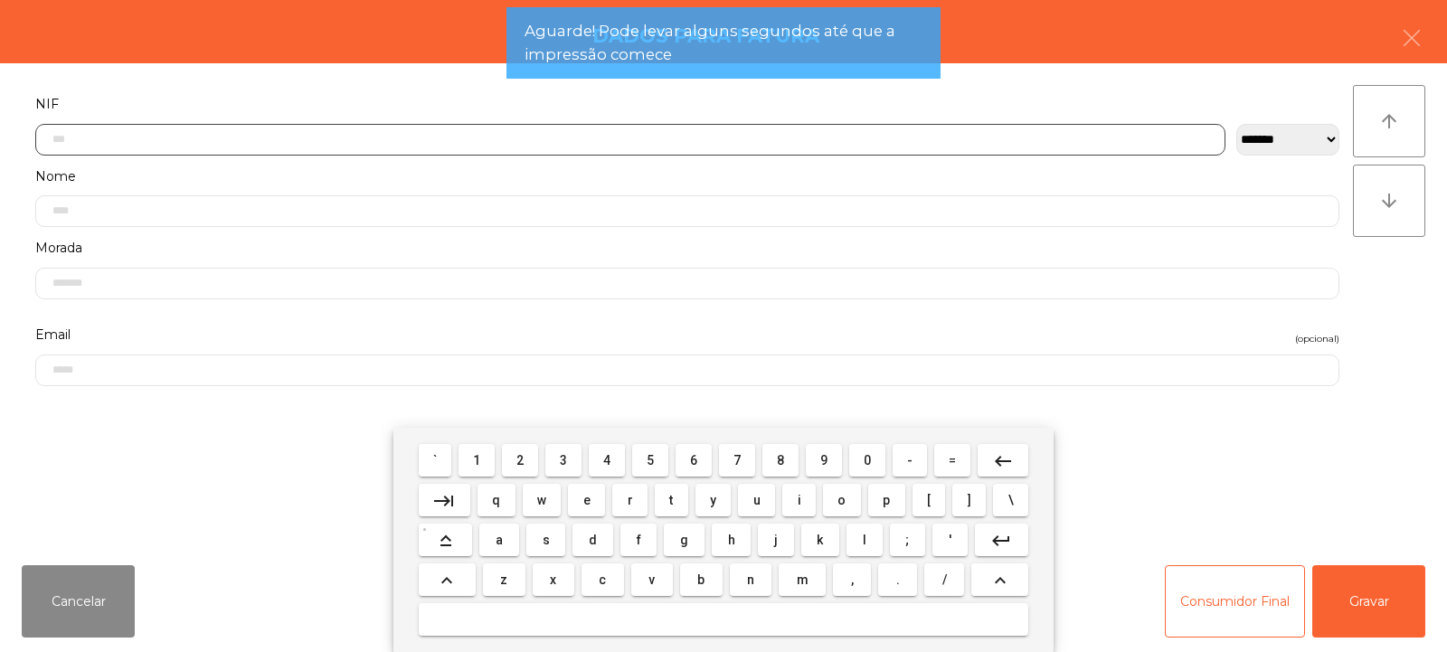
scroll to position [132, 0]
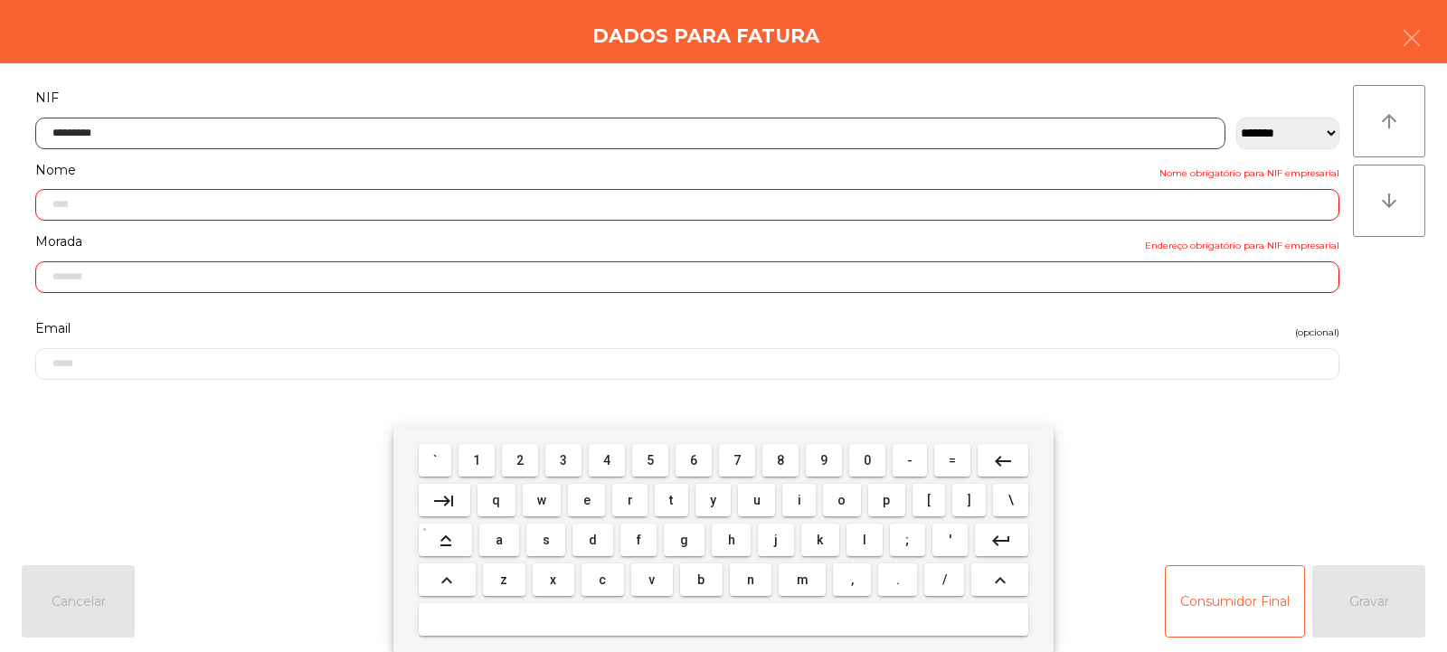
type input "*********"
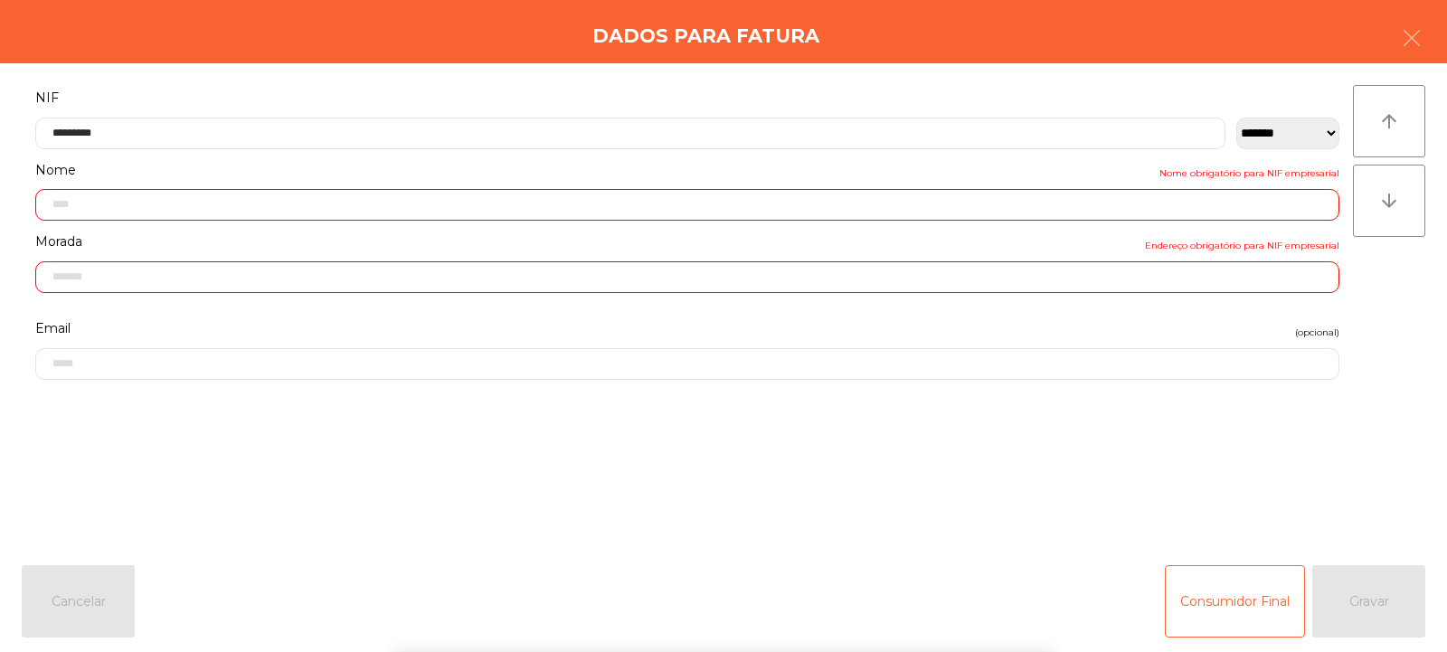
click at [1402, 606] on div "` 1 2 3 4 5 6 7 8 9 0 - = keyboard_backspace keyboard_tab q w e r t y u i o p […" at bounding box center [723, 540] width 1447 height 224
type input "**********"
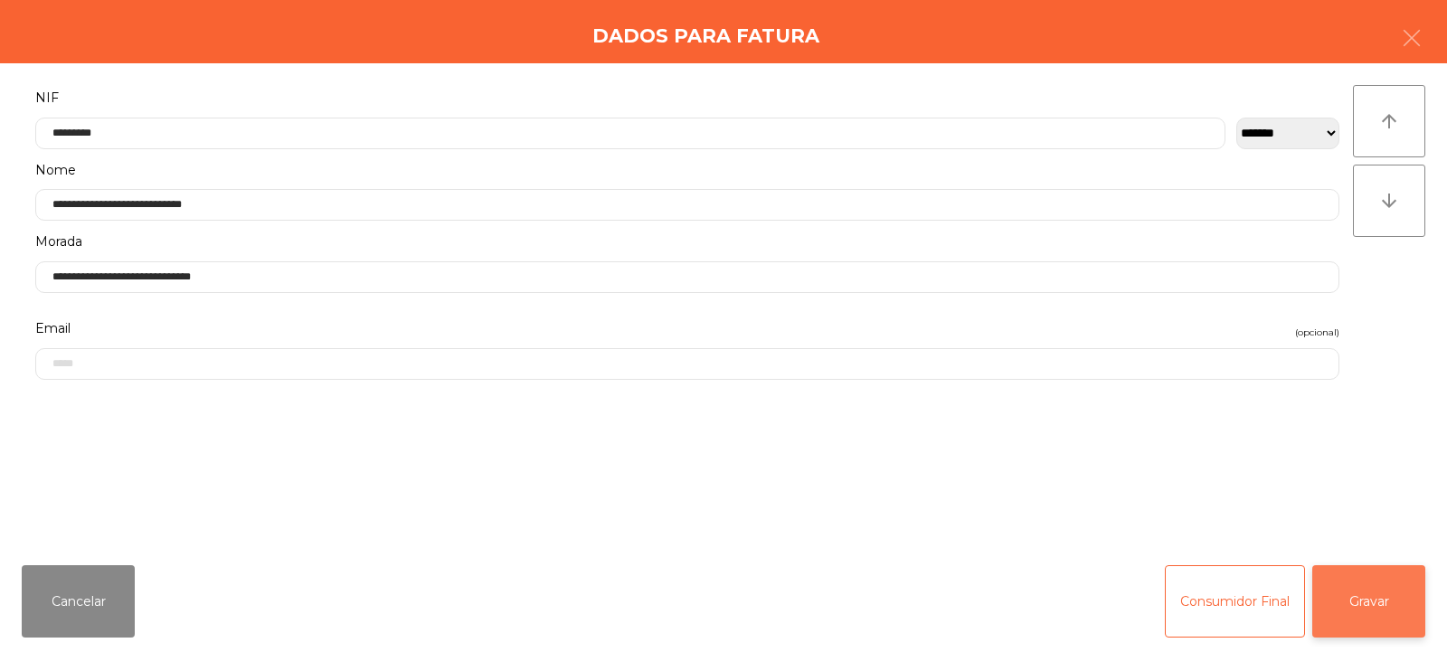
click at [1399, 601] on button "Gravar" at bounding box center [1368, 601] width 113 height 72
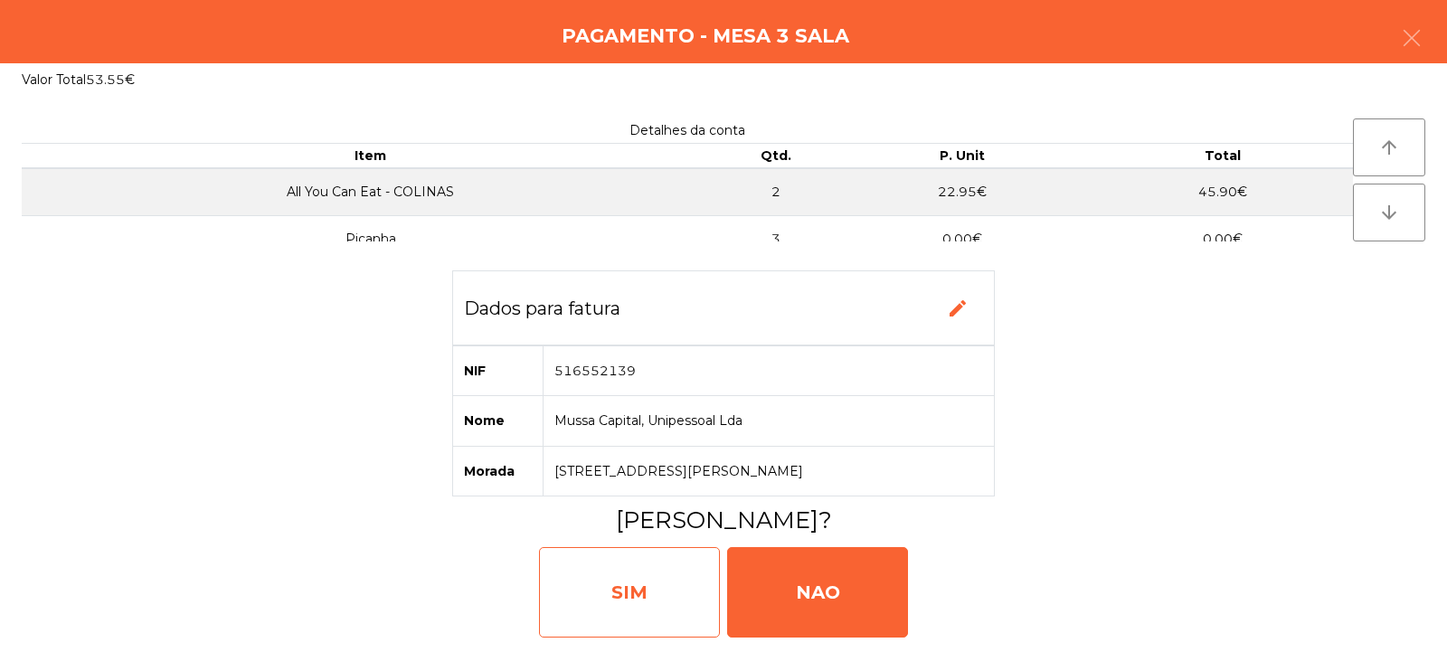
click at [596, 566] on div "SIM" at bounding box center [629, 592] width 181 height 90
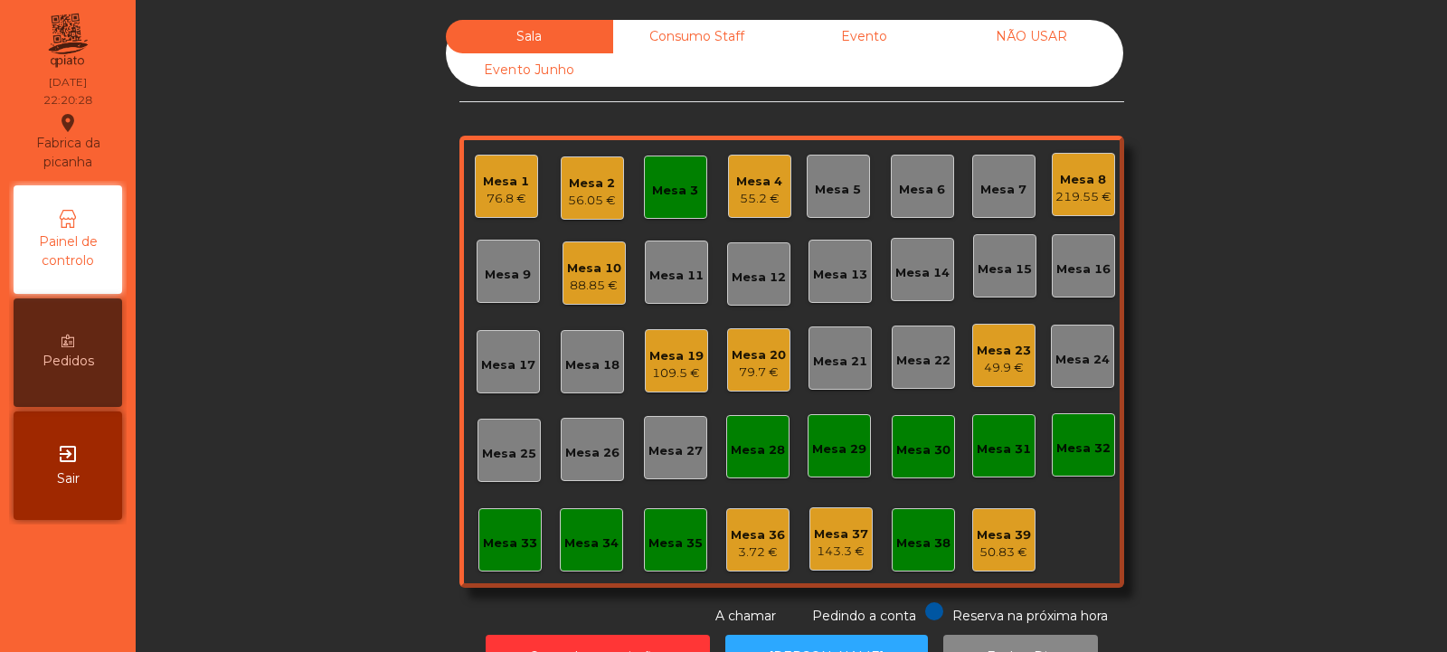
click at [483, 204] on div "76.8 €" at bounding box center [506, 199] width 46 height 18
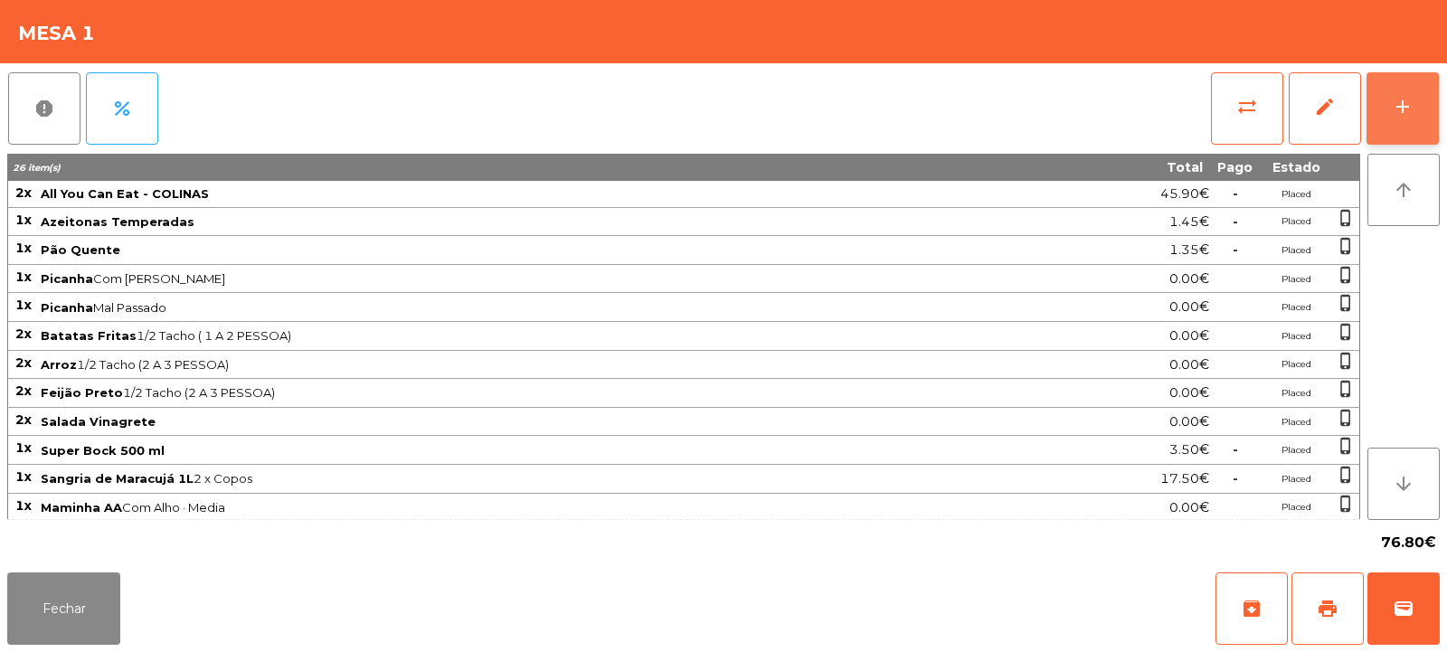
click at [1422, 139] on button "add" at bounding box center [1403, 108] width 72 height 72
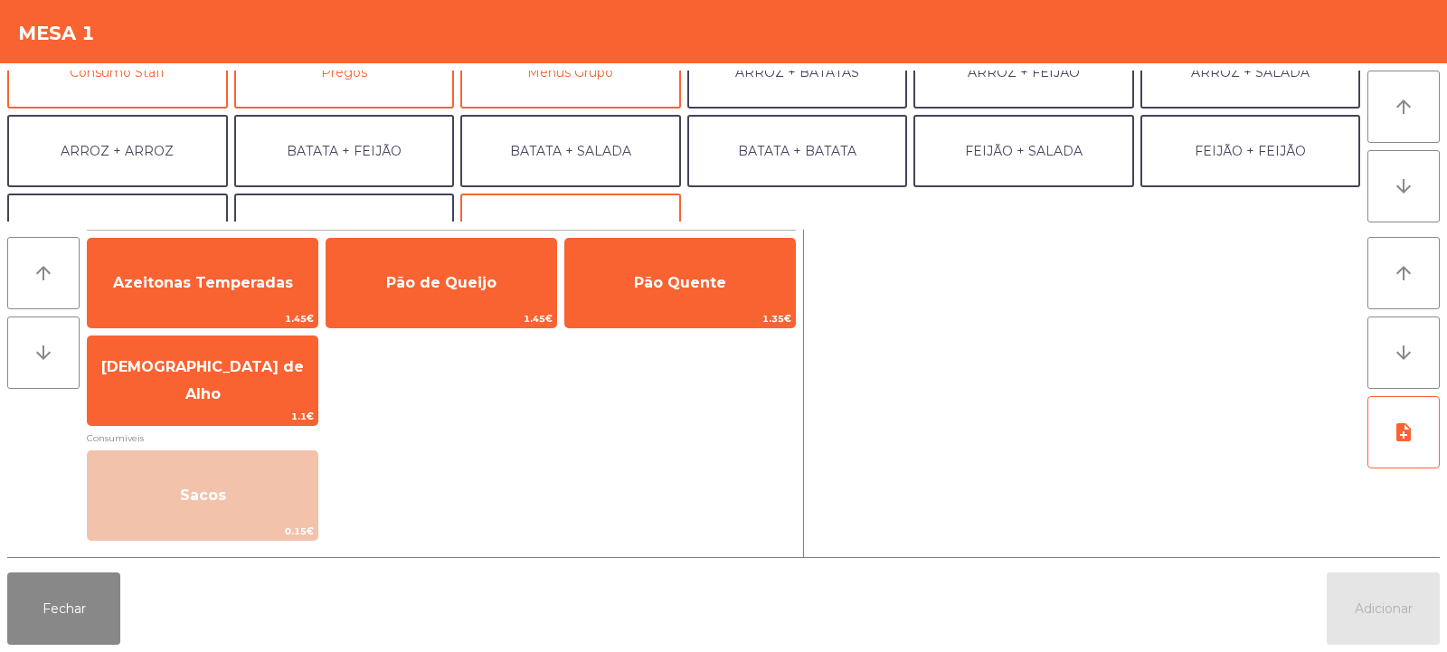
scroll to position [236, 0]
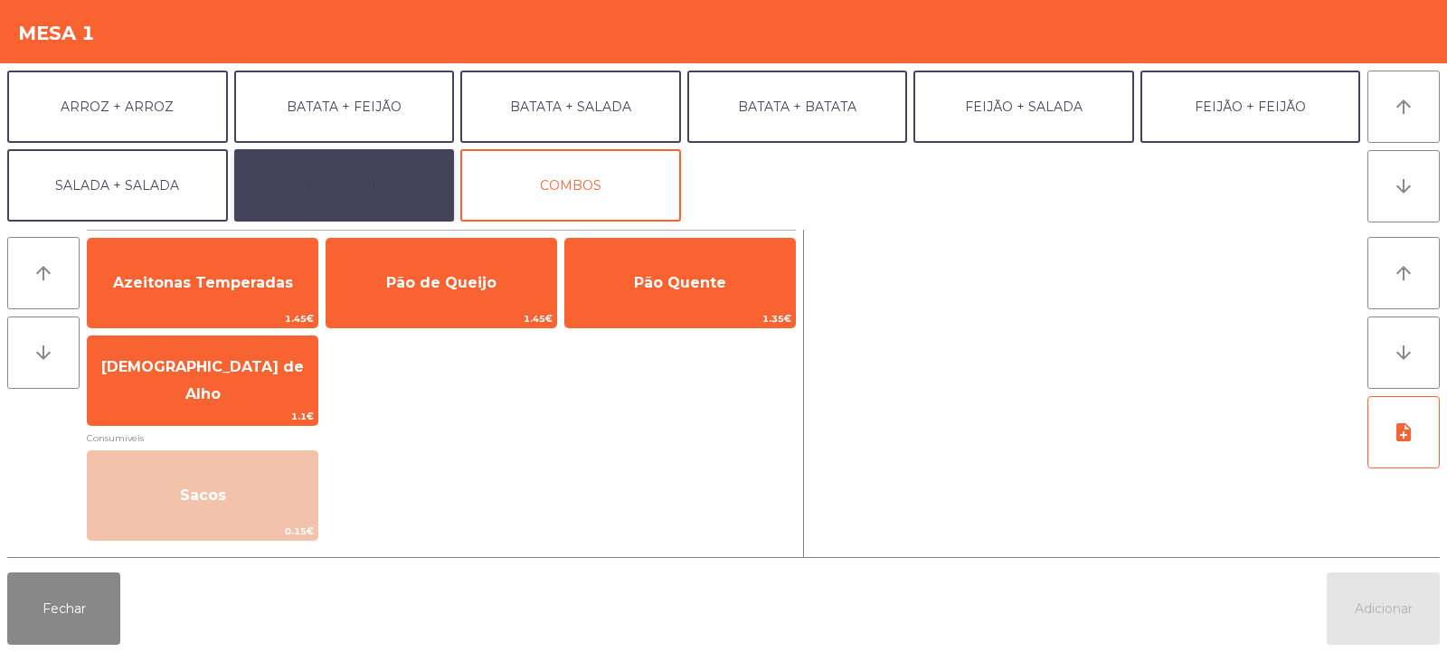
click at [414, 200] on button "EXTRAS UBER" at bounding box center [344, 185] width 221 height 72
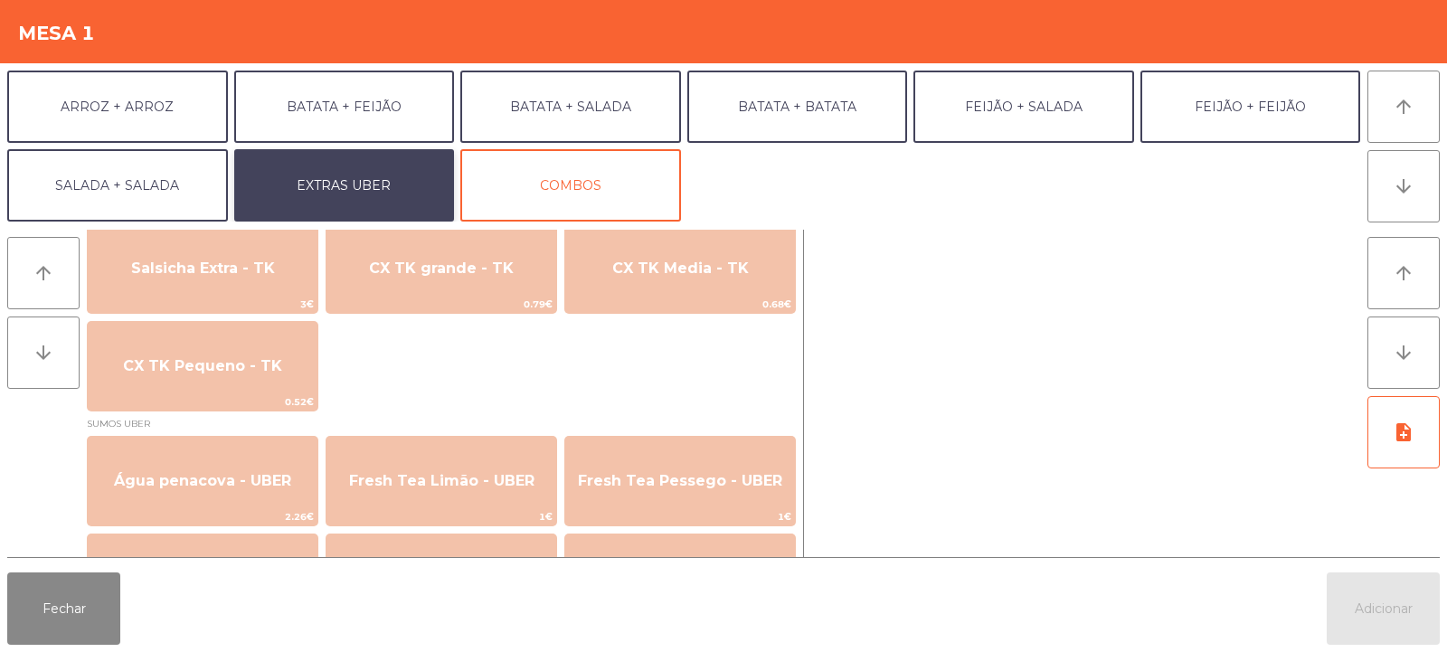
scroll to position [1324, 0]
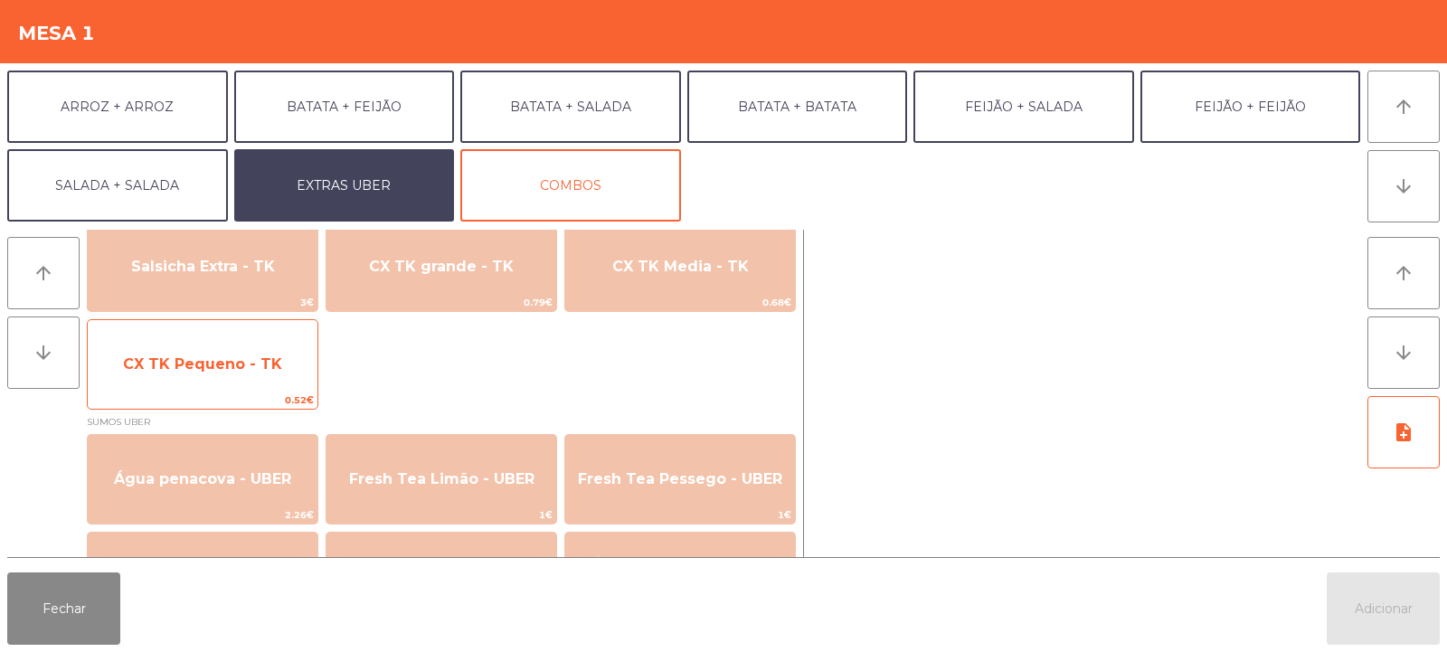
click at [252, 380] on span "CX TK Pequeno - TK" at bounding box center [203, 364] width 230 height 49
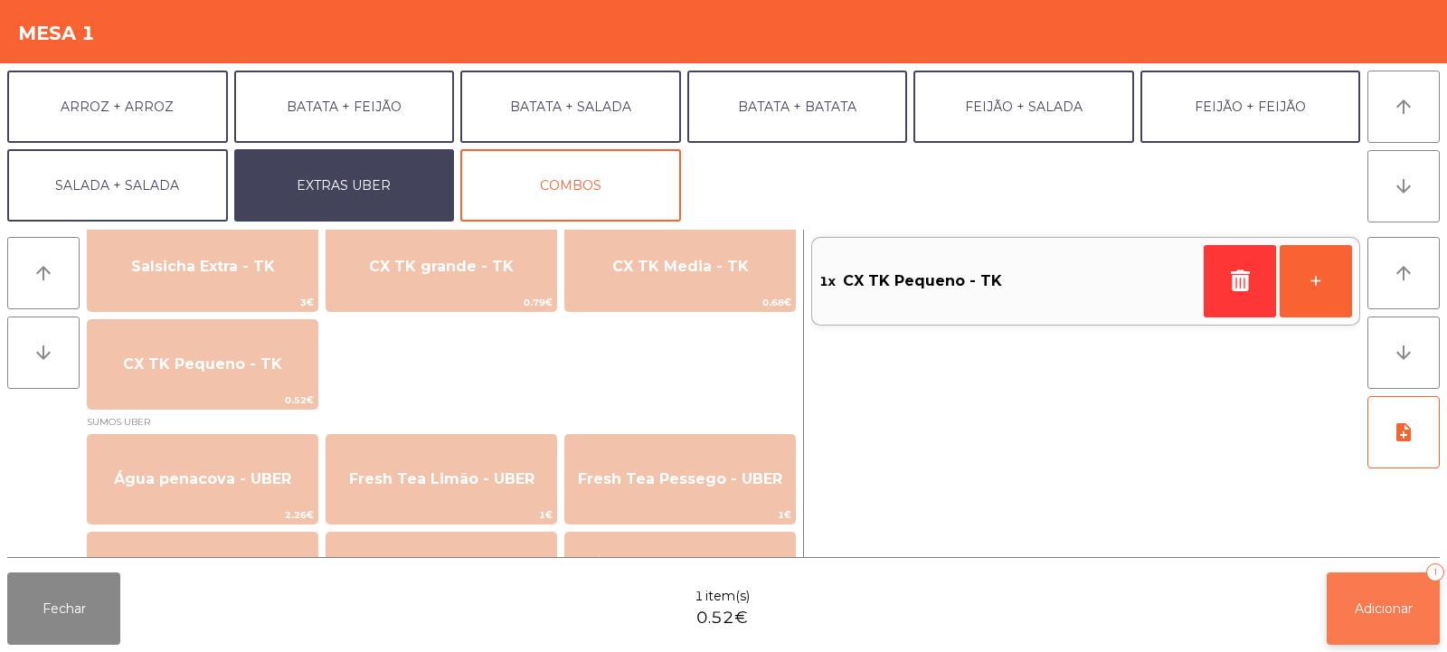
click at [1355, 603] on span "Adicionar" at bounding box center [1384, 609] width 58 height 16
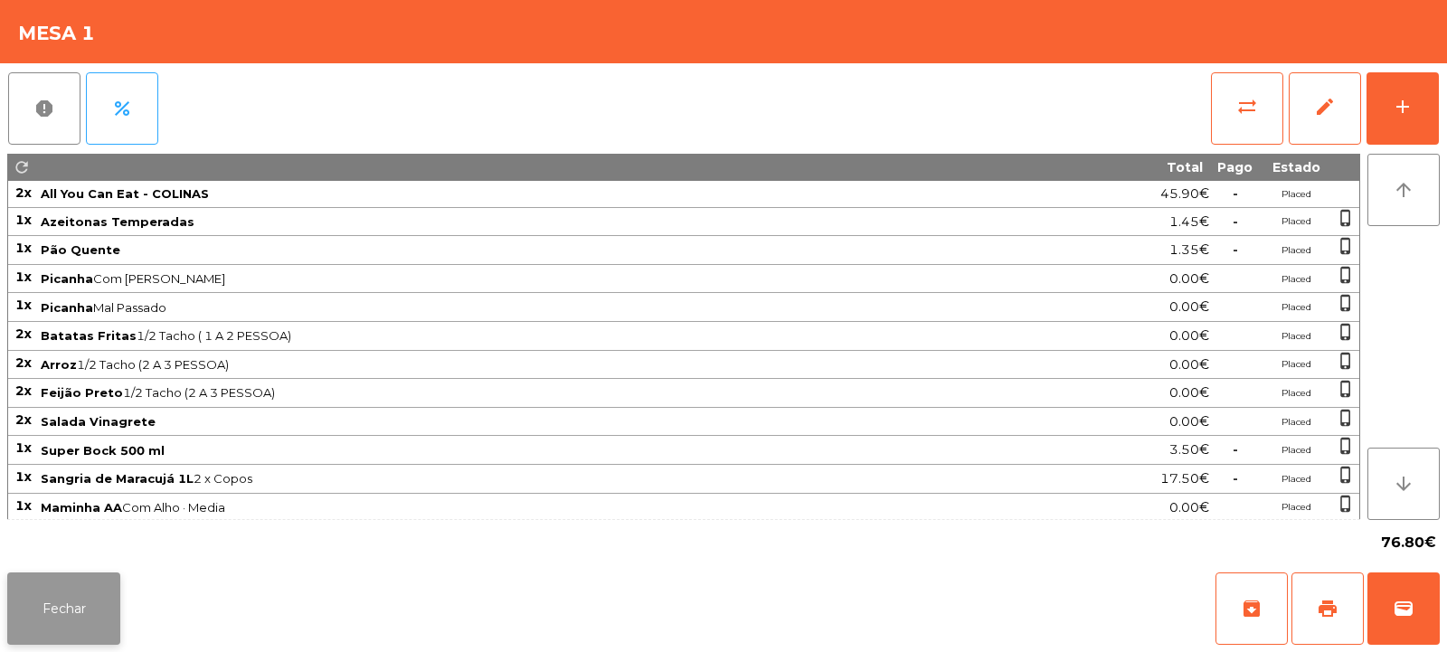
click at [81, 620] on button "Fechar" at bounding box center [63, 609] width 113 height 72
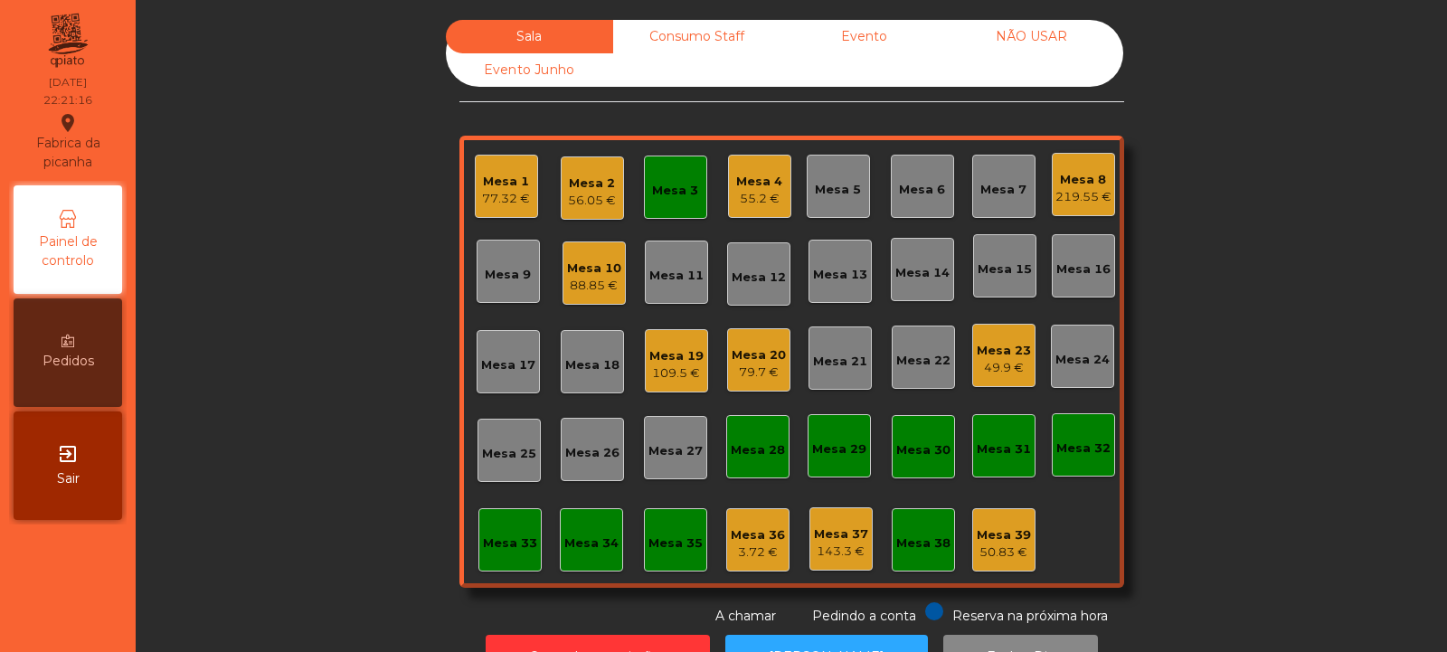
click at [742, 195] on div "55.2 €" at bounding box center [759, 199] width 46 height 18
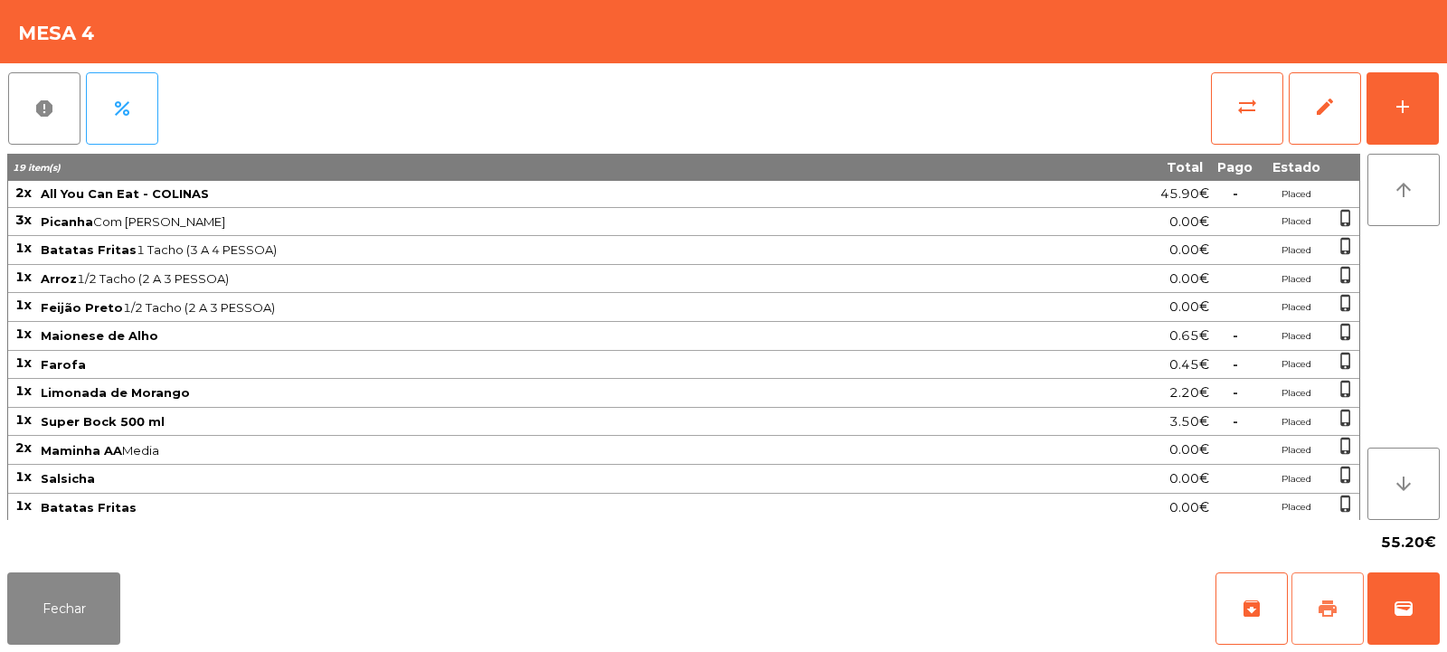
click at [1340, 600] on button "print" at bounding box center [1328, 609] width 72 height 72
click at [49, 579] on button "Fechar" at bounding box center [63, 609] width 113 height 72
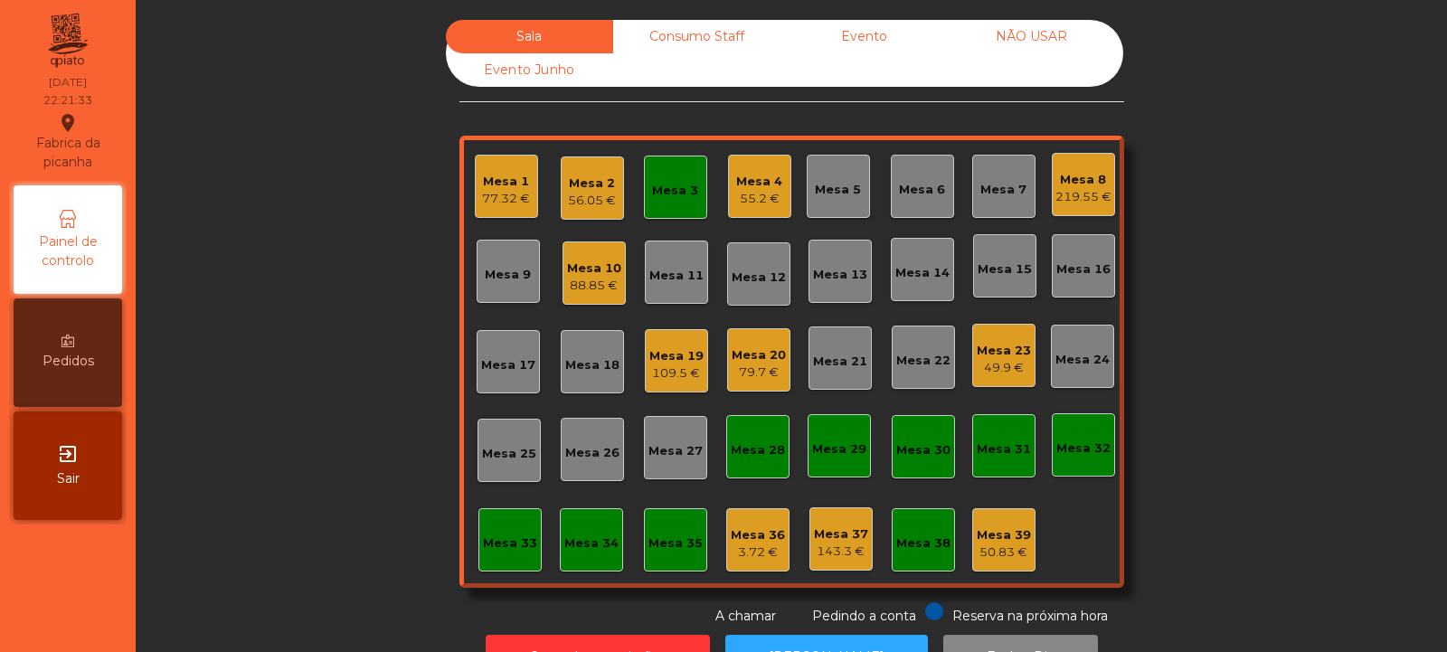
scroll to position [61, 0]
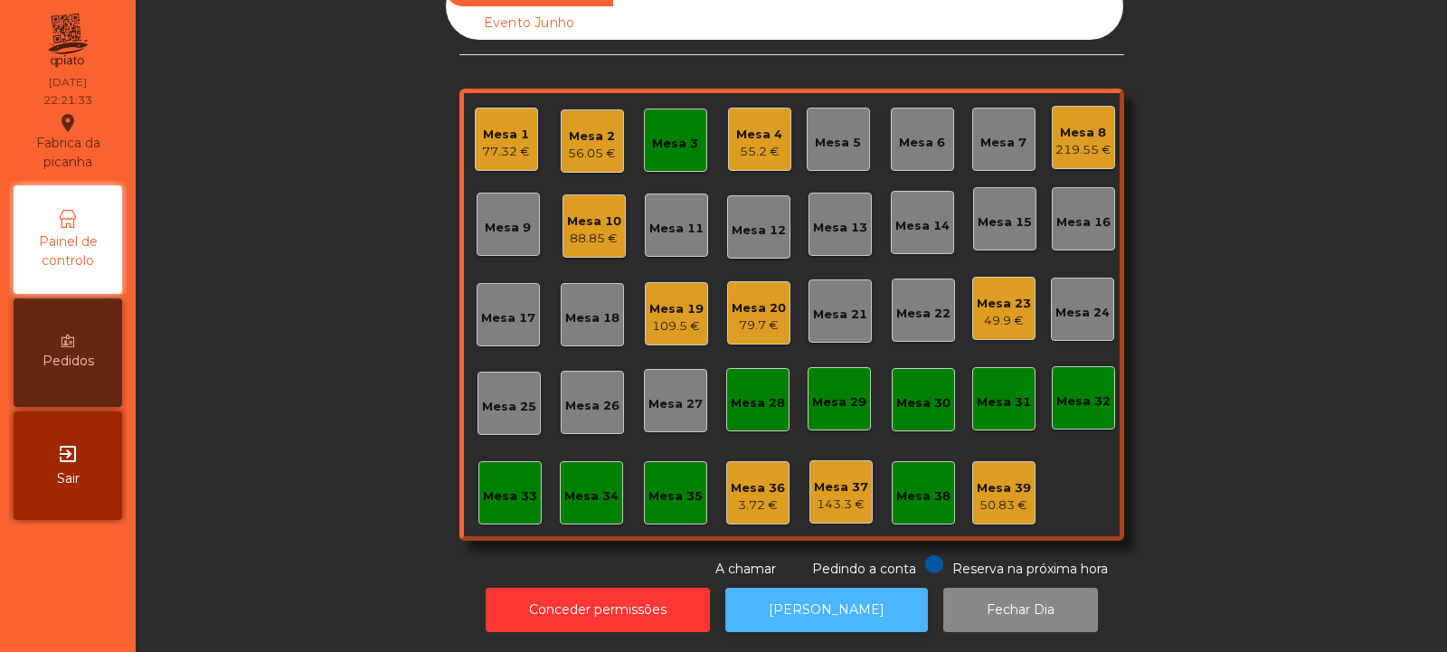
click at [847, 593] on button "[PERSON_NAME]" at bounding box center [826, 610] width 203 height 44
click at [773, 126] on div "Mesa 4" at bounding box center [759, 135] width 46 height 18
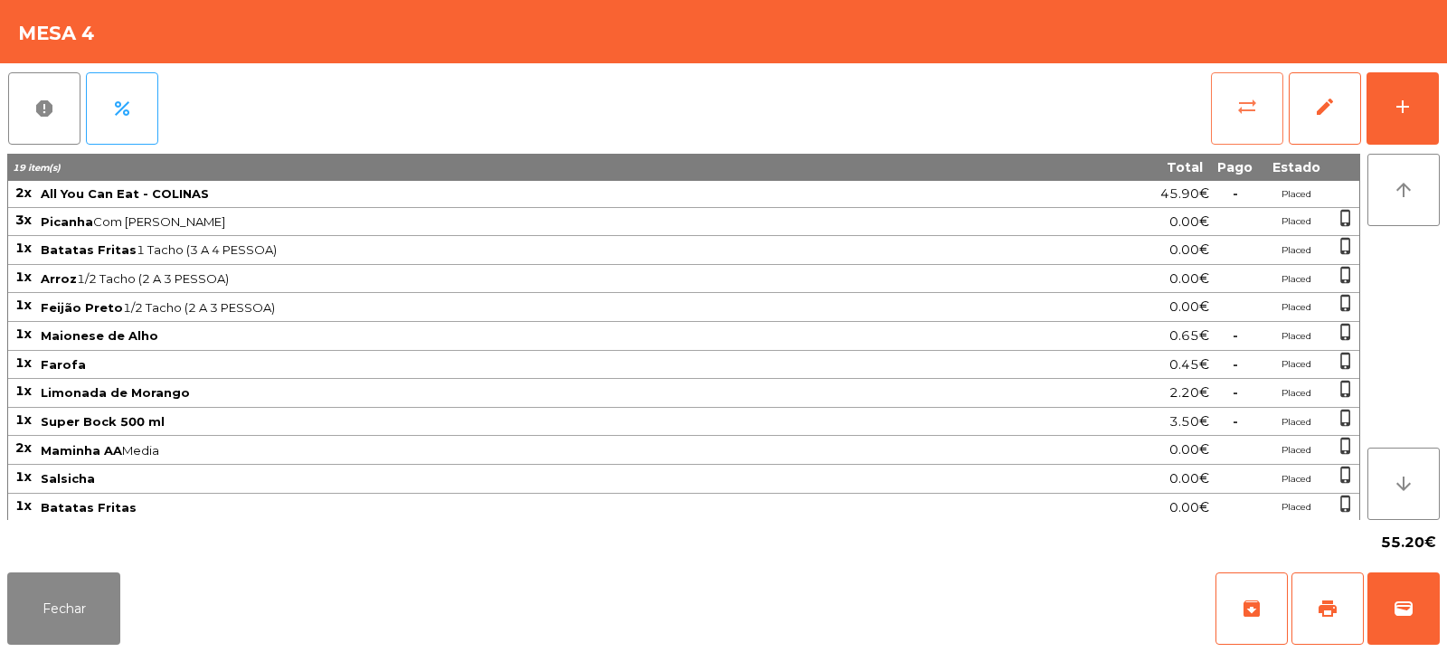
click at [1241, 106] on span "sync_alt" at bounding box center [1247, 107] width 22 height 22
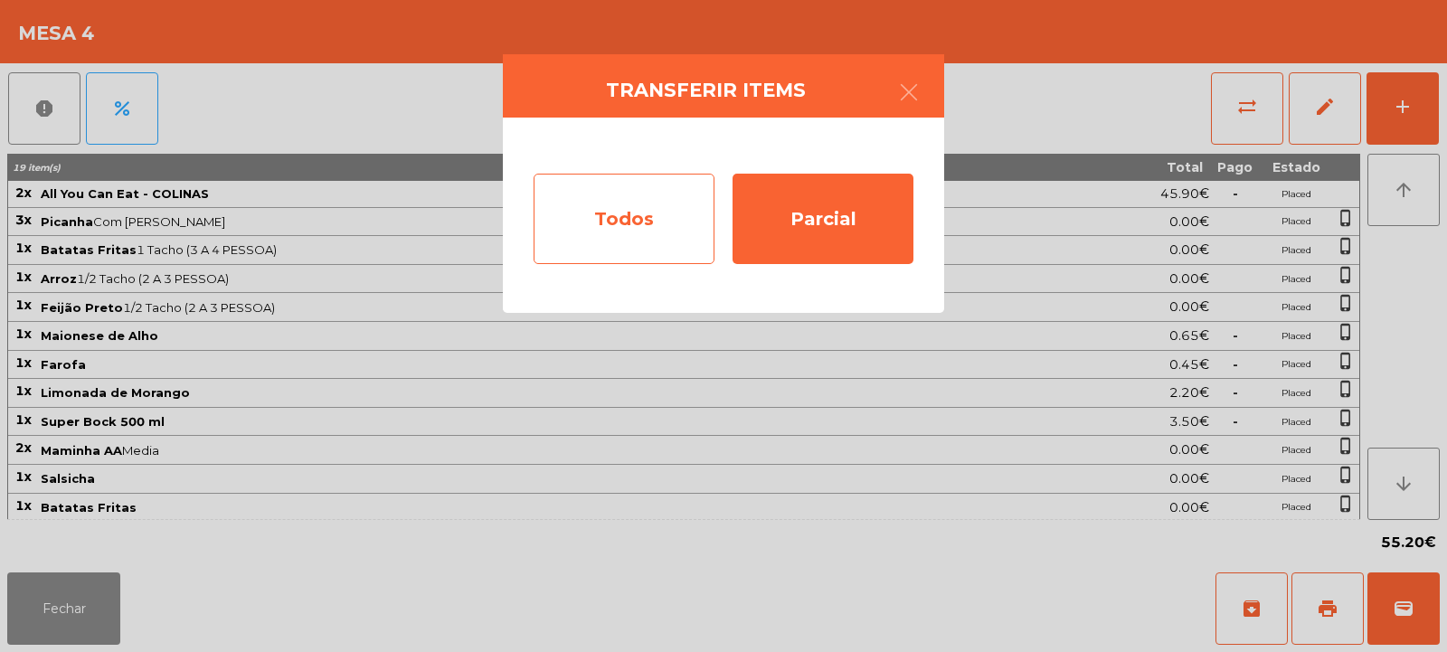
click at [598, 213] on div "Todos" at bounding box center [624, 219] width 181 height 90
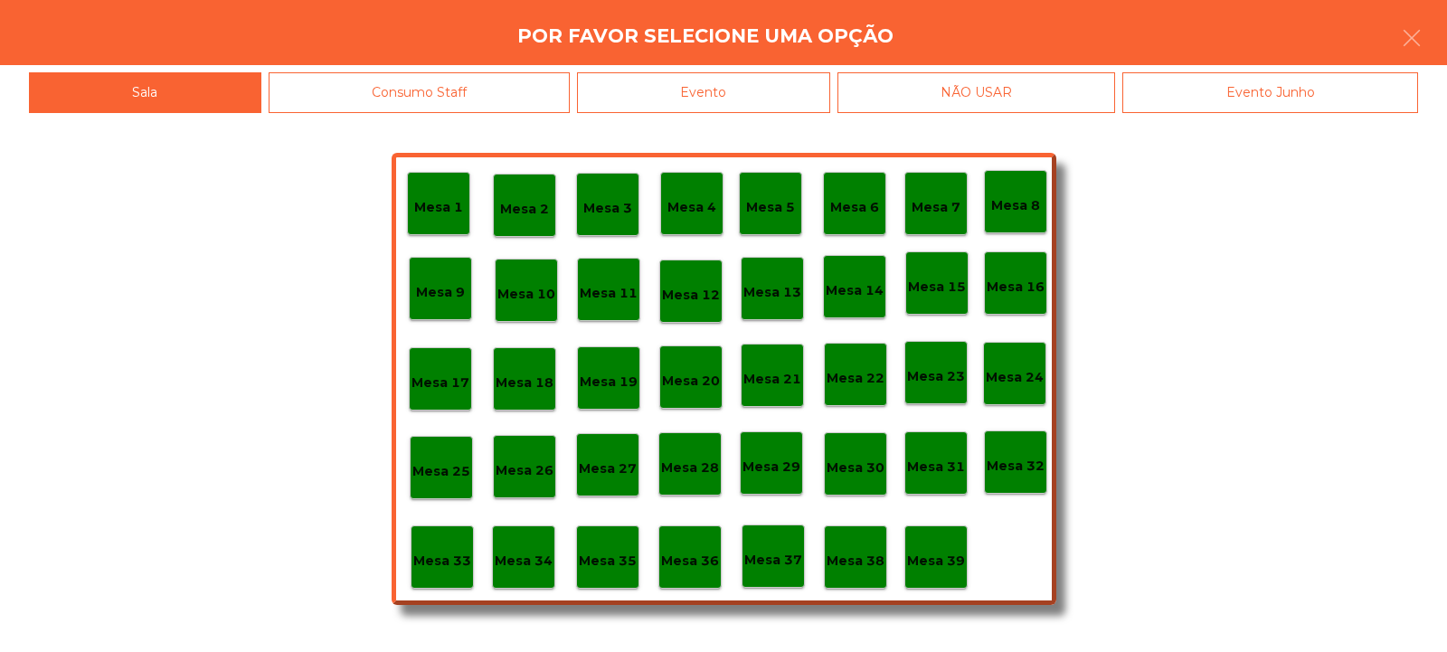
click at [675, 97] on div "Evento" at bounding box center [703, 92] width 253 height 41
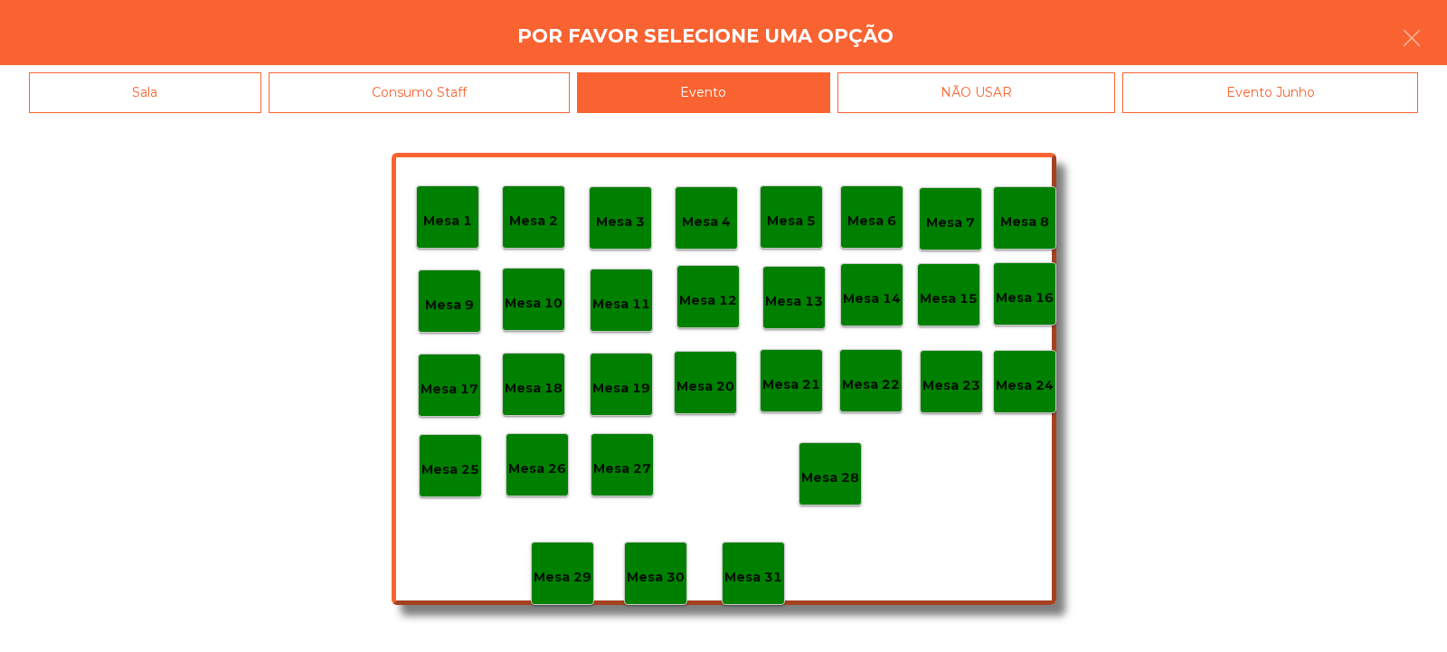
click at [825, 485] on p "Mesa 28" at bounding box center [830, 478] width 58 height 21
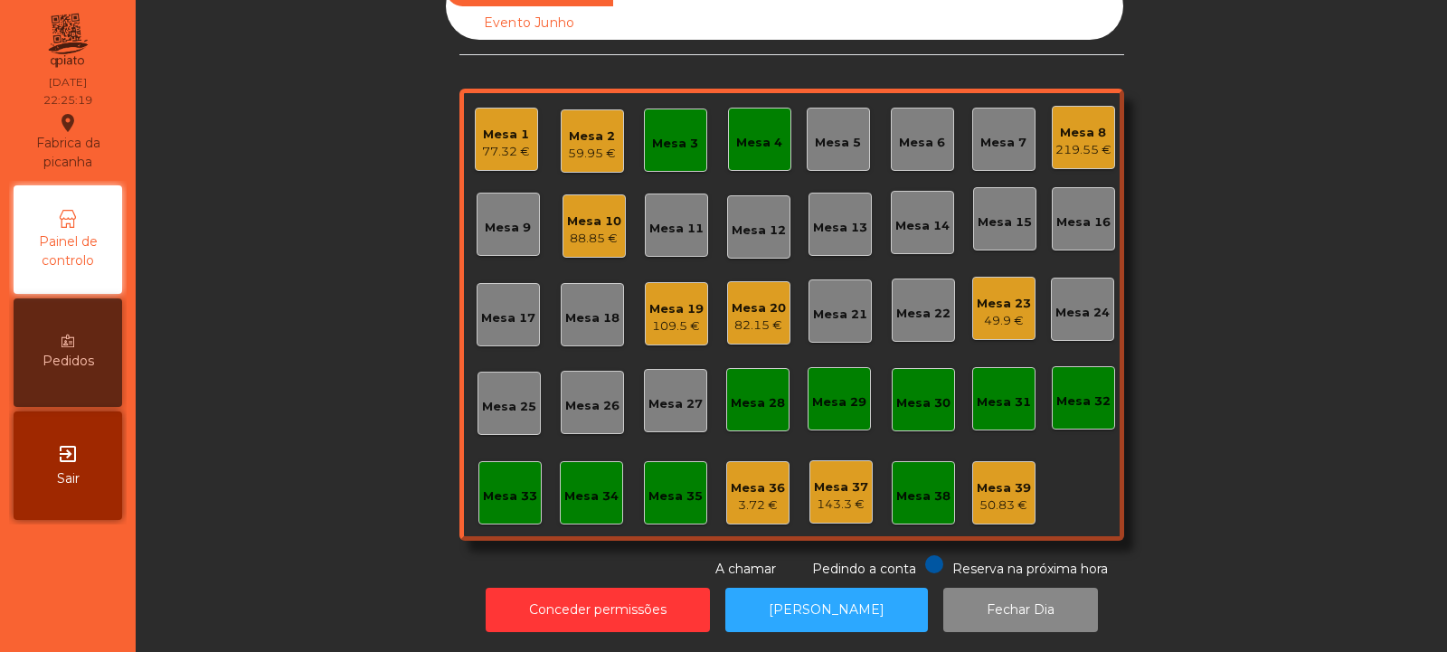
click at [497, 126] on div "Mesa 1" at bounding box center [506, 135] width 48 height 18
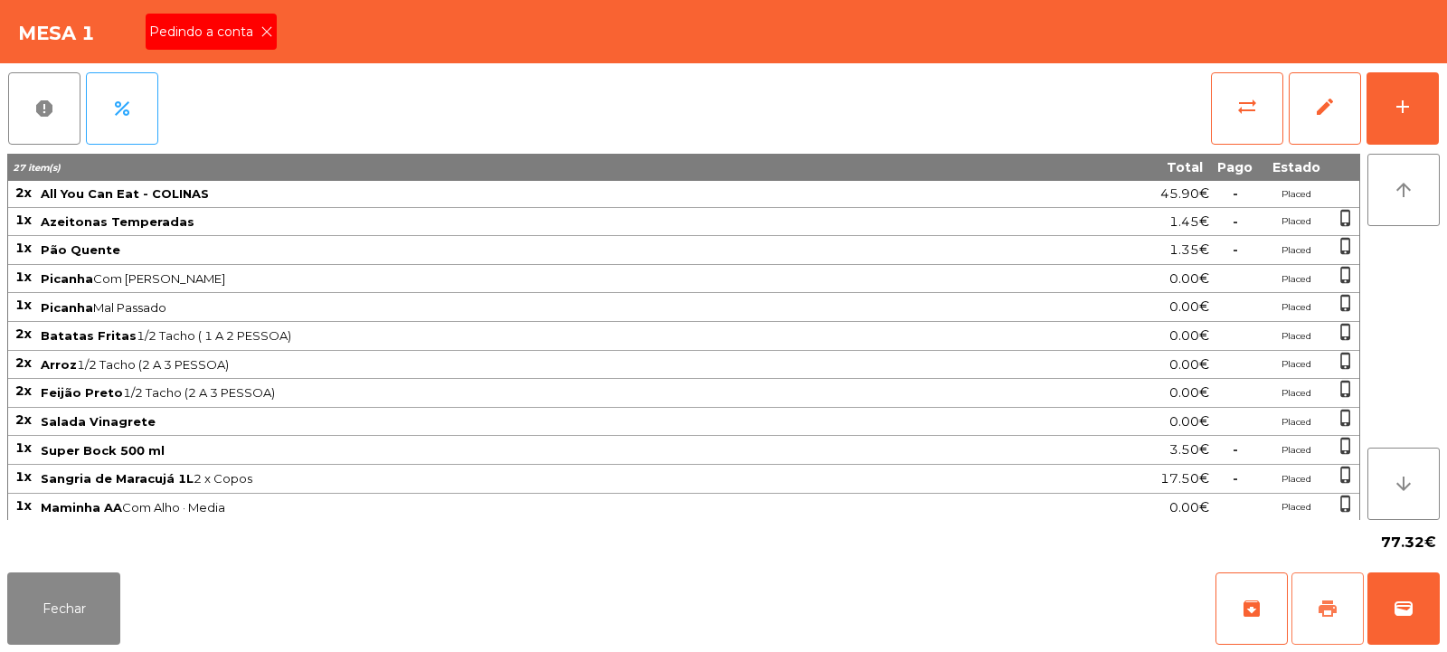
click at [1331, 606] on span "print" at bounding box center [1328, 609] width 22 height 22
click at [1419, 593] on button "wallet" at bounding box center [1404, 609] width 72 height 72
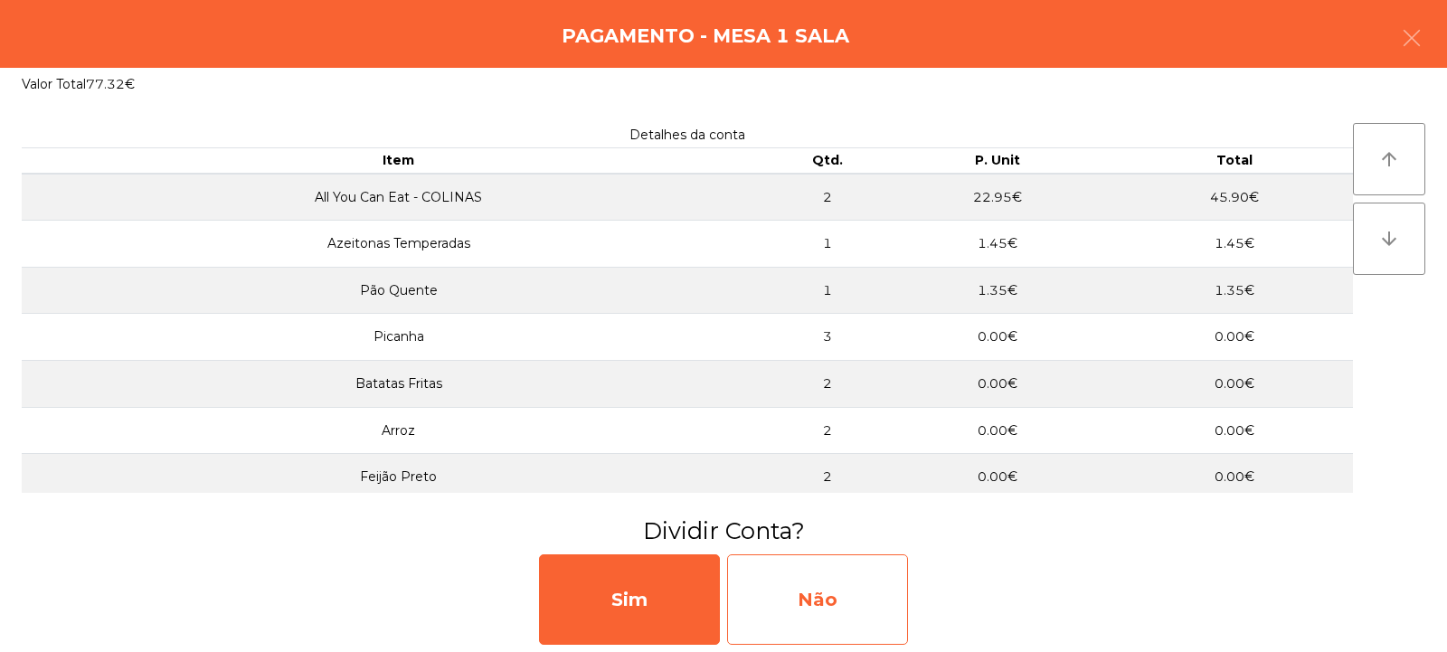
click at [788, 595] on div "Não" at bounding box center [817, 599] width 181 height 90
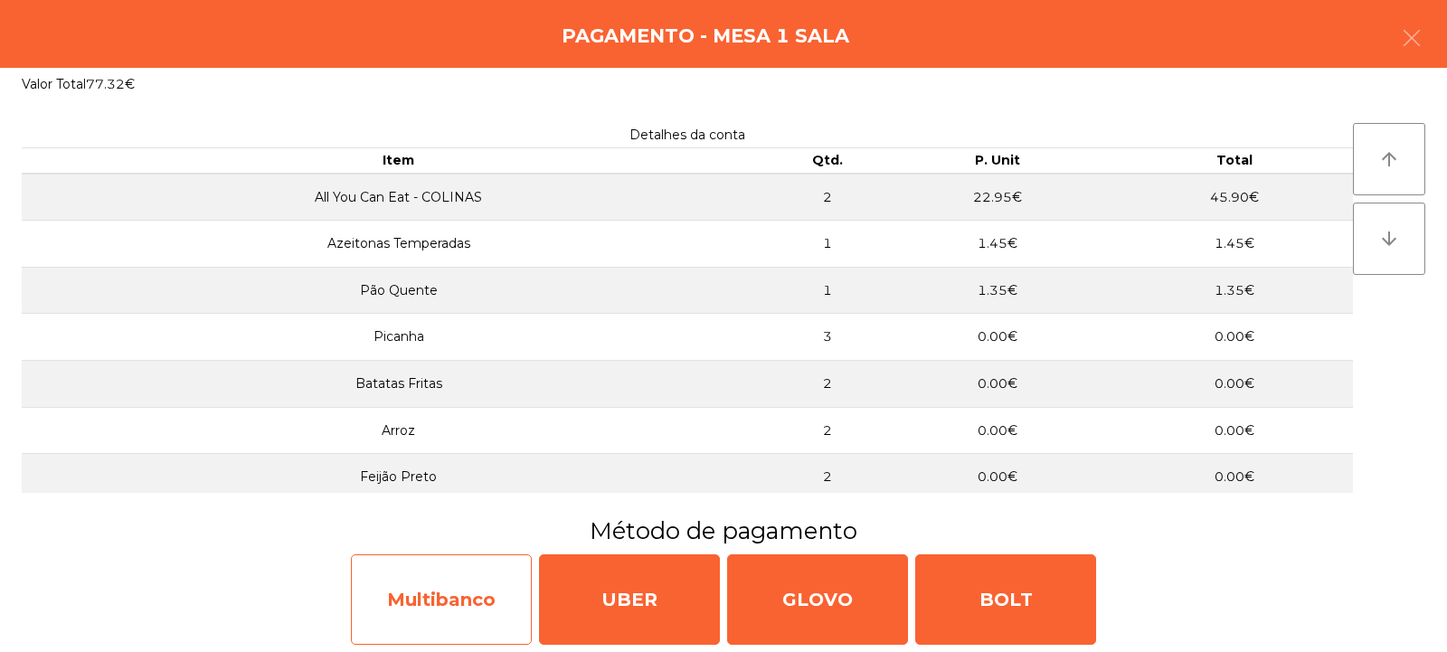
click at [460, 613] on div "Multibanco" at bounding box center [441, 599] width 181 height 90
select select "**"
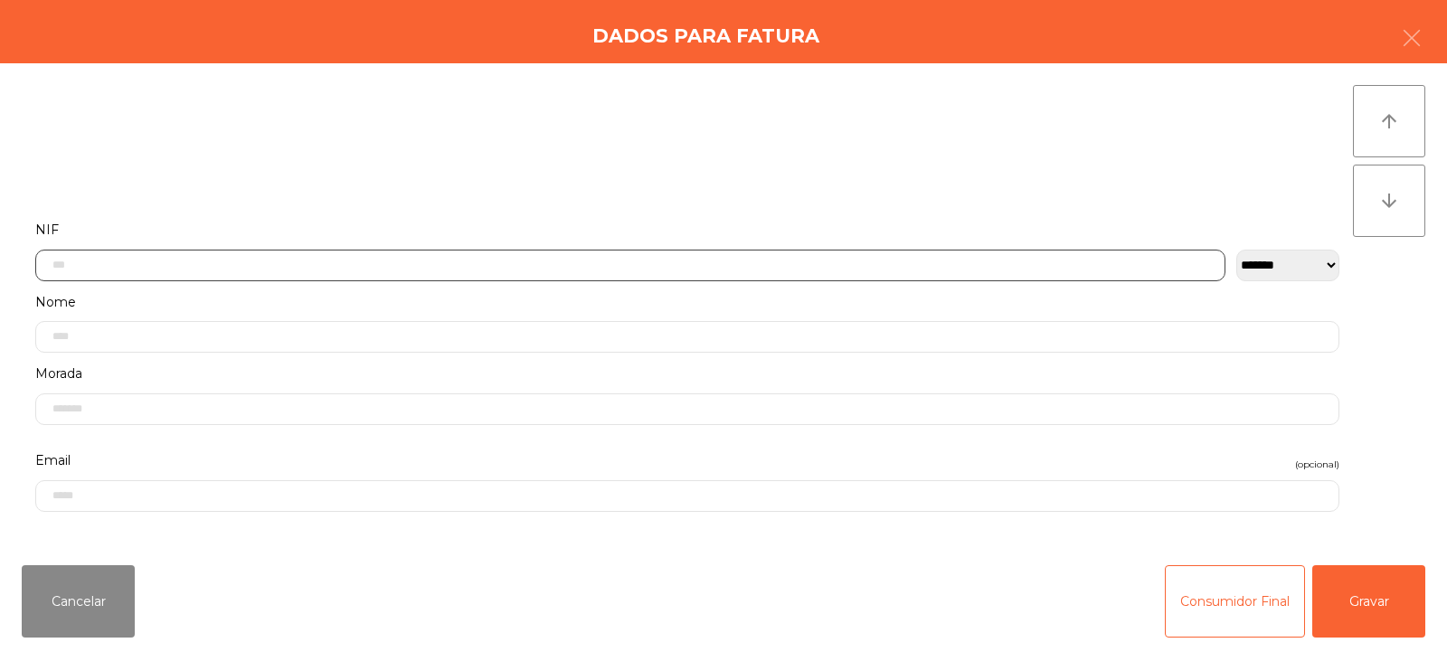
click at [468, 262] on input "text" at bounding box center [630, 266] width 1190 height 32
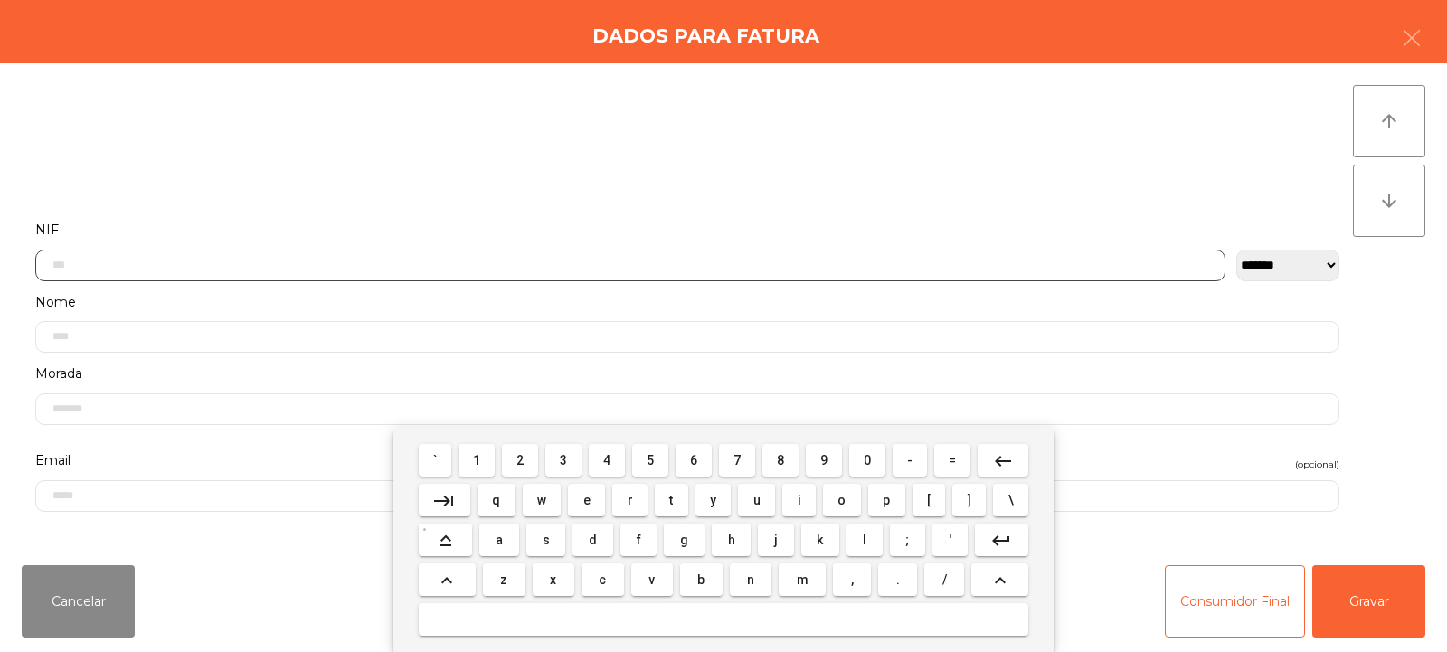
scroll to position [132, 0]
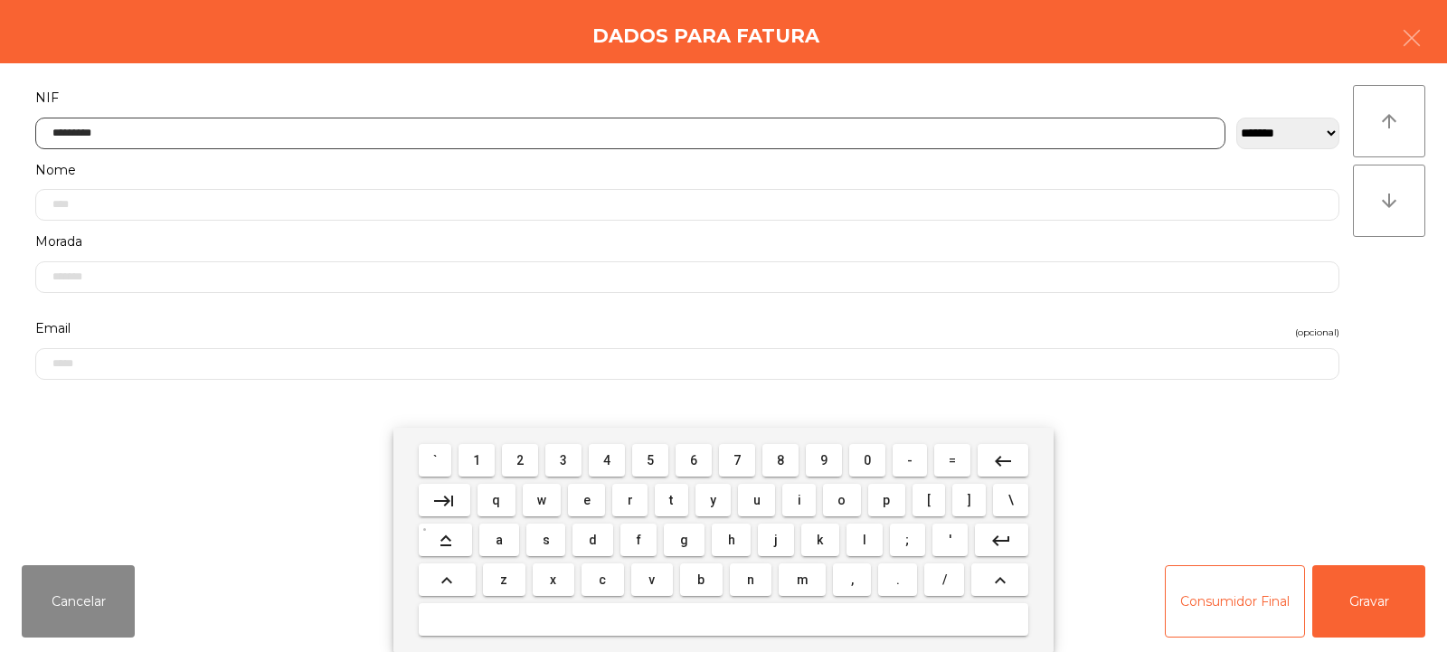
type input "*********"
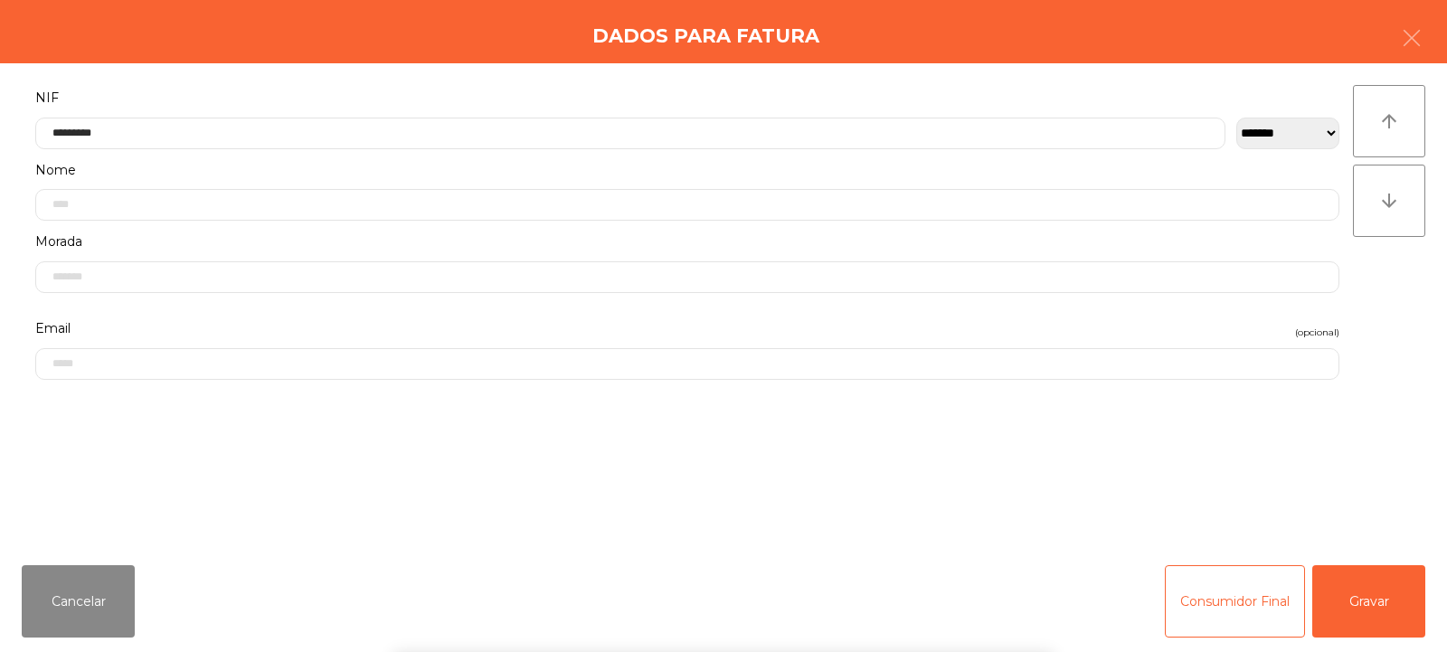
click at [1407, 347] on div "arrow_upward arrow_downward" at bounding box center [1389, 307] width 72 height 444
click at [1362, 621] on button "Gravar" at bounding box center [1368, 601] width 113 height 72
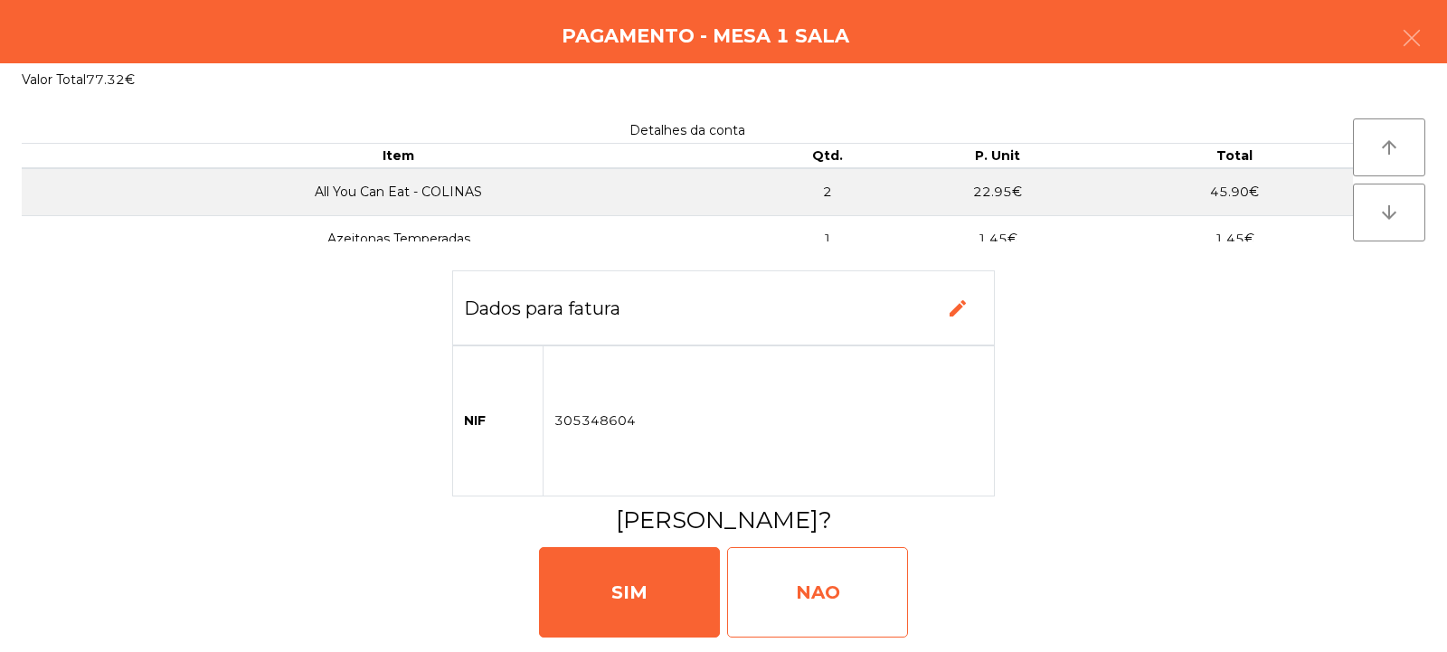
click at [811, 589] on div "NAO" at bounding box center [817, 592] width 181 height 90
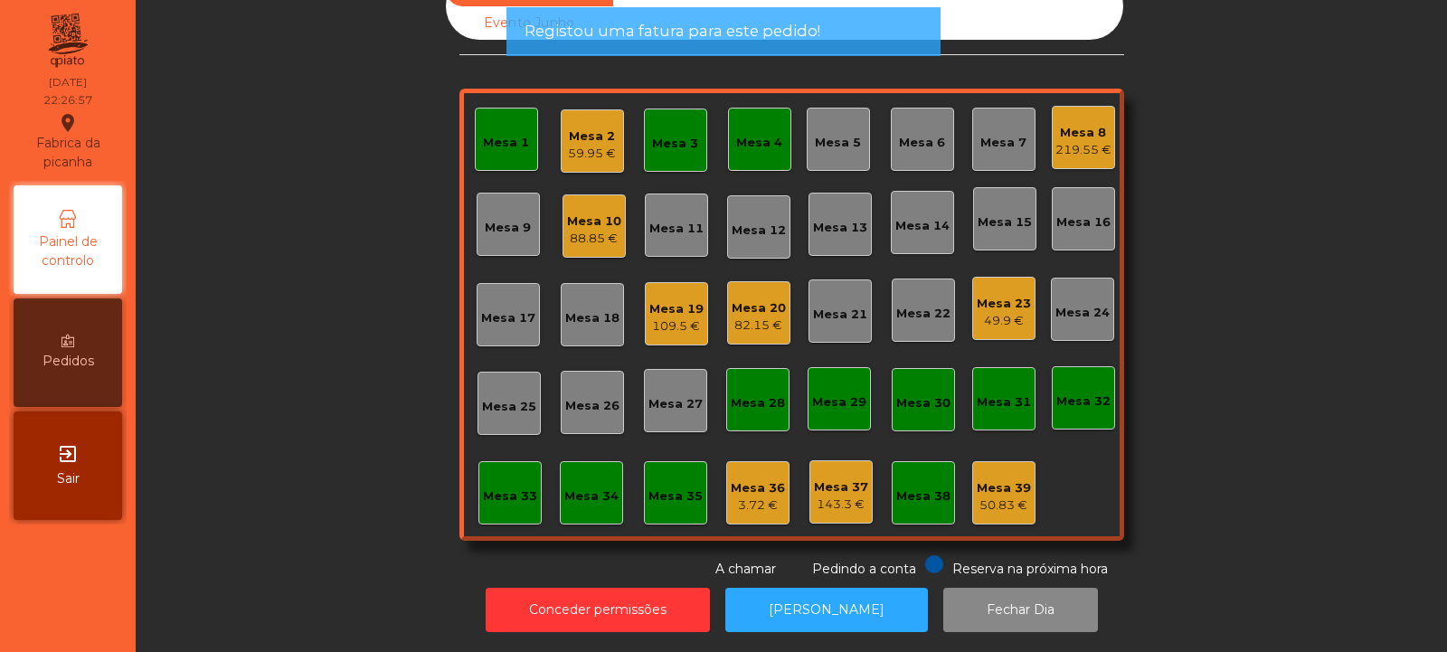
click at [662, 137] on div "Mesa 3" at bounding box center [675, 144] width 46 height 18
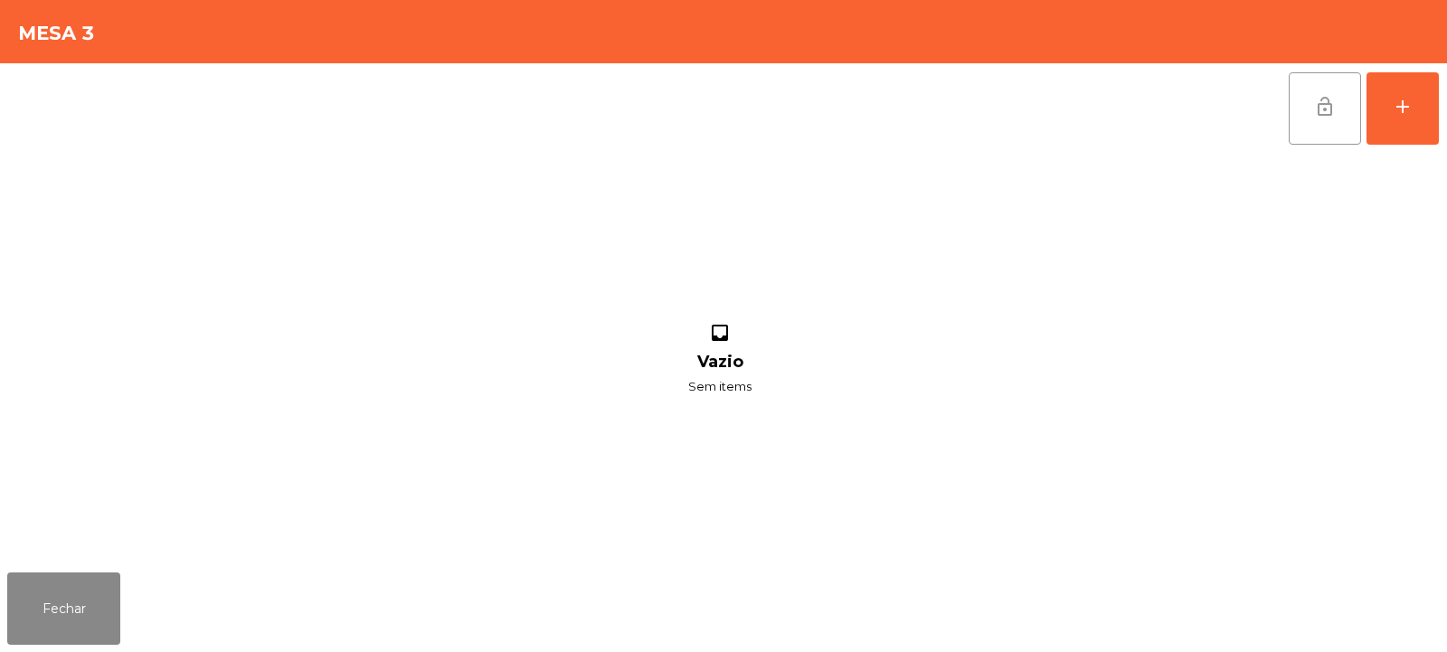
click at [1313, 133] on button "lock_open" at bounding box center [1325, 108] width 72 height 72
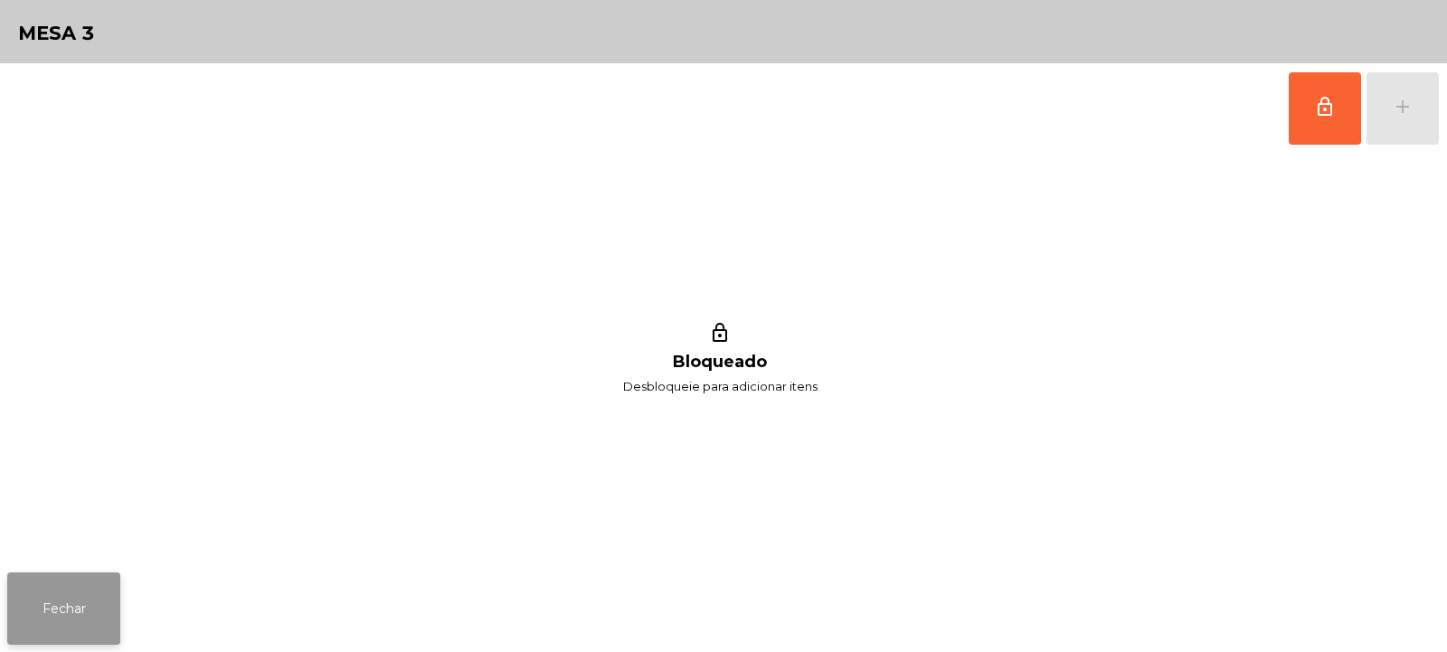
click at [79, 602] on button "Fechar" at bounding box center [63, 609] width 113 height 72
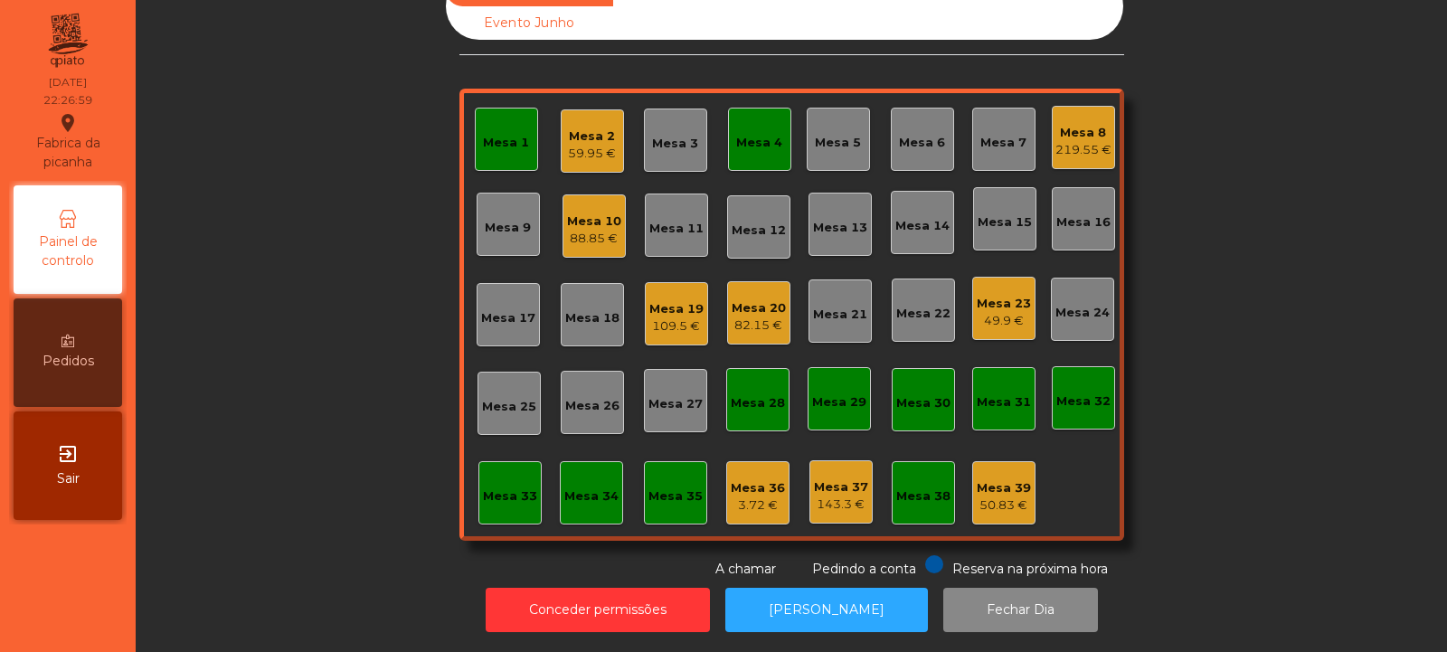
click at [754, 134] on div "Mesa 4" at bounding box center [759, 143] width 46 height 18
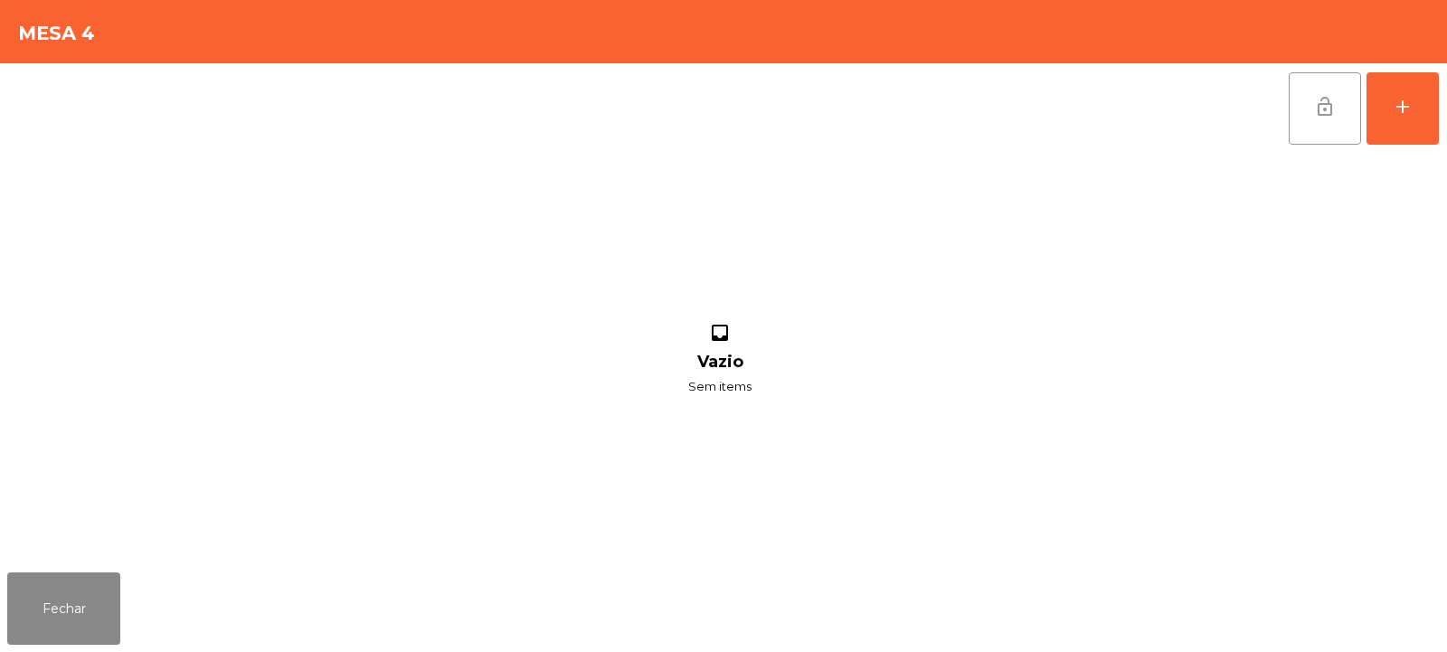
click at [1345, 135] on button "lock_open" at bounding box center [1325, 108] width 72 height 72
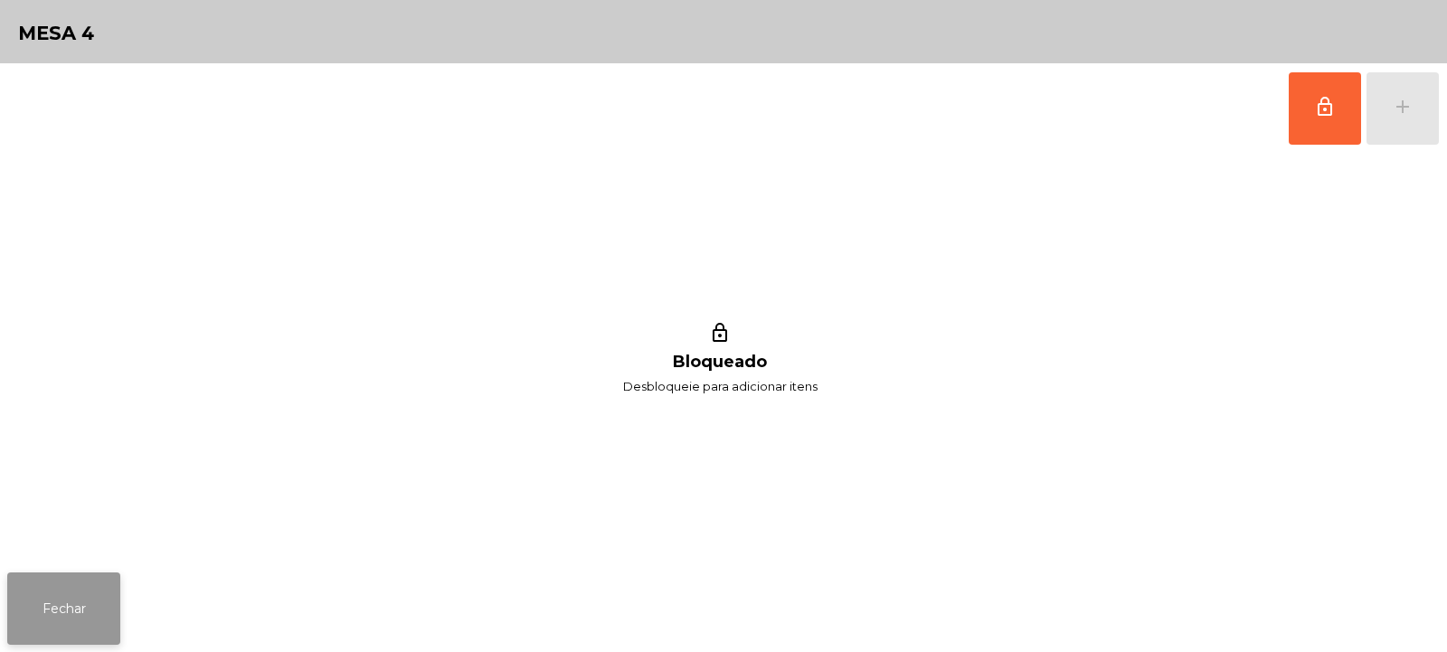
click at [74, 612] on button "Fechar" at bounding box center [63, 609] width 113 height 72
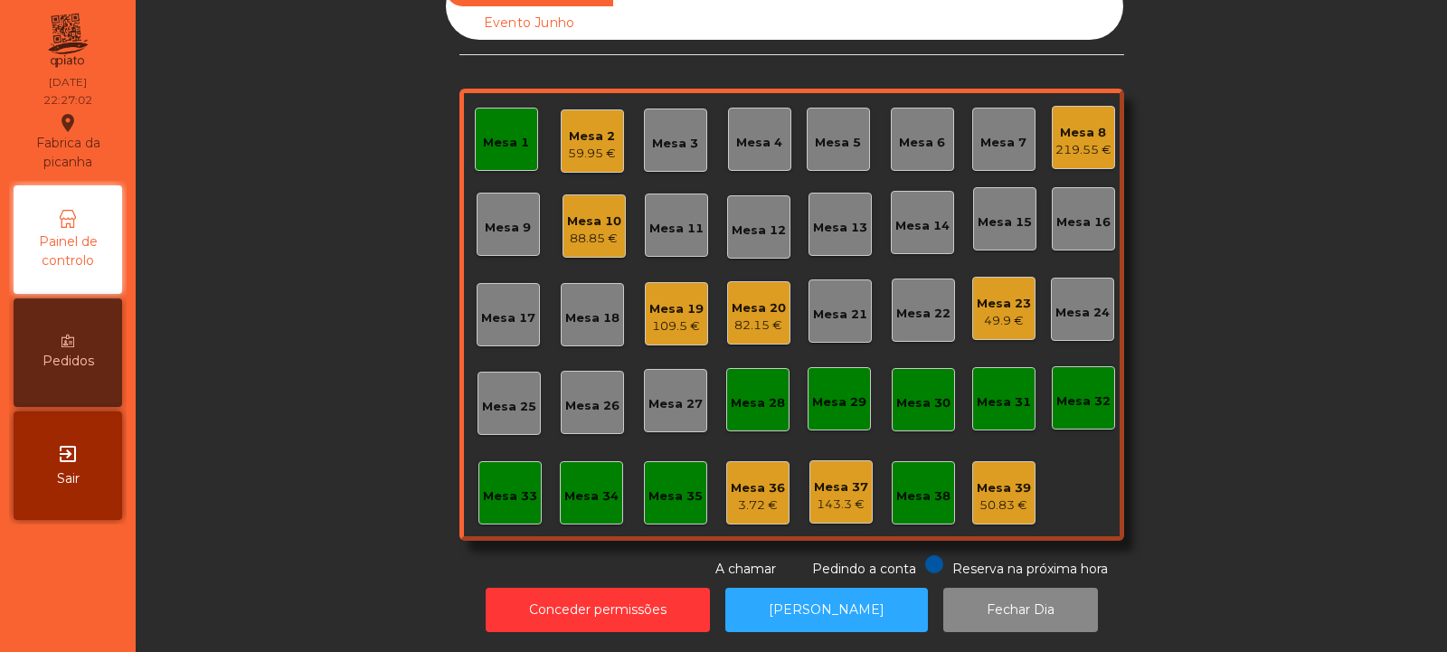
click at [484, 134] on div "Mesa 1" at bounding box center [506, 143] width 46 height 18
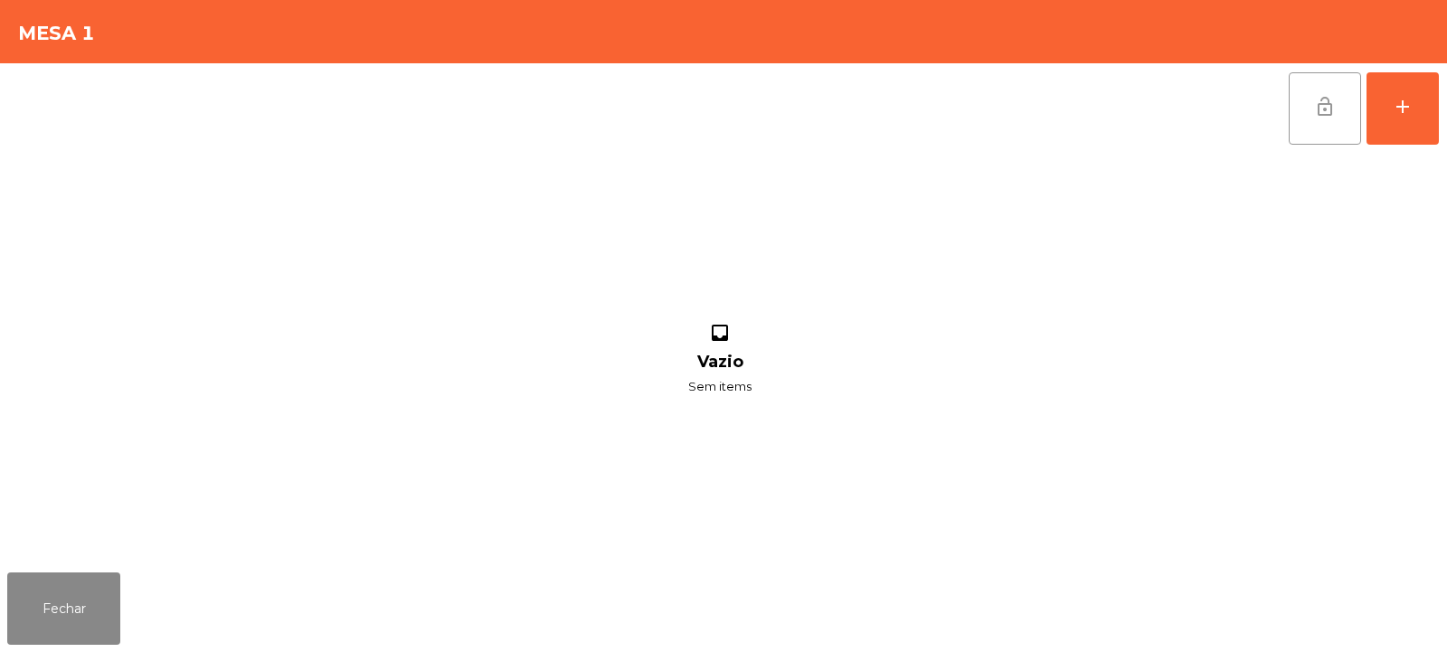
click at [1304, 118] on button "lock_open" at bounding box center [1325, 108] width 72 height 72
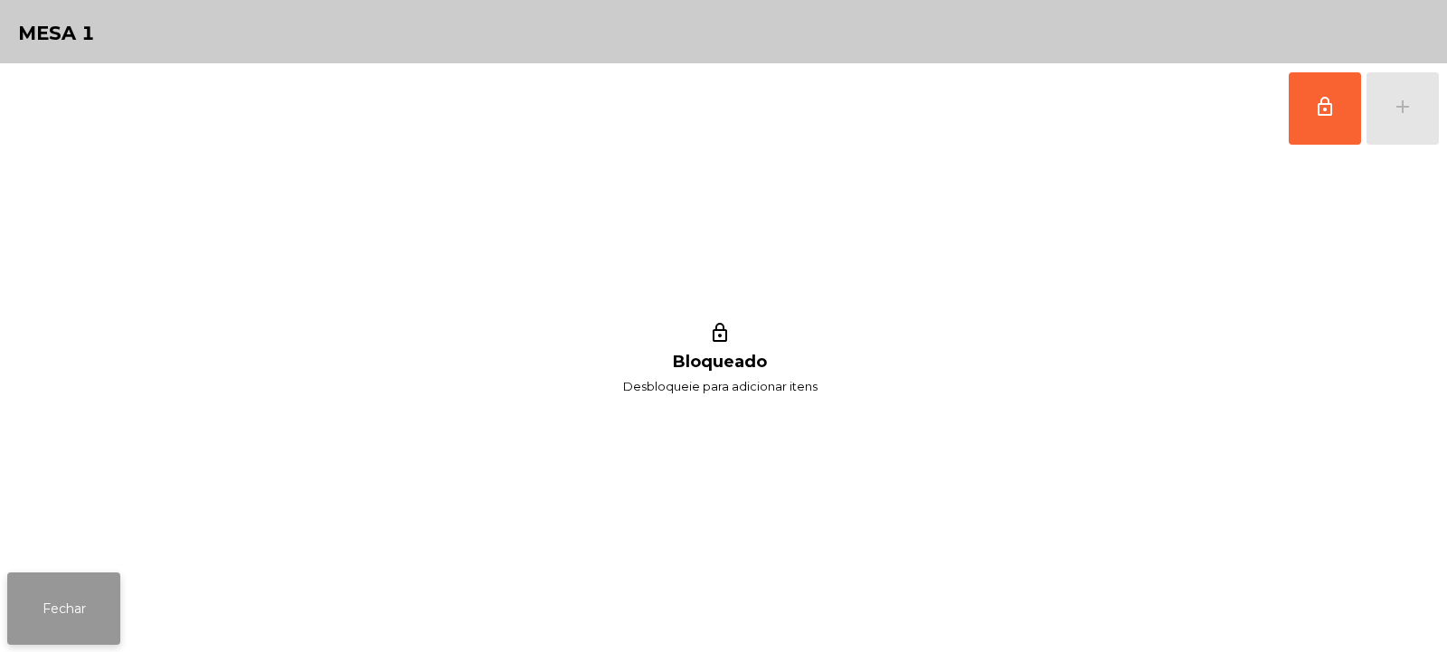
click at [63, 604] on button "Fechar" at bounding box center [63, 609] width 113 height 72
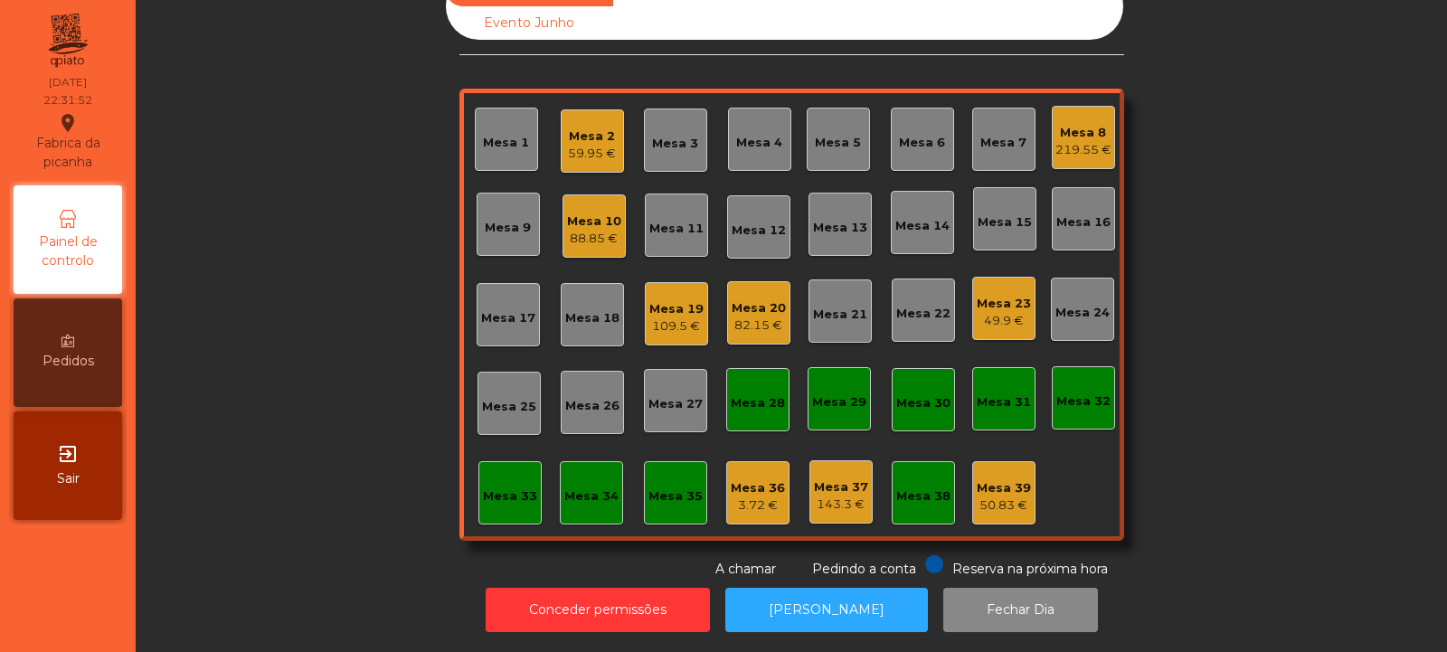
click at [1081, 124] on div "Mesa 8" at bounding box center [1084, 133] width 56 height 18
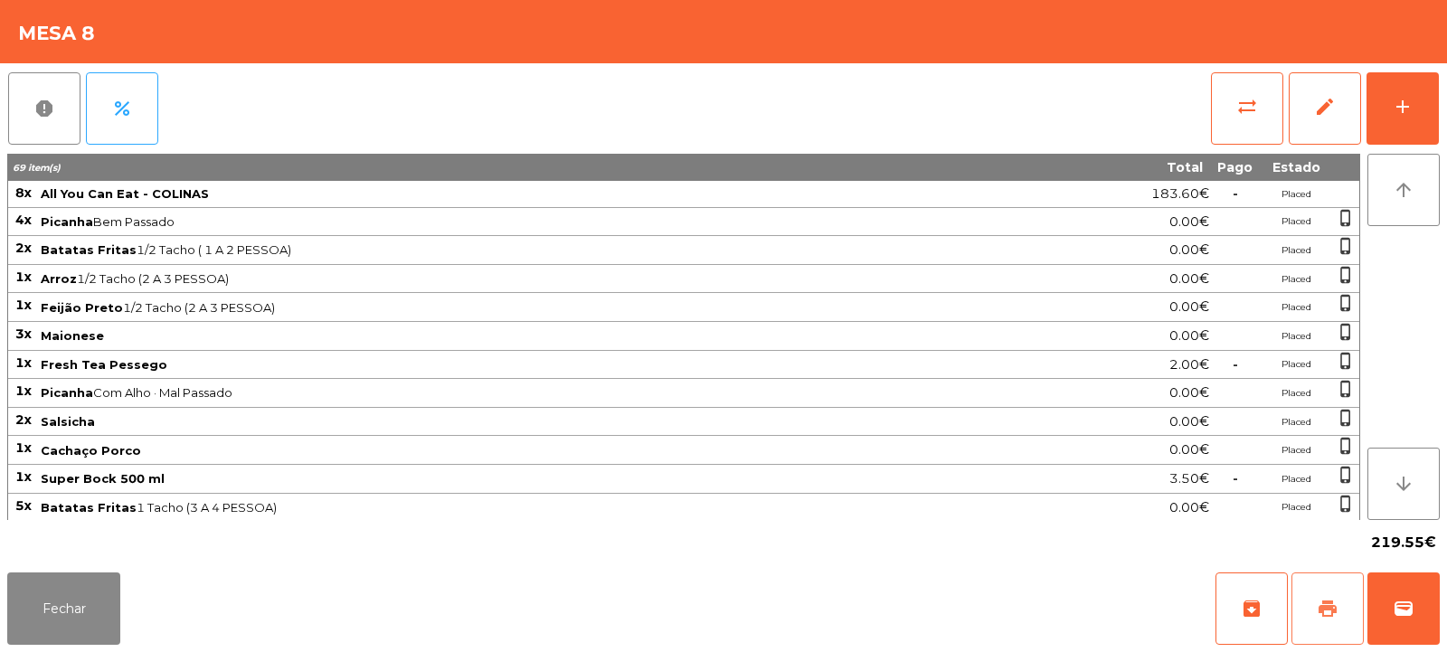
click at [1326, 607] on span "print" at bounding box center [1328, 609] width 22 height 22
click at [1322, 595] on button "print" at bounding box center [1328, 609] width 72 height 72
click at [1426, 614] on button "wallet" at bounding box center [1404, 609] width 72 height 72
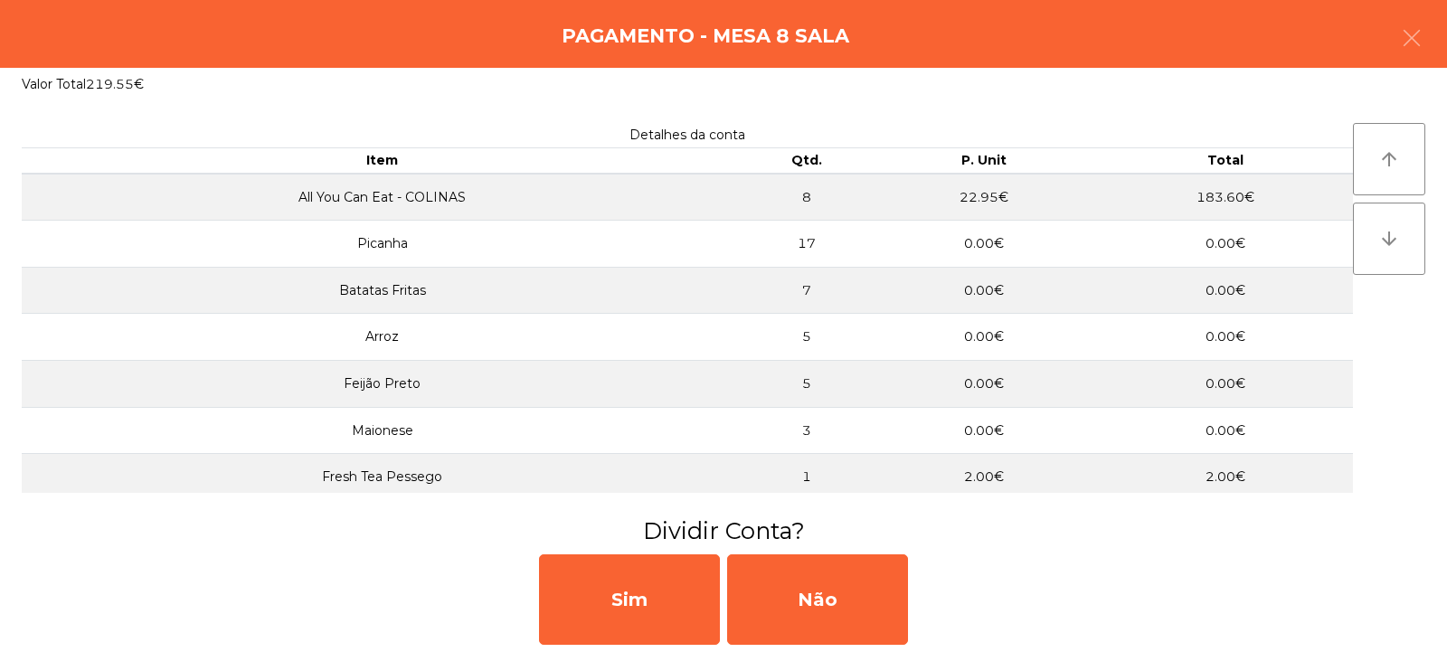
click at [409, 588] on div "Sim Não" at bounding box center [723, 599] width 1447 height 105
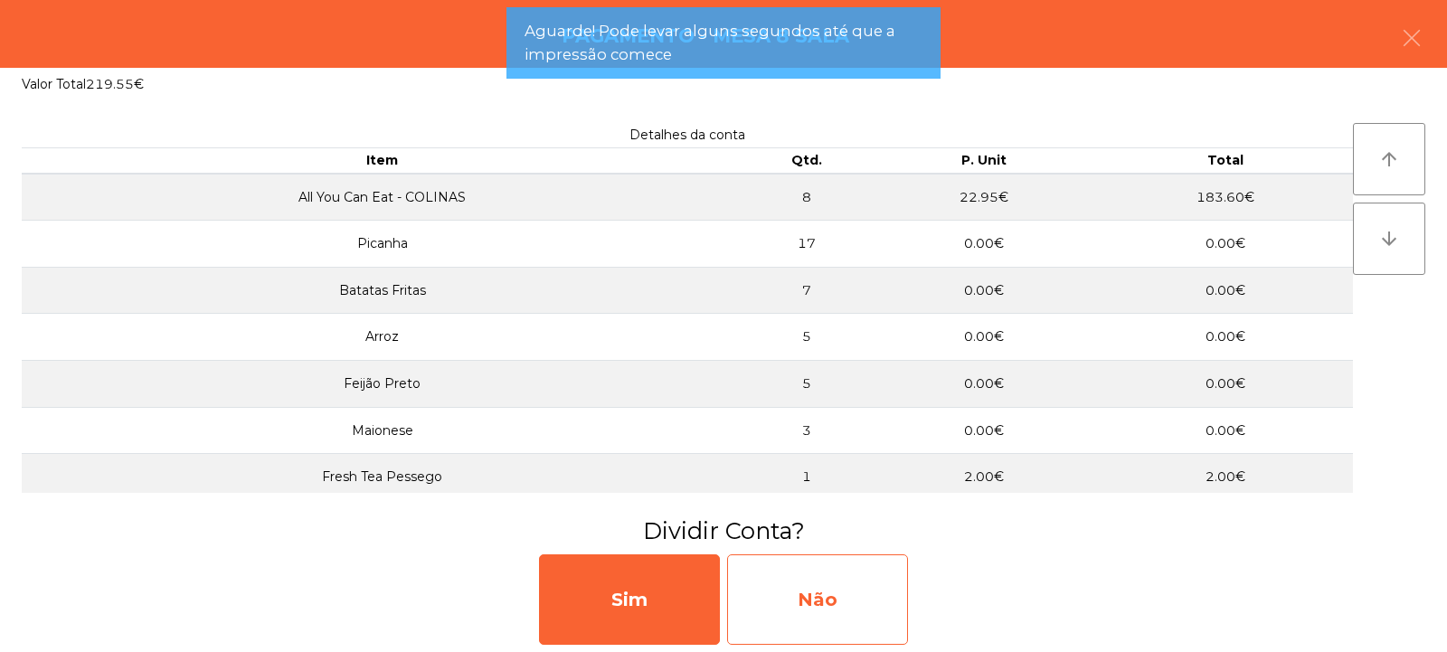
click at [814, 590] on div "Não" at bounding box center [817, 599] width 181 height 90
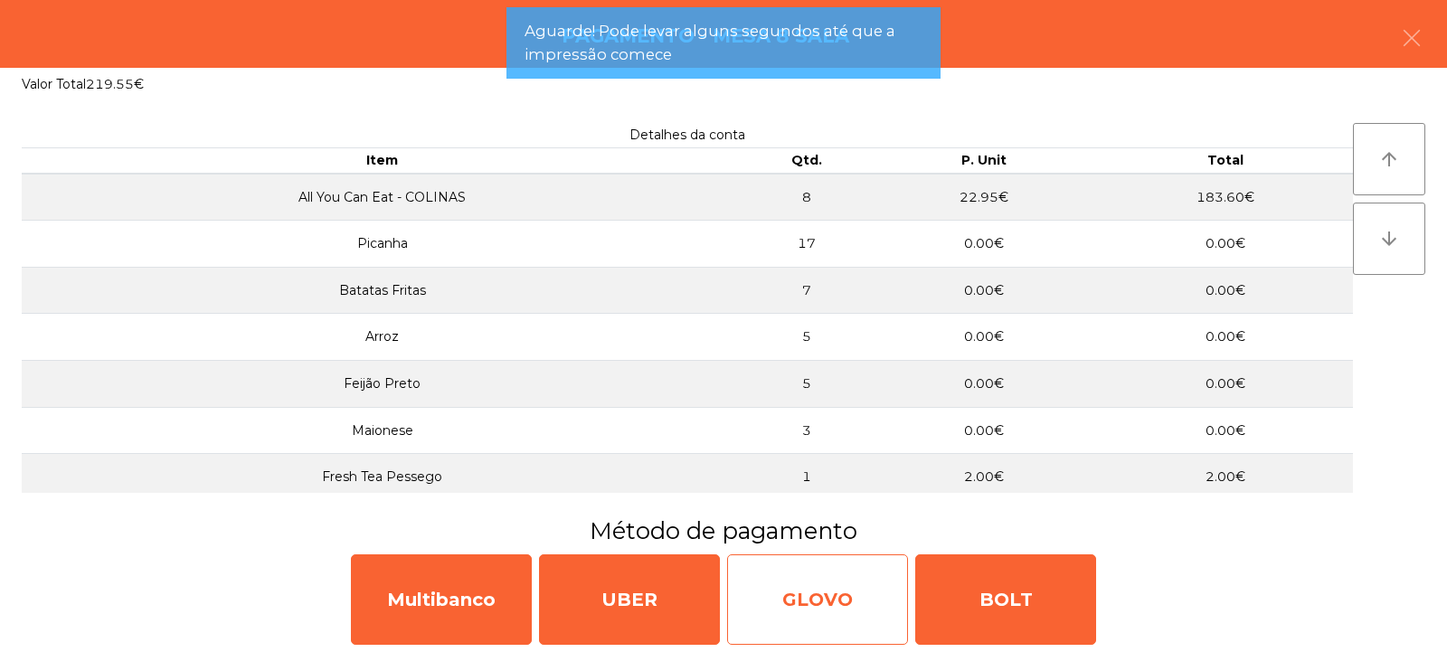
click at [826, 602] on div "GLOVO" at bounding box center [817, 599] width 181 height 90
select select "**"
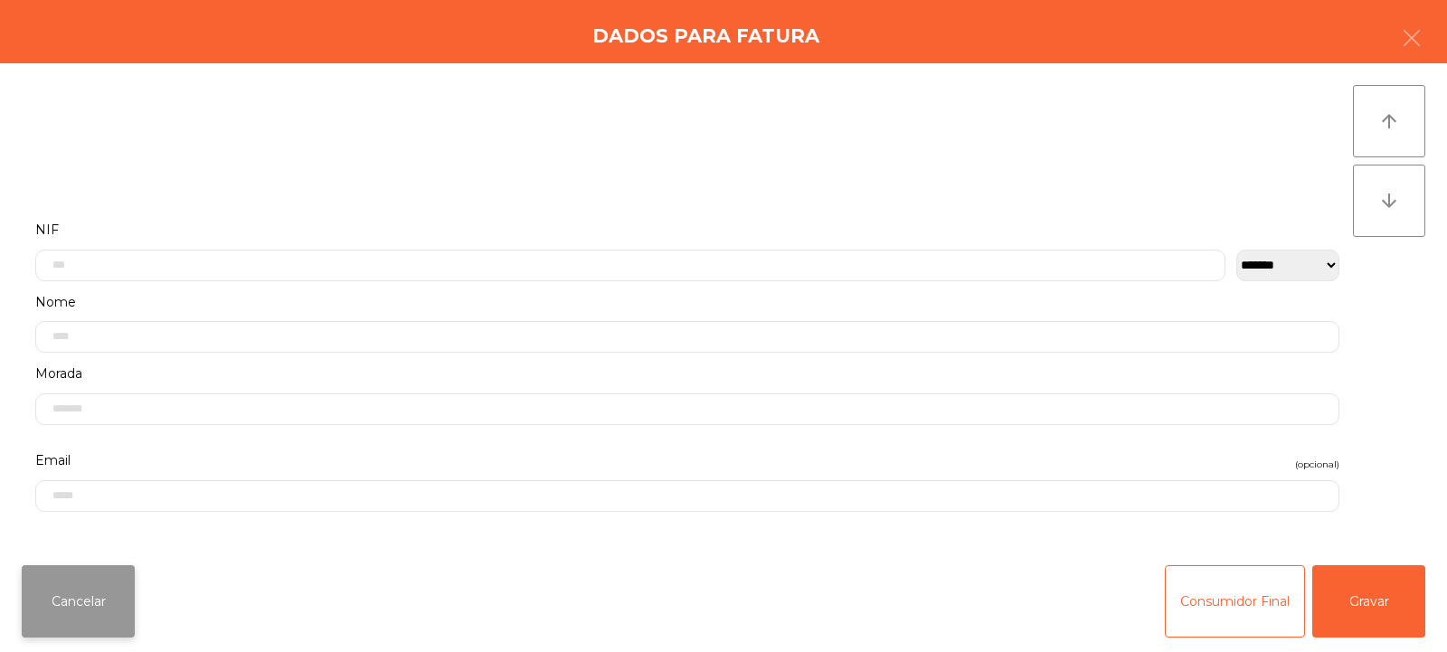
click at [107, 601] on button "Cancelar" at bounding box center [78, 601] width 113 height 72
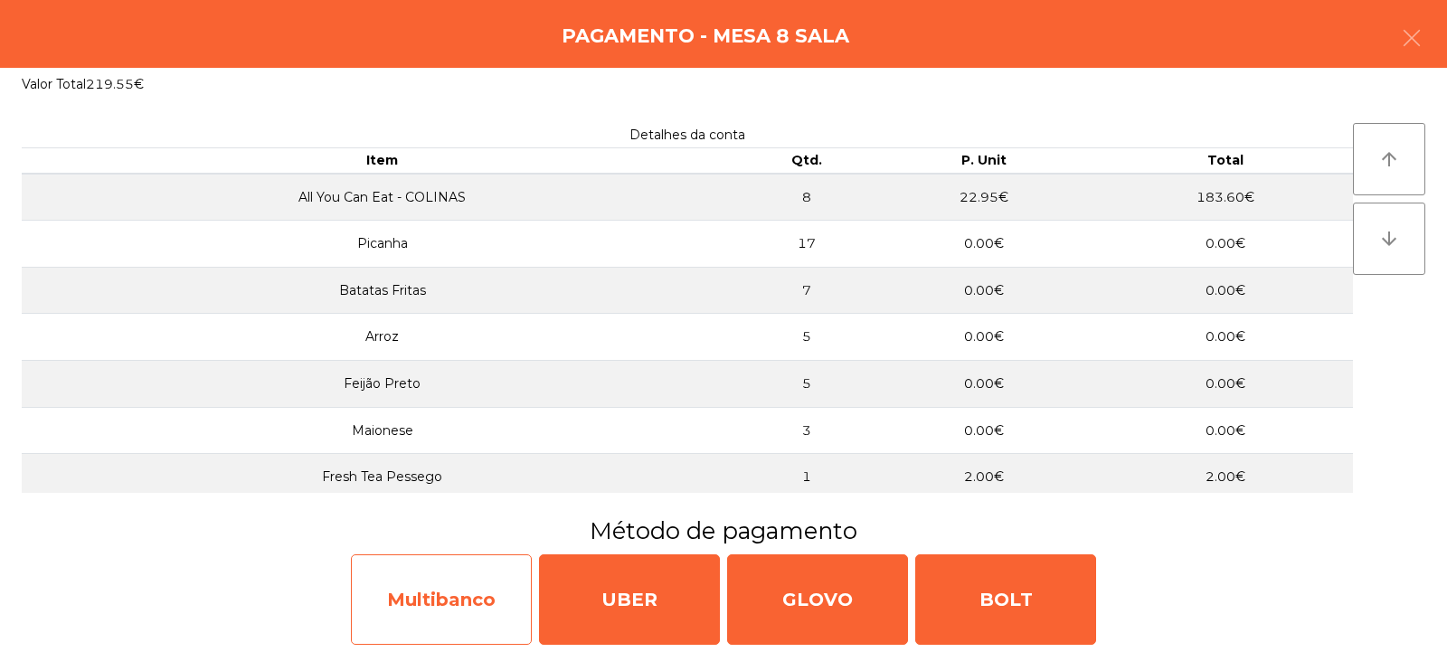
click at [465, 611] on div "Multibanco" at bounding box center [441, 599] width 181 height 90
select select "**"
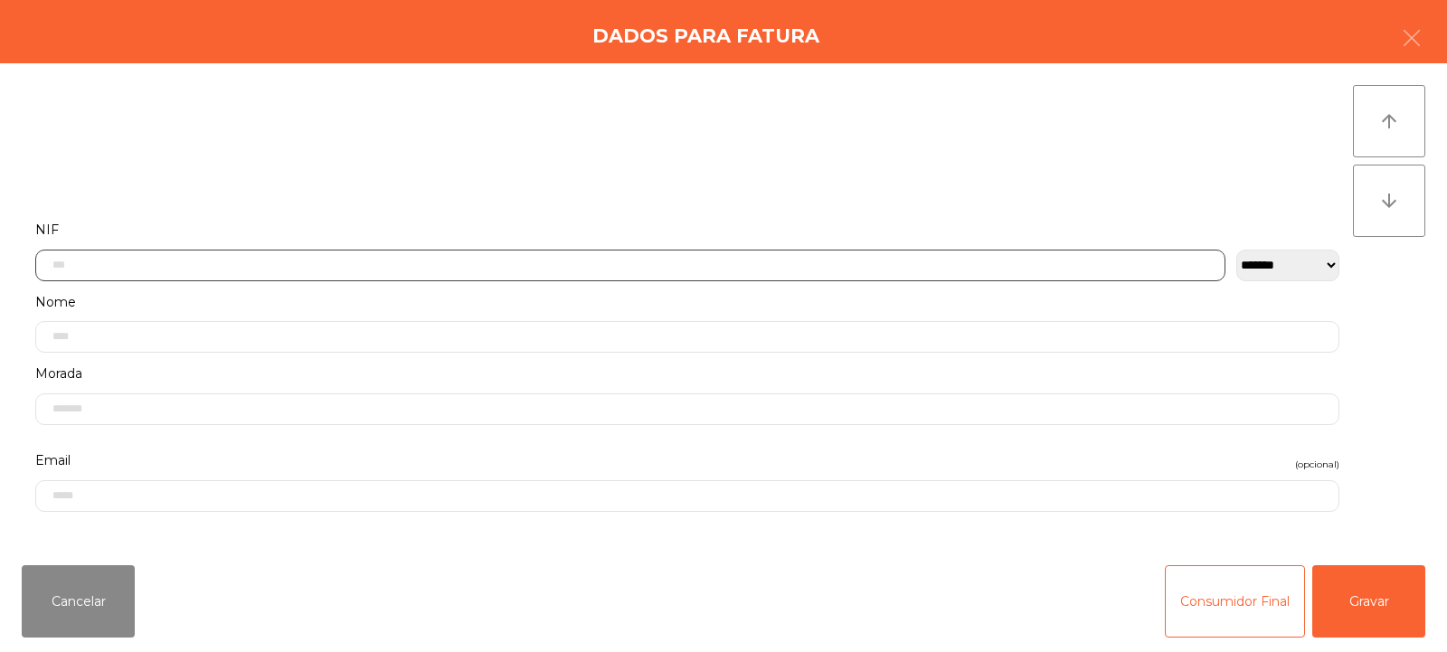
click at [334, 264] on input "text" at bounding box center [630, 266] width 1190 height 32
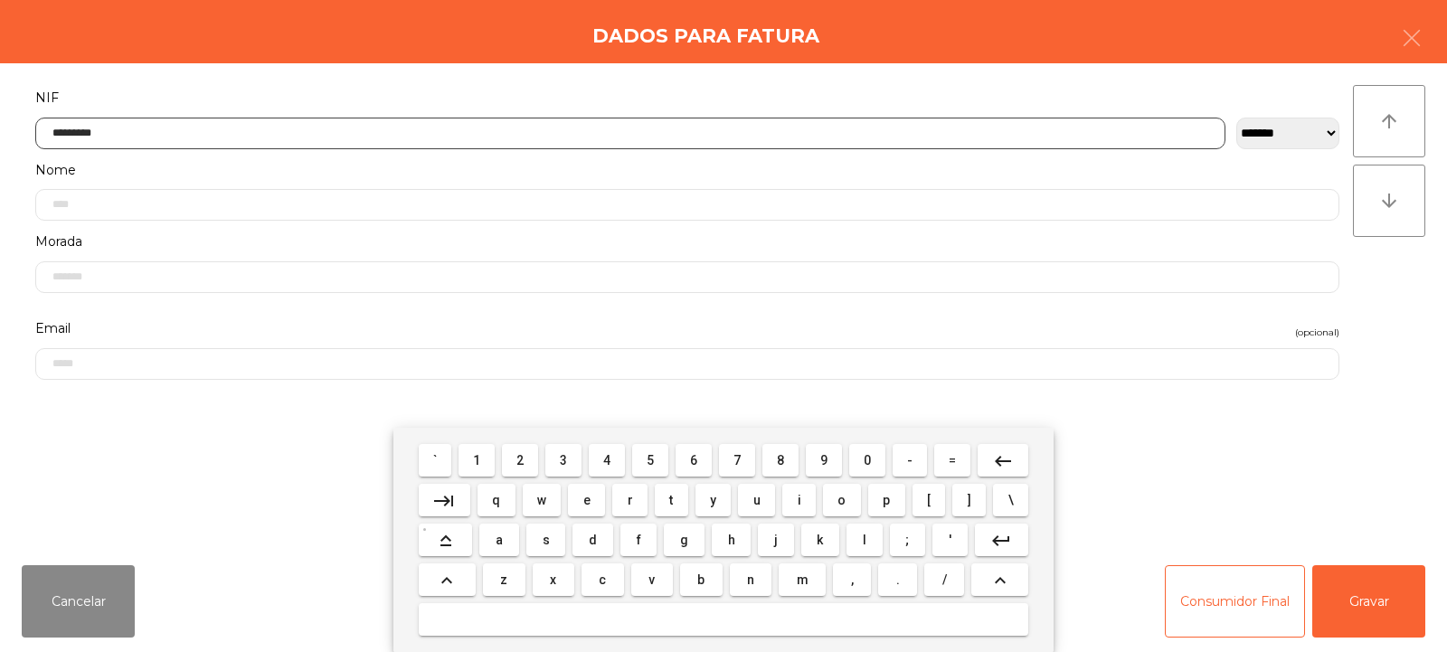
type input "*********"
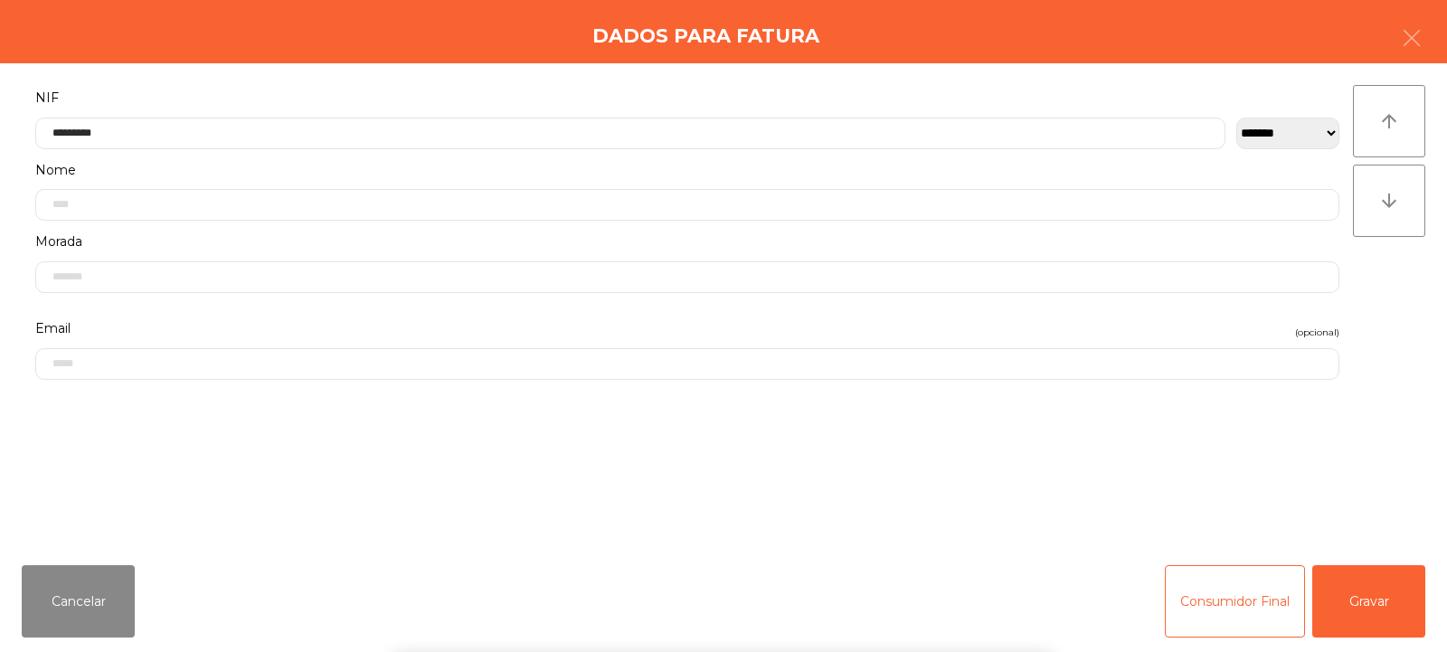
click at [1344, 601] on div "` 1 2 3 4 5 6 7 8 9 0 - = keyboard_backspace keyboard_tab q w e r t y u i o p […" at bounding box center [723, 540] width 1447 height 224
click at [1371, 610] on button "Gravar" at bounding box center [1368, 601] width 113 height 72
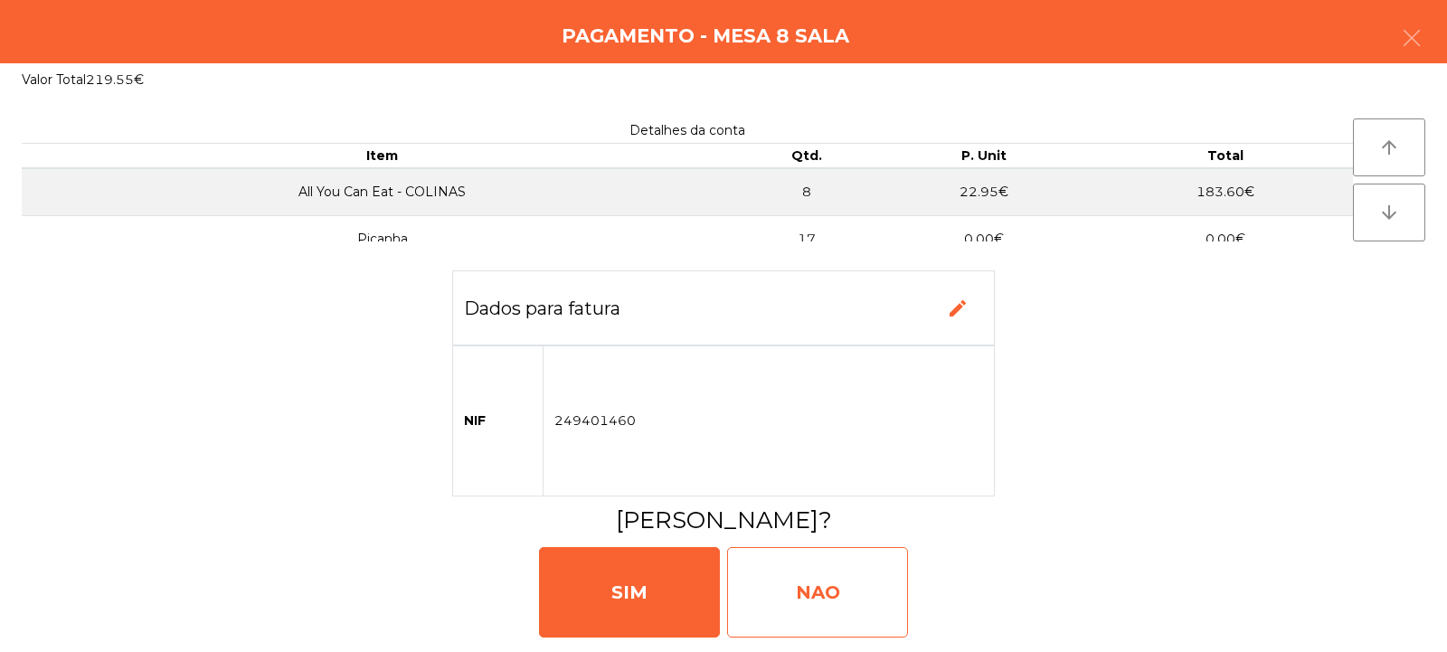
click at [812, 581] on div "NAO" at bounding box center [817, 592] width 181 height 90
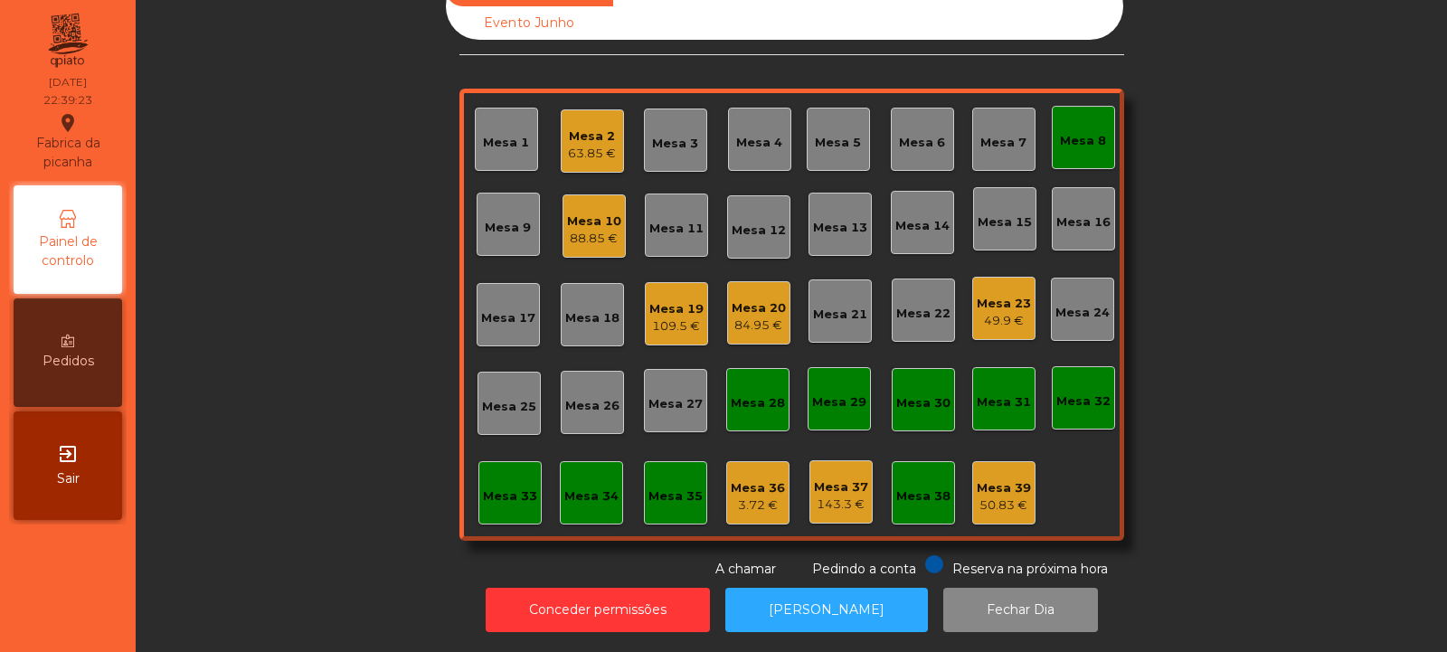
click at [1019, 312] on div "49.9 €" at bounding box center [1004, 321] width 54 height 18
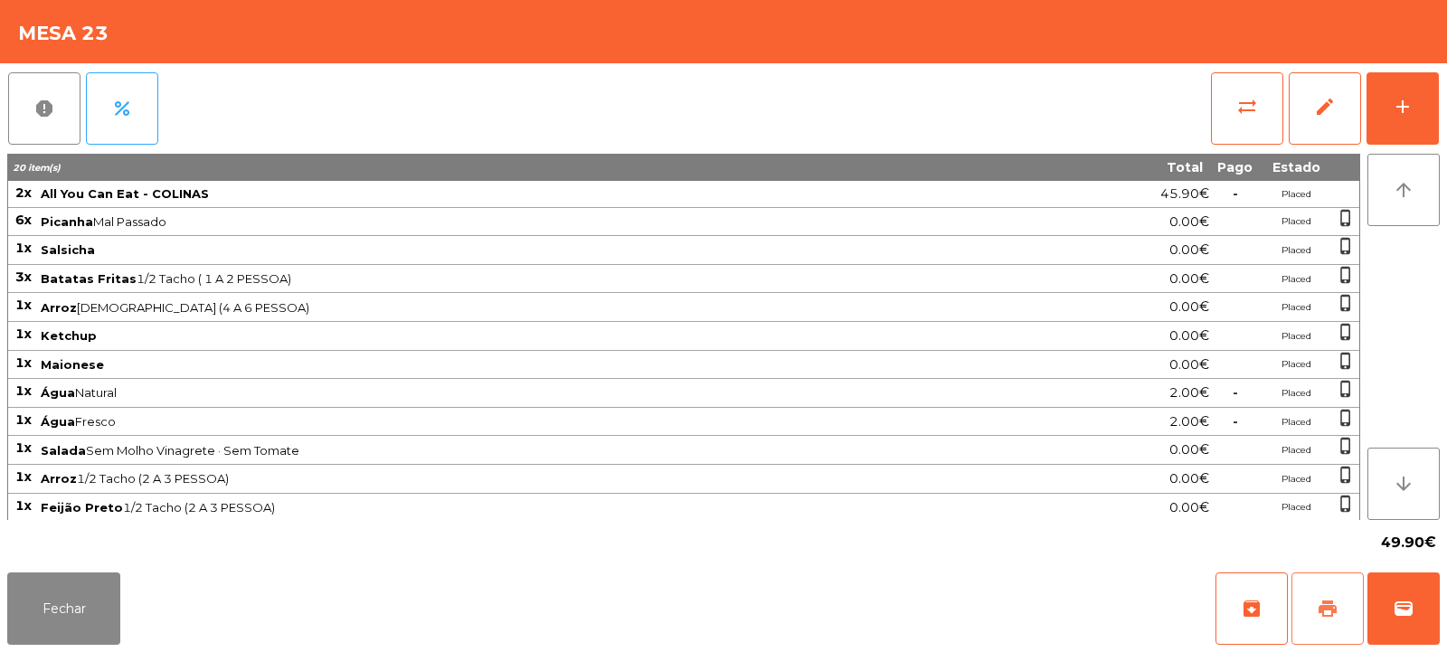
click at [1345, 606] on button "print" at bounding box center [1328, 609] width 72 height 72
click at [99, 583] on button "Fechar" at bounding box center [63, 609] width 113 height 72
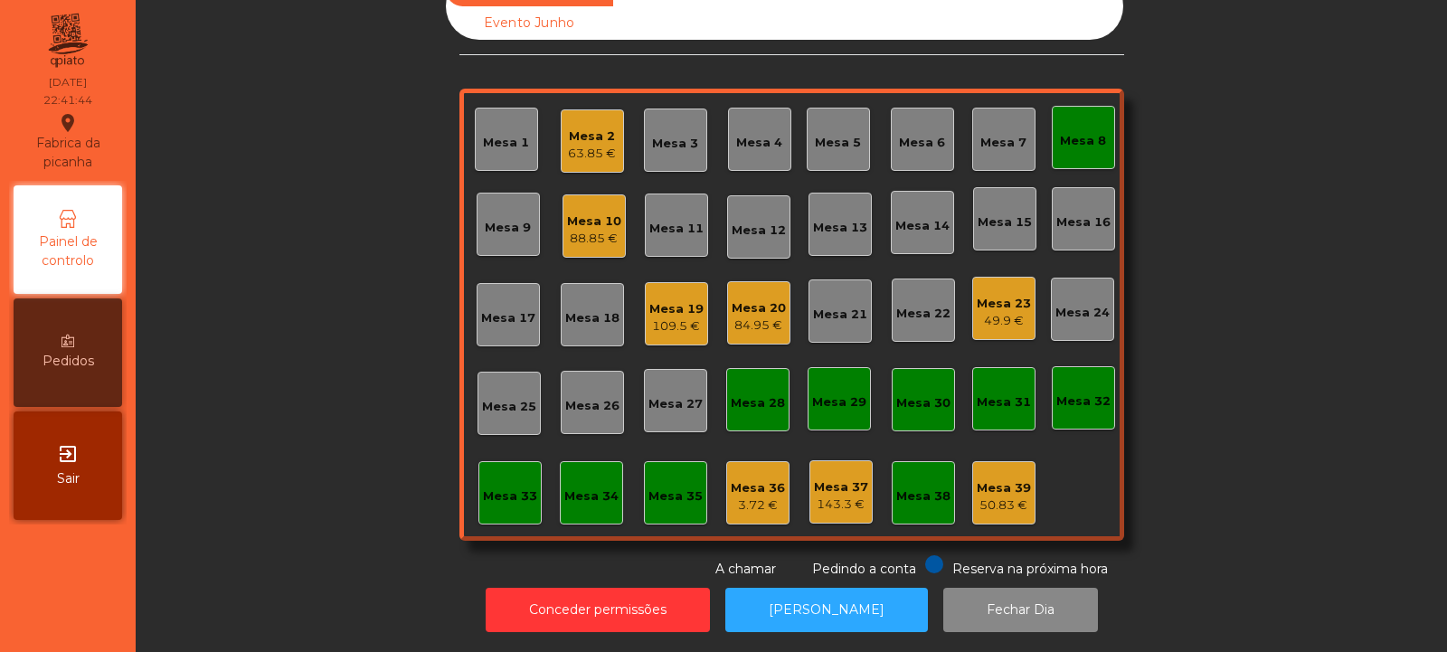
click at [1080, 142] on div "Mesa 8" at bounding box center [1083, 137] width 63 height 63
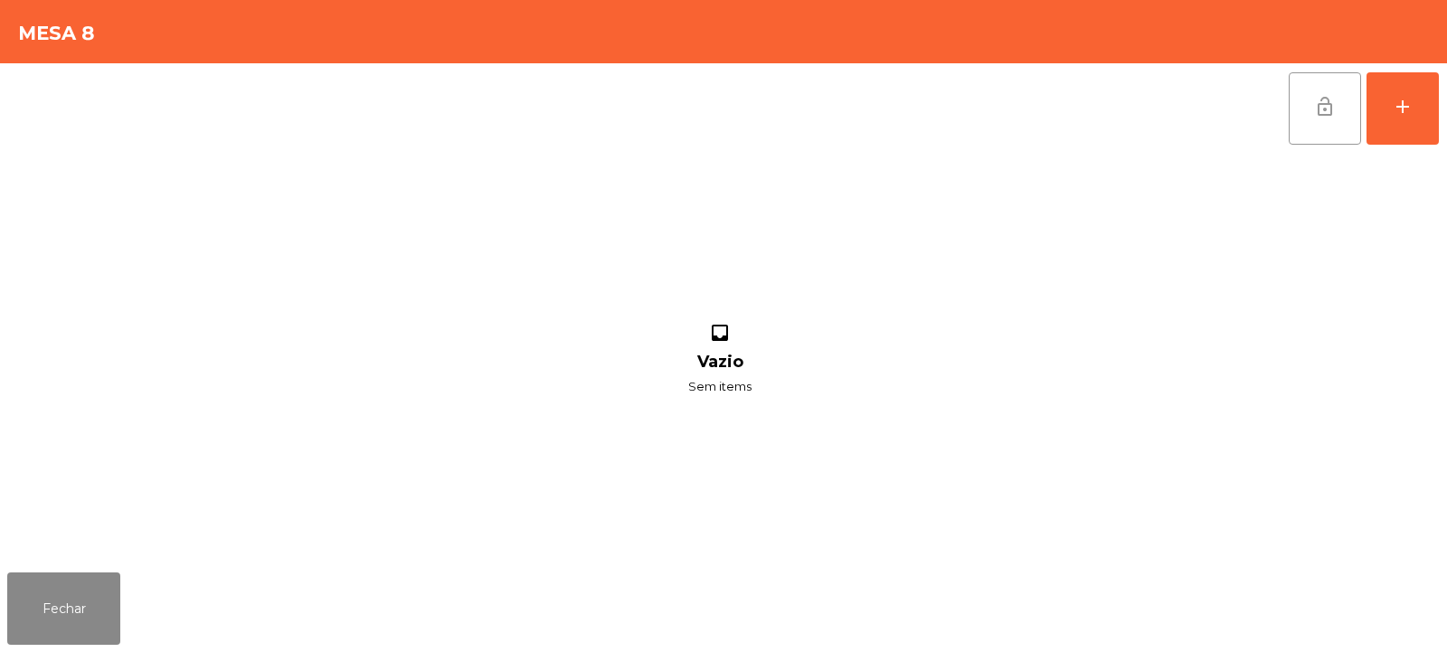
click at [1319, 124] on button "lock_open" at bounding box center [1325, 108] width 72 height 72
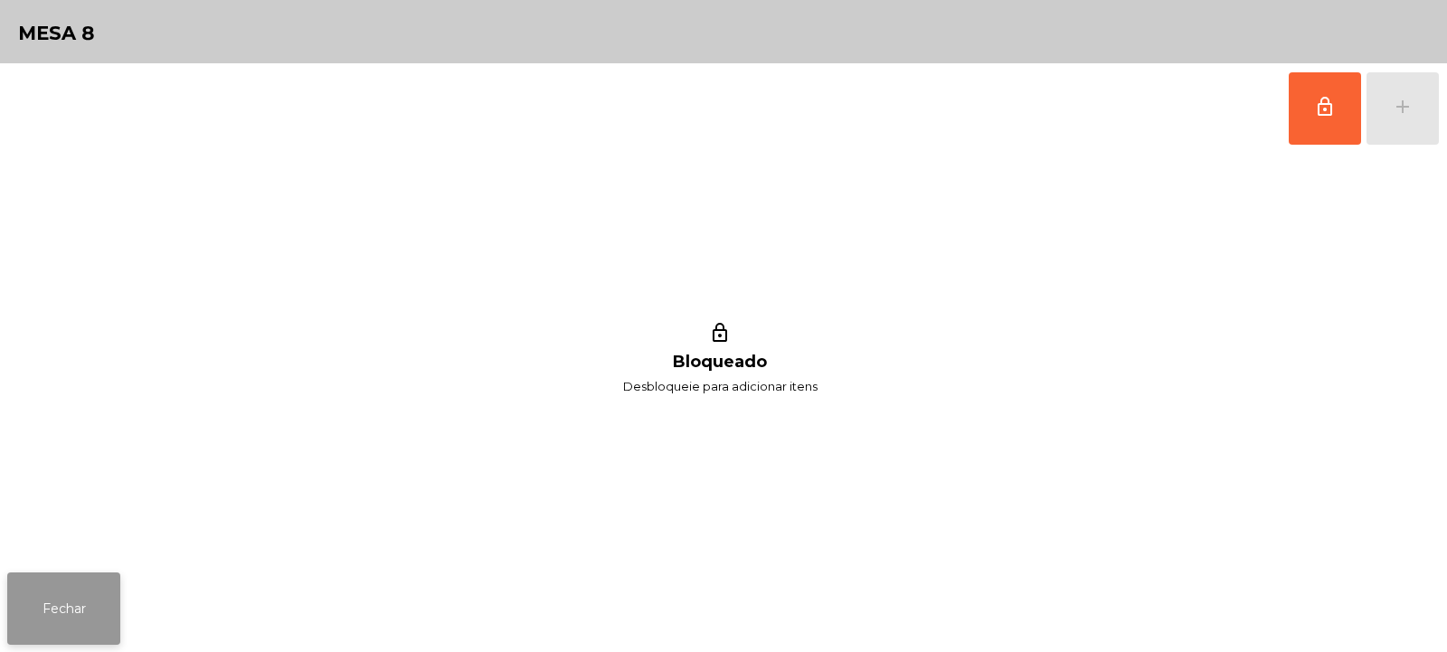
click at [72, 582] on button "Fechar" at bounding box center [63, 609] width 113 height 72
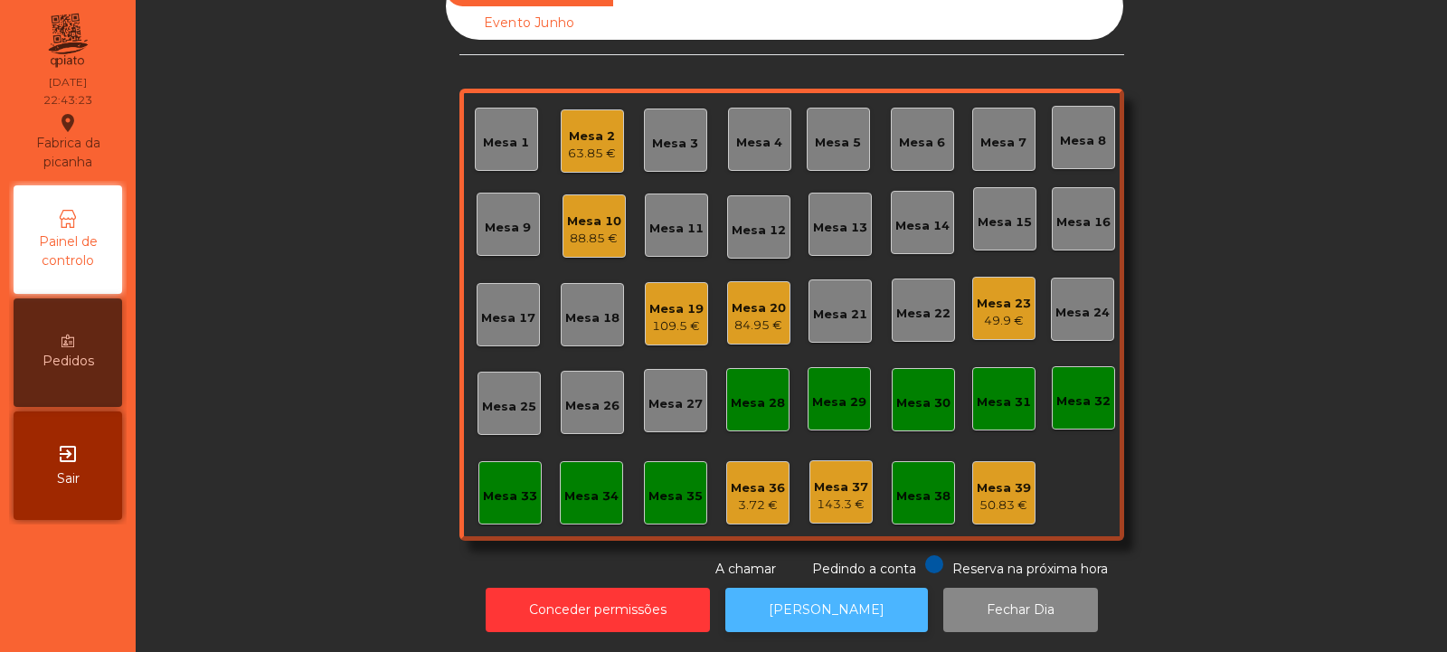
click at [804, 603] on button "[PERSON_NAME]" at bounding box center [826, 610] width 203 height 44
click at [661, 303] on div "Mesa 19" at bounding box center [676, 309] width 54 height 18
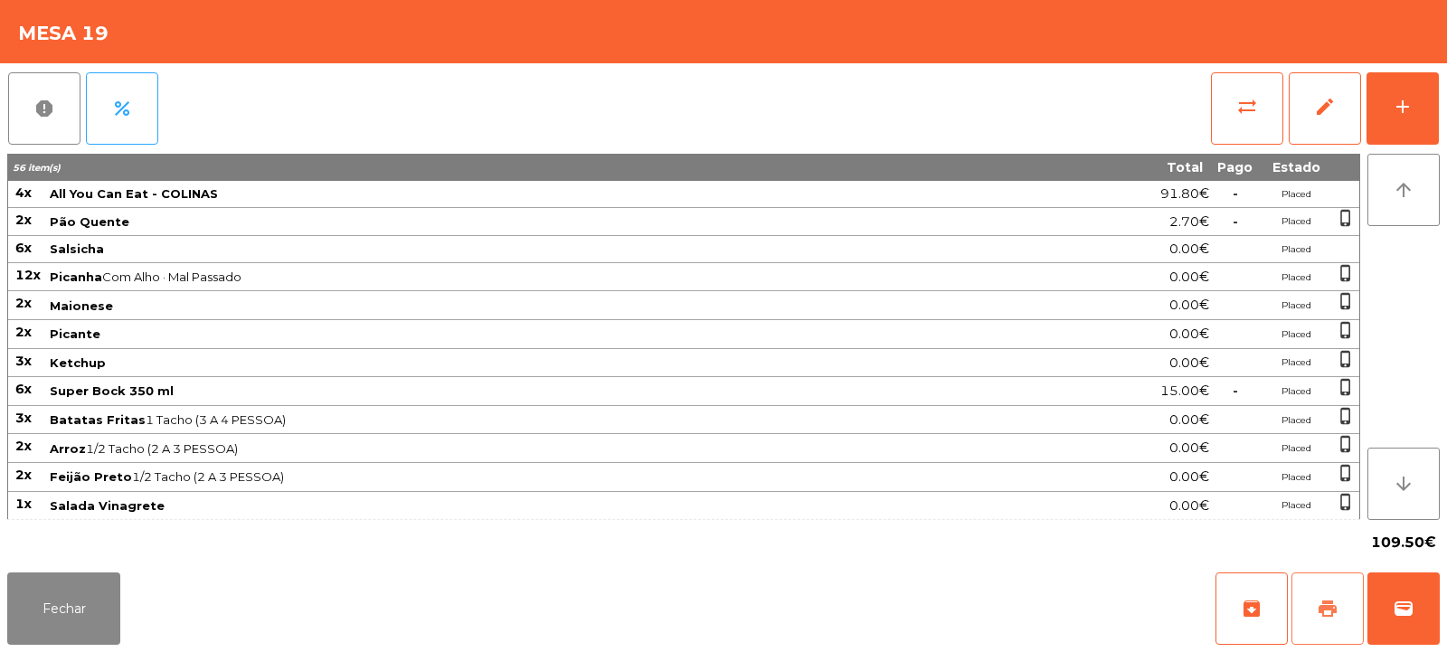
click at [1318, 601] on span "print" at bounding box center [1328, 609] width 22 height 22
click at [47, 578] on button "Fechar" at bounding box center [63, 609] width 113 height 72
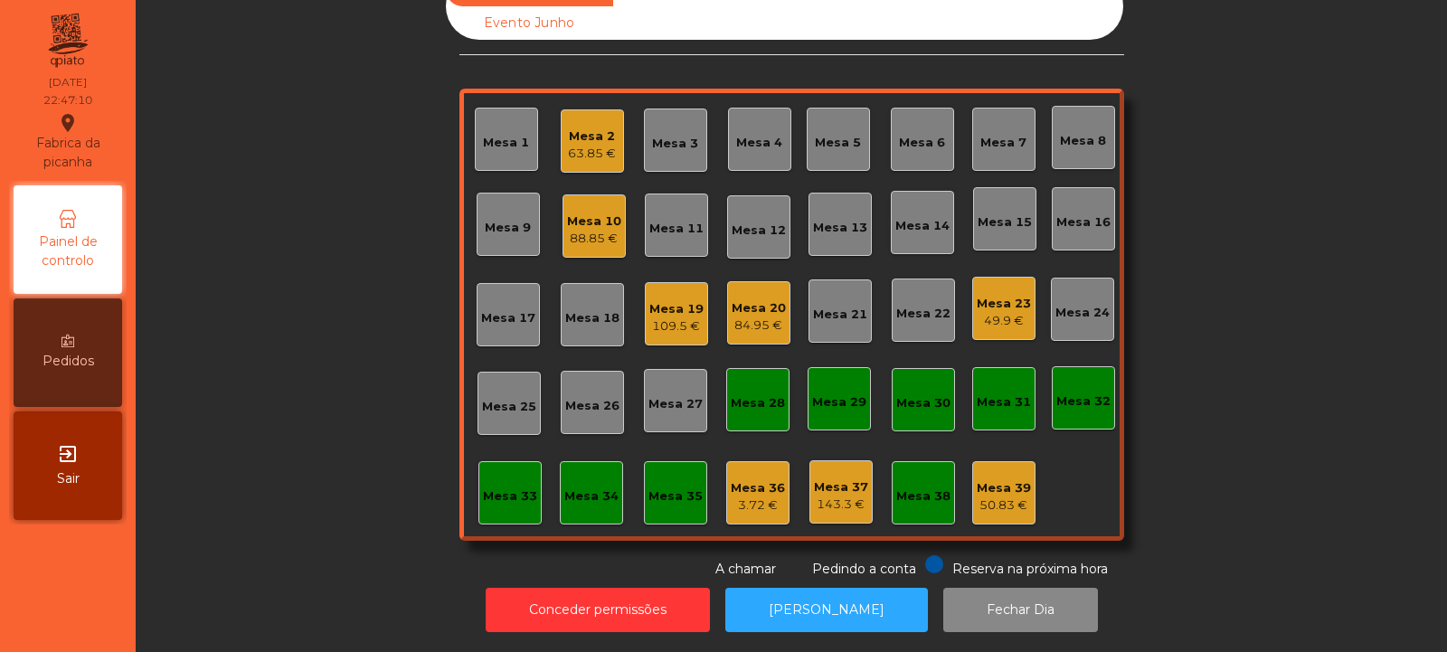
click at [671, 317] on div "109.5 €" at bounding box center [676, 326] width 54 height 18
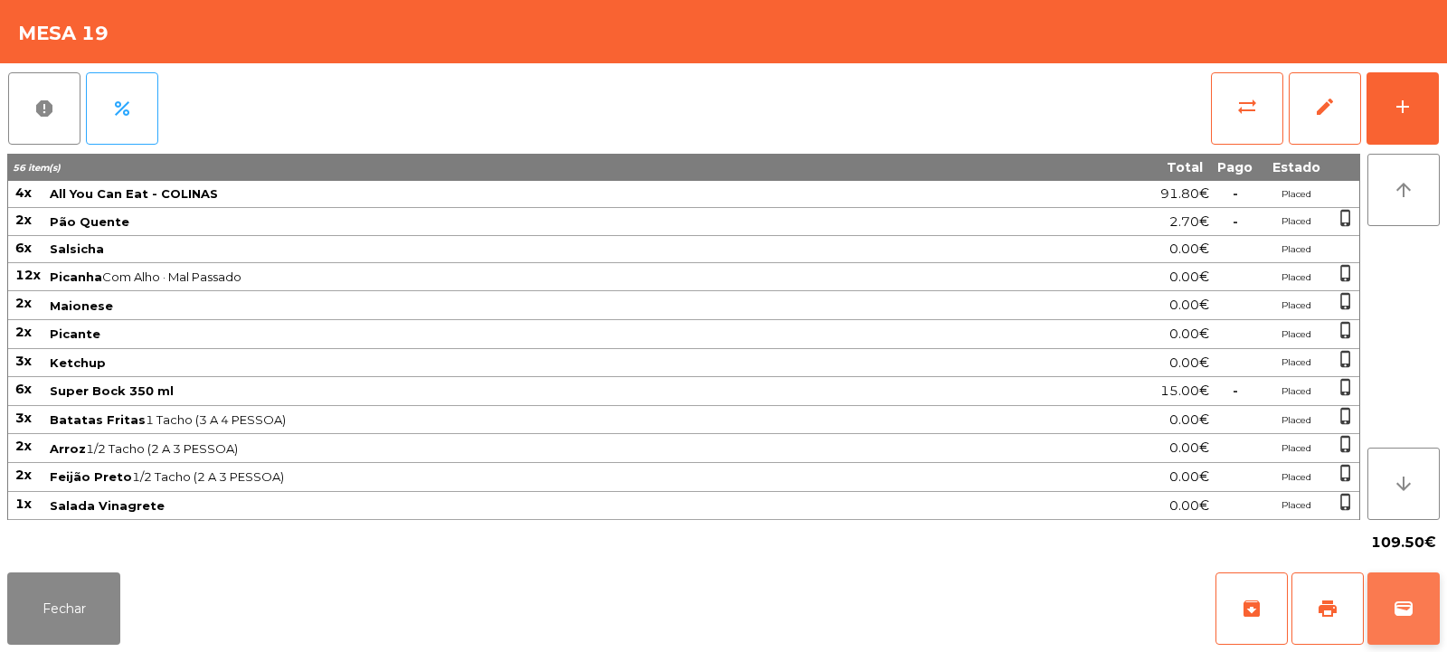
click at [1402, 617] on span "wallet" at bounding box center [1404, 609] width 22 height 22
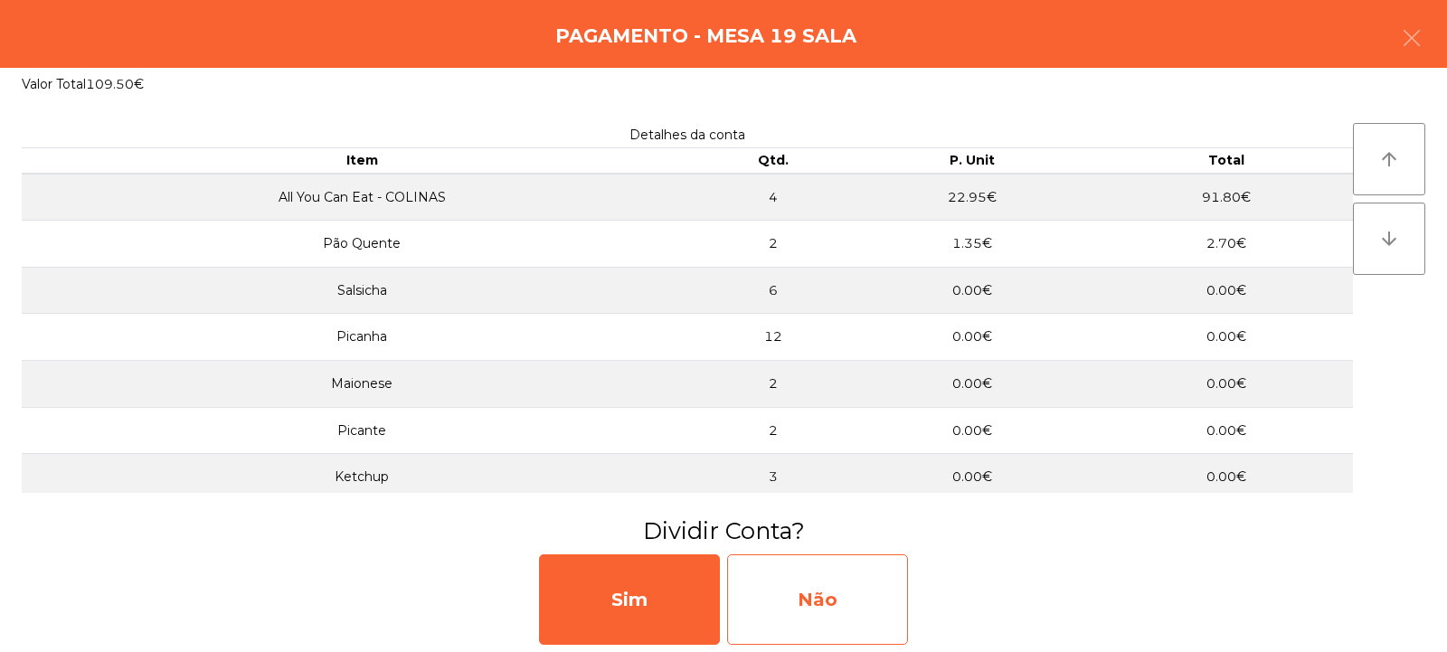
click at [864, 593] on div "Não" at bounding box center [817, 599] width 181 height 90
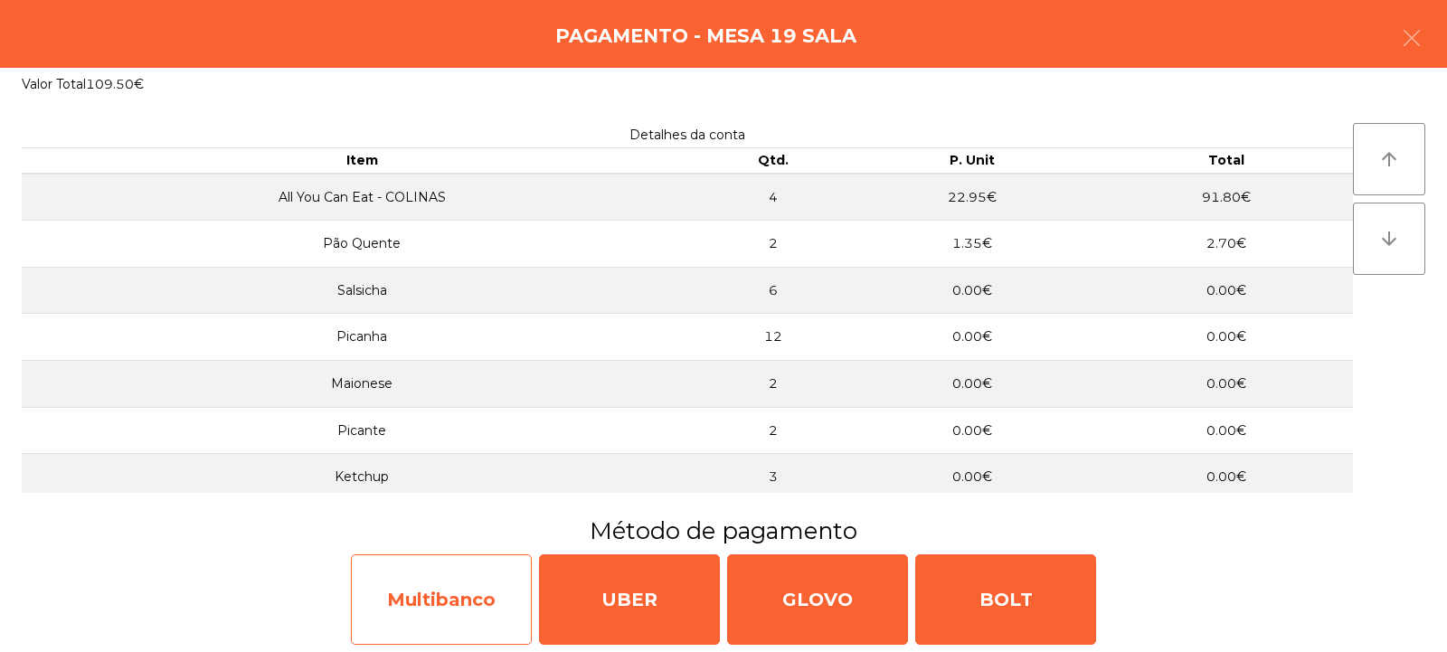
click at [486, 605] on div "Multibanco" at bounding box center [441, 599] width 181 height 90
select select "**"
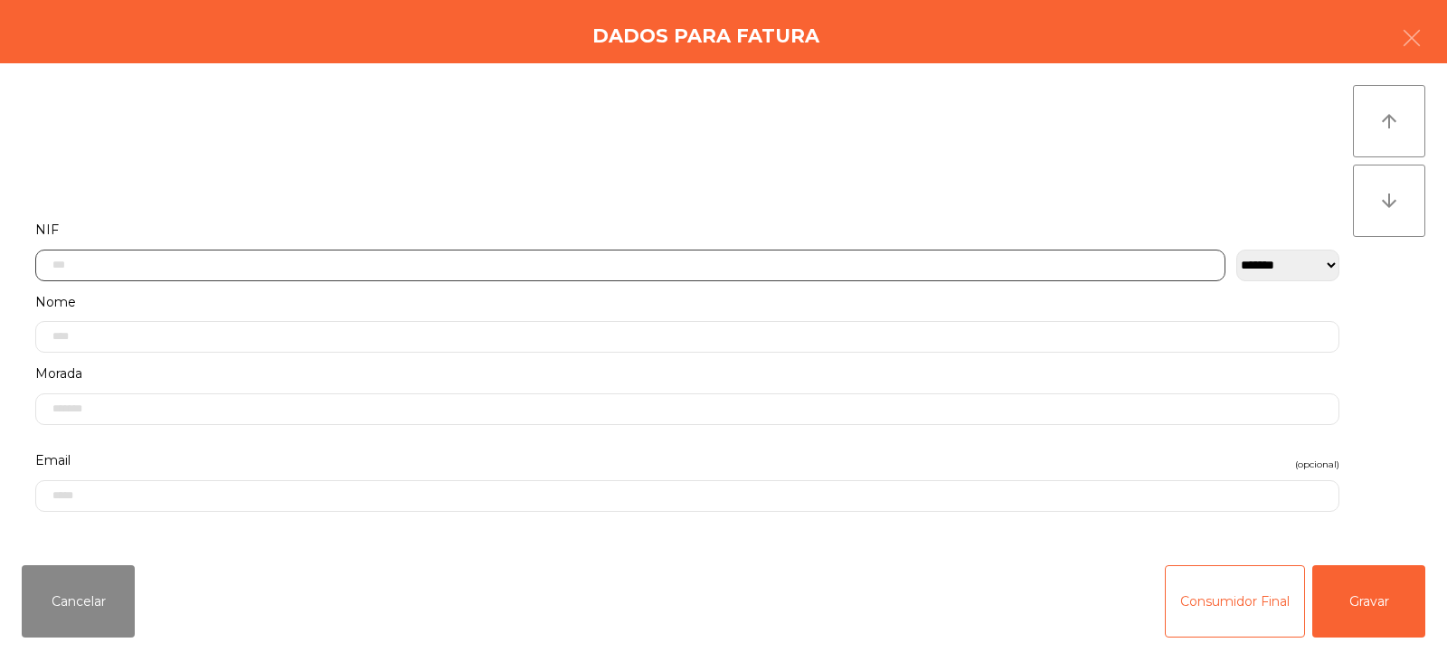
click at [586, 267] on input "text" at bounding box center [630, 266] width 1190 height 32
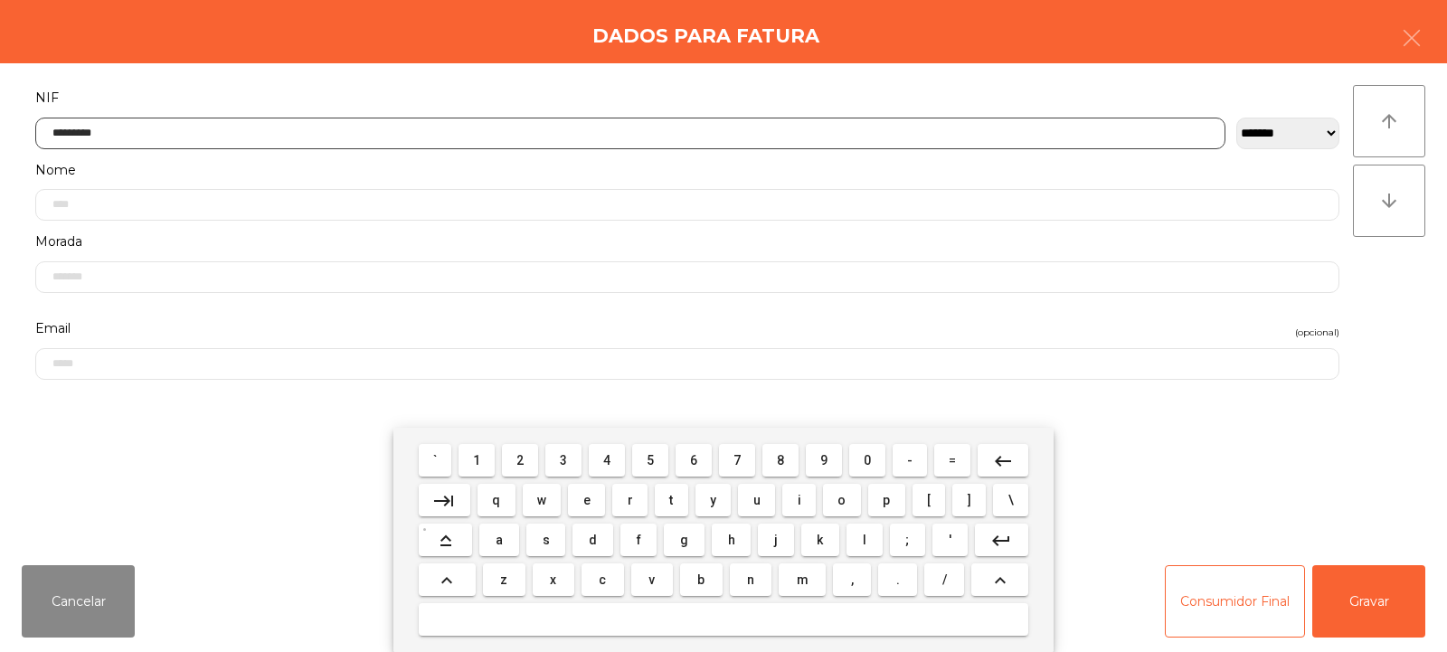
type input "*********"
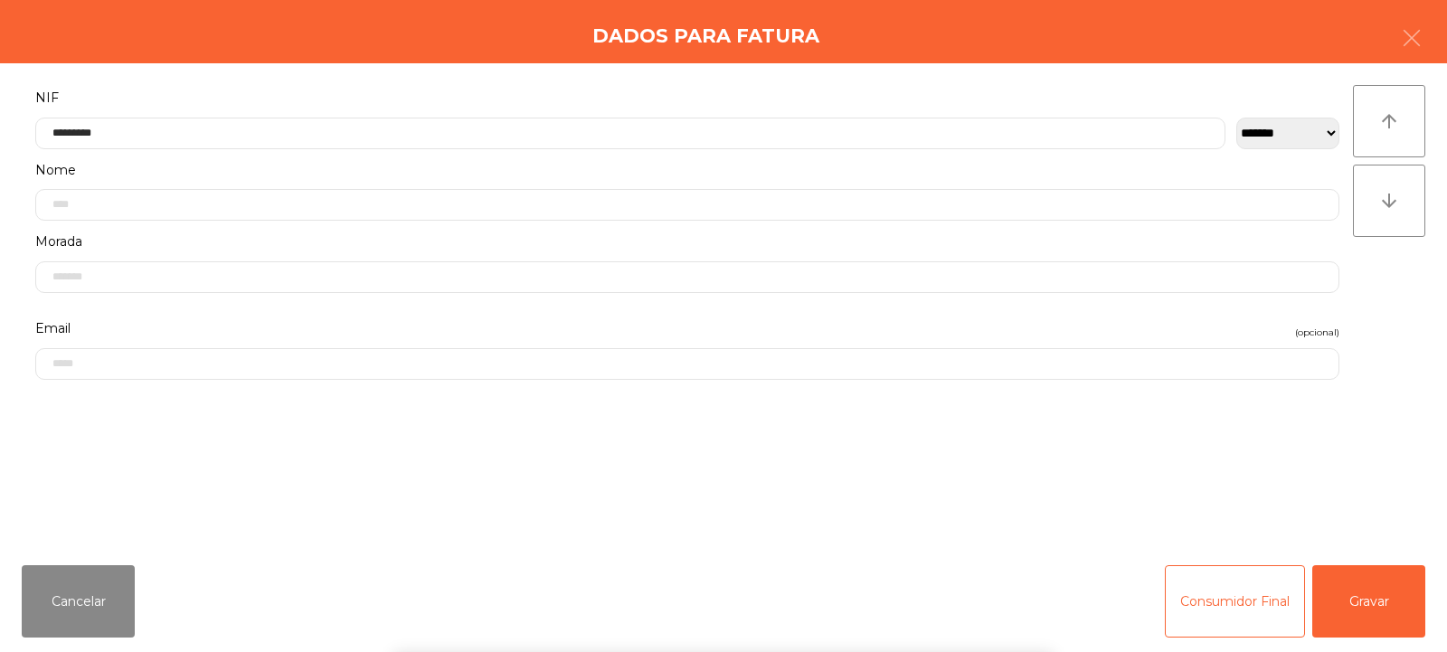
click at [1386, 304] on div "arrow_upward arrow_downward" at bounding box center [1389, 307] width 72 height 444
click at [1376, 601] on button "Gravar" at bounding box center [1368, 601] width 113 height 72
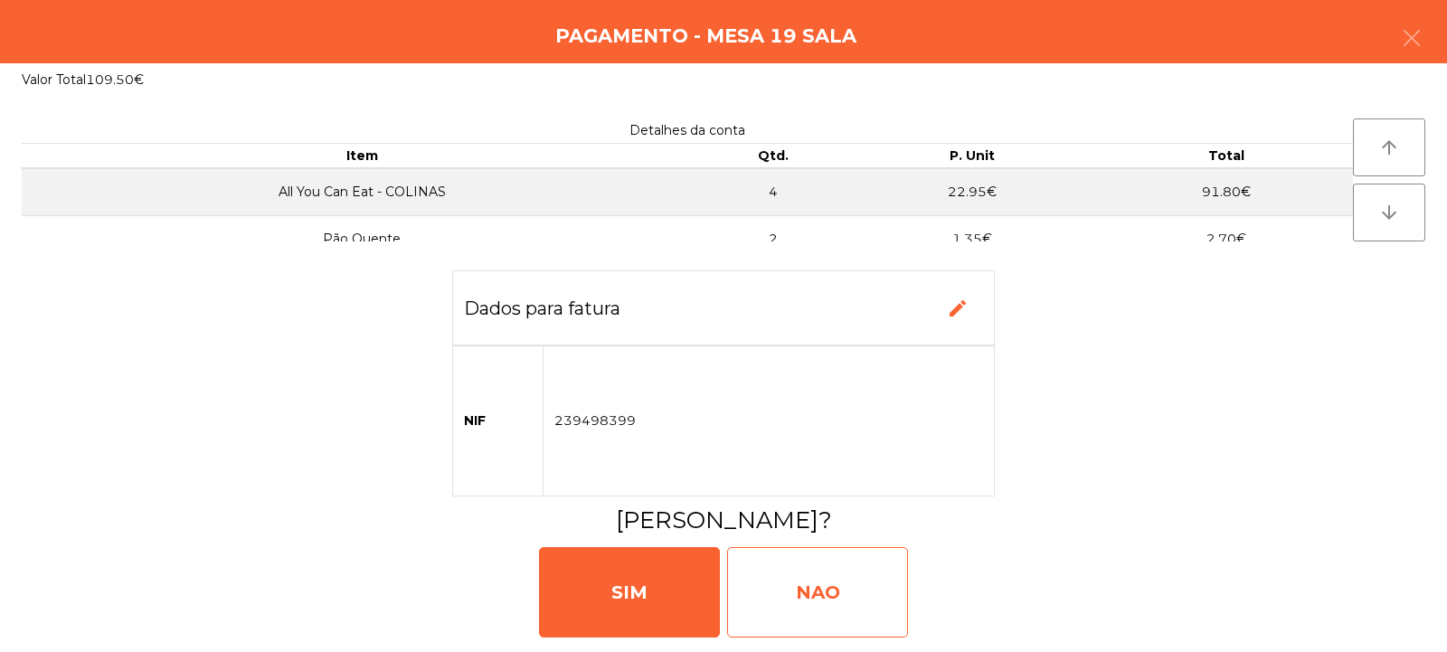
click at [810, 604] on div "NAO" at bounding box center [817, 592] width 181 height 90
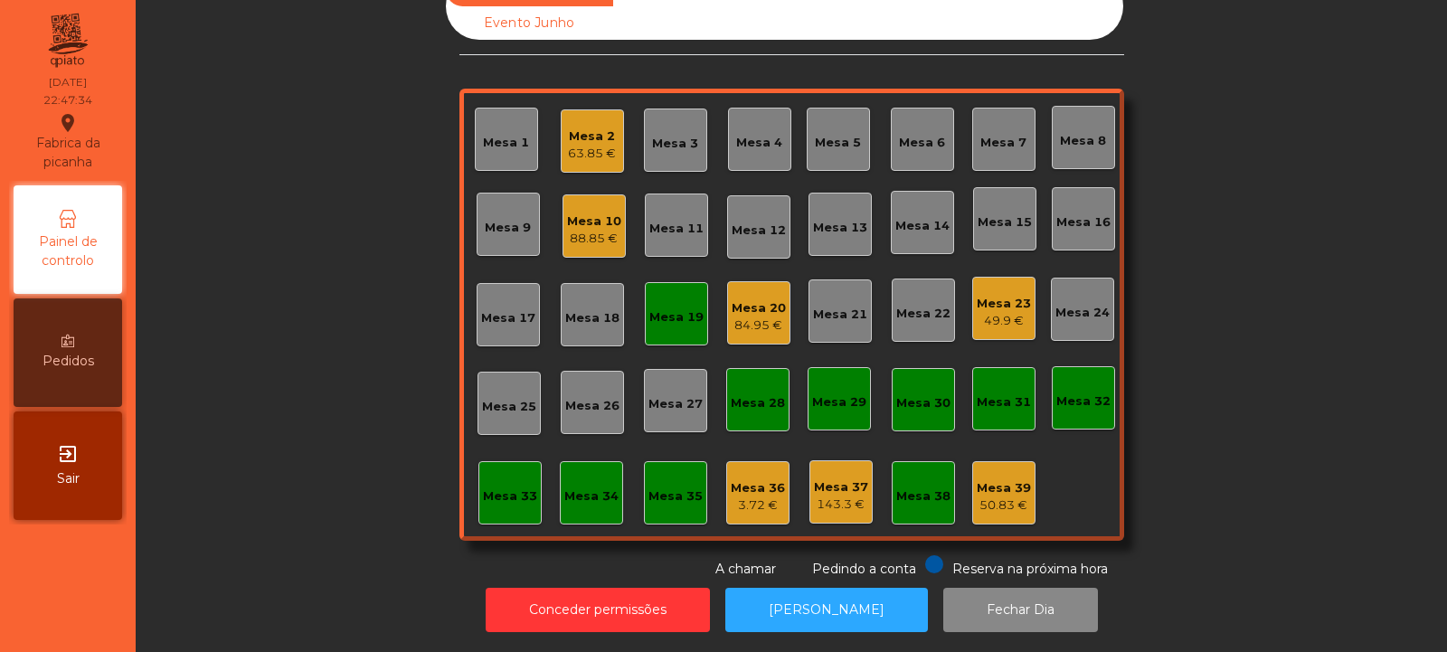
click at [673, 308] on div "Mesa 19" at bounding box center [676, 317] width 54 height 18
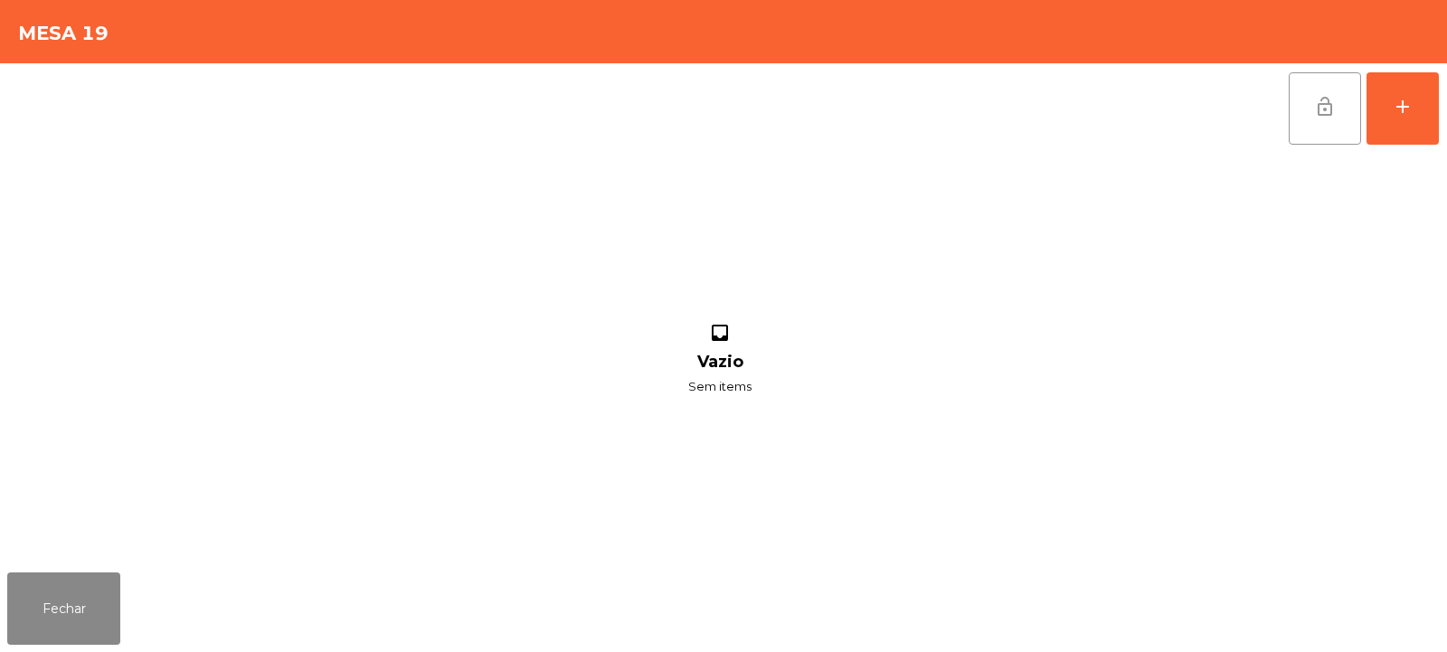
click at [1334, 99] on span "lock_open" at bounding box center [1325, 107] width 22 height 22
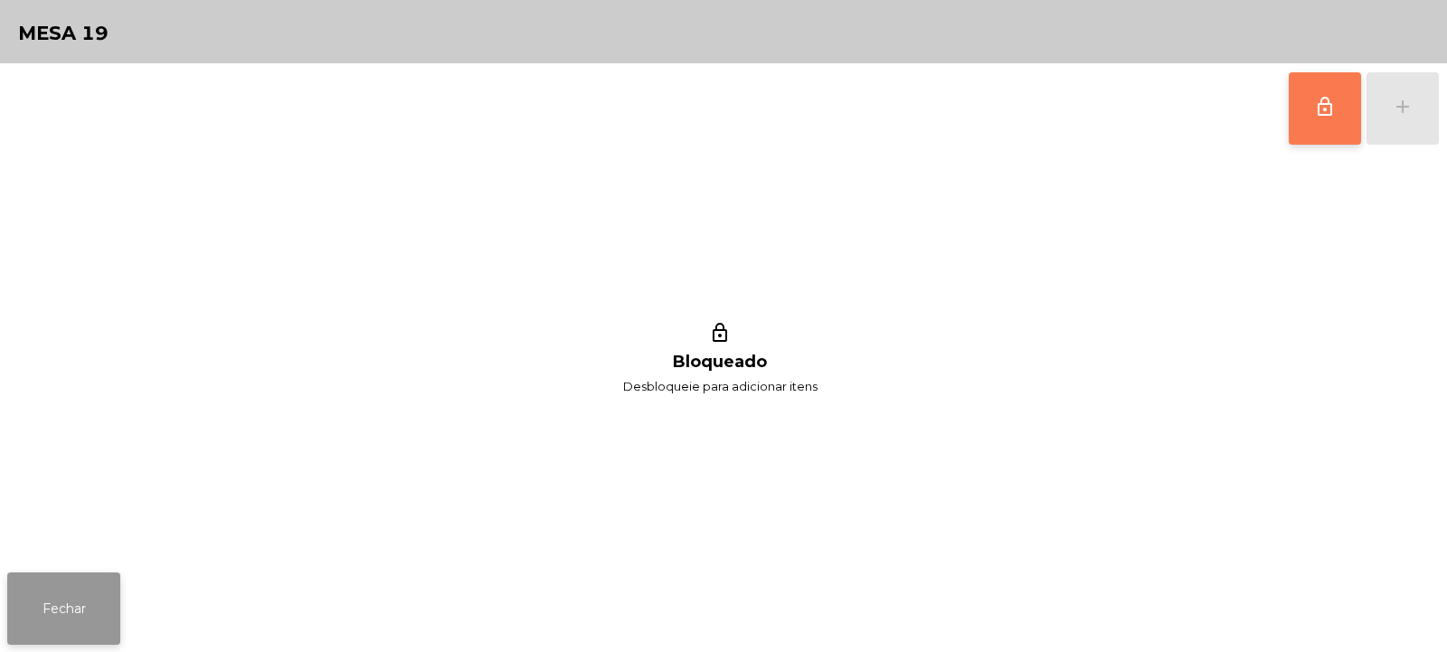
click at [84, 623] on button "Fechar" at bounding box center [63, 609] width 113 height 72
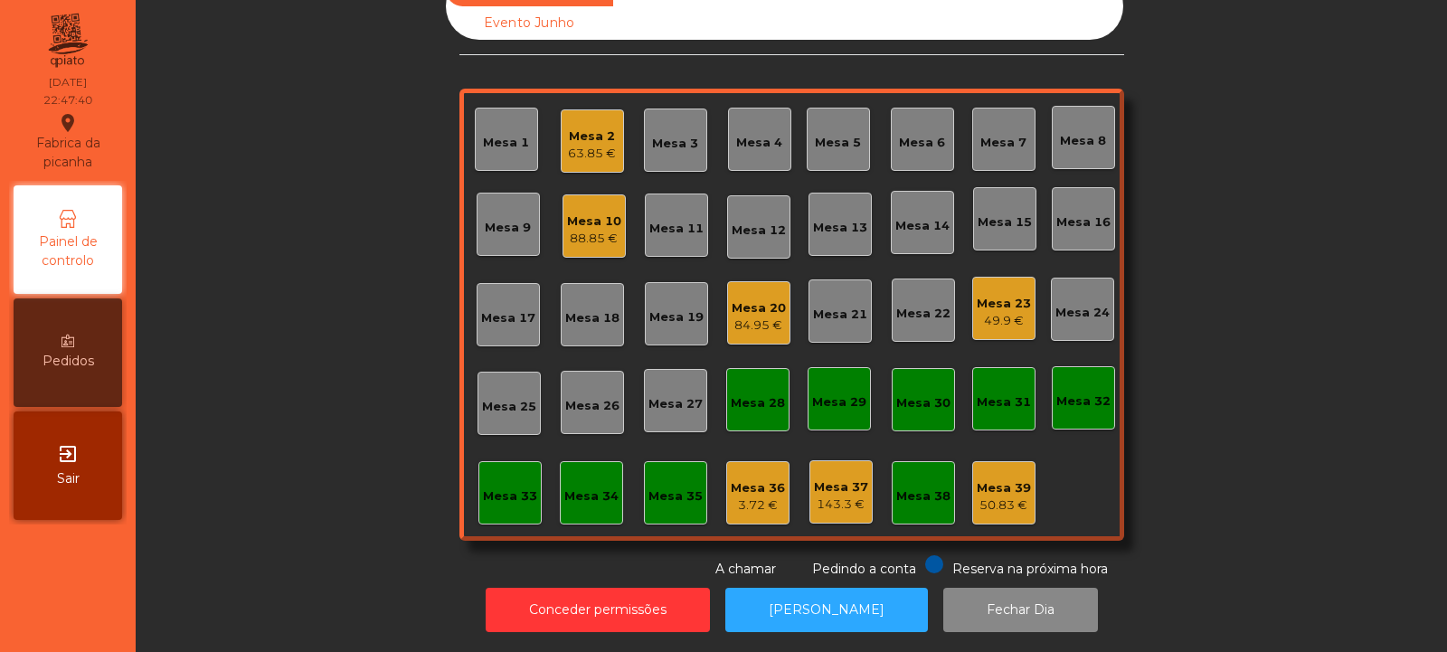
click at [987, 288] on div "Mesa 23 49.9 €" at bounding box center [1004, 309] width 54 height 43
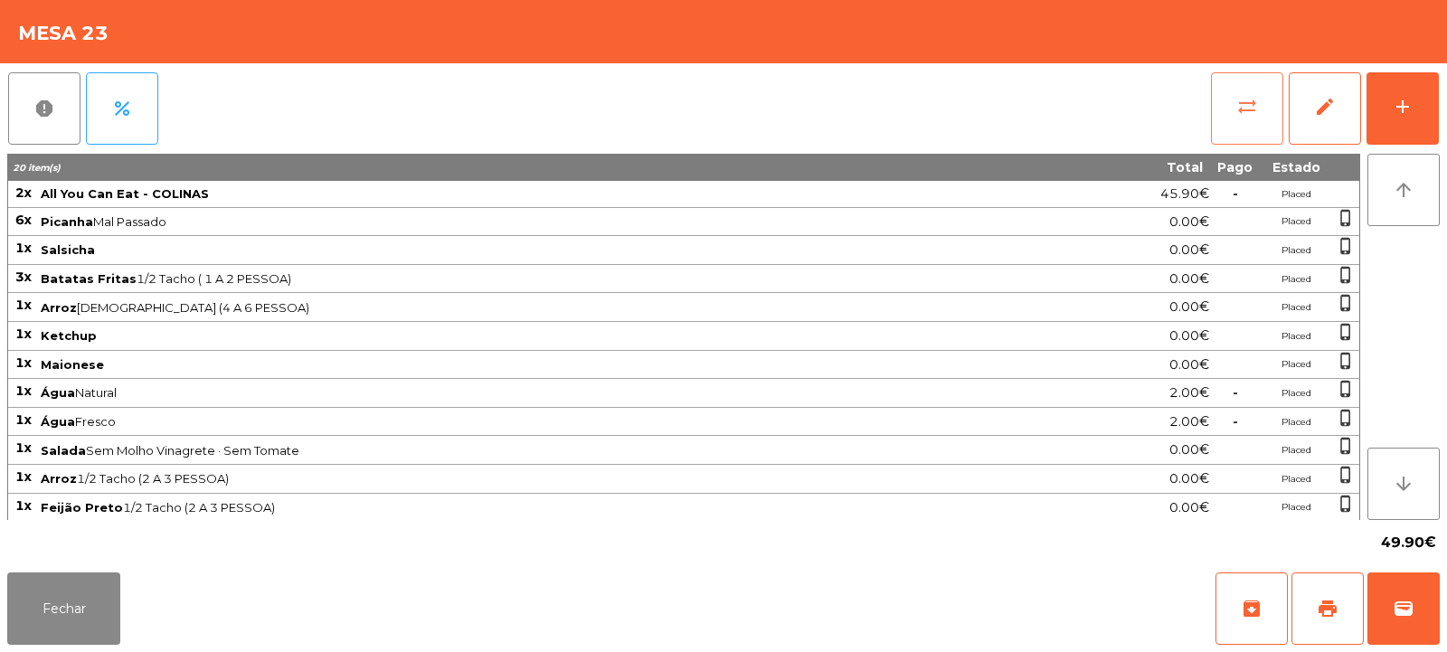
click at [1243, 105] on span "sync_alt" at bounding box center [1247, 107] width 22 height 22
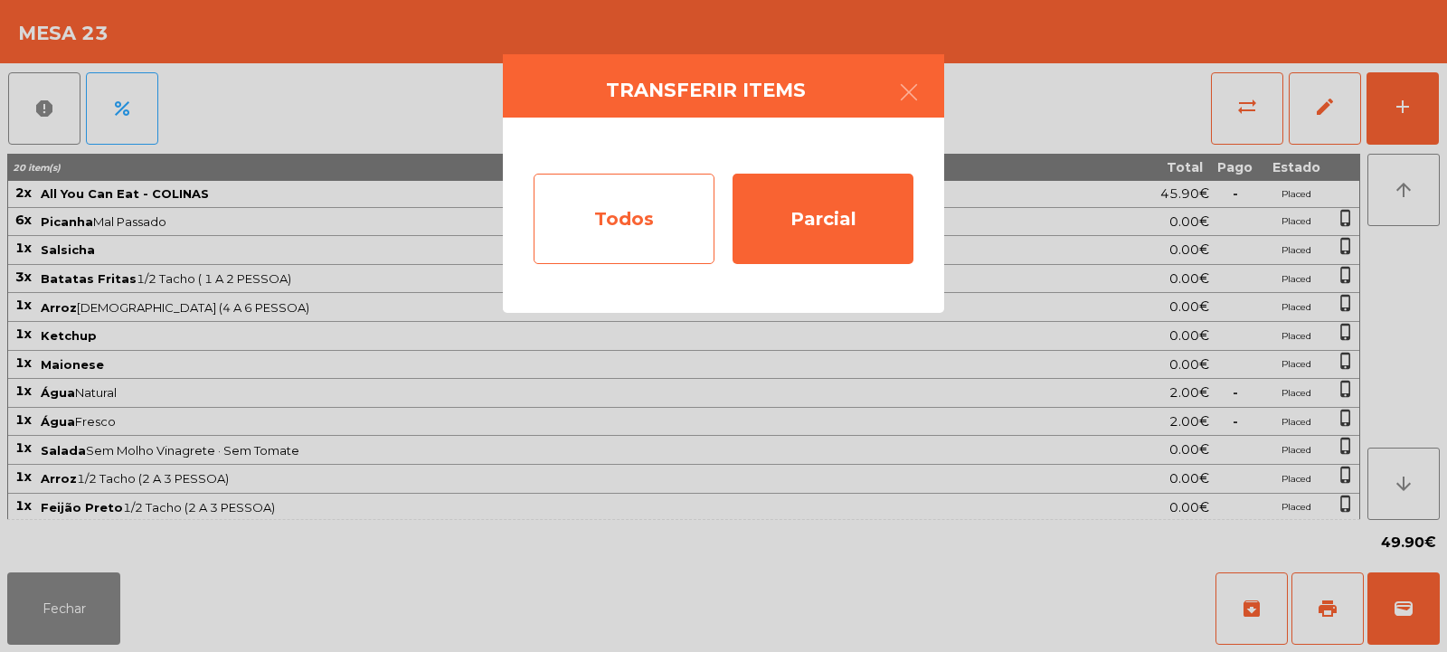
click at [627, 237] on div "Todos" at bounding box center [624, 219] width 181 height 90
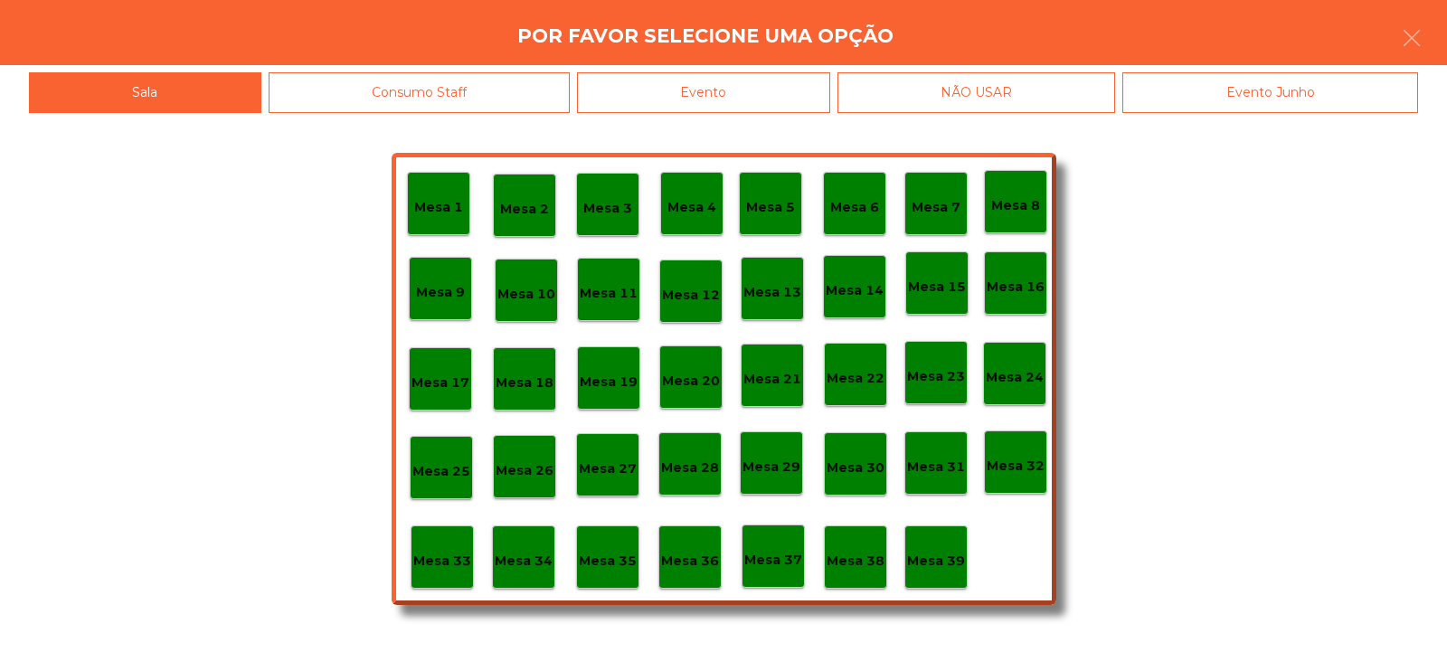
click at [762, 89] on div "Evento" at bounding box center [703, 92] width 253 height 41
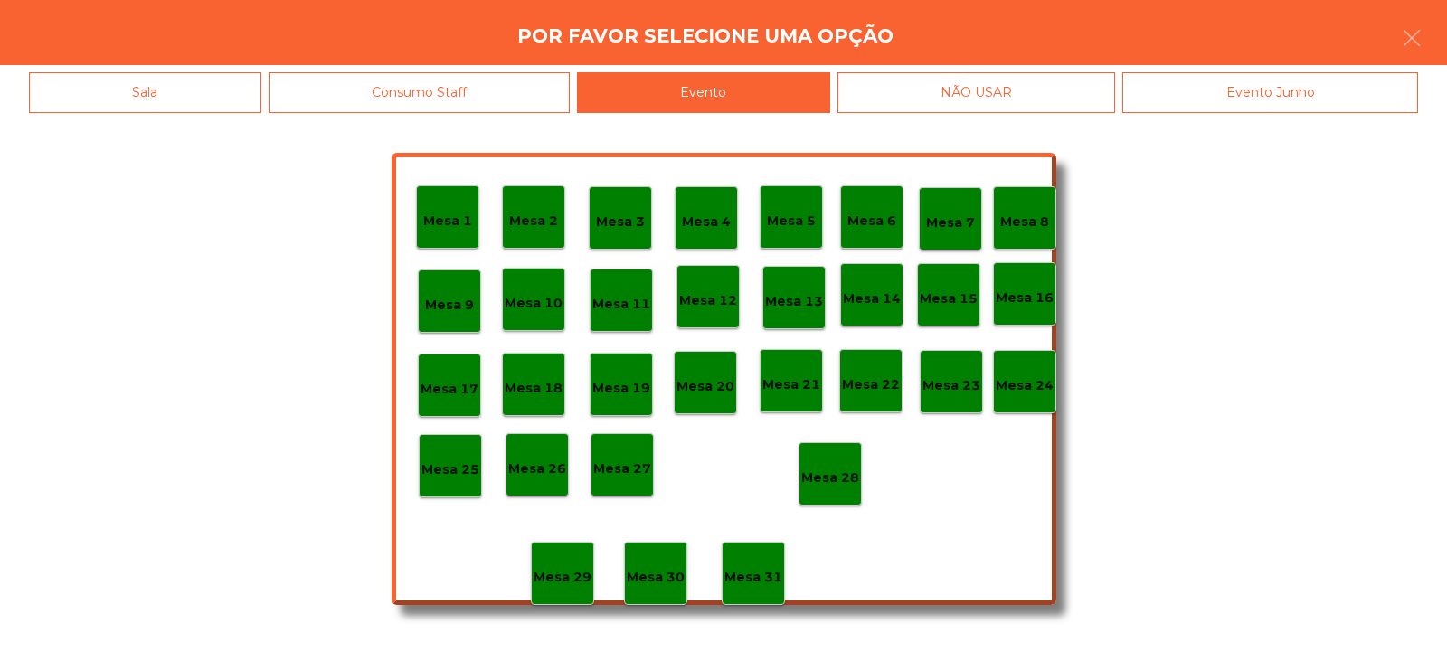
click at [836, 457] on div "Mesa 28" at bounding box center [830, 473] width 63 height 63
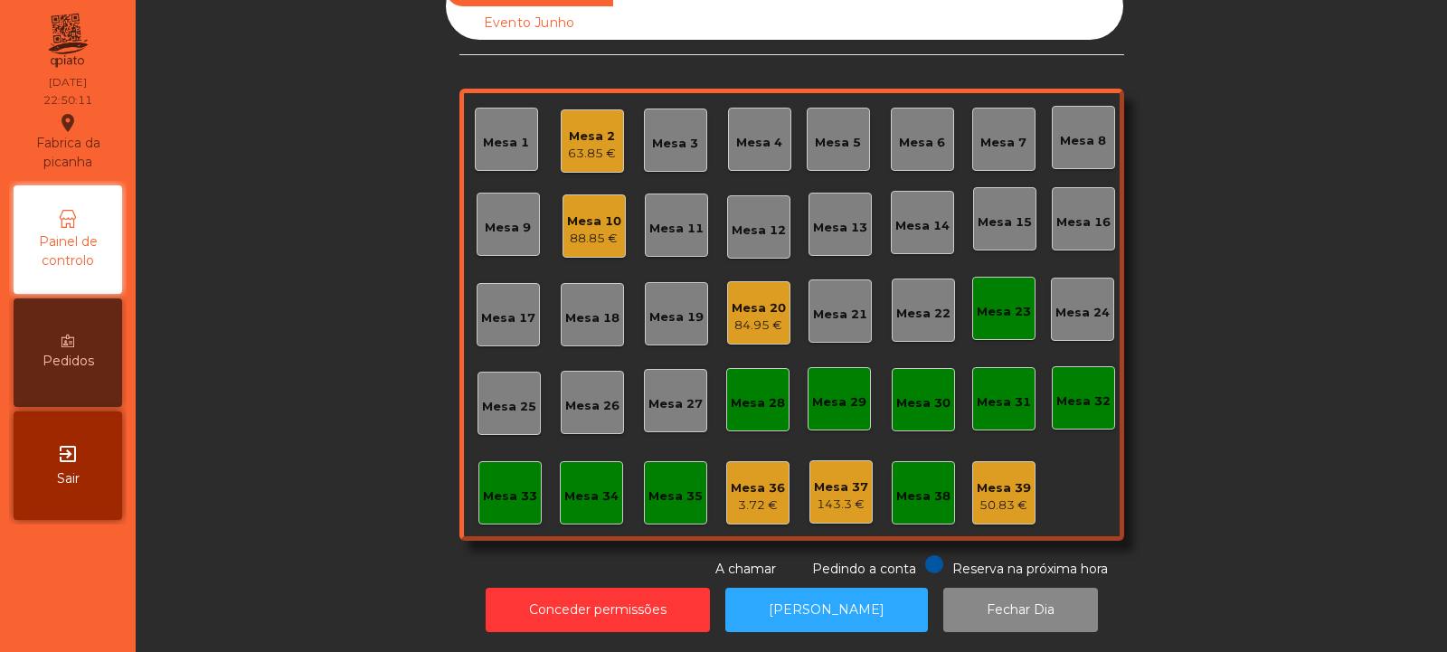
scroll to position [0, 0]
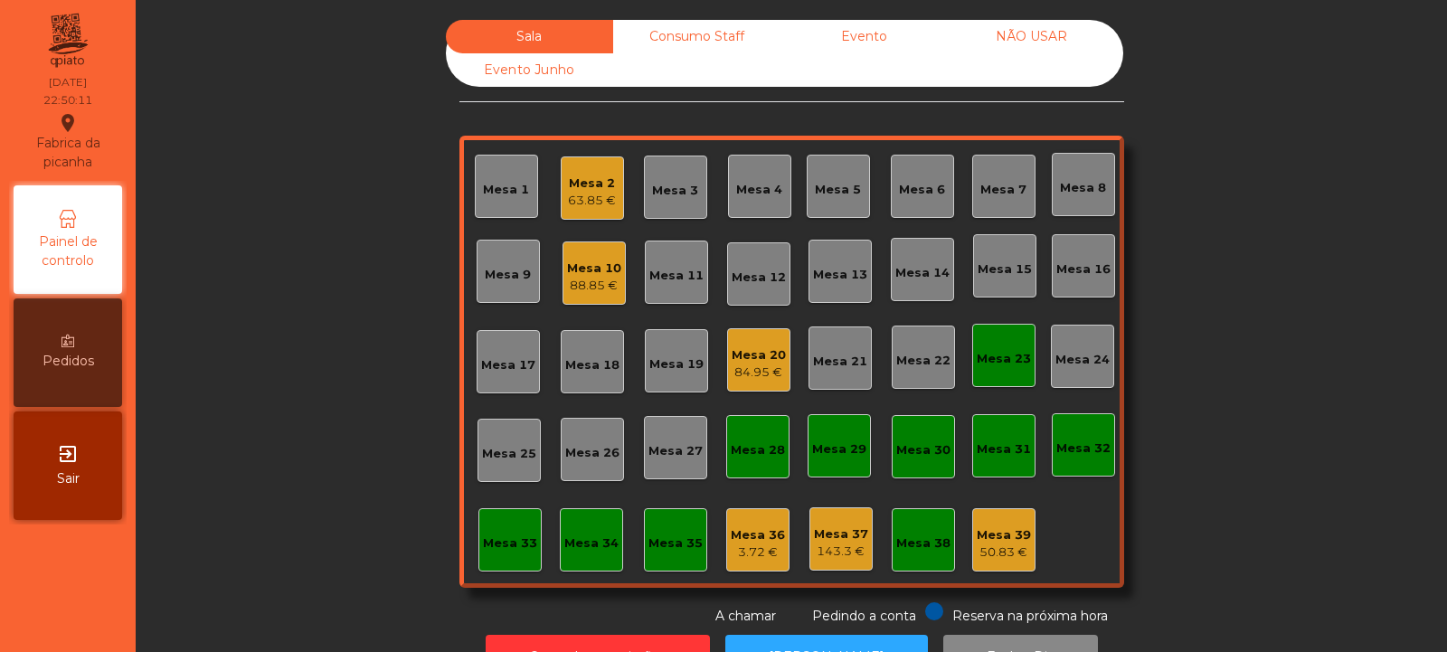
click at [705, 33] on div "Consumo Staff" at bounding box center [696, 36] width 167 height 33
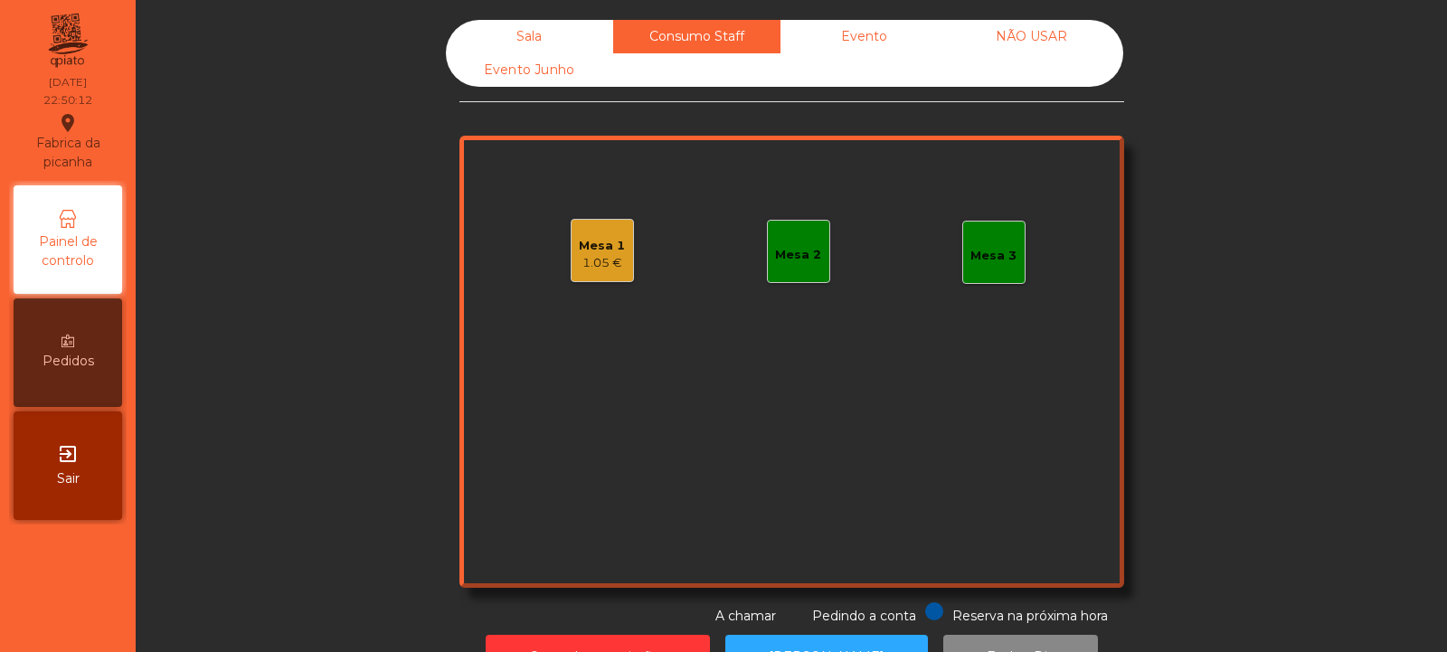
click at [1004, 249] on div "Mesa 3" at bounding box center [994, 256] width 46 height 18
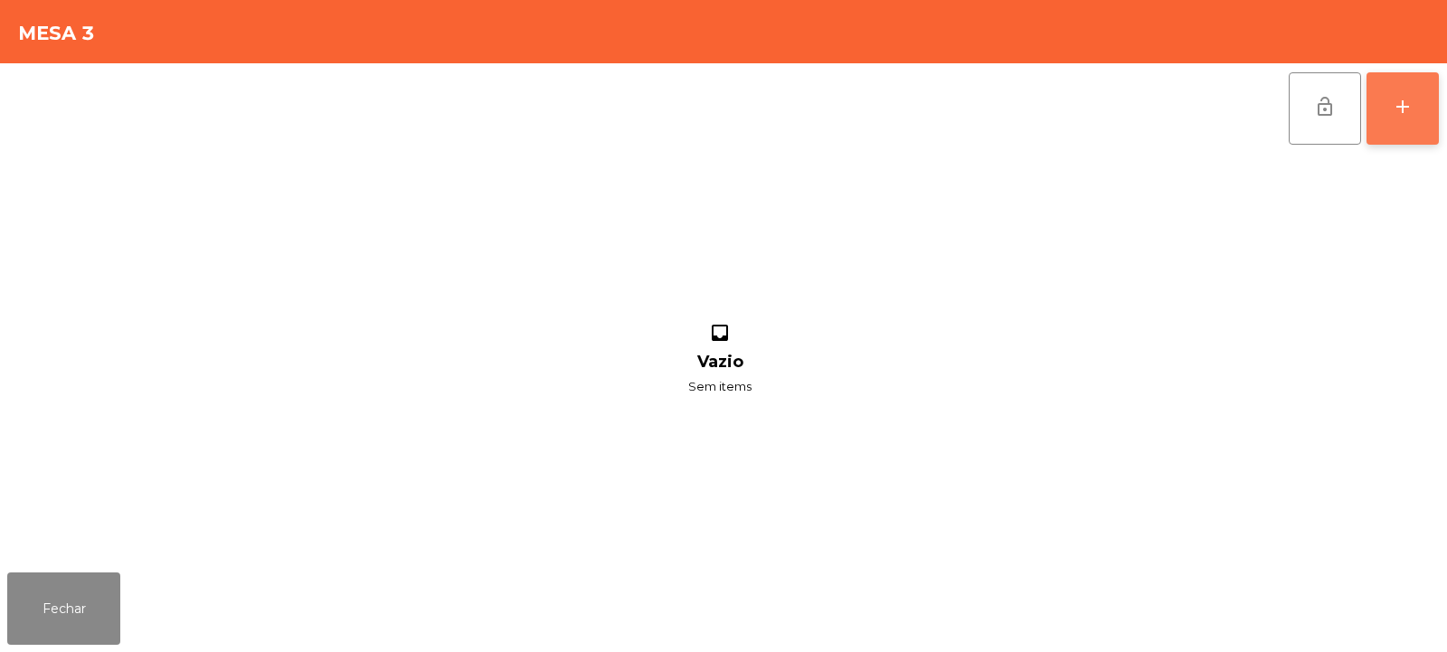
click at [1405, 106] on div "add" at bounding box center [1403, 107] width 22 height 22
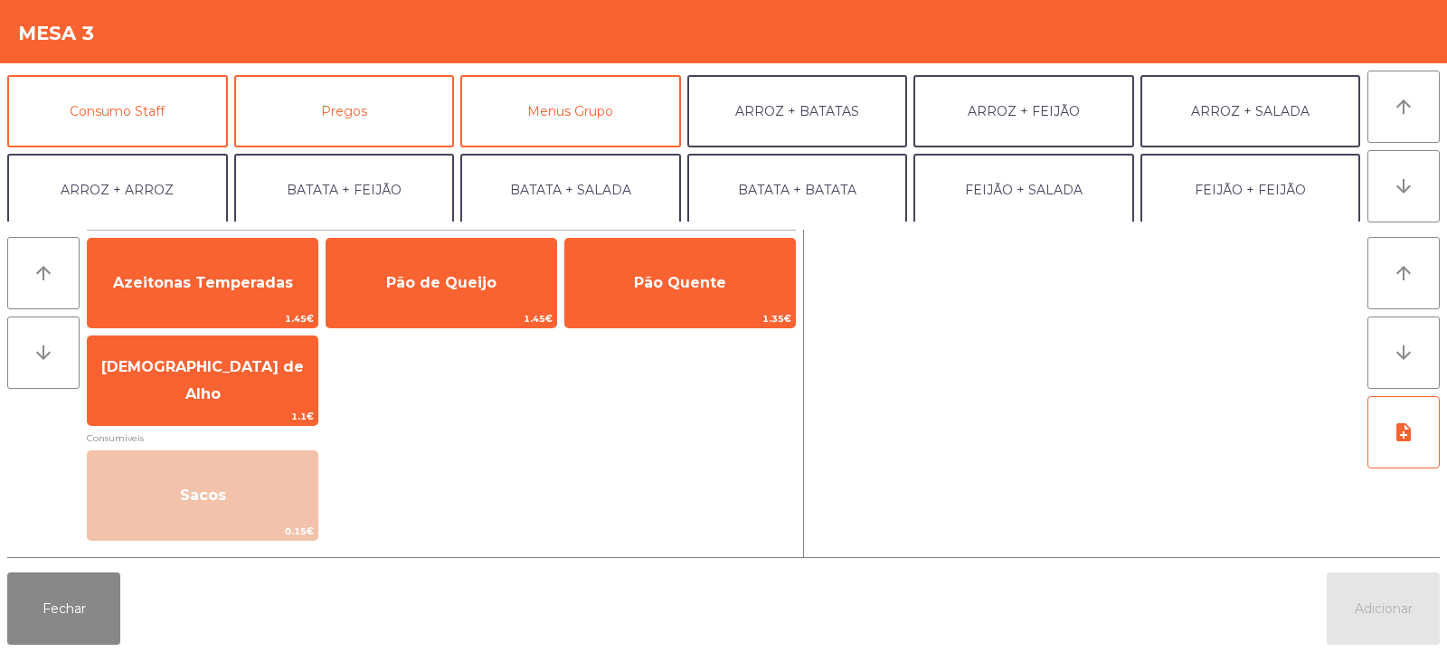
scroll to position [169, 0]
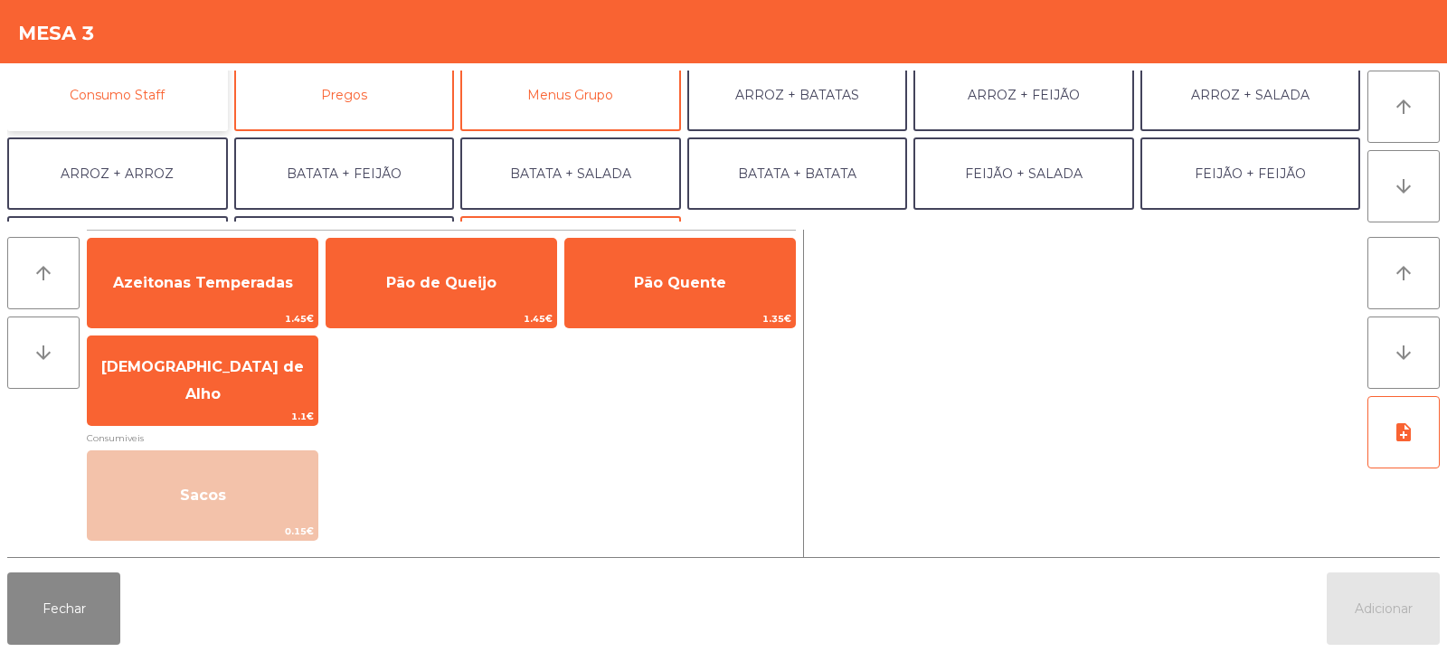
click at [194, 129] on button "Consumo Staff" at bounding box center [117, 95] width 221 height 72
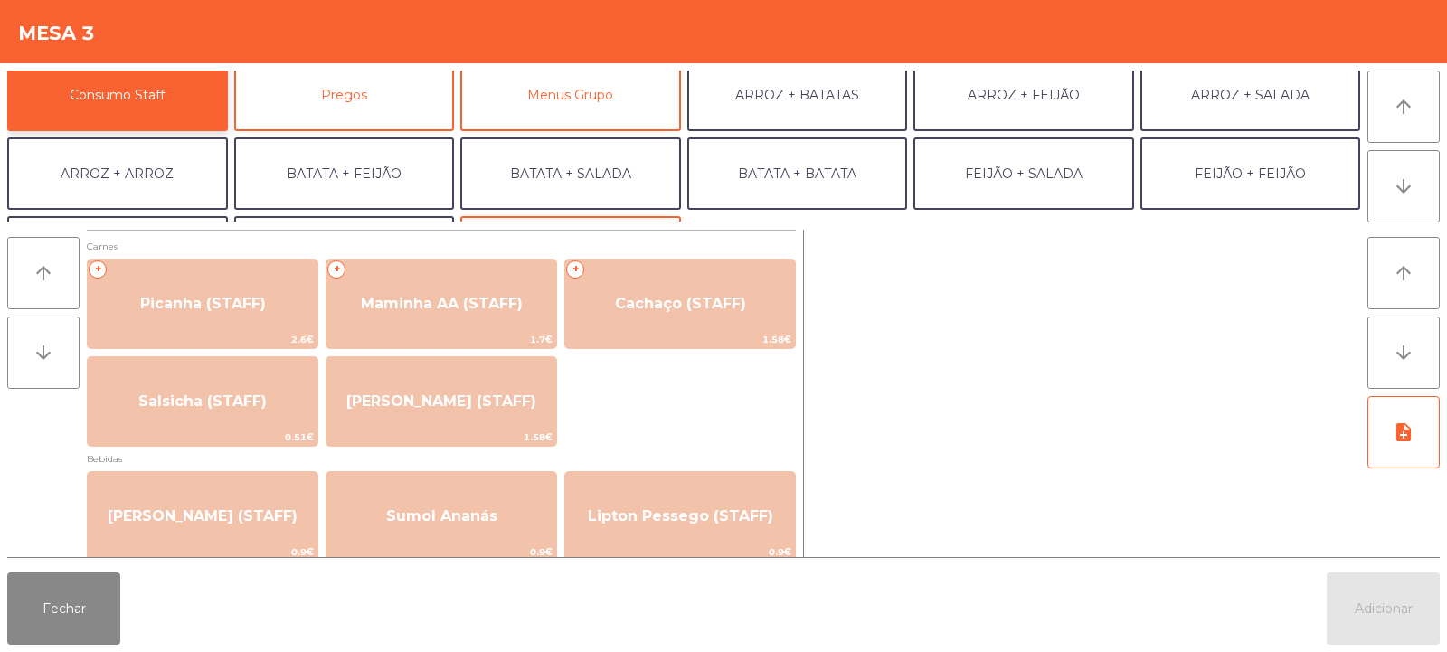
click at [194, 105] on button "Consumo Staff" at bounding box center [117, 95] width 221 height 72
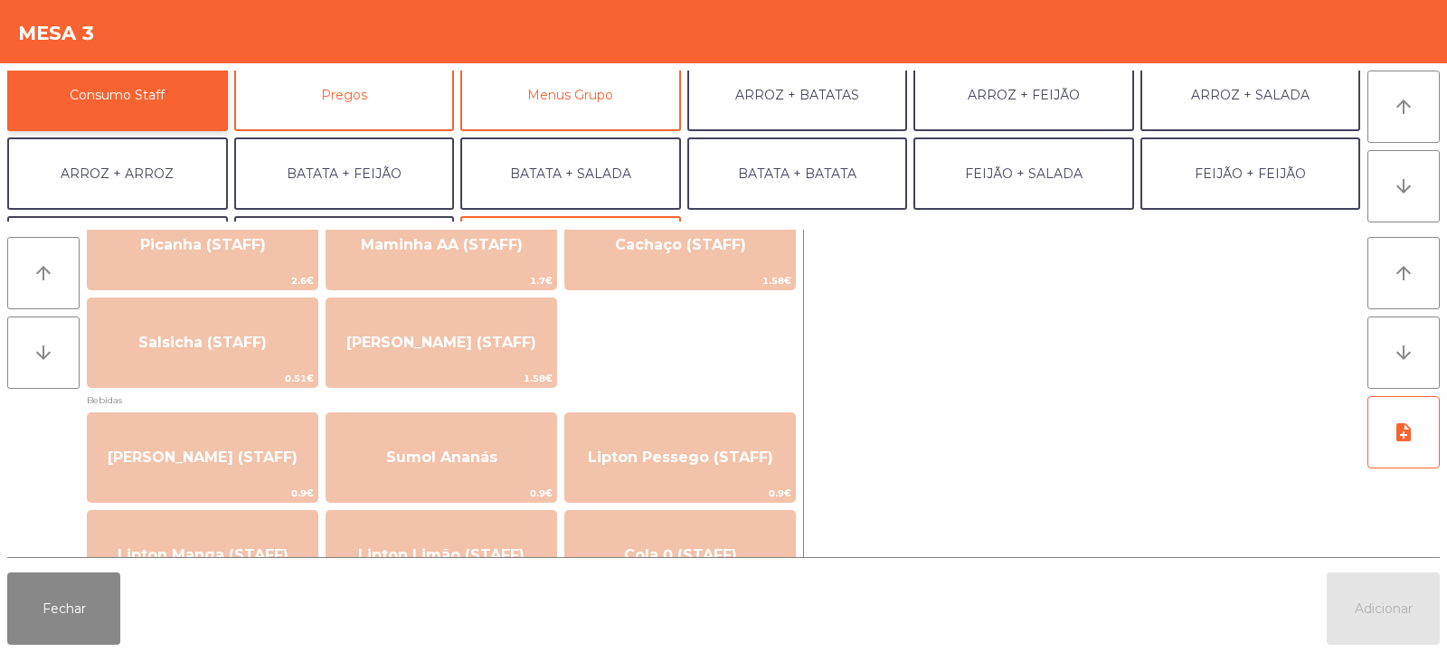
scroll to position [0, 0]
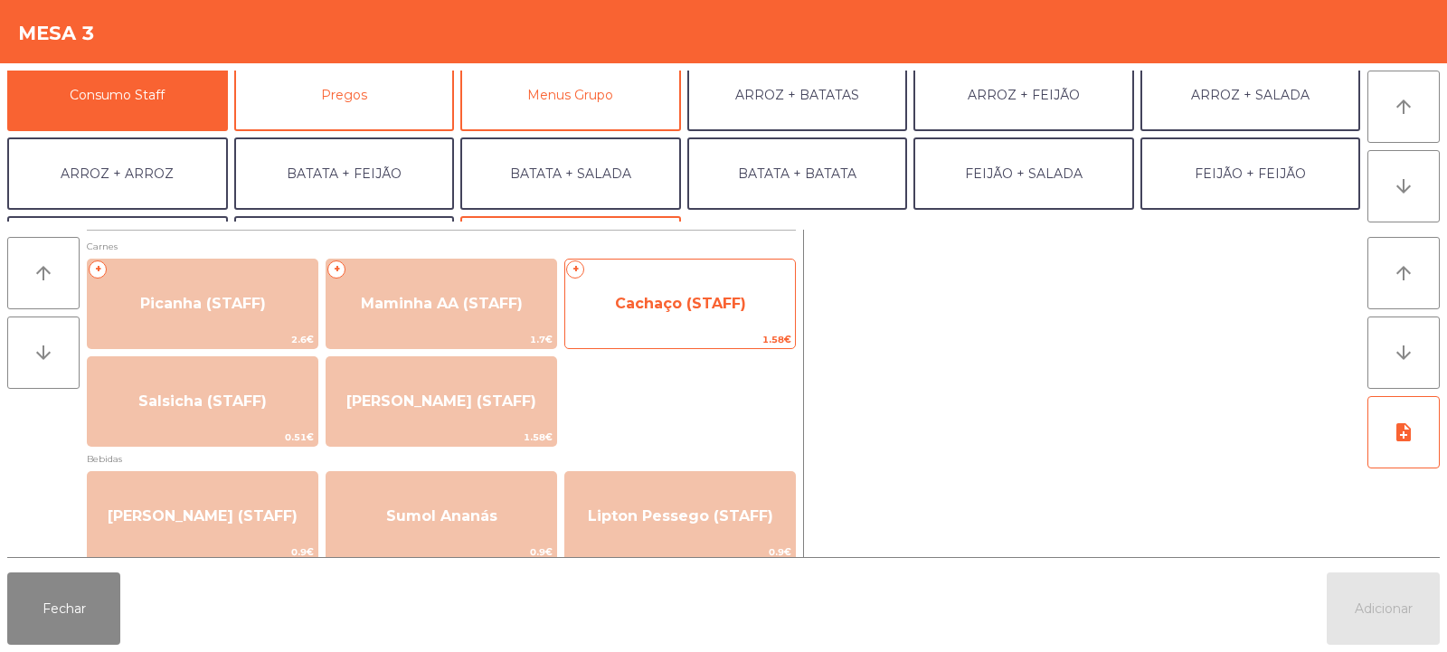
click at [706, 313] on span "Cachaço (STAFF)" at bounding box center [680, 303] width 230 height 49
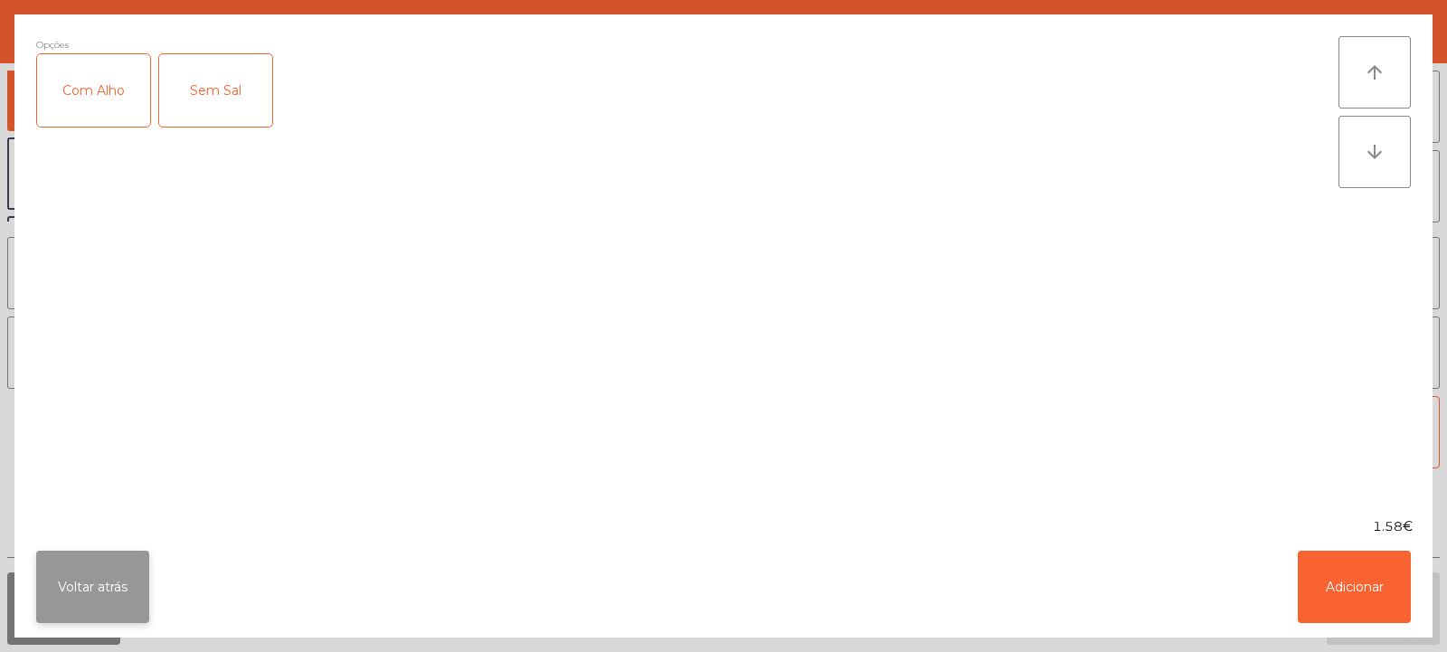
click at [111, 599] on button "Voltar atrás" at bounding box center [92, 587] width 113 height 72
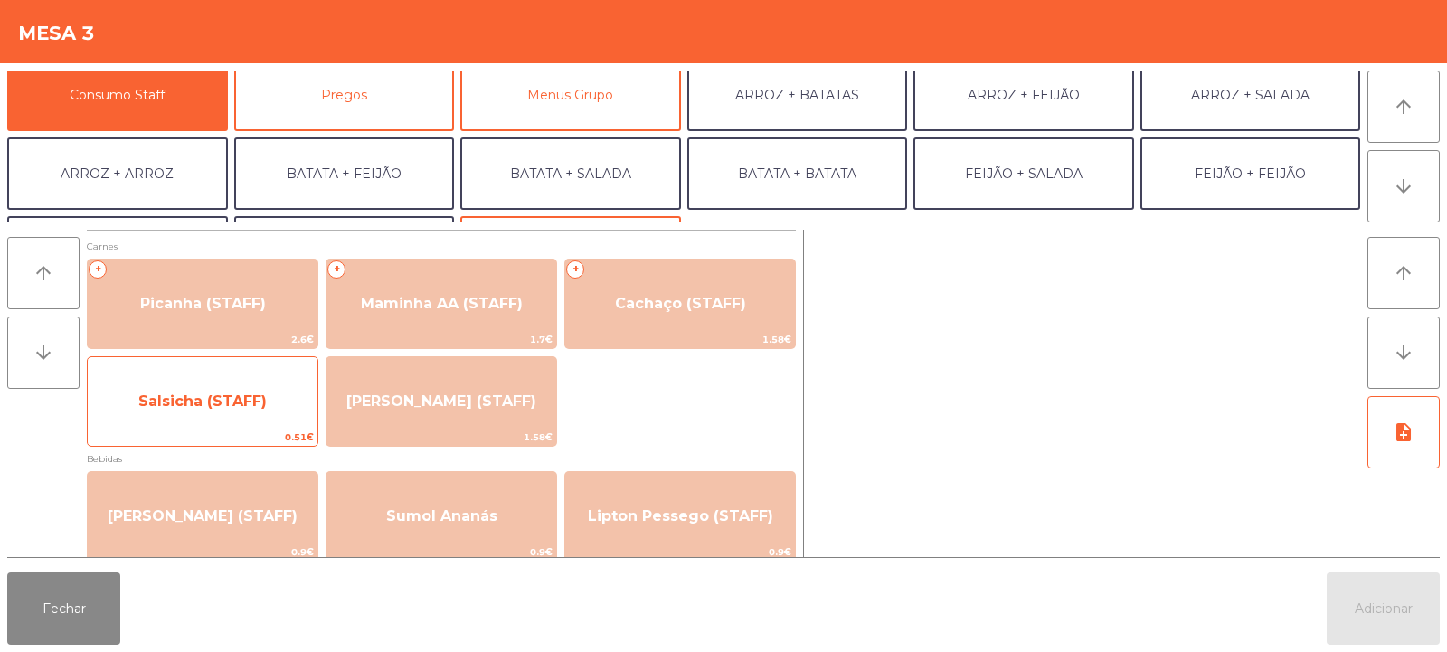
click at [234, 386] on span "Salsicha (STAFF)" at bounding box center [203, 401] width 230 height 49
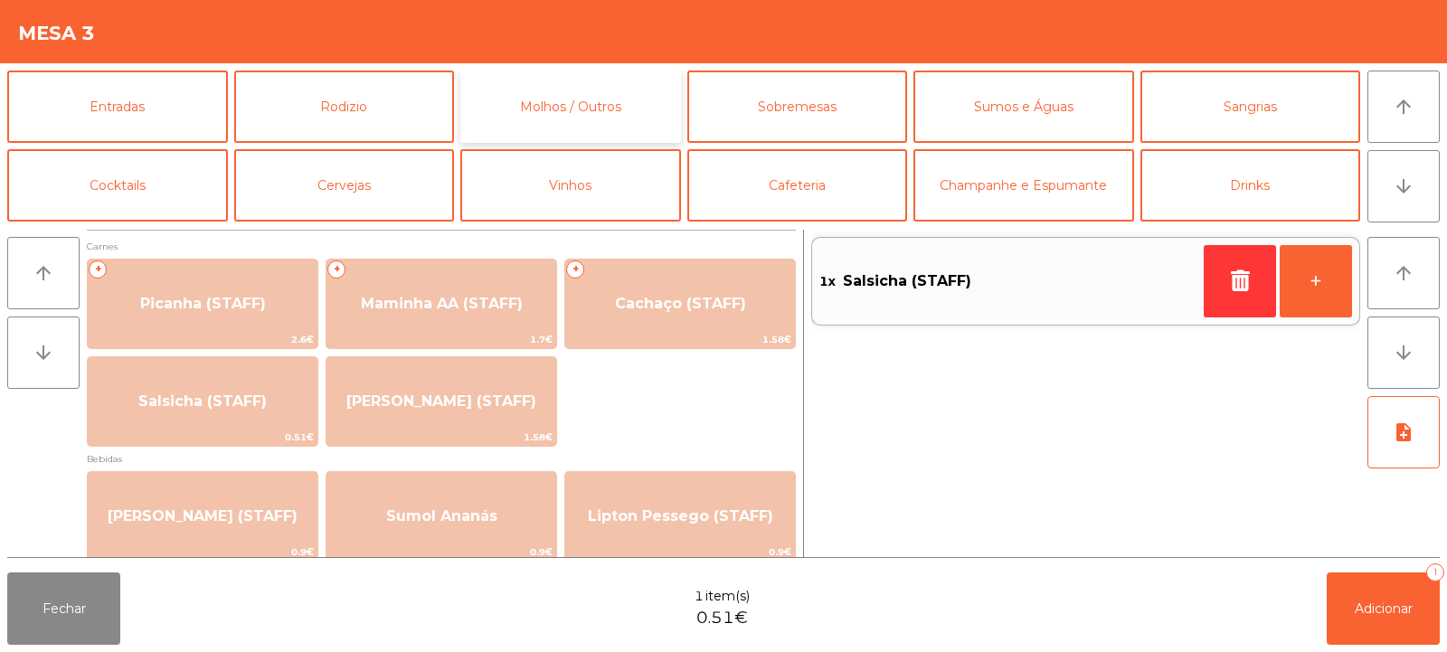
click at [600, 112] on button "Molhos / Outros" at bounding box center [570, 107] width 221 height 72
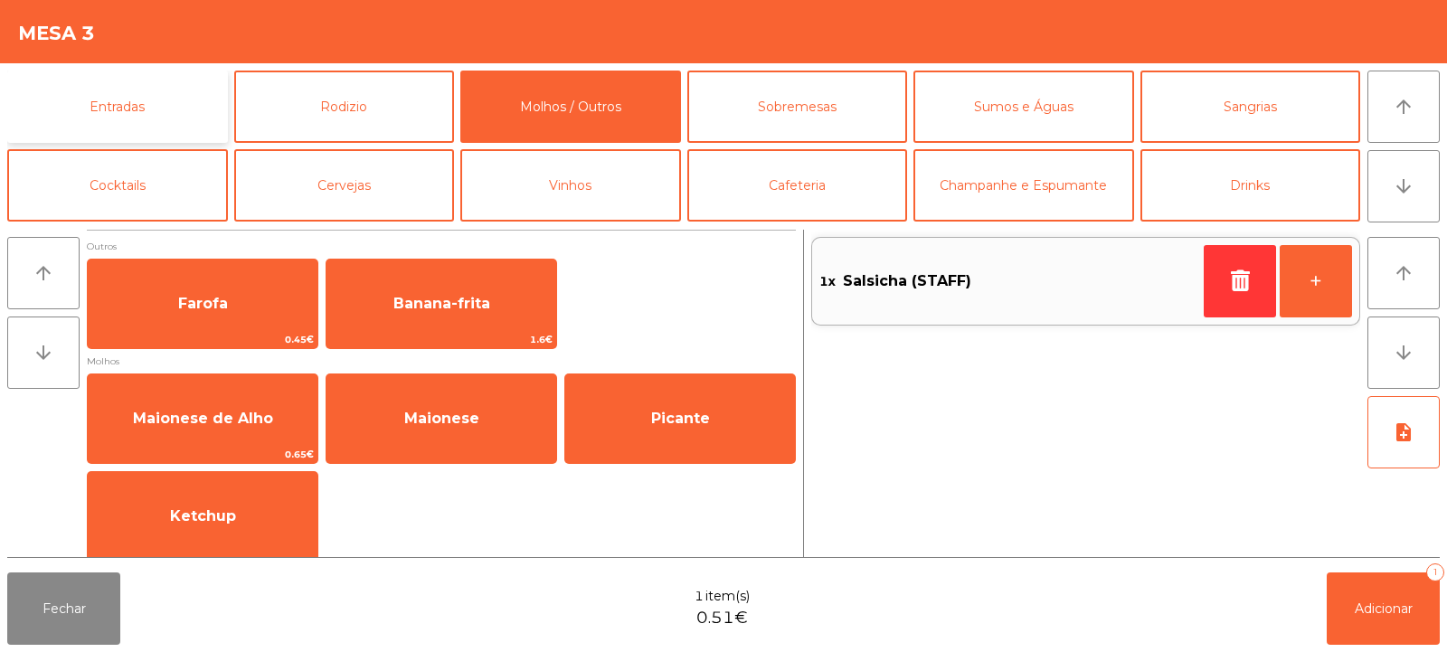
click at [147, 124] on button "Entradas" at bounding box center [117, 107] width 221 height 72
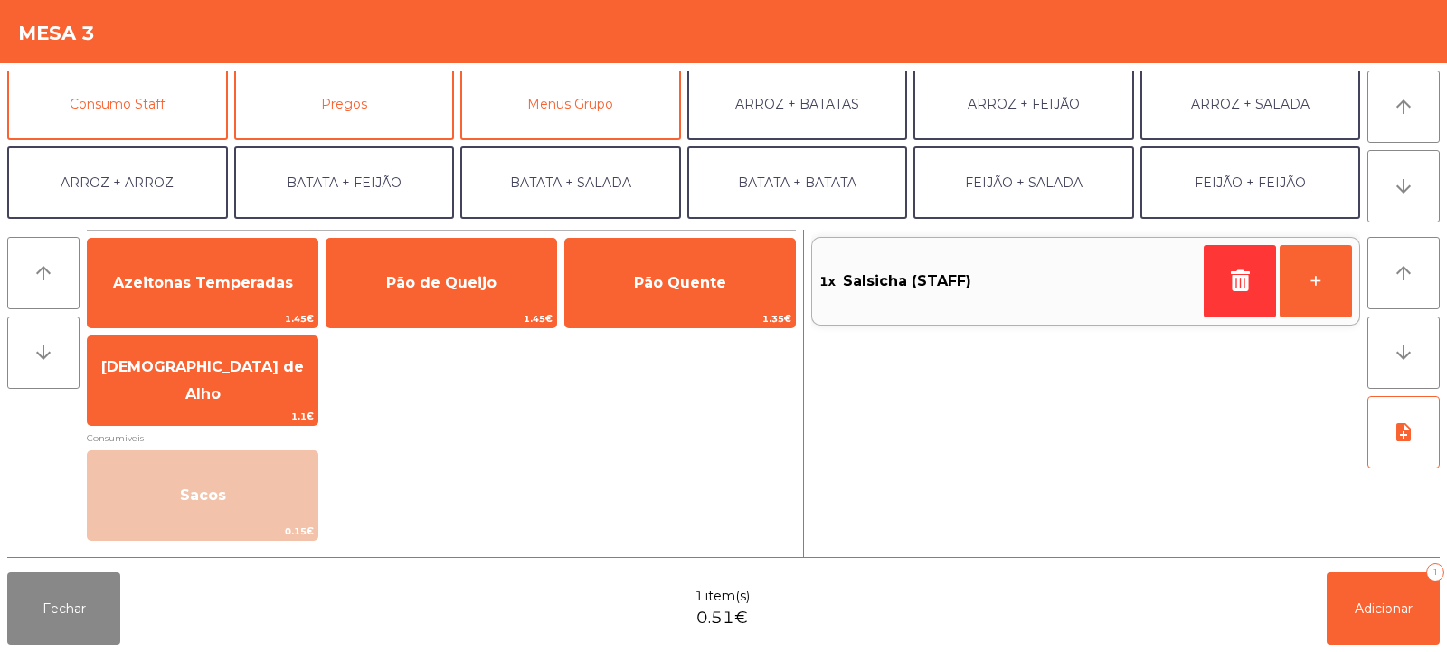
scroll to position [155, 0]
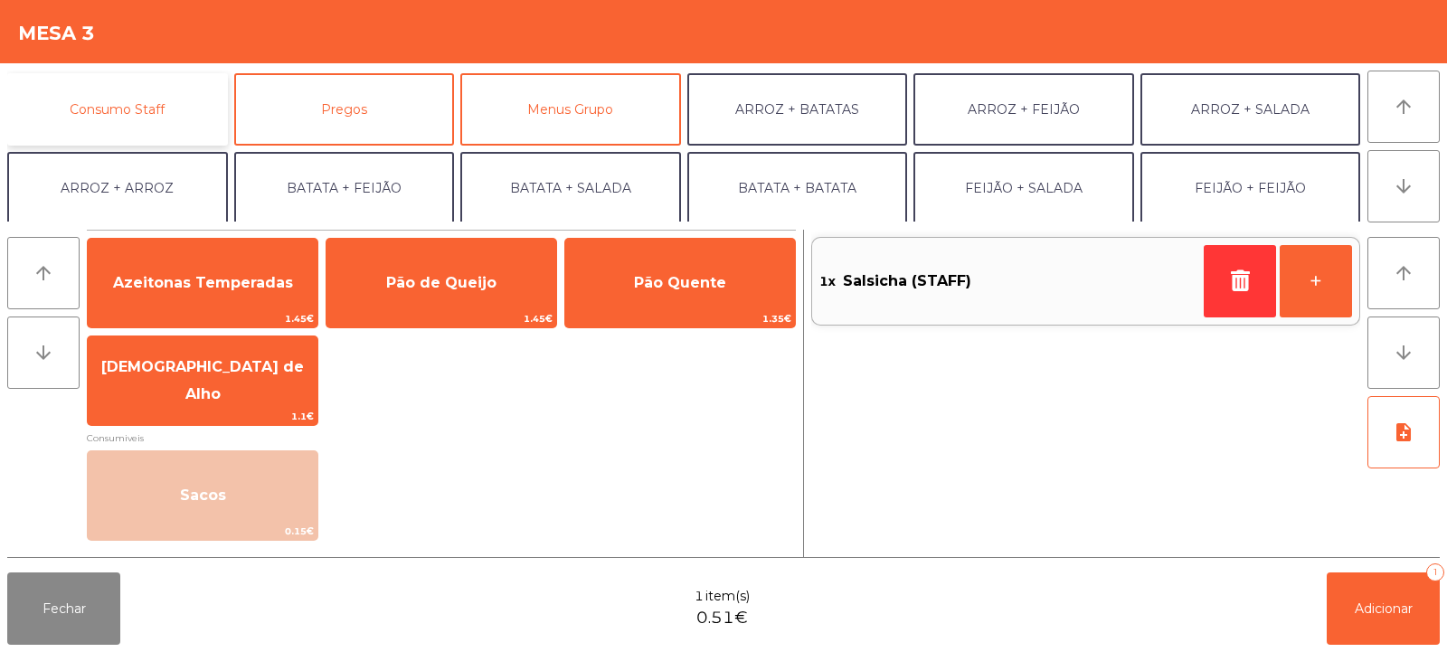
click at [185, 103] on button "Consumo Staff" at bounding box center [117, 109] width 221 height 72
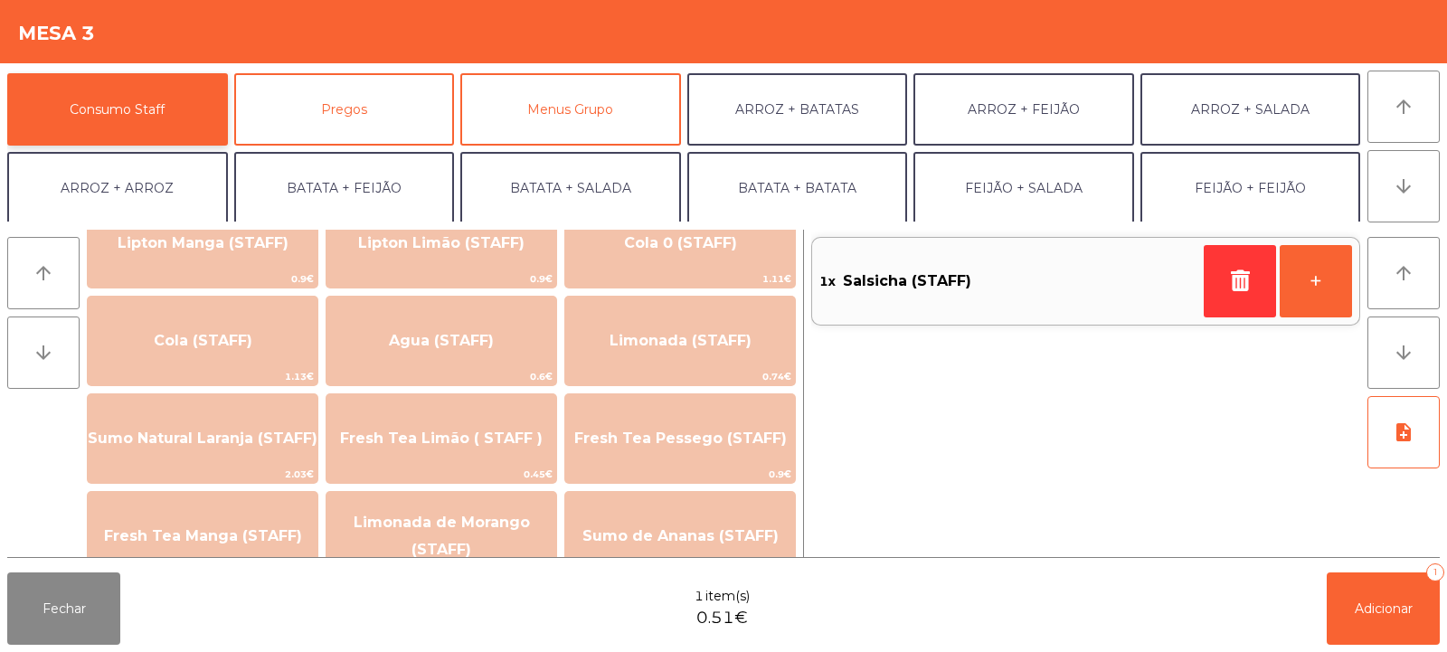
scroll to position [377, 0]
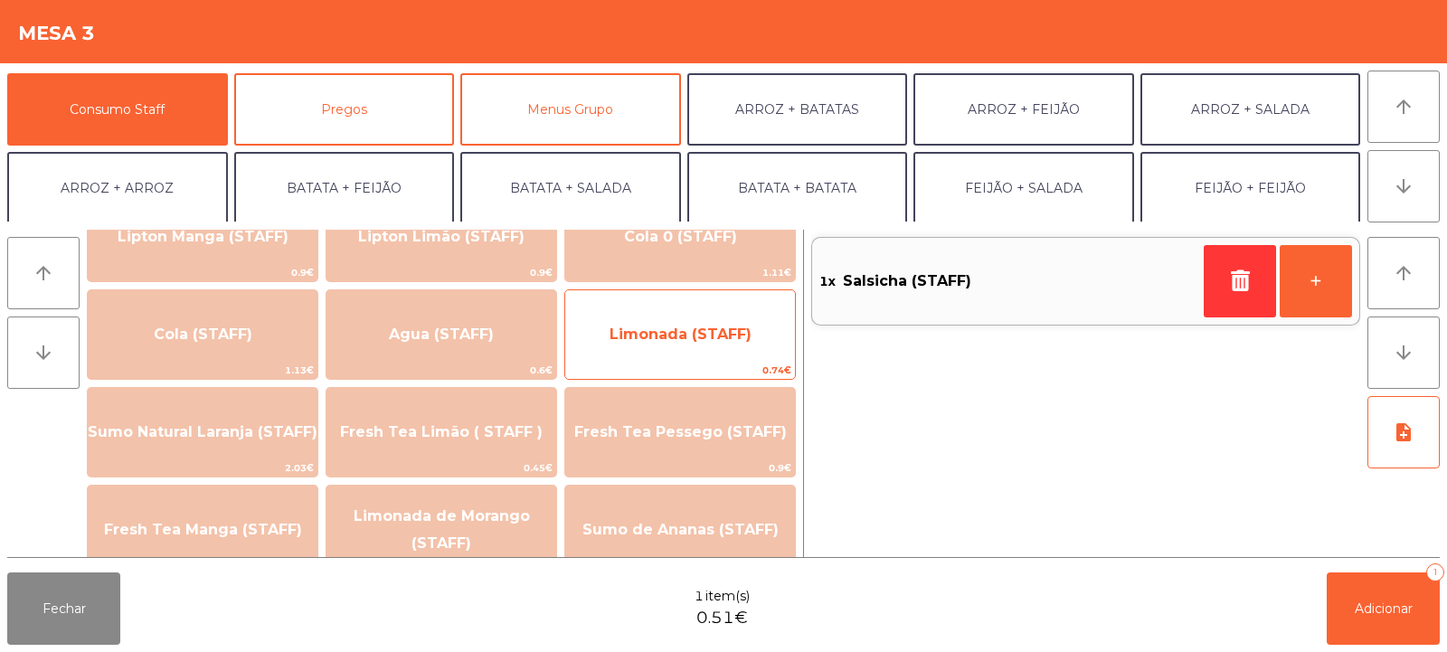
click at [650, 347] on span "Limonada (STAFF)" at bounding box center [680, 334] width 230 height 49
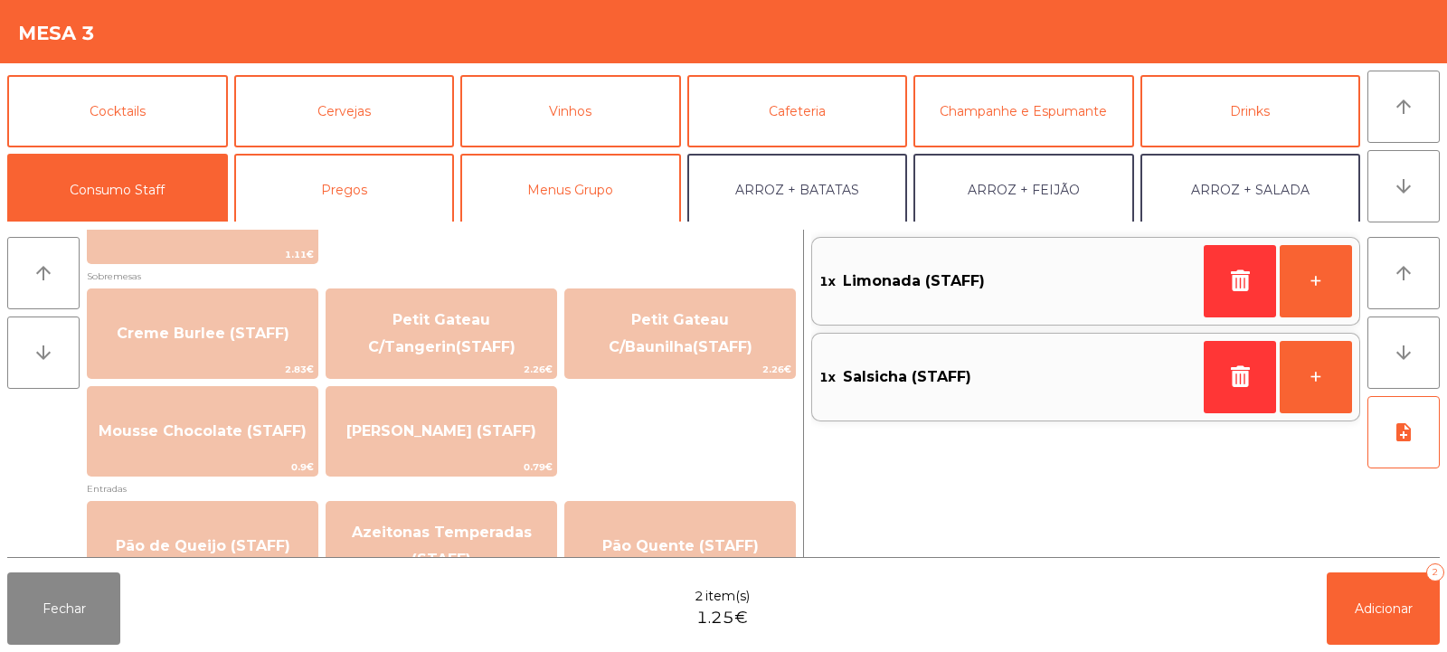
scroll to position [0, 0]
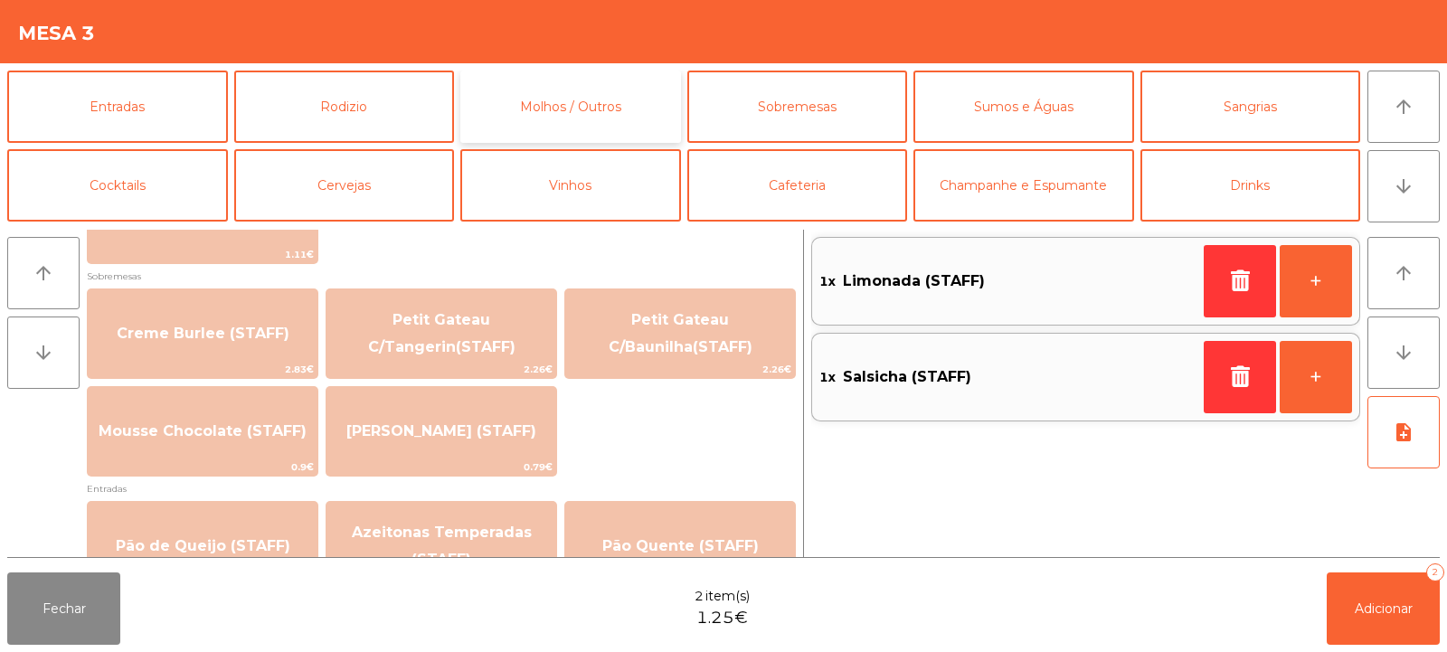
click at [592, 129] on button "Molhos / Outros" at bounding box center [570, 107] width 221 height 72
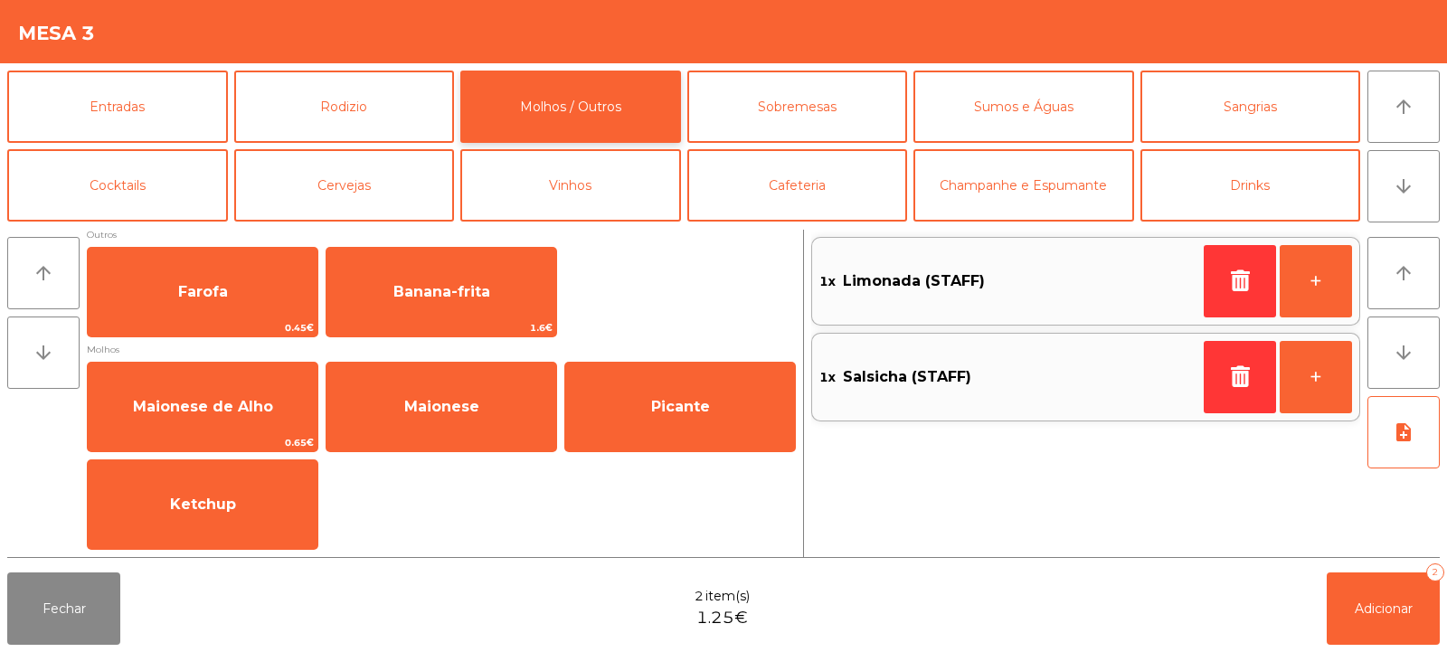
scroll to position [12, 0]
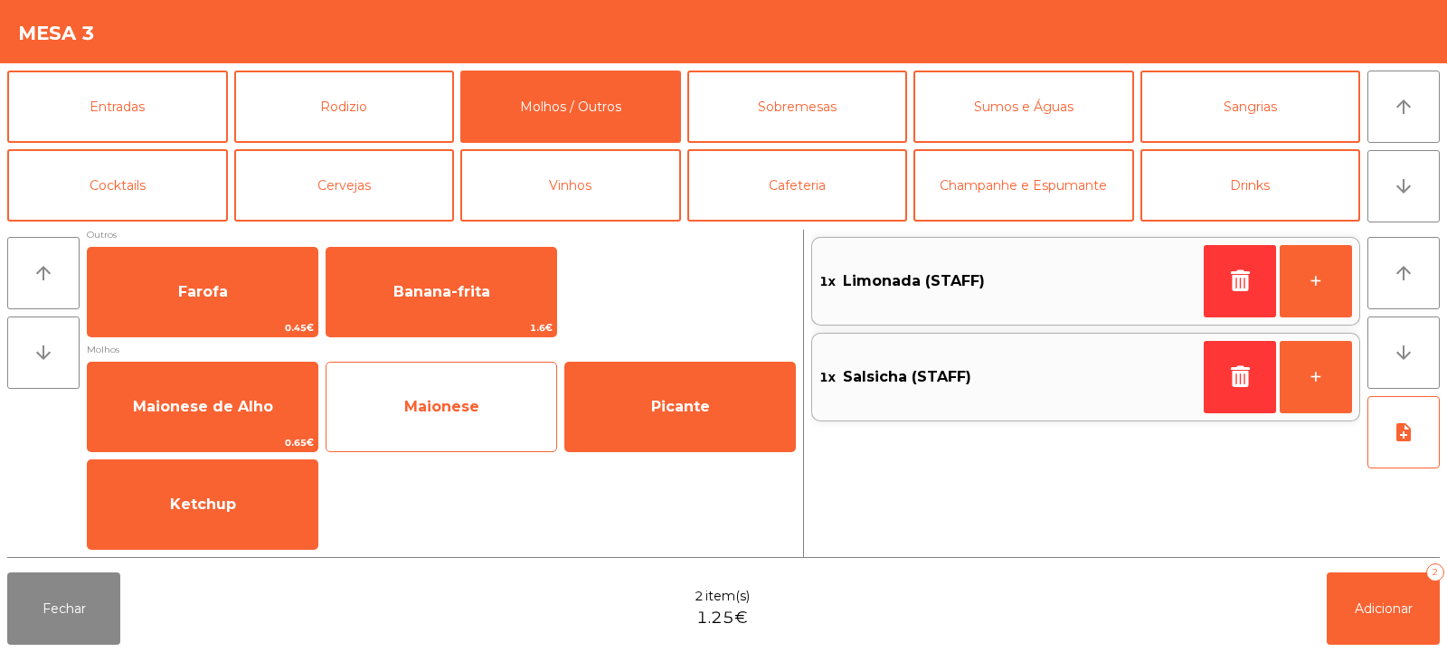
click at [499, 411] on span "Maionese" at bounding box center [442, 407] width 230 height 49
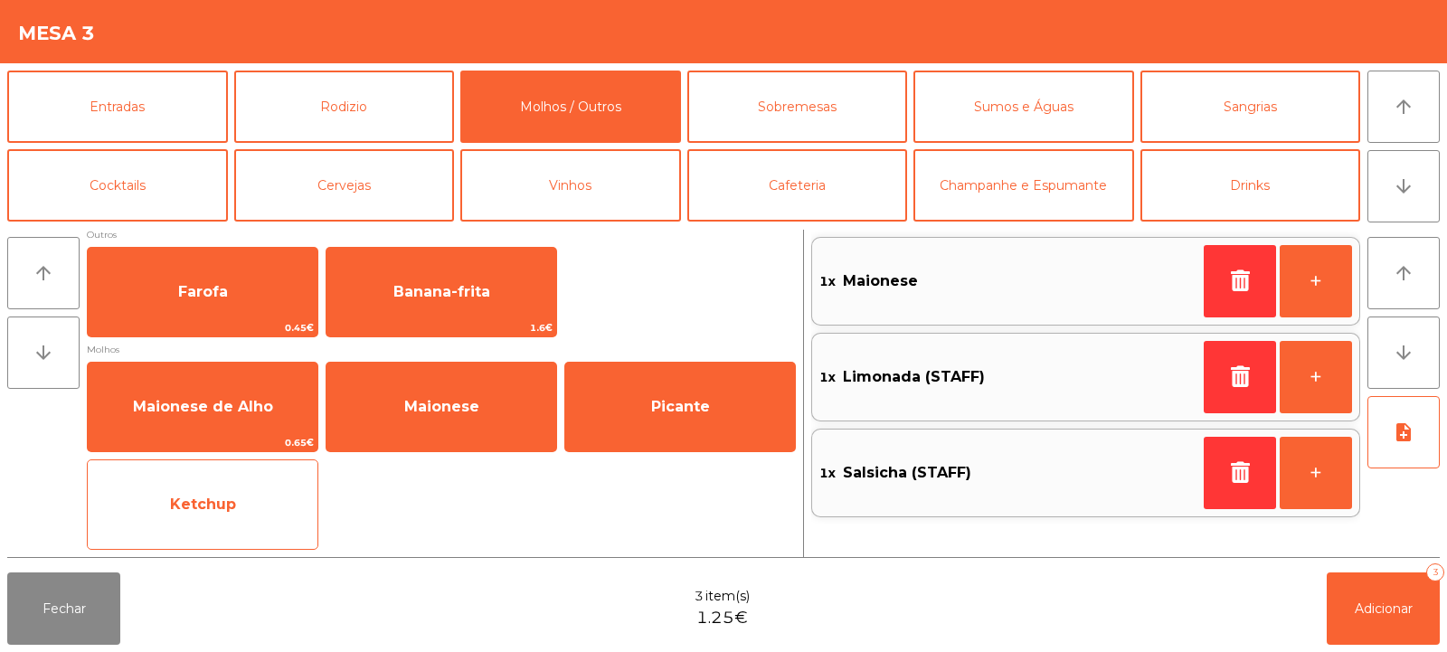
click at [270, 516] on span "Ketchup" at bounding box center [203, 504] width 230 height 49
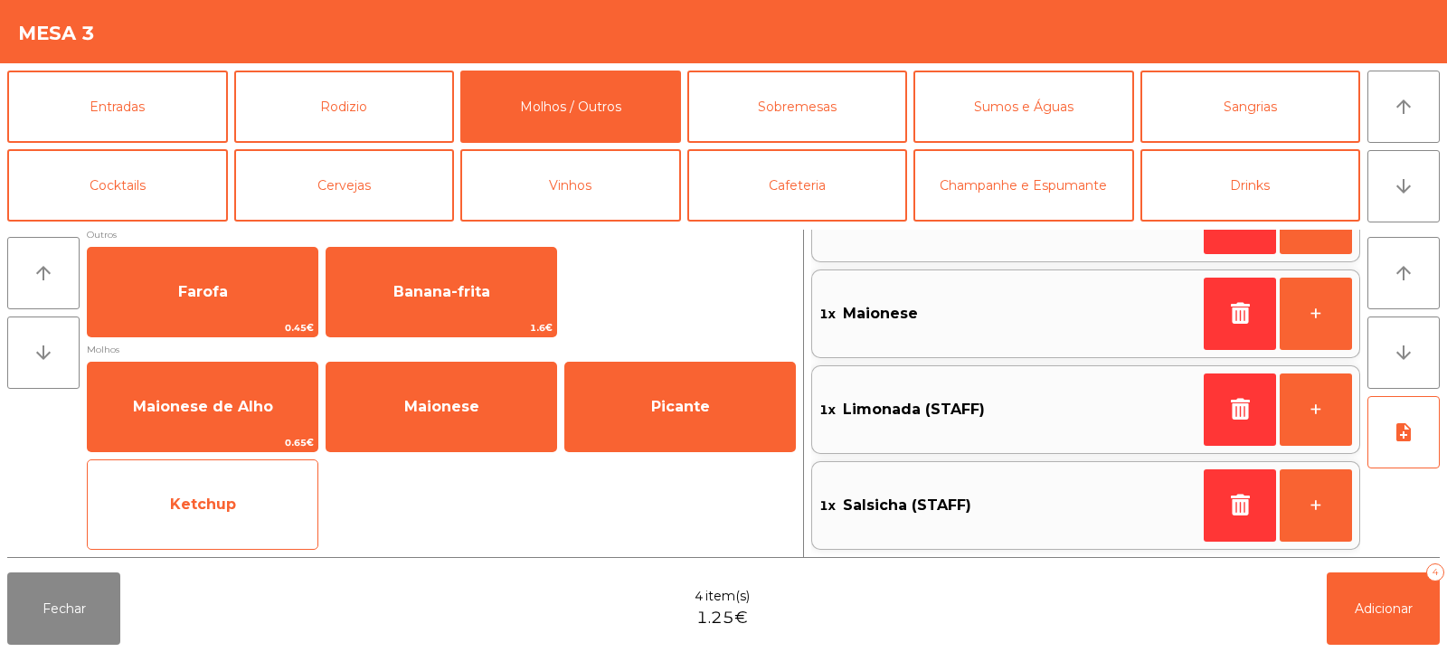
scroll to position [0, 0]
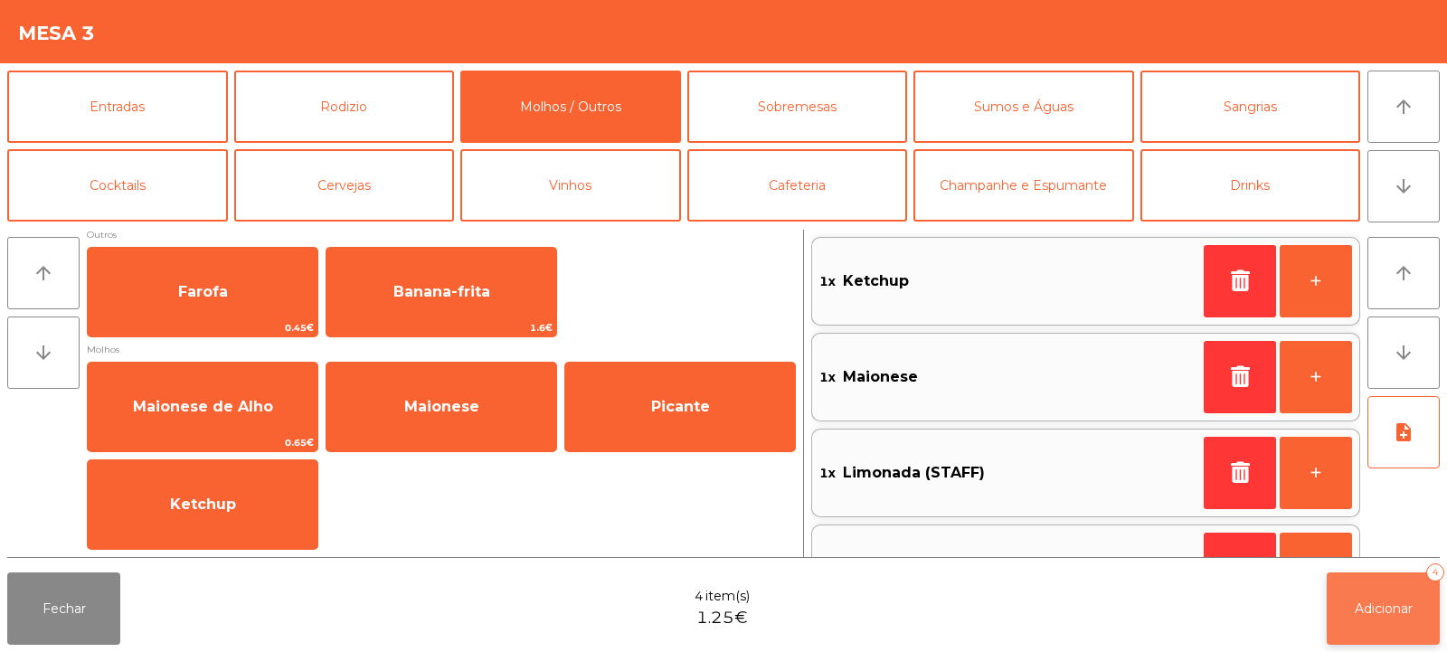
click at [1382, 635] on button "Adicionar 4" at bounding box center [1383, 609] width 113 height 72
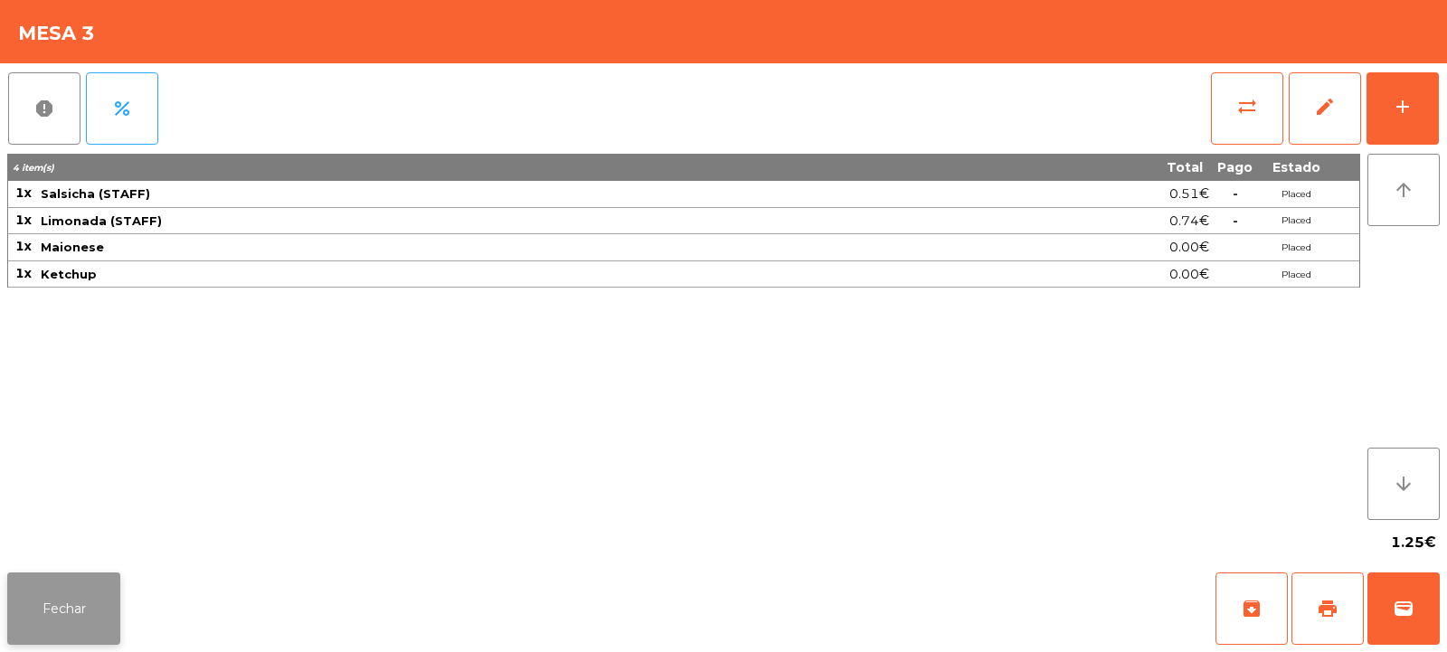
click at [62, 601] on button "Fechar" at bounding box center [63, 609] width 113 height 72
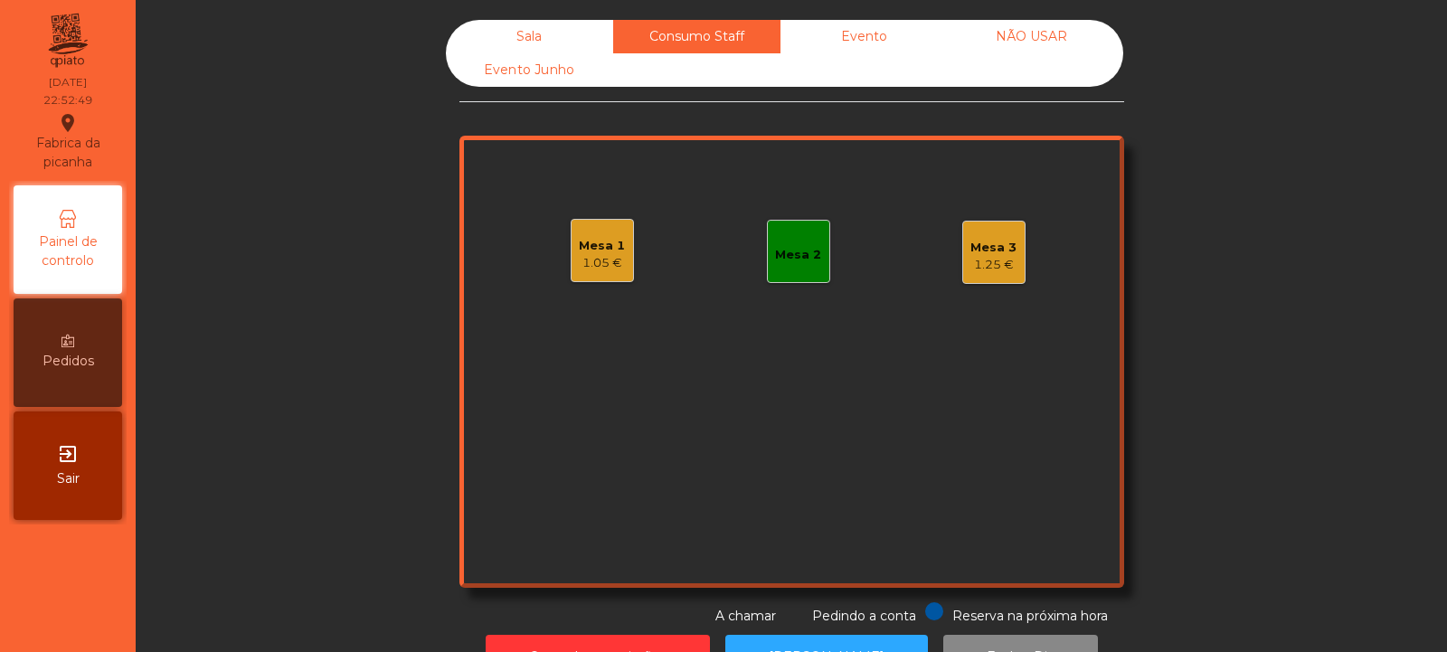
click at [530, 47] on div "Sala" at bounding box center [529, 36] width 167 height 33
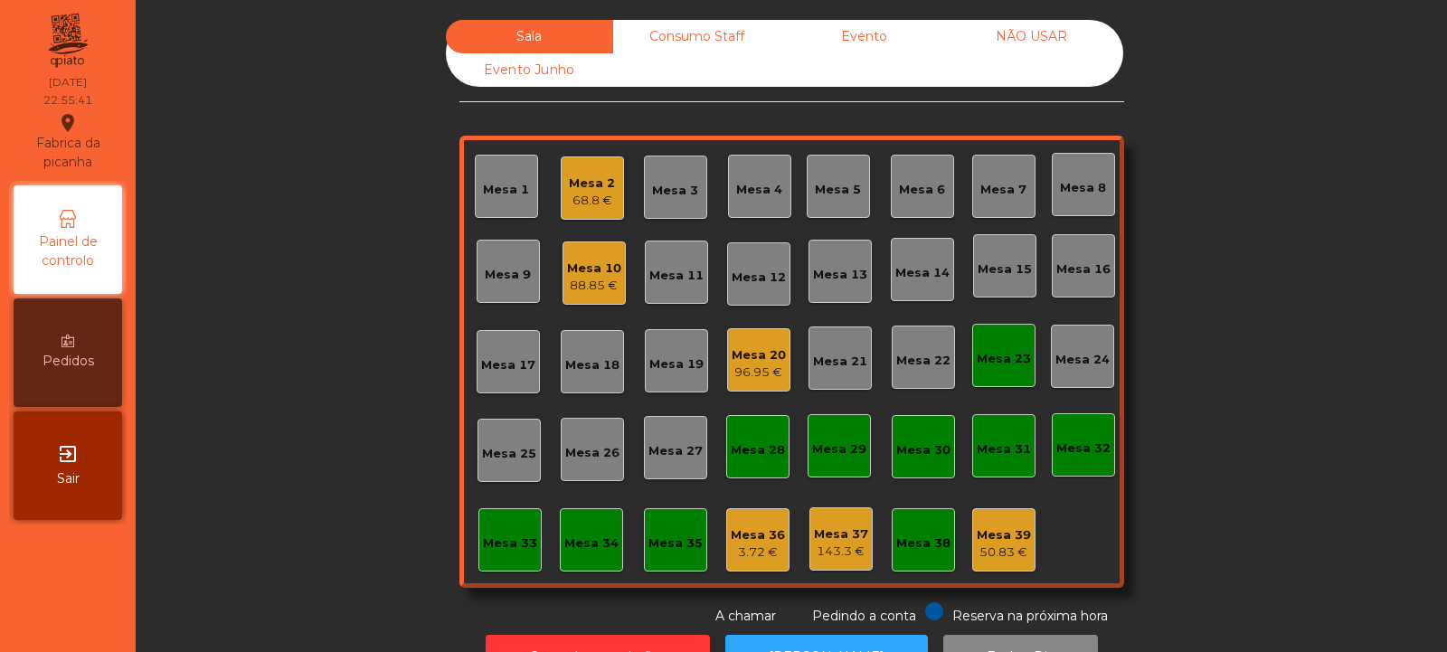
click at [698, 35] on div "Consumo Staff" at bounding box center [696, 36] width 167 height 33
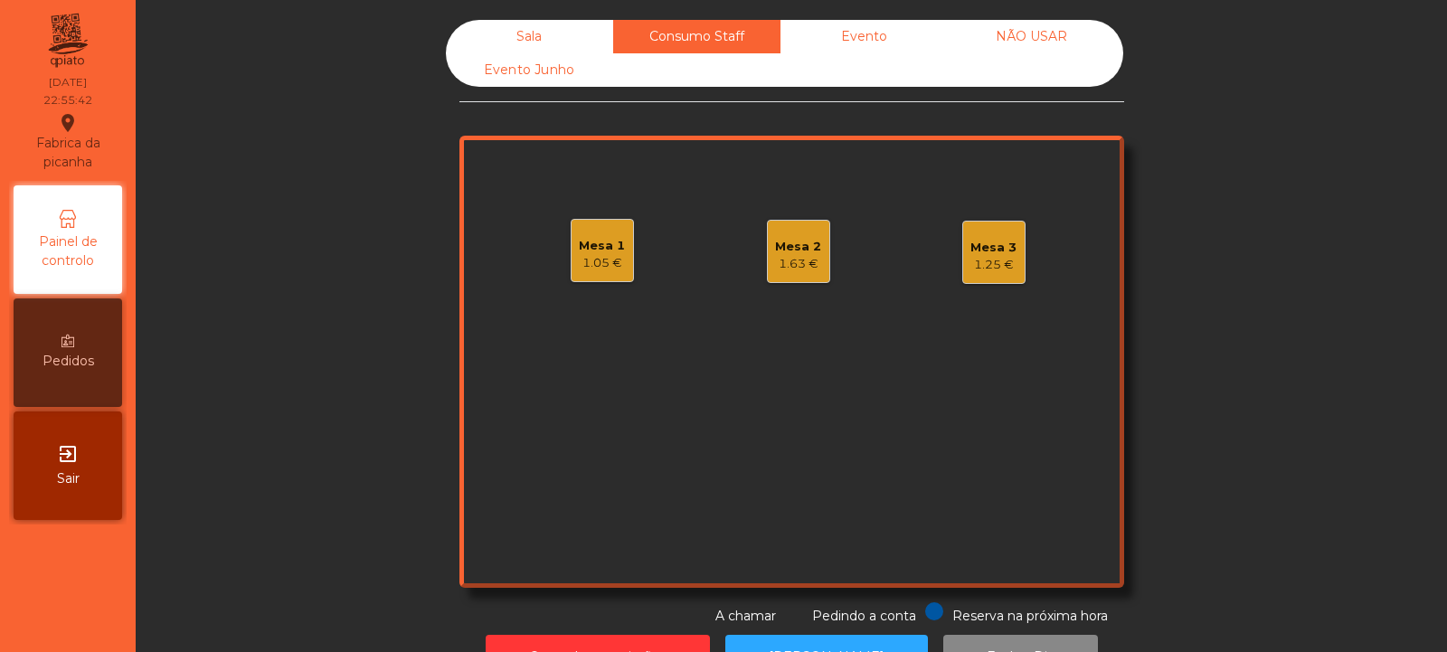
click at [987, 253] on div "Mesa 3" at bounding box center [994, 248] width 46 height 18
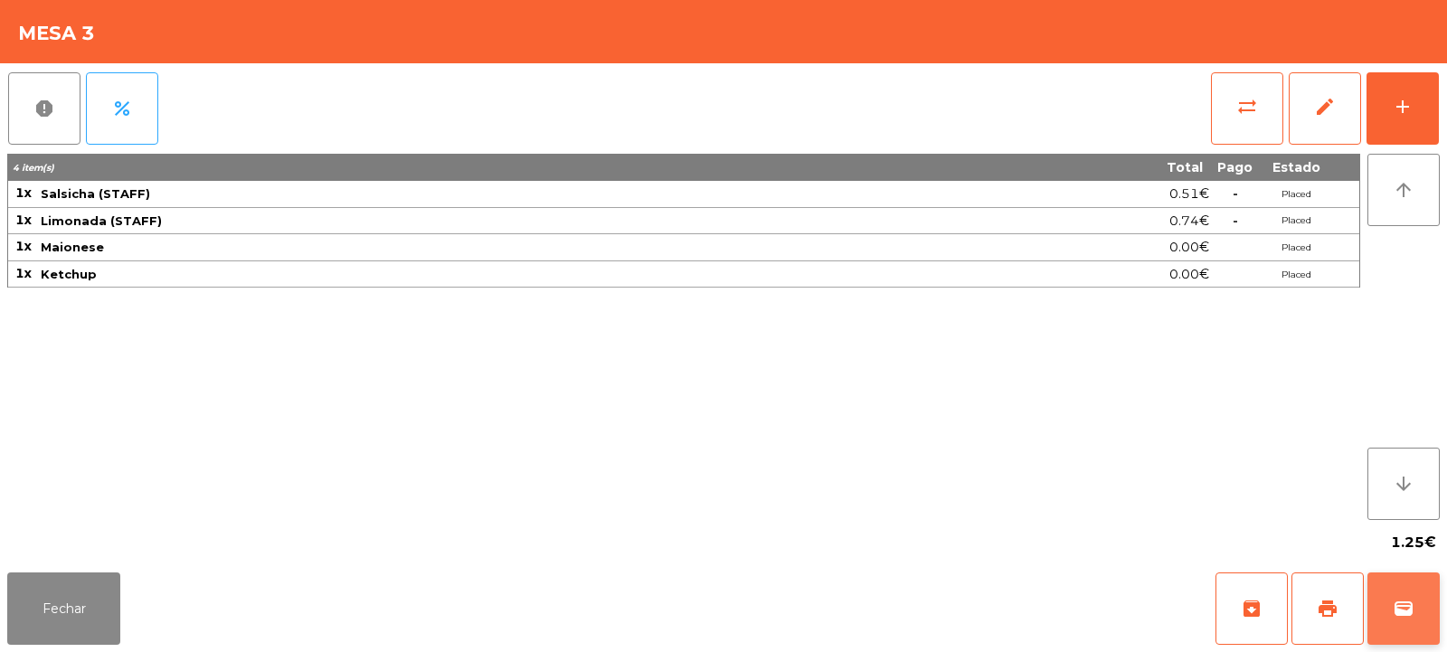
click at [1397, 609] on span "wallet" at bounding box center [1404, 609] width 22 height 22
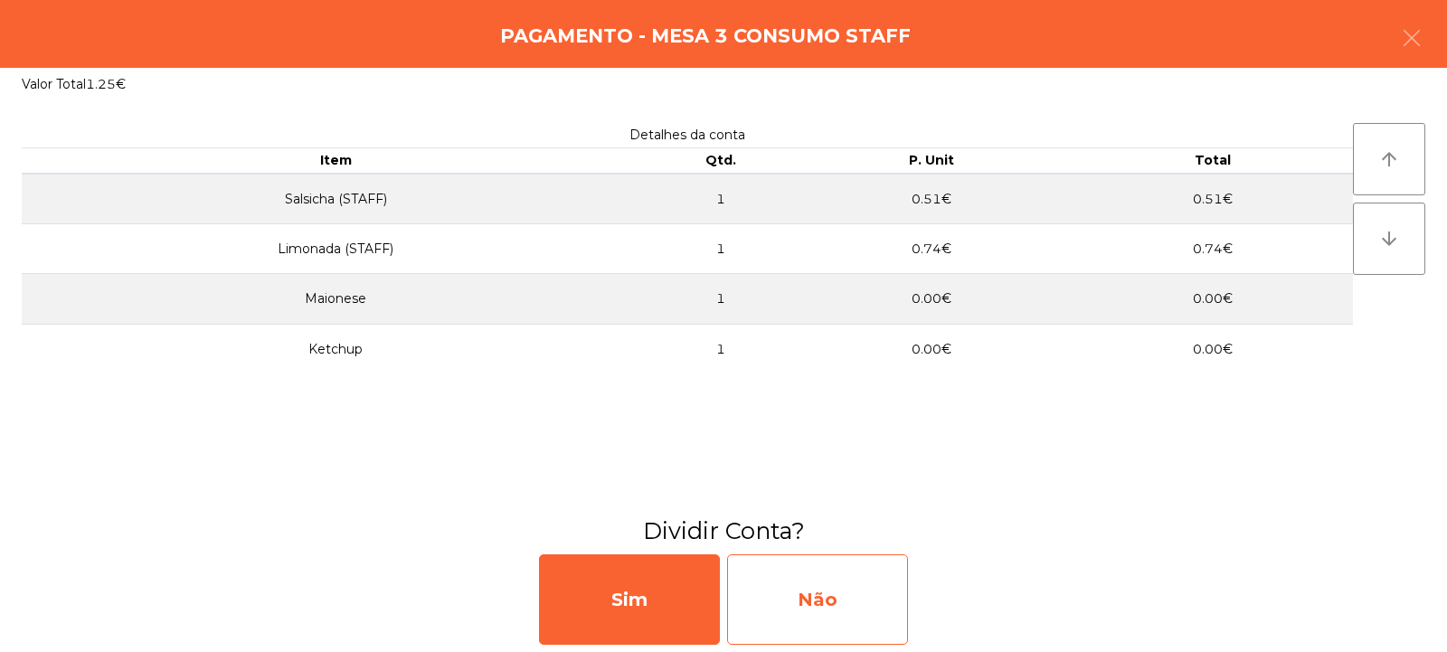
click at [766, 640] on div "Não" at bounding box center [817, 599] width 181 height 90
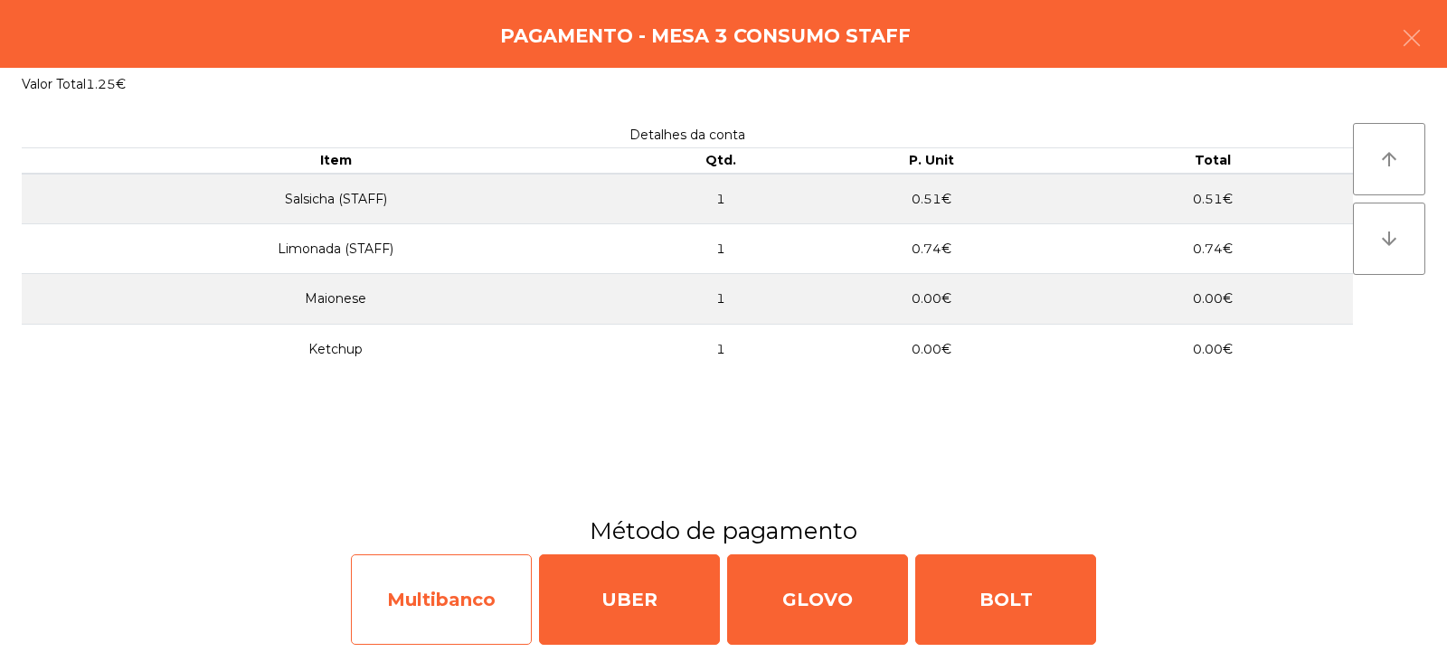
click at [501, 603] on div "Multibanco" at bounding box center [441, 599] width 181 height 90
select select "**"
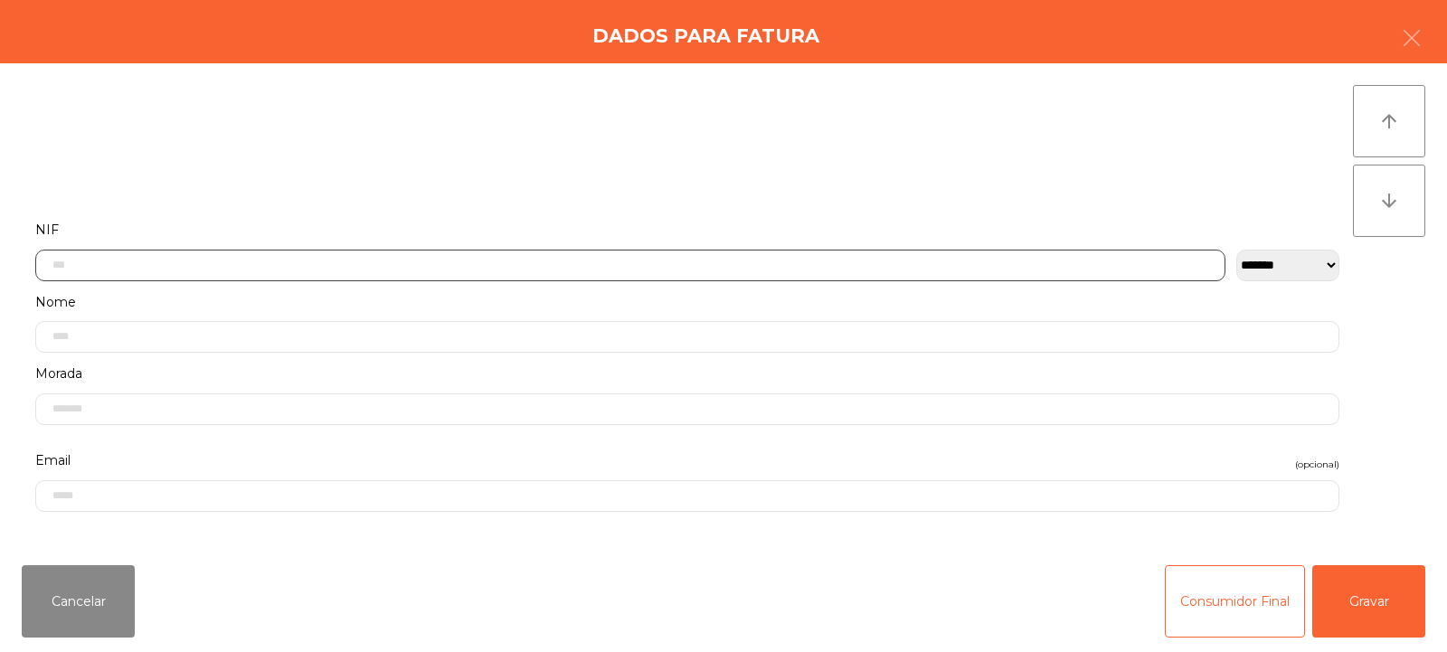
click at [664, 260] on input "text" at bounding box center [630, 266] width 1190 height 32
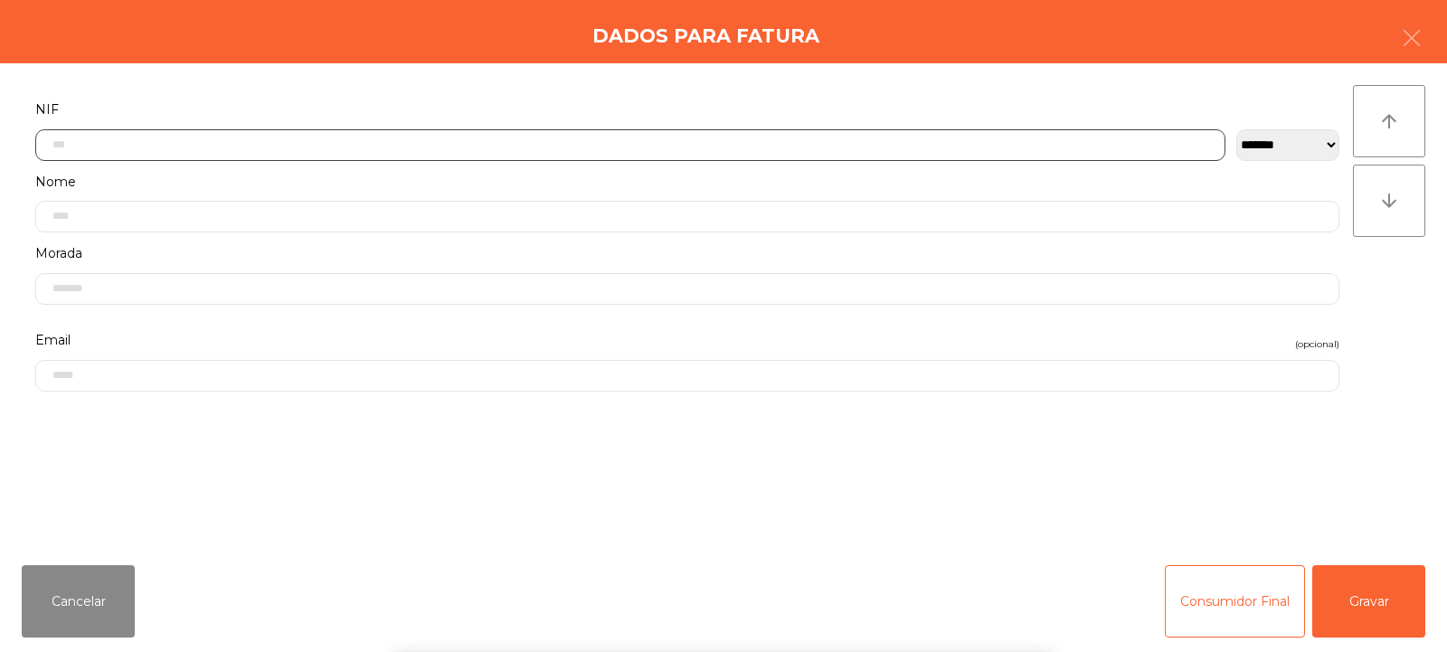
scroll to position [132, 0]
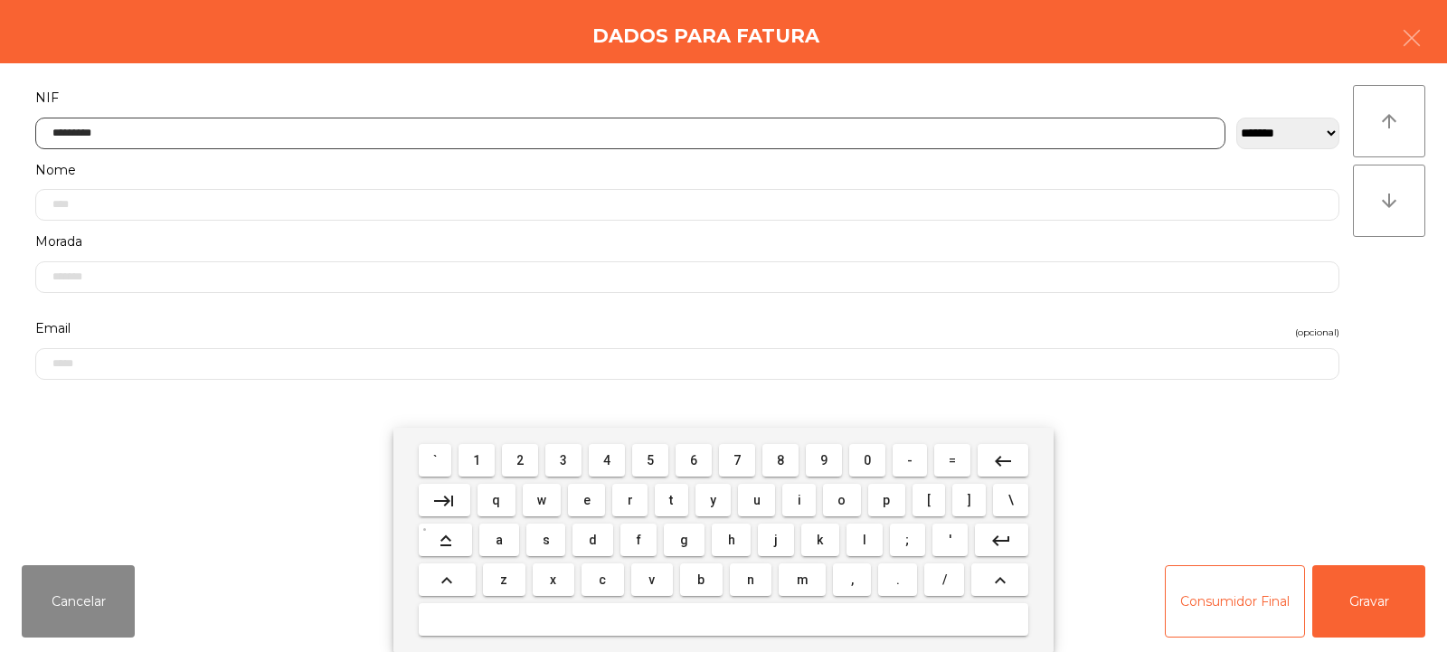
type input "*********"
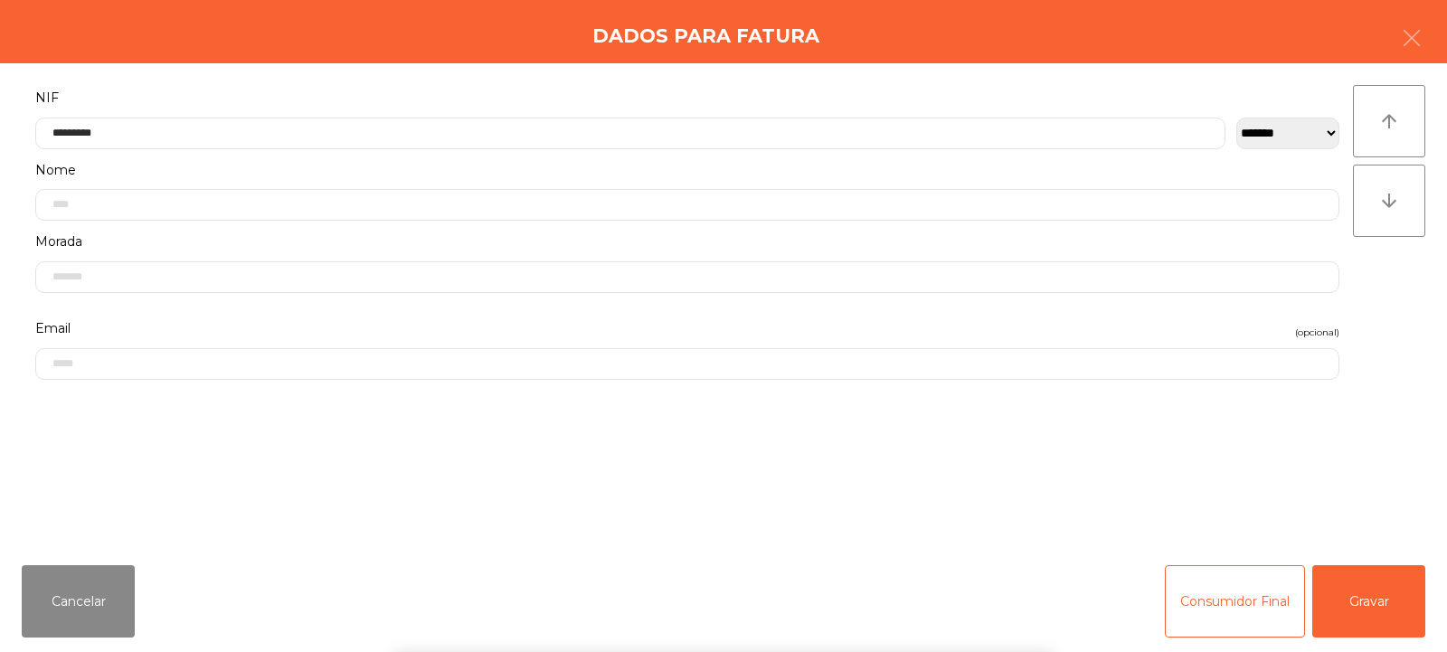
click at [1394, 316] on div "arrow_upward arrow_downward" at bounding box center [1389, 307] width 72 height 444
click at [1369, 595] on button "Gravar" at bounding box center [1368, 601] width 113 height 72
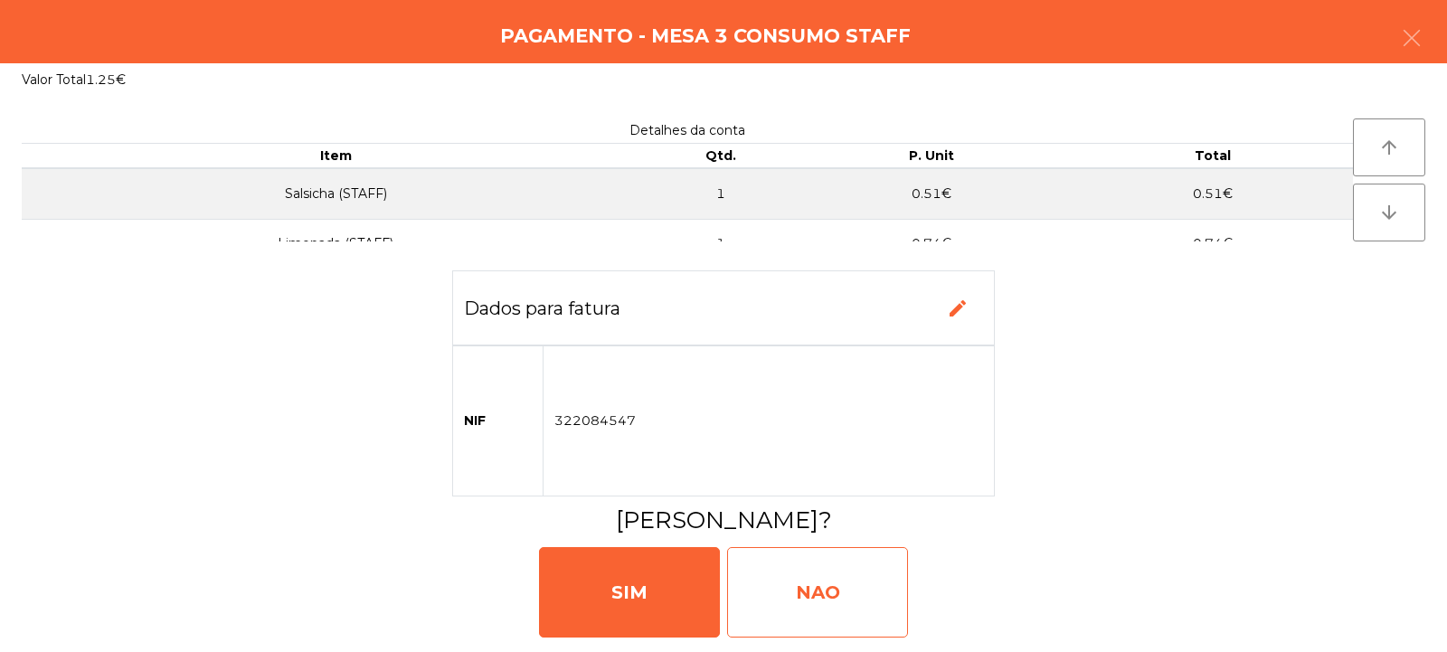
click at [839, 599] on div "NAO" at bounding box center [817, 592] width 181 height 90
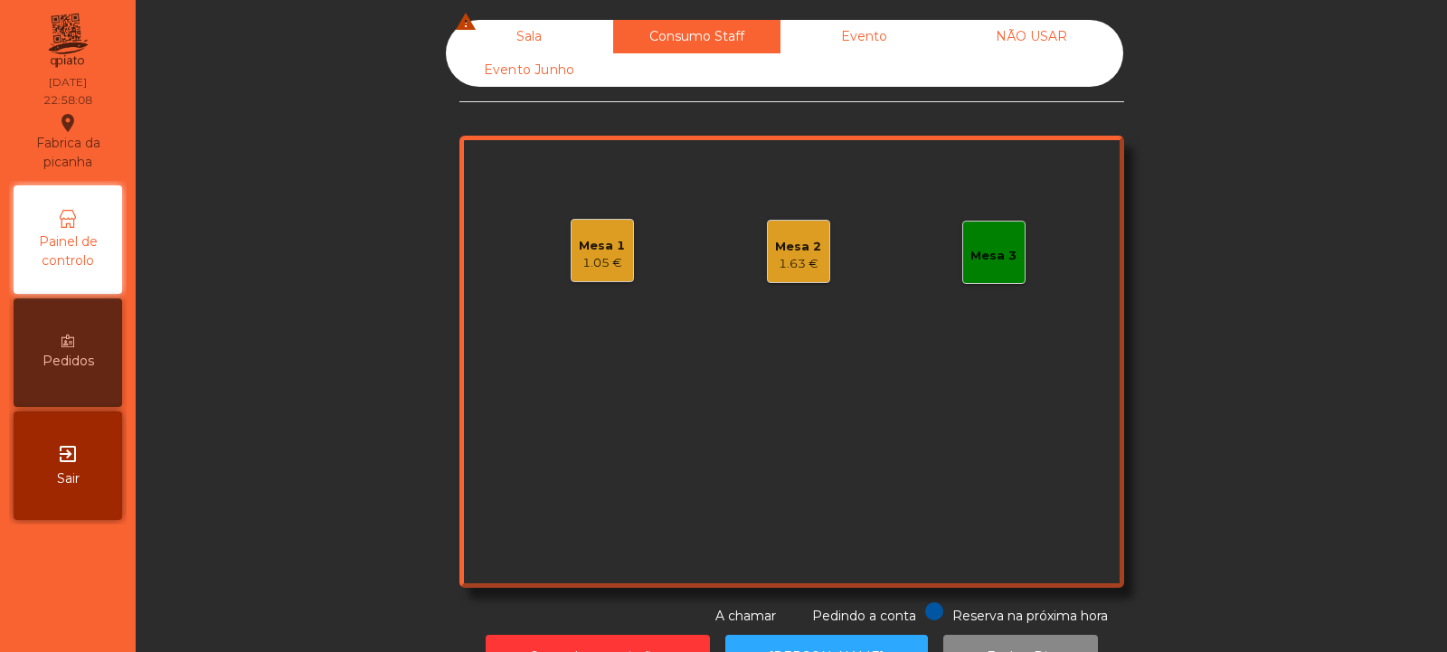
click at [531, 29] on div "Sala warning" at bounding box center [529, 36] width 167 height 33
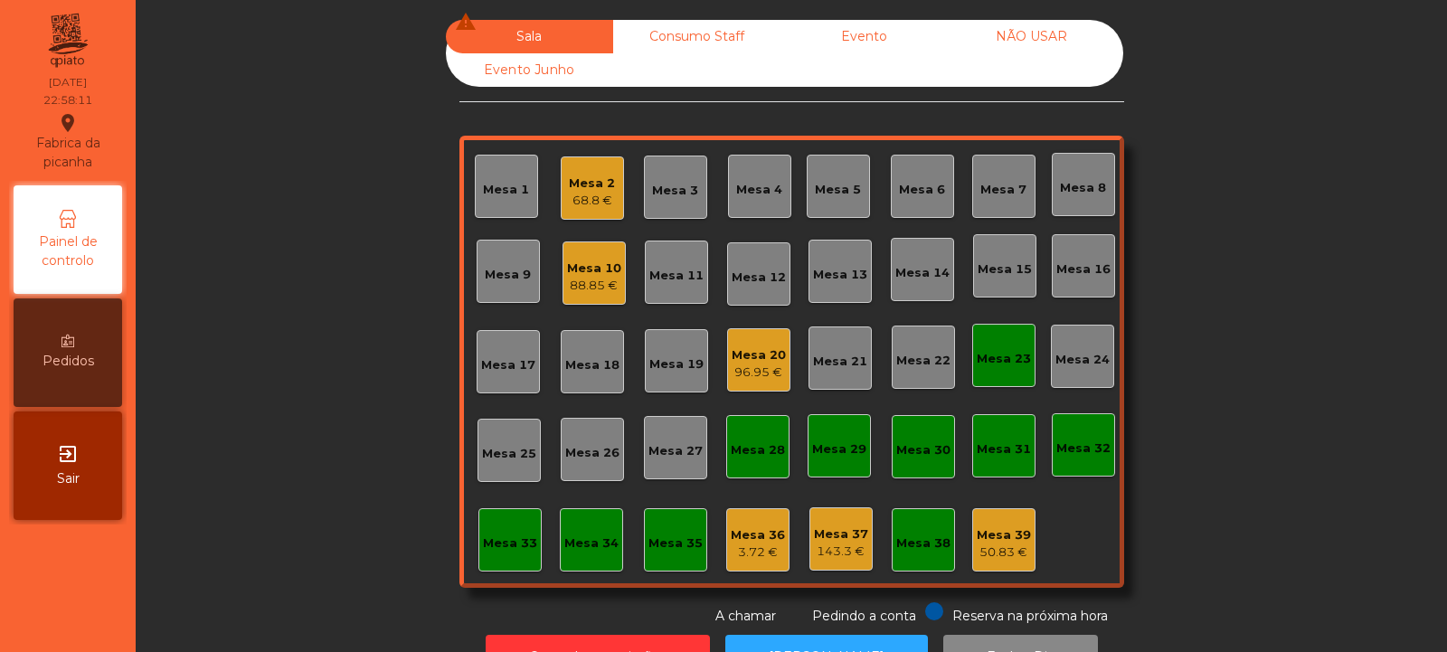
click at [586, 193] on div "68.8 €" at bounding box center [592, 201] width 46 height 18
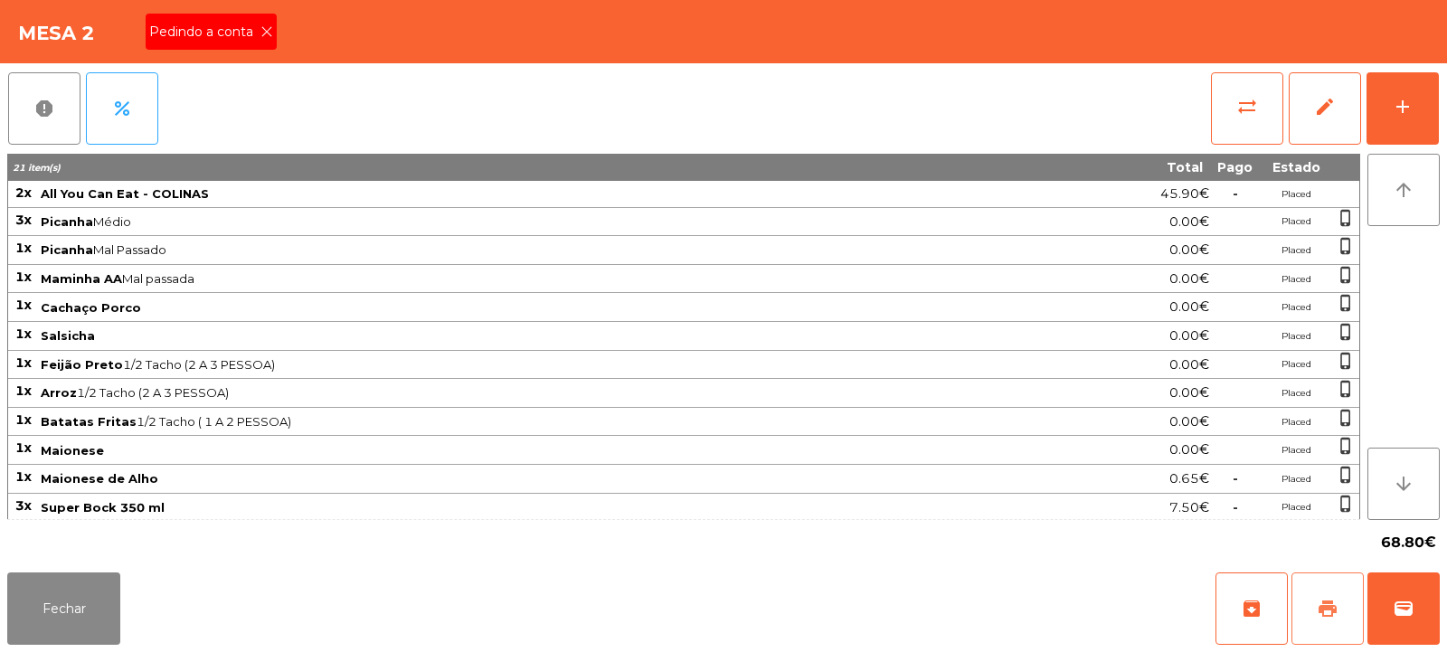
click at [1332, 619] on span "print" at bounding box center [1328, 609] width 22 height 22
click at [78, 621] on button "Fechar" at bounding box center [63, 609] width 113 height 72
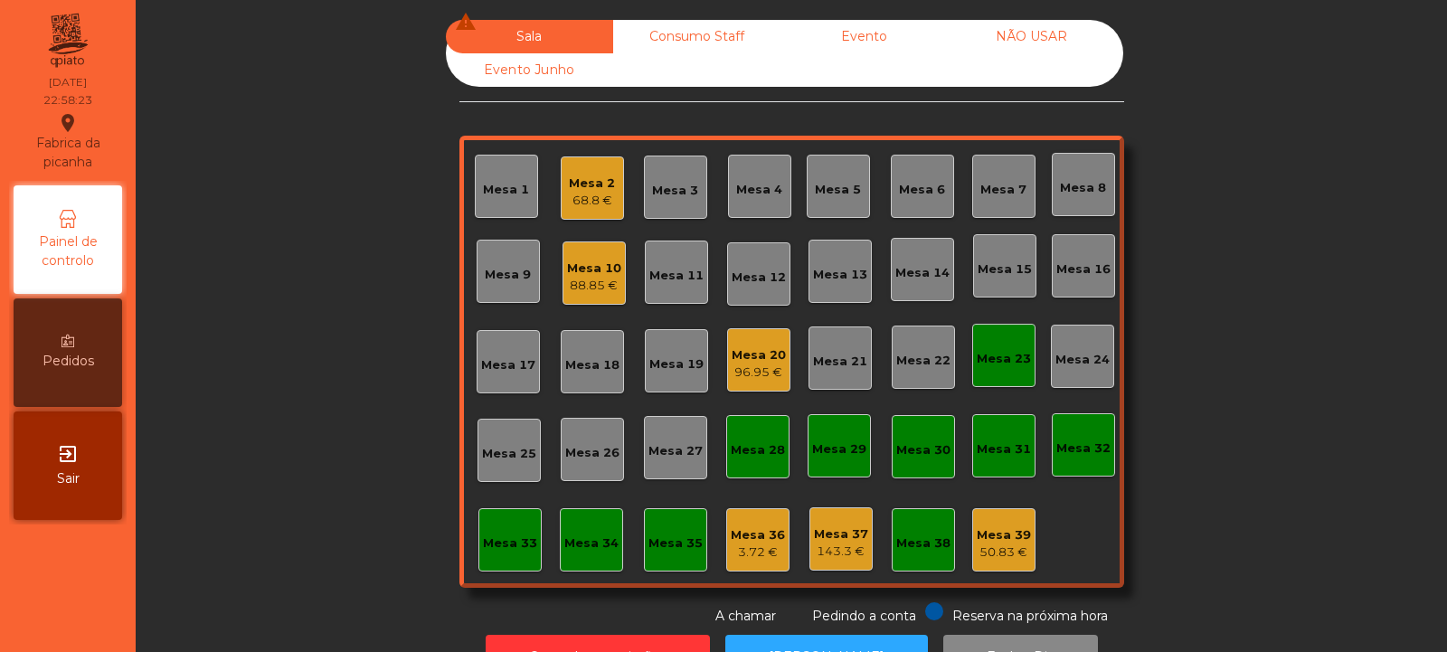
click at [593, 194] on div "68.8 €" at bounding box center [592, 201] width 46 height 18
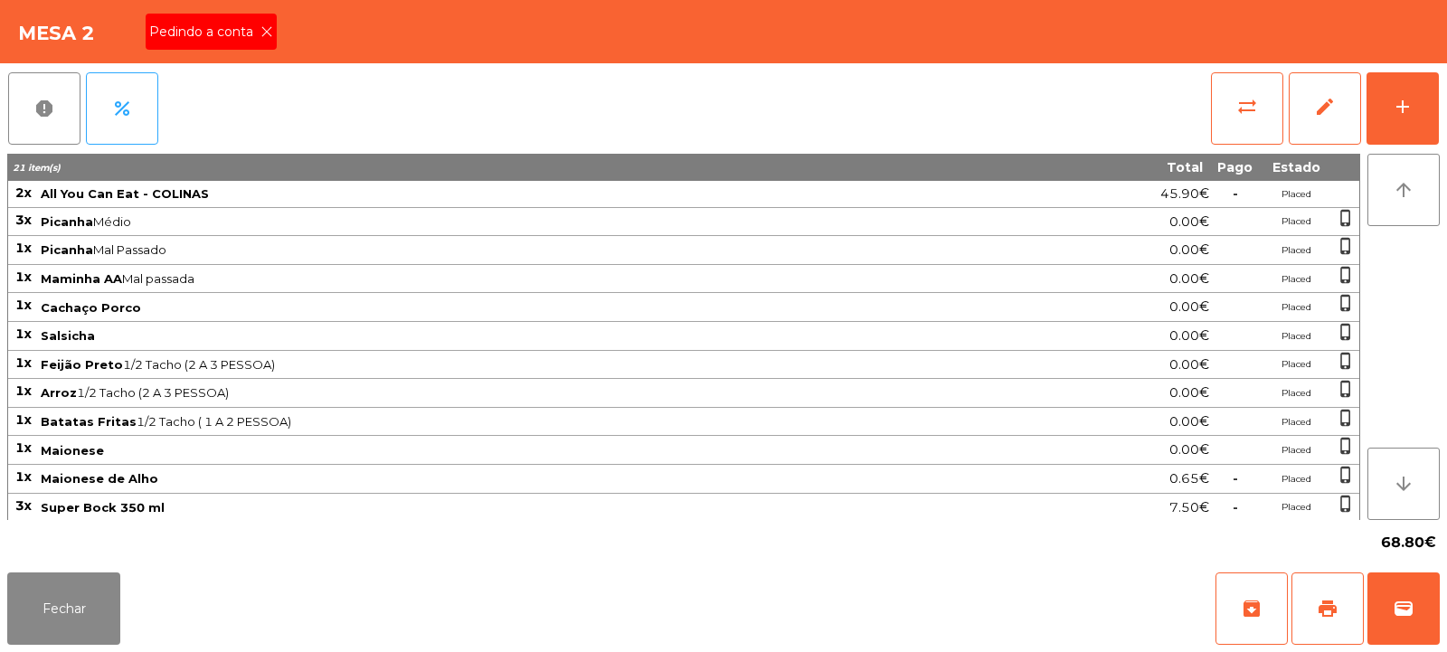
click at [271, 30] on icon at bounding box center [266, 31] width 13 height 13
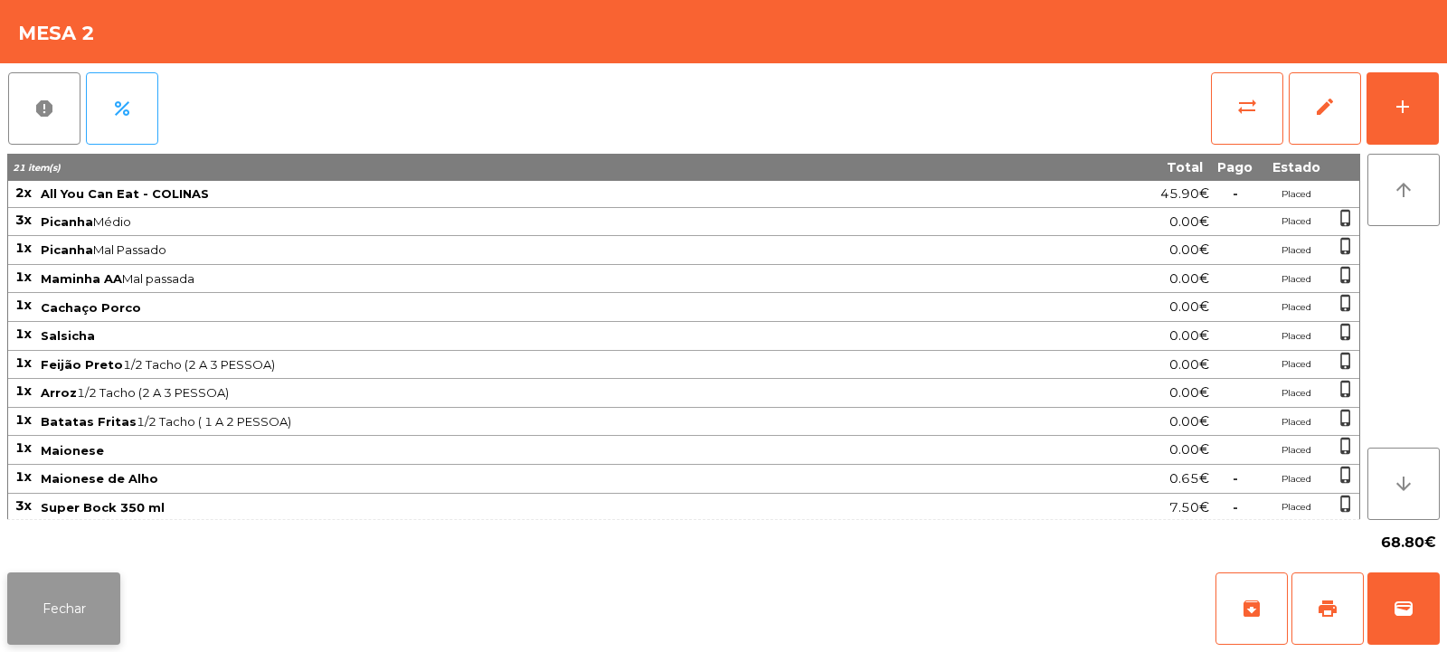
click at [52, 611] on button "Fechar" at bounding box center [63, 609] width 113 height 72
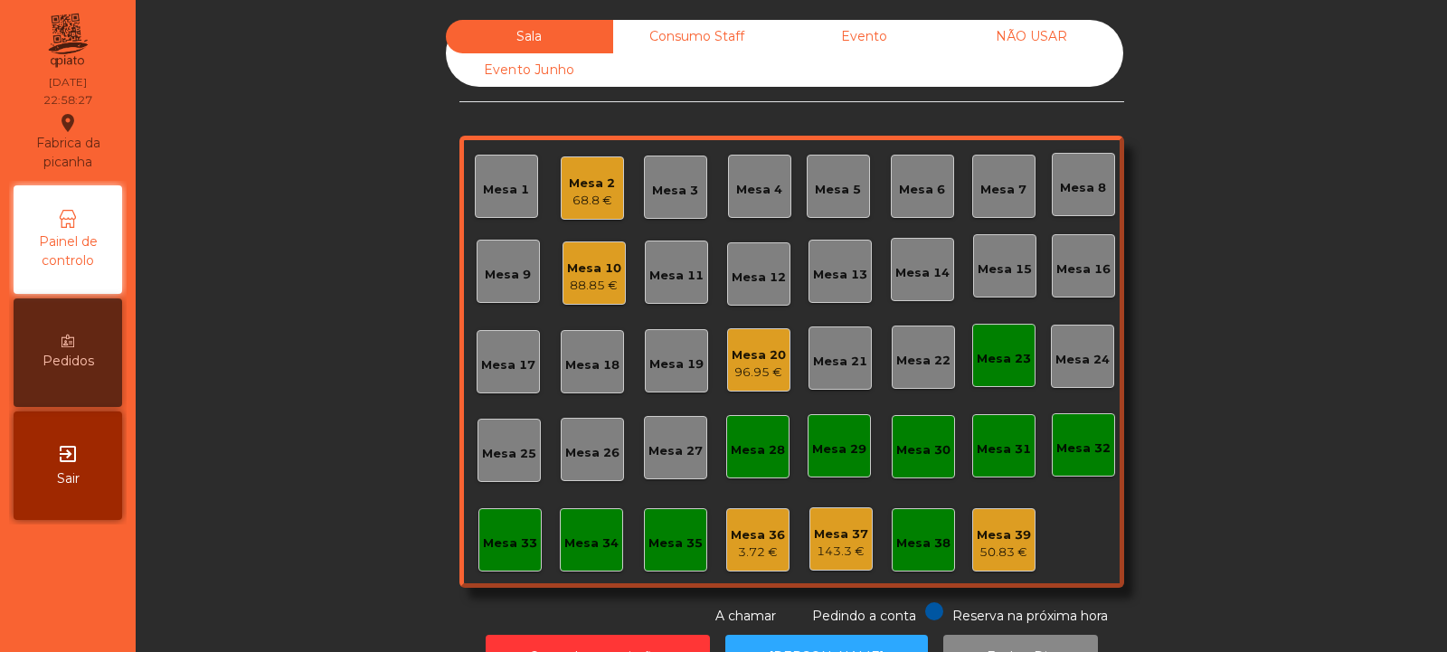
click at [750, 368] on div "96.95 €" at bounding box center [759, 373] width 54 height 18
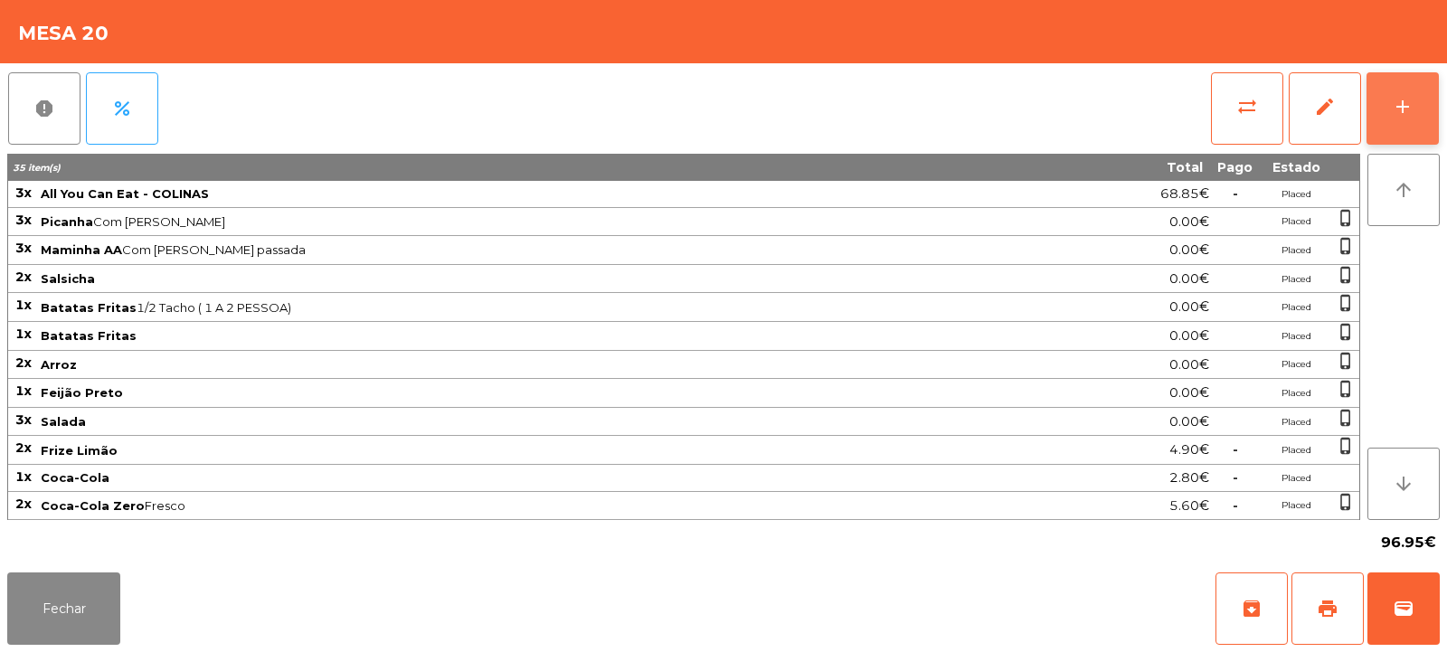
click at [1415, 109] on button "add" at bounding box center [1403, 108] width 72 height 72
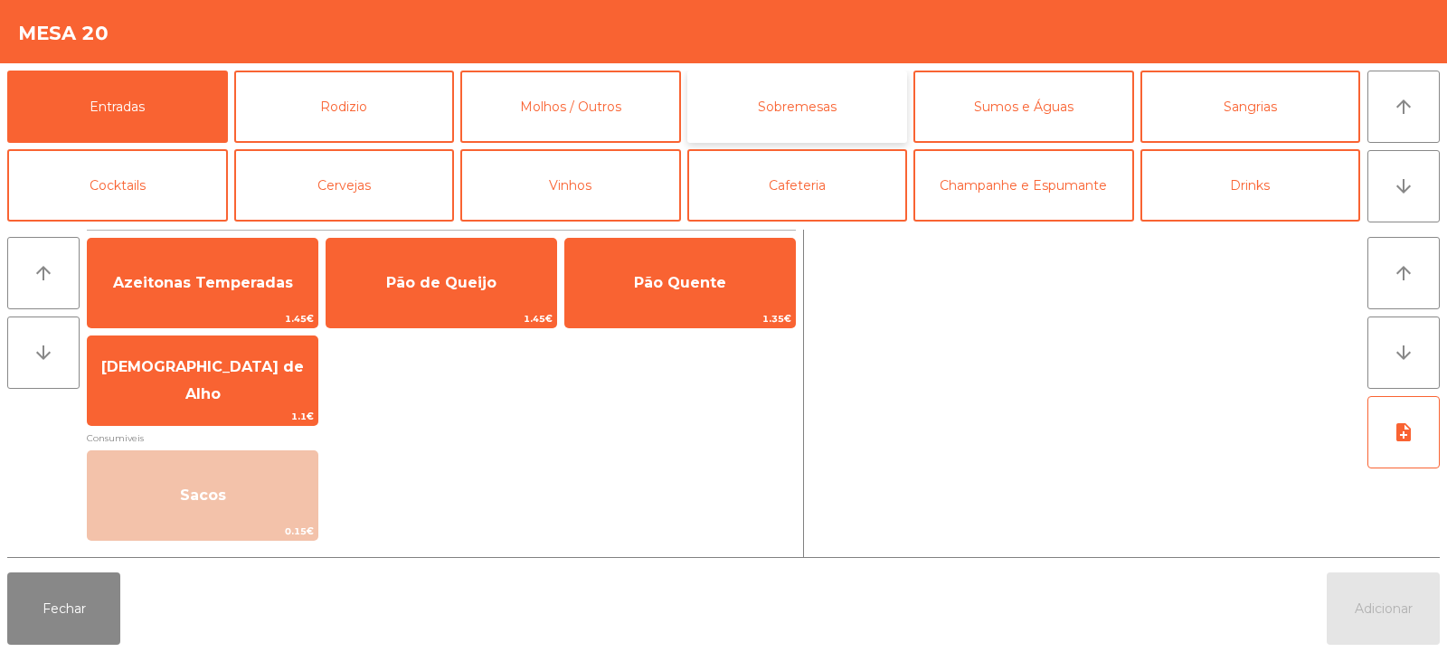
click at [843, 119] on button "Sobremesas" at bounding box center [797, 107] width 221 height 72
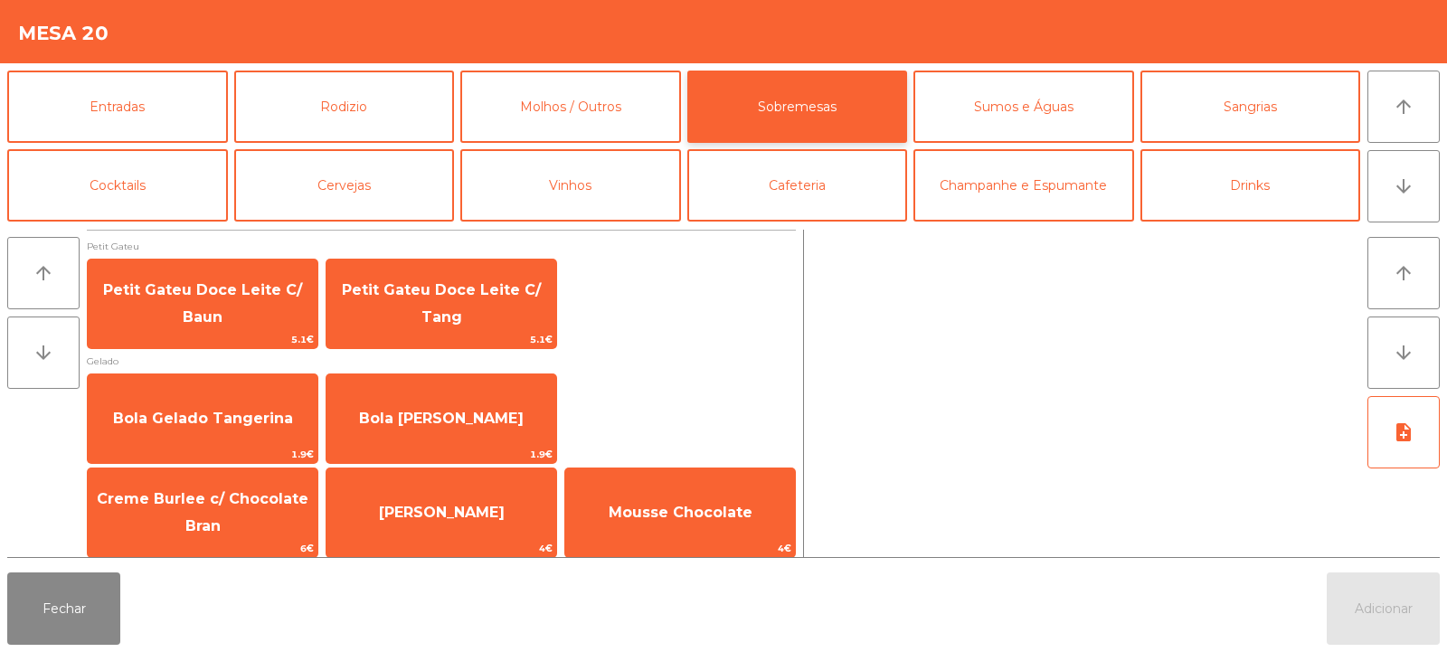
scroll to position [8, 0]
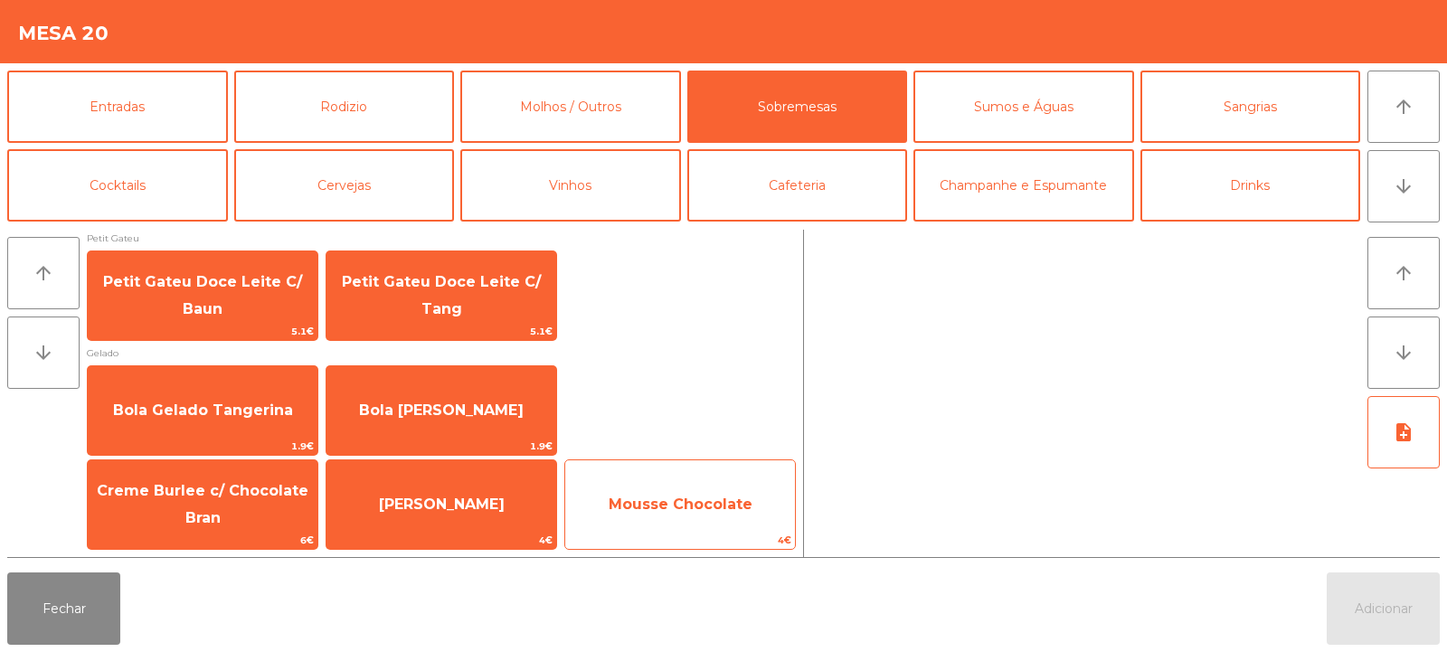
click at [724, 519] on span "Mousse Chocolate" at bounding box center [680, 504] width 230 height 49
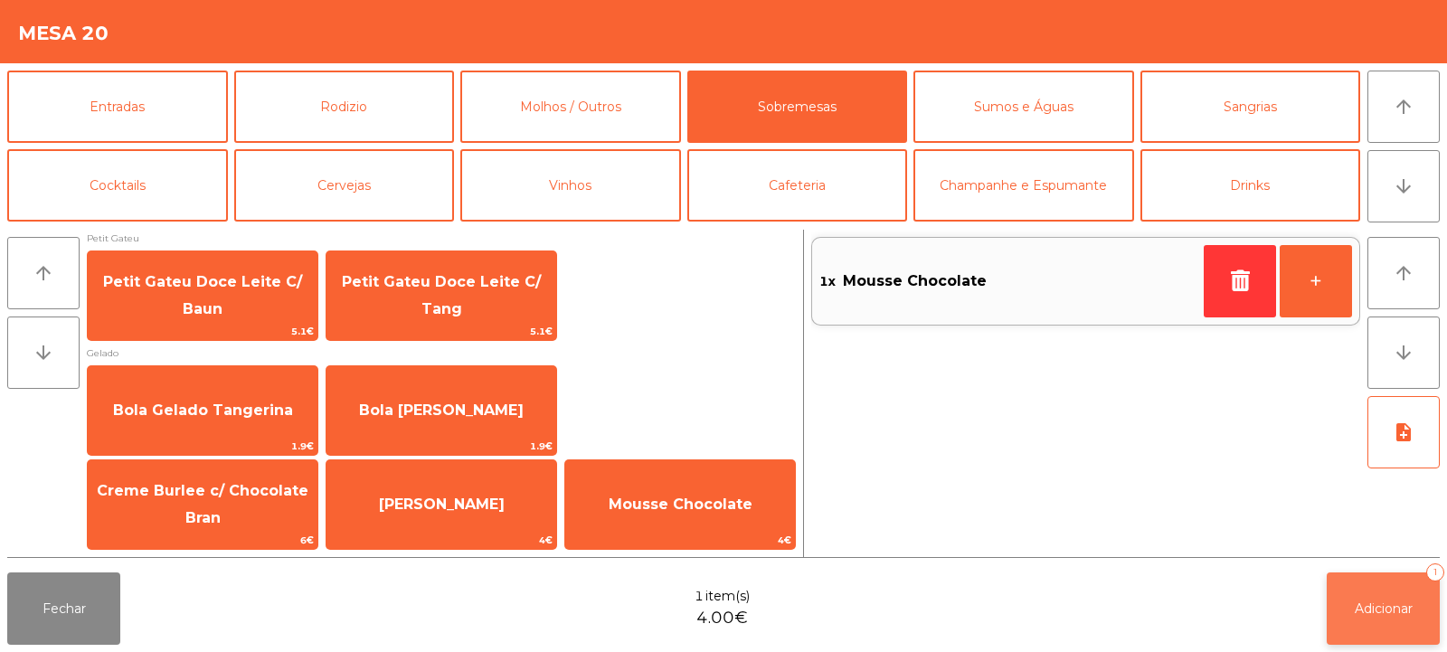
click at [1407, 627] on button "Adicionar 1" at bounding box center [1383, 609] width 113 height 72
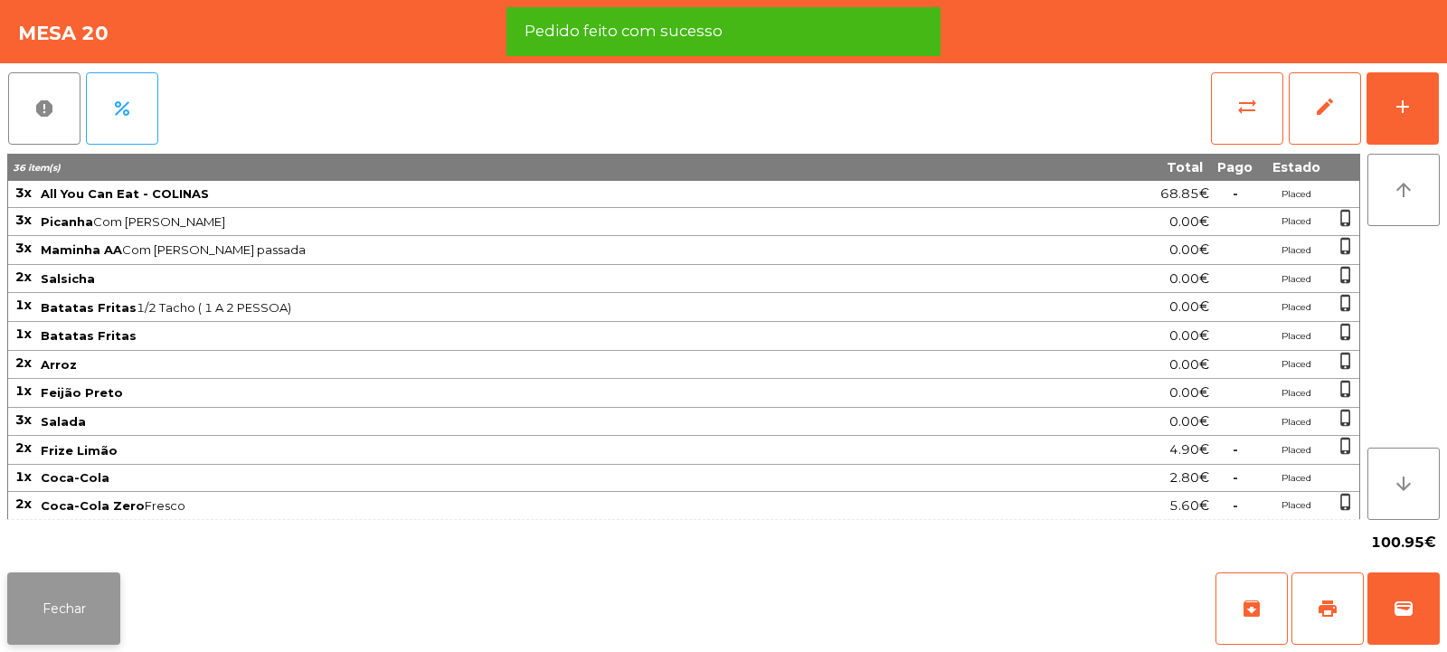
click at [102, 600] on button "Fechar" at bounding box center [63, 609] width 113 height 72
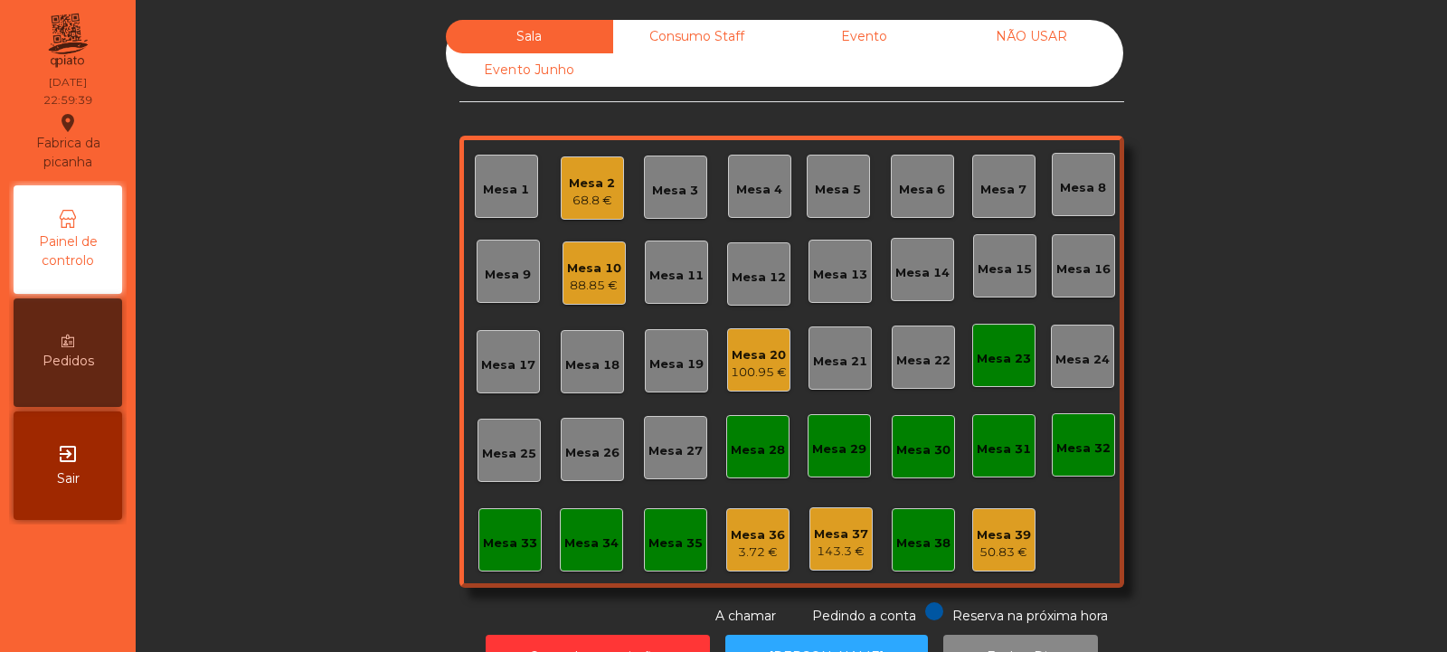
click at [573, 166] on div "Mesa 2 68.8 €" at bounding box center [592, 187] width 63 height 63
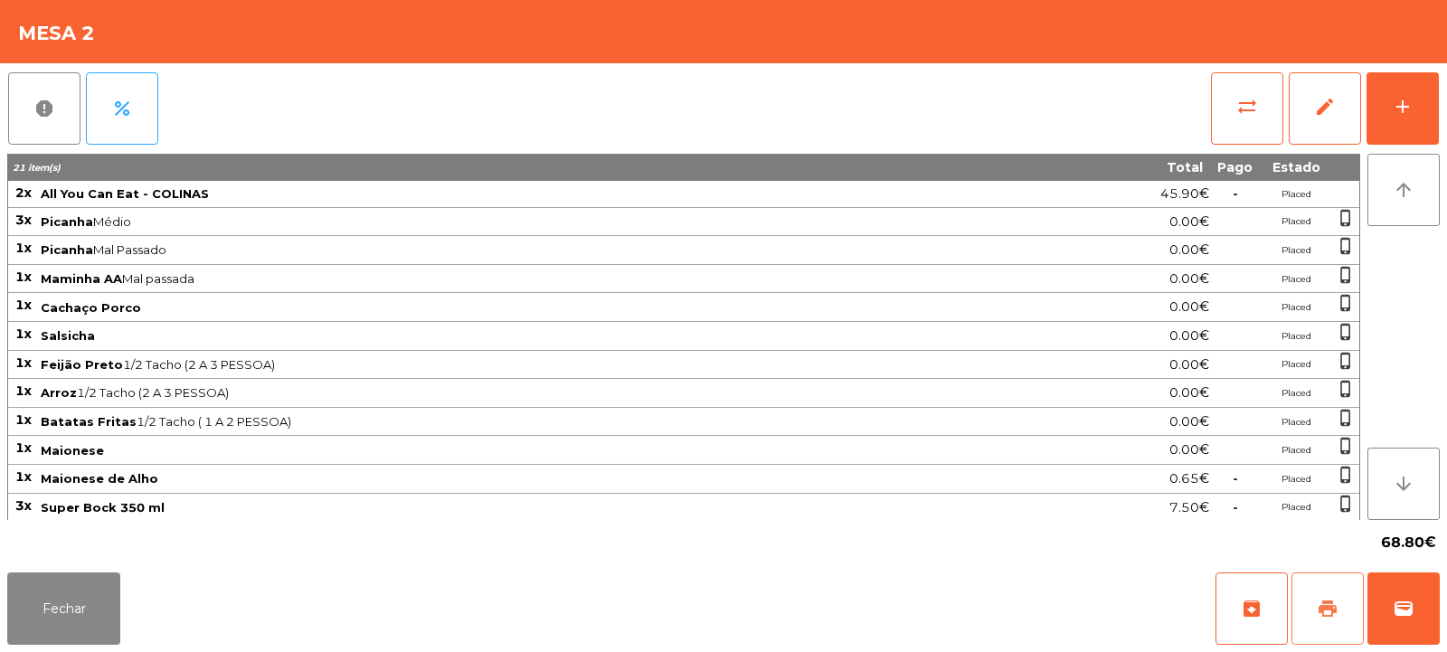
click at [1335, 615] on span "print" at bounding box center [1328, 609] width 22 height 22
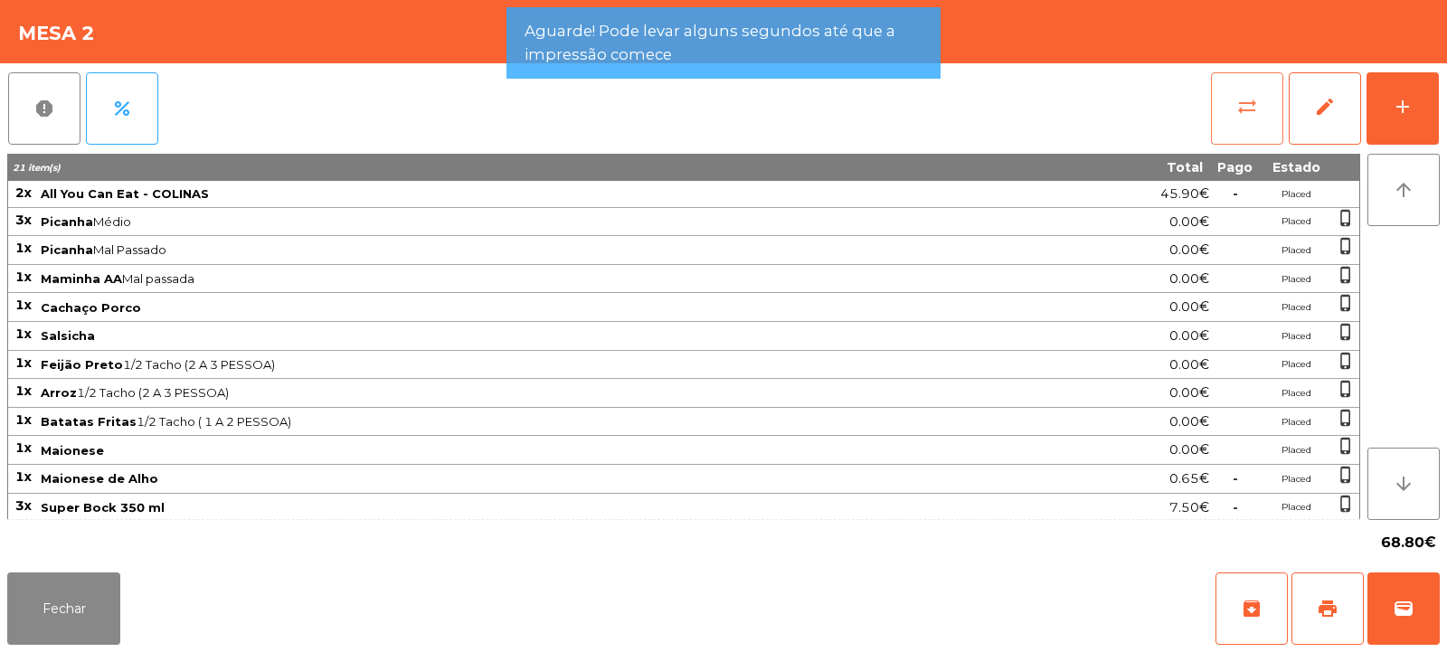
click at [1216, 90] on button "sync_alt" at bounding box center [1247, 108] width 72 height 72
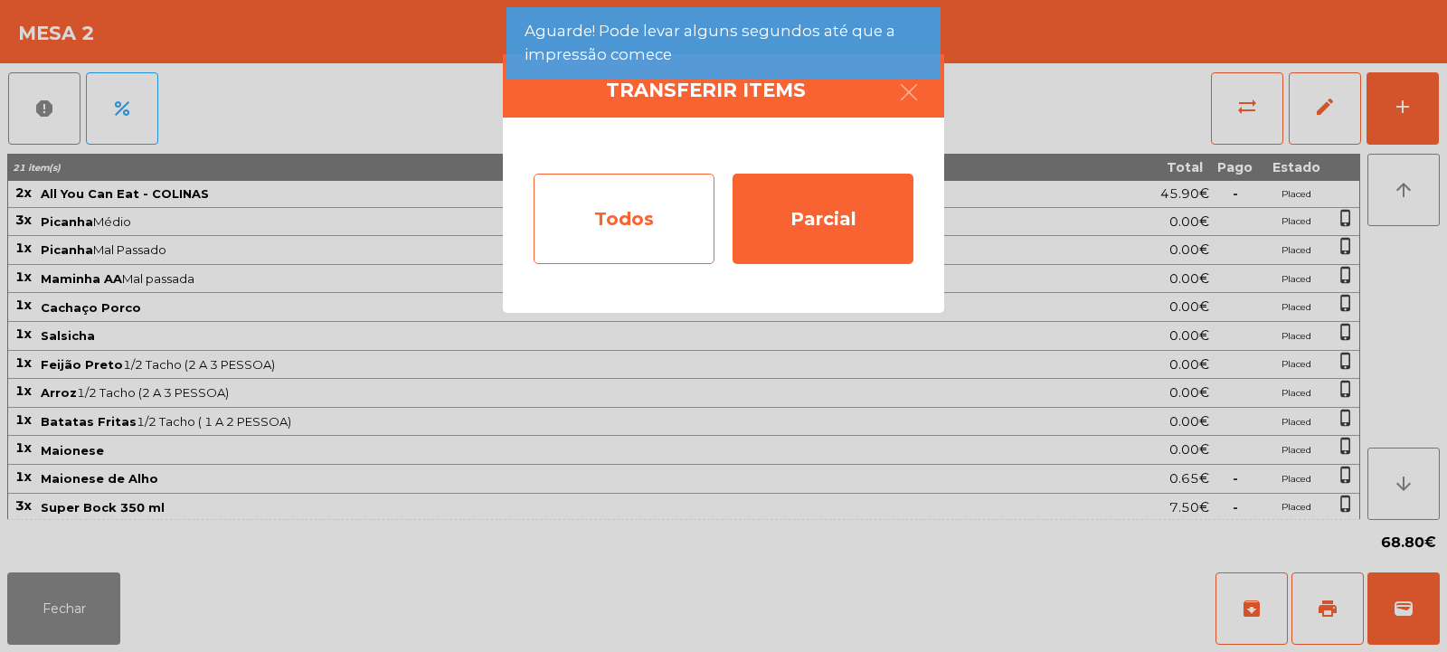
click at [644, 218] on div "Todos" at bounding box center [624, 219] width 181 height 90
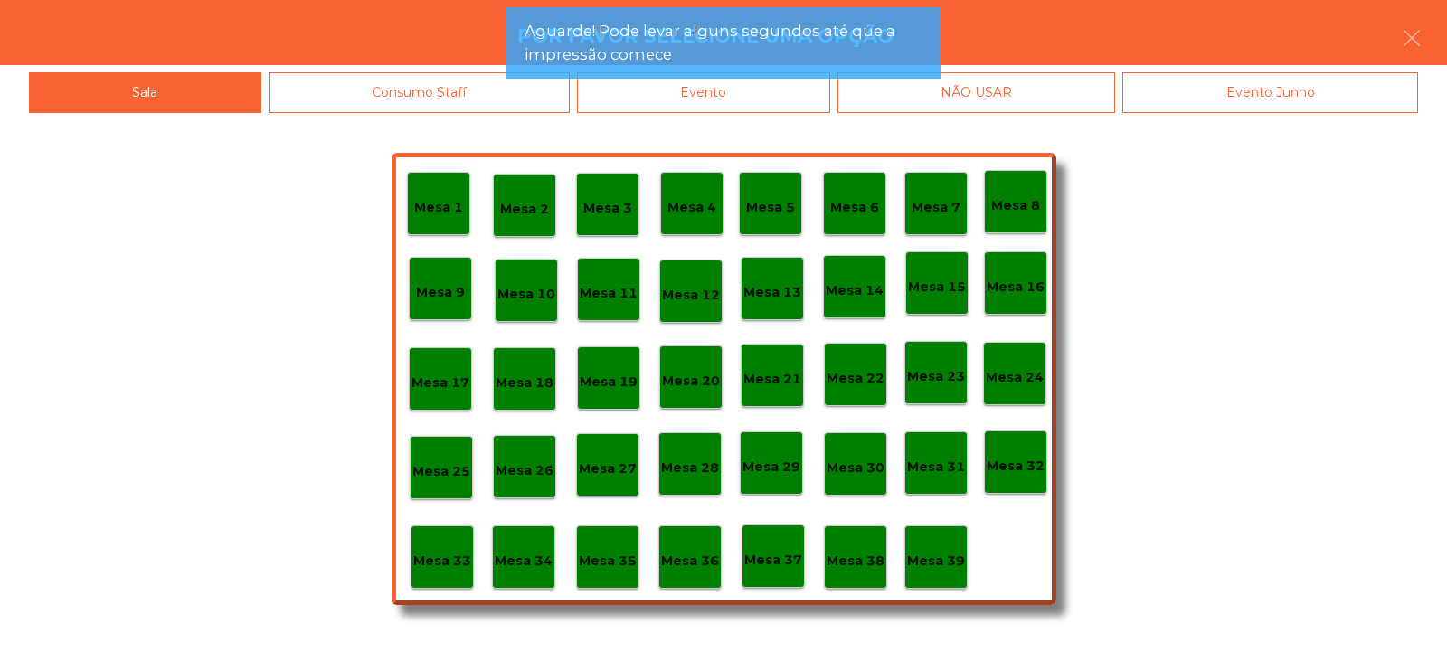
click at [714, 106] on div "Evento" at bounding box center [703, 92] width 253 height 41
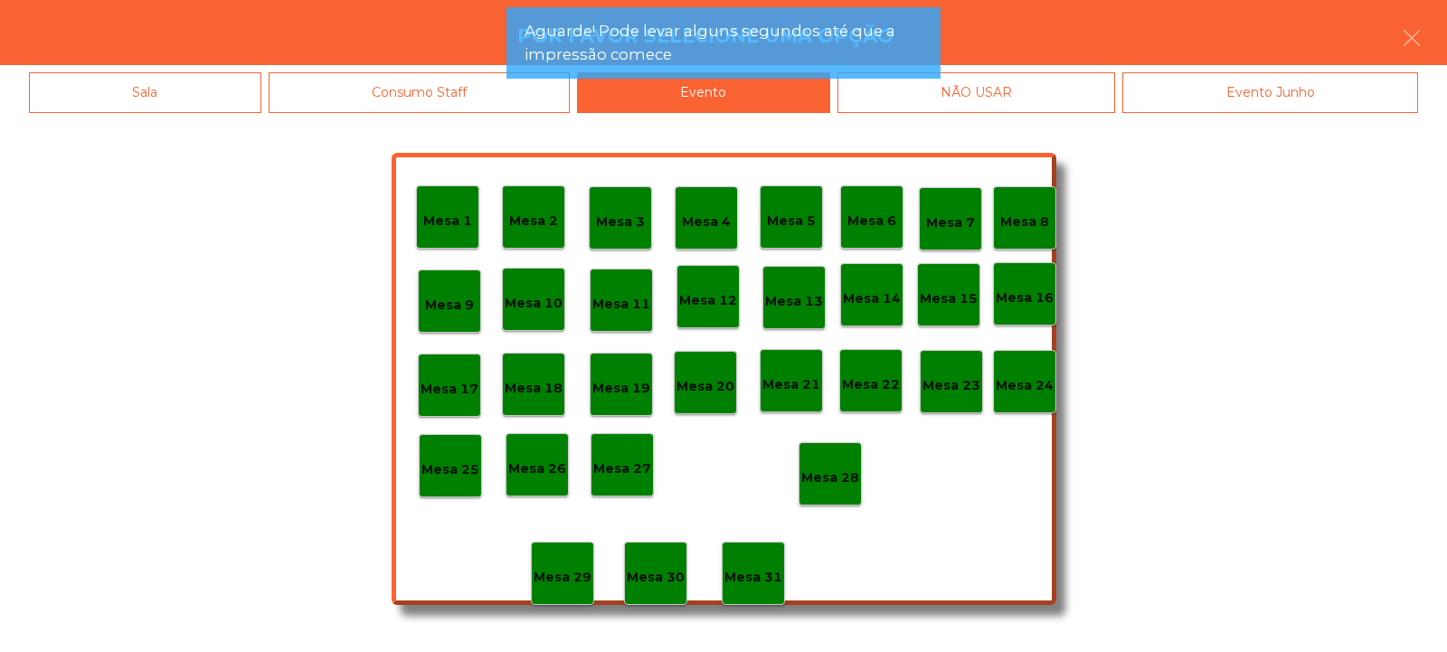
click at [816, 484] on p "Mesa 28" at bounding box center [830, 478] width 58 height 21
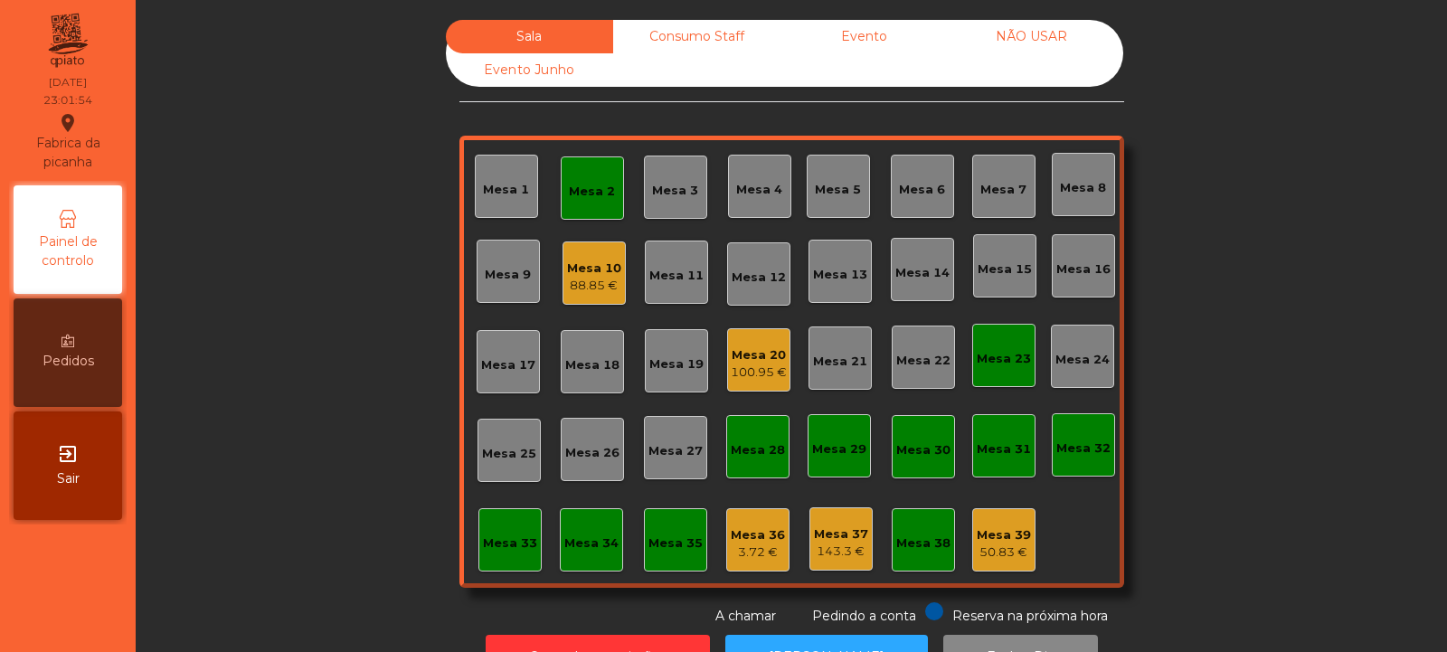
click at [585, 281] on div "88.85 €" at bounding box center [594, 286] width 54 height 18
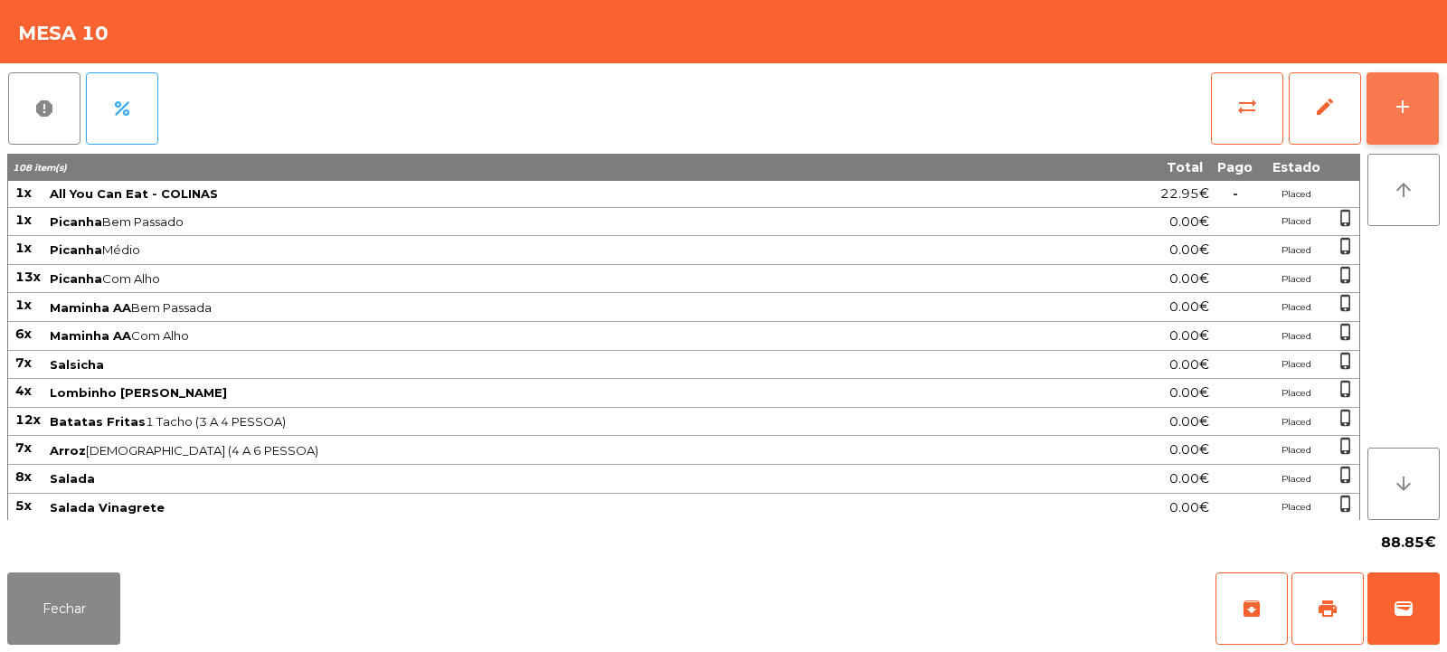
click at [1416, 109] on button "add" at bounding box center [1403, 108] width 72 height 72
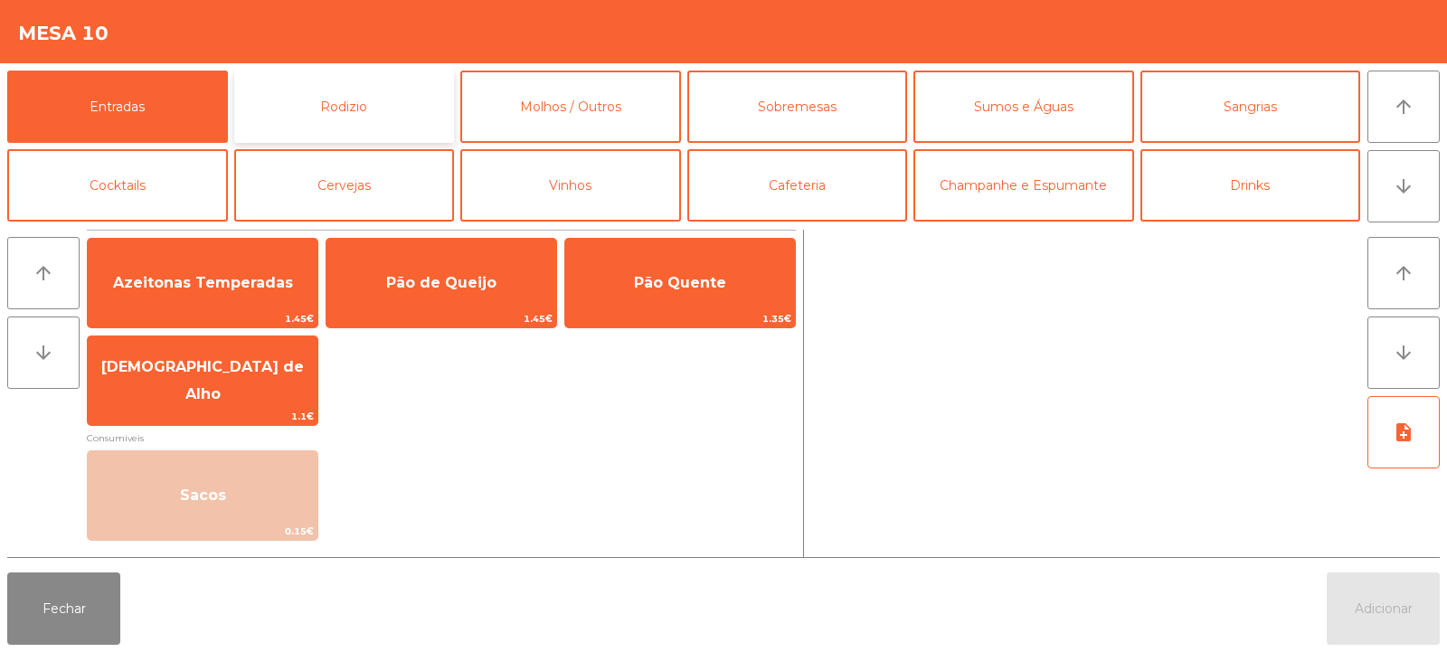
click at [381, 99] on button "Rodizio" at bounding box center [344, 107] width 221 height 72
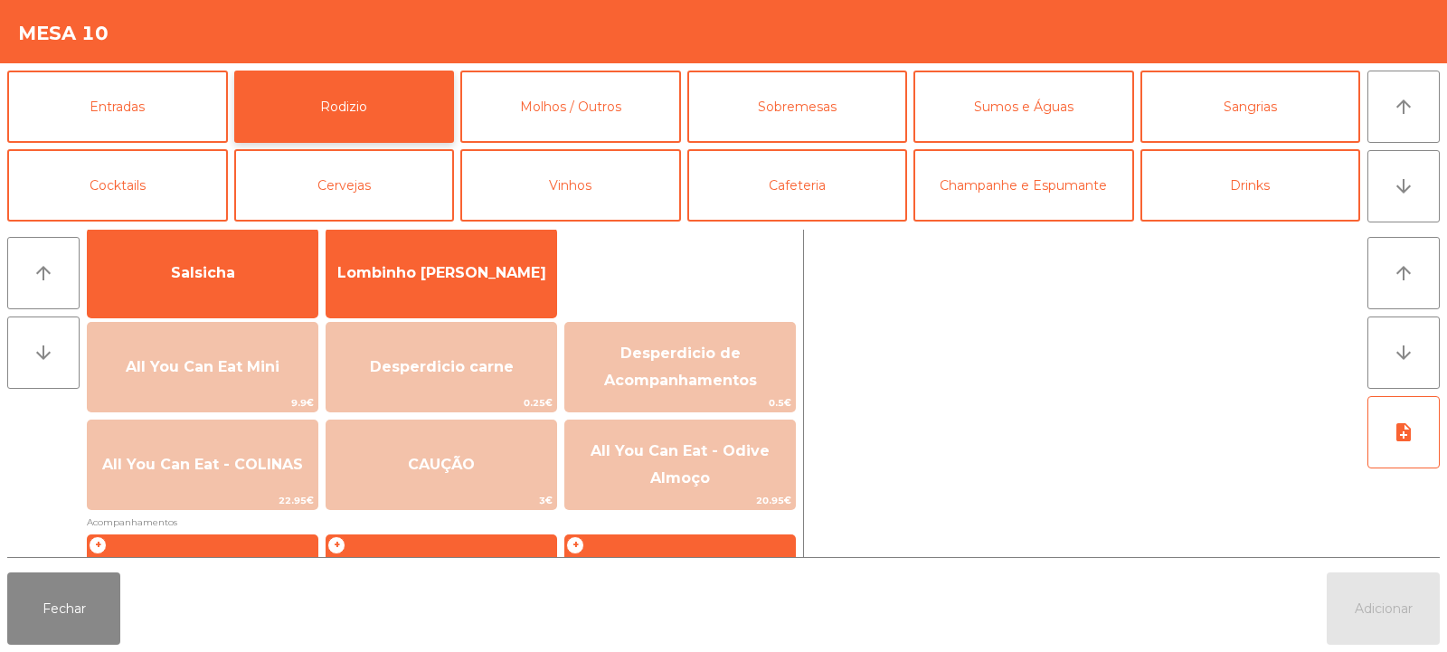
scroll to position [130, 0]
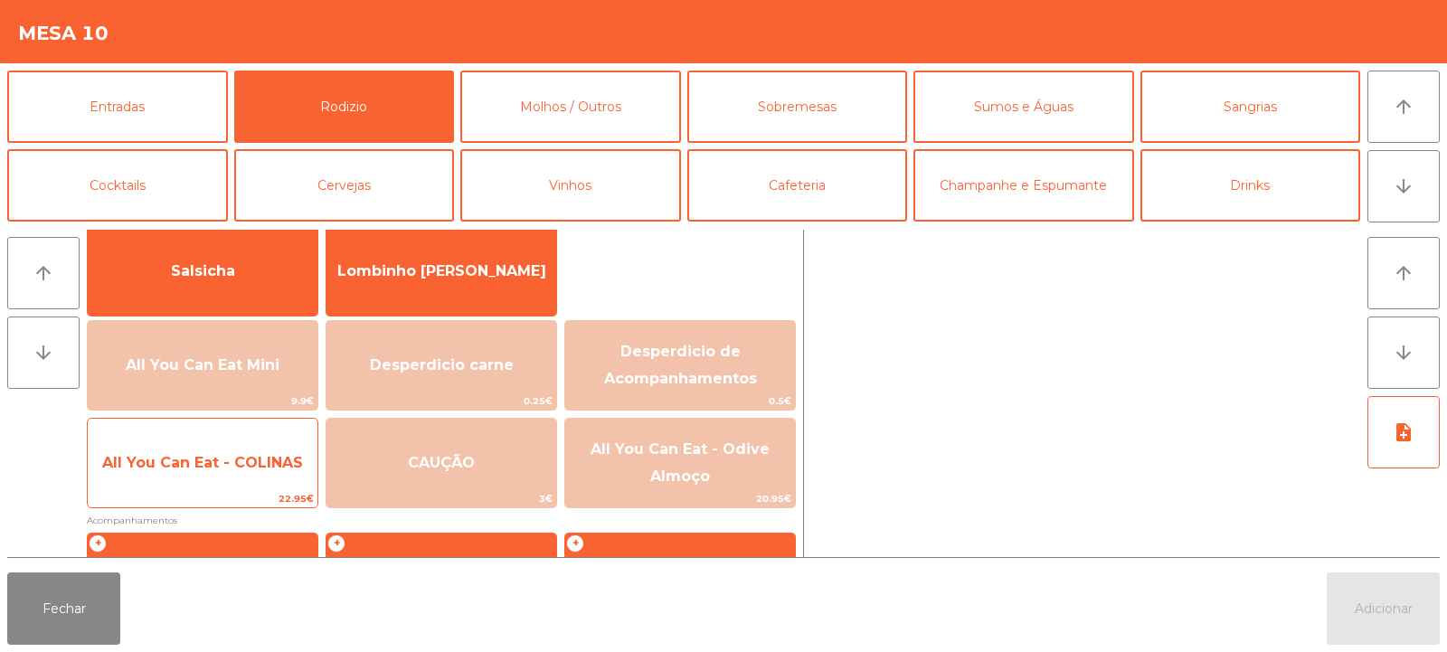
click at [274, 480] on span "All You Can Eat - COLINAS" at bounding box center [203, 463] width 230 height 49
click at [269, 482] on span "All You Can Eat - COLINAS" at bounding box center [203, 463] width 230 height 49
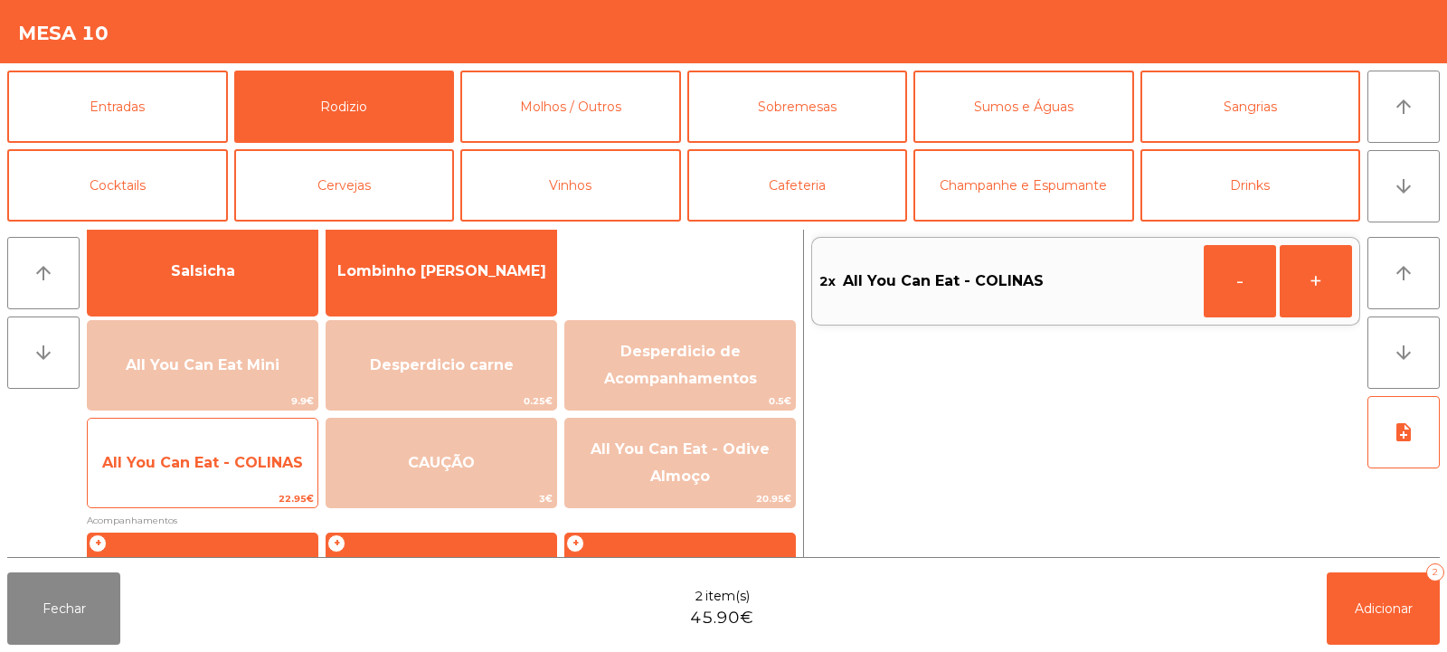
click at [269, 477] on span "All You Can Eat - COLINAS" at bounding box center [203, 463] width 230 height 49
click at [267, 486] on span "All You Can Eat - COLINAS" at bounding box center [203, 463] width 230 height 49
click at [270, 483] on span "All You Can Eat - COLINAS" at bounding box center [203, 463] width 230 height 49
click at [267, 478] on span "All You Can Eat - COLINAS" at bounding box center [203, 463] width 230 height 49
click at [273, 477] on span "All You Can Eat - COLINAS" at bounding box center [203, 463] width 230 height 49
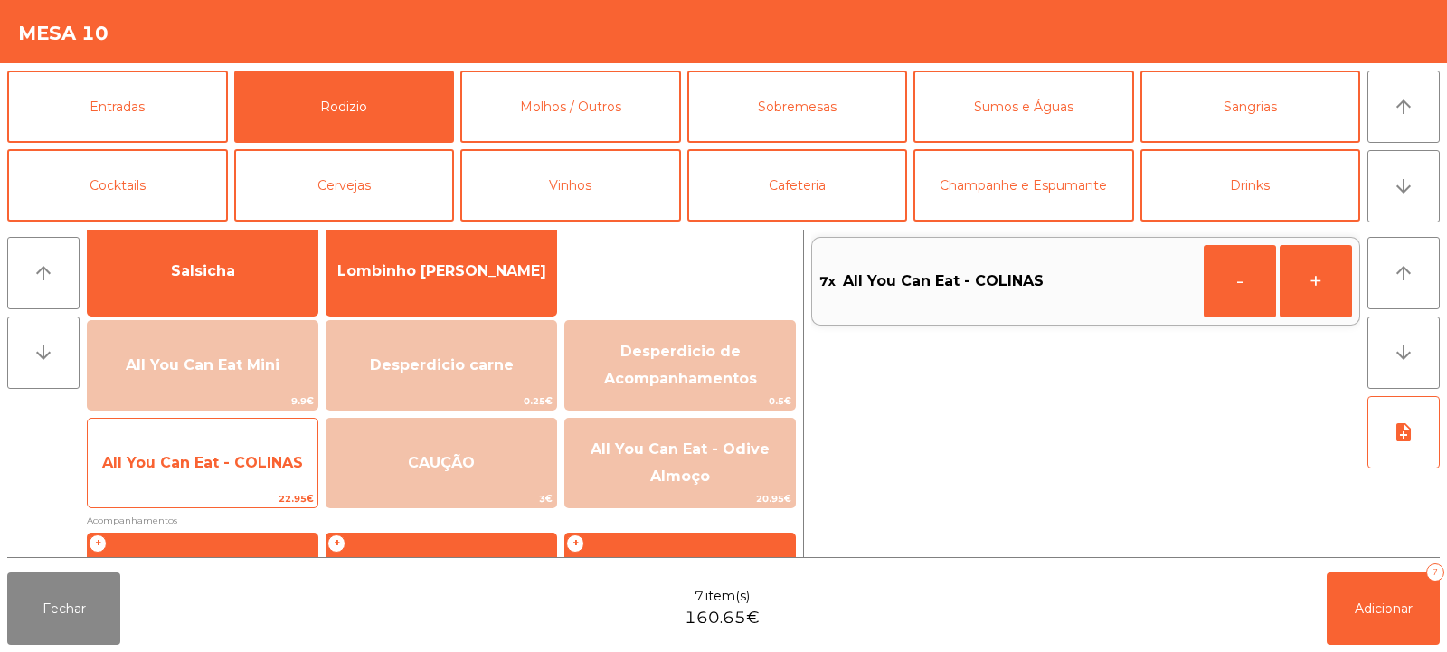
click at [272, 478] on span "All You Can Eat - COLINAS" at bounding box center [203, 463] width 230 height 49
click at [239, 478] on span "All You Can Eat - COLINAS" at bounding box center [203, 463] width 230 height 49
click at [246, 480] on span "All You Can Eat - COLINAS" at bounding box center [203, 463] width 230 height 49
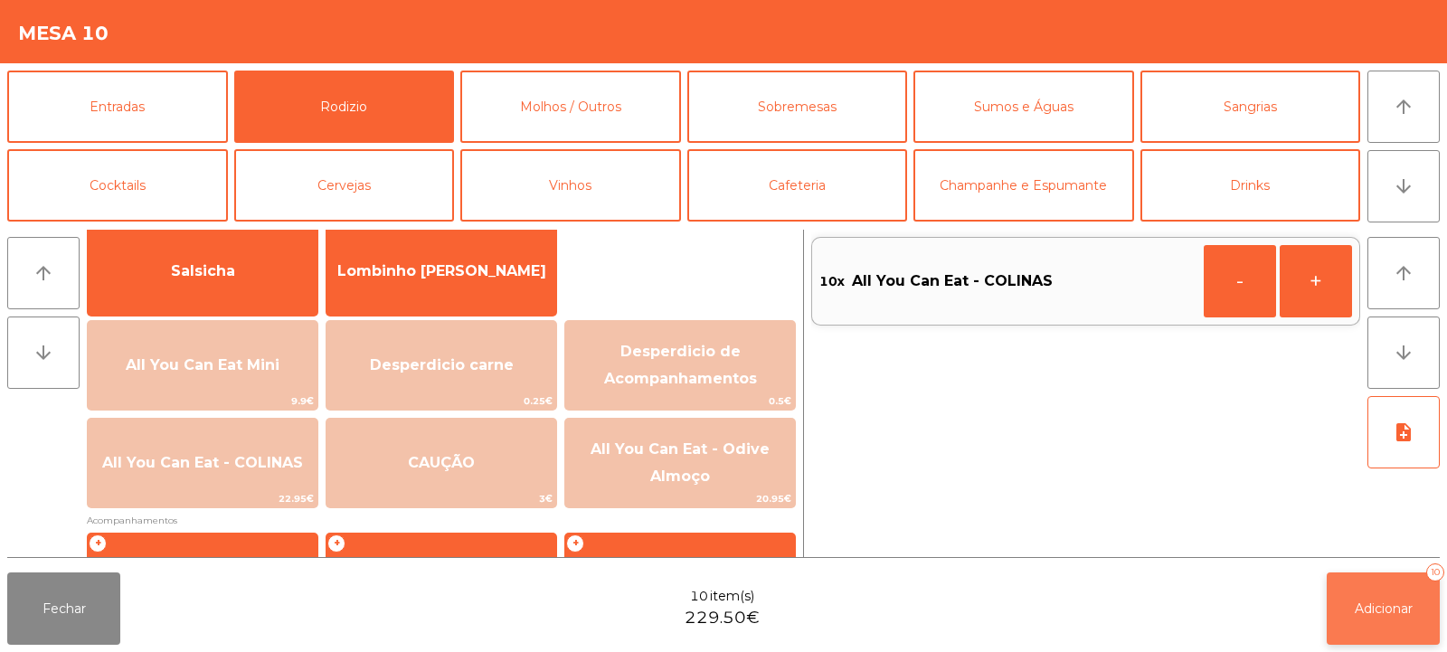
click at [1384, 596] on button "Adicionar 10" at bounding box center [1383, 609] width 113 height 72
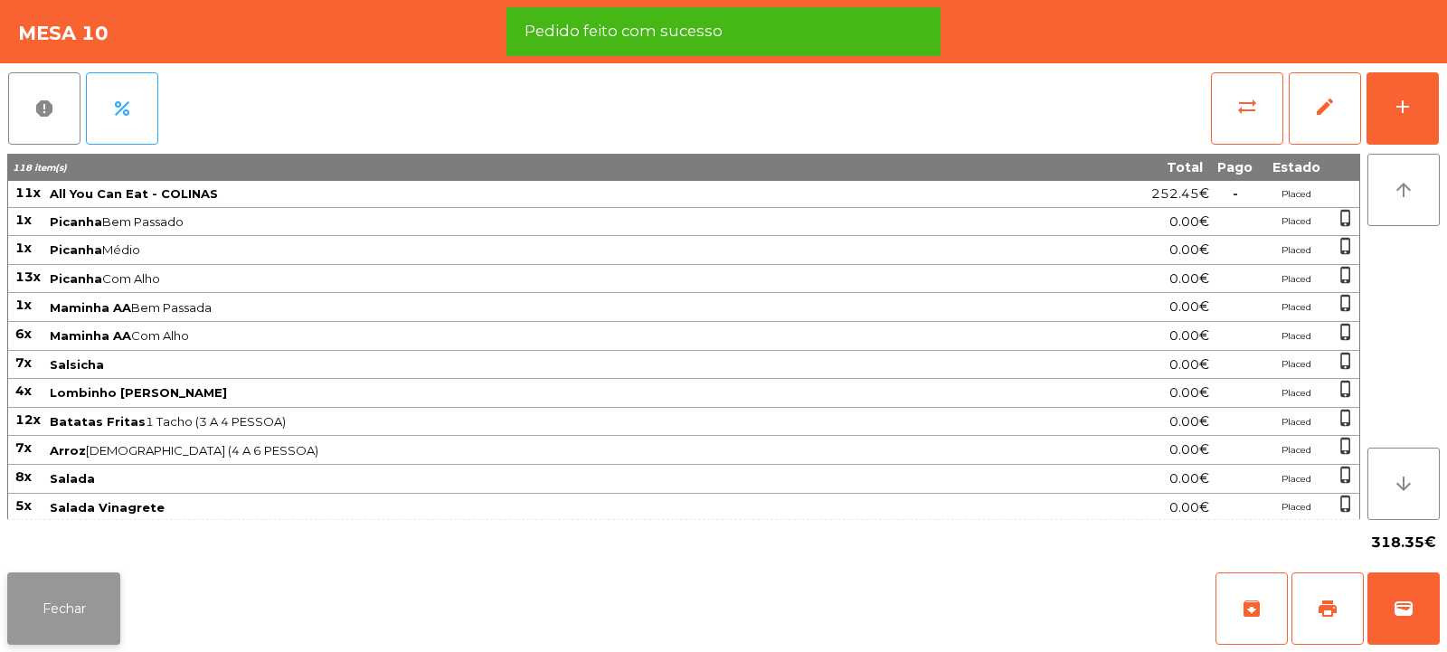
click at [89, 639] on button "Fechar" at bounding box center [63, 609] width 113 height 72
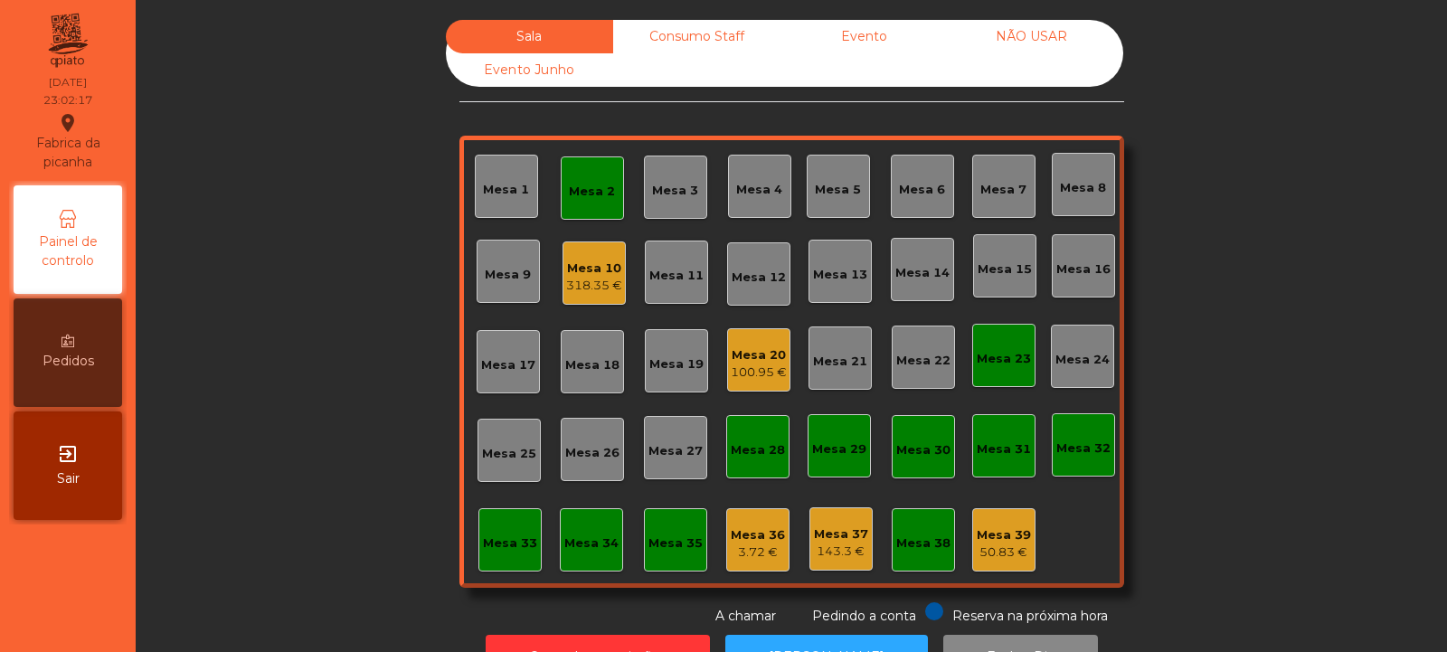
click at [583, 282] on div "318.35 €" at bounding box center [594, 286] width 56 height 18
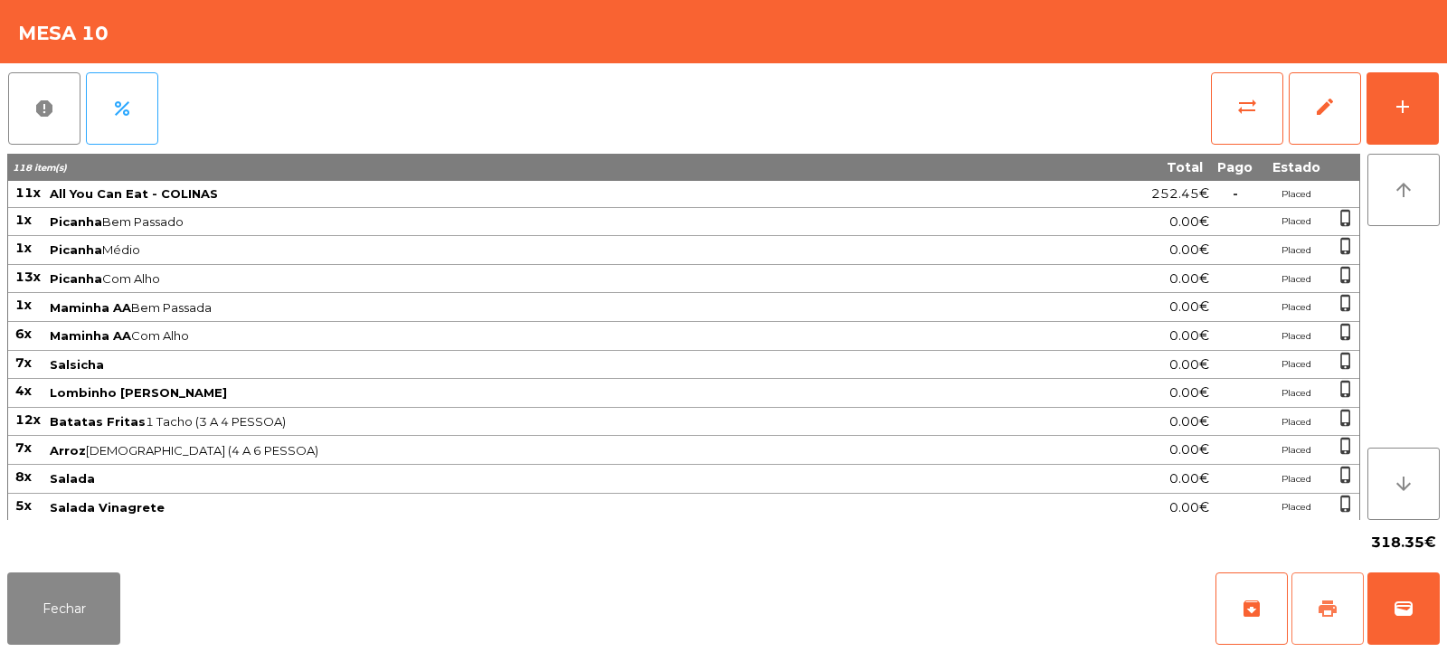
click at [1338, 603] on span "print" at bounding box center [1328, 609] width 22 height 22
click at [1326, 624] on button "print" at bounding box center [1328, 609] width 72 height 72
click at [1245, 117] on span "sync_alt" at bounding box center [1247, 107] width 22 height 22
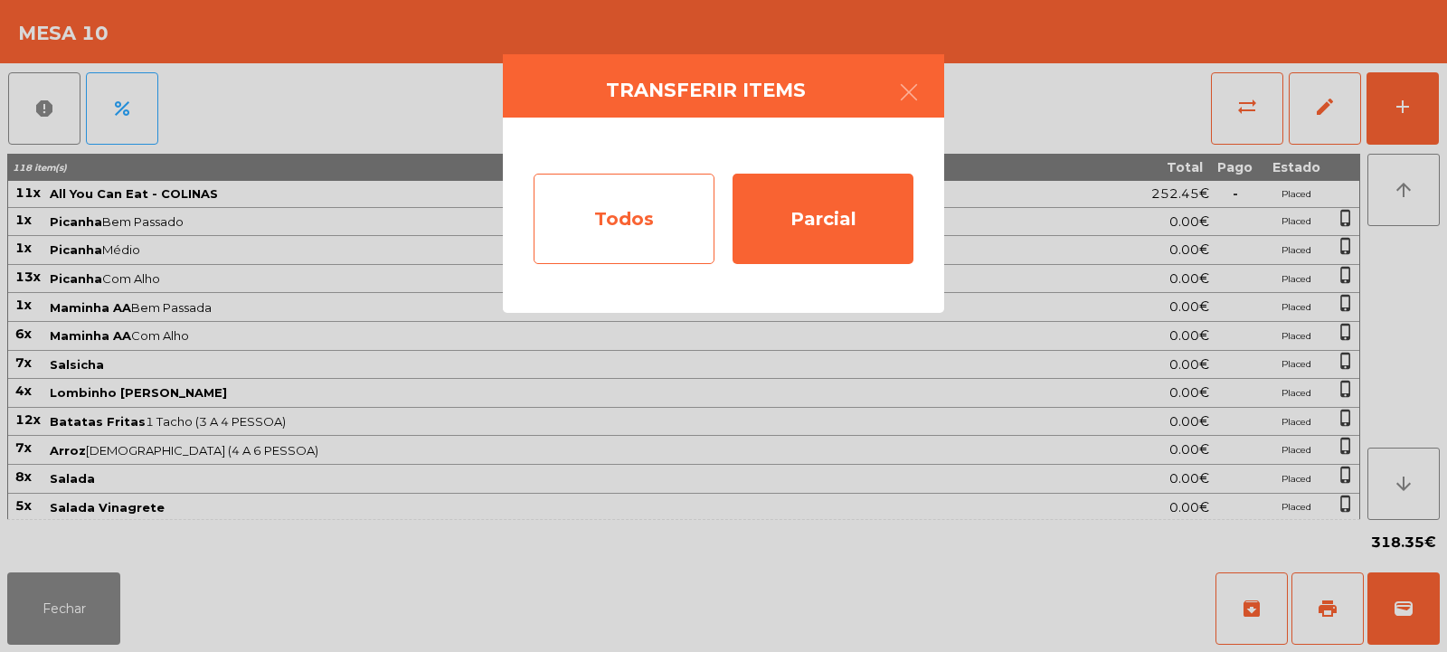
click at [635, 246] on div "Todos" at bounding box center [624, 219] width 181 height 90
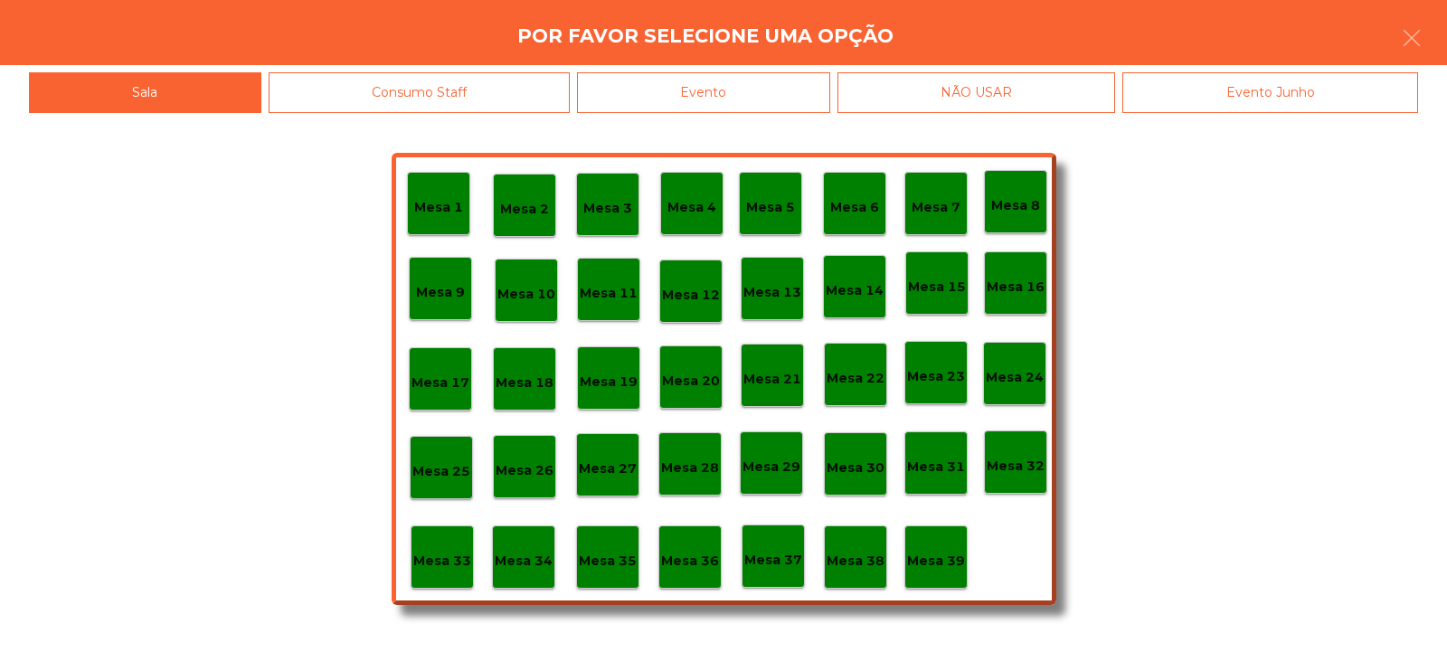
click at [719, 82] on div "Evento" at bounding box center [703, 92] width 253 height 41
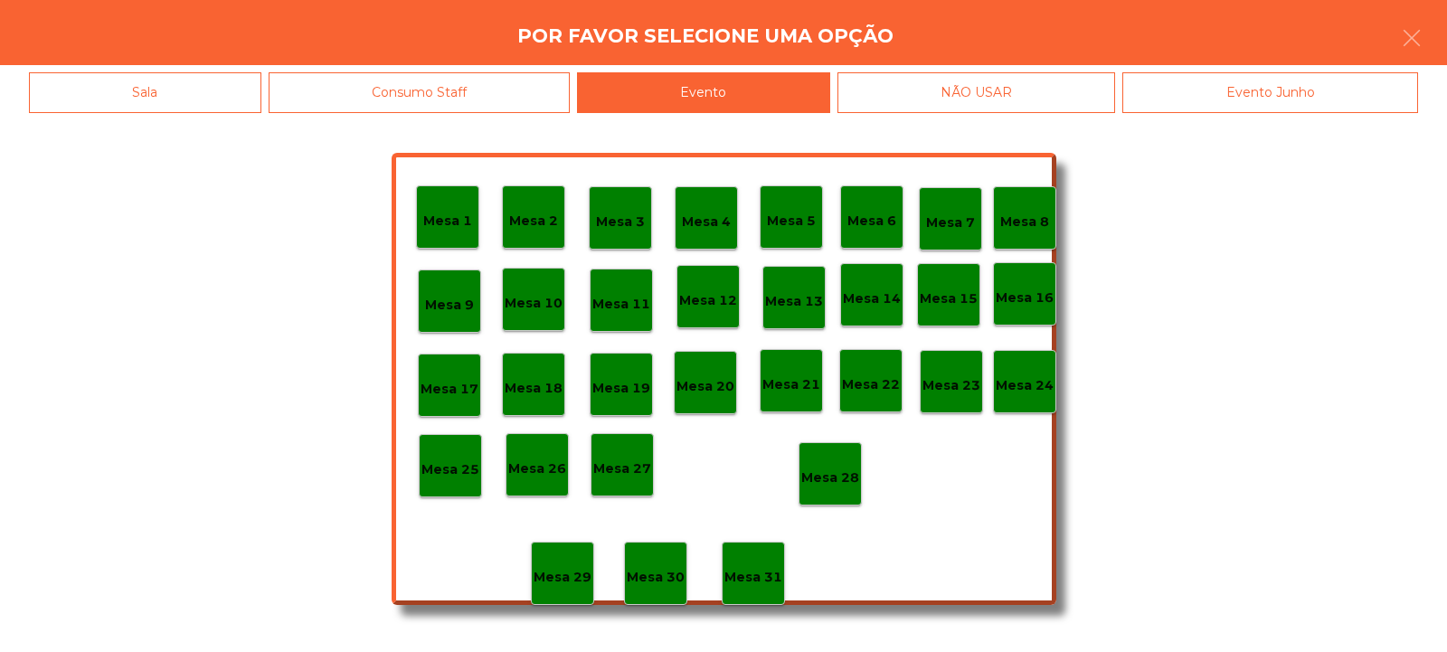
click at [807, 463] on div "Mesa 28" at bounding box center [830, 474] width 58 height 28
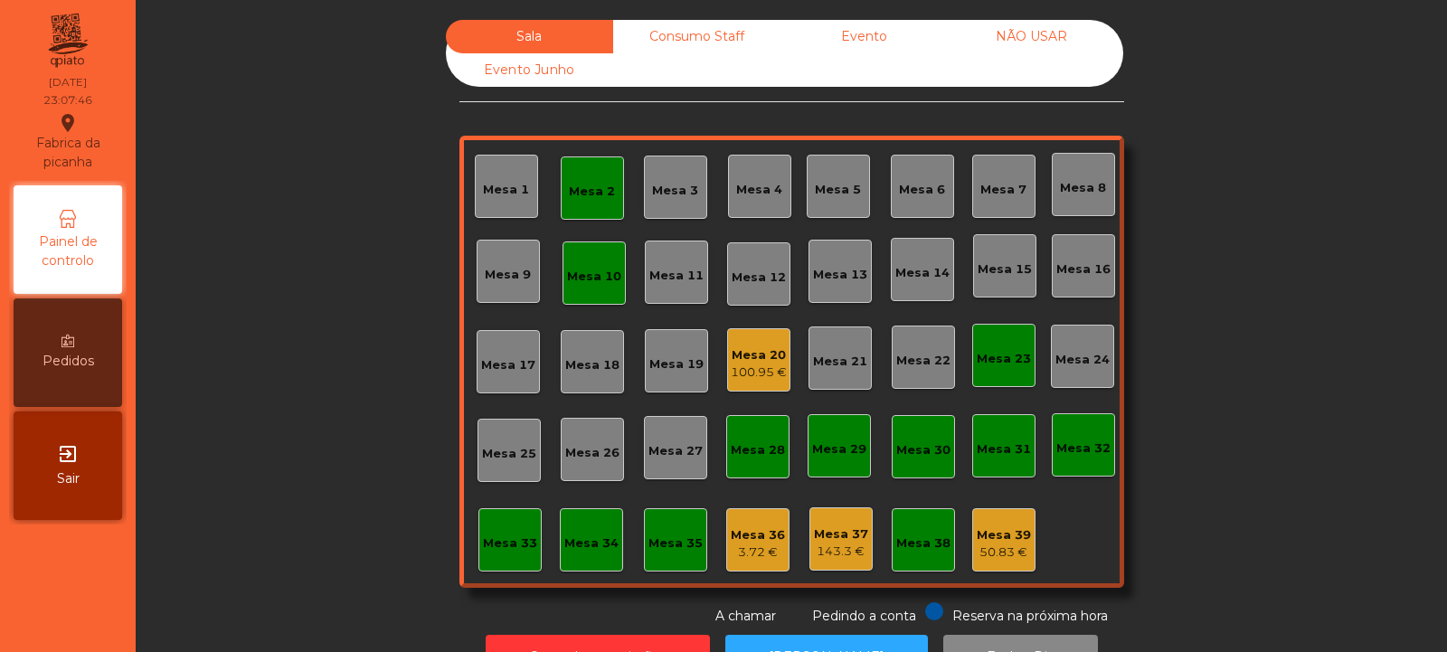
click at [582, 197] on div "Mesa 2" at bounding box center [592, 192] width 46 height 18
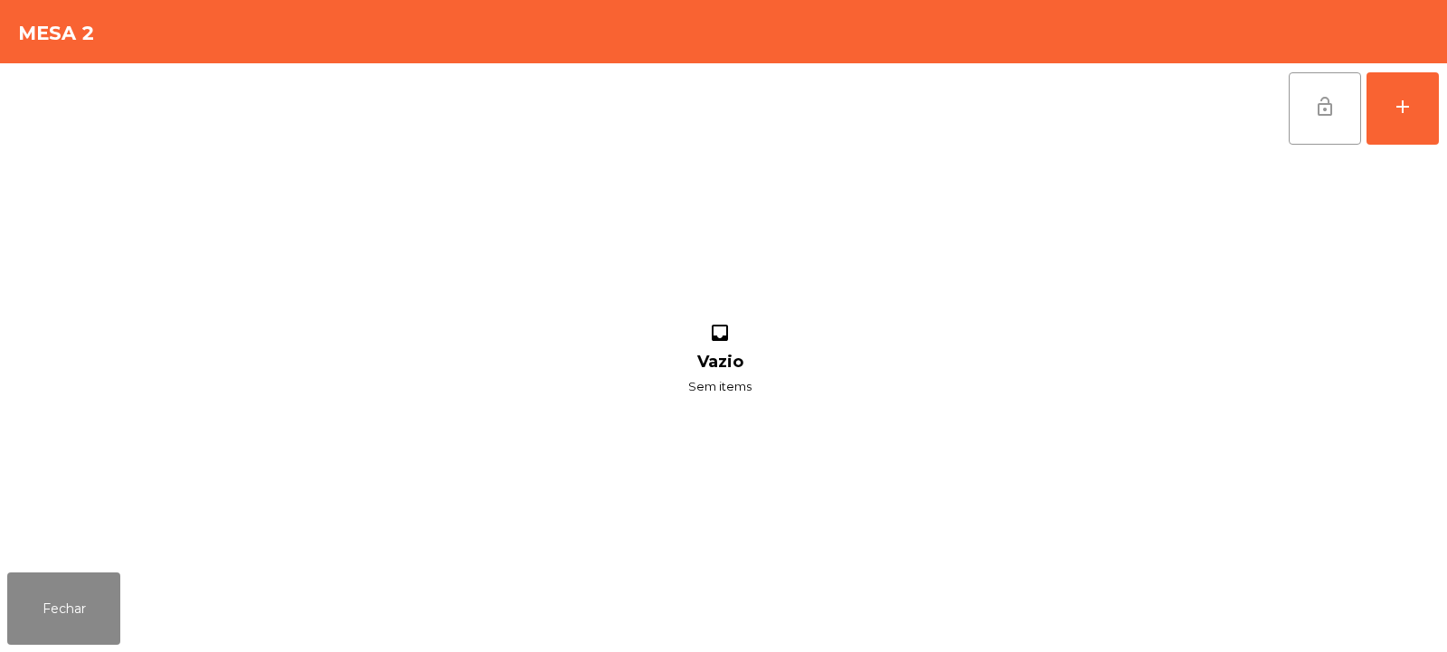
click at [1331, 87] on button "lock_open" at bounding box center [1325, 108] width 72 height 72
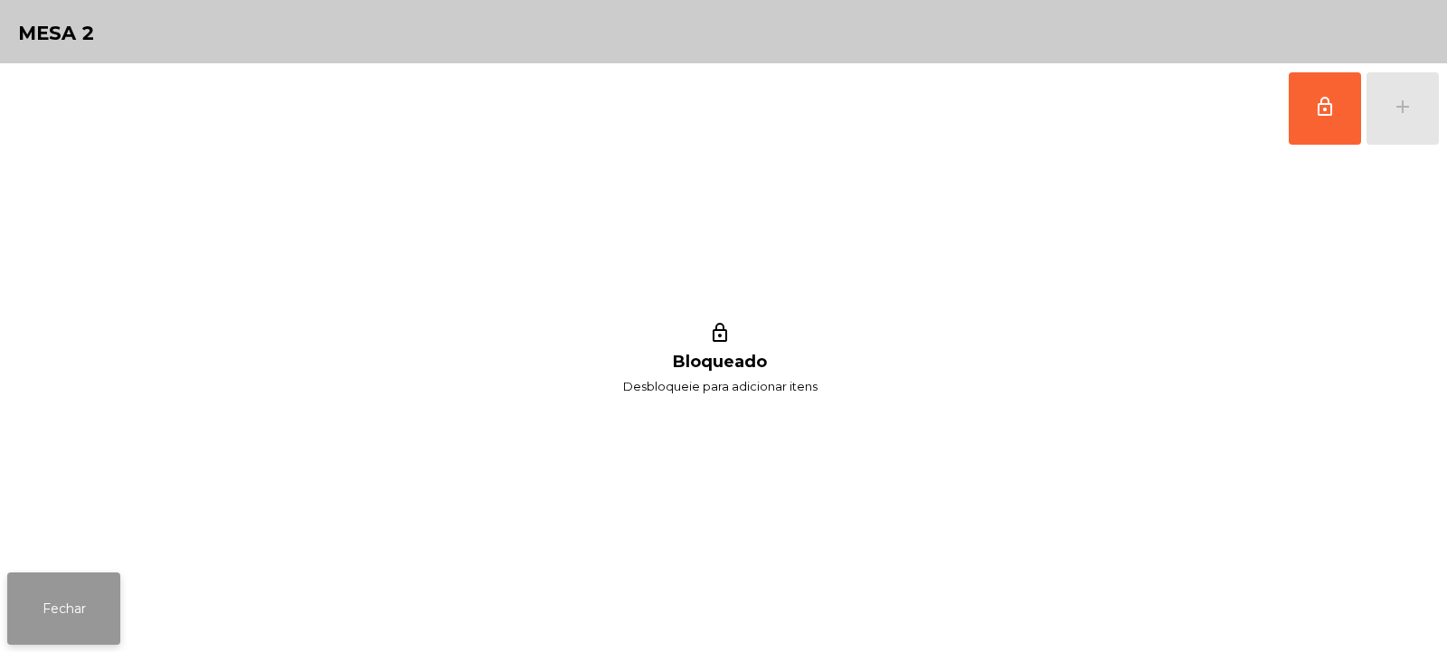
click at [69, 614] on button "Fechar" at bounding box center [63, 609] width 113 height 72
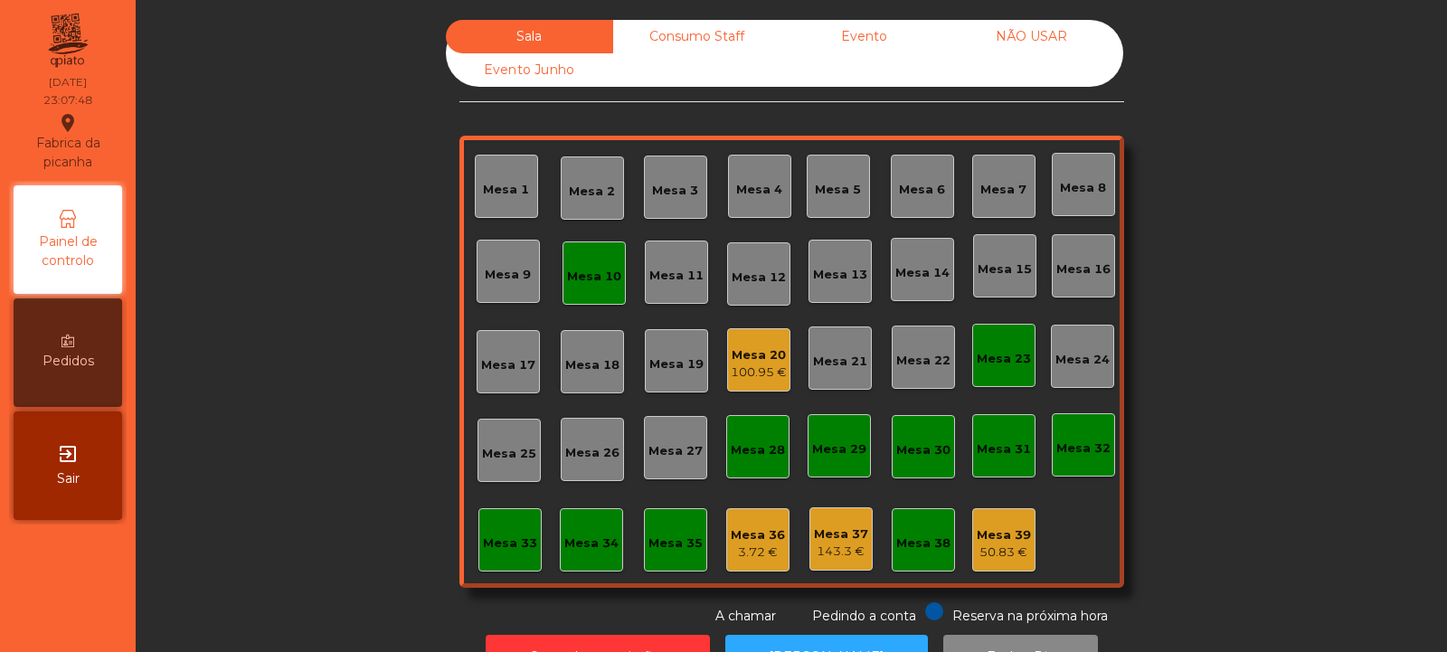
click at [585, 258] on div "Mesa 10" at bounding box center [594, 272] width 63 height 63
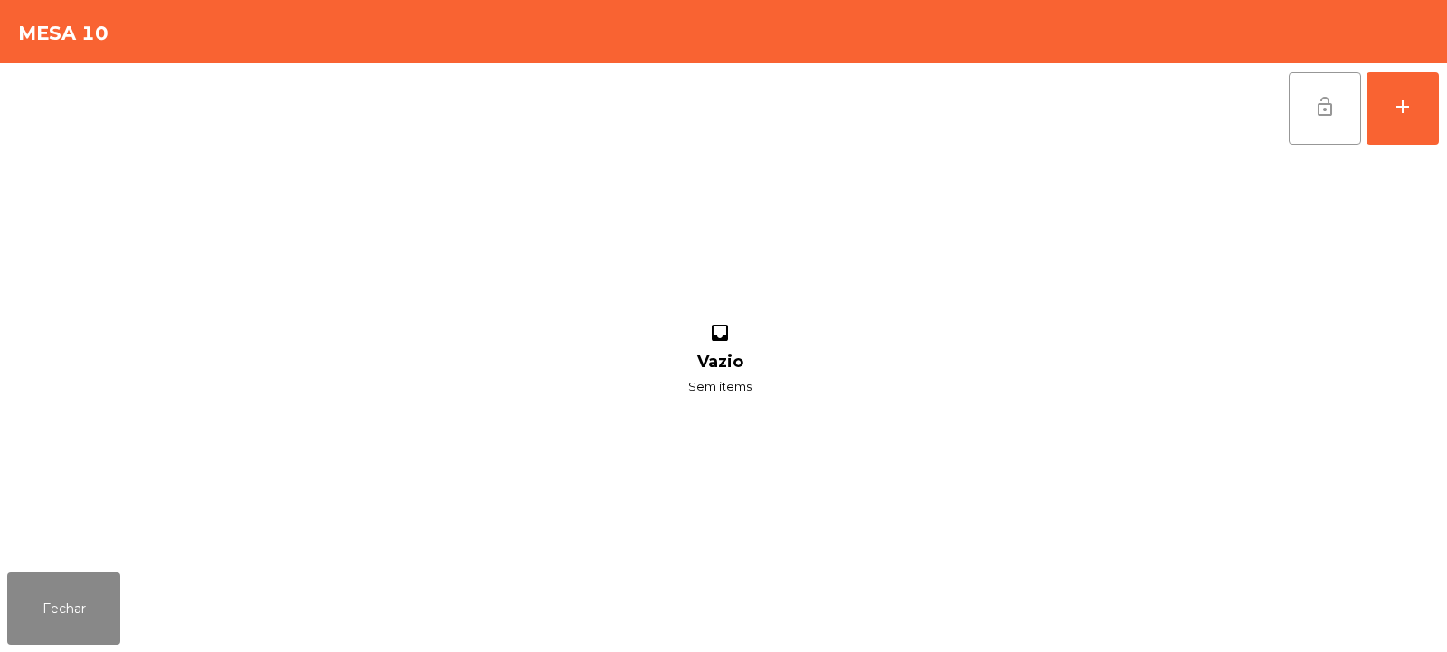
click at [1330, 116] on span "lock_open" at bounding box center [1325, 107] width 22 height 22
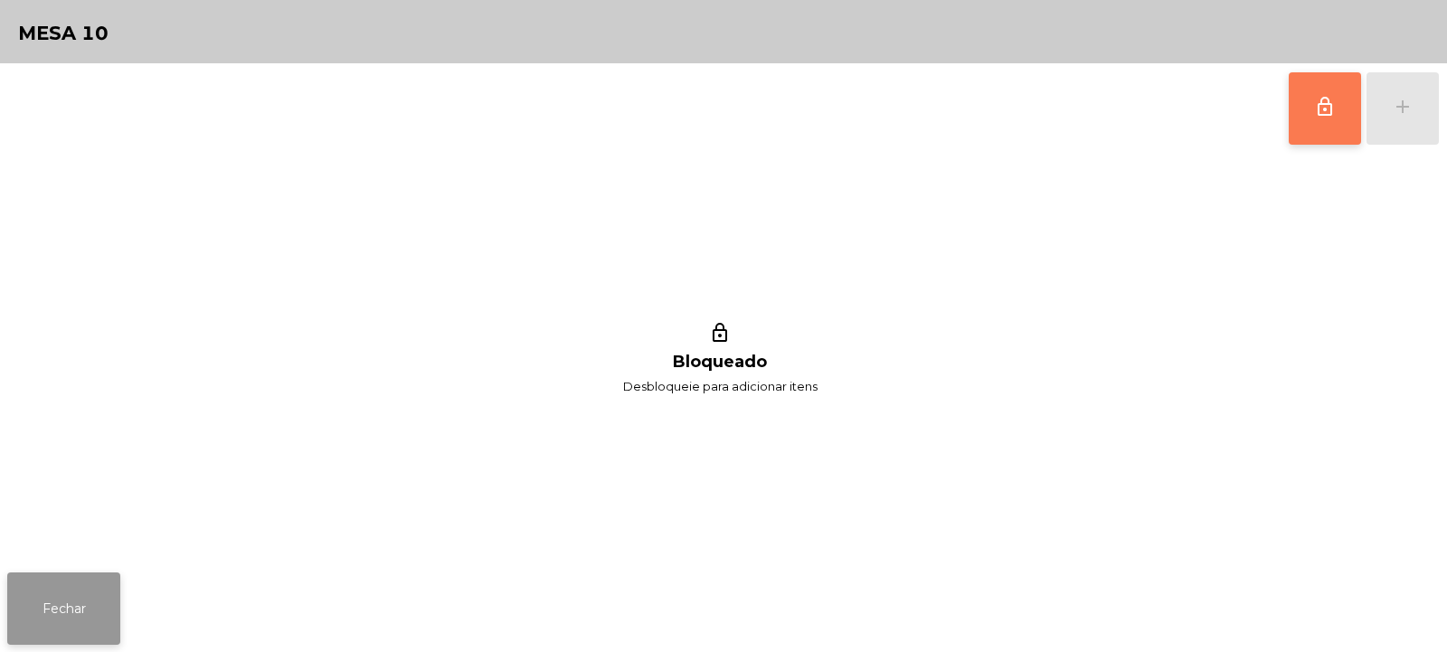
click at [88, 579] on button "Fechar" at bounding box center [63, 609] width 113 height 72
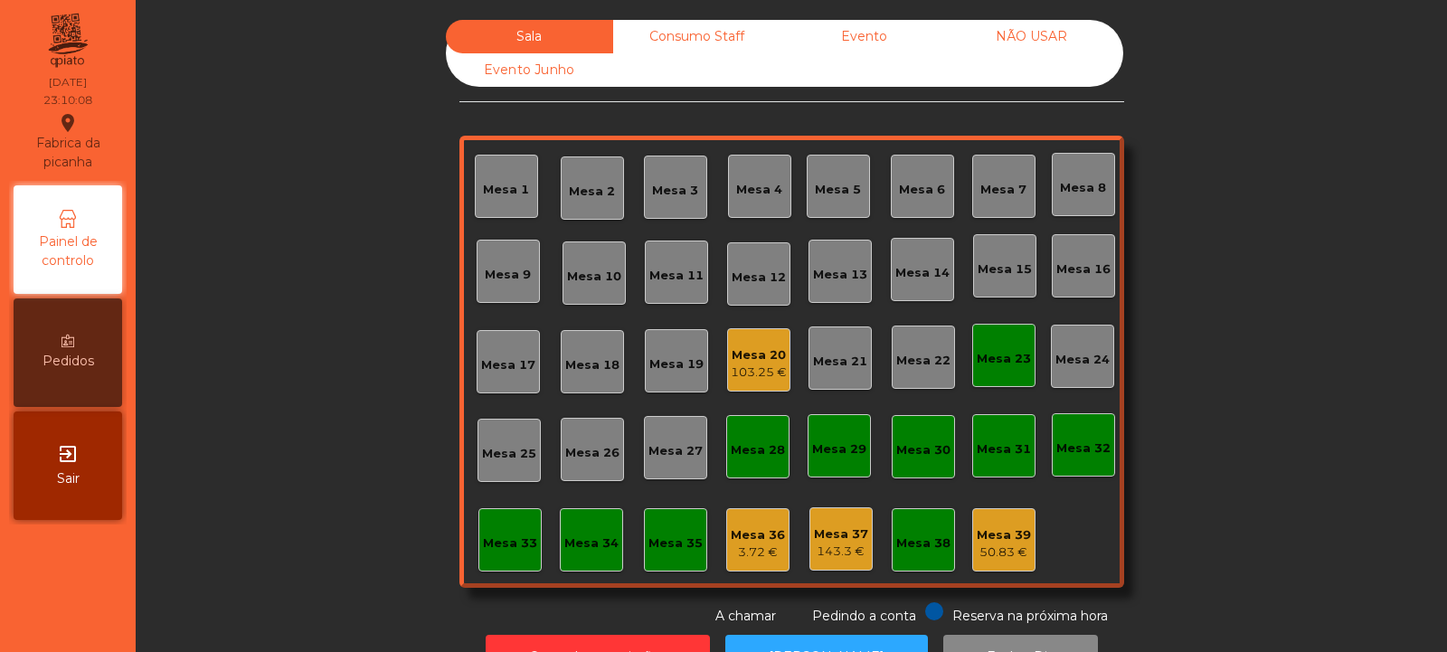
click at [1018, 543] on div "Mesa 39" at bounding box center [1004, 535] width 54 height 18
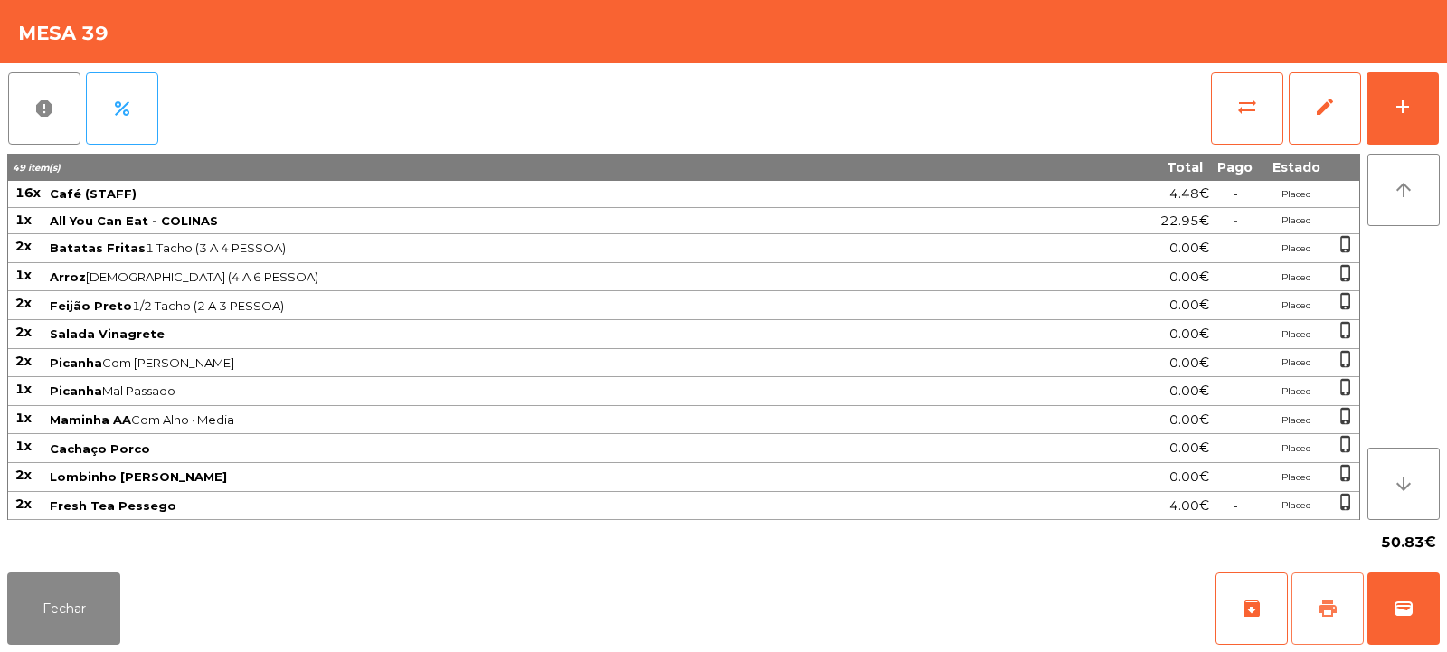
click at [1332, 616] on span "print" at bounding box center [1328, 609] width 22 height 22
click at [76, 625] on button "Fechar" at bounding box center [63, 609] width 113 height 72
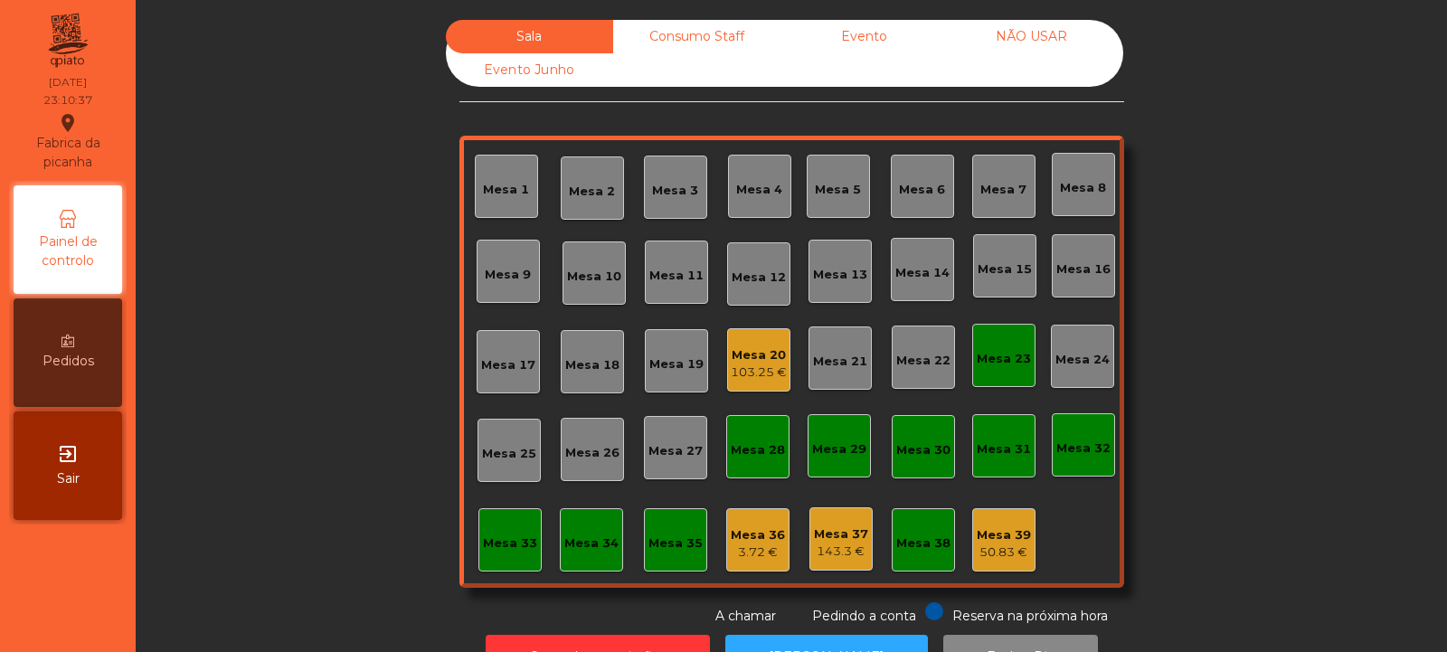
click at [726, 543] on div "Mesa 36 3.72 €" at bounding box center [757, 539] width 63 height 63
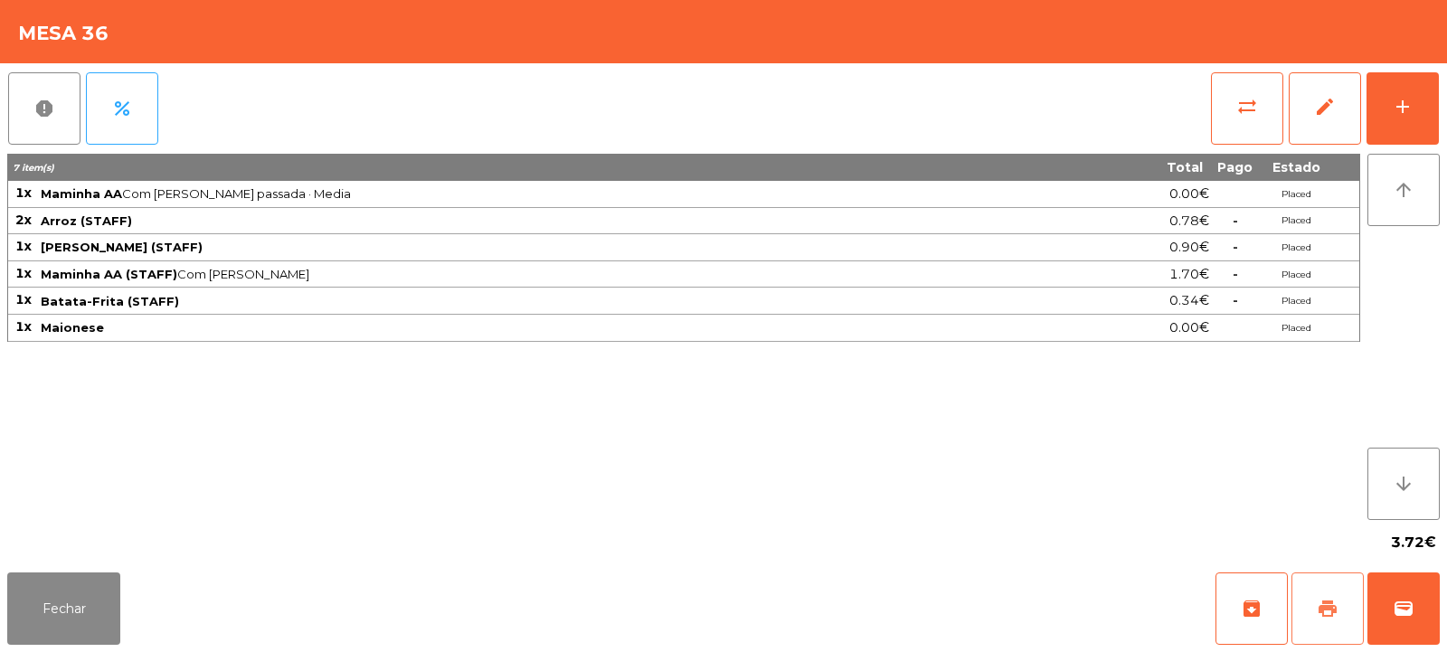
click at [1337, 605] on span "print" at bounding box center [1328, 609] width 22 height 22
click at [1255, 102] on span "sync_alt" at bounding box center [1247, 107] width 22 height 22
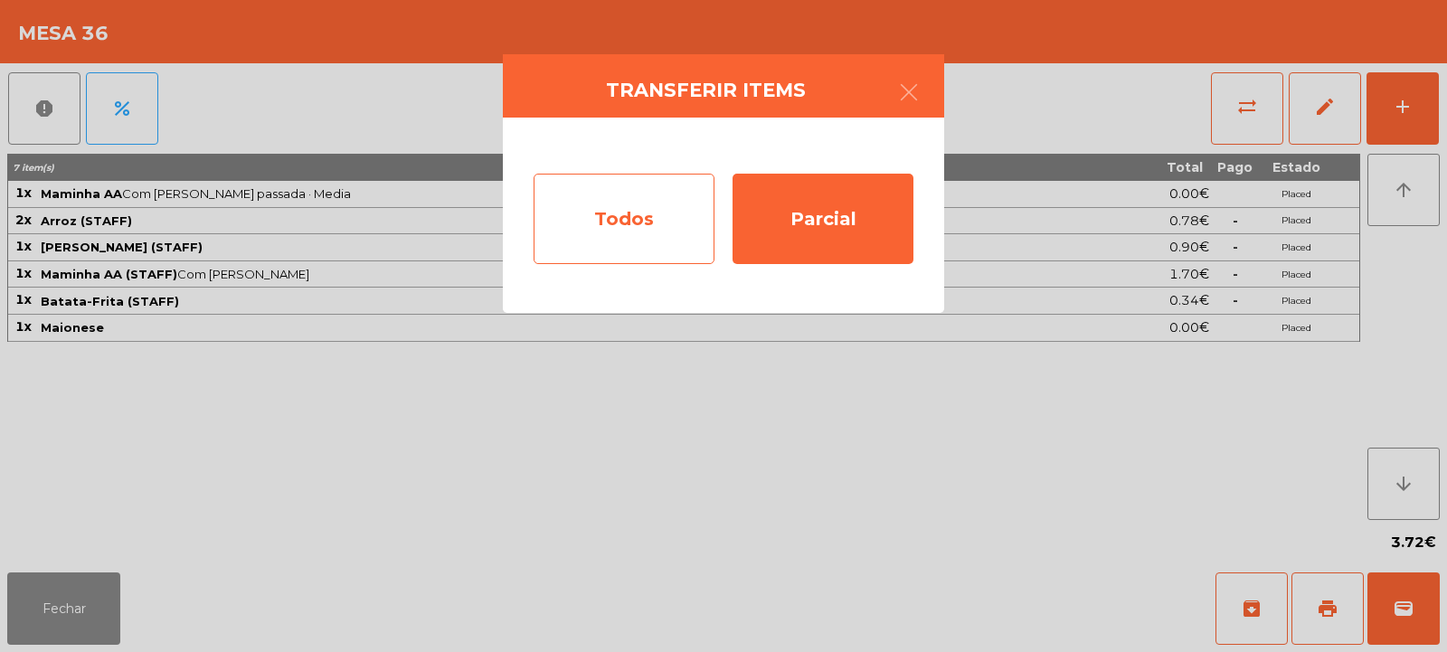
click at [637, 239] on div "Todos" at bounding box center [624, 219] width 181 height 90
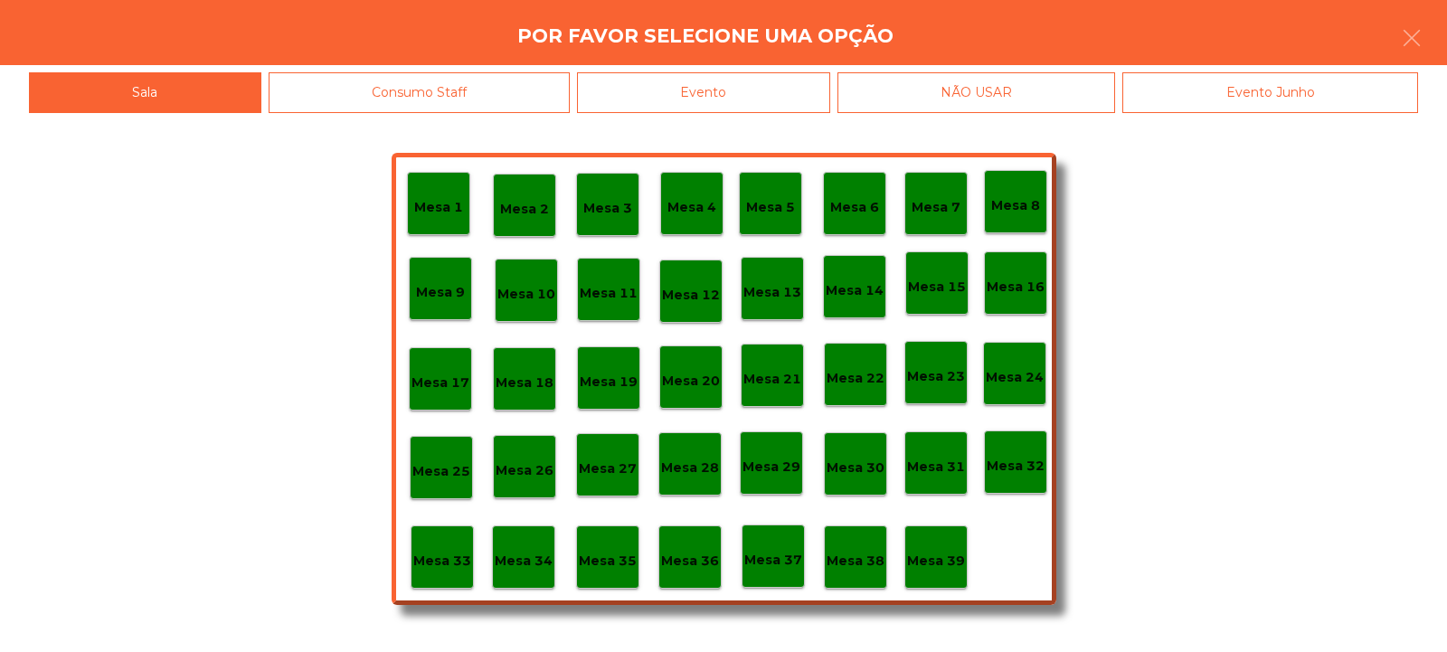
click at [942, 571] on p "Mesa 39" at bounding box center [936, 561] width 58 height 21
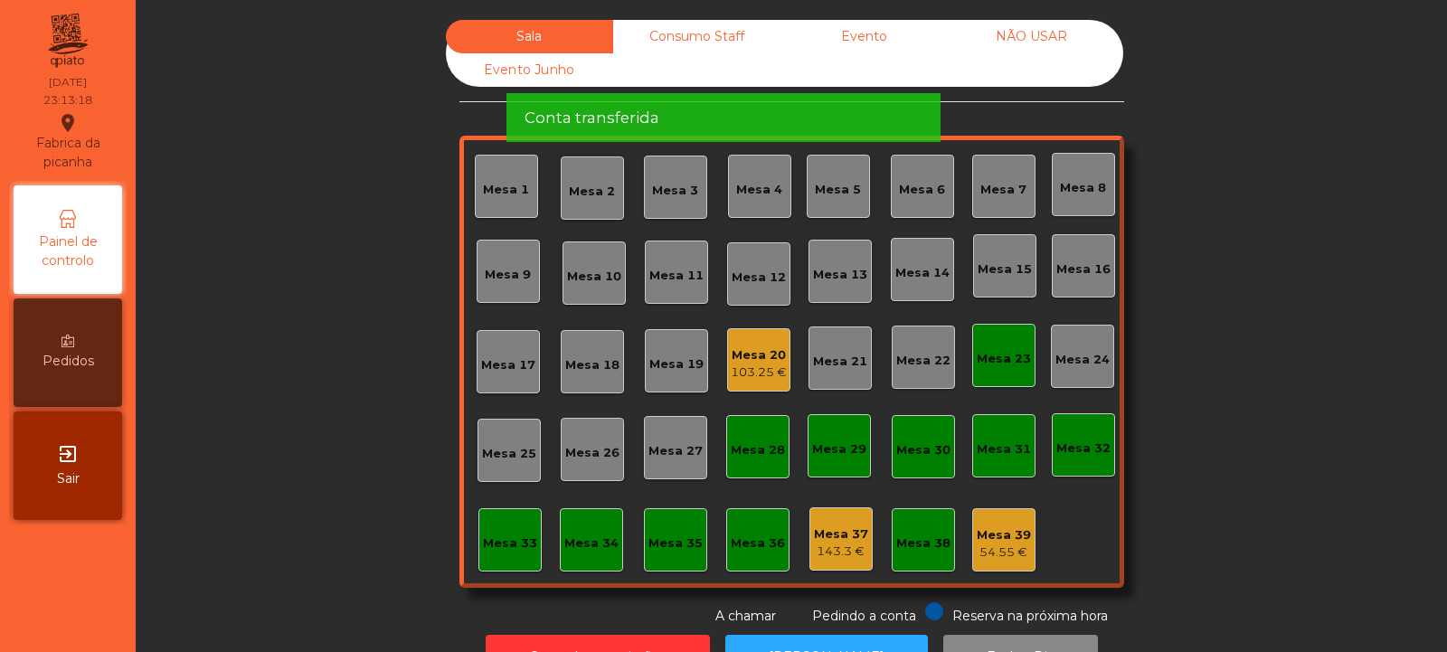
click at [720, 49] on span "Por favor aguarde enquanto os items são transferidos" at bounding box center [724, 42] width 398 height 45
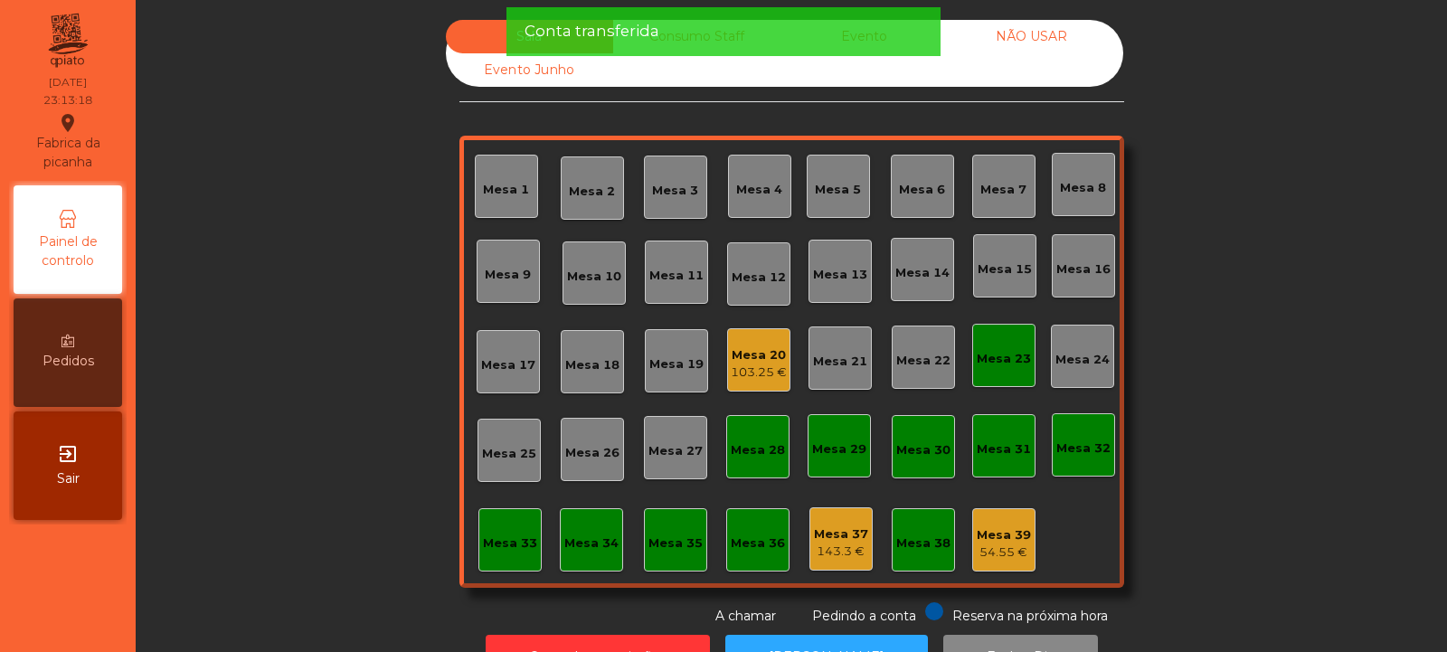
click at [710, 36] on div "Conta transferida" at bounding box center [724, 31] width 398 height 23
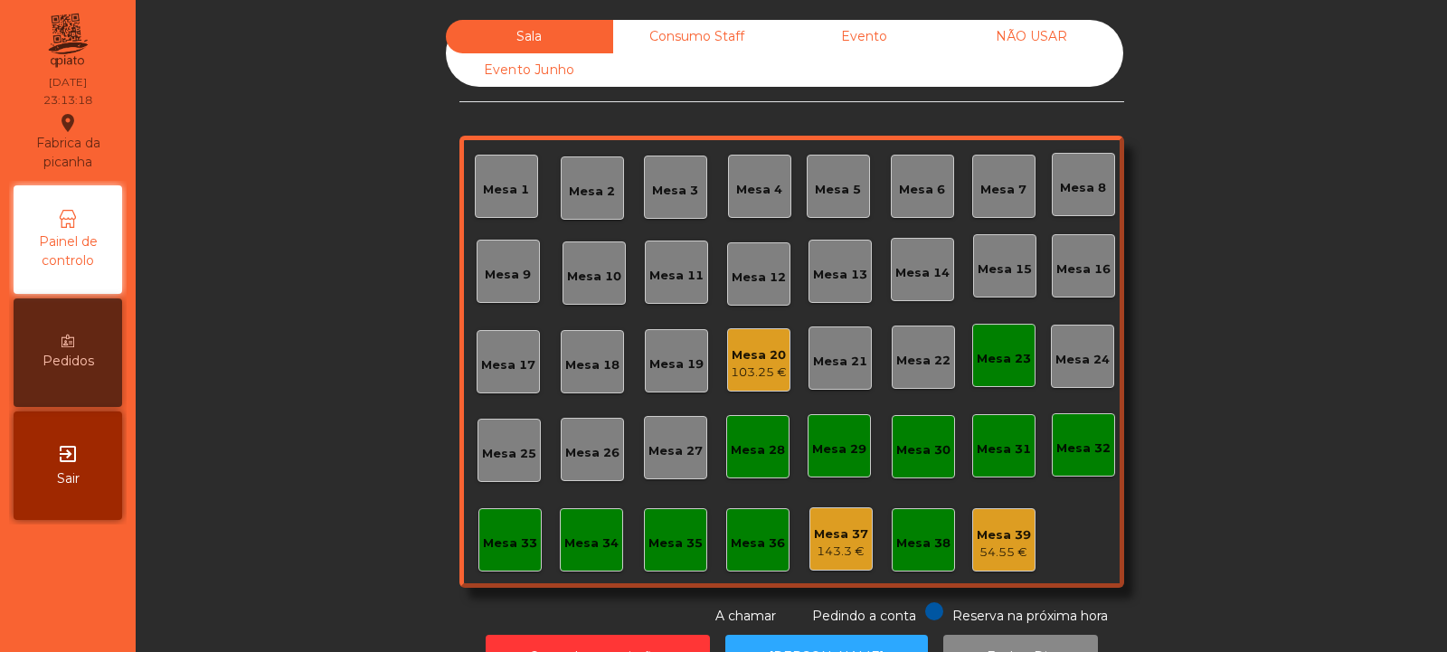
click at [726, 41] on div "Consumo Staff" at bounding box center [696, 36] width 167 height 33
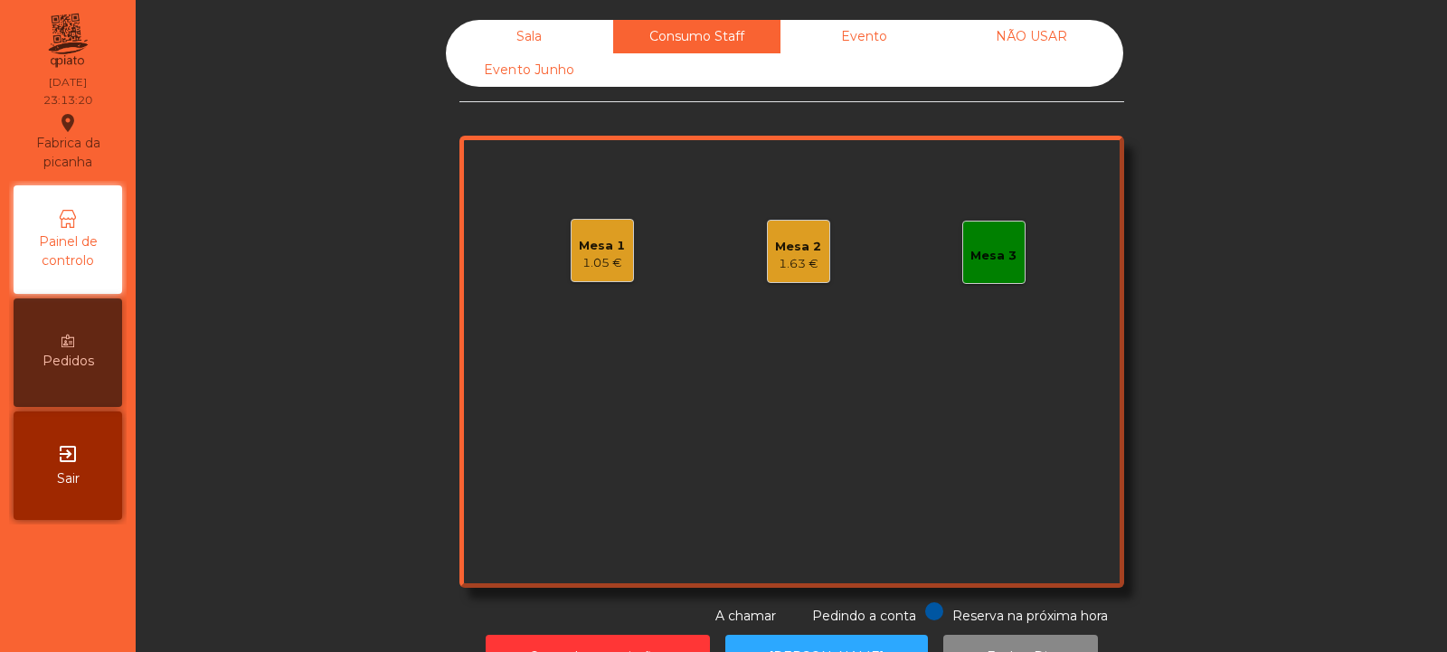
click at [1016, 251] on div "Mesa 3" at bounding box center [993, 252] width 63 height 63
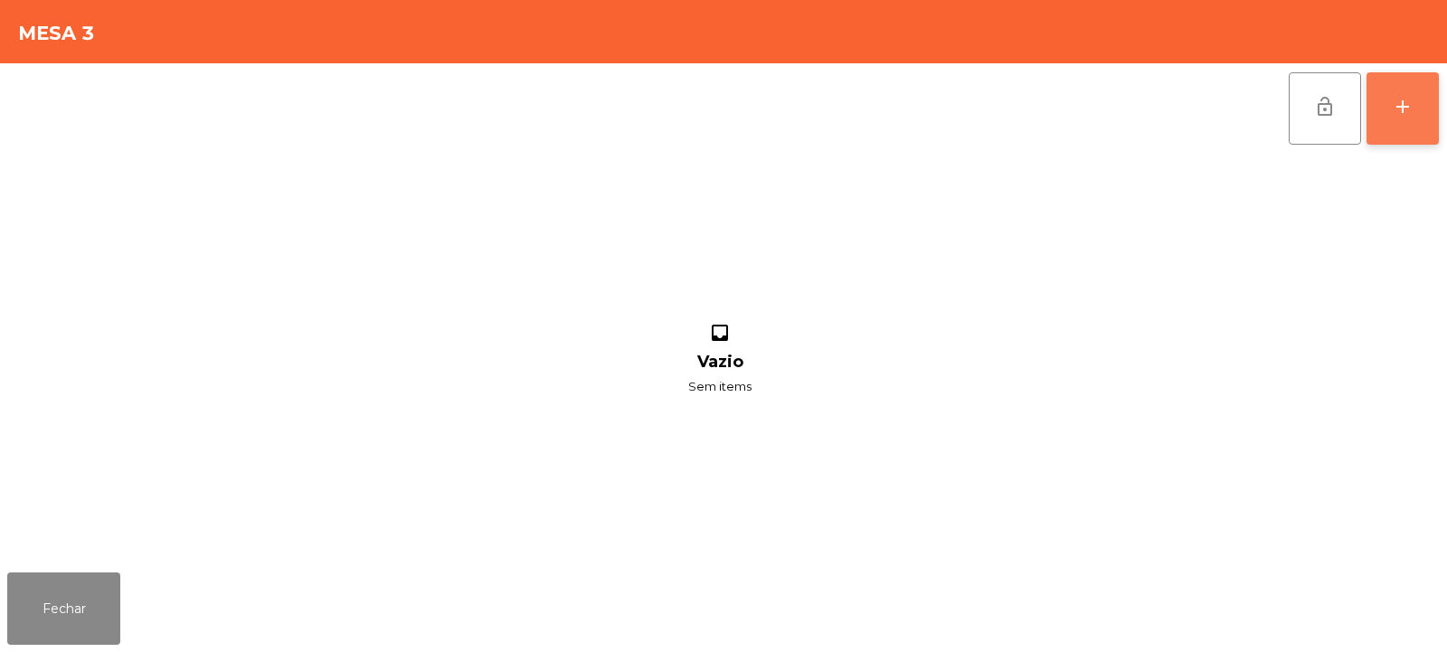
click at [1397, 114] on div "add" at bounding box center [1403, 107] width 22 height 22
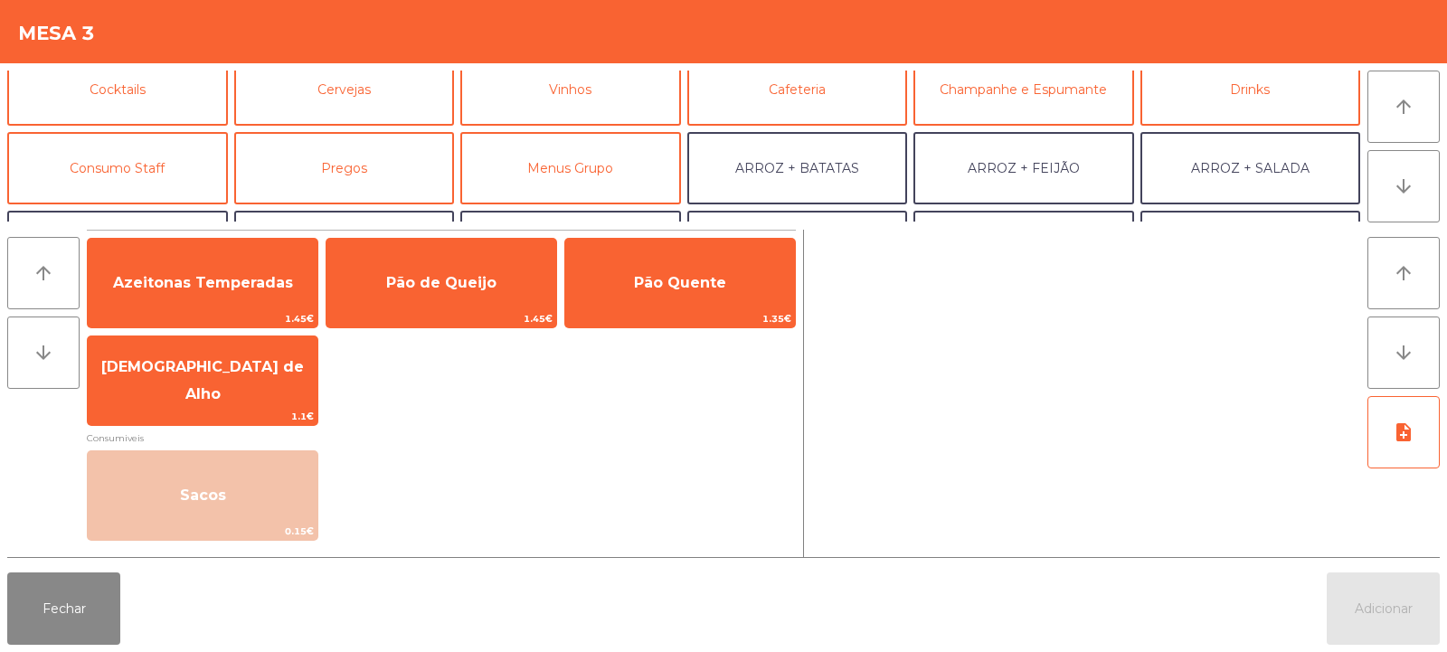
scroll to position [97, 0]
click at [156, 190] on button "Consumo Staff" at bounding box center [117, 167] width 221 height 72
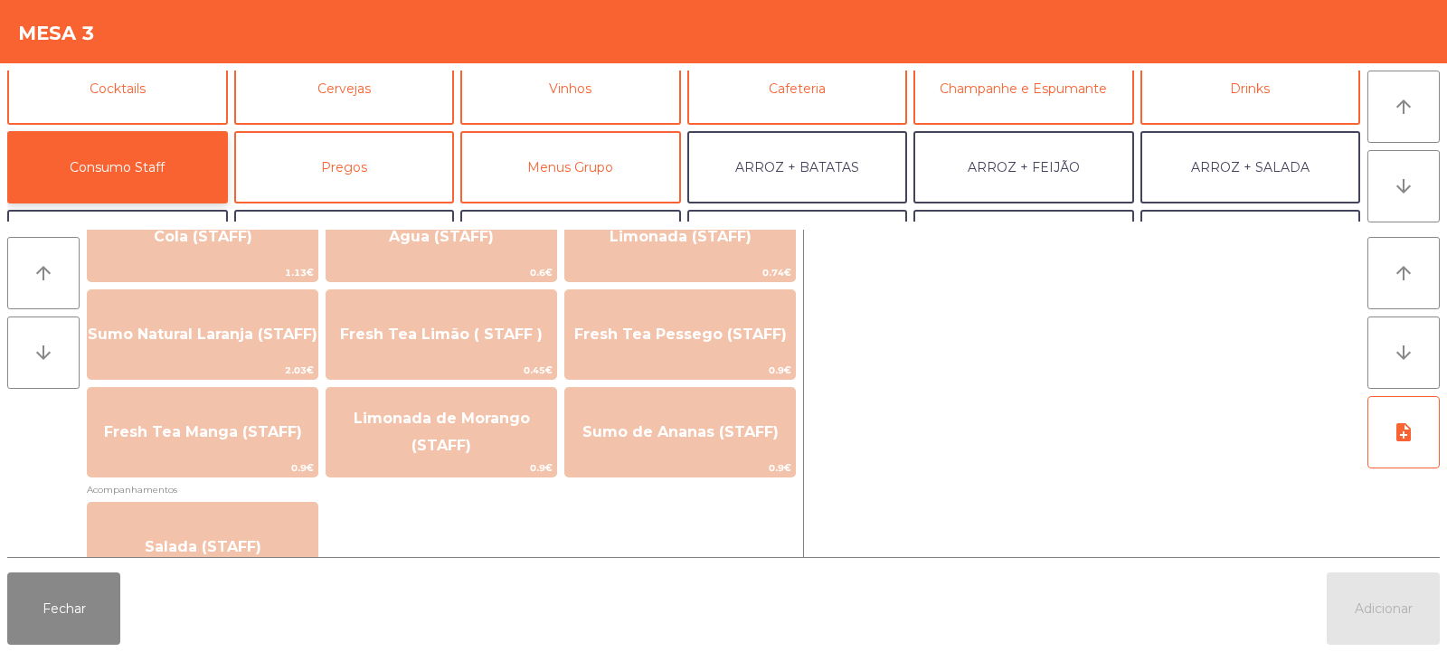
scroll to position [485, 0]
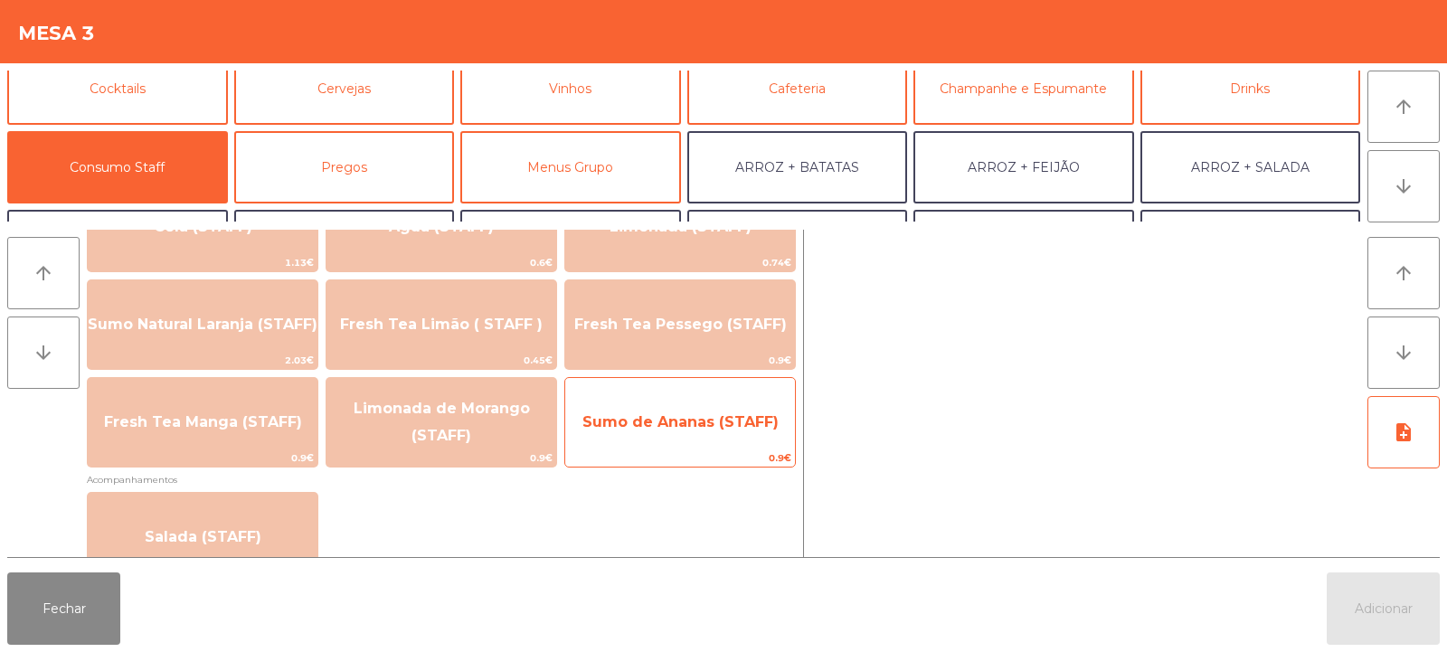
click at [658, 436] on span "Sumo de Ananas (STAFF)" at bounding box center [680, 422] width 230 height 49
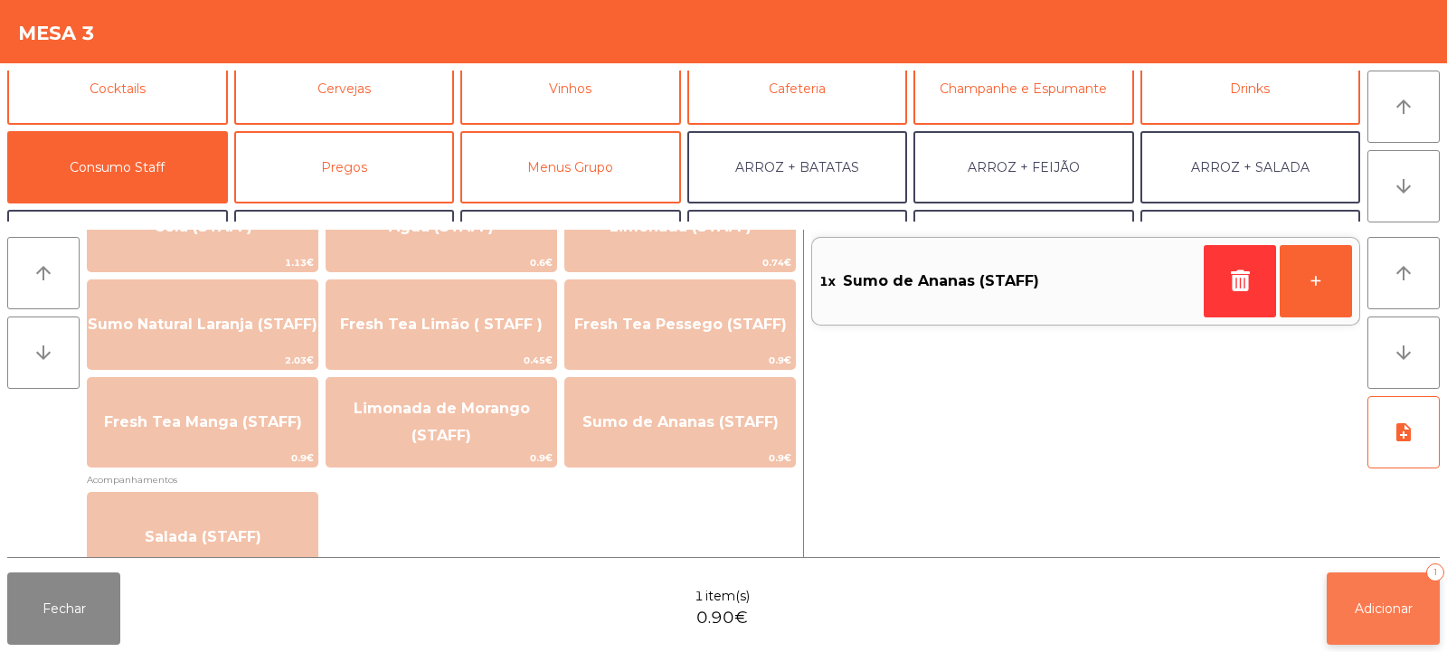
click at [1371, 609] on span "Adicionar" at bounding box center [1384, 609] width 58 height 16
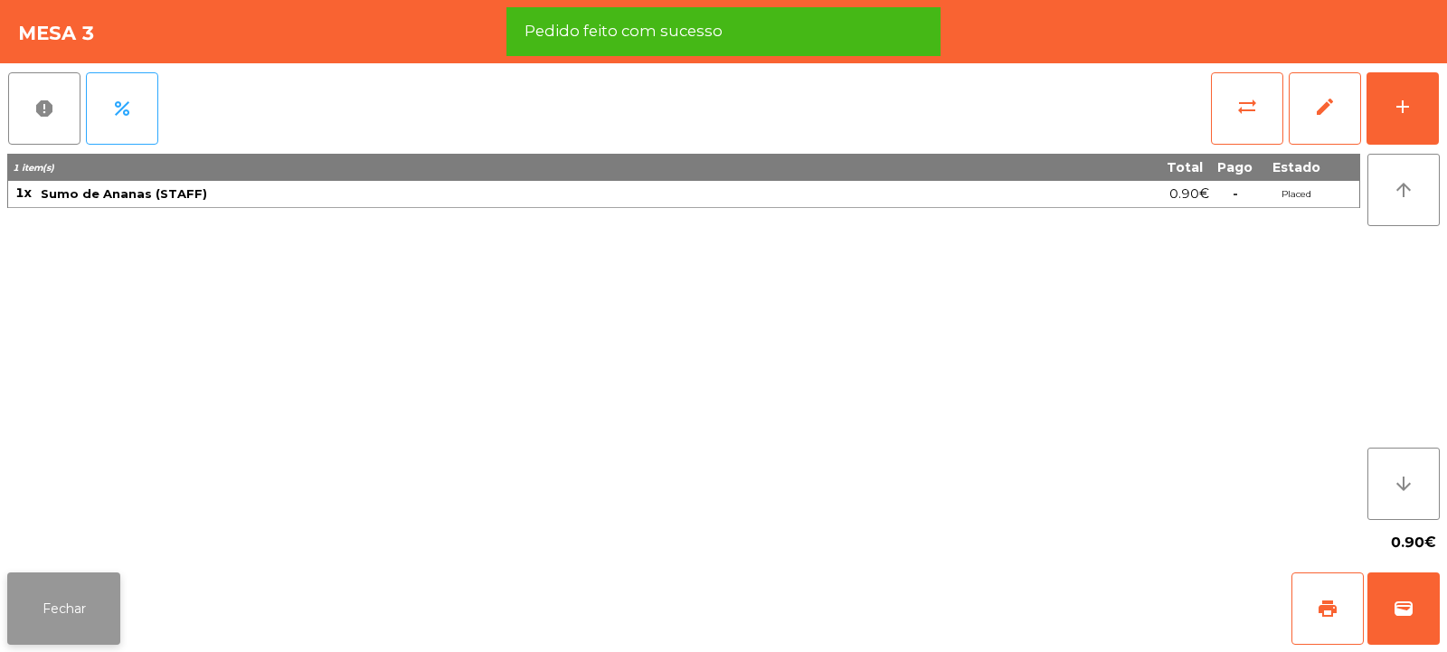
click at [91, 606] on button "Fechar" at bounding box center [63, 609] width 113 height 72
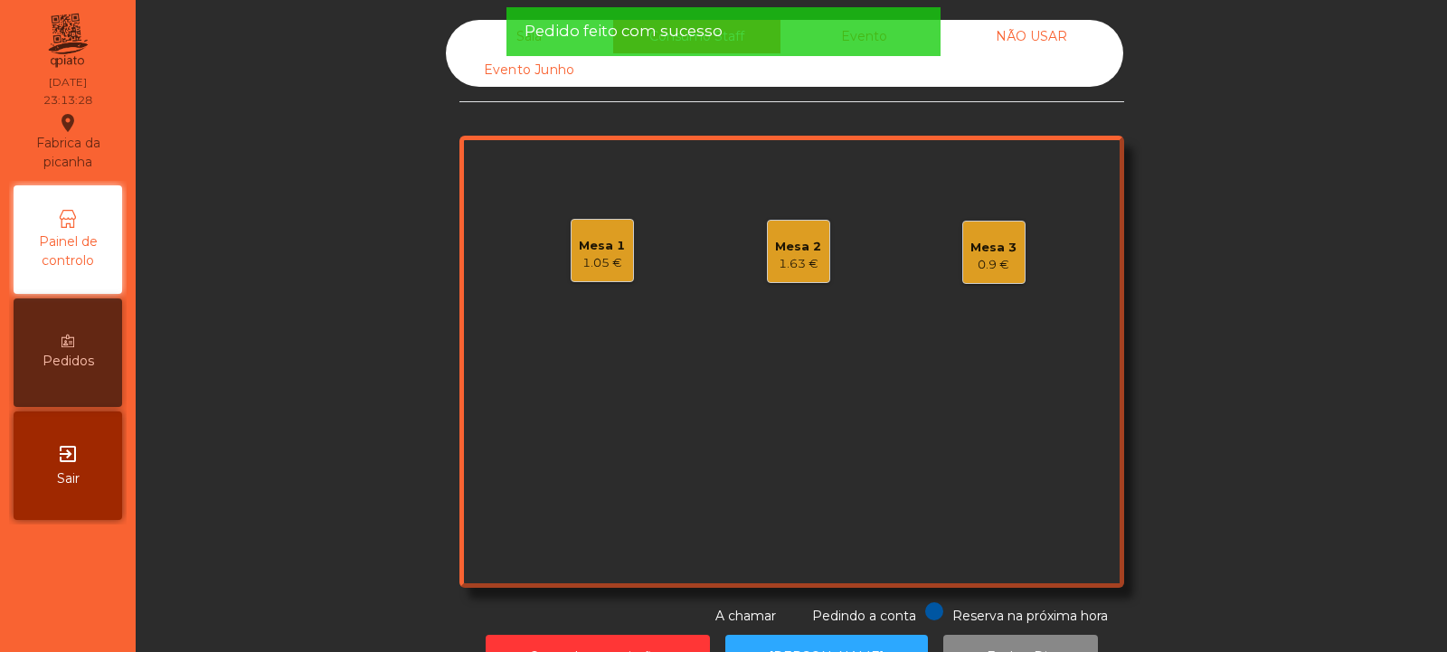
scroll to position [61, 0]
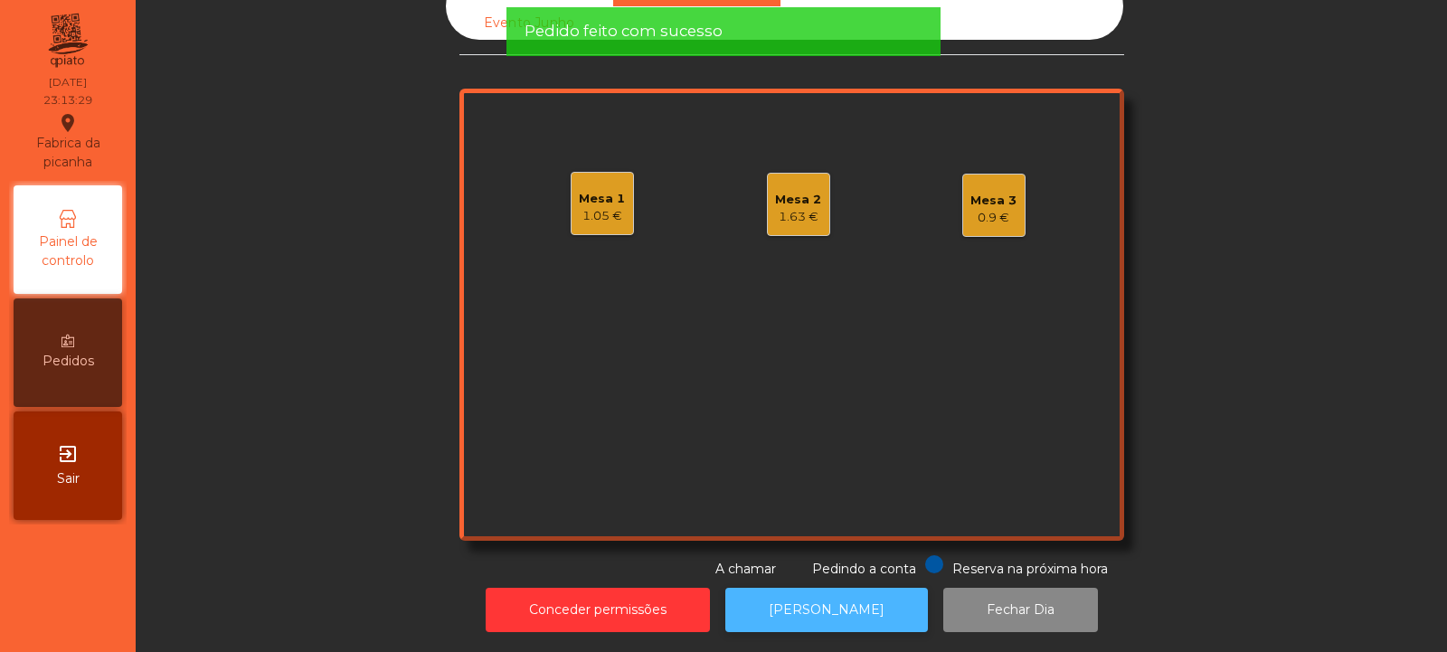
click at [787, 600] on button "[PERSON_NAME]" at bounding box center [826, 610] width 203 height 44
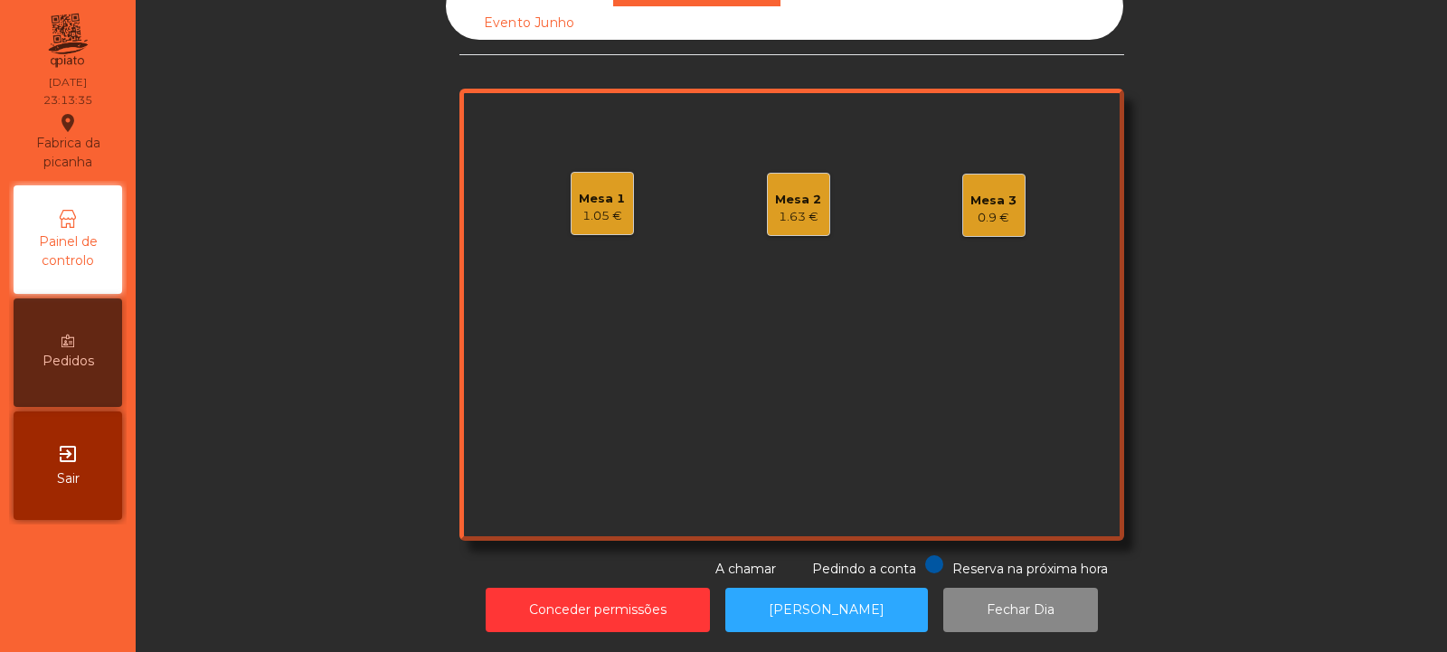
click at [1008, 209] on div "0.9 €" at bounding box center [994, 218] width 46 height 18
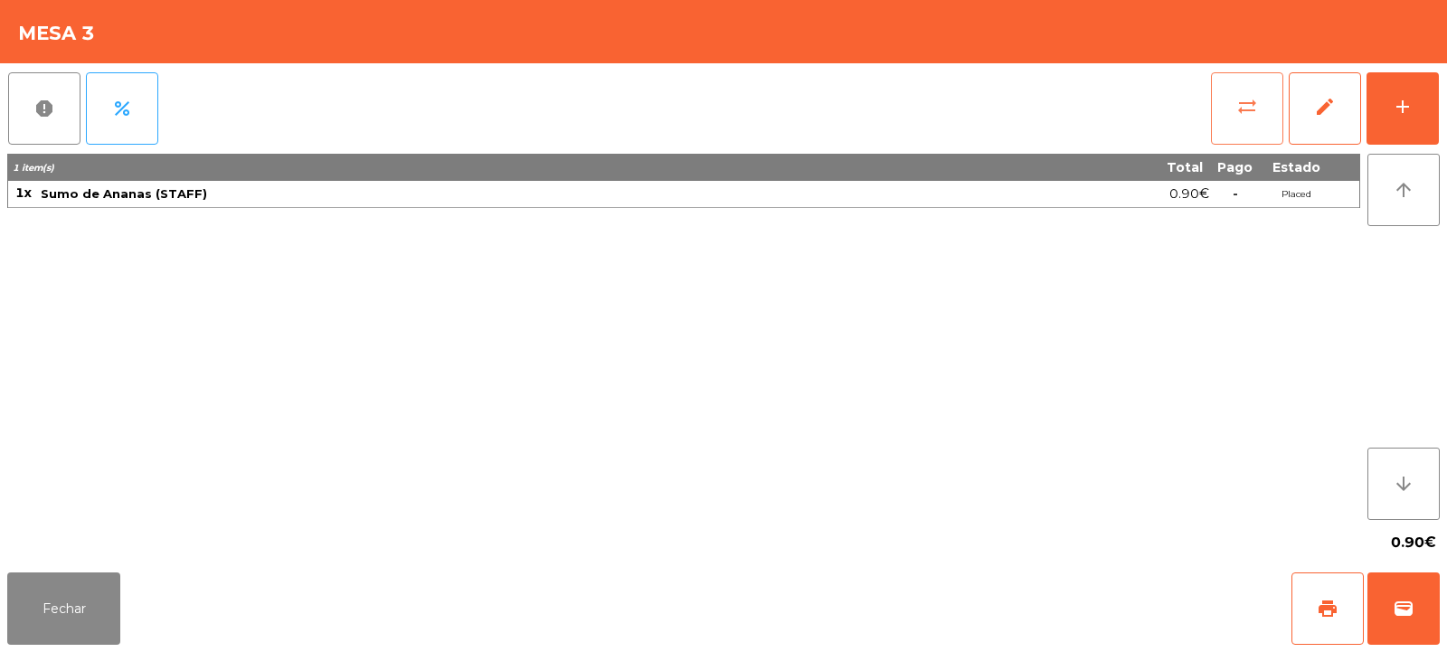
click at [1216, 106] on button "sync_alt" at bounding box center [1247, 108] width 72 height 72
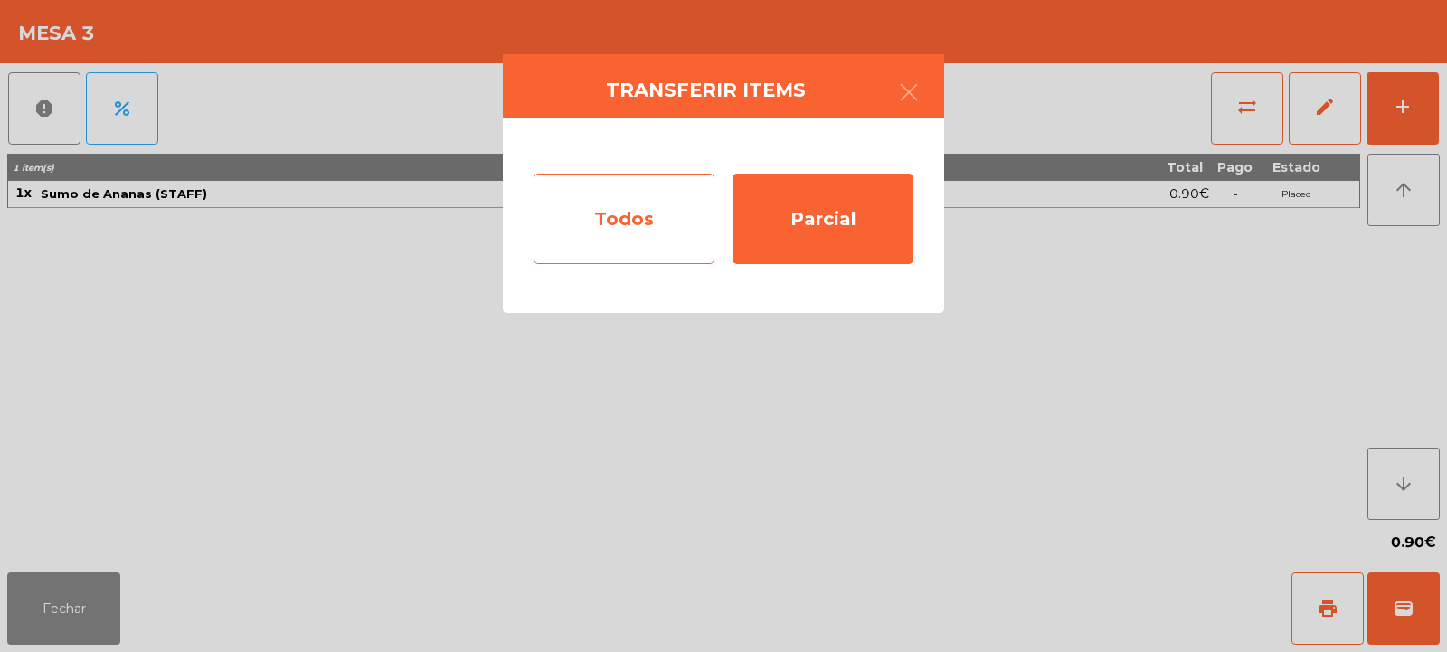
click at [643, 253] on div "Todos" at bounding box center [624, 219] width 181 height 90
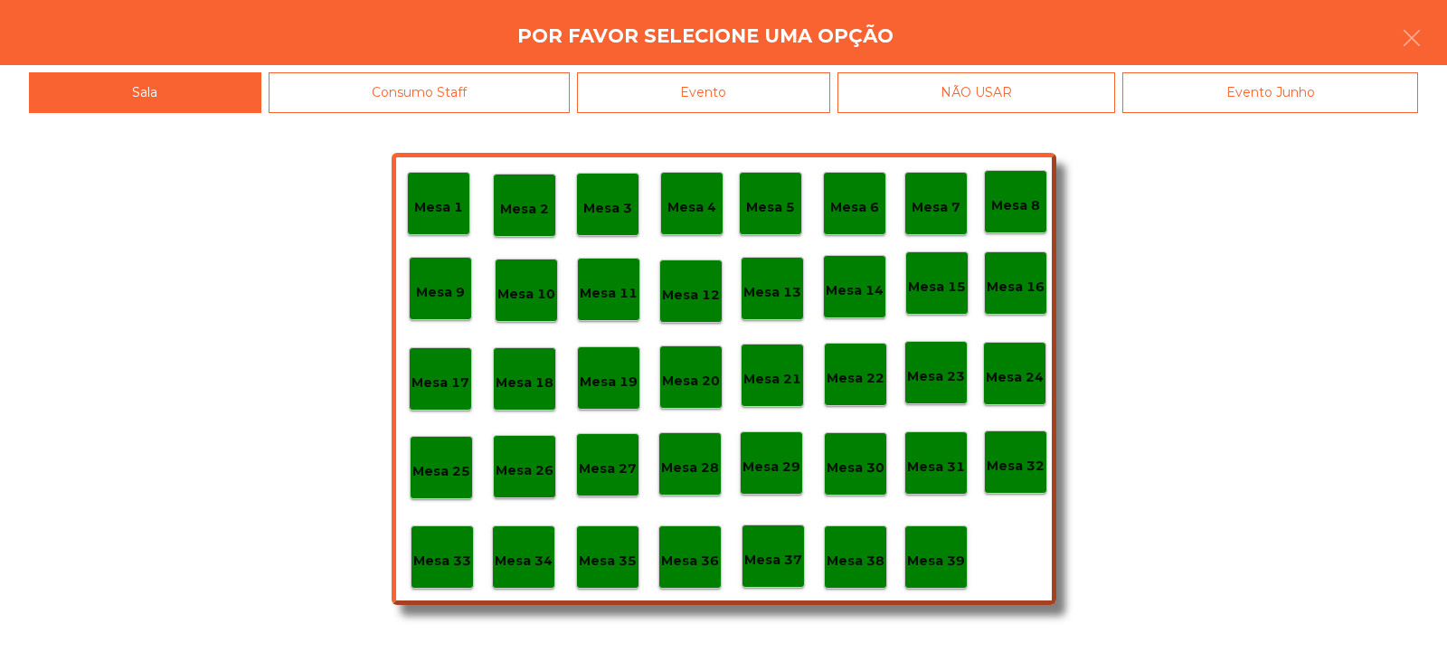
click at [760, 129] on div "Mesa 1 Mesa 2 Mesa 3 Mesa 4 Mesa 5 Mesa 6 Mesa 7 Mesa 8 Mesa 9 Mesa 10 Mesa 11 …" at bounding box center [723, 382] width 1447 height 539
click at [751, 106] on div "Evento" at bounding box center [703, 92] width 253 height 41
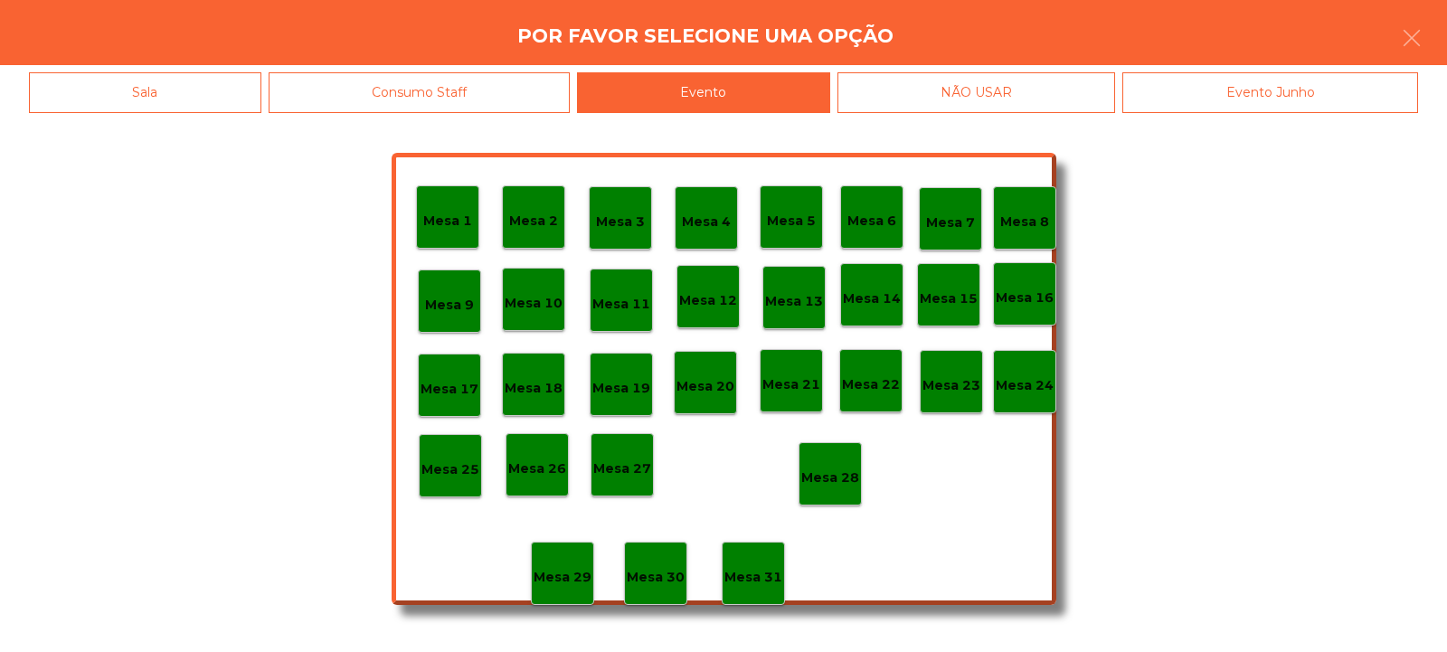
click at [857, 489] on div "Mesa 28" at bounding box center [830, 473] width 63 height 63
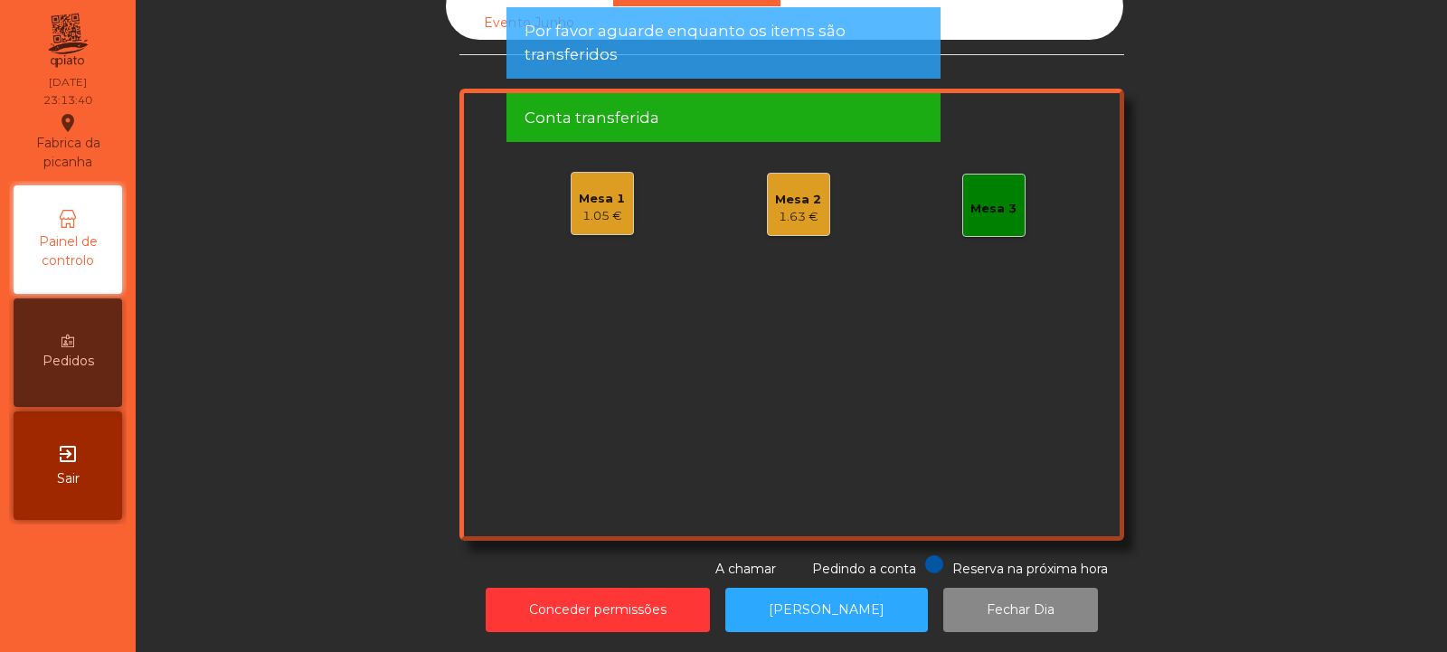
click at [617, 192] on div "Mesa 1" at bounding box center [602, 199] width 46 height 18
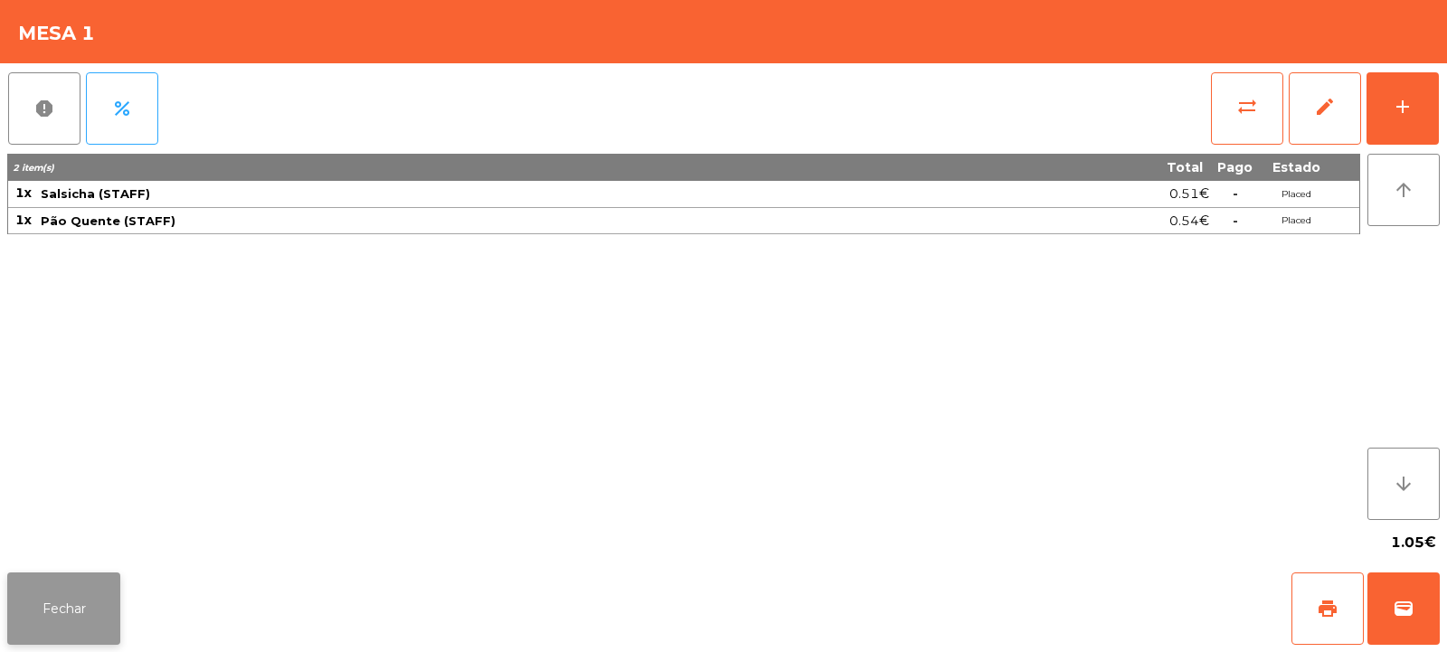
click at [99, 618] on button "Fechar" at bounding box center [63, 609] width 113 height 72
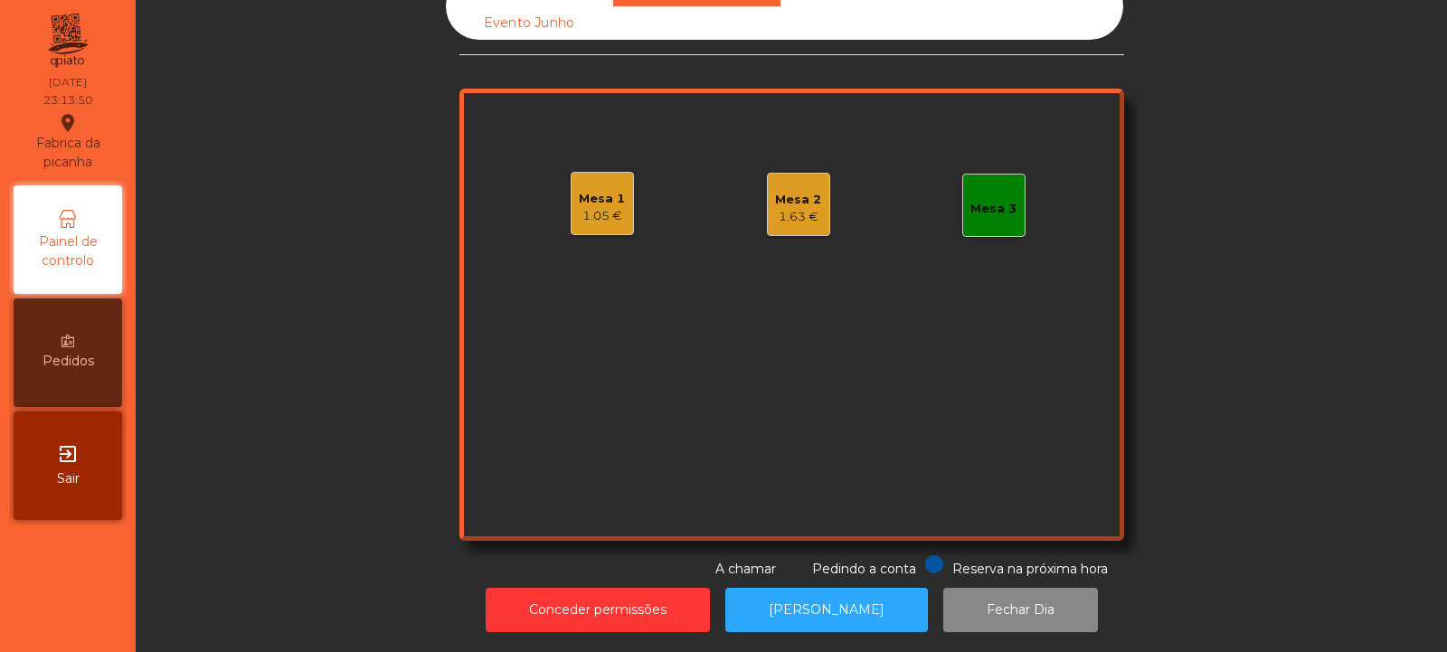
click at [784, 208] on div "1.63 €" at bounding box center [798, 217] width 46 height 18
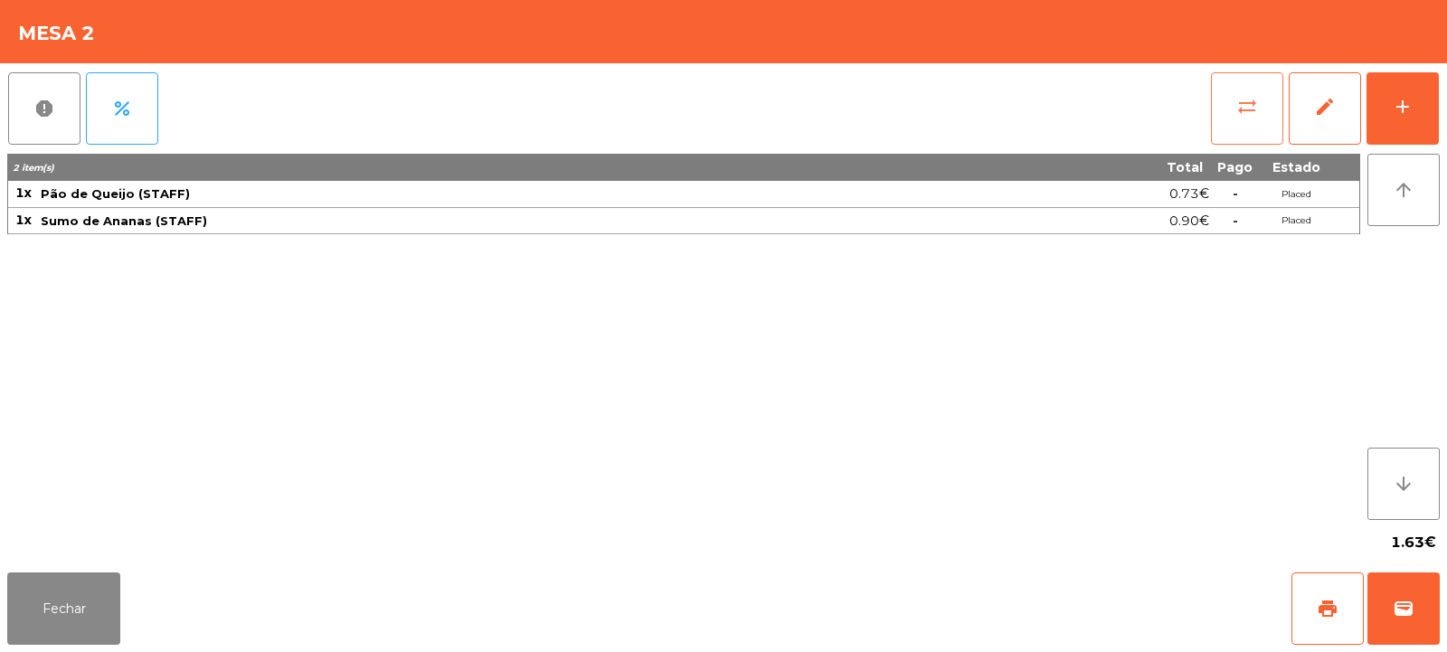
click at [1260, 118] on button "sync_alt" at bounding box center [1247, 108] width 72 height 72
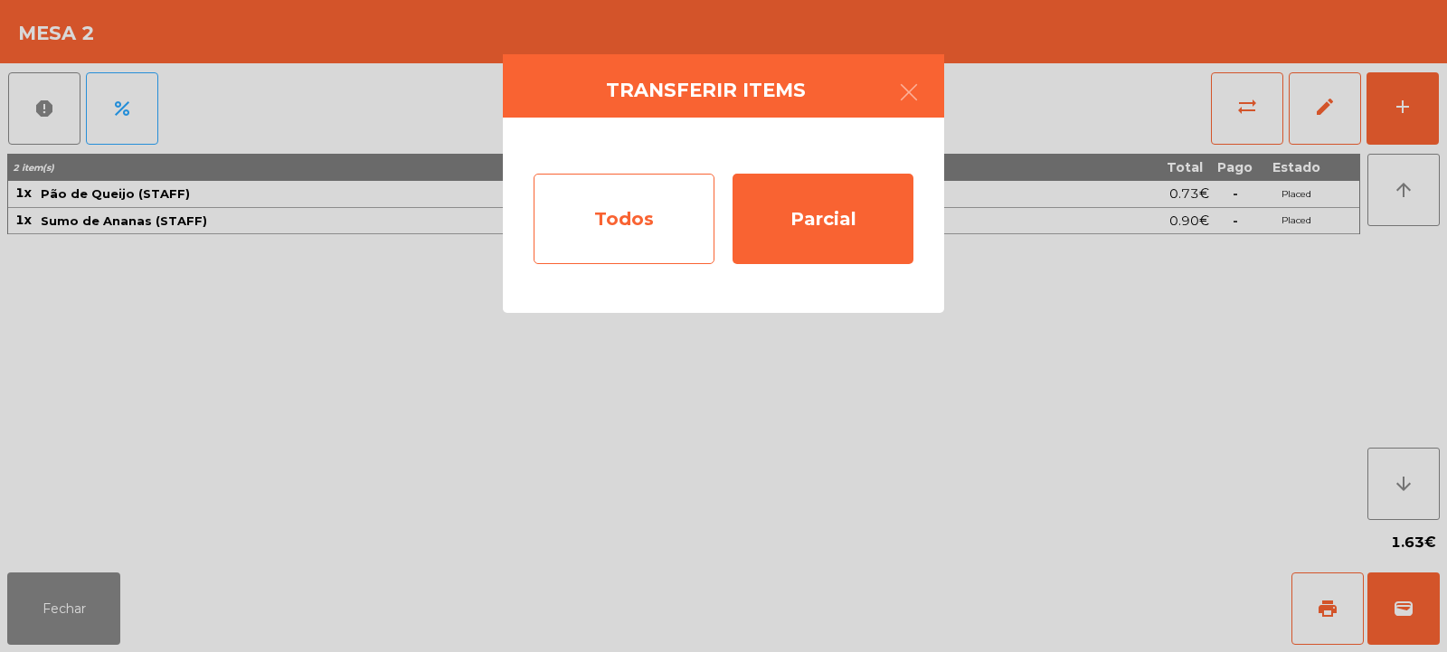
click at [656, 241] on div "Todos" at bounding box center [624, 219] width 181 height 90
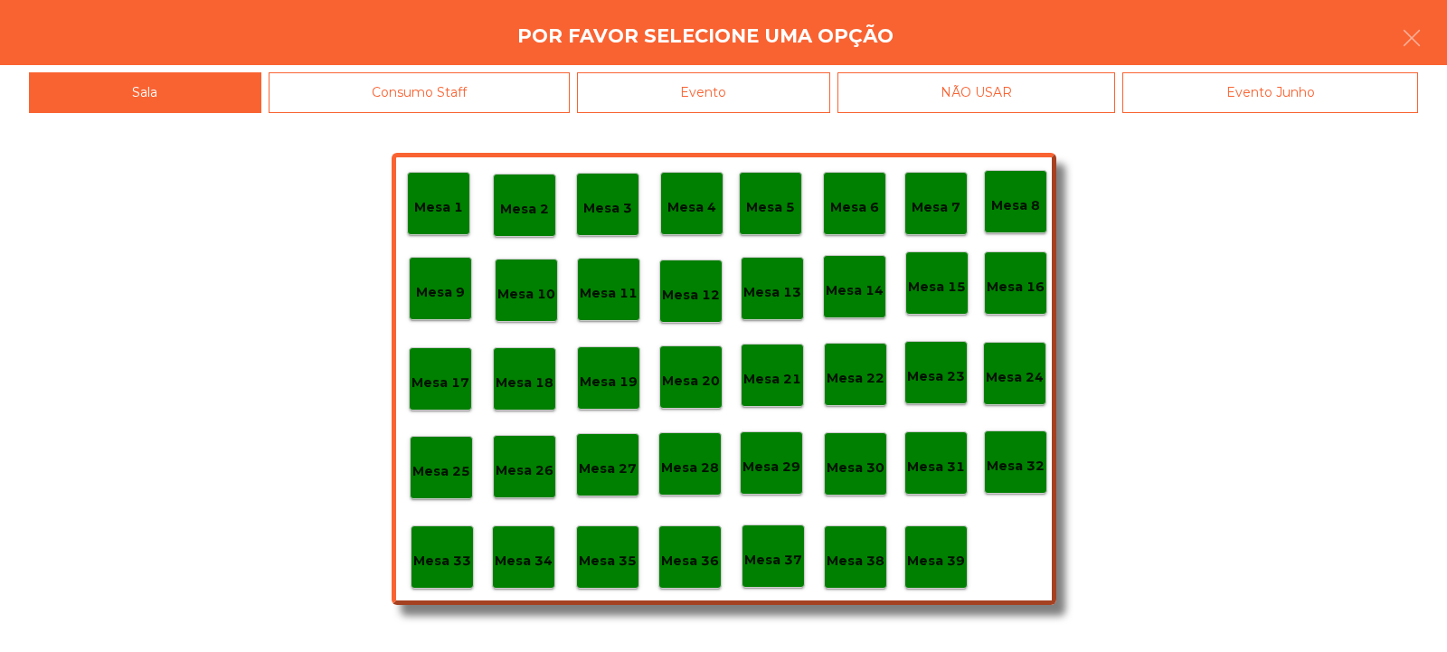
click at [783, 108] on div "Evento" at bounding box center [703, 92] width 253 height 41
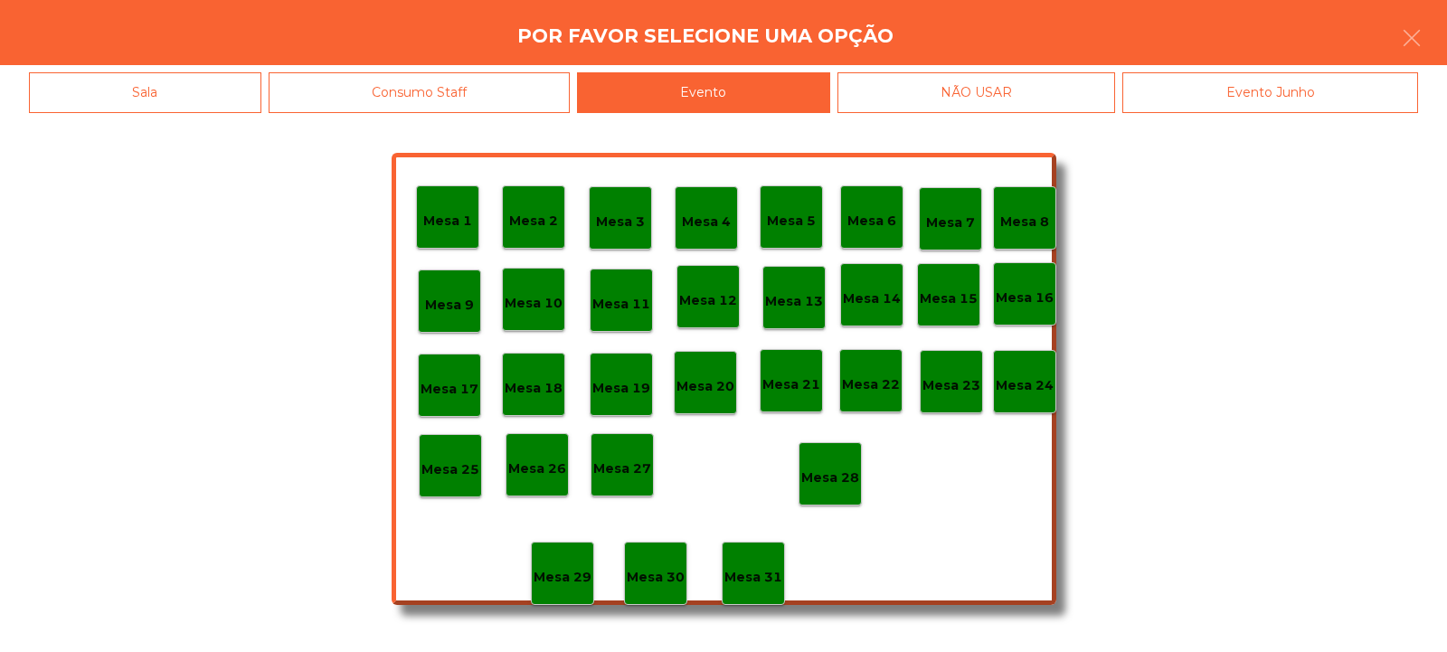
click at [831, 484] on p "Mesa 28" at bounding box center [830, 478] width 58 height 21
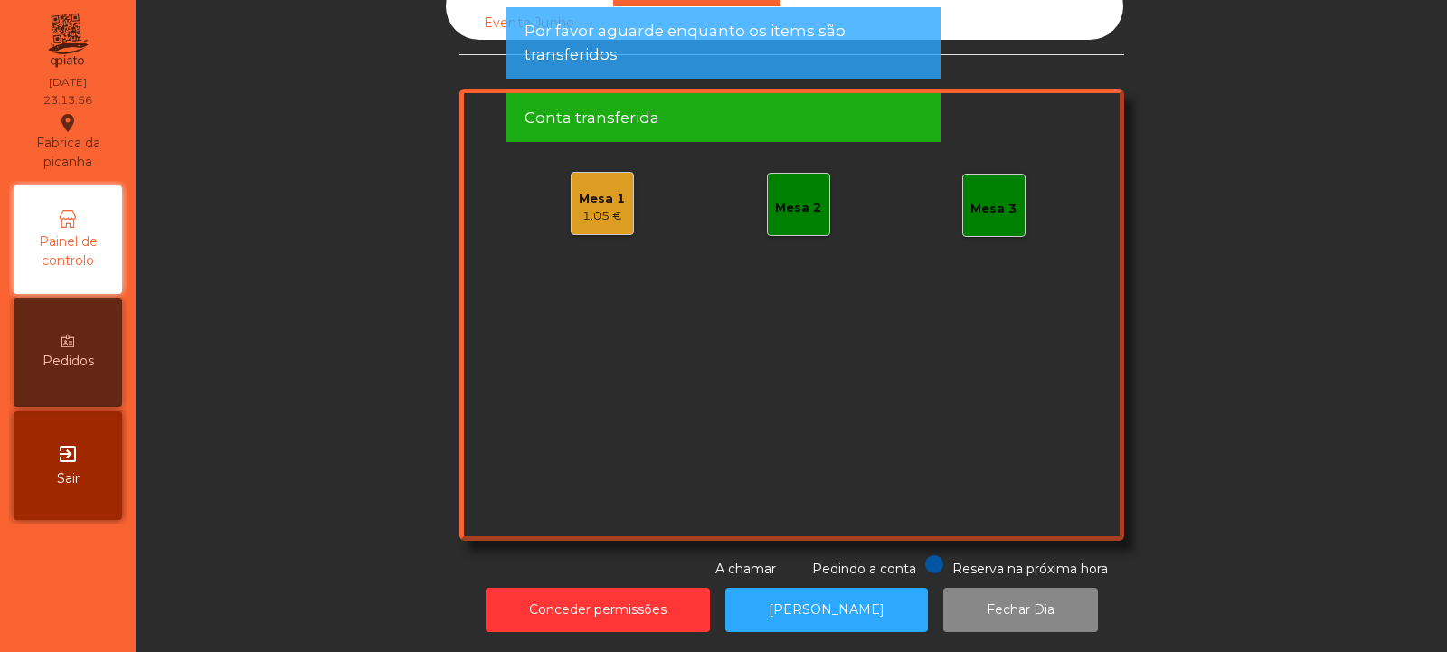
click at [602, 207] on div "1.05 €" at bounding box center [602, 216] width 46 height 18
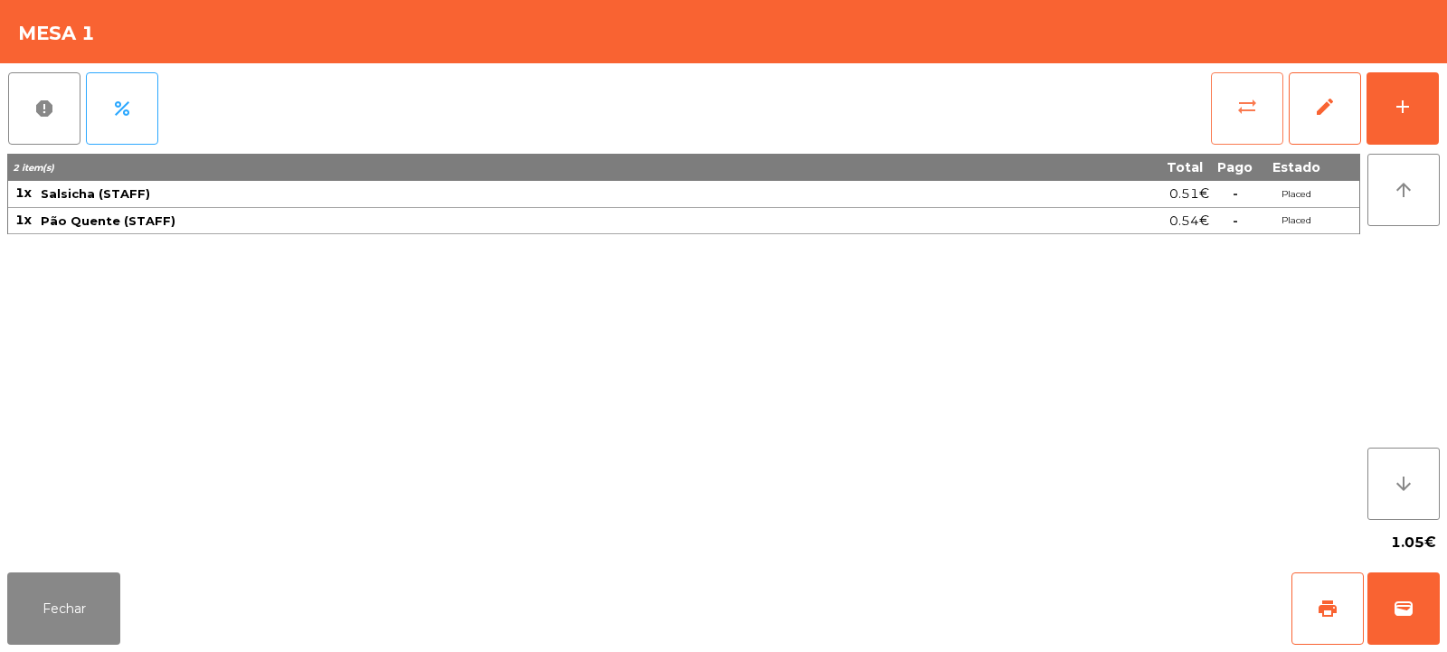
click at [1233, 106] on button "sync_alt" at bounding box center [1247, 108] width 72 height 72
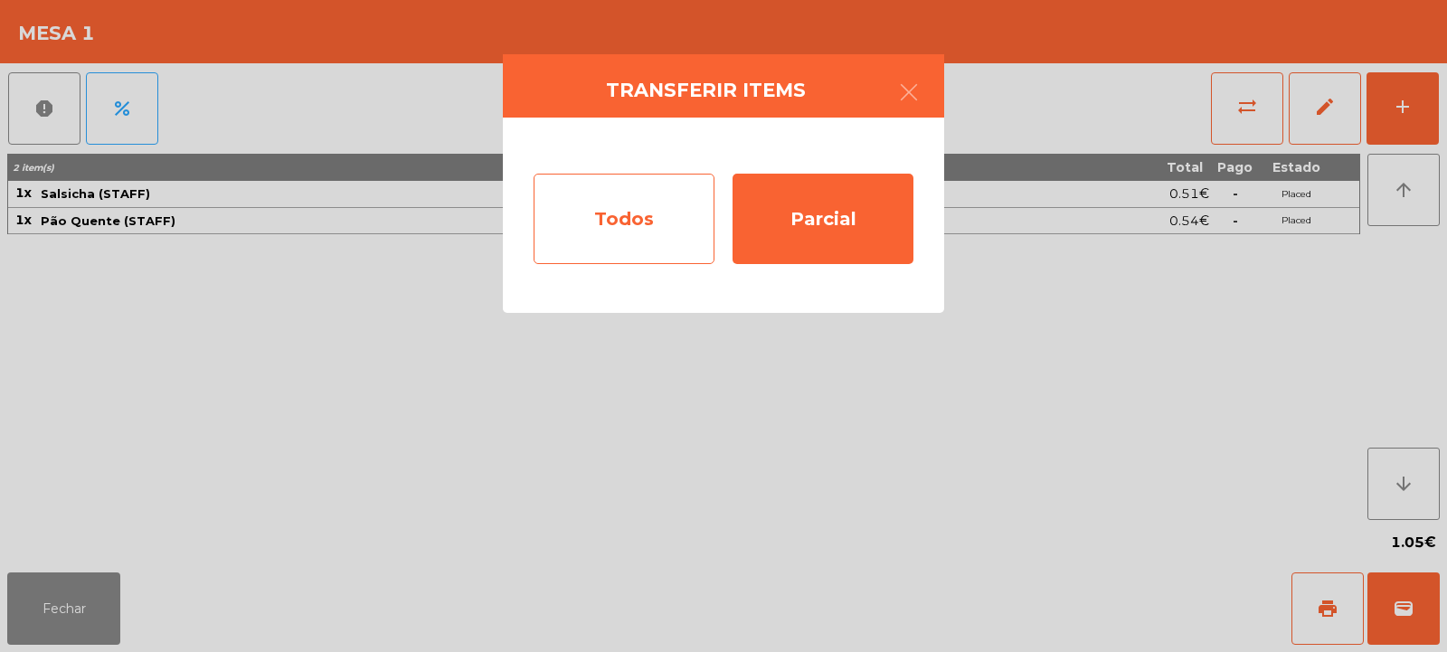
click at [598, 225] on div "Todos" at bounding box center [624, 219] width 181 height 90
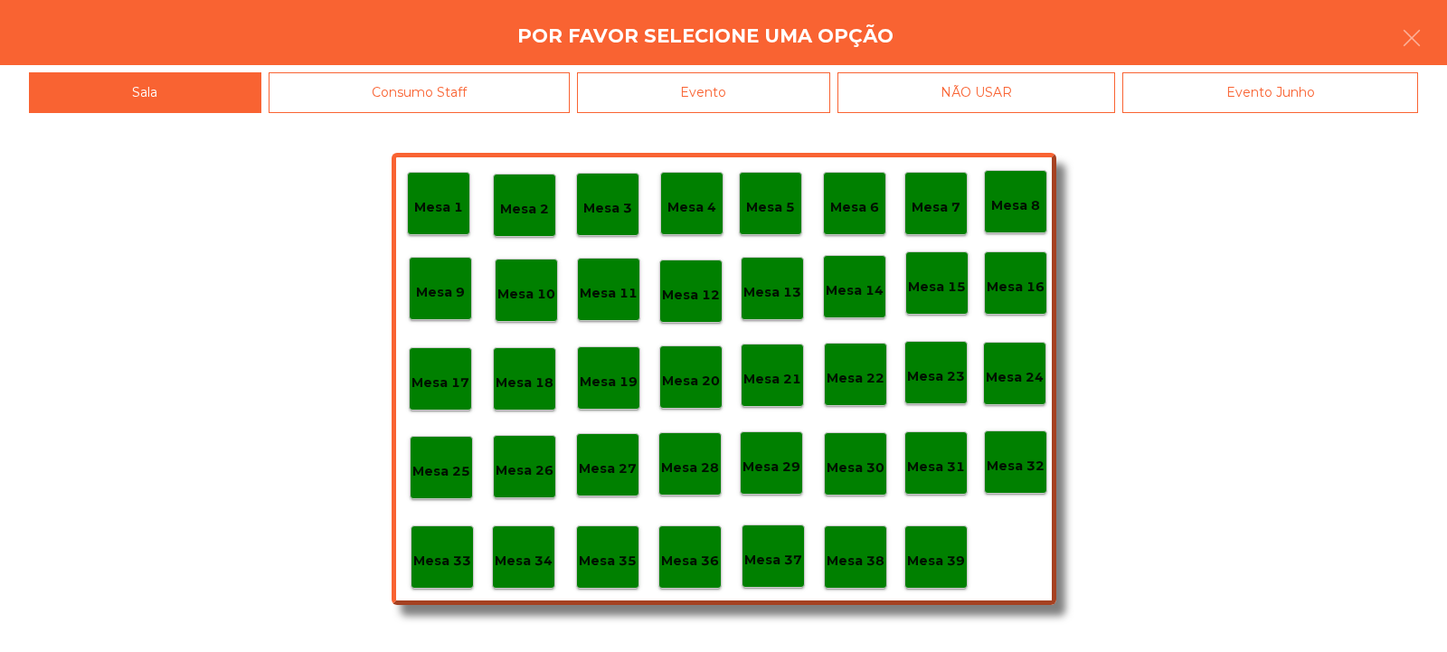
click at [758, 102] on div "Evento" at bounding box center [703, 92] width 253 height 41
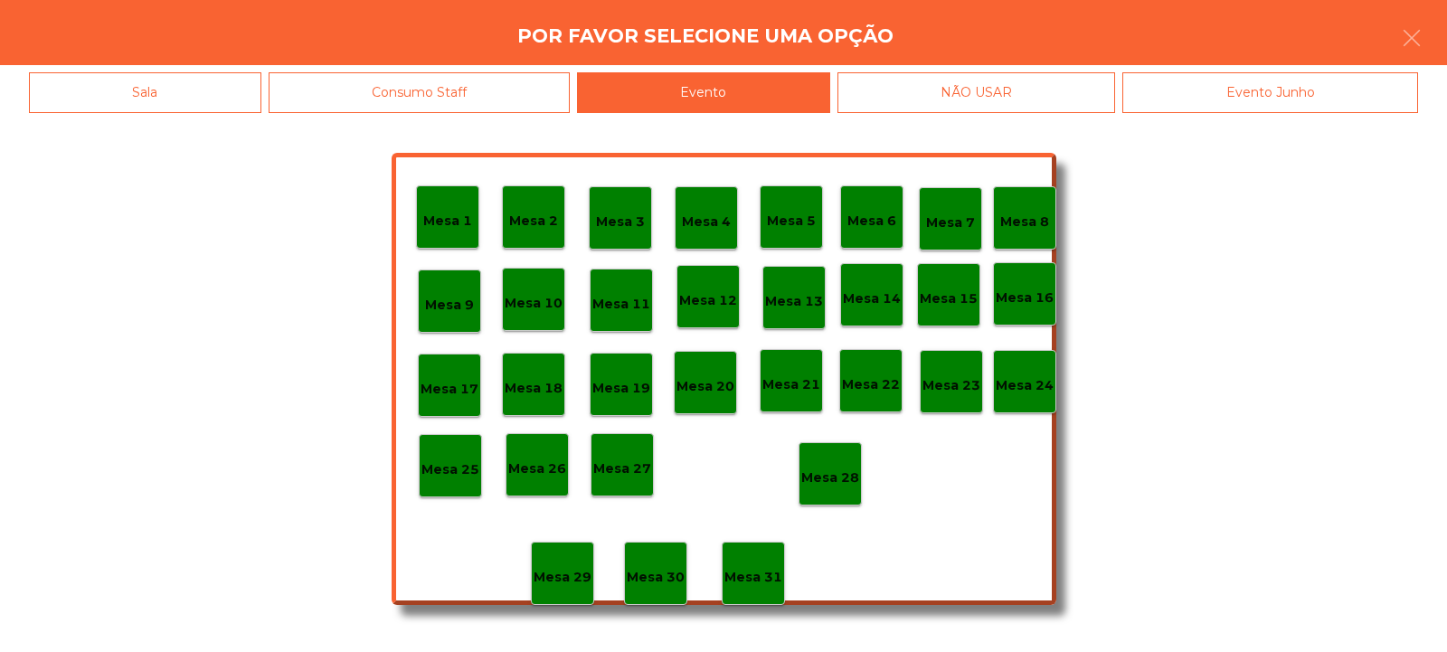
click at [828, 486] on p "Mesa 28" at bounding box center [830, 478] width 58 height 21
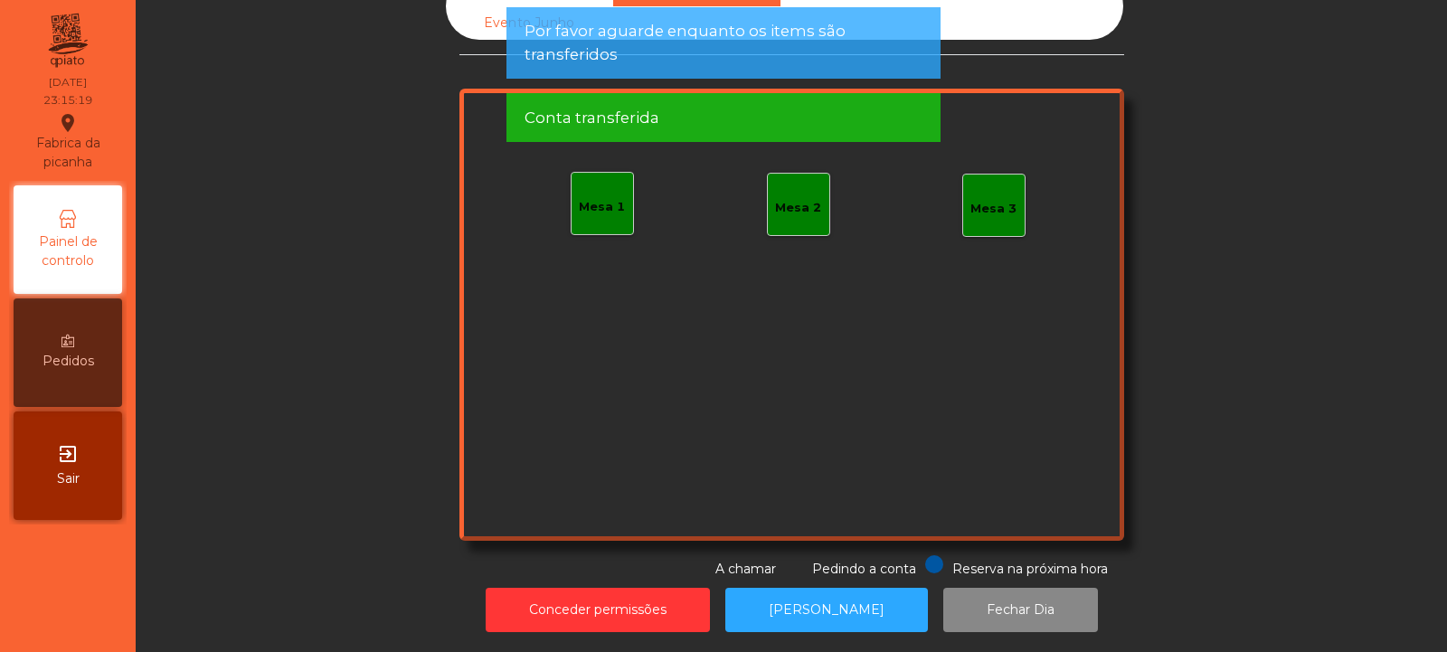
scroll to position [0, 0]
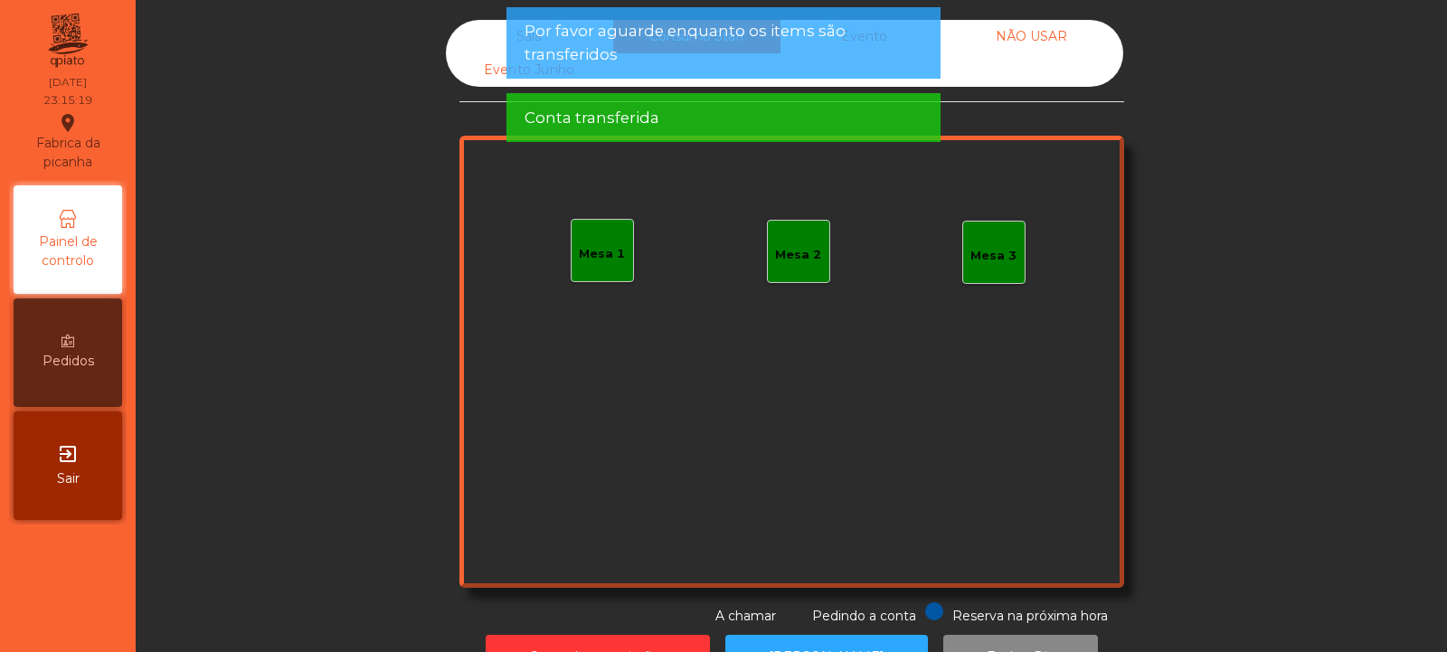
click at [505, 33] on div "Sala" at bounding box center [529, 36] width 167 height 33
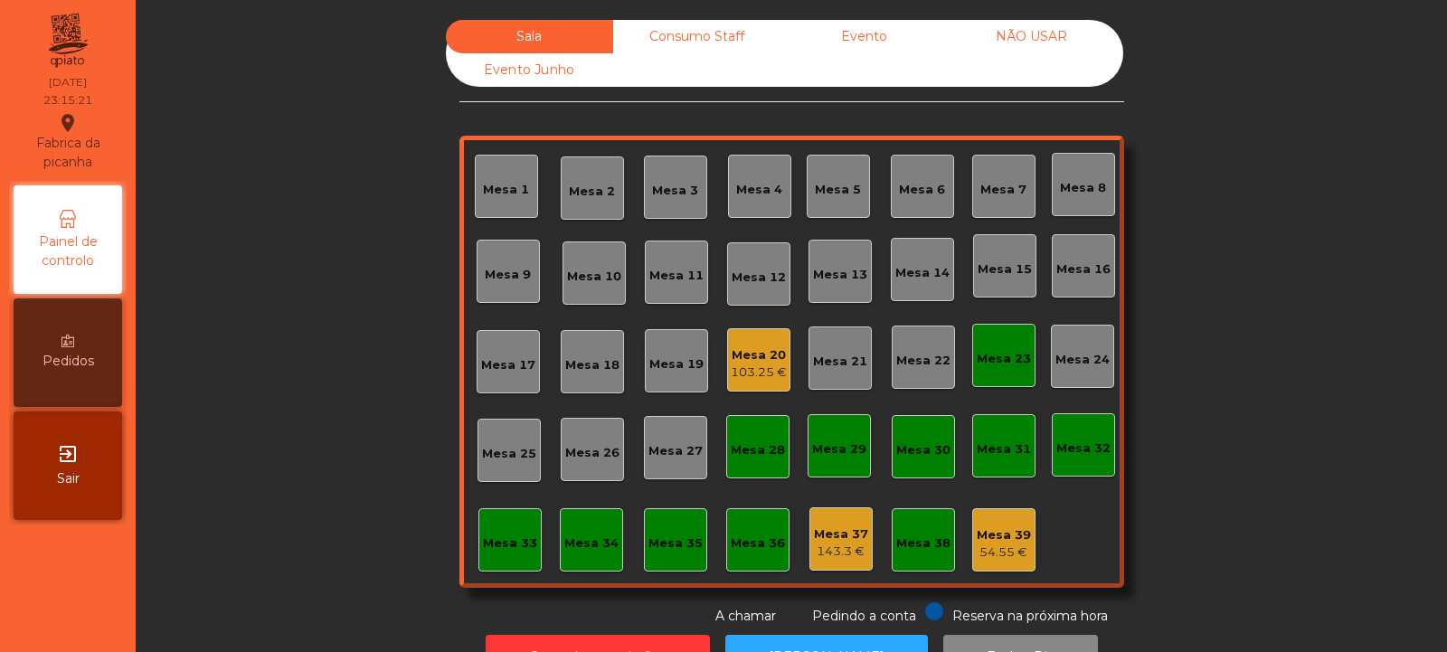
scroll to position [61, 0]
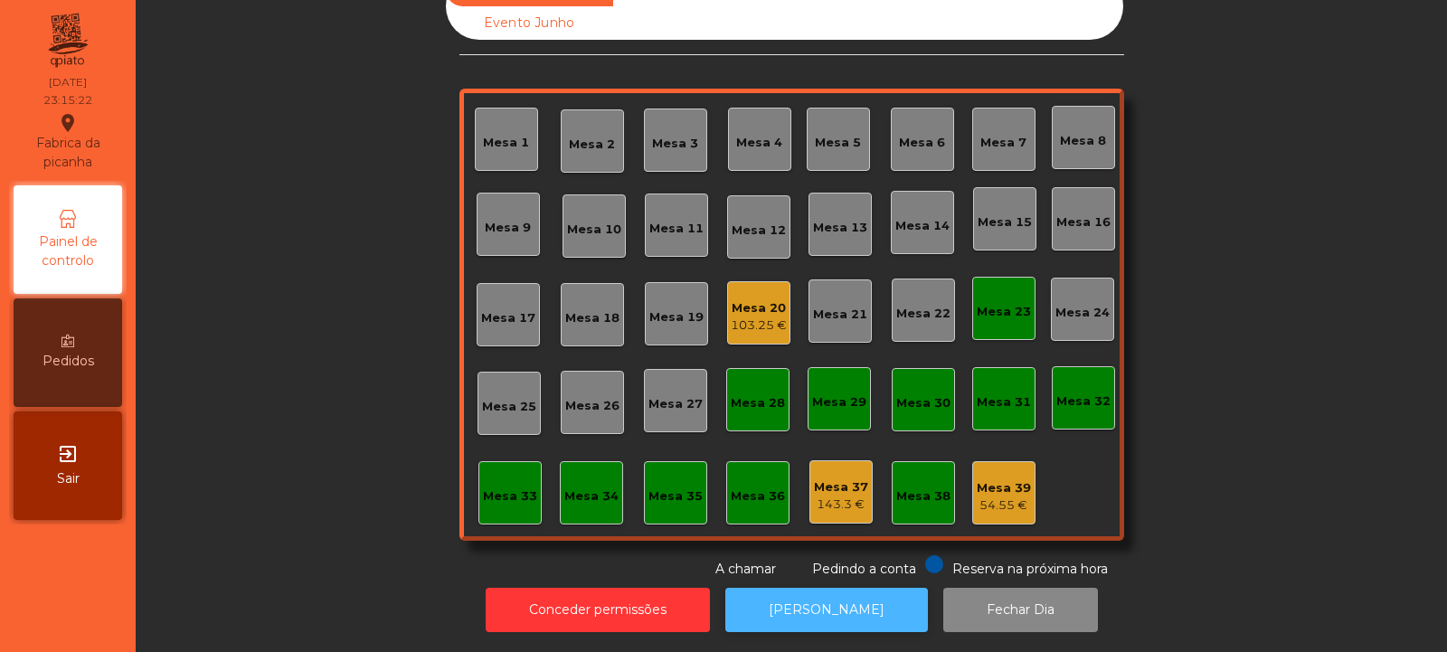
click at [830, 603] on button "[PERSON_NAME]" at bounding box center [826, 610] width 203 height 44
click at [759, 317] on div "103.25 €" at bounding box center [759, 326] width 56 height 18
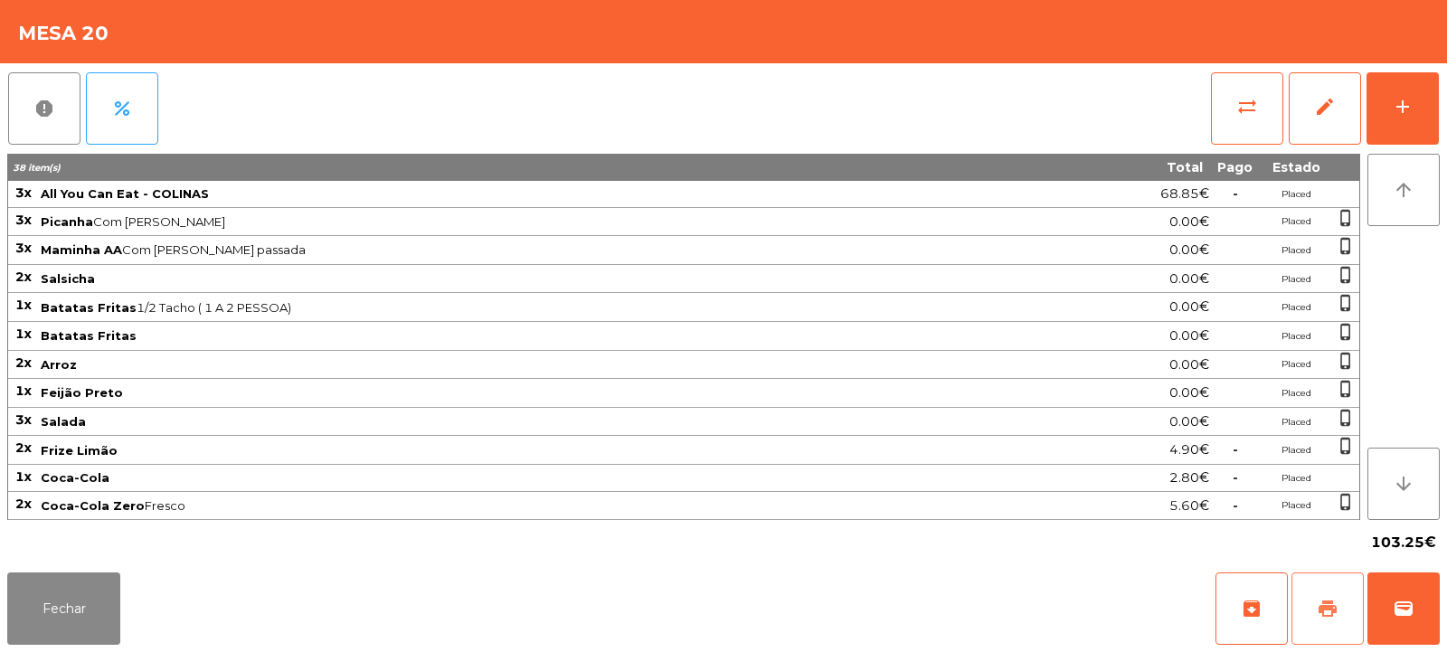
click at [1310, 623] on button "print" at bounding box center [1328, 609] width 72 height 72
click at [1221, 107] on button "sync_alt" at bounding box center [1247, 108] width 72 height 72
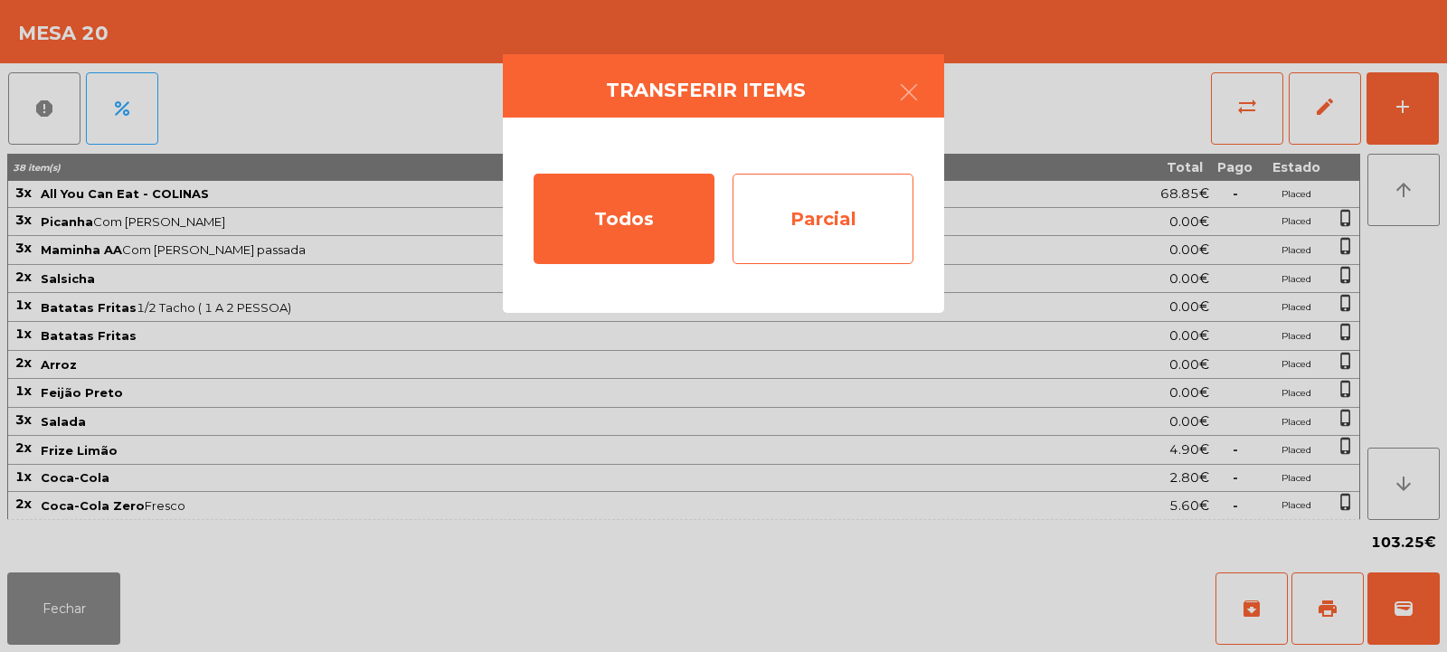
click at [834, 209] on div "Parcial" at bounding box center [823, 219] width 181 height 90
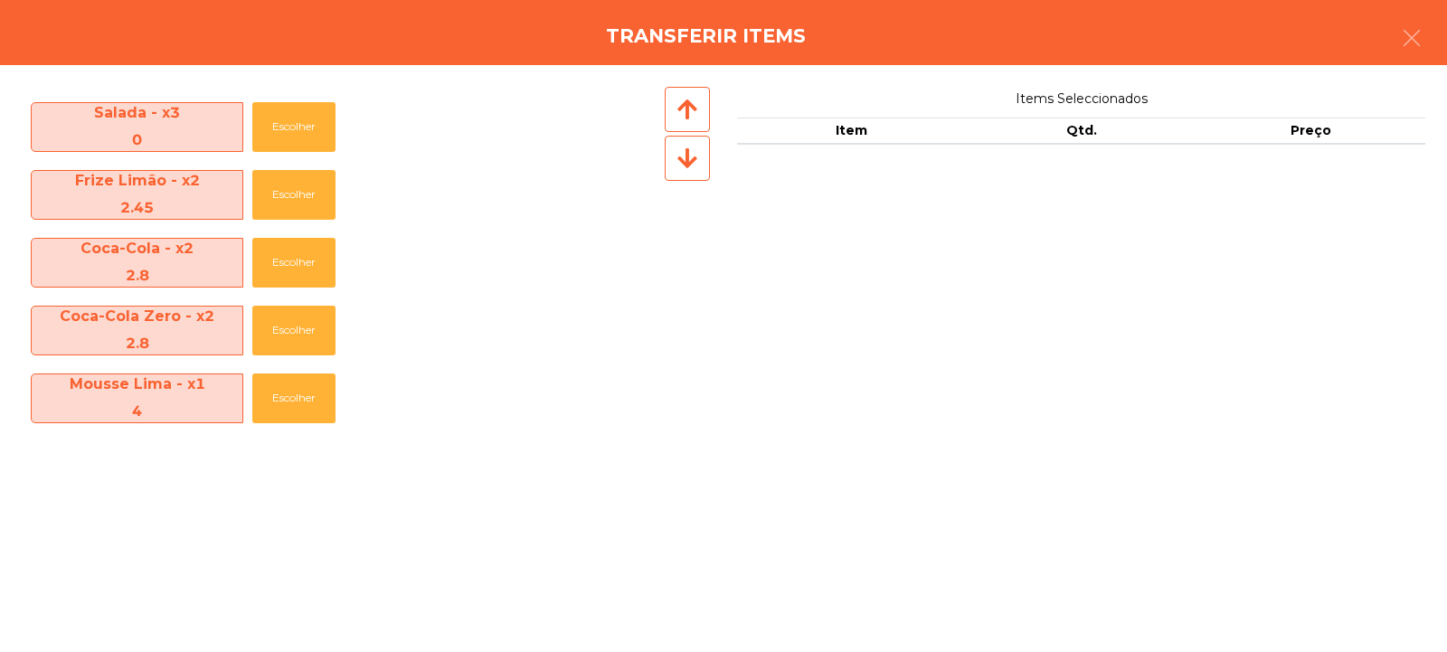
scroll to position [606, 0]
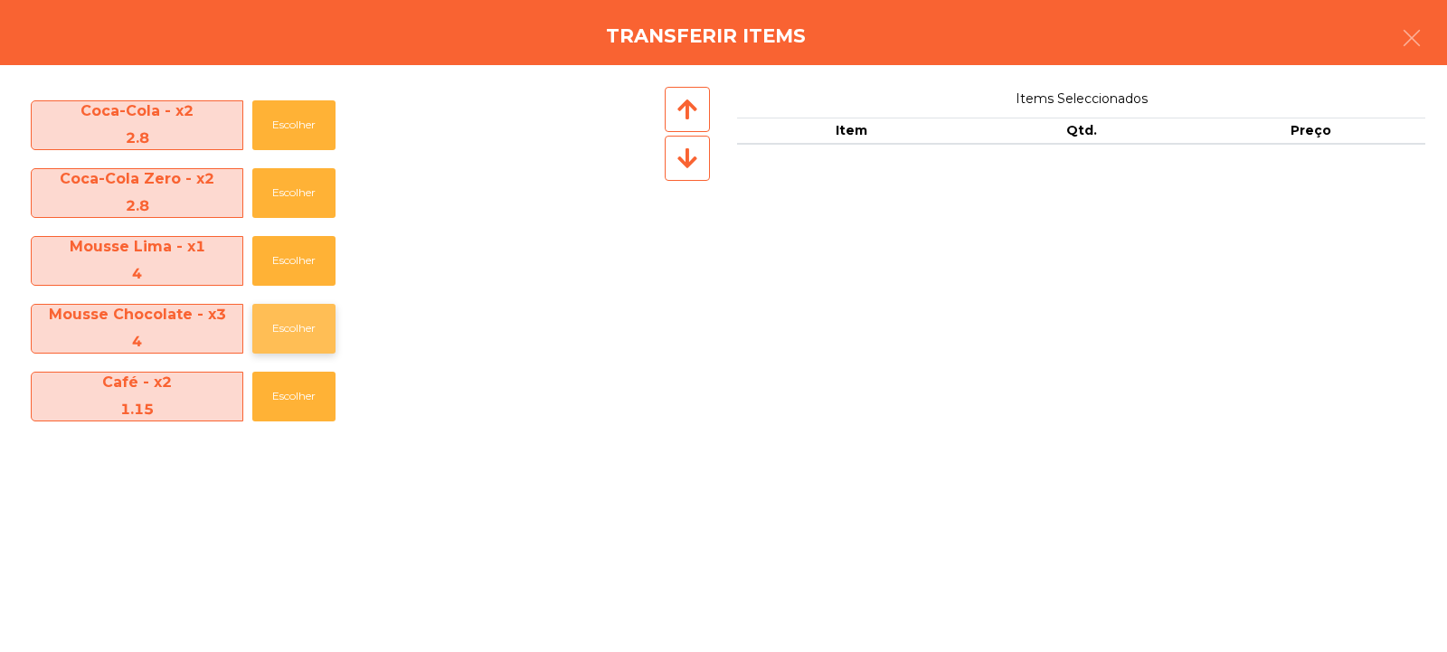
click at [271, 327] on button "Escolher" at bounding box center [293, 329] width 83 height 50
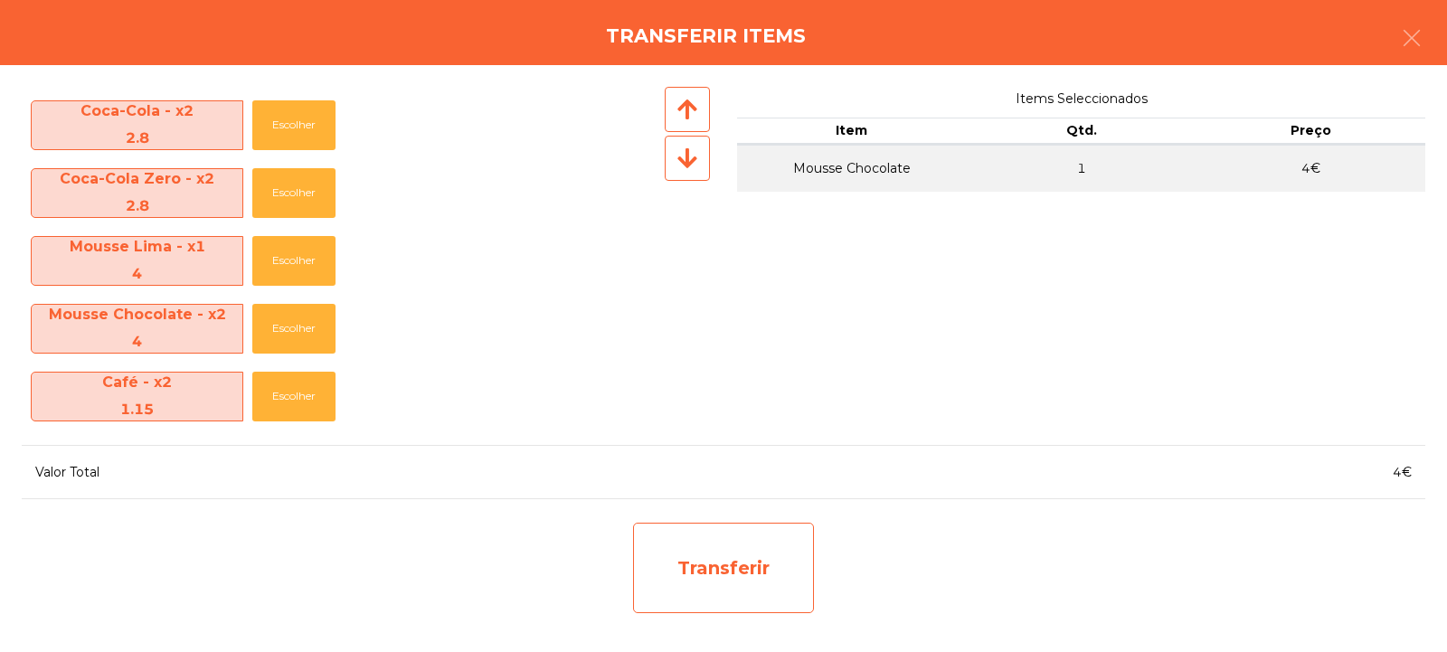
click at [767, 573] on div "Transferir" at bounding box center [723, 568] width 181 height 90
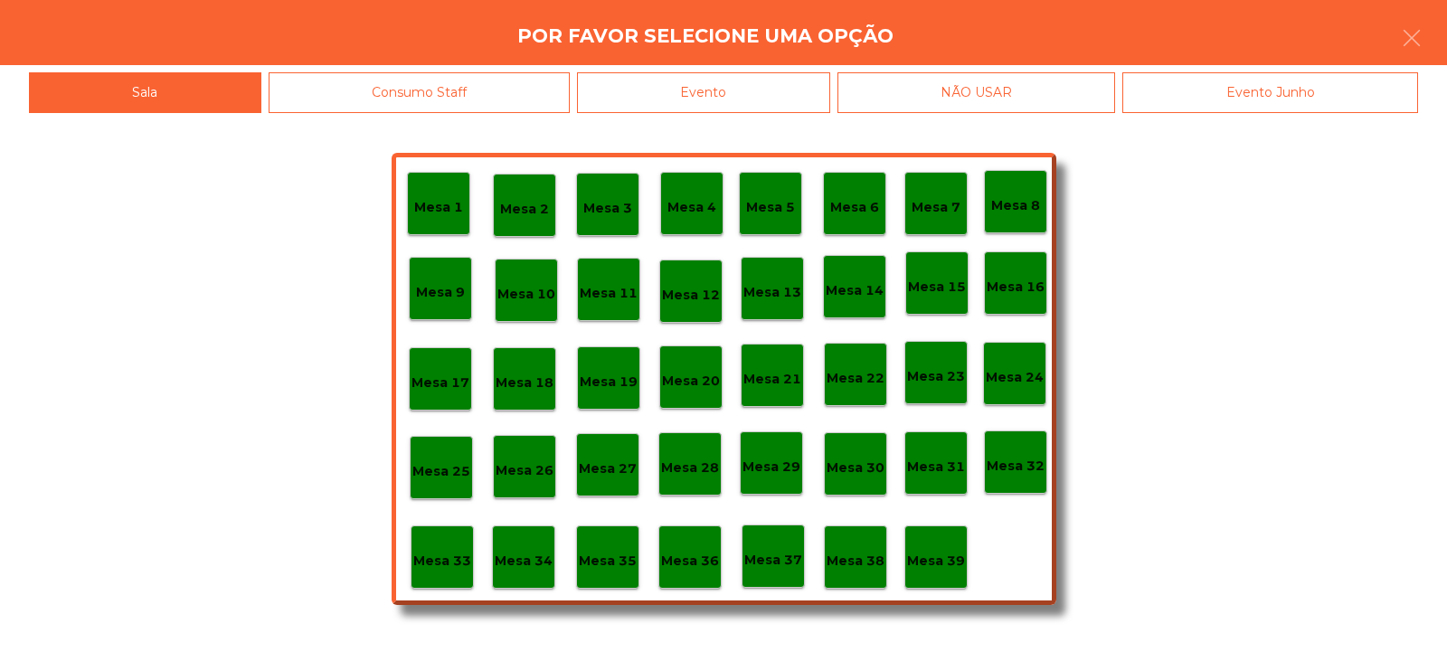
click at [787, 567] on p "Mesa 37" at bounding box center [773, 560] width 58 height 21
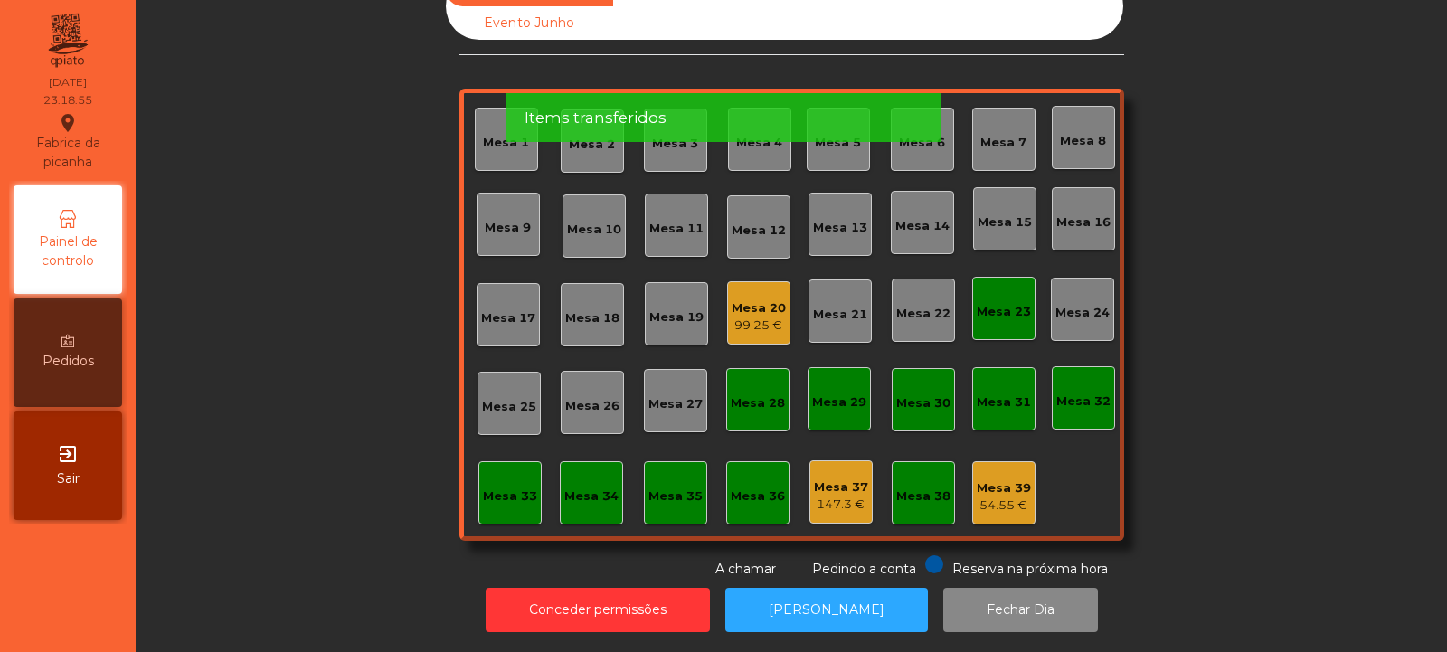
click at [732, 299] on div "Mesa 20" at bounding box center [759, 308] width 54 height 18
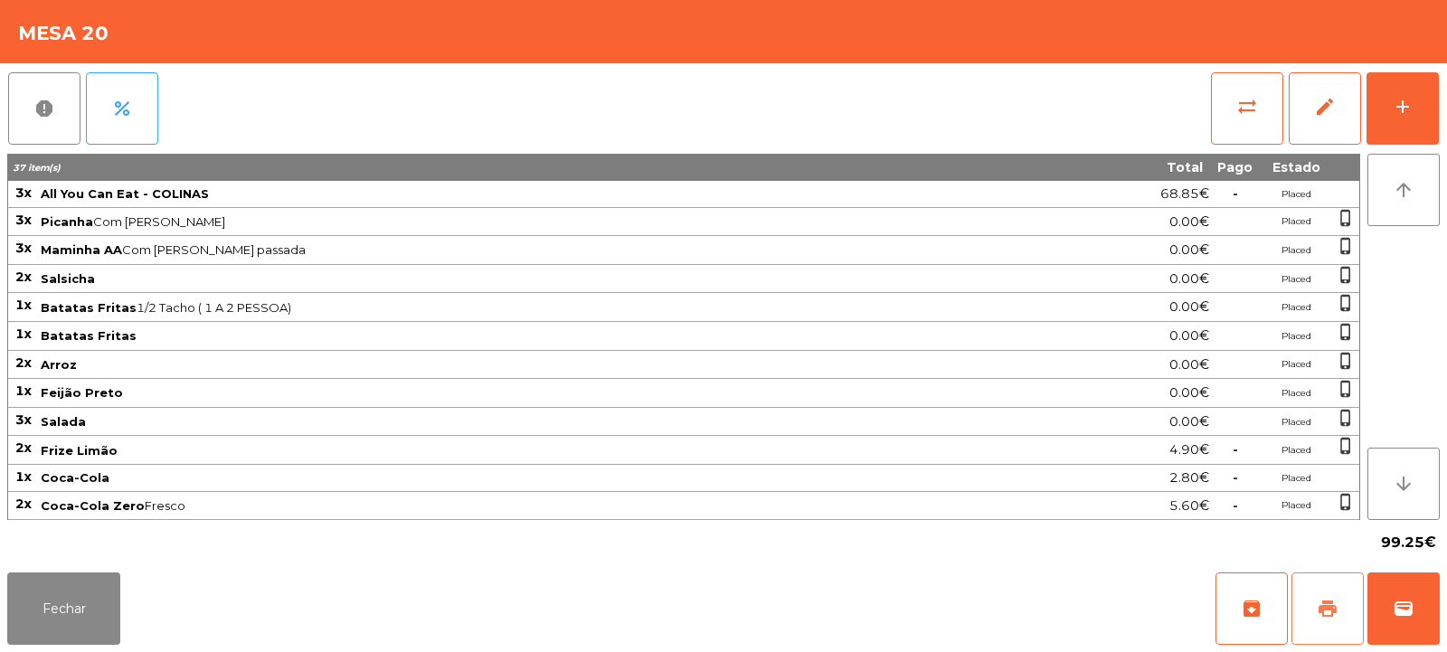
click at [1320, 609] on span "print" at bounding box center [1328, 609] width 22 height 22
click at [1320, 610] on span "print" at bounding box center [1328, 609] width 22 height 22
click at [1396, 611] on span "wallet" at bounding box center [1404, 609] width 22 height 22
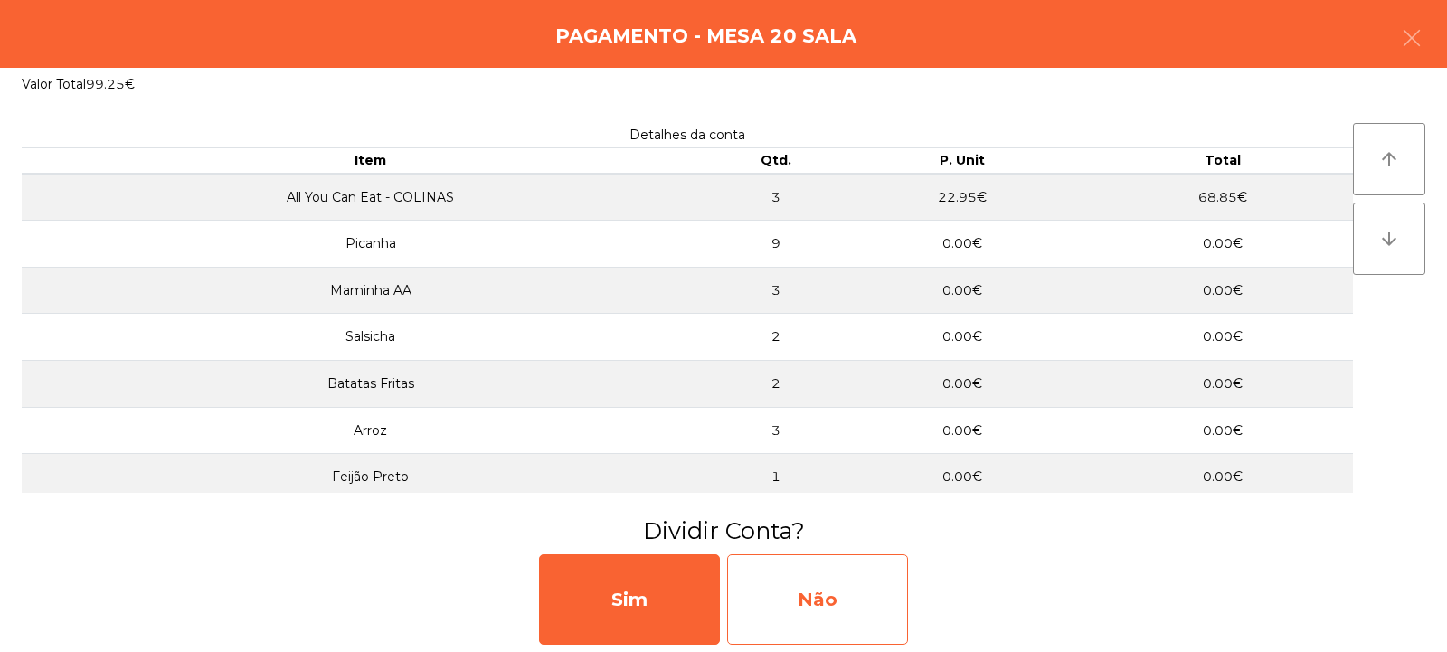
click at [810, 574] on div "Não" at bounding box center [817, 599] width 181 height 90
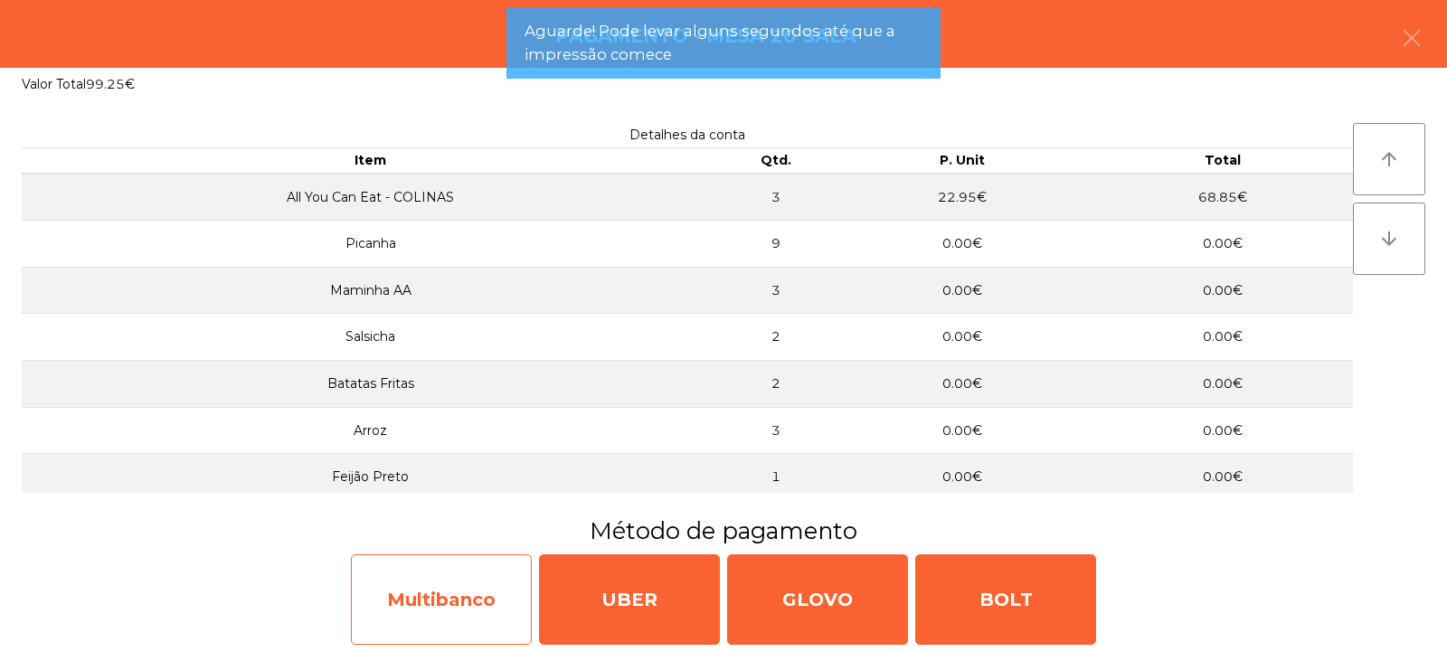
click at [407, 600] on div "Multibanco" at bounding box center [441, 599] width 181 height 90
select select "**"
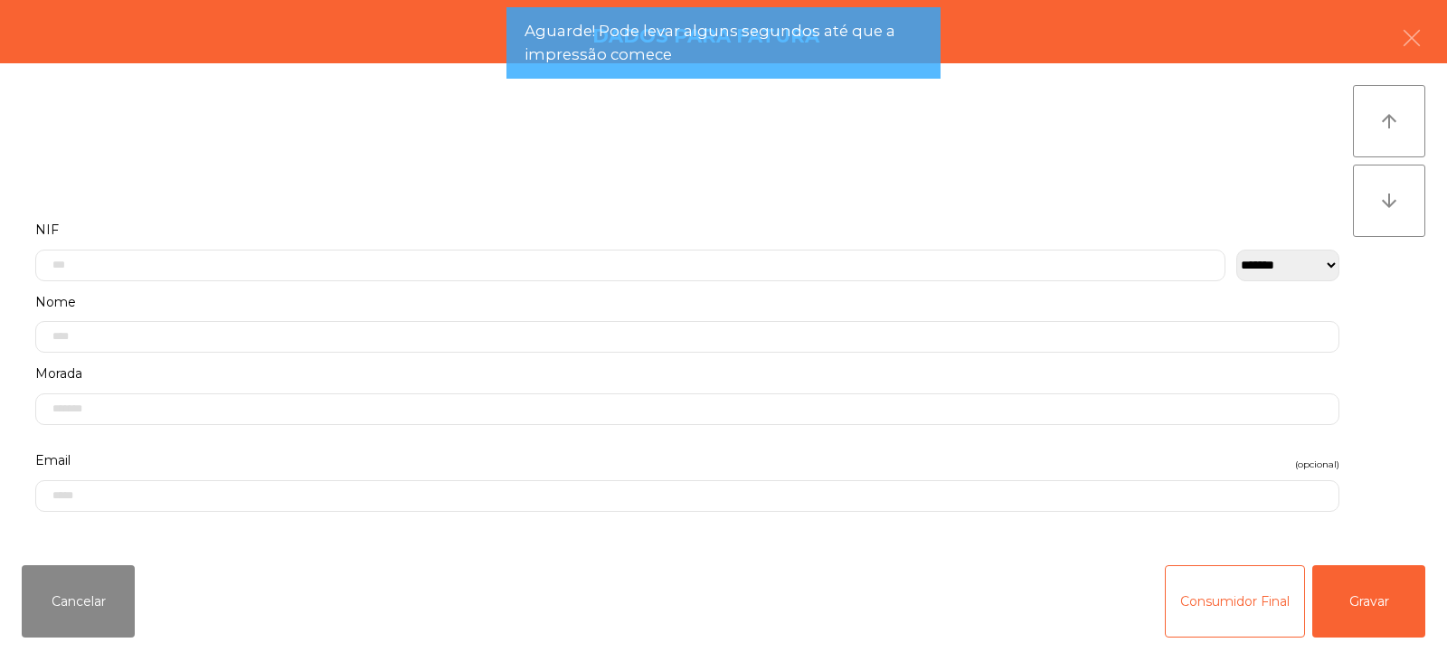
click at [399, 296] on label "Nome" at bounding box center [687, 302] width 1304 height 24
click at [399, 230] on input "text" at bounding box center [630, 244] width 1190 height 32
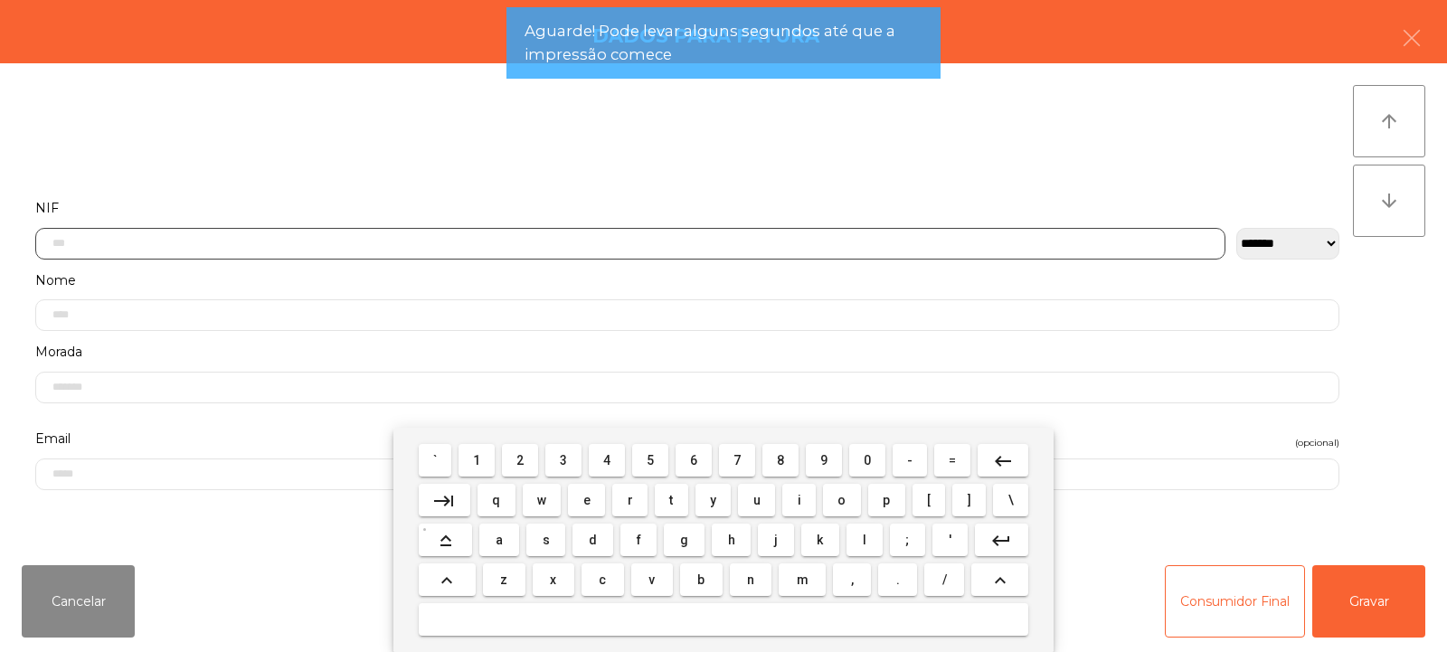
scroll to position [132, 0]
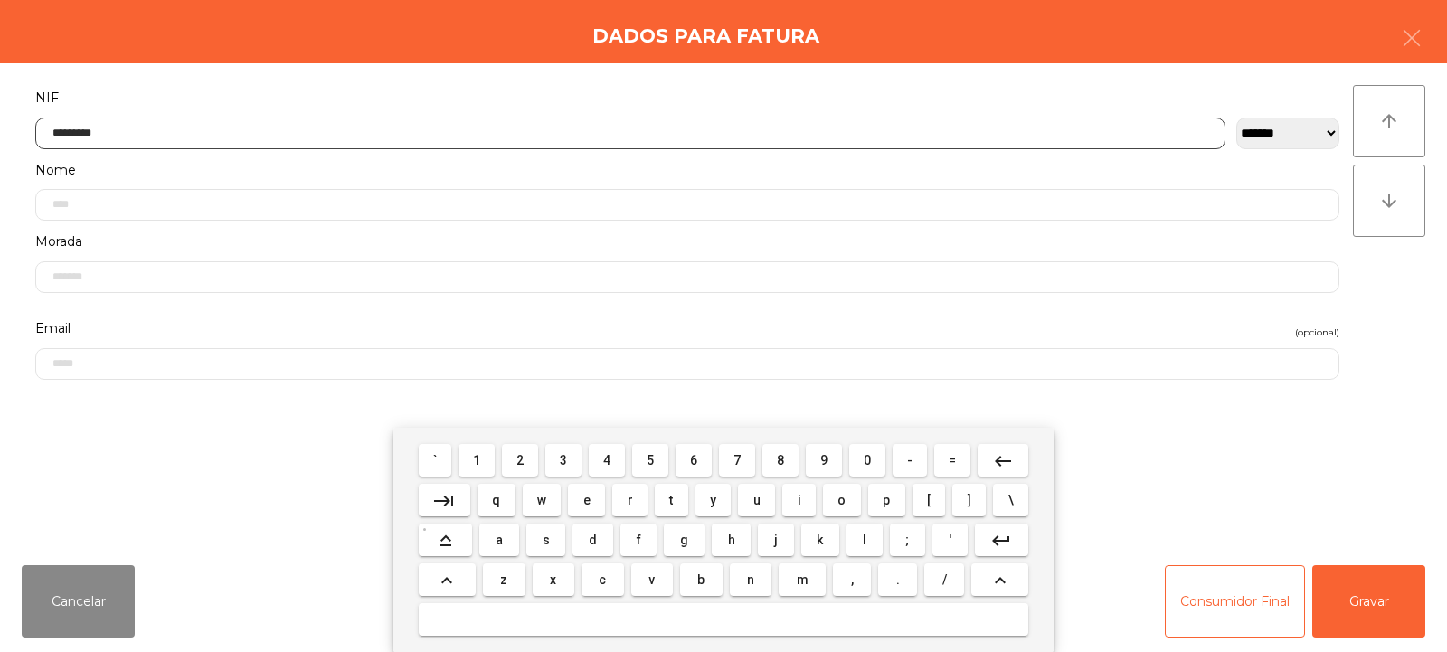
type input "*********"
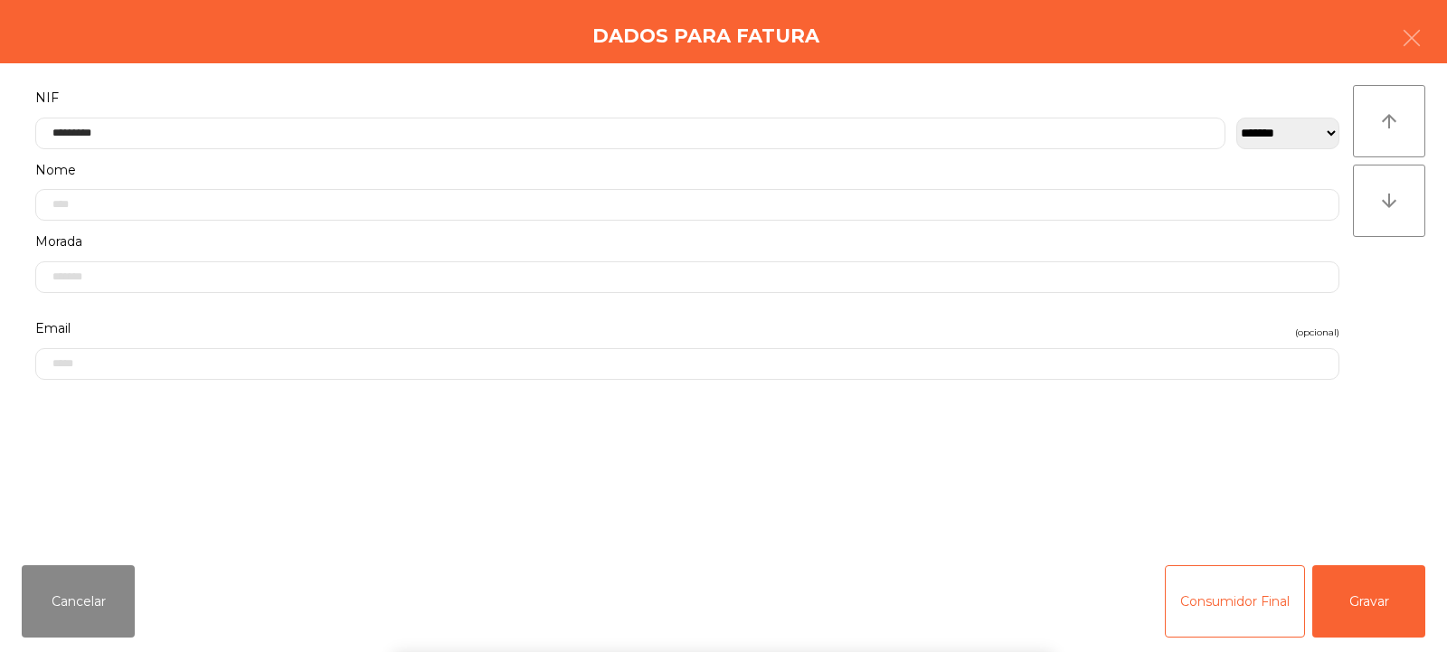
click at [1376, 612] on div "` 1 2 3 4 5 6 7 8 9 0 - = keyboard_backspace keyboard_tab q w e r t y u i o p […" at bounding box center [723, 540] width 1447 height 224
click at [1403, 587] on button "Gravar" at bounding box center [1368, 601] width 113 height 72
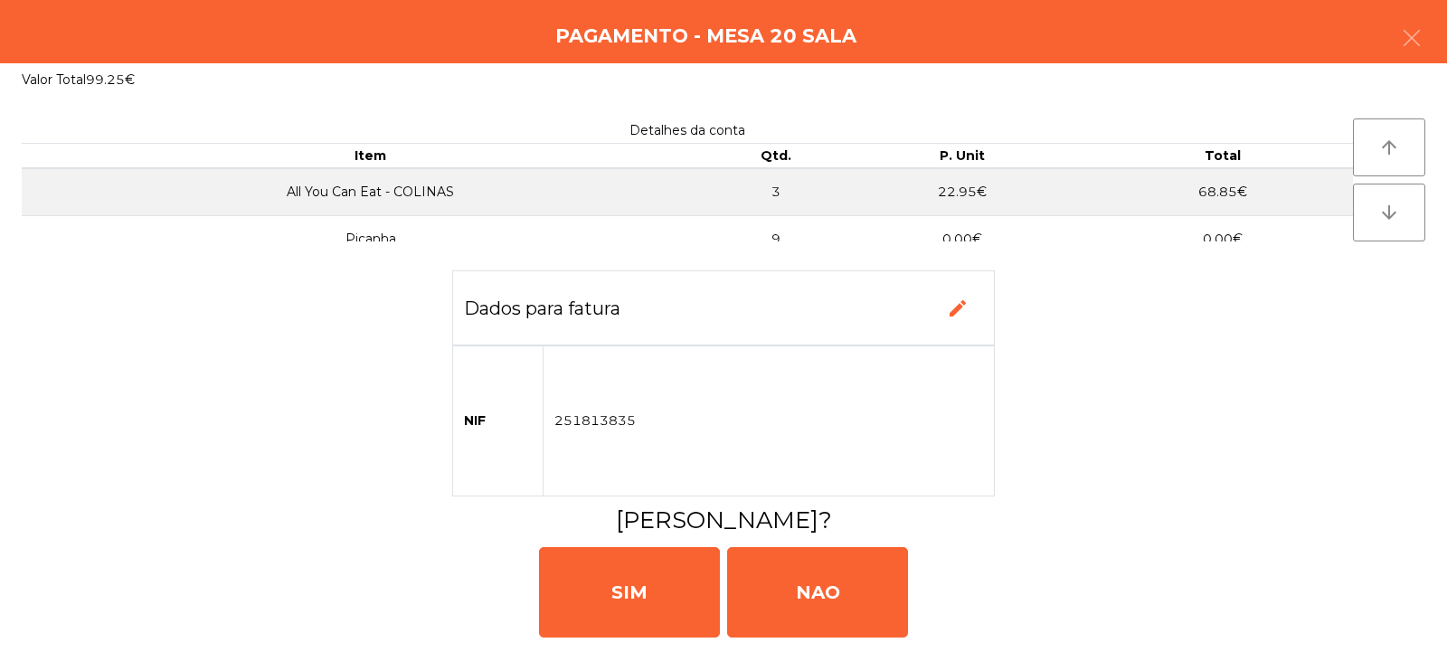
click at [876, 515] on h3 "[PERSON_NAME]?" at bounding box center [724, 520] width 1406 height 33
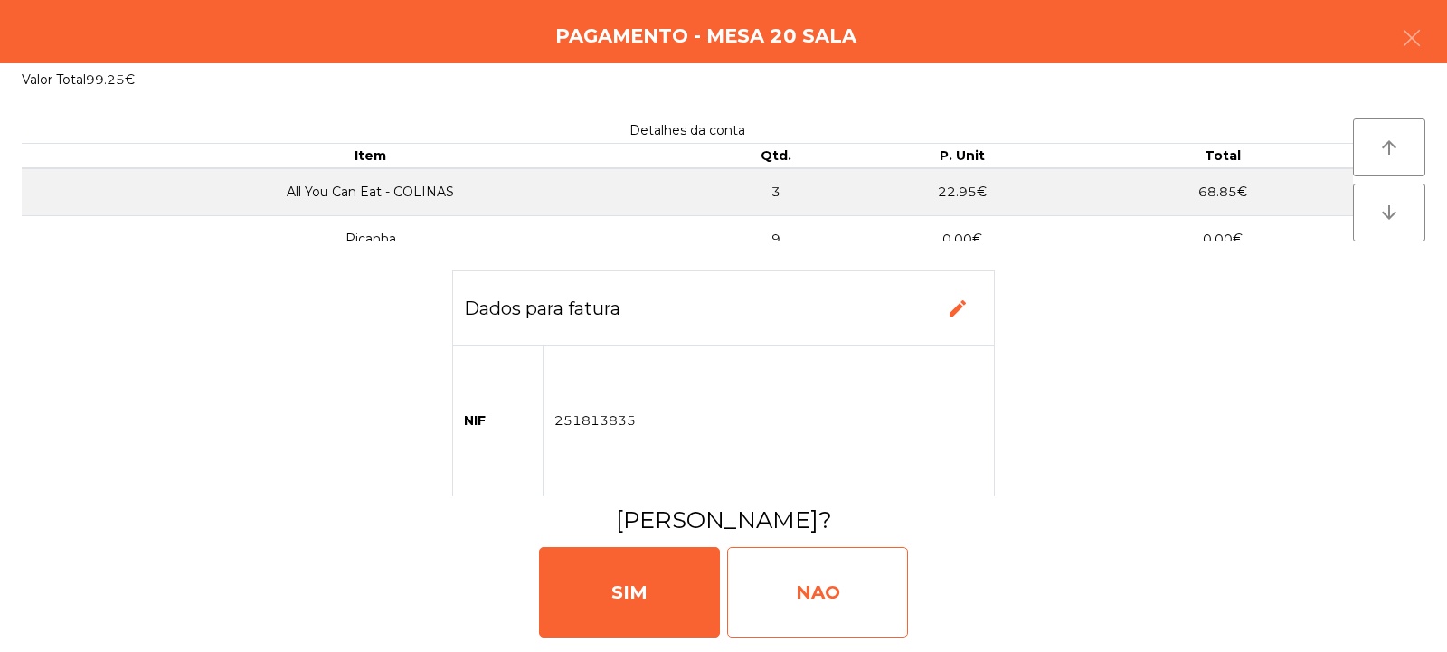
click at [838, 580] on div "NAO" at bounding box center [817, 592] width 181 height 90
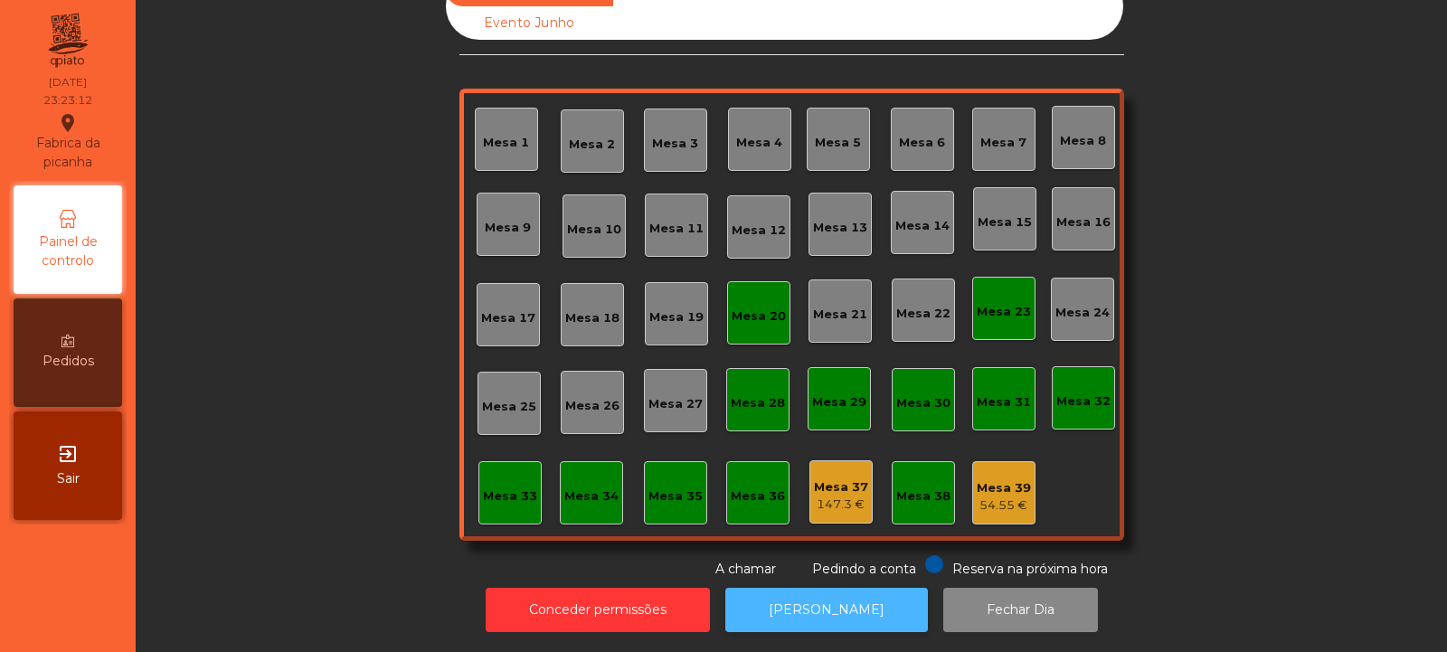
click at [787, 612] on button "[PERSON_NAME]" at bounding box center [826, 610] width 203 height 44
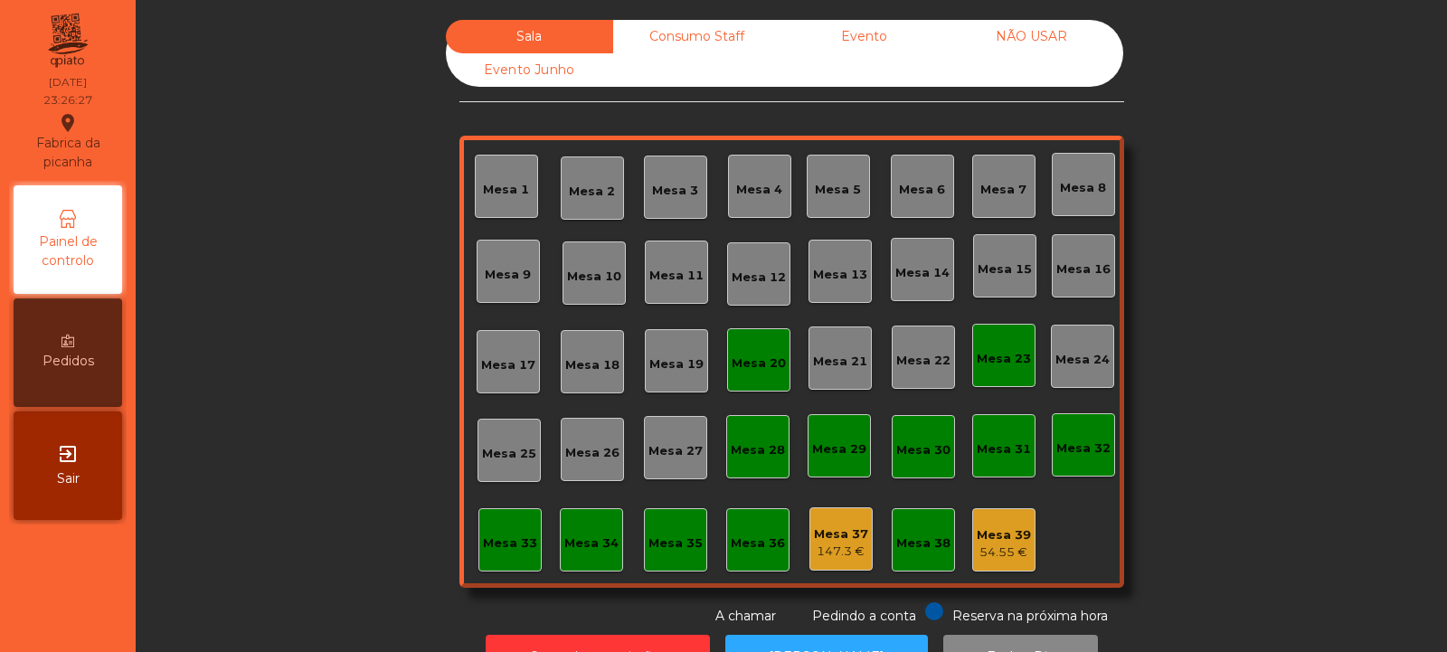
click at [838, 47] on div "Evento" at bounding box center [864, 36] width 167 height 33
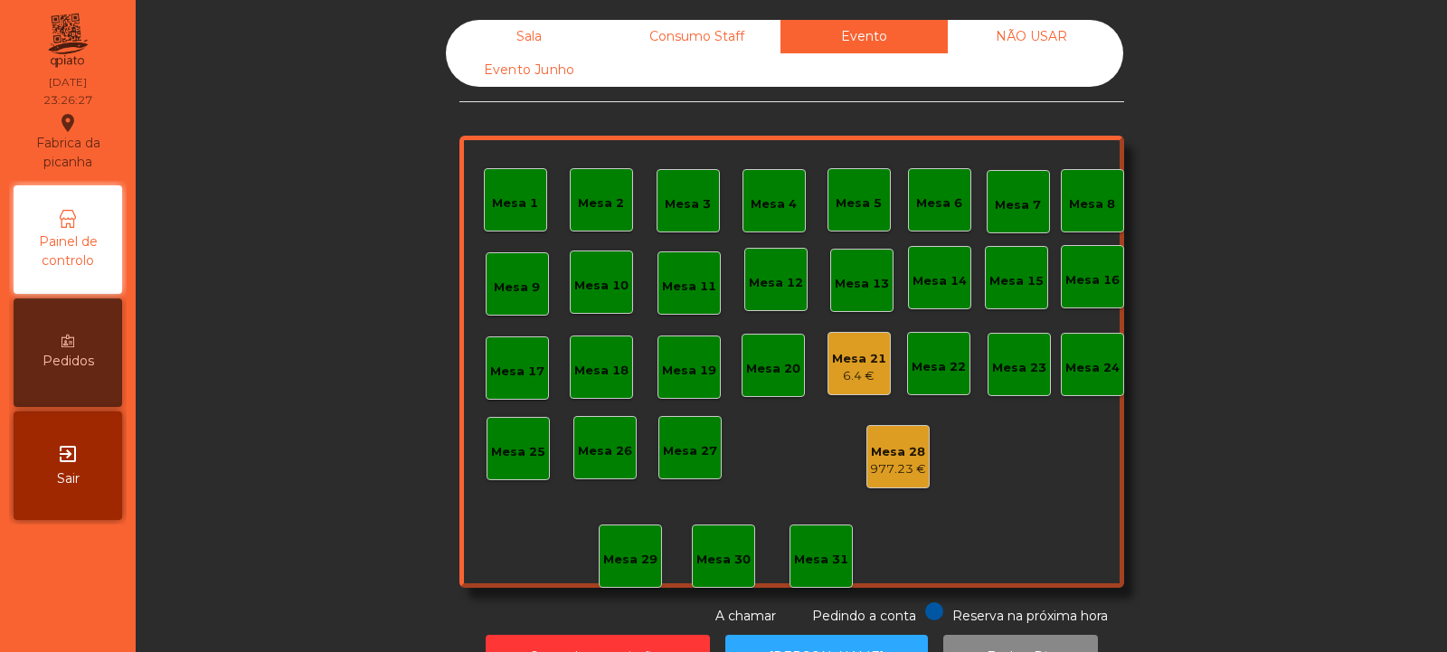
click at [838, 379] on div "6.4 €" at bounding box center [859, 376] width 54 height 18
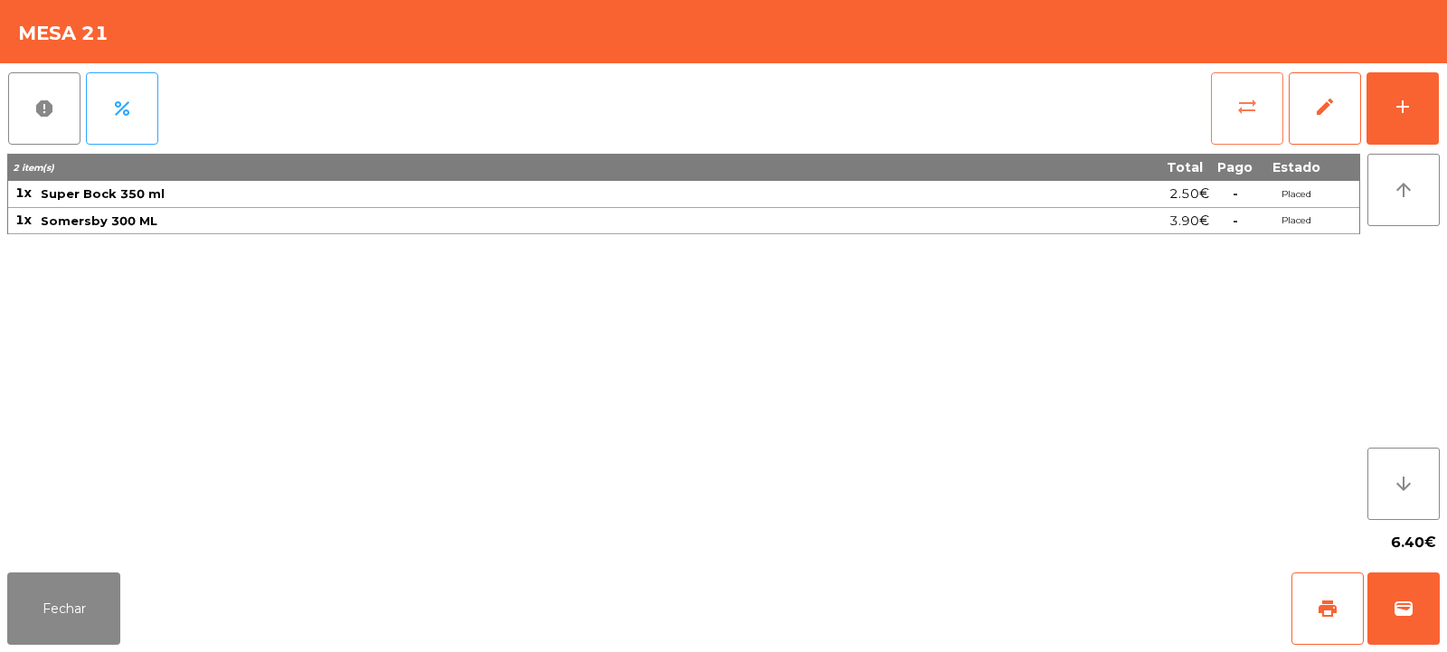
click at [1250, 108] on span "sync_alt" at bounding box center [1247, 107] width 22 height 22
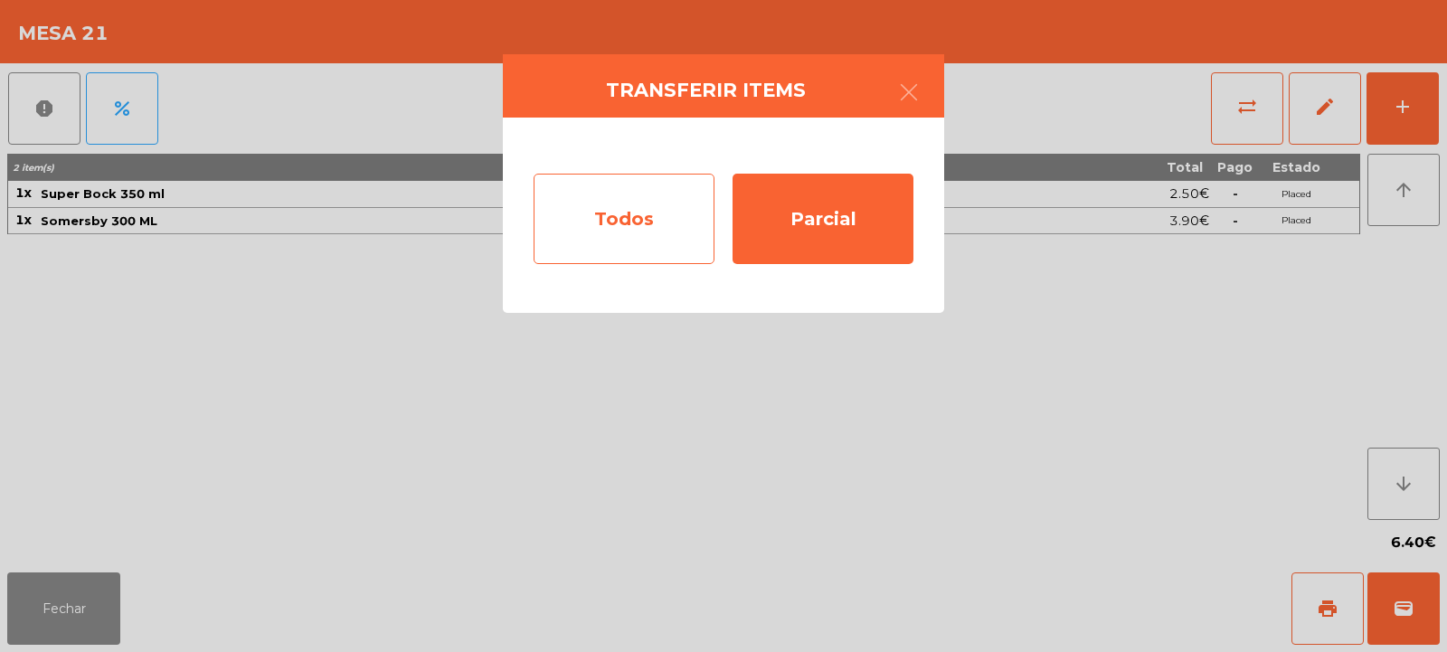
click at [623, 240] on div "Todos" at bounding box center [624, 219] width 181 height 90
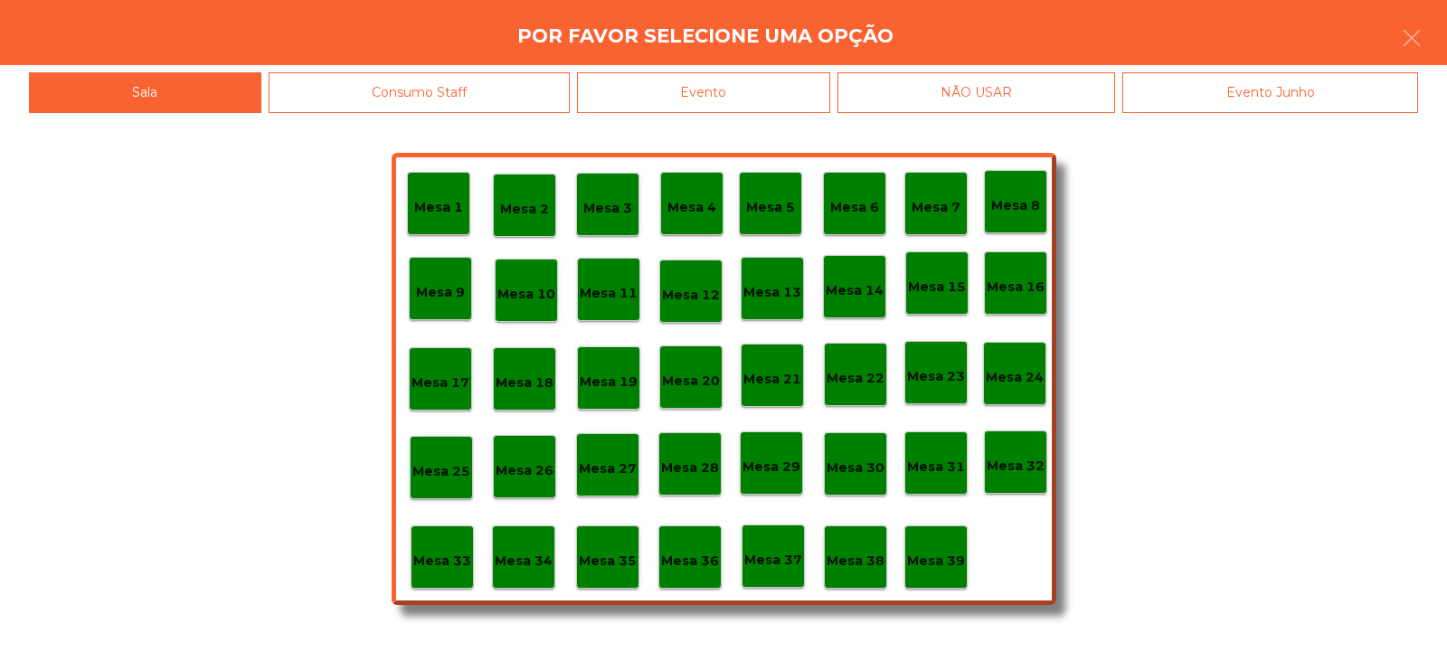
click at [761, 109] on div "Evento" at bounding box center [703, 92] width 253 height 41
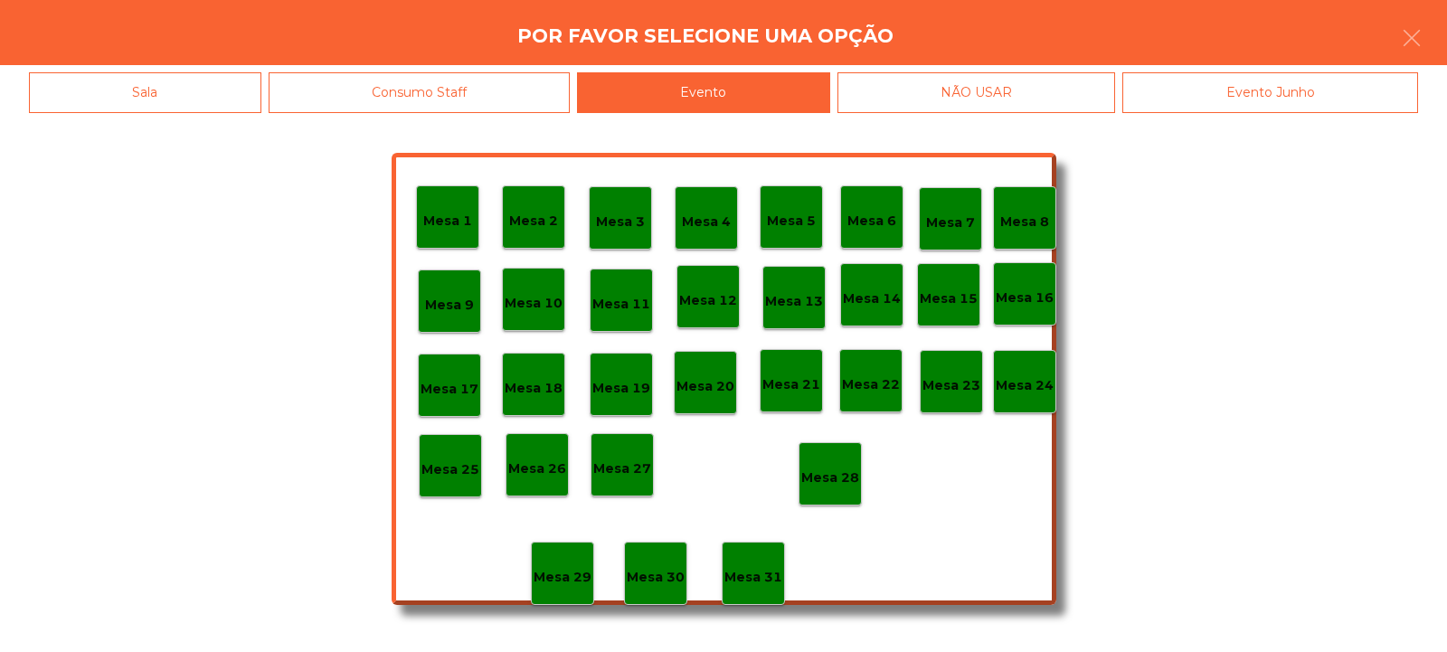
click at [832, 475] on p "Mesa 28" at bounding box center [830, 478] width 58 height 21
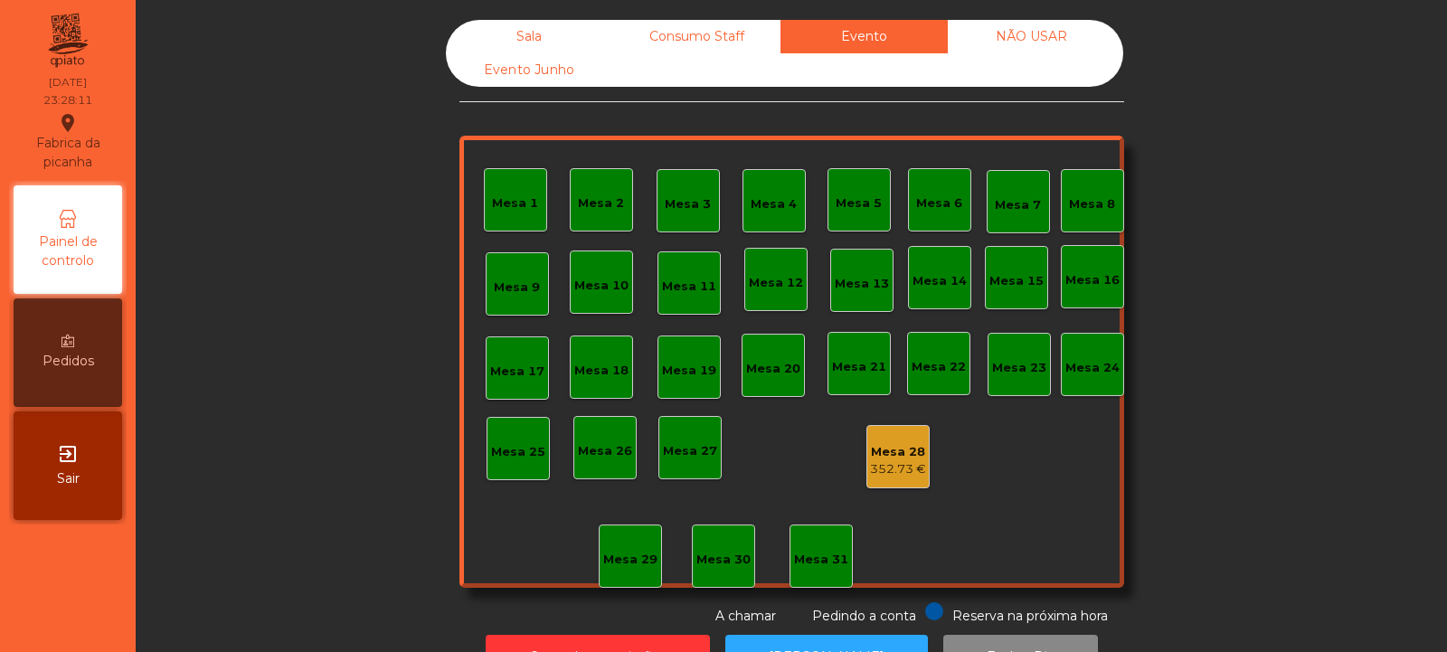
click at [526, 42] on div "Sala" at bounding box center [529, 36] width 167 height 33
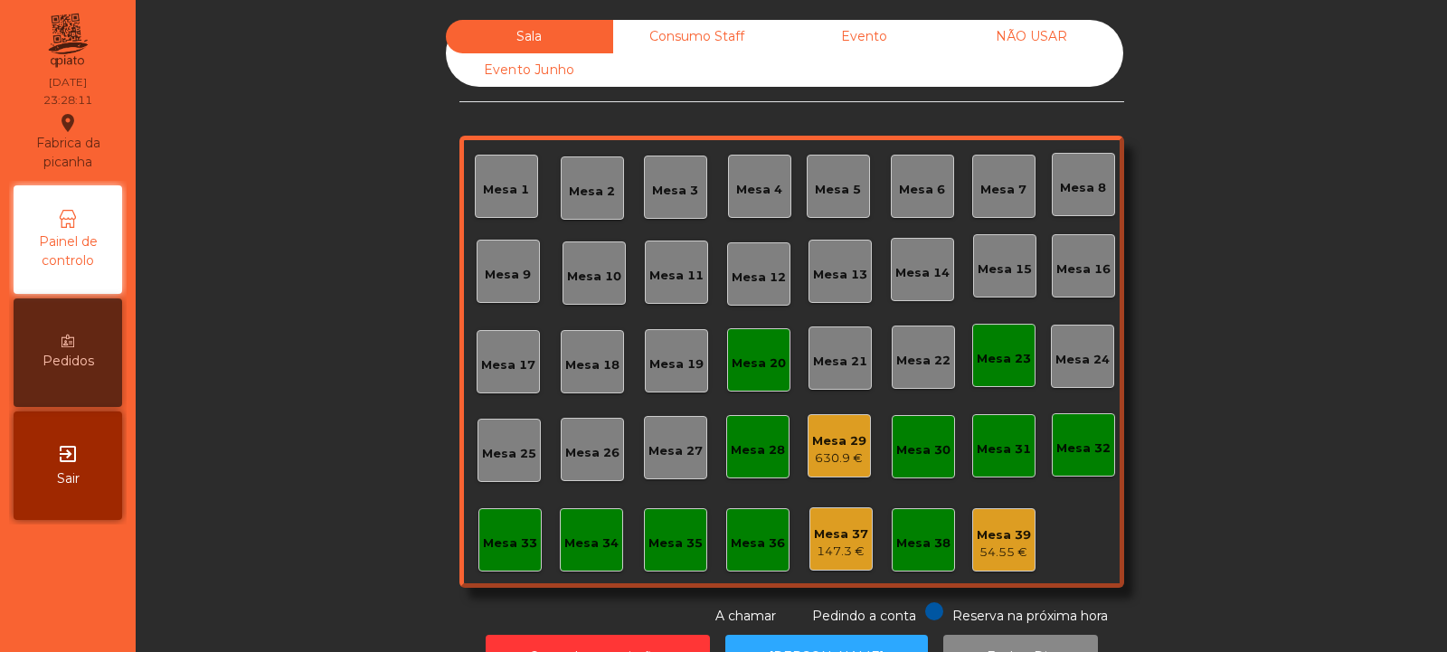
scroll to position [61, 0]
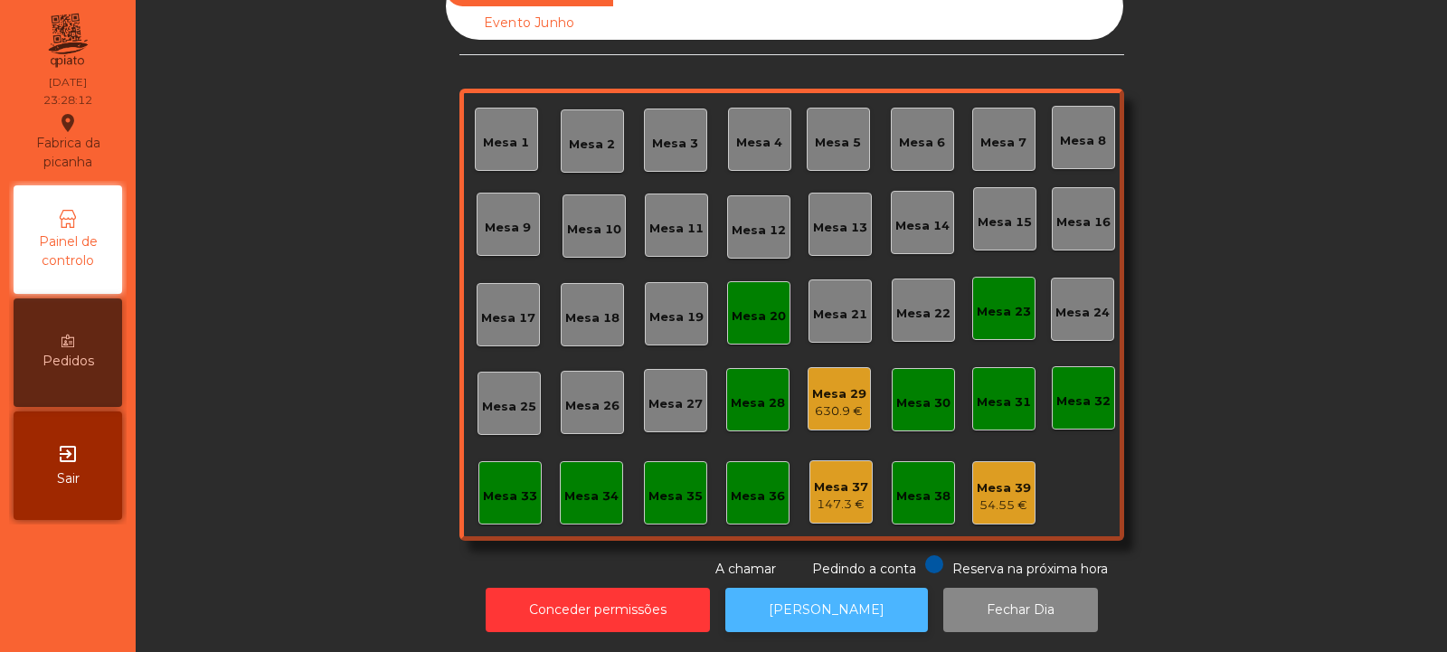
click at [808, 603] on button "[PERSON_NAME]" at bounding box center [826, 610] width 203 height 44
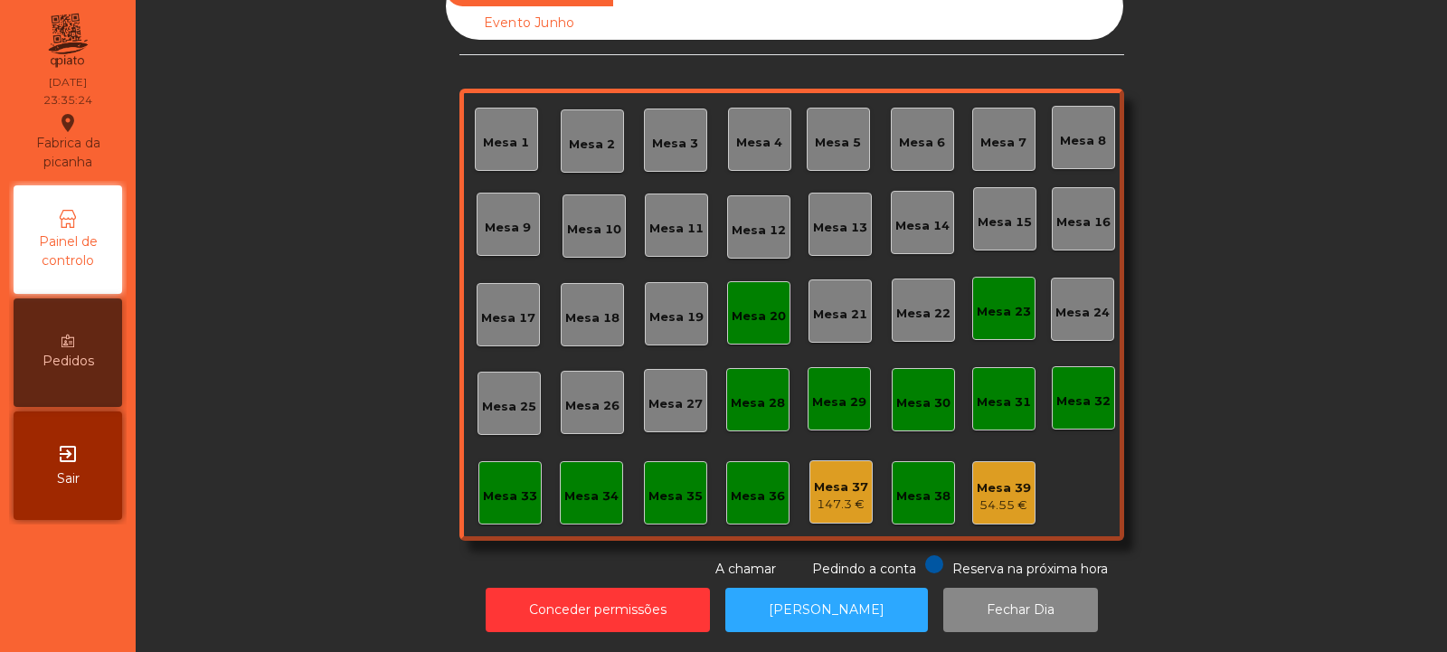
click at [830, 479] on div "Mesa 37" at bounding box center [841, 487] width 54 height 18
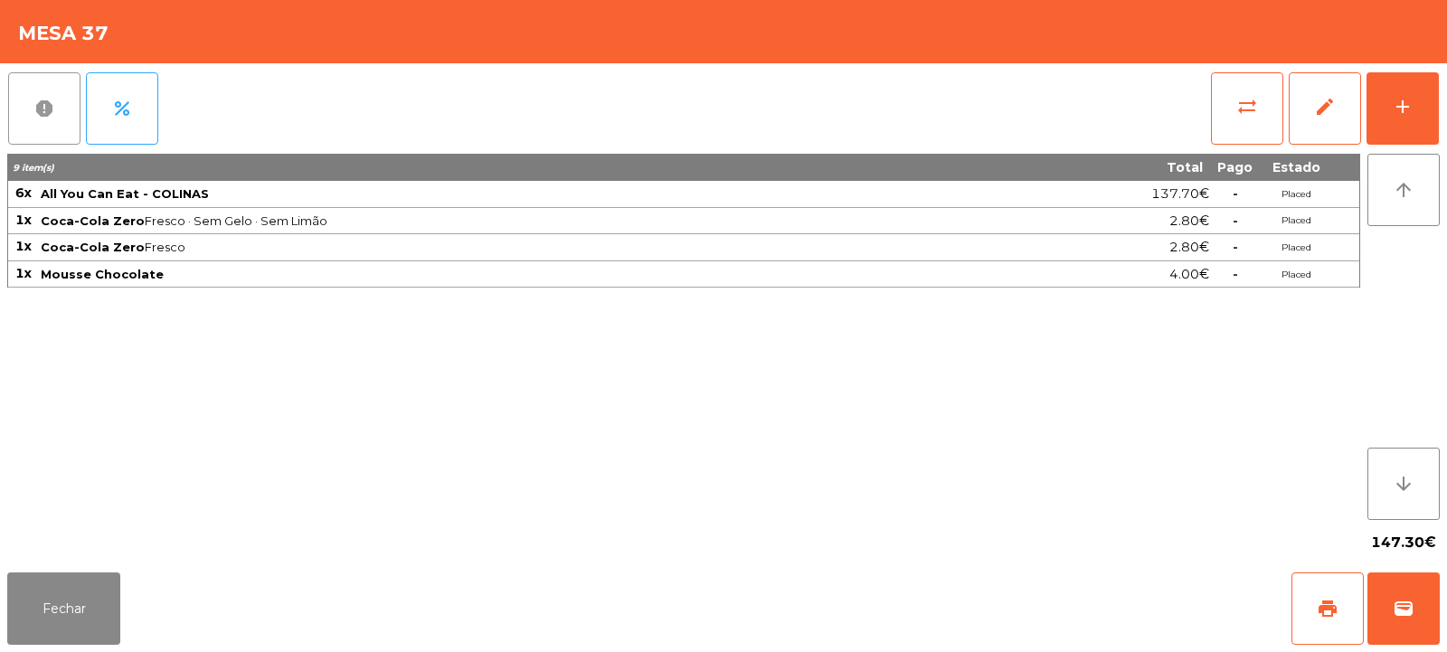
click at [43, 129] on button "report" at bounding box center [44, 108] width 72 height 72
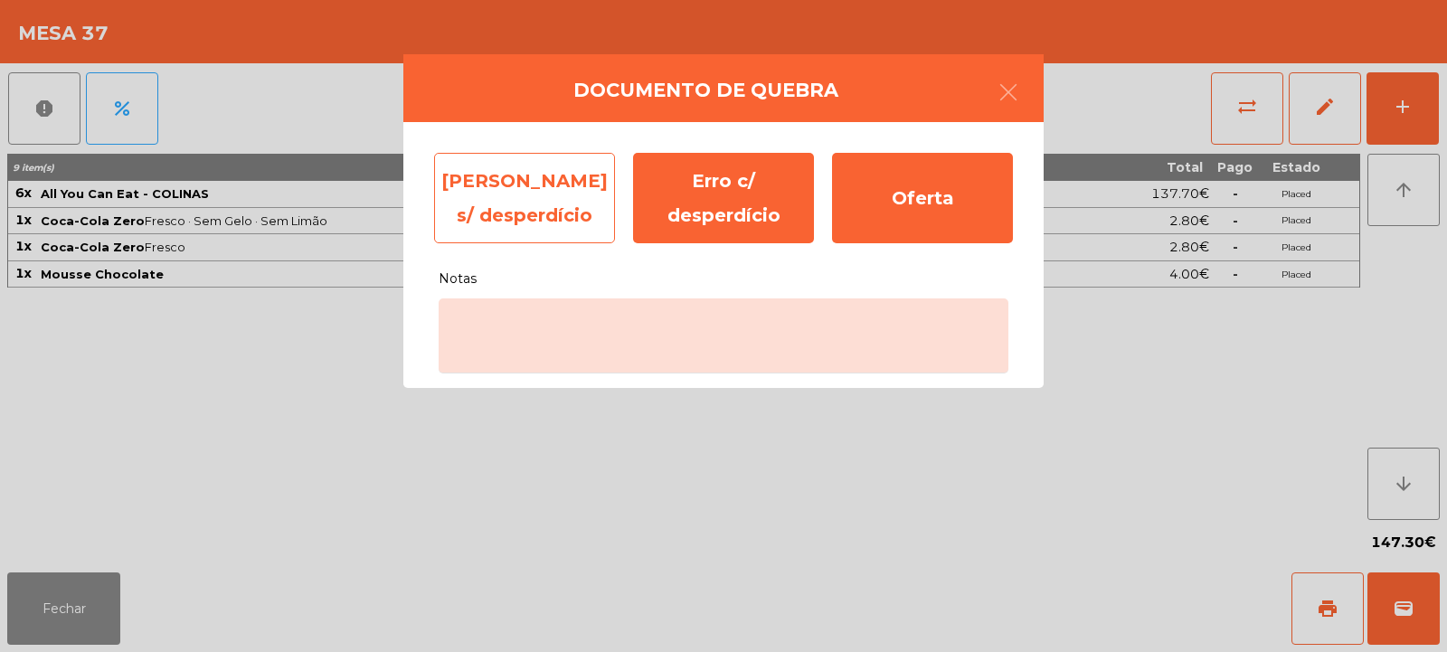
click at [592, 197] on div "Erro s/ desperdício" at bounding box center [524, 198] width 181 height 90
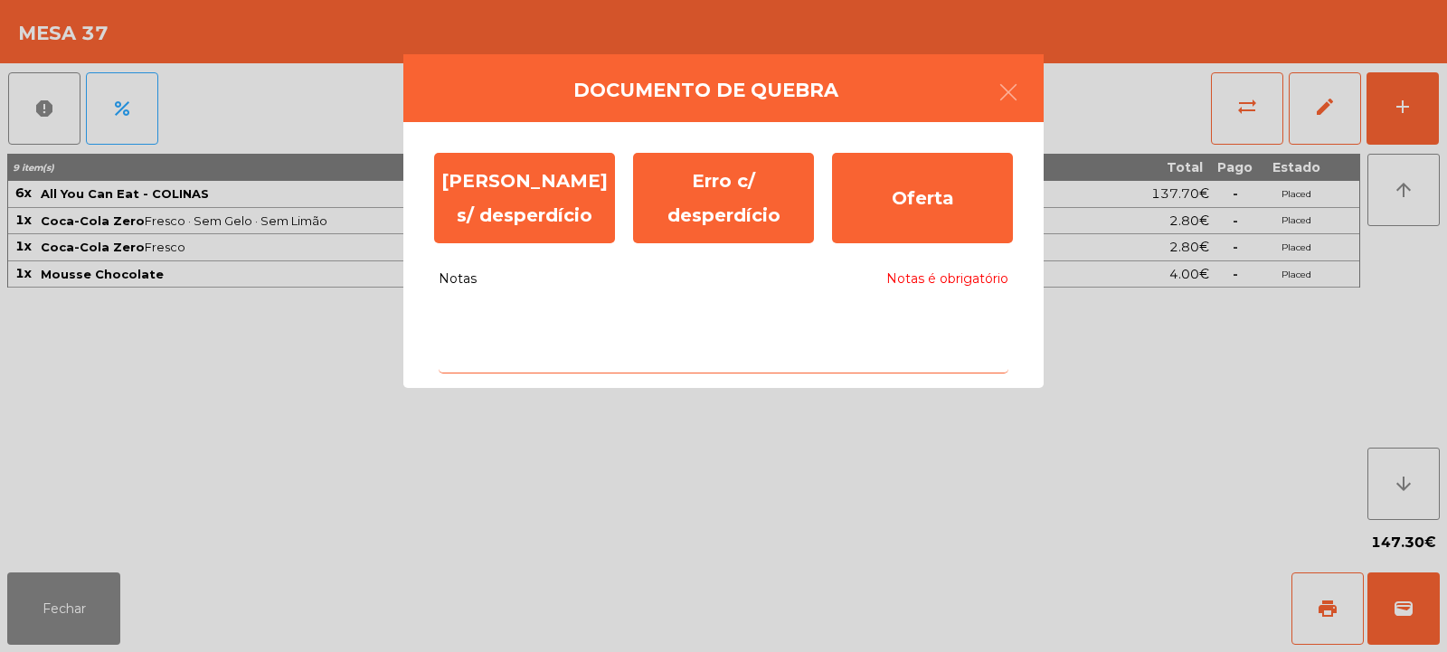
click at [601, 362] on textarea "Notas Notas é obrigatório" at bounding box center [724, 335] width 570 height 75
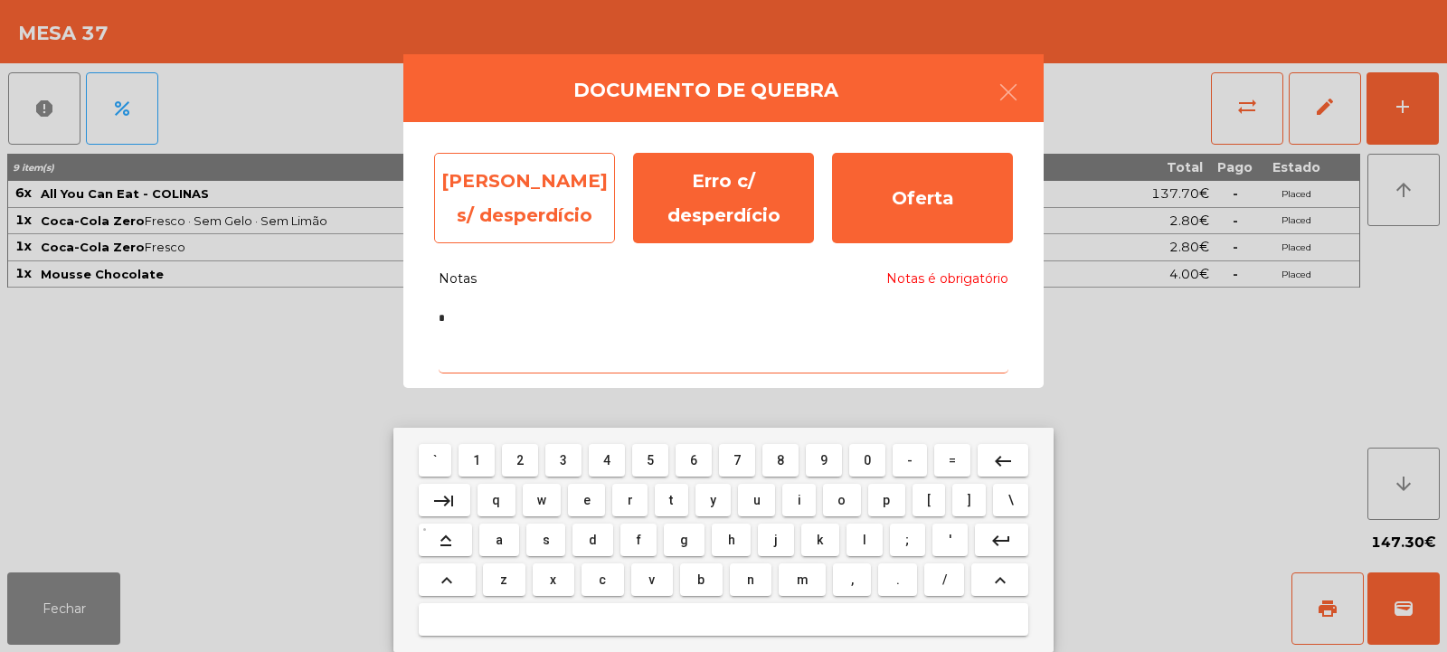
type textarea "*"
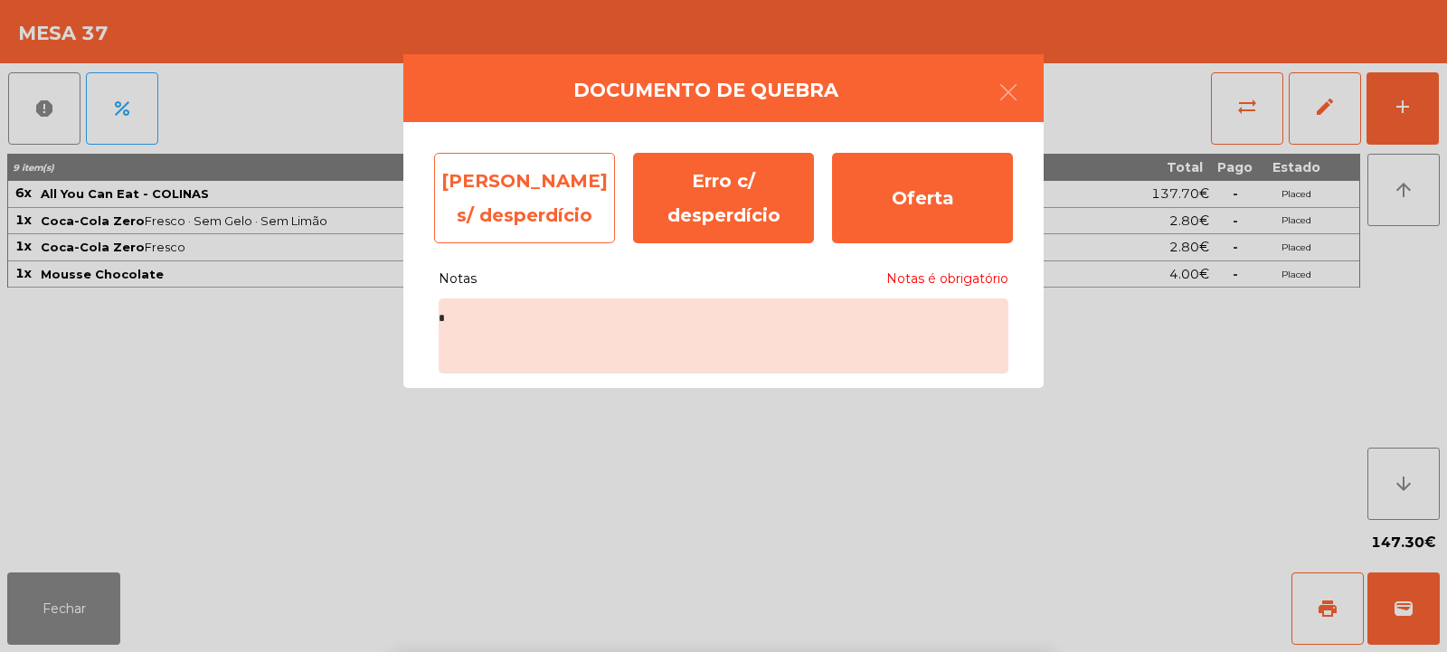
click at [530, 198] on div "Erro s/ desperdício" at bounding box center [524, 198] width 181 height 90
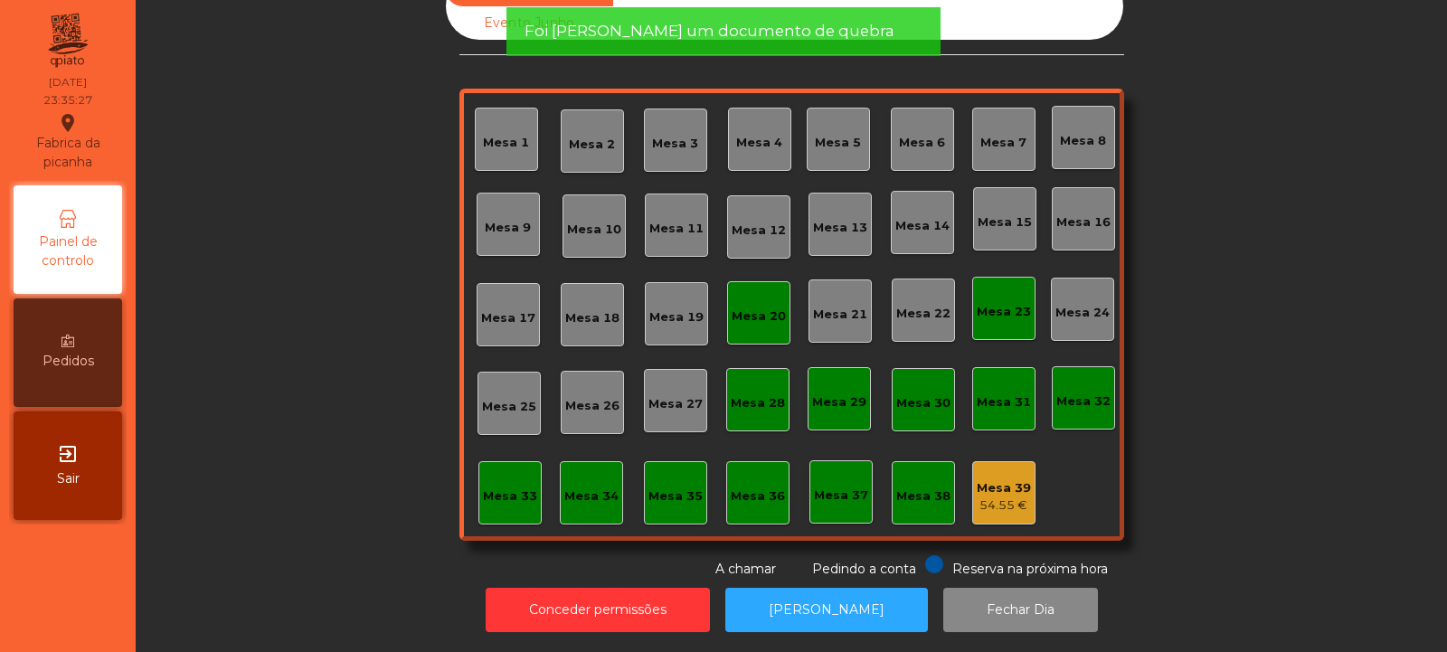
click at [1005, 479] on div "Mesa 39" at bounding box center [1004, 488] width 54 height 18
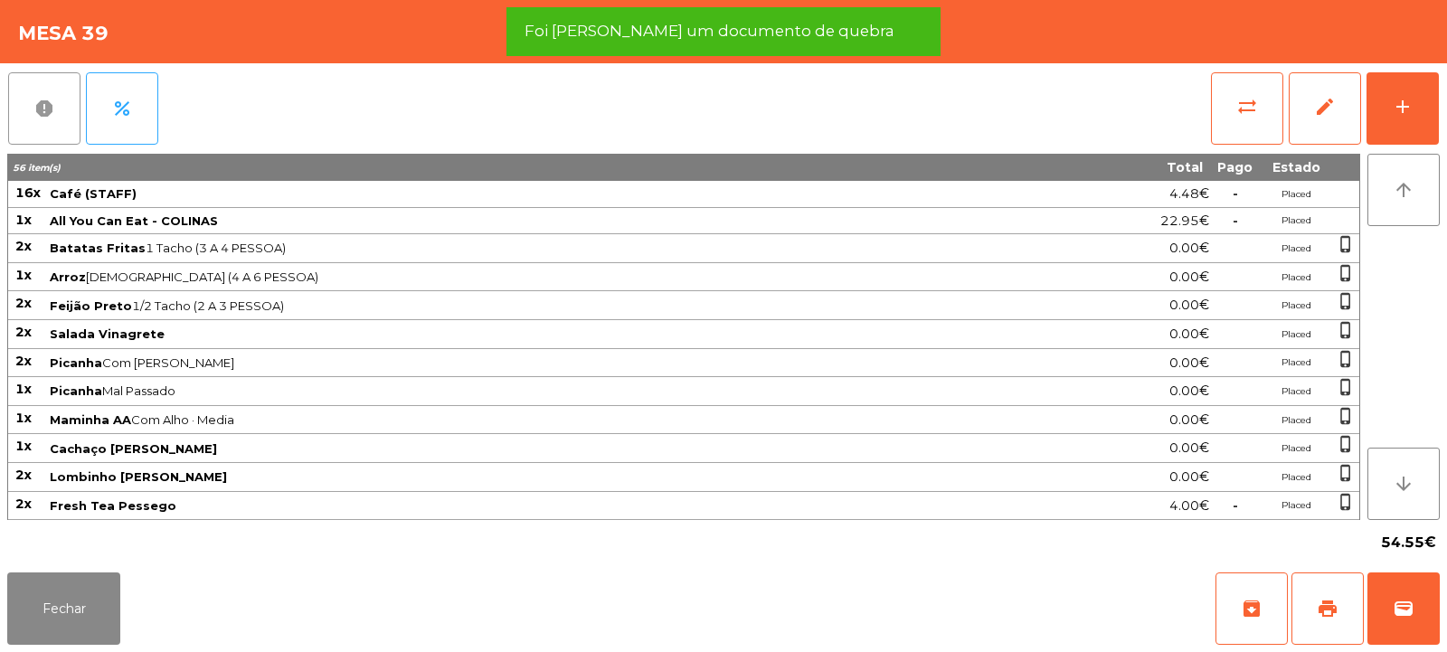
click at [42, 132] on button "report" at bounding box center [44, 108] width 72 height 72
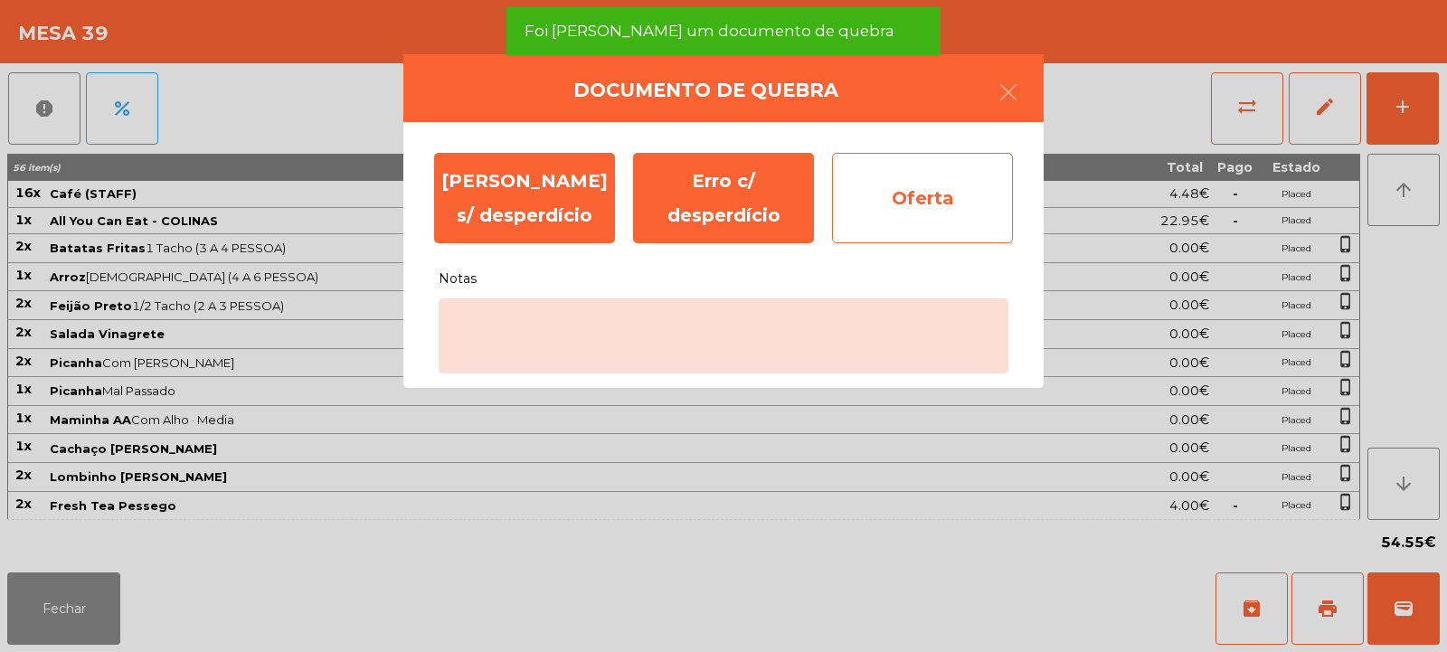
click at [952, 166] on div "Oferta" at bounding box center [922, 198] width 181 height 90
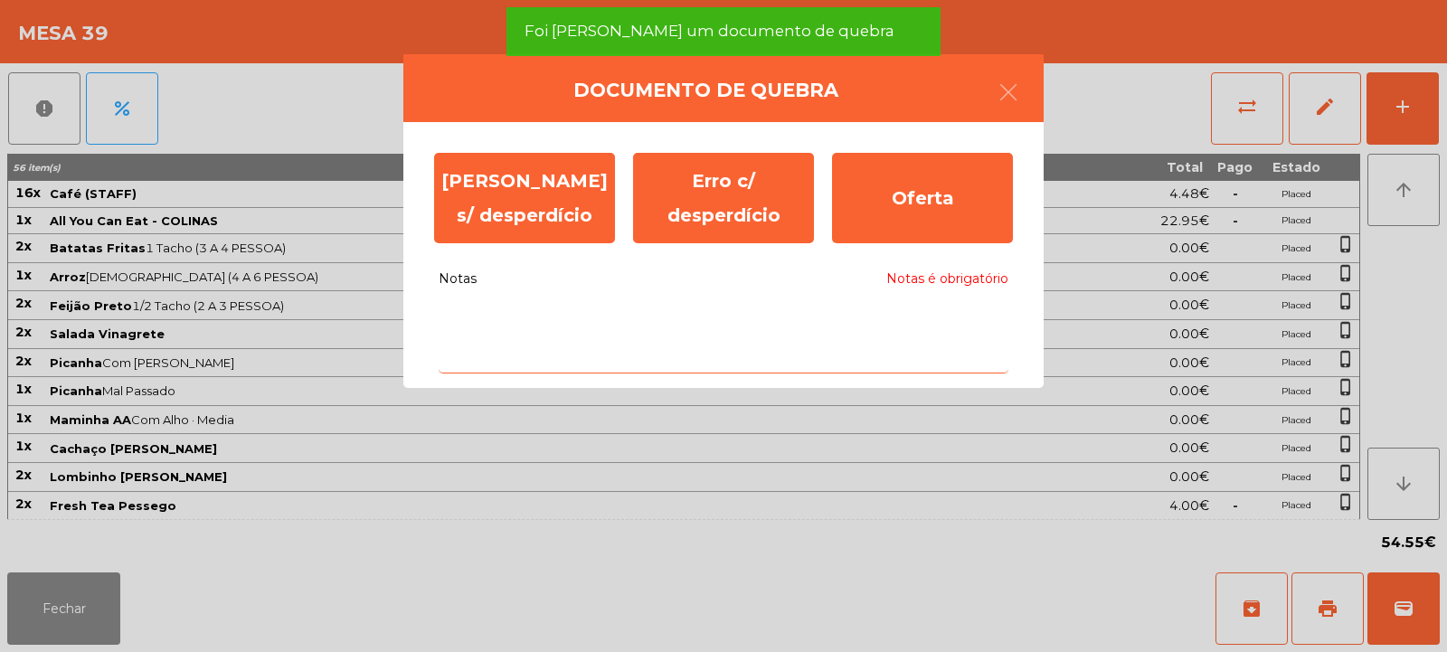
click at [783, 364] on textarea "Notas Notas é obrigatório" at bounding box center [724, 335] width 570 height 75
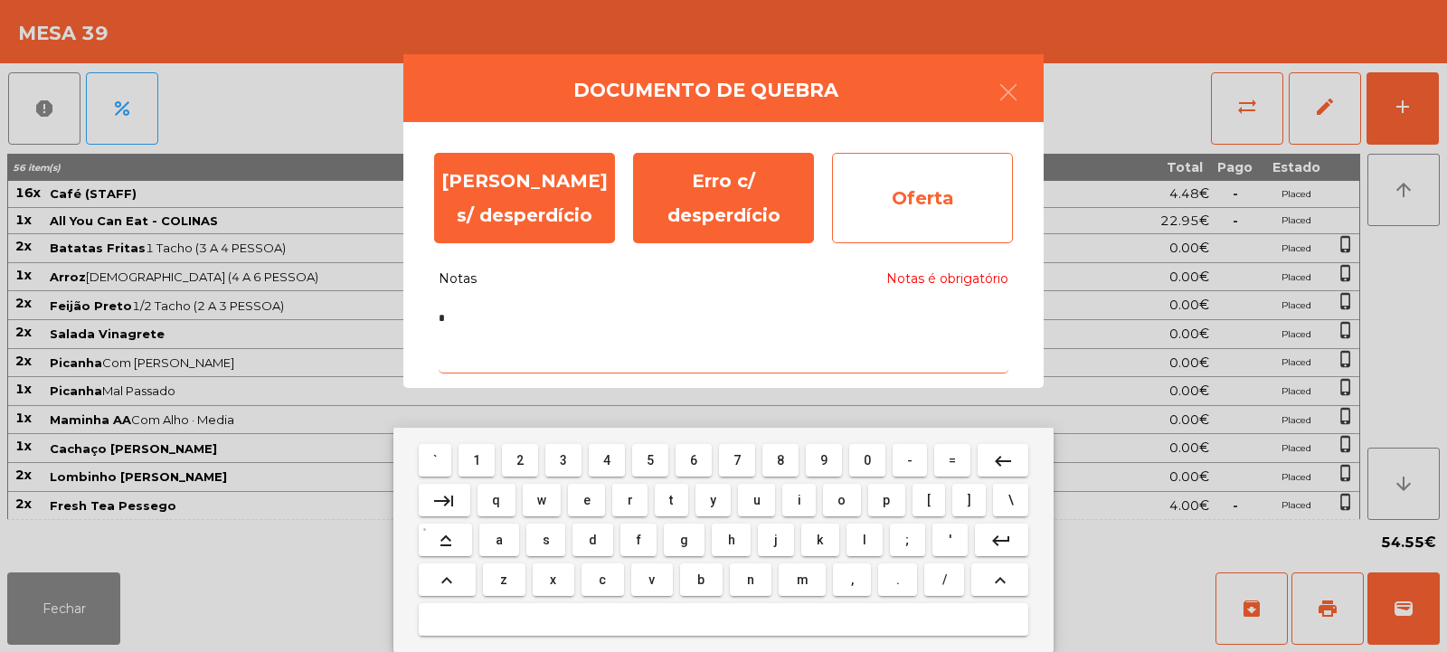
type textarea "*"
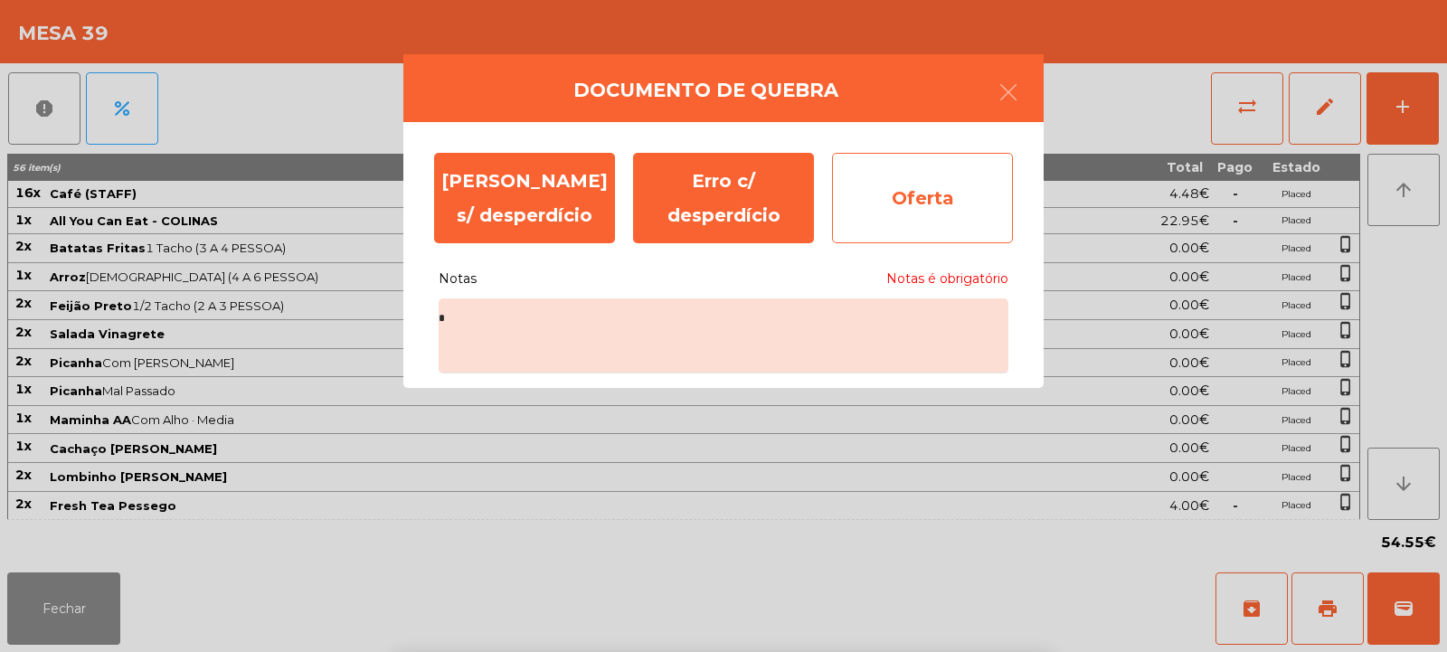
click at [882, 204] on div "Oferta" at bounding box center [922, 198] width 181 height 90
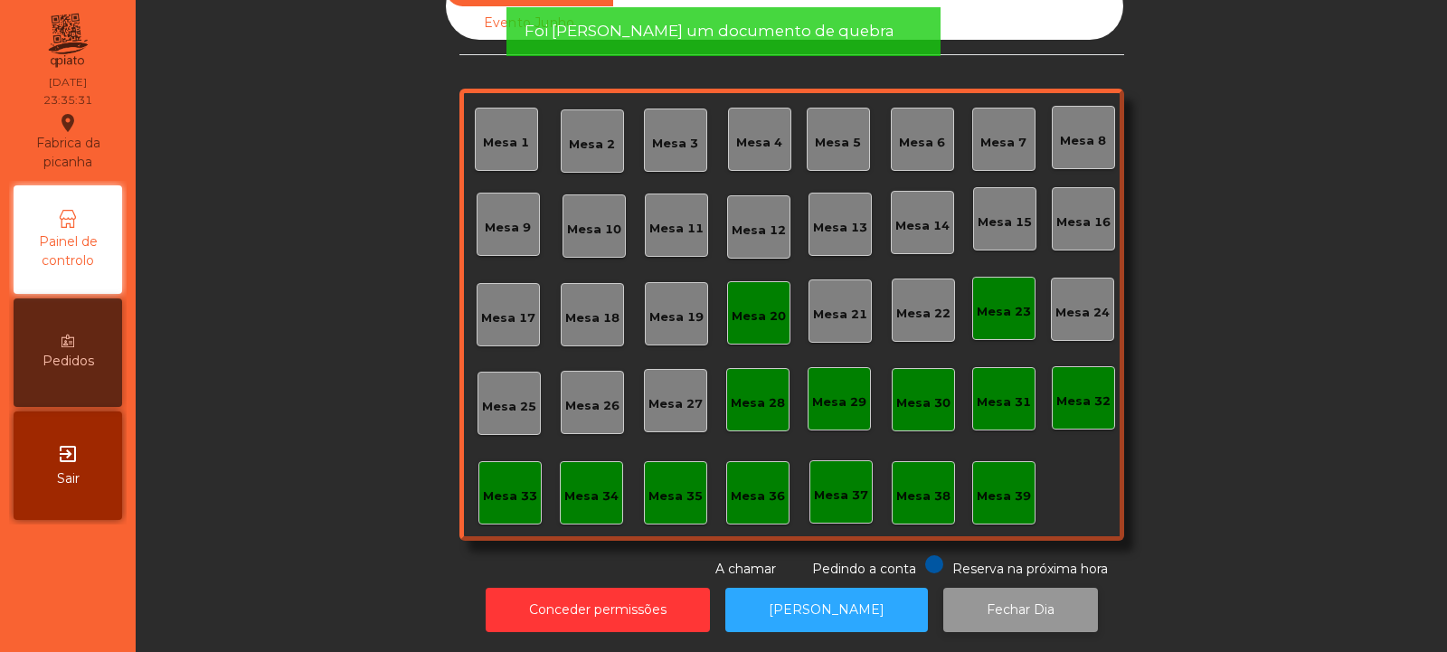
click at [1006, 607] on button "Fechar Dia" at bounding box center [1020, 610] width 155 height 44
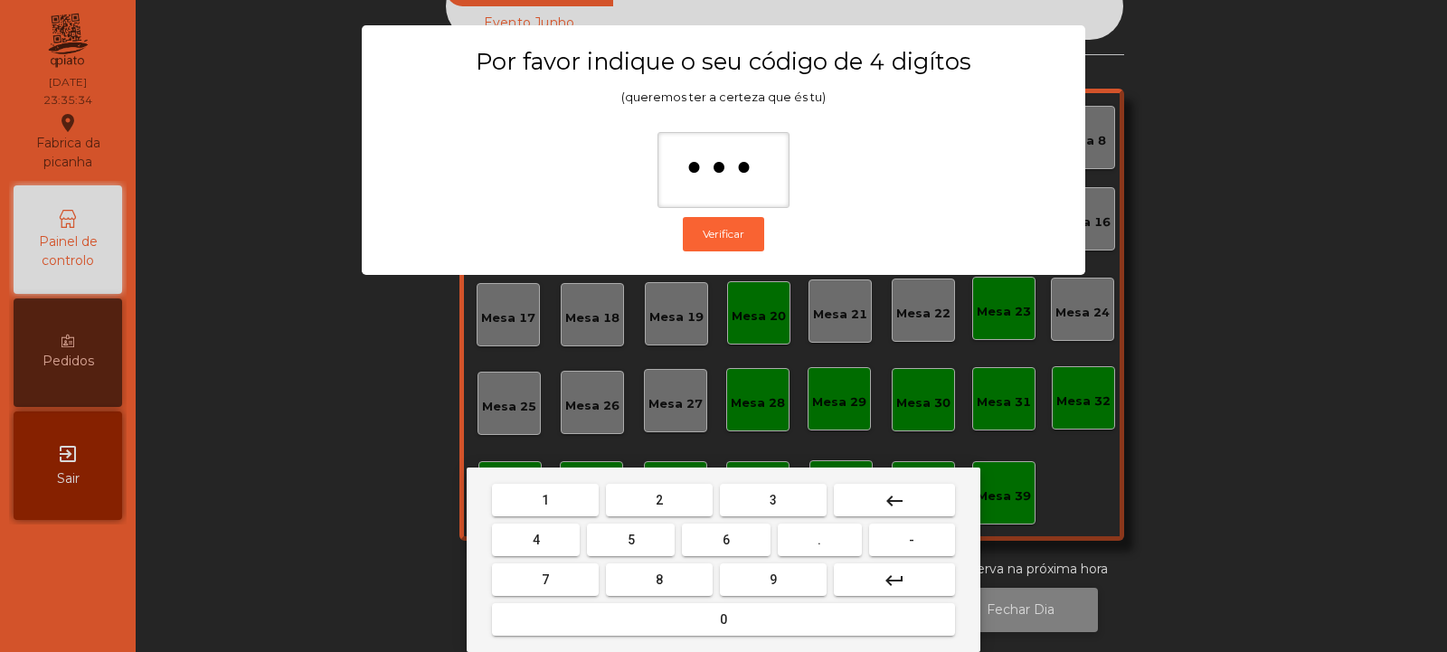
type input "****"
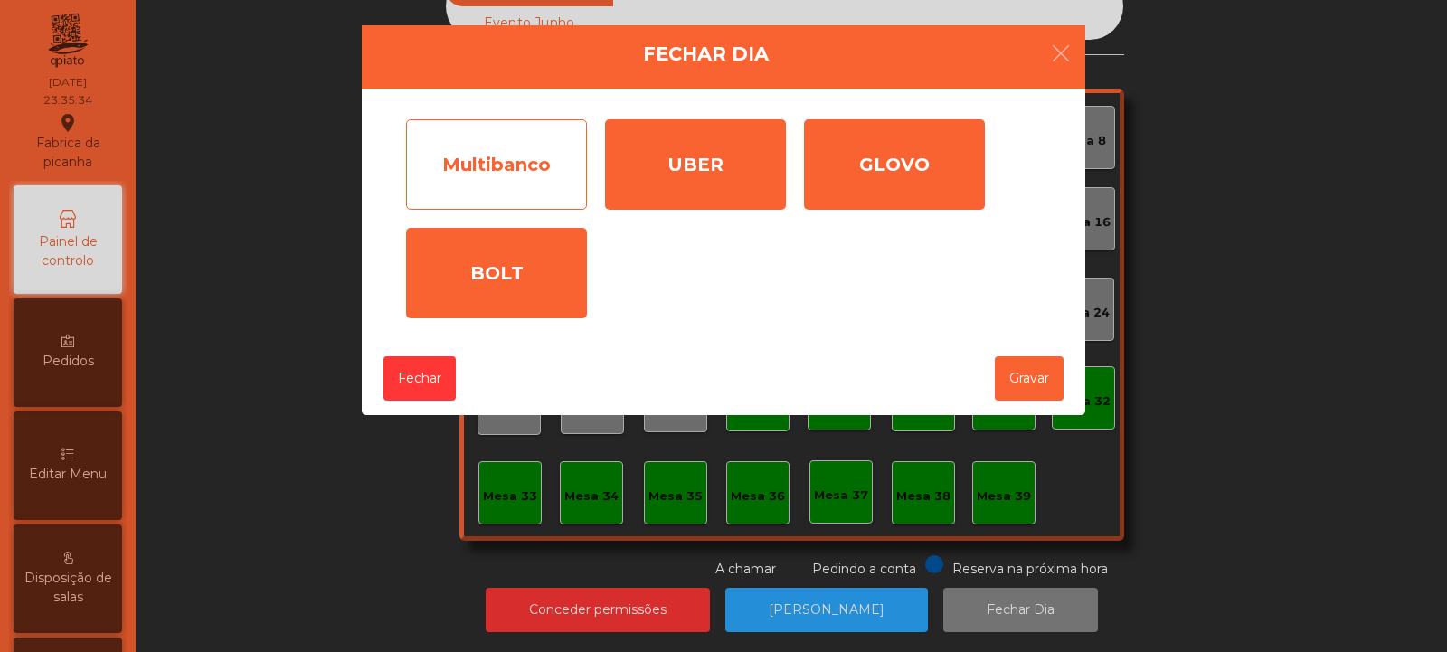
click at [508, 175] on div "Multibanco" at bounding box center [496, 164] width 181 height 90
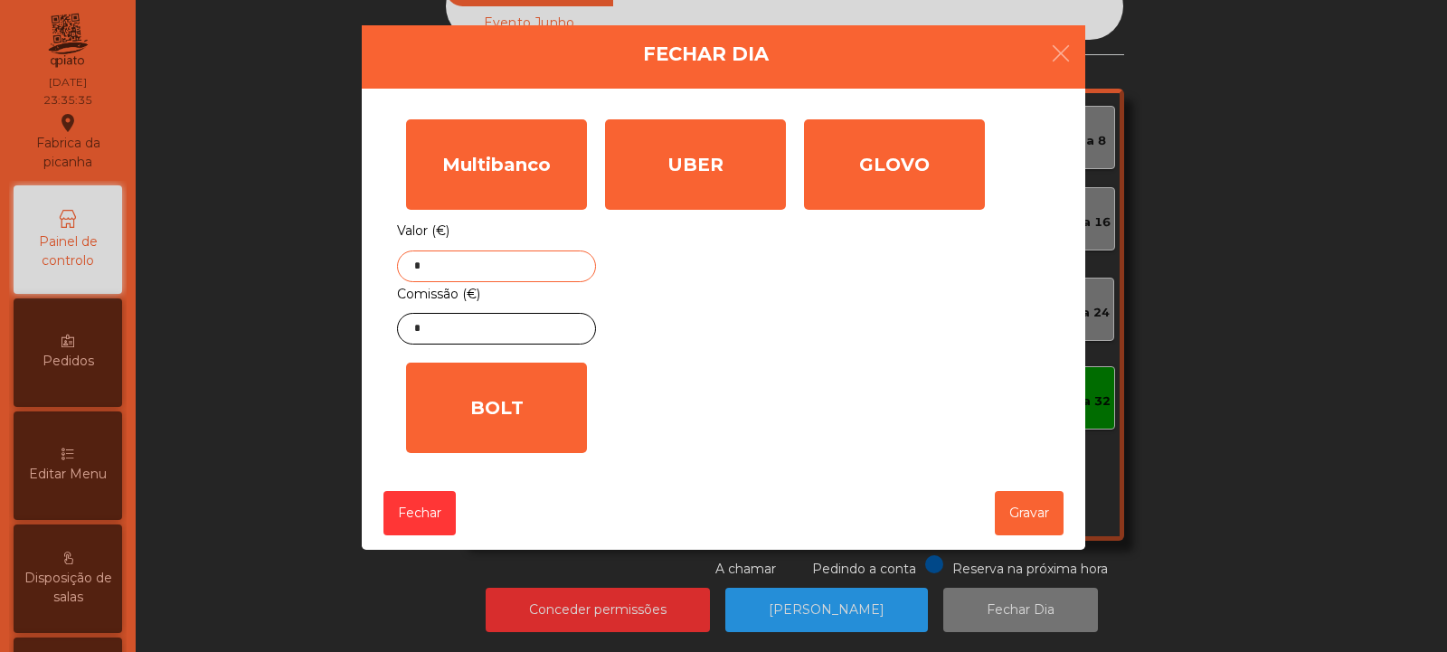
click at [561, 262] on input "*" at bounding box center [496, 267] width 199 height 32
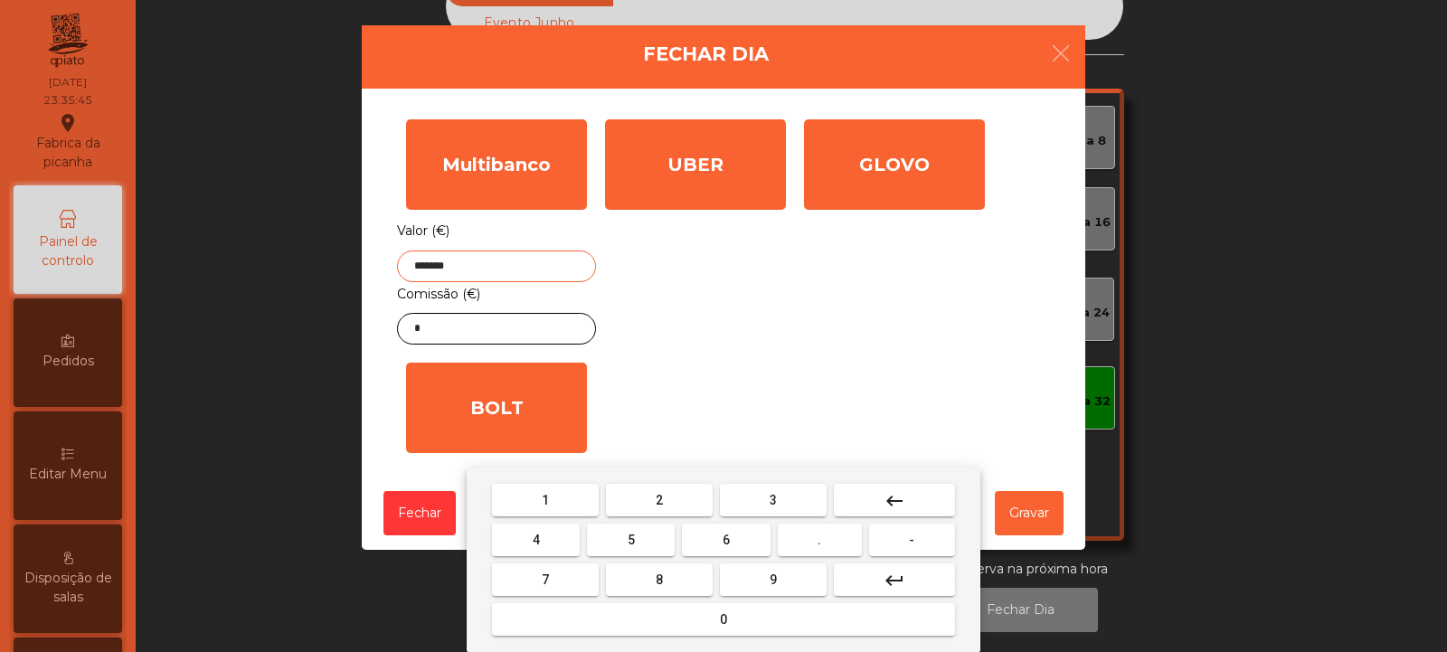
type input "*******"
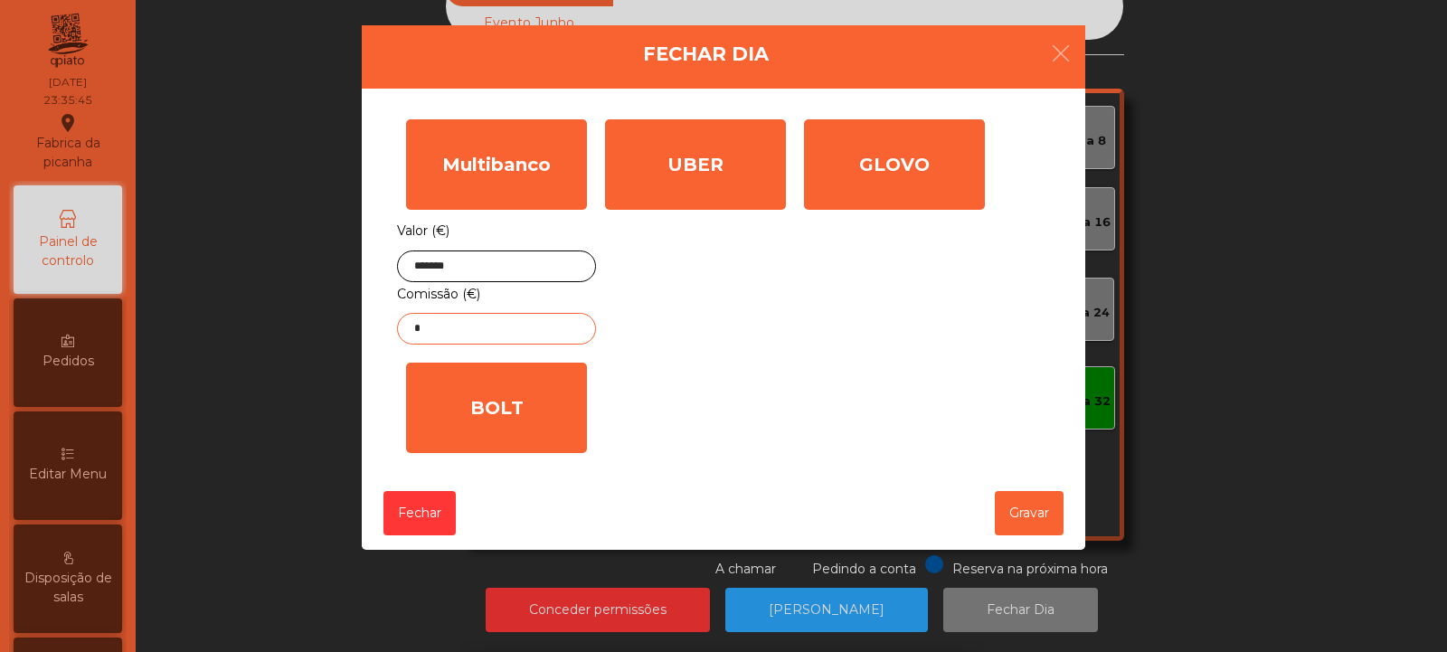
click at [543, 330] on input "*" at bounding box center [496, 329] width 199 height 32
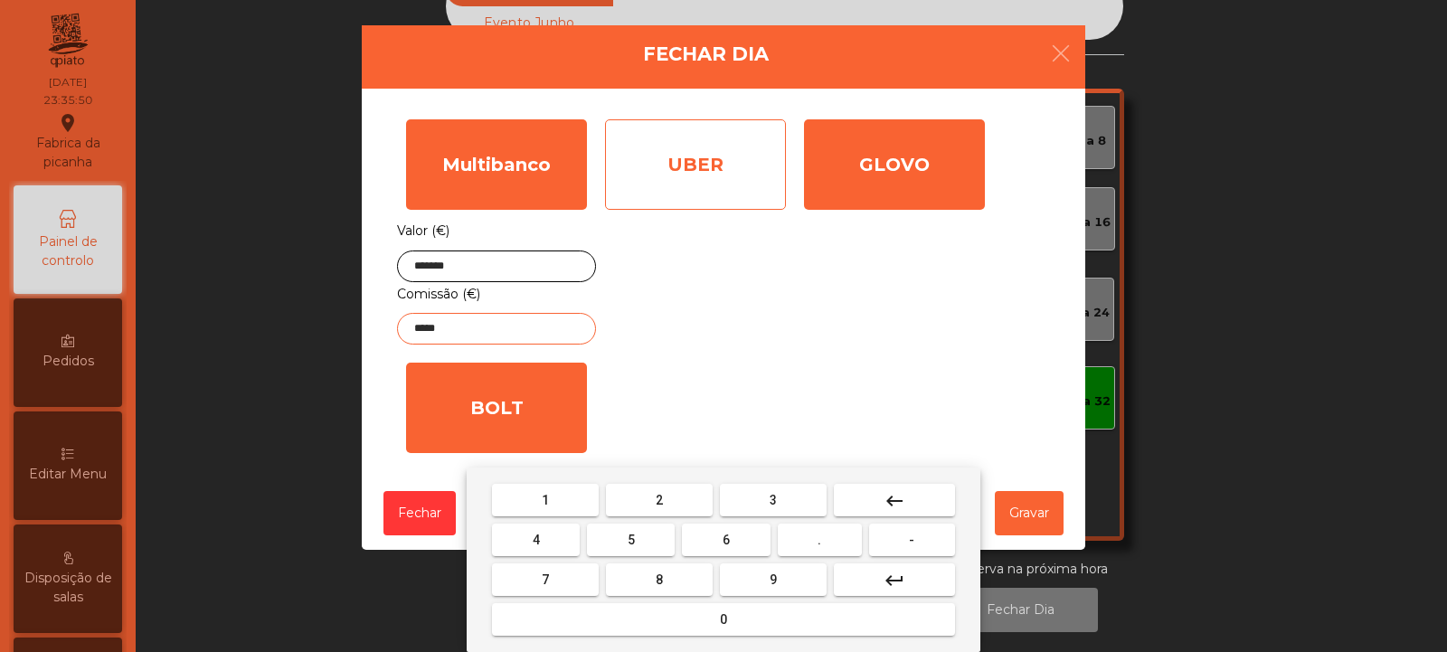
type input "*****"
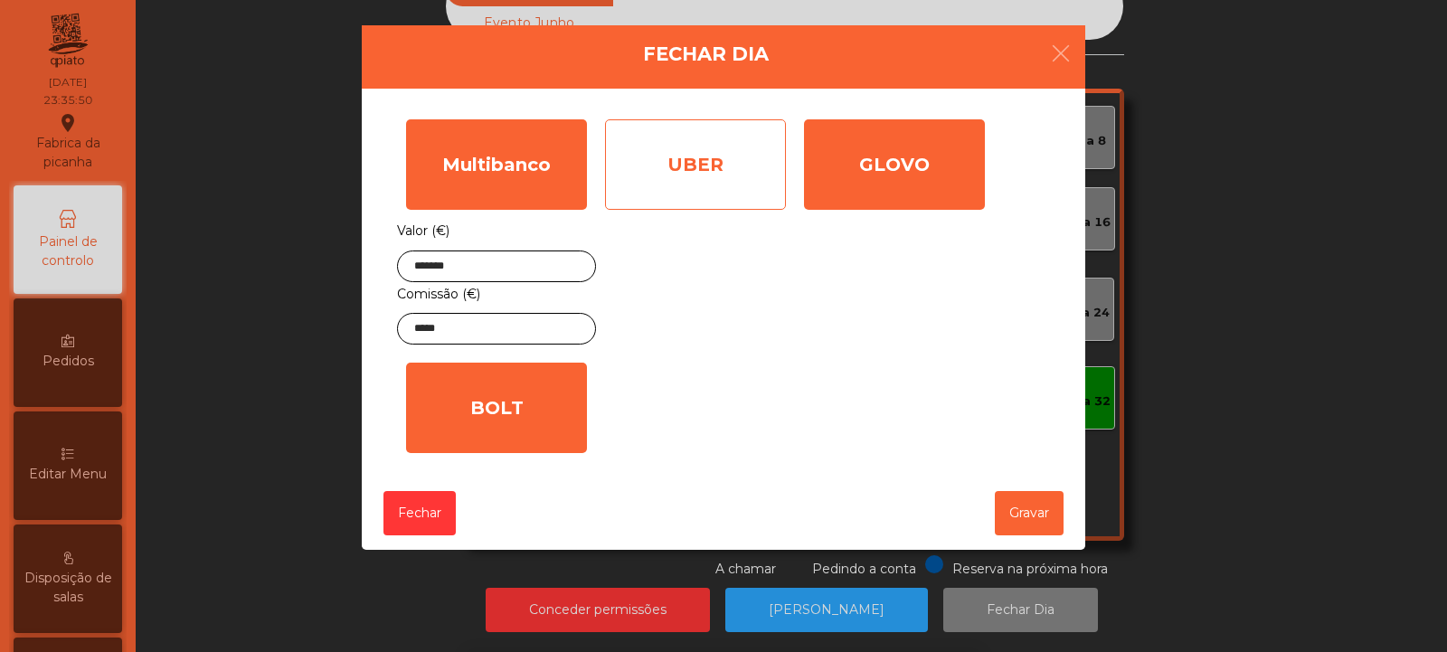
click at [695, 168] on div "UBER" at bounding box center [695, 164] width 181 height 90
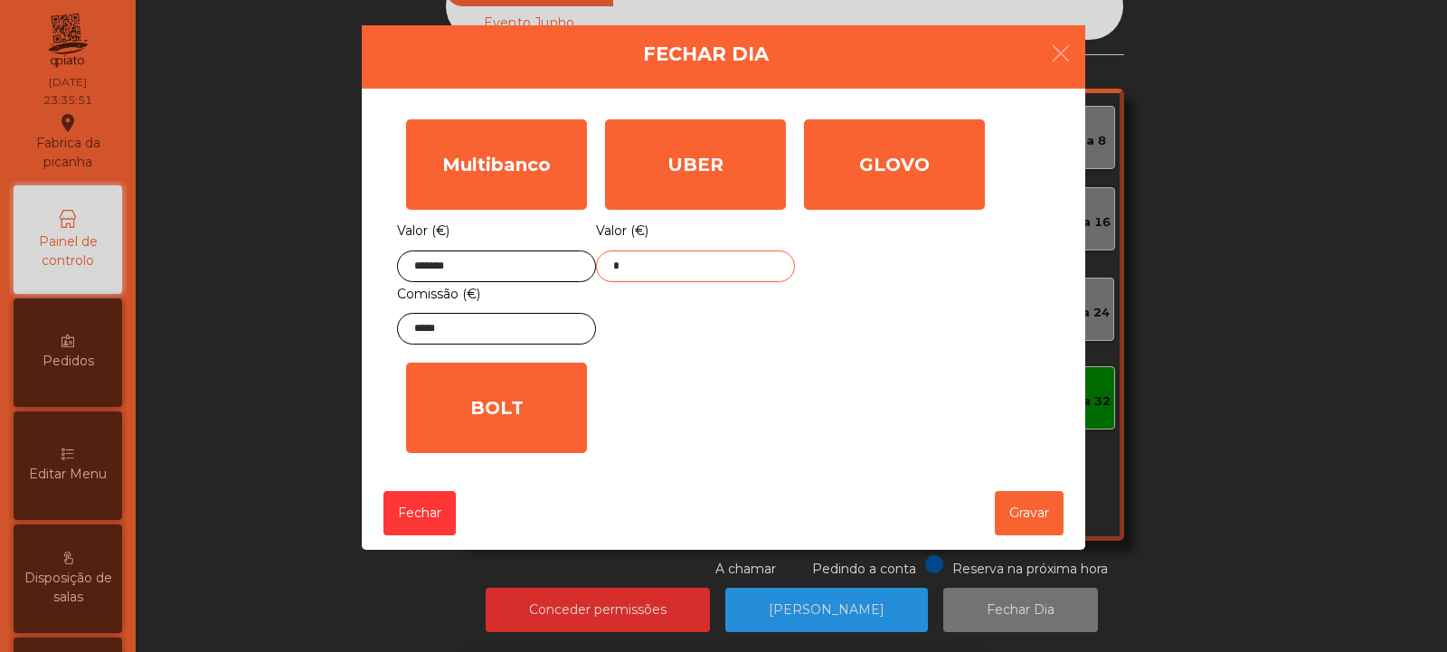
click at [704, 262] on input "*" at bounding box center [695, 267] width 199 height 32
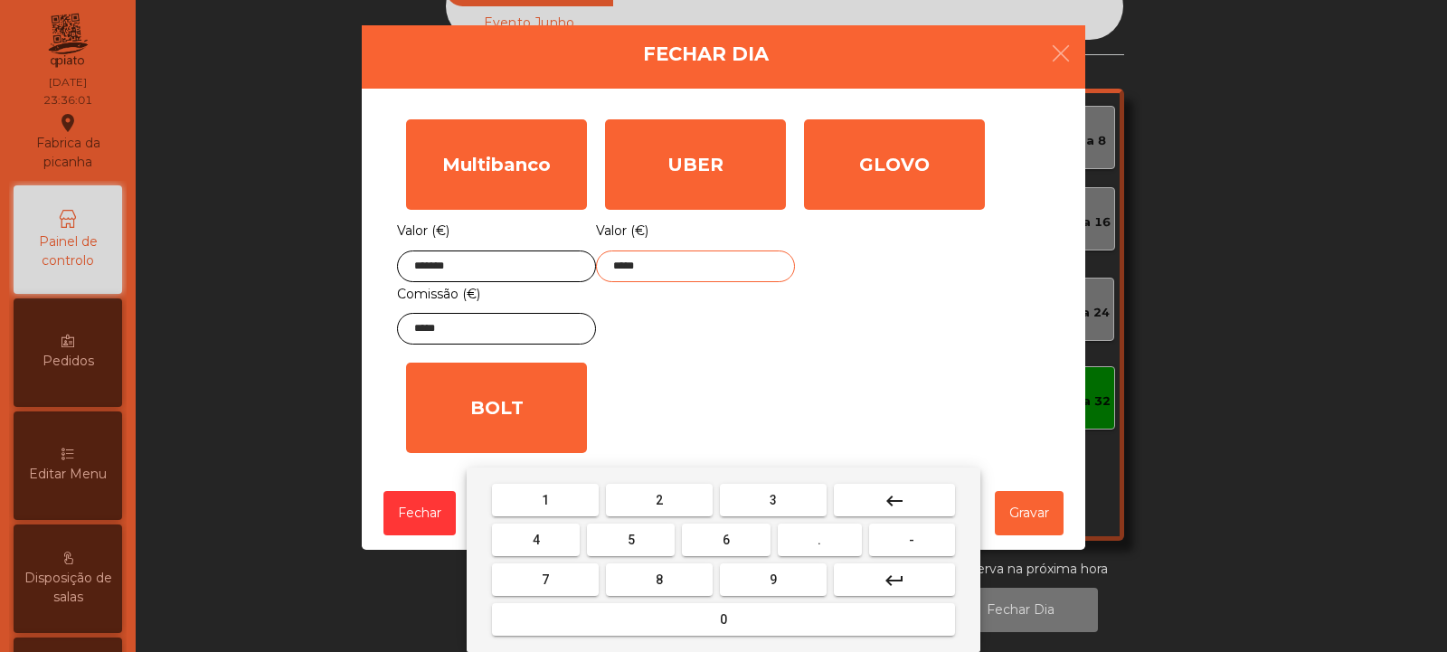
type input "*****"
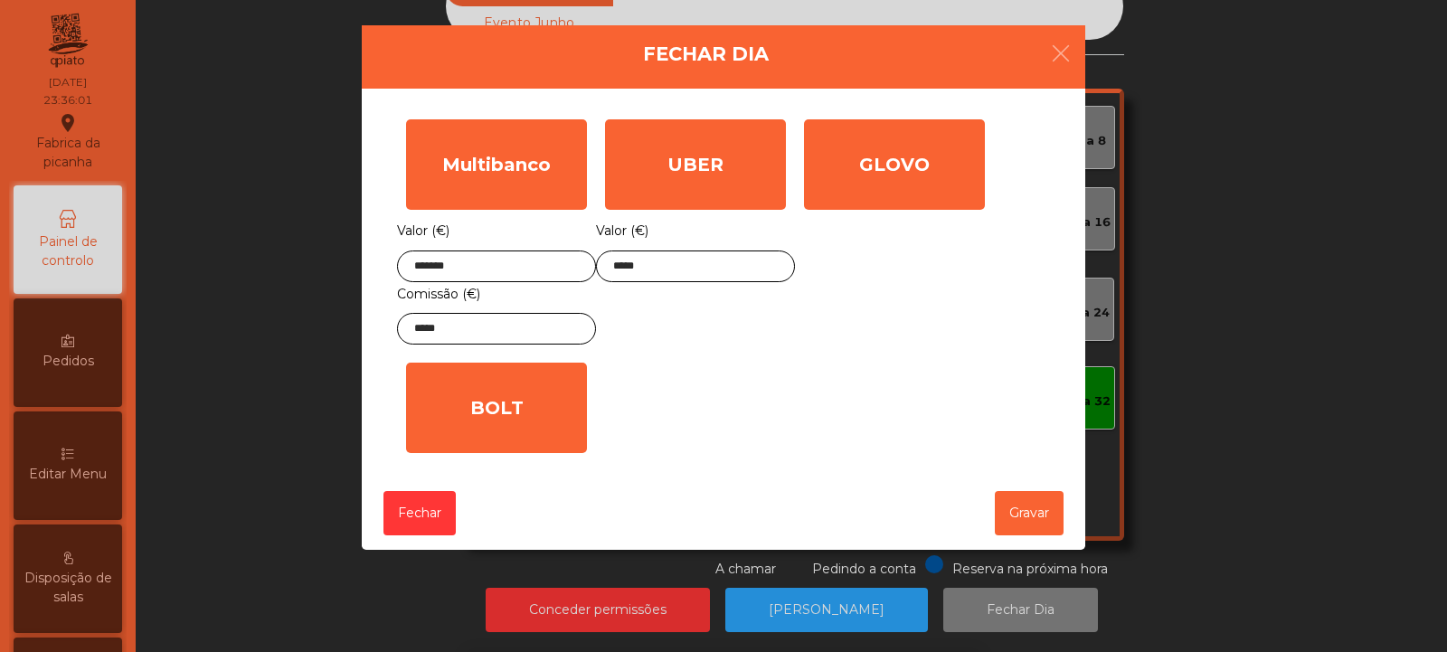
click at [1017, 521] on div "1 2 3 keyboard_backspace 4 5 6 . - 7 8 9 keyboard_return 0" at bounding box center [723, 560] width 1447 height 185
click at [1037, 513] on button "Gravar" at bounding box center [1029, 513] width 69 height 44
